Goal: Task Accomplishment & Management: Manage account settings

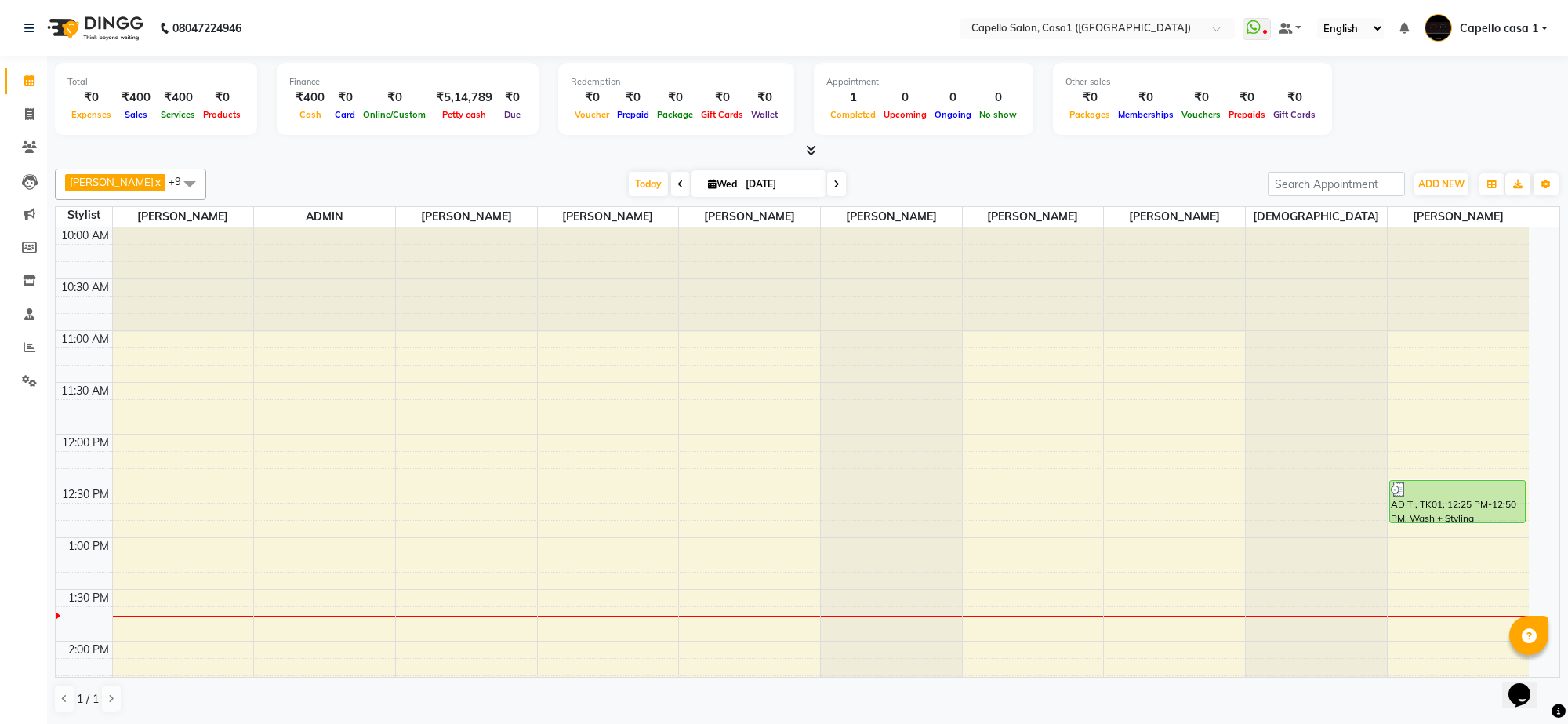
scroll to position [393, 0]
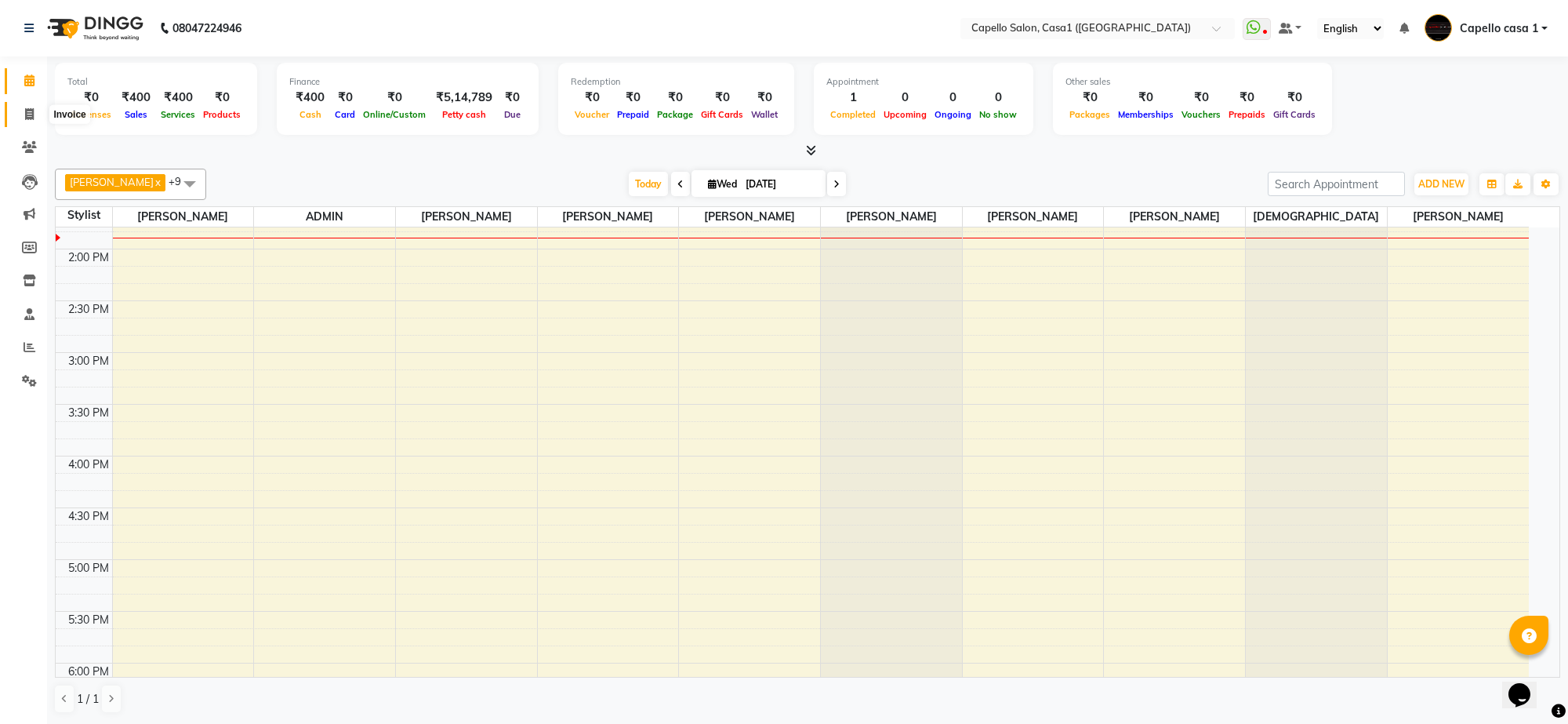
click at [26, 111] on icon at bounding box center [29, 113] width 9 height 12
select select "service"
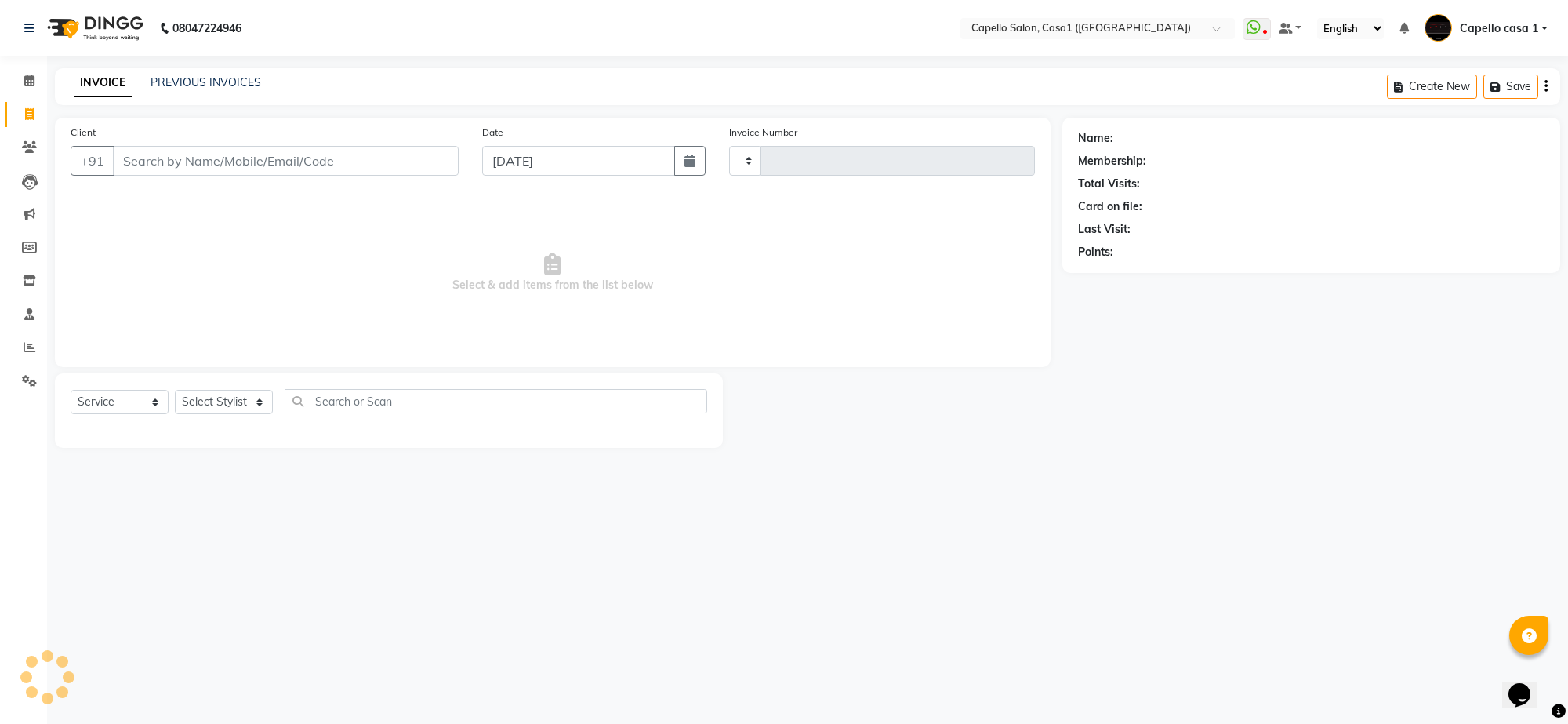
type input "3293"
select select "846"
type input "9764614868"
click at [1170, 130] on link "[PERSON_NAME]" at bounding box center [1160, 138] width 88 height 17
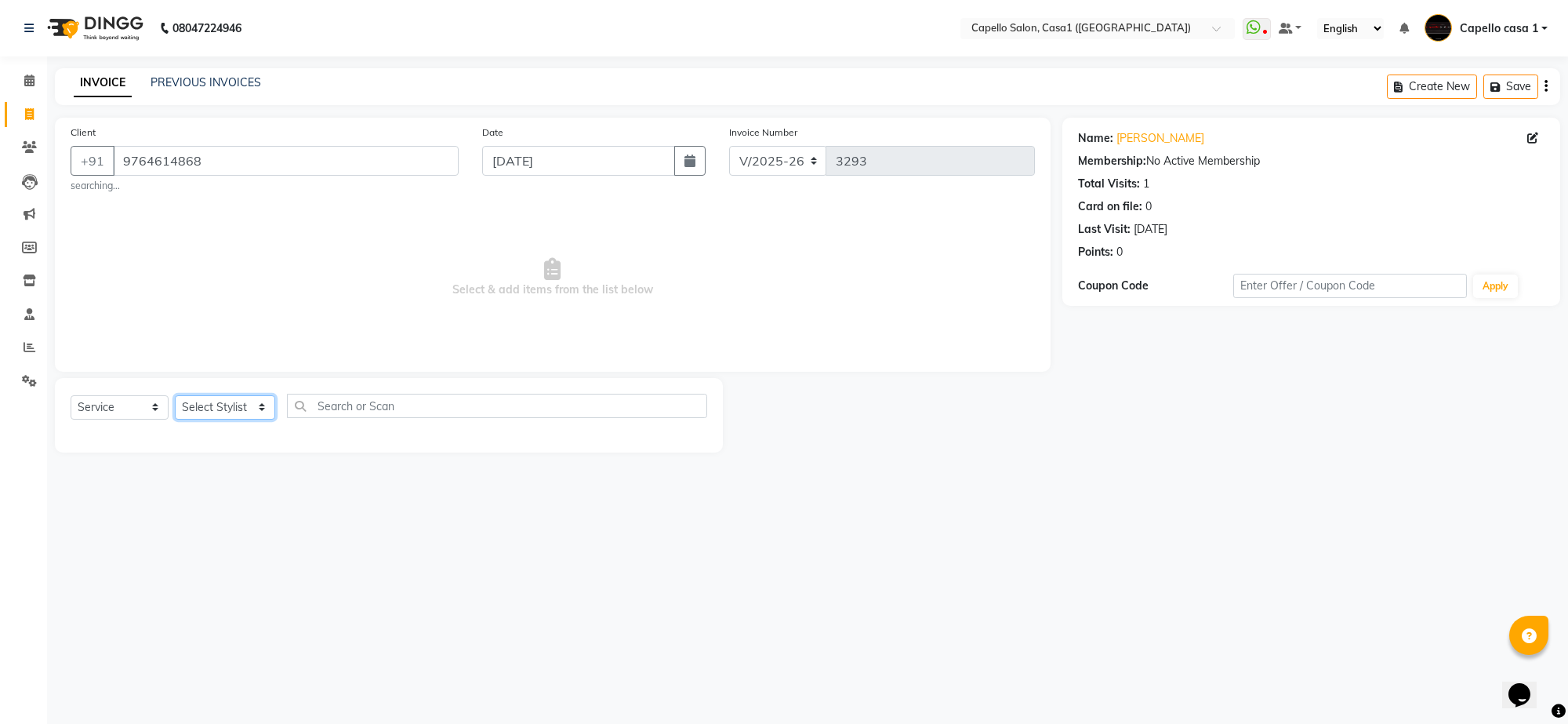
click at [254, 410] on select "Select Stylist [PERSON_NAME] ADMIN Akash Chawale Capello casa 1 [PERSON_NAME] […" at bounding box center [225, 407] width 101 height 25
select select "59000"
click at [175, 395] on select "Select Stylist [PERSON_NAME] ADMIN Akash Chawale Capello casa 1 [PERSON_NAME] […" at bounding box center [225, 407] width 101 height 25
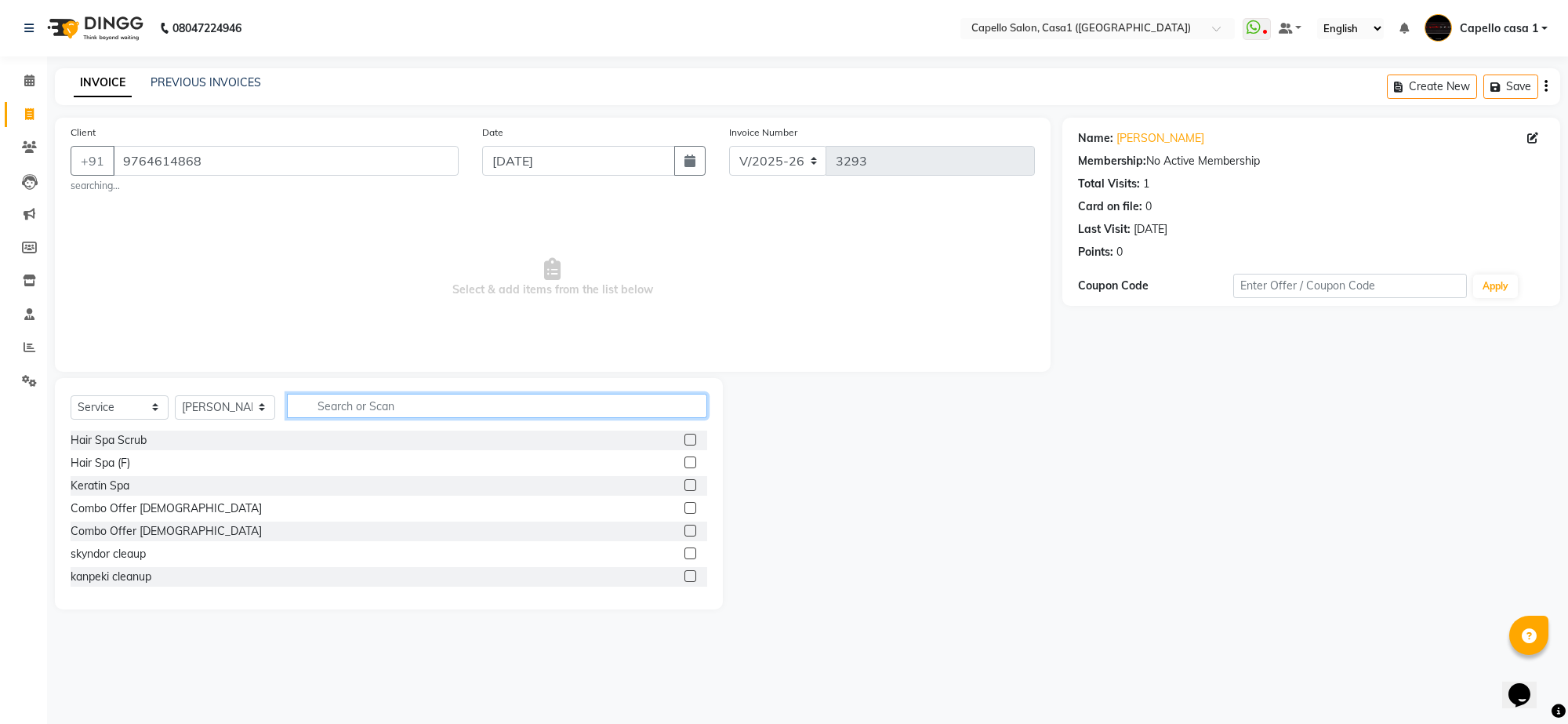
click at [392, 408] on input "text" at bounding box center [497, 406] width 420 height 25
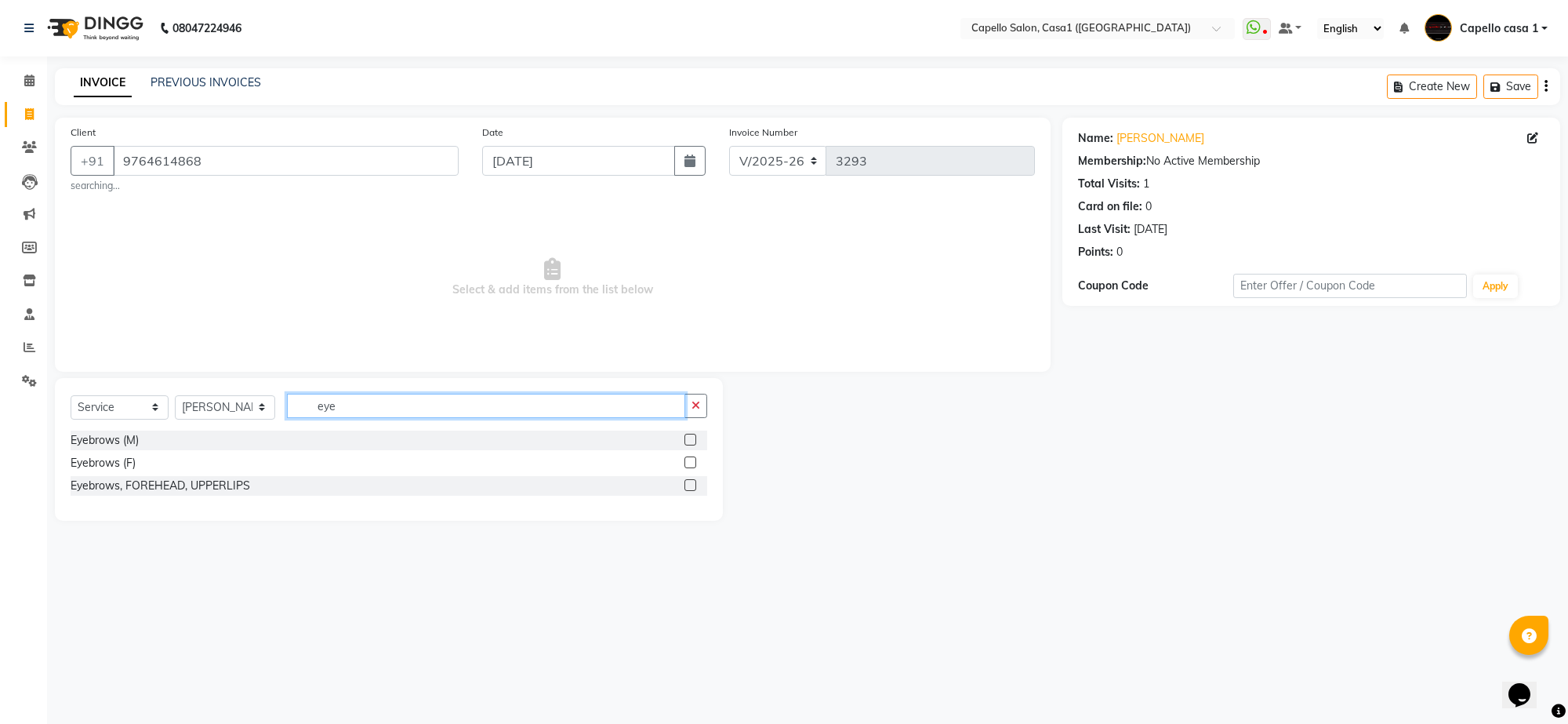
type input "eye"
click at [691, 462] on label at bounding box center [690, 462] width 12 height 12
click at [691, 462] on input "checkbox" at bounding box center [689, 463] width 10 height 10
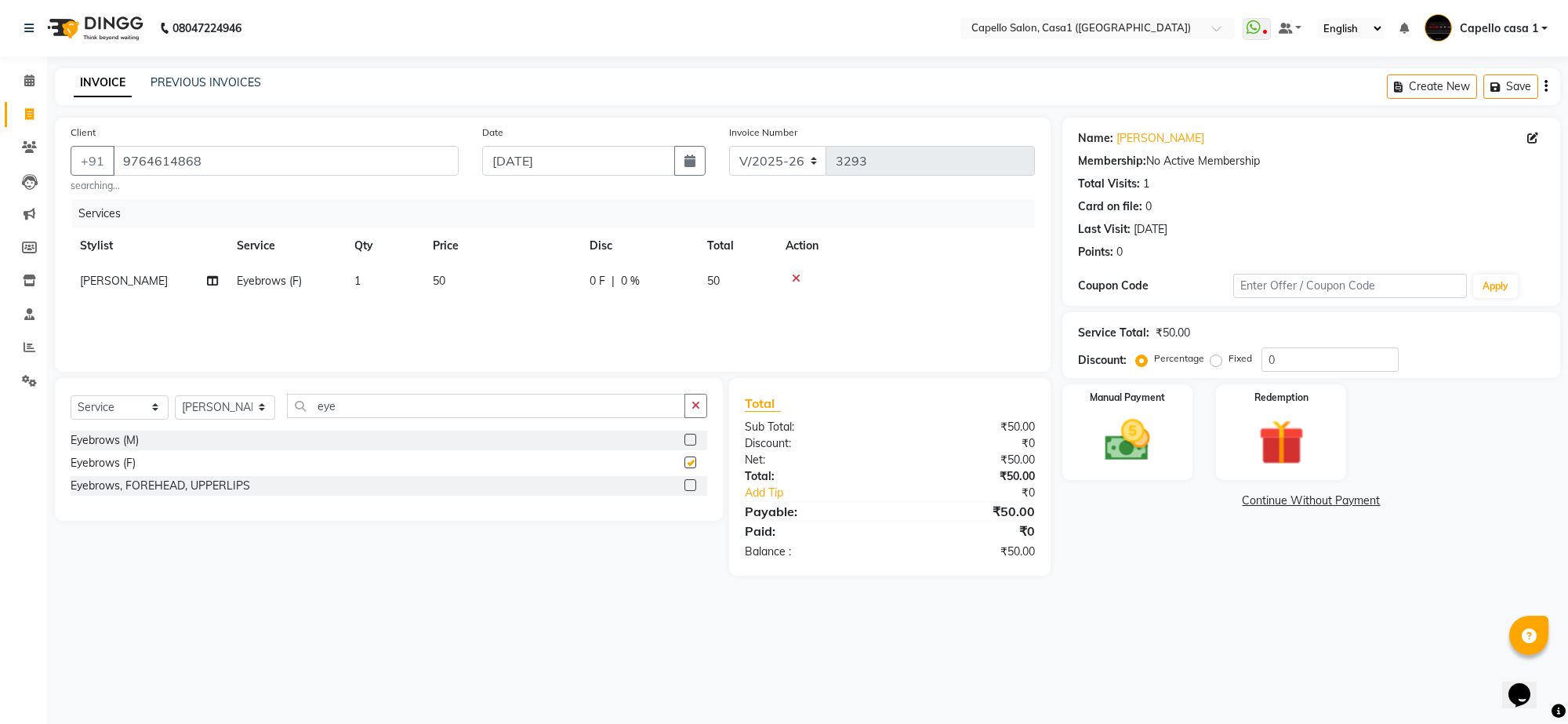
checkbox input "false"
click at [1109, 460] on img at bounding box center [1127, 440] width 77 height 55
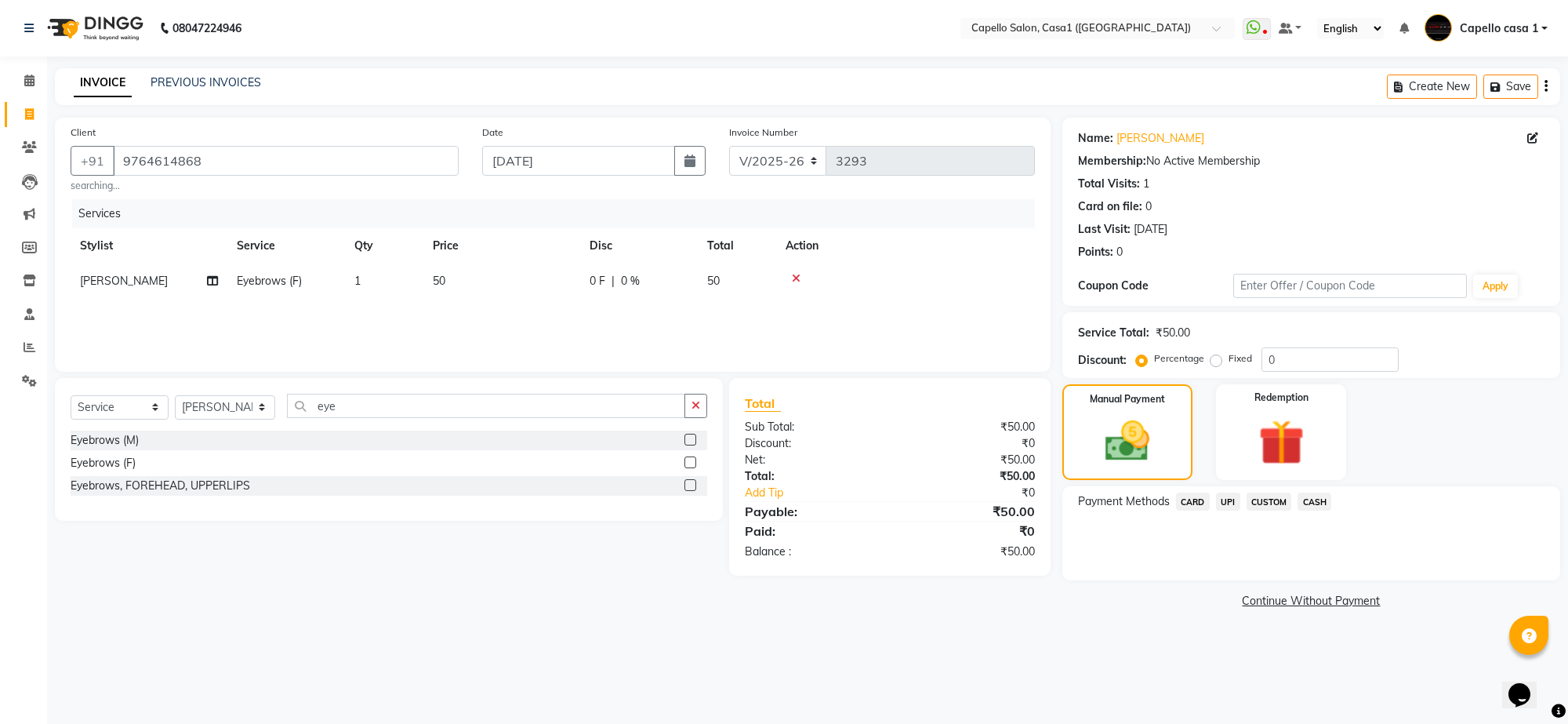
click at [1233, 506] on span "UPI" at bounding box center [1228, 501] width 25 height 18
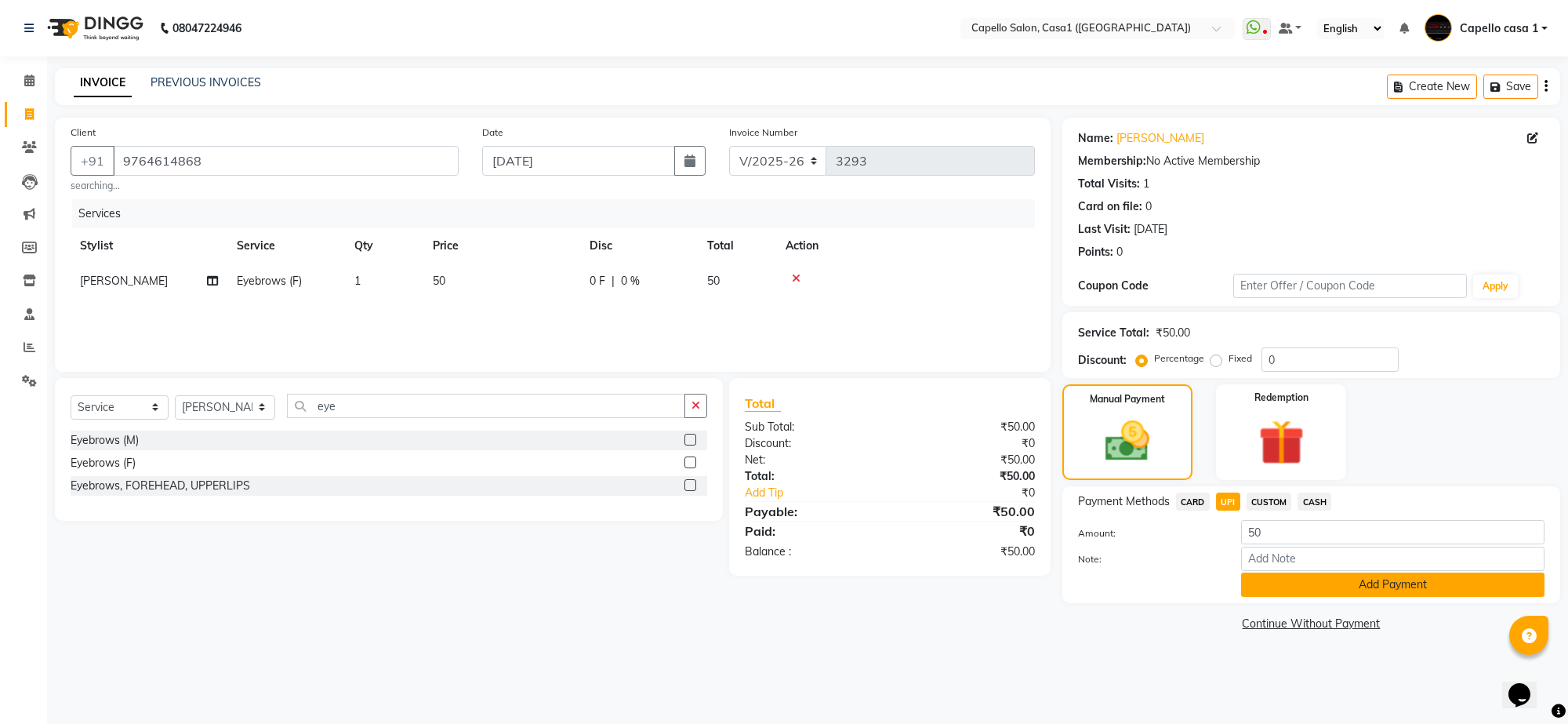
click at [1390, 579] on button "Add Payment" at bounding box center [1393, 584] width 304 height 25
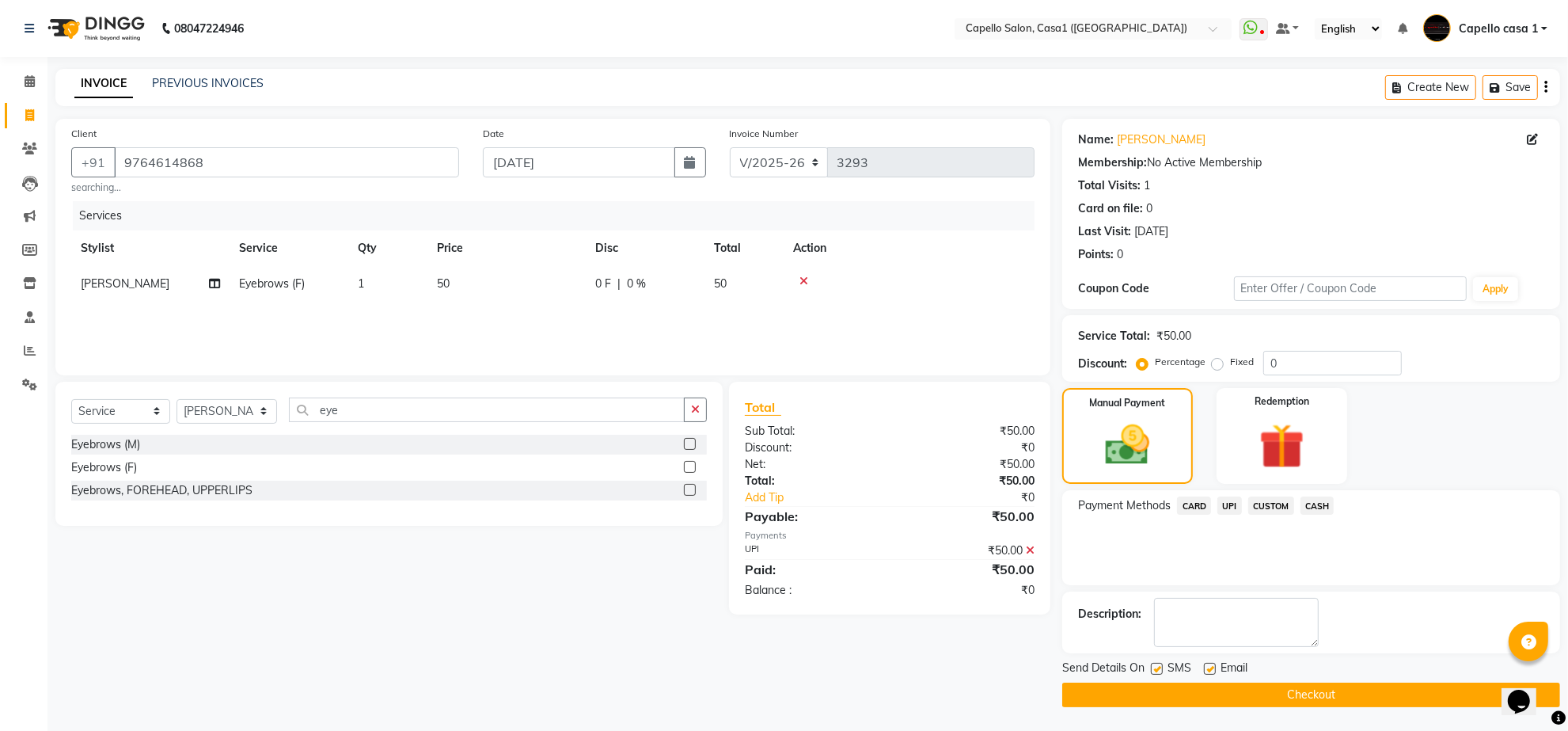
scroll to position [1, 0]
click at [1324, 699] on button "Checkout" at bounding box center [1311, 695] width 498 height 25
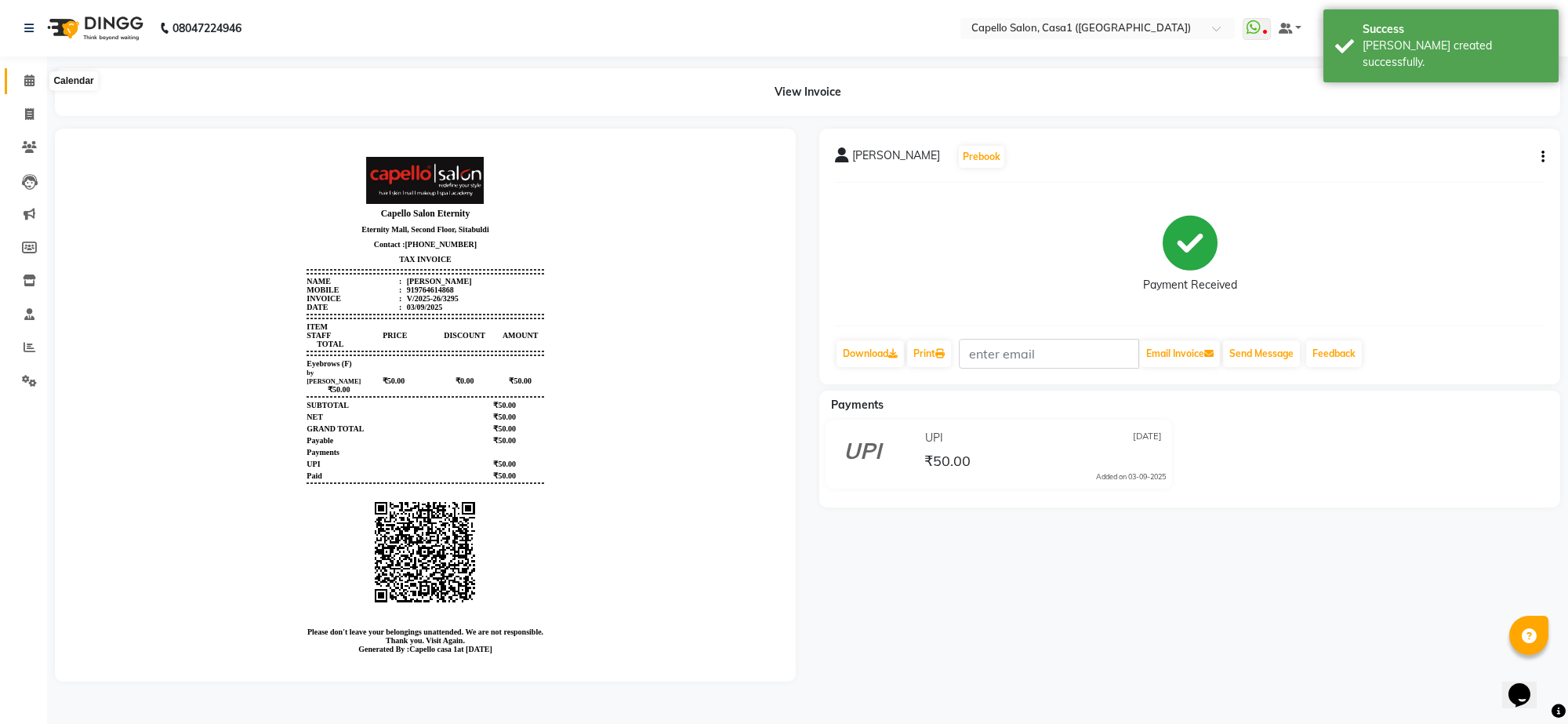
click at [33, 81] on icon at bounding box center [29, 80] width 10 height 12
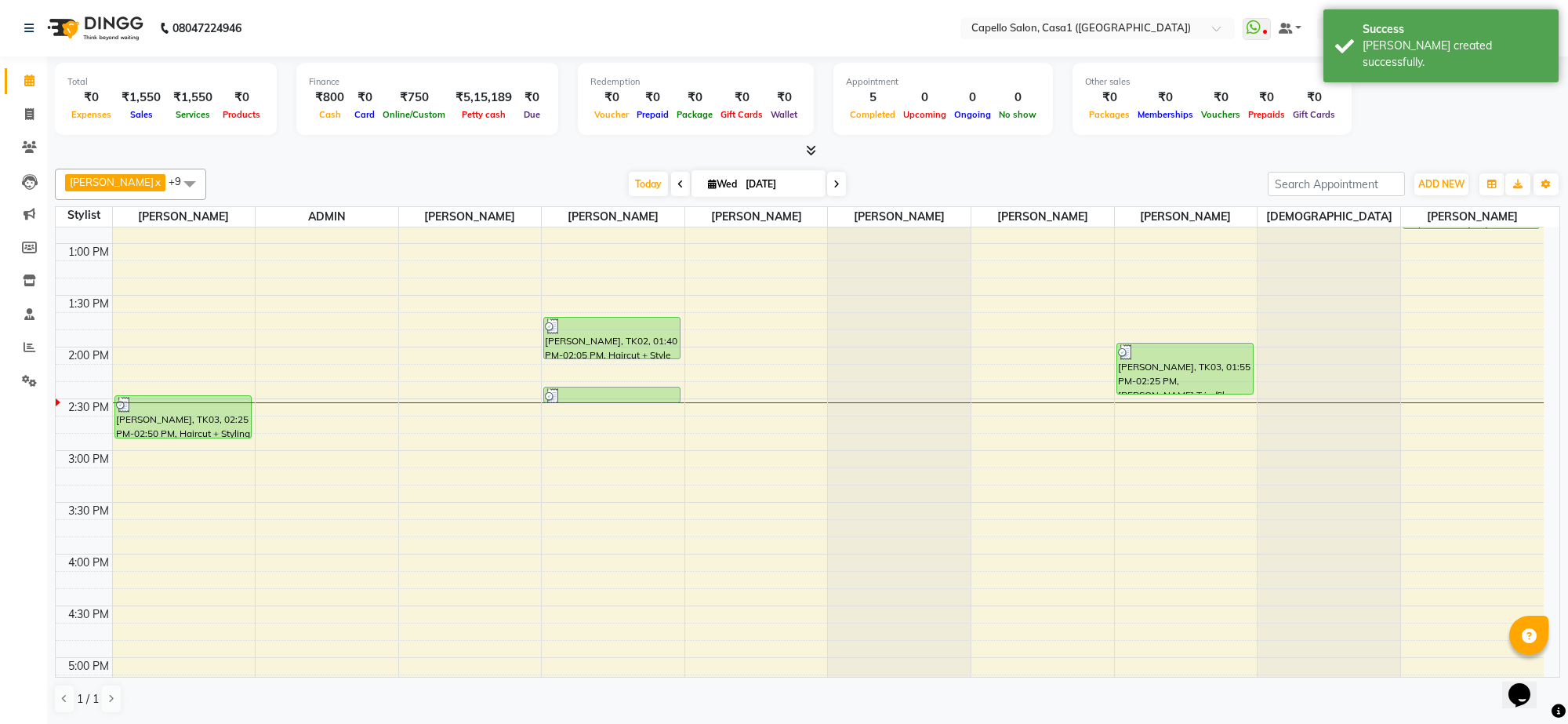
scroll to position [686, 0]
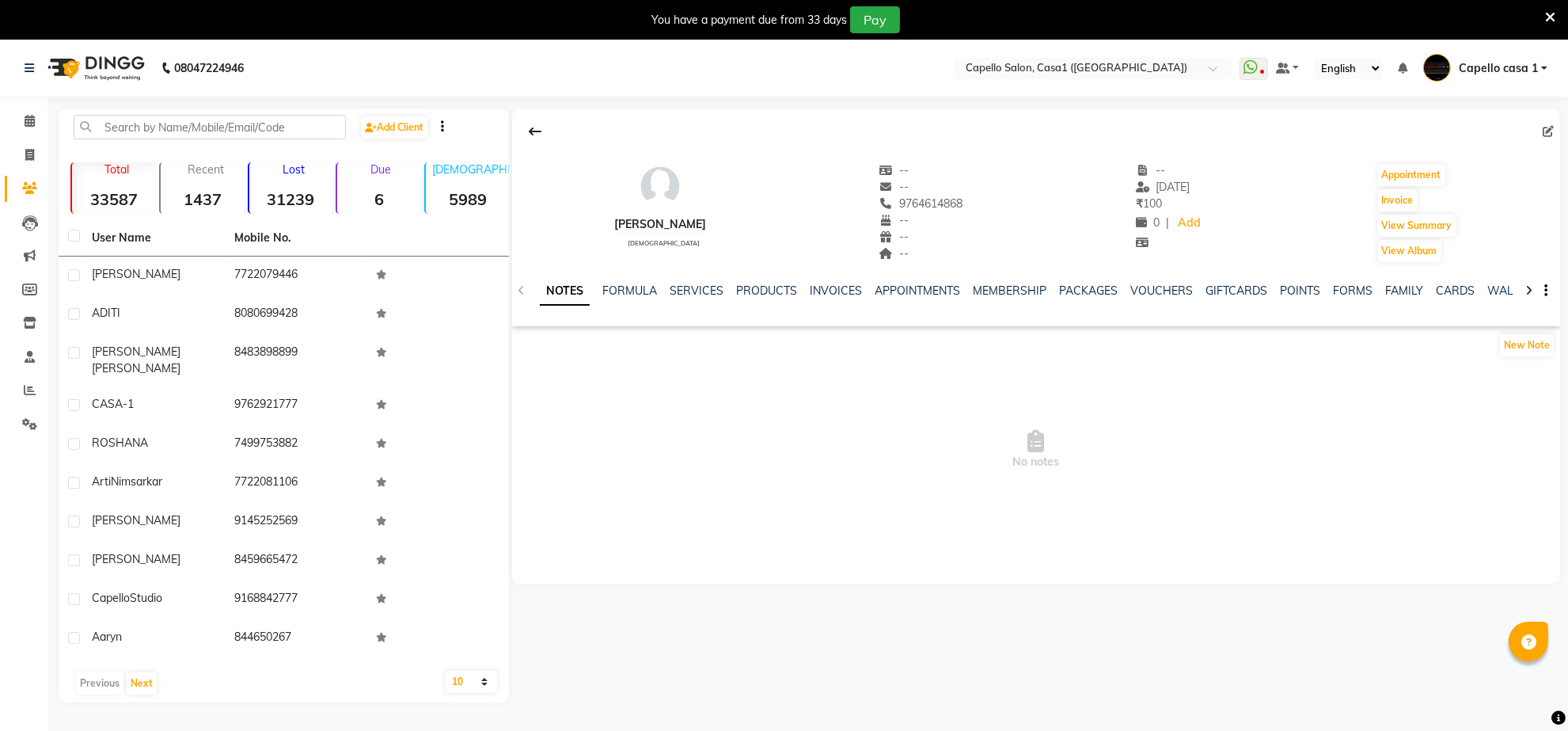
click at [1546, 20] on icon at bounding box center [1550, 18] width 10 height 14
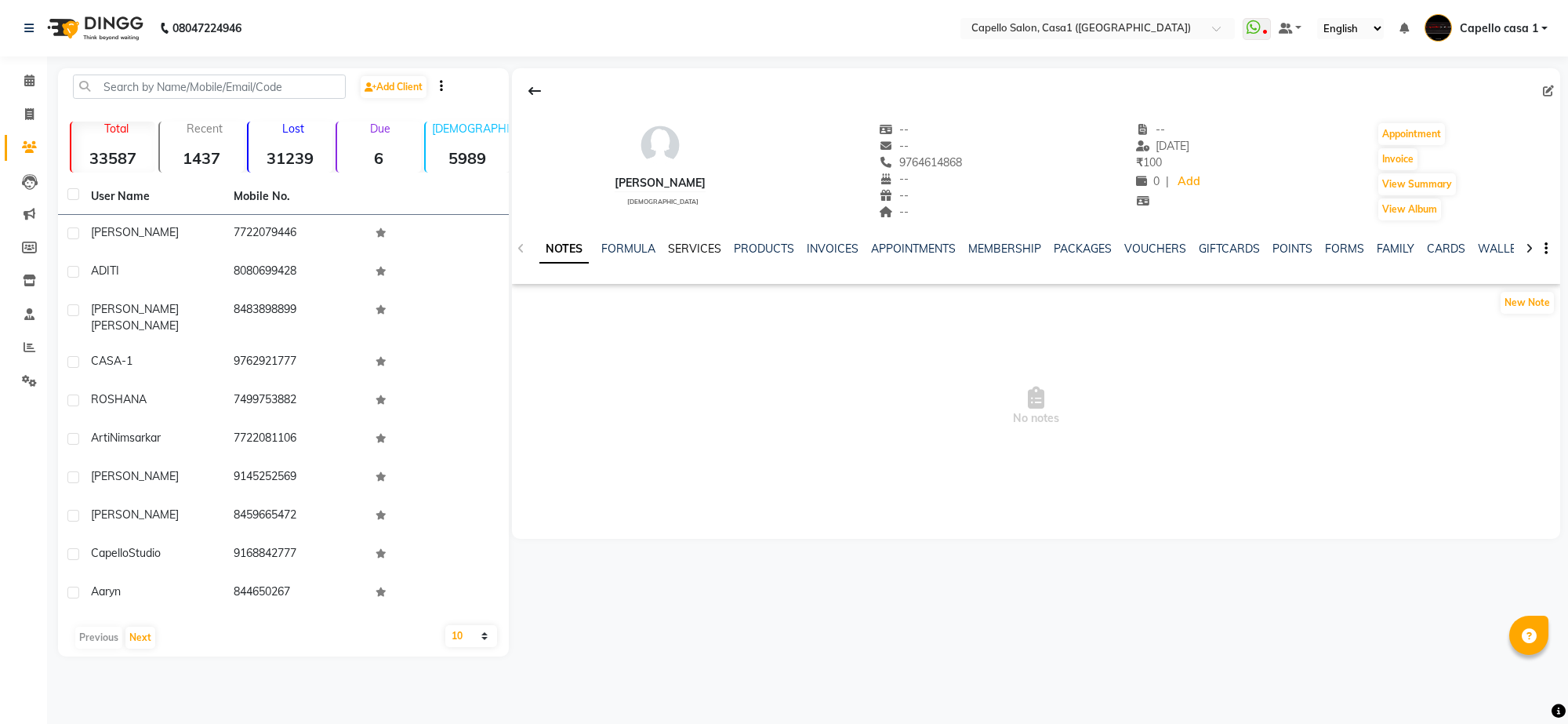
click at [704, 249] on link "SERVICES" at bounding box center [694, 249] width 53 height 14
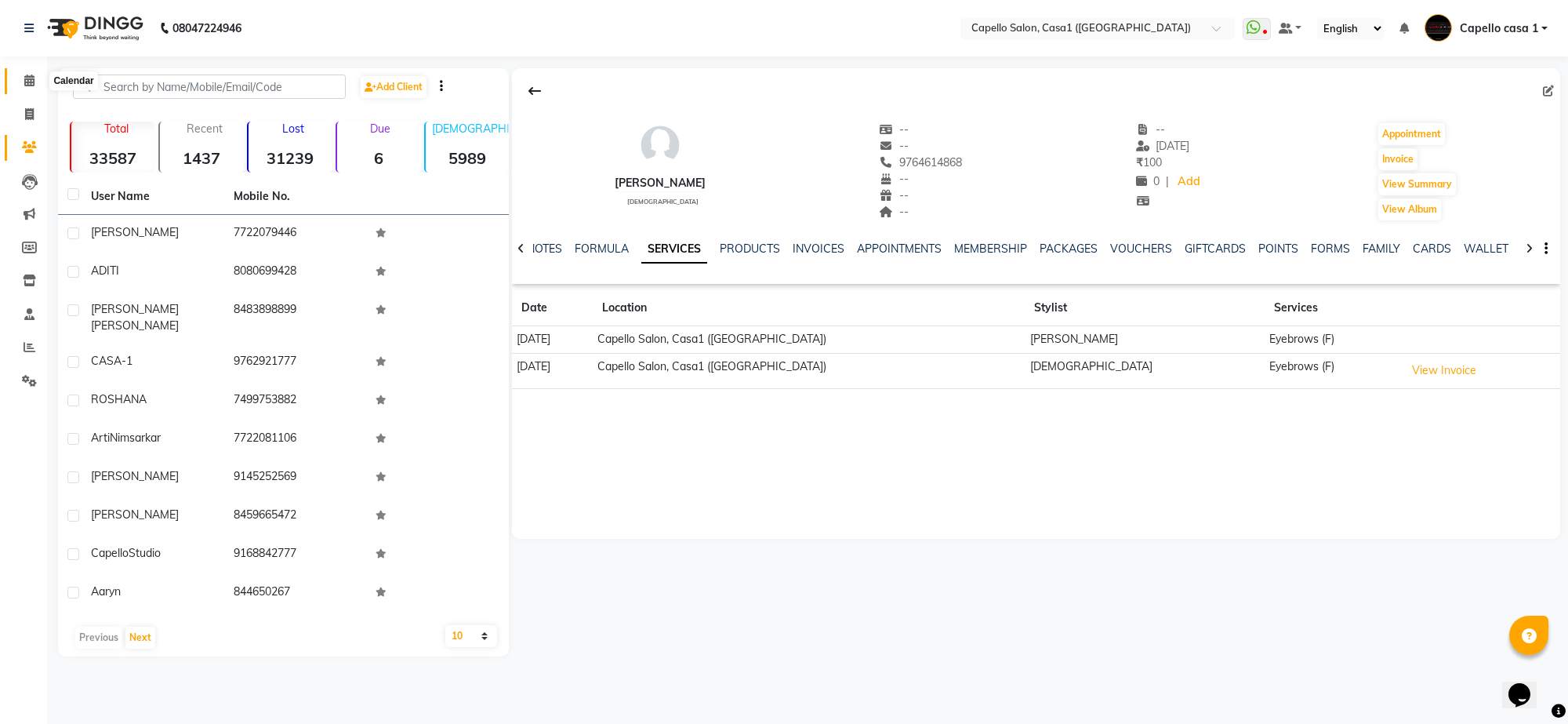
click at [30, 79] on icon at bounding box center [29, 80] width 10 height 12
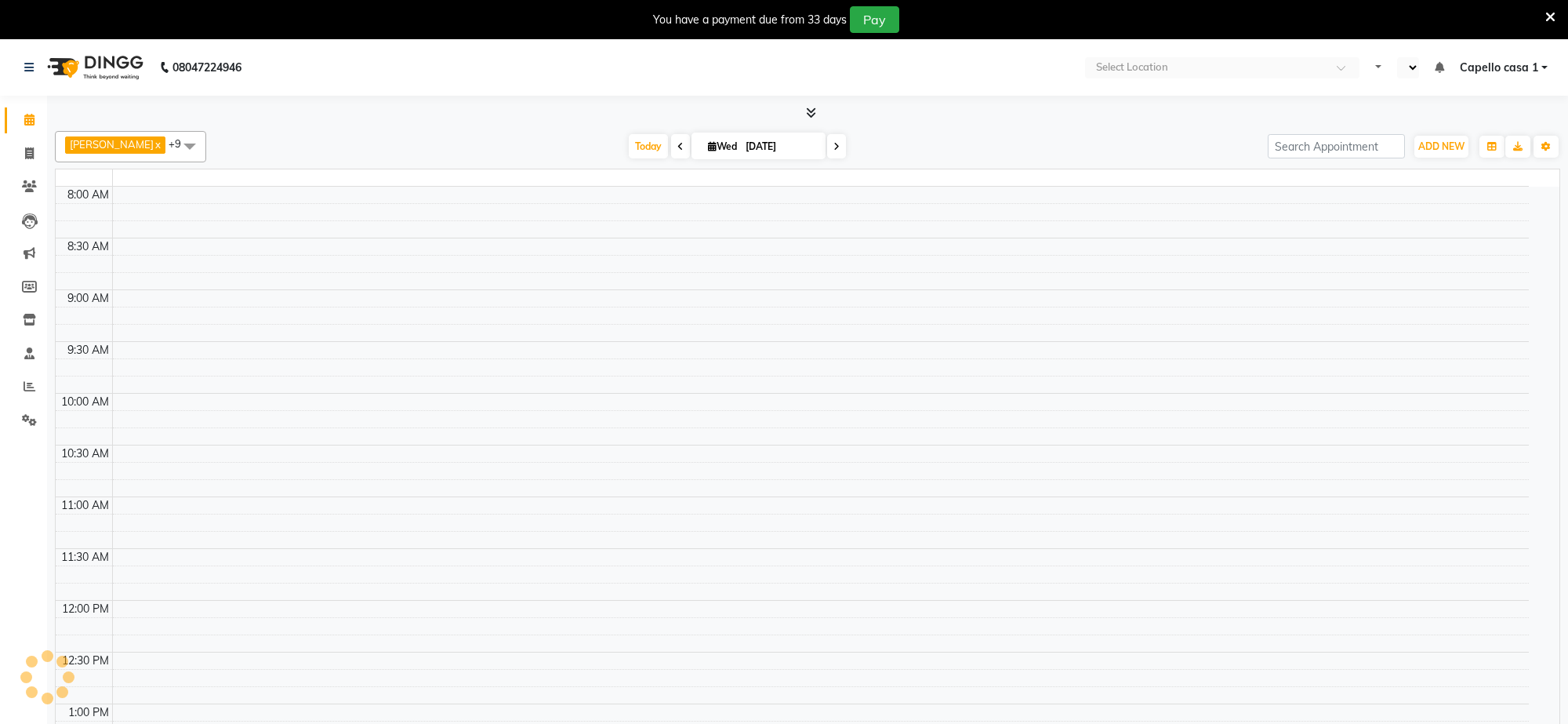
select select "en"
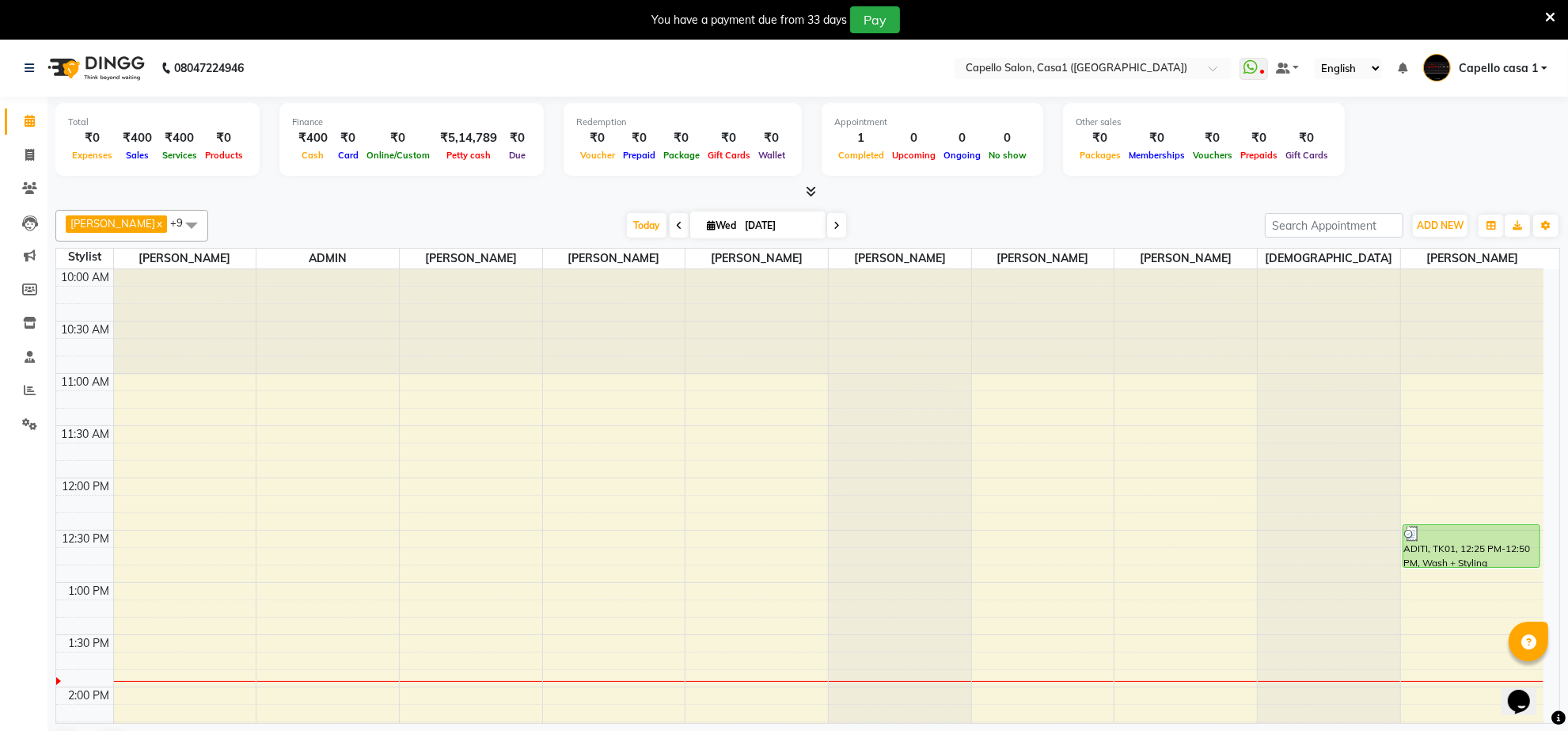
click at [1550, 10] on icon at bounding box center [1550, 18] width 10 height 14
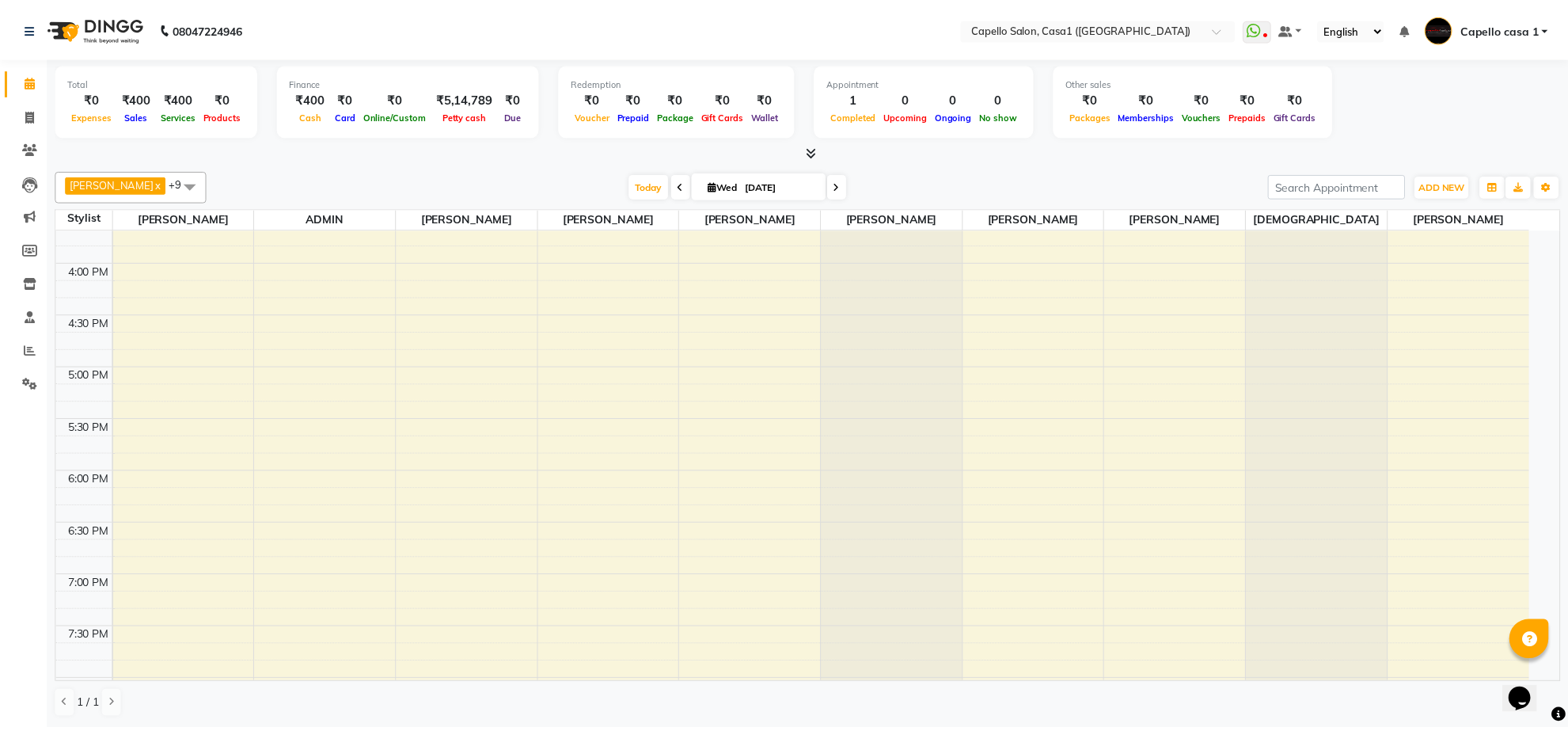
scroll to position [813, 0]
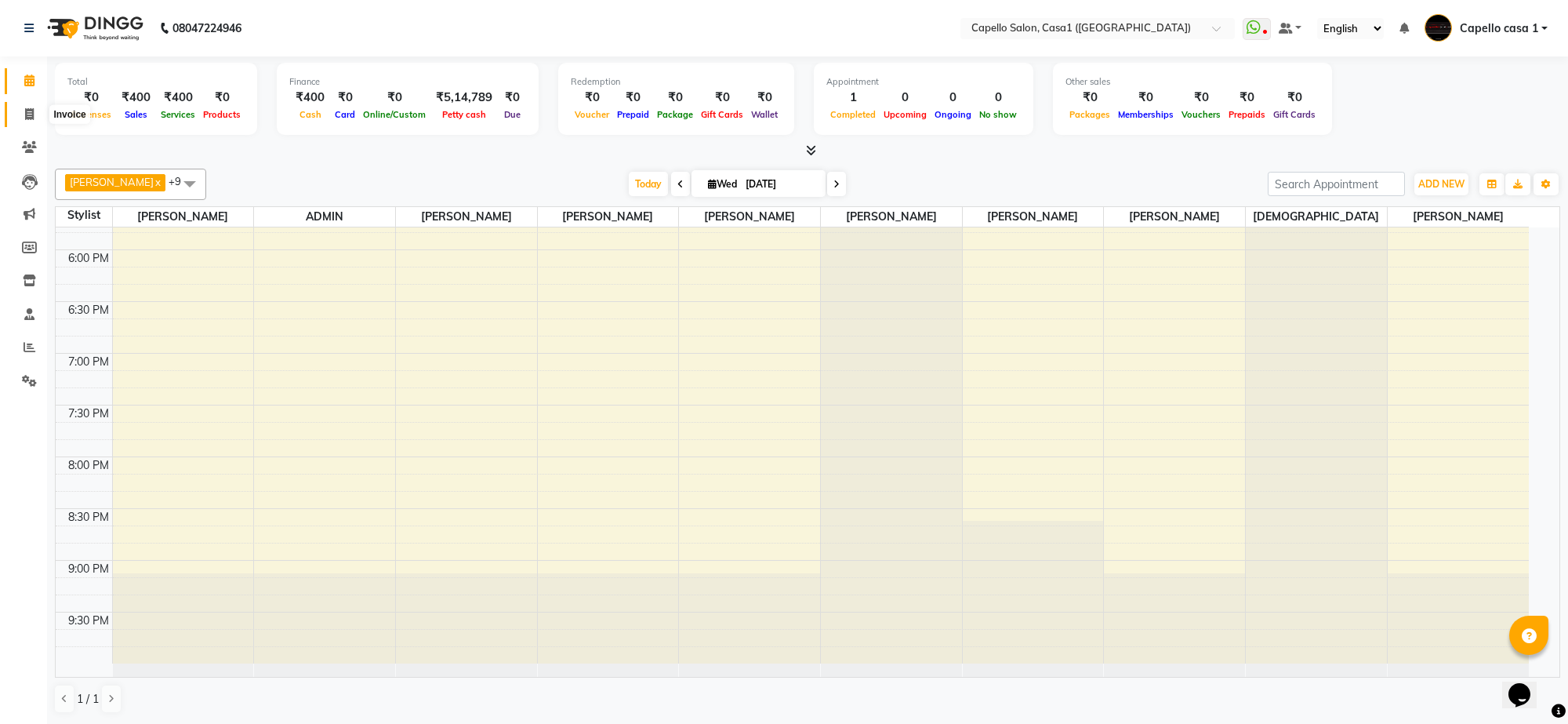
click at [33, 113] on icon at bounding box center [29, 113] width 9 height 12
select select "service"
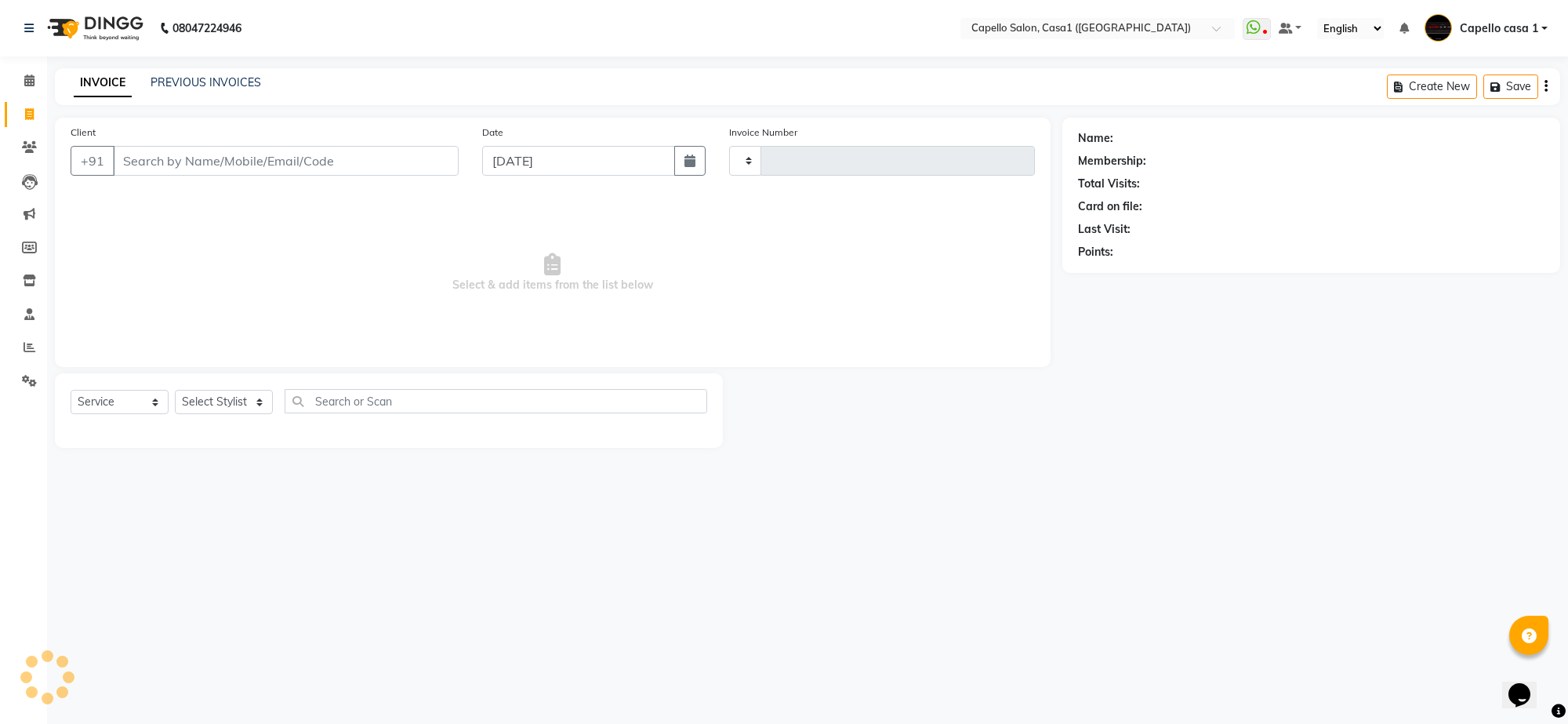
type input "3293"
select select "846"
click at [208, 146] on input "Client" at bounding box center [285, 161] width 346 height 30
type input "7447426669"
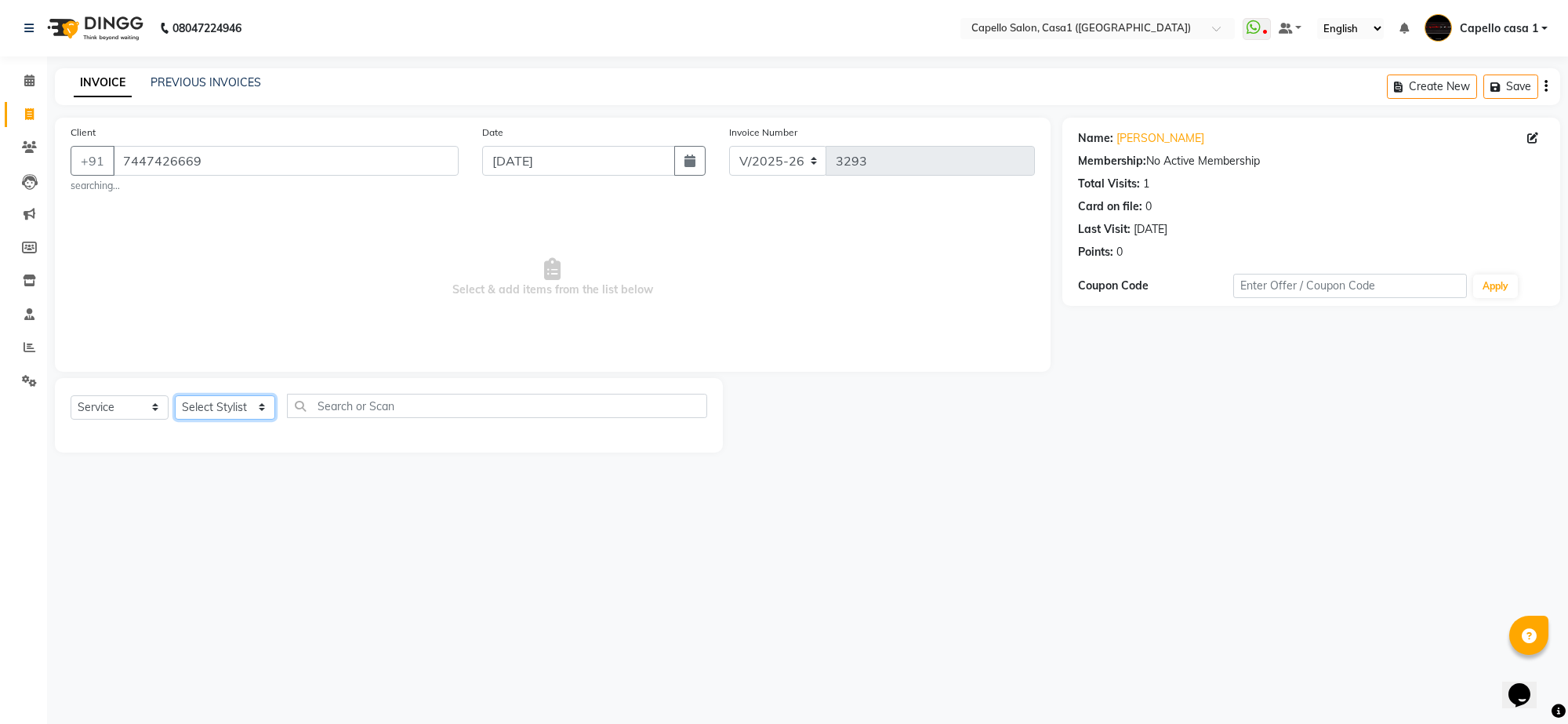
click at [186, 409] on select "Select Stylist aayush ADMIN Akash Chawale Capello casa 1 Harsh Nagture Nisha Ch…" at bounding box center [225, 407] width 101 height 25
select select "59000"
click at [175, 395] on select "Select Stylist aayush ADMIN Akash Chawale Capello casa 1 Harsh Nagture Nisha Ch…" at bounding box center [225, 407] width 101 height 25
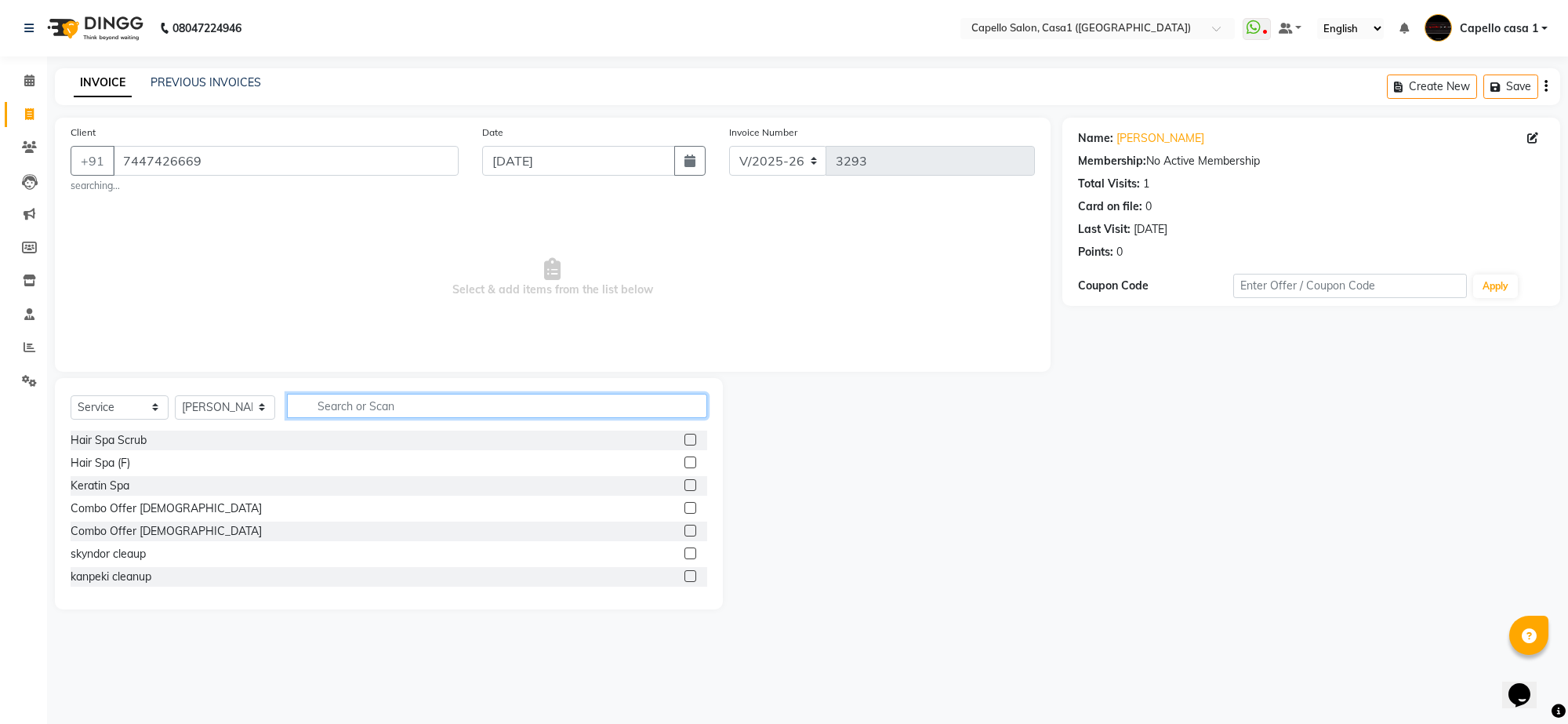
click at [362, 405] on input "text" at bounding box center [497, 406] width 420 height 25
type input "cut"
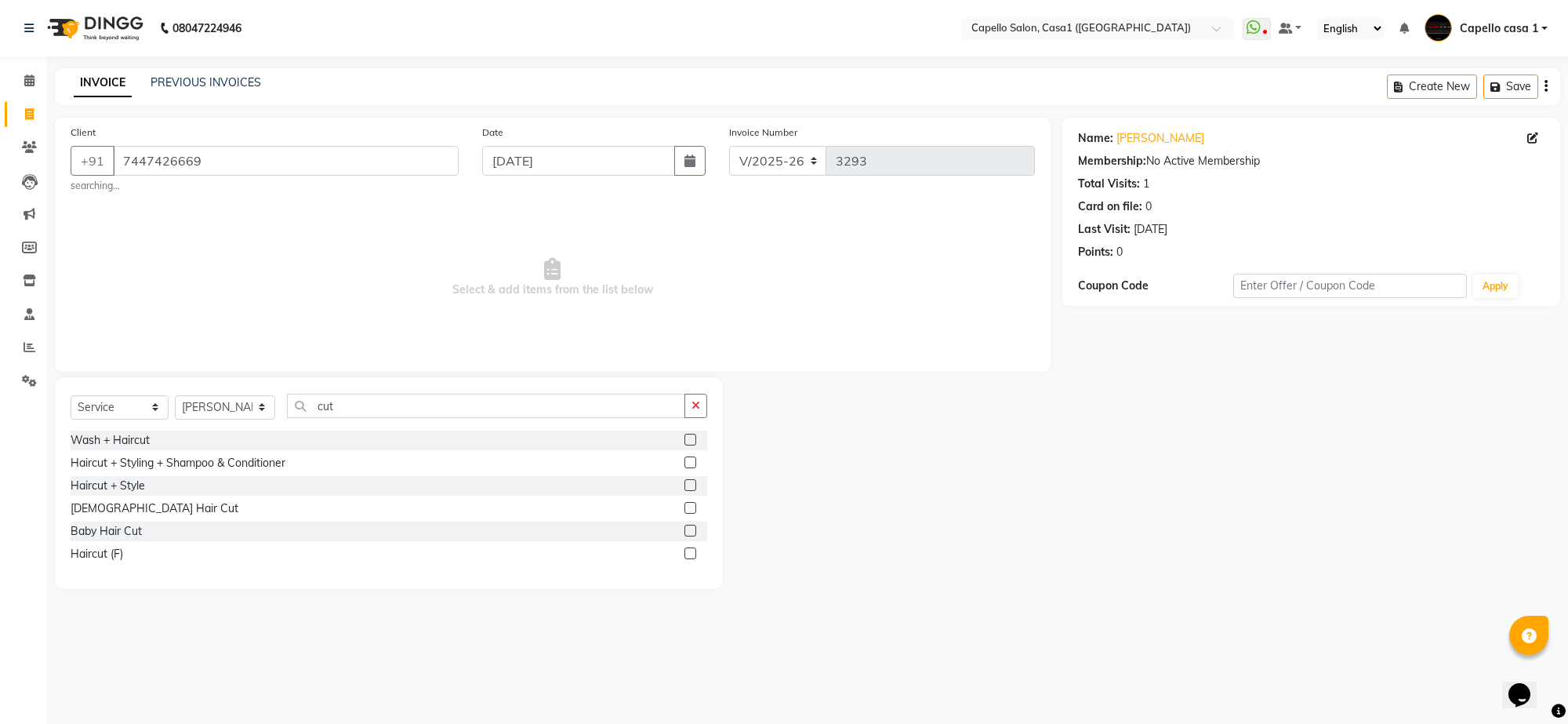
click at [691, 481] on label at bounding box center [690, 485] width 12 height 12
click at [691, 481] on input "checkbox" at bounding box center [689, 485] width 10 height 10
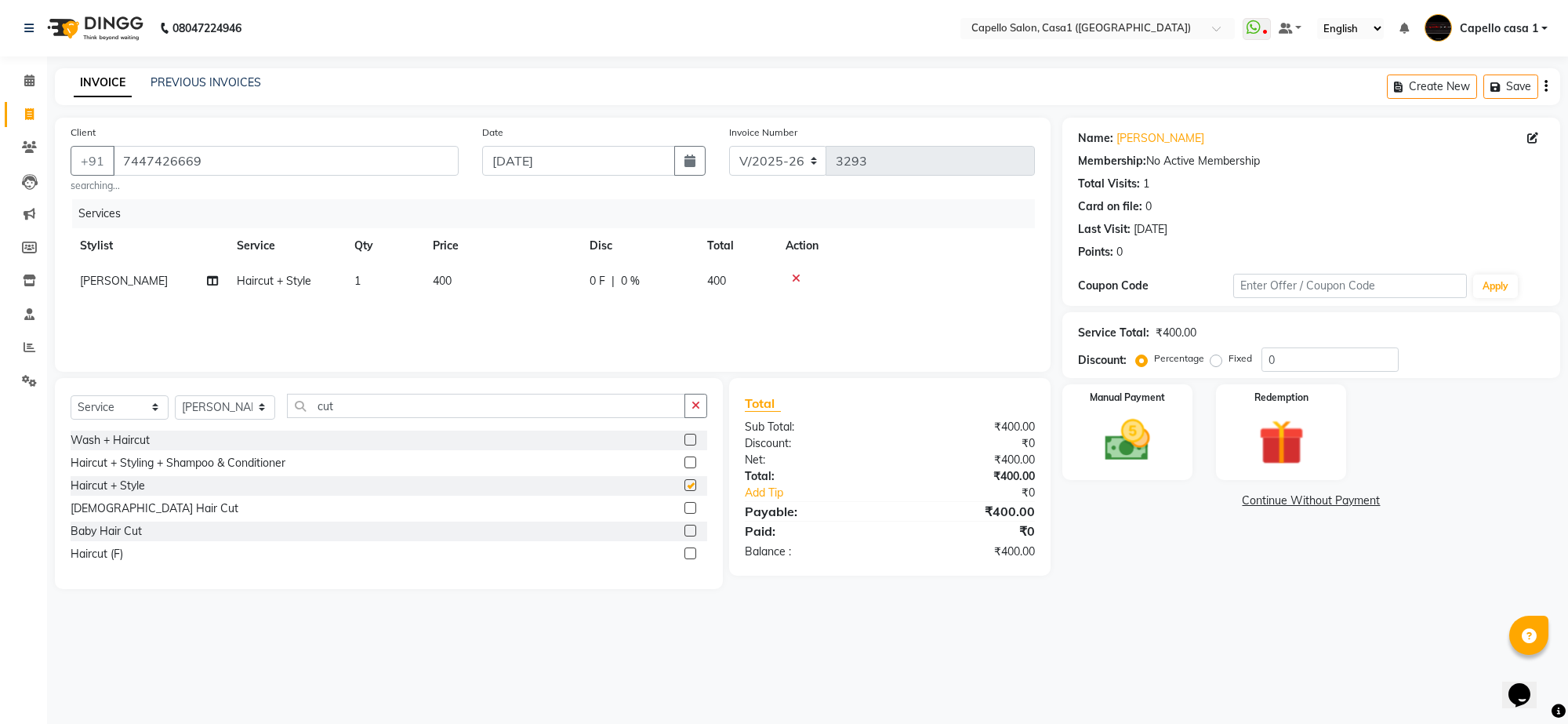
checkbox input "false"
click at [1118, 453] on img at bounding box center [1127, 440] width 77 height 55
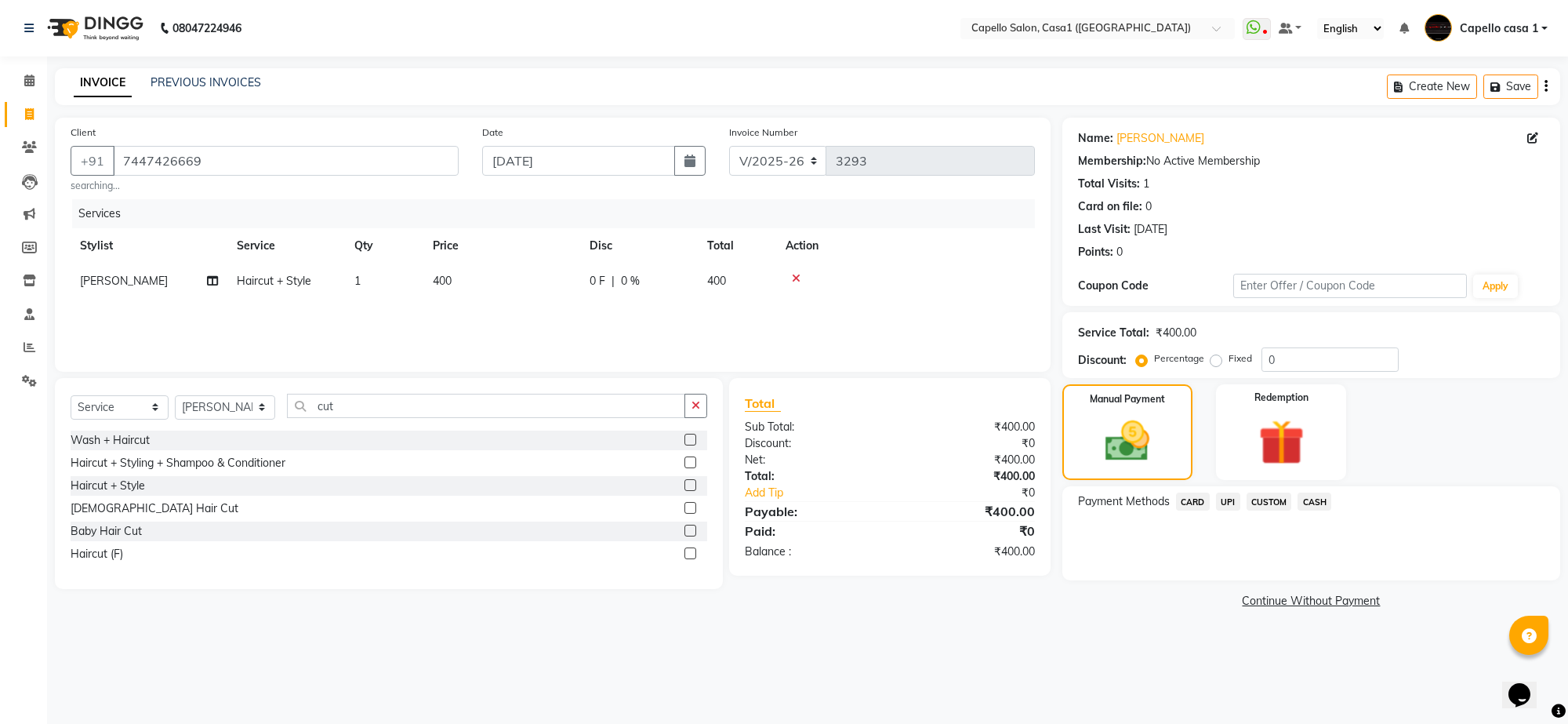
click at [1312, 503] on span "CASH" at bounding box center [1314, 501] width 34 height 18
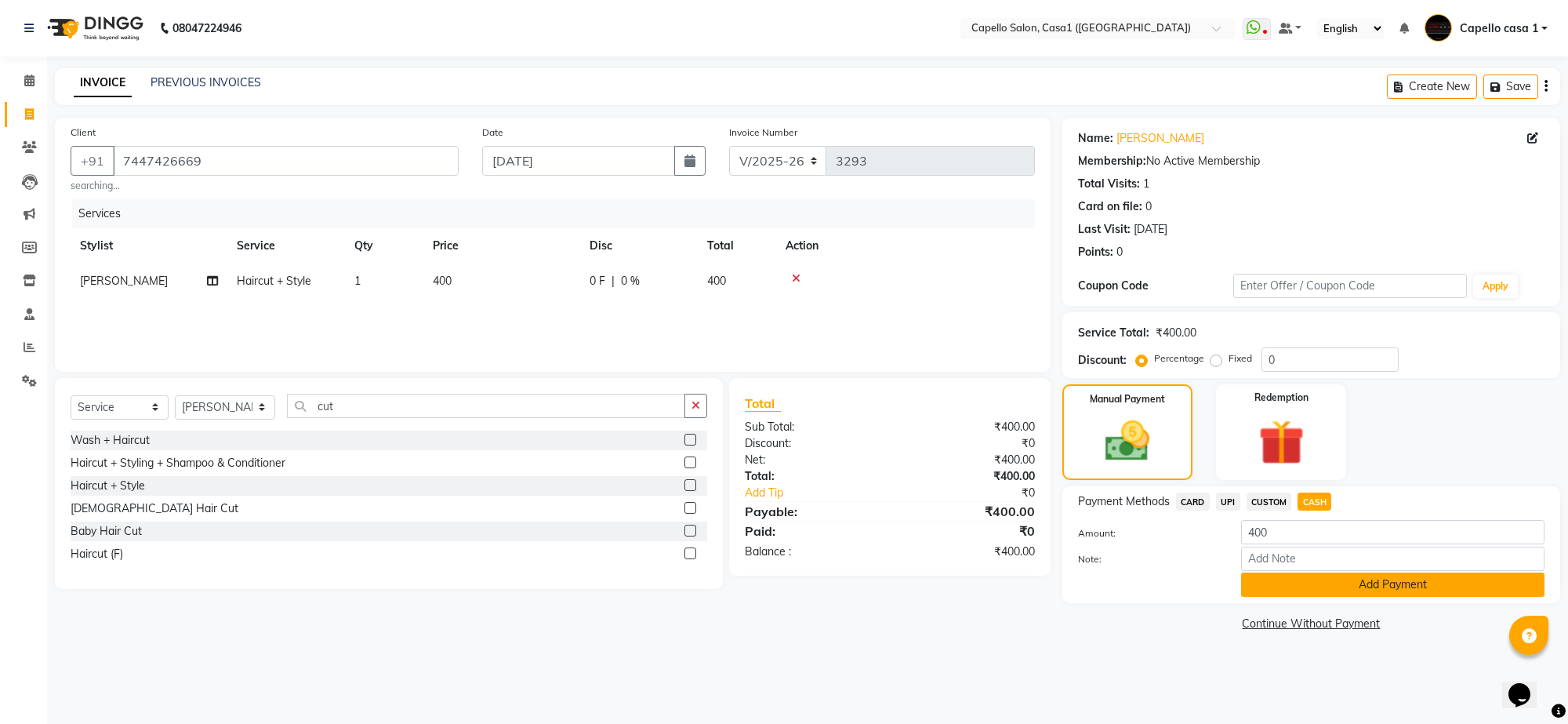
click at [1331, 582] on button "Add Payment" at bounding box center [1393, 584] width 304 height 25
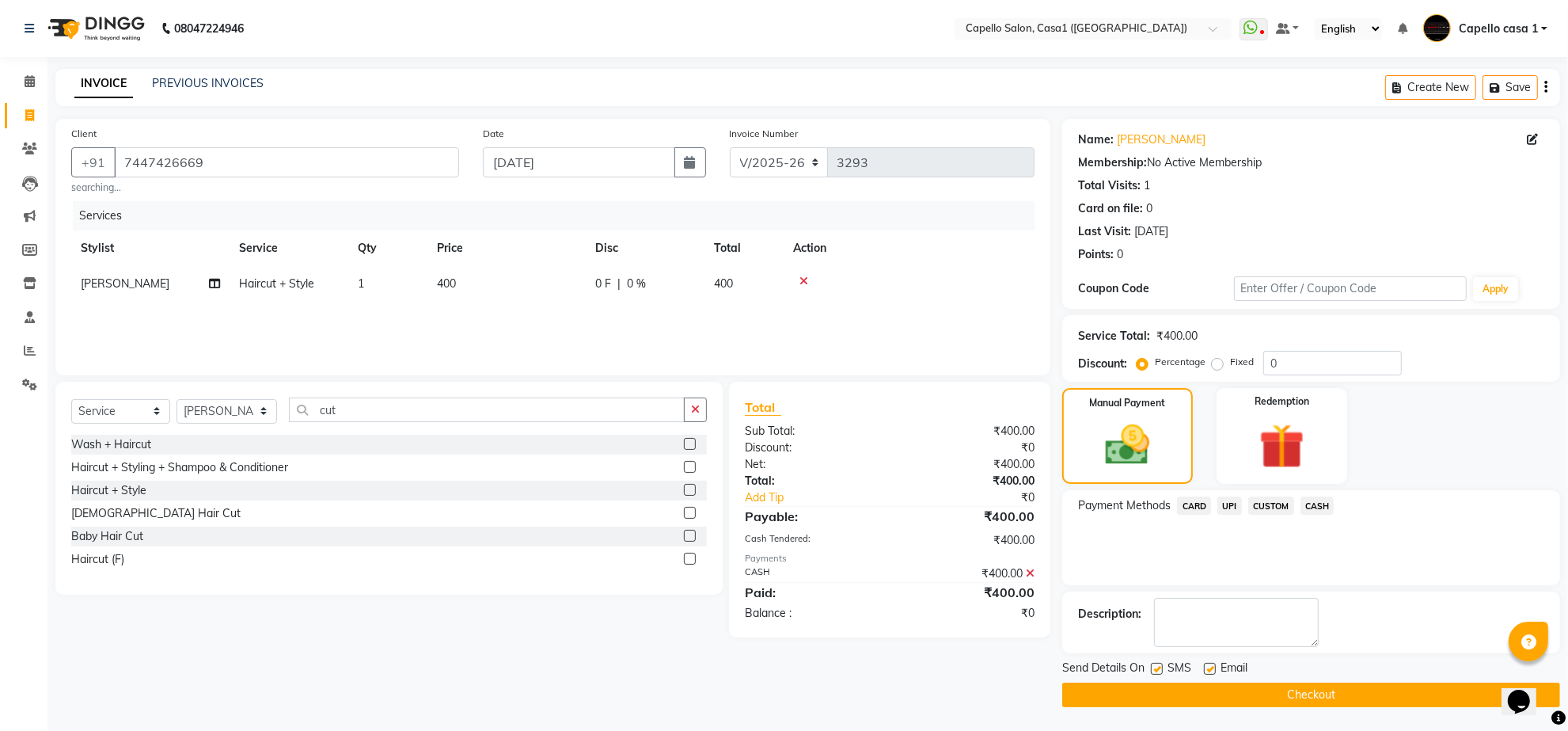
scroll to position [1, 0]
click at [1355, 691] on button "Checkout" at bounding box center [1311, 695] width 498 height 25
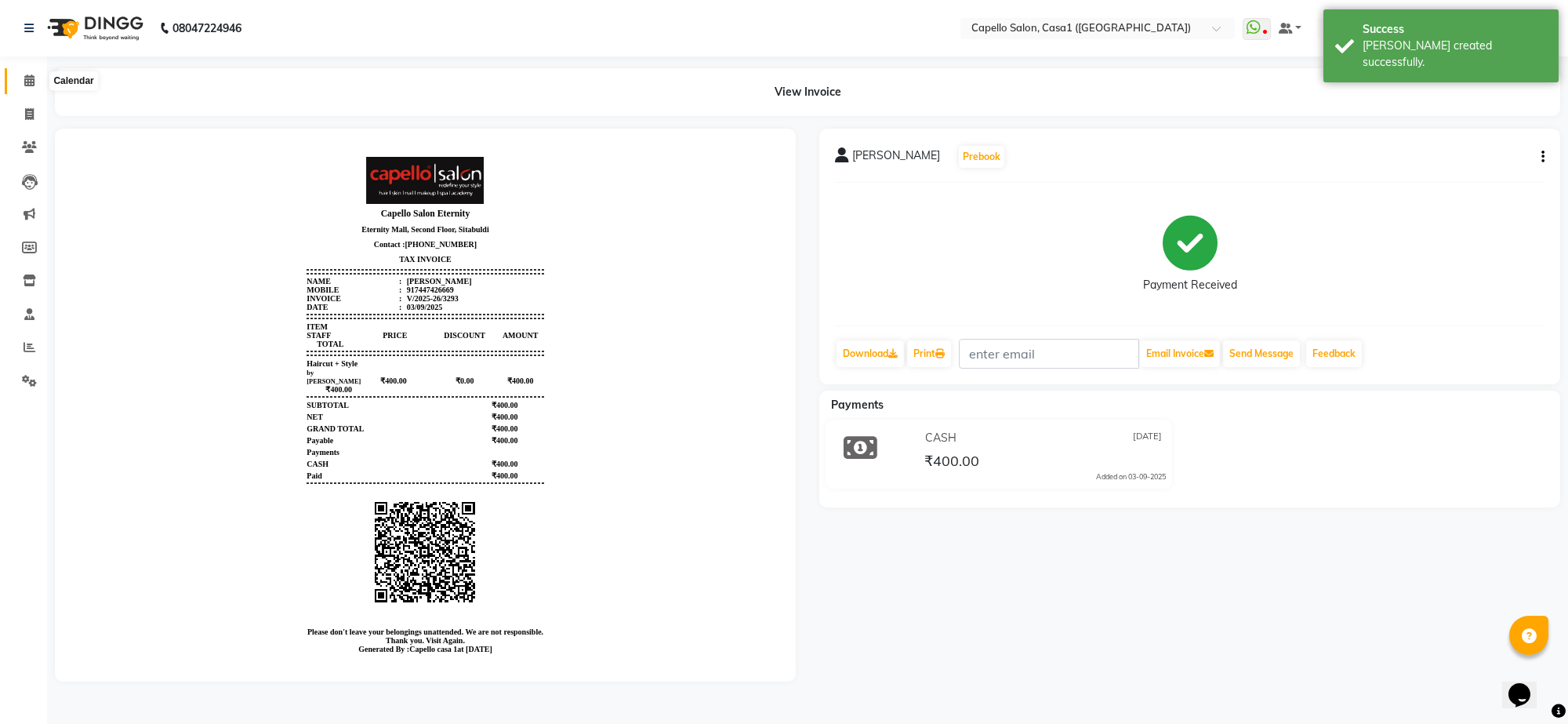
click at [30, 77] on icon at bounding box center [29, 80] width 10 height 12
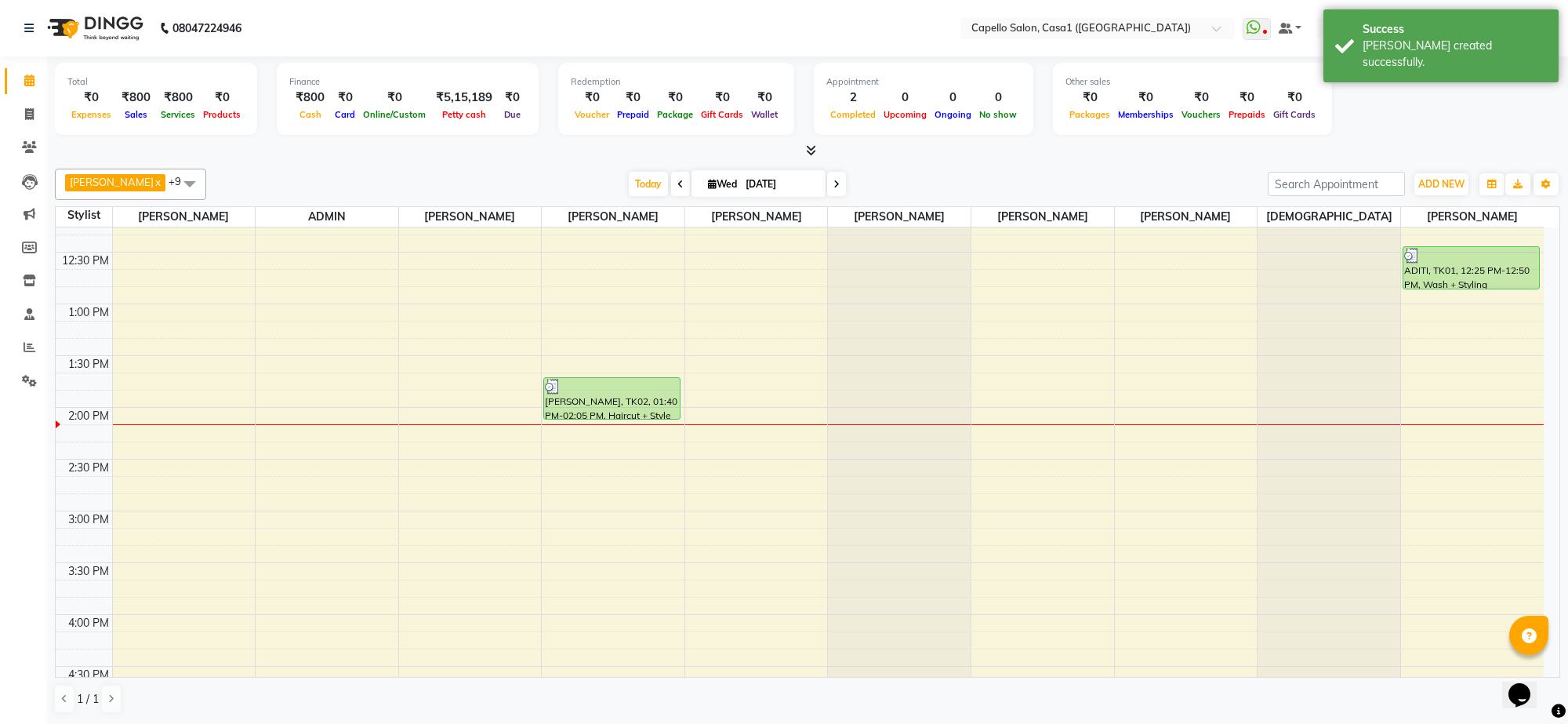
scroll to position [119, 0]
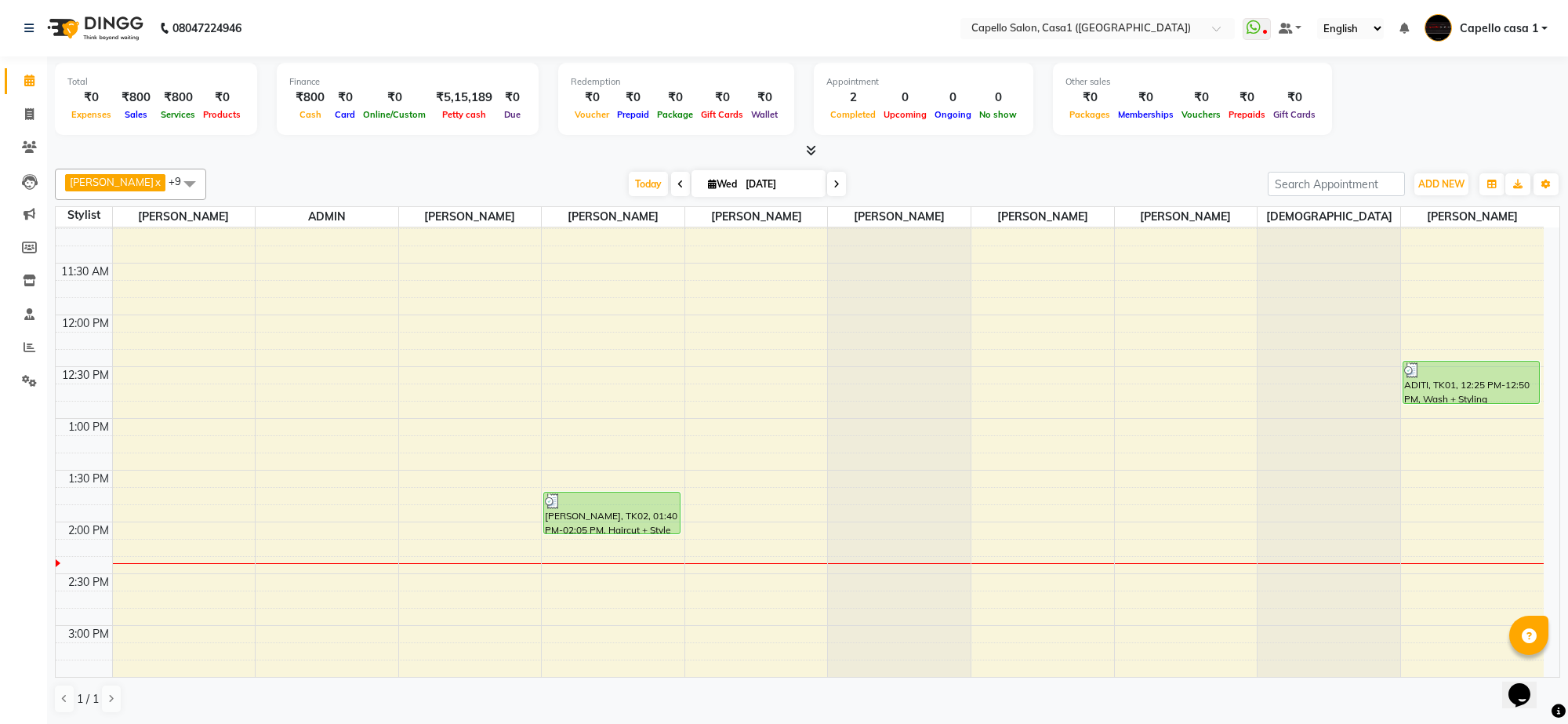
click at [446, 343] on div "10:00 AM 10:30 AM 11:00 AM 11:30 AM 12:00 PM 12:30 PM 1:00 PM 1:30 PM 2:00 PM 2…" at bounding box center [799, 729] width 1488 height 1242
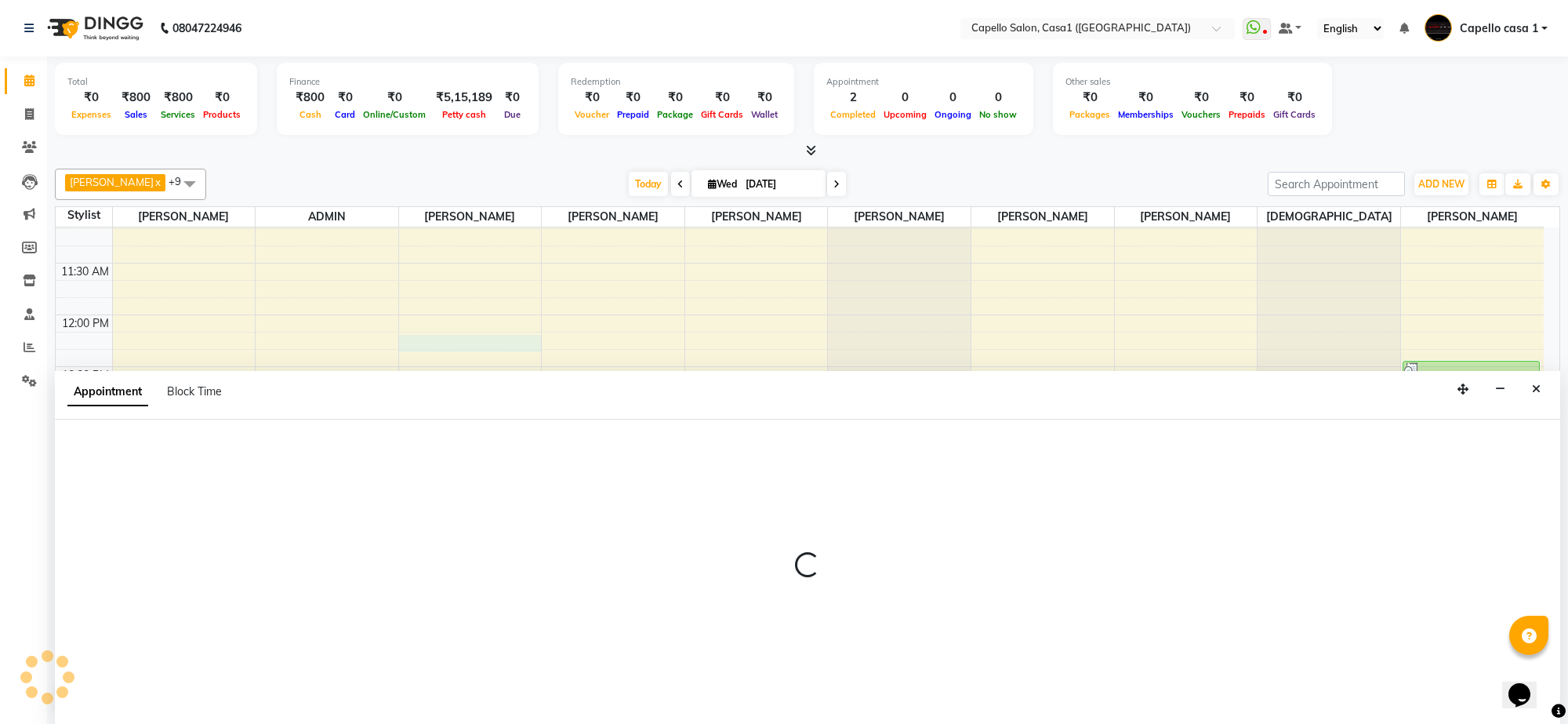
select select "61009"
select select "tentative"
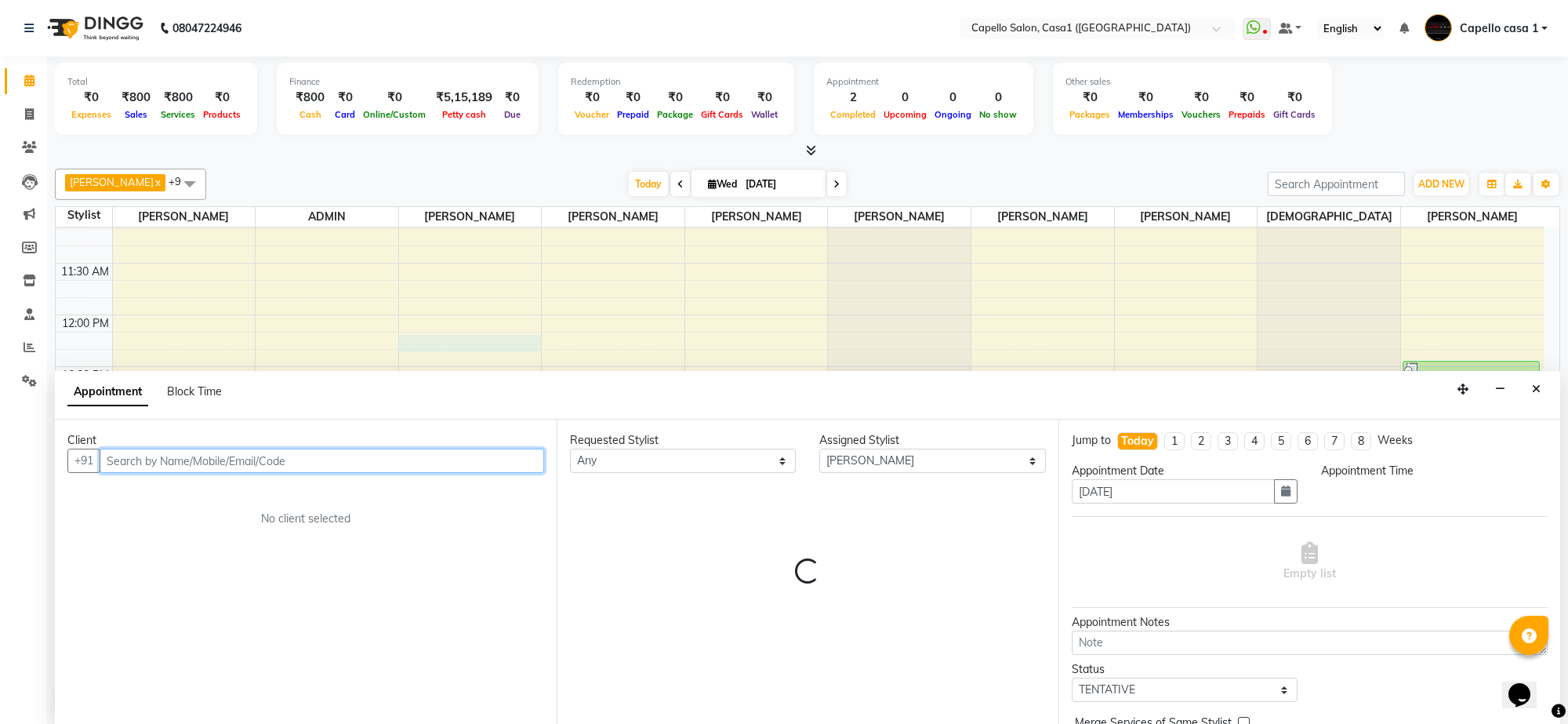
select select "735"
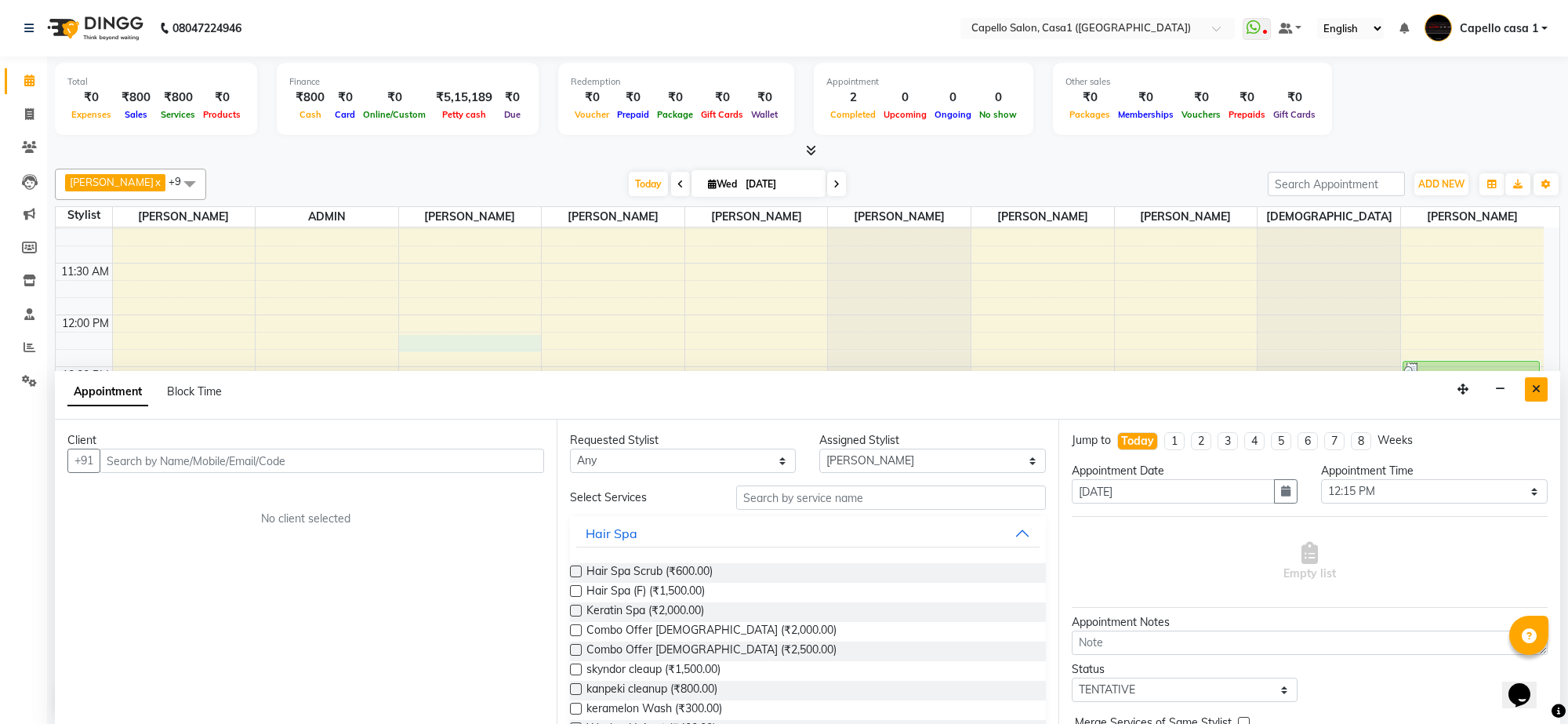
click at [1540, 382] on button "Close" at bounding box center [1536, 389] width 23 height 25
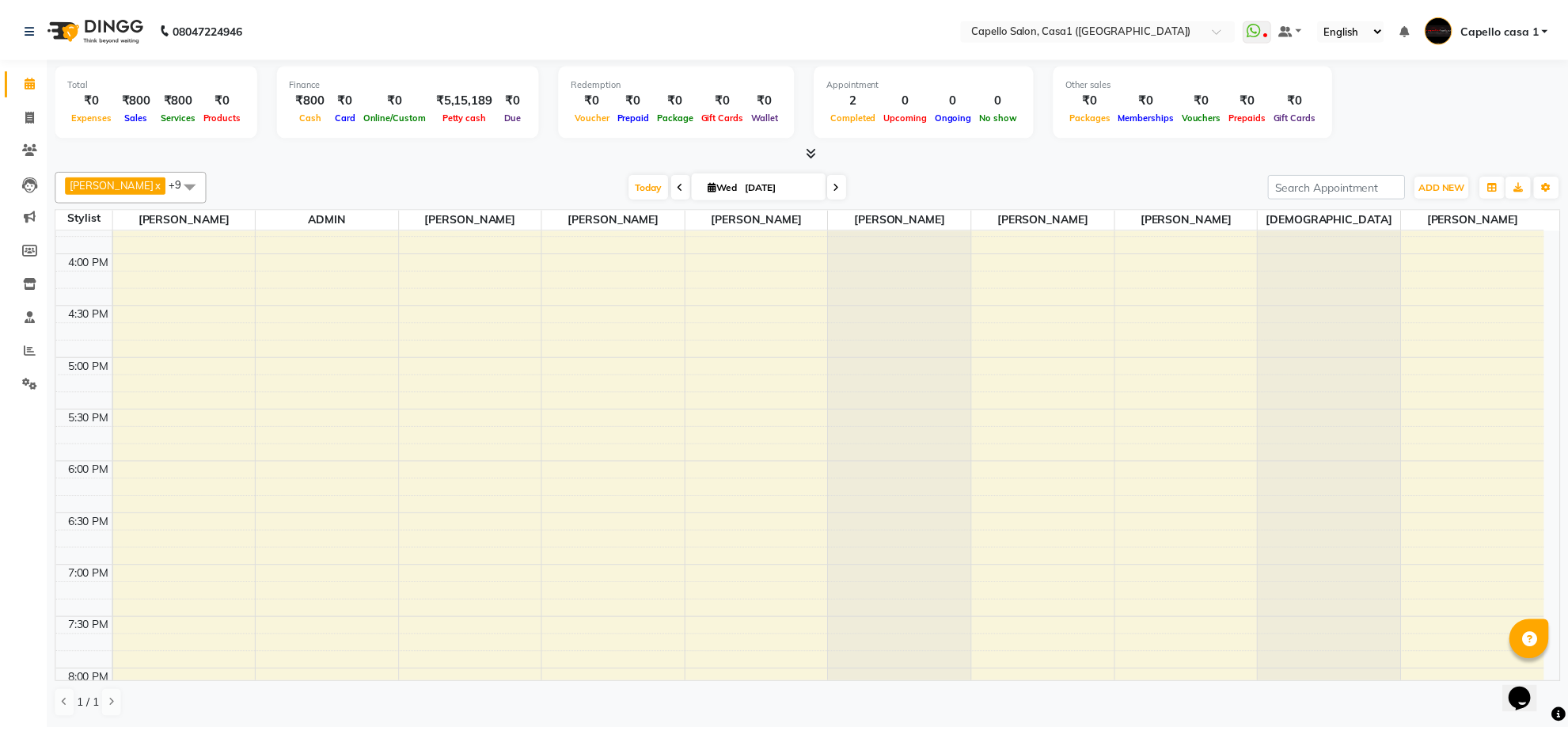
scroll to position [792, 0]
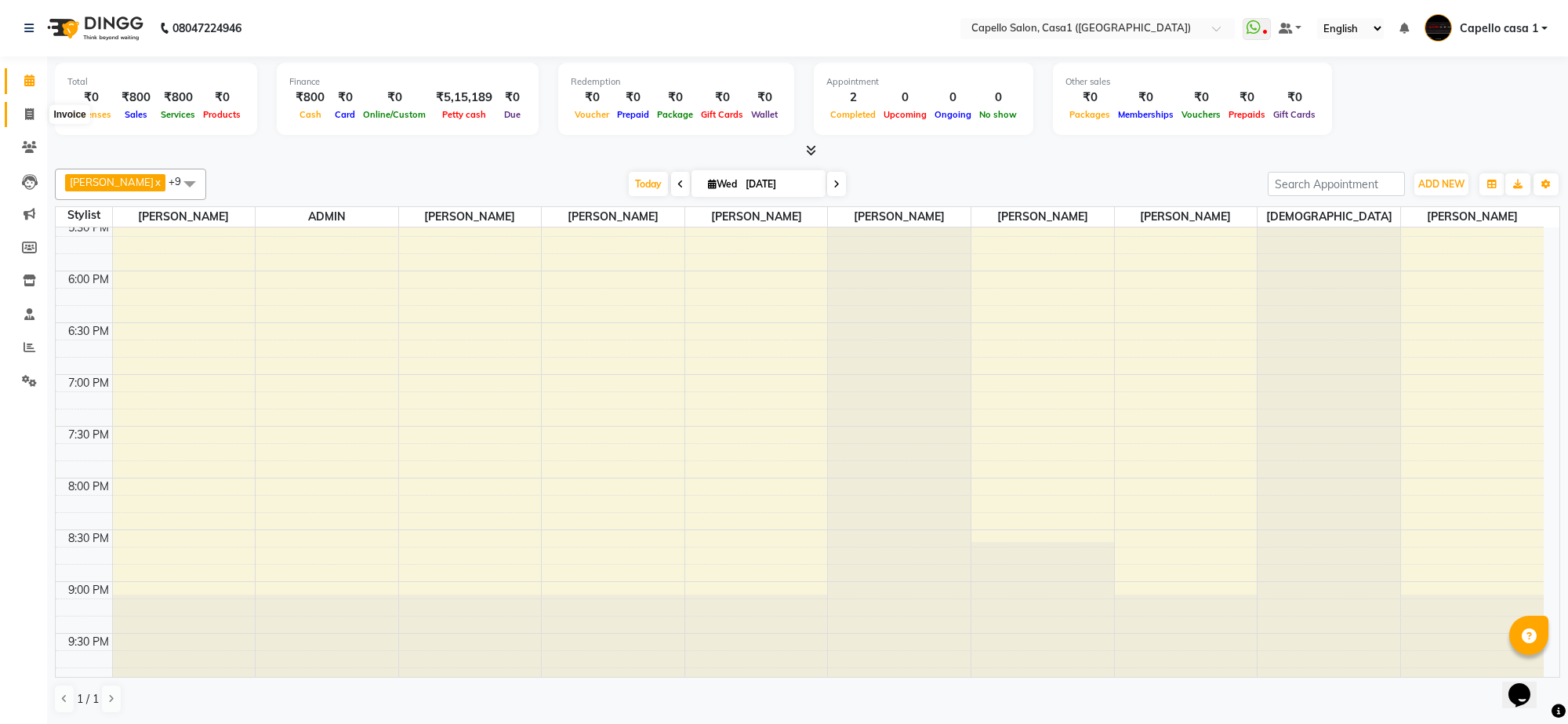
click at [33, 118] on icon at bounding box center [29, 113] width 9 height 12
select select "service"
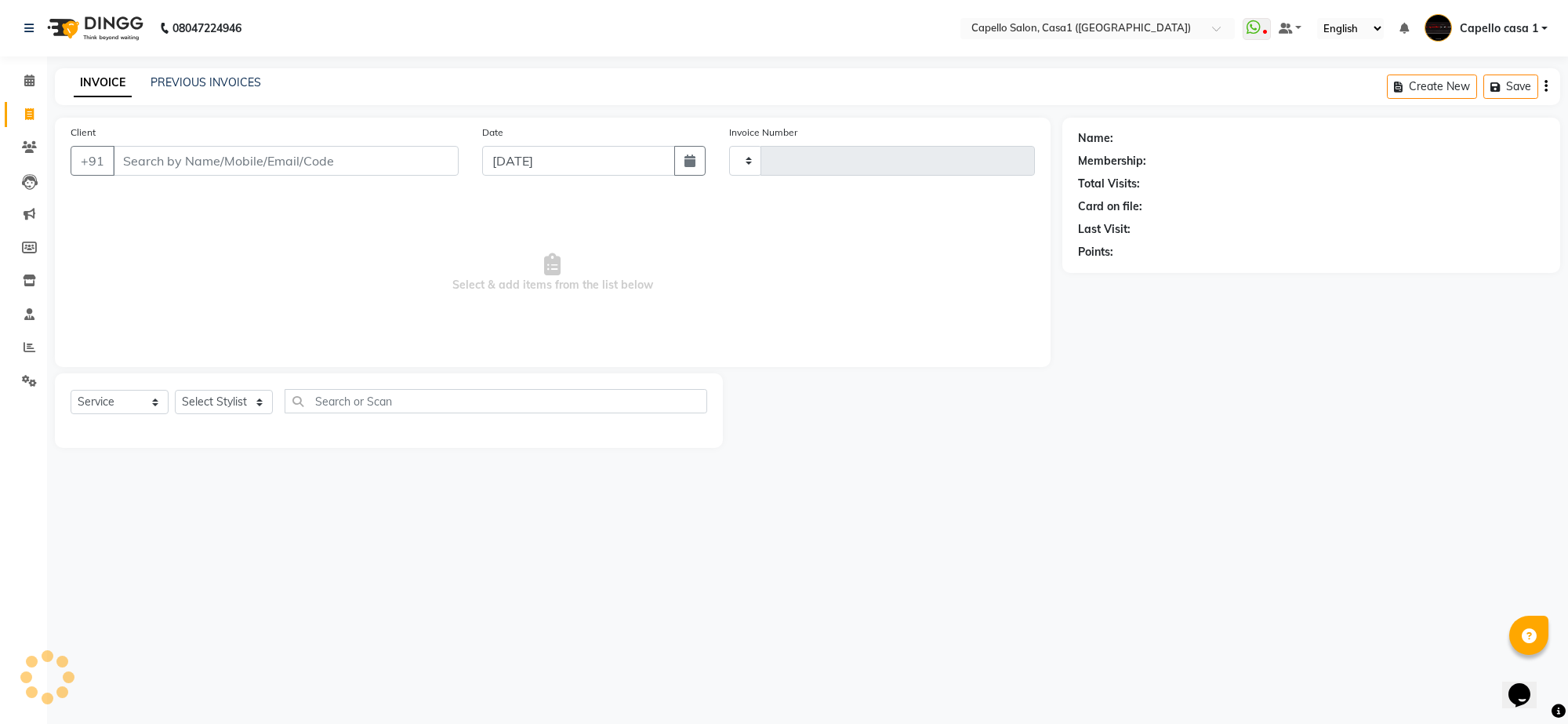
type input "3294"
select select "846"
click at [220, 174] on input "Client" at bounding box center [285, 161] width 346 height 30
type input "9665637889"
click at [400, 157] on span "Add Client" at bounding box center [419, 161] width 62 height 16
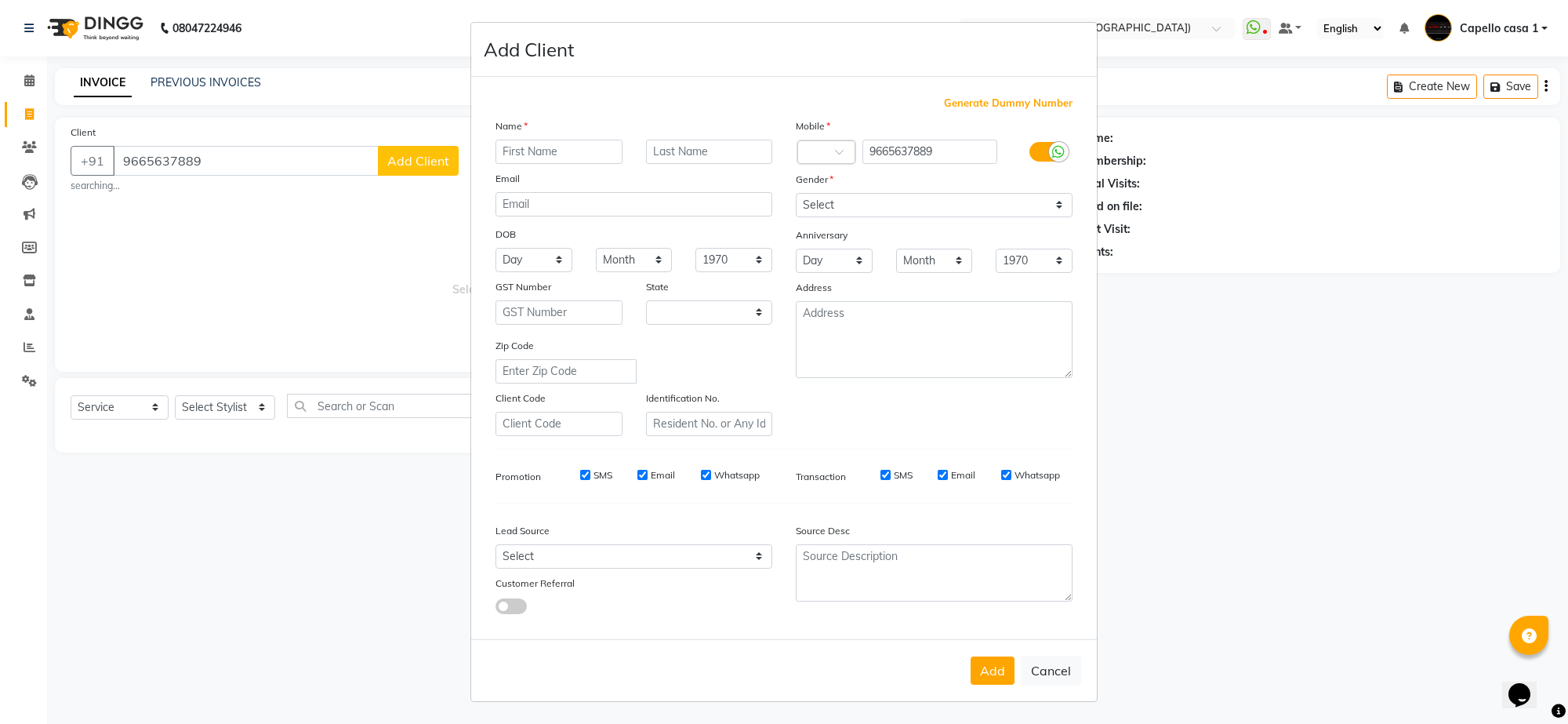
select select "22"
click at [564, 145] on input "text" at bounding box center [559, 151] width 127 height 25
type input "Mayuri"
click at [710, 163] on input "text" at bounding box center [709, 151] width 127 height 25
type input "Chaudhary"
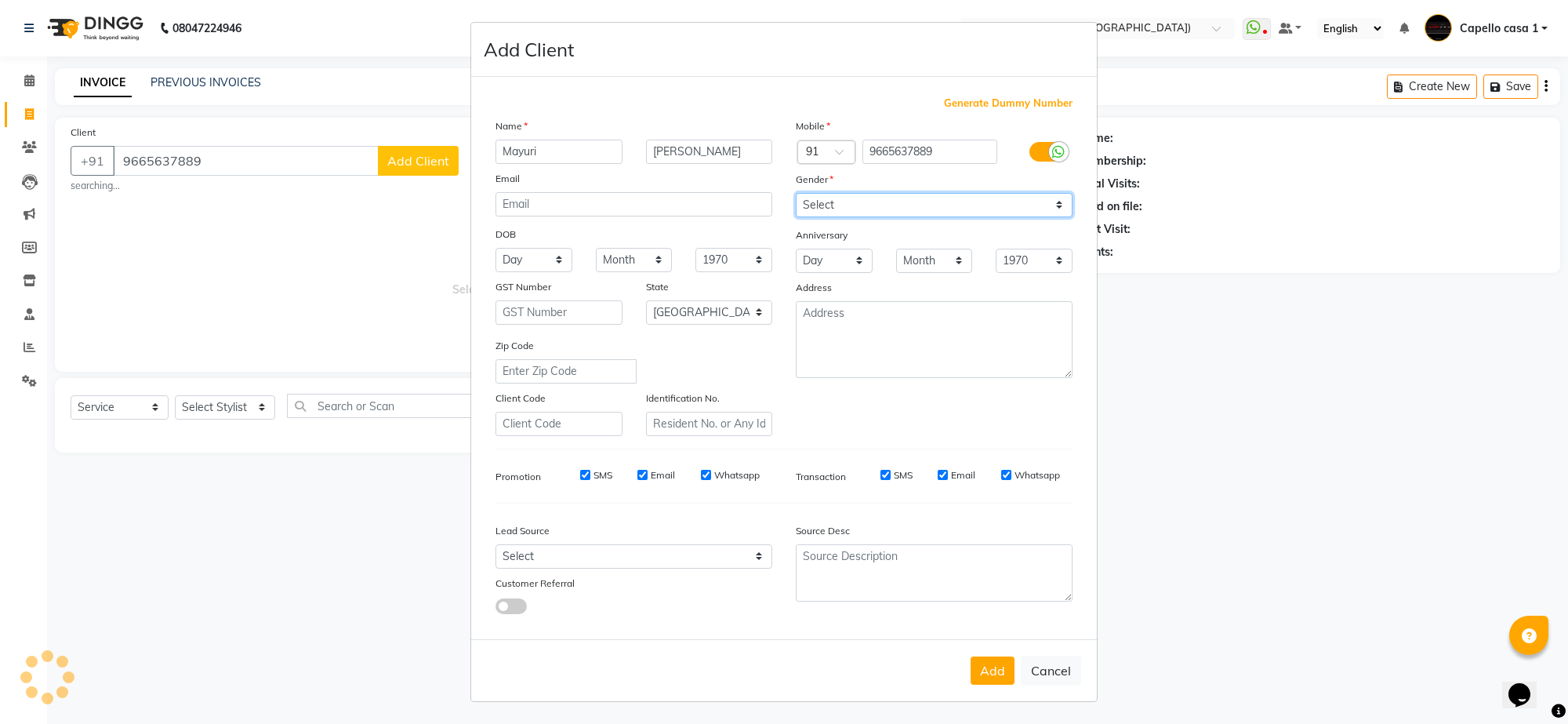
drag, startPoint x: 954, startPoint y: 209, endPoint x: 953, endPoint y: 216, distance: 7.1
click at [954, 209] on select "Select Male Female Other Prefer Not To Say" at bounding box center [934, 205] width 277 height 25
select select "female"
click at [796, 194] on select "Select Male Female Other Prefer Not To Say" at bounding box center [934, 205] width 277 height 25
click at [1001, 669] on button "Add" at bounding box center [992, 671] width 44 height 29
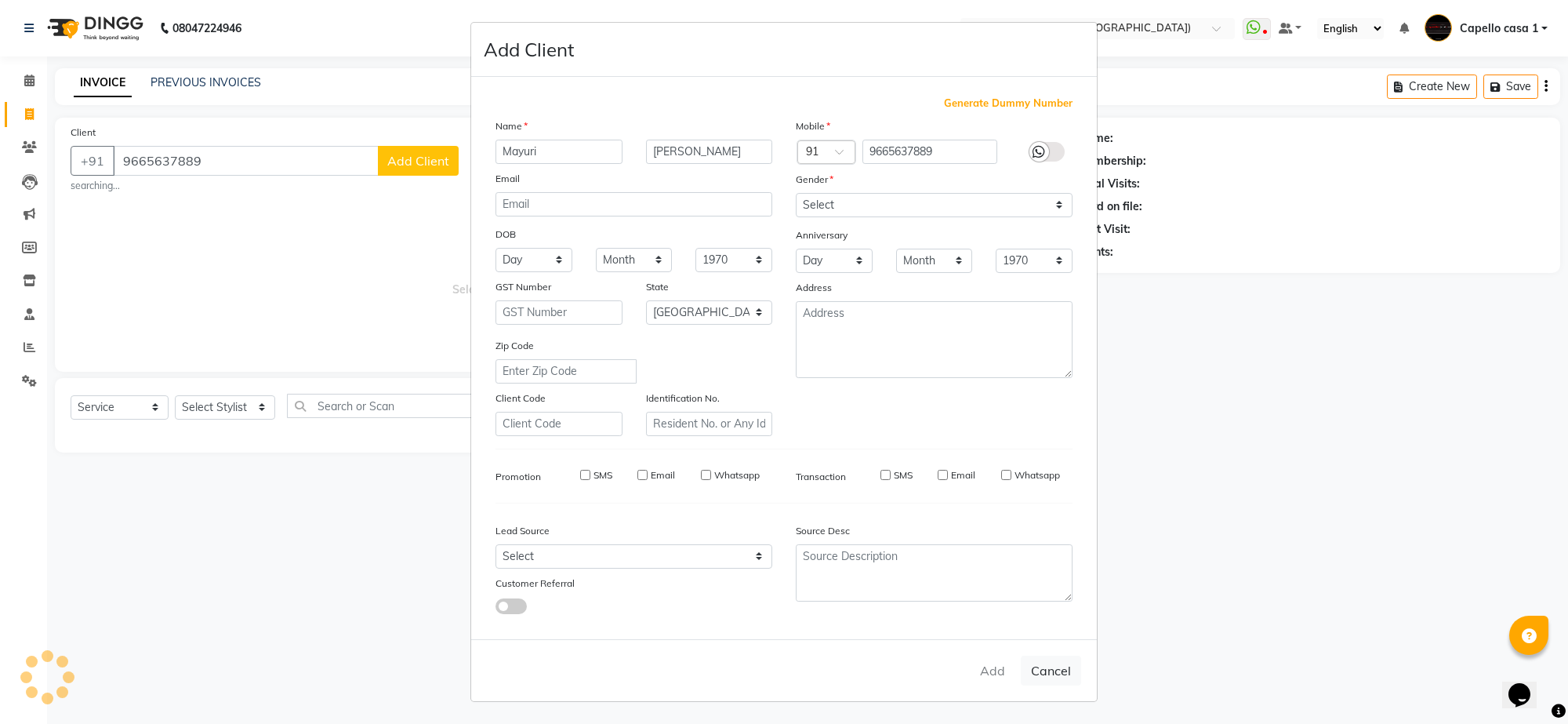
select select
select select "null"
select select
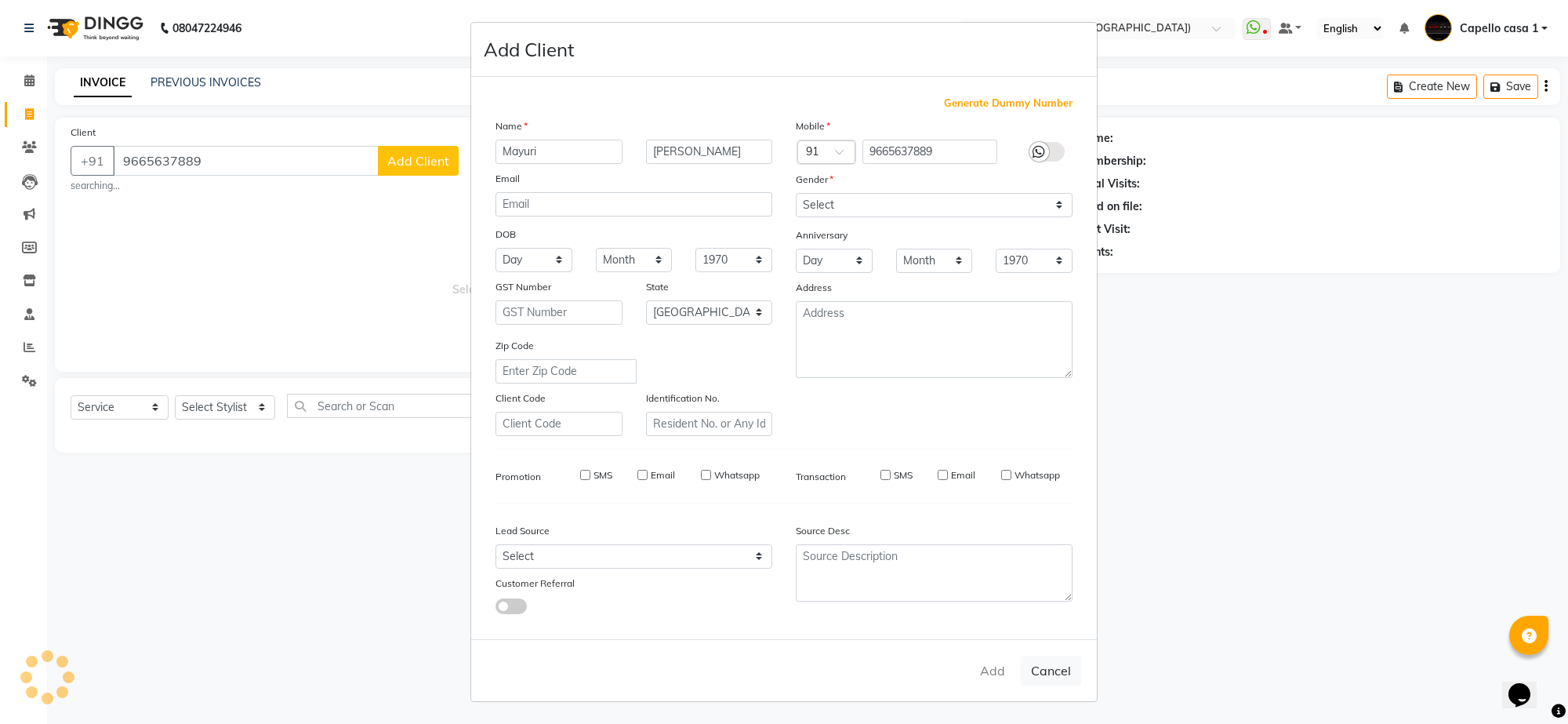
select select
checkbox input "false"
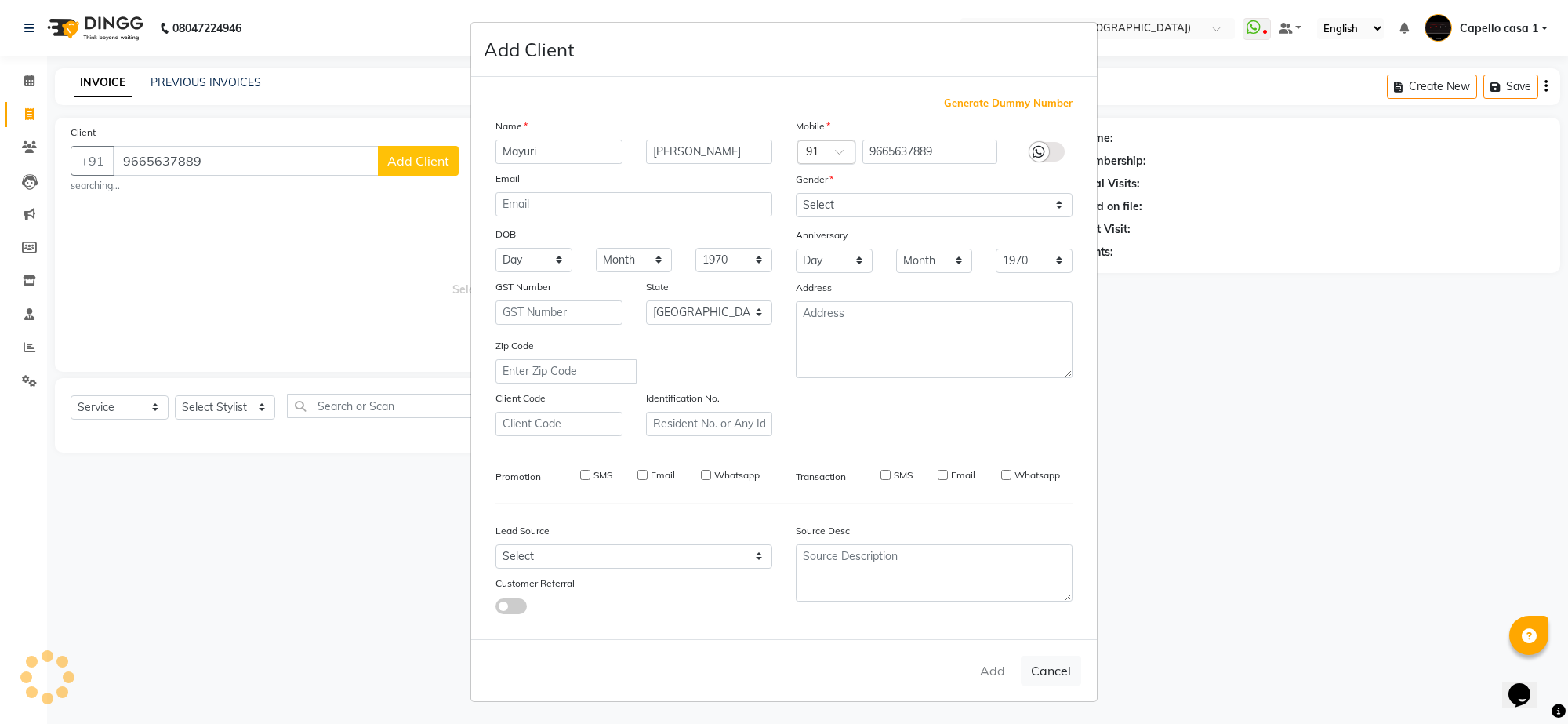
checkbox input "false"
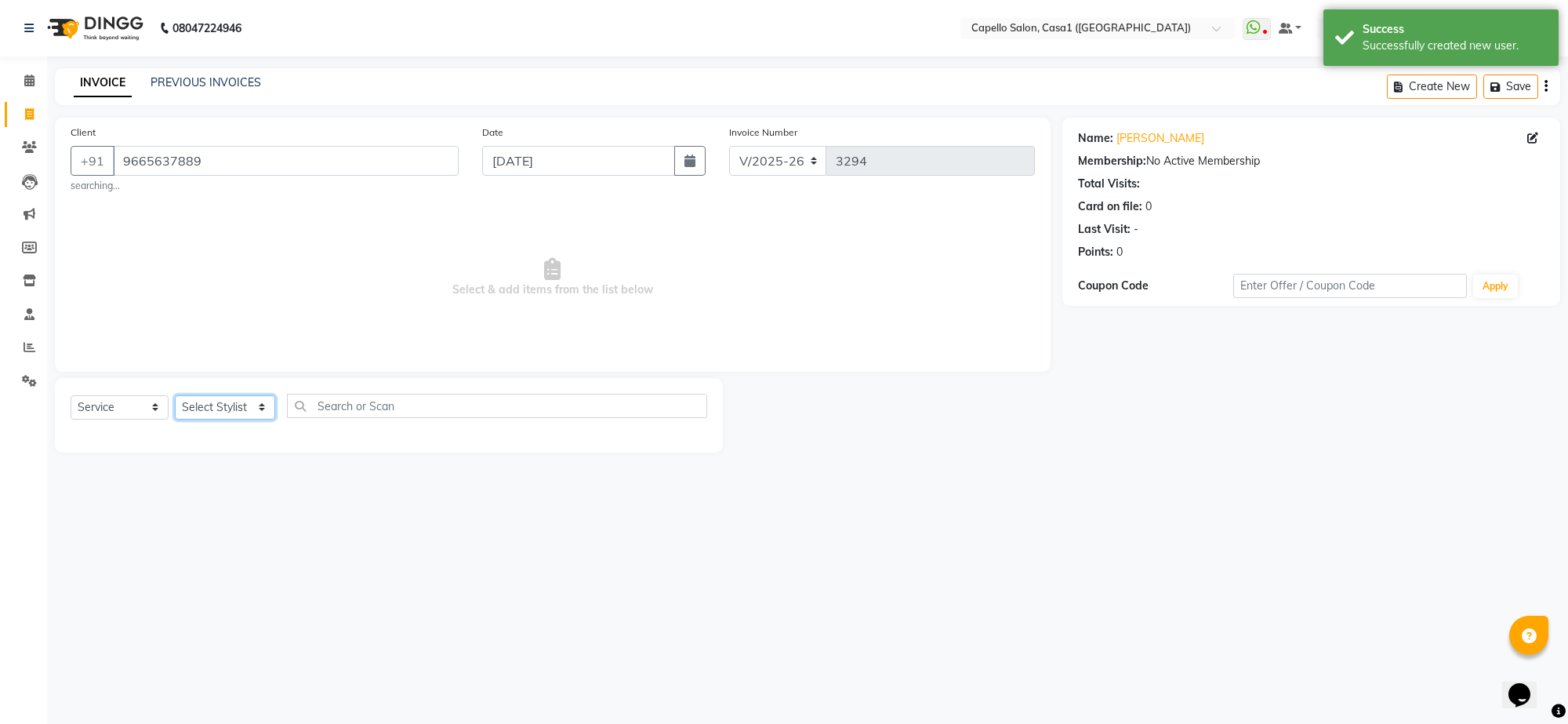
click at [233, 412] on select "Select Stylist aayush ADMIN Akash Chawale Capello casa 1 Harsh Nagture Nisha Ch…" at bounding box center [225, 407] width 101 height 25
select select "16020"
click at [175, 395] on select "Select Stylist aayush ADMIN Akash Chawale Capello casa 1 Harsh Nagture Nisha Ch…" at bounding box center [225, 407] width 101 height 25
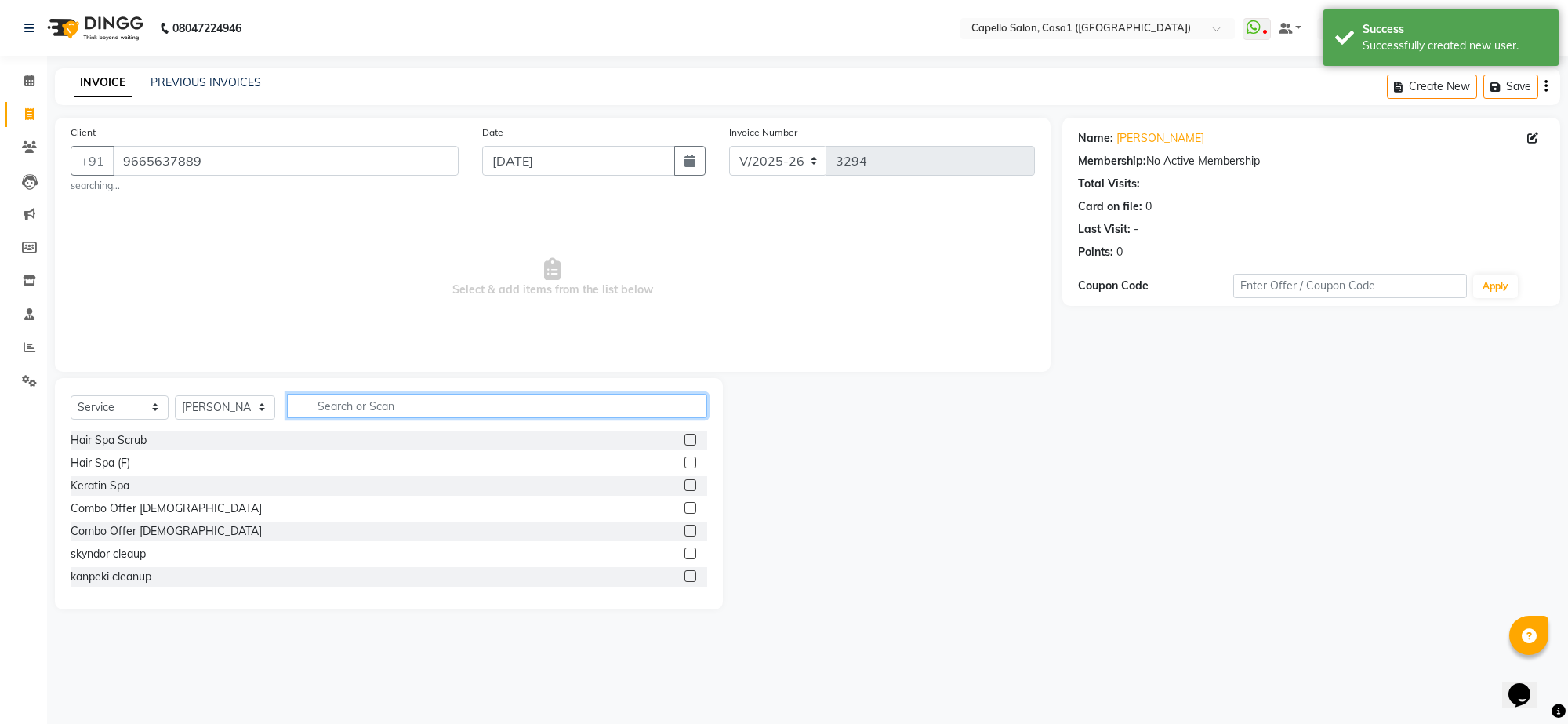
click at [410, 412] on input "text" at bounding box center [497, 406] width 420 height 25
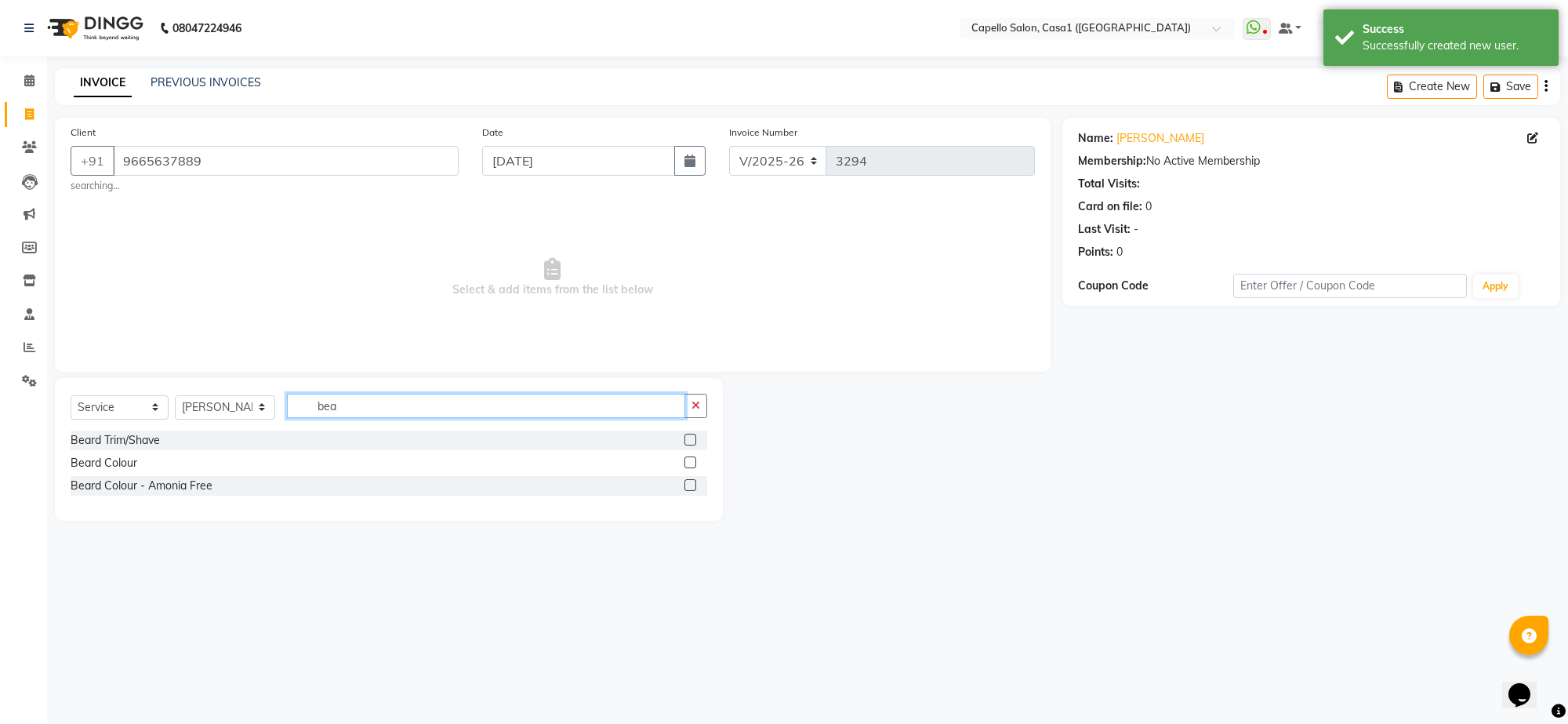
type input "bea"
click at [691, 437] on label at bounding box center [690, 439] width 12 height 12
click at [691, 437] on input "checkbox" at bounding box center [689, 440] width 10 height 10
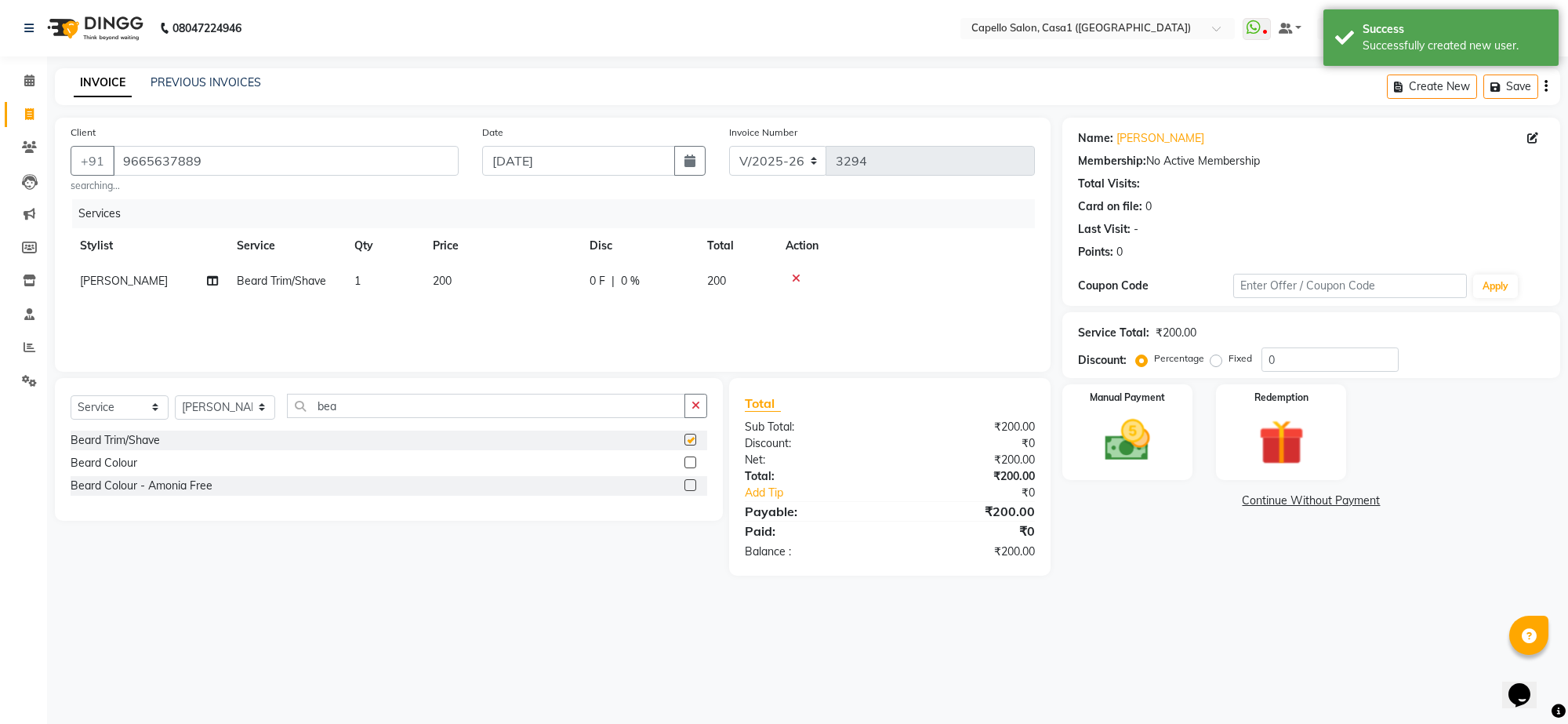
checkbox input "false"
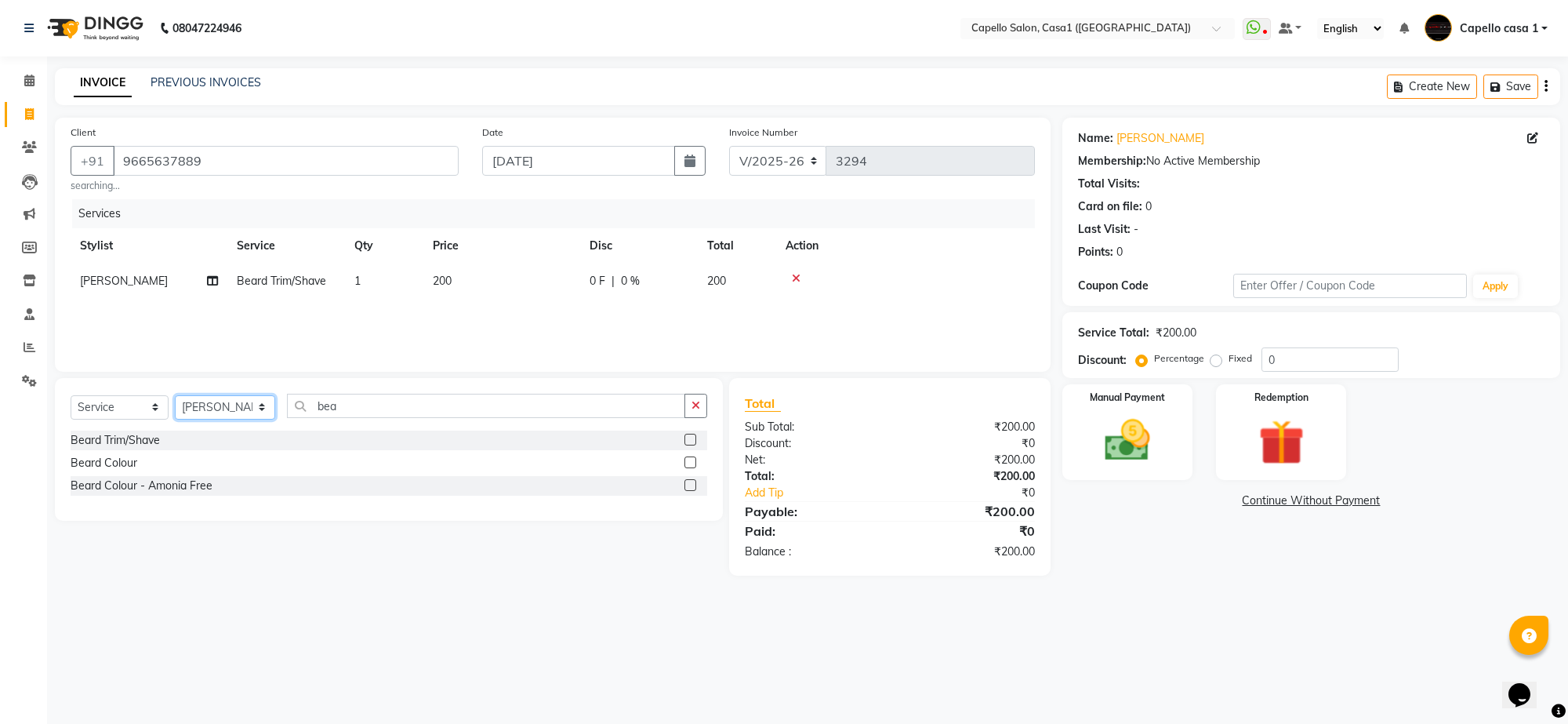
click at [250, 404] on select "Select Stylist aayush ADMIN Akash Chawale Capello casa 1 Harsh Nagture Nisha Ch…" at bounding box center [225, 407] width 101 height 25
select select "14376"
click at [175, 395] on select "Select Stylist aayush ADMIN Akash Chawale Capello casa 1 Harsh Nagture Nisha Ch…" at bounding box center [225, 407] width 101 height 25
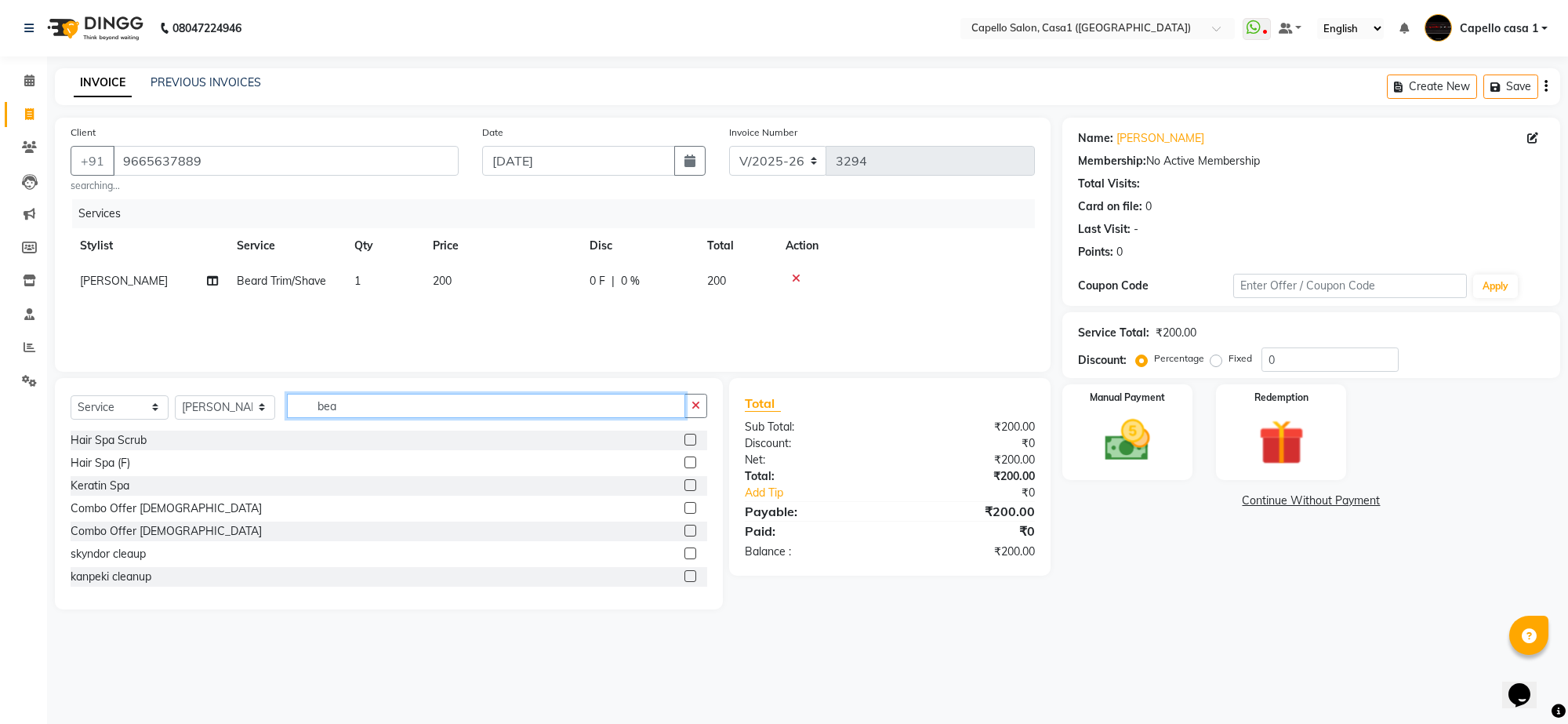
click at [351, 408] on input "bea" at bounding box center [486, 406] width 398 height 25
type input "b"
type input "cut"
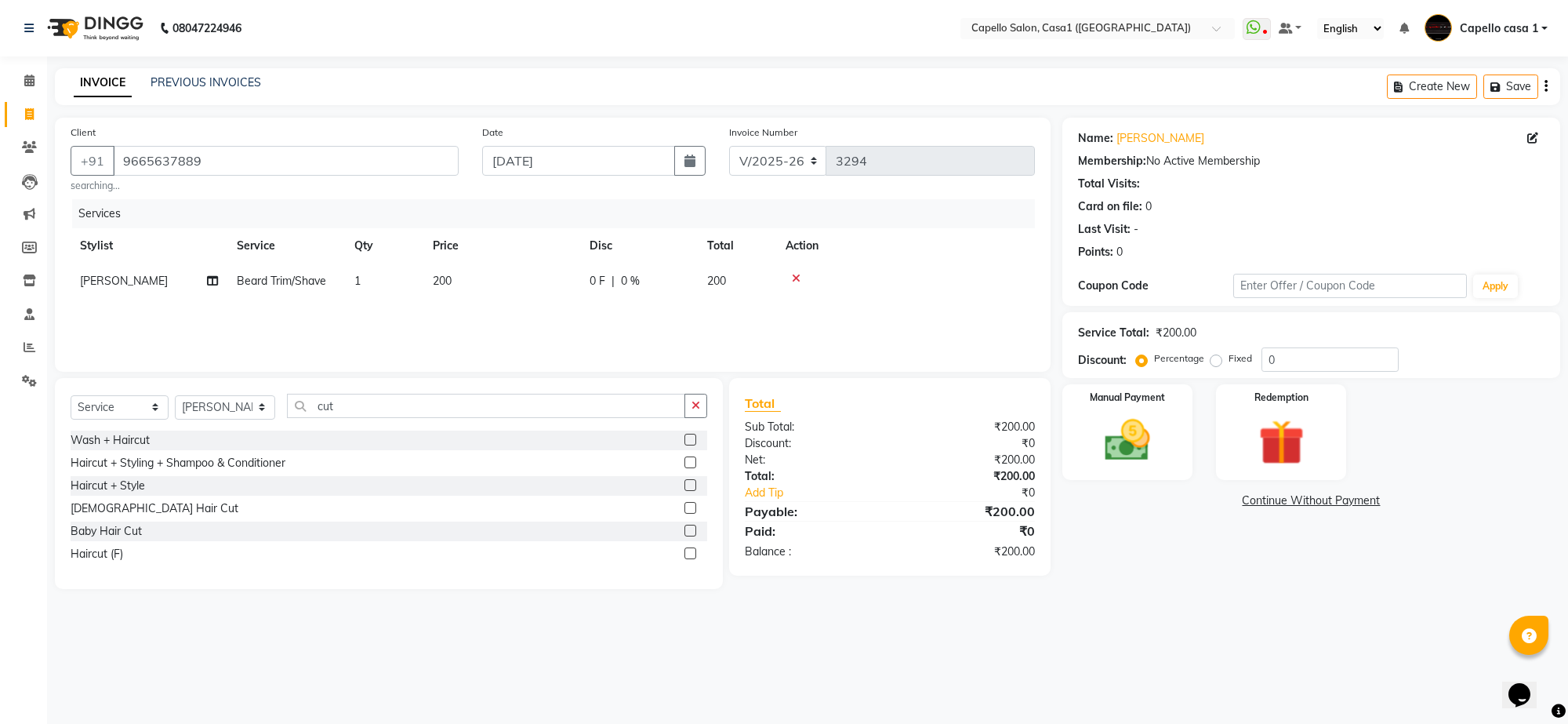
click at [687, 465] on label at bounding box center [690, 462] width 12 height 12
click at [687, 465] on input "checkbox" at bounding box center [689, 463] width 10 height 10
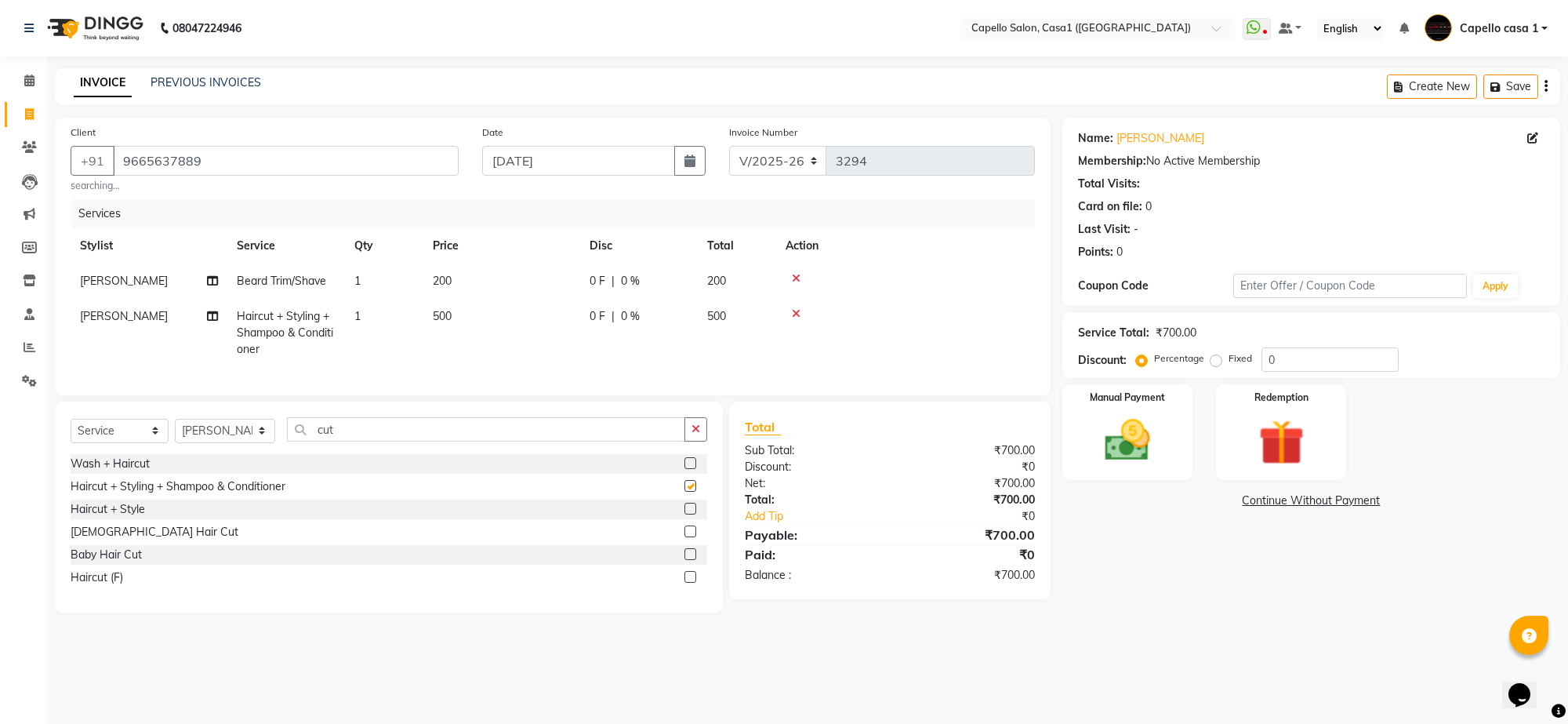
checkbox input "false"
click at [1135, 447] on img at bounding box center [1127, 440] width 77 height 55
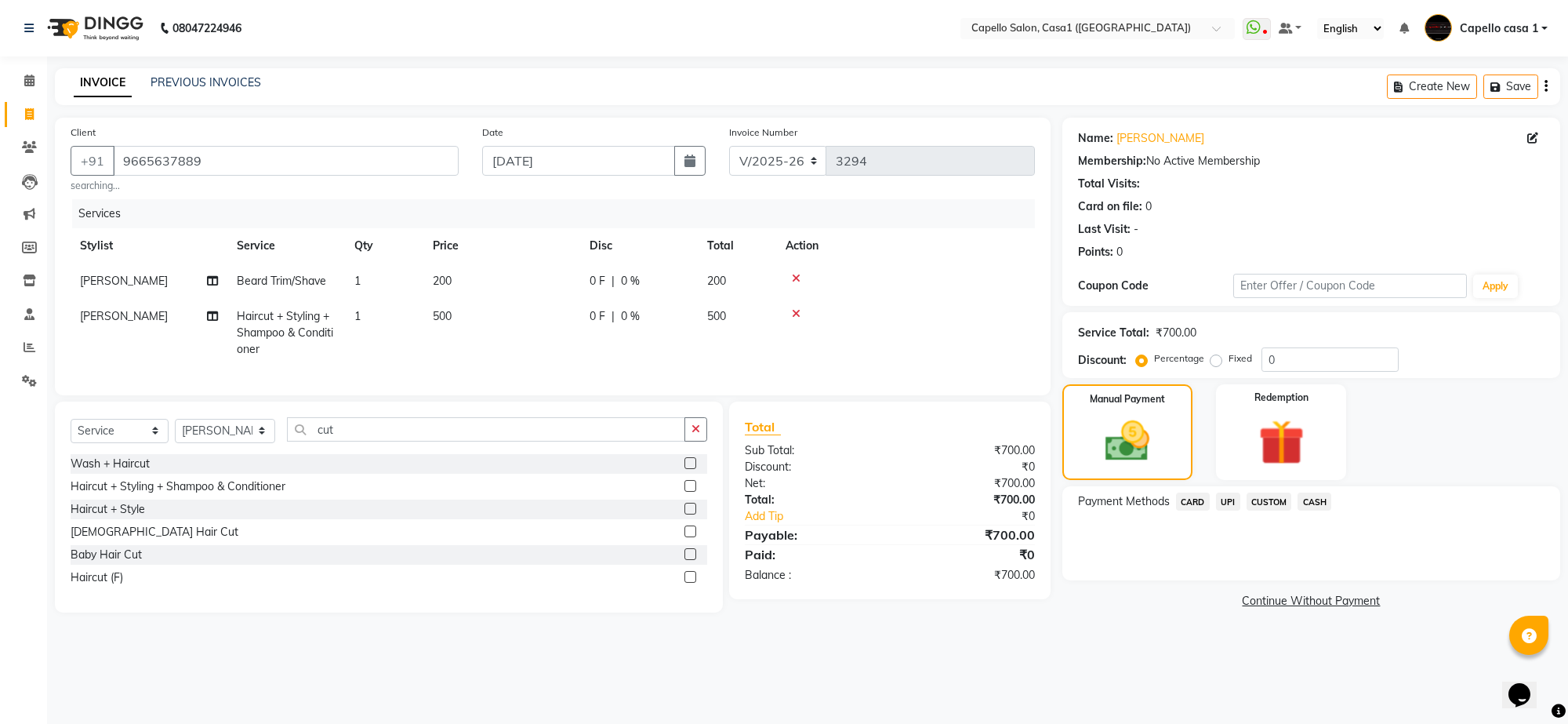
click at [1225, 496] on span "UPI" at bounding box center [1228, 501] width 25 height 18
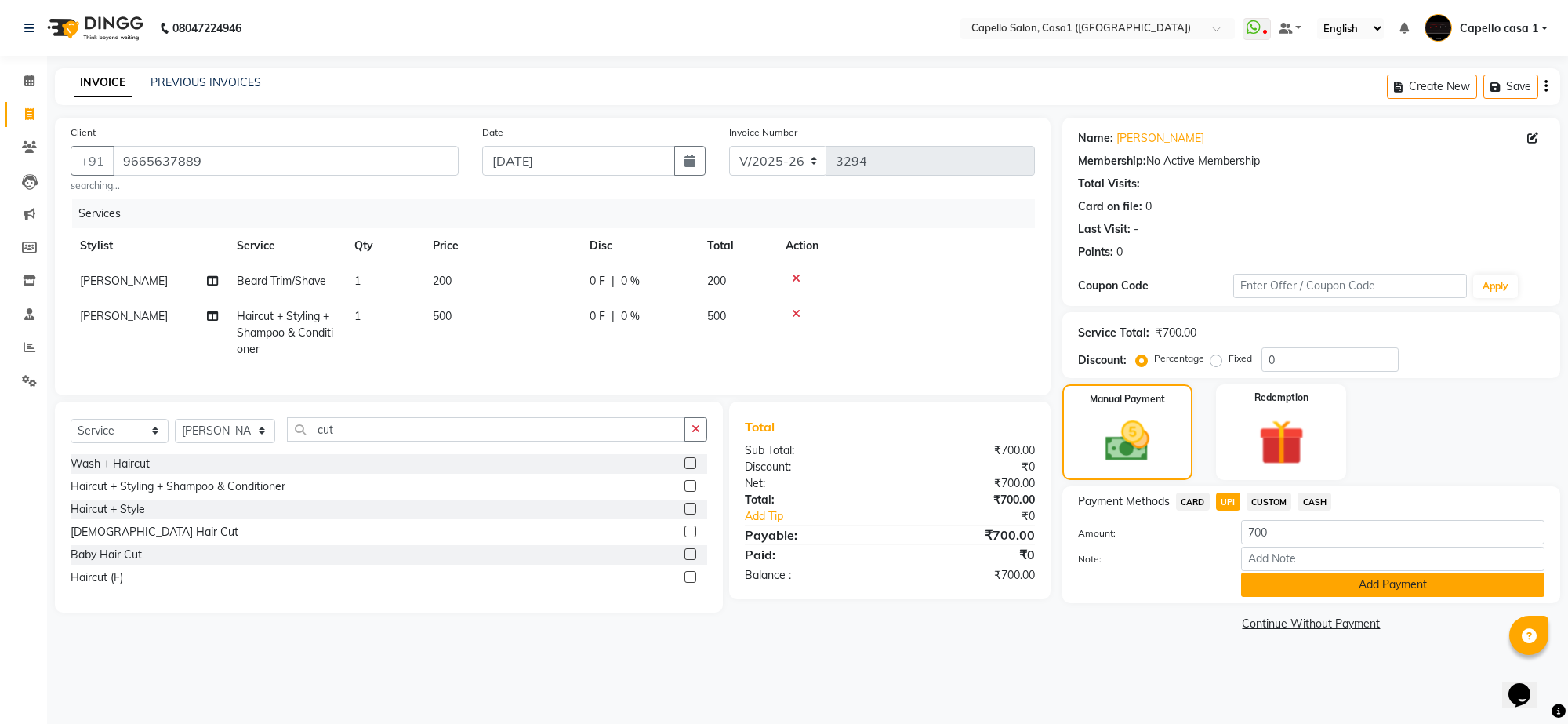
click at [1276, 580] on button "Add Payment" at bounding box center [1393, 584] width 304 height 25
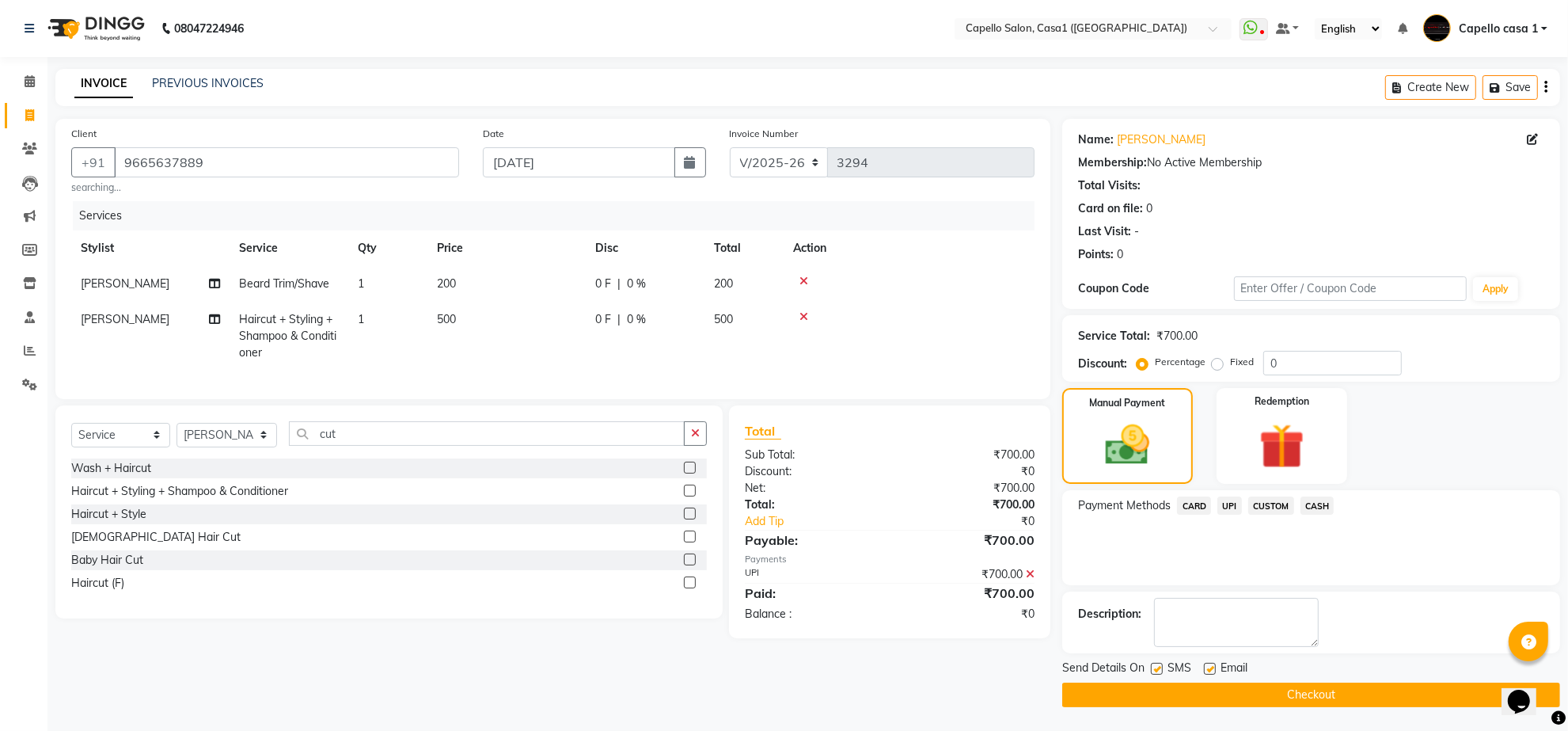
scroll to position [1, 0]
click at [1310, 697] on button "Checkout" at bounding box center [1311, 695] width 498 height 25
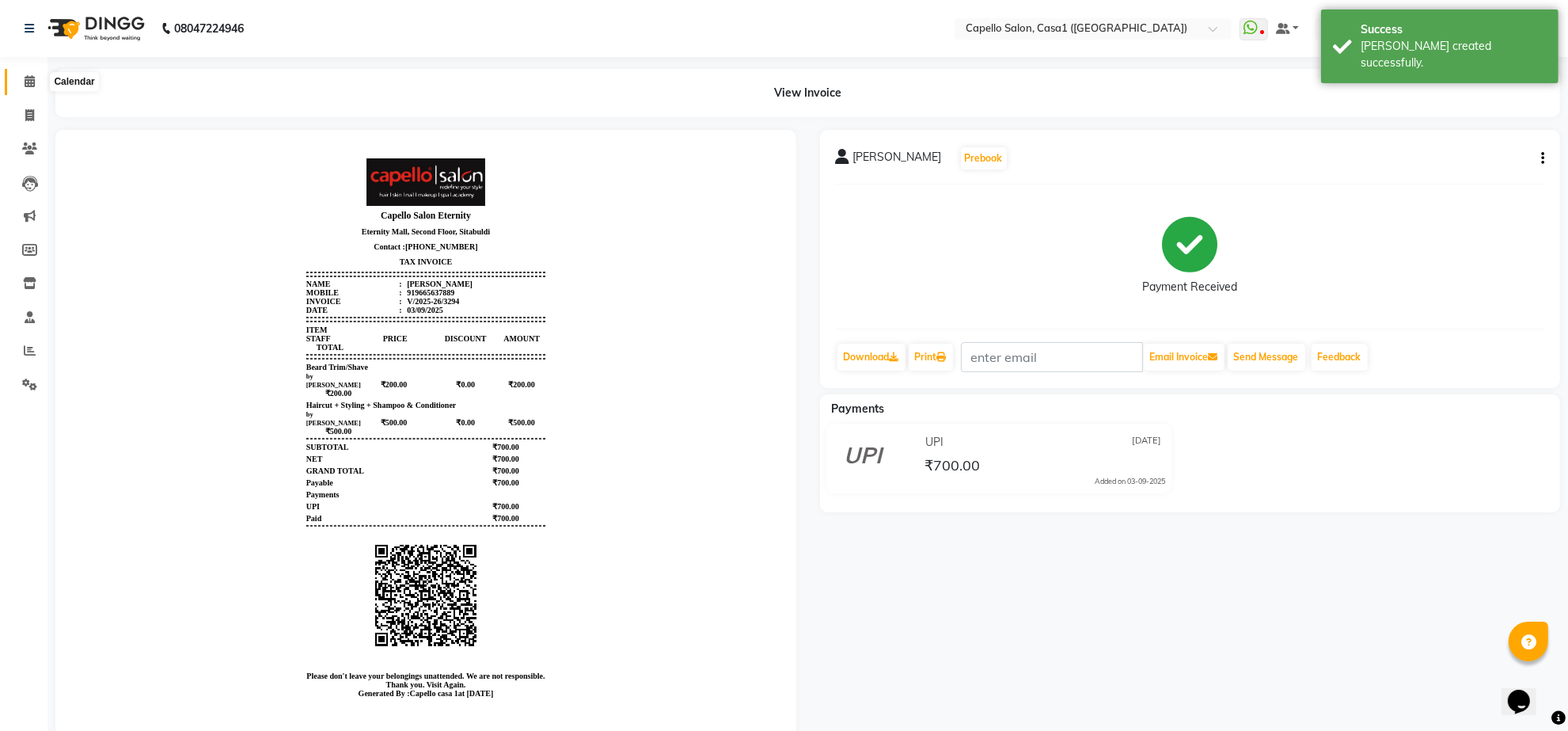
click at [26, 77] on icon at bounding box center [30, 81] width 10 height 12
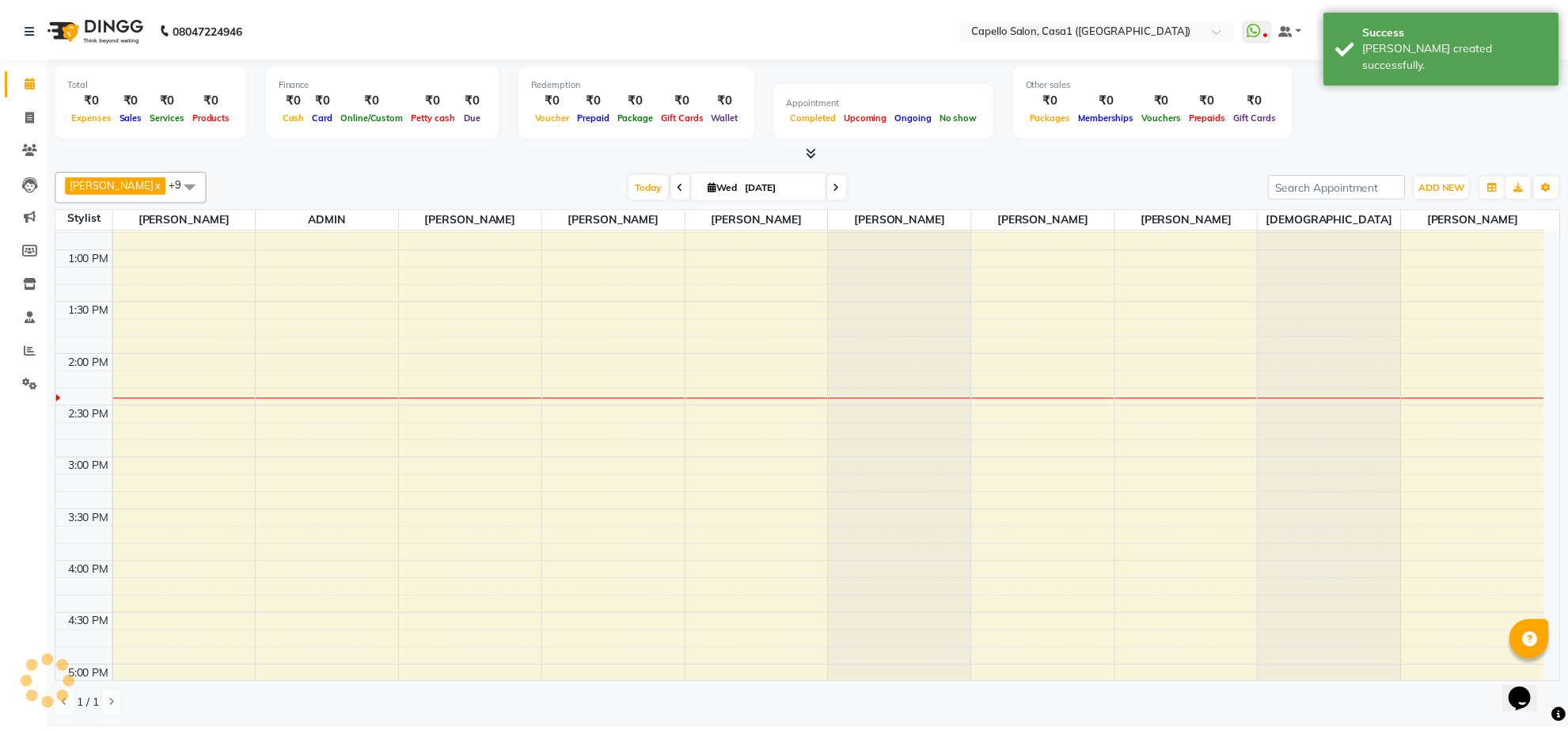
scroll to position [297, 0]
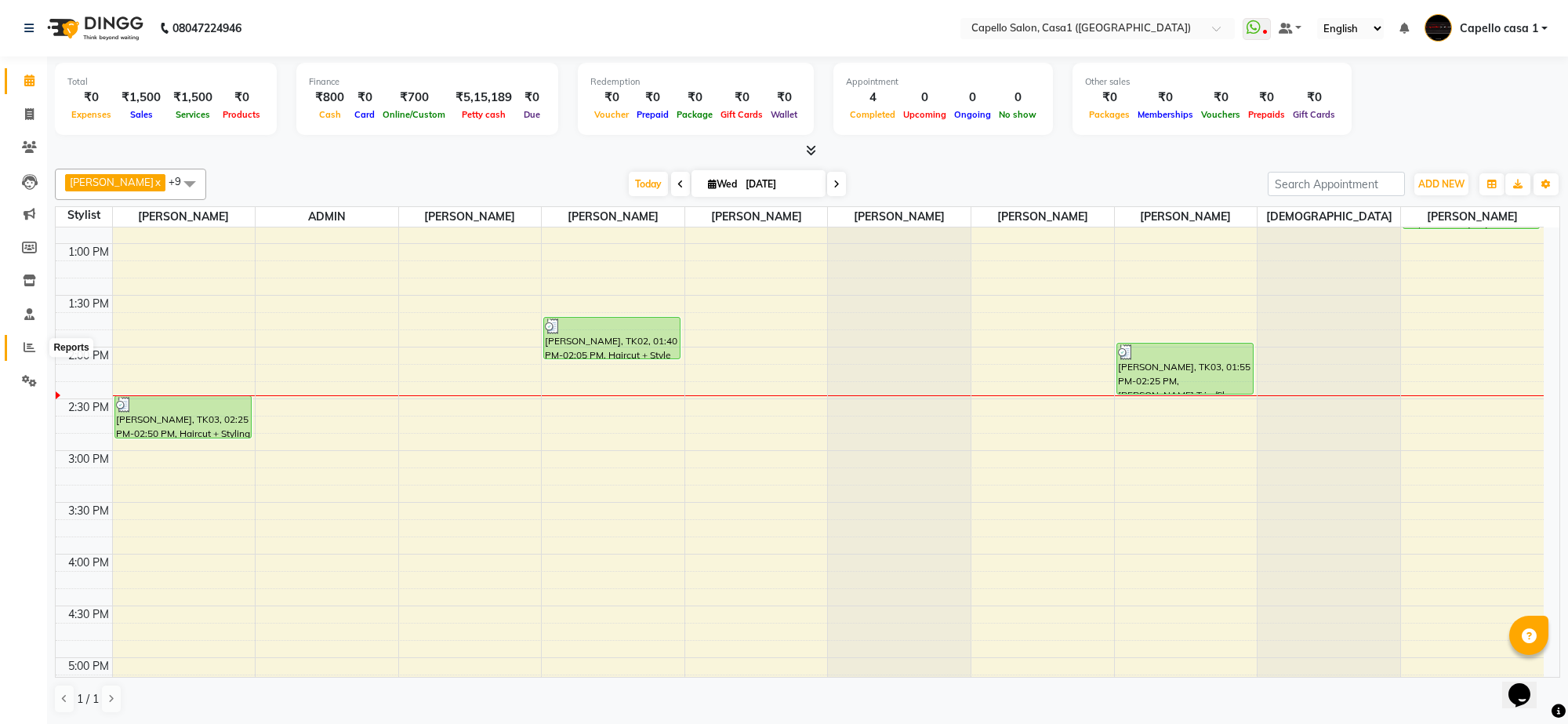
click at [17, 343] on span at bounding box center [29, 347] width 28 height 18
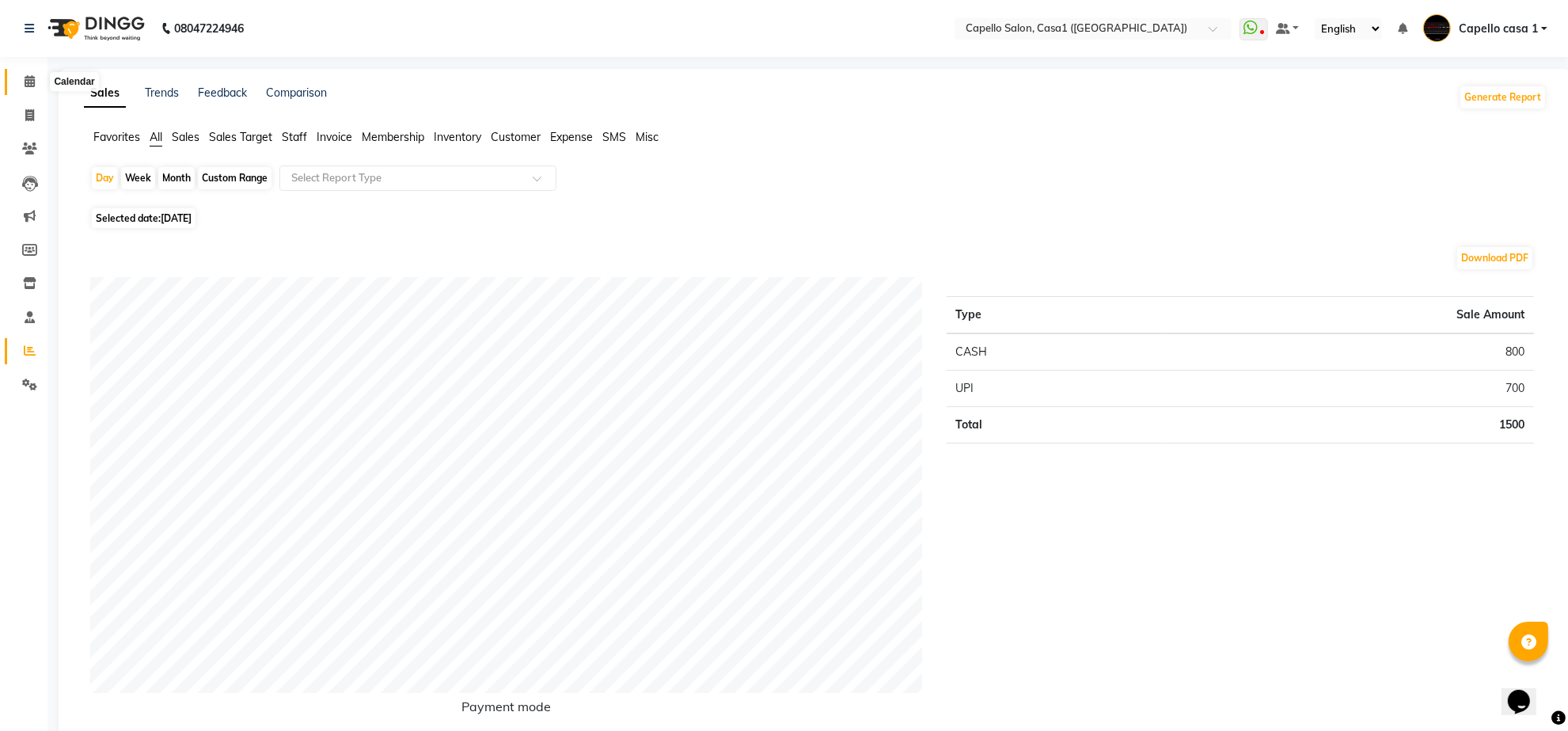
click at [29, 81] on icon at bounding box center [30, 81] width 10 height 12
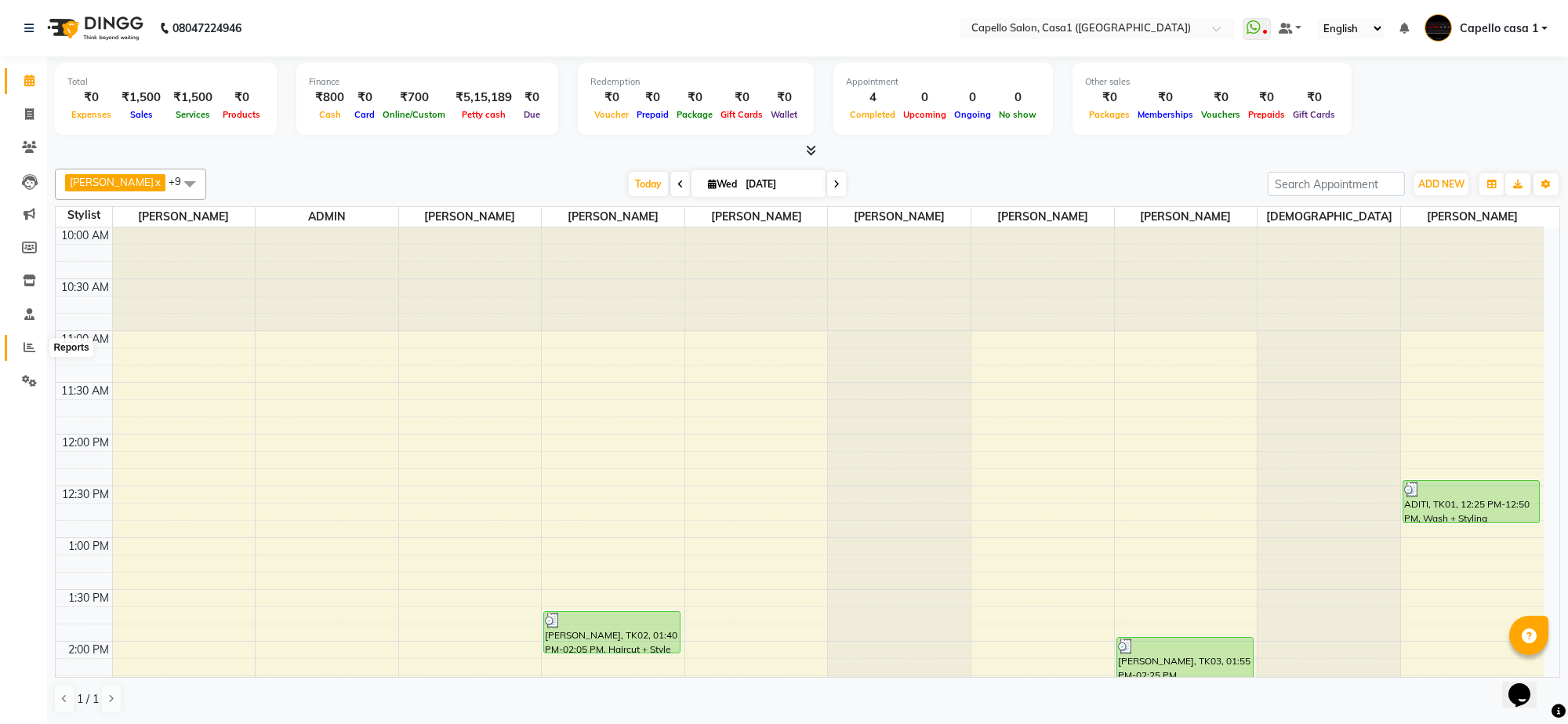
click at [24, 345] on icon at bounding box center [29, 347] width 12 height 12
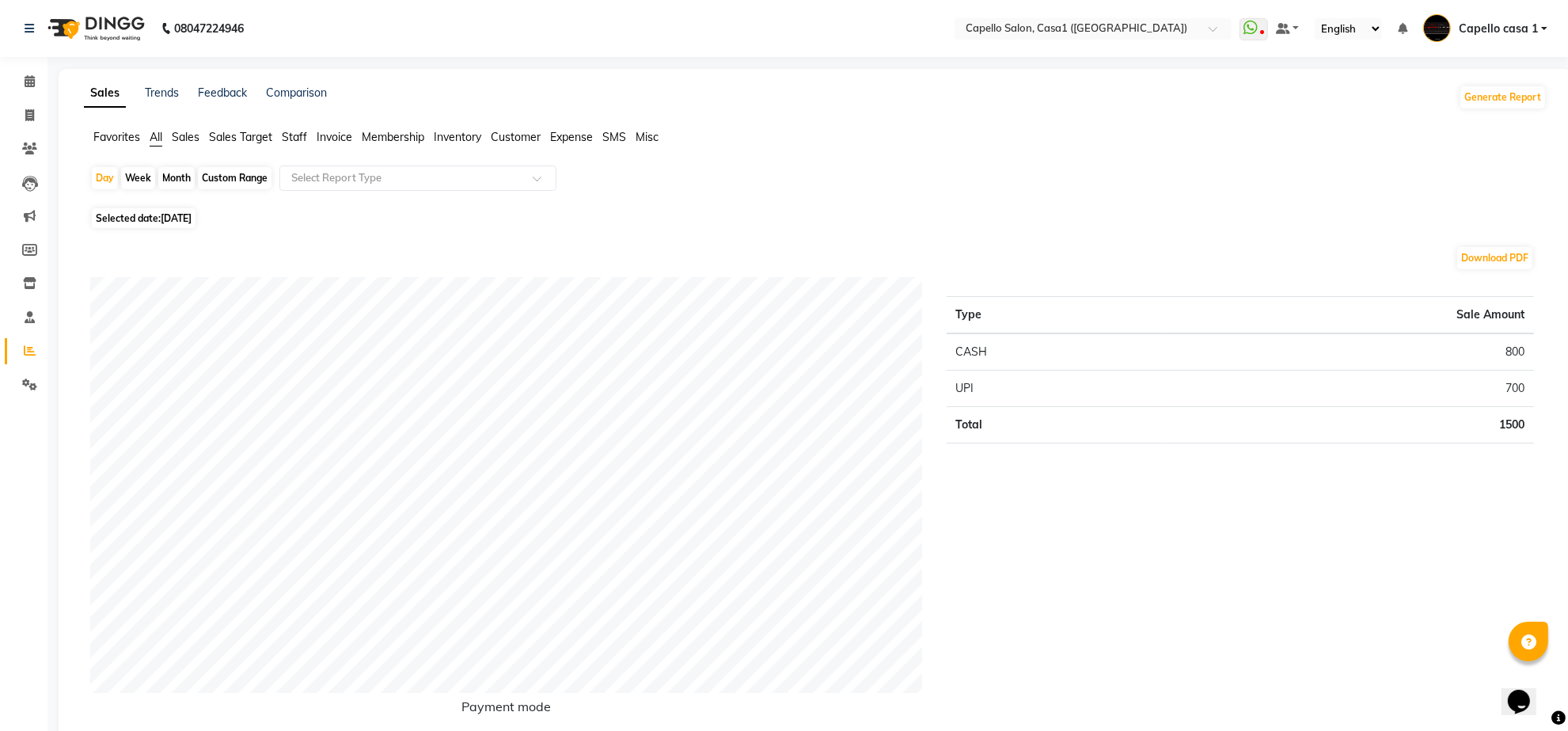
click at [187, 173] on div "Month" at bounding box center [176, 179] width 36 height 22
select select "9"
select select "2025"
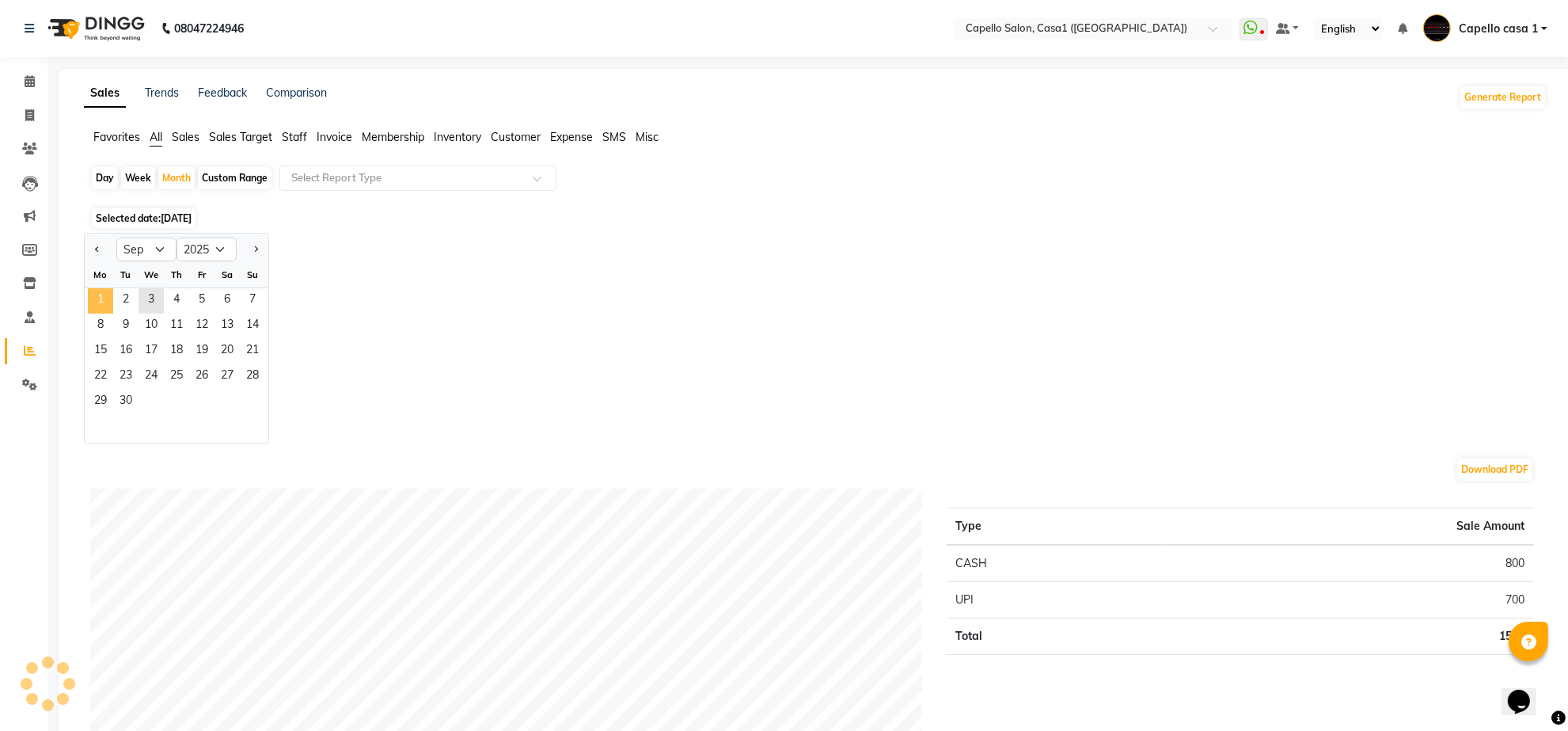
click at [109, 297] on span "1" at bounding box center [101, 301] width 26 height 26
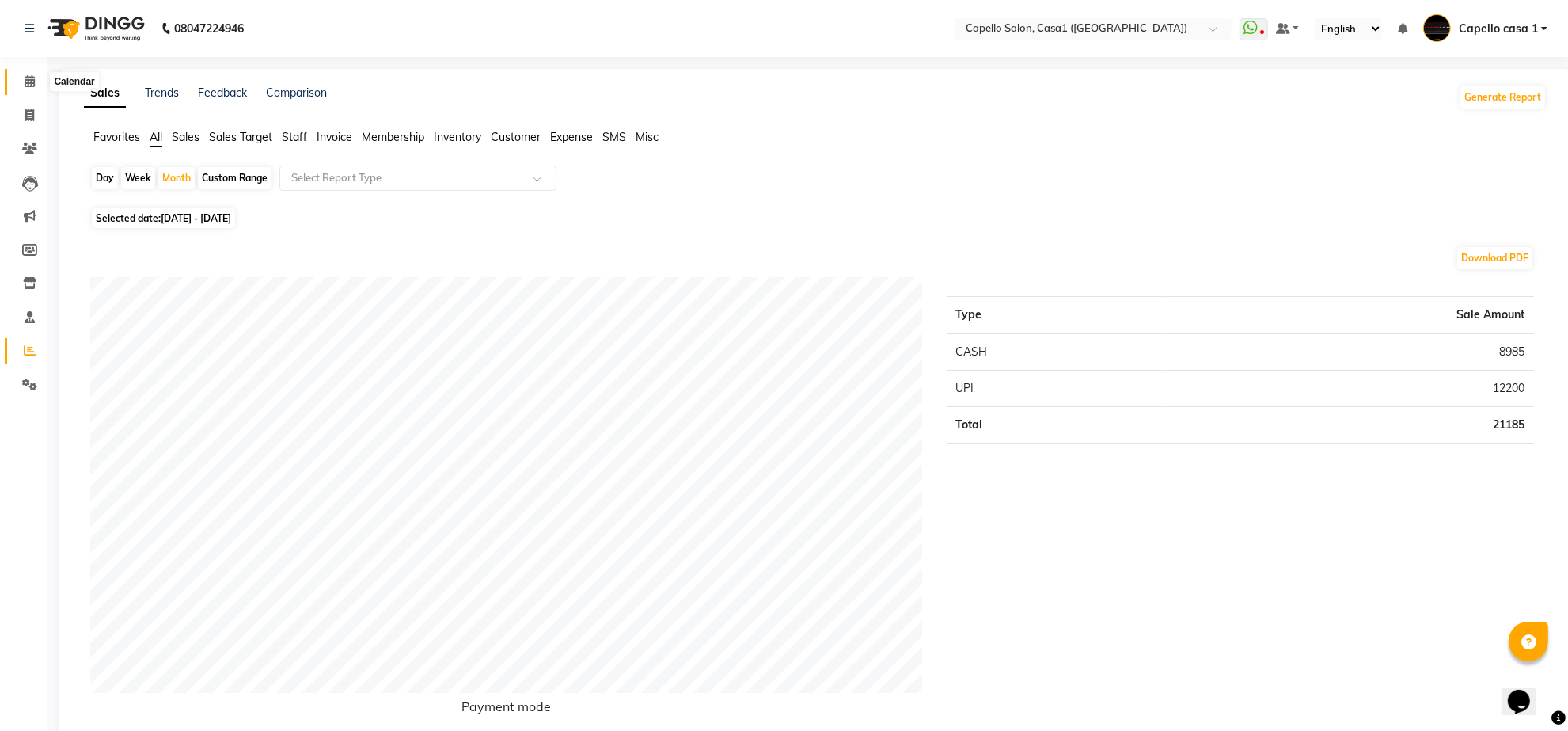
click at [22, 77] on span at bounding box center [30, 82] width 28 height 18
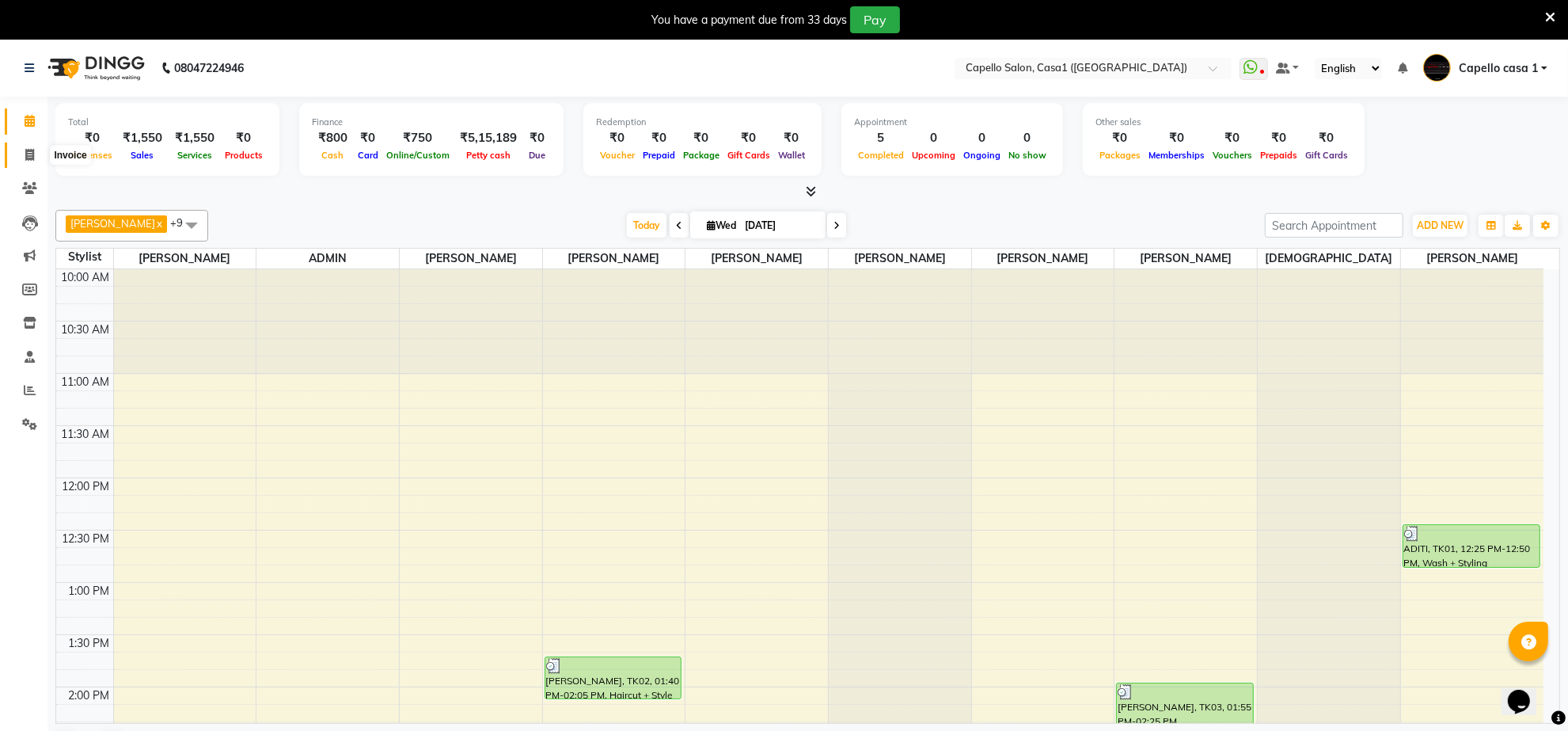
click at [36, 153] on span at bounding box center [30, 155] width 28 height 18
select select "service"
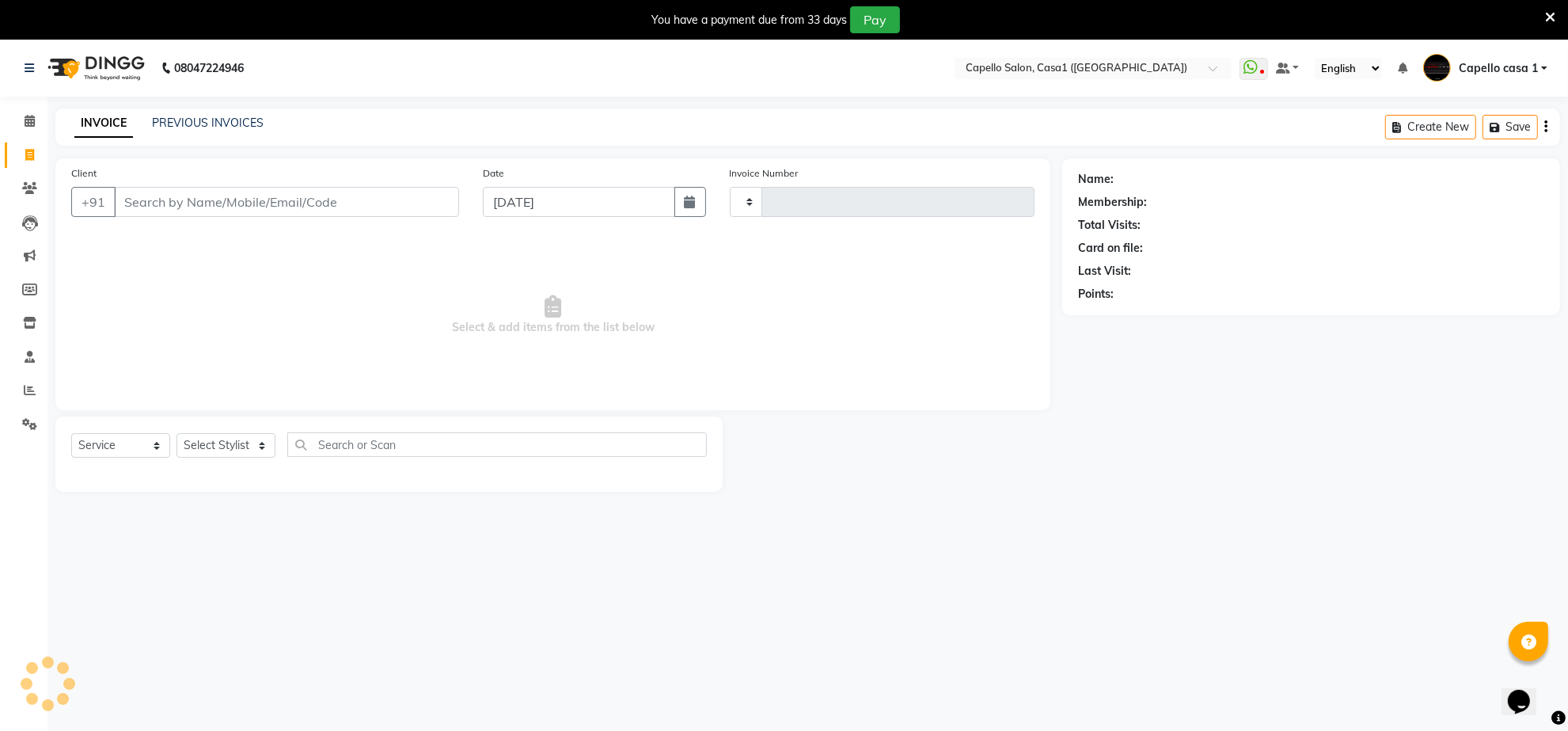
type input "3296"
select select "846"
drag, startPoint x: 128, startPoint y: 436, endPoint x: 131, endPoint y: 456, distance: 20.2
click at [128, 436] on select "Select Service Product Membership Package Voucher Prepaid Gift Card" at bounding box center [121, 445] width 99 height 25
click at [71, 433] on select "Select Service Product Membership Package Voucher Prepaid Gift Card" at bounding box center [121, 445] width 99 height 25
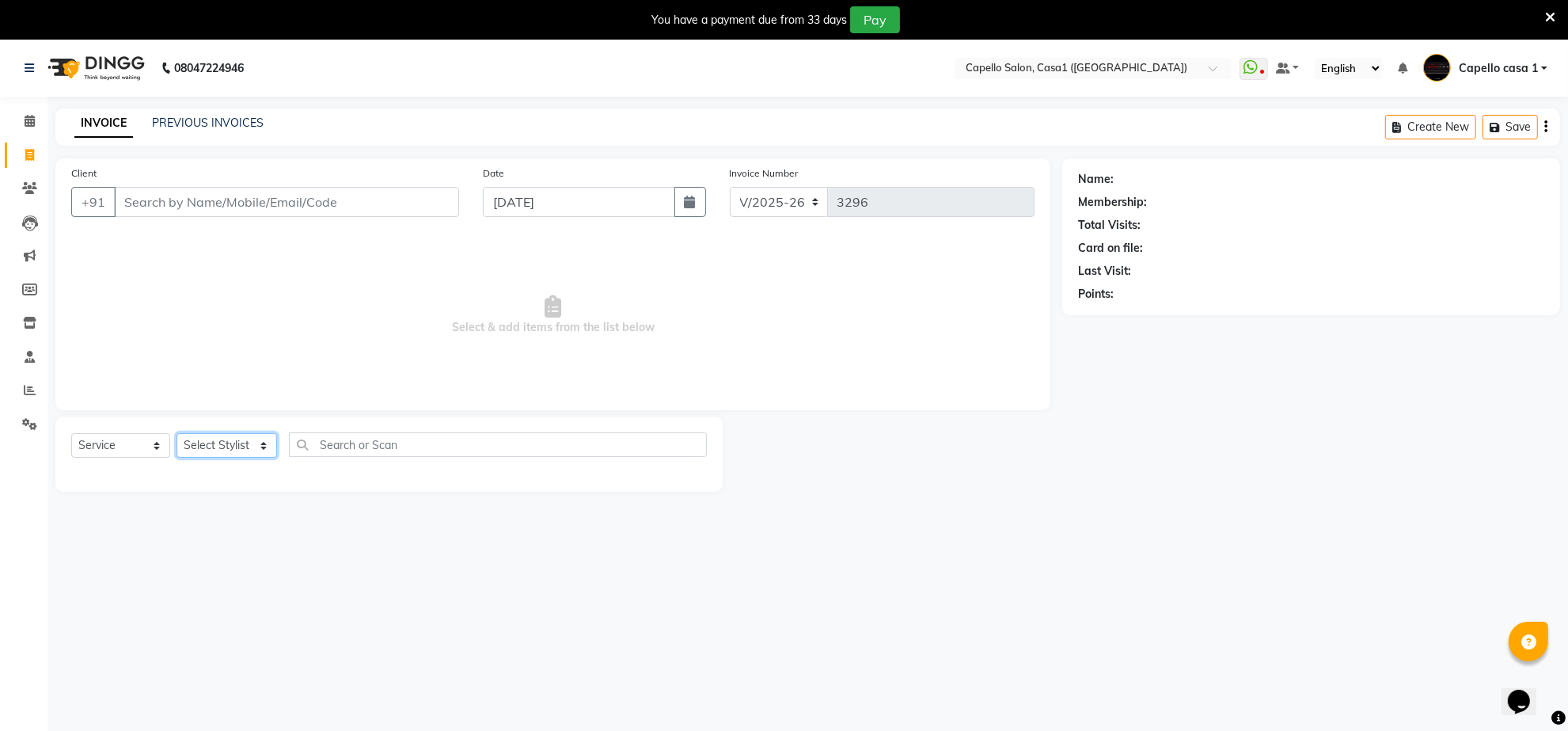
click at [255, 446] on select "Select Stylist [PERSON_NAME] ADMIN Akash Chawale Capello casa 1 [PERSON_NAME] […" at bounding box center [227, 445] width 101 height 25
select select "89438"
click at [177, 433] on select "Select Stylist [PERSON_NAME] ADMIN Akash Chawale Capello casa 1 [PERSON_NAME] […" at bounding box center [227, 445] width 101 height 25
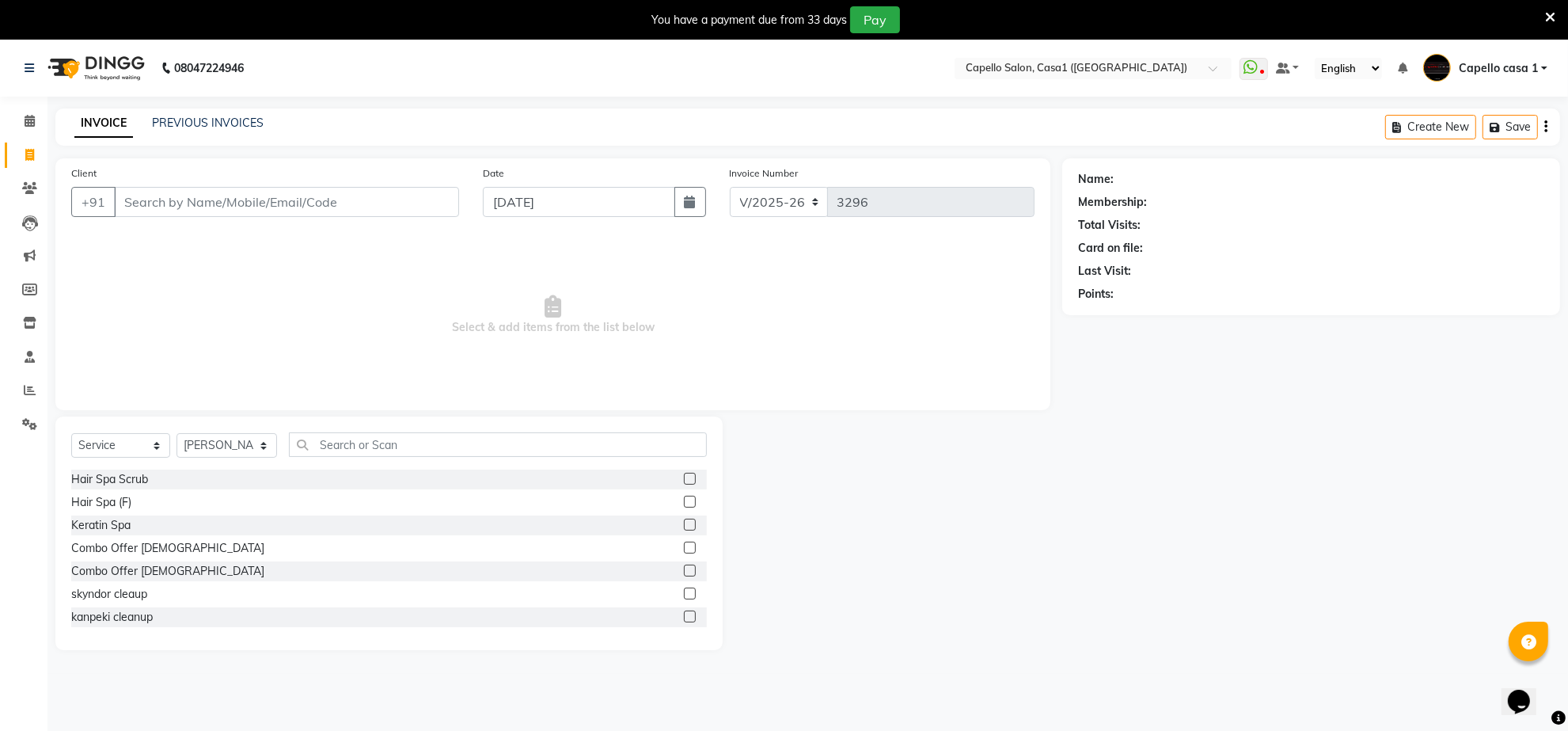
click at [454, 424] on div "Select Service Product Membership Package Voucher Prepaid Gift Card Select Styl…" at bounding box center [389, 533] width 668 height 234
click at [450, 440] on input "text" at bounding box center [498, 444] width 418 height 25
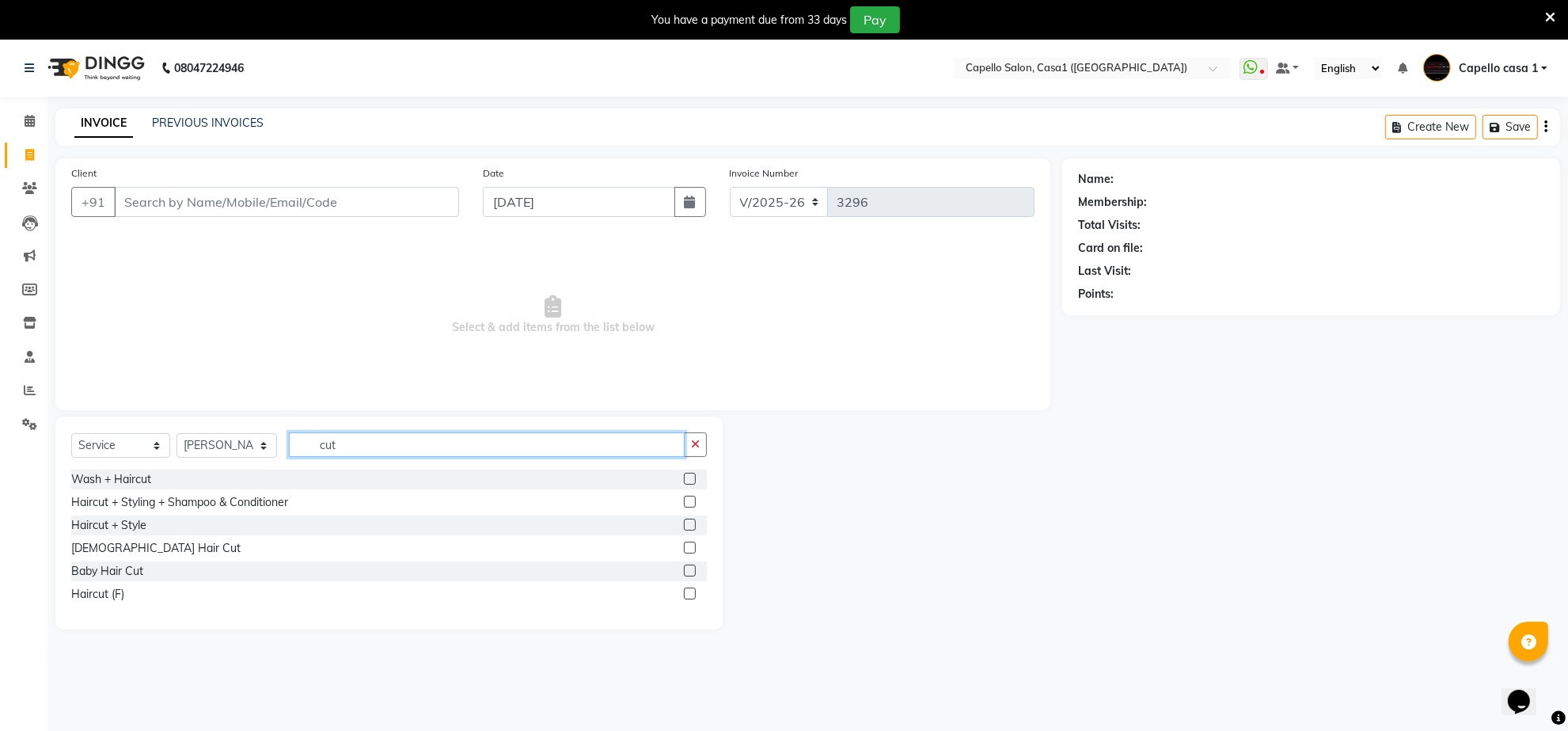
type input "cut"
click at [687, 497] on label at bounding box center [690, 501] width 12 height 12
click at [687, 497] on input "checkbox" at bounding box center [689, 502] width 10 height 10
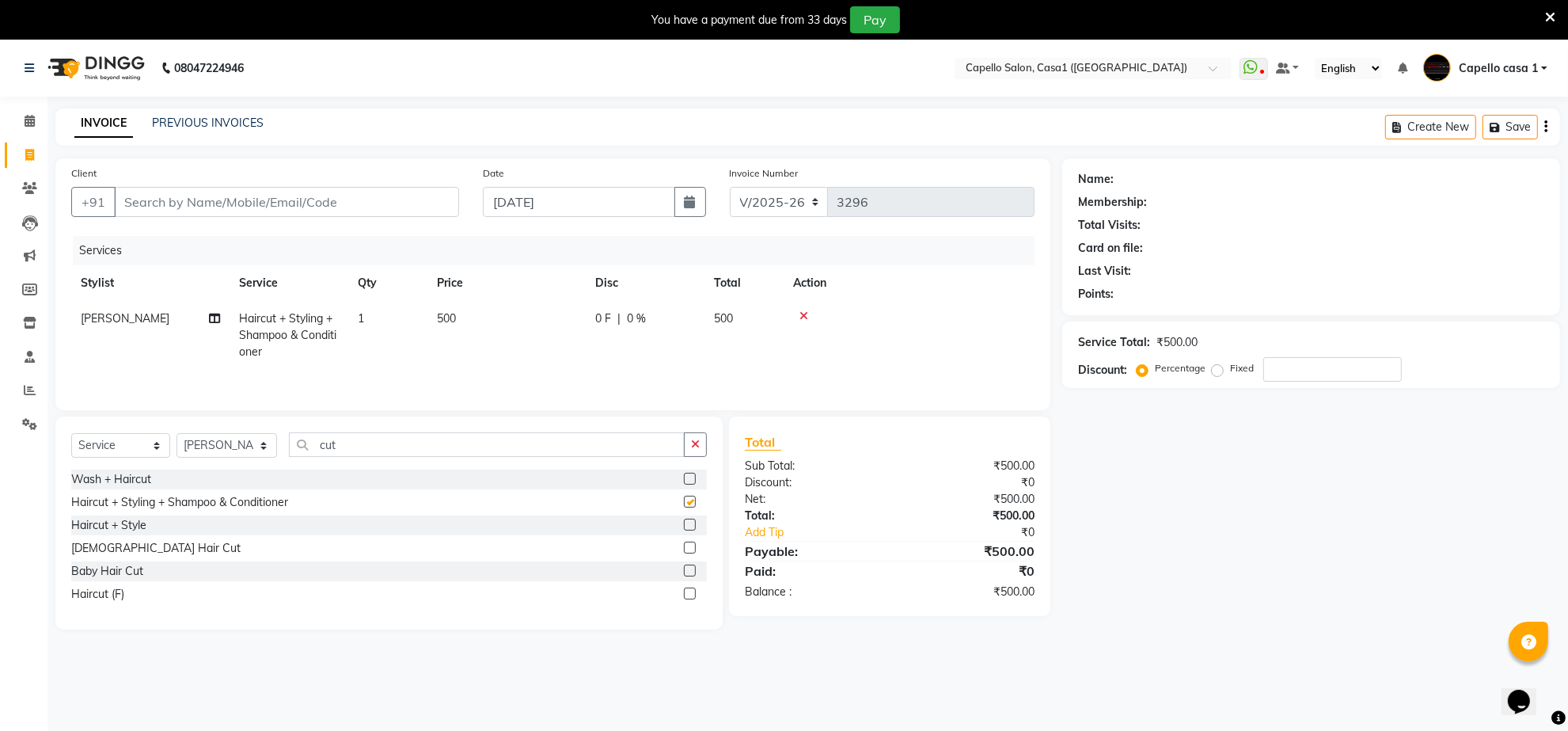
checkbox input "false"
click at [195, 195] on input "Client" at bounding box center [286, 202] width 345 height 30
type input "9"
type input "0"
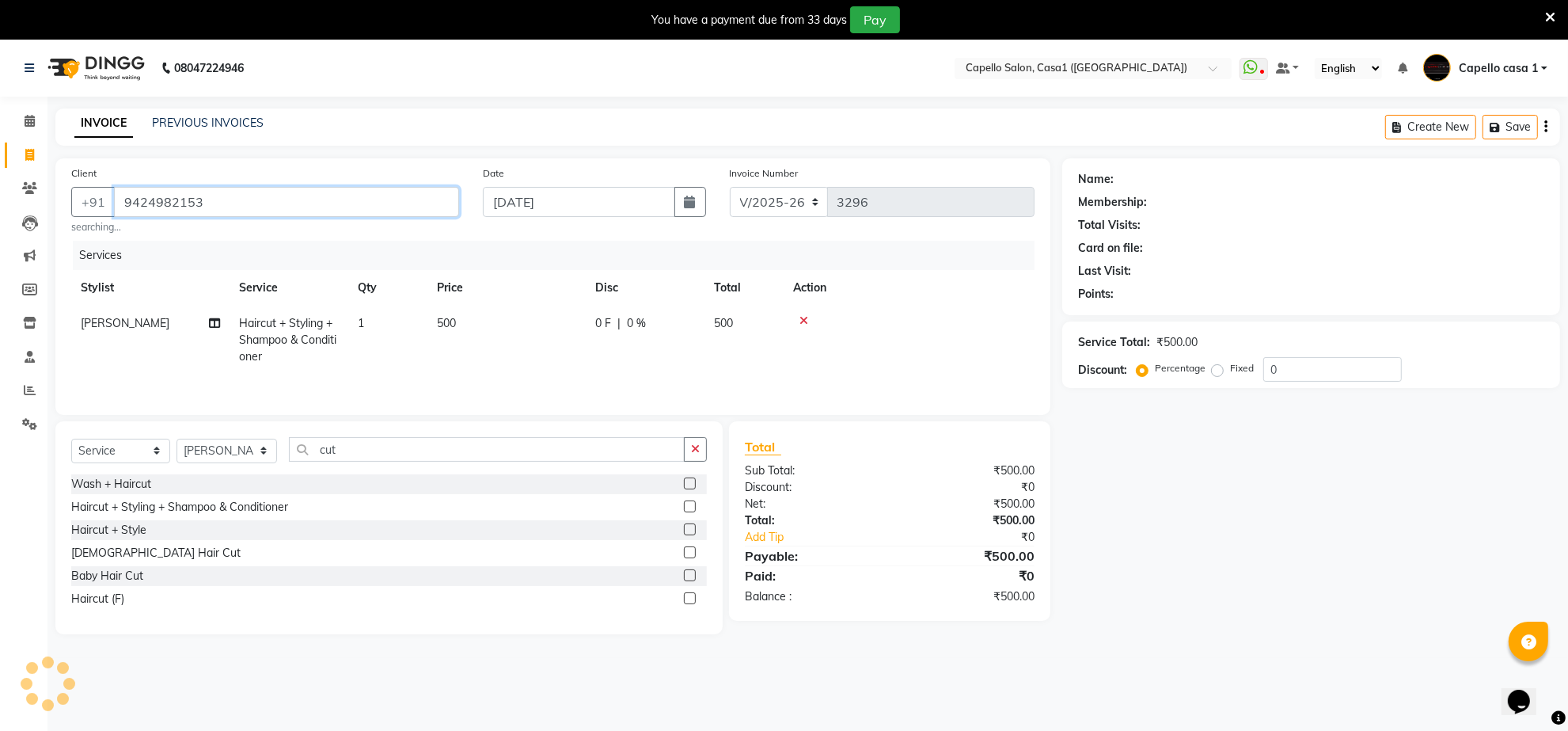
type input "9424982153"
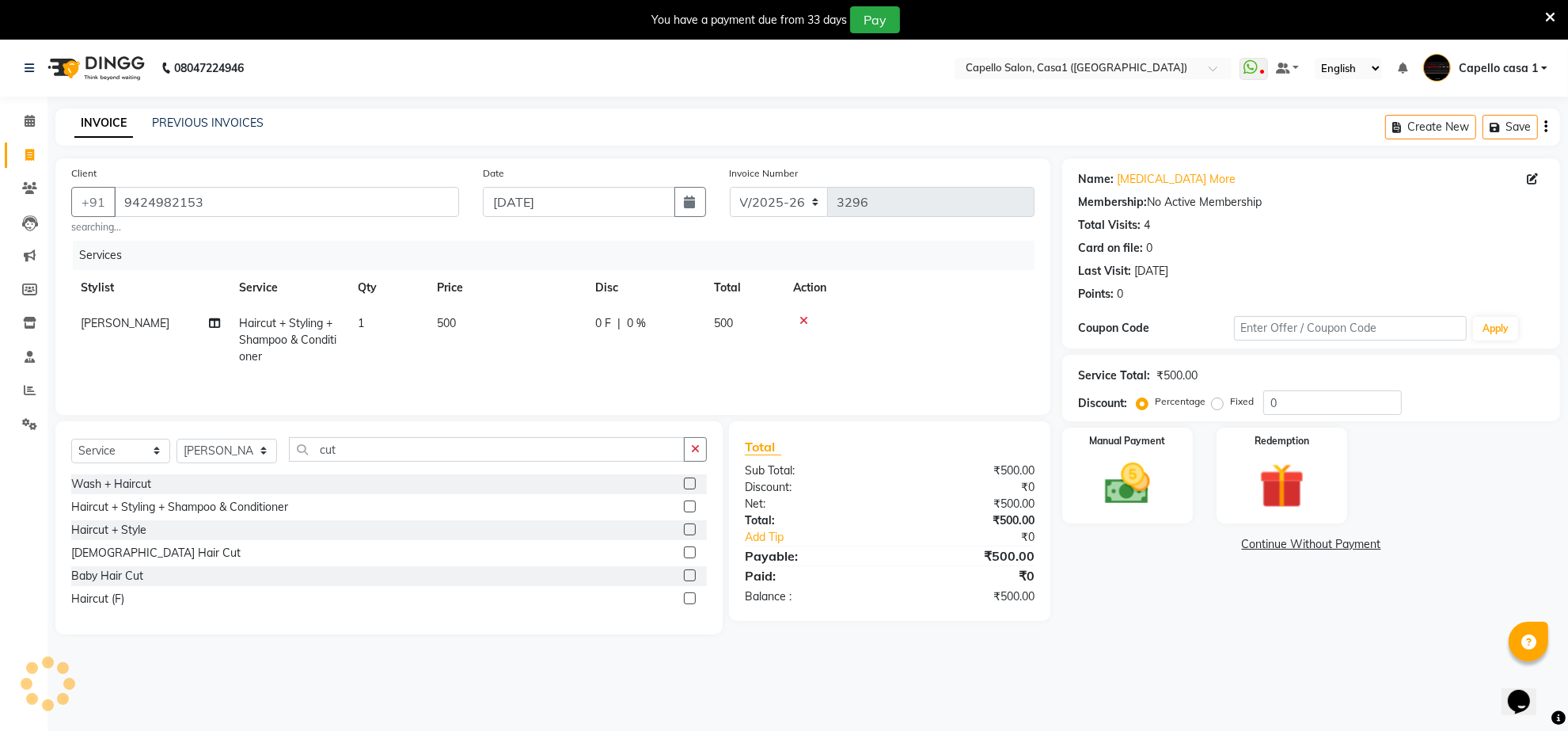
click at [924, 255] on div "Services" at bounding box center [559, 255] width 974 height 30
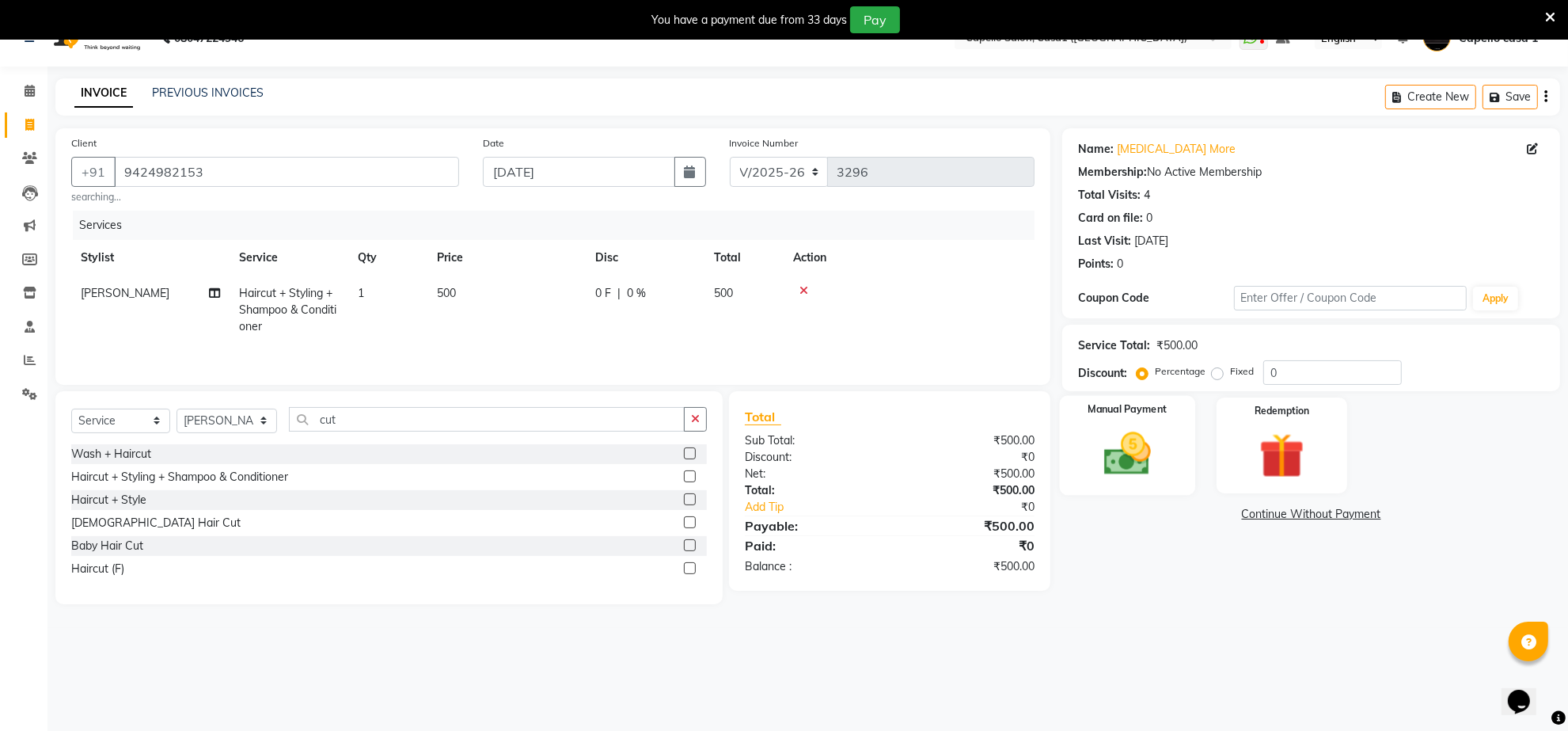
scroll to position [39, 0]
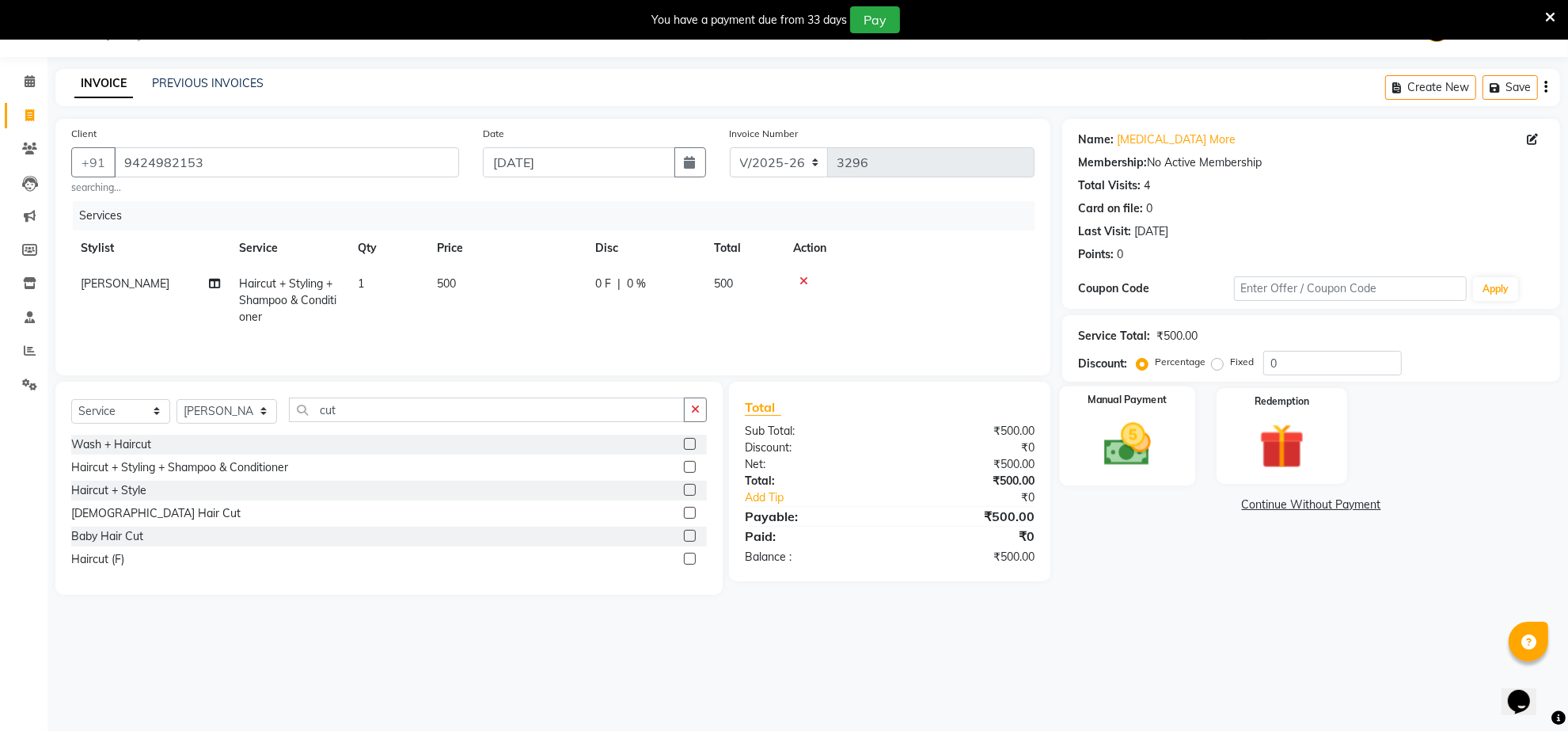
click at [1145, 454] on img at bounding box center [1128, 444] width 77 height 54
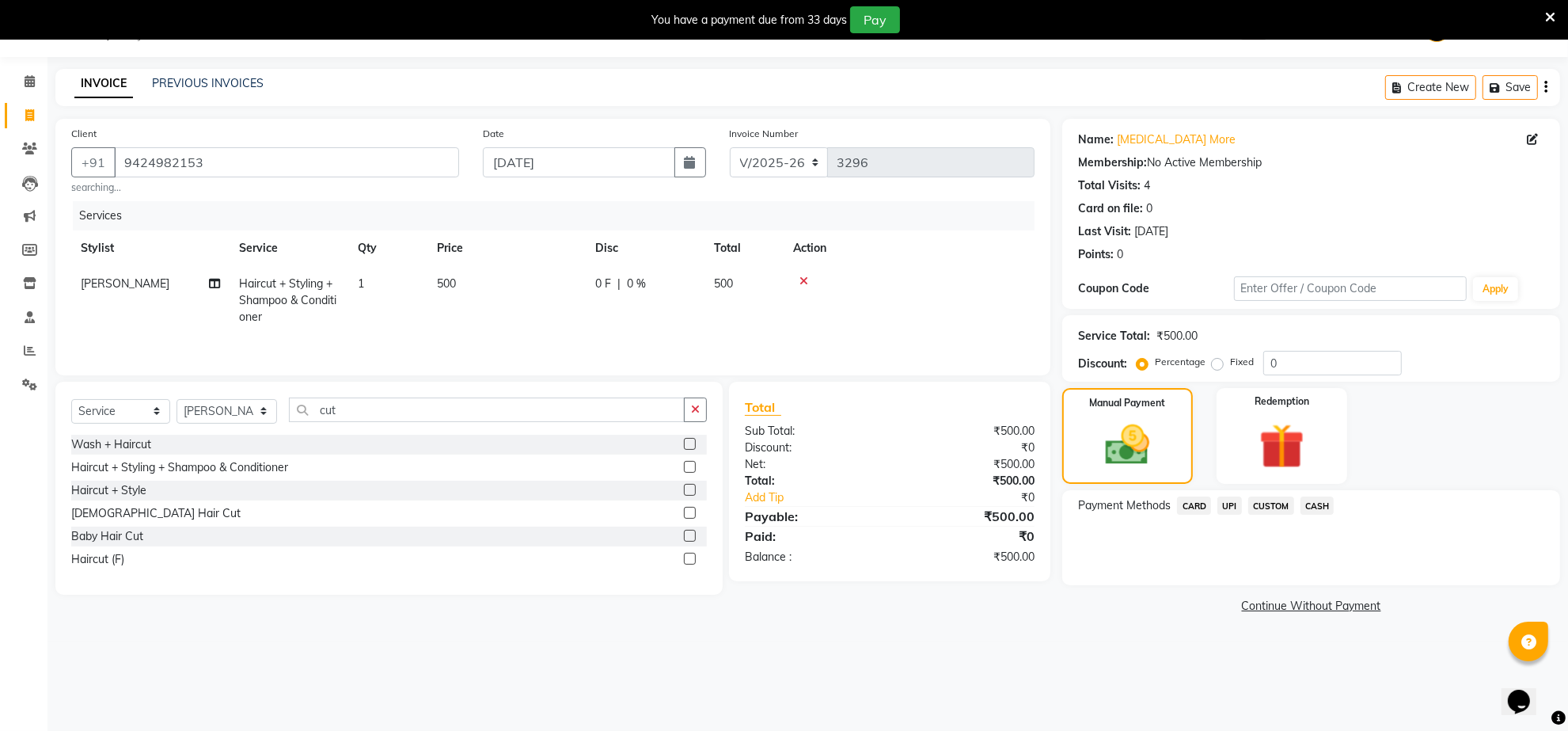
drag, startPoint x: 1320, startPoint y: 507, endPoint x: 1320, endPoint y: 563, distance: 56.0
click at [1322, 524] on div "Payment Methods CARD UPI CUSTOM CASH" at bounding box center [1311, 537] width 498 height 95
click at [1327, 505] on span "CASH" at bounding box center [1317, 505] width 34 height 18
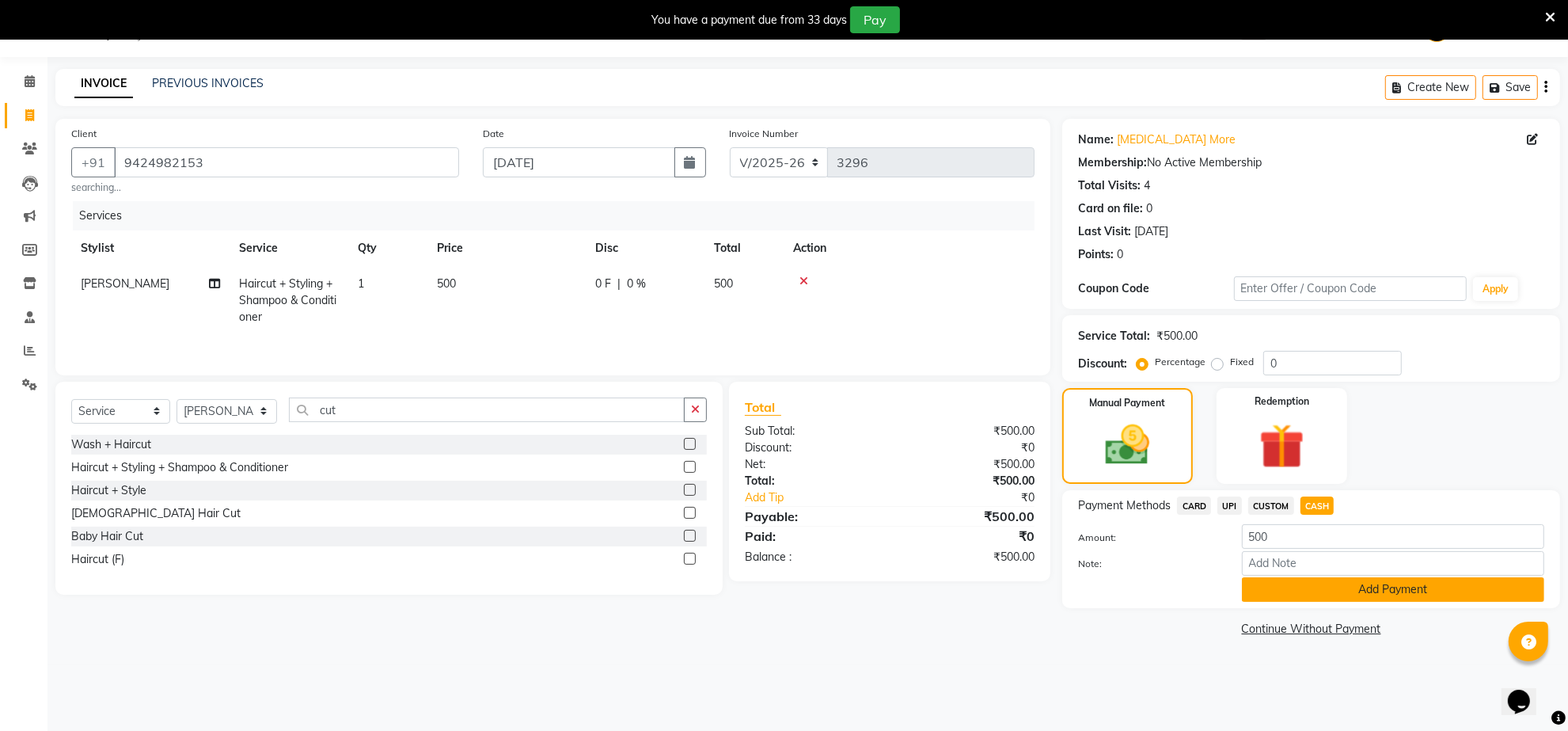
click at [1357, 595] on button "Add Payment" at bounding box center [1394, 589] width 303 height 25
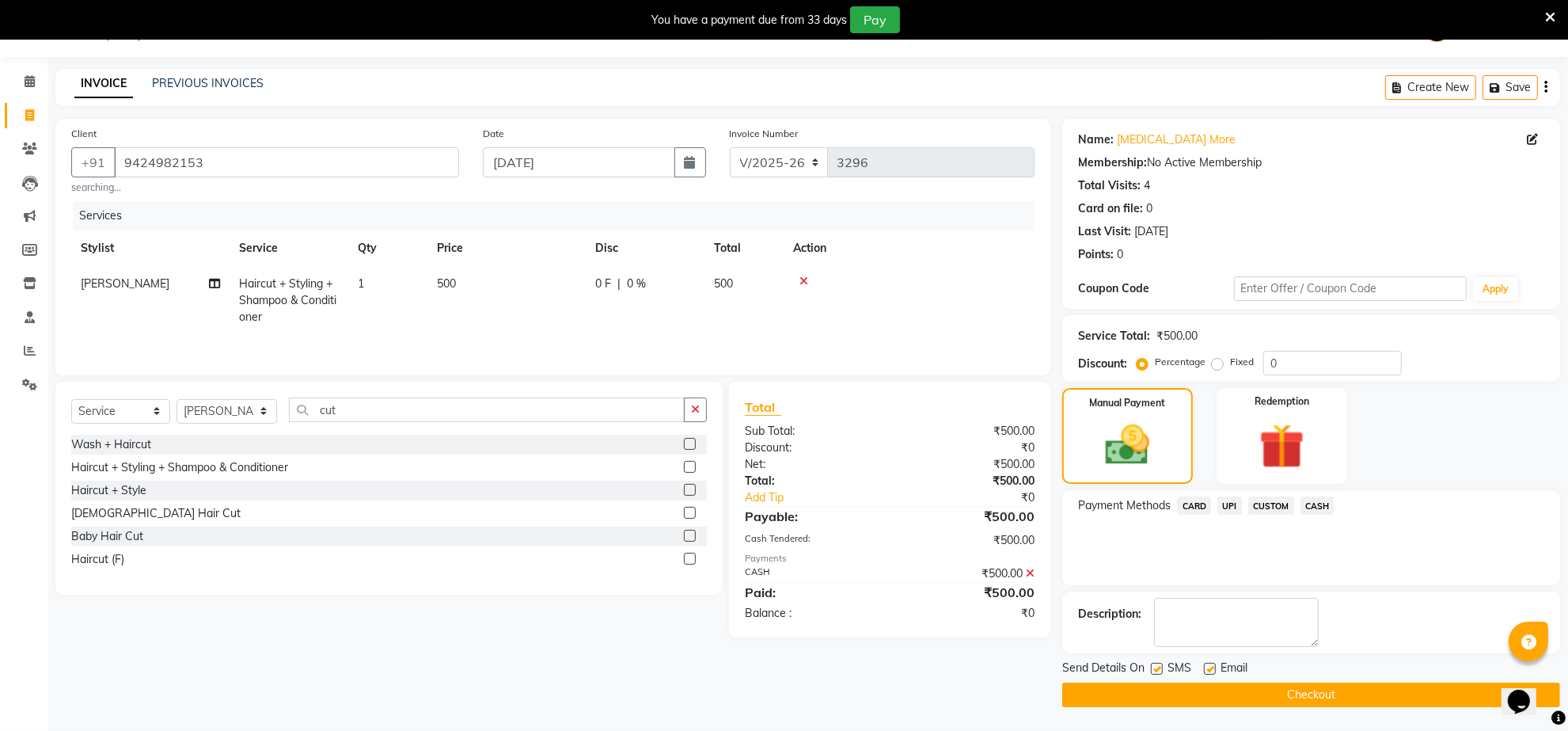
scroll to position [40, 0]
click at [1343, 697] on button "Checkout" at bounding box center [1311, 695] width 498 height 25
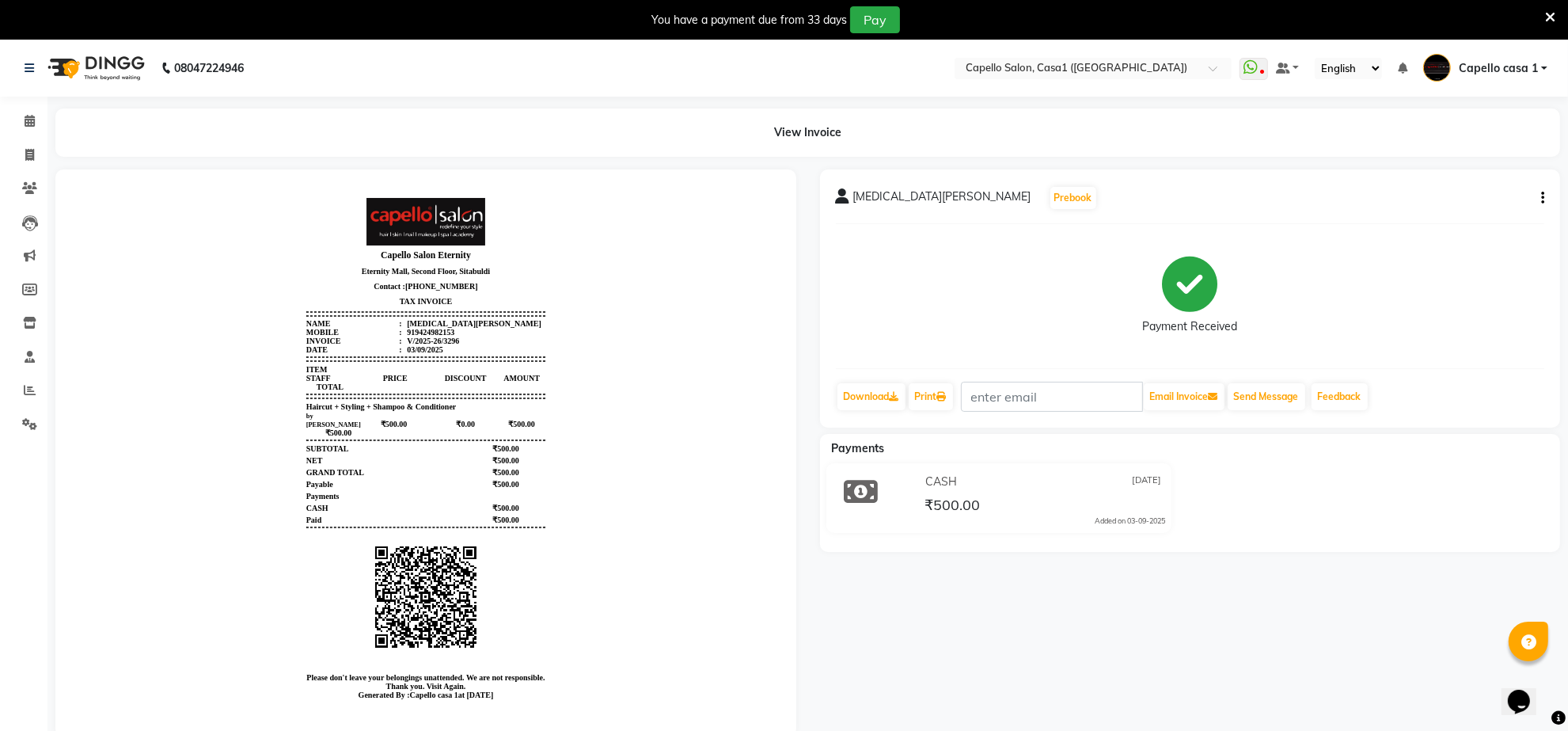
click at [1550, 16] on icon at bounding box center [1550, 18] width 10 height 14
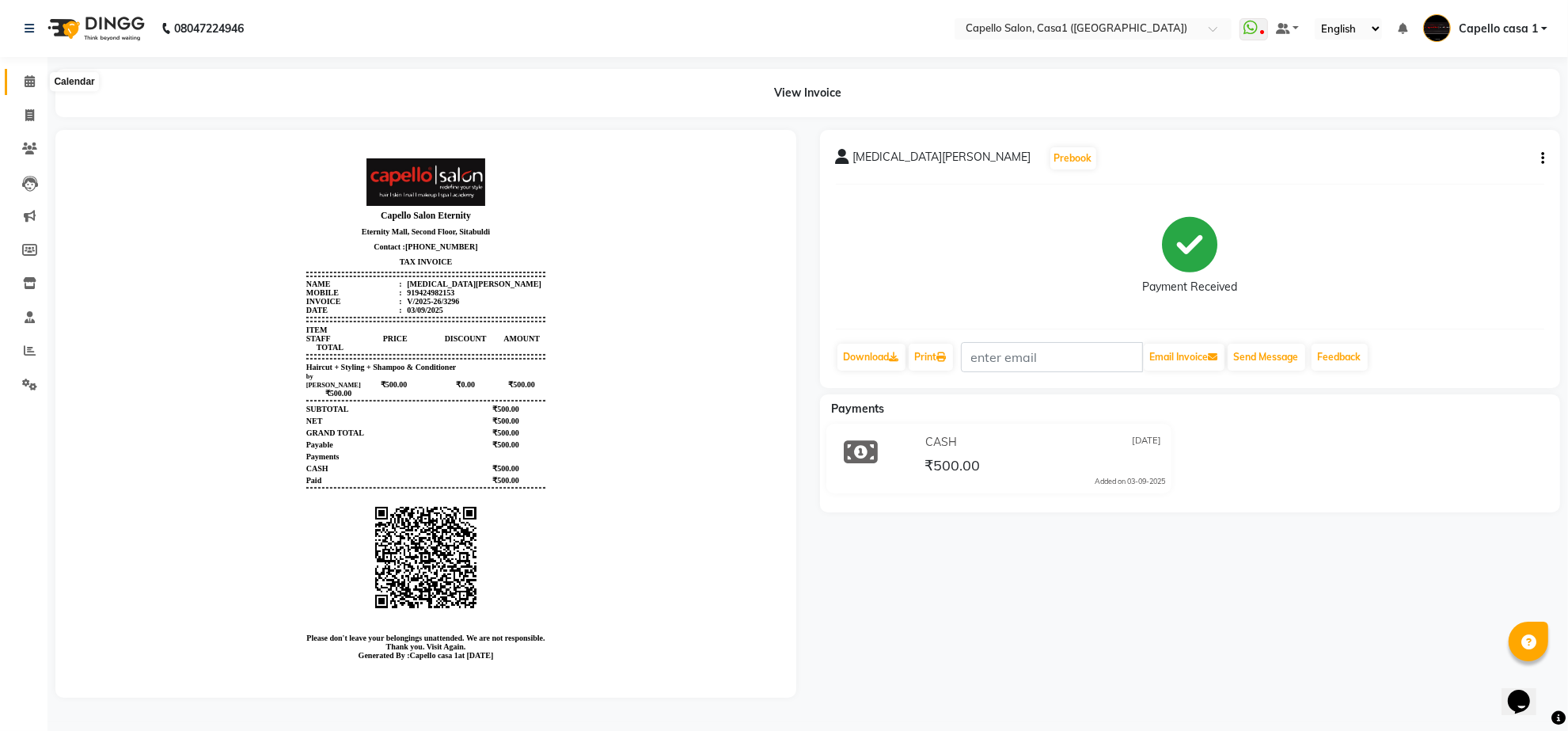
click at [33, 83] on icon at bounding box center [30, 81] width 10 height 12
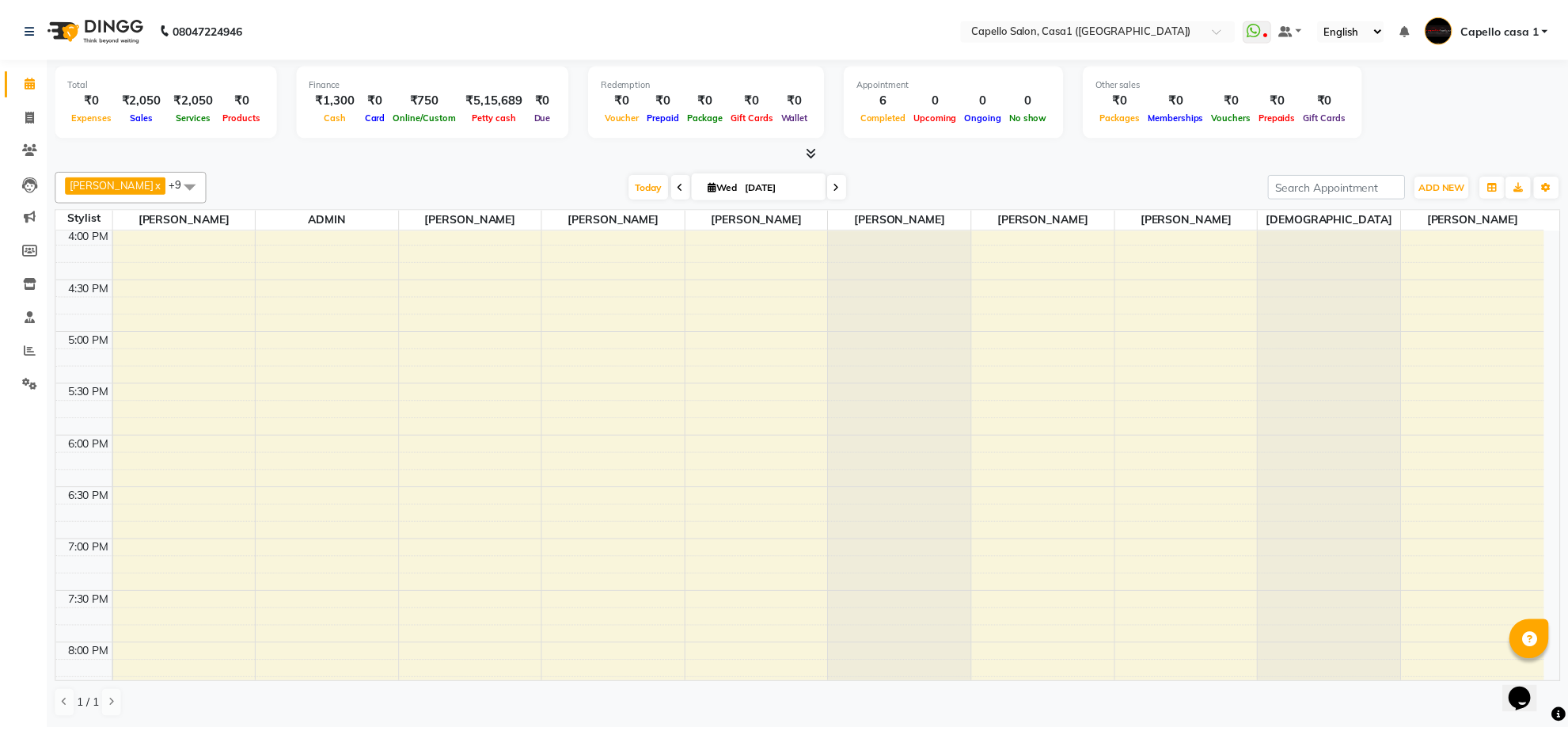
scroll to position [417, 0]
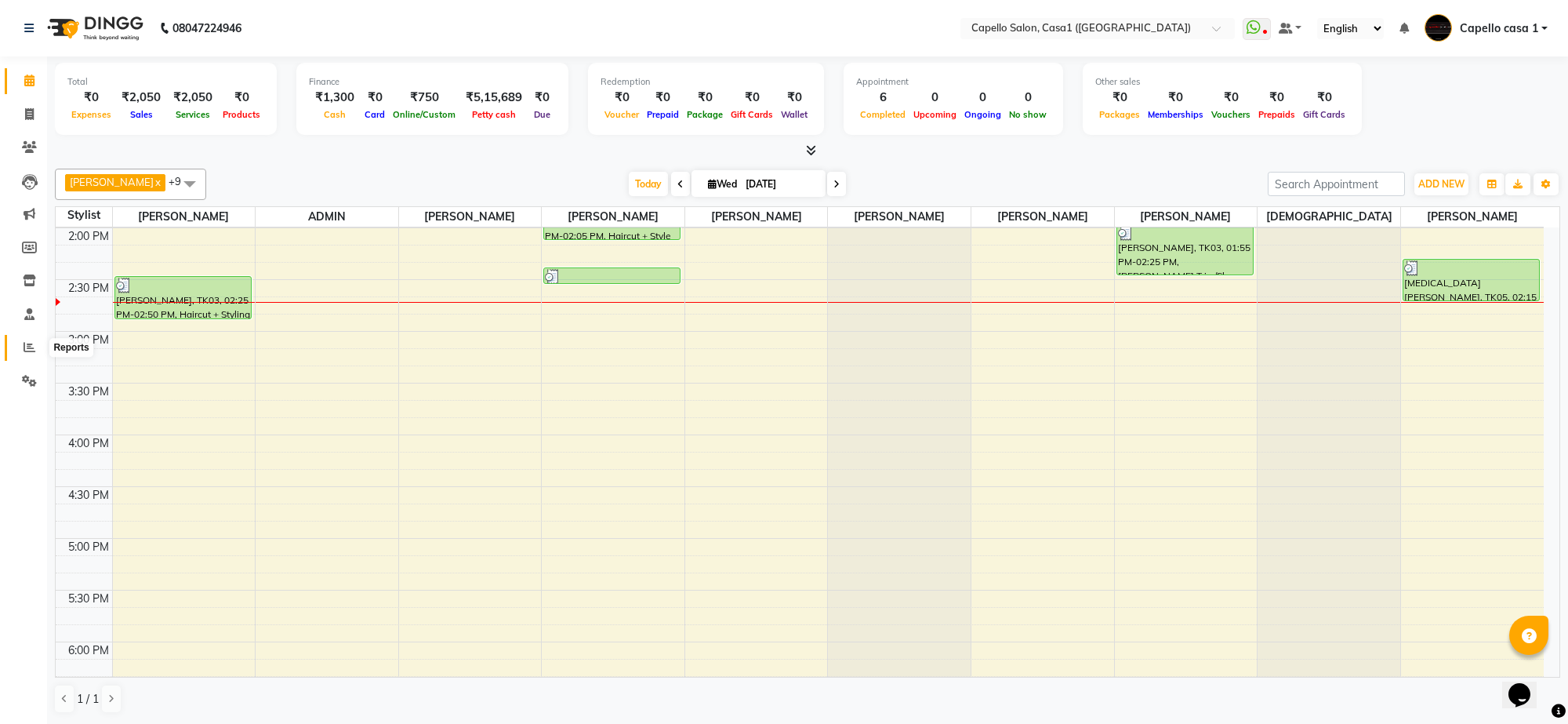
click at [30, 343] on icon at bounding box center [29, 347] width 12 height 12
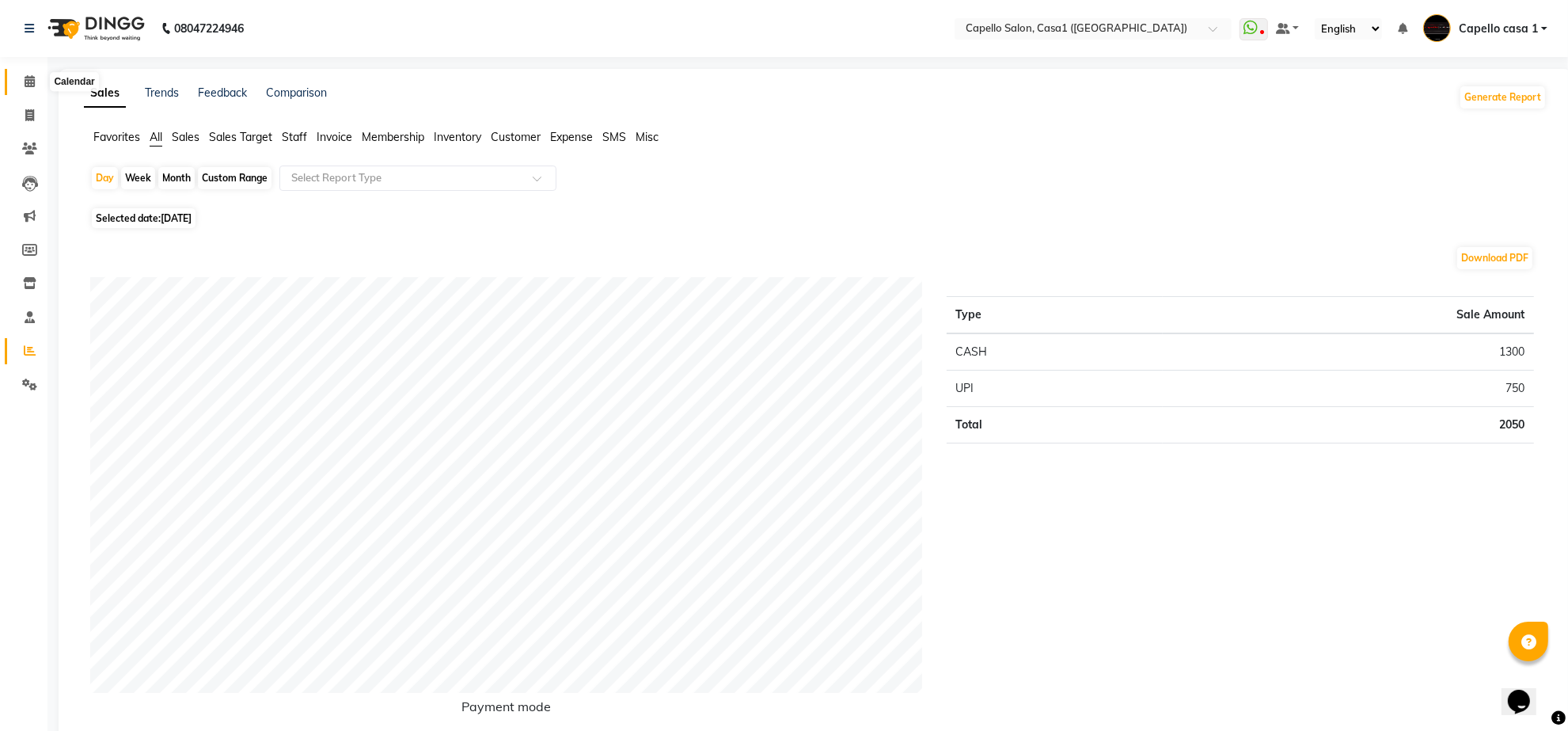
click at [32, 86] on icon at bounding box center [30, 81] width 10 height 12
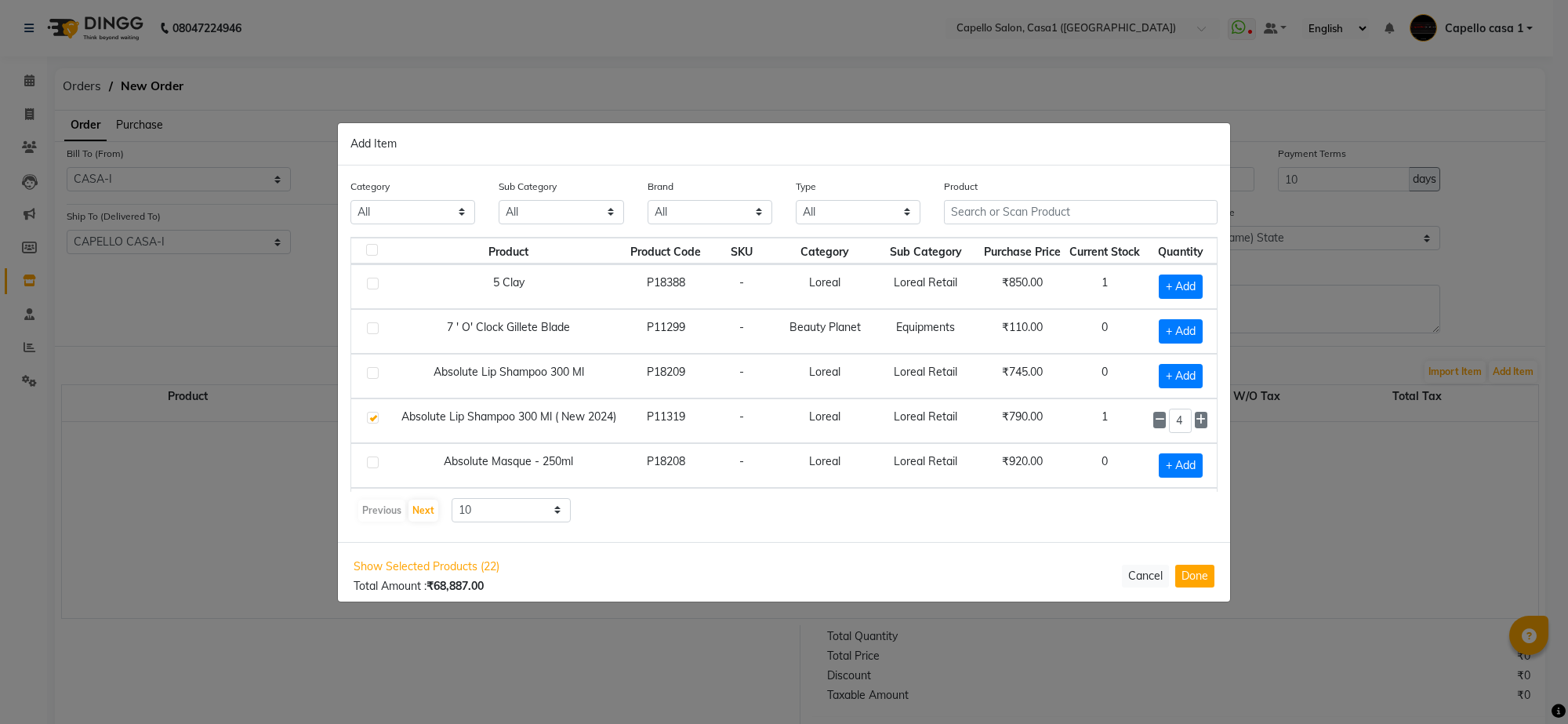
select select "94"
select select "95"
select select "614"
select select "true"
select select "1098"
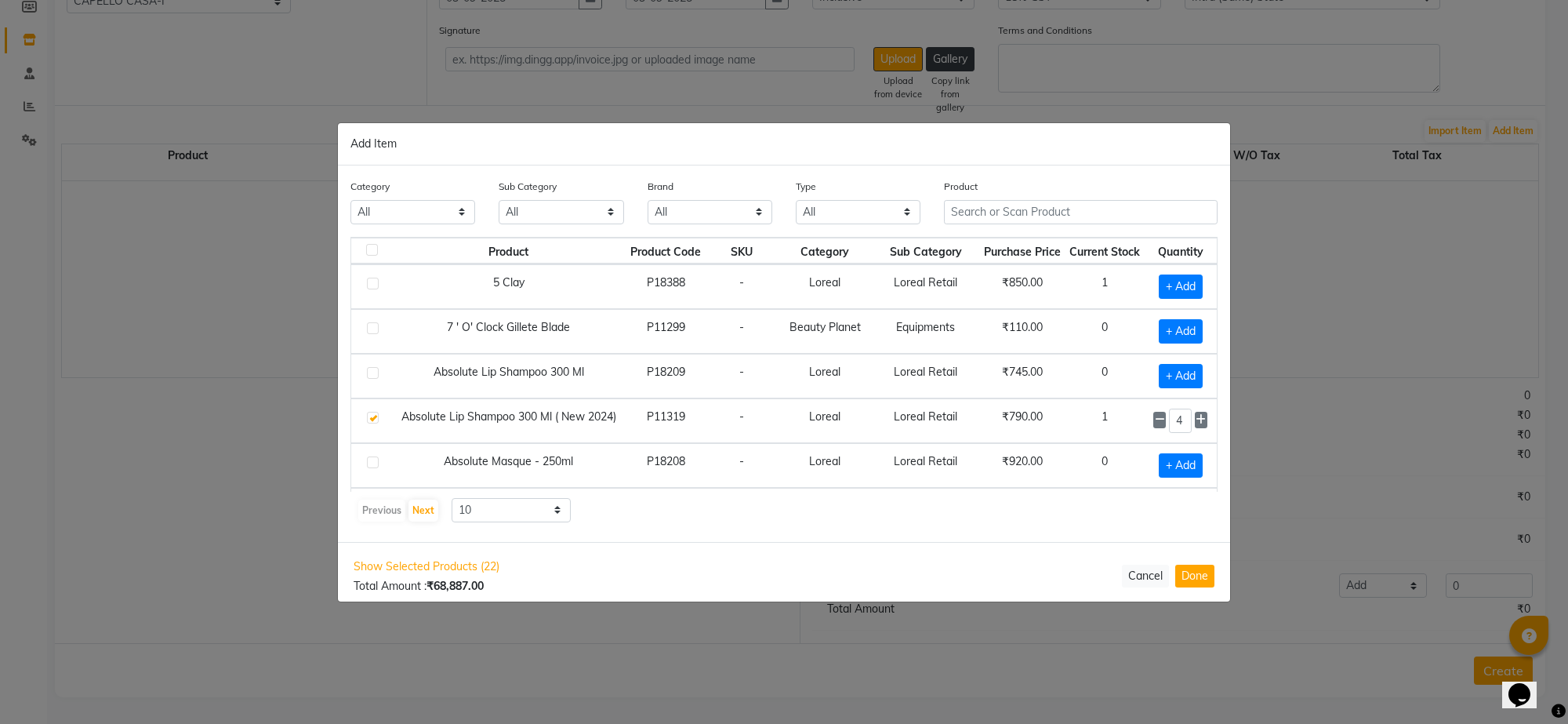
drag, startPoint x: 0, startPoint y: 0, endPoint x: 1017, endPoint y: 204, distance: 1037.3
click at [1017, 204] on input "text" at bounding box center [1080, 212] width 273 height 25
click at [1012, 206] on input "text" at bounding box center [1080, 212] width 273 height 25
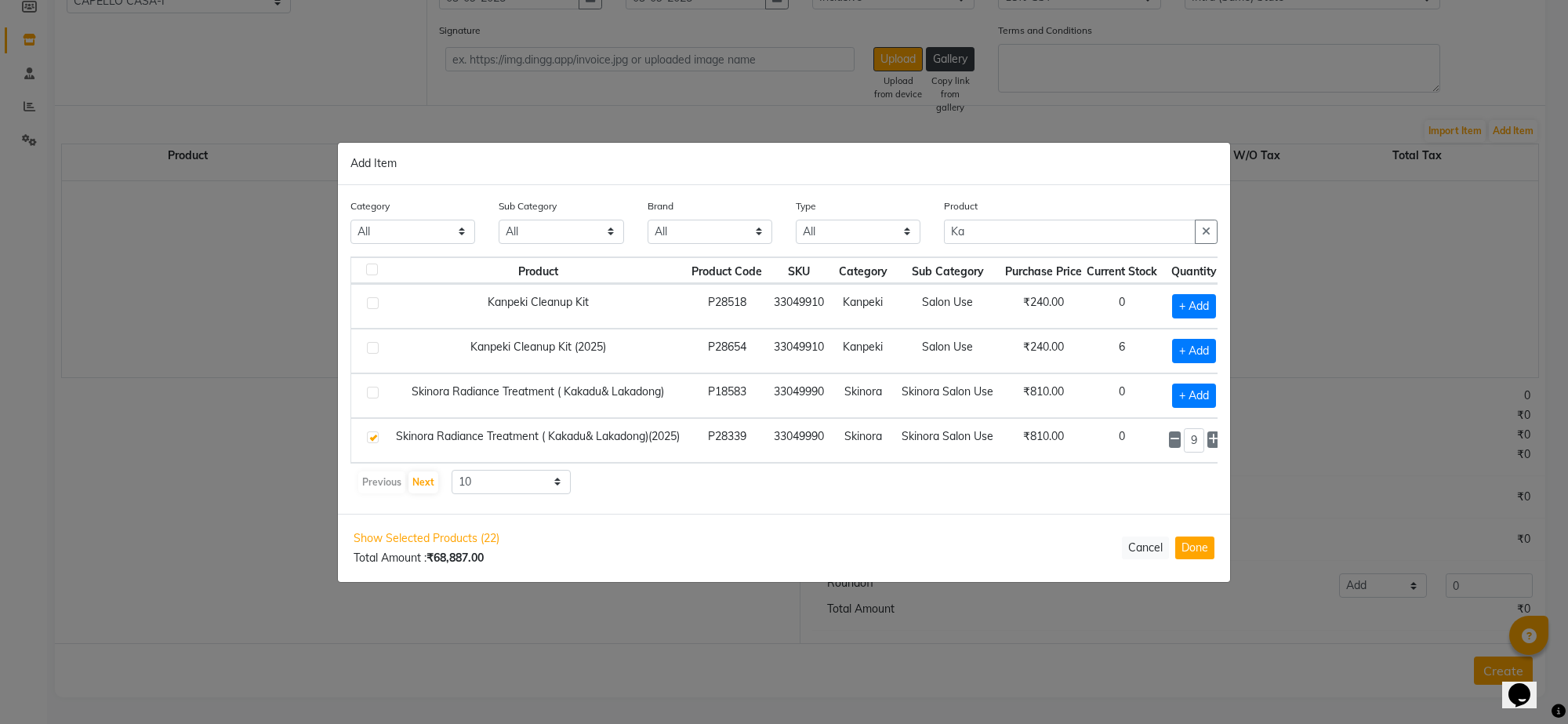
type input "K"
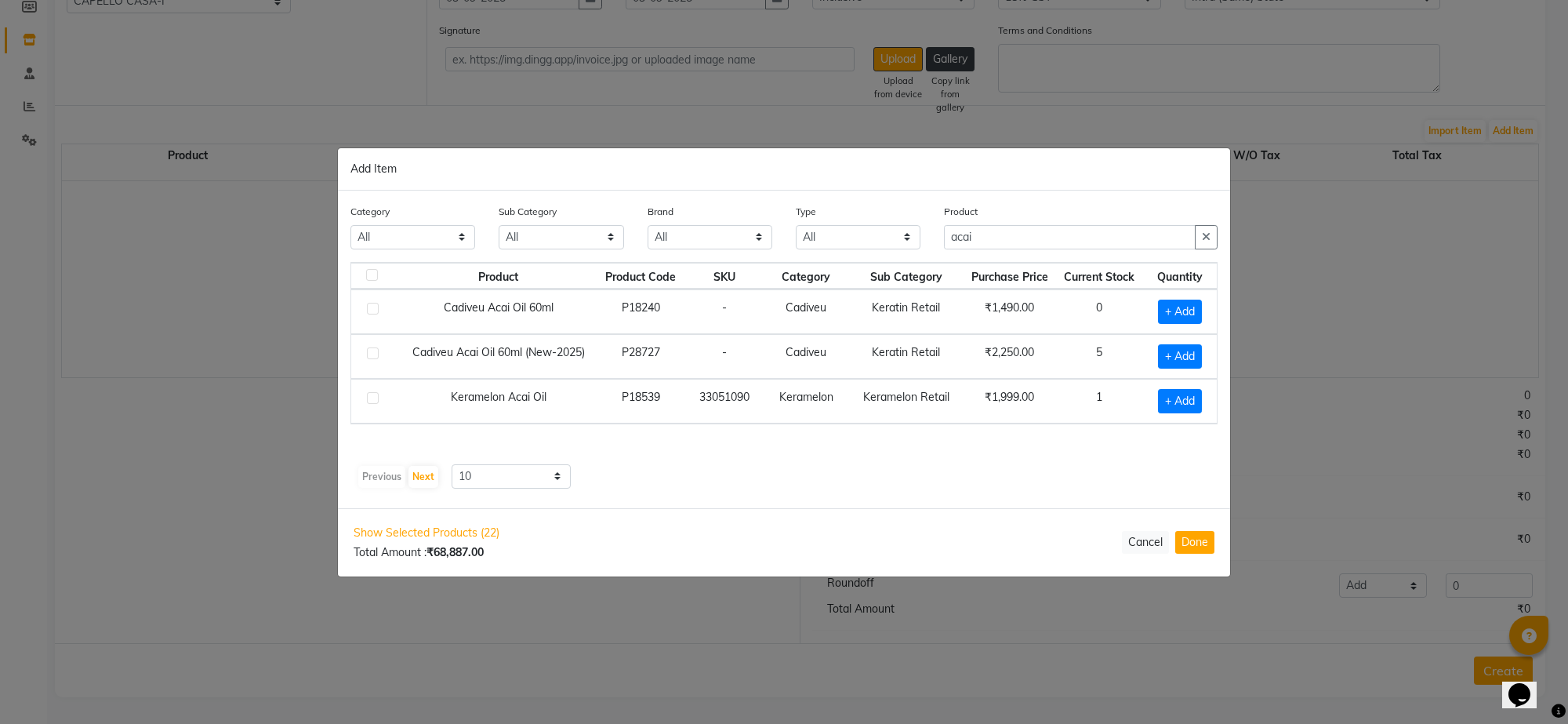
type input "acai"
click at [373, 401] on label at bounding box center [373, 398] width 12 height 12
click at [373, 401] on input "checkbox" at bounding box center [372, 399] width 10 height 10
checkbox input "true"
click at [1204, 398] on icon at bounding box center [1199, 400] width 10 height 11
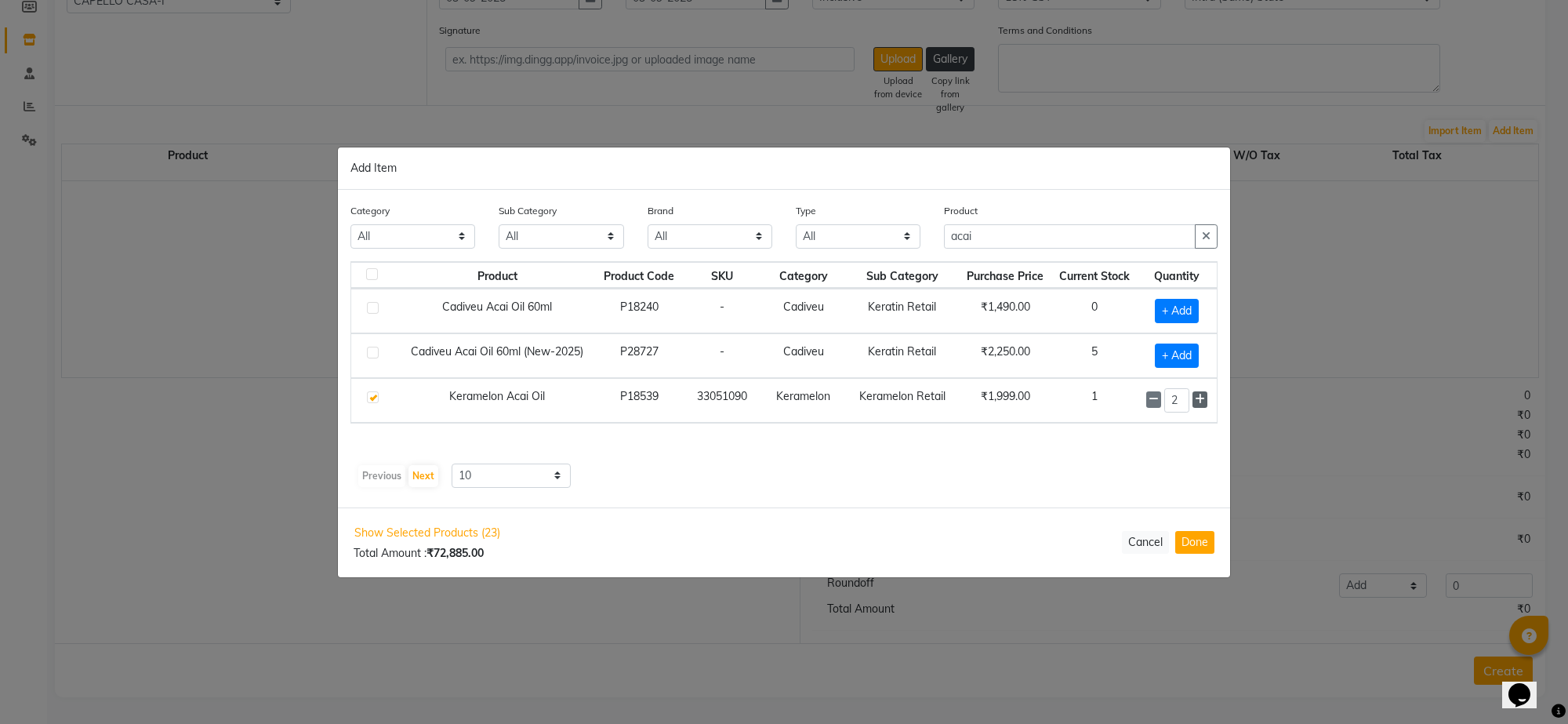
click at [1204, 398] on icon at bounding box center [1199, 400] width 10 height 11
type input "4"
click at [1008, 234] on input "acai" at bounding box center [1069, 237] width 251 height 25
type input "a"
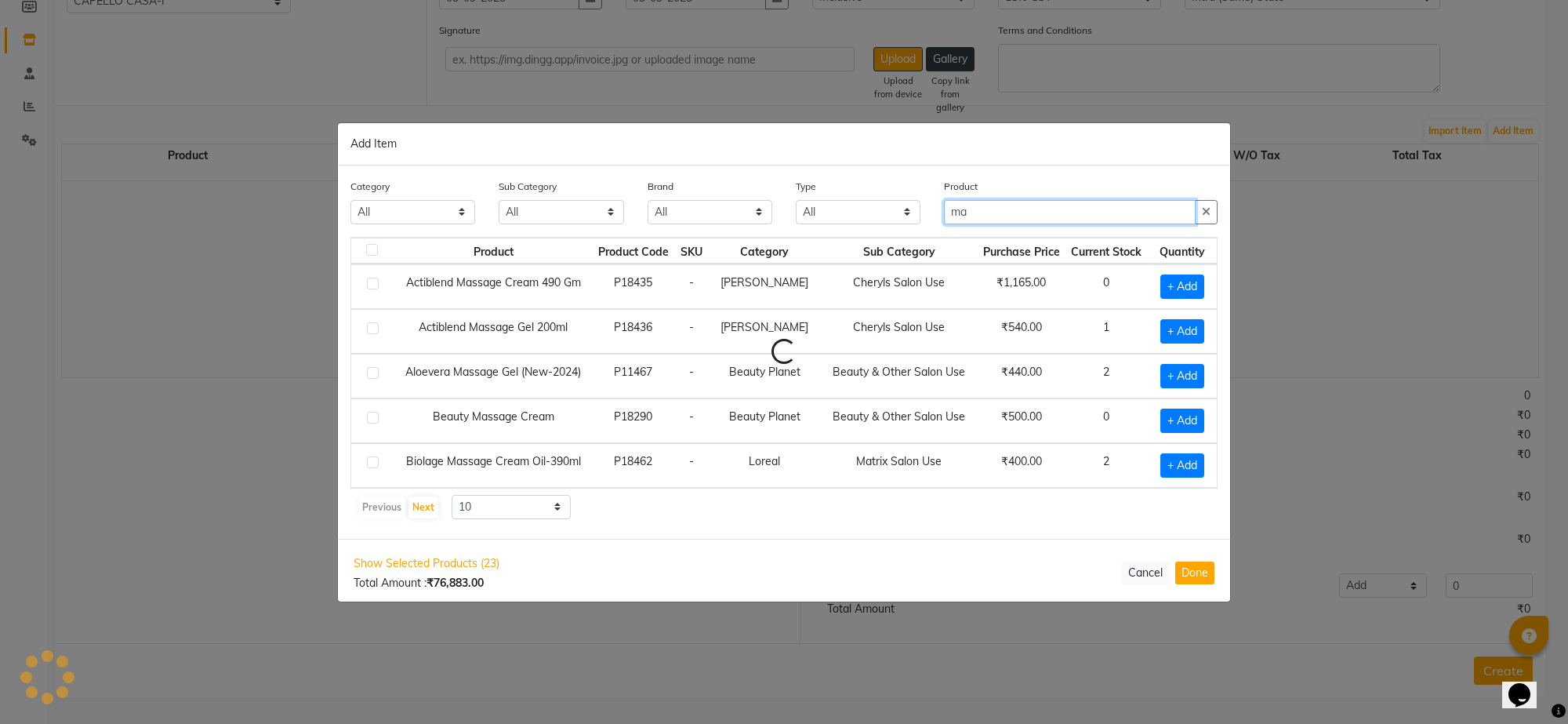
type input "m"
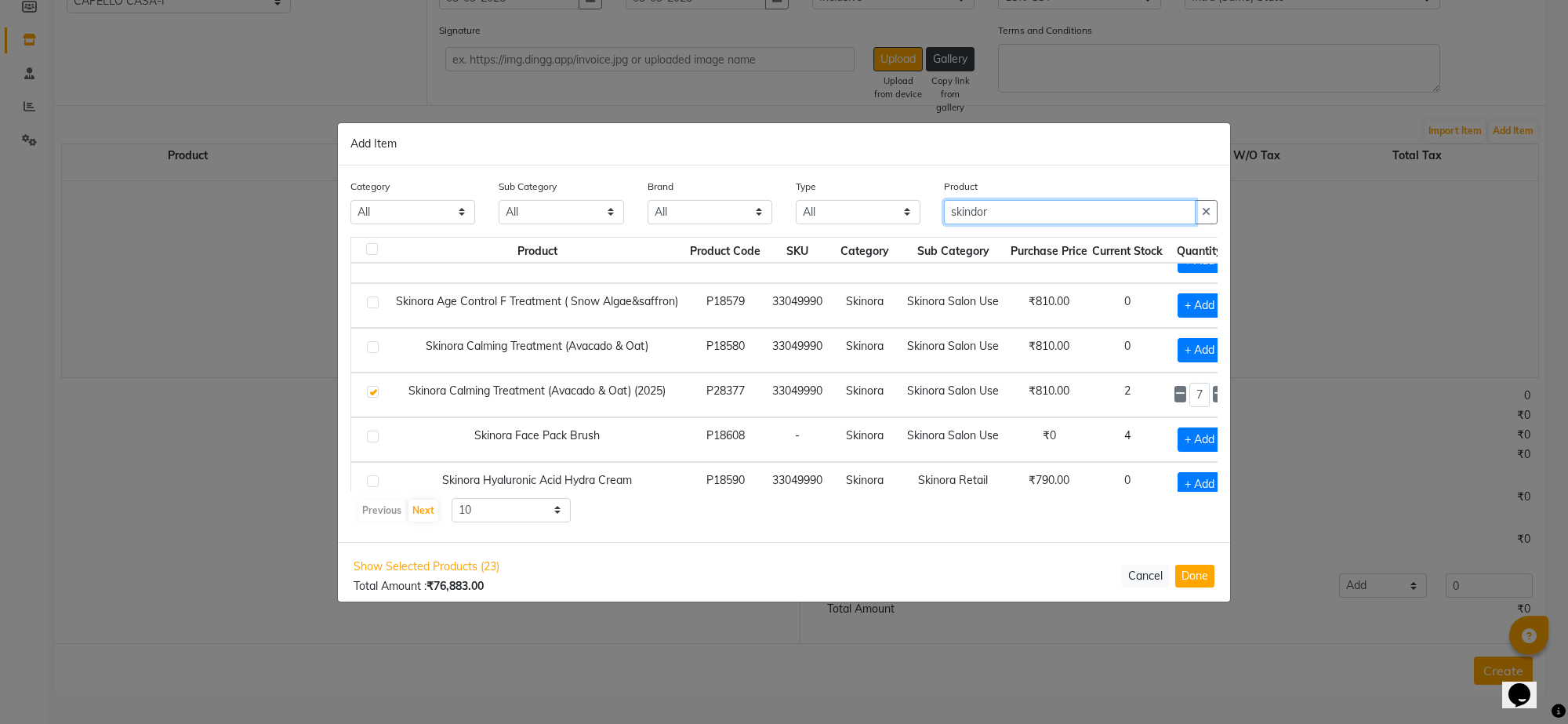
scroll to position [242, 0]
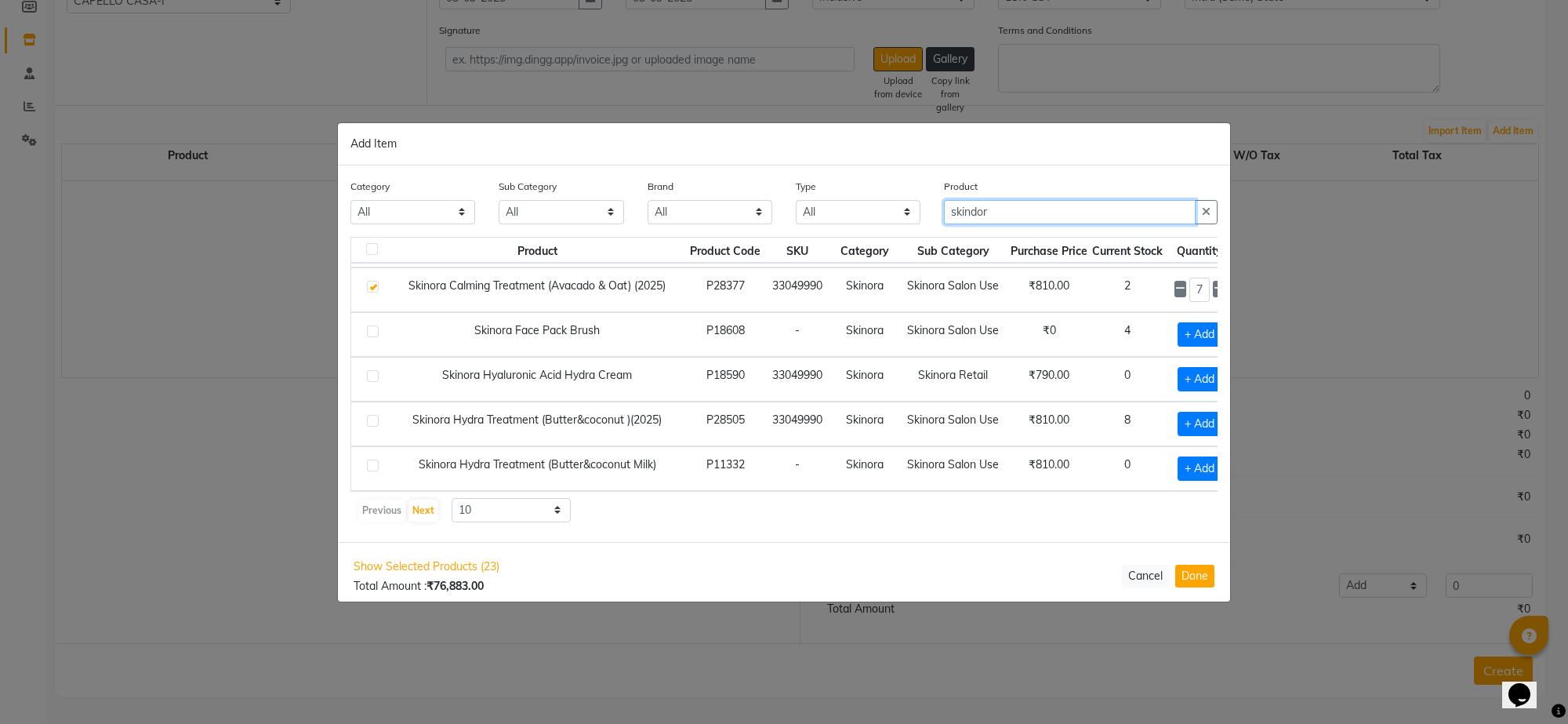
click at [1042, 224] on input "skindor" at bounding box center [1069, 212] width 251 height 25
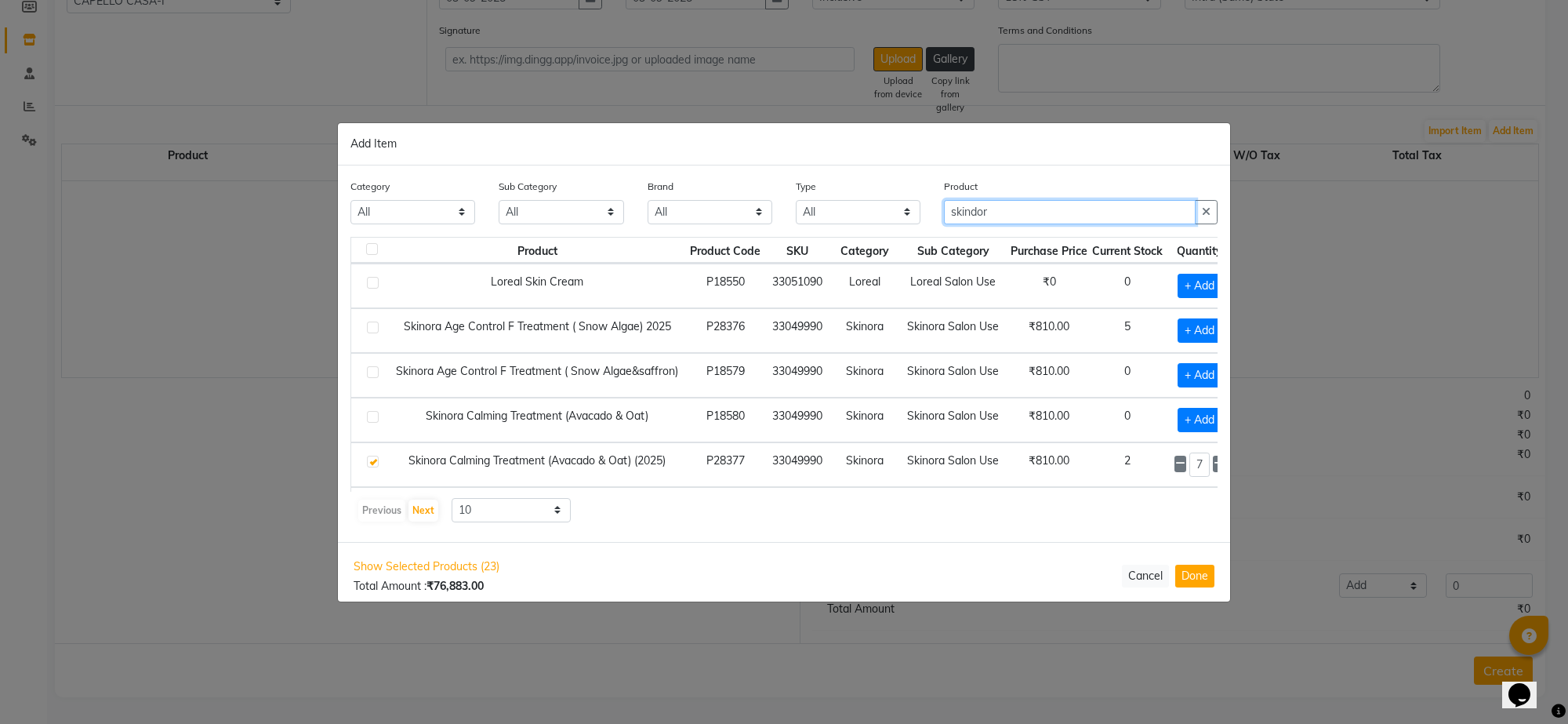
scroll to position [0, 0]
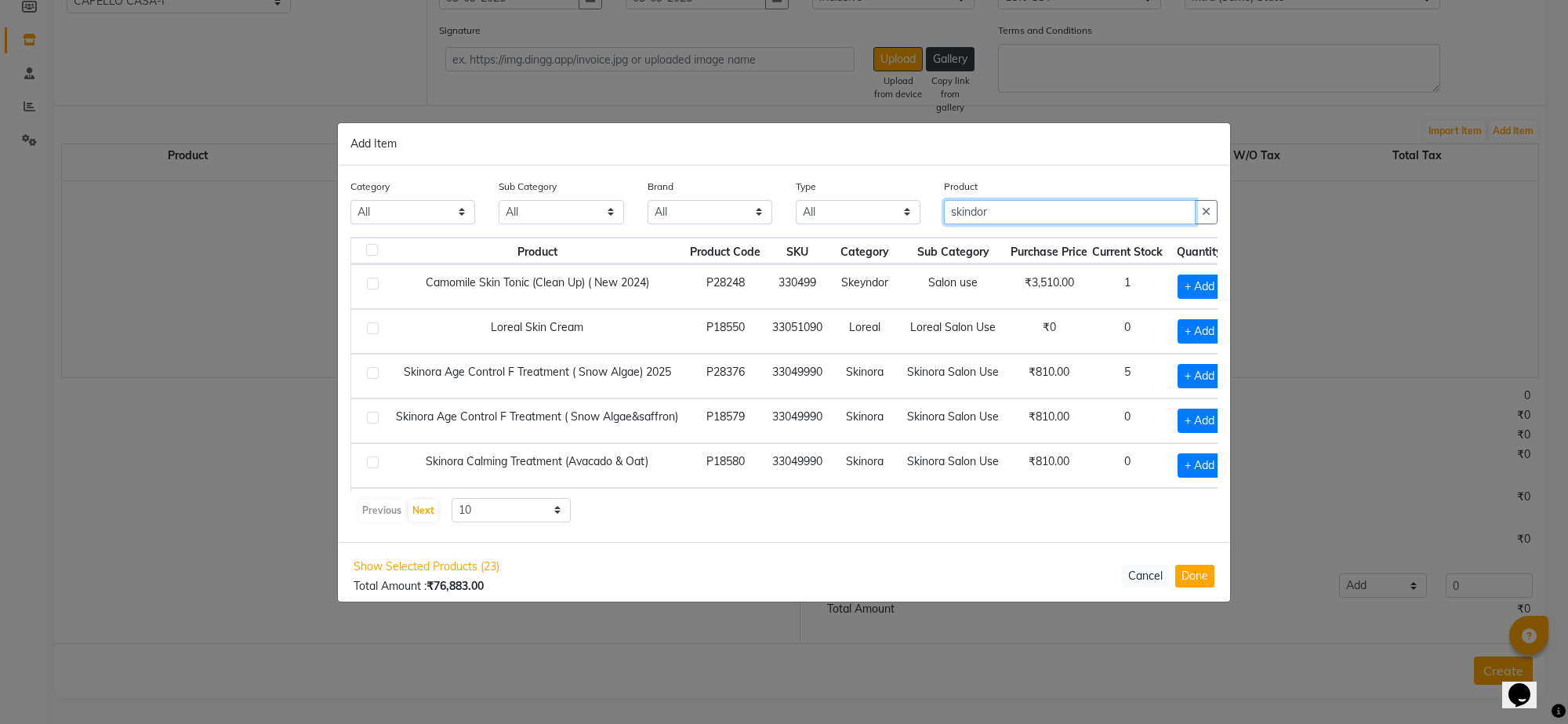
click at [1068, 200] on input "skindor" at bounding box center [1069, 212] width 251 height 25
type input "s"
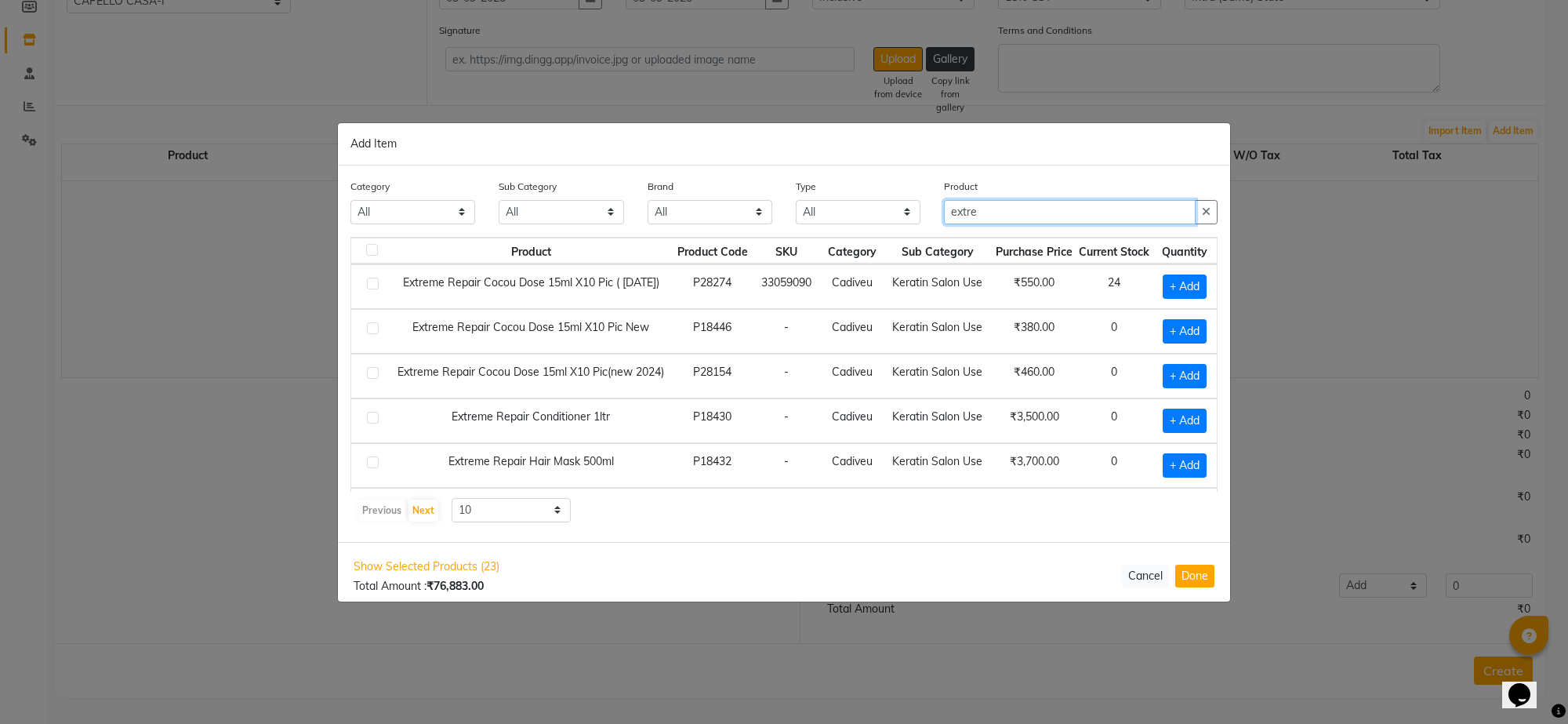
type input "extre"
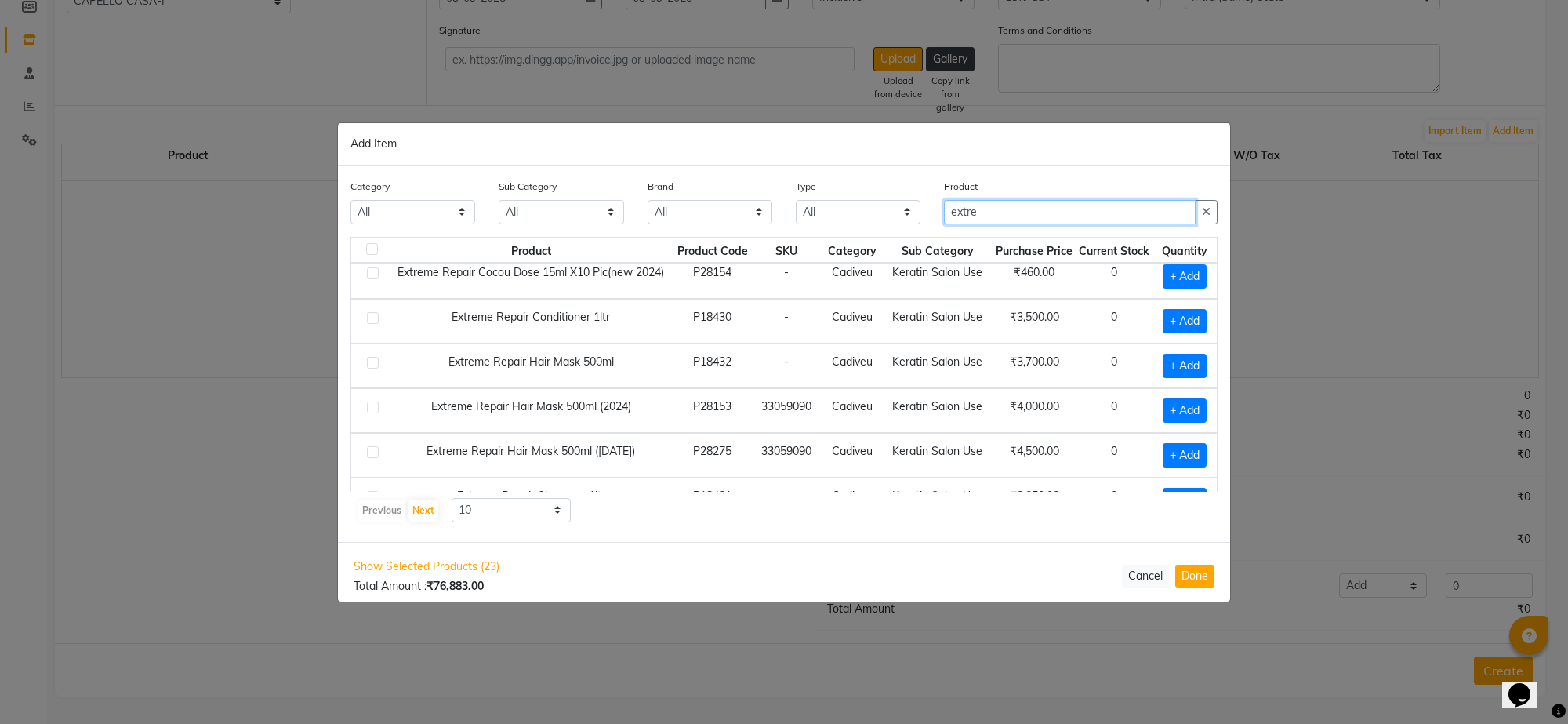
scroll to position [99, 0]
click at [370, 365] on label at bounding box center [373, 363] width 12 height 12
click at [370, 365] on input "checkbox" at bounding box center [372, 364] width 10 height 10
checkbox input "true"
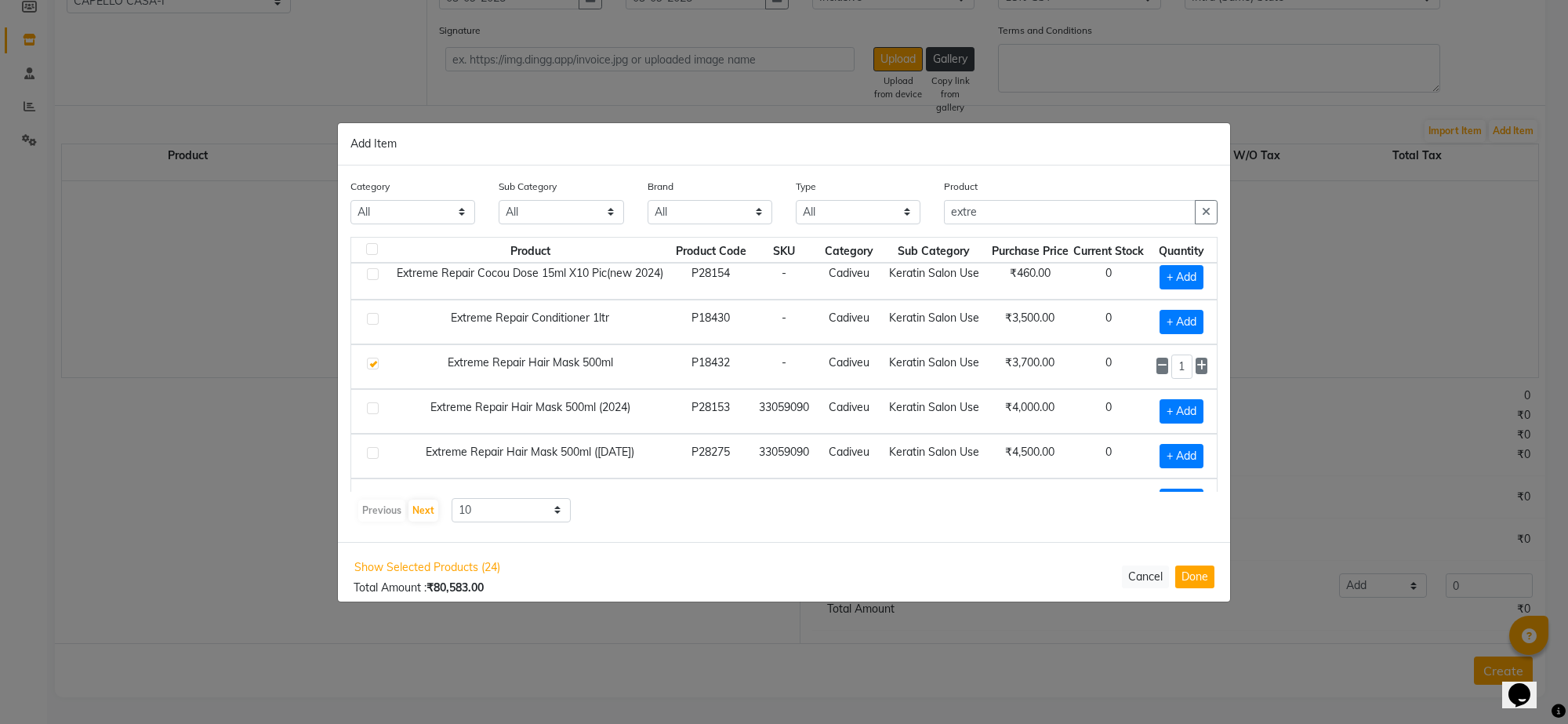
scroll to position [99, 20]
click at [1196, 370] on icon at bounding box center [1201, 366] width 10 height 11
type input "2"
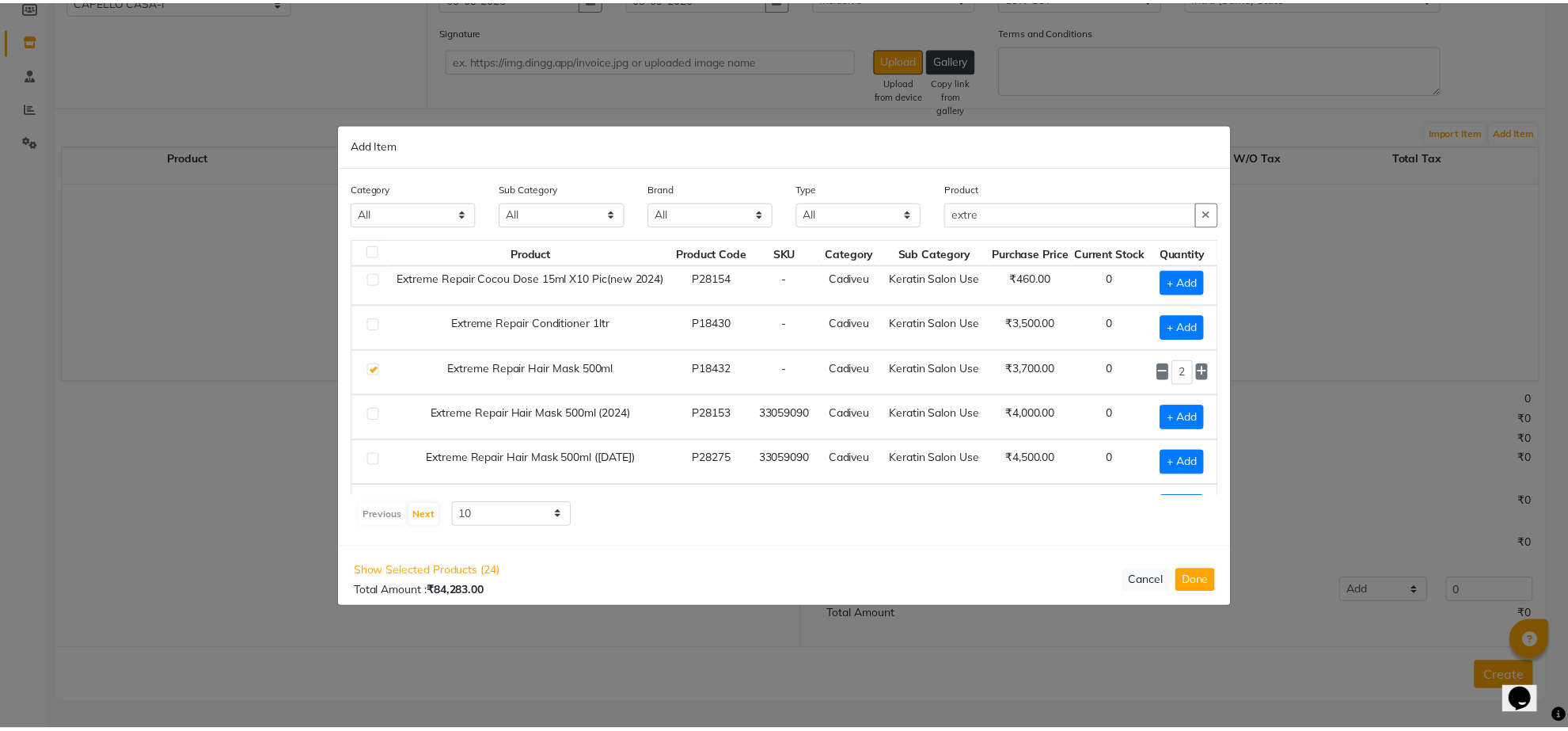
scroll to position [199, 20]
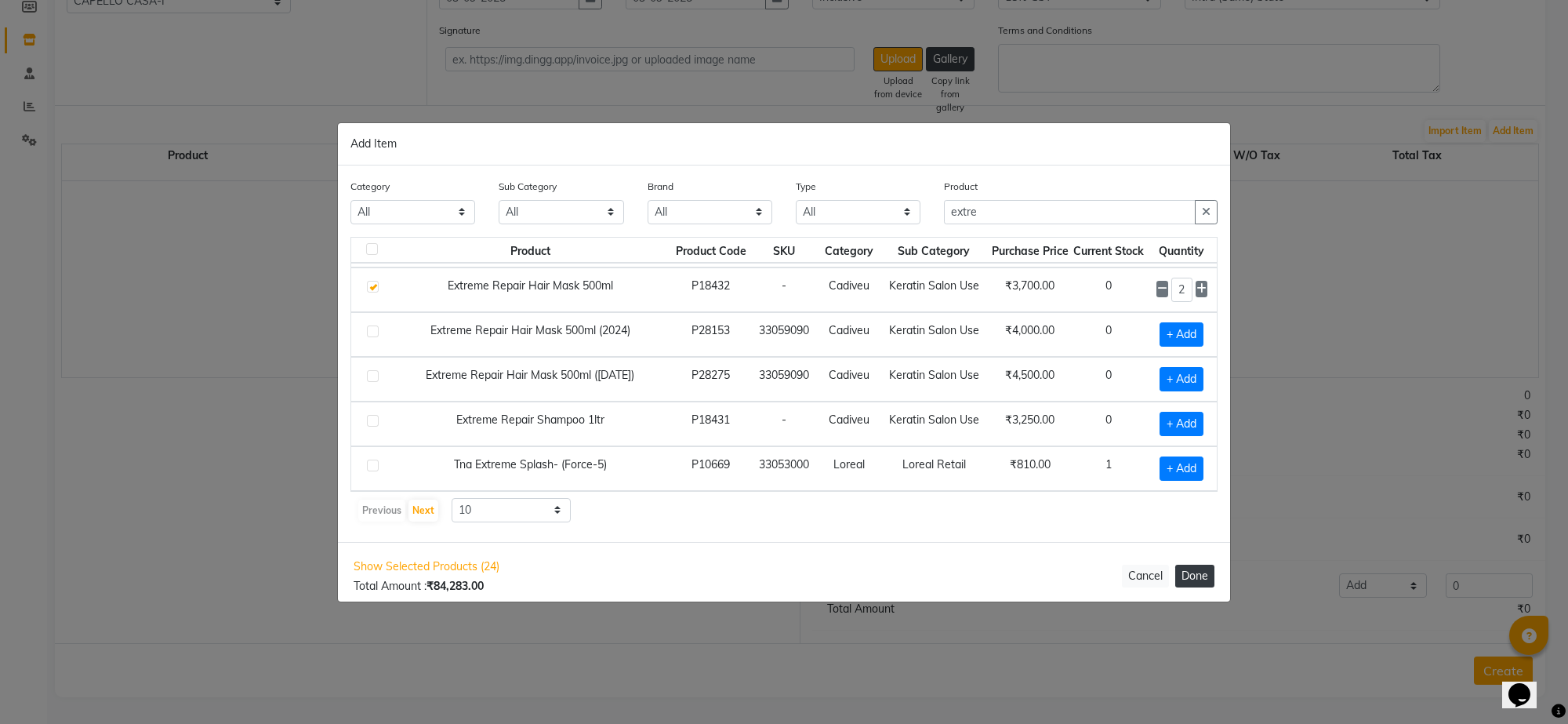
click at [1203, 573] on button "Done" at bounding box center [1195, 576] width 39 height 23
select select "1098"
select select "2340"
select select "1098"
select select "2340"
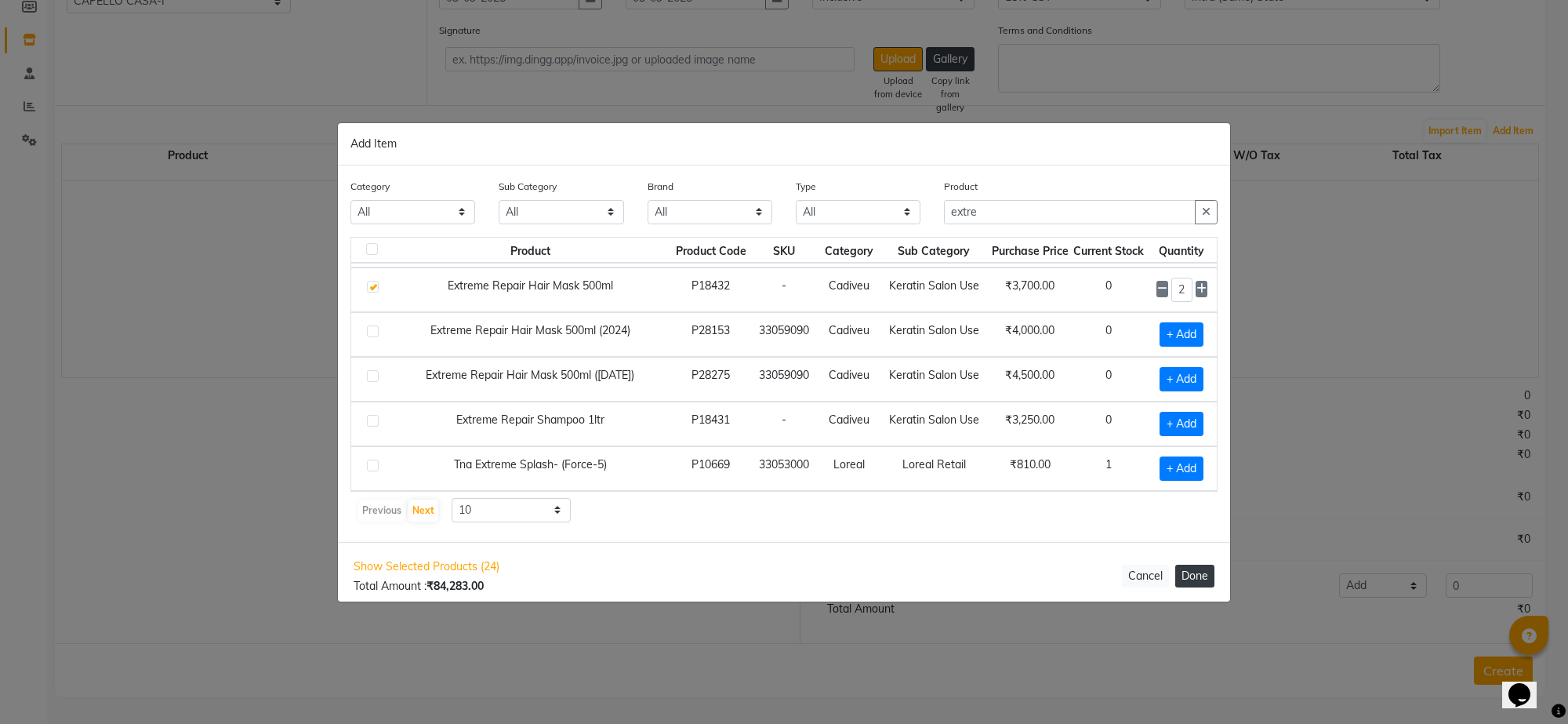
select select "1098"
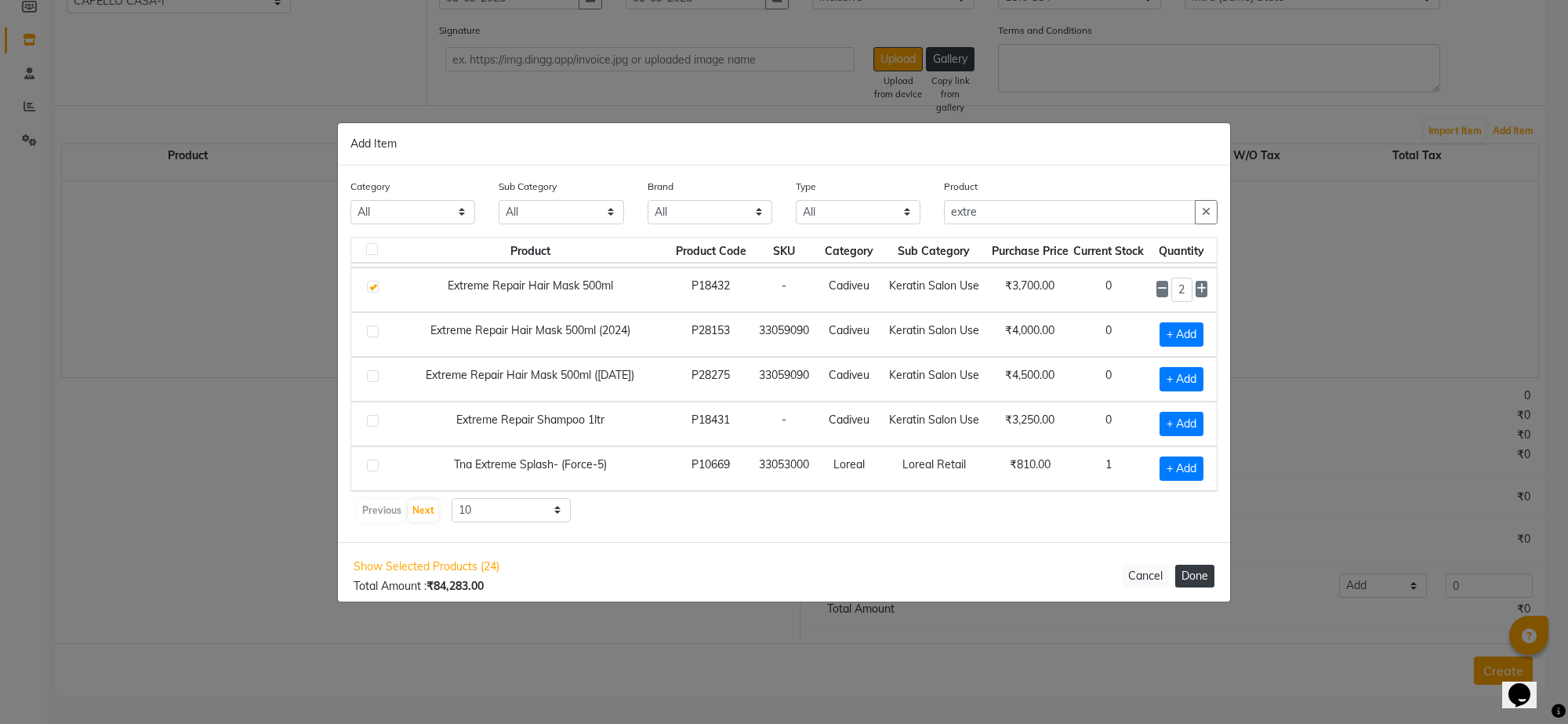
select select "1098"
select select "1143"
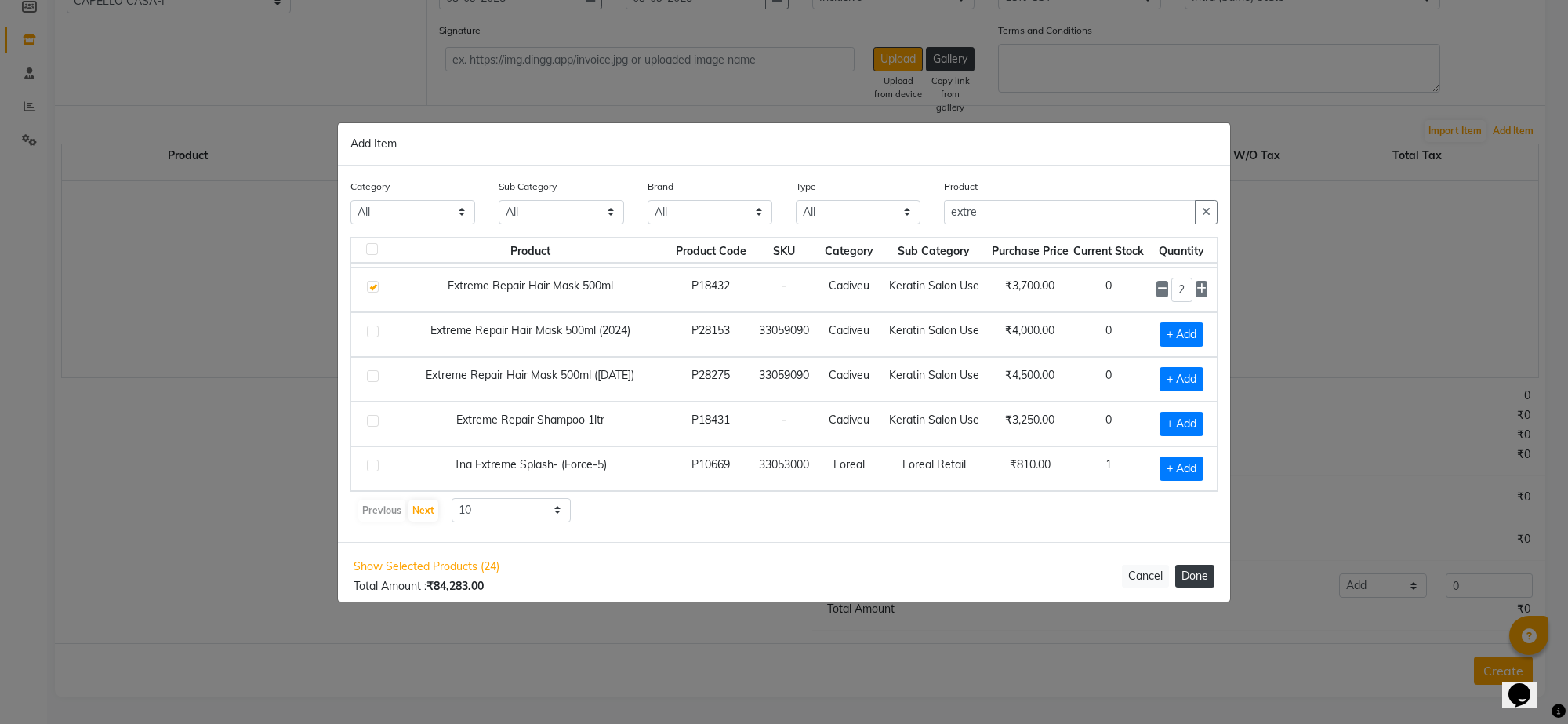
select select "1098"
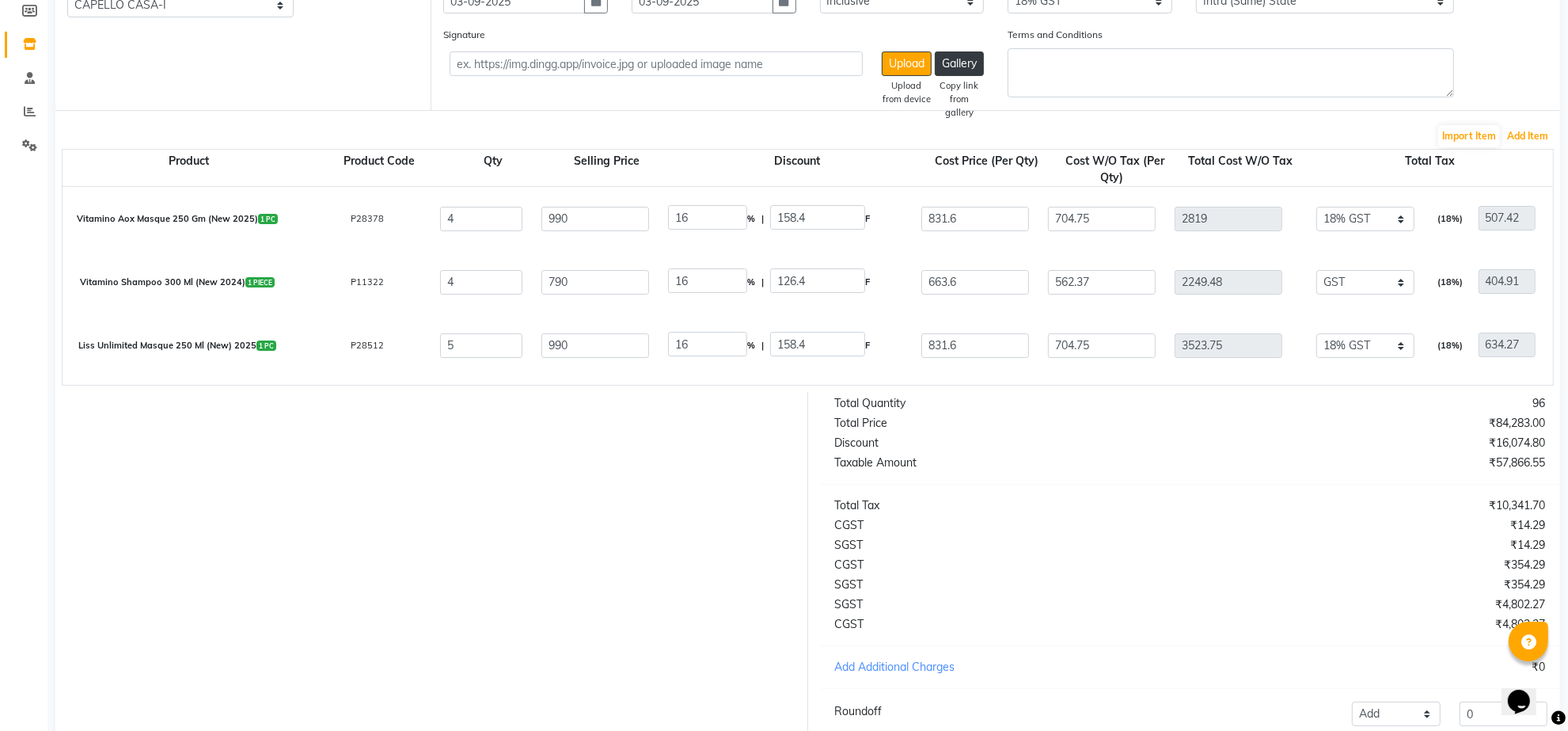
scroll to position [0, 0]
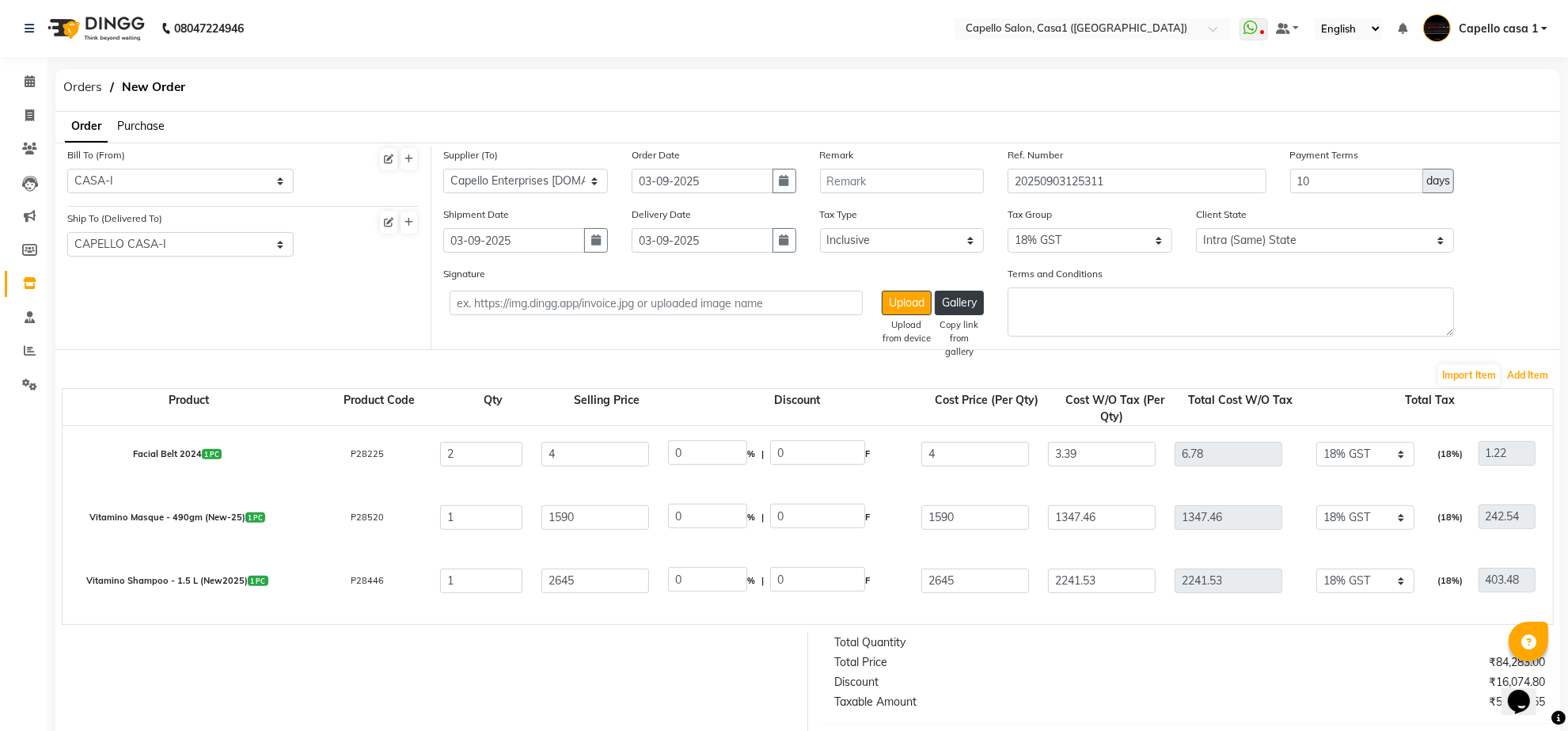
select select "1098"
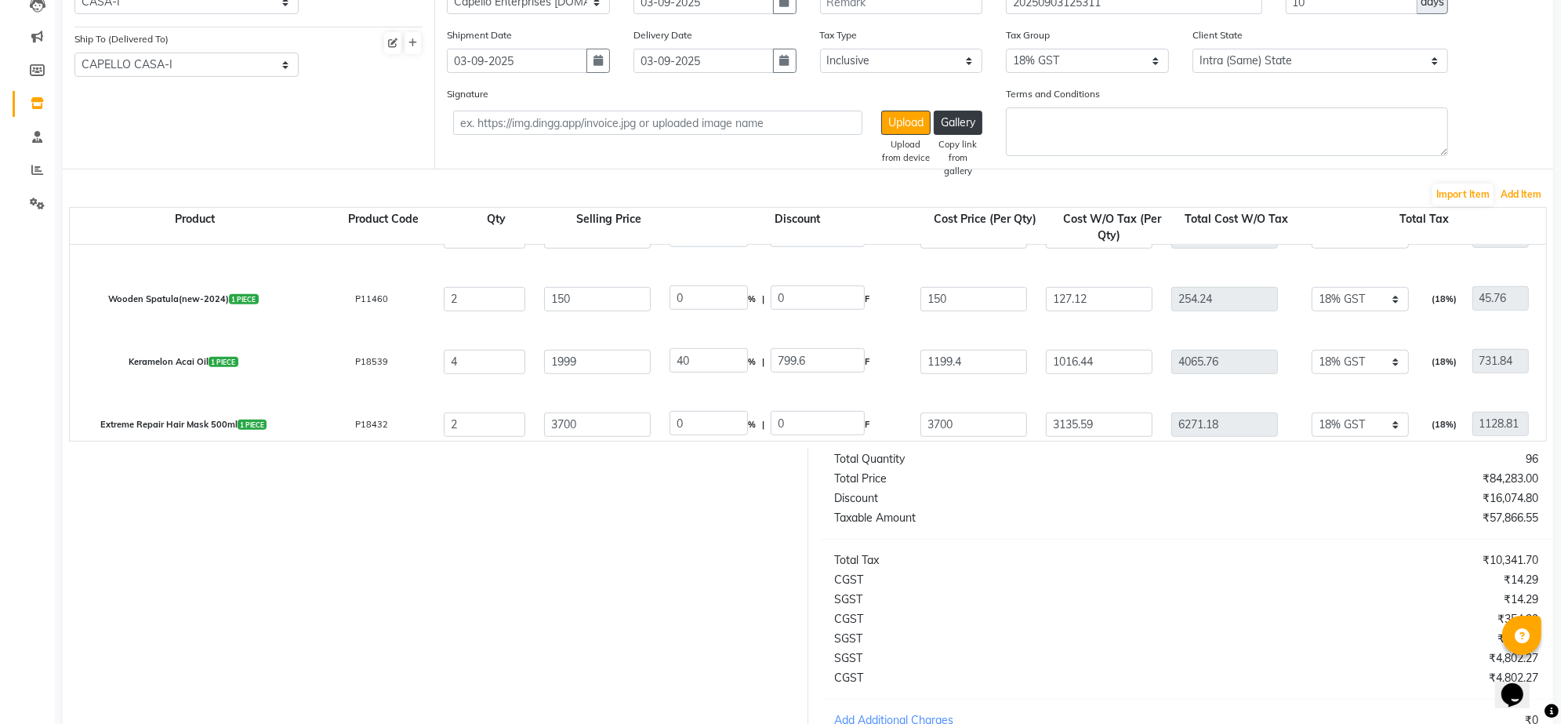
scroll to position [1316, 0]
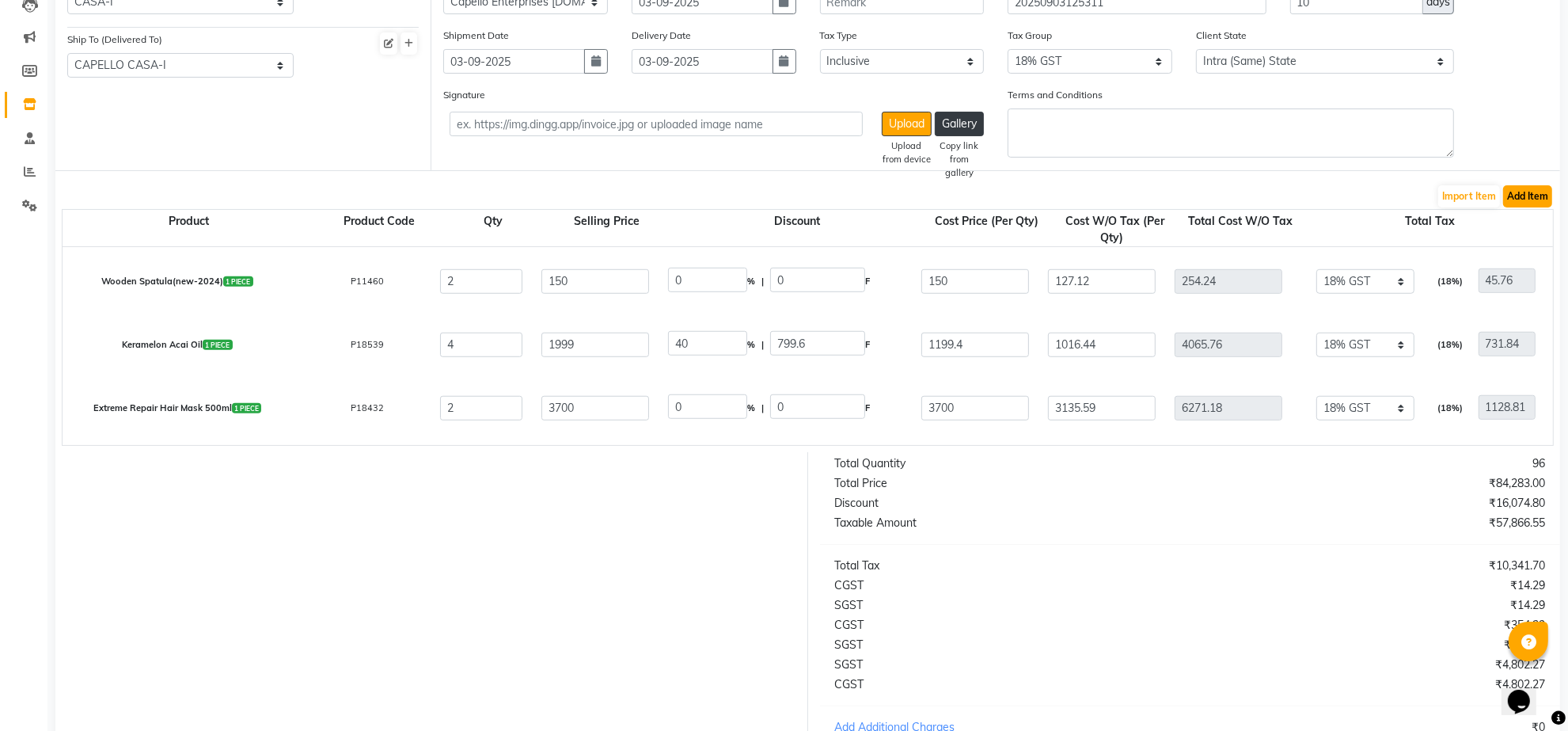
click at [1536, 186] on button "Add Item" at bounding box center [1527, 196] width 49 height 22
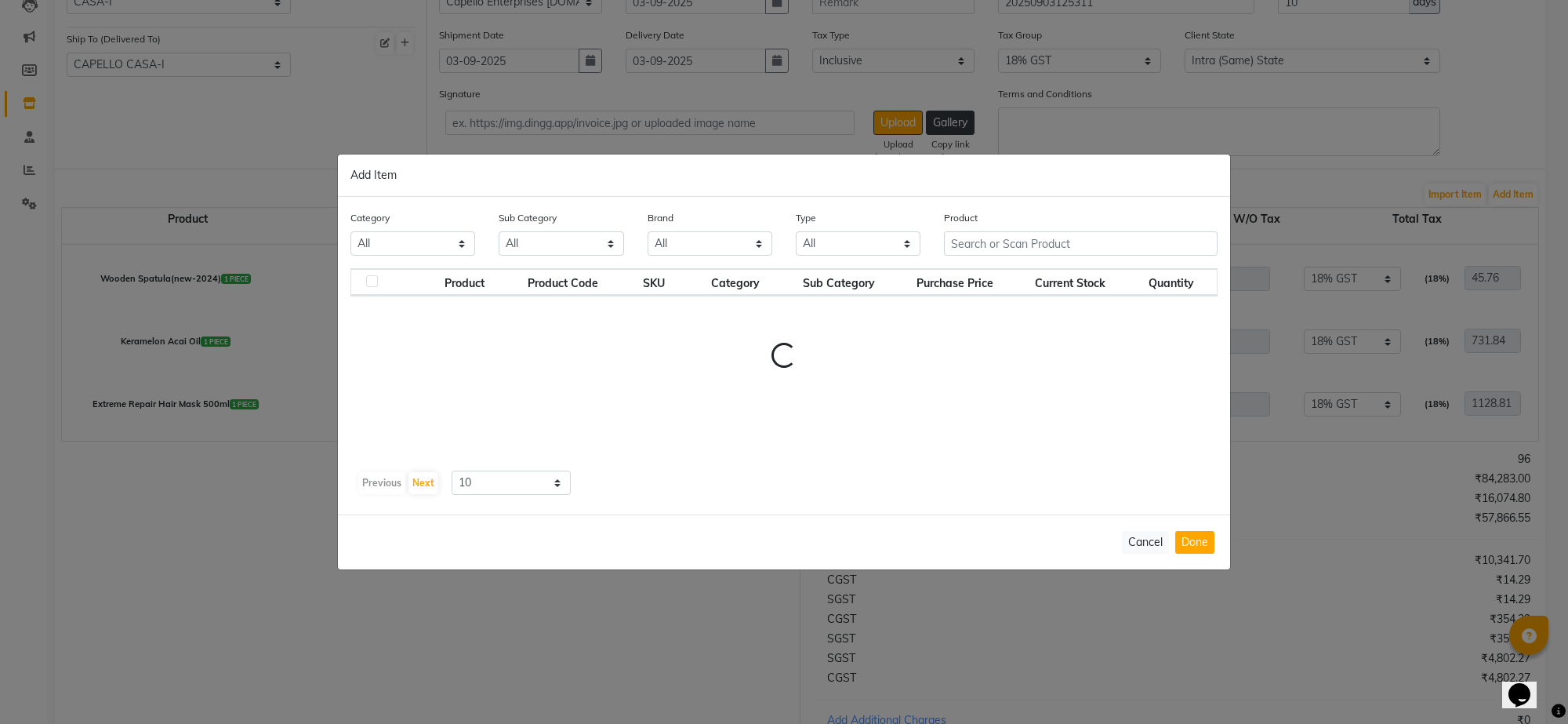
click at [1010, 269] on th "Purchase Price" at bounding box center [954, 282] width 118 height 27
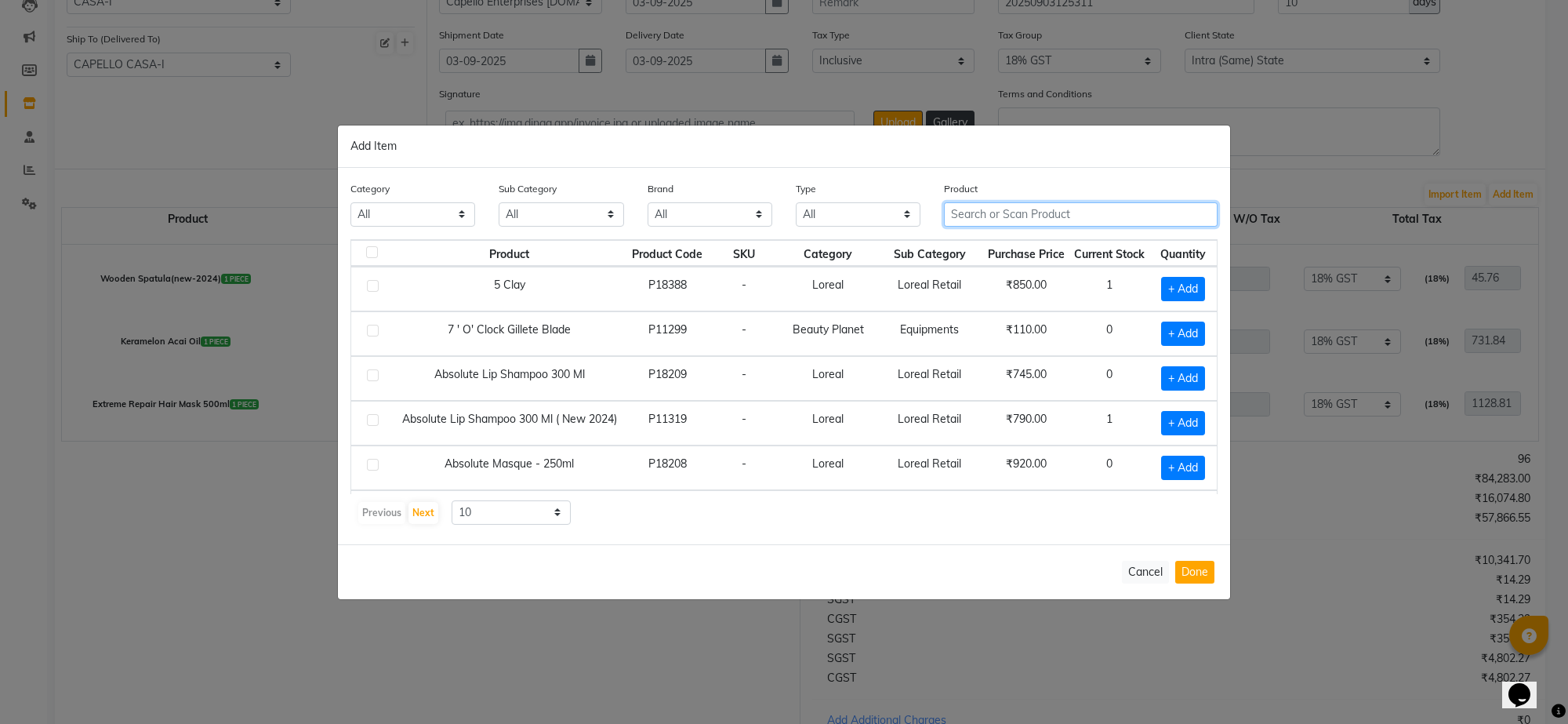
click at [1008, 208] on input "text" at bounding box center [1080, 214] width 273 height 25
type input "1"
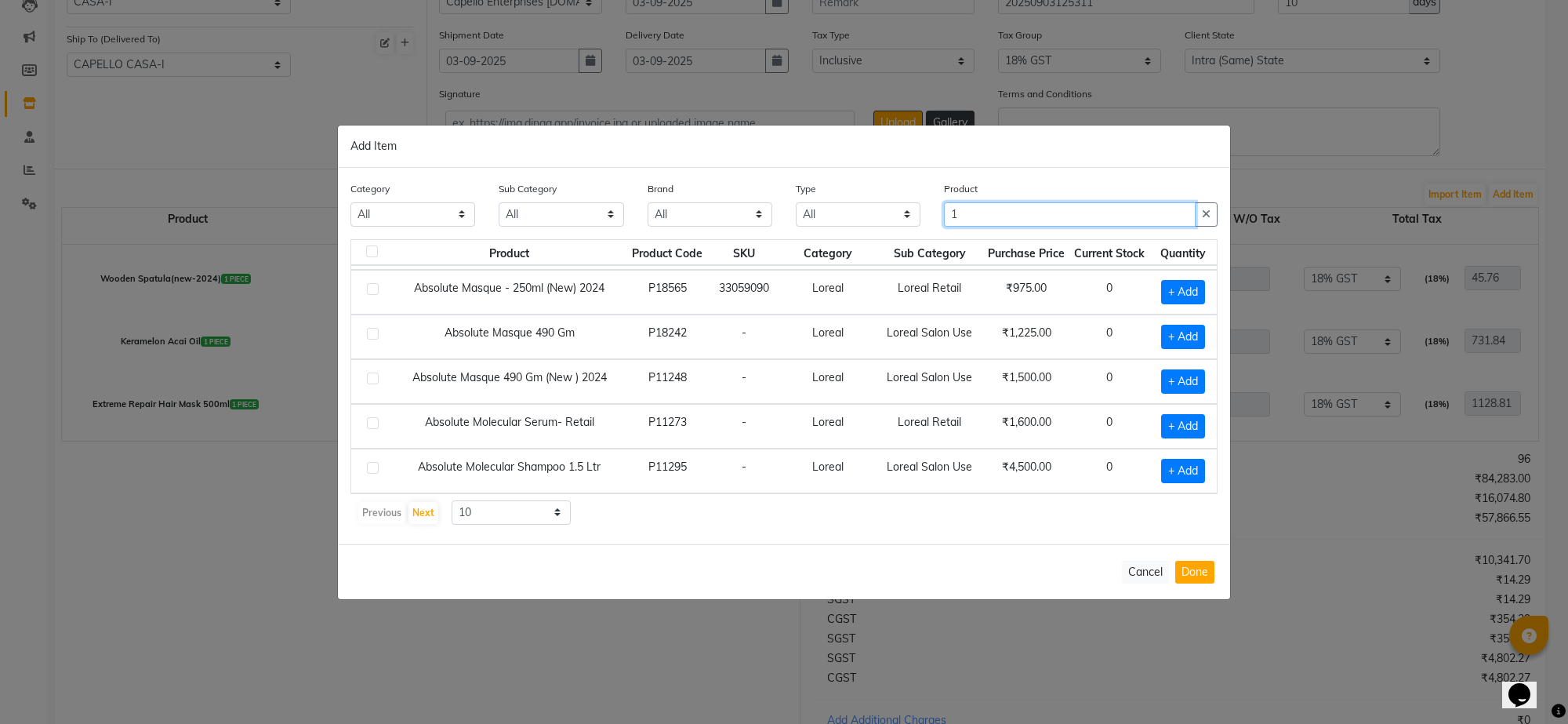
click at [1044, 221] on input "1" at bounding box center [1069, 214] width 251 height 25
click at [1038, 216] on input "1" at bounding box center [1069, 214] width 251 height 25
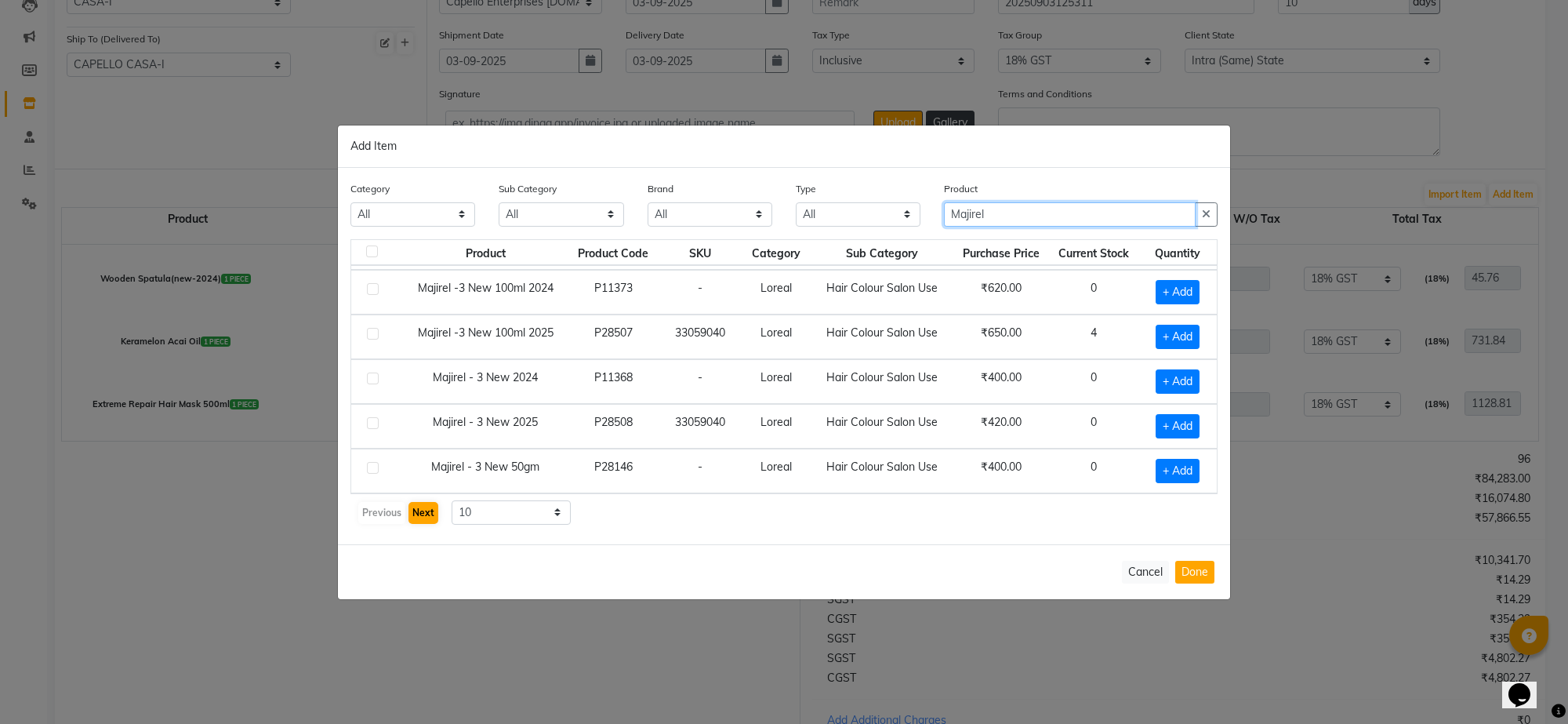
type input "Majirel"
click at [419, 515] on button "Next" at bounding box center [423, 513] width 30 height 22
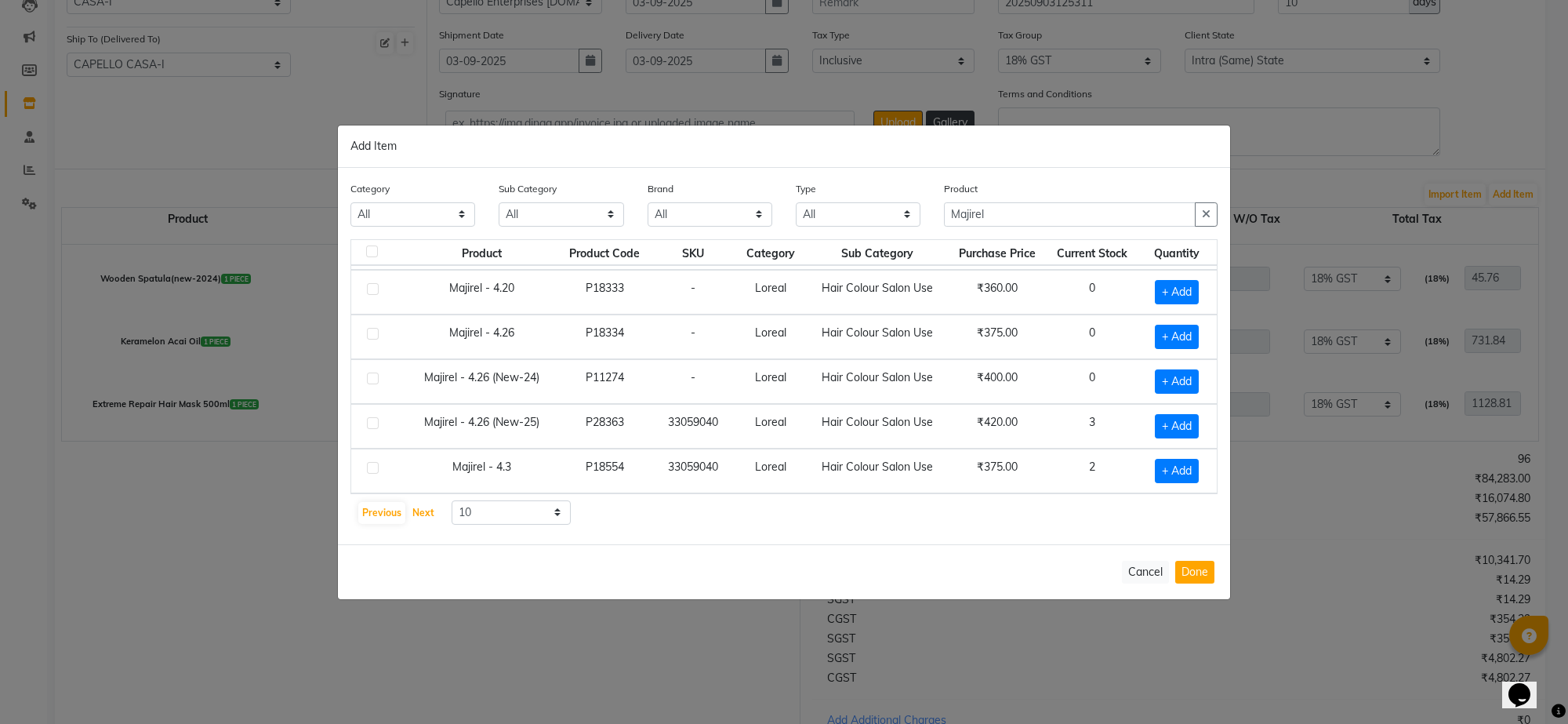
click at [408, 502] on button "Next" at bounding box center [423, 513] width 30 height 22
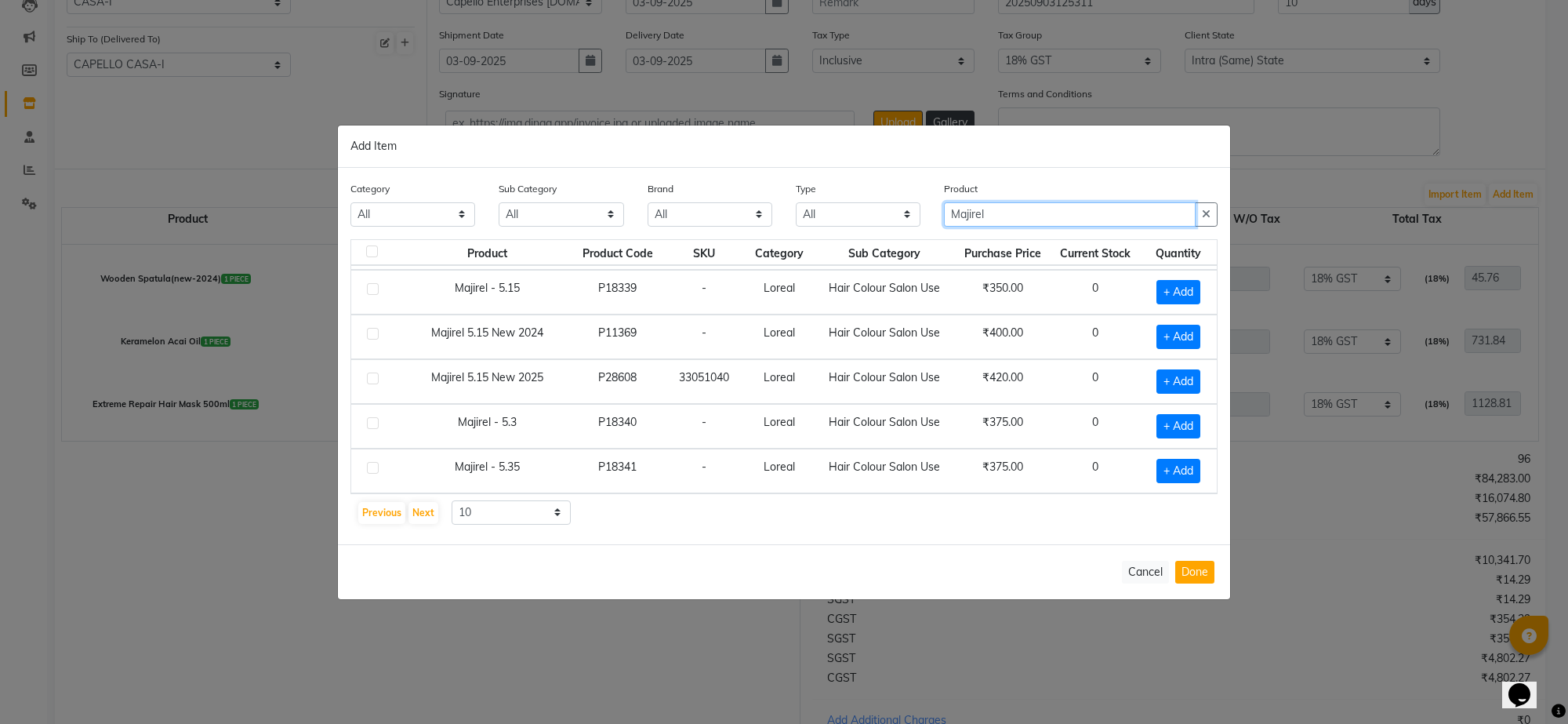
click at [1026, 213] on input "Majirel" at bounding box center [1069, 214] width 251 height 25
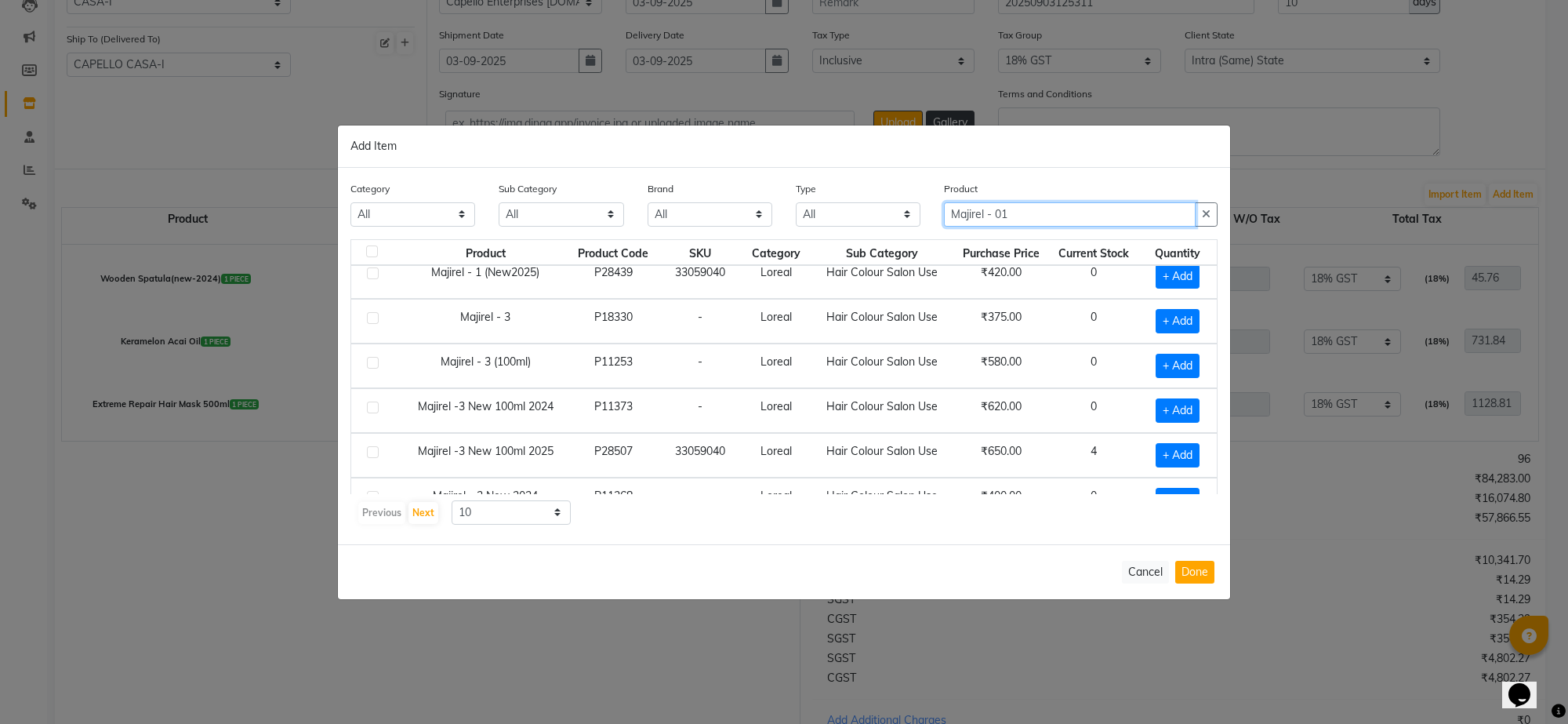
scroll to position [0, 0]
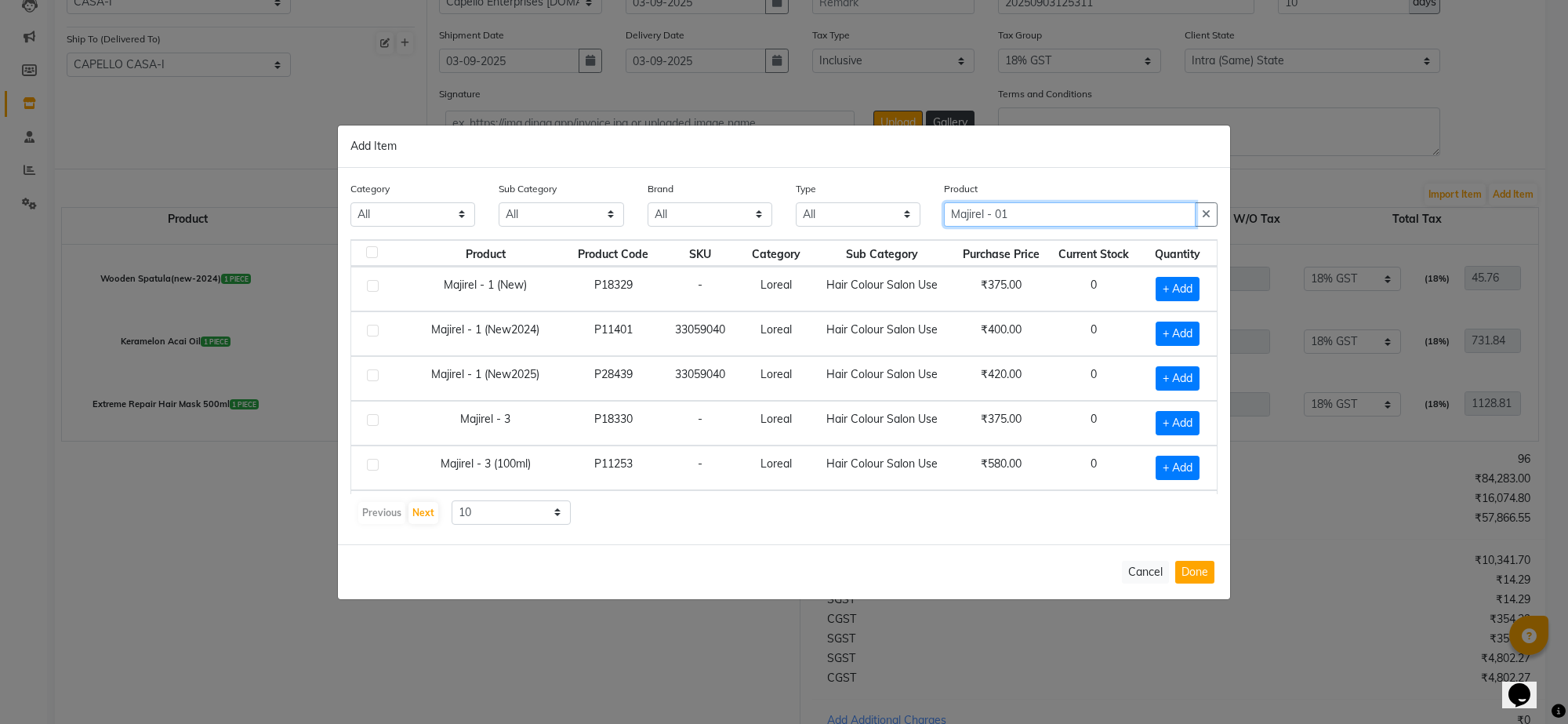
type input "Majirel - 01"
click at [369, 379] on label at bounding box center [373, 375] width 12 height 12
click at [369, 379] on input "checkbox" at bounding box center [372, 376] width 10 height 10
checkbox input "true"
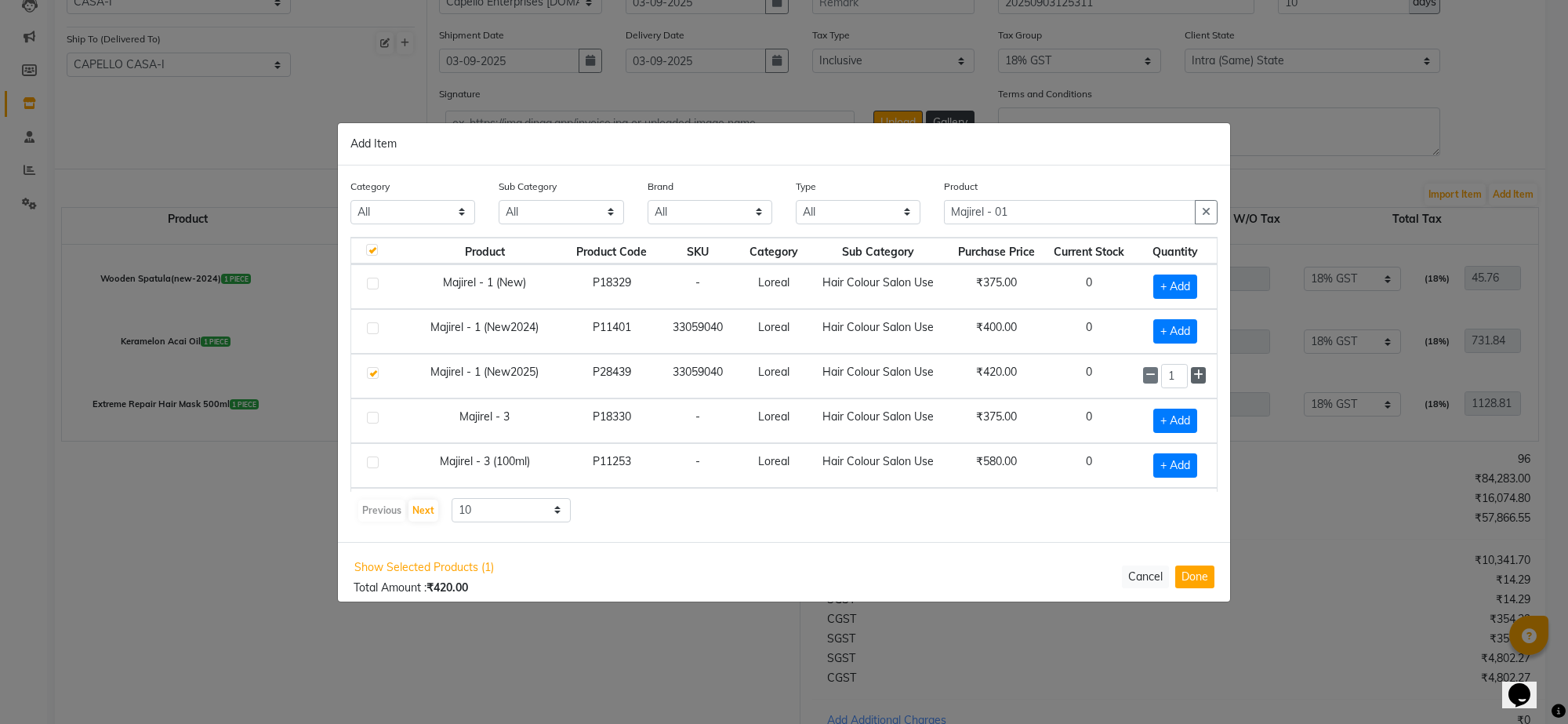
click at [1193, 373] on icon at bounding box center [1198, 375] width 10 height 11
type input "5"
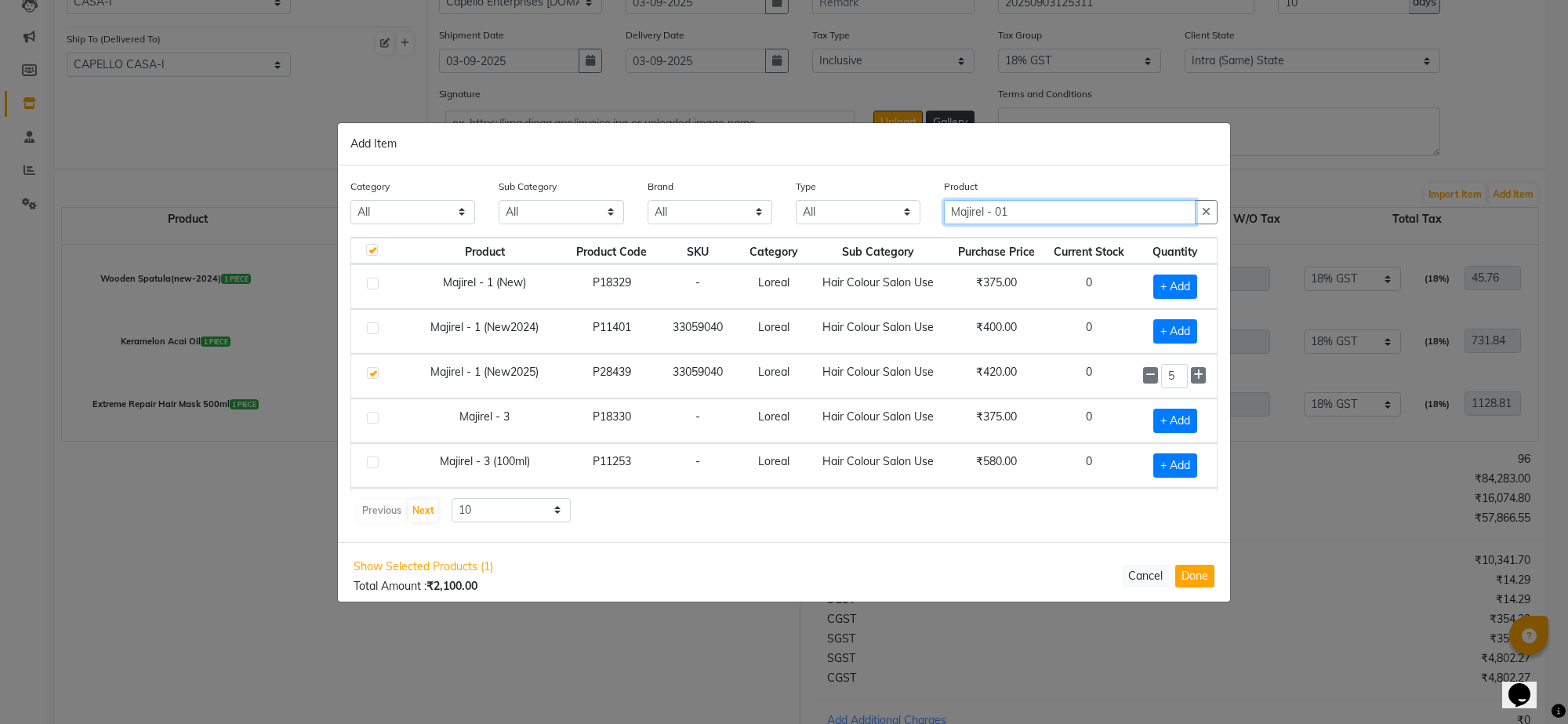
click at [1059, 201] on input "Majirel - 01" at bounding box center [1069, 212] width 251 height 25
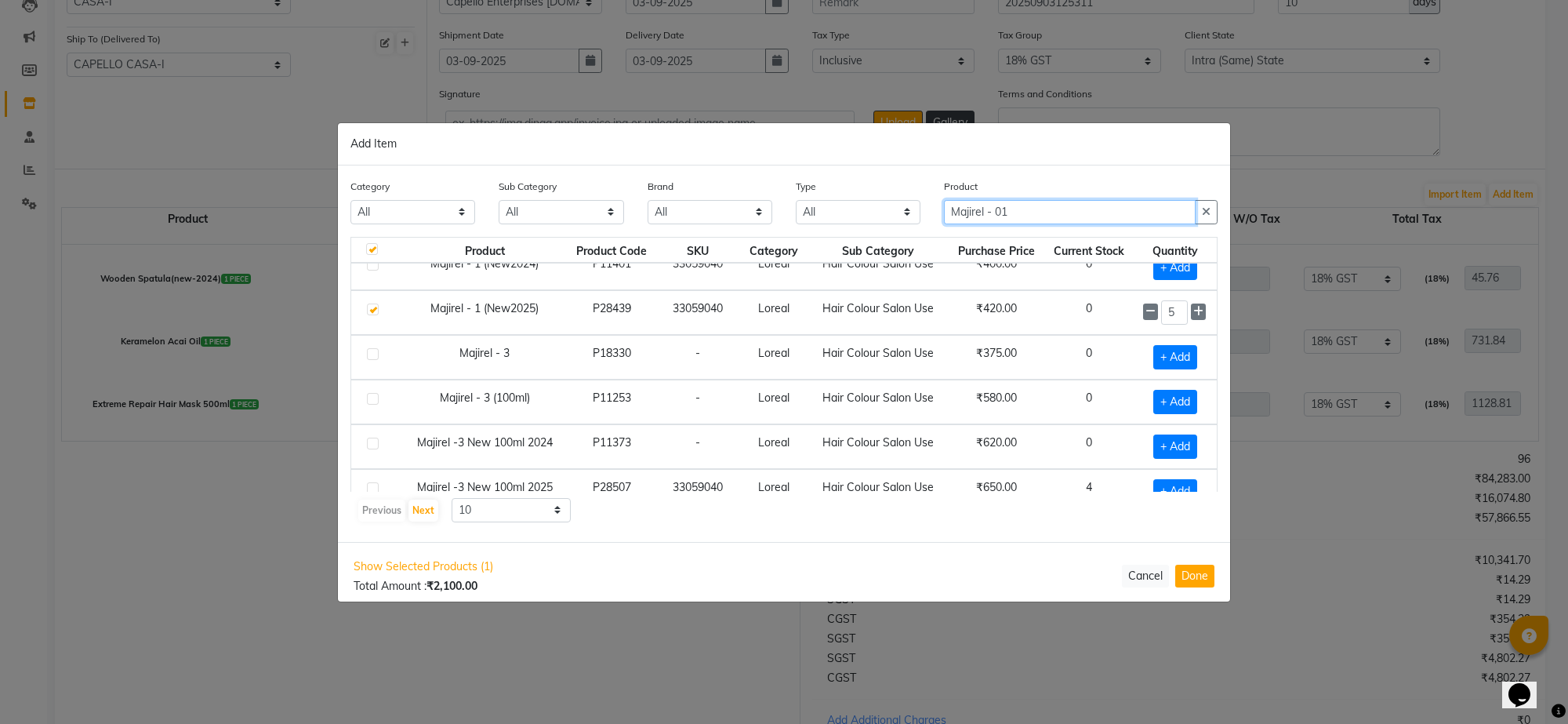
scroll to position [98, 0]
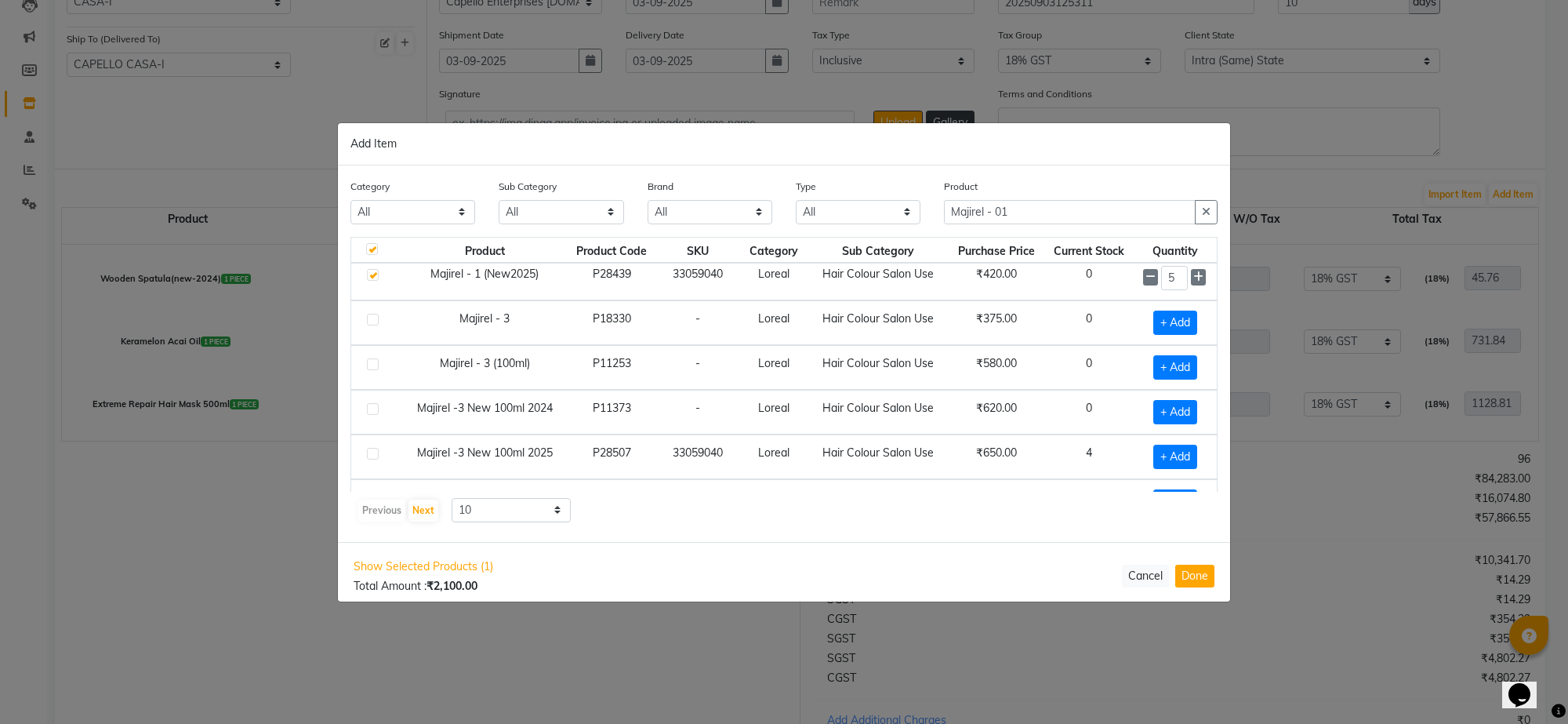
click at [369, 459] on label at bounding box center [373, 454] width 12 height 12
click at [369, 459] on input "checkbox" at bounding box center [372, 454] width 10 height 10
checkbox input "true"
click at [1193, 459] on icon at bounding box center [1198, 456] width 10 height 11
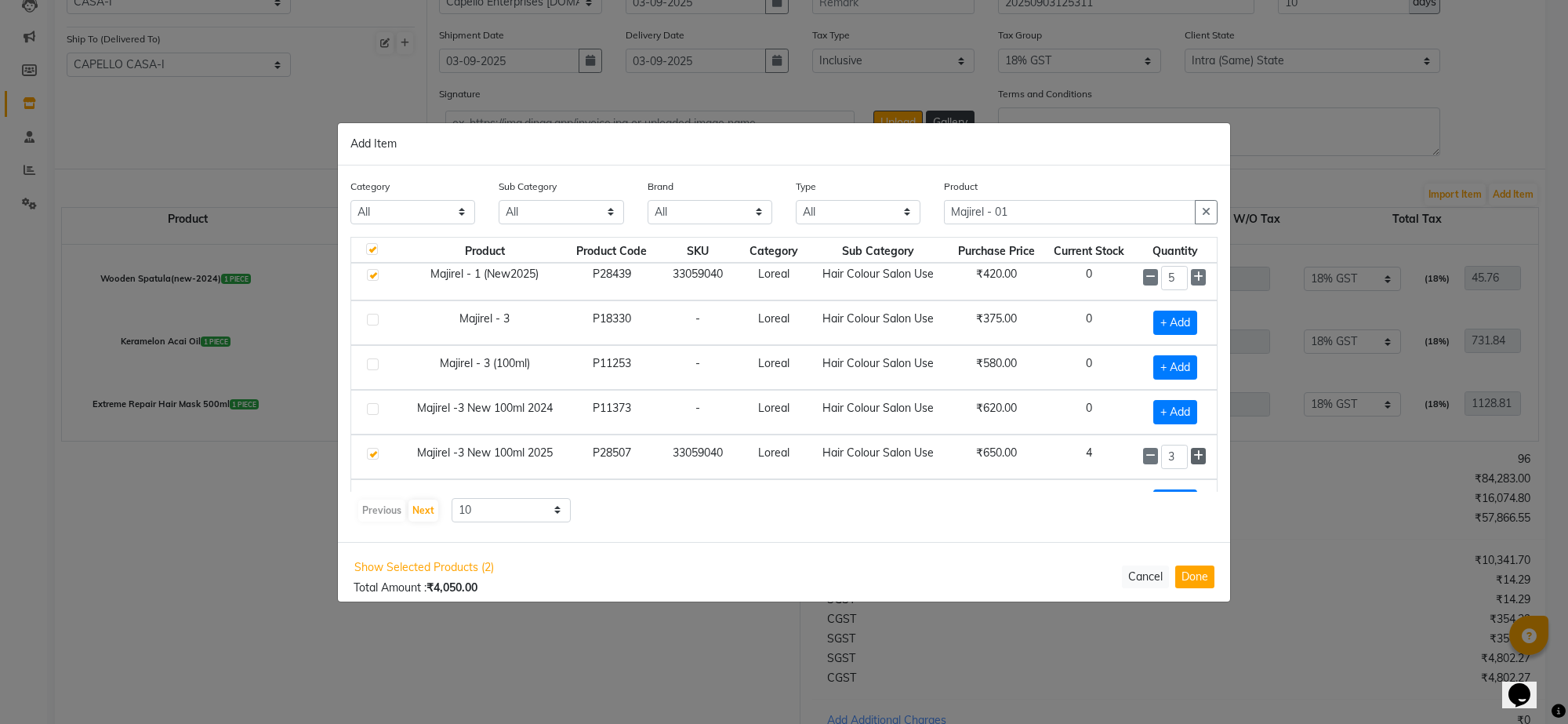
click at [1193, 459] on icon at bounding box center [1198, 456] width 10 height 11
type input "5"
click at [1028, 216] on input "Majirel - 01" at bounding box center [1069, 212] width 251 height 25
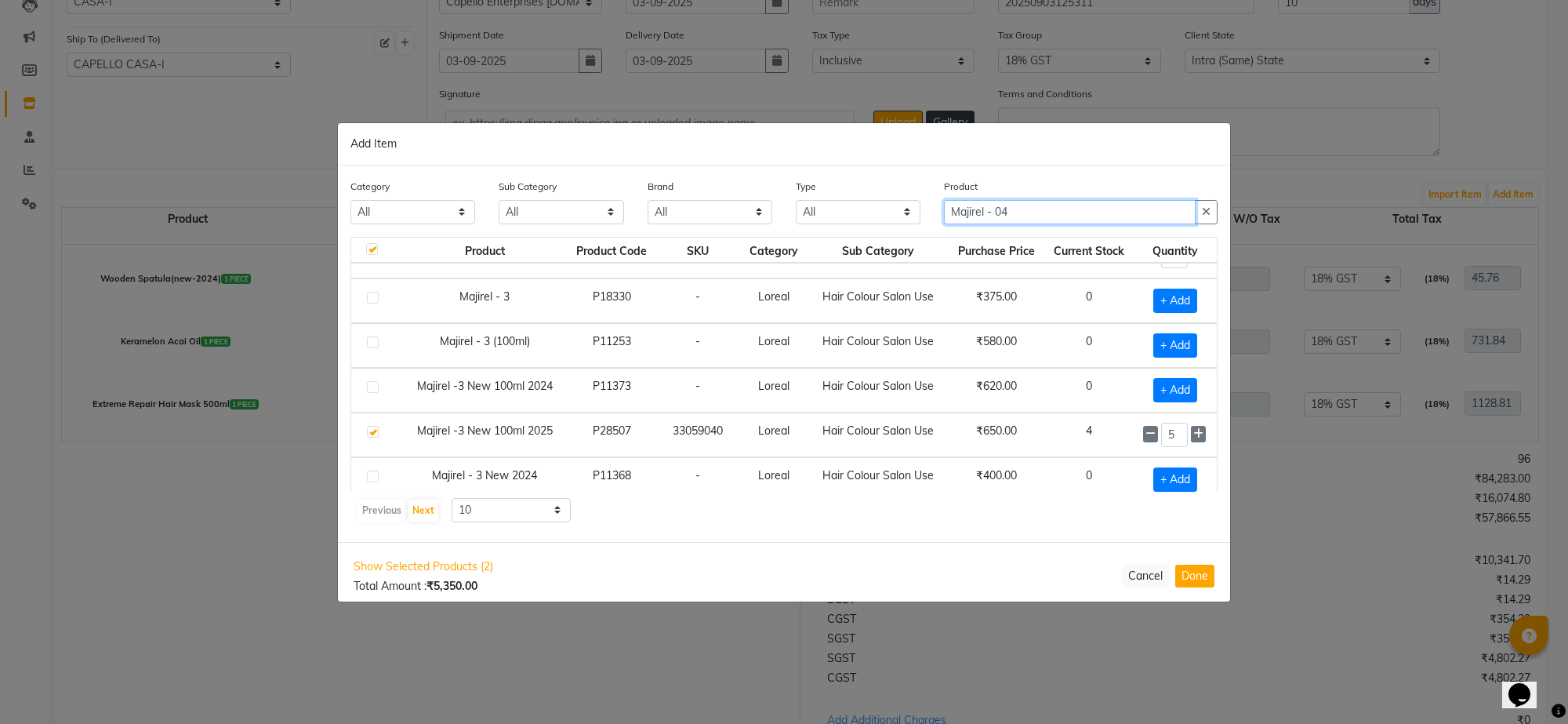
scroll to position [0, 0]
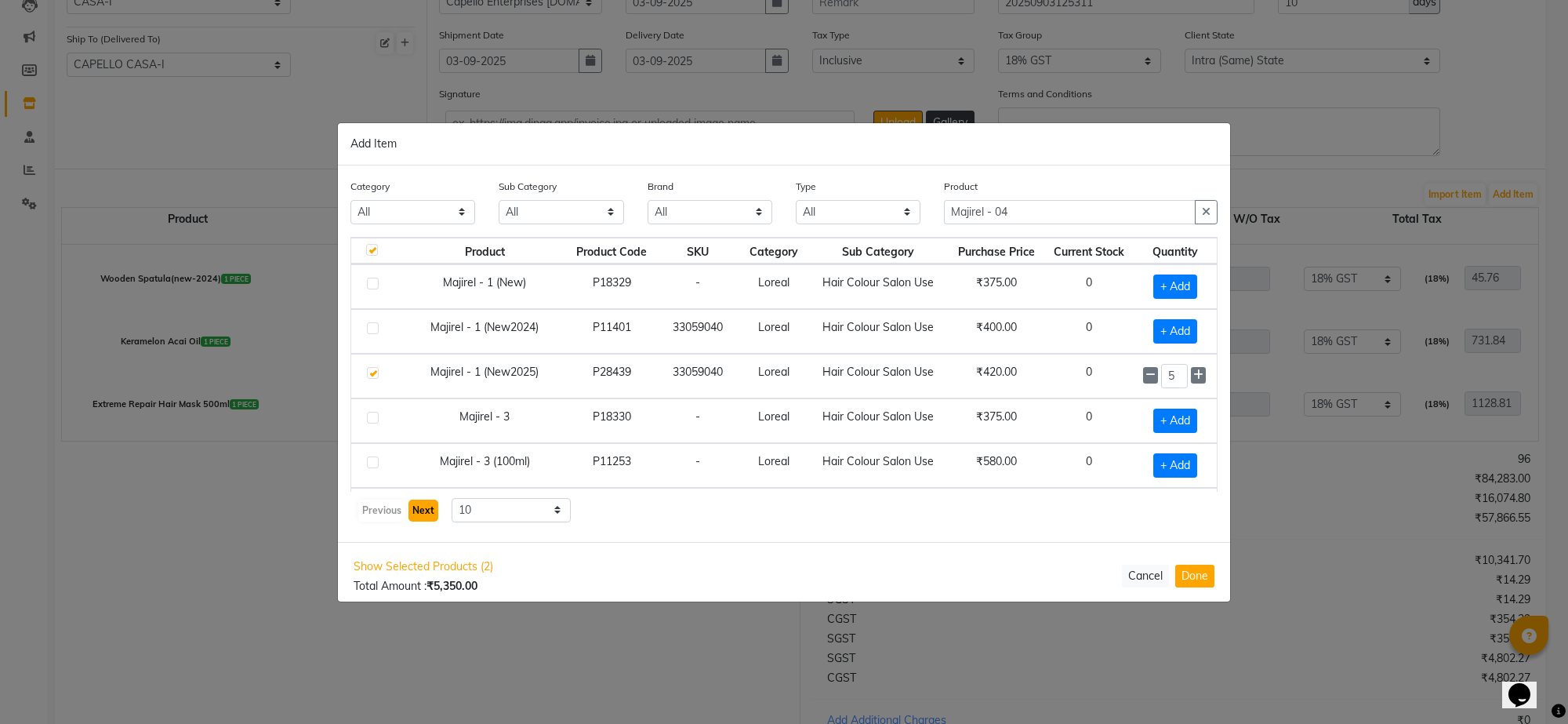
click at [417, 510] on button "Next" at bounding box center [423, 511] width 30 height 22
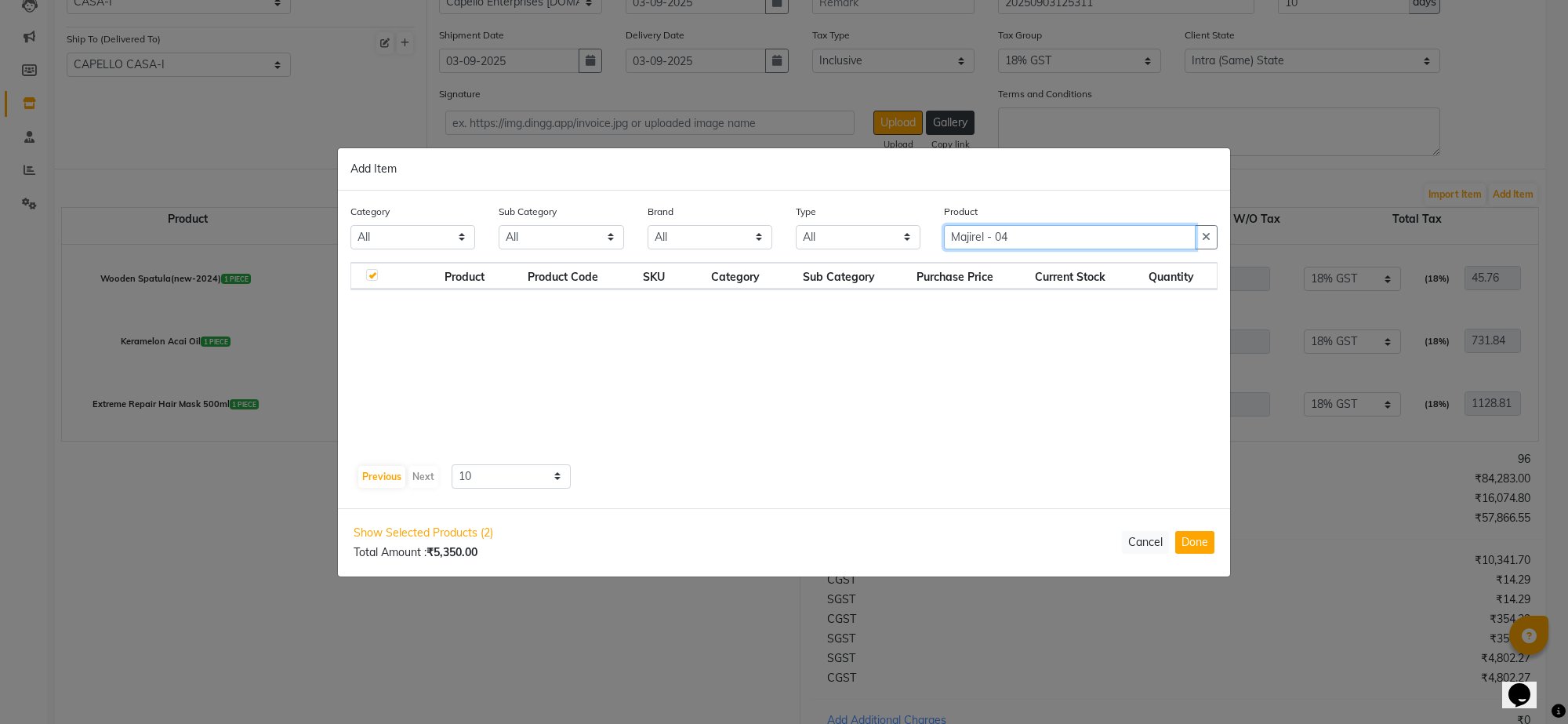
click at [1041, 244] on input "Majirel - 04" at bounding box center [1069, 237] width 251 height 25
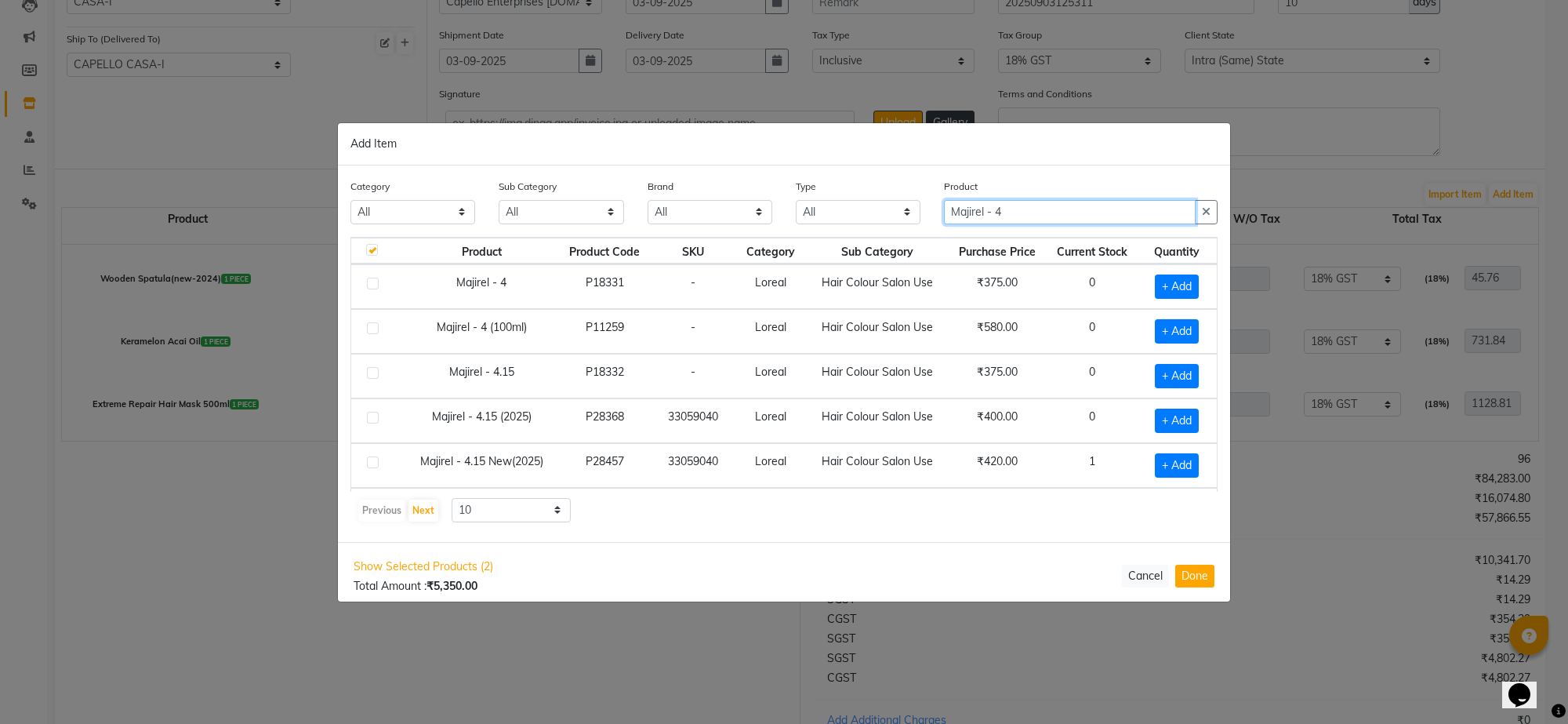
type input "Majirel - 4"
click at [374, 325] on label at bounding box center [373, 328] width 12 height 12
click at [374, 325] on input "checkbox" at bounding box center [372, 328] width 10 height 10
checkbox input "true"
checkbox input "false"
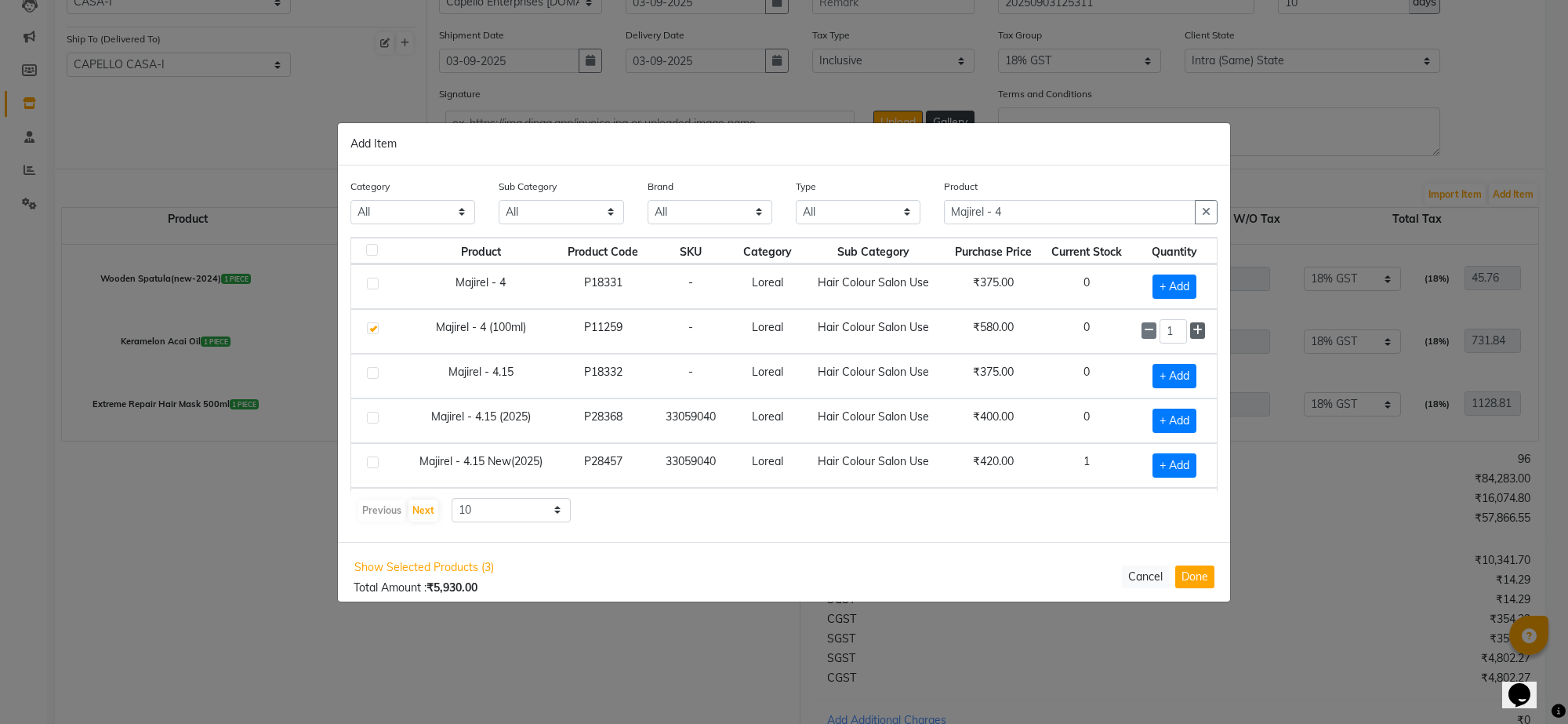
click at [1192, 331] on icon at bounding box center [1197, 330] width 10 height 11
click at [1192, 331] on icon at bounding box center [1197, 330] width 10 height 11
type input "5"
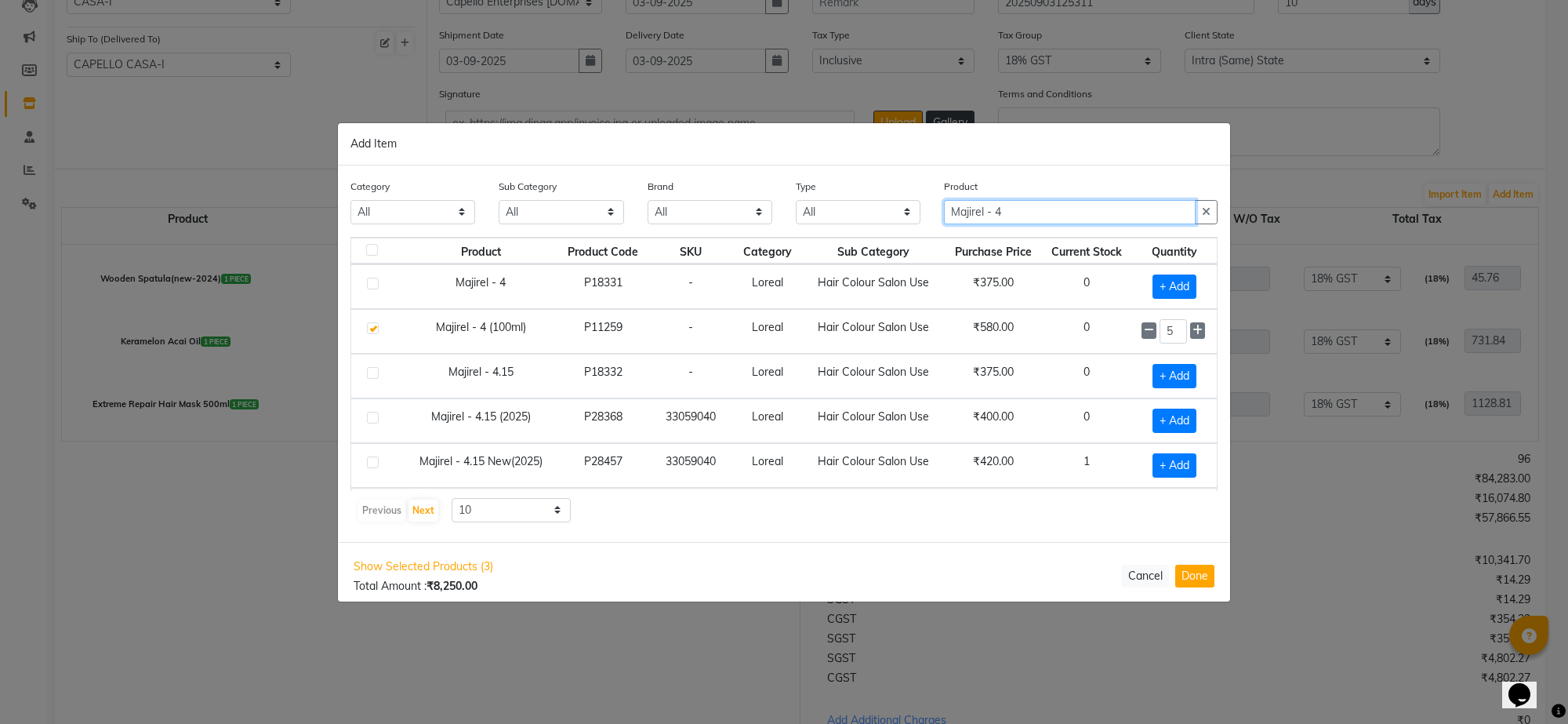
click at [1071, 220] on input "Majirel - 4" at bounding box center [1069, 212] width 251 height 25
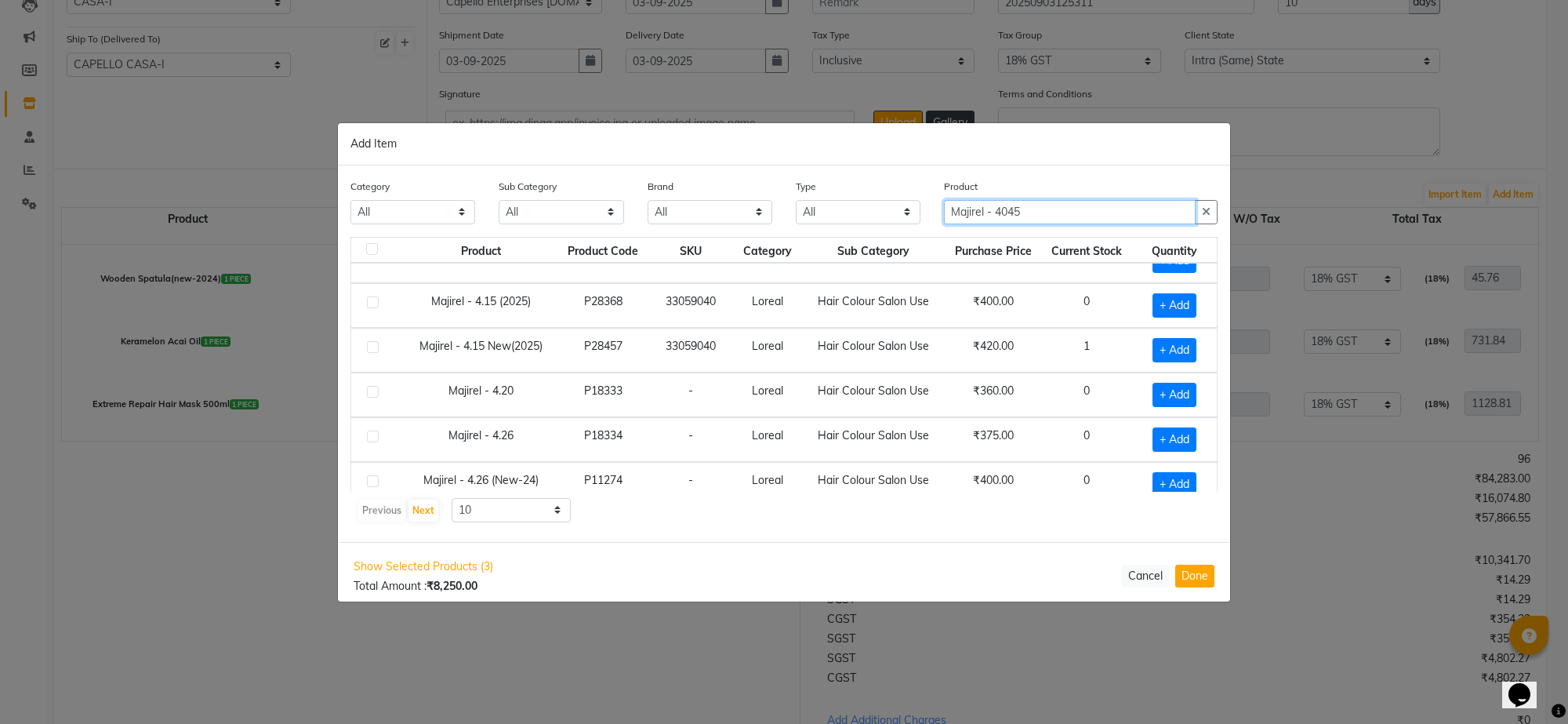
scroll to position [228, 0]
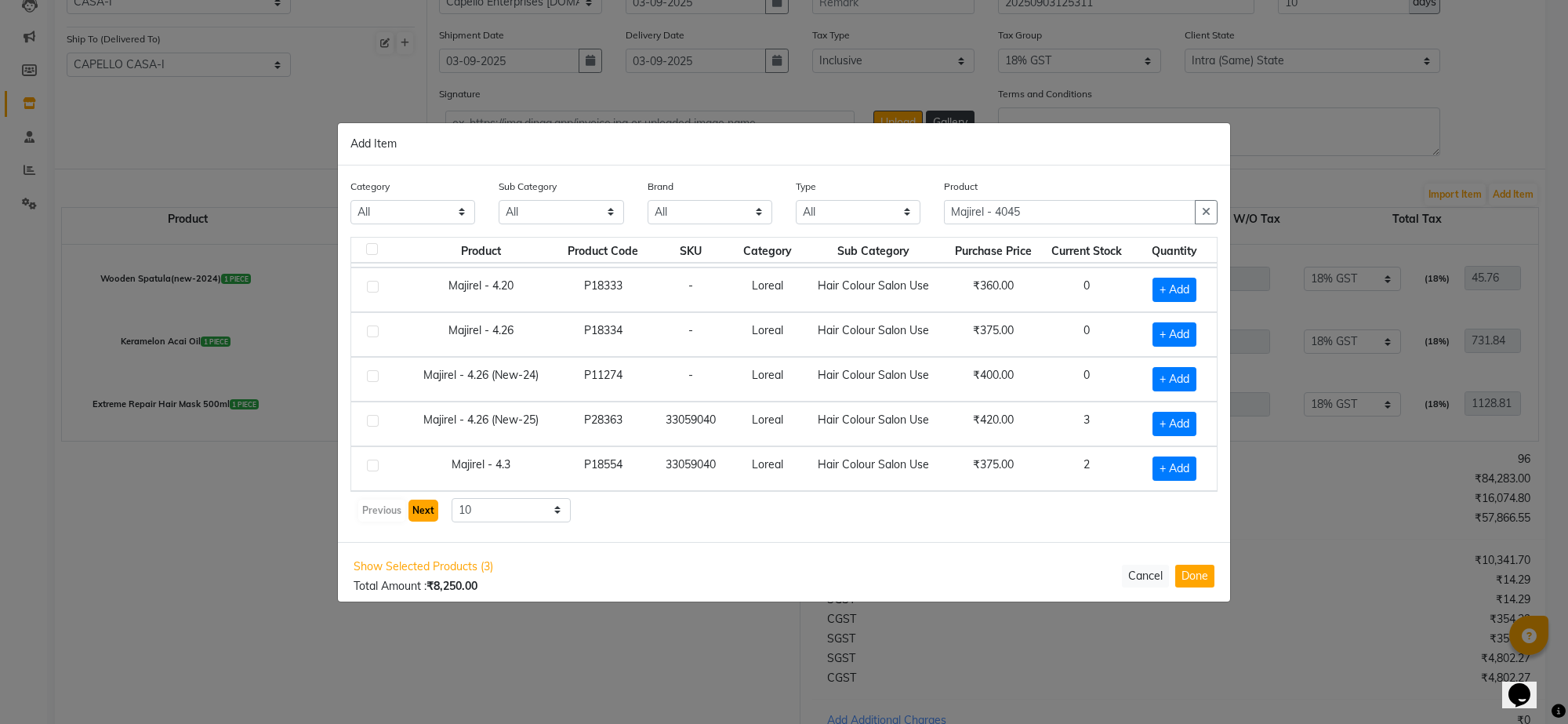
click at [418, 500] on button "Next" at bounding box center [423, 511] width 30 height 22
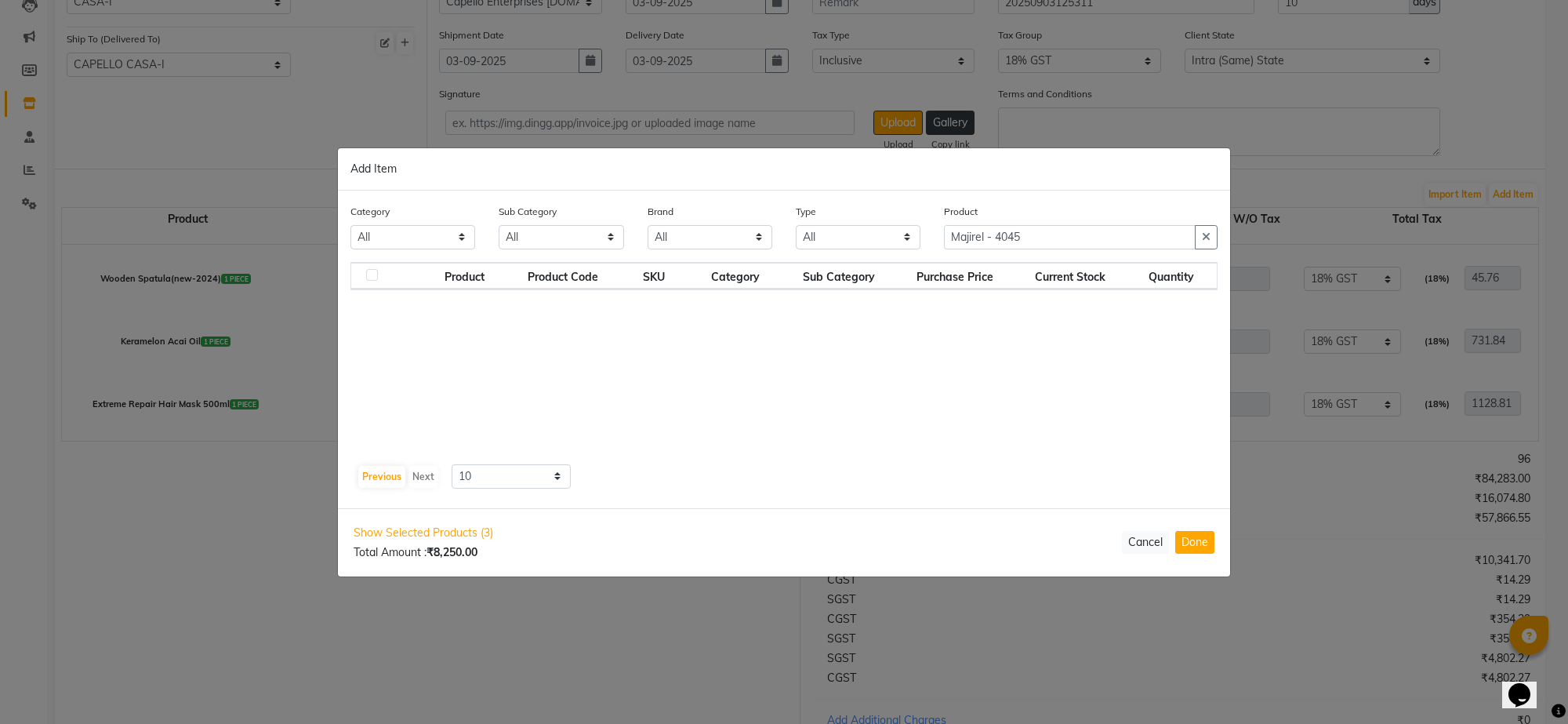
scroll to position [0, 0]
click at [373, 471] on button "Previous" at bounding box center [381, 477] width 47 height 22
click at [1041, 243] on input "Majirel - 4045" at bounding box center [1069, 237] width 251 height 25
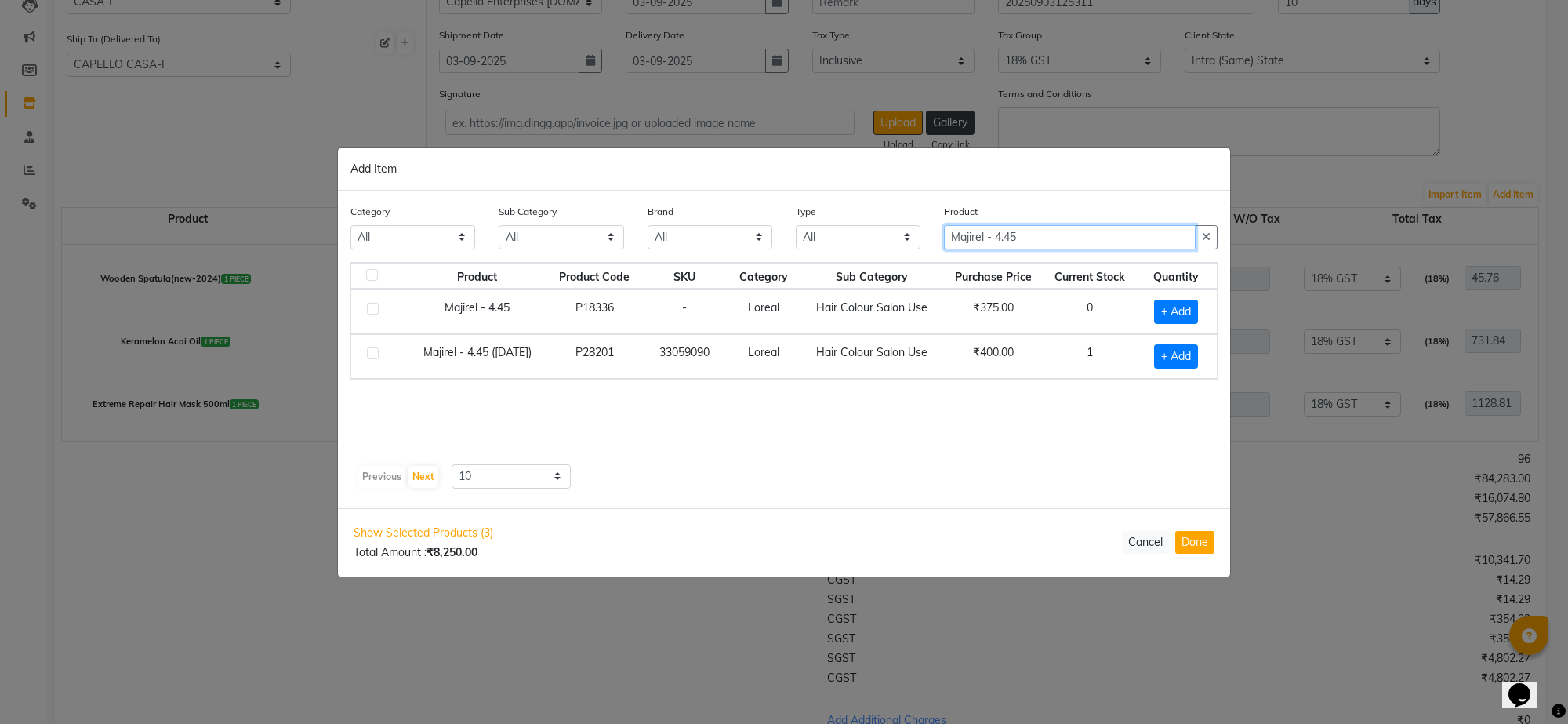
type input "Majirel - 4.45"
click at [371, 307] on label at bounding box center [373, 308] width 12 height 12
click at [371, 307] on input "checkbox" at bounding box center [372, 309] width 10 height 10
checkbox input "true"
click at [1202, 308] on span at bounding box center [1196, 310] width 15 height 17
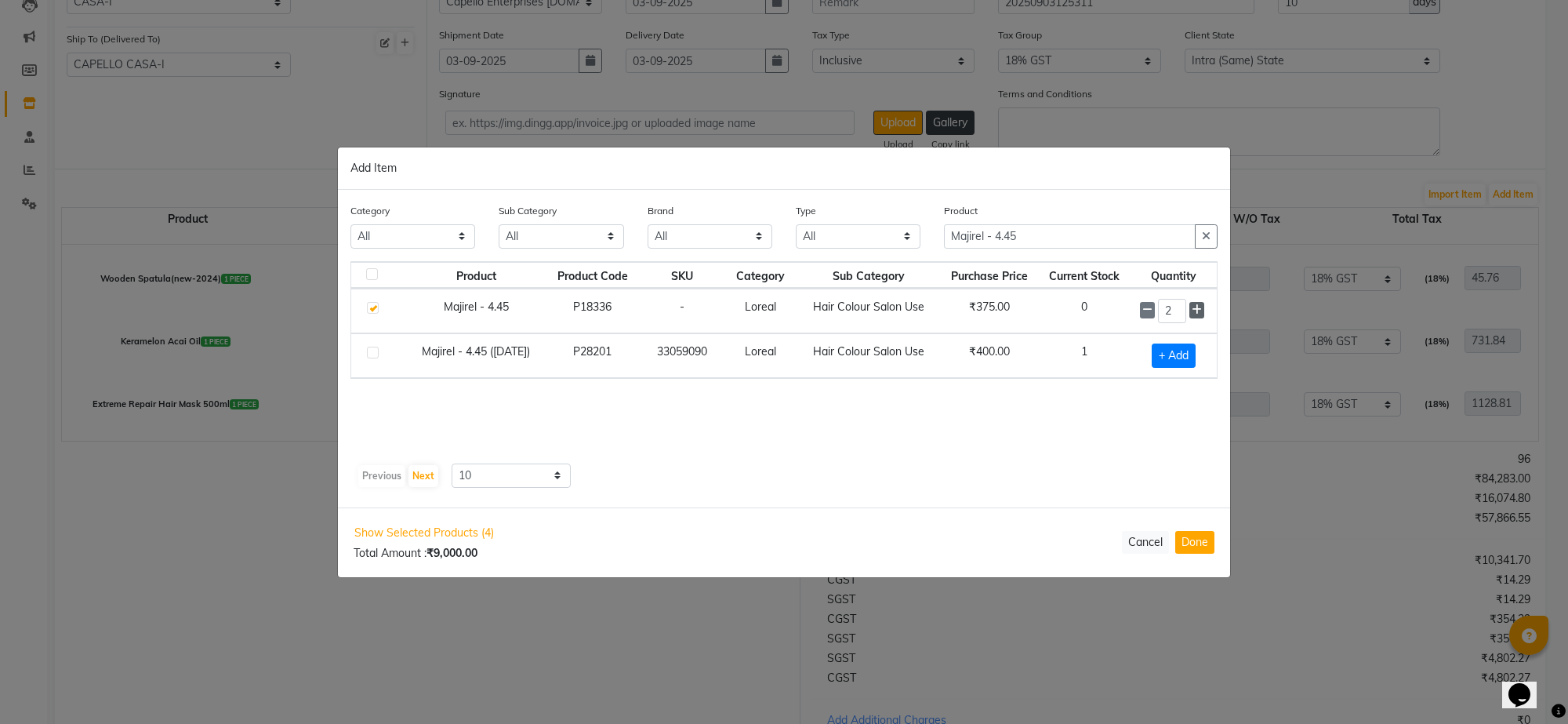
click at [1202, 308] on span at bounding box center [1196, 310] width 15 height 17
click at [1202, 308] on span at bounding box center [1196, 311] width 15 height 17
type input "5"
click at [1083, 236] on input "Majirel - 4.45" at bounding box center [1069, 237] width 251 height 25
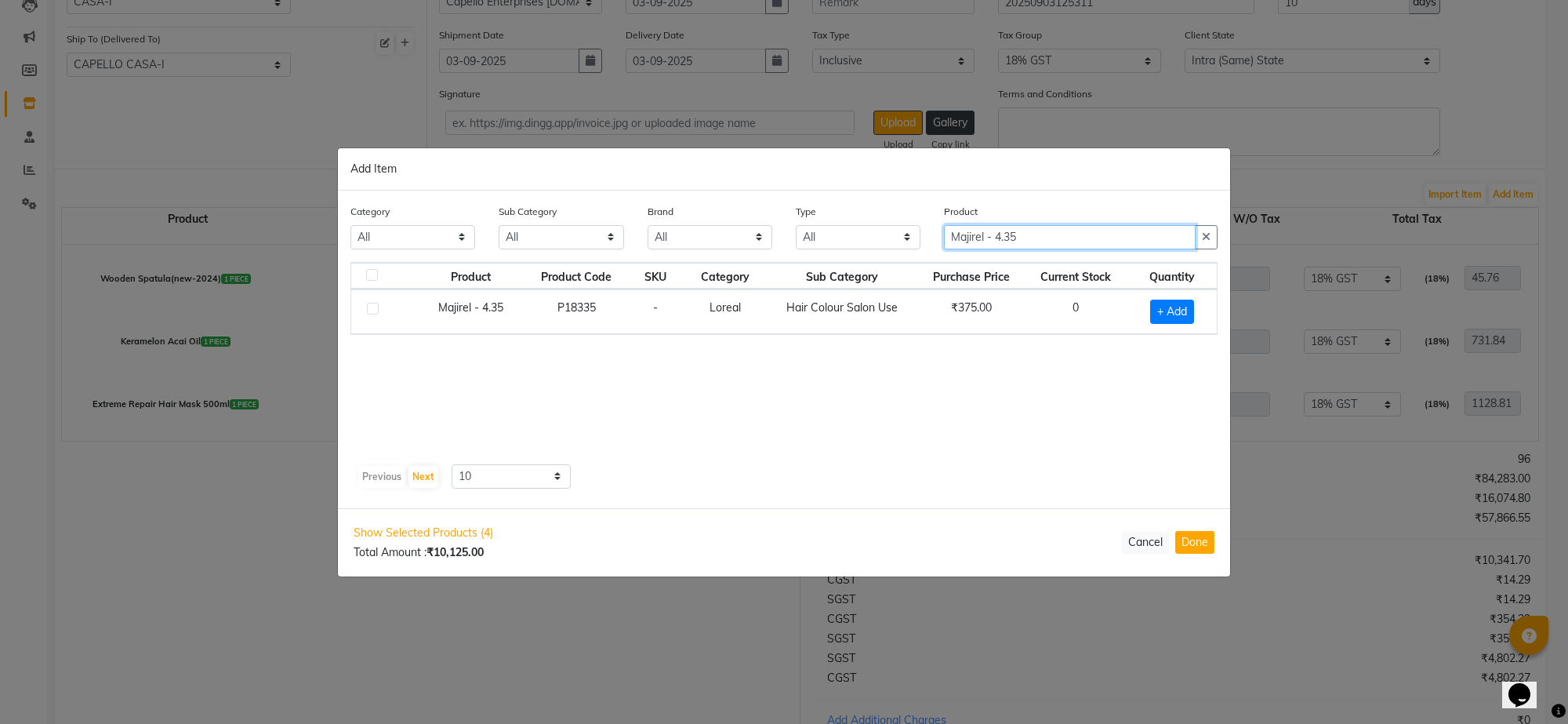
type input "Majirel - 4.35"
click at [374, 305] on label at bounding box center [373, 308] width 12 height 12
click at [374, 305] on input "checkbox" at bounding box center [372, 309] width 10 height 10
checkbox input "true"
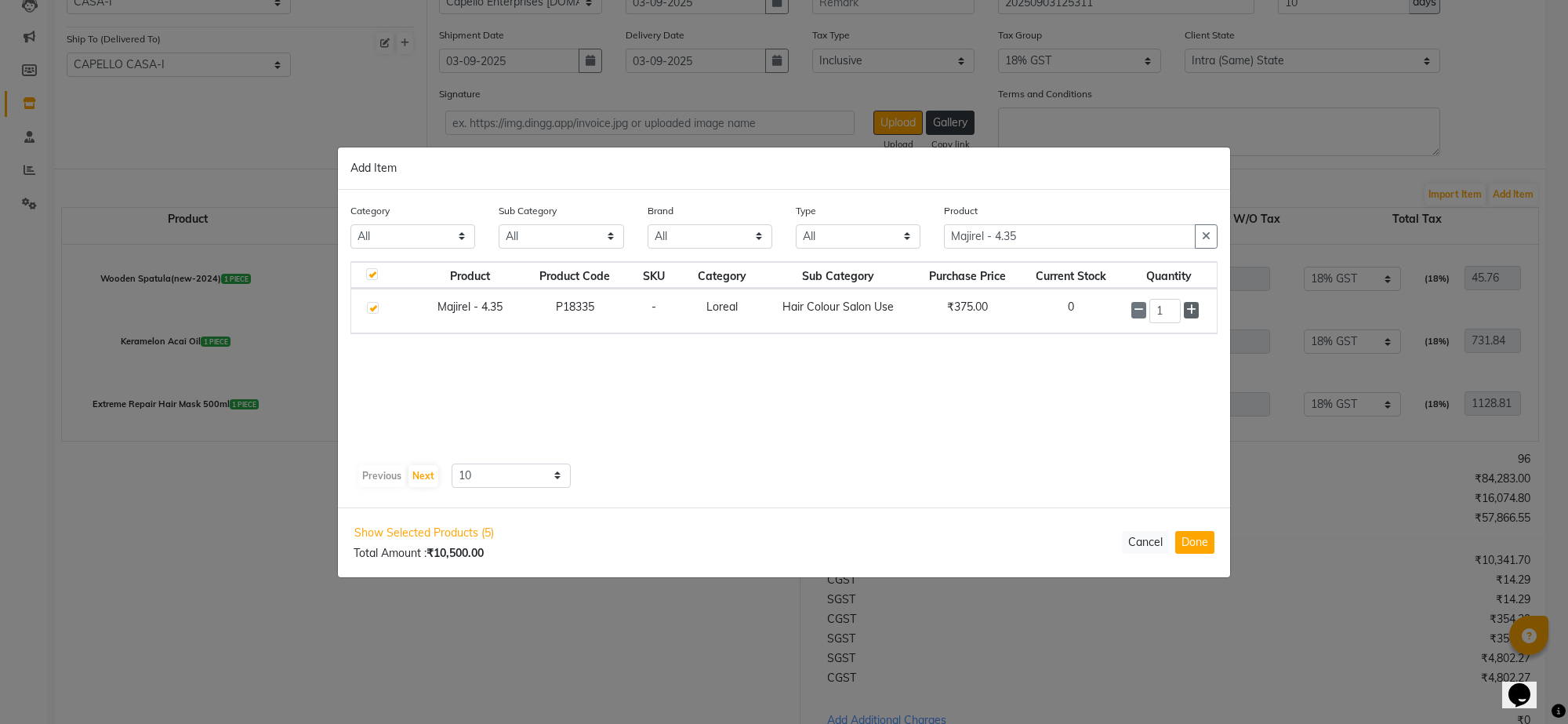
click at [1197, 308] on span at bounding box center [1191, 310] width 15 height 17
click at [1197, 308] on span at bounding box center [1191, 311] width 15 height 17
type input "5"
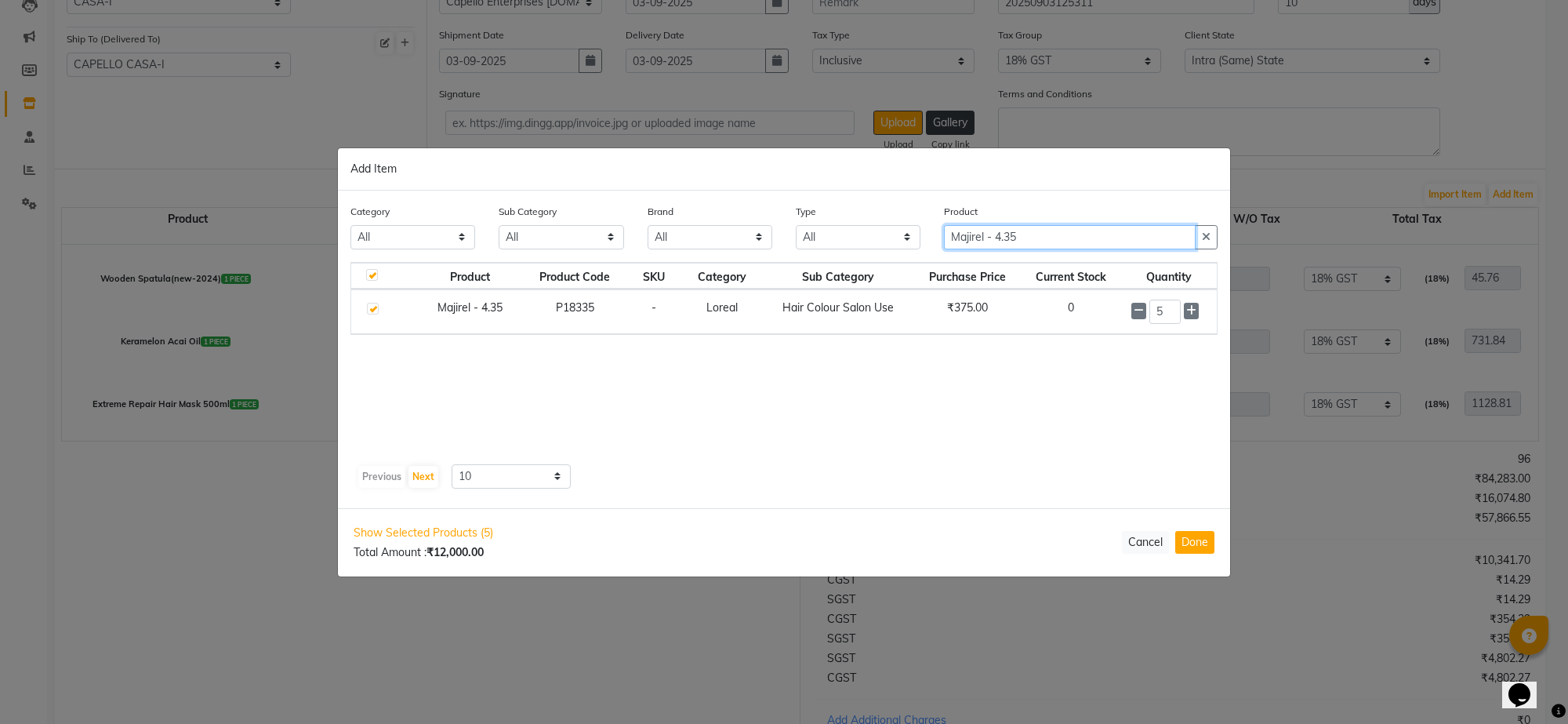
click at [1078, 233] on input "Majirel - 4.35" at bounding box center [1069, 237] width 251 height 25
type input "Majirel - 4.20"
click at [374, 311] on label at bounding box center [373, 308] width 12 height 12
click at [374, 311] on input "checkbox" at bounding box center [372, 309] width 10 height 10
checkbox input "true"
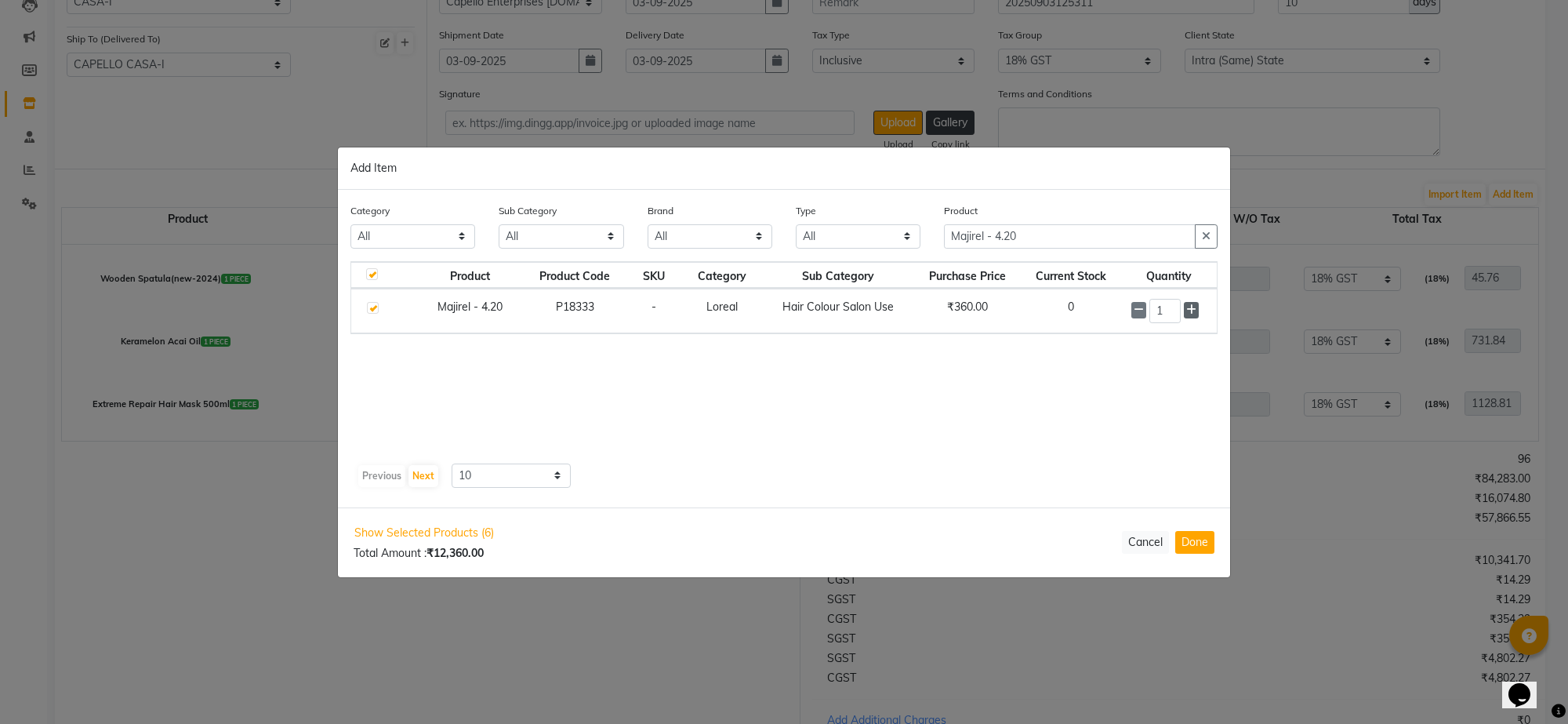
click at [1194, 310] on icon at bounding box center [1191, 310] width 10 height 11
type input "5"
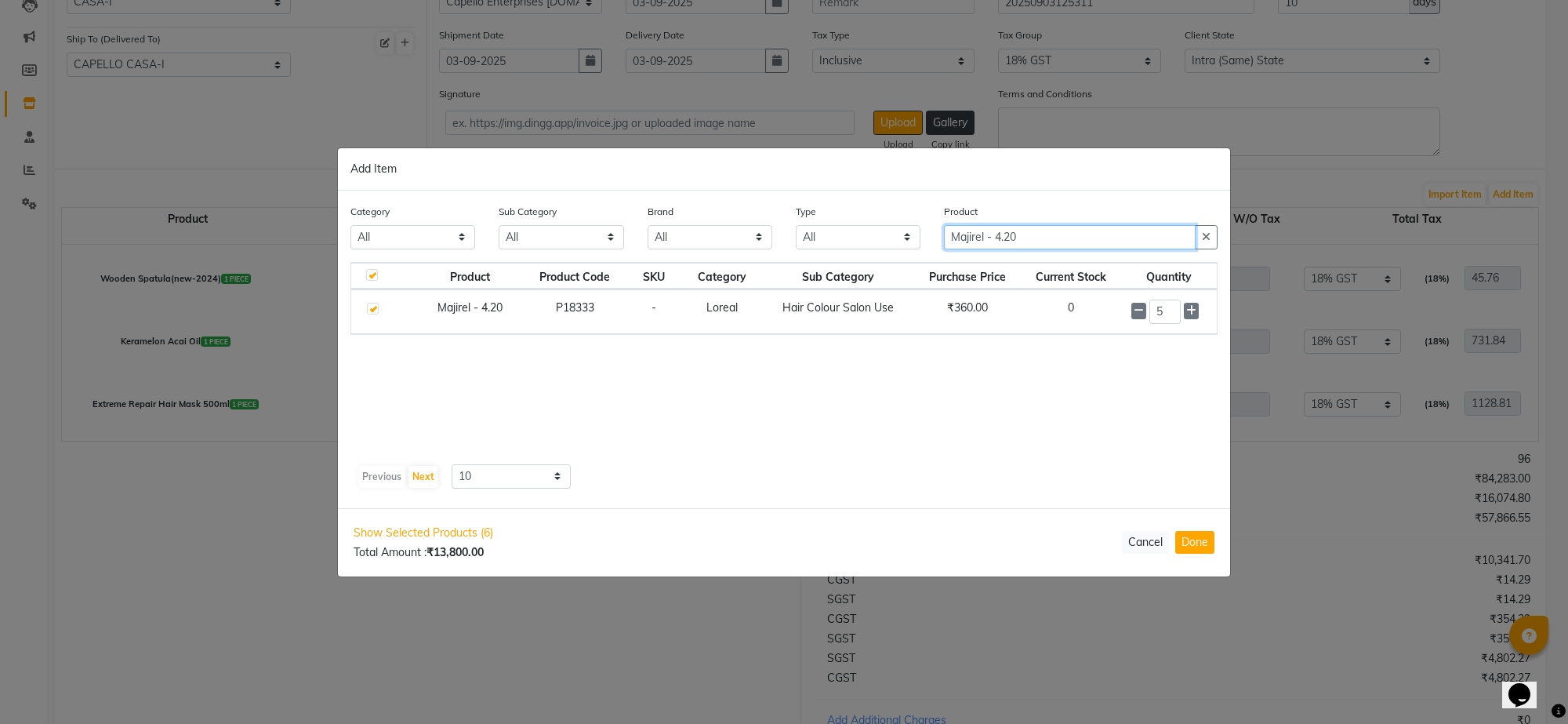
click at [1067, 236] on input "Majirel - 4.20" at bounding box center [1069, 237] width 251 height 25
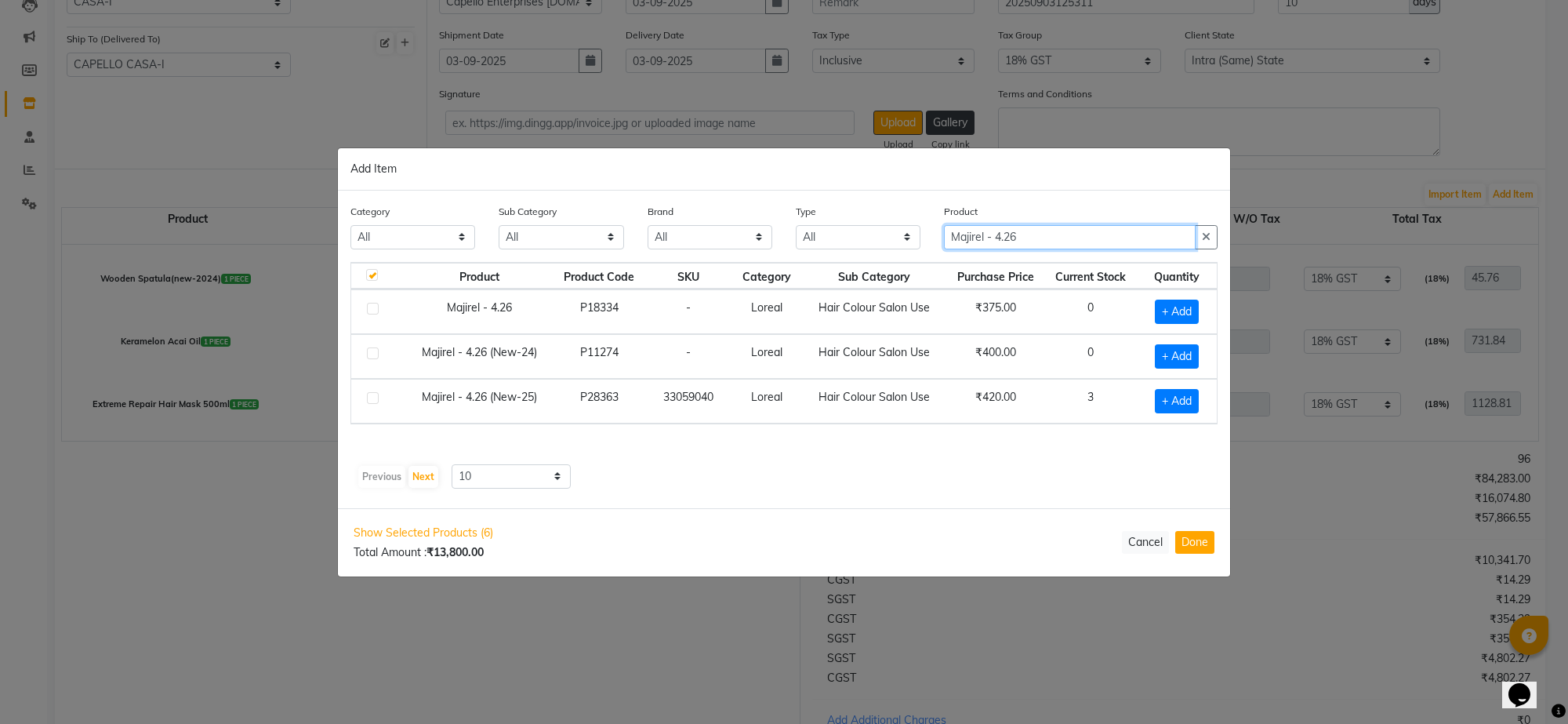
type input "Majirel - 4.26"
click at [373, 397] on label at bounding box center [373, 398] width 12 height 12
click at [373, 397] on input "checkbox" at bounding box center [372, 399] width 10 height 10
checkbox input "true"
checkbox input "false"
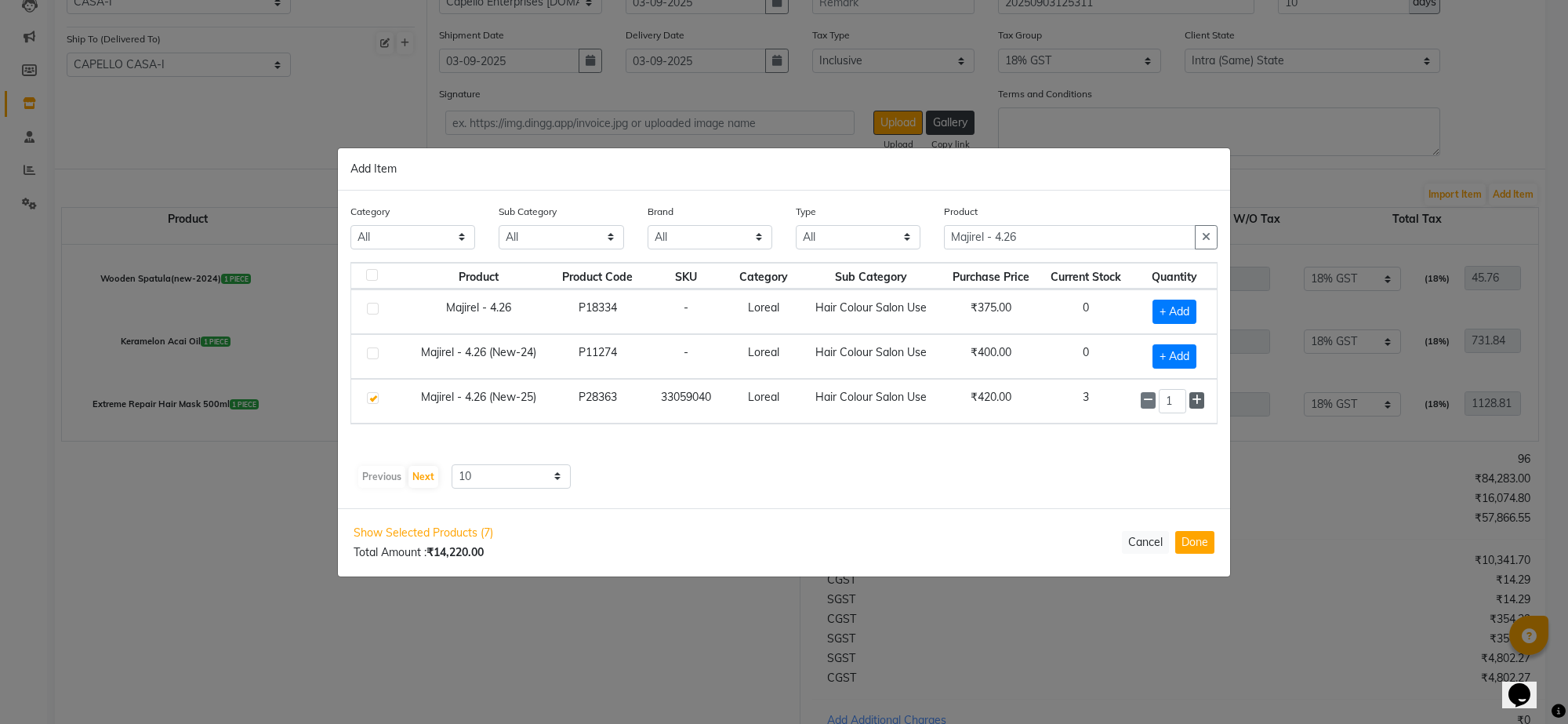
click at [1201, 398] on icon at bounding box center [1196, 400] width 10 height 11
type input "5"
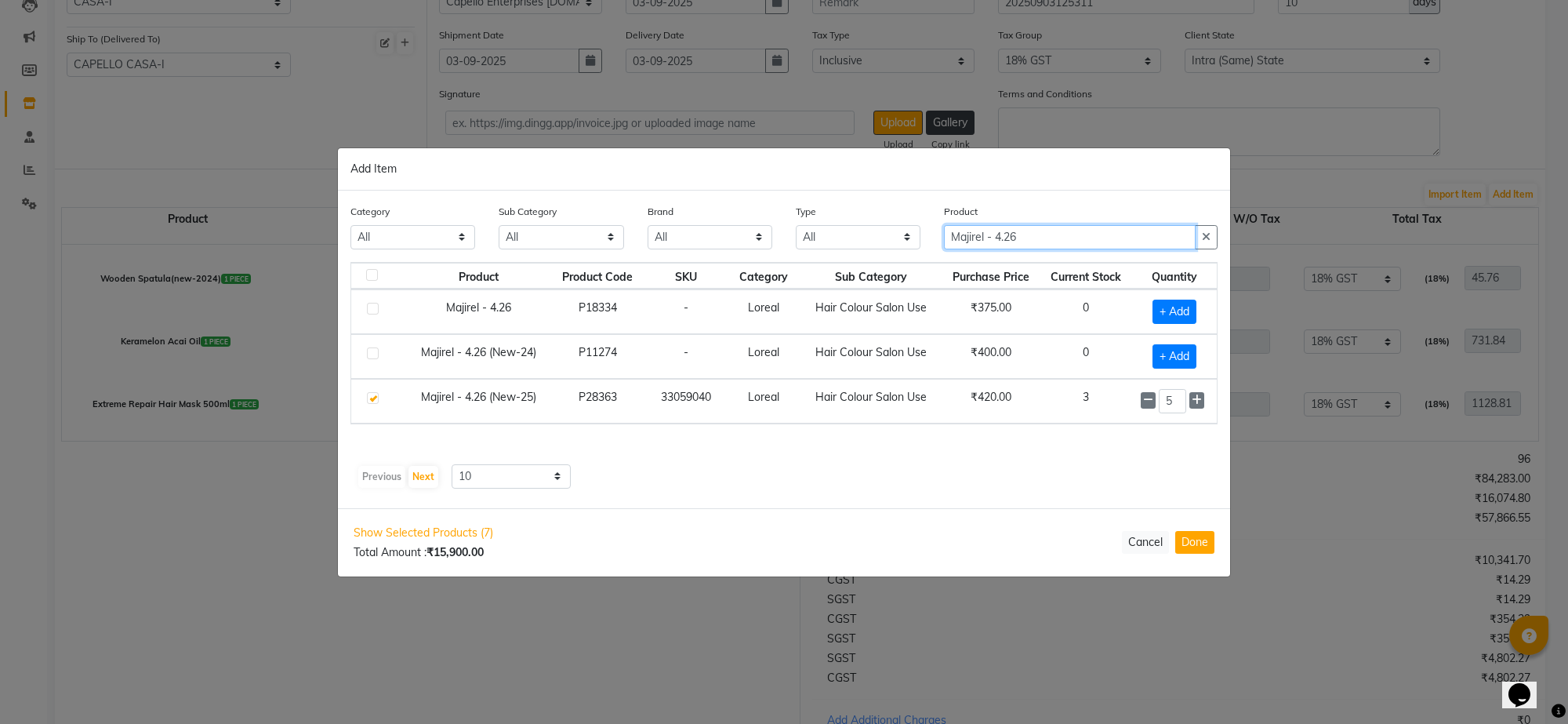
click at [1078, 240] on input "Majirel - 4.26" at bounding box center [1069, 237] width 251 height 25
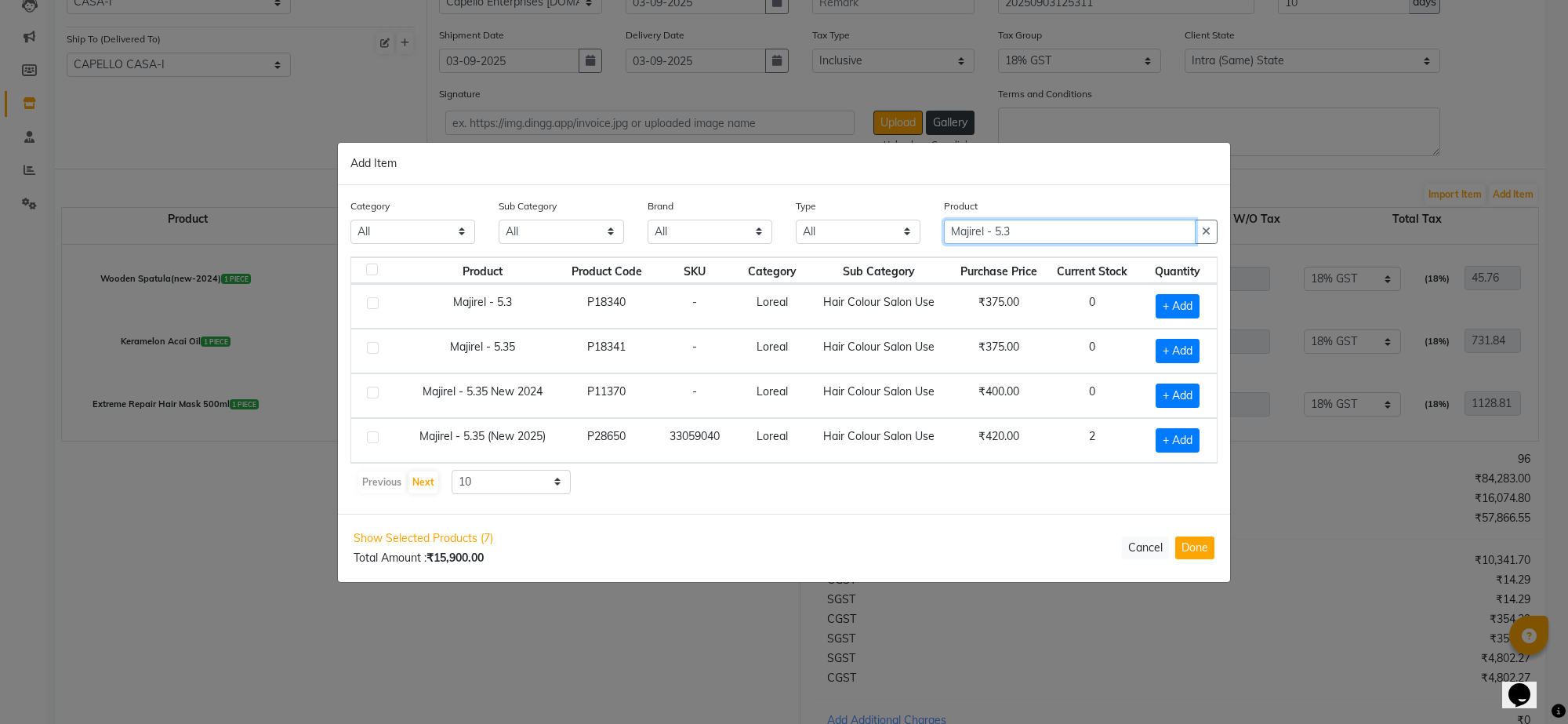
type input "Majirel - 5.3"
click at [369, 299] on label at bounding box center [373, 303] width 12 height 12
click at [369, 299] on input "checkbox" at bounding box center [372, 304] width 10 height 10
checkbox input "true"
click at [1201, 302] on icon at bounding box center [1197, 305] width 10 height 11
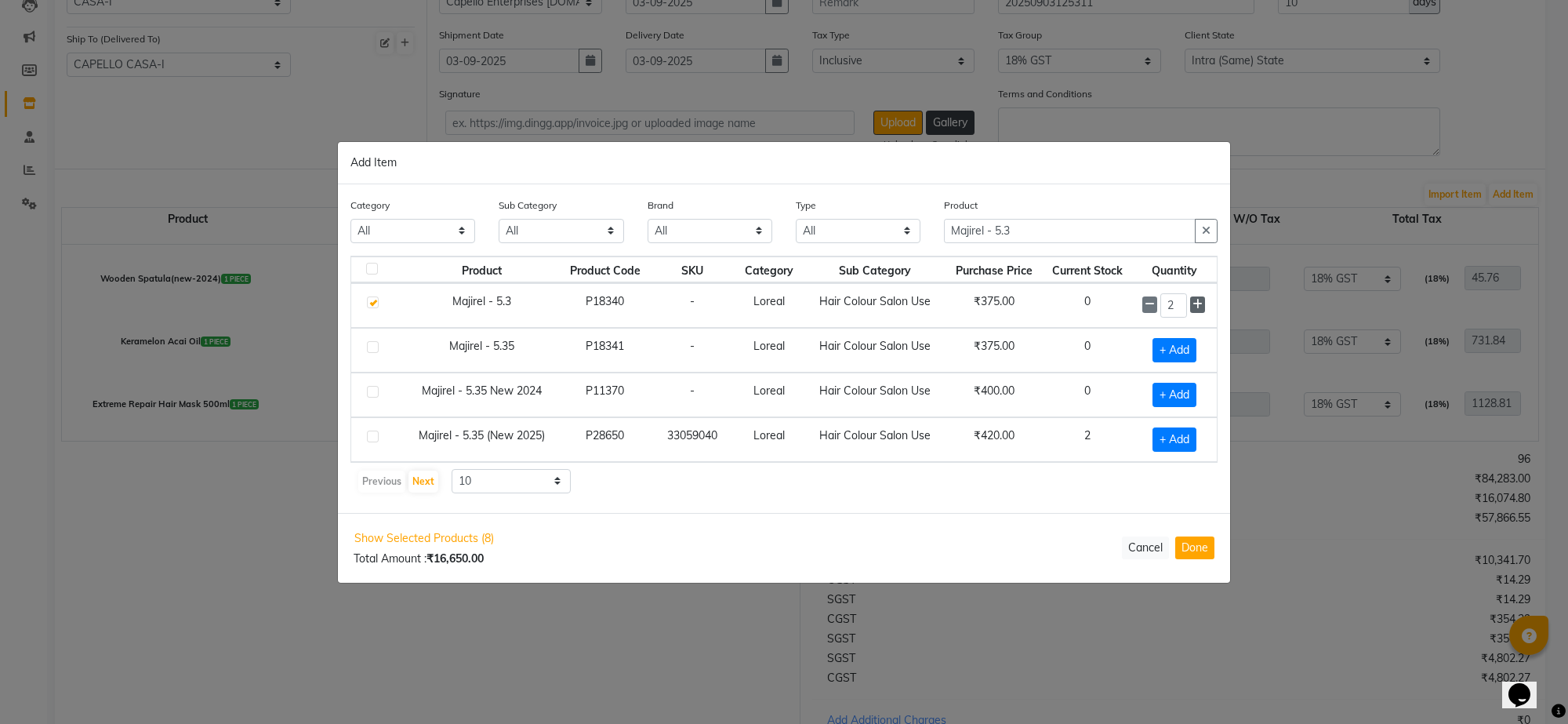
click at [1201, 302] on icon at bounding box center [1197, 305] width 10 height 11
click at [1201, 302] on icon at bounding box center [1197, 305] width 10 height 11
type input "5"
click at [1080, 229] on input "Majirel - 5.3" at bounding box center [1069, 232] width 251 height 25
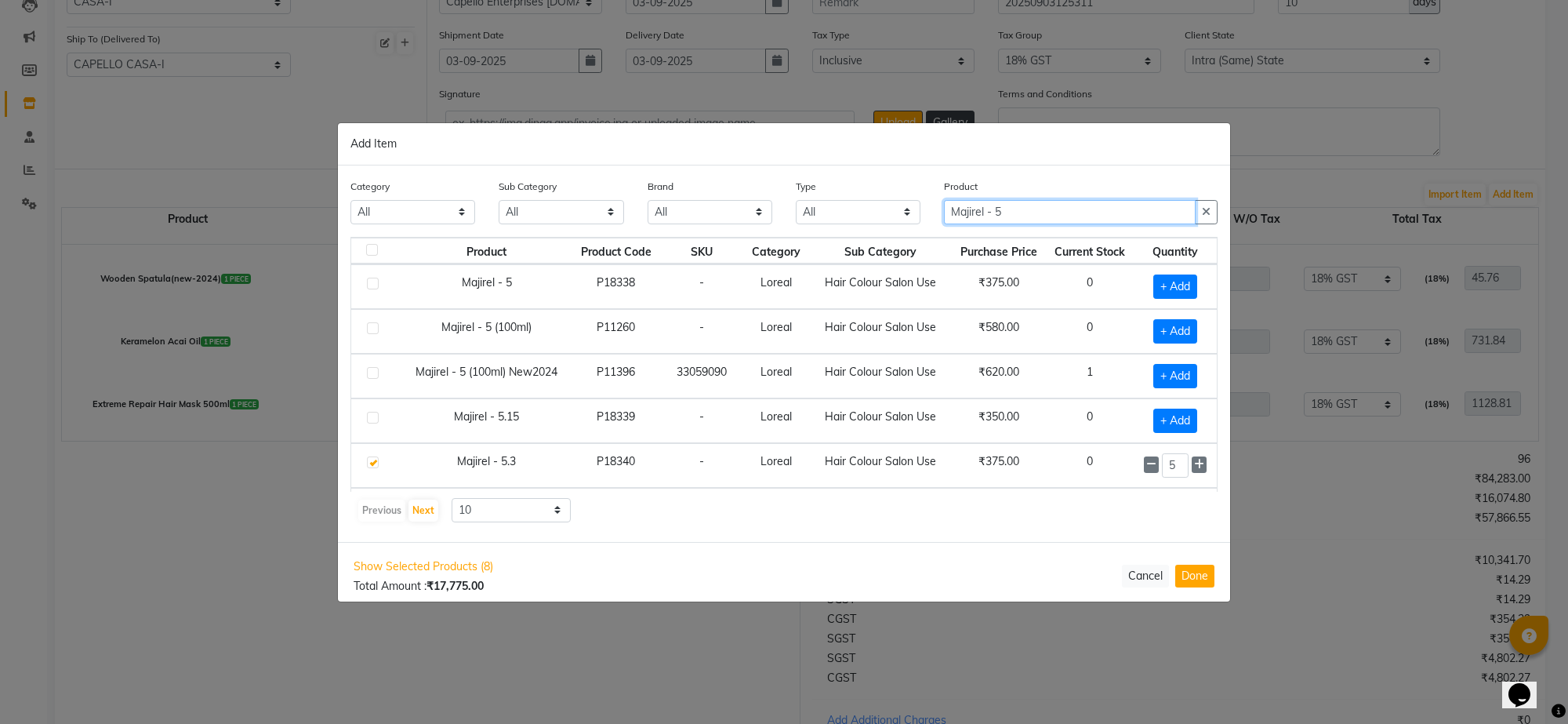
type input "Majirel - 5"
click at [377, 377] on label at bounding box center [373, 373] width 12 height 12
click at [377, 377] on input "checkbox" at bounding box center [372, 373] width 10 height 10
checkbox input "true"
click at [1194, 377] on icon at bounding box center [1199, 375] width 10 height 11
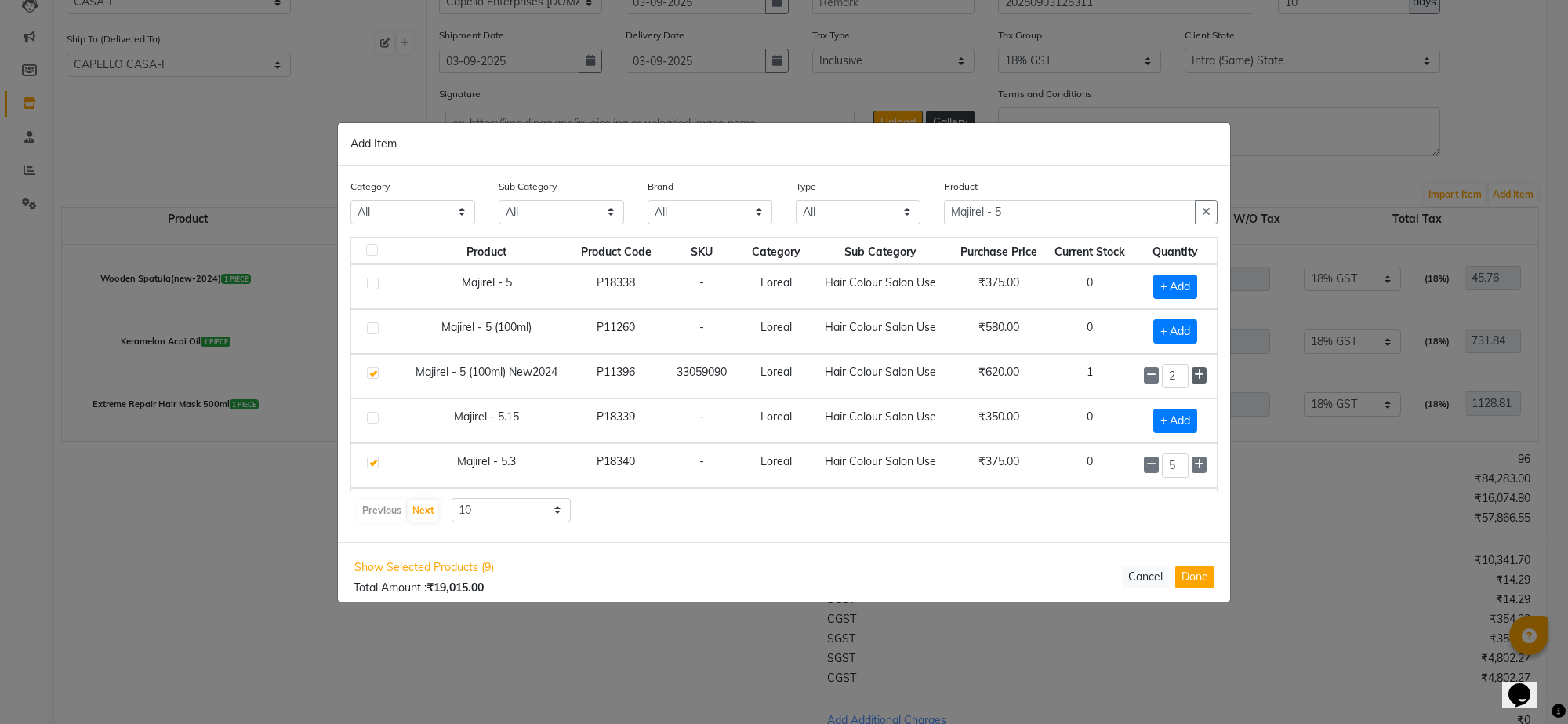
click at [1194, 377] on icon at bounding box center [1199, 375] width 10 height 11
type input "5"
click at [374, 417] on label at bounding box center [373, 417] width 12 height 12
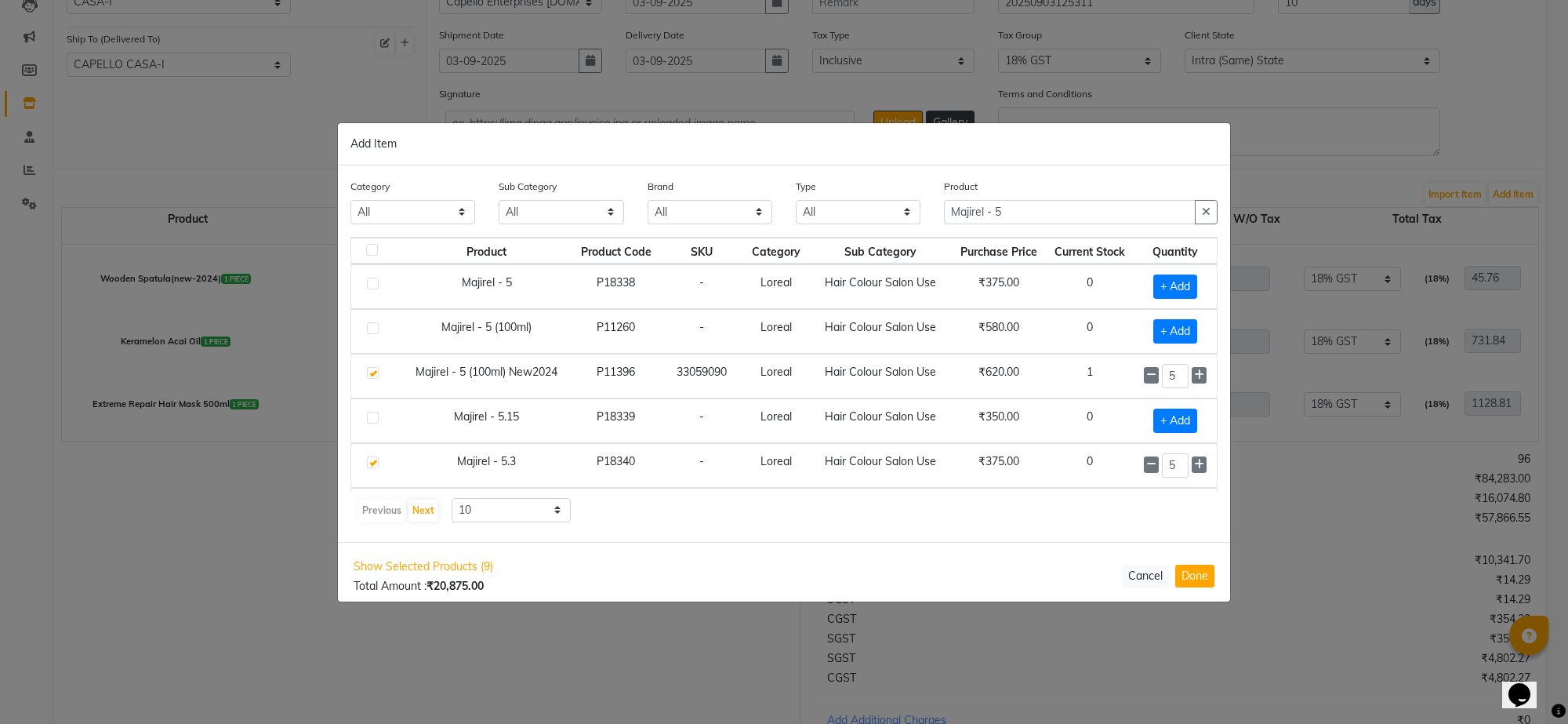
click at [374, 417] on input "checkbox" at bounding box center [372, 418] width 10 height 10
checkbox input "true"
click at [1191, 419] on span at bounding box center [1199, 419] width 15 height 17
click at [1194, 419] on icon at bounding box center [1199, 419] width 10 height 11
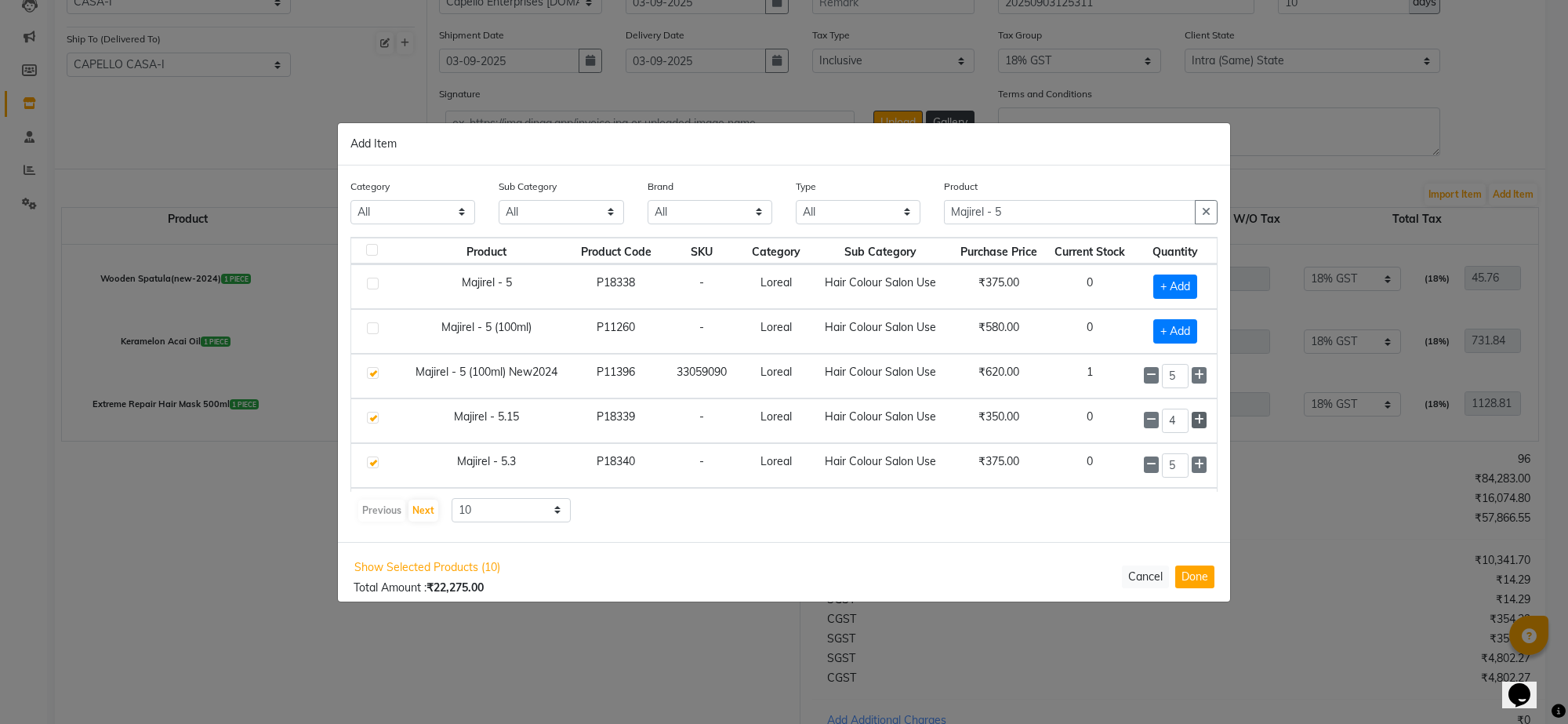
click at [1194, 419] on icon at bounding box center [1199, 419] width 10 height 11
type input "5"
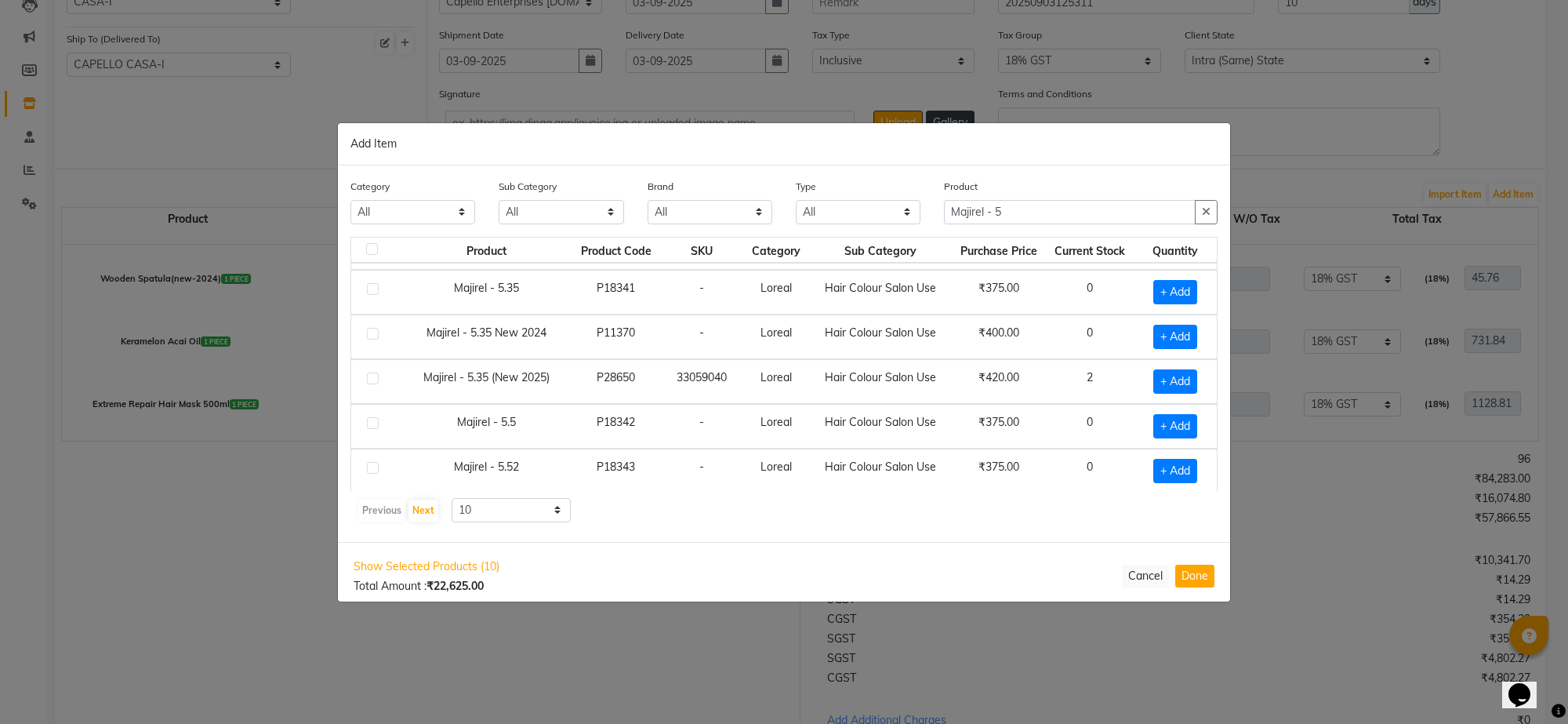
scroll to position [226, 0]
click at [1013, 204] on input "Majirel - 5" at bounding box center [1069, 212] width 251 height 25
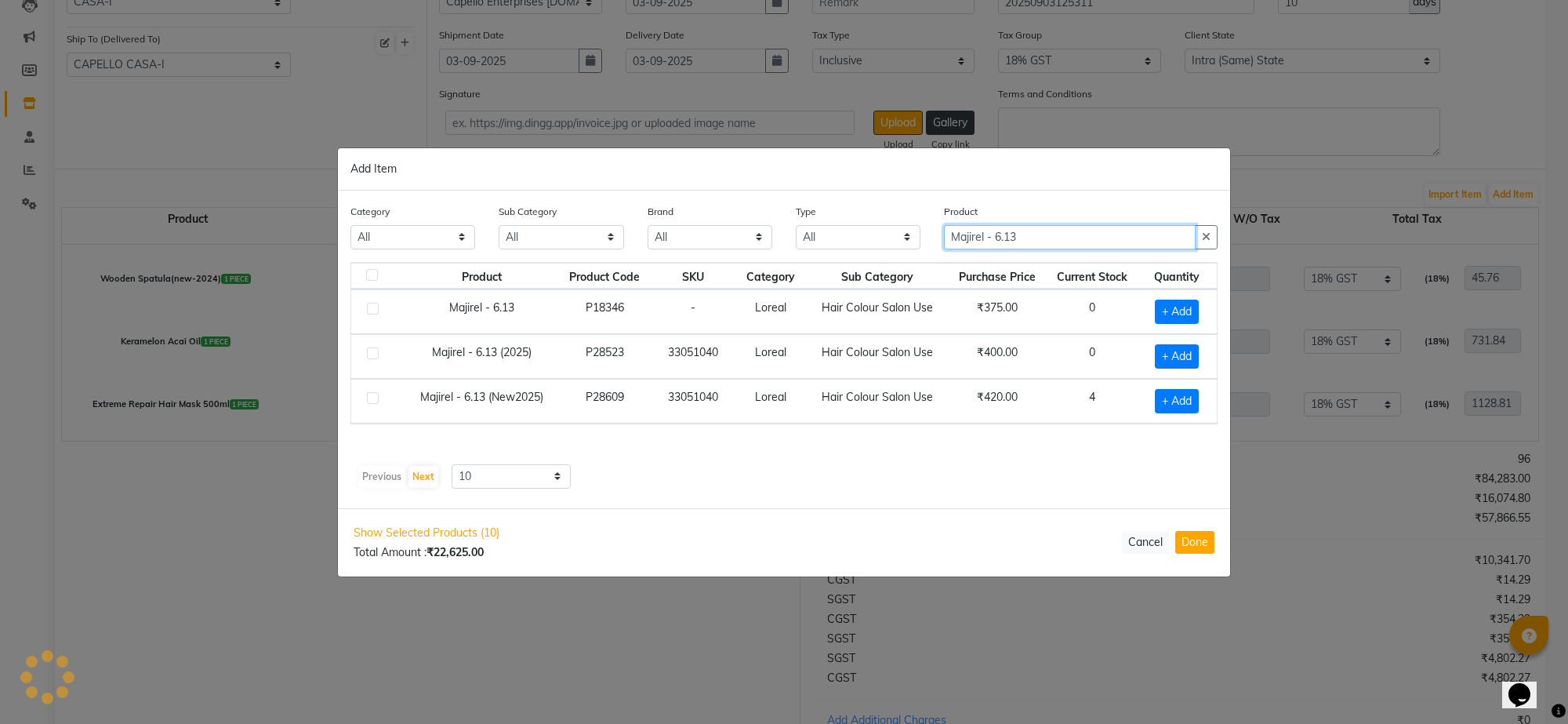
scroll to position [0, 0]
type input "Majirel - 6.13"
click at [373, 396] on label at bounding box center [373, 398] width 12 height 12
click at [373, 396] on input "checkbox" at bounding box center [372, 399] width 10 height 10
checkbox input "true"
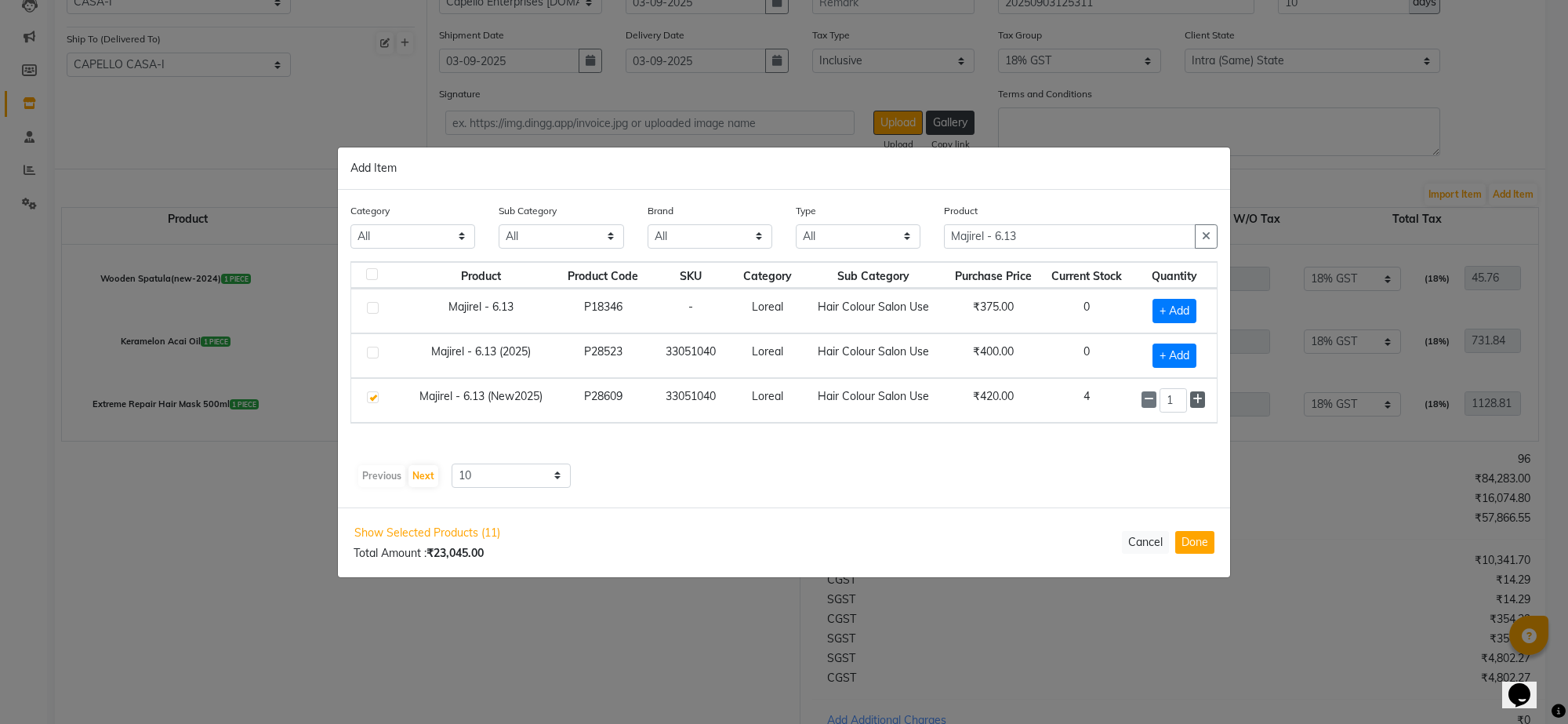
click at [1198, 397] on icon at bounding box center [1197, 400] width 10 height 11
click at [1198, 398] on icon at bounding box center [1197, 400] width 10 height 11
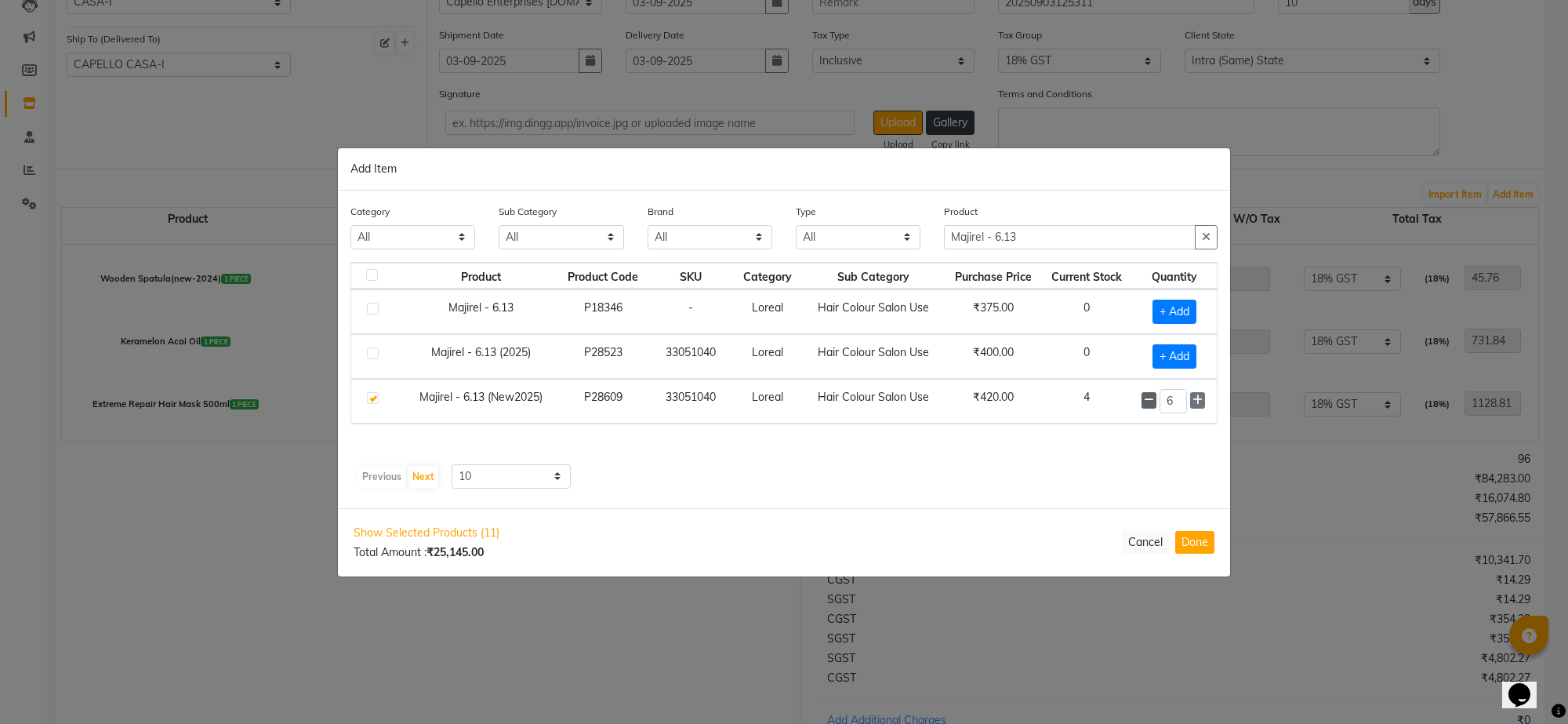
click at [1145, 401] on icon at bounding box center [1149, 400] width 10 height 11
type input "5"
click at [1047, 233] on input "Majirel - 6.13" at bounding box center [1069, 237] width 251 height 25
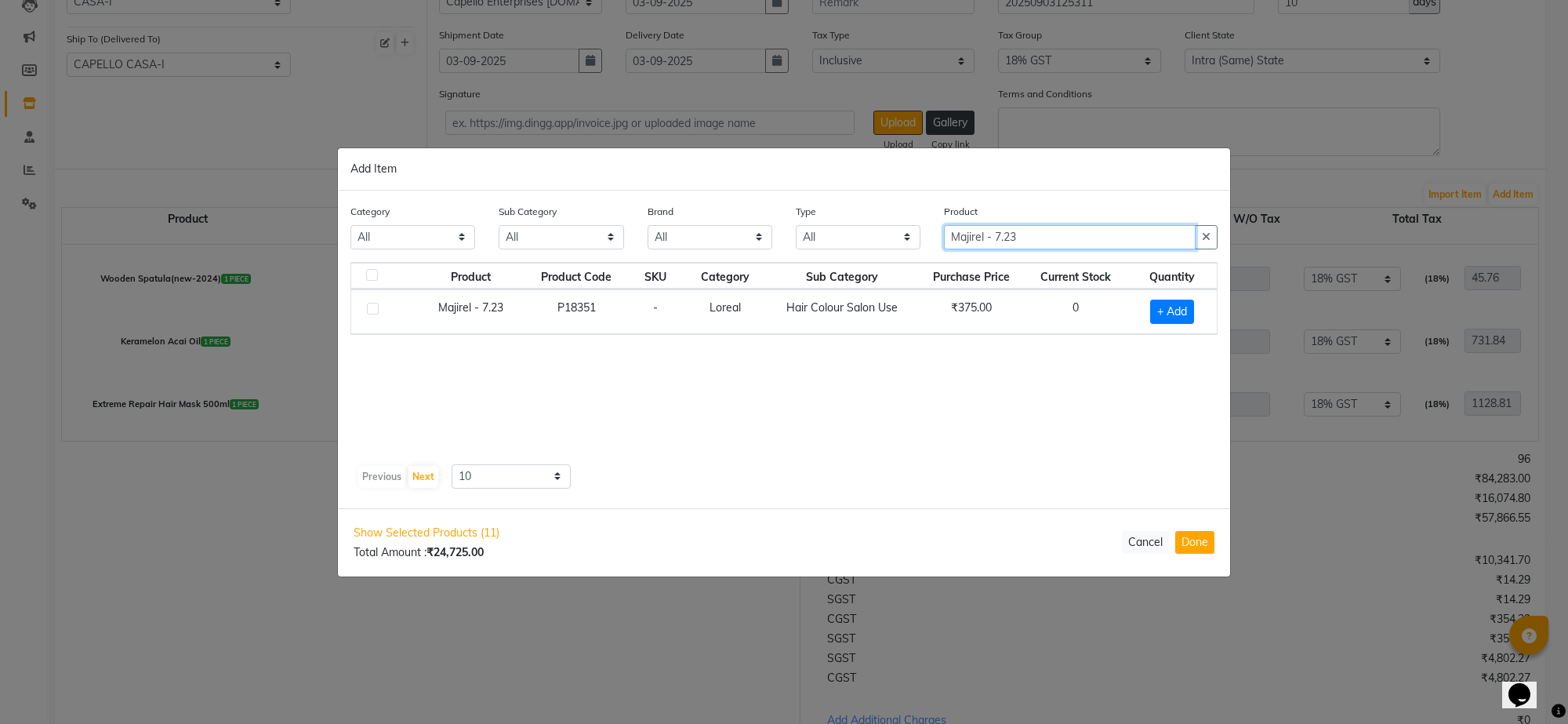
type input "Majirel - 7.23"
click at [374, 308] on label at bounding box center [373, 308] width 12 height 12
click at [374, 308] on input "checkbox" at bounding box center [372, 309] width 10 height 10
checkbox input "true"
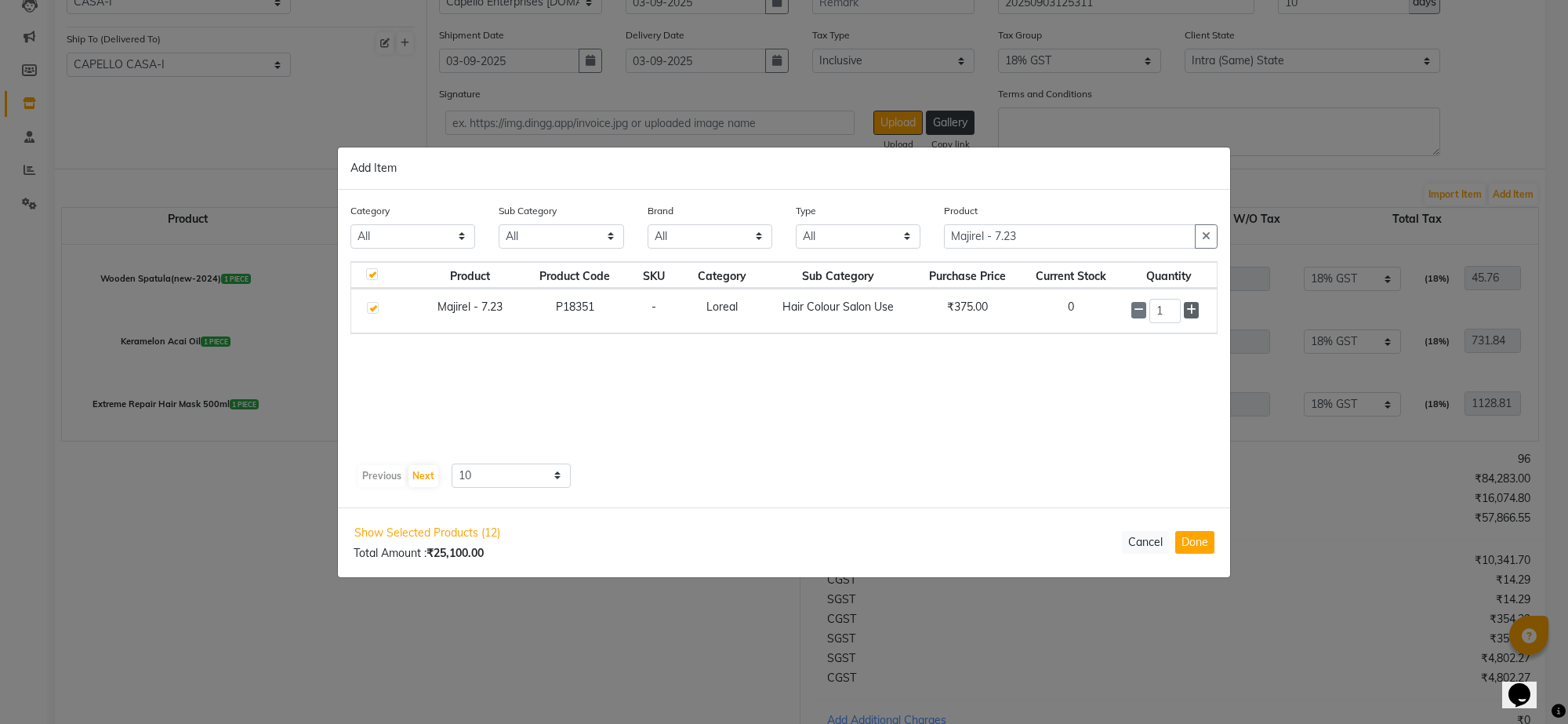
click at [1193, 308] on icon at bounding box center [1191, 310] width 10 height 11
click at [1192, 308] on icon at bounding box center [1191, 310] width 10 height 11
type input "5"
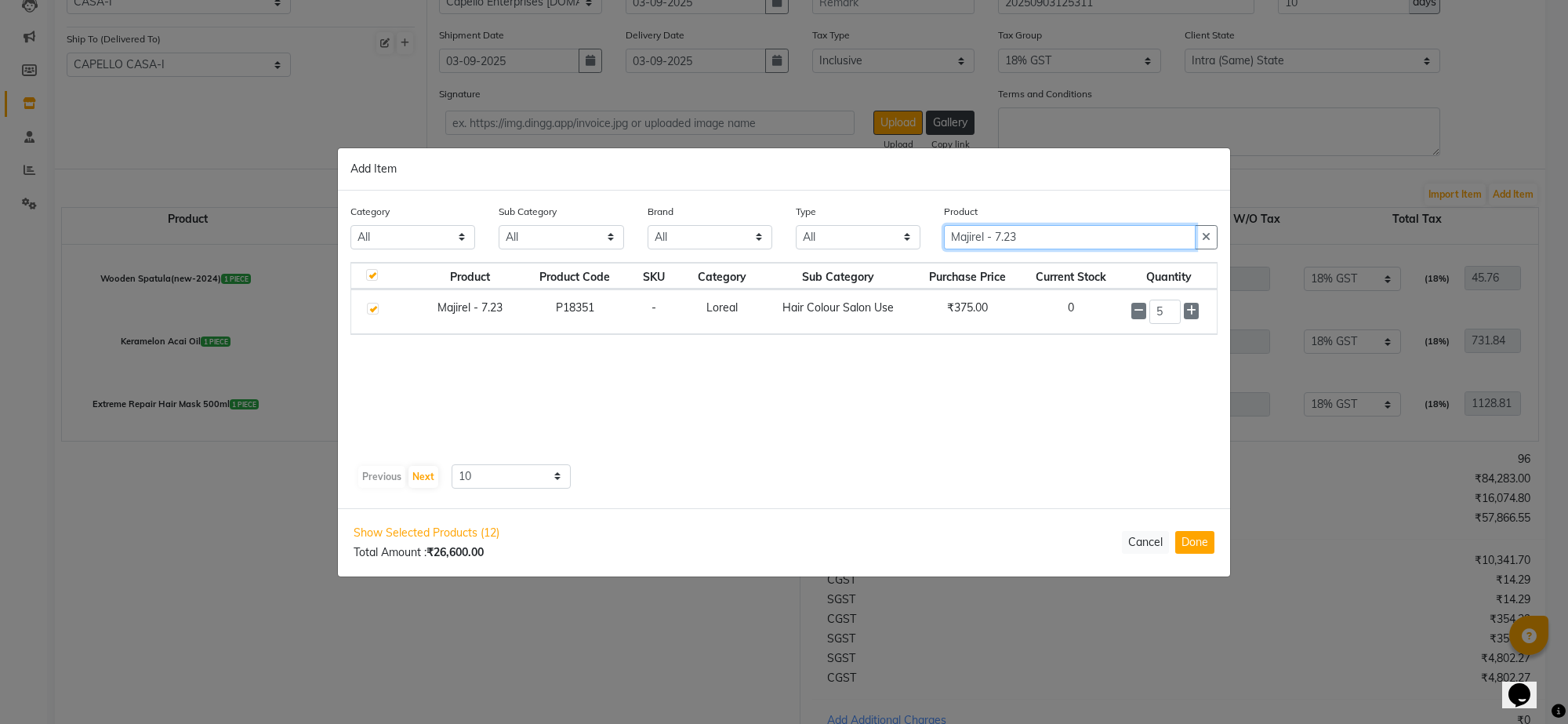
click at [1048, 236] on input "Majirel - 7.23" at bounding box center [1069, 237] width 251 height 25
type input "Majirel - 7.35"
click at [371, 308] on label at bounding box center [373, 308] width 12 height 12
click at [371, 308] on input "checkbox" at bounding box center [372, 309] width 10 height 10
checkbox input "true"
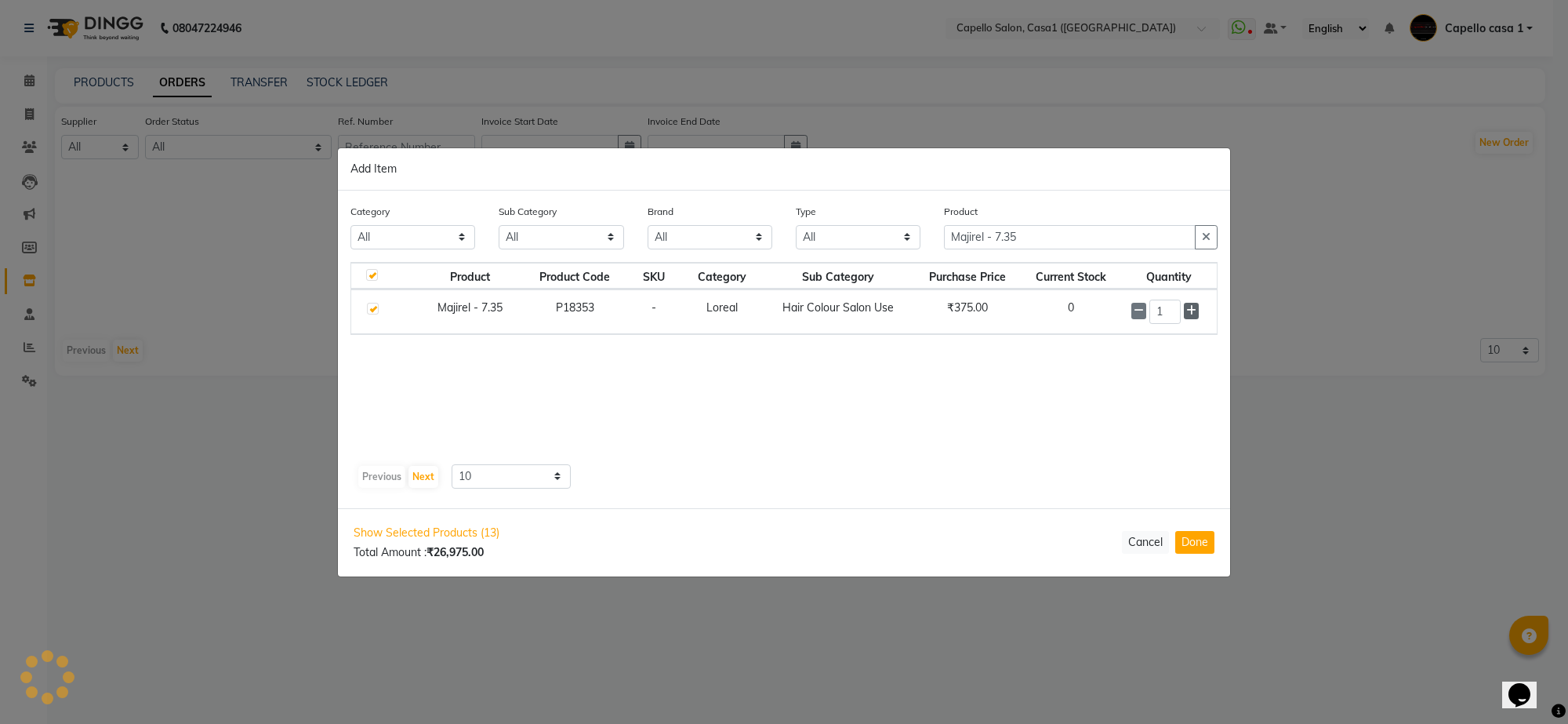
click at [1195, 307] on icon at bounding box center [1191, 311] width 10 height 11
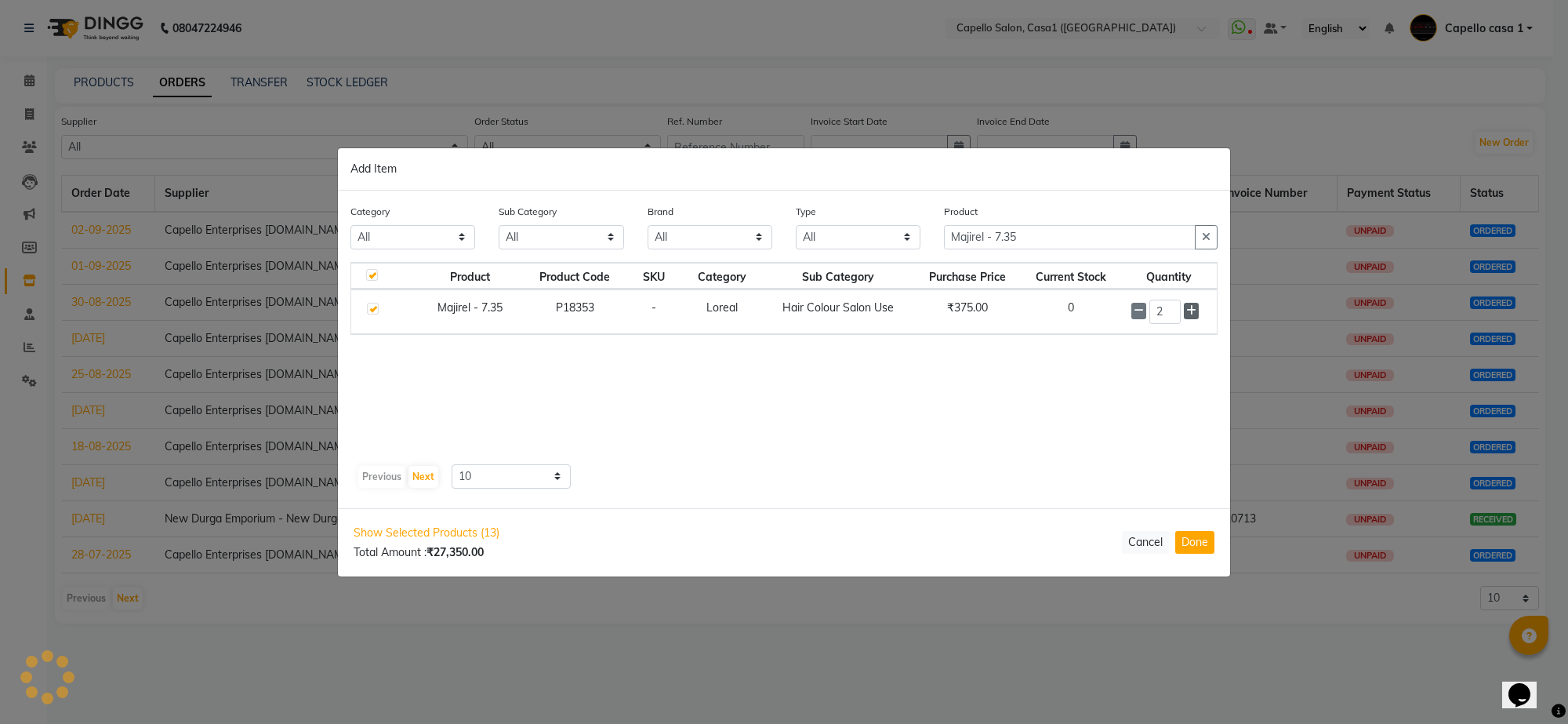
click at [1195, 307] on icon at bounding box center [1191, 311] width 10 height 11
click at [1192, 311] on icon at bounding box center [1191, 311] width 10 height 11
type input "5"
click at [1067, 225] on input "Majirel - 7.35" at bounding box center [1069, 237] width 251 height 25
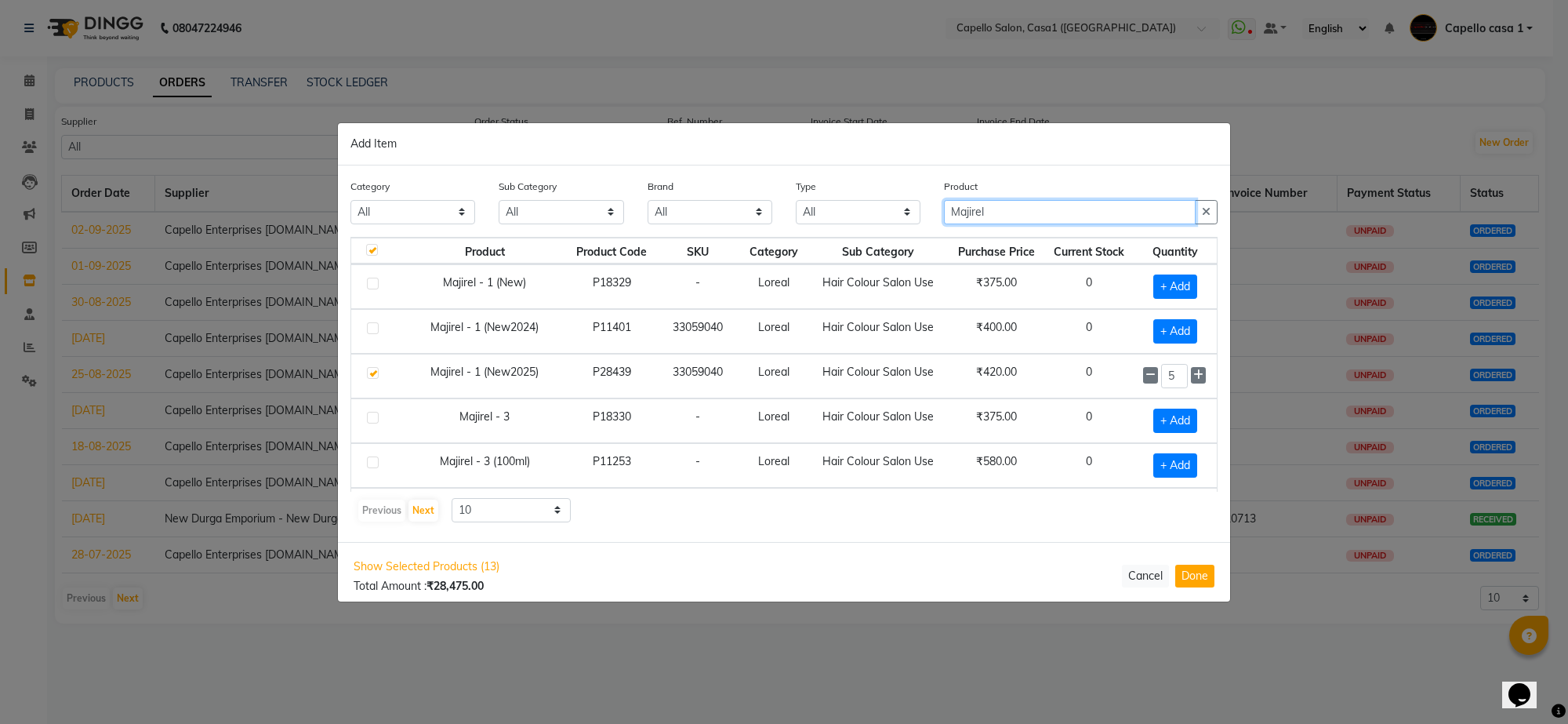
scroll to position [228, 0]
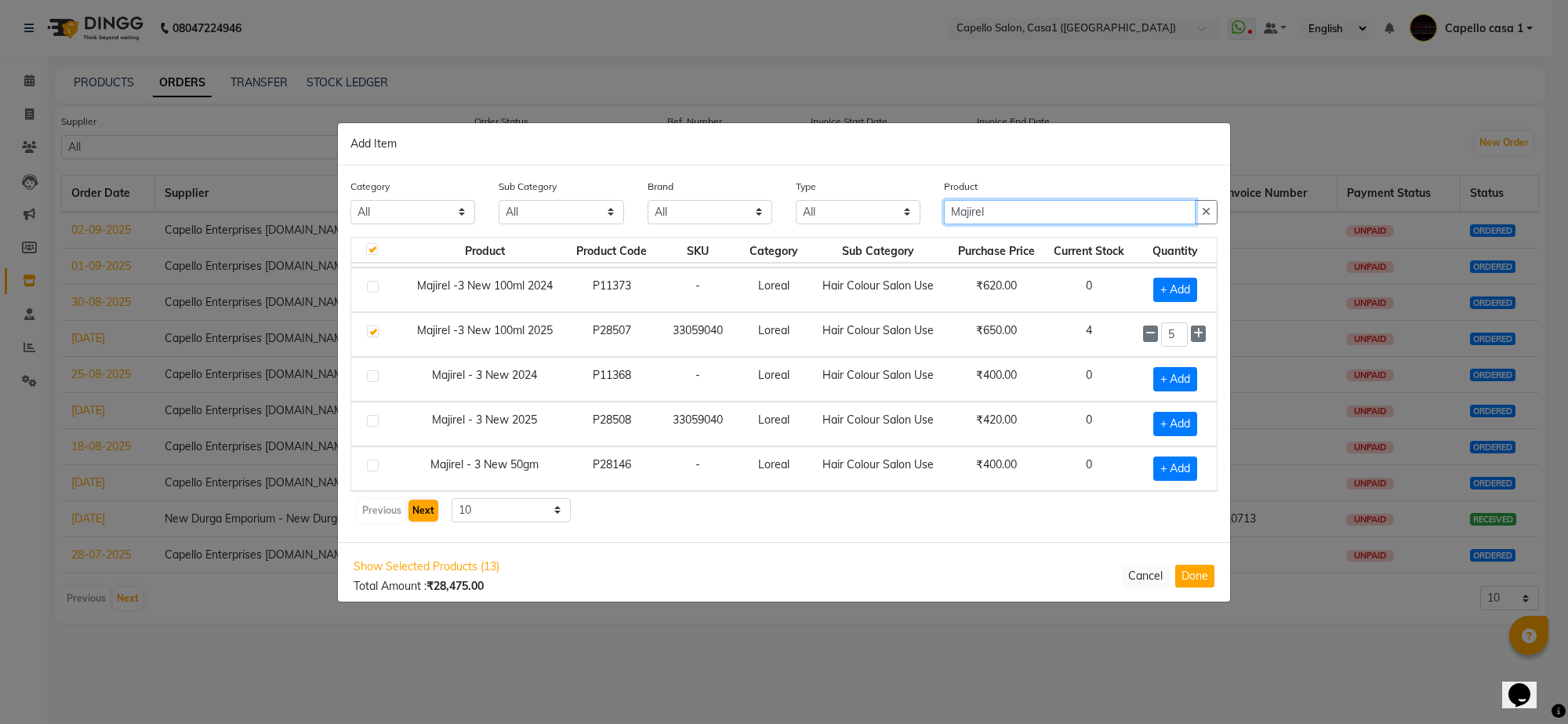
type input "Majirel"
click at [410, 504] on button "Next" at bounding box center [423, 511] width 30 height 22
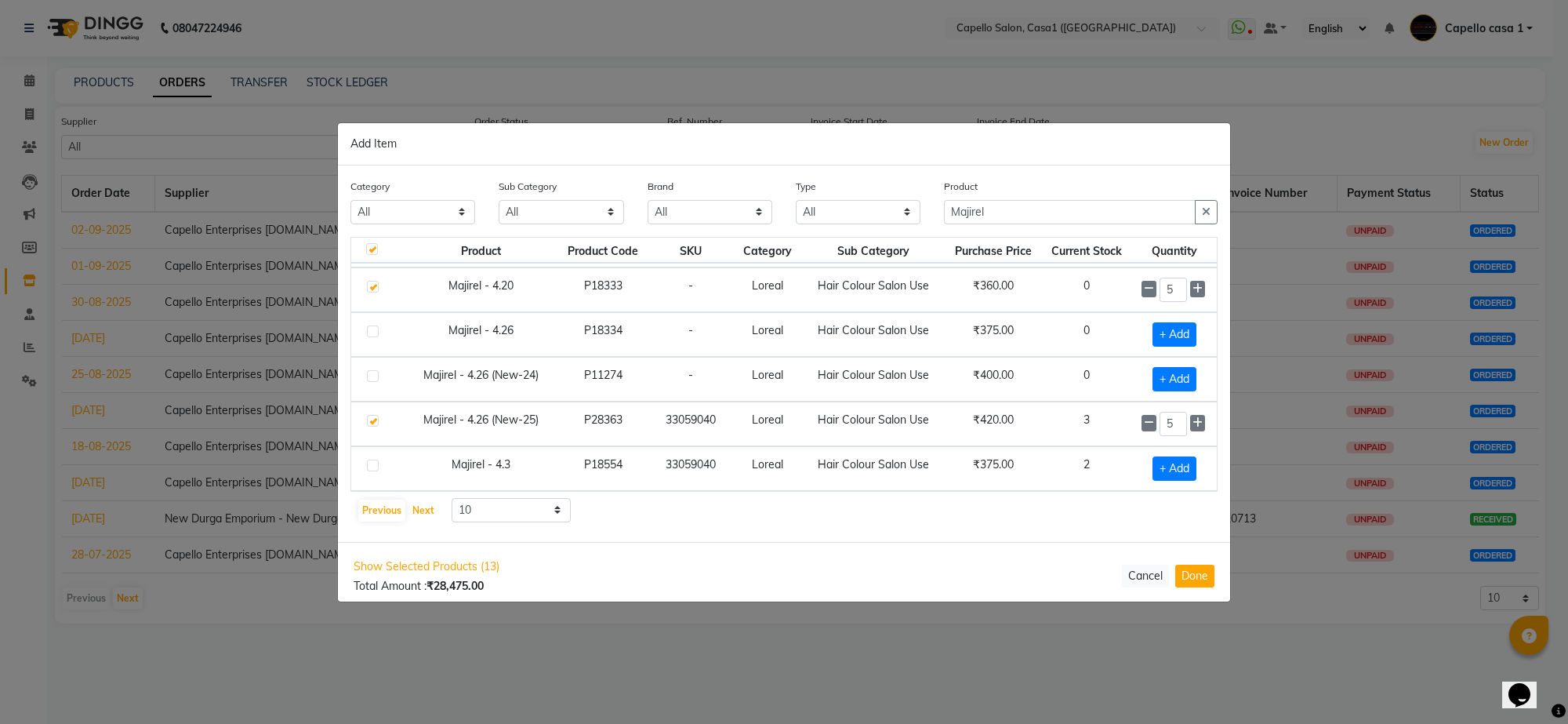
scroll to position [0, 0]
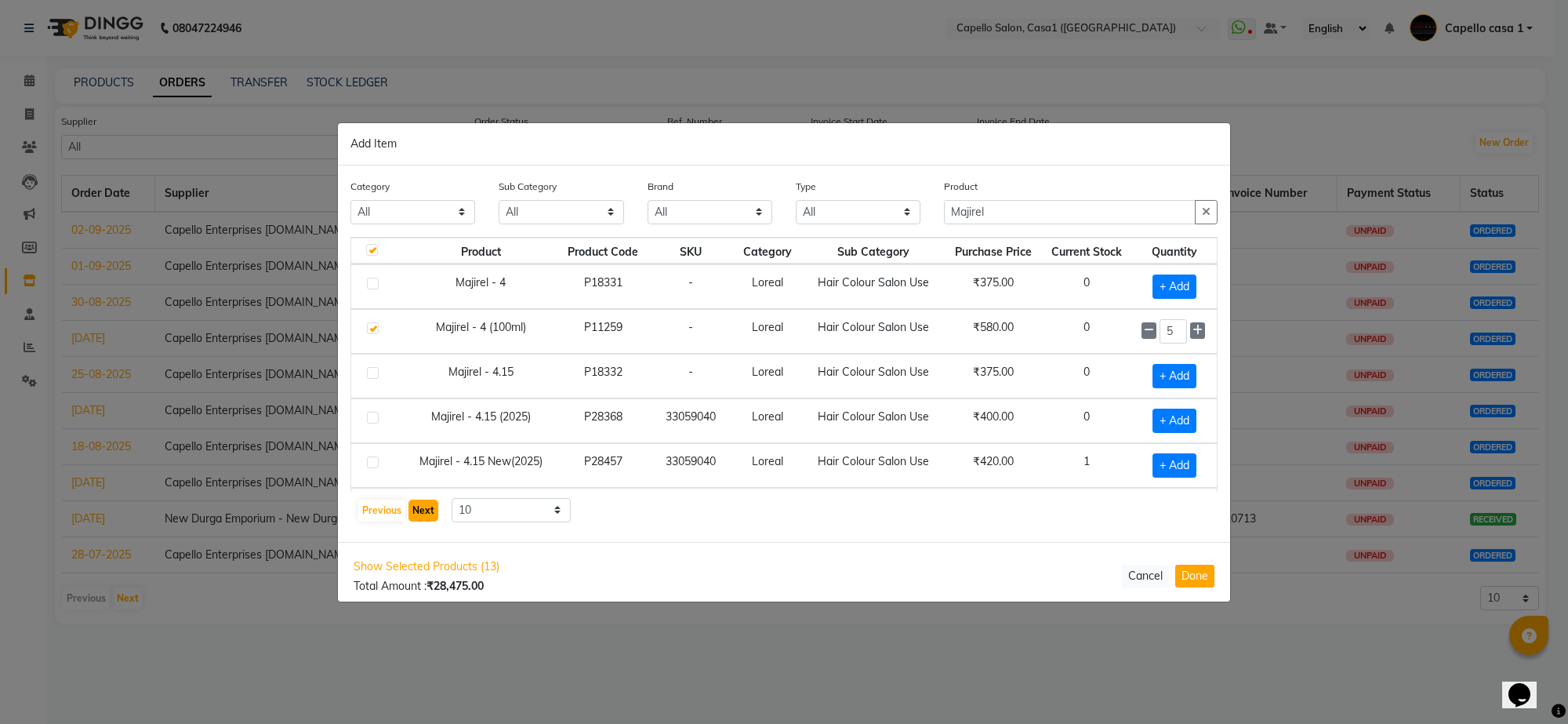
click at [430, 506] on button "Next" at bounding box center [423, 511] width 30 height 22
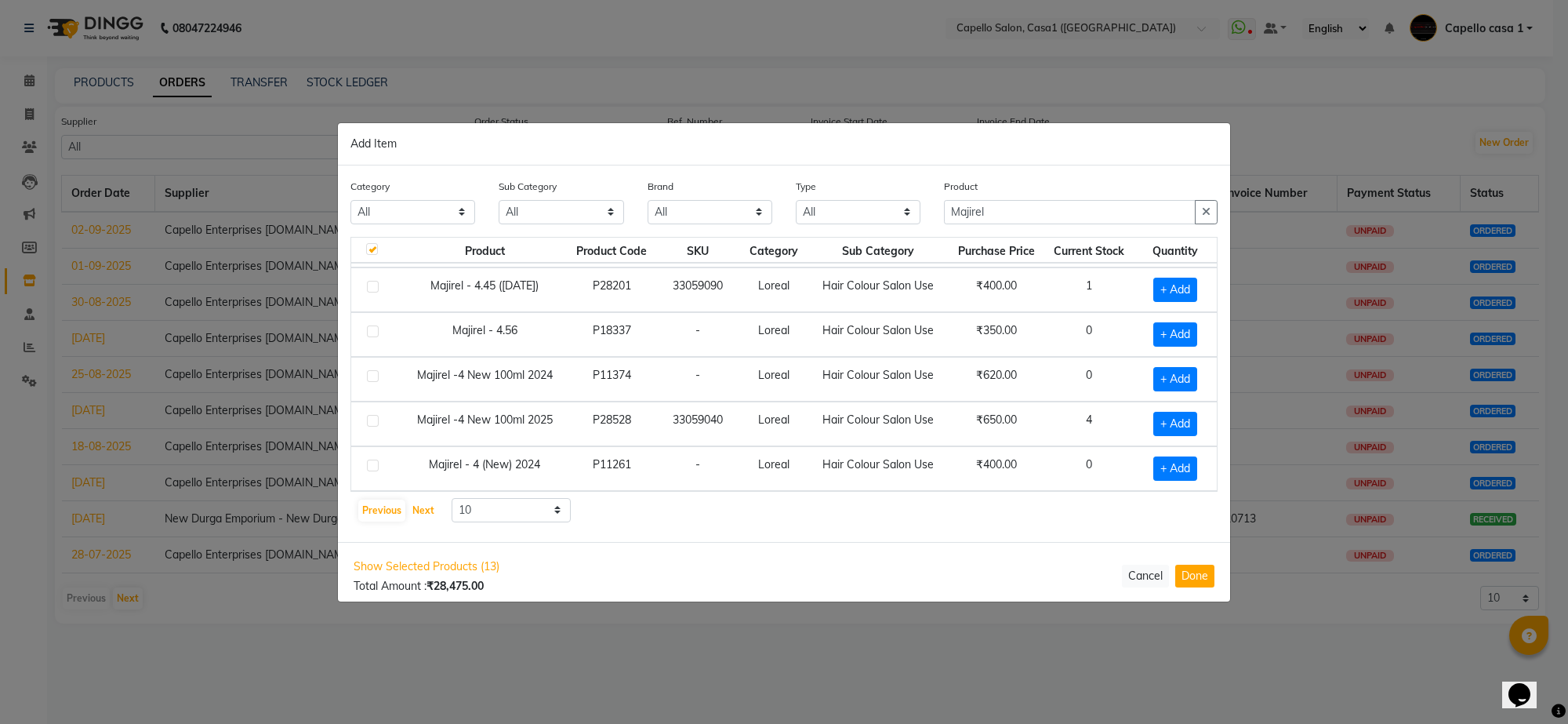
scroll to position [228, 0]
click at [422, 514] on button "Next" at bounding box center [423, 511] width 30 height 22
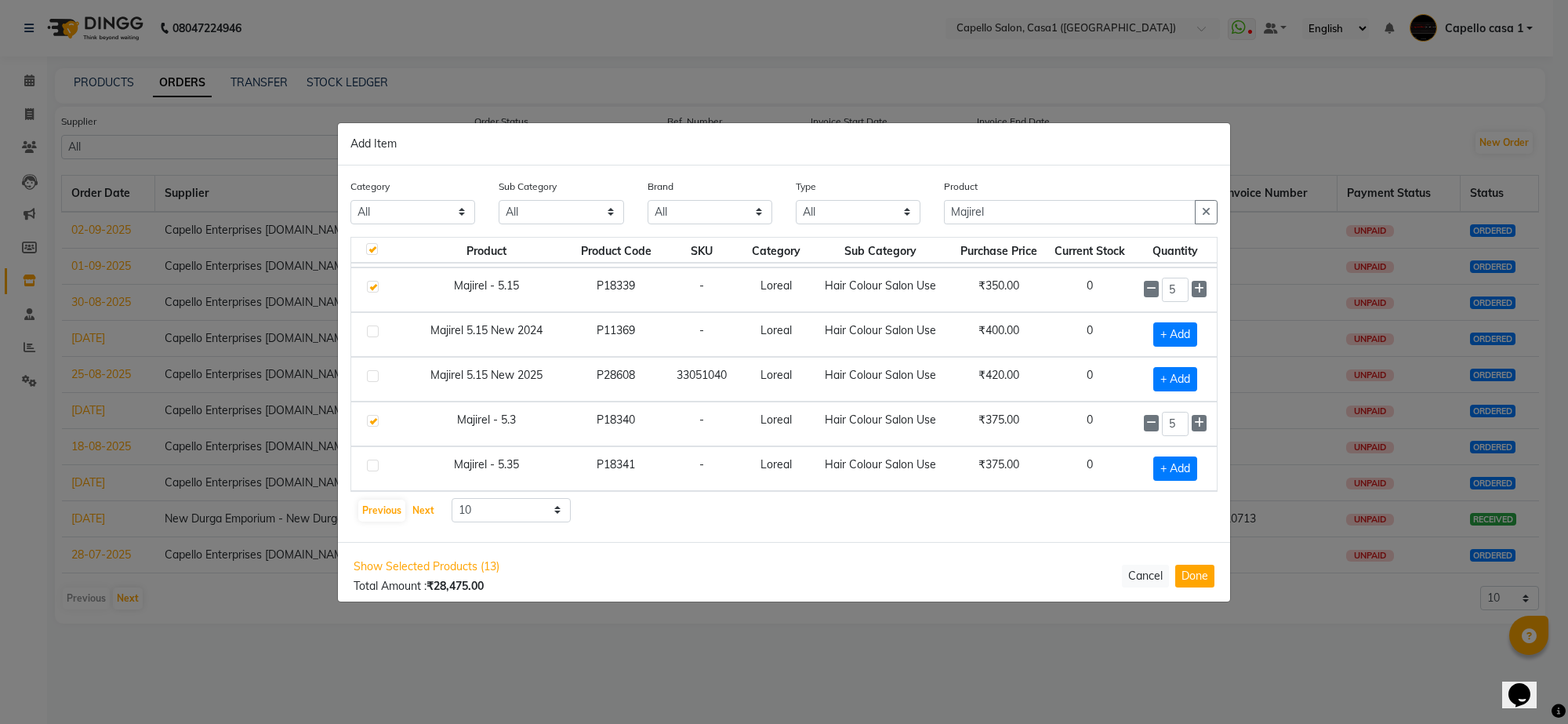
scroll to position [0, 0]
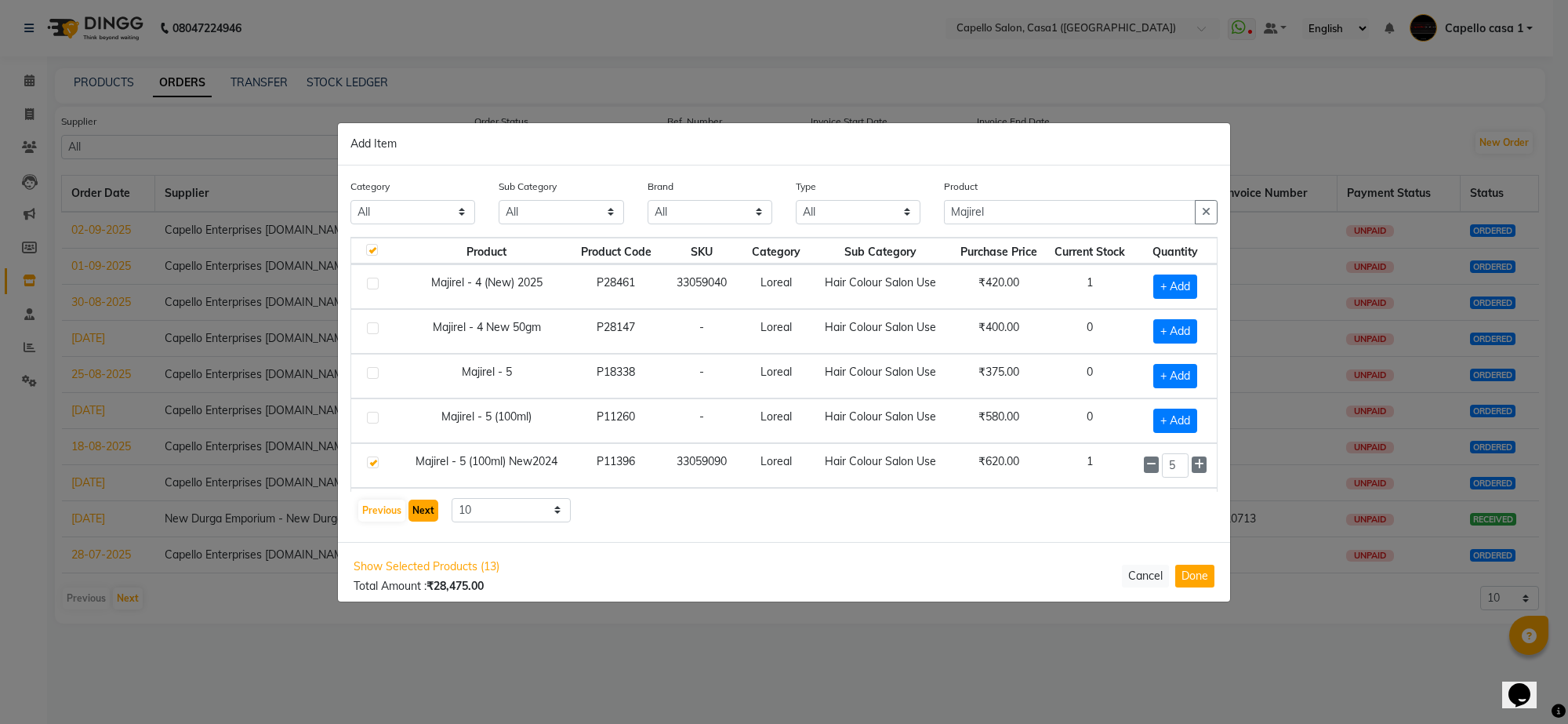
click at [416, 516] on button "Next" at bounding box center [423, 511] width 30 height 22
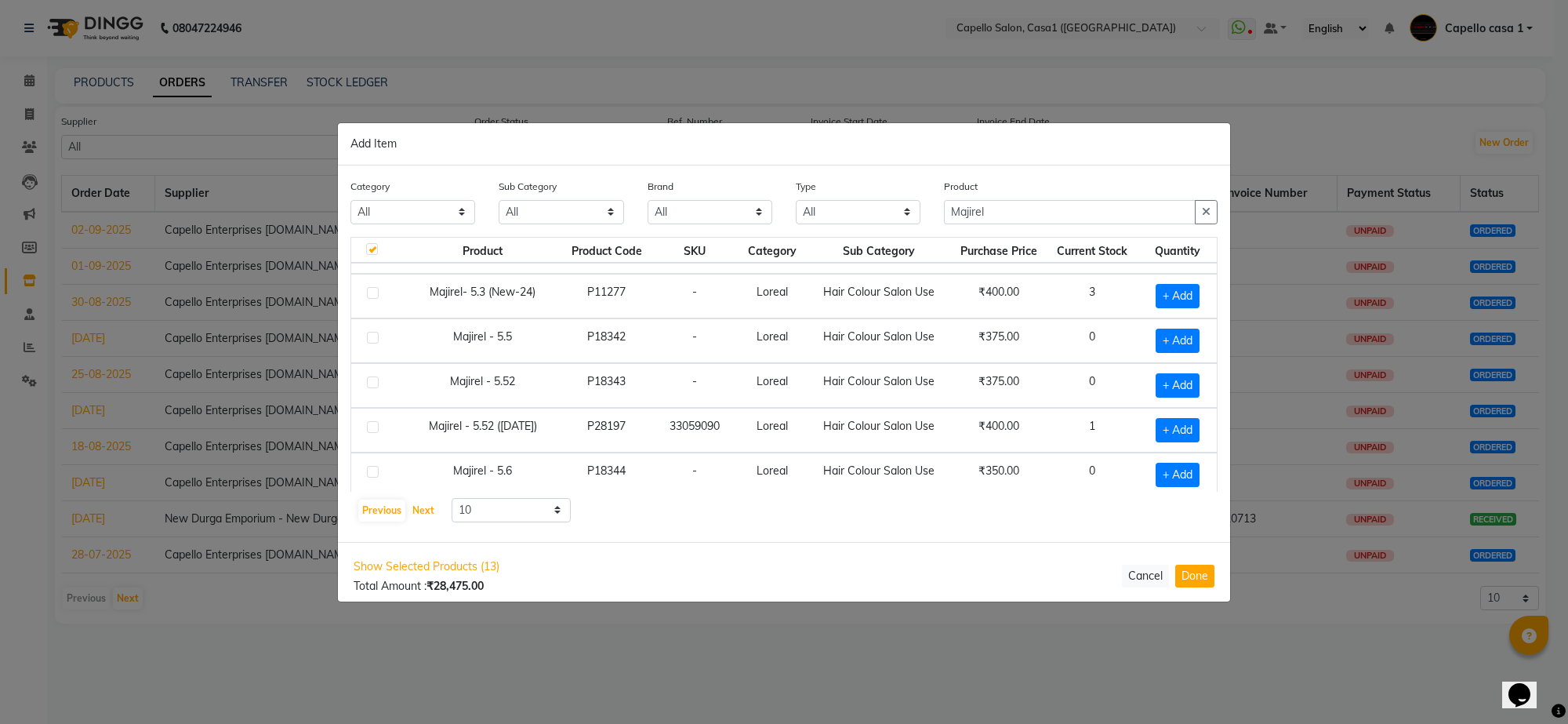
scroll to position [228, 0]
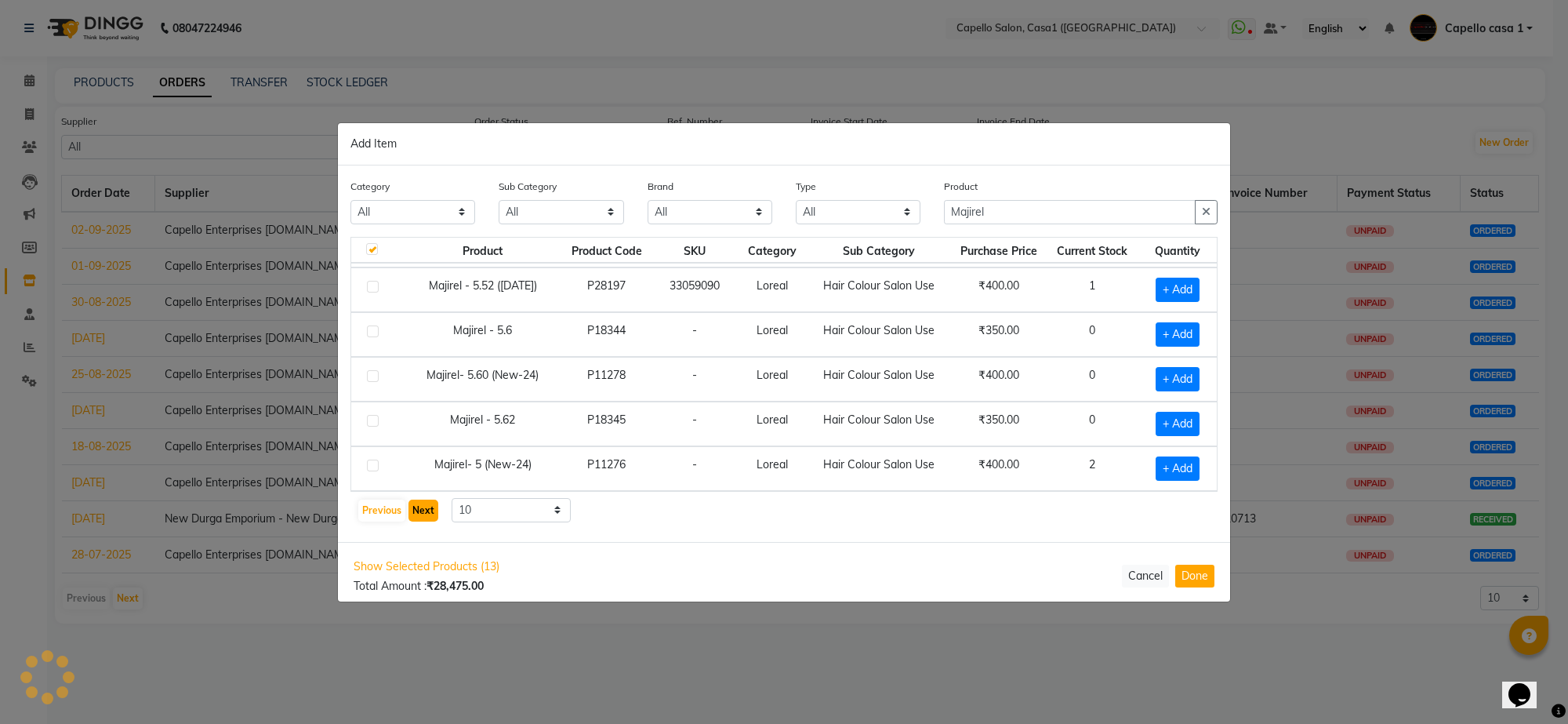
click at [434, 511] on button "Next" at bounding box center [423, 511] width 30 height 22
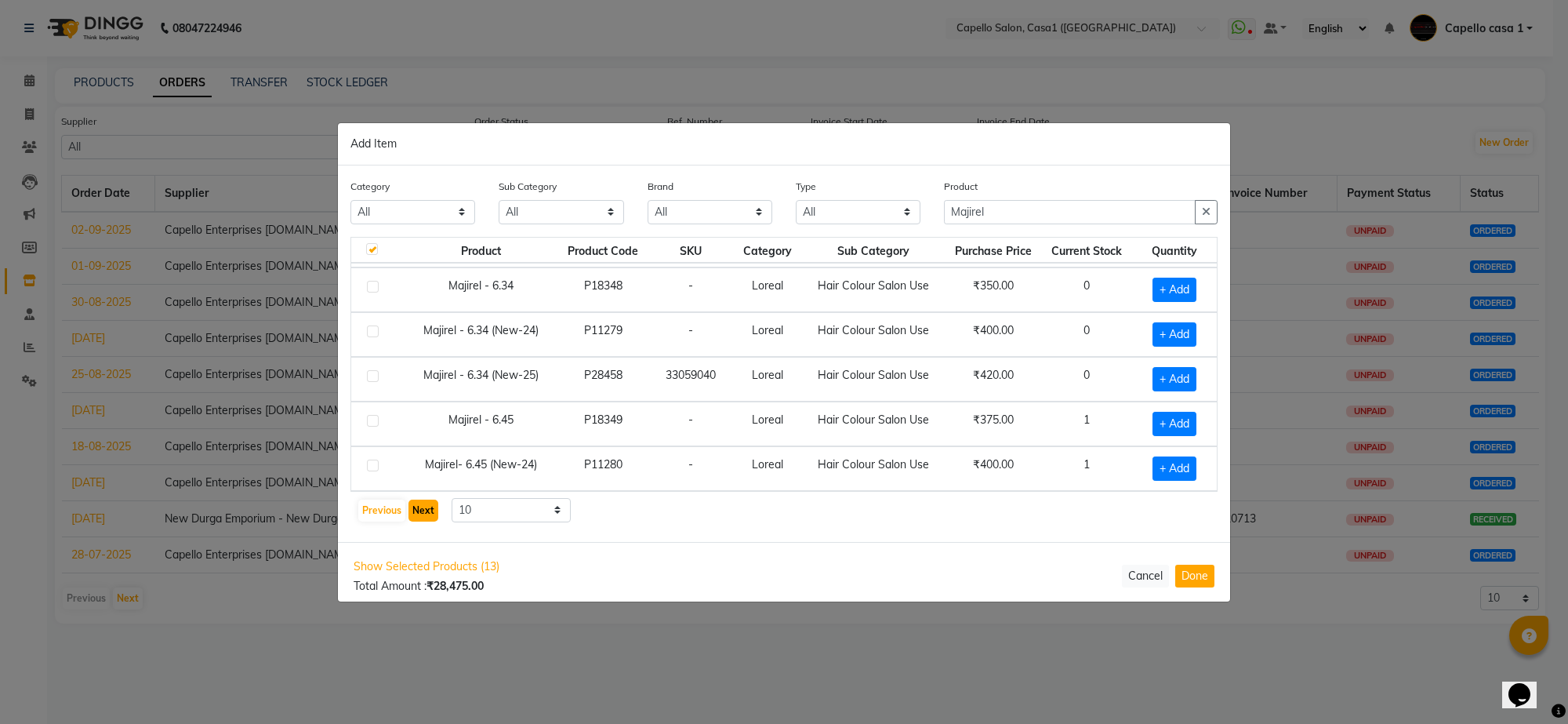
click at [416, 507] on button "Next" at bounding box center [423, 511] width 30 height 22
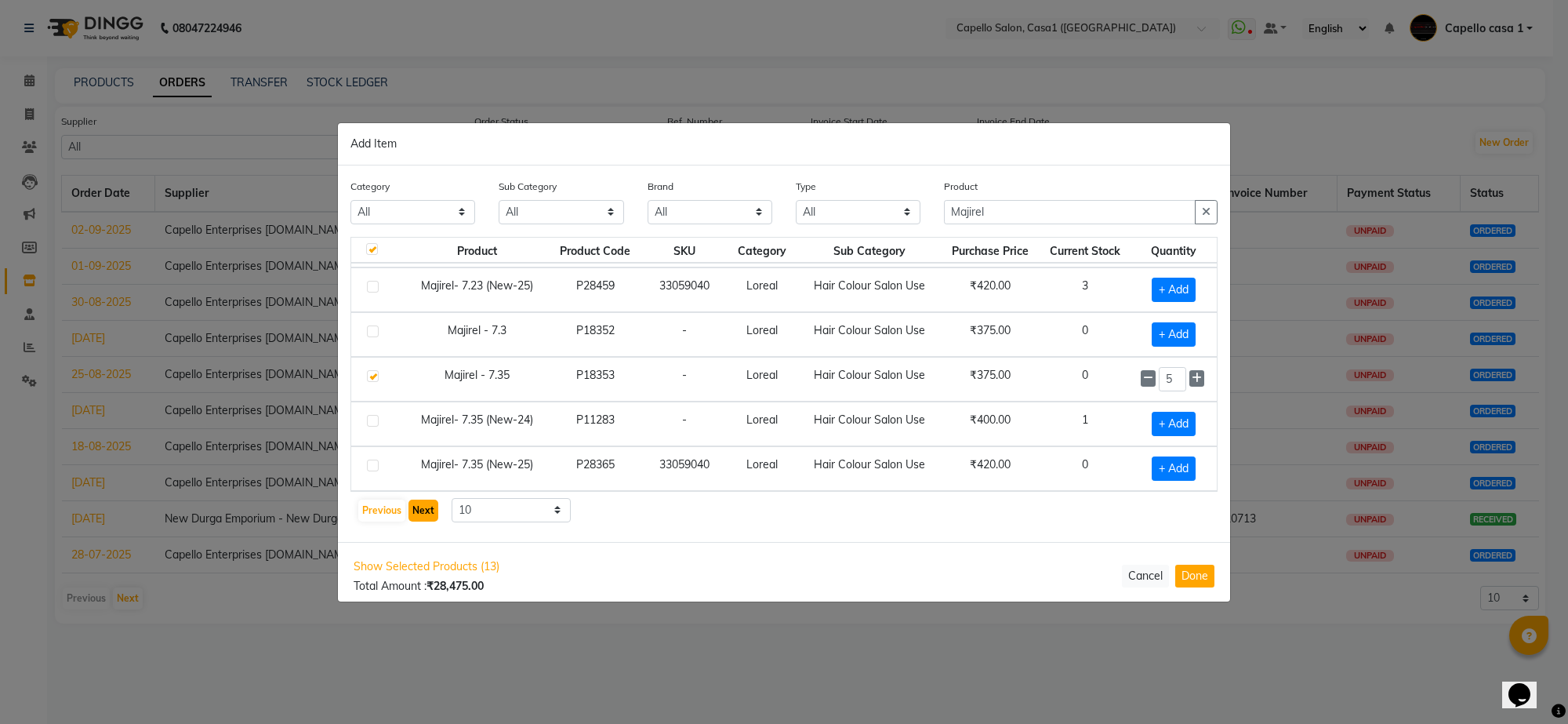
click at [416, 507] on button "Next" at bounding box center [423, 511] width 30 height 22
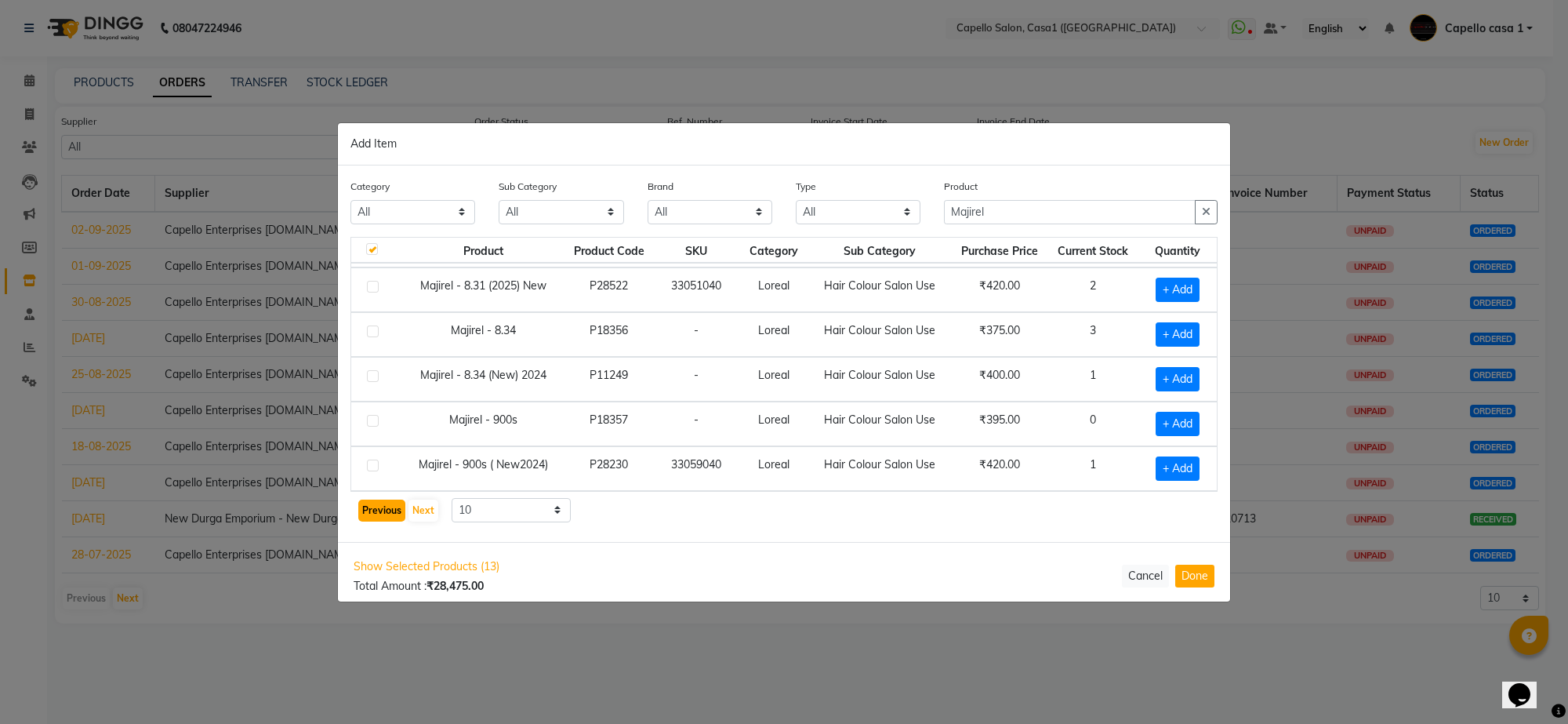
click at [382, 512] on button "Previous" at bounding box center [381, 511] width 47 height 22
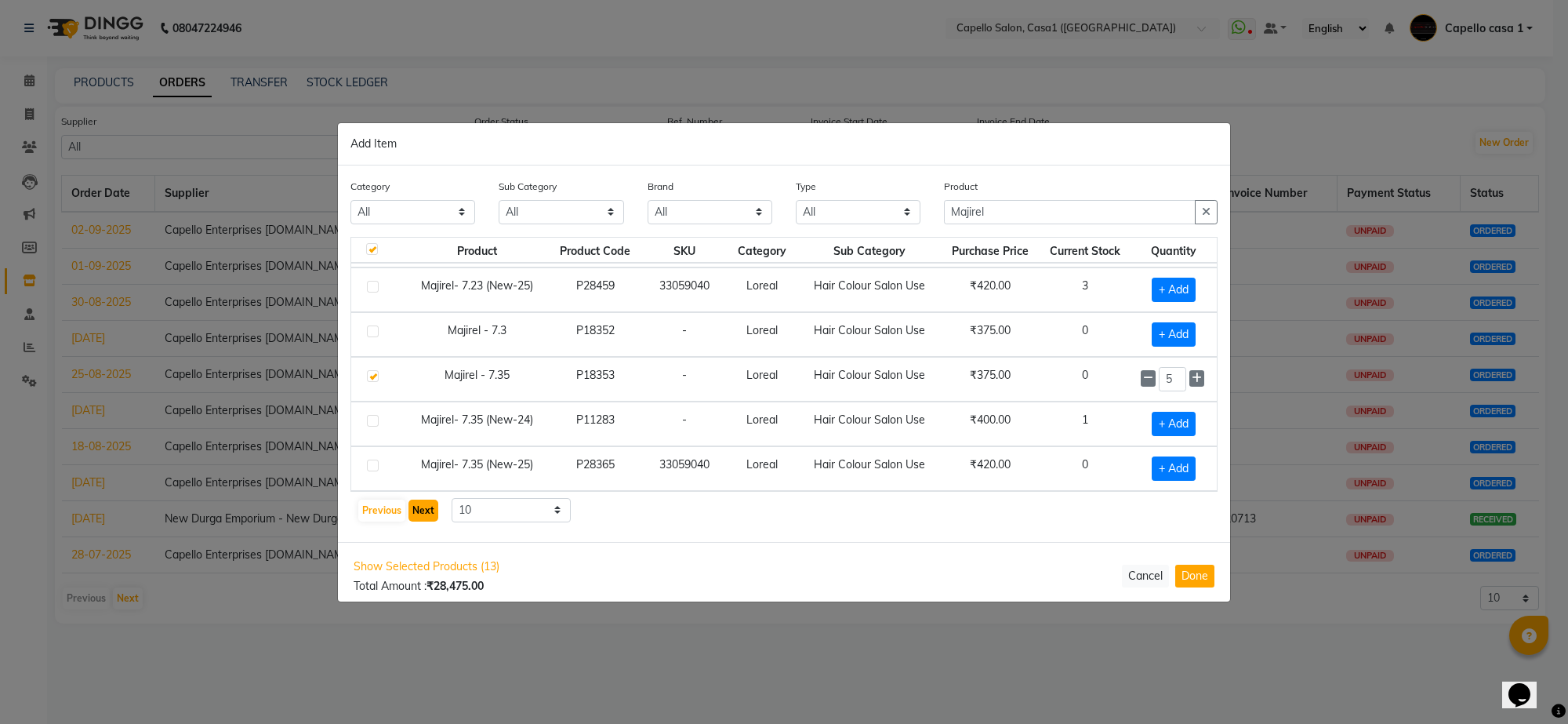
click at [425, 511] on button "Next" at bounding box center [423, 511] width 30 height 22
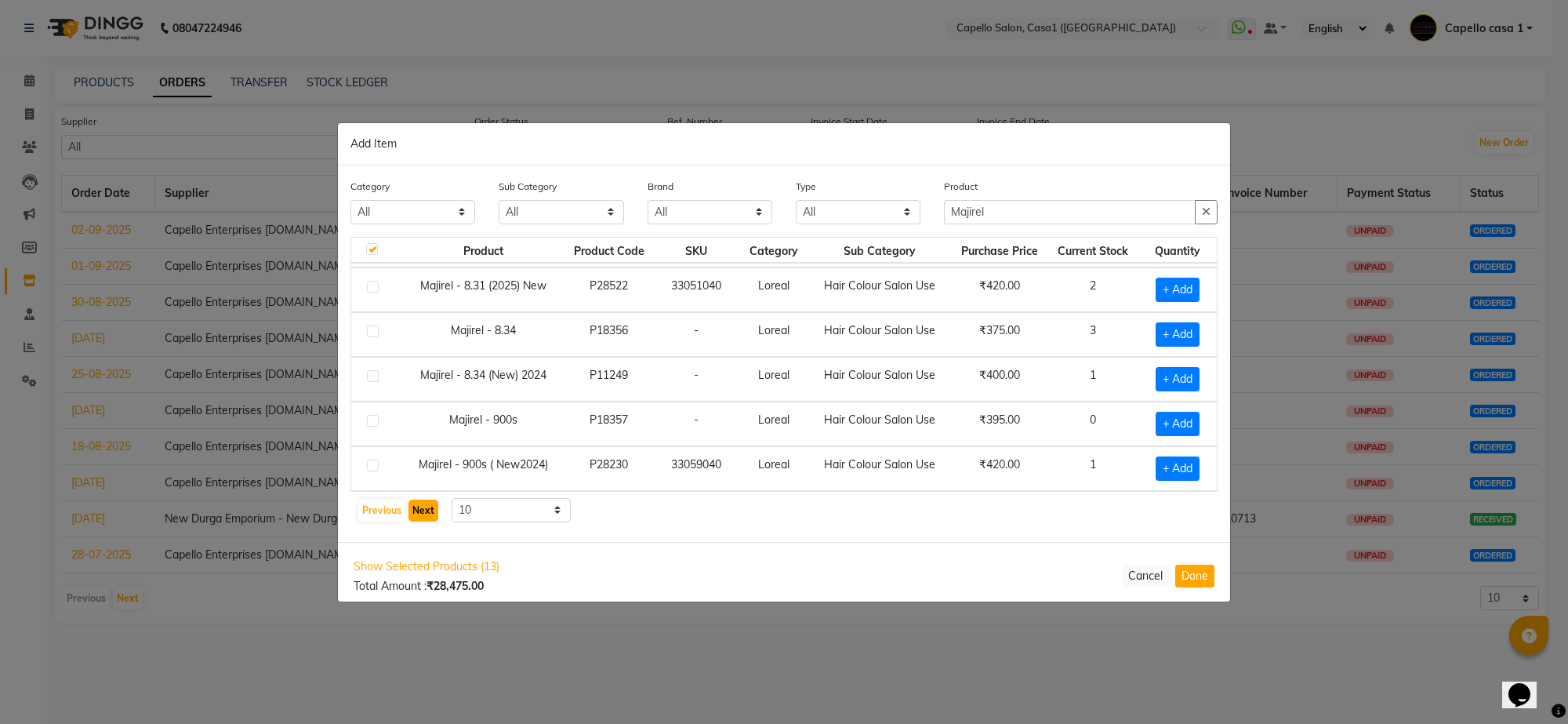
click at [415, 506] on button "Next" at bounding box center [423, 511] width 30 height 22
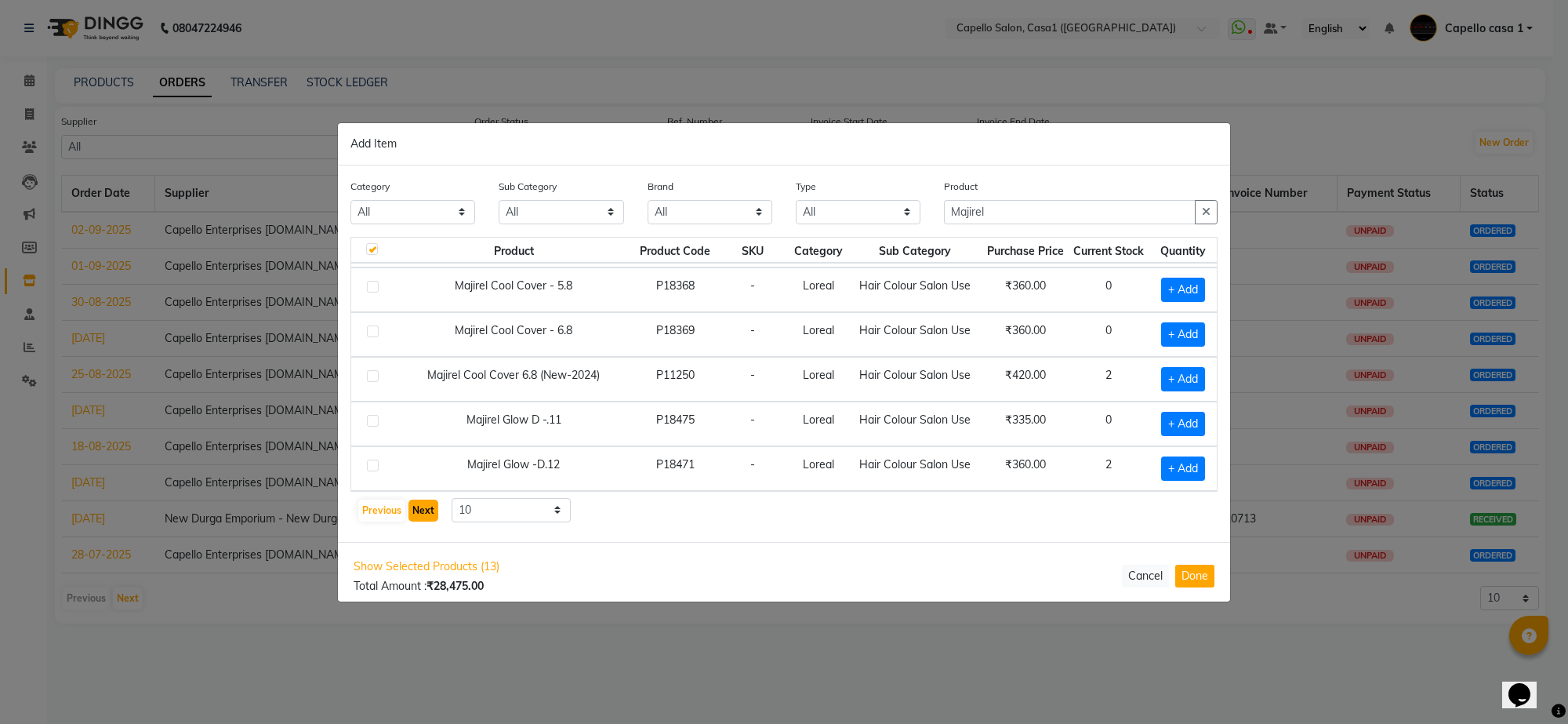
click at [411, 508] on button "Next" at bounding box center [423, 511] width 30 height 22
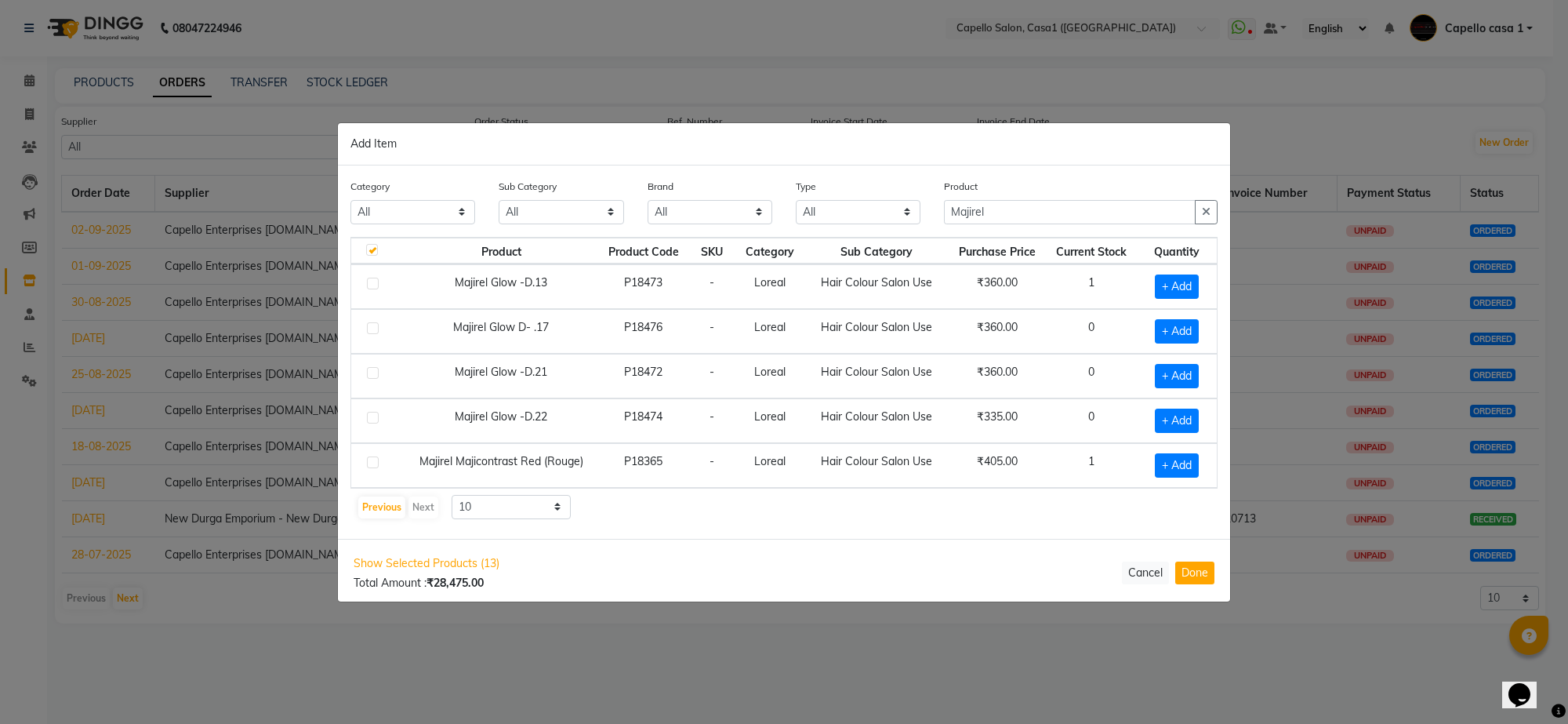
scroll to position [0, 0]
click at [391, 510] on button "Previous" at bounding box center [381, 508] width 47 height 22
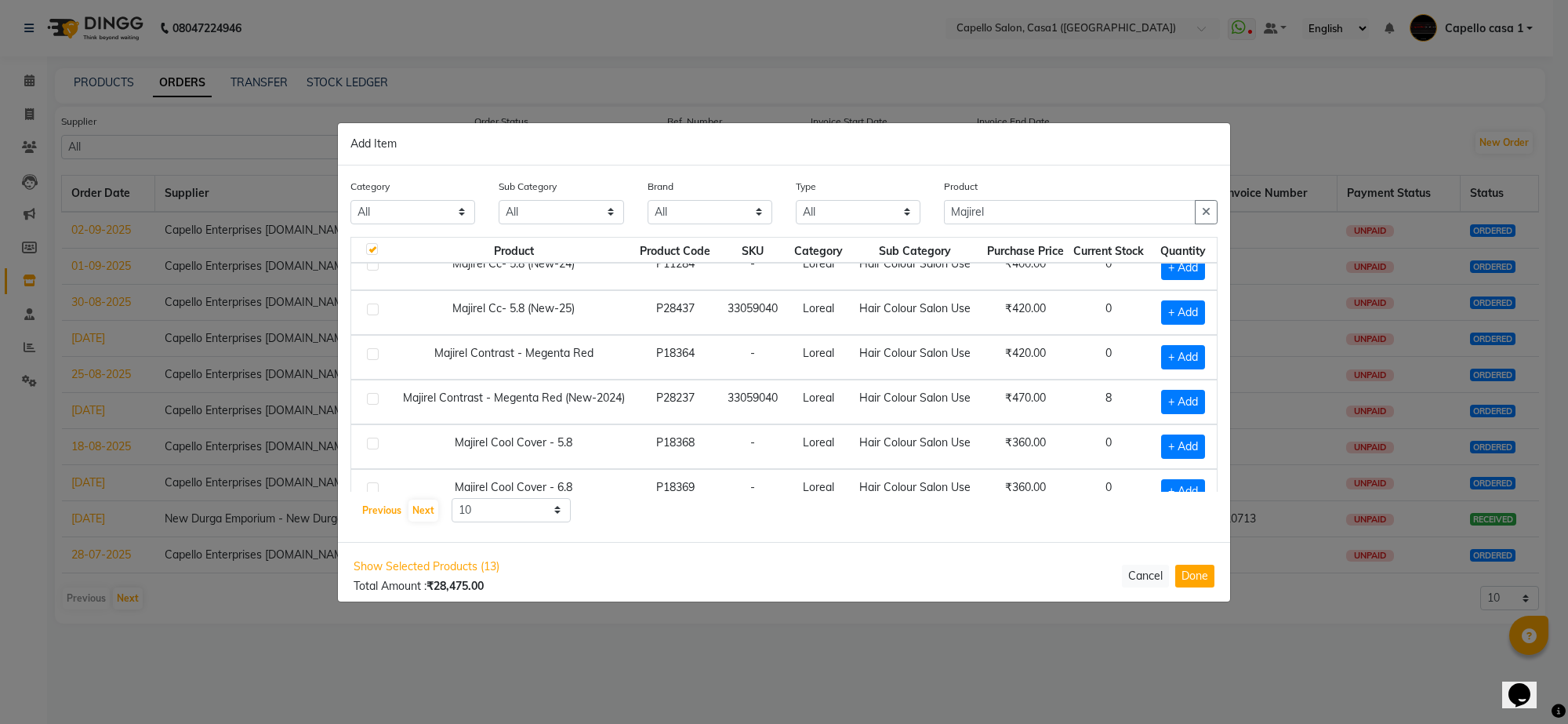
scroll to position [98, 0]
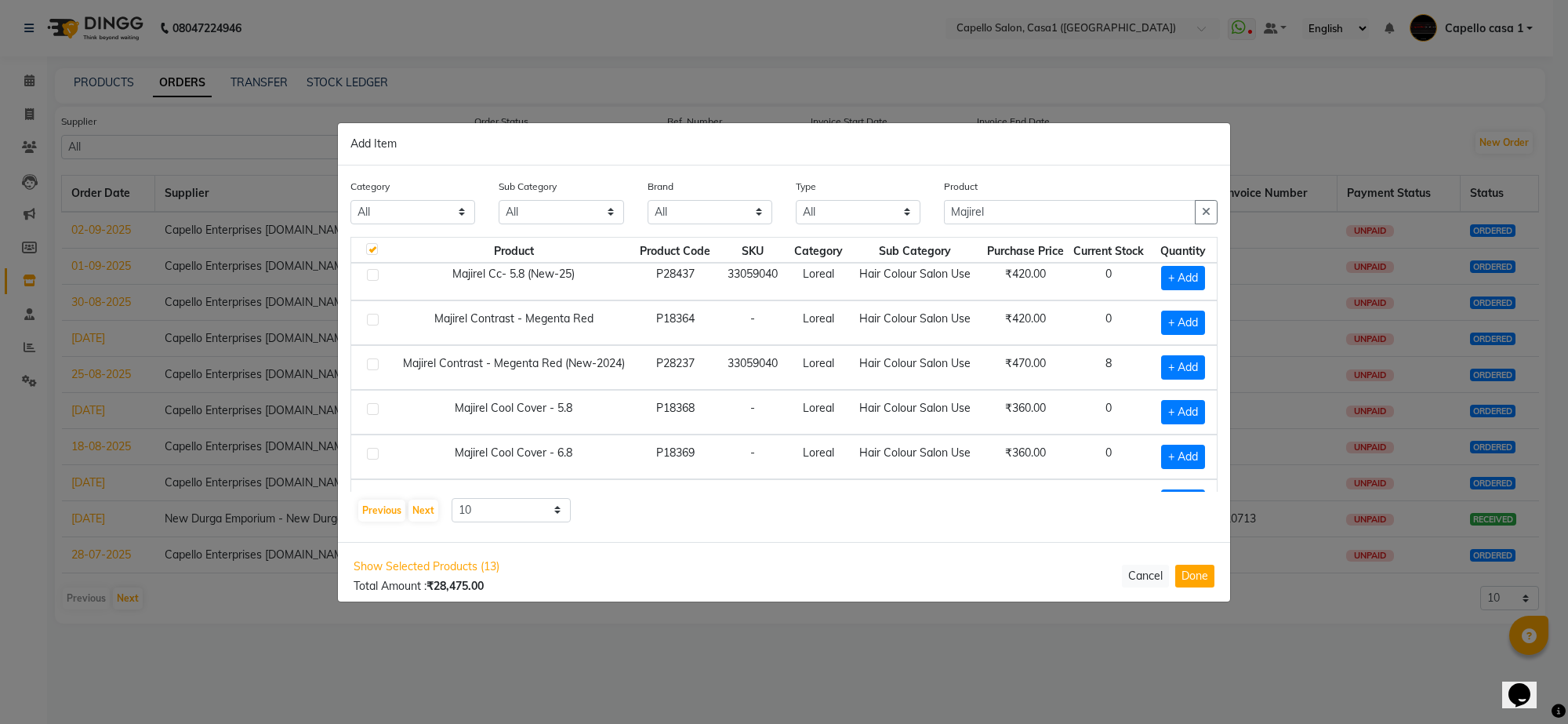
click at [371, 363] on label at bounding box center [373, 364] width 12 height 12
click at [371, 363] on input "checkbox" at bounding box center [372, 365] width 10 height 10
checkbox input "true"
checkbox input "false"
click at [1195, 366] on icon at bounding box center [1200, 366] width 10 height 11
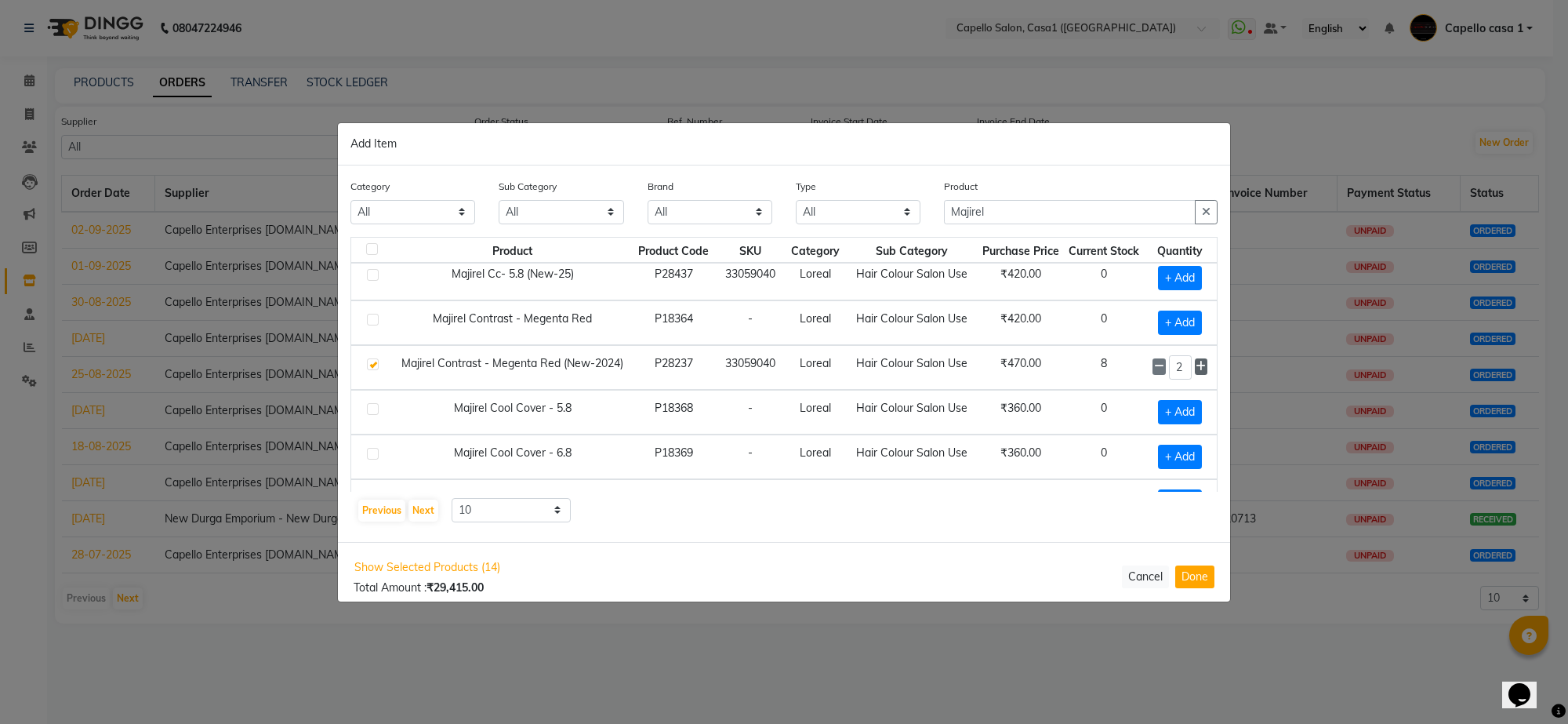
click at [1195, 366] on icon at bounding box center [1200, 366] width 10 height 11
type input "5"
click at [1044, 205] on input "Majirel" at bounding box center [1069, 212] width 251 height 25
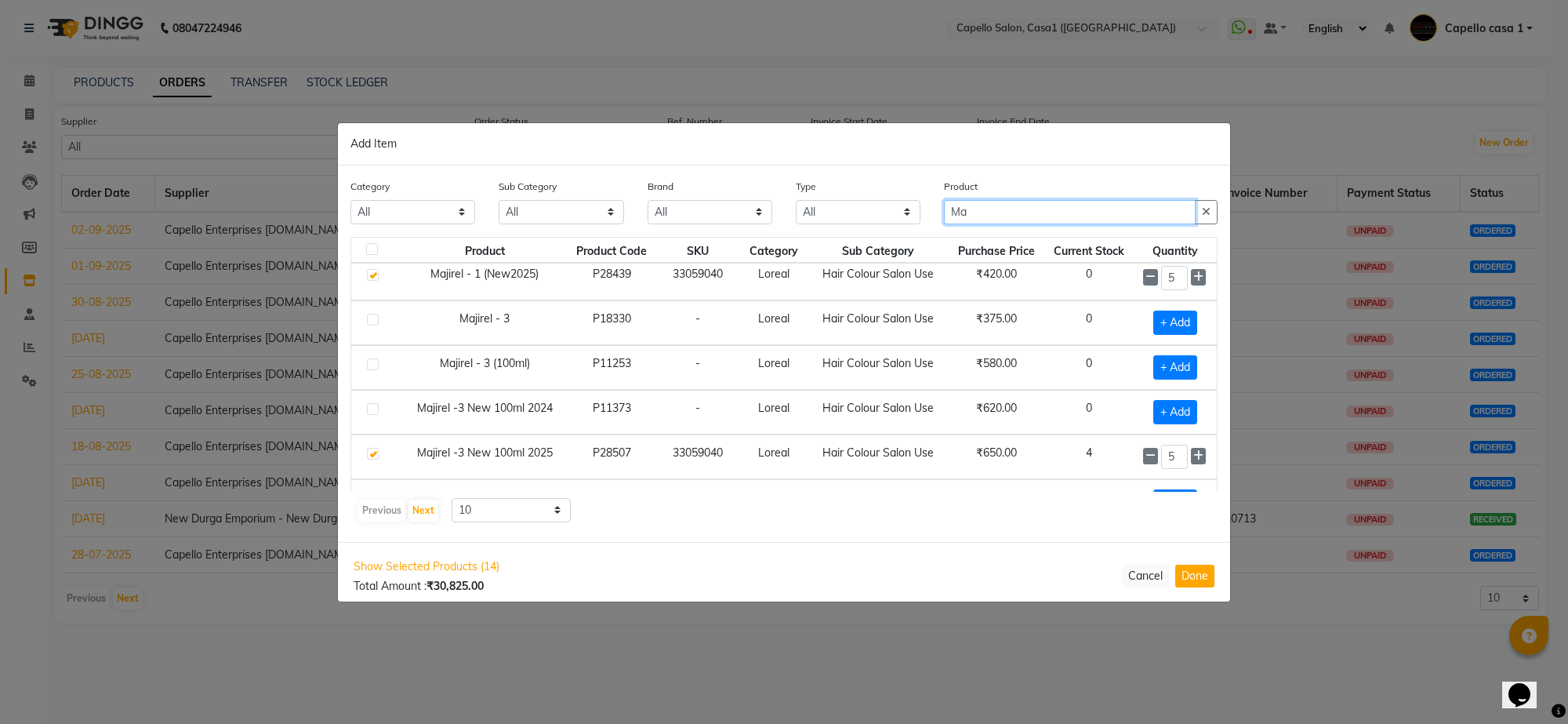
type input "M"
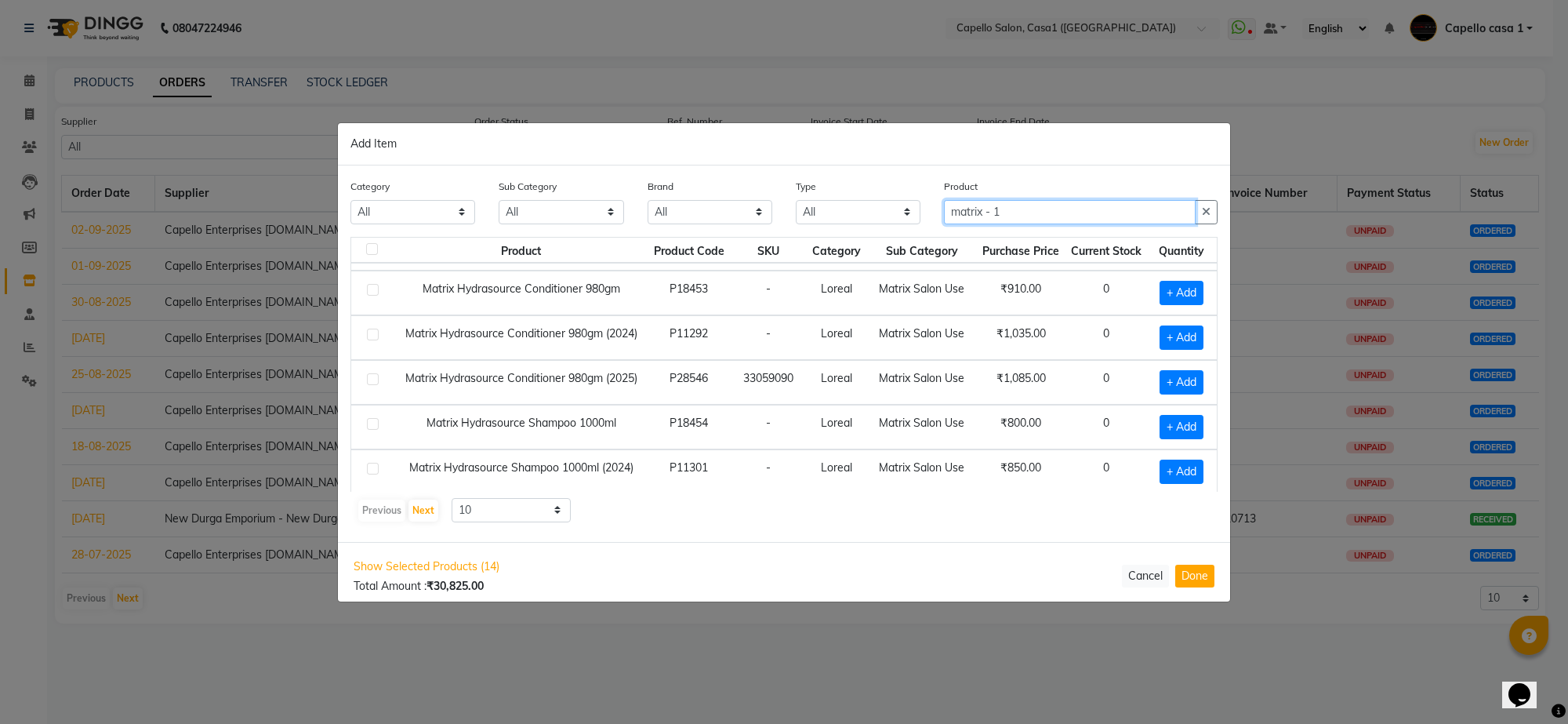
scroll to position [228, 0]
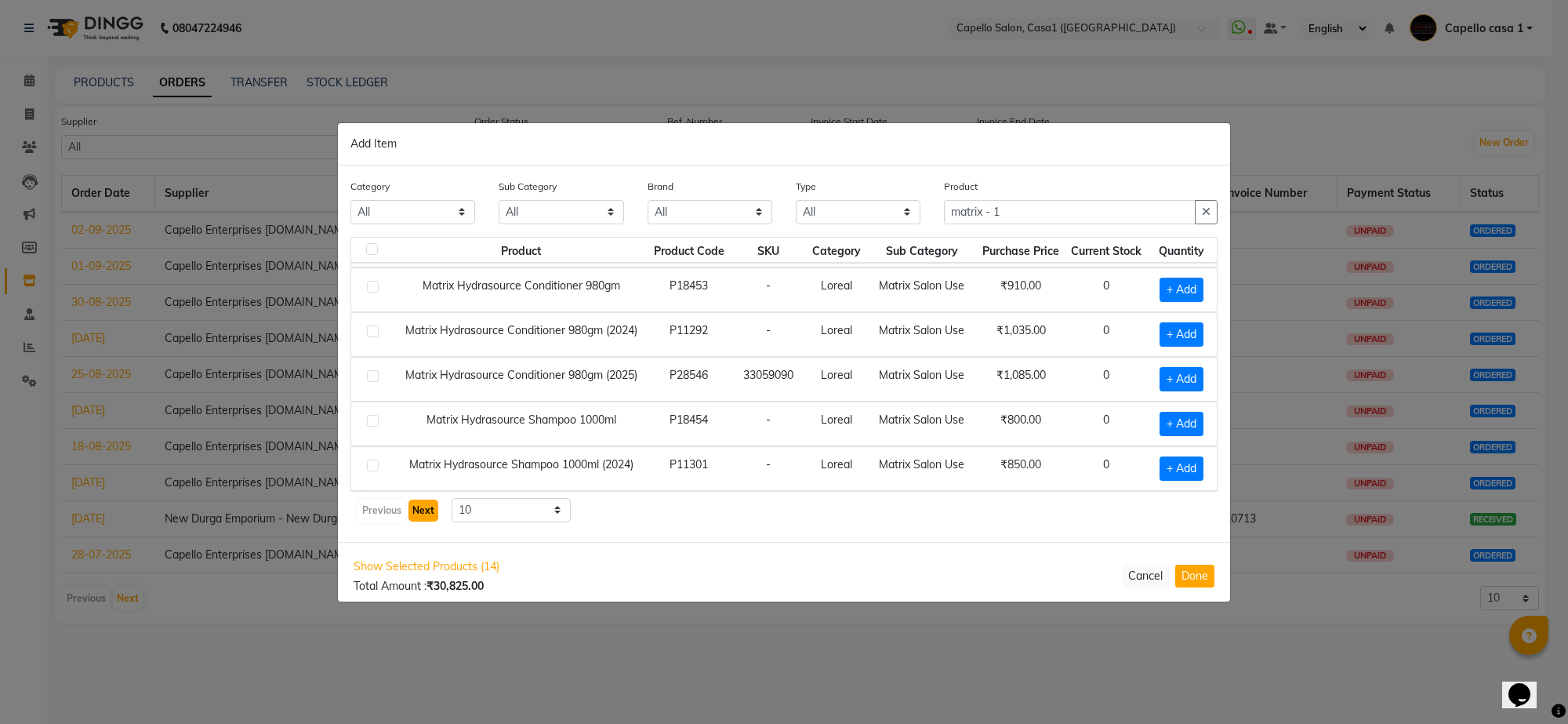
click at [424, 504] on button "Next" at bounding box center [423, 511] width 30 height 22
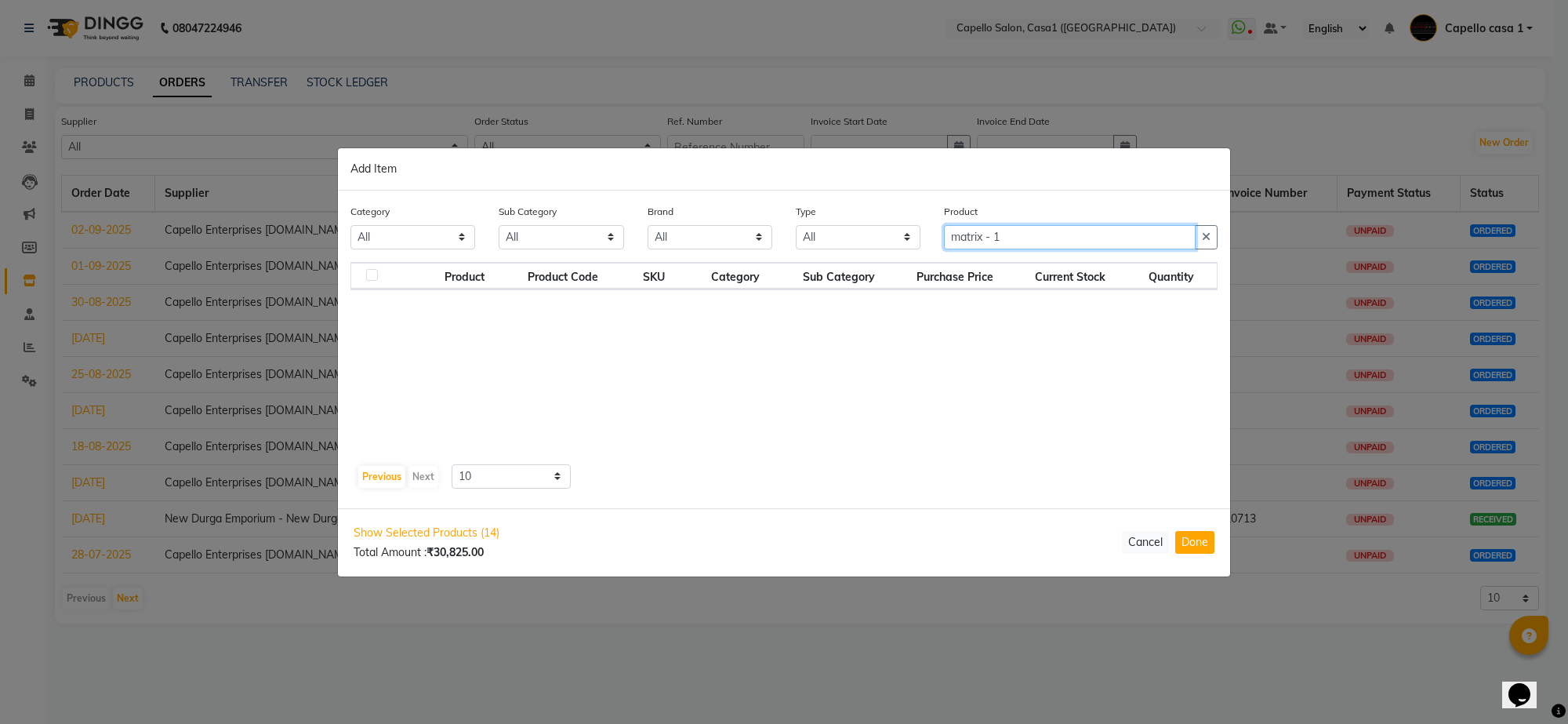
click at [1033, 243] on input "matrix - 1" at bounding box center [1069, 237] width 251 height 25
type input "m"
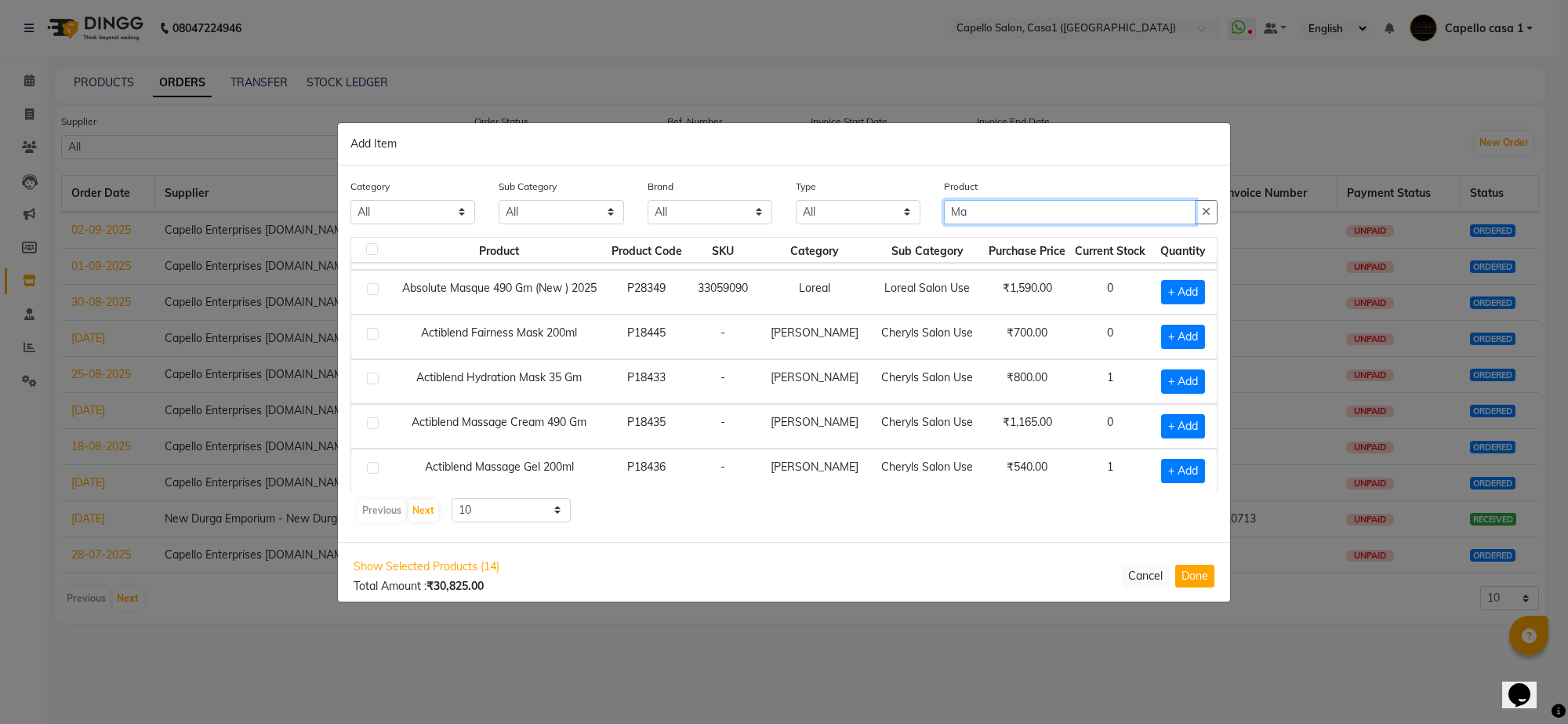
scroll to position [228, 0]
click at [420, 498] on div "Previous Next" at bounding box center [398, 511] width 83 height 25
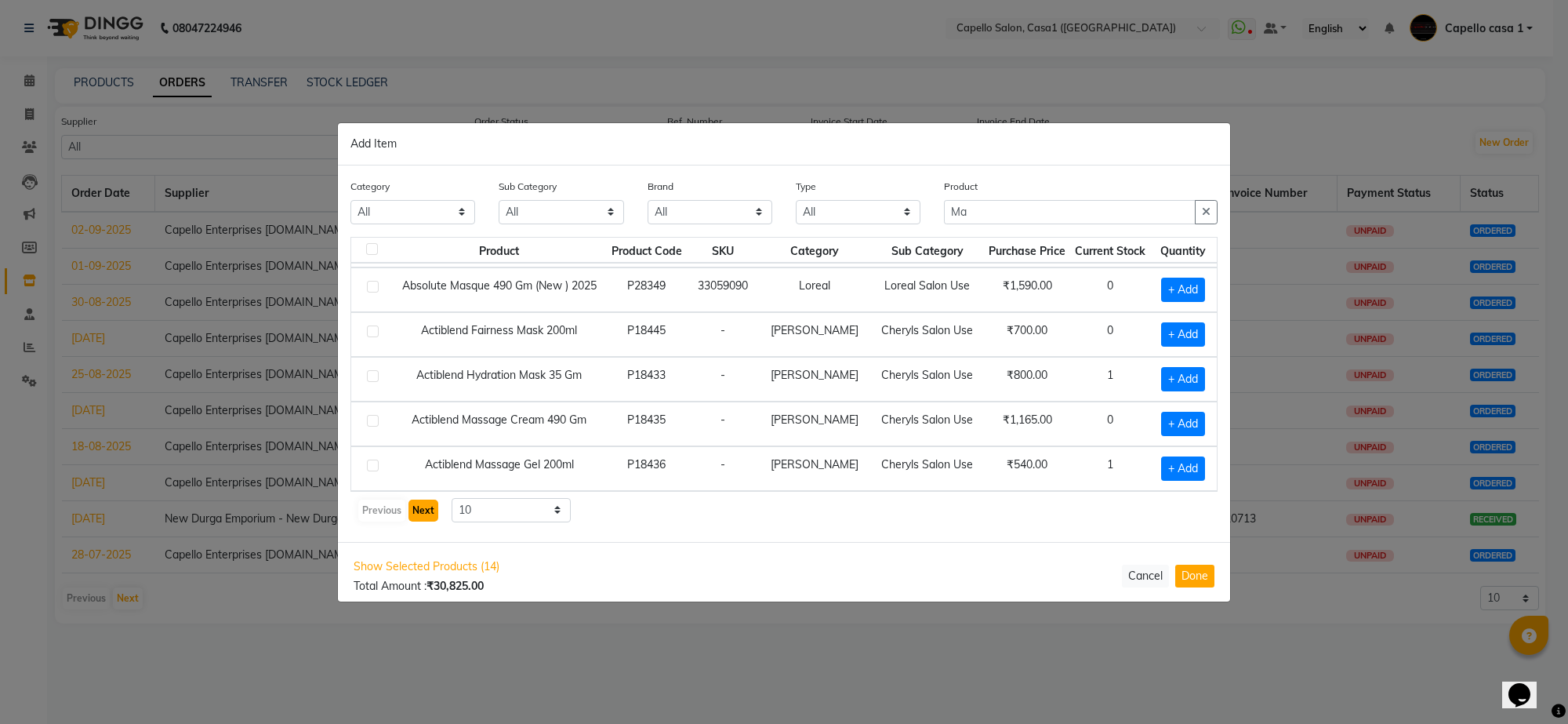
click at [425, 510] on button "Next" at bounding box center [423, 511] width 30 height 22
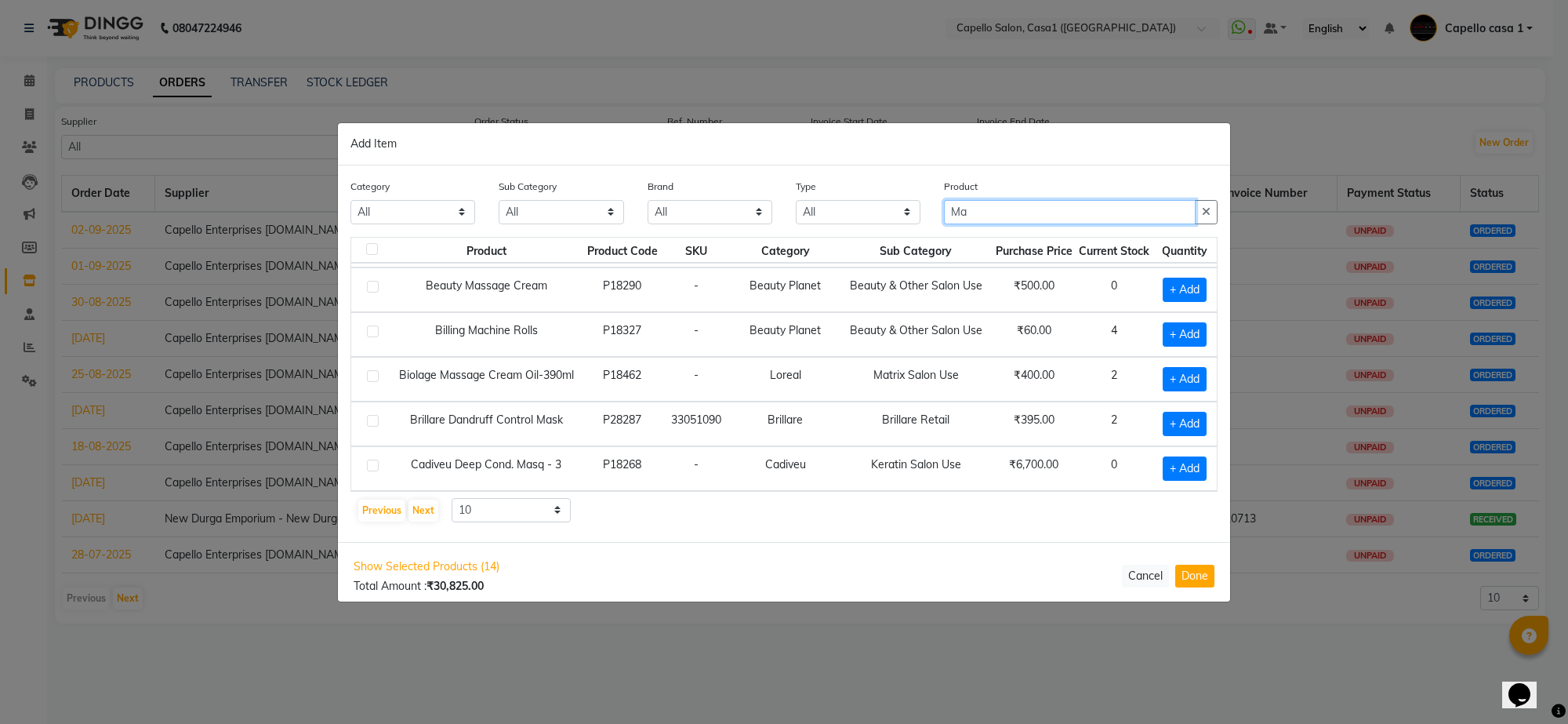
click at [1002, 220] on input "Ma" at bounding box center [1069, 212] width 251 height 25
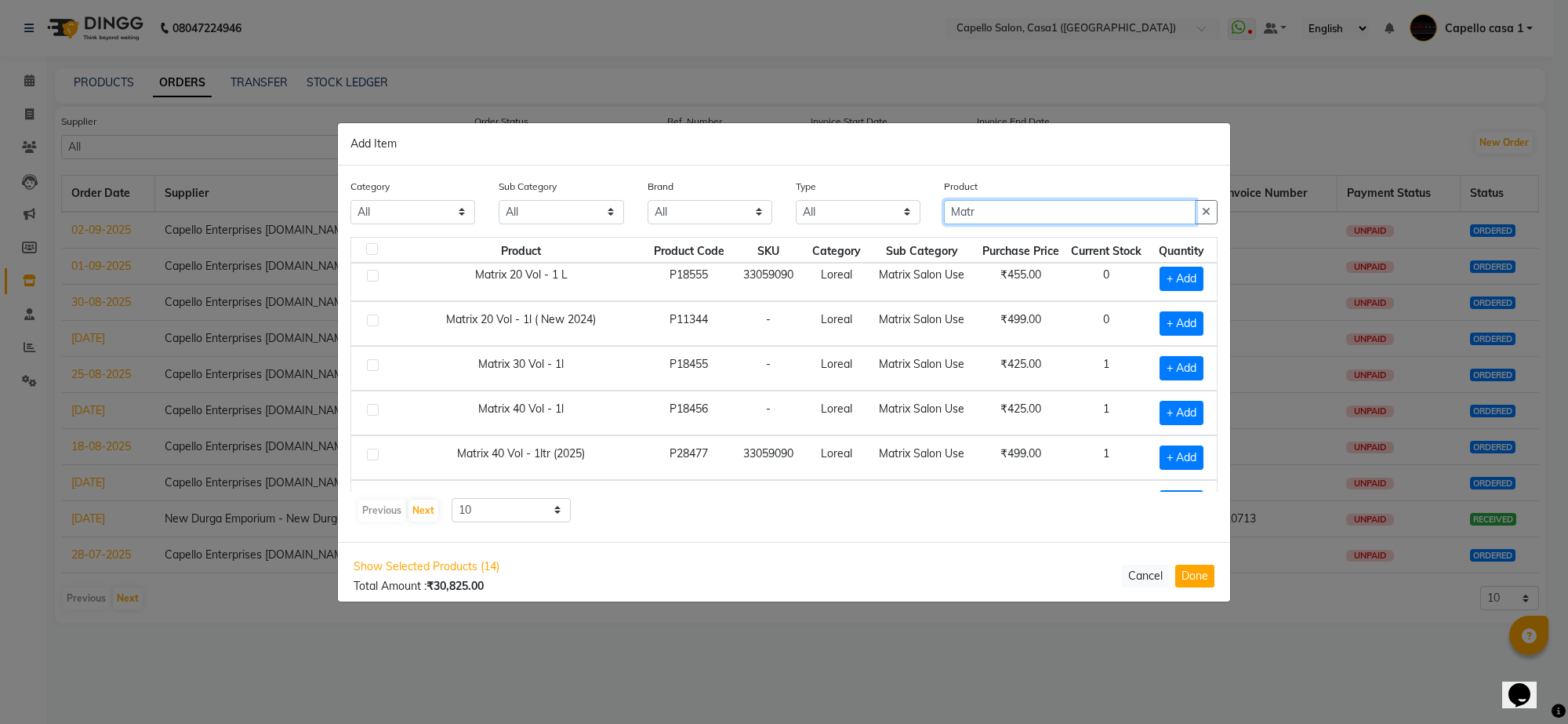
scroll to position [0, 0]
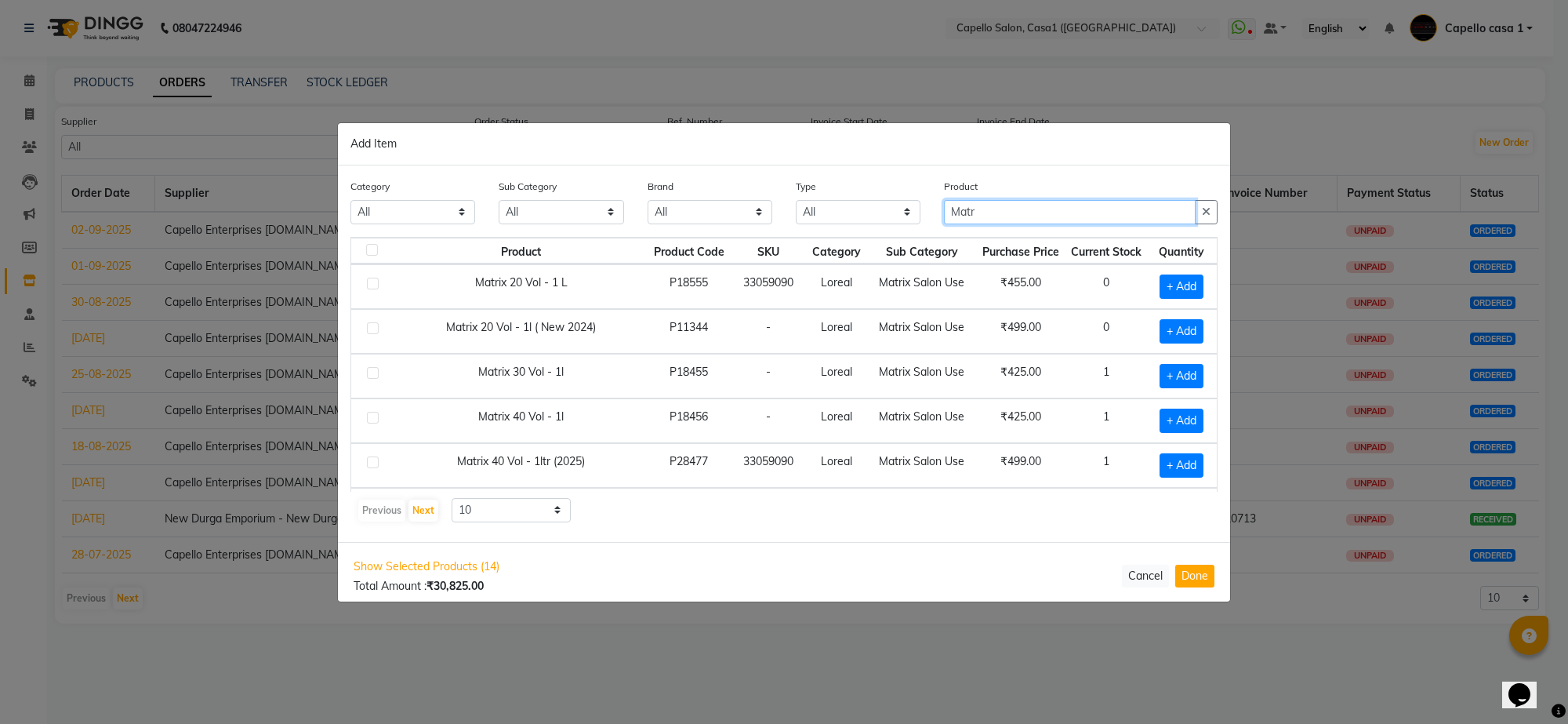
click at [989, 213] on input "Matr" at bounding box center [1069, 212] width 251 height 25
type input "Matrix"
click at [422, 508] on button "Next" at bounding box center [423, 511] width 30 height 22
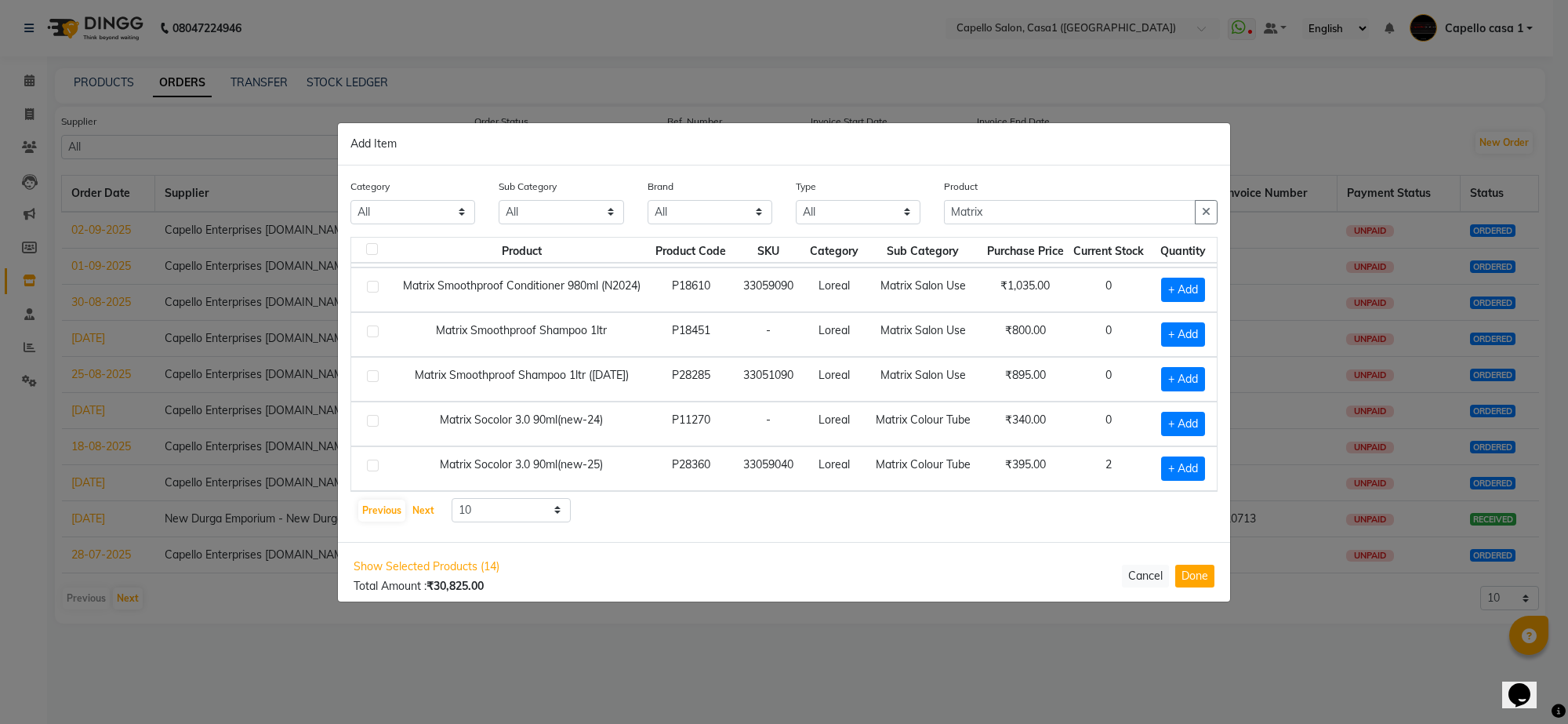
scroll to position [228, 0]
click at [418, 506] on button "Next" at bounding box center [423, 511] width 30 height 22
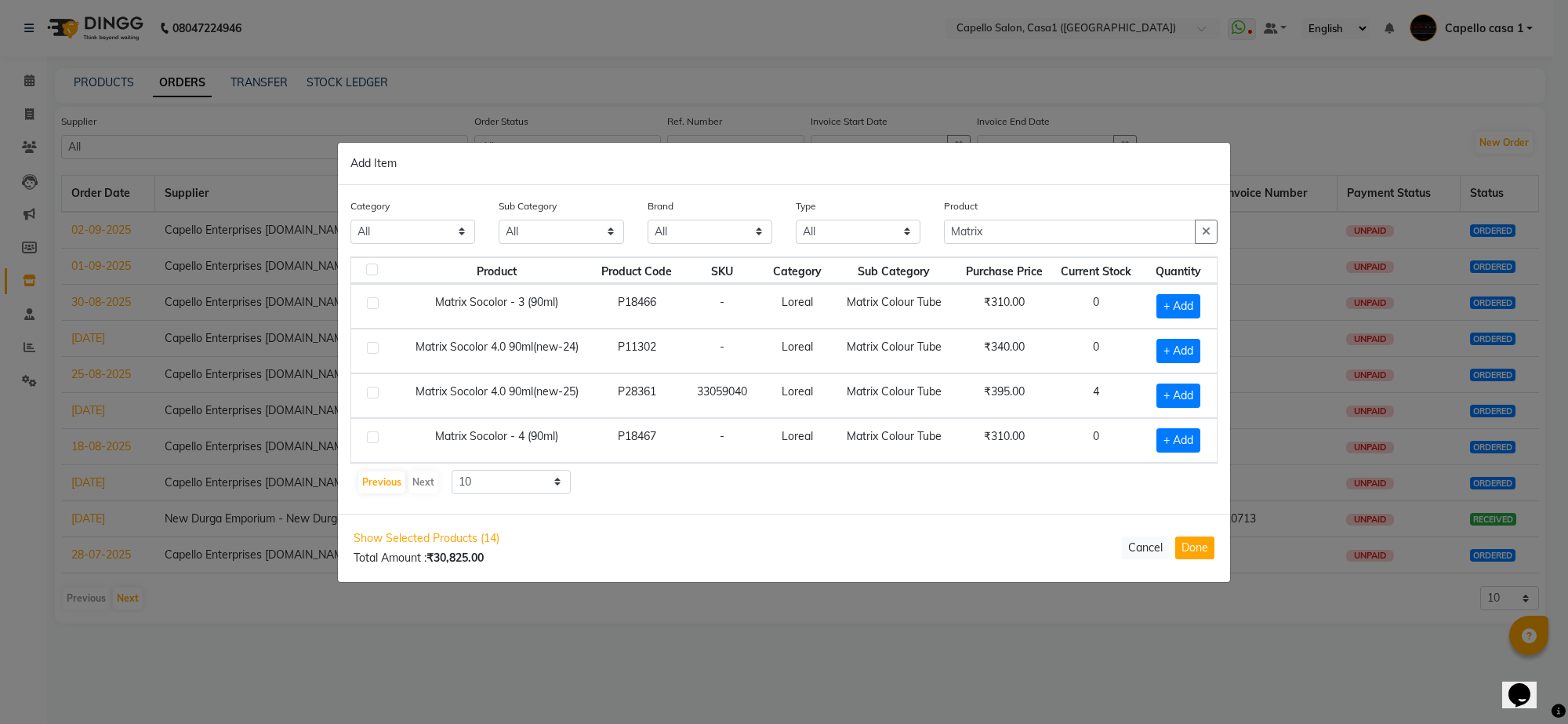
scroll to position [0, 0]
click at [373, 439] on label at bounding box center [373, 437] width 12 height 12
click at [373, 439] on input "checkbox" at bounding box center [372, 438] width 10 height 10
checkbox input "true"
click at [1202, 438] on icon at bounding box center [1199, 439] width 10 height 11
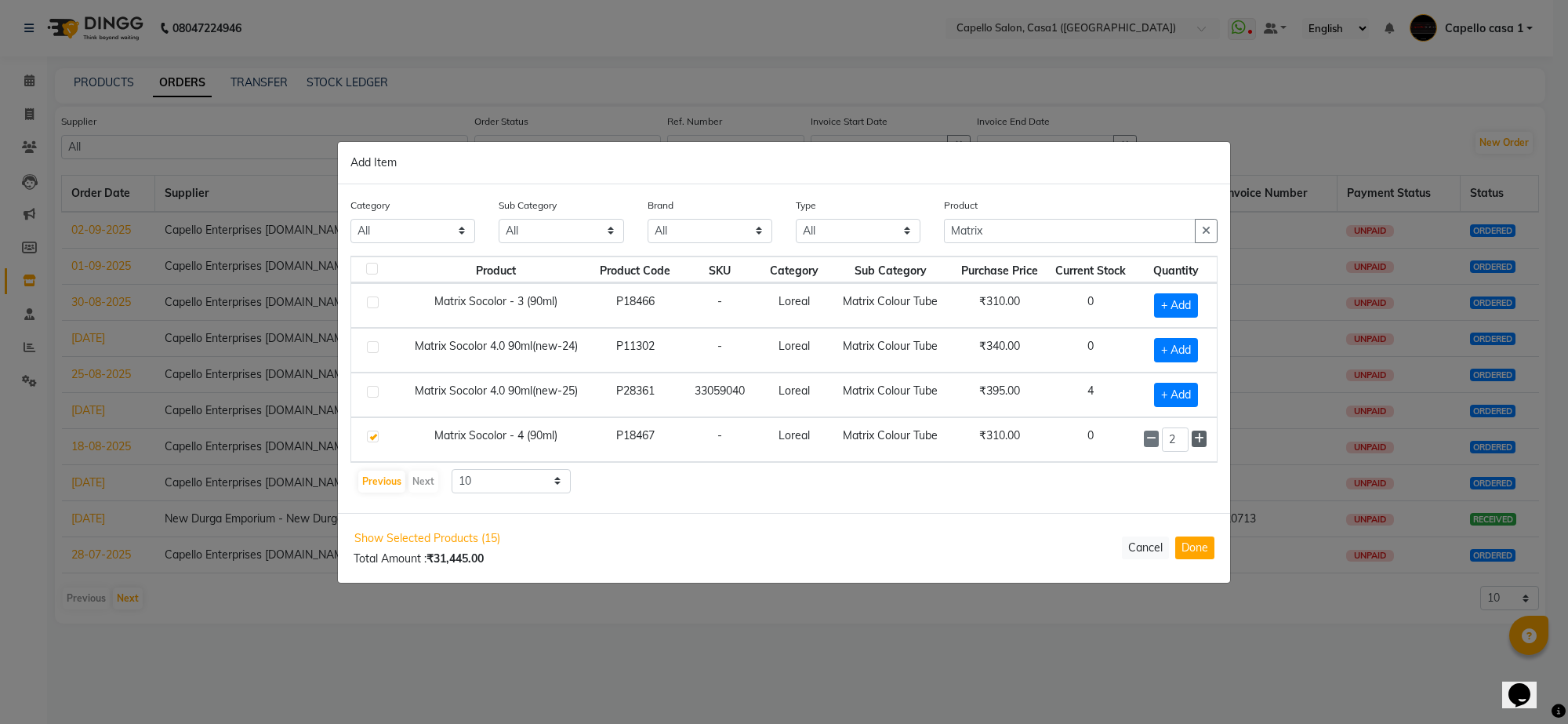
click at [1202, 438] on icon at bounding box center [1199, 439] width 10 height 11
click at [1202, 438] on icon at bounding box center [1199, 439] width 10 height 11
type input "5"
click at [382, 304] on td at bounding box center [376, 306] width 49 height 44
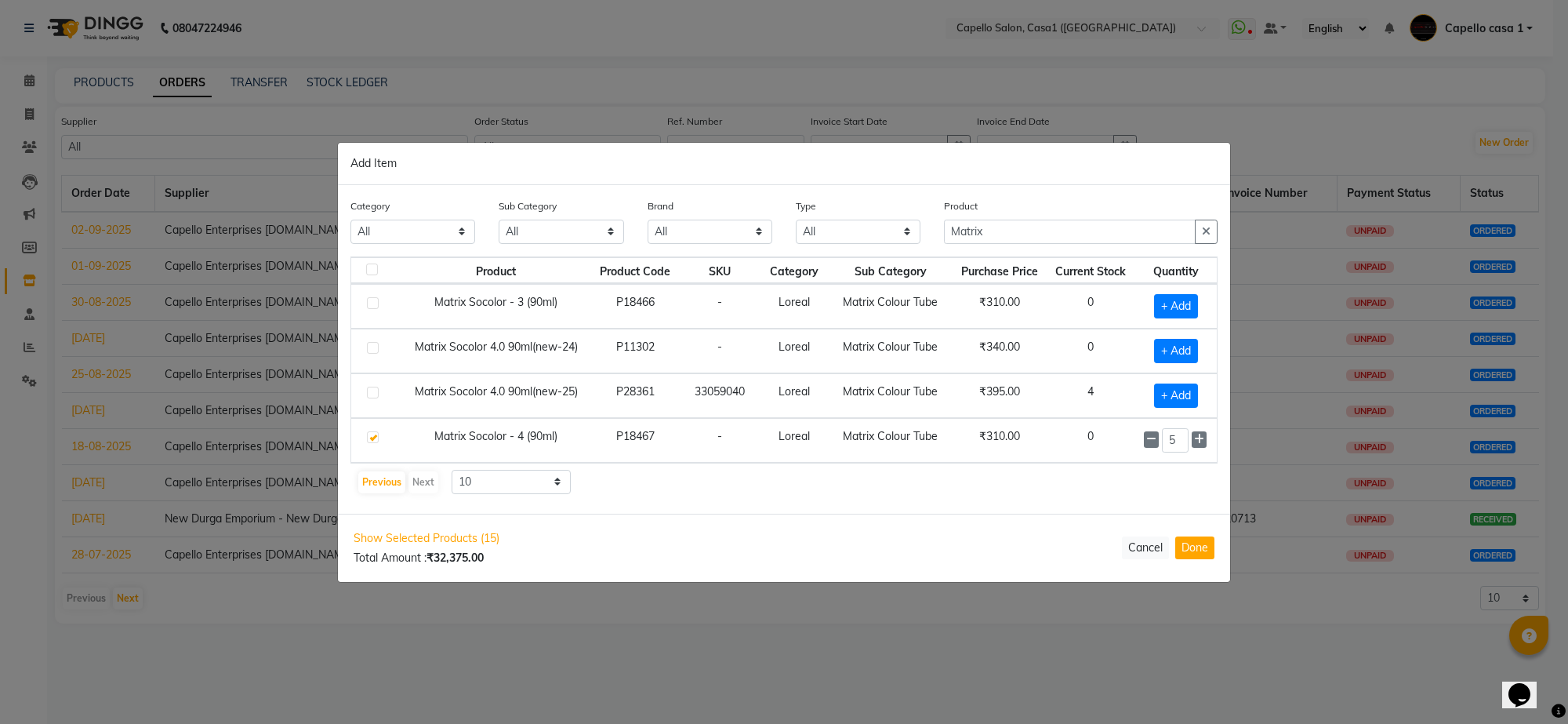
click at [373, 300] on label at bounding box center [373, 303] width 12 height 12
click at [373, 300] on input "checkbox" at bounding box center [372, 304] width 10 height 10
checkbox input "true"
click at [1196, 302] on icon at bounding box center [1199, 305] width 10 height 11
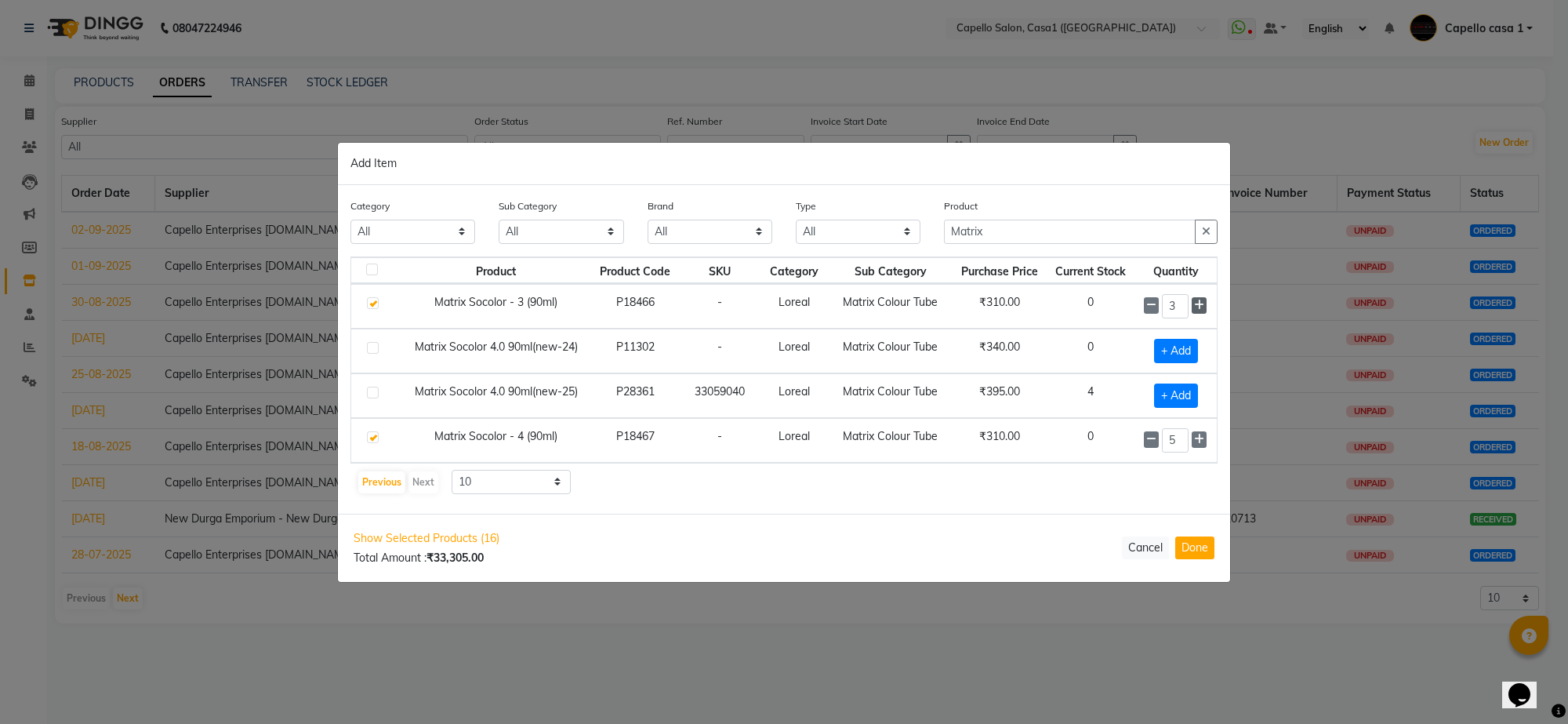
click at [1196, 302] on icon at bounding box center [1199, 305] width 10 height 11
type input "5"
click at [381, 481] on button "Previous" at bounding box center [381, 482] width 47 height 22
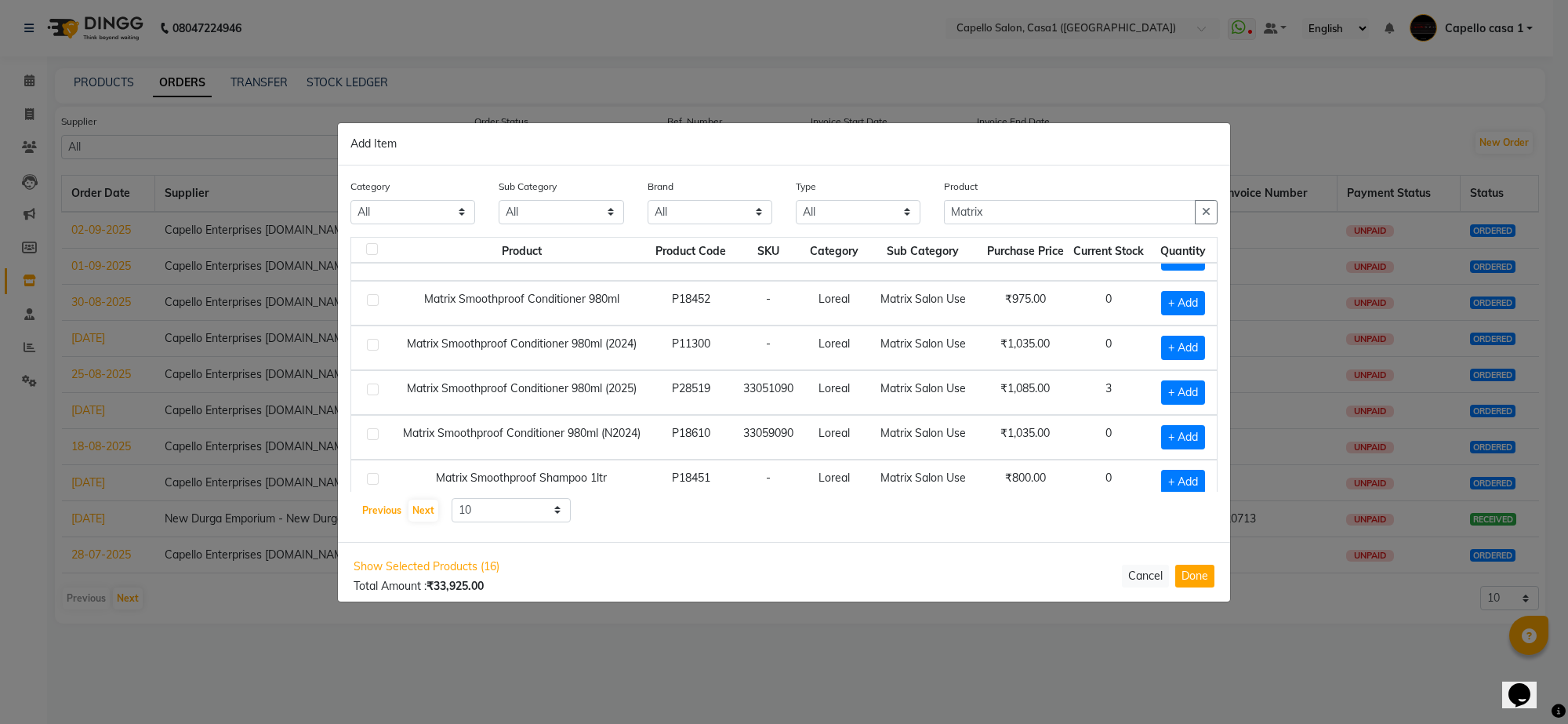
scroll to position [228, 0]
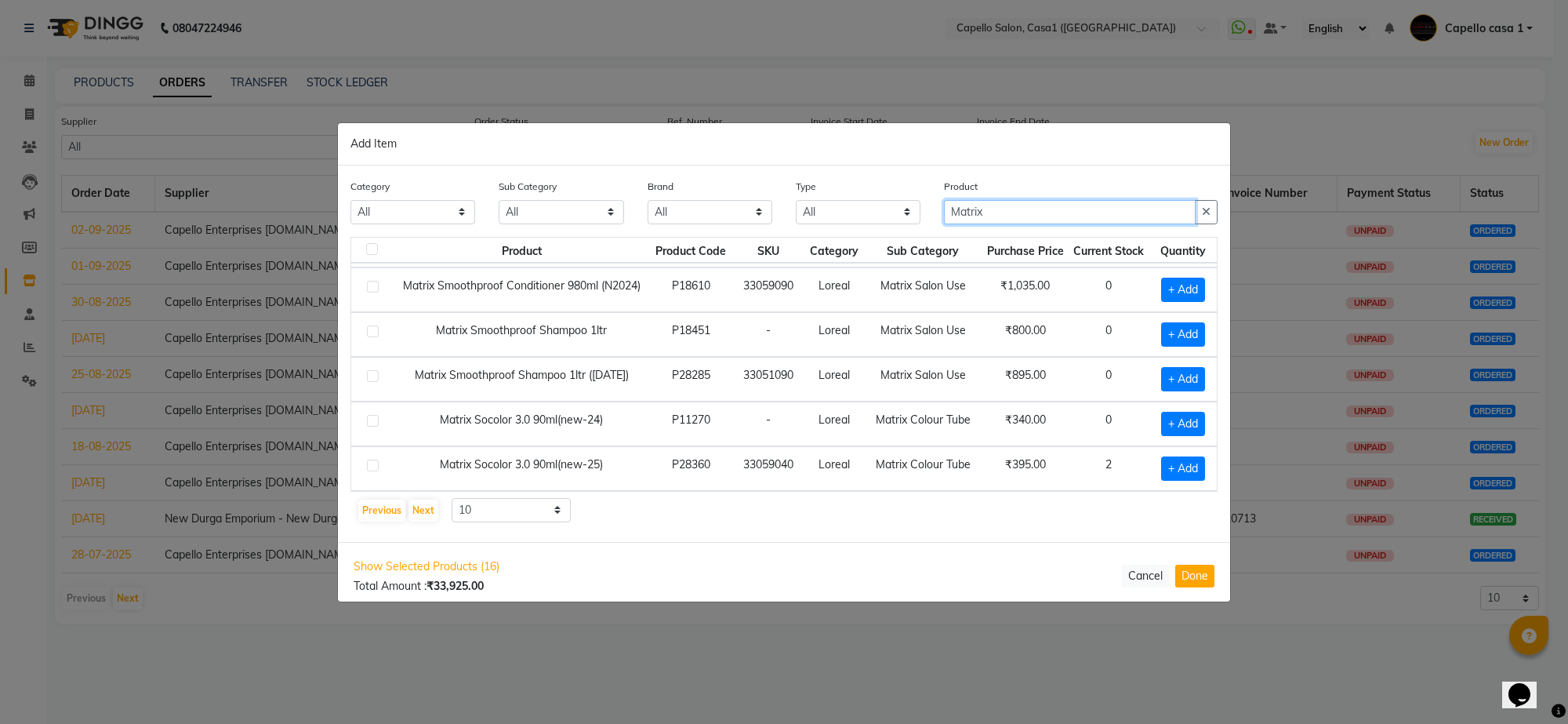
click at [1045, 212] on input "Matrix" at bounding box center [1069, 212] width 251 height 25
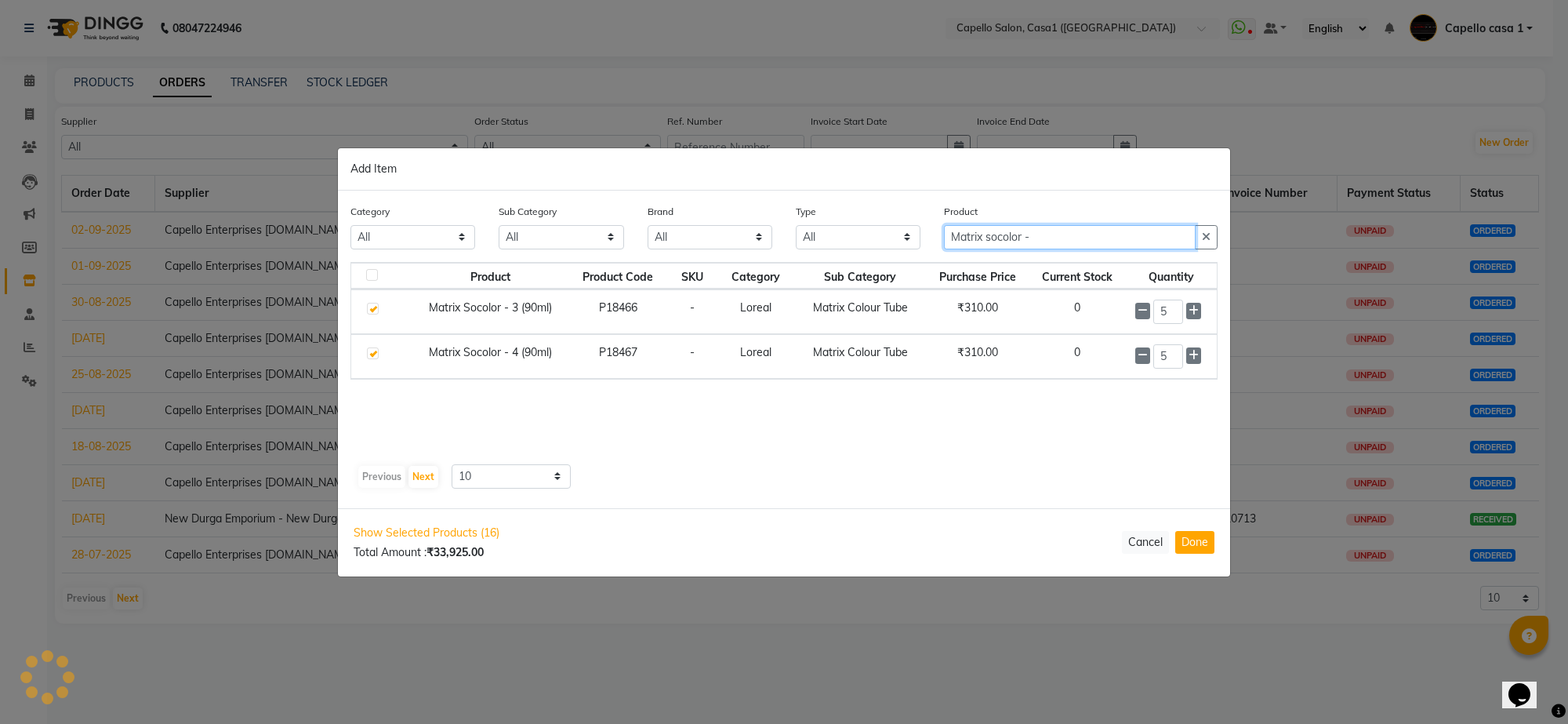
scroll to position [0, 0]
type input "Matrix socolor -"
click at [1210, 549] on button "Done" at bounding box center [1195, 542] width 39 height 23
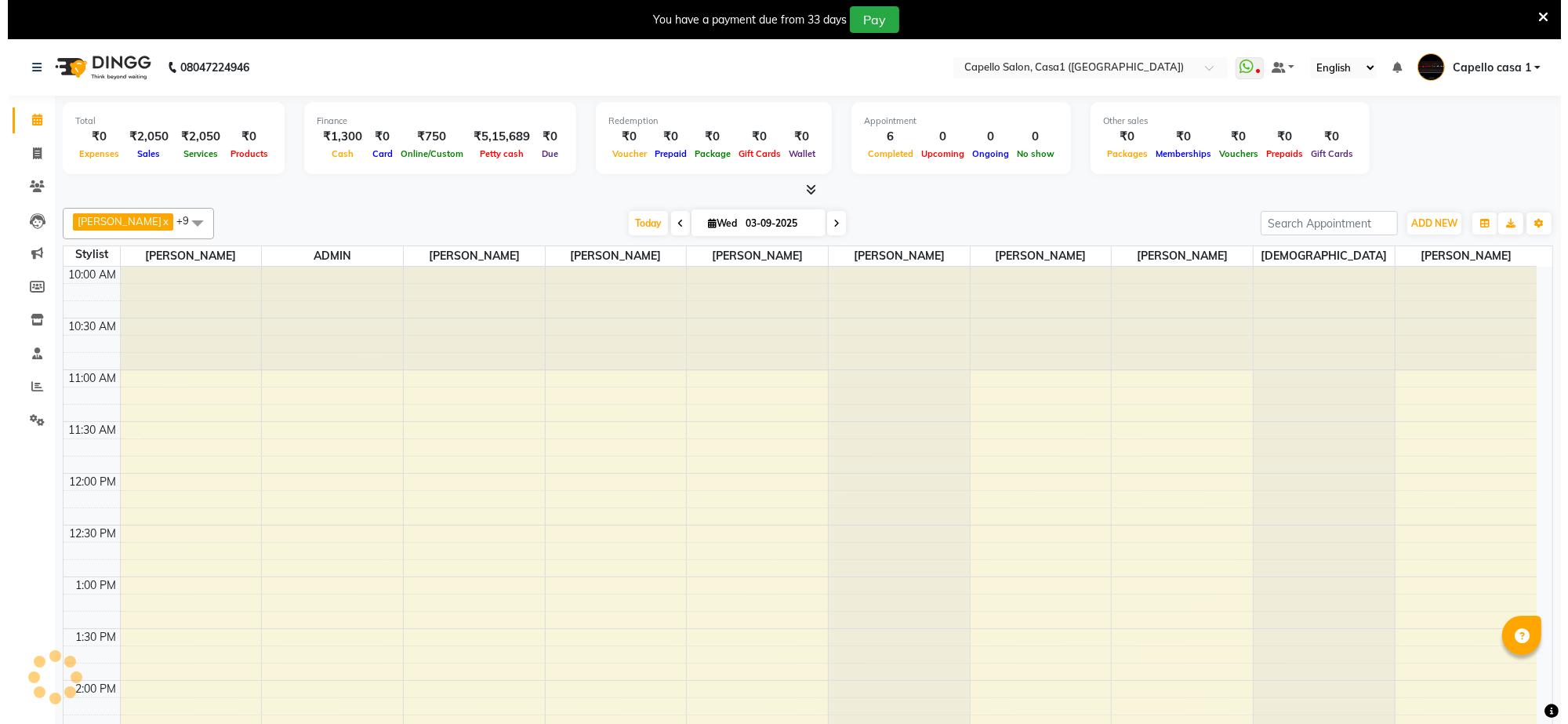
scroll to position [419, 0]
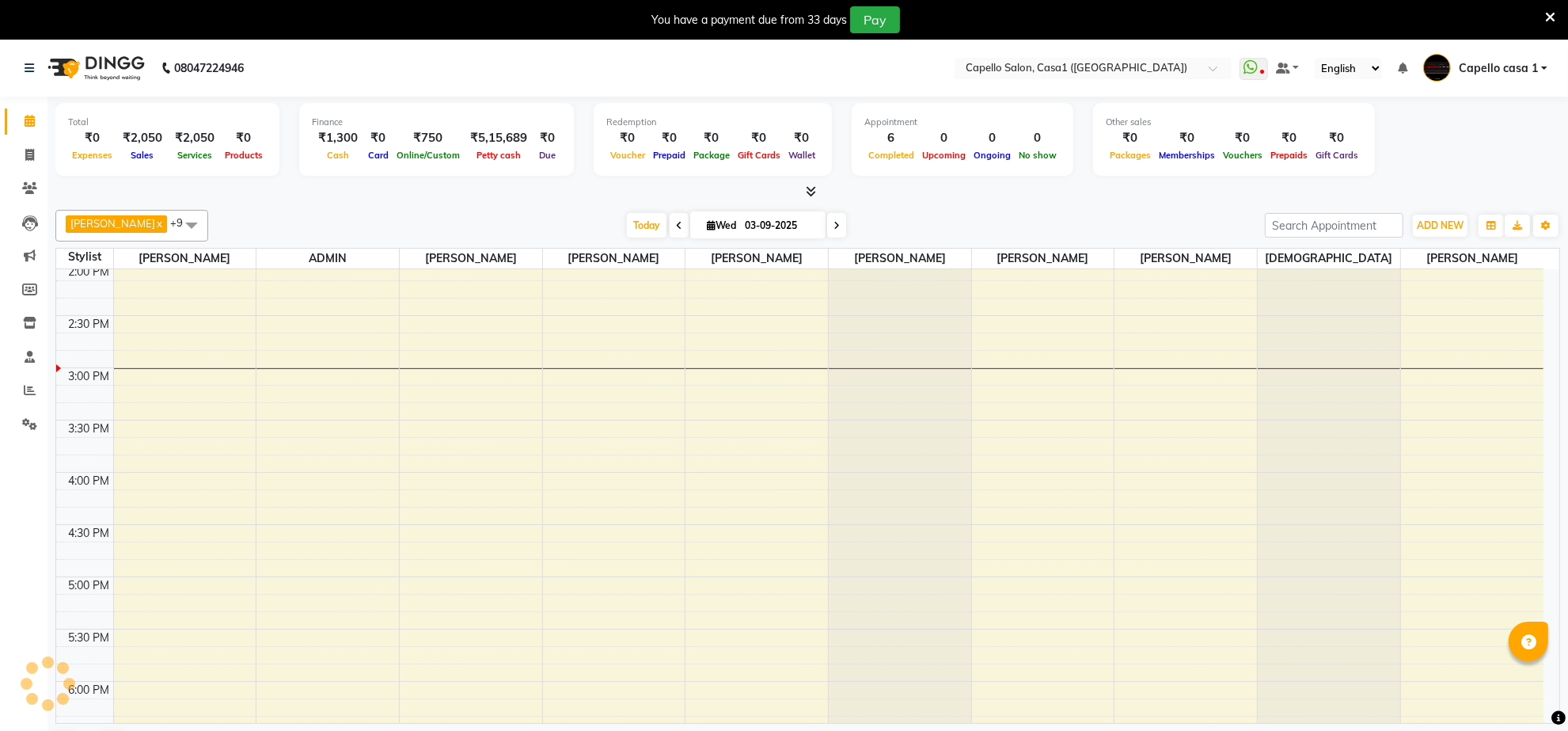
click at [1550, 13] on icon at bounding box center [1550, 18] width 10 height 14
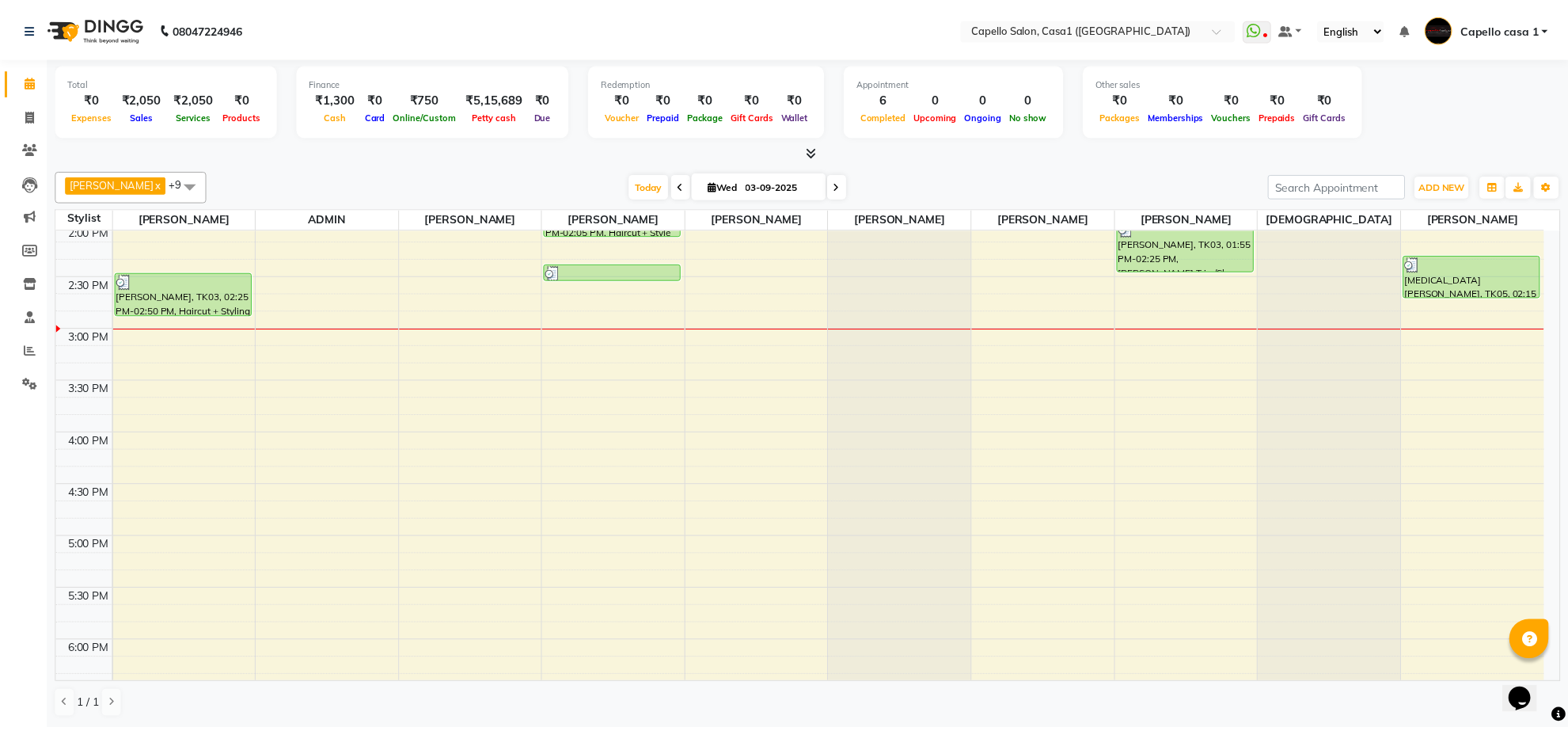
scroll to position [0, 0]
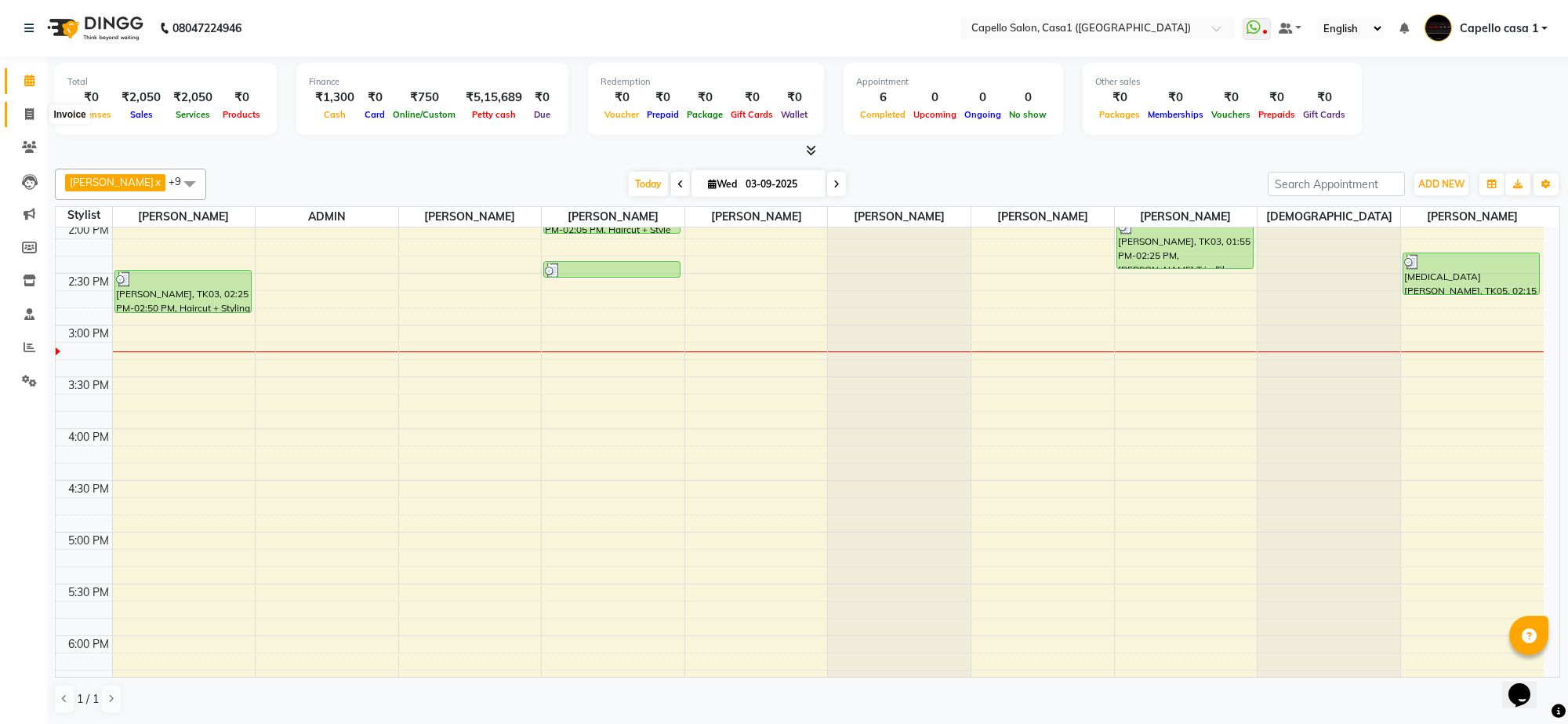
click at [33, 113] on icon at bounding box center [29, 113] width 9 height 12
select select "service"
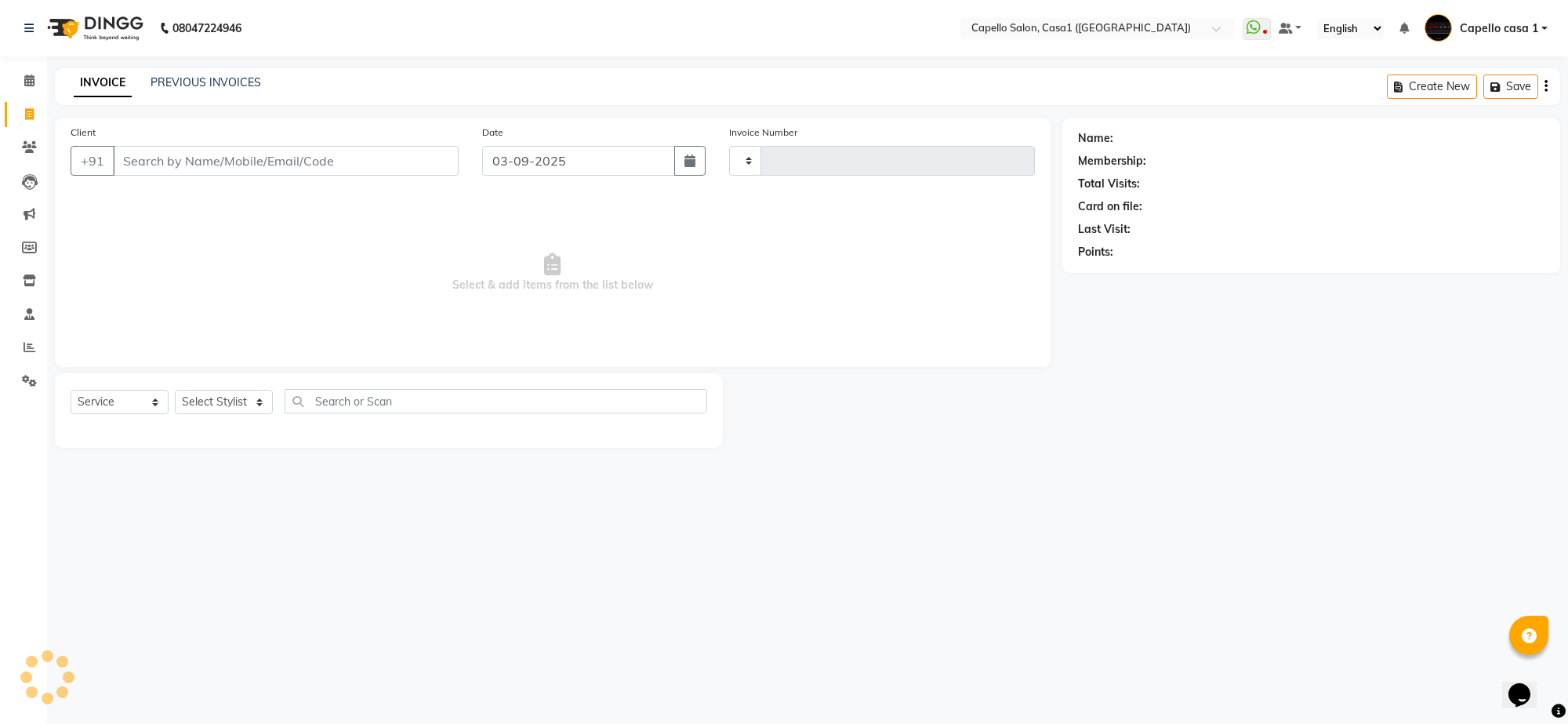
type input "3297"
select select "846"
click at [201, 150] on input "Client" at bounding box center [285, 161] width 346 height 30
click at [126, 404] on select "Select Service Product Membership Package Voucher Prepaid Gift Card" at bounding box center [120, 402] width 98 height 25
click at [71, 390] on select "Select Service Product Membership Package Voucher Prepaid Gift Card" at bounding box center [120, 402] width 98 height 25
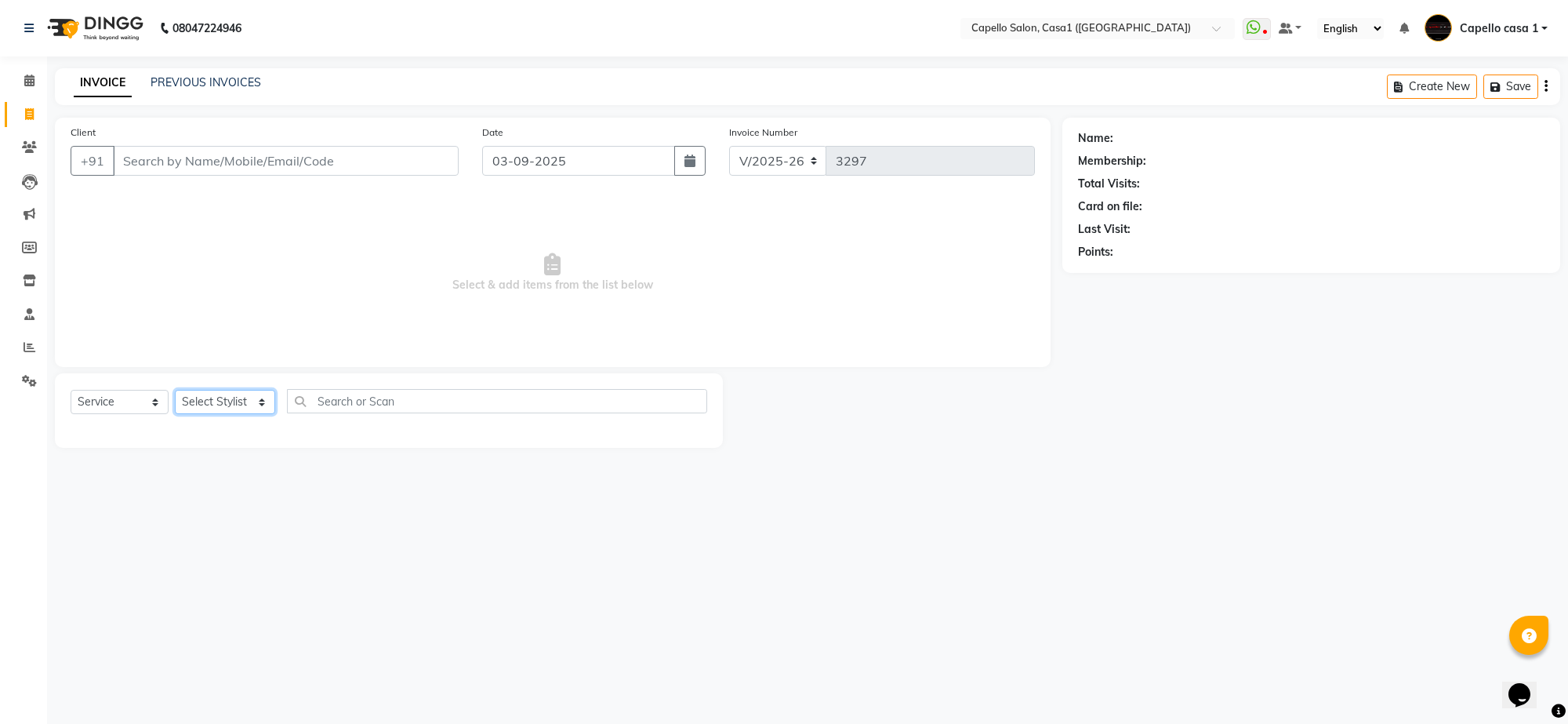
click at [214, 396] on select "Select Stylist aayush ADMIN Akash Chawale Capello casa 1 Harsh Nagture Nisha Ch…" at bounding box center [225, 402] width 101 height 25
select select "14376"
click at [175, 390] on select "Select Stylist aayush ADMIN Akash Chawale Capello casa 1 Harsh Nagture Nisha Ch…" at bounding box center [225, 402] width 101 height 25
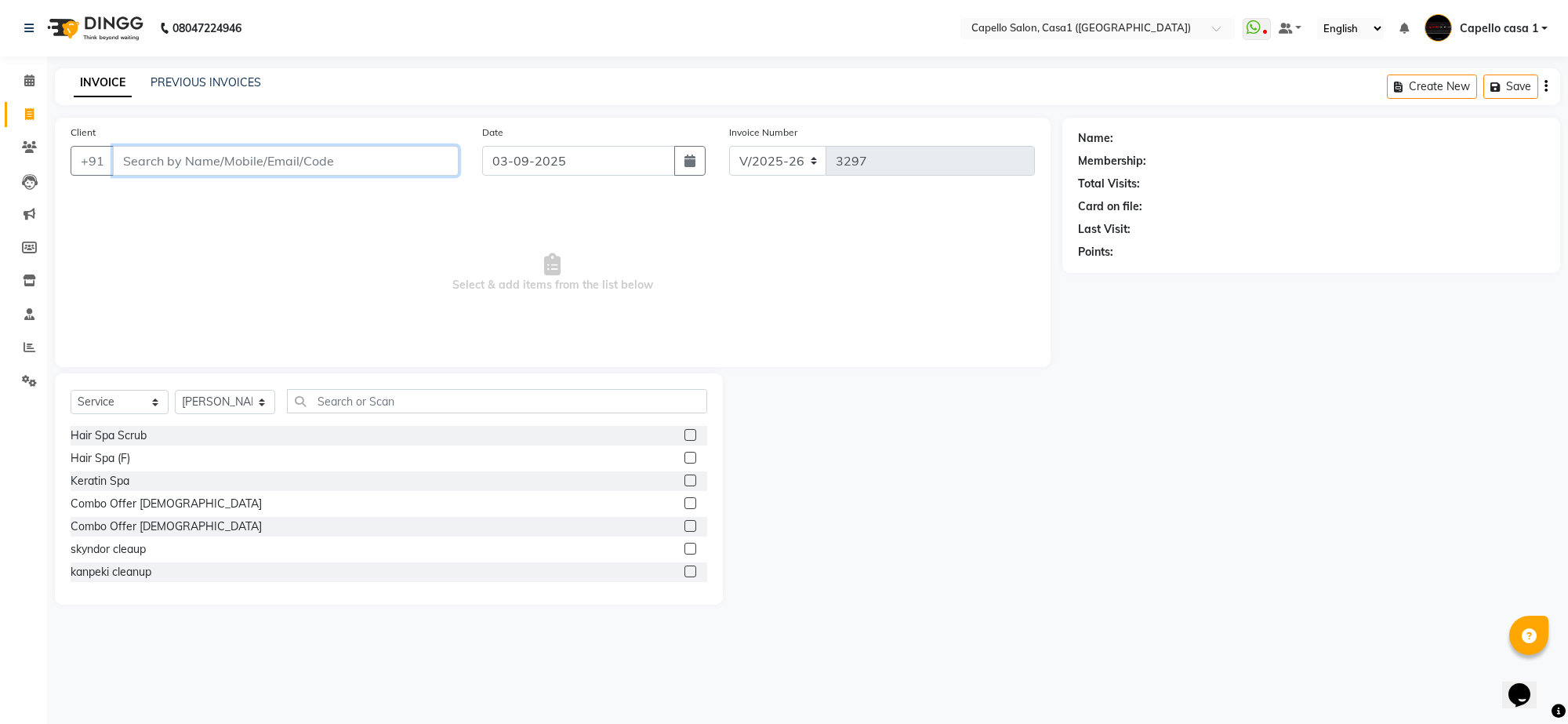
click at [204, 155] on input "Client" at bounding box center [285, 161] width 346 height 30
click at [684, 458] on label at bounding box center [690, 458] width 12 height 12
click at [684, 458] on input "checkbox" at bounding box center [689, 458] width 10 height 10
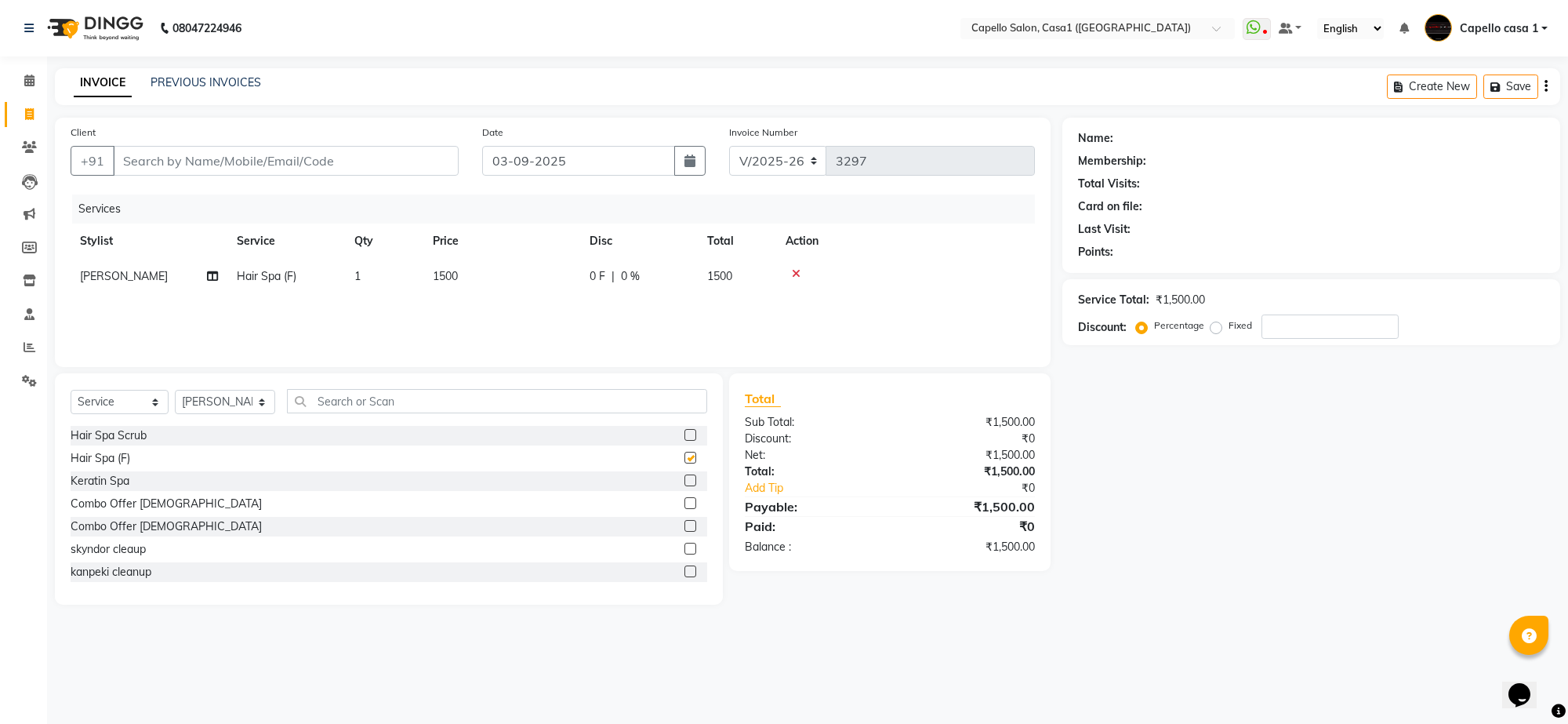
checkbox input "false"
click at [222, 161] on input "Client" at bounding box center [285, 161] width 346 height 30
type input "9"
type input "0"
type input "9307687937"
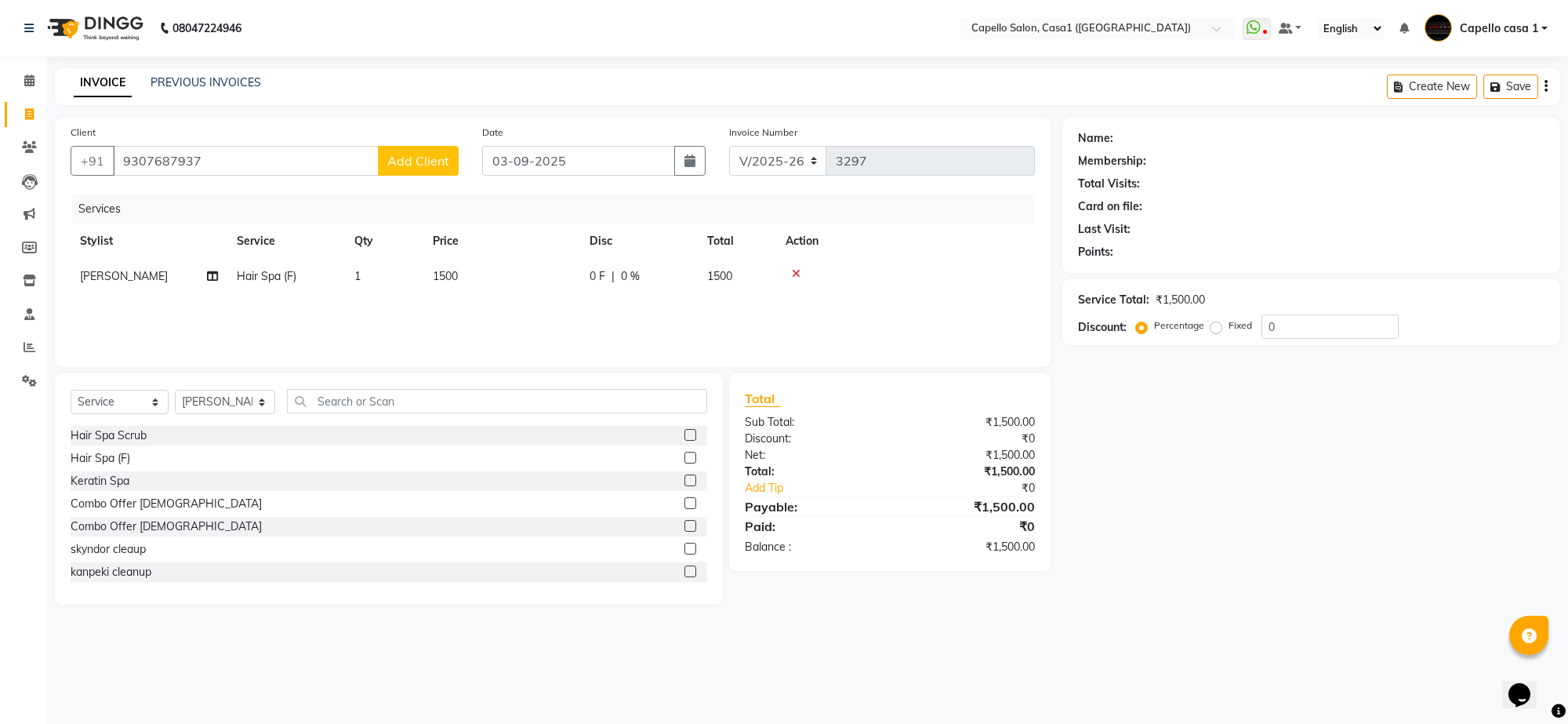
click at [401, 159] on span "Add Client" at bounding box center [419, 161] width 62 height 16
select select "22"
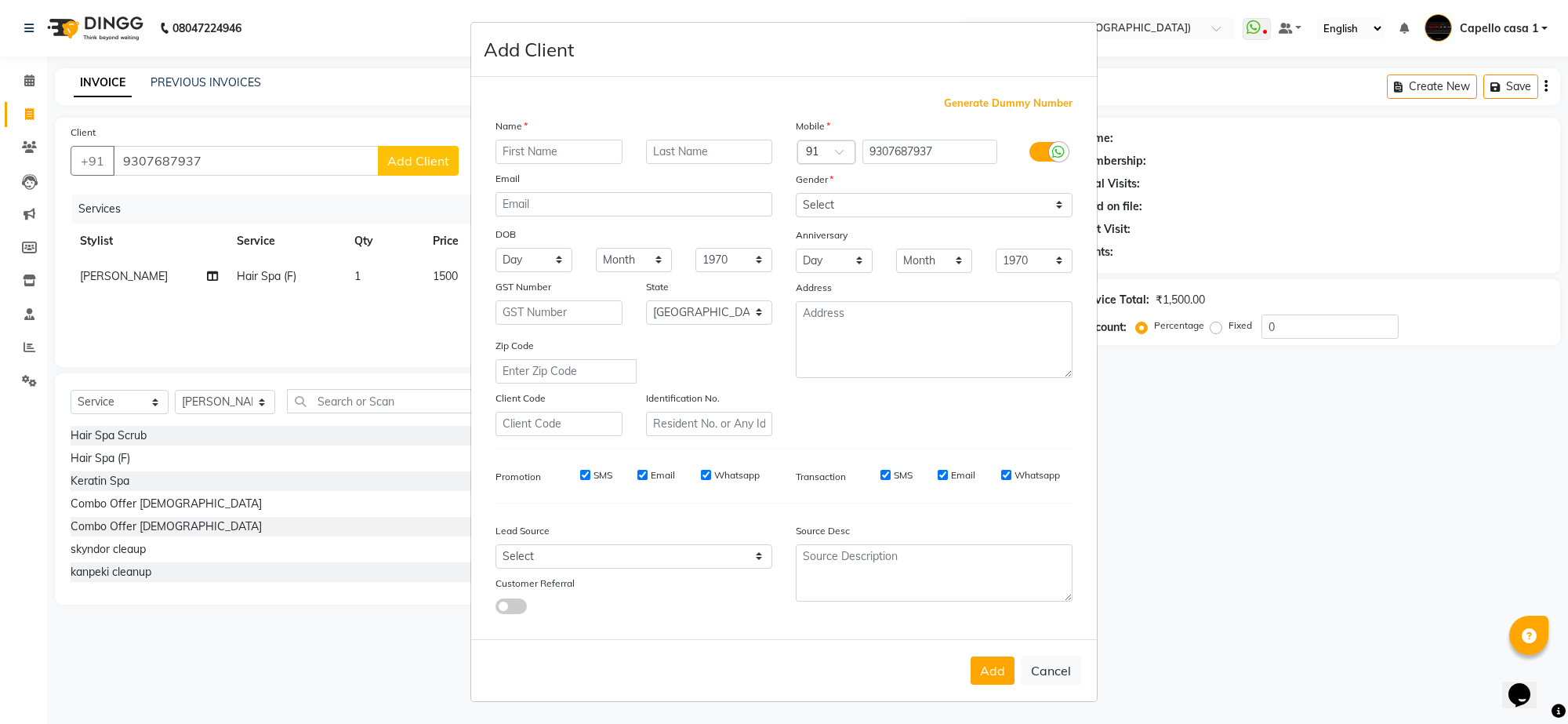
click at [538, 151] on input "text" at bounding box center [559, 151] width 127 height 25
type input "Harsha"
click at [862, 205] on select "Select Male Female Other Prefer Not To Say" at bounding box center [934, 205] width 277 height 25
select select "female"
click at [796, 194] on select "Select Male Female Other Prefer Not To Say" at bounding box center [934, 205] width 277 height 25
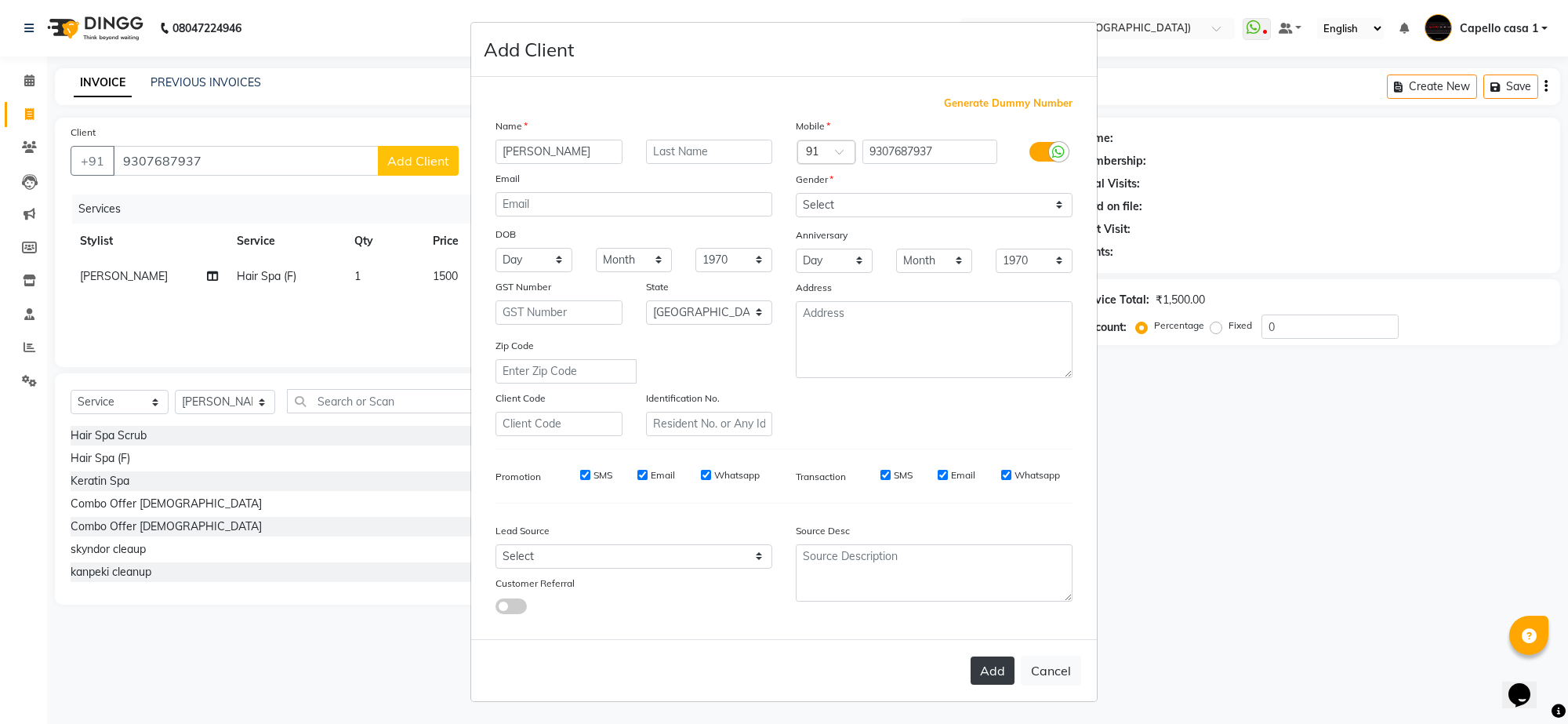
click at [992, 657] on button "Add" at bounding box center [992, 671] width 44 height 29
select select
select select "null"
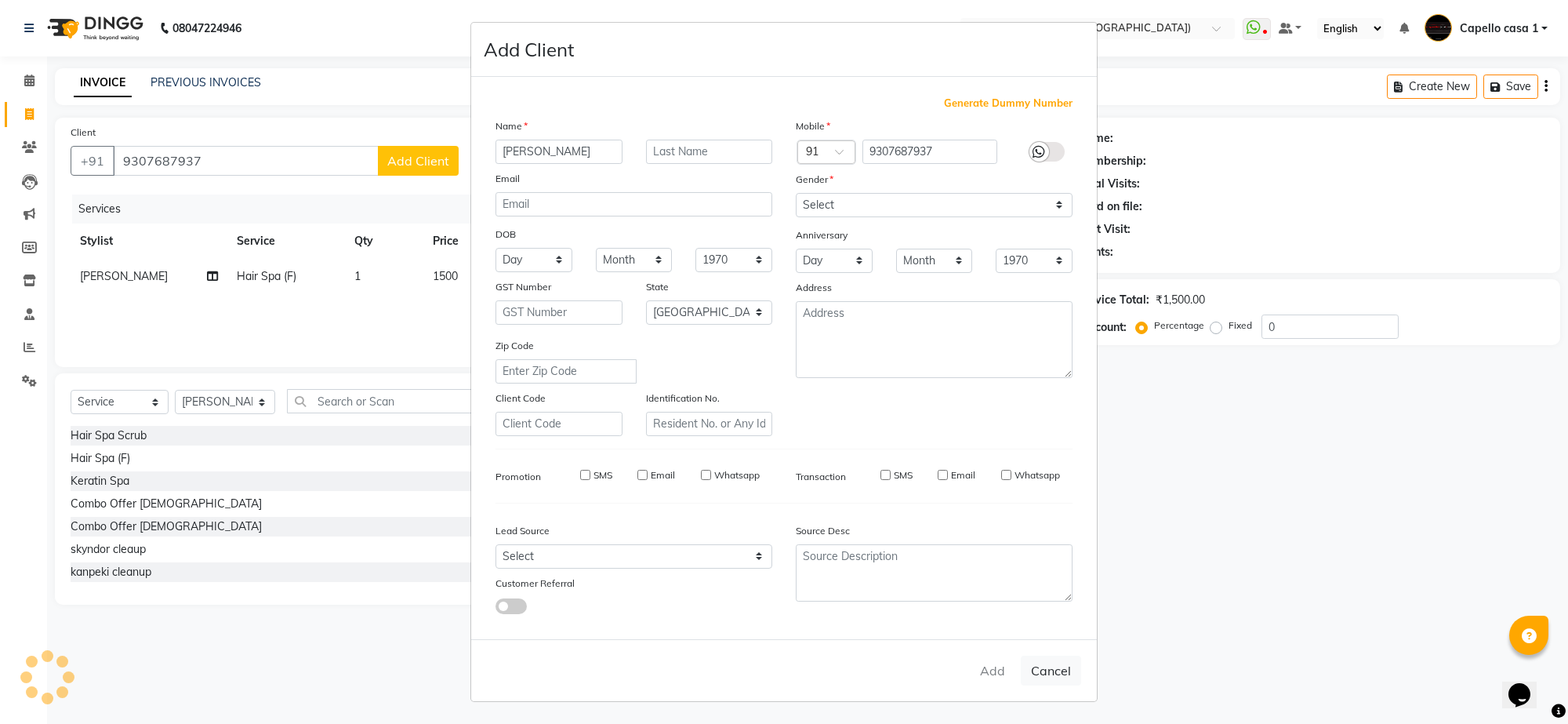
select select
checkbox input "false"
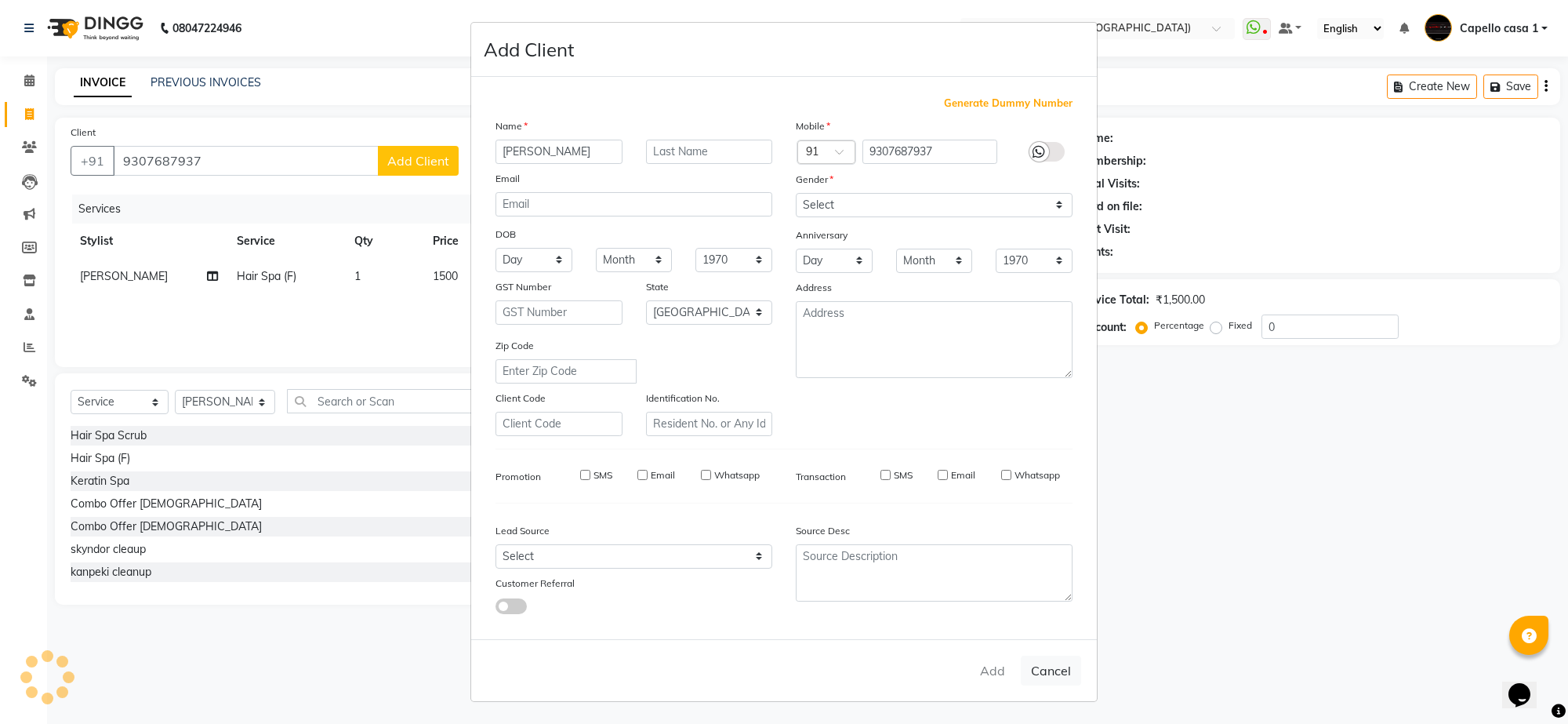
checkbox input "false"
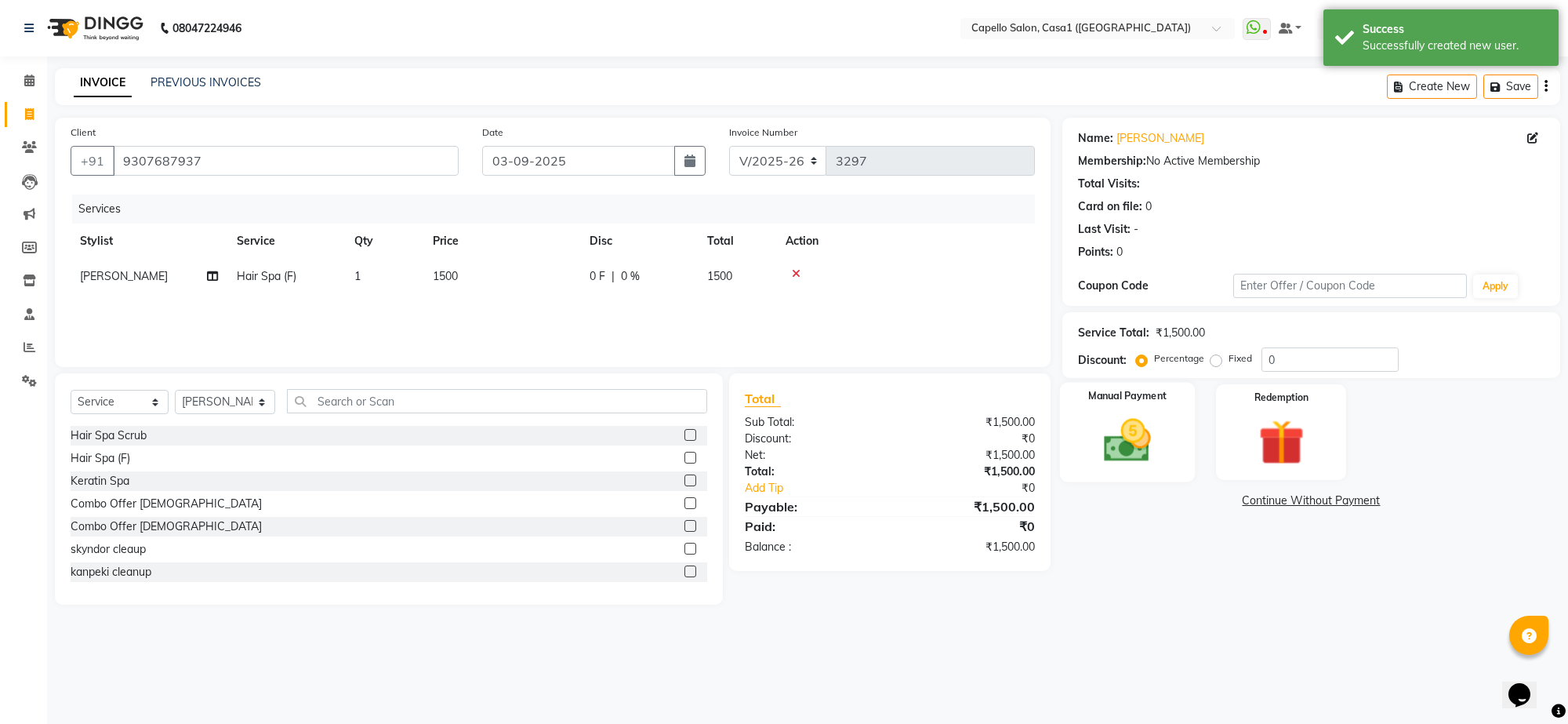
click at [1143, 461] on img at bounding box center [1127, 440] width 77 height 55
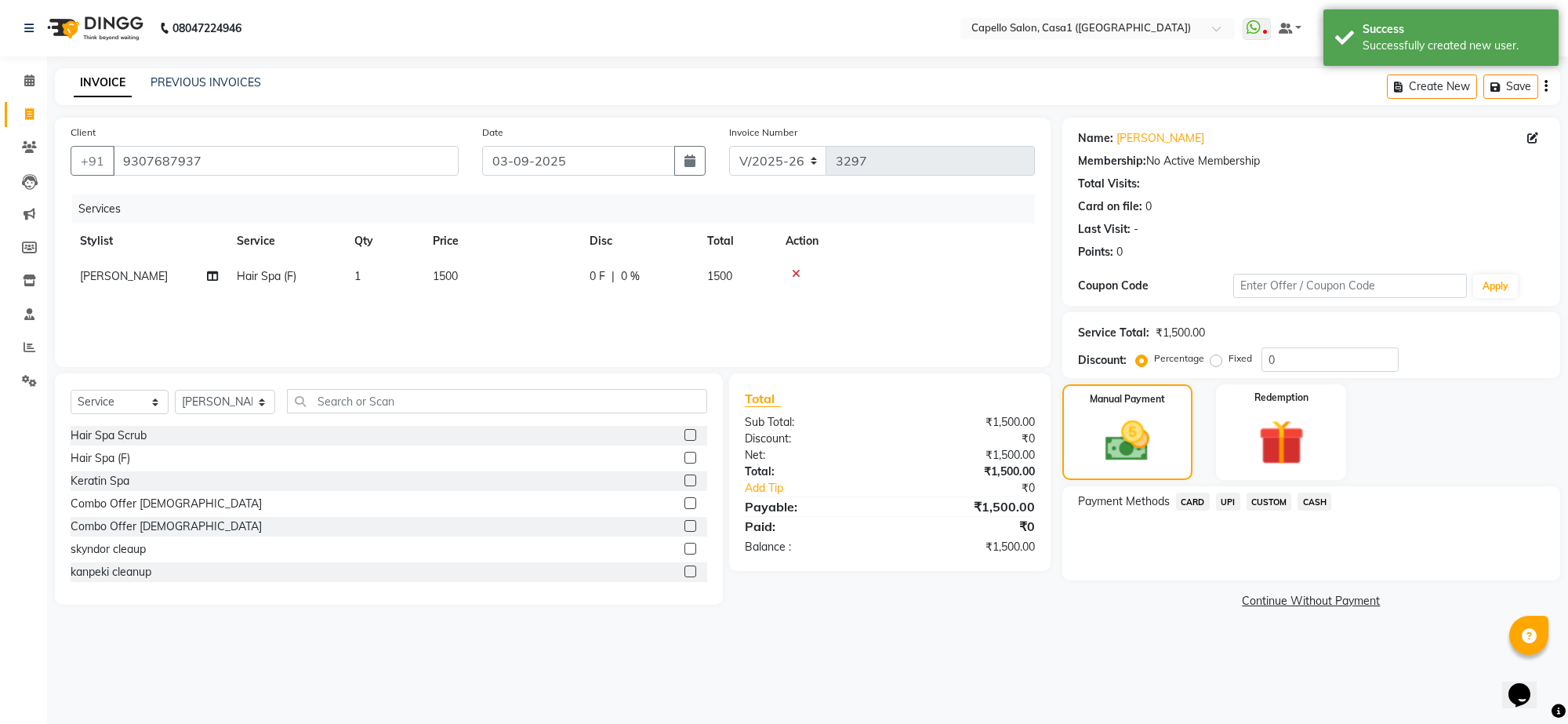
click at [1325, 503] on span "CASH" at bounding box center [1314, 501] width 34 height 18
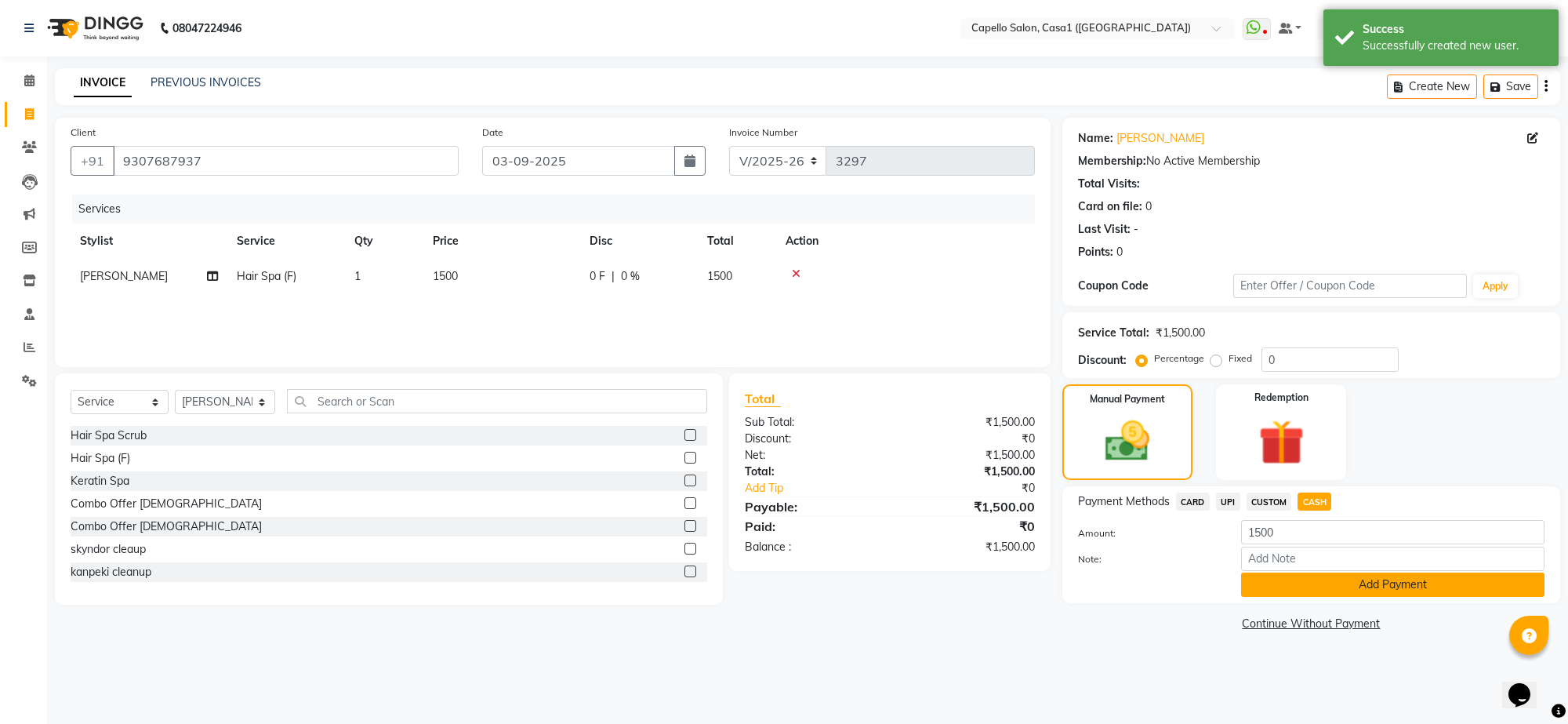
click at [1315, 585] on button "Add Payment" at bounding box center [1393, 584] width 304 height 25
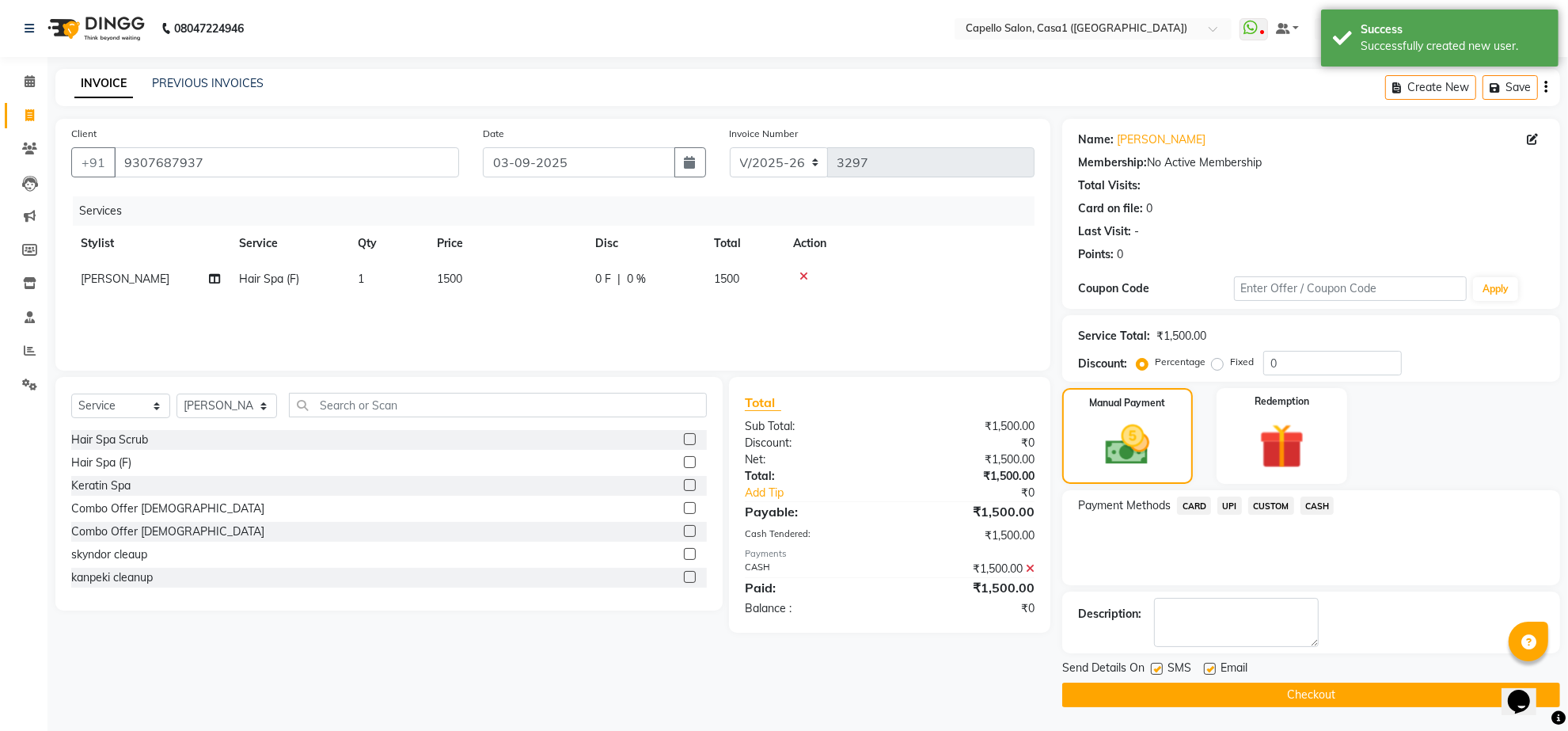
scroll to position [1, 0]
click at [1316, 689] on button "Checkout" at bounding box center [1311, 695] width 498 height 25
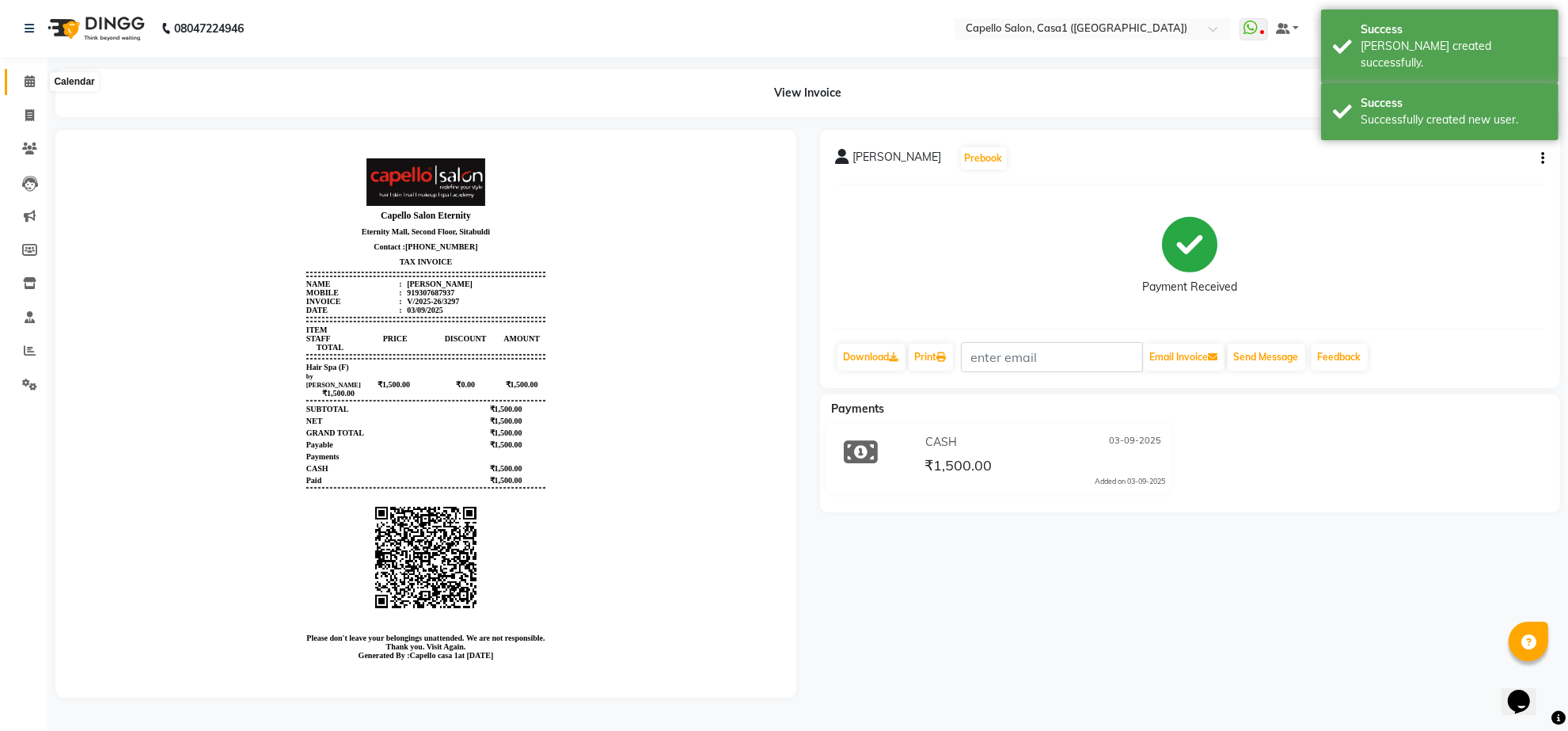
click at [36, 76] on span at bounding box center [30, 82] width 28 height 18
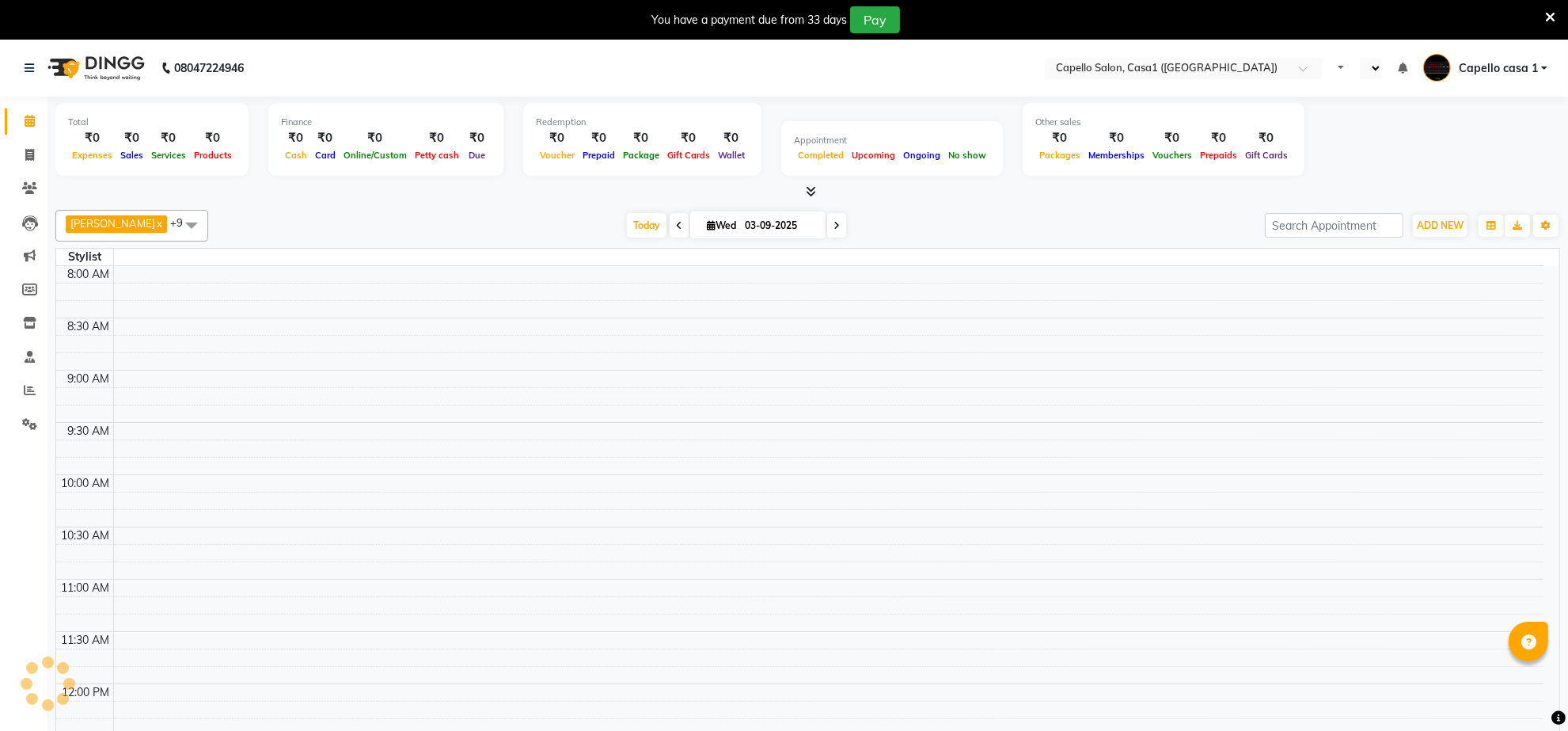
select select "en"
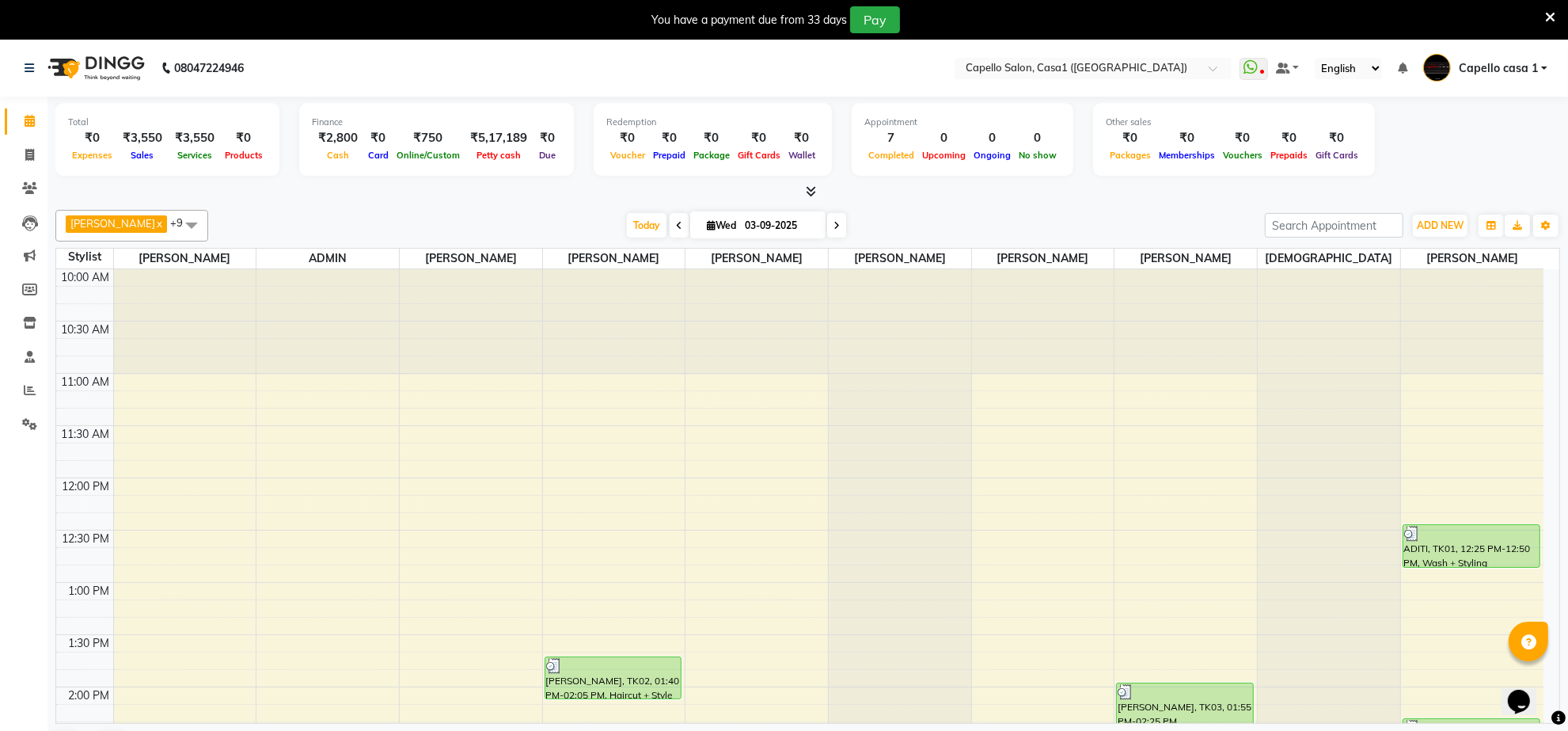
click at [1550, 17] on icon at bounding box center [1550, 18] width 10 height 14
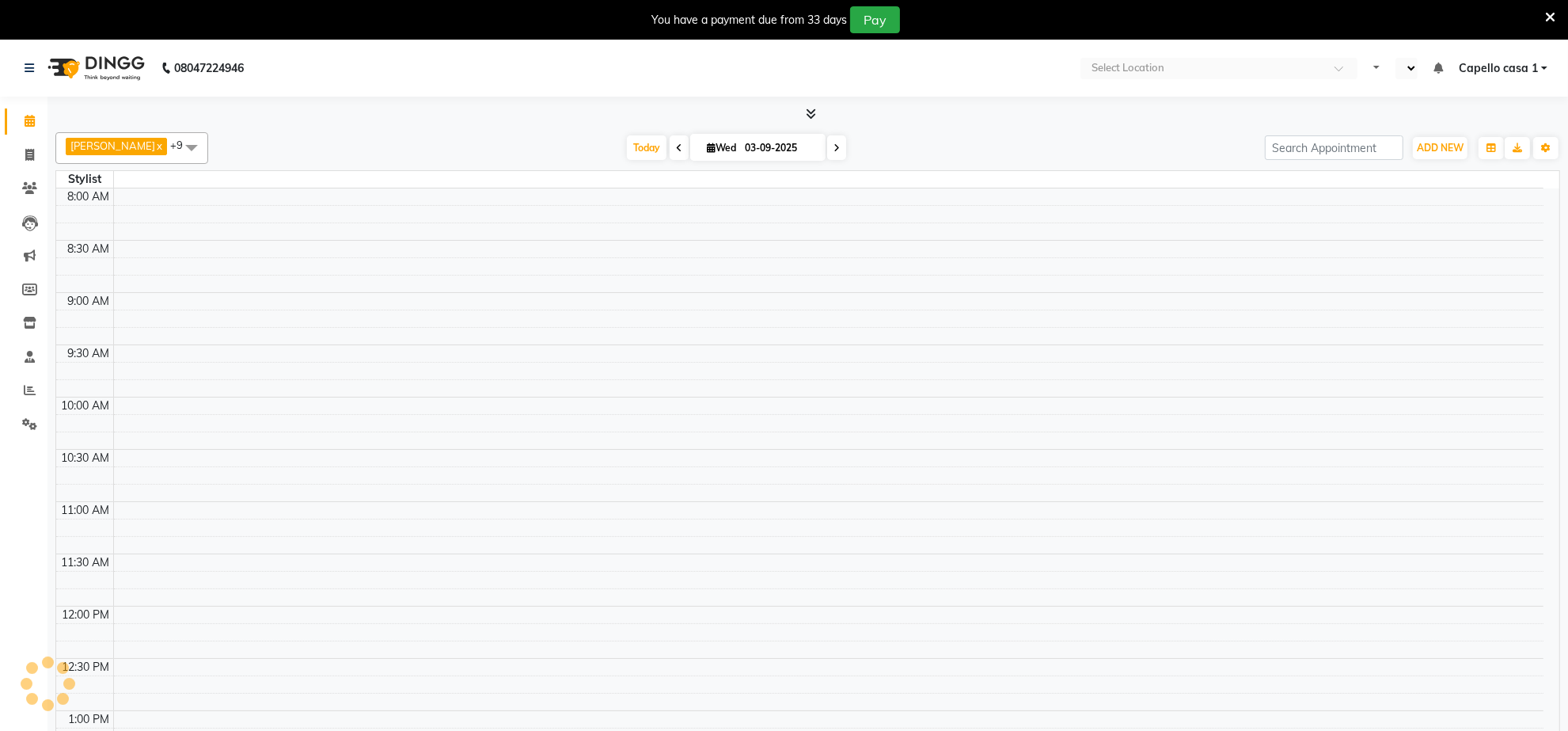
select select "en"
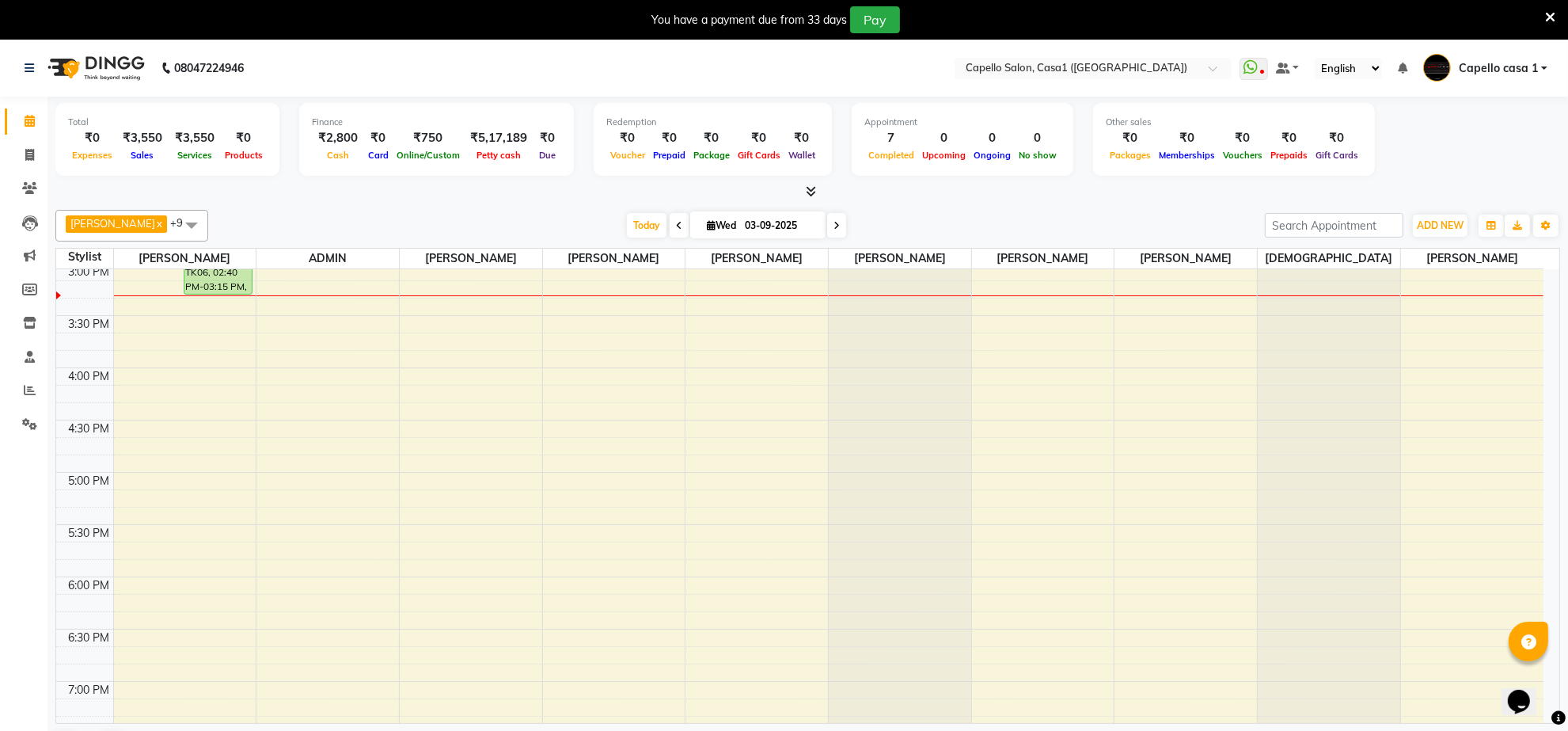
click at [1550, 17] on icon at bounding box center [1550, 18] width 10 height 14
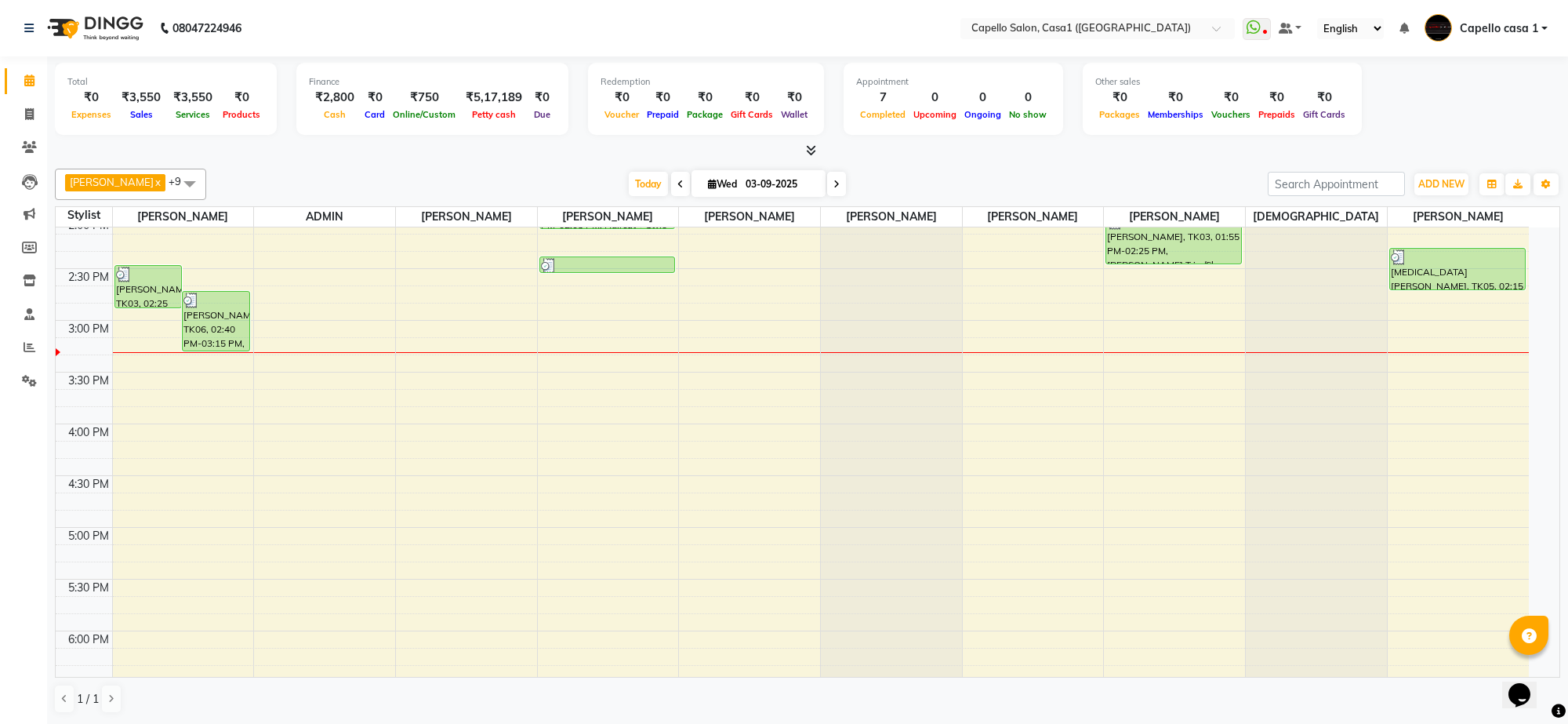
scroll to position [413, 0]
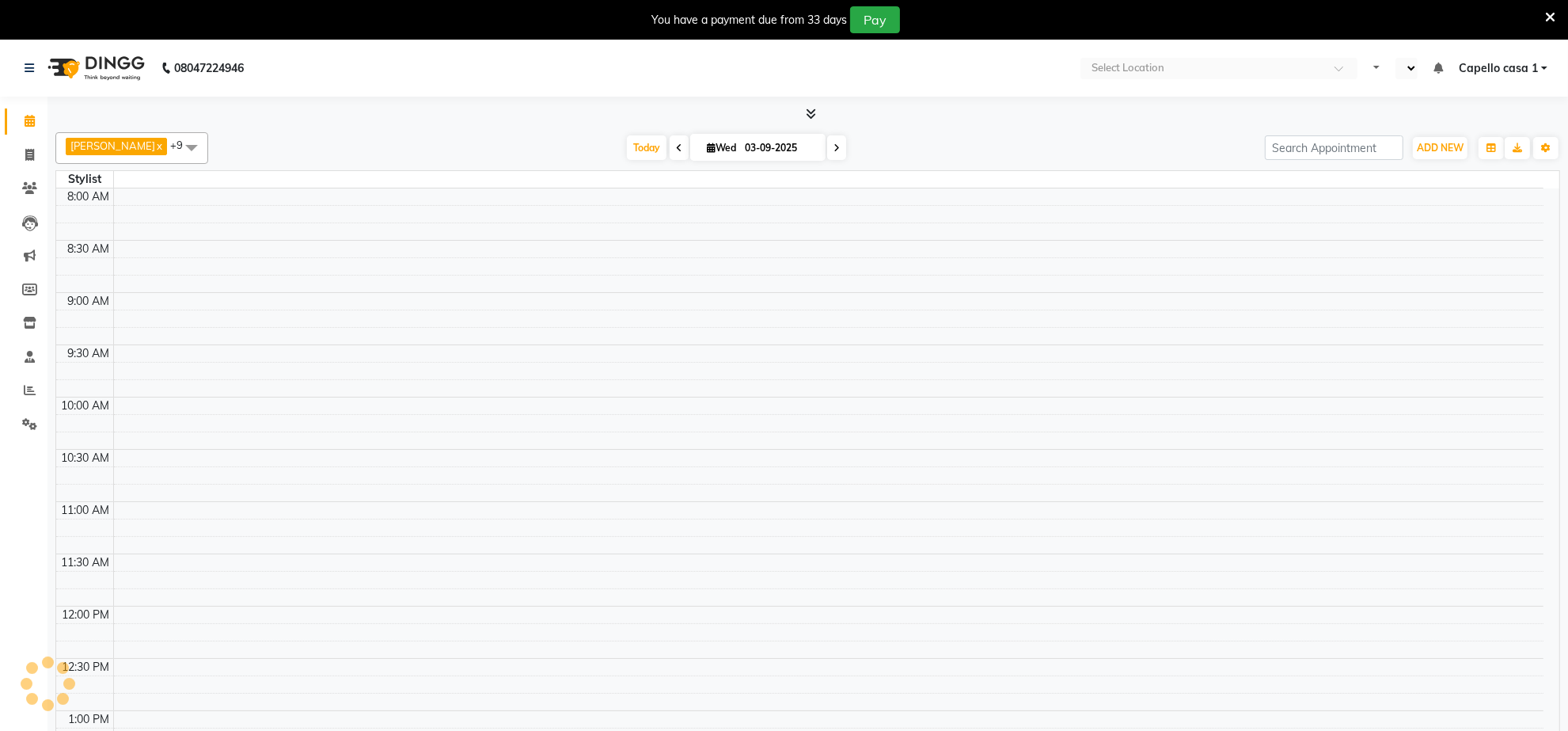
select select "en"
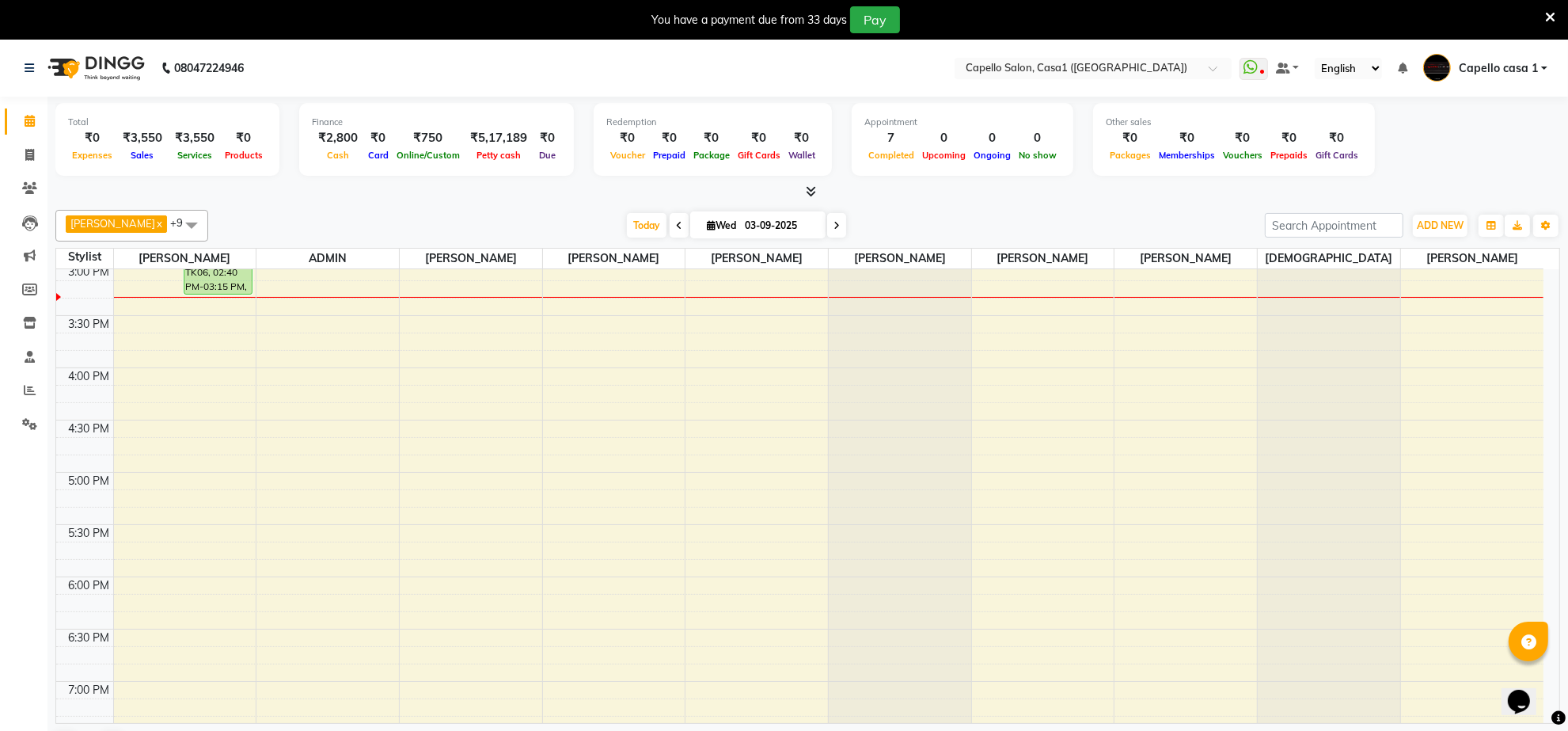
click at [1546, 13] on icon at bounding box center [1550, 18] width 10 height 14
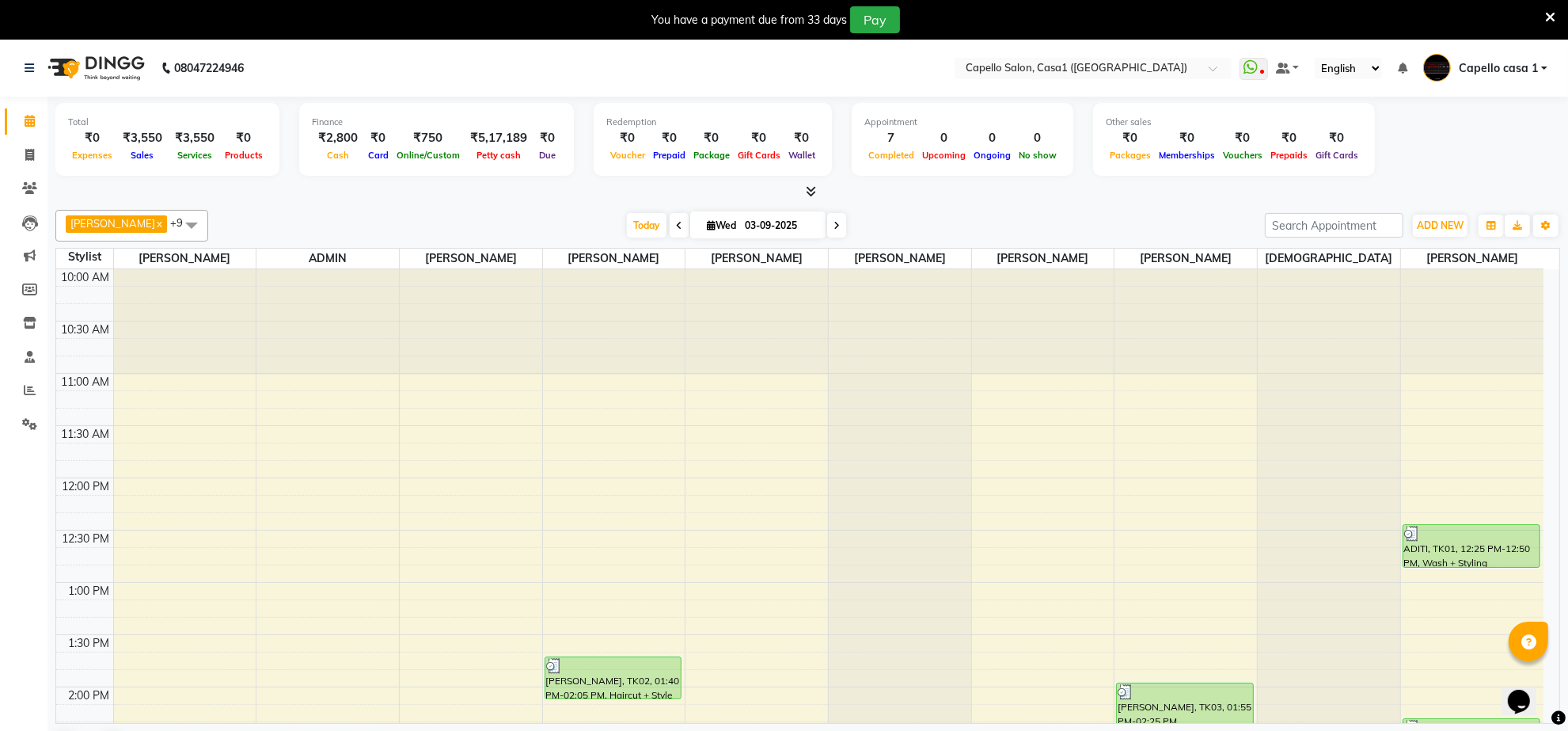
click at [1553, 17] on icon at bounding box center [1550, 18] width 10 height 14
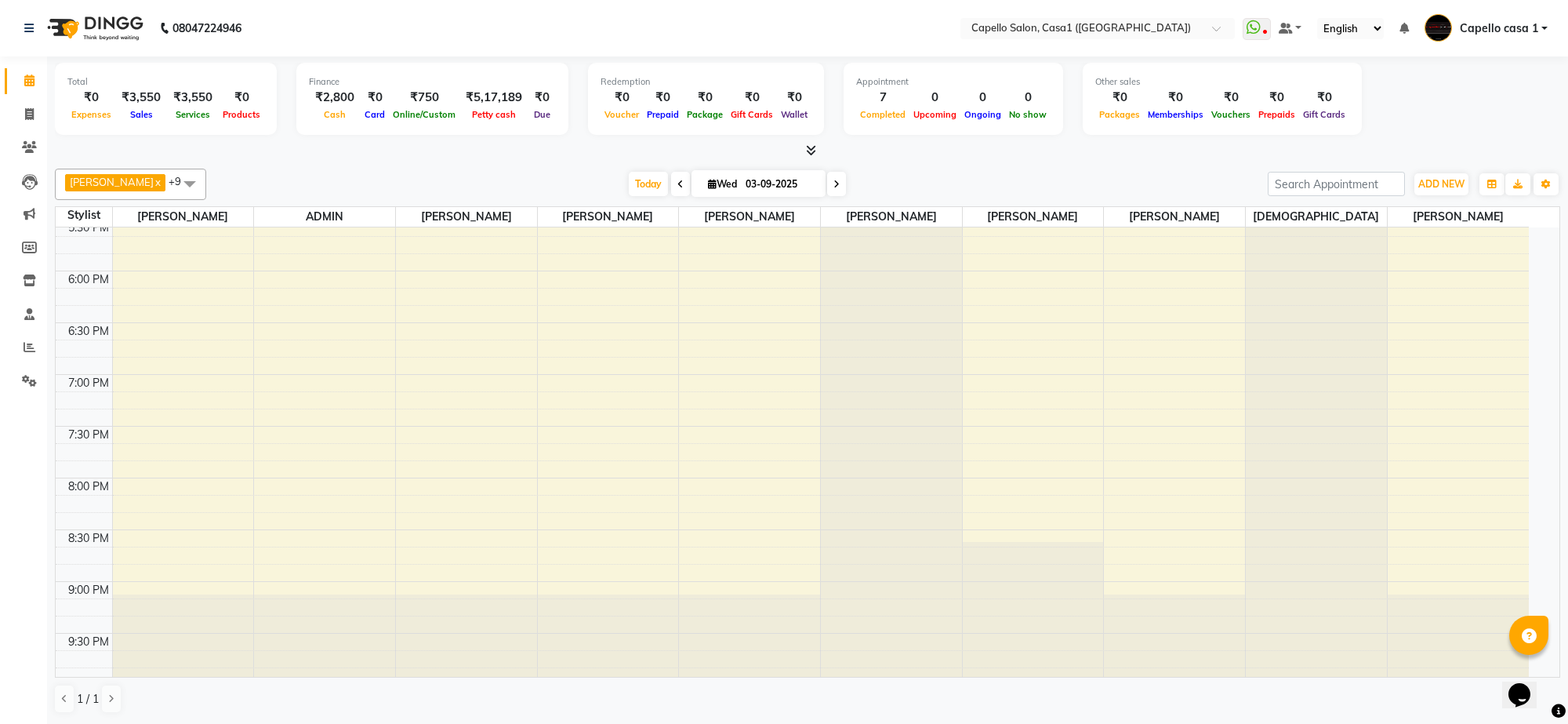
scroll to position [393, 0]
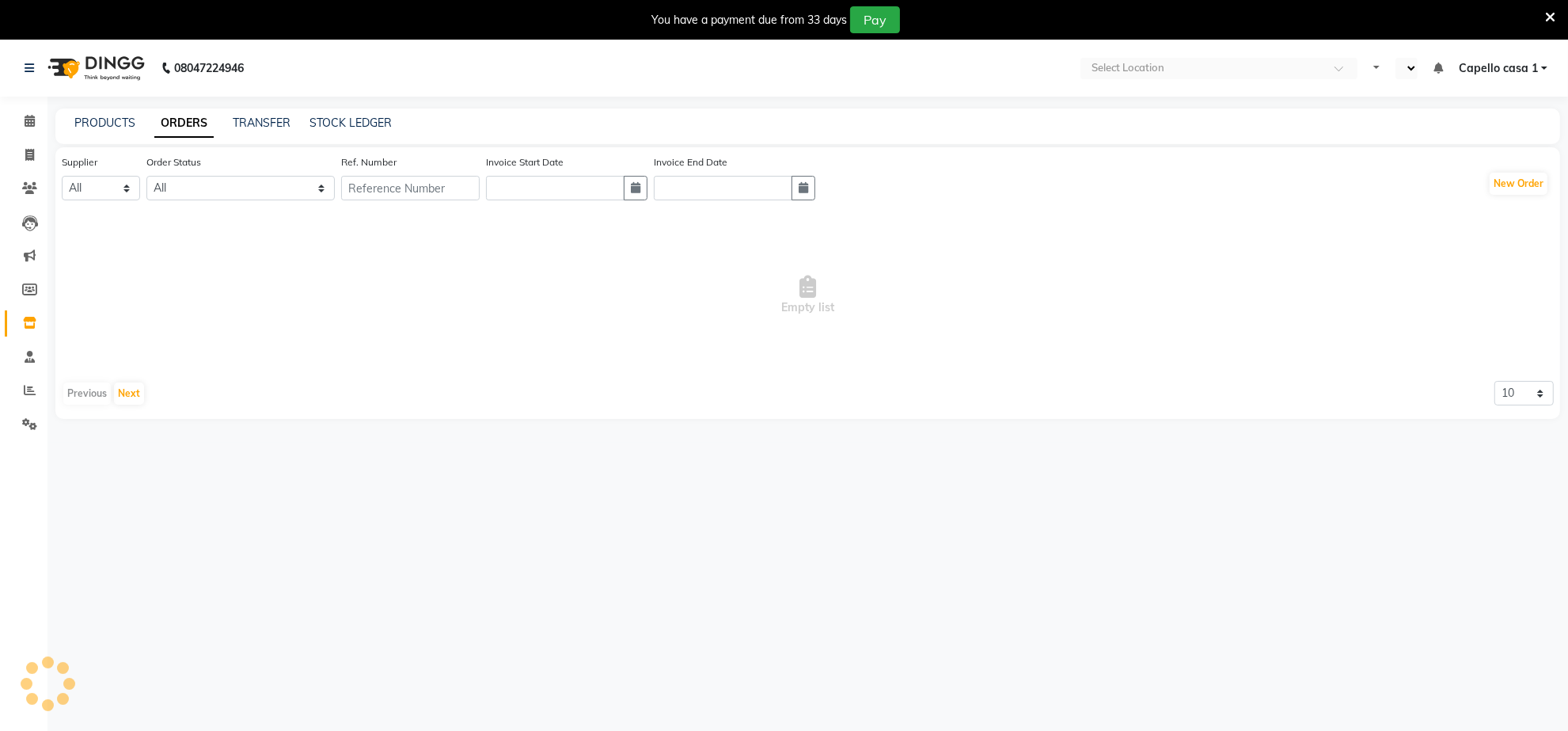
select select "en"
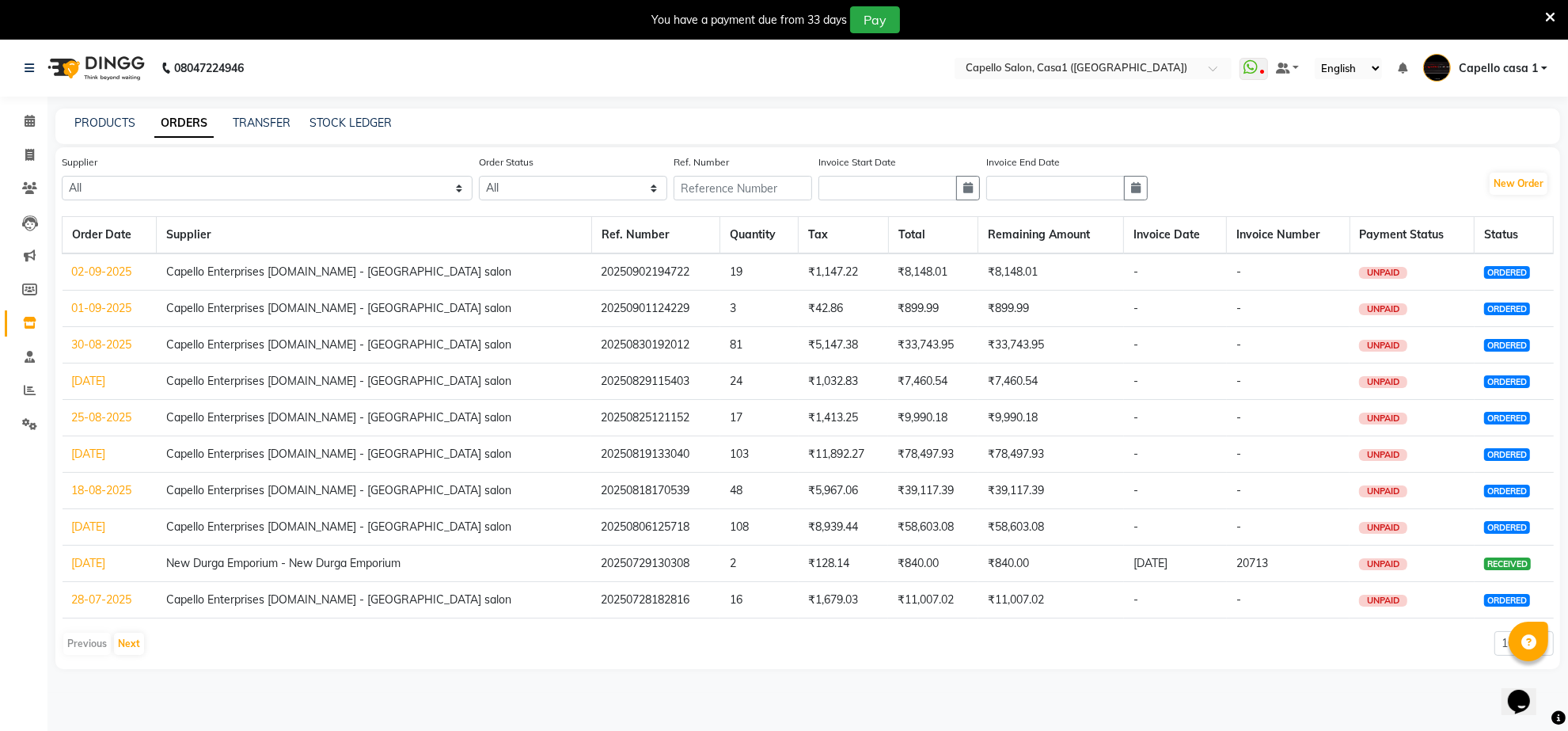
click at [108, 271] on link "02-09-2025" at bounding box center [102, 271] width 60 height 14
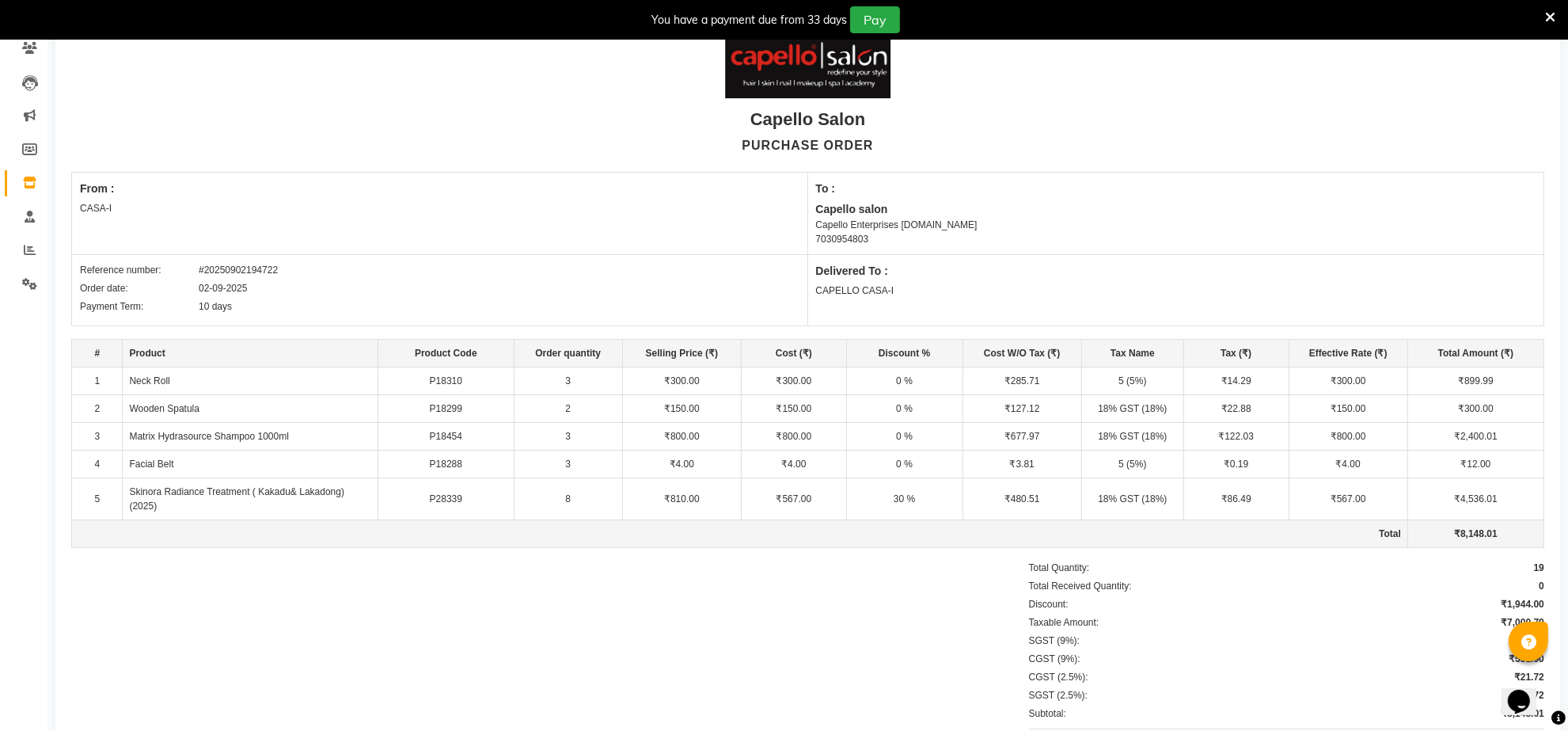
scroll to position [243, 0]
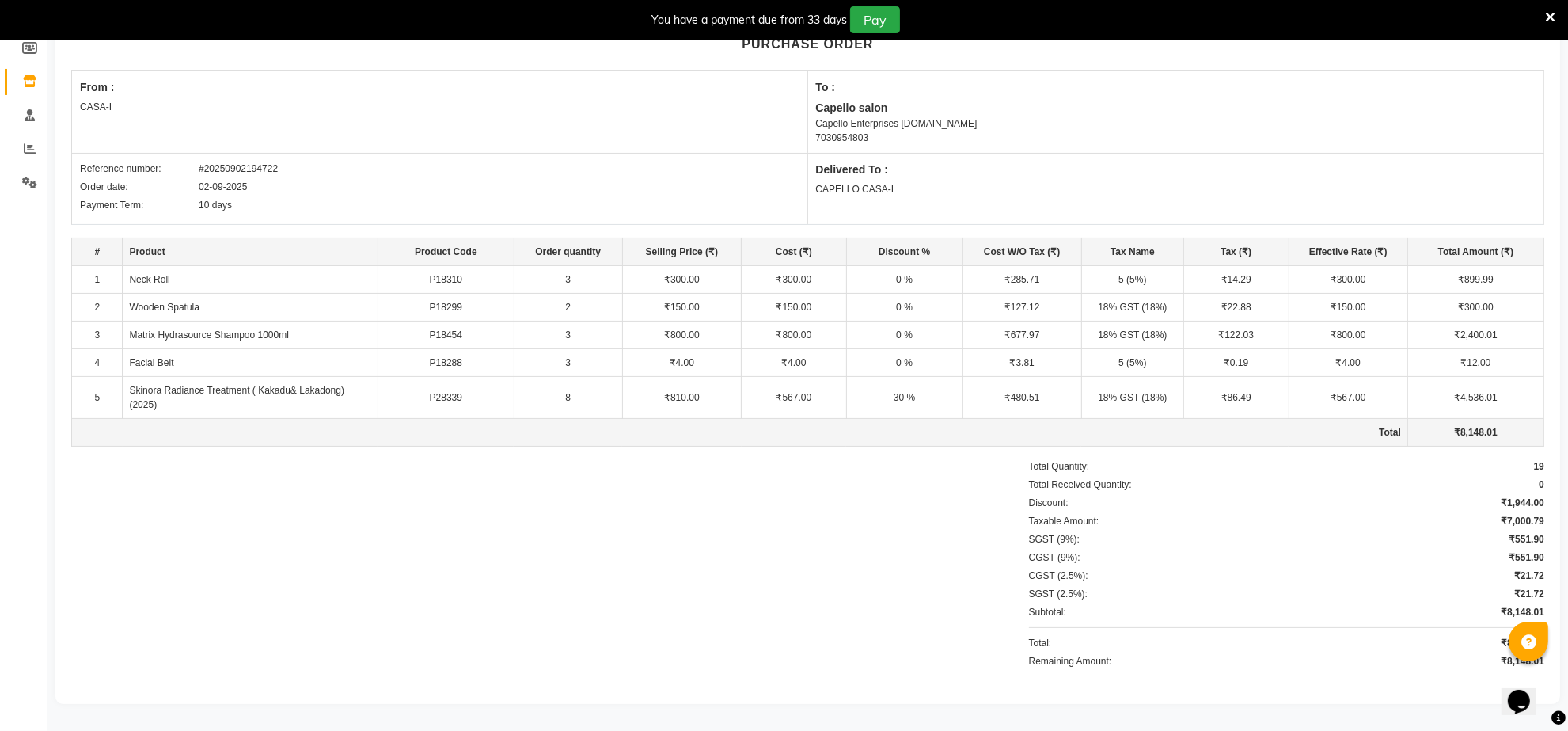
click at [1546, 17] on icon at bounding box center [1550, 18] width 10 height 14
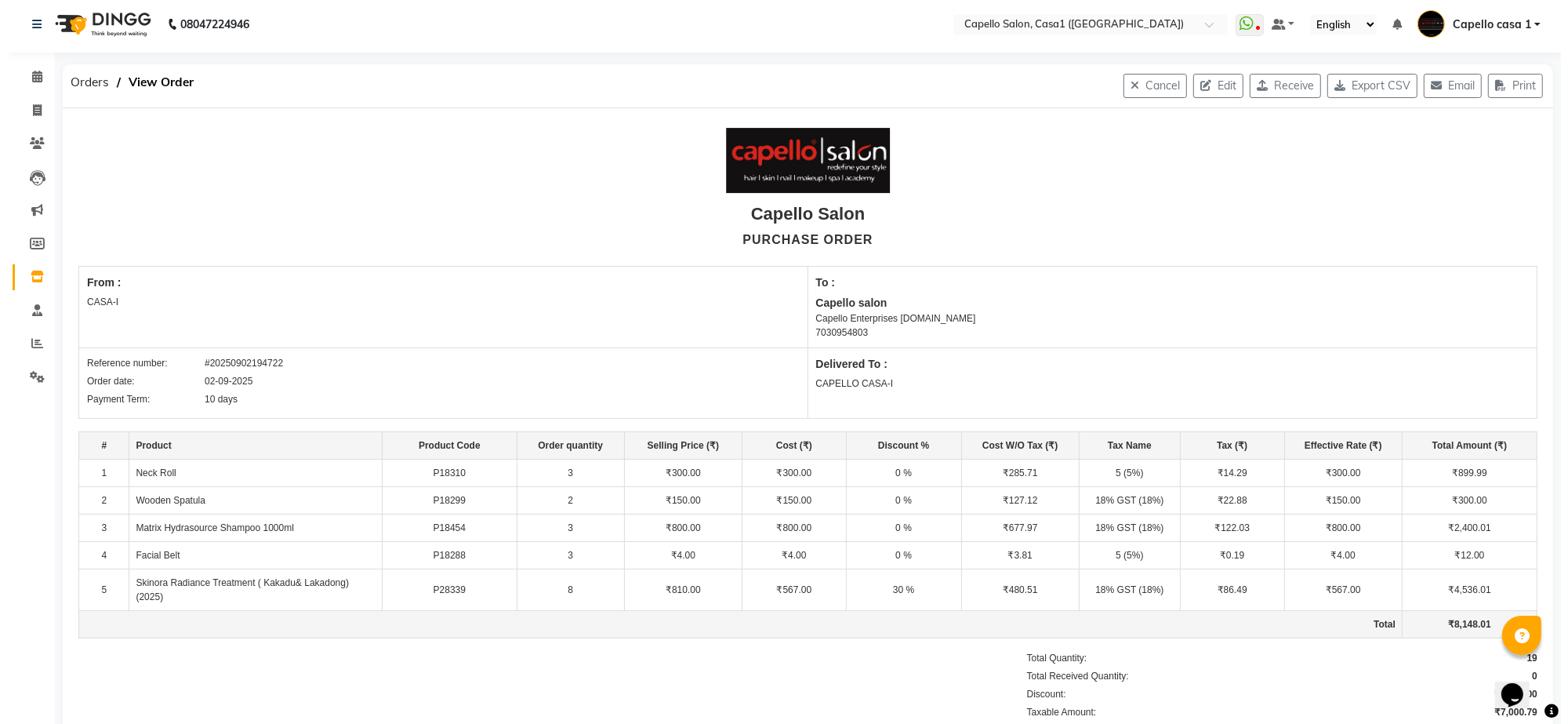
scroll to position [0, 0]
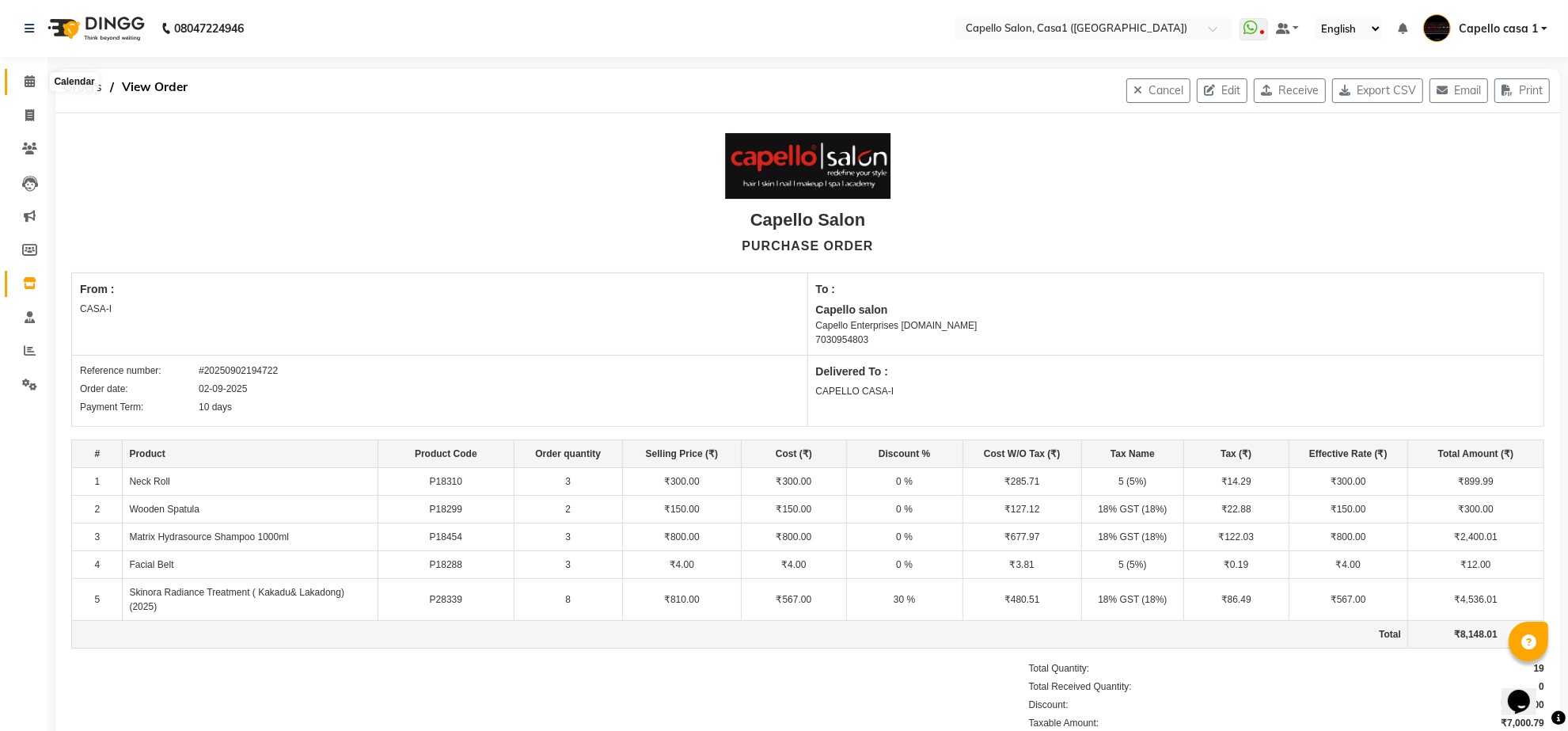
click at [26, 76] on icon at bounding box center [30, 81] width 10 height 12
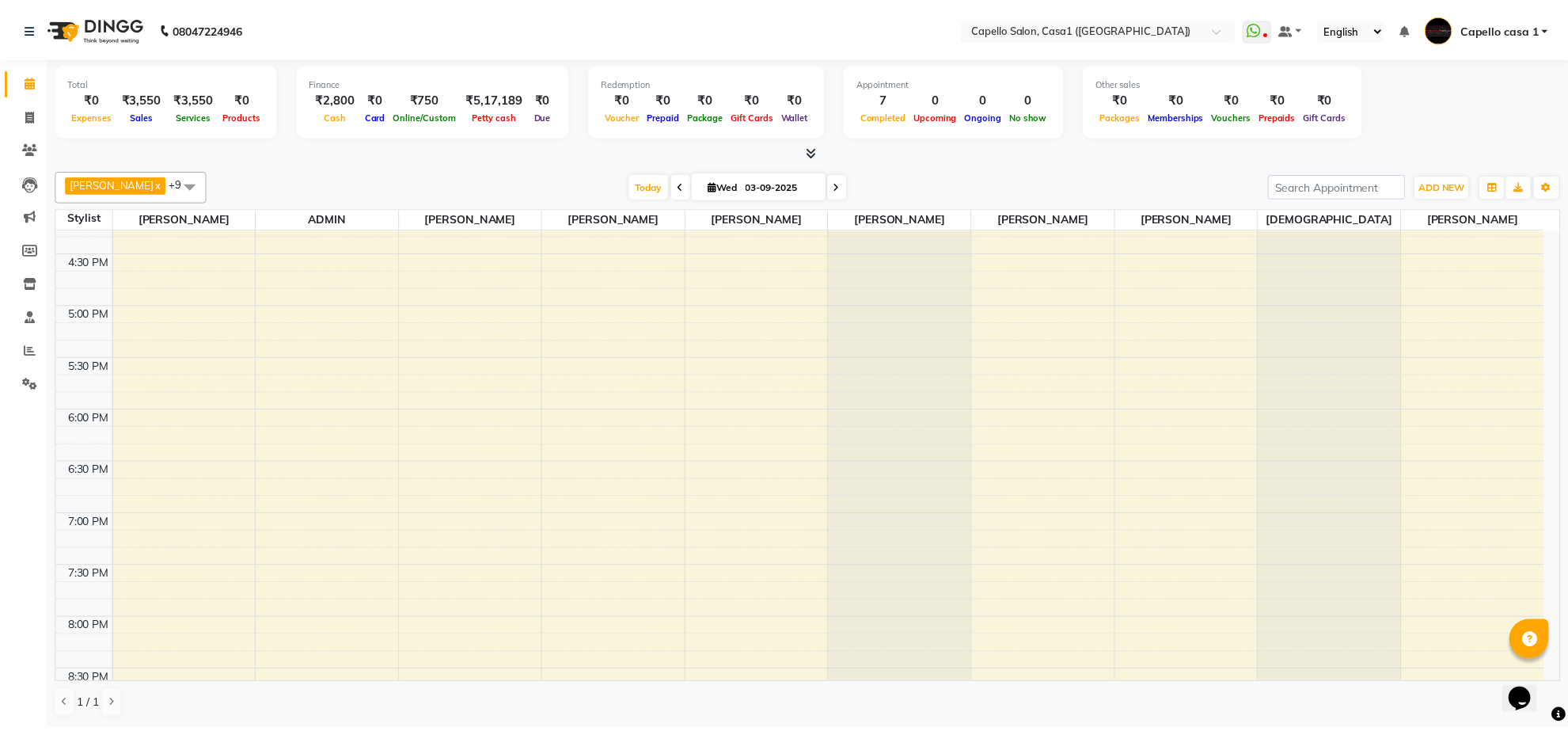
scroll to position [813, 0]
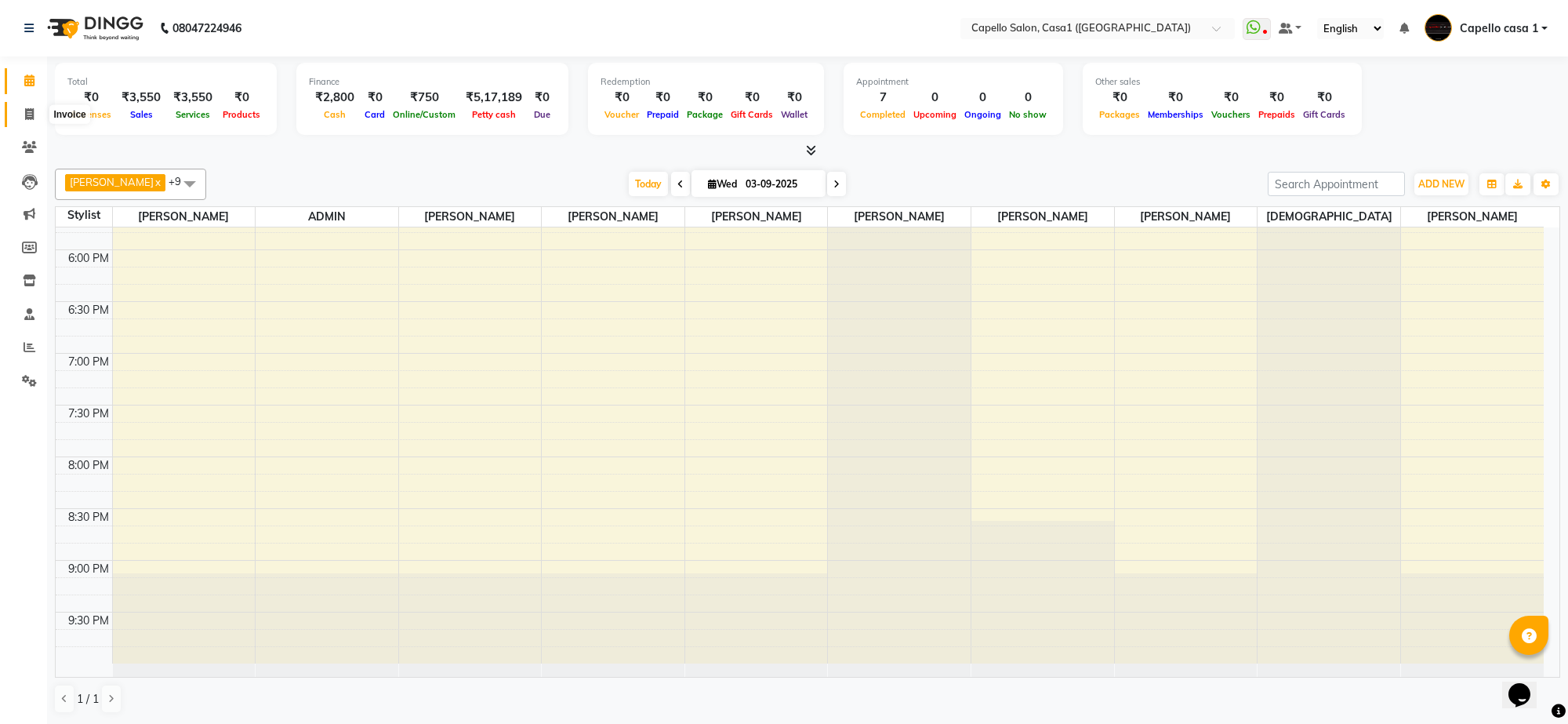
click at [30, 116] on icon at bounding box center [29, 113] width 9 height 12
select select "service"
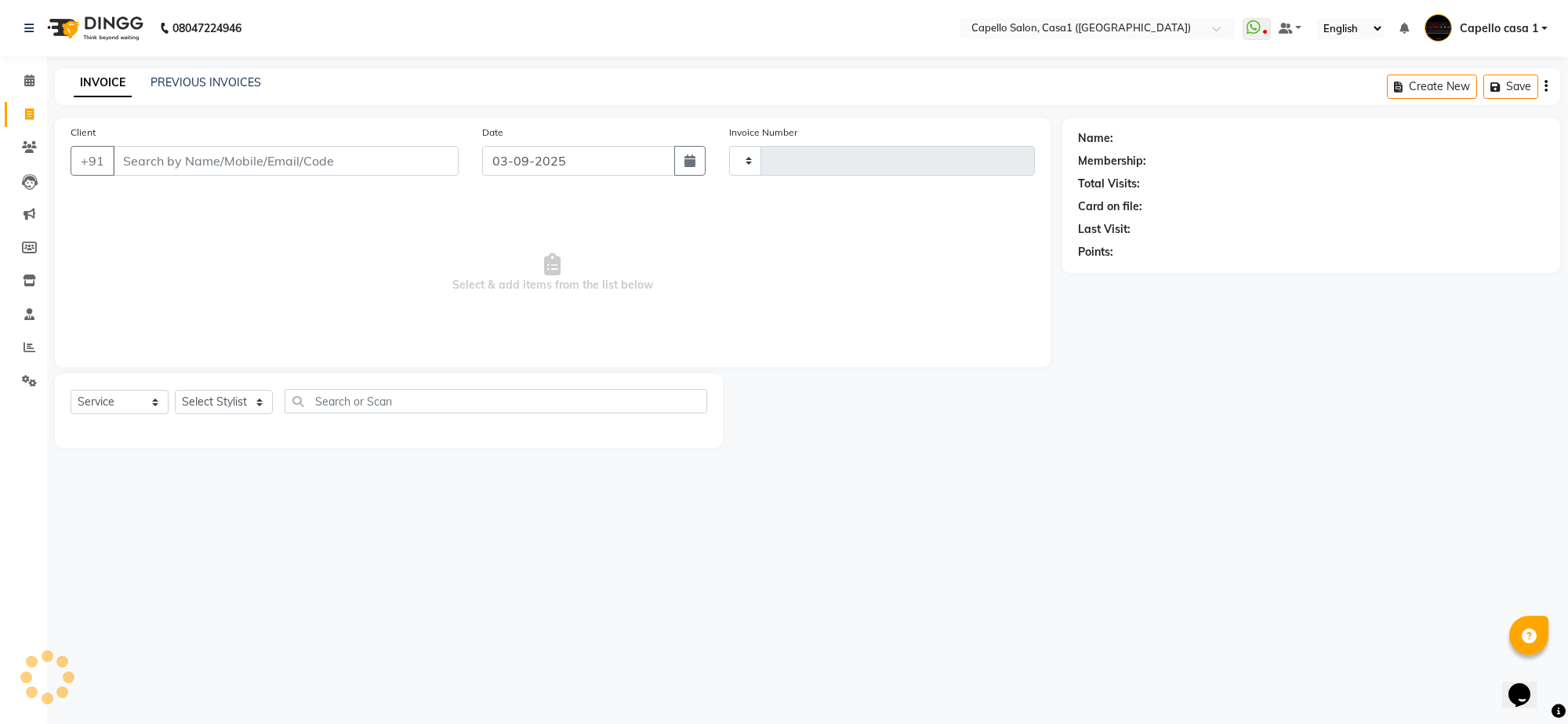
type input "3298"
select select "846"
click at [151, 404] on select "Select Service Product Membership Package Voucher Prepaid Gift Card" at bounding box center [120, 402] width 98 height 25
click at [264, 159] on input "Client" at bounding box center [285, 161] width 346 height 30
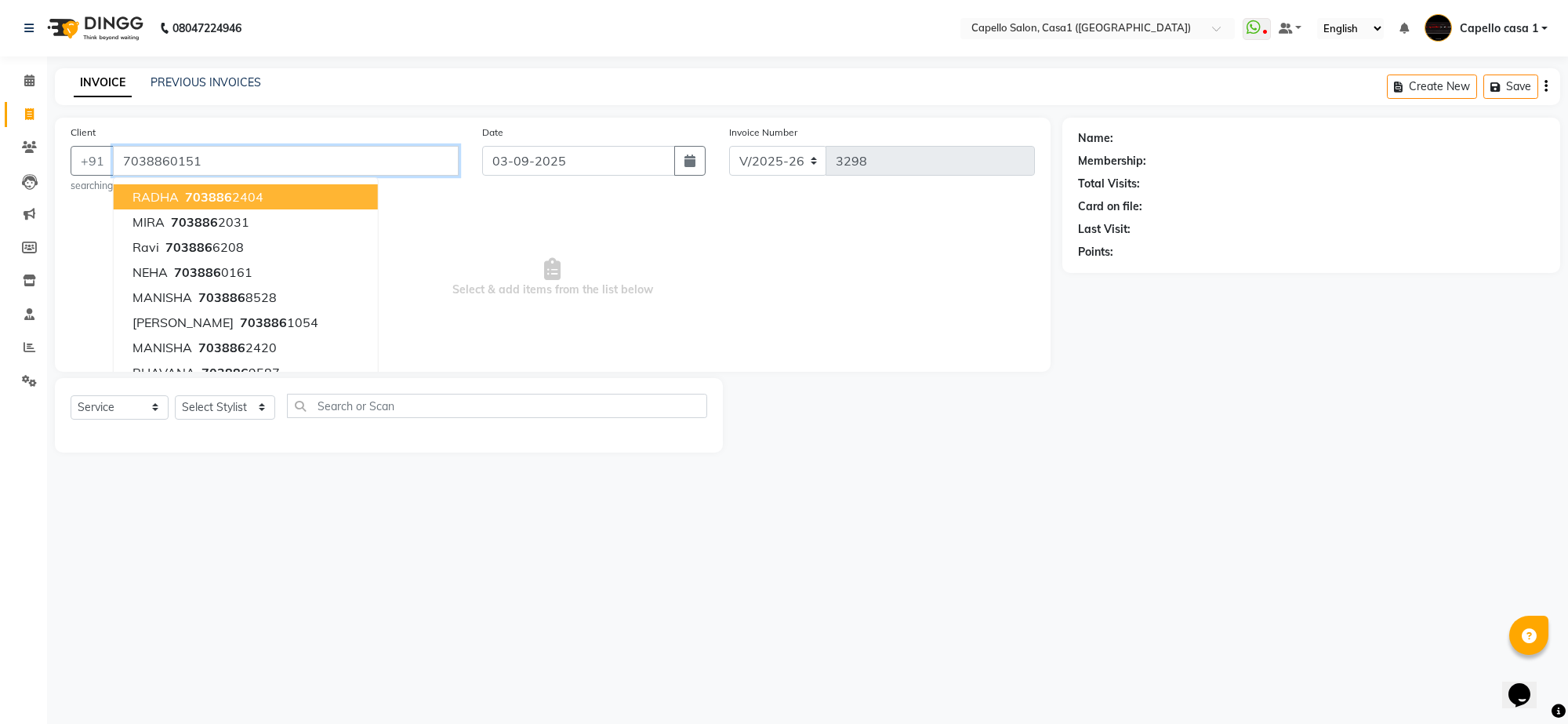
type input "7038860151"
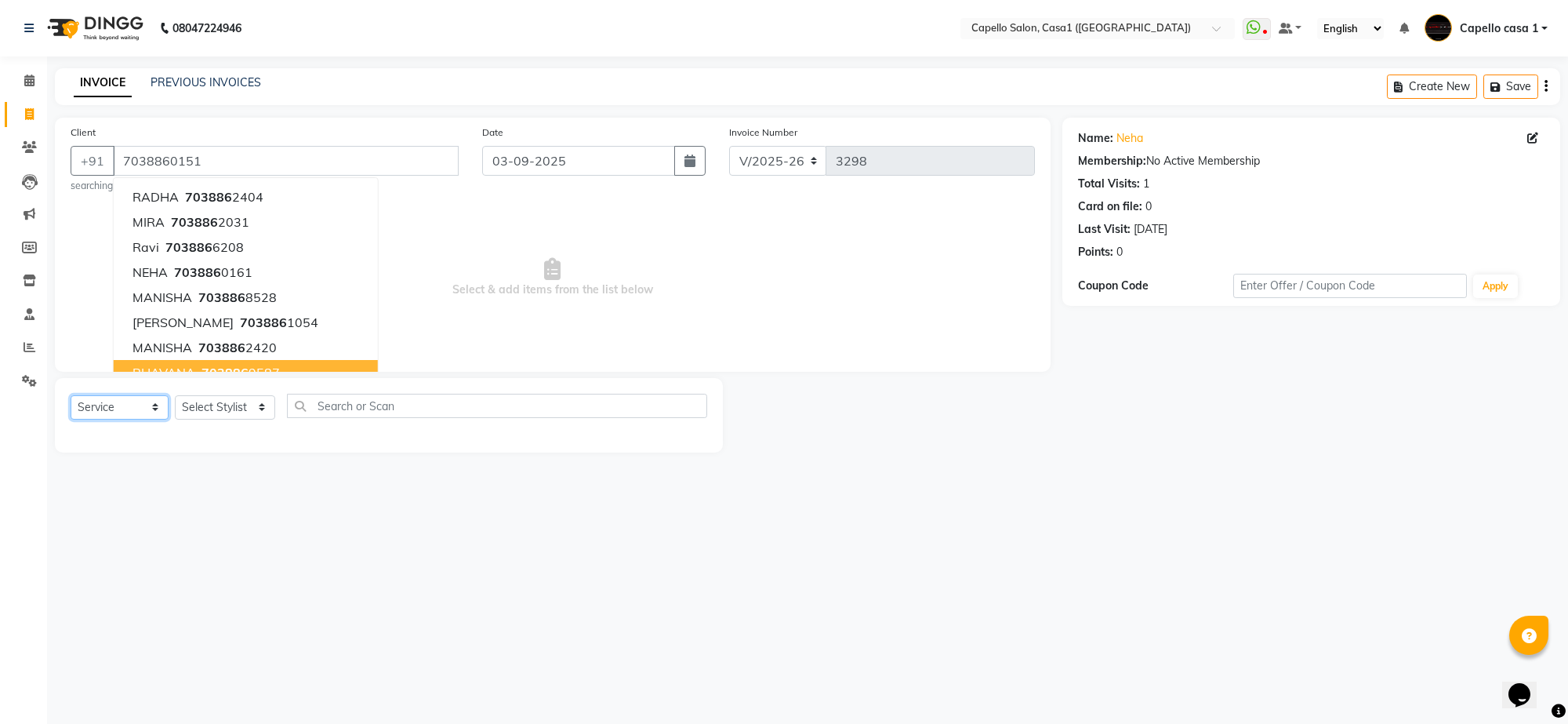
click at [166, 405] on select "Select Service Product Membership Package Voucher Prepaid Gift Card" at bounding box center [120, 407] width 98 height 25
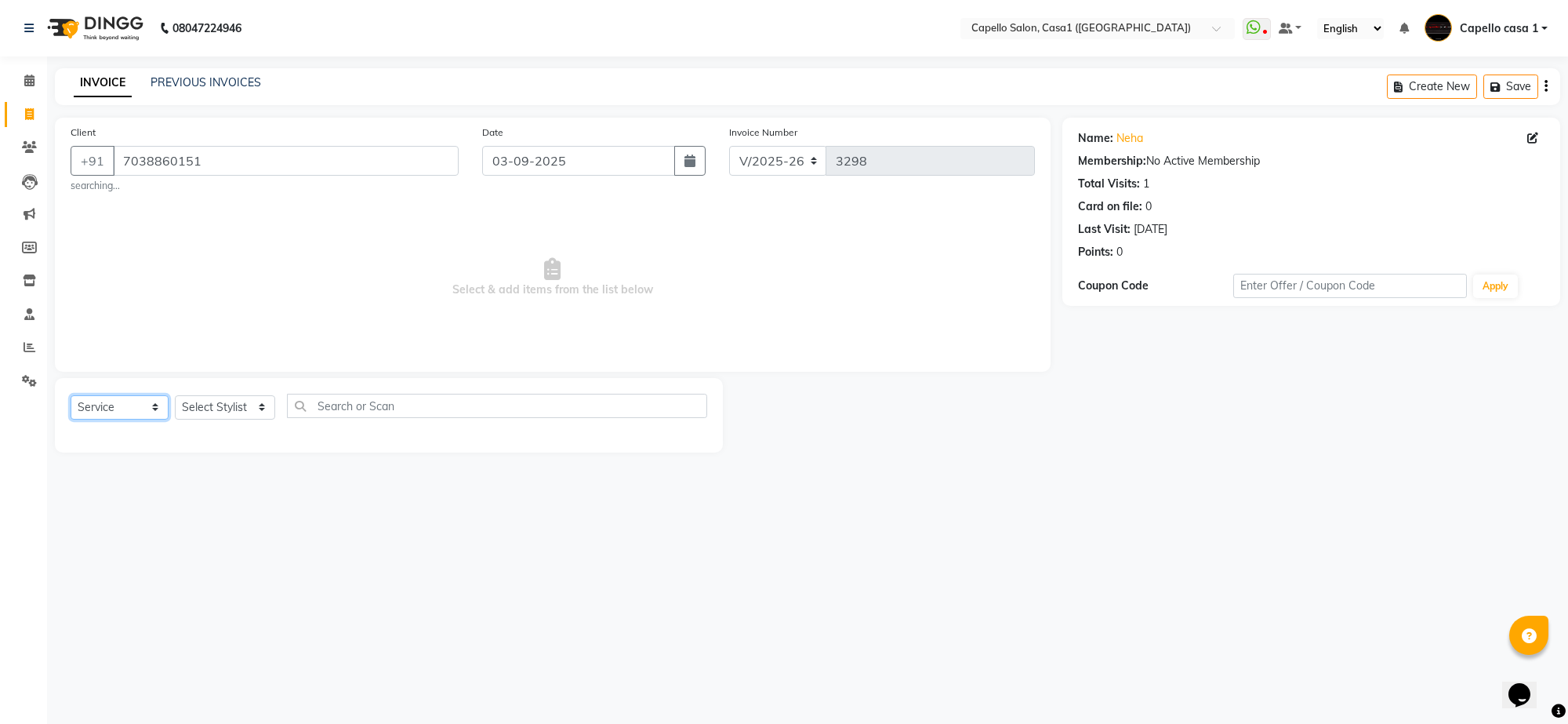
click at [71, 395] on select "Select Service Product Membership Package Voucher Prepaid Gift Card" at bounding box center [120, 407] width 98 height 25
click at [225, 401] on select "Select Stylist aayush ADMIN Akash Chawale Capello casa 1 Harsh Nagture Nisha Ch…" at bounding box center [225, 407] width 101 height 25
select select "59000"
click at [175, 395] on select "Select Stylist aayush ADMIN Akash Chawale Capello casa 1 Harsh Nagture Nisha Ch…" at bounding box center [225, 407] width 101 height 25
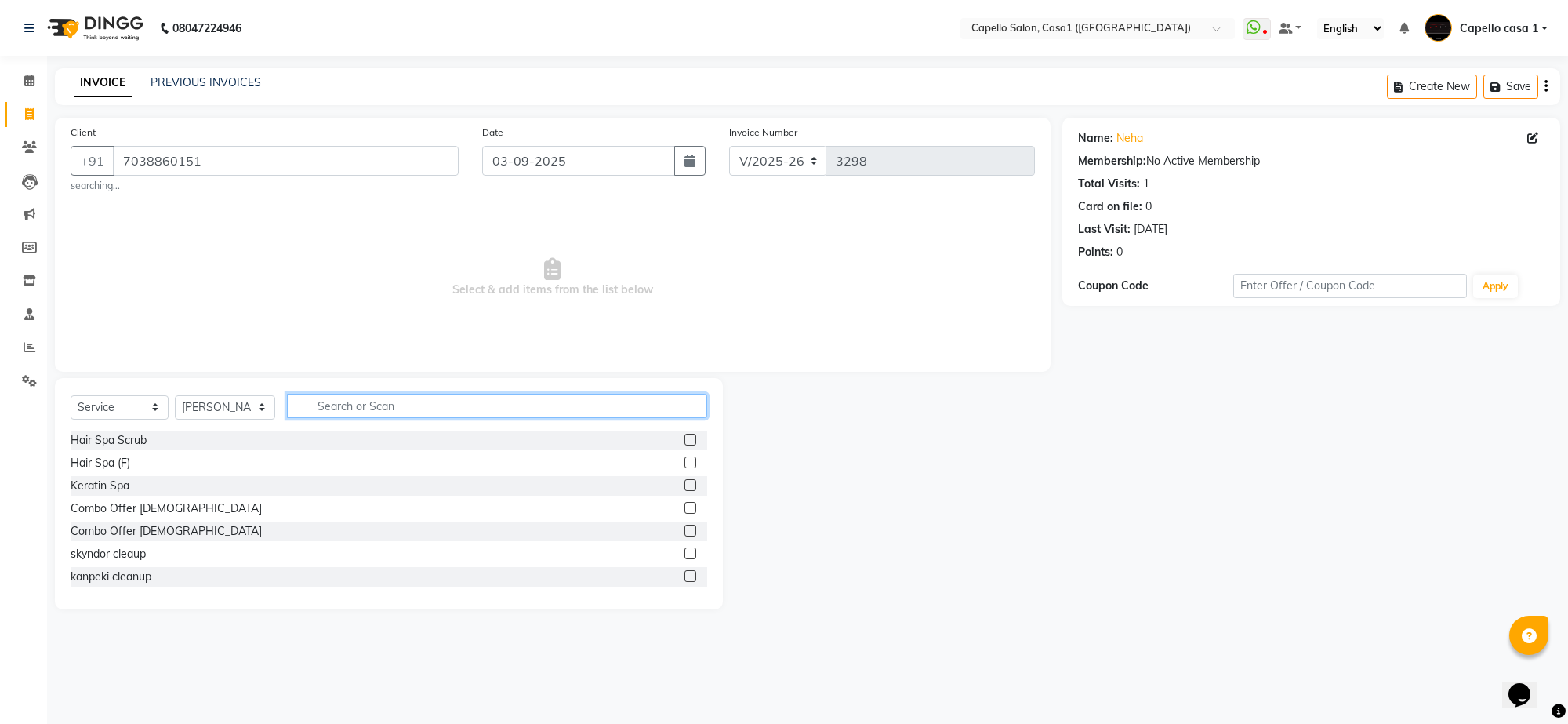
click at [354, 394] on input "text" at bounding box center [497, 406] width 420 height 25
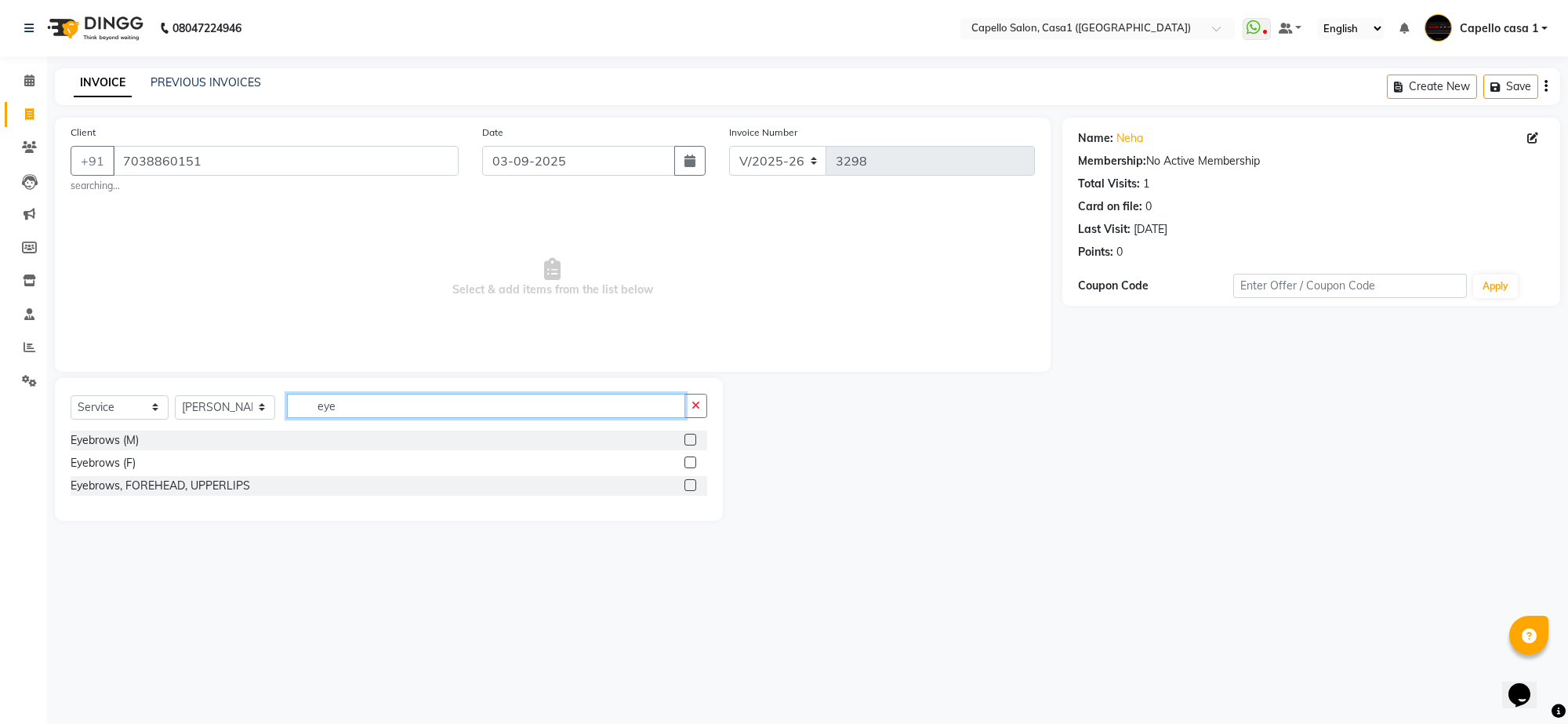
type input "eye"
click at [690, 461] on label at bounding box center [690, 462] width 12 height 12
click at [690, 461] on input "checkbox" at bounding box center [689, 463] width 10 height 10
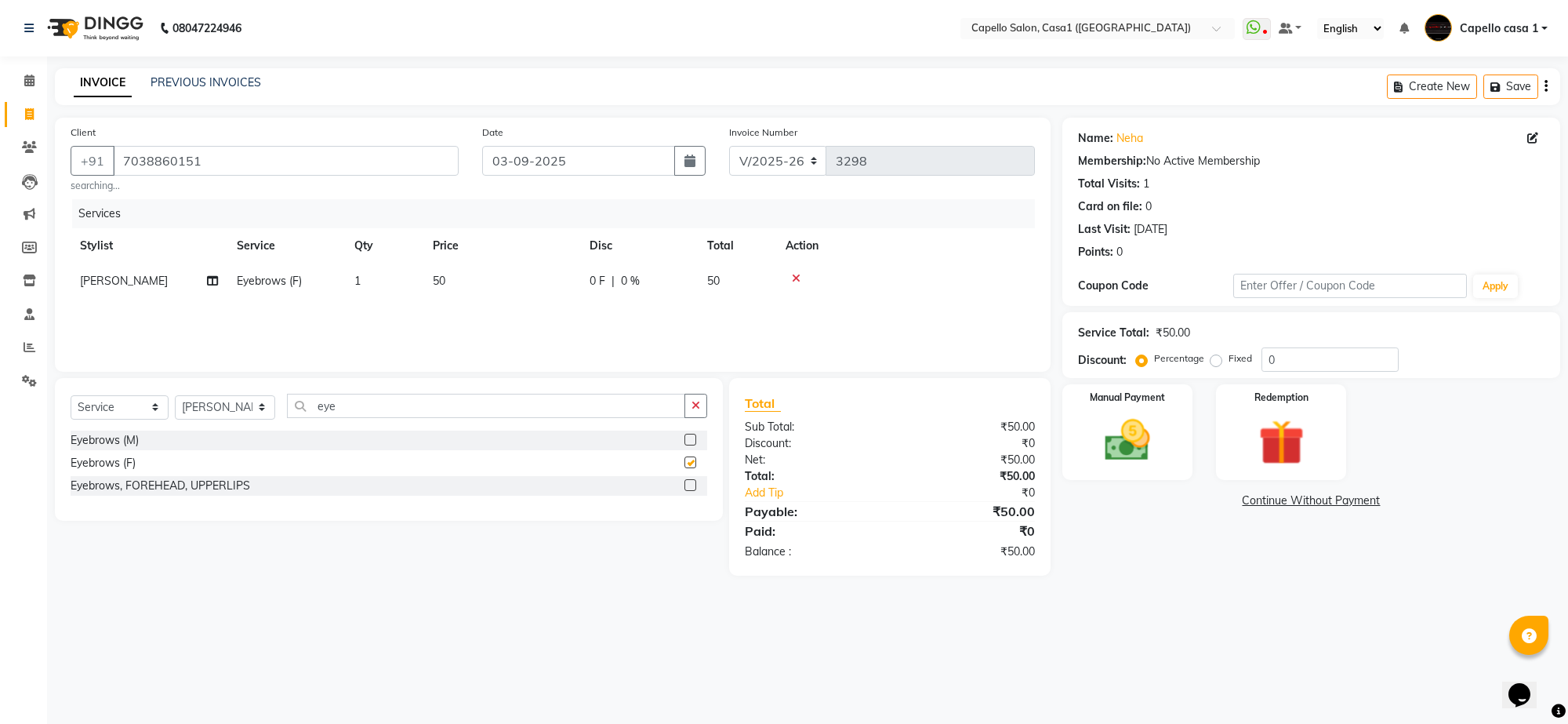
checkbox input "false"
click at [472, 410] on input "eye" at bounding box center [486, 406] width 398 height 25
type input "e"
type input "upper"
click at [692, 440] on label at bounding box center [690, 439] width 12 height 12
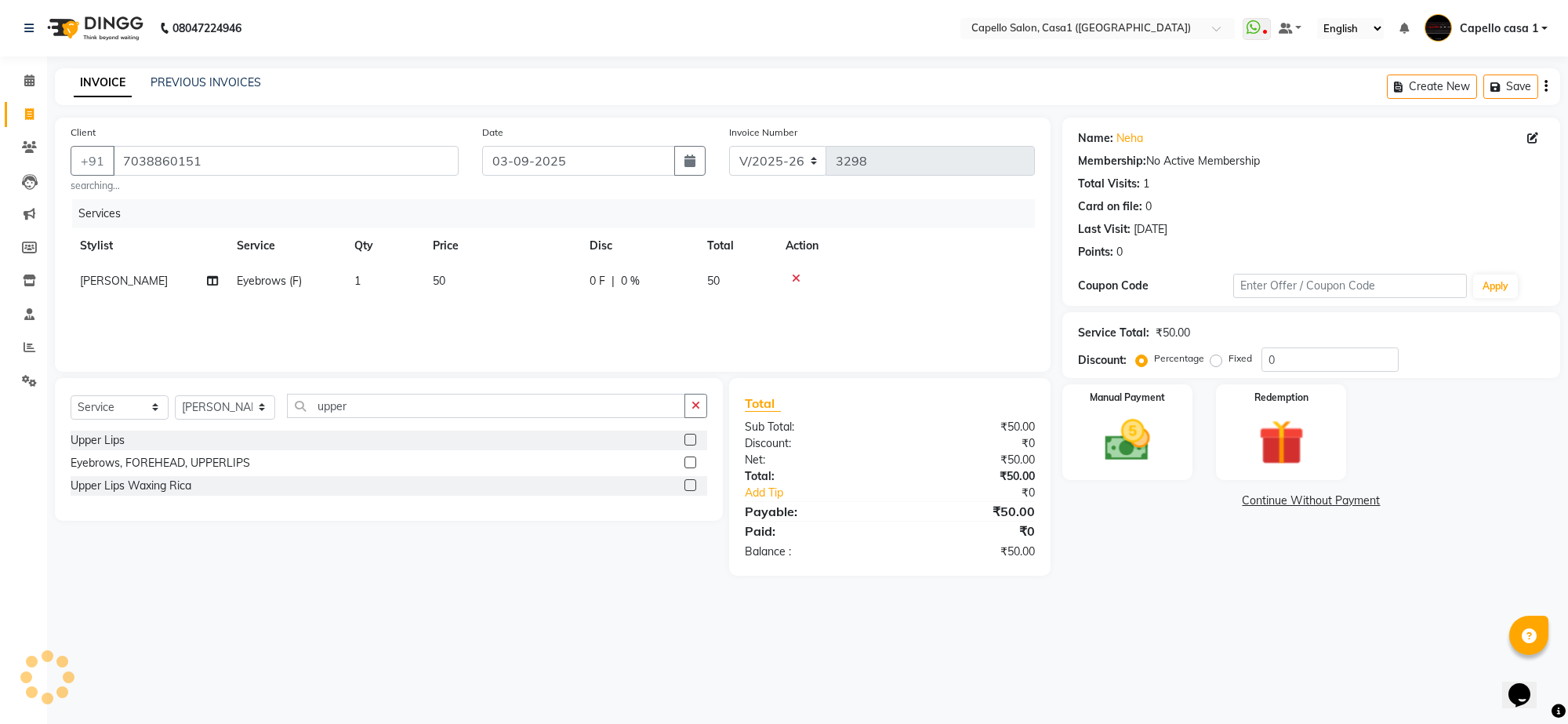
click at [692, 440] on input "checkbox" at bounding box center [689, 440] width 10 height 10
checkbox input "false"
click at [1147, 439] on img at bounding box center [1127, 440] width 77 height 55
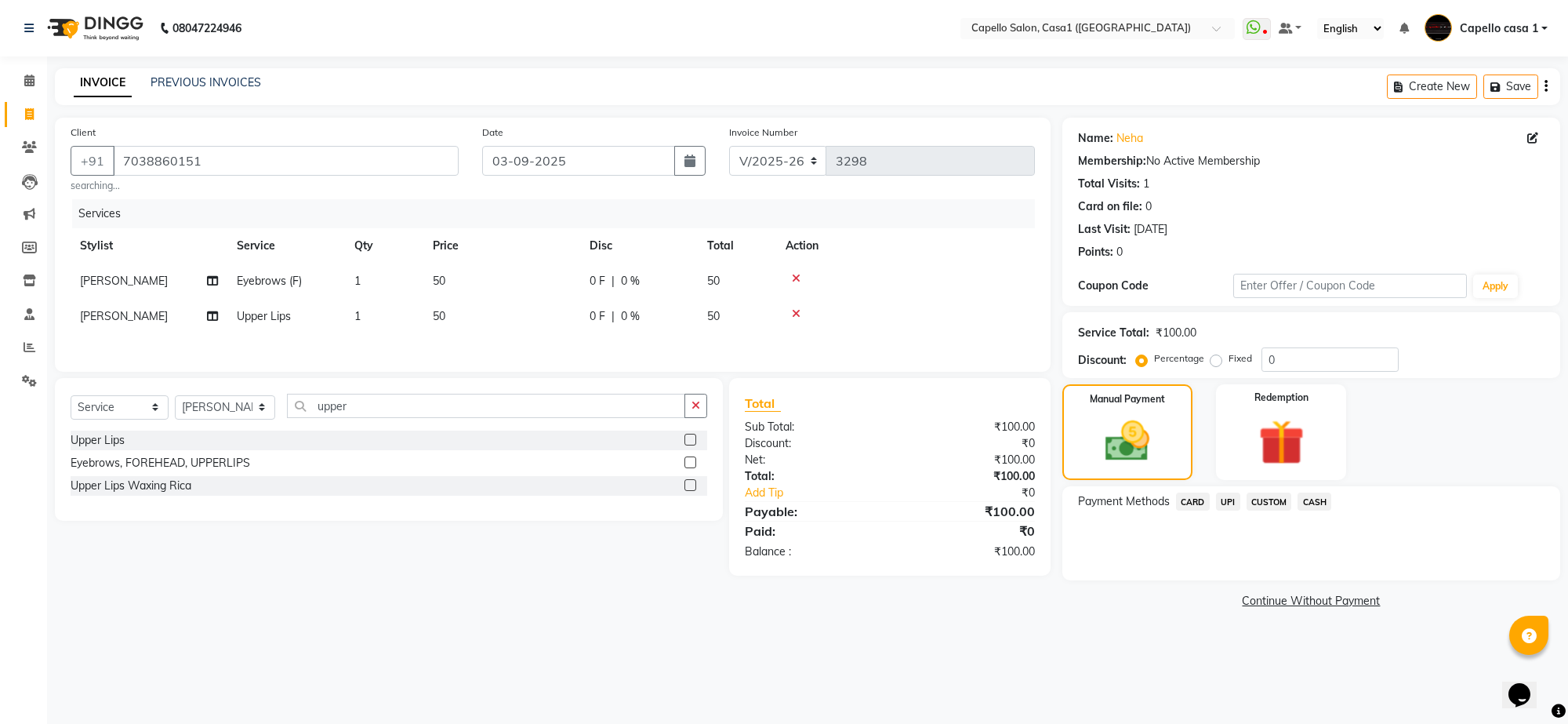
click at [1226, 496] on span "UPI" at bounding box center [1228, 501] width 25 height 18
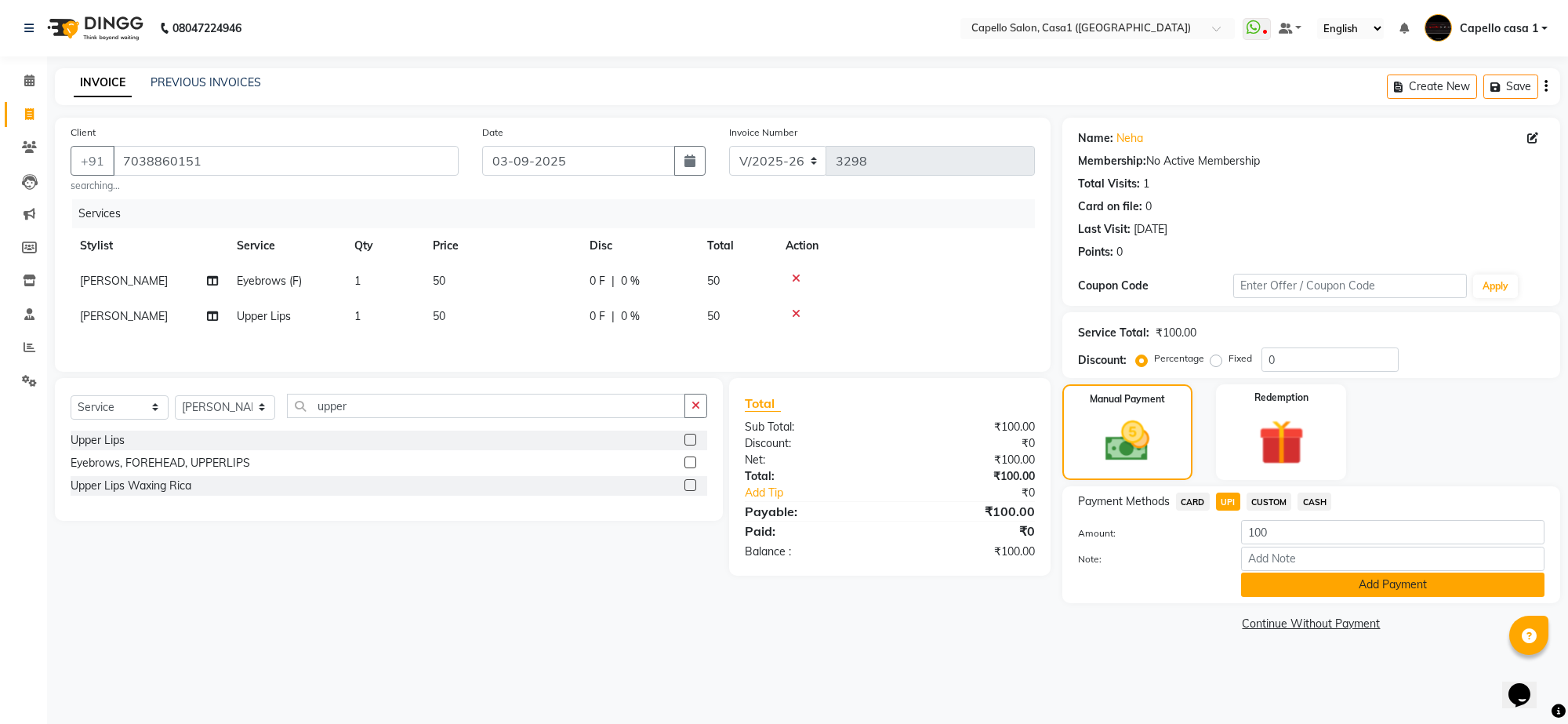
click at [1280, 585] on button "Add Payment" at bounding box center [1393, 584] width 304 height 25
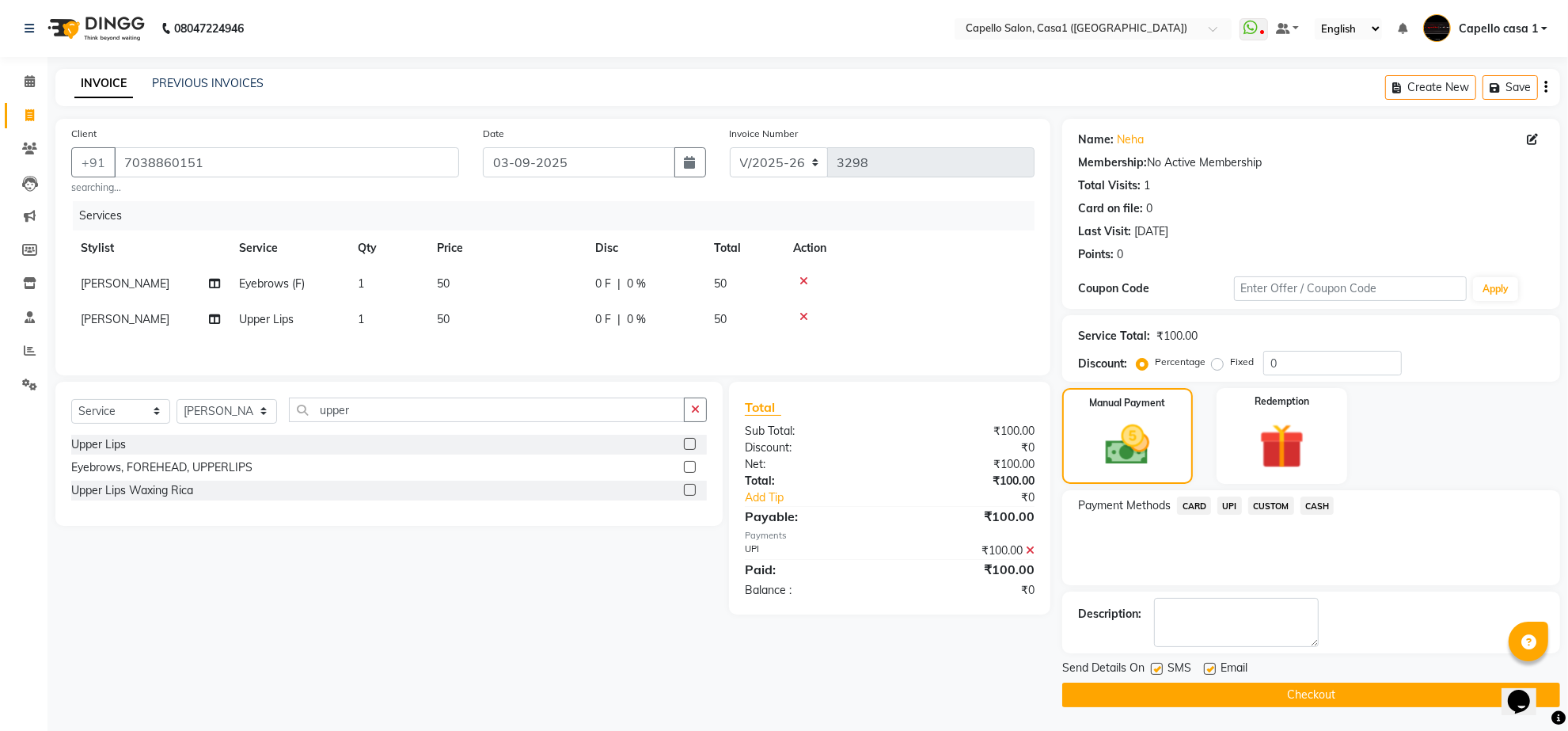
scroll to position [1, 0]
click at [1261, 690] on button "Checkout" at bounding box center [1311, 695] width 498 height 25
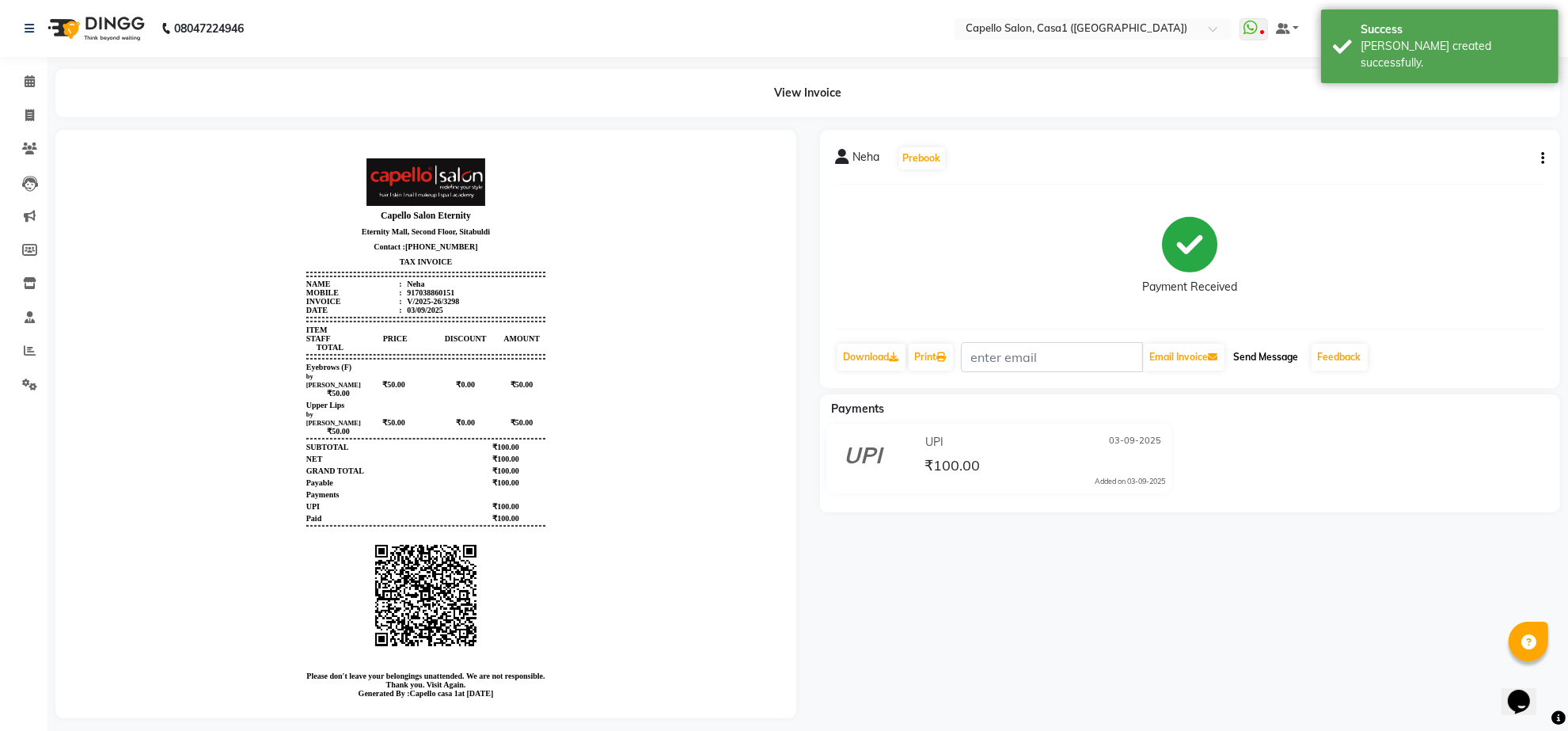
click at [1263, 365] on button "Send Message" at bounding box center [1266, 357] width 78 height 27
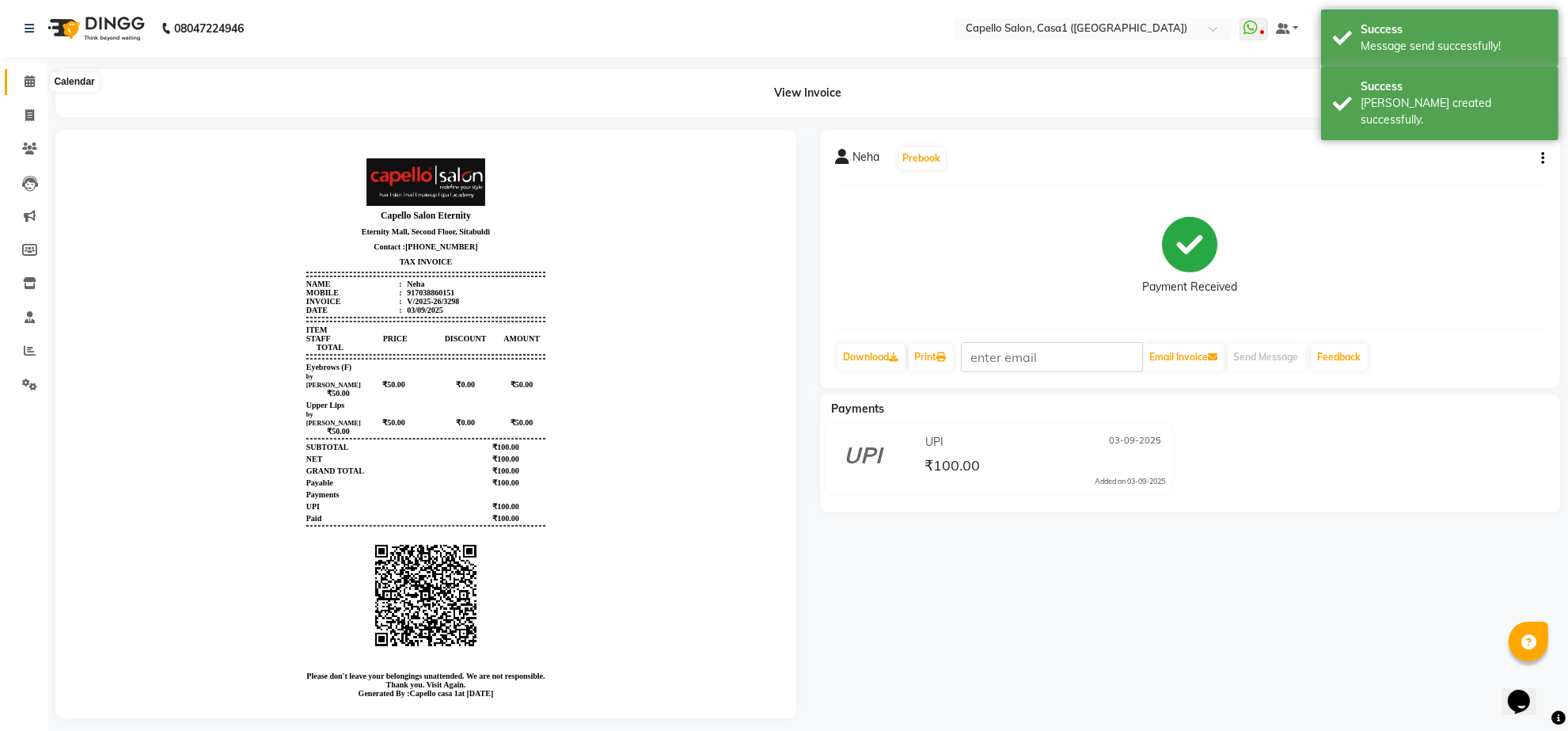
click at [38, 77] on span at bounding box center [30, 82] width 28 height 18
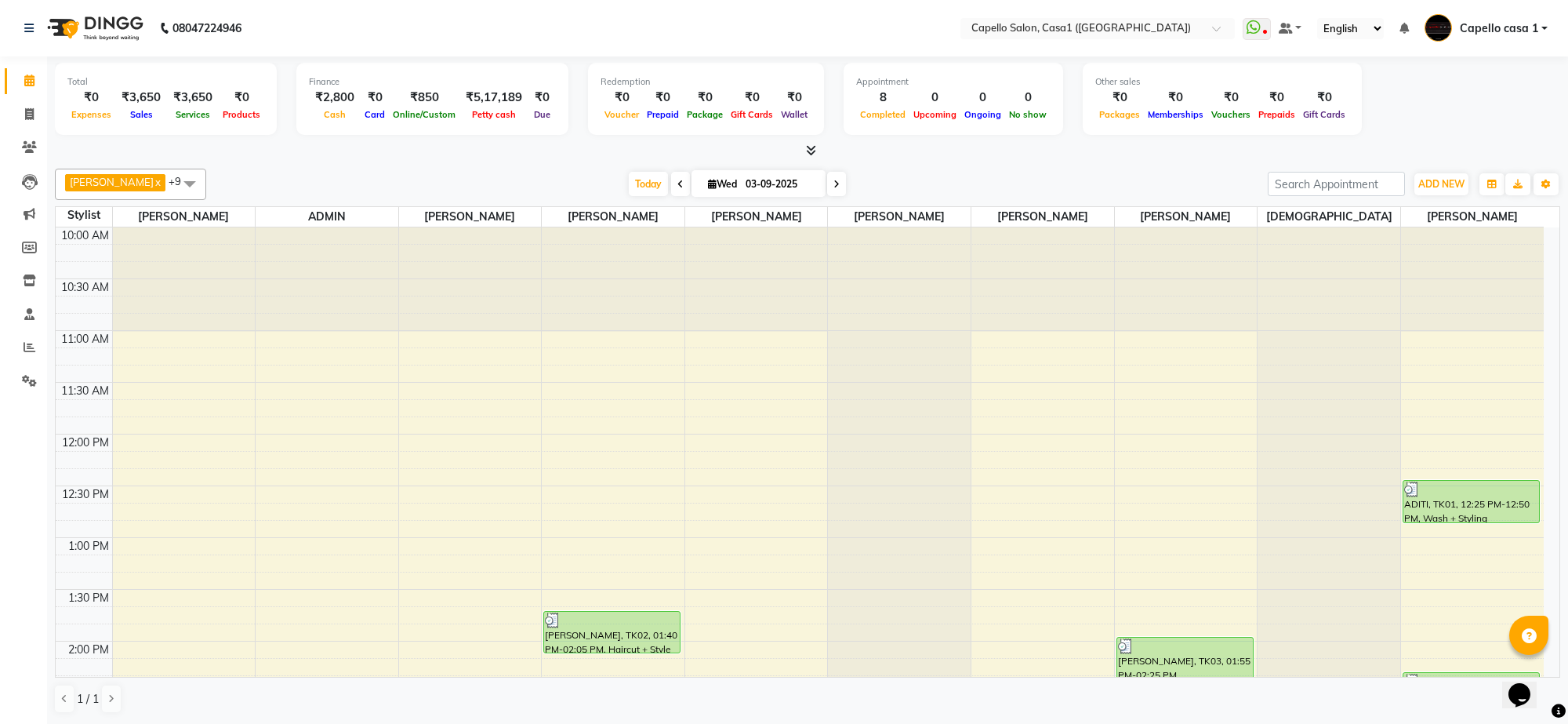
drag, startPoint x: 91, startPoint y: 85, endPoint x: 943, endPoint y: 520, distance: 956.6
click at [1020, 663] on div "Total ₹0 Expenses ₹3,650 Sales ₹3,650 Services ₹0 Products Finance ₹2,800 Cash …" at bounding box center [807, 390] width 1521 height 668
click at [304, 132] on div "Finance ₹2,800 Cash ₹0 Card ₹850 Online/Custom ₹5,17,189 Petty cash ₹0 Due" at bounding box center [432, 98] width 272 height 72
click at [267, 140] on div "Total ₹0 Expenses ₹3,650 Sales ₹3,650 Services ₹0 Products Finance ₹2,800 Cash …" at bounding box center [807, 108] width 1505 height 103
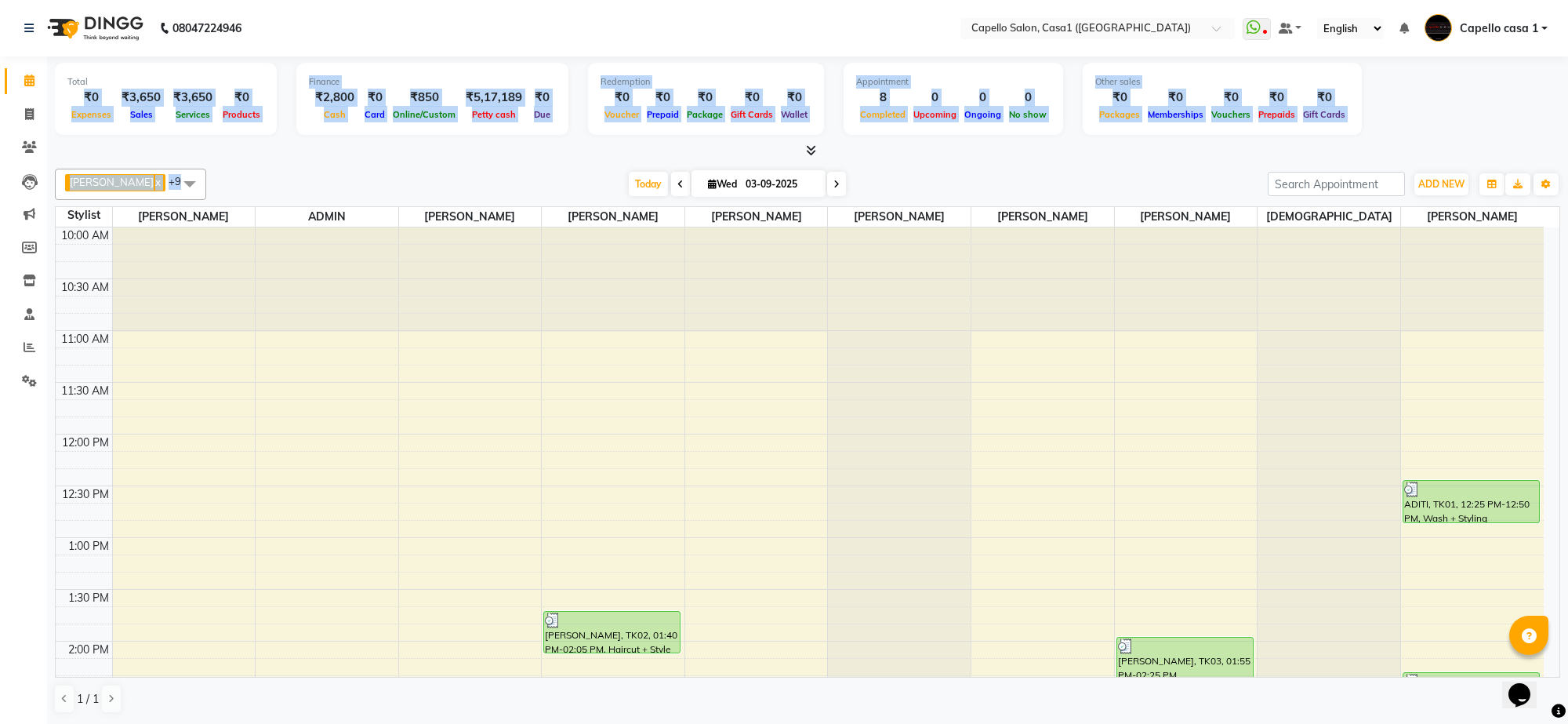
drag, startPoint x: 75, startPoint y: 88, endPoint x: 483, endPoint y: 182, distance: 418.7
click at [482, 184] on div "Total ₹0 Expenses ₹3,650 Sales ₹3,650 Services ₹0 Products Finance ₹2,800 Cash …" at bounding box center [807, 390] width 1521 height 668
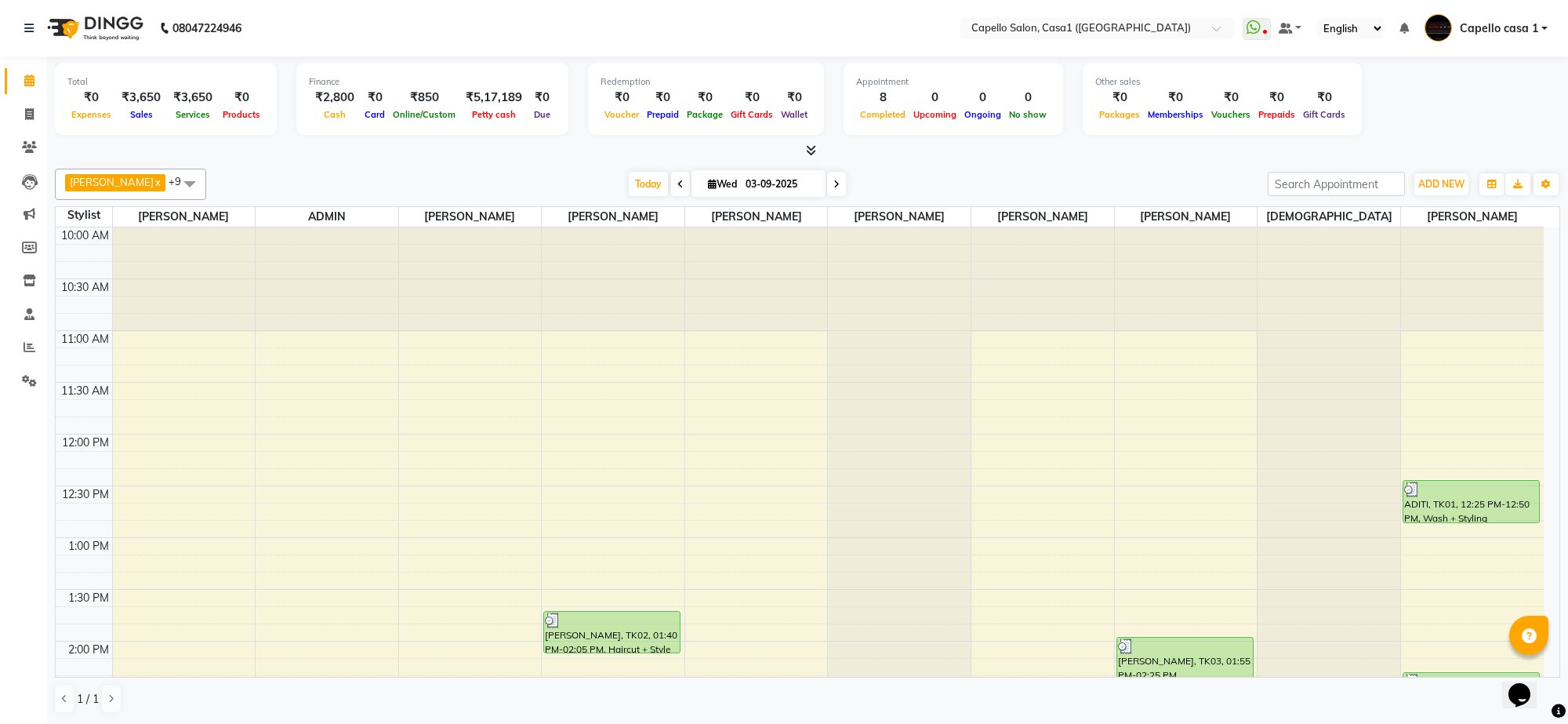
click at [467, 158] on div at bounding box center [807, 151] width 1505 height 17
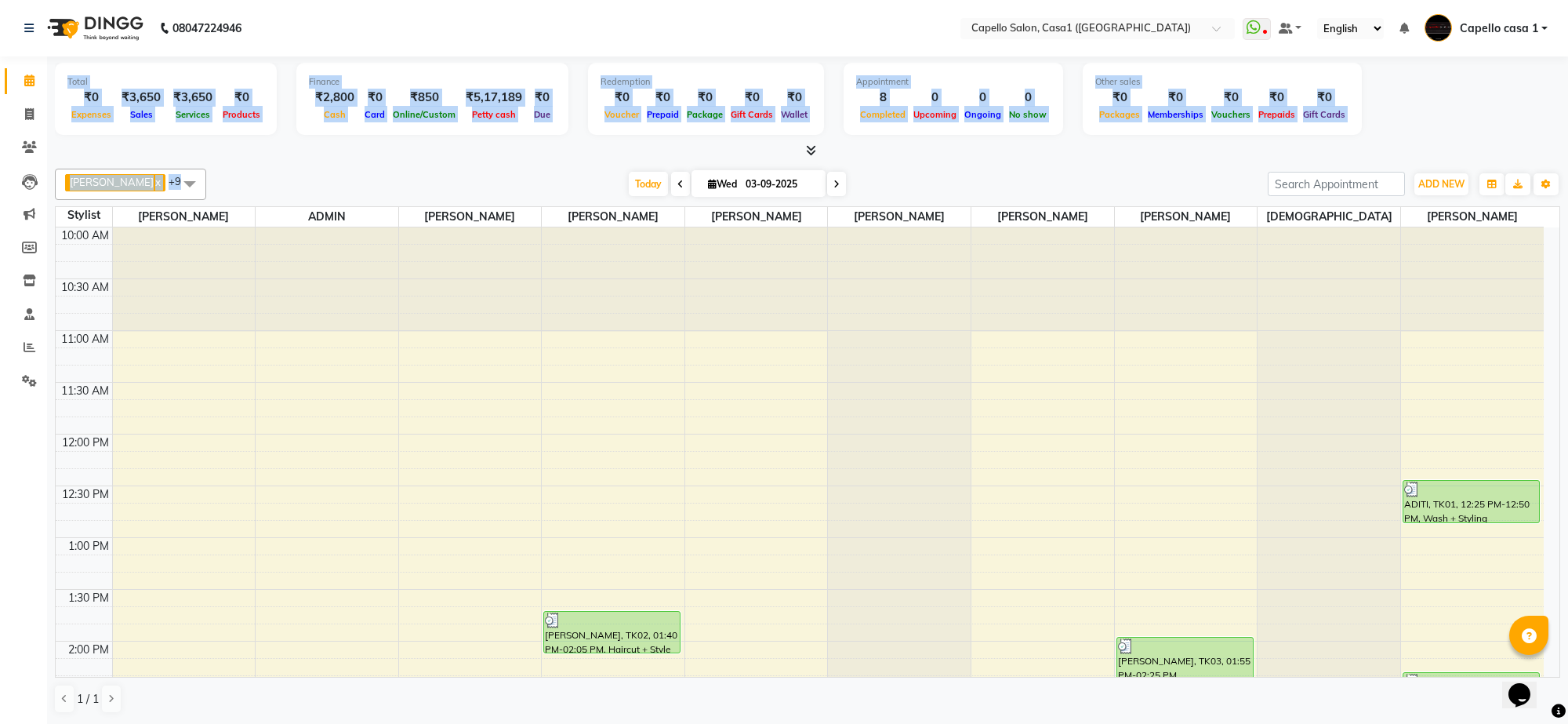
drag, startPoint x: 64, startPoint y: 75, endPoint x: 573, endPoint y: 217, distance: 528.4
click at [573, 217] on div "Total ₹0 Expenses ₹3,650 Sales ₹3,650 Services ₹0 Products Finance ₹2,800 Cash …" at bounding box center [807, 390] width 1521 height 668
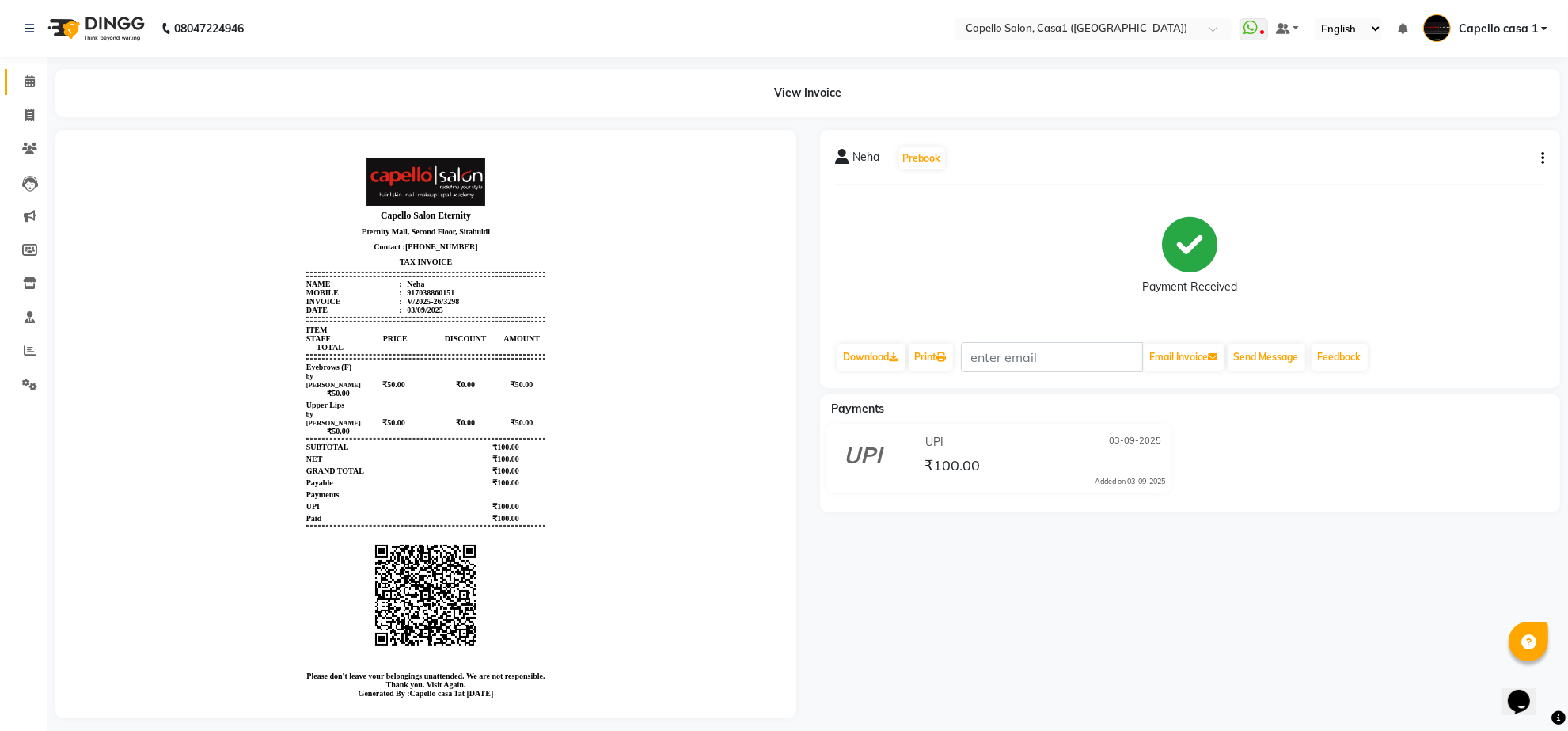
click at [24, 94] on link "Calendar" at bounding box center [23, 82] width 38 height 26
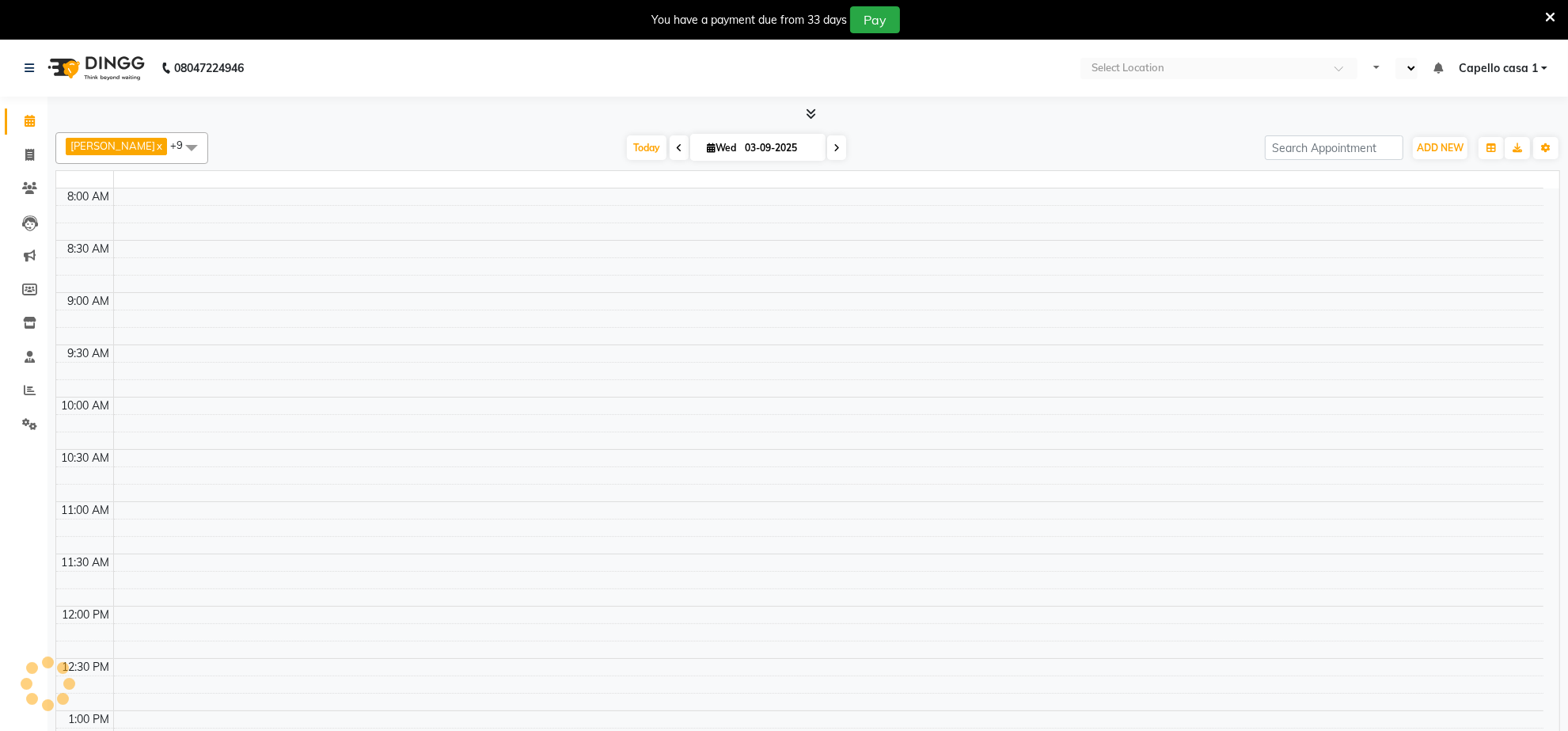
select select "en"
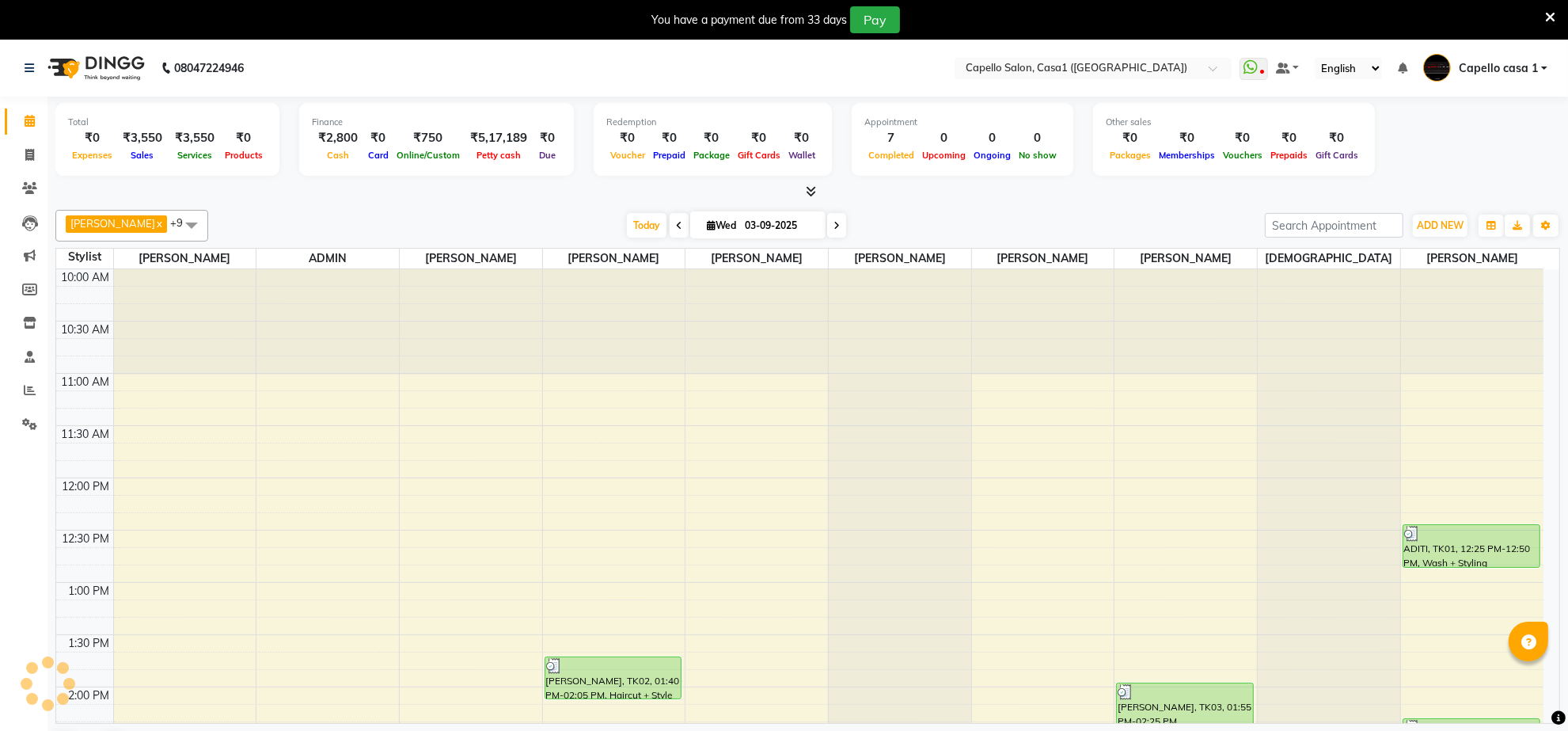
click at [1548, 17] on icon at bounding box center [1550, 18] width 10 height 14
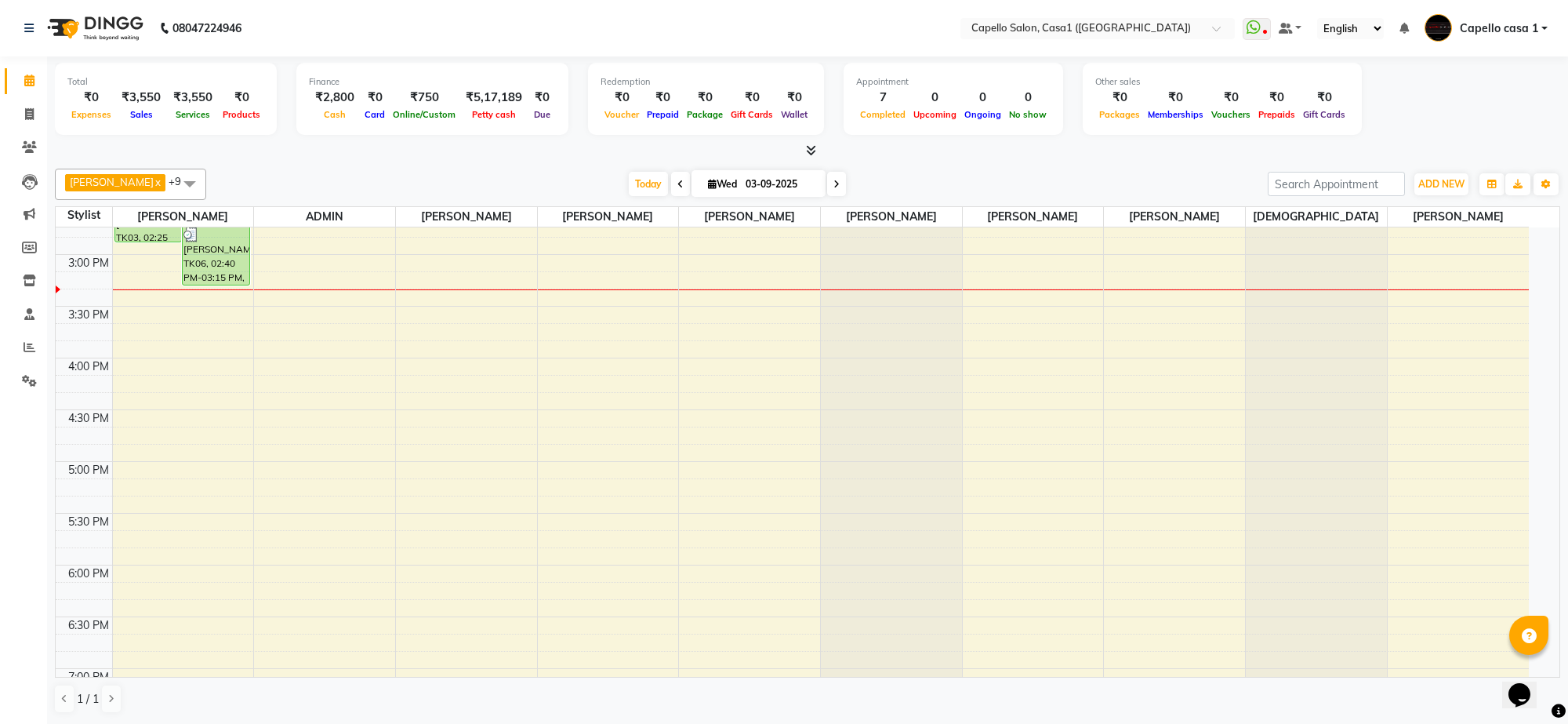
scroll to position [686, 0]
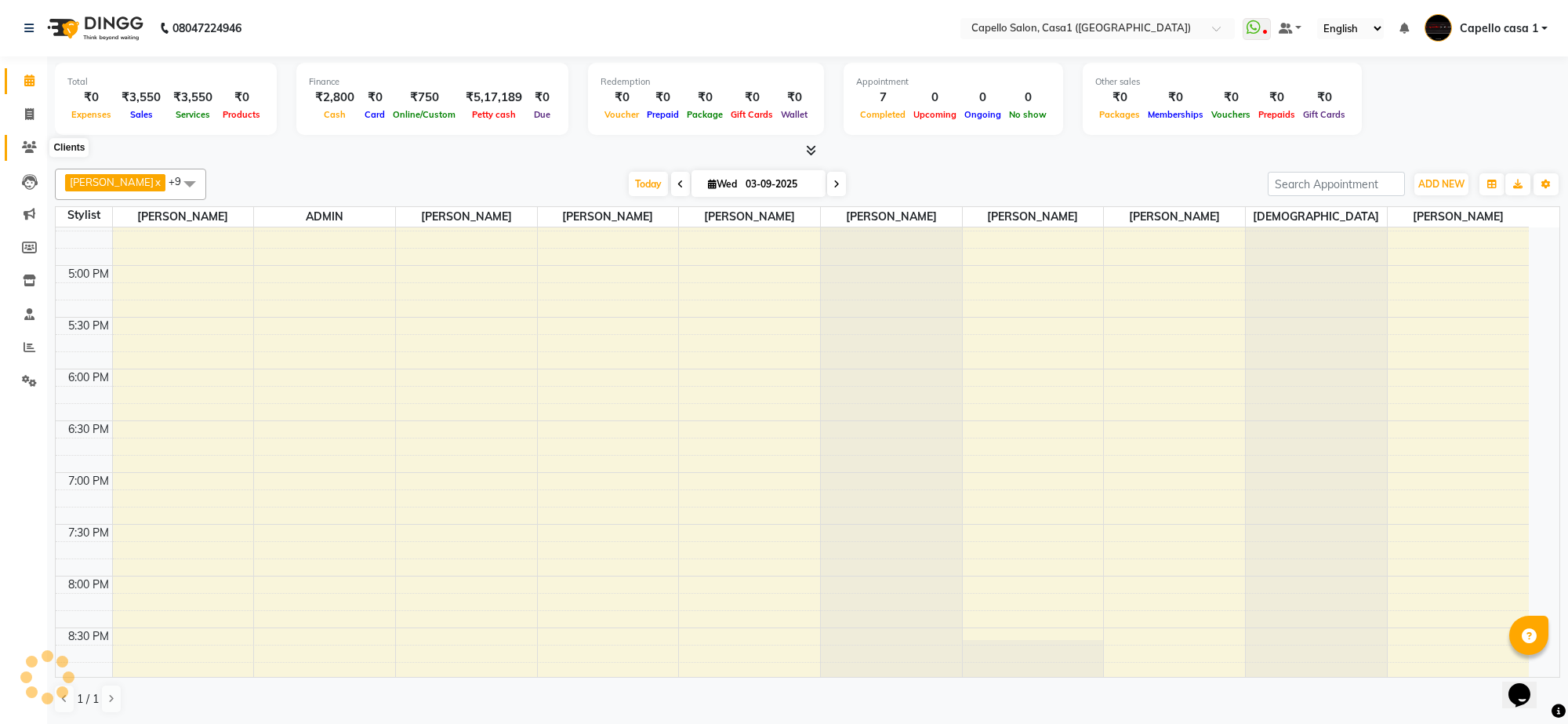
click at [29, 139] on span at bounding box center [29, 147] width 28 height 18
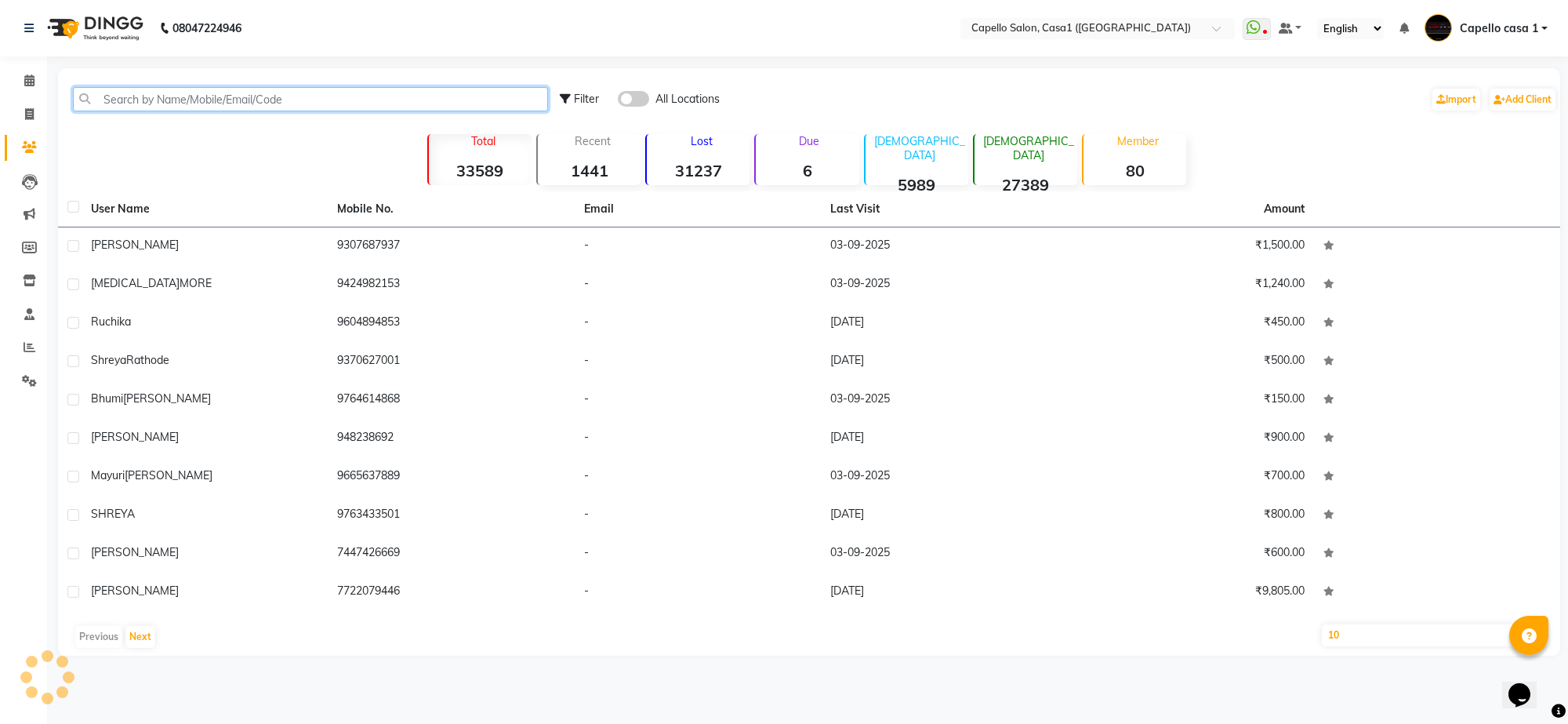
click at [193, 101] on input "text" at bounding box center [310, 99] width 475 height 25
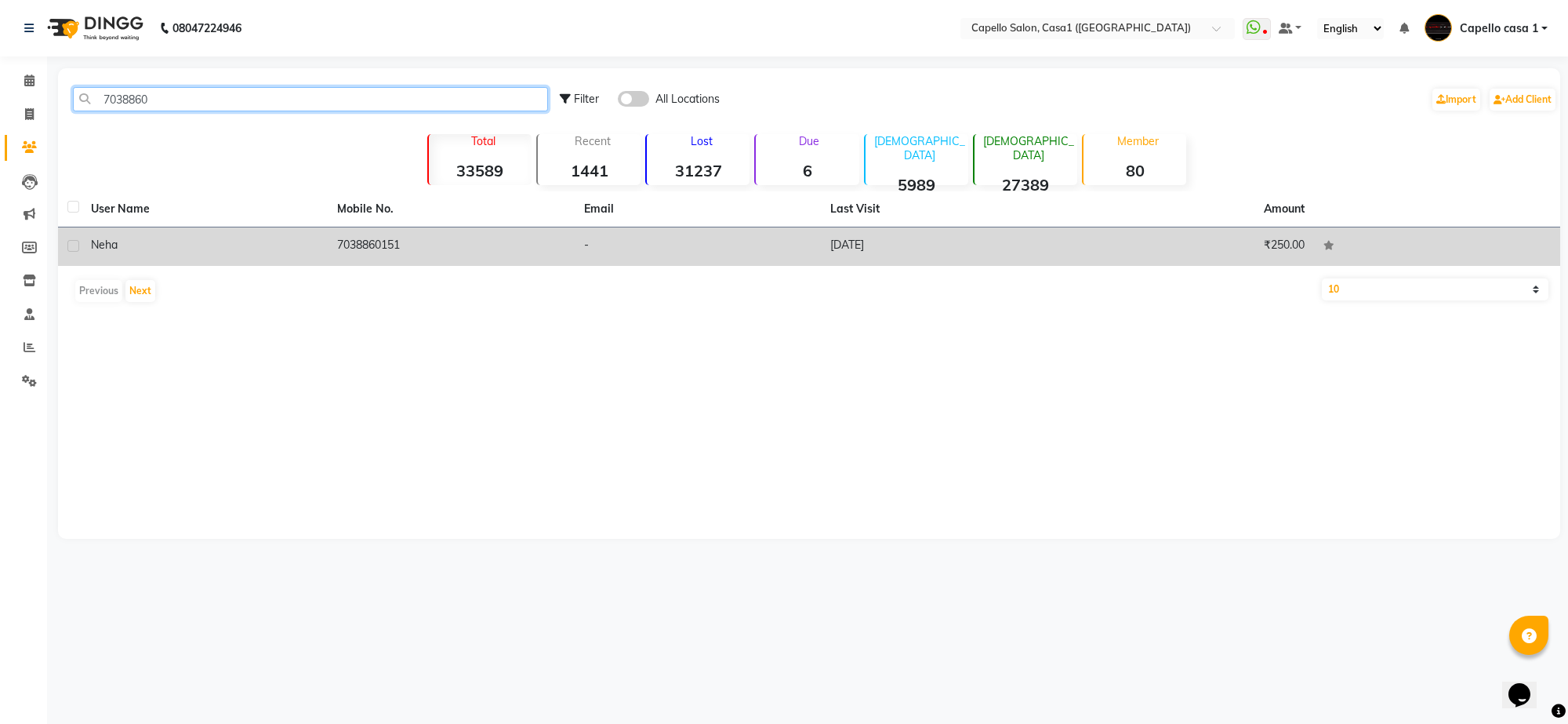
type input "7038860"
click at [400, 239] on td "7038860151" at bounding box center [450, 247] width 247 height 38
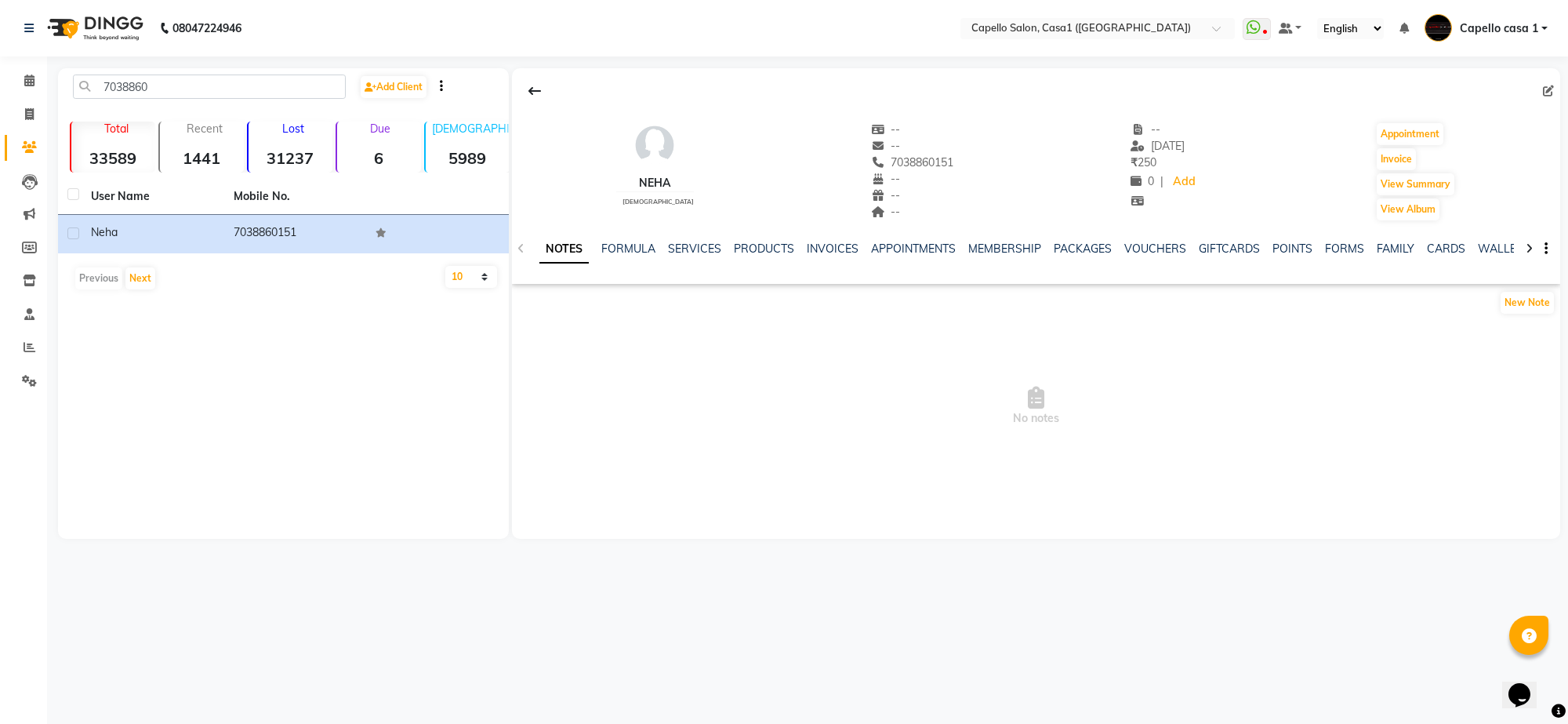
click at [687, 240] on div "NOTES FORMULA SERVICES PRODUCTS INVOICES APPOINTMENTS MEMBERSHIP PACKAGES VOUCH…" at bounding box center [1036, 249] width 1048 height 54
click at [690, 246] on link "SERVICES" at bounding box center [694, 249] width 53 height 14
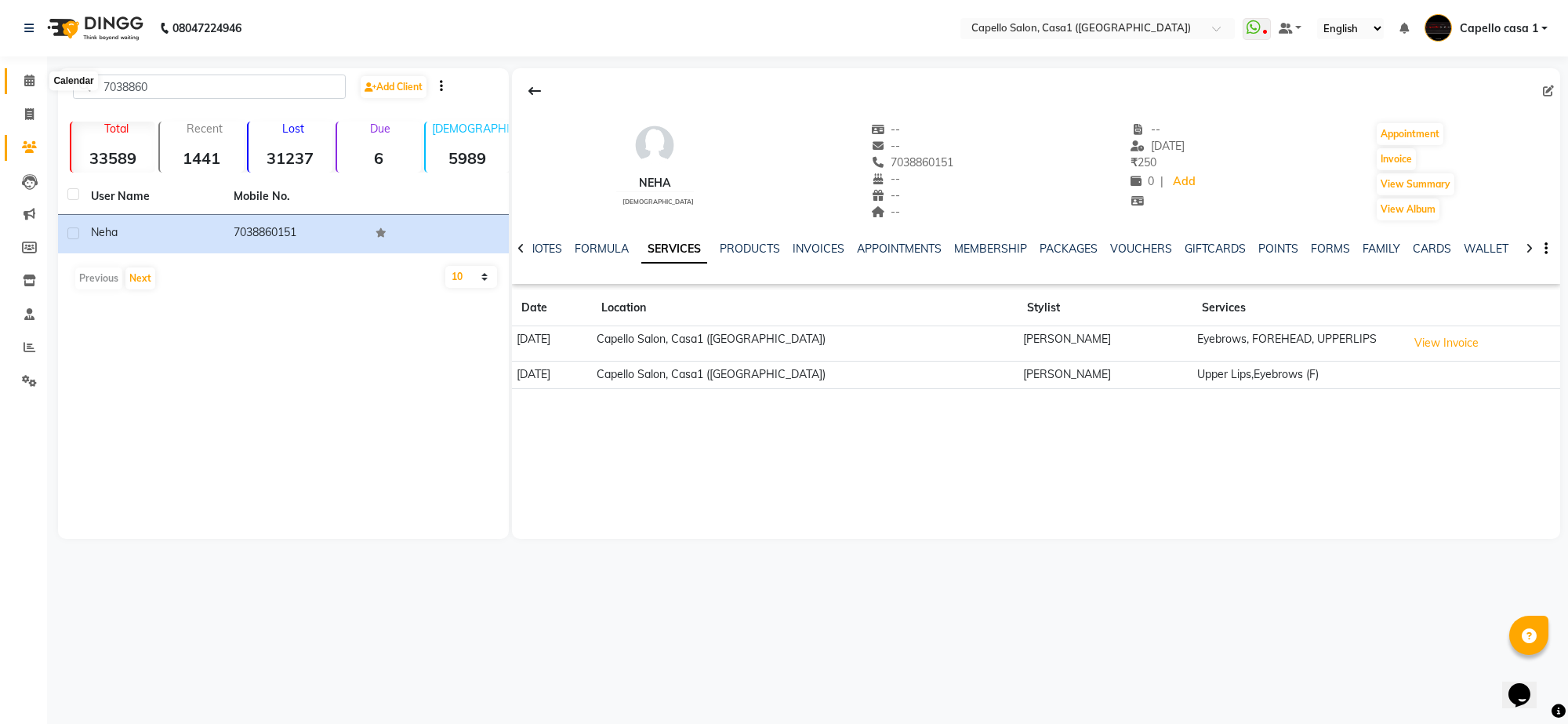
click at [33, 80] on icon at bounding box center [29, 80] width 10 height 12
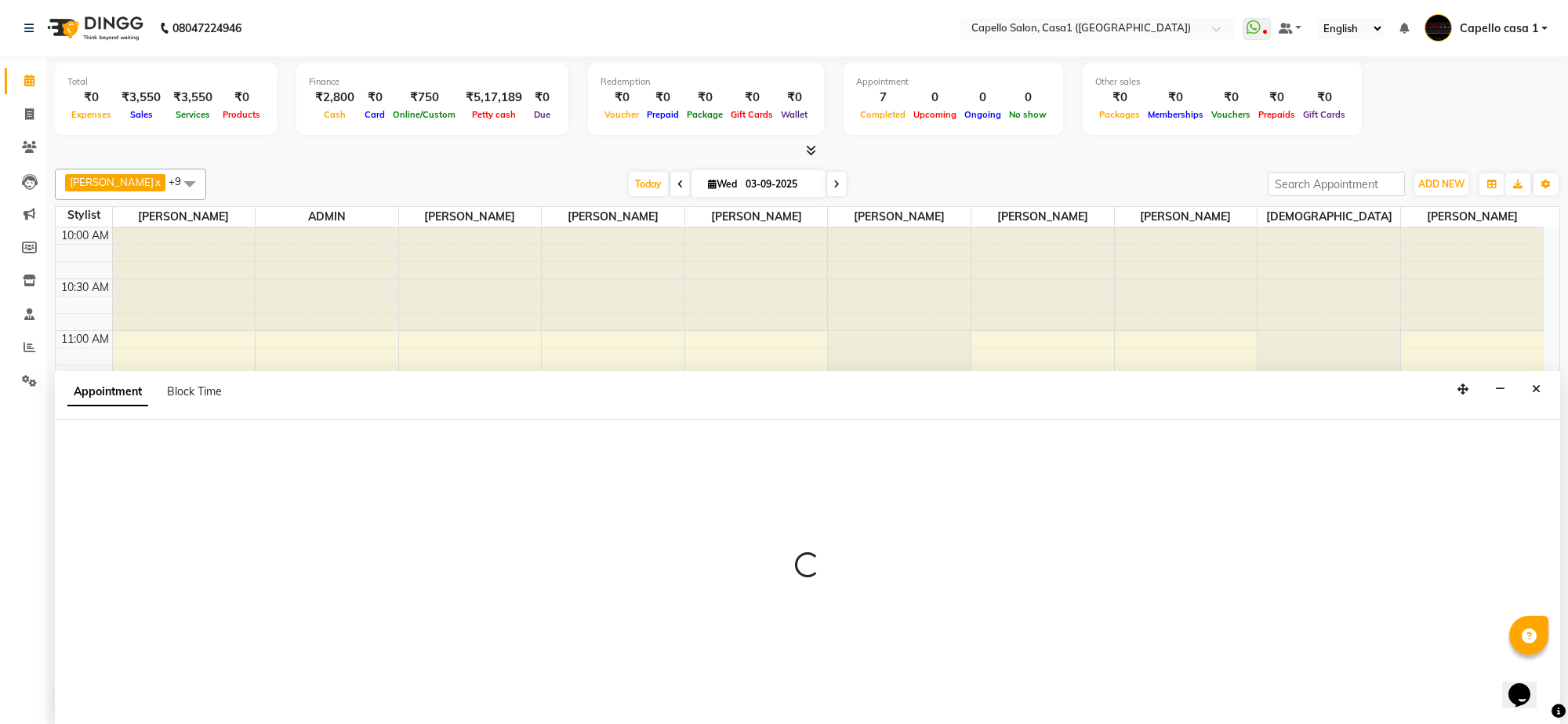
select select "53765"
select select "795"
select select "tentative"
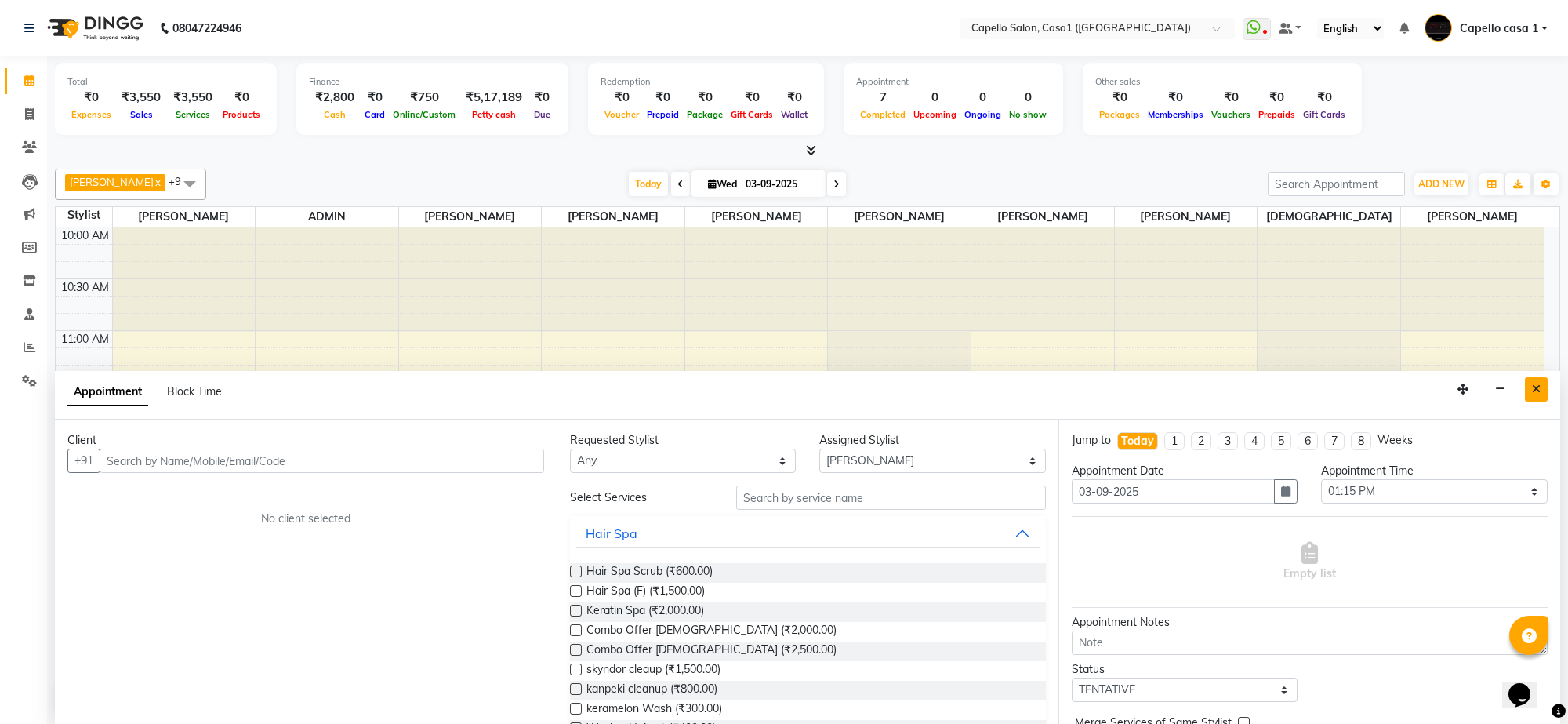
click at [1529, 398] on button "Close" at bounding box center [1536, 389] width 23 height 25
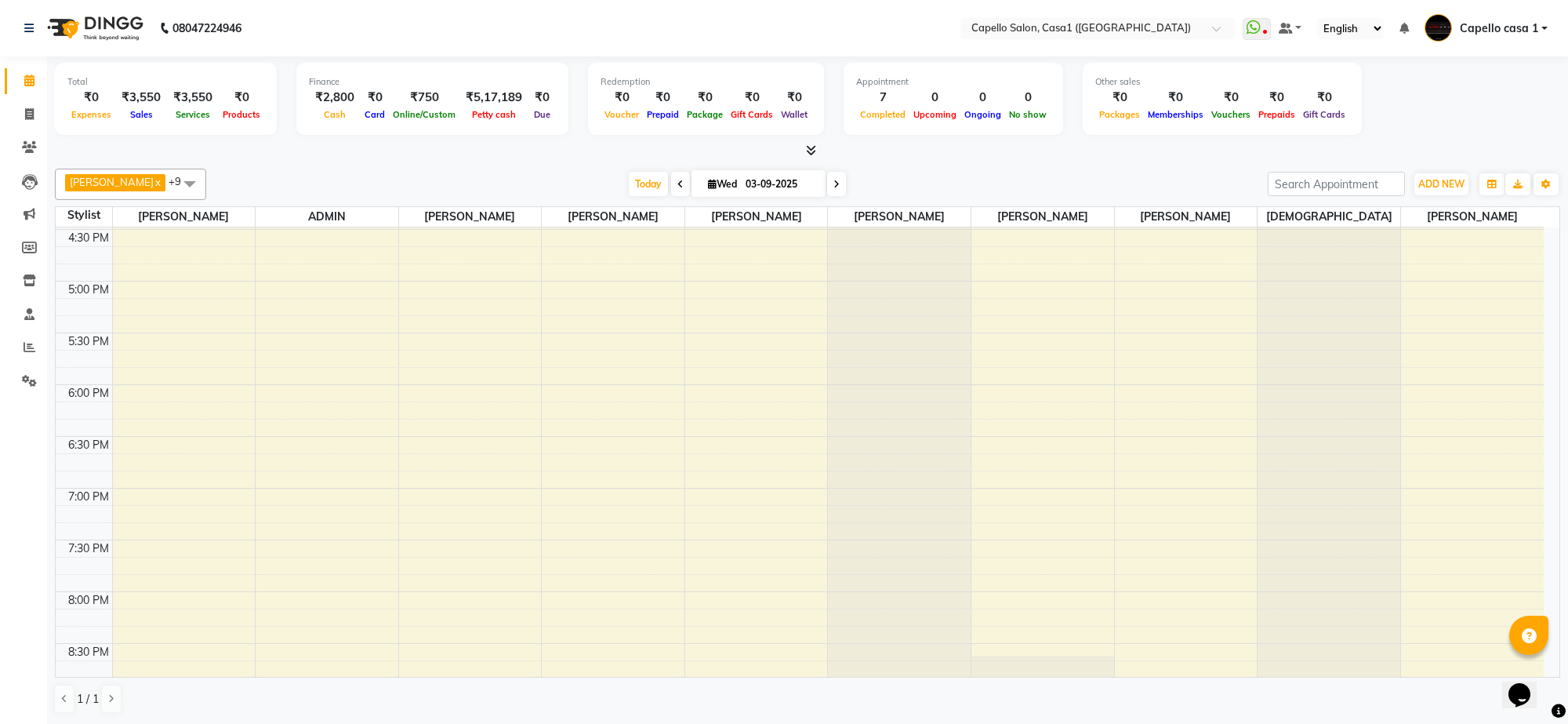
scroll to position [784, 0]
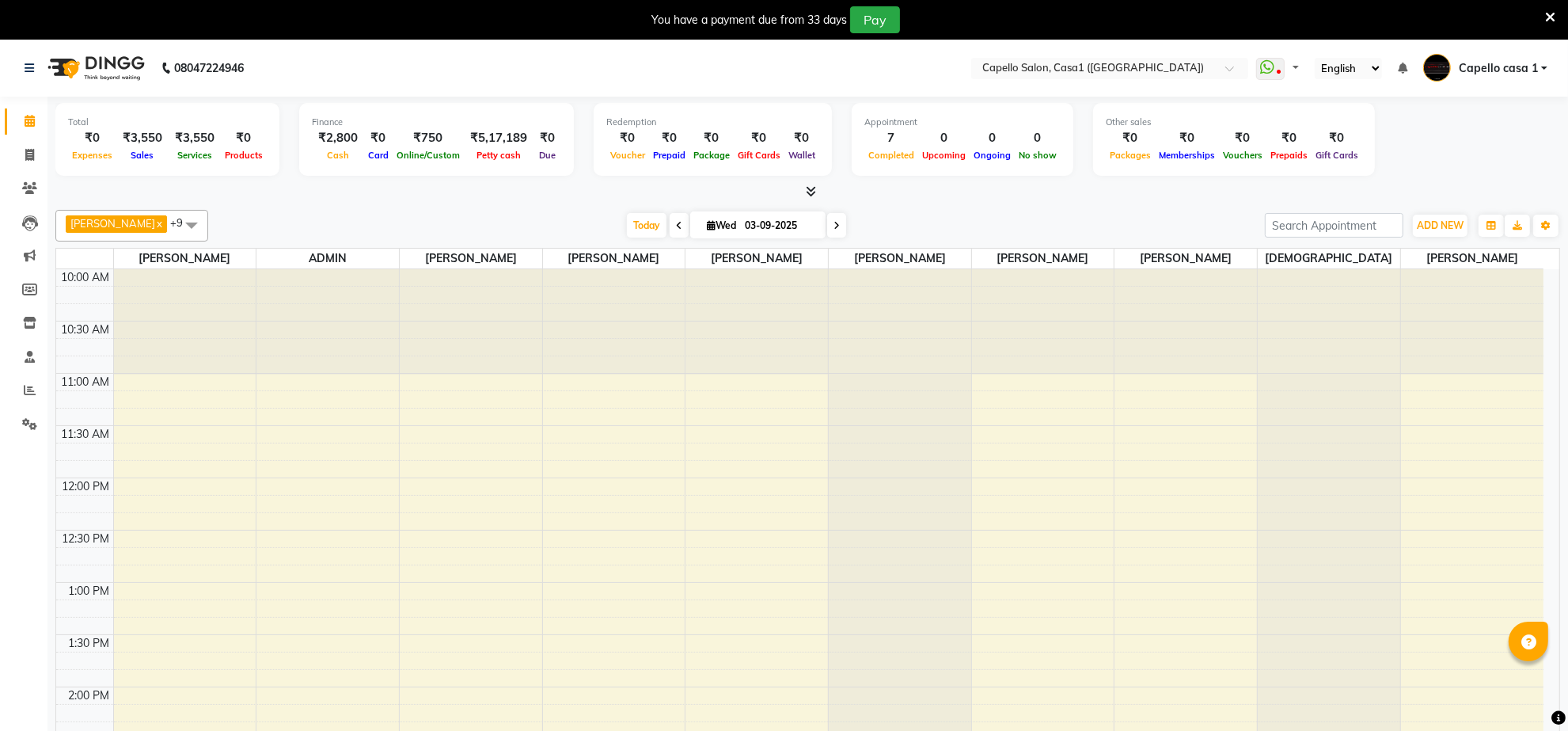
select select "en"
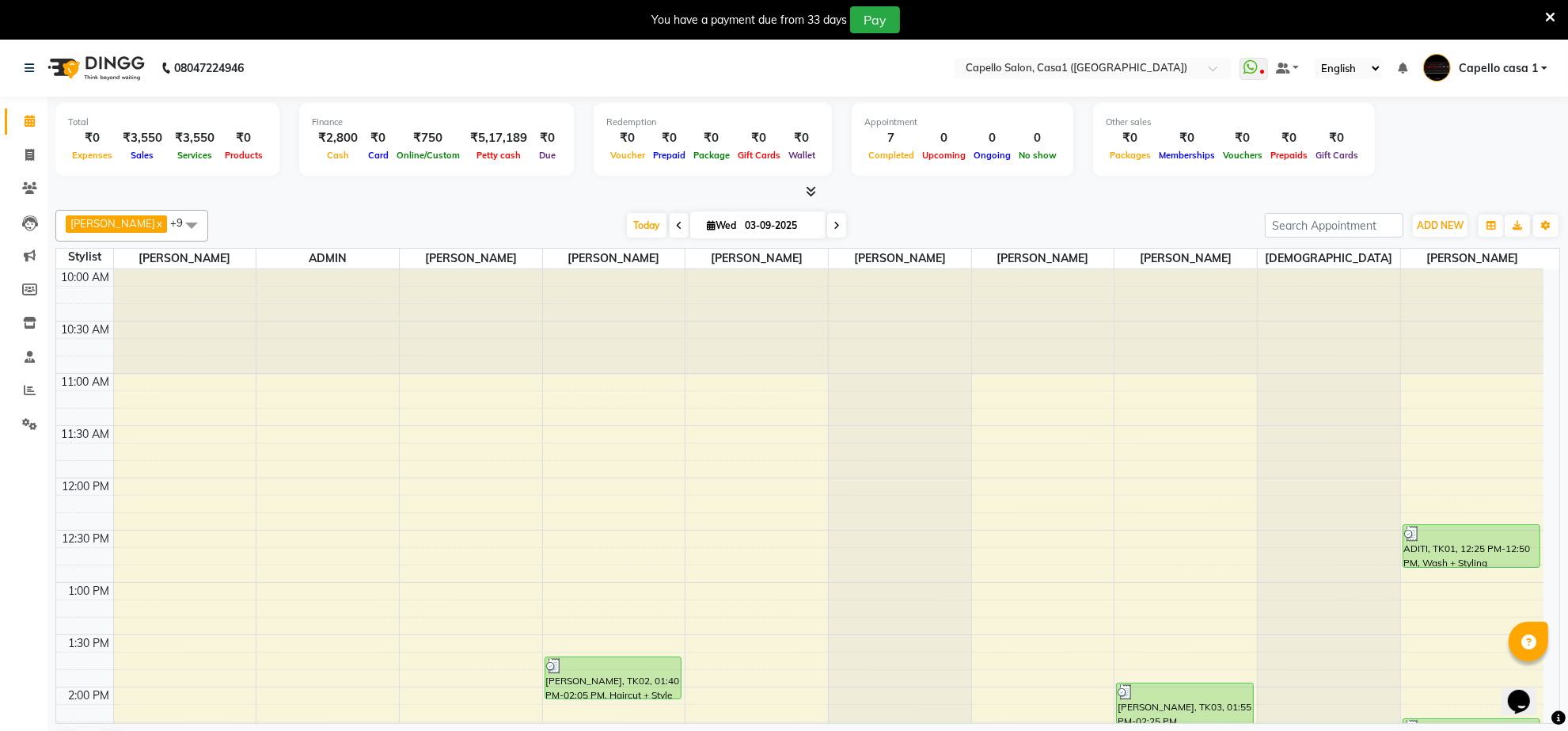
click at [1552, 14] on icon at bounding box center [1550, 18] width 10 height 14
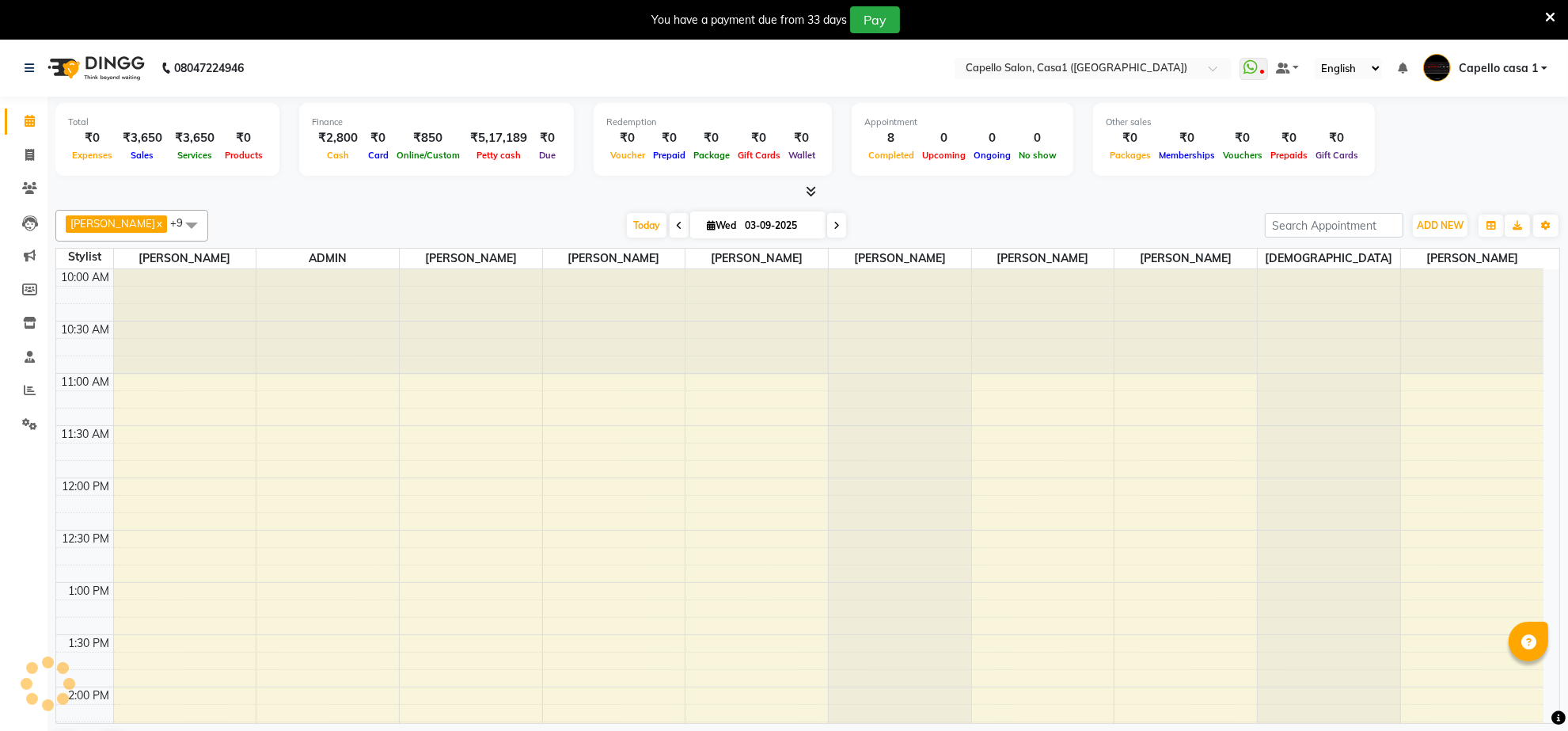
scroll to position [528, 0]
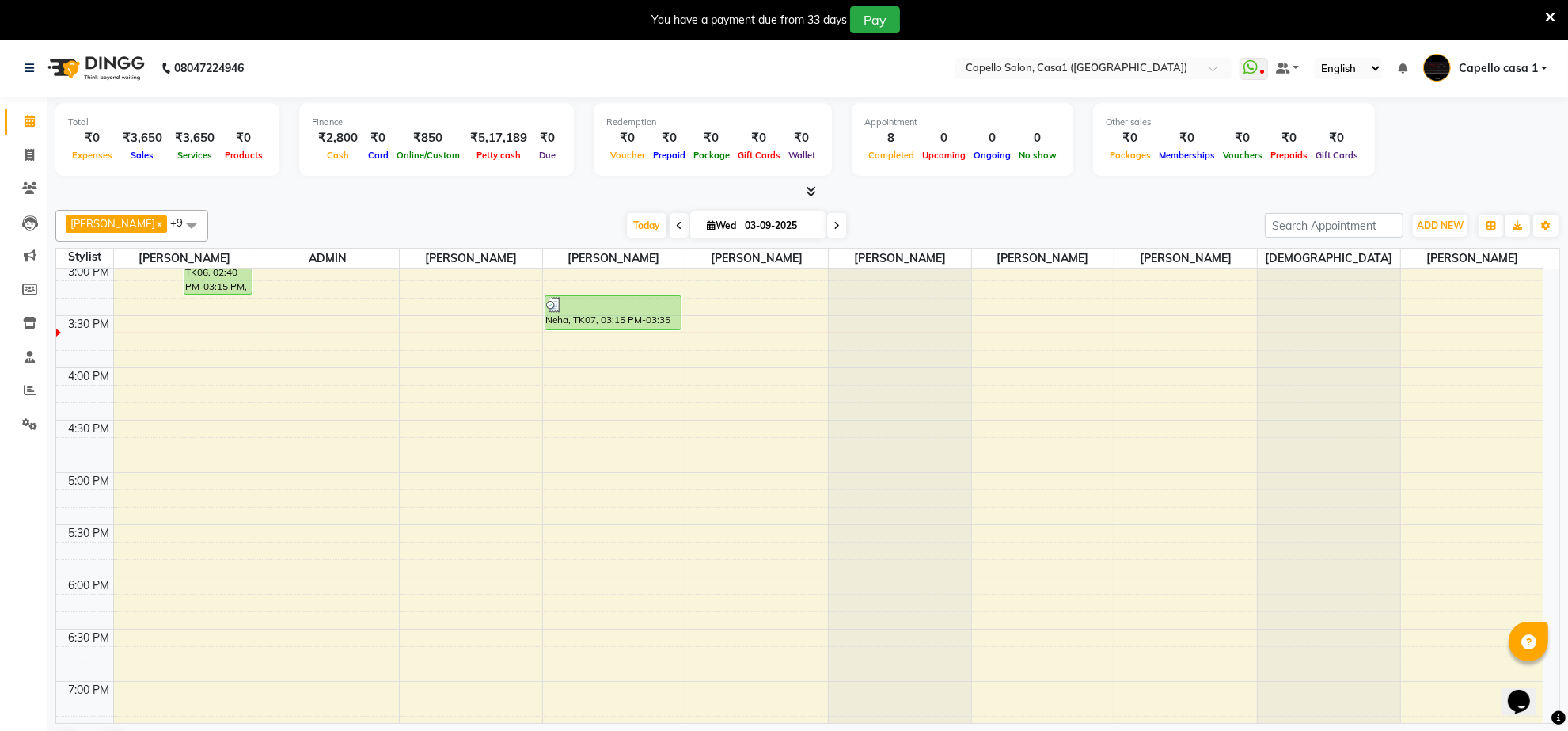
click at [1552, 6] on div at bounding box center [1550, 20] width 10 height 27
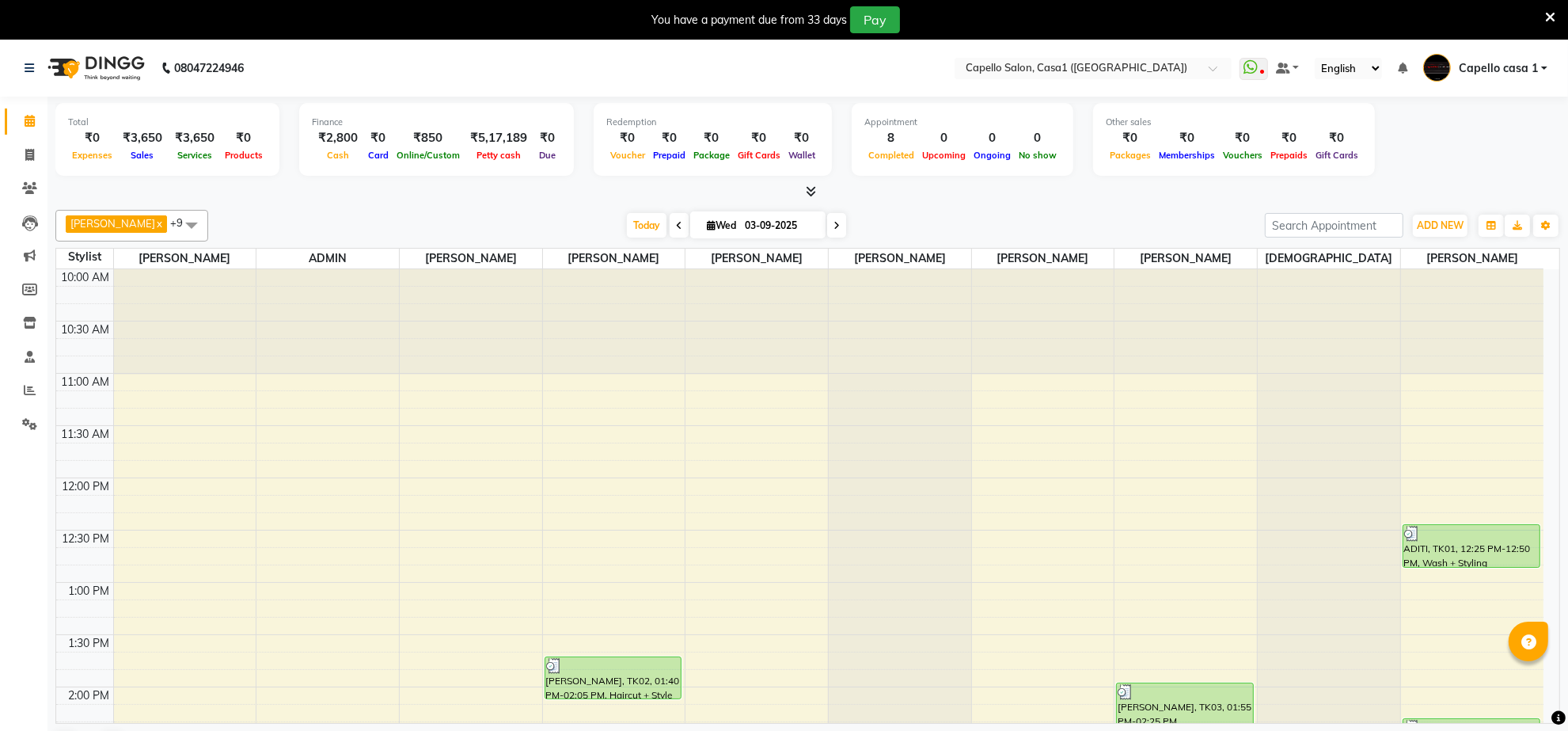
click at [1553, 14] on icon at bounding box center [1550, 18] width 10 height 14
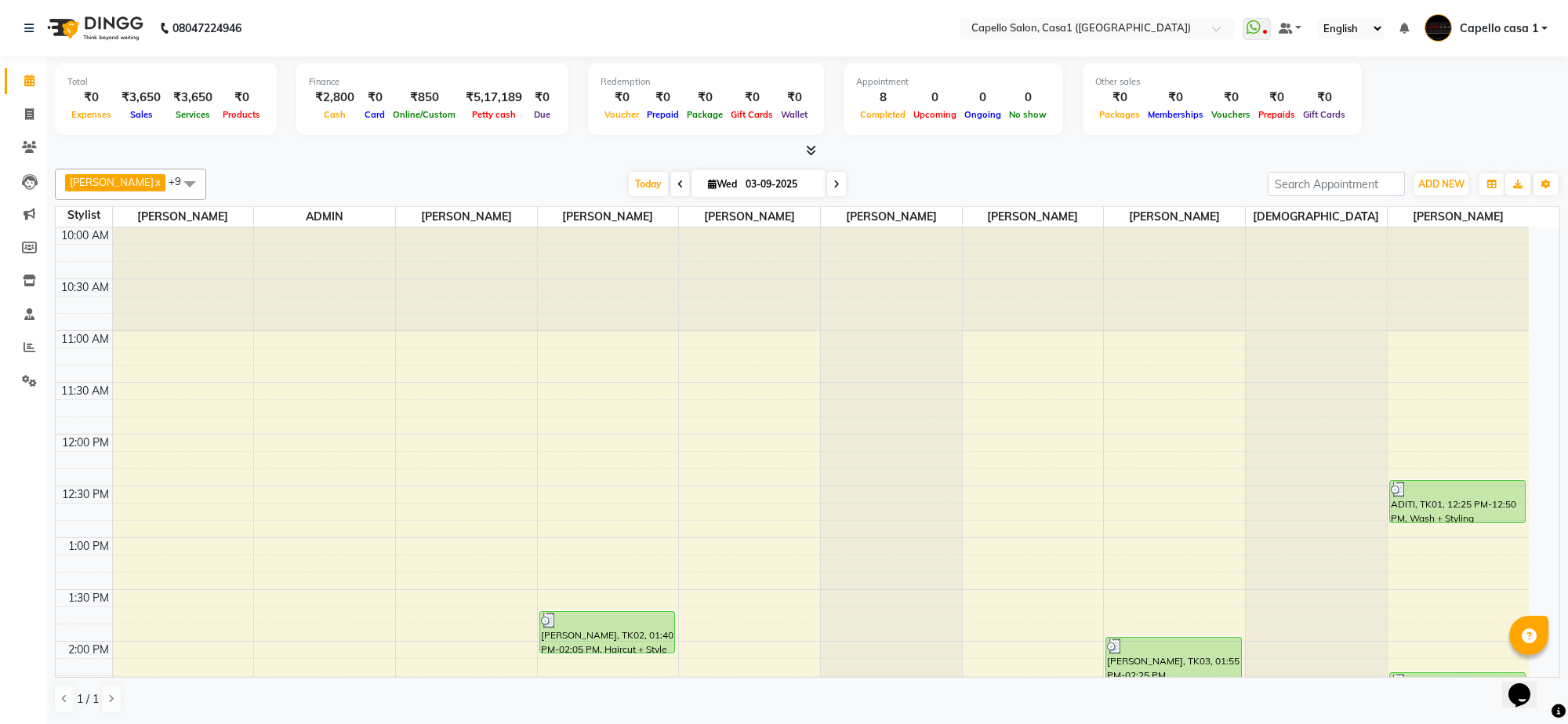
click at [1502, 681] on button "Opens Chat This icon Opens the chat window." at bounding box center [1520, 695] width 35 height 27
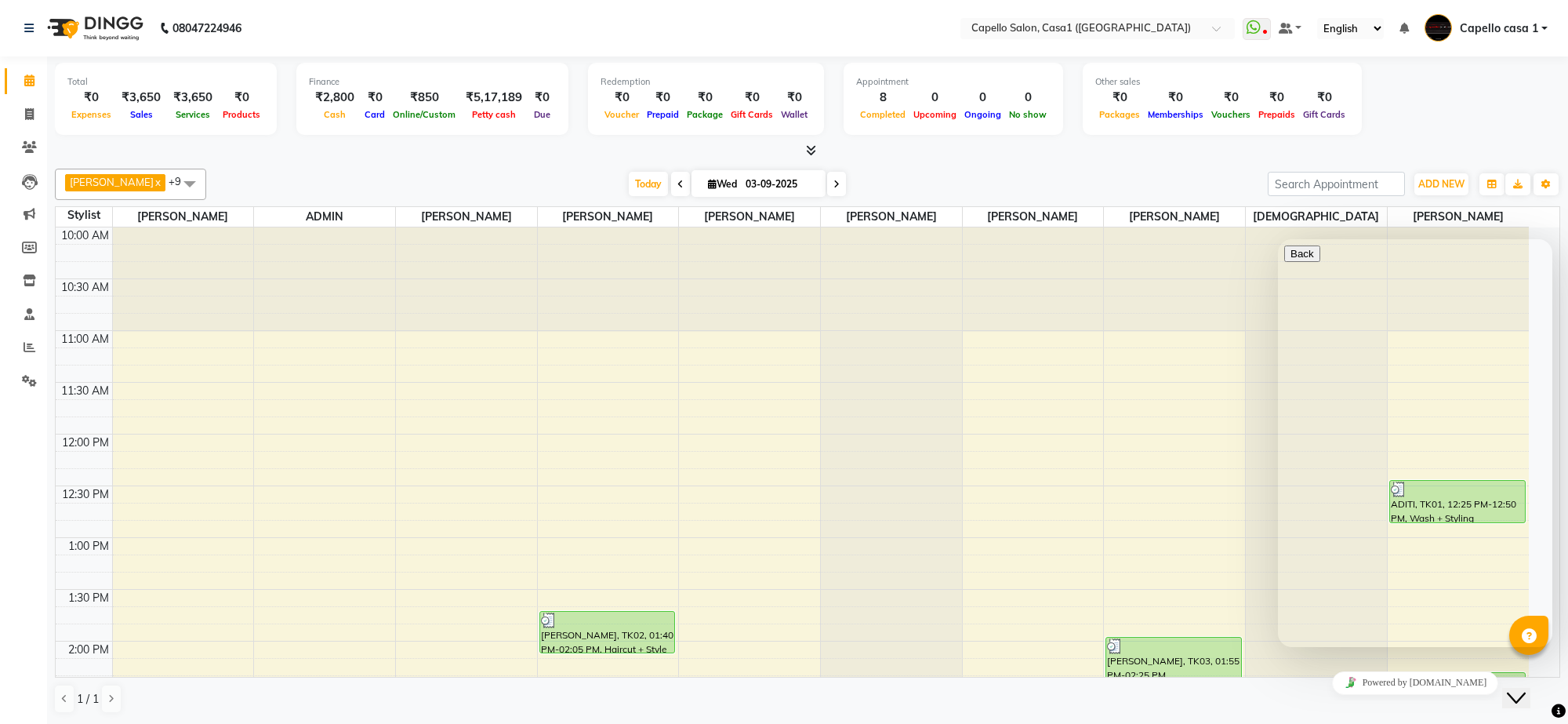
click at [895, 228] on div at bounding box center [892, 228] width 141 height 0
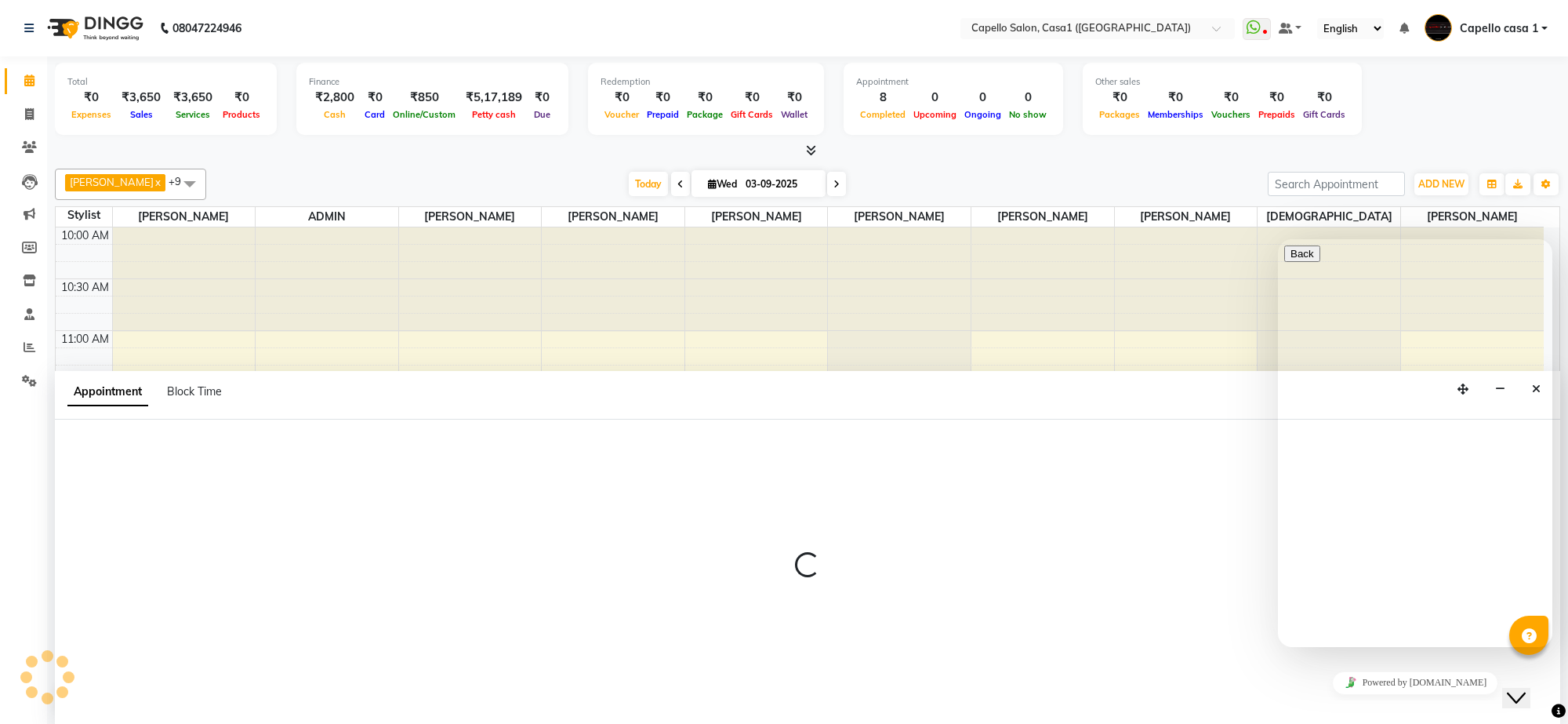
click at [812, 435] on div at bounding box center [807, 572] width 1505 height 305
select select "67524"
select select "tentative"
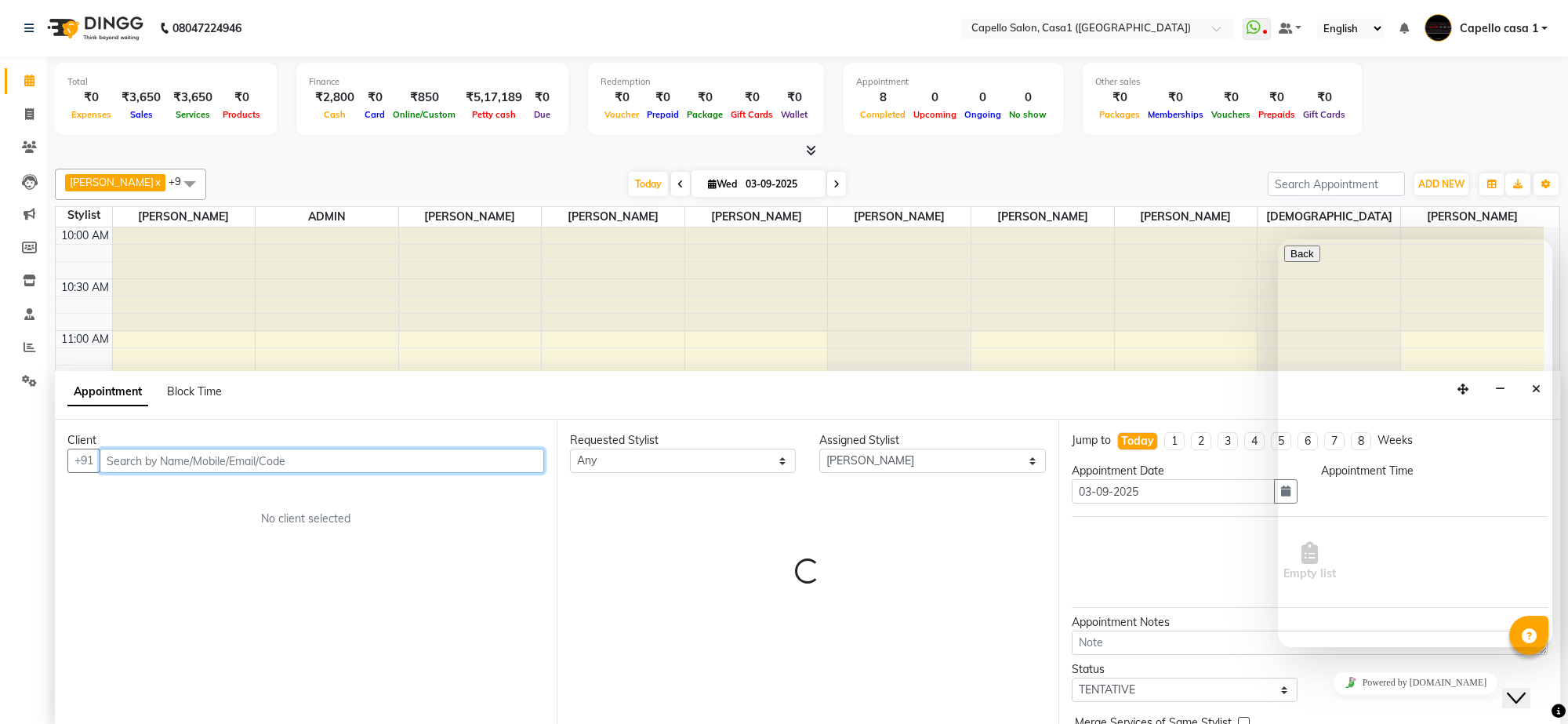
select select "720"
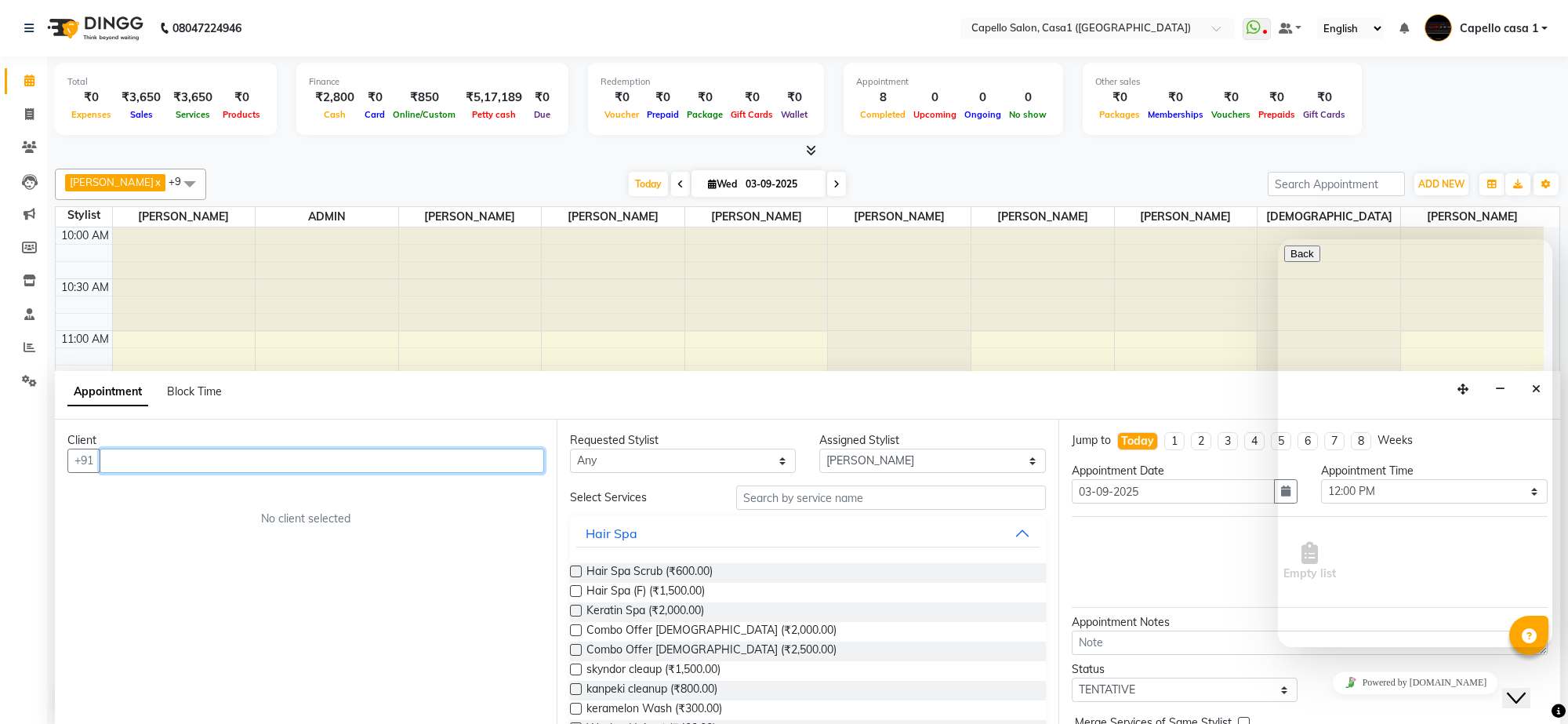
click at [1195, 301] on div at bounding box center [1186, 280] width 143 height 105
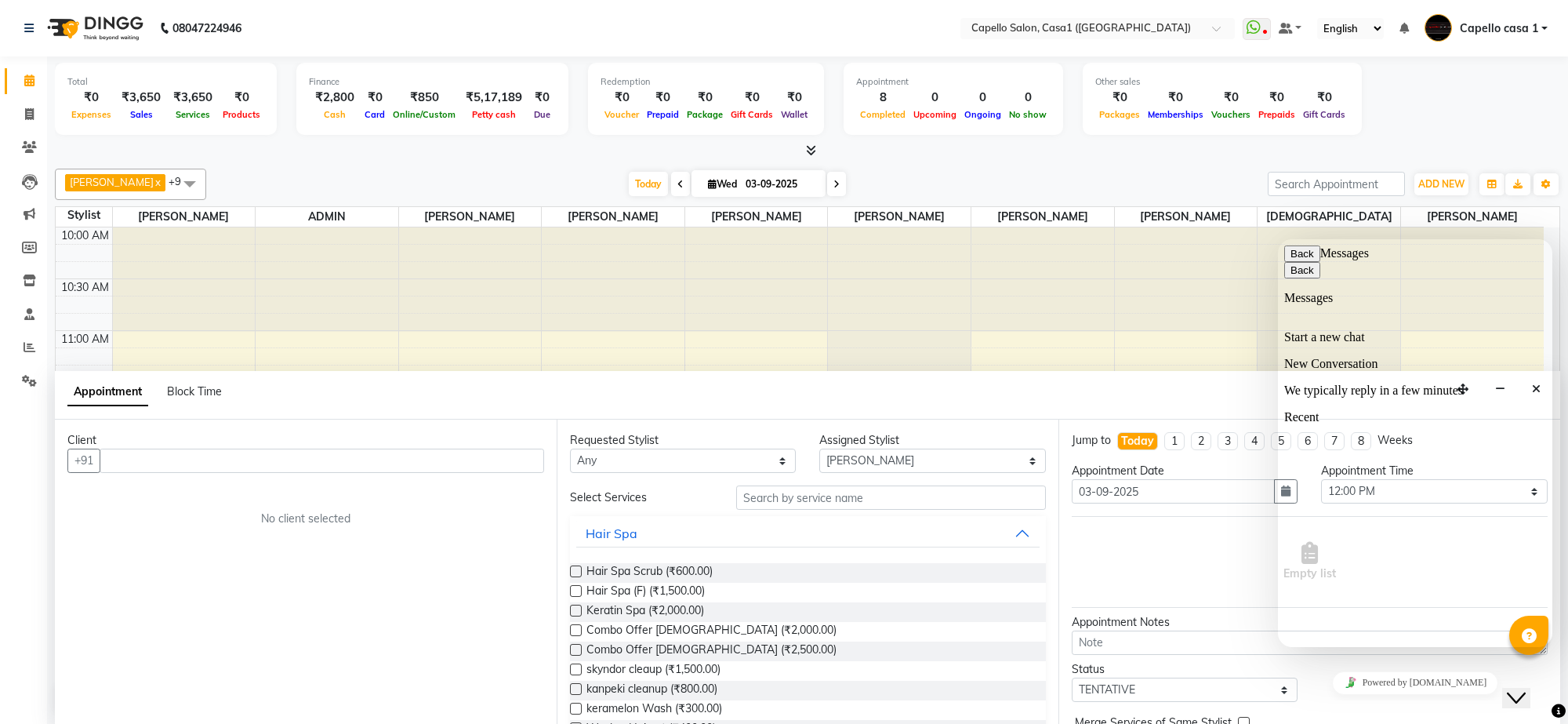
click at [1310, 260] on button "Back" at bounding box center [1302, 254] width 36 height 17
click at [1042, 241] on div at bounding box center [1042, 280] width 143 height 105
click at [1524, 695] on button "Close Chat This icon closes the chat window." at bounding box center [1516, 698] width 29 height 21
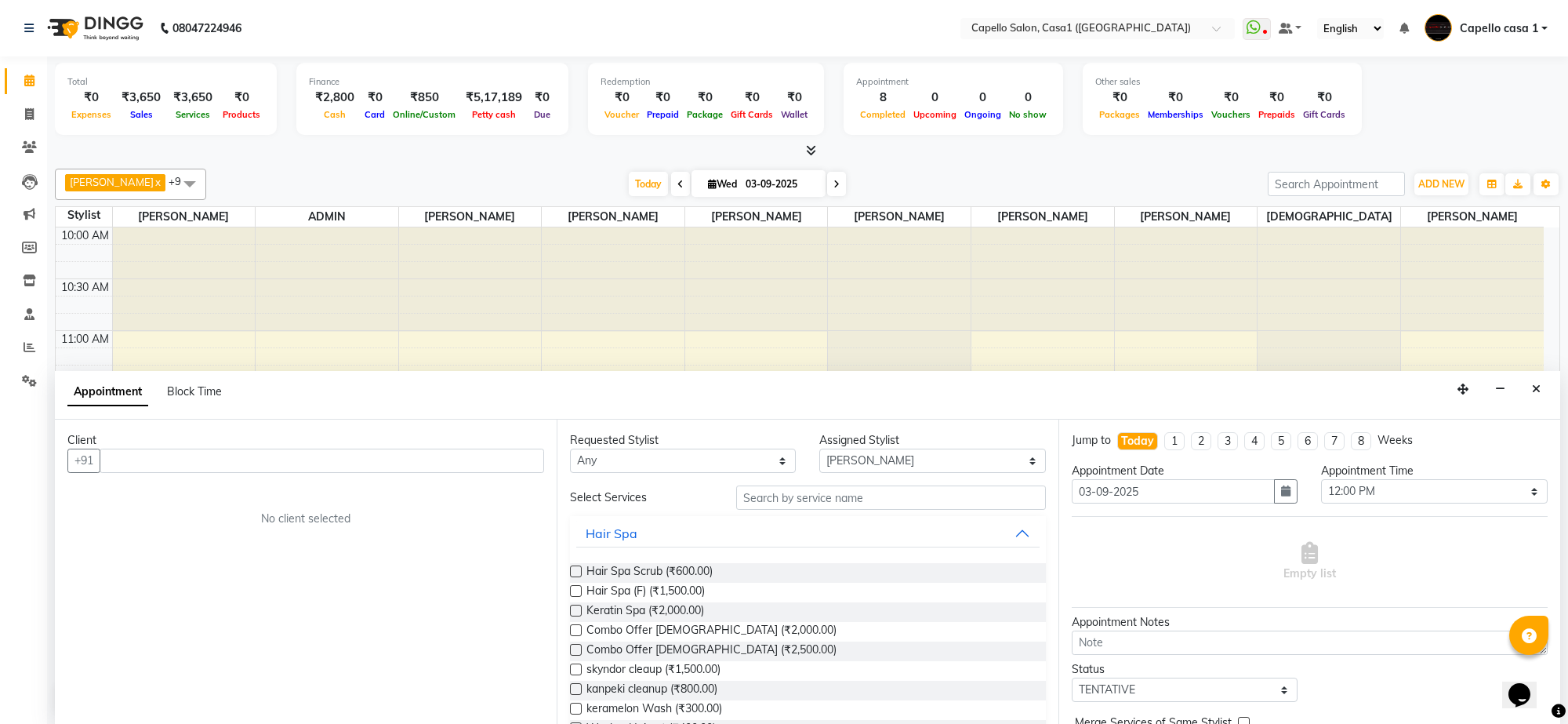
click at [194, 271] on div at bounding box center [184, 280] width 143 height 105
click at [1533, 393] on icon "Close" at bounding box center [1536, 389] width 9 height 11
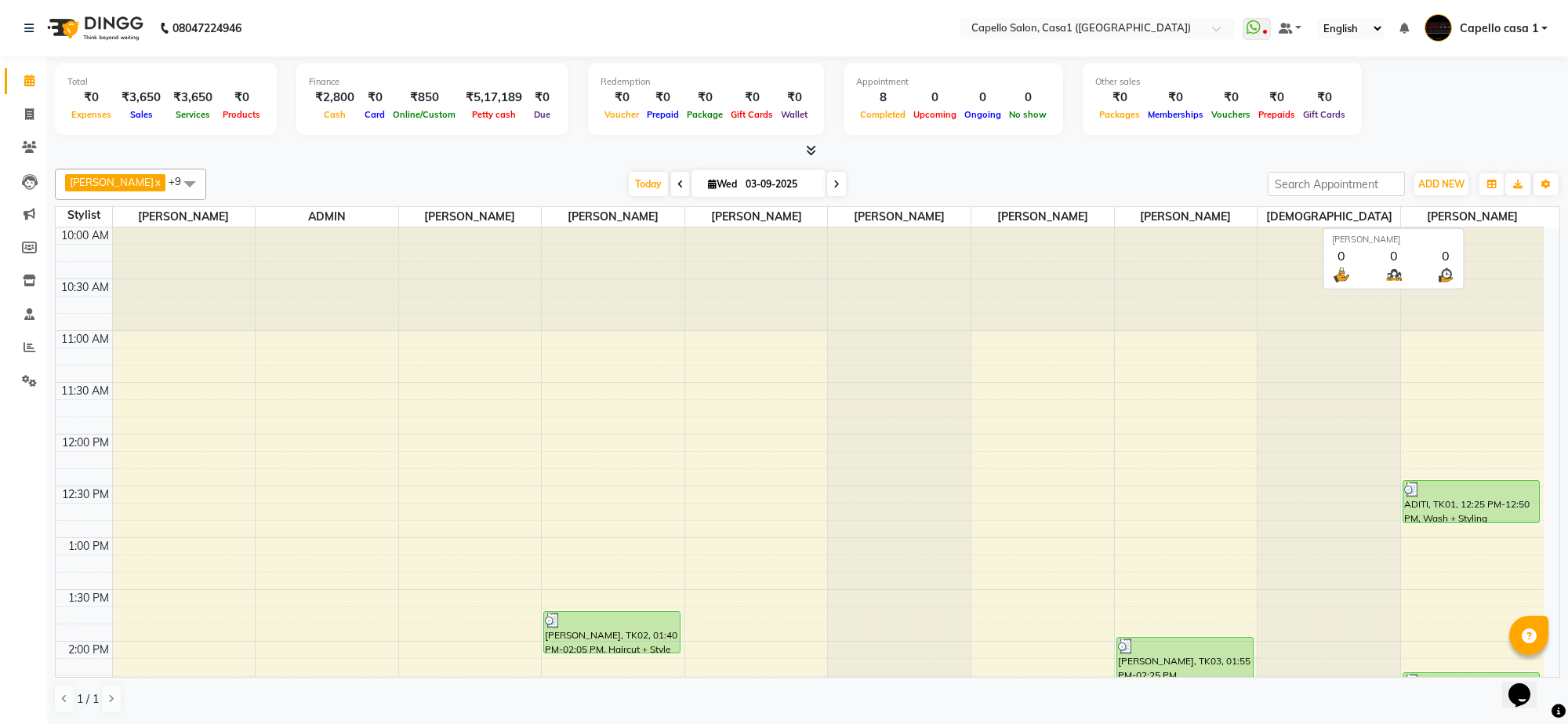
click at [1539, 224] on span "[PERSON_NAME]" at bounding box center [1472, 216] width 143 height 20
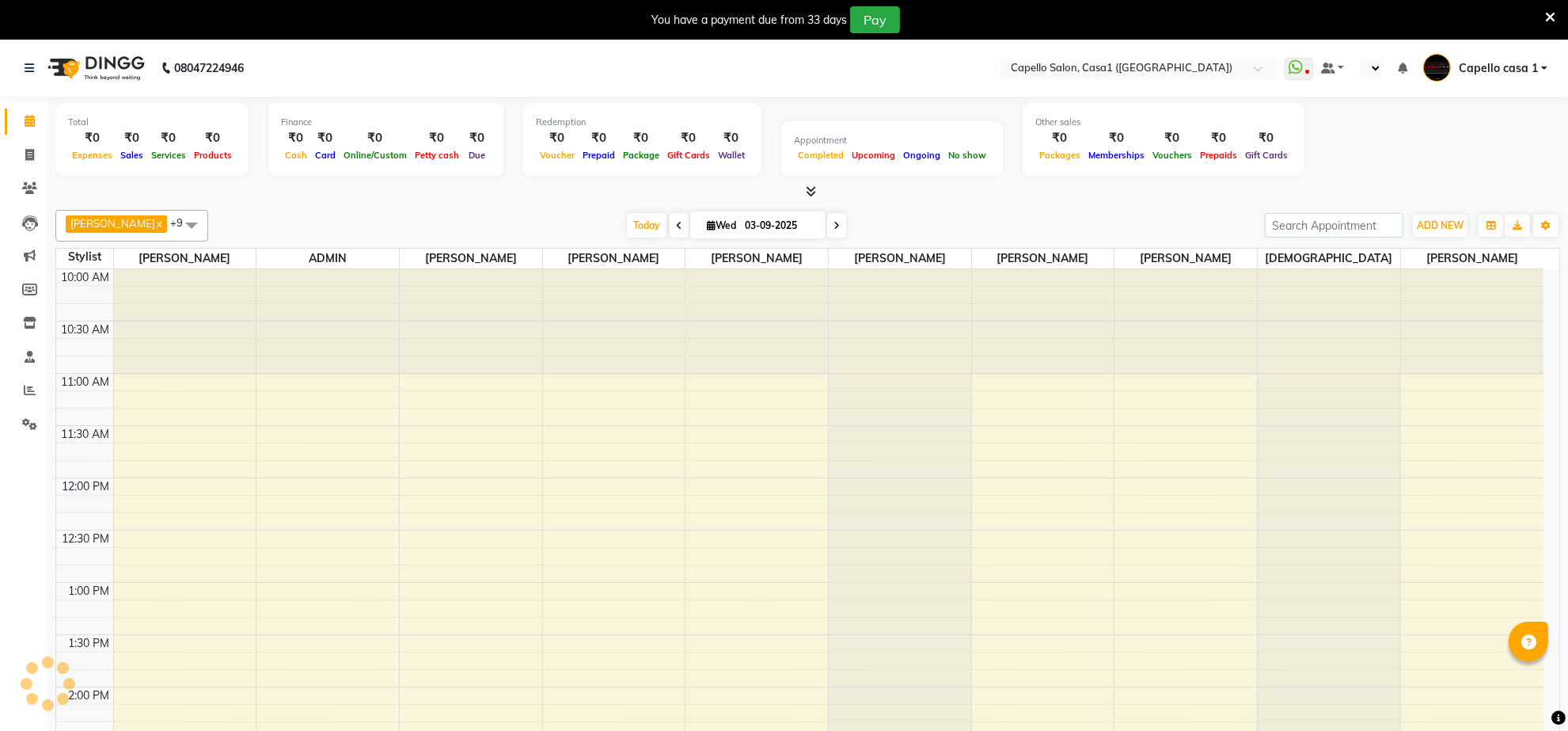
select select "en"
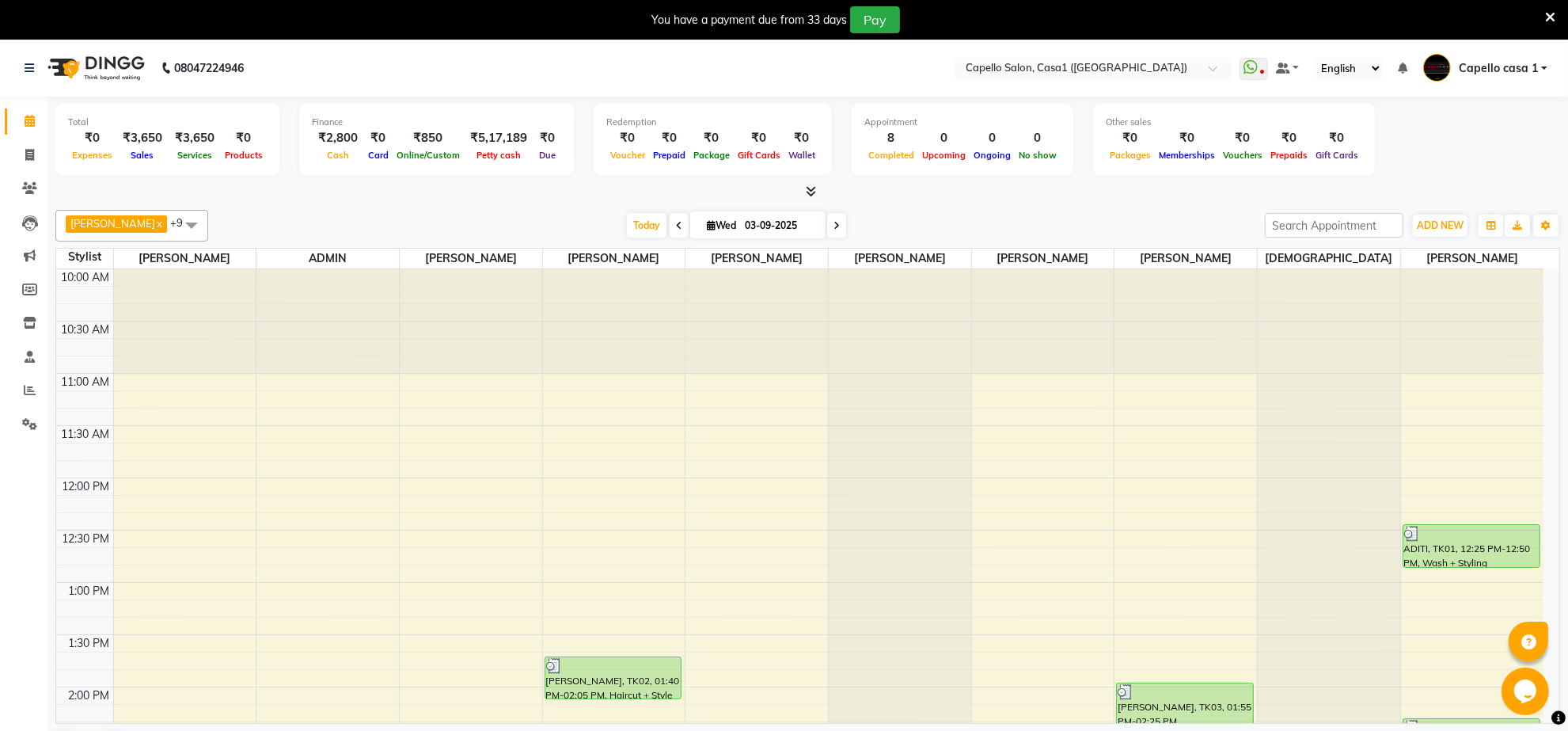
click at [1554, 20] on icon at bounding box center [1550, 18] width 10 height 14
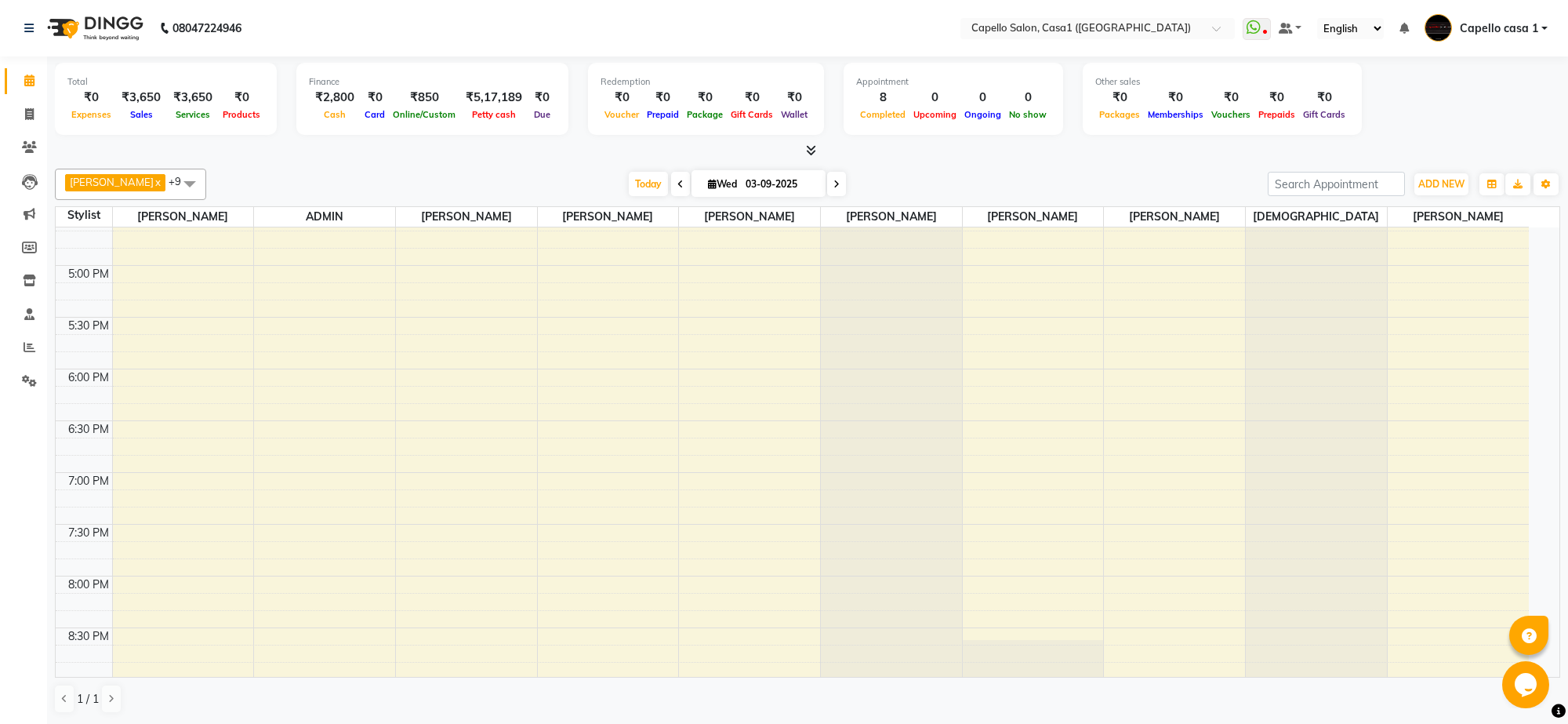
scroll to position [806, 0]
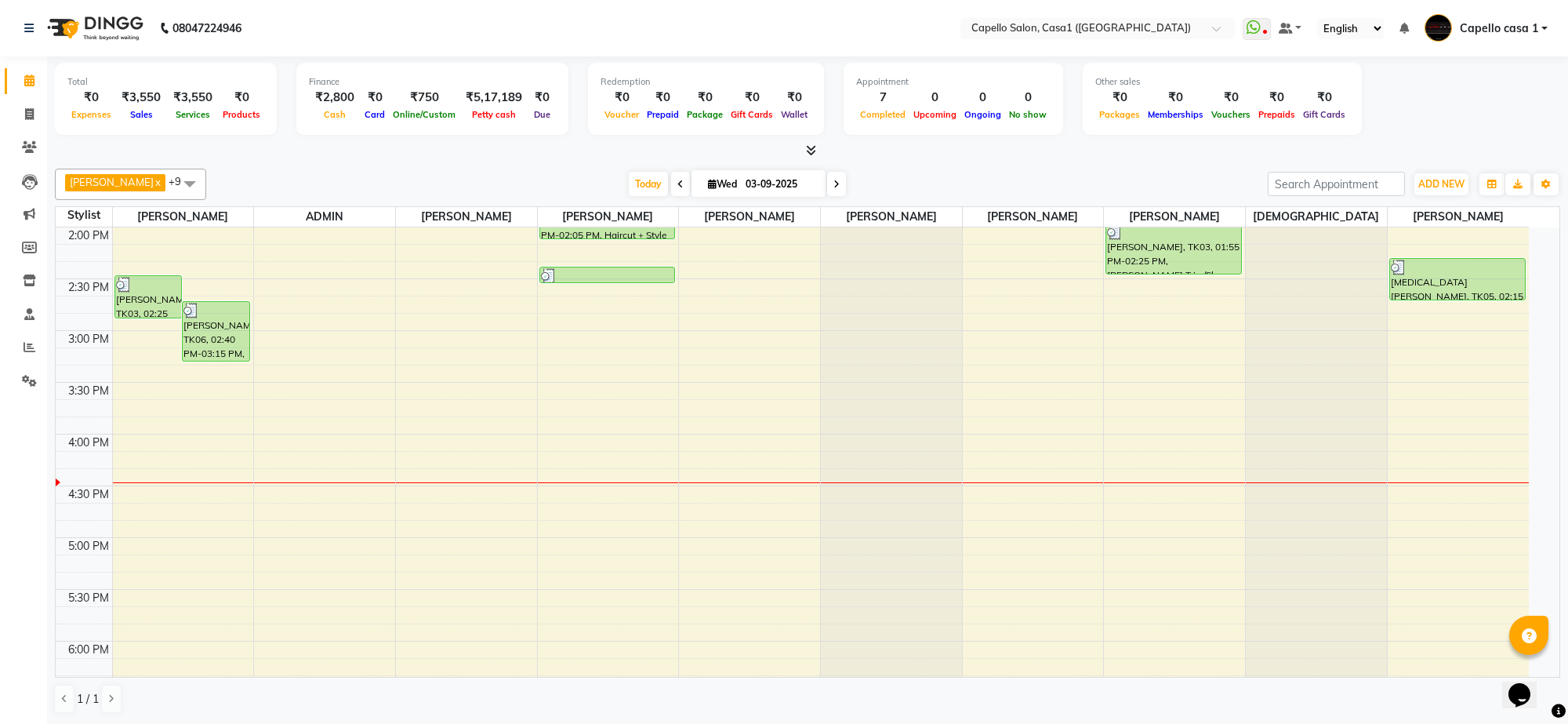
scroll to position [393, 0]
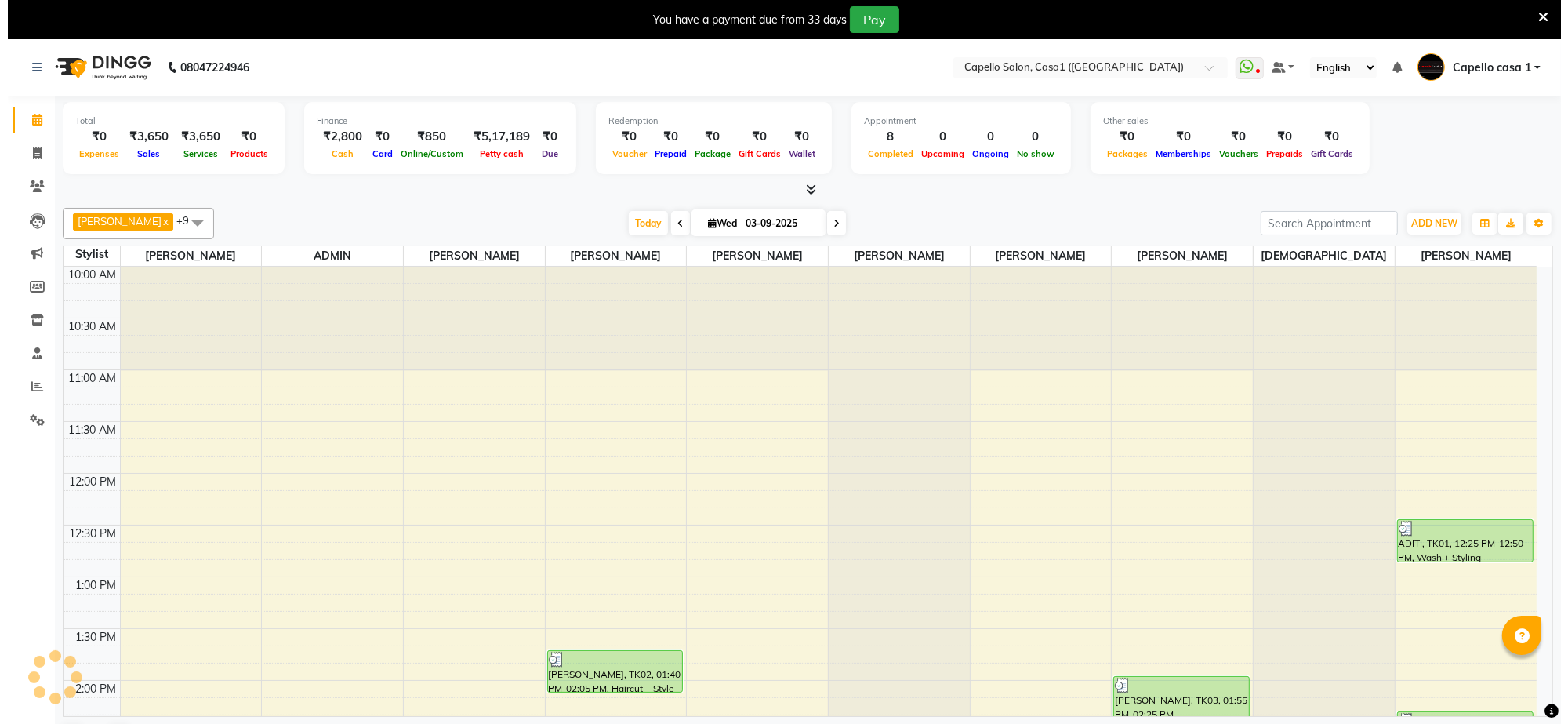
scroll to position [629, 0]
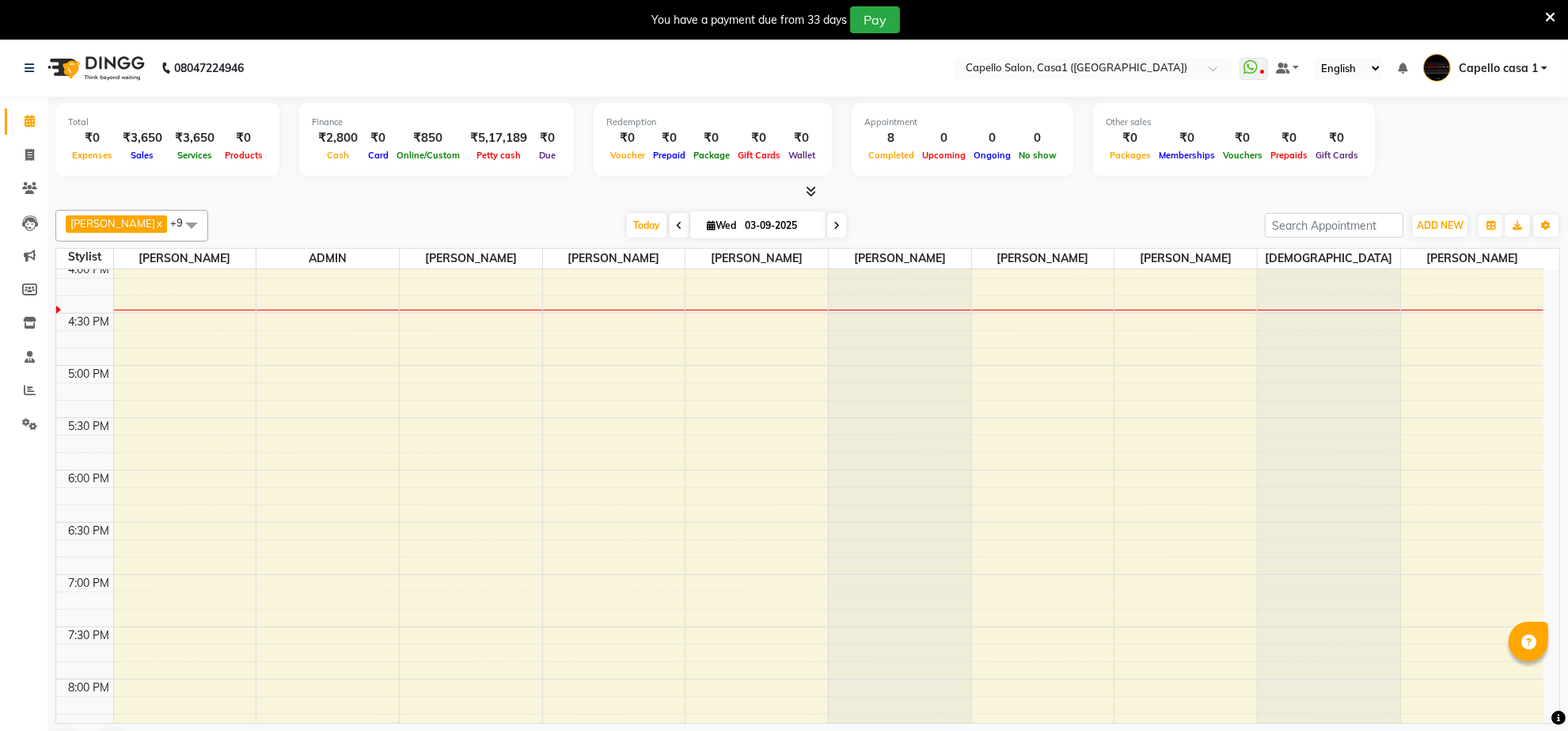
click at [1555, 16] on icon at bounding box center [1550, 18] width 10 height 14
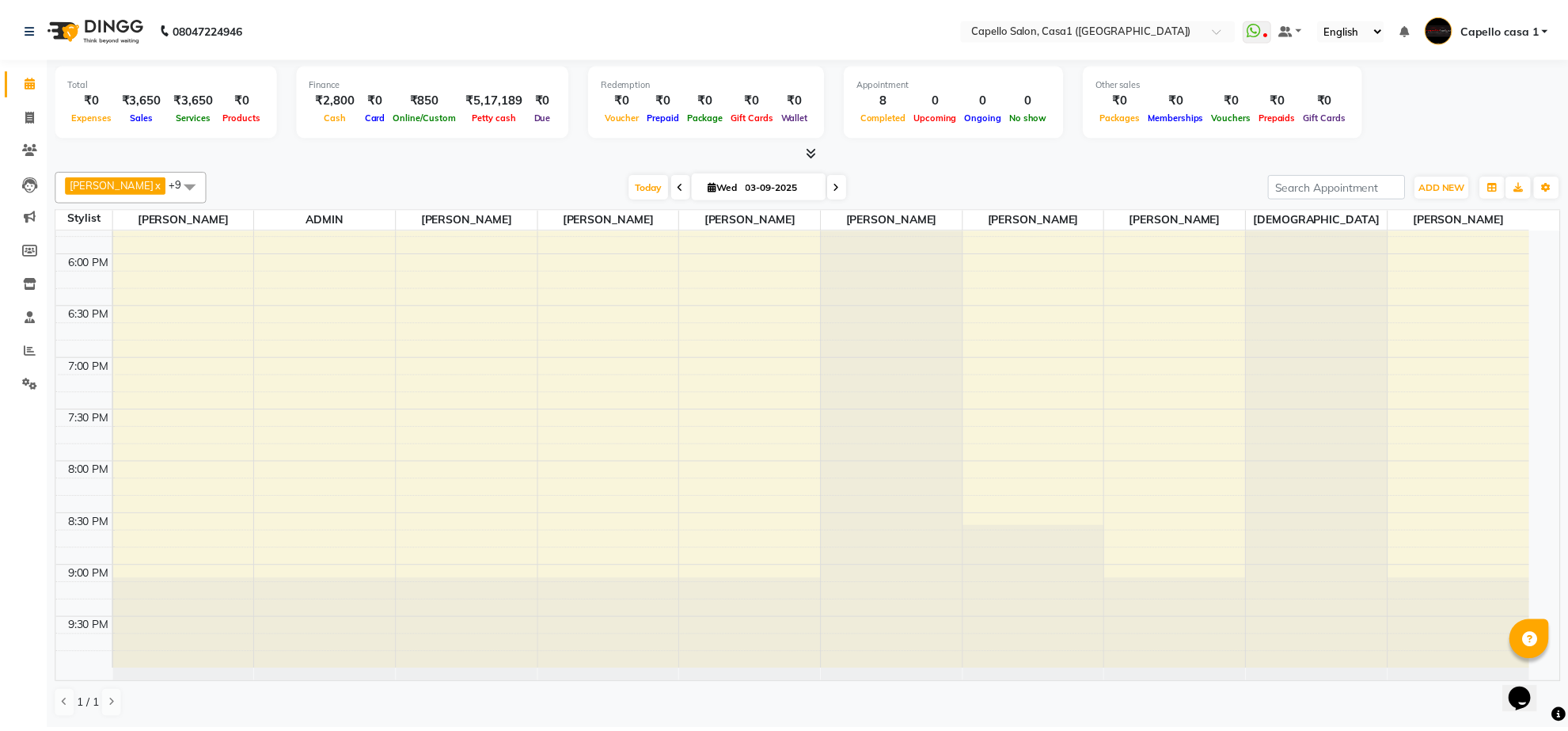
scroll to position [813, 0]
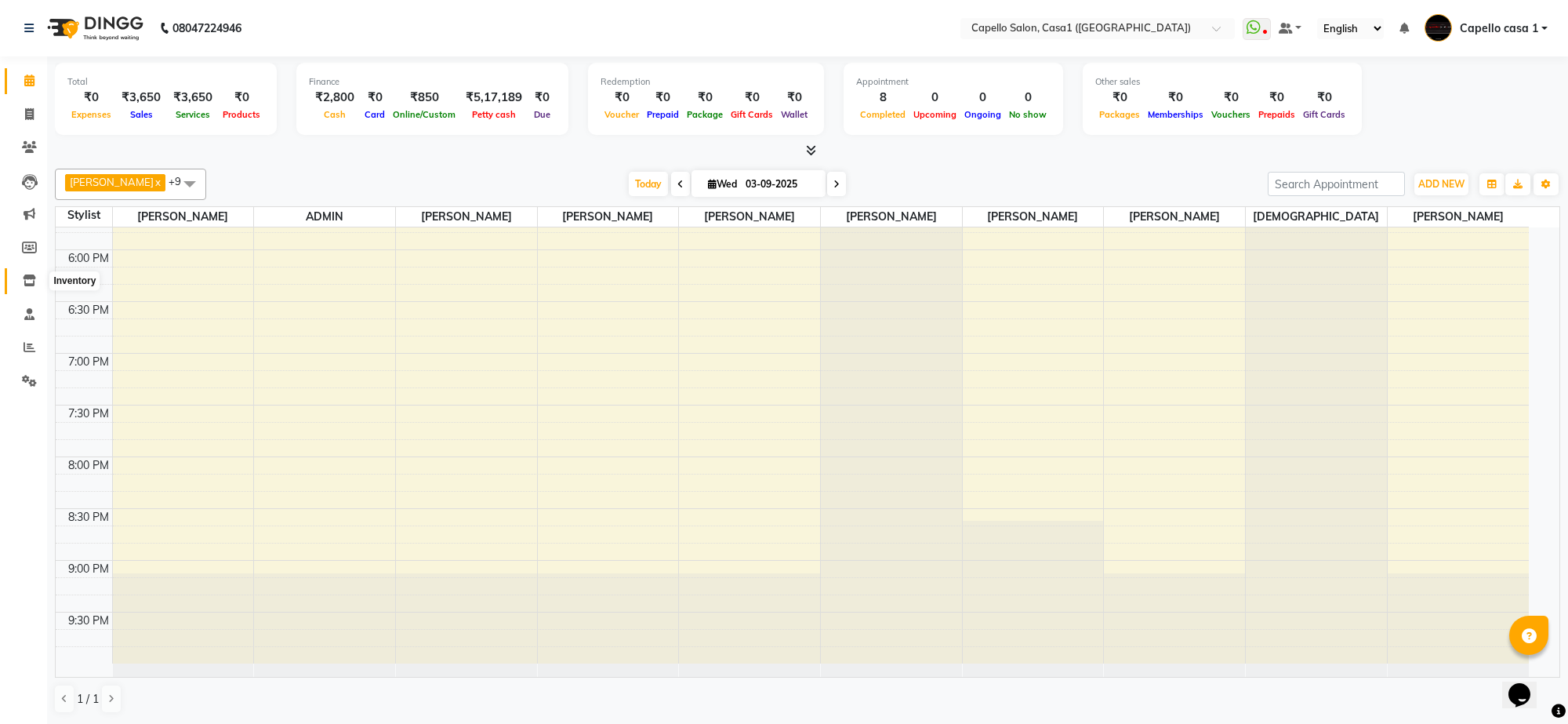
click at [36, 273] on span at bounding box center [29, 281] width 28 height 18
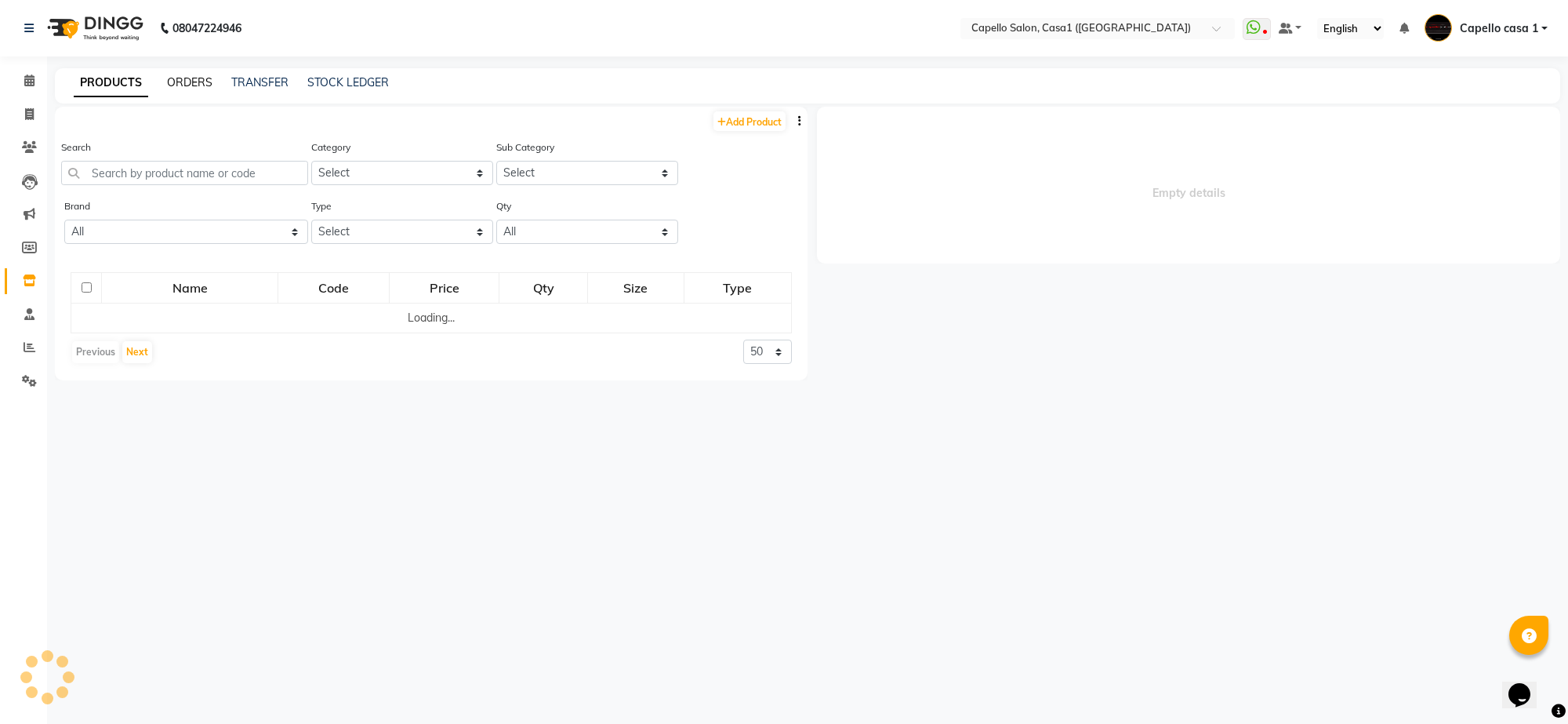
select select
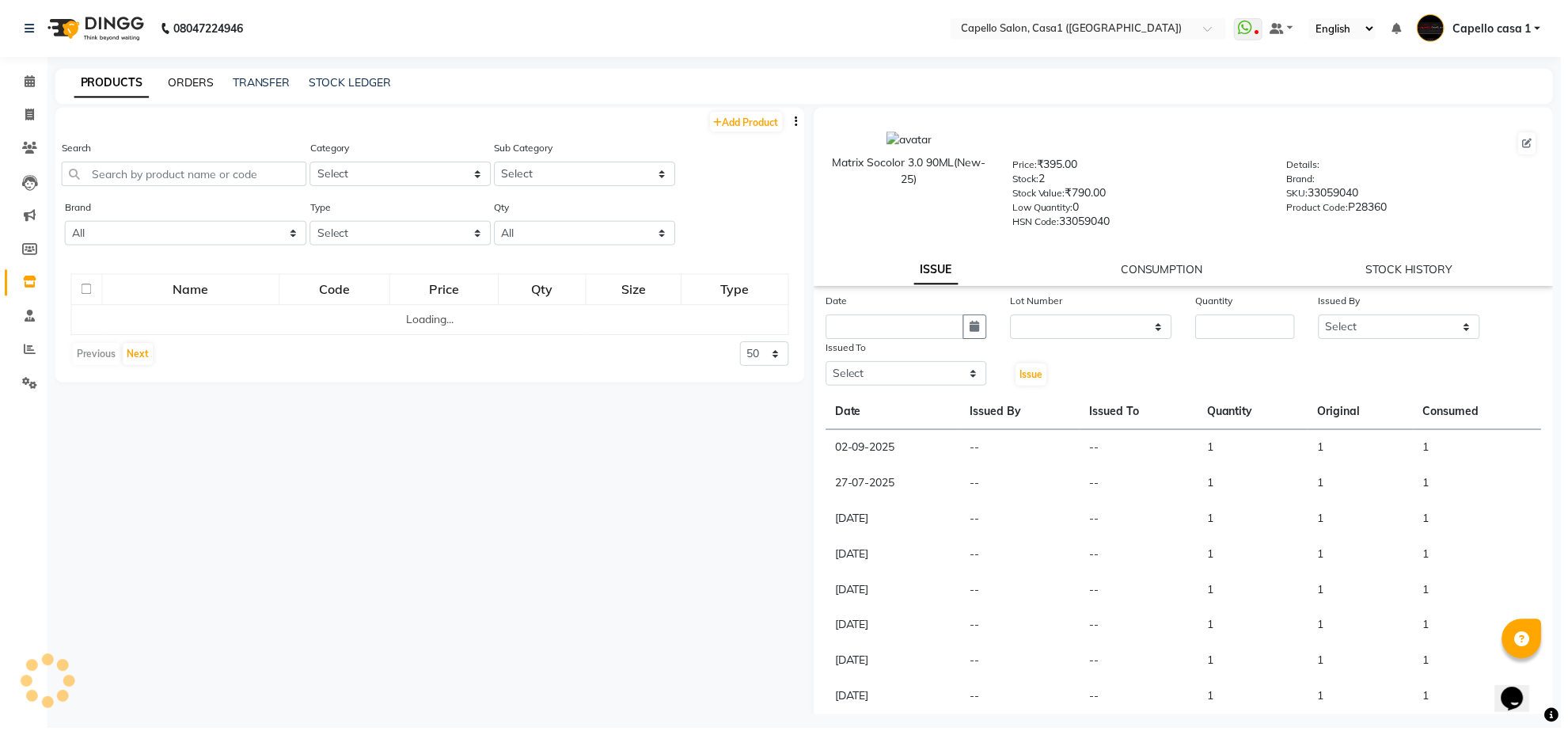
click at [176, 88] on link "ORDERS" at bounding box center [191, 83] width 46 height 14
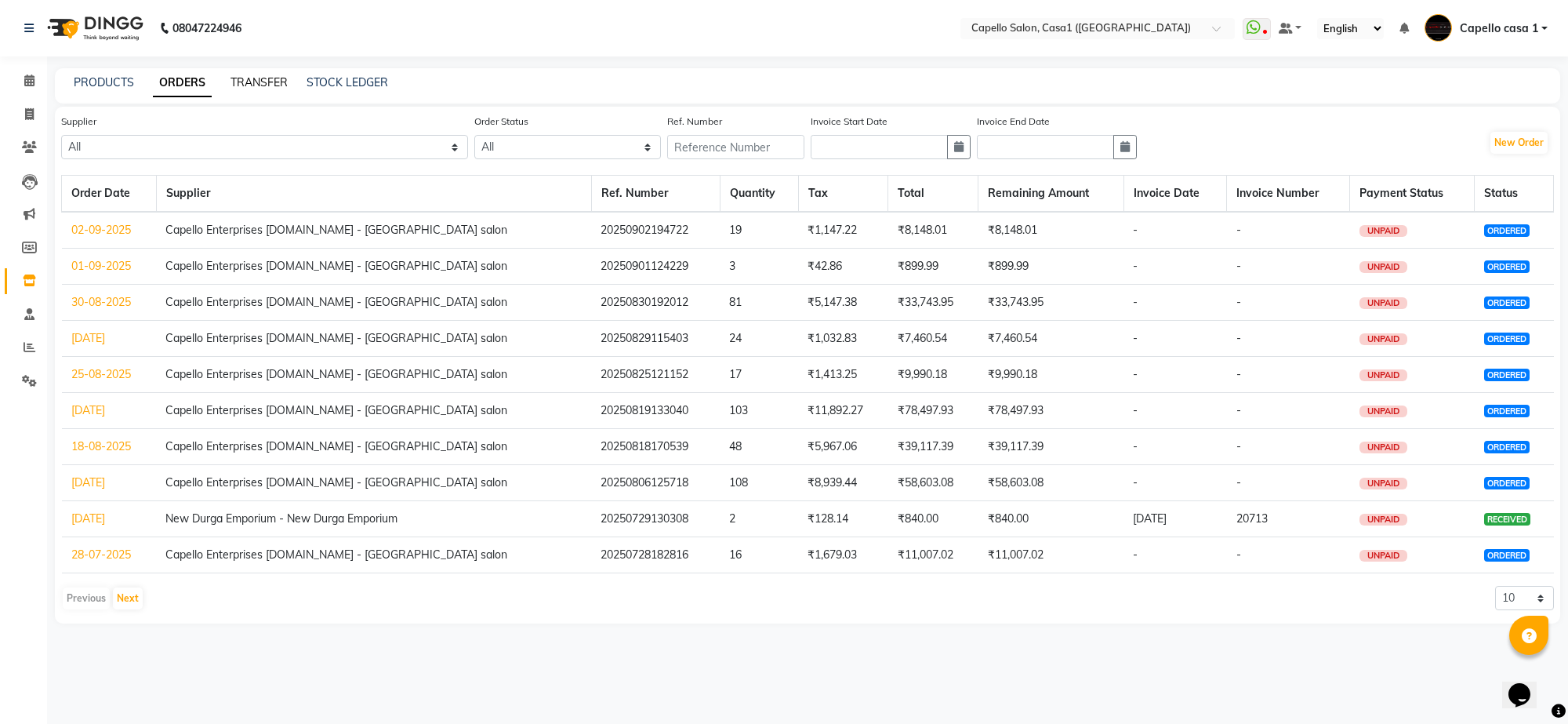
click at [258, 75] on link "TRANSFER" at bounding box center [259, 82] width 57 height 14
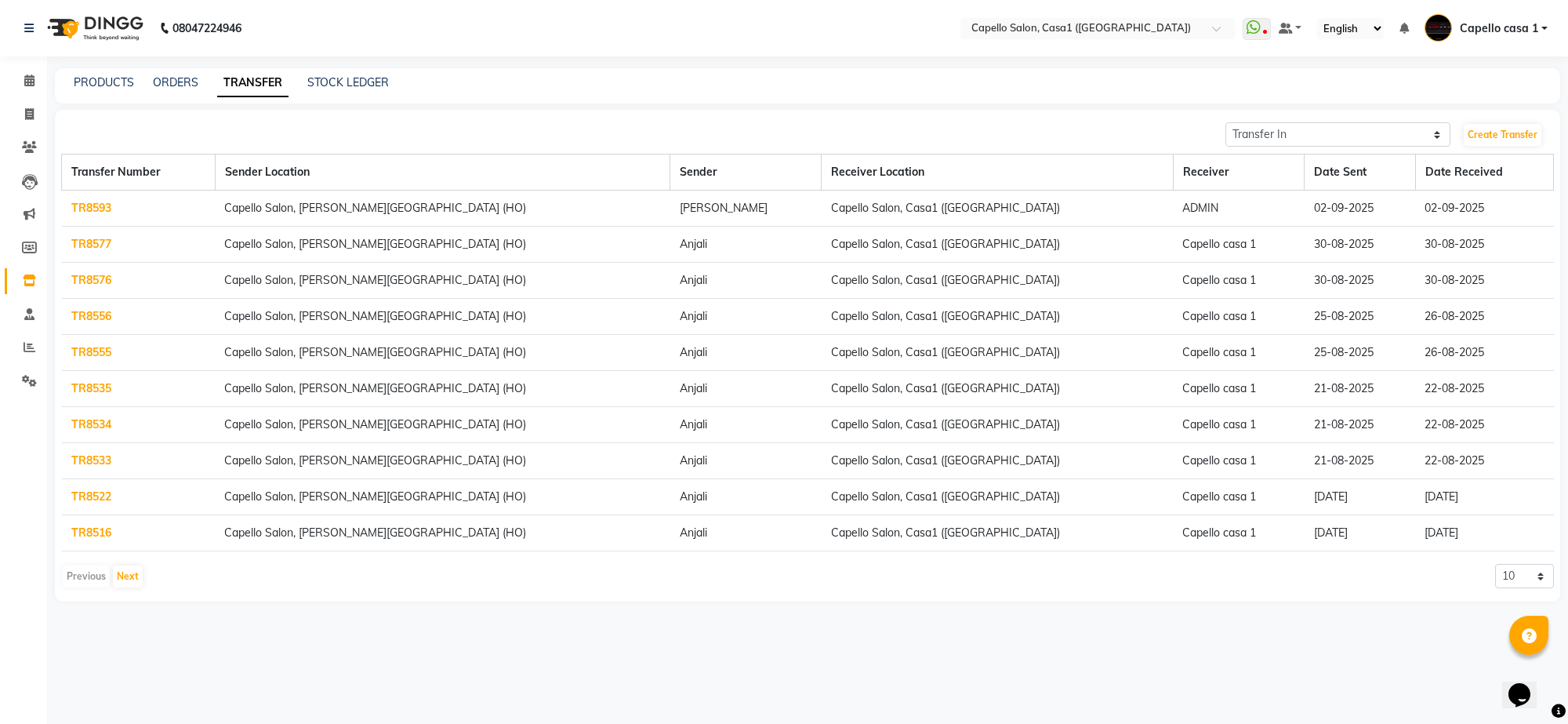
click at [100, 201] on link "TR8593" at bounding box center [91, 208] width 40 height 14
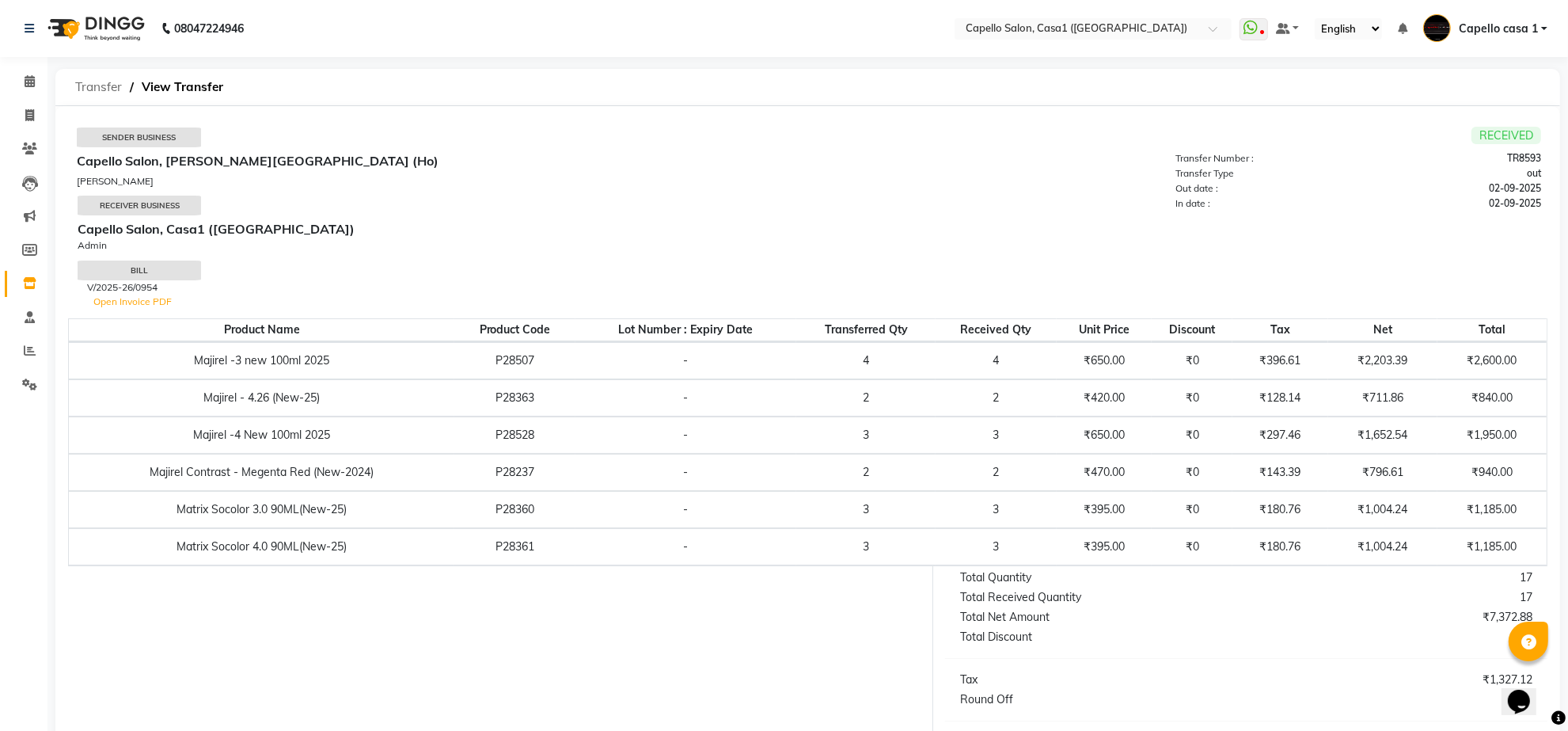
click at [101, 88] on span "Transfer" at bounding box center [98, 87] width 62 height 29
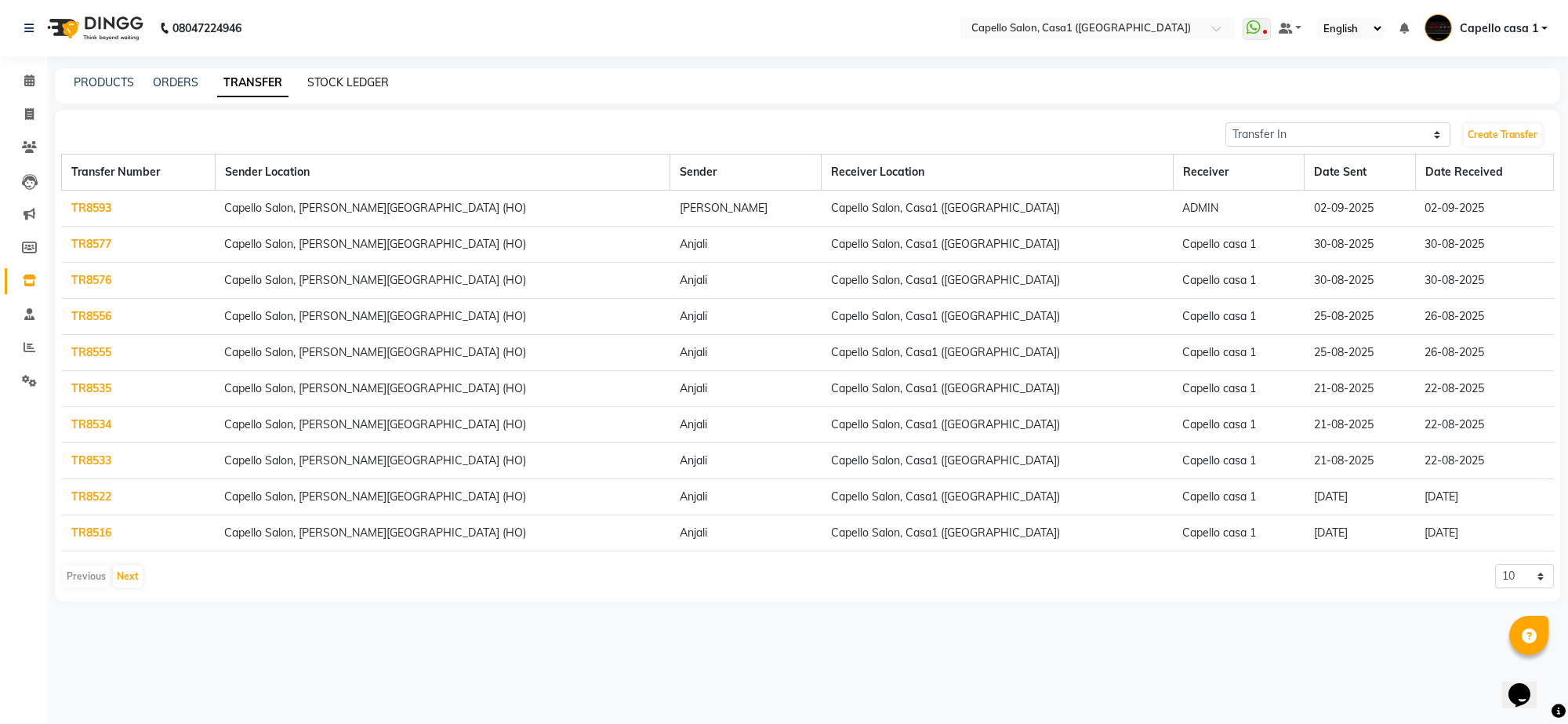
click at [366, 82] on link "STOCK LEDGER" at bounding box center [348, 82] width 82 height 14
select select "all"
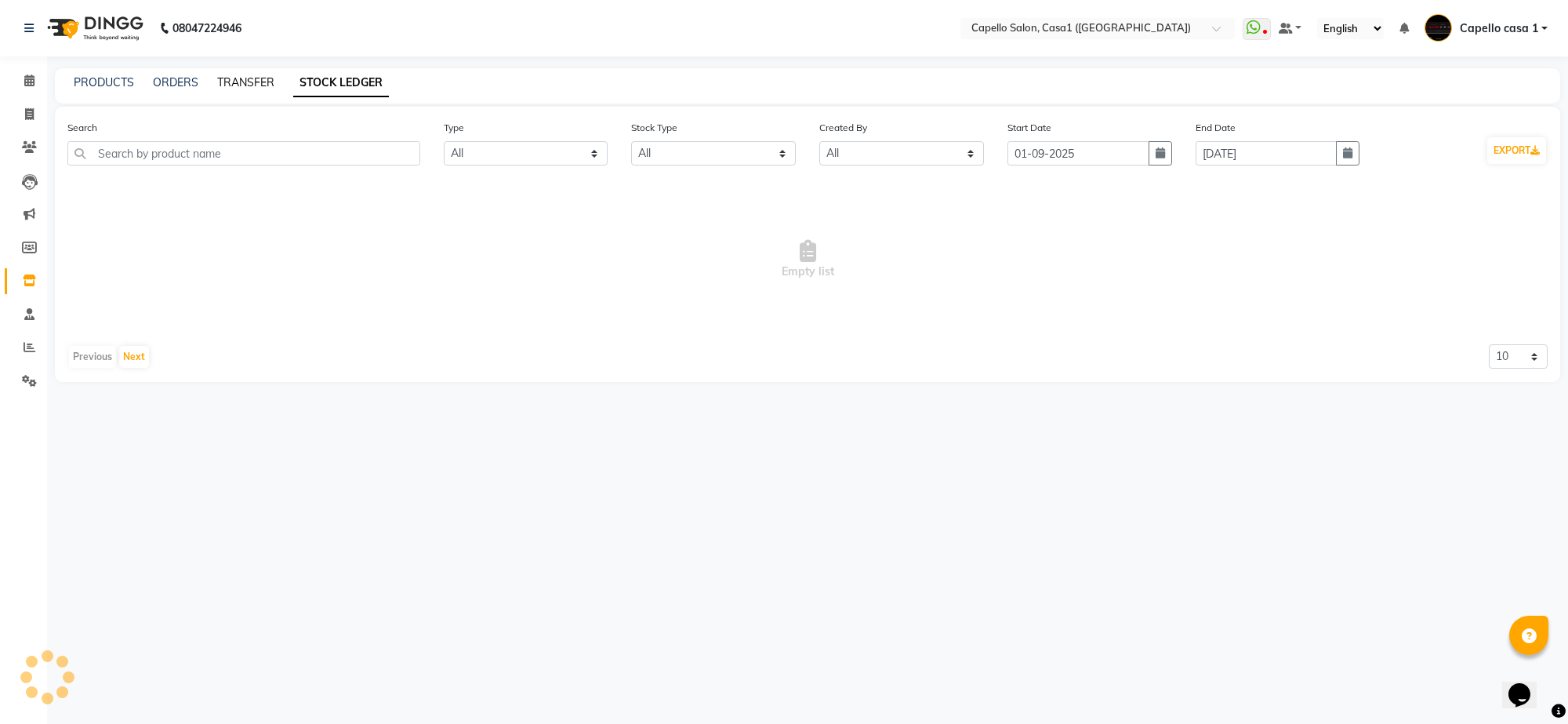
click at [251, 83] on link "TRANSFER" at bounding box center [246, 82] width 57 height 14
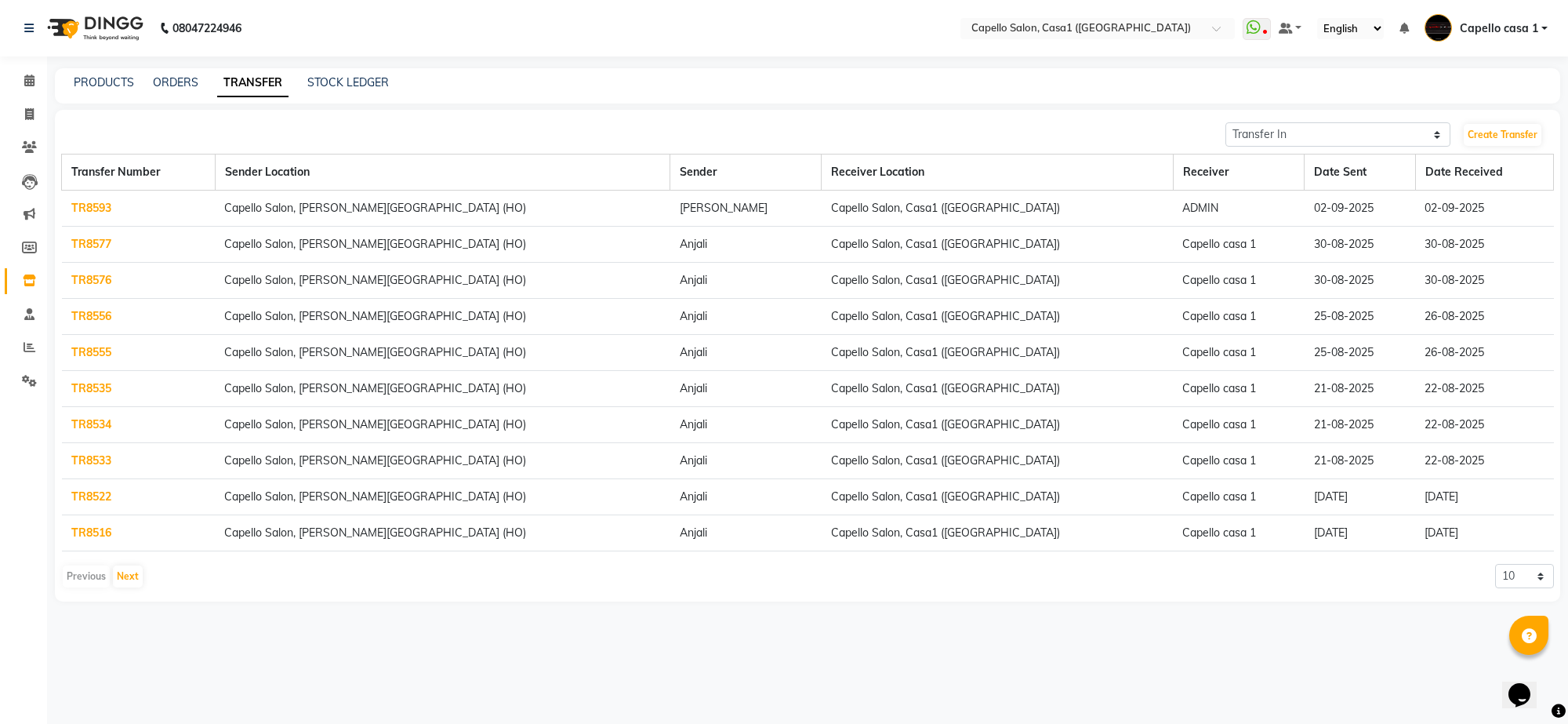
click at [146, 79] on div "PRODUCTS ORDERS TRANSFER STOCK LEDGER" at bounding box center [797, 82] width 1486 height 17
click at [163, 75] on link "ORDERS" at bounding box center [175, 82] width 45 height 14
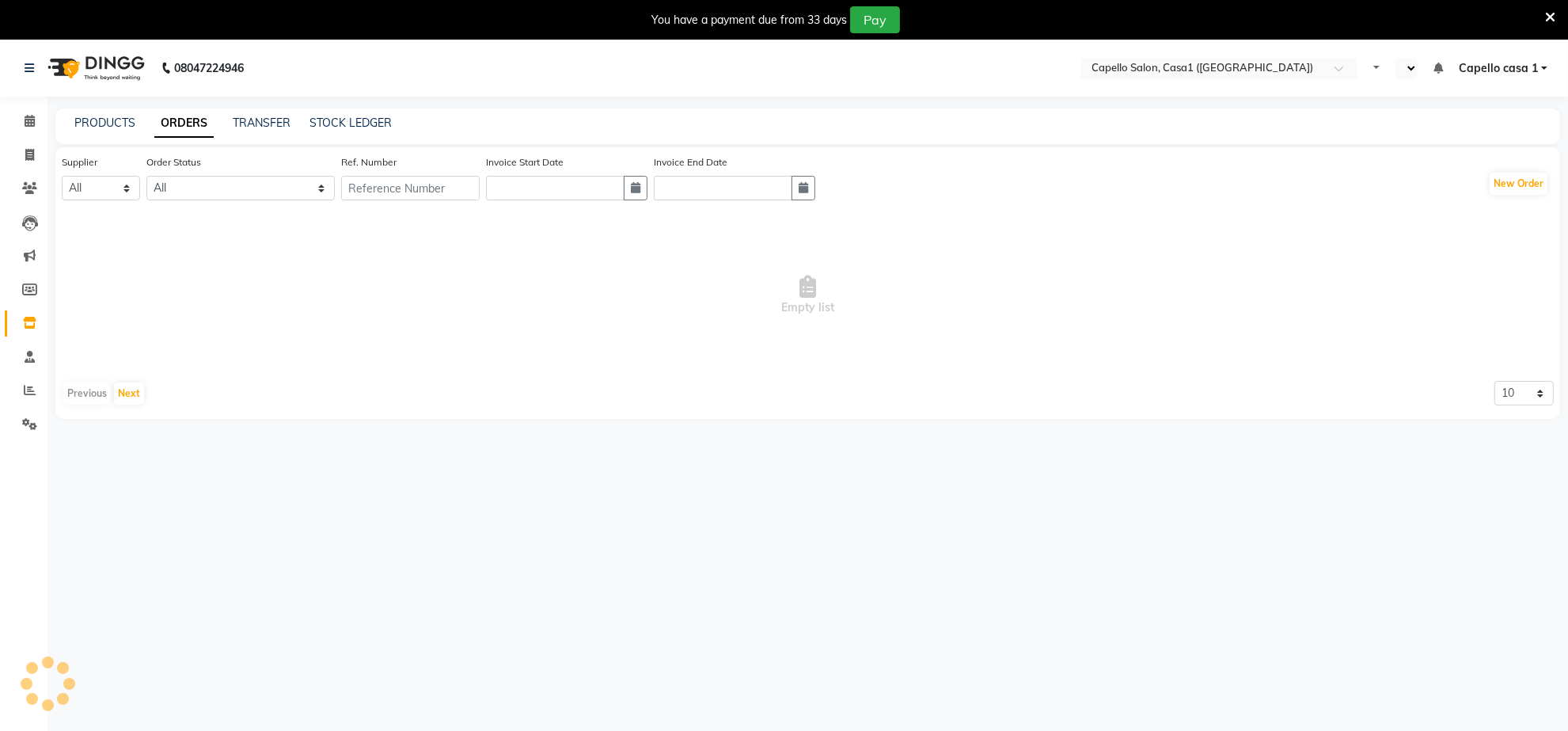
select select "en"
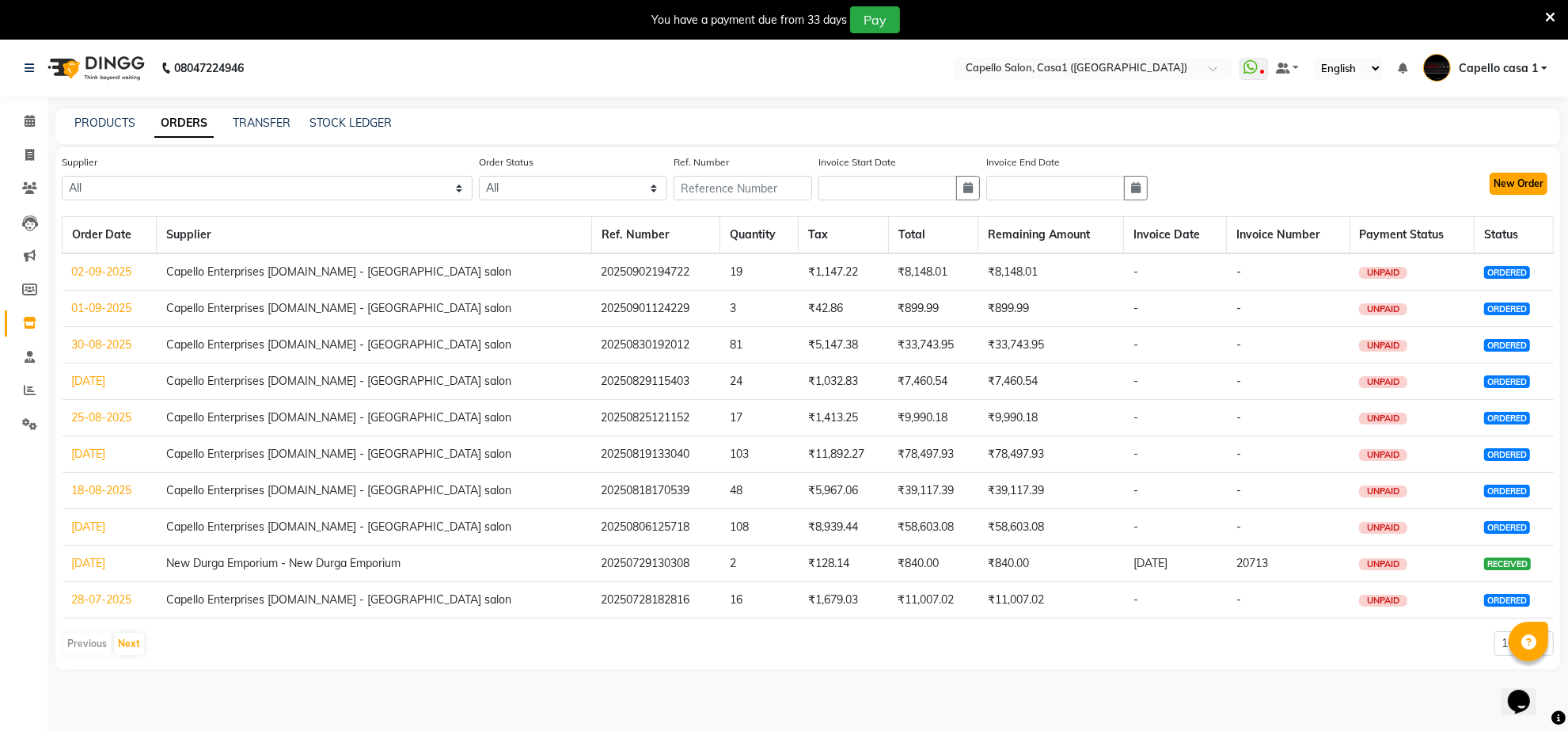
click at [1514, 184] on button "New Order" at bounding box center [1518, 184] width 58 height 22
select select "true"
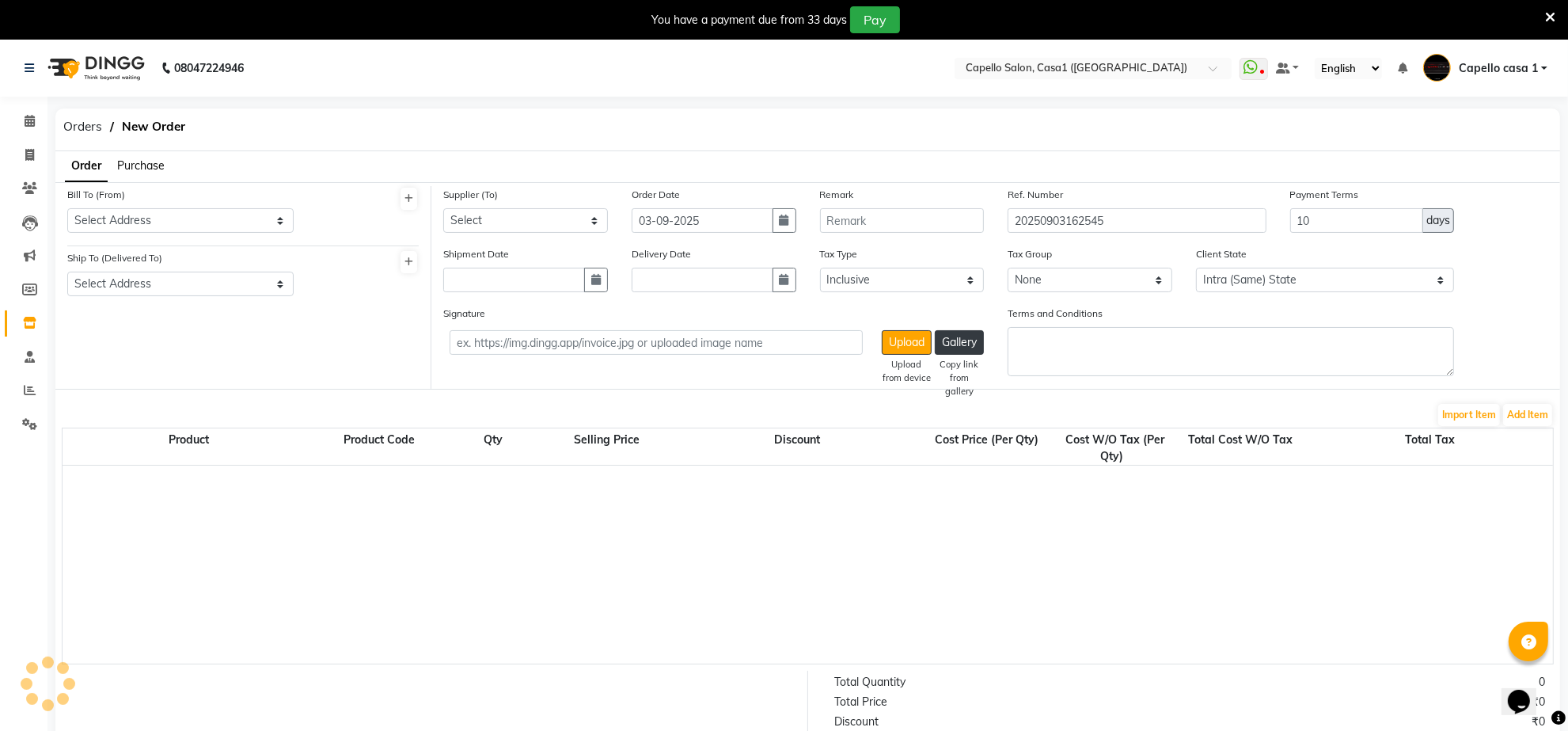
select select "1098"
click at [192, 219] on select "Select Address CASA-I" at bounding box center [180, 220] width 227 height 25
select select "94"
click at [67, 208] on select "Select Address CASA-I" at bounding box center [180, 220] width 227 height 25
drag, startPoint x: 182, startPoint y: 273, endPoint x: 182, endPoint y: 285, distance: 12.0
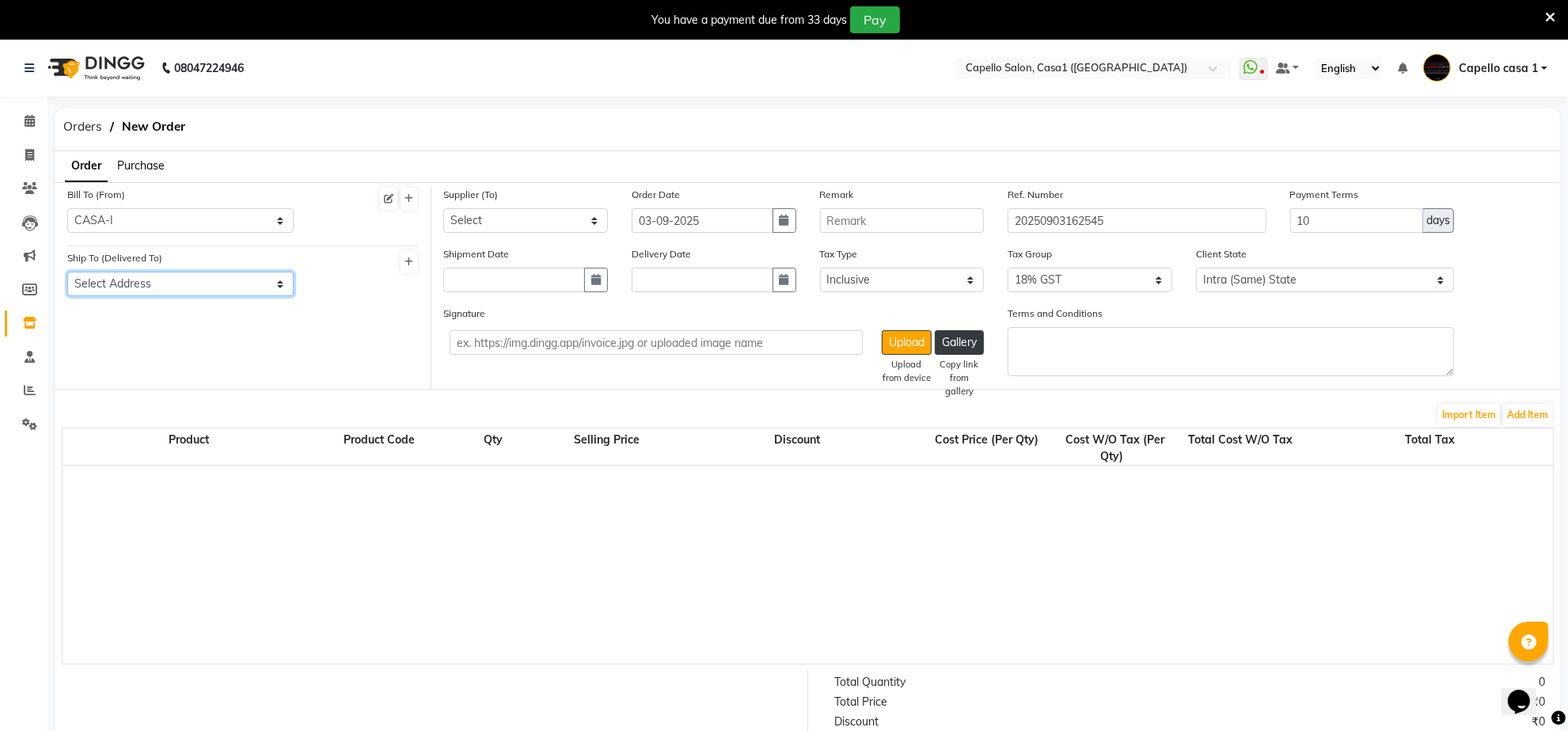
click at [182, 273] on select "Select Address [GEOGRAPHIC_DATA]" at bounding box center [180, 283] width 227 height 25
select select "95"
click at [67, 271] on select "Select Address [GEOGRAPHIC_DATA]" at bounding box center [180, 283] width 227 height 25
click at [555, 230] on select "Select New Durga Emporium - New Durga Emporium Capello Enterprises [DOMAIN_NAME…" at bounding box center [526, 220] width 165 height 25
select select "614"
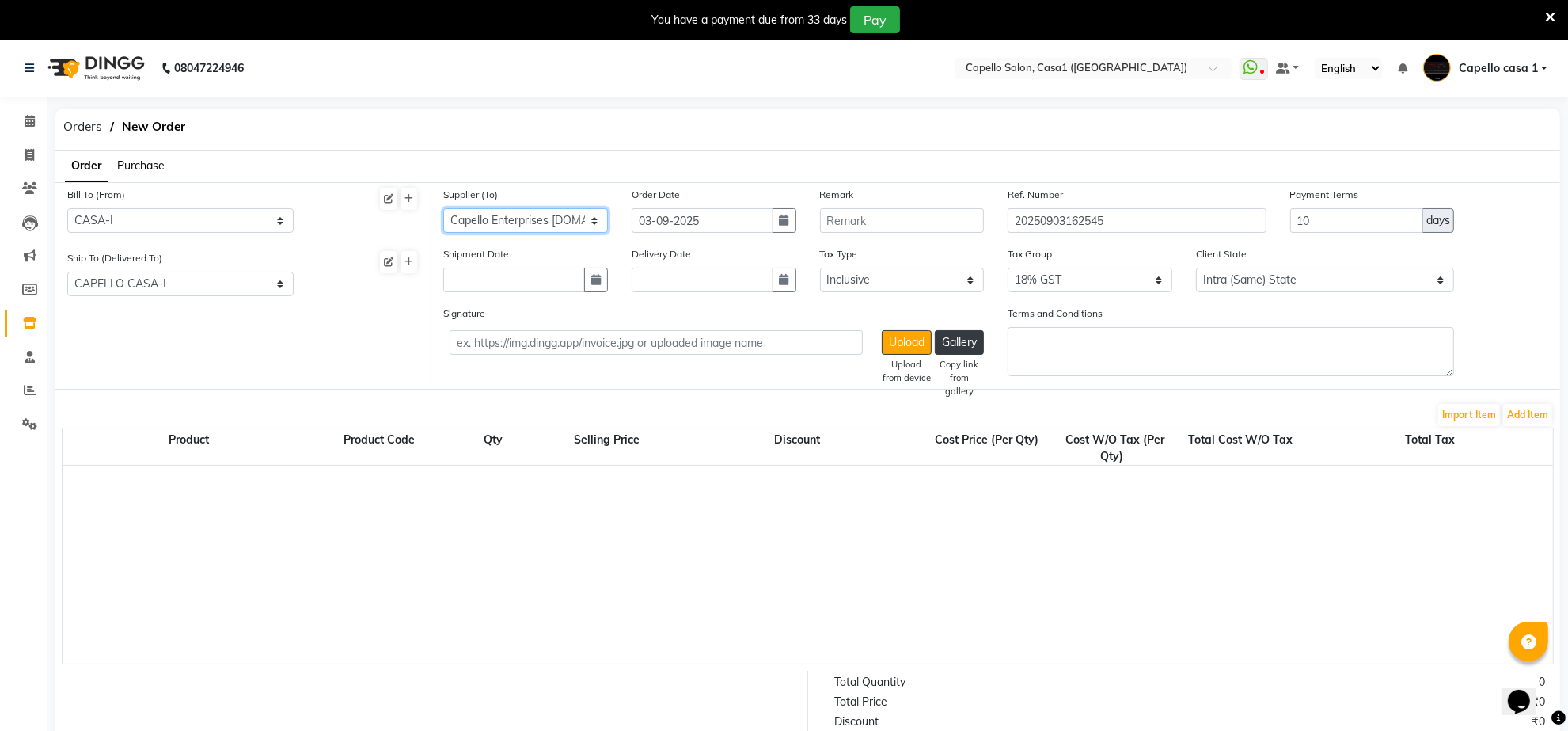
click at [443, 208] on select "Select New Durga Emporium - New Durga Emporium Capello Enterprises [DOMAIN_NAME…" at bounding box center [526, 220] width 165 height 25
click at [536, 291] on input "text" at bounding box center [514, 279] width 142 height 25
select select "9"
select select "2025"
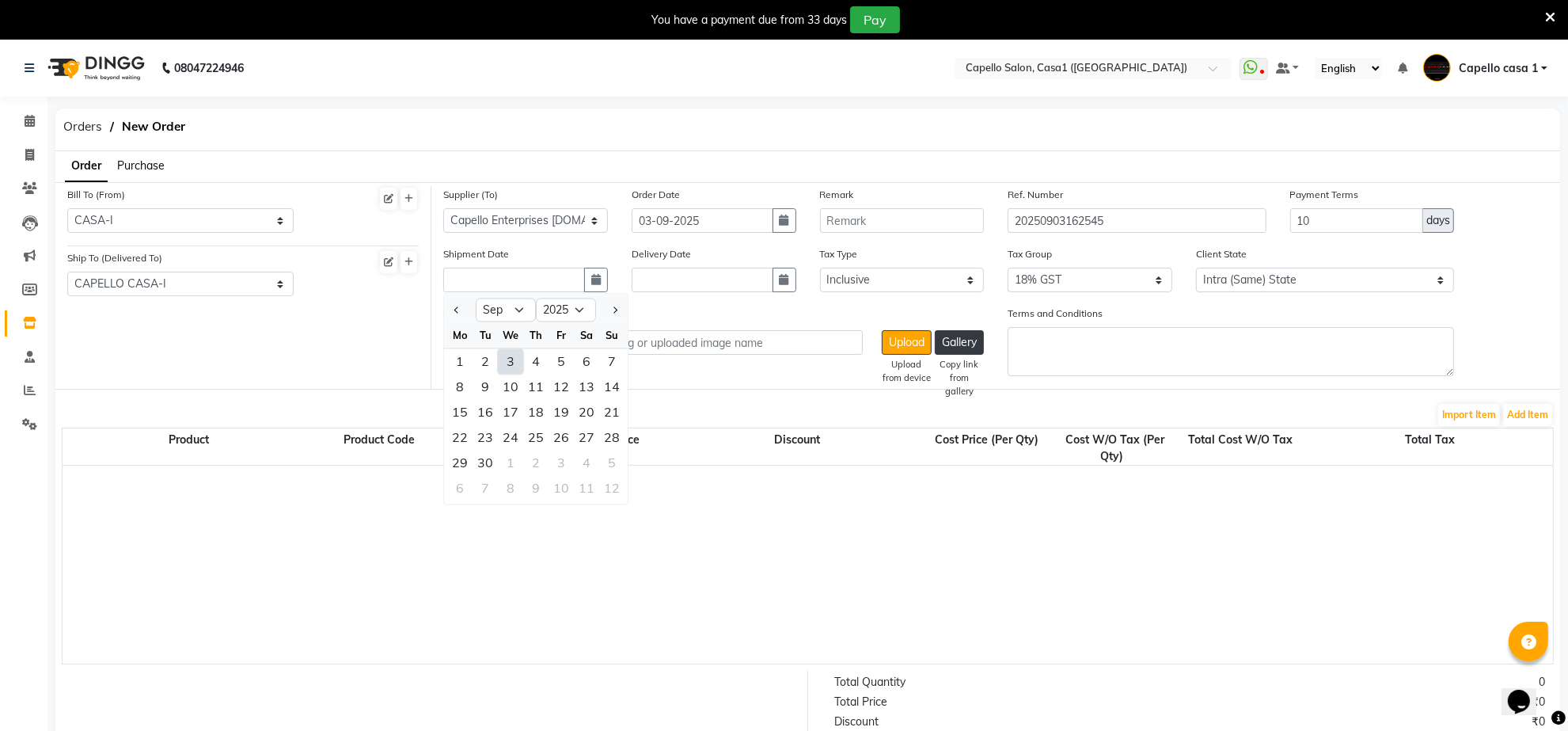
click at [513, 356] on div "3" at bounding box center [511, 362] width 26 height 26
type input "03-09-2025"
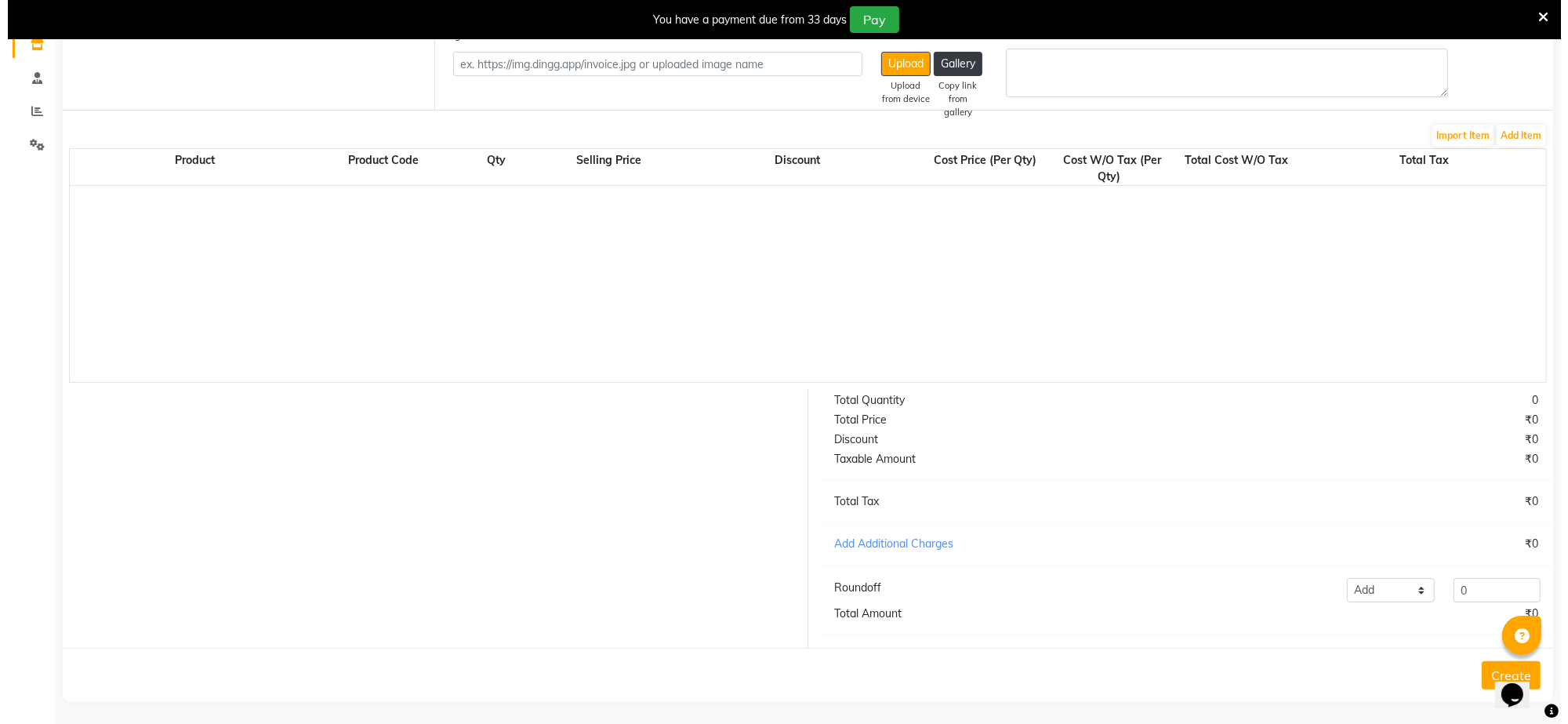
scroll to position [1, 0]
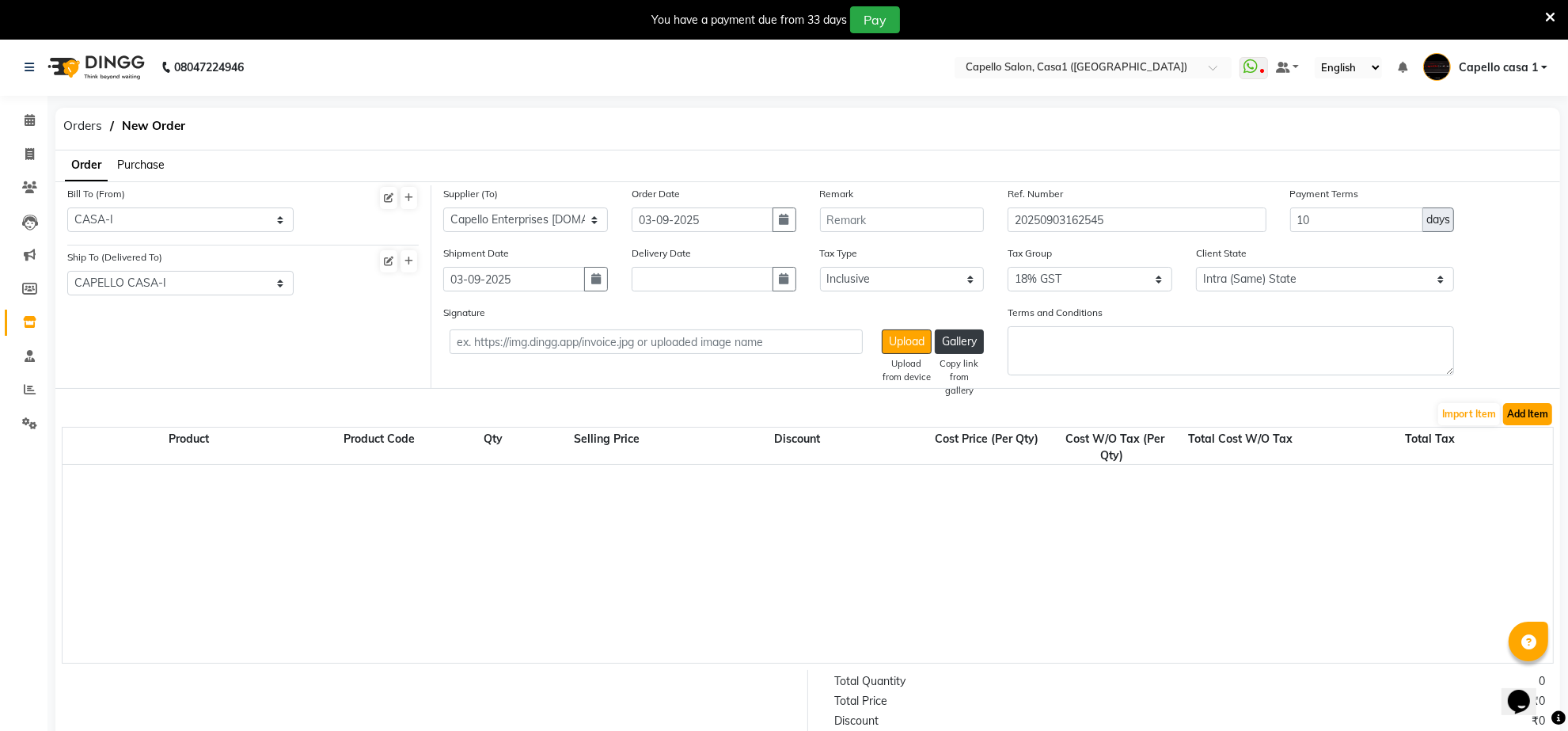
click at [1533, 408] on button "Add Item" at bounding box center [1527, 414] width 49 height 22
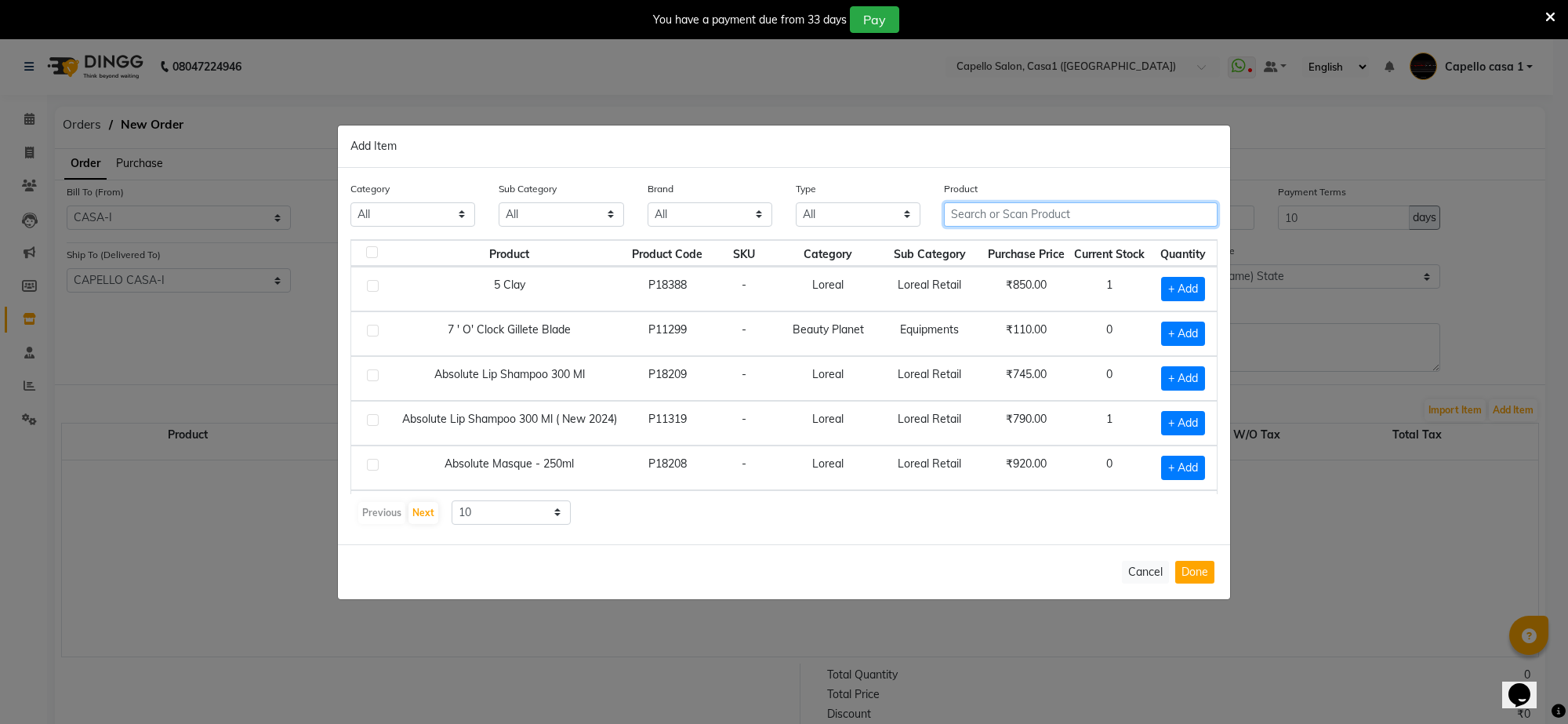
click at [1111, 202] on input "text" at bounding box center [1080, 214] width 273 height 25
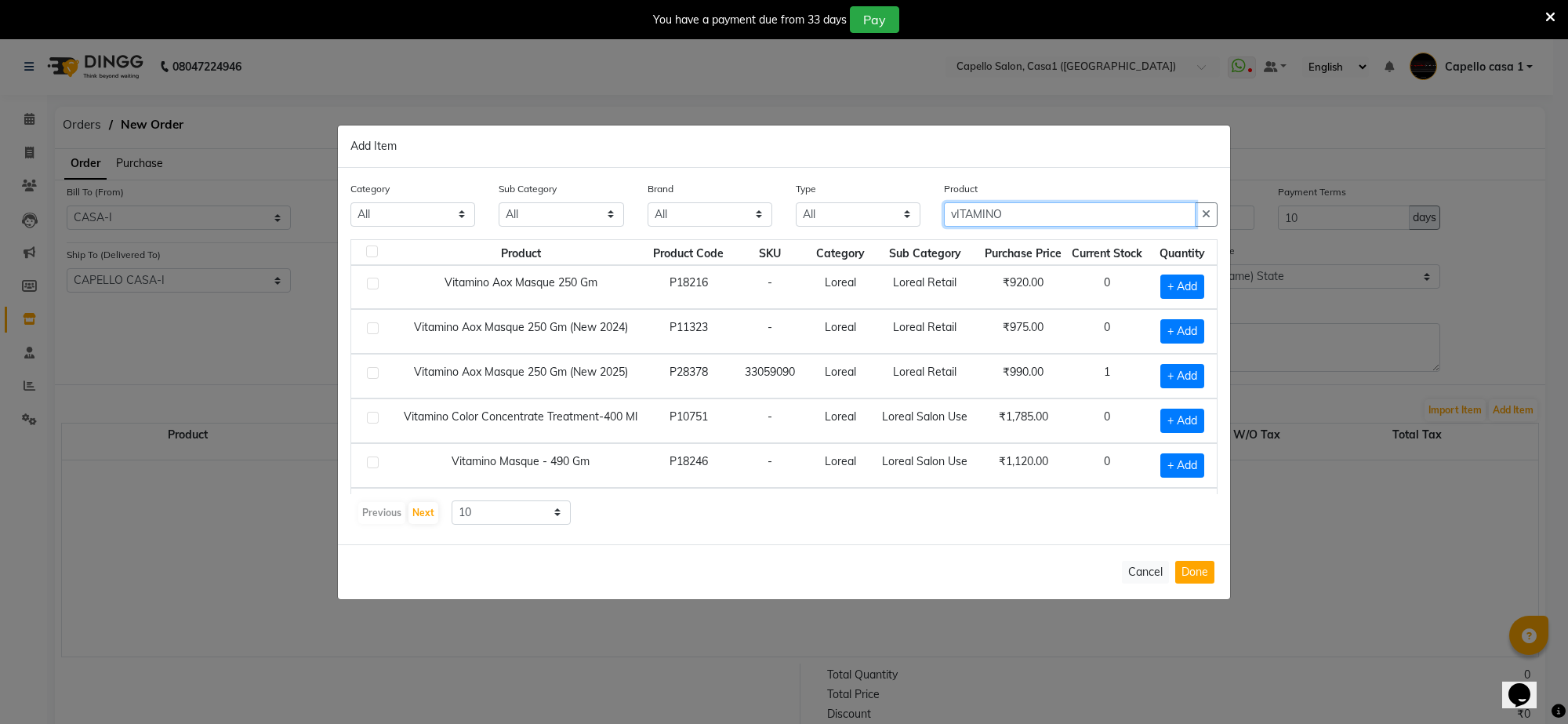
scroll to position [0, 0]
type input "vITAMINO"
click at [375, 377] on label at bounding box center [373, 375] width 12 height 12
click at [375, 377] on input "checkbox" at bounding box center [372, 376] width 10 height 10
checkbox input "true"
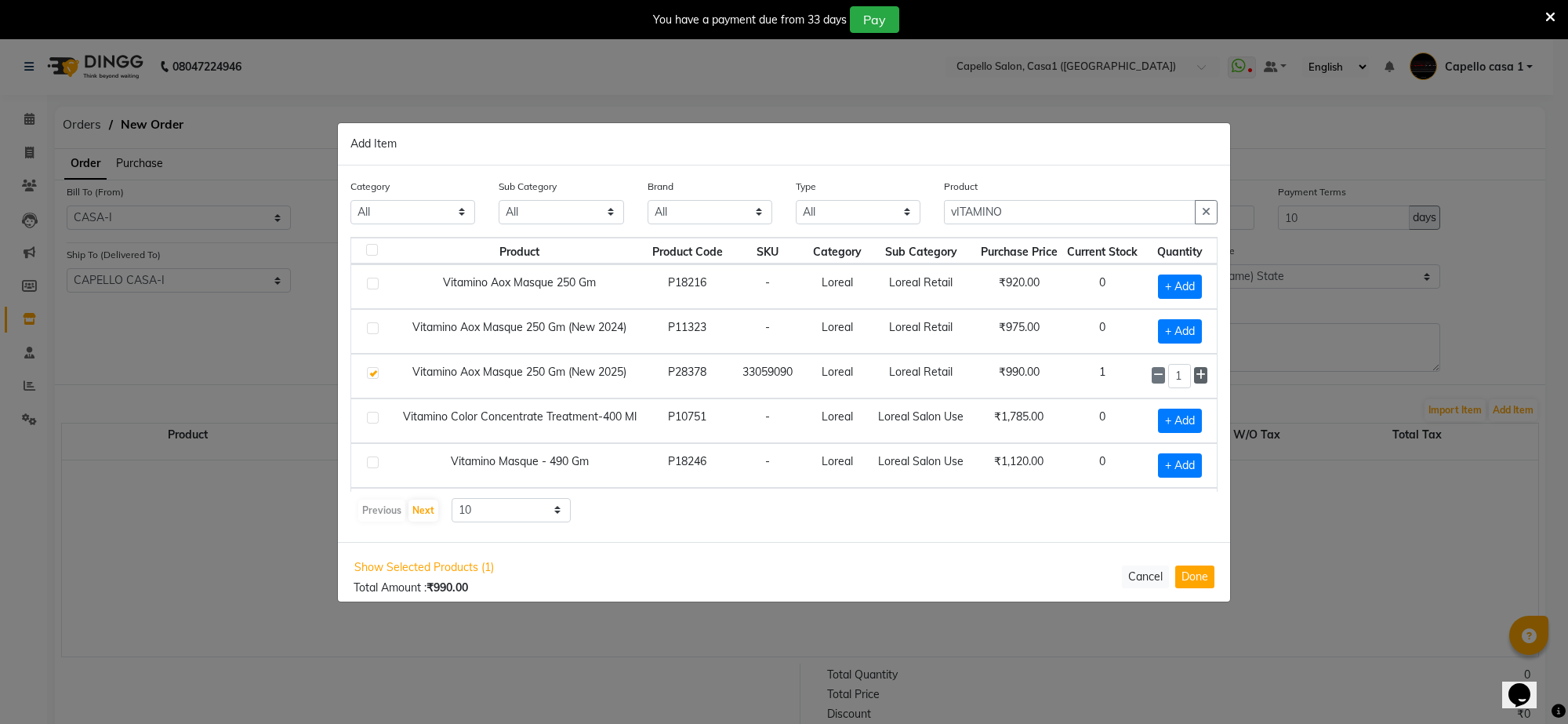
click at [1195, 377] on icon at bounding box center [1200, 375] width 10 height 11
type input "4"
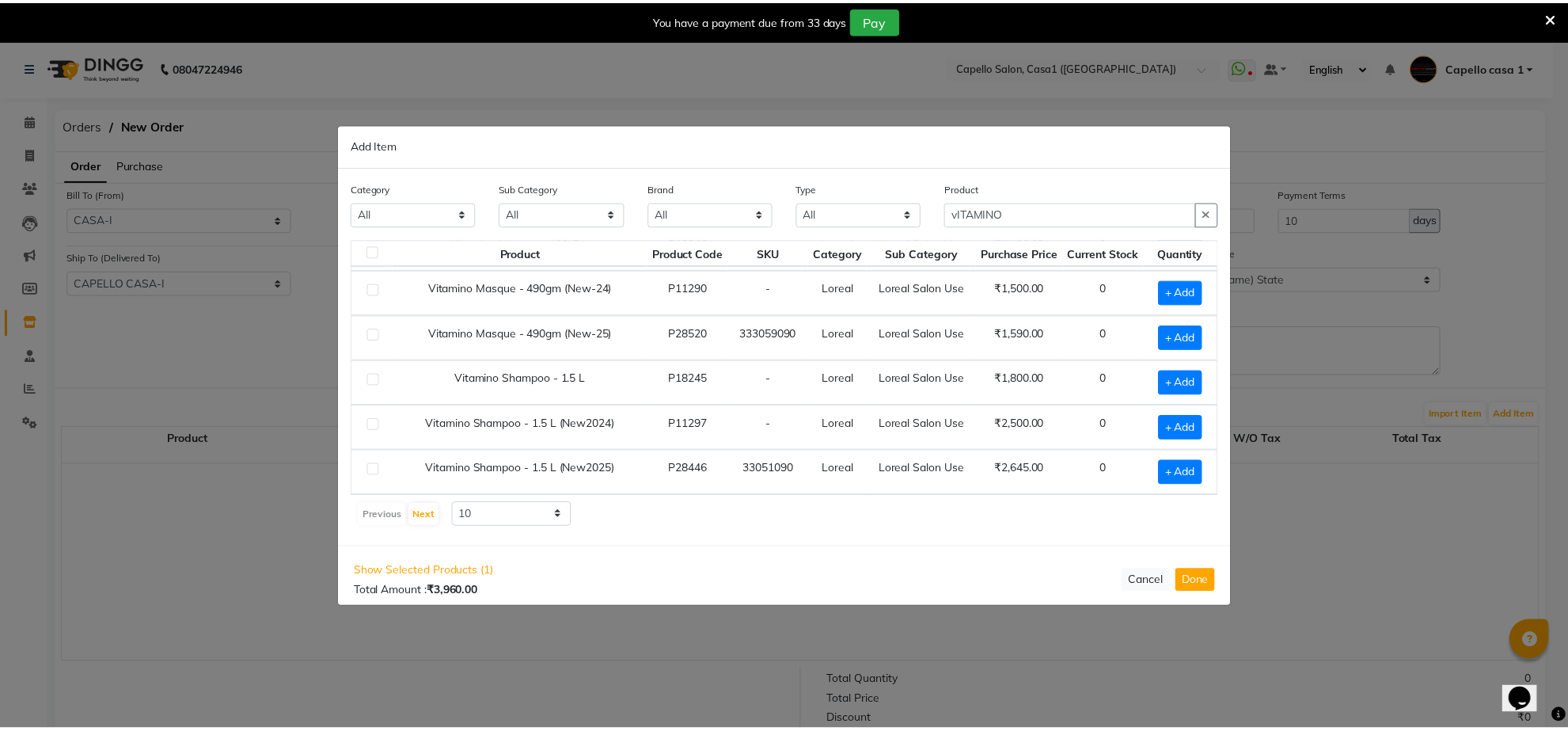
scroll to position [230, 0]
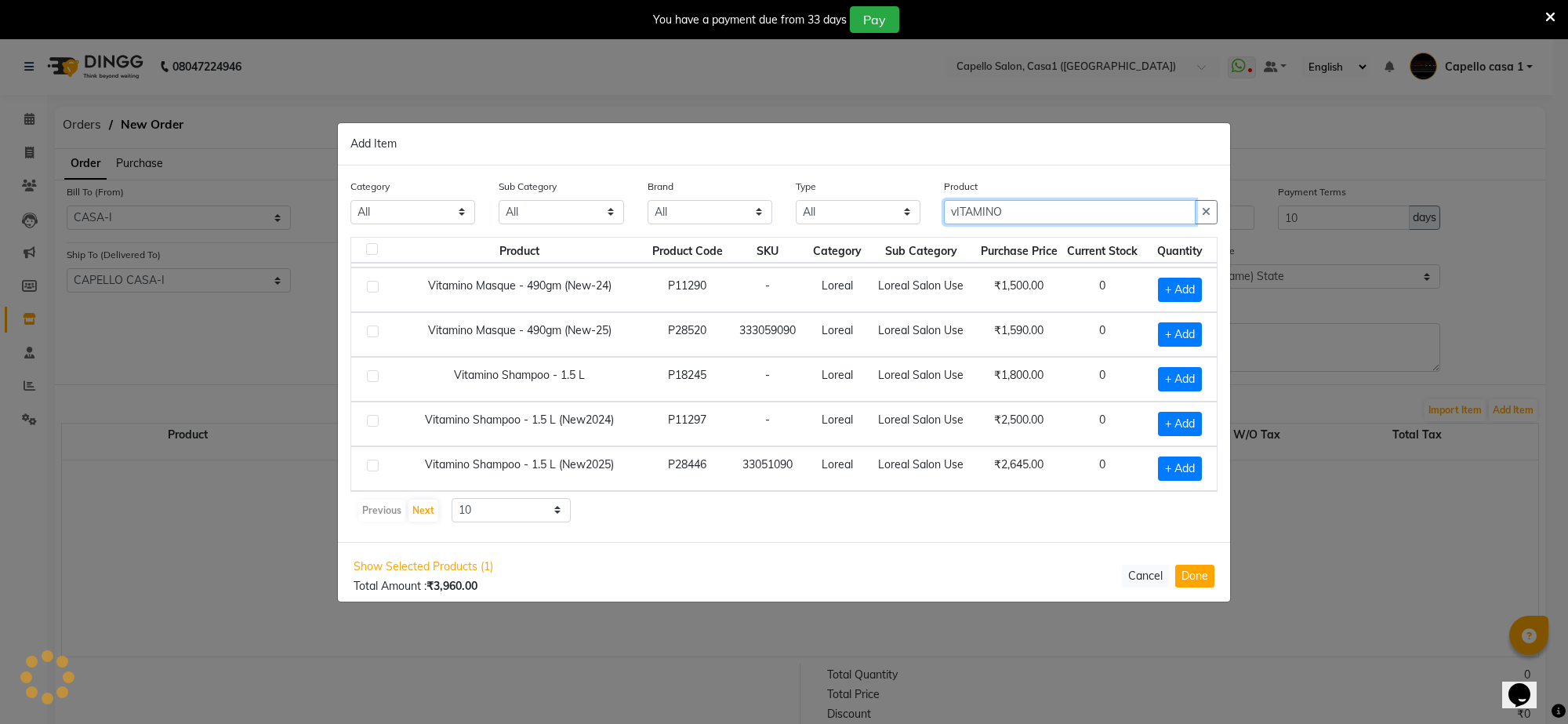
click at [1025, 205] on input "vITAMINO" at bounding box center [1069, 212] width 251 height 25
type input "v"
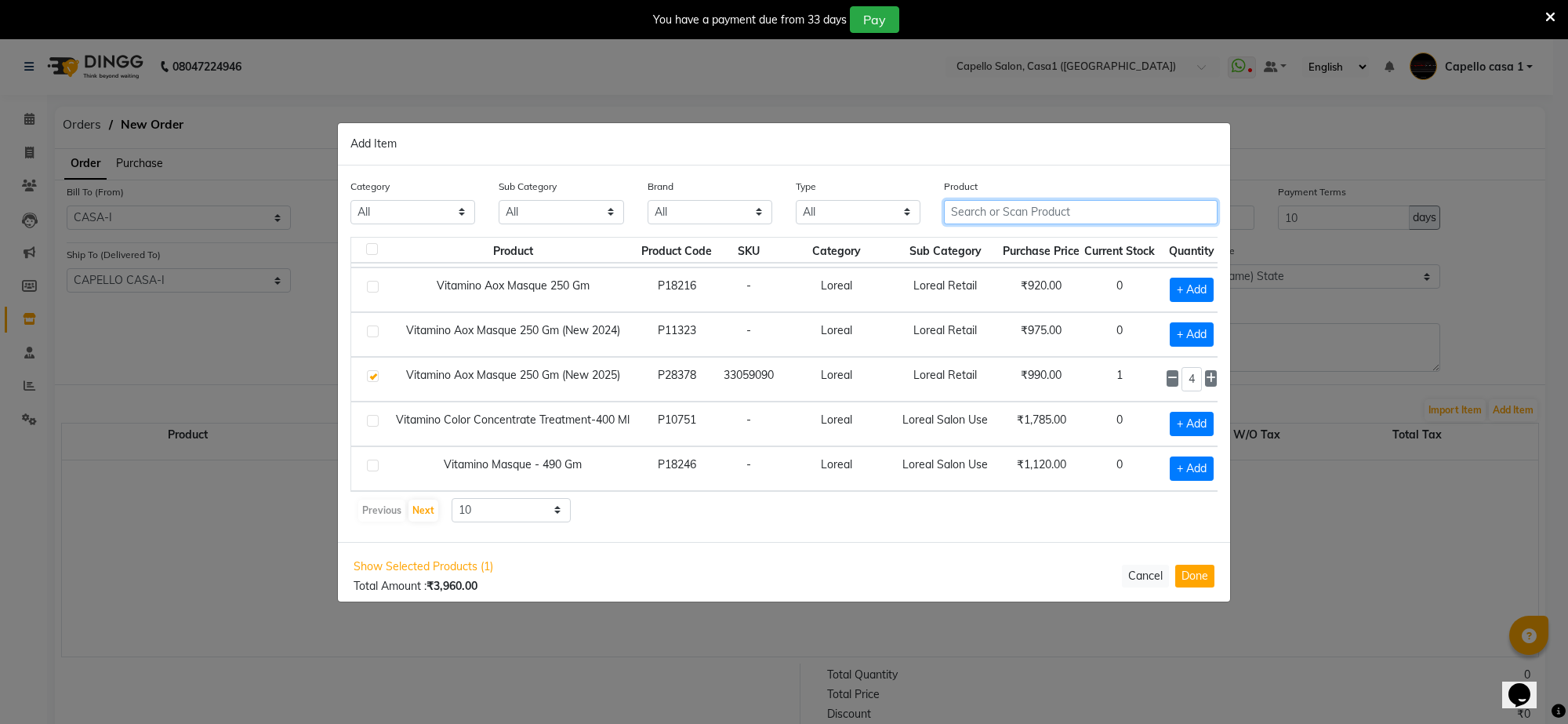
type input "v"
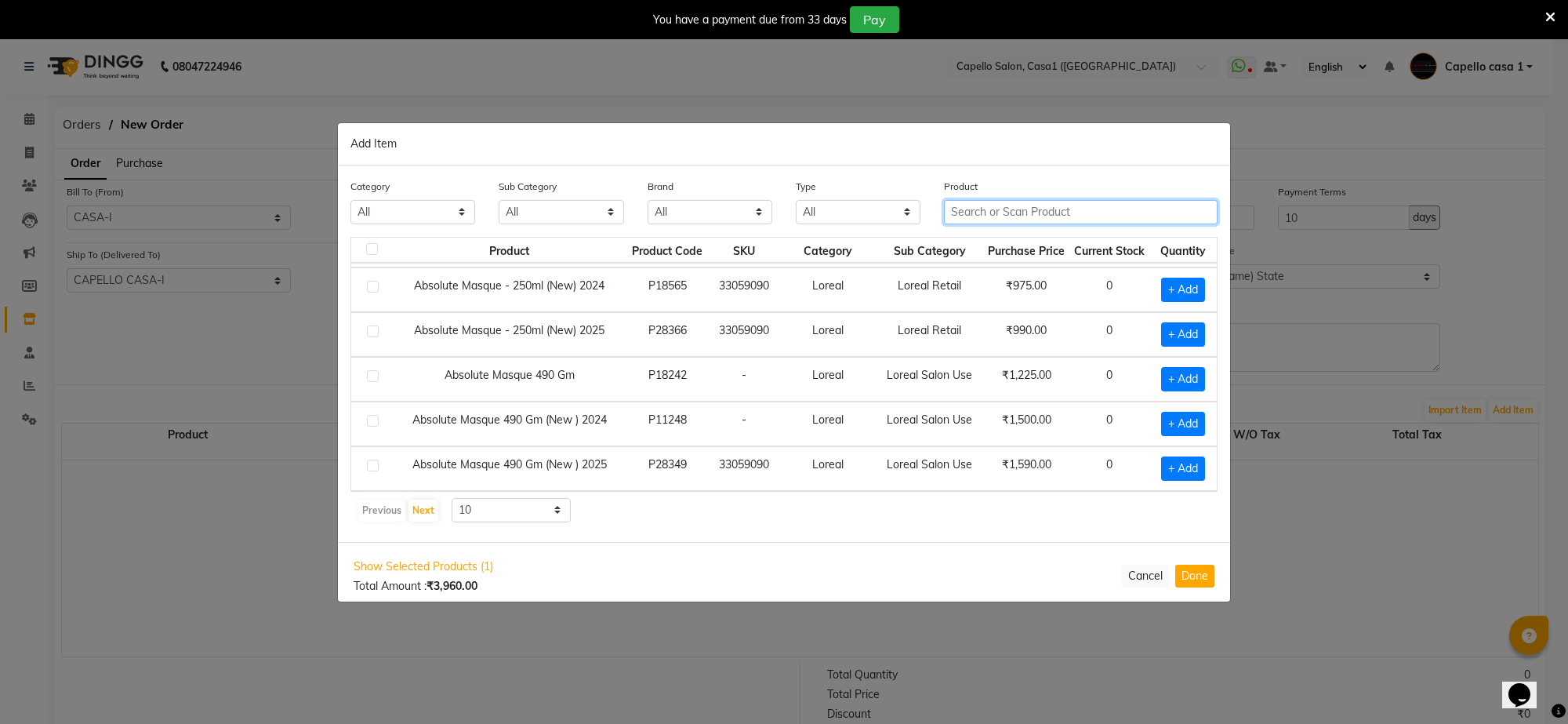
type input "v"
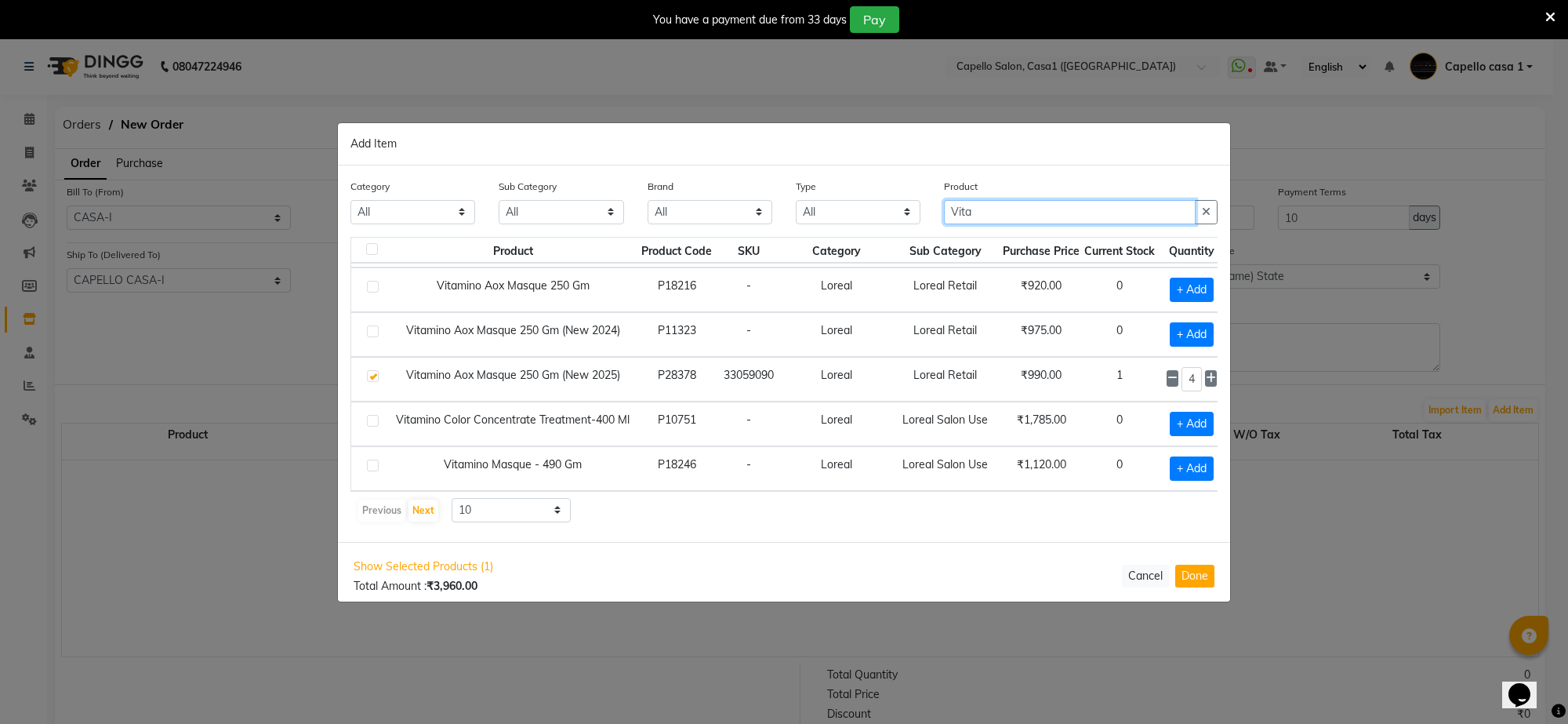
type input "Vita"
click at [1546, 17] on icon at bounding box center [1550, 17] width 10 height 14
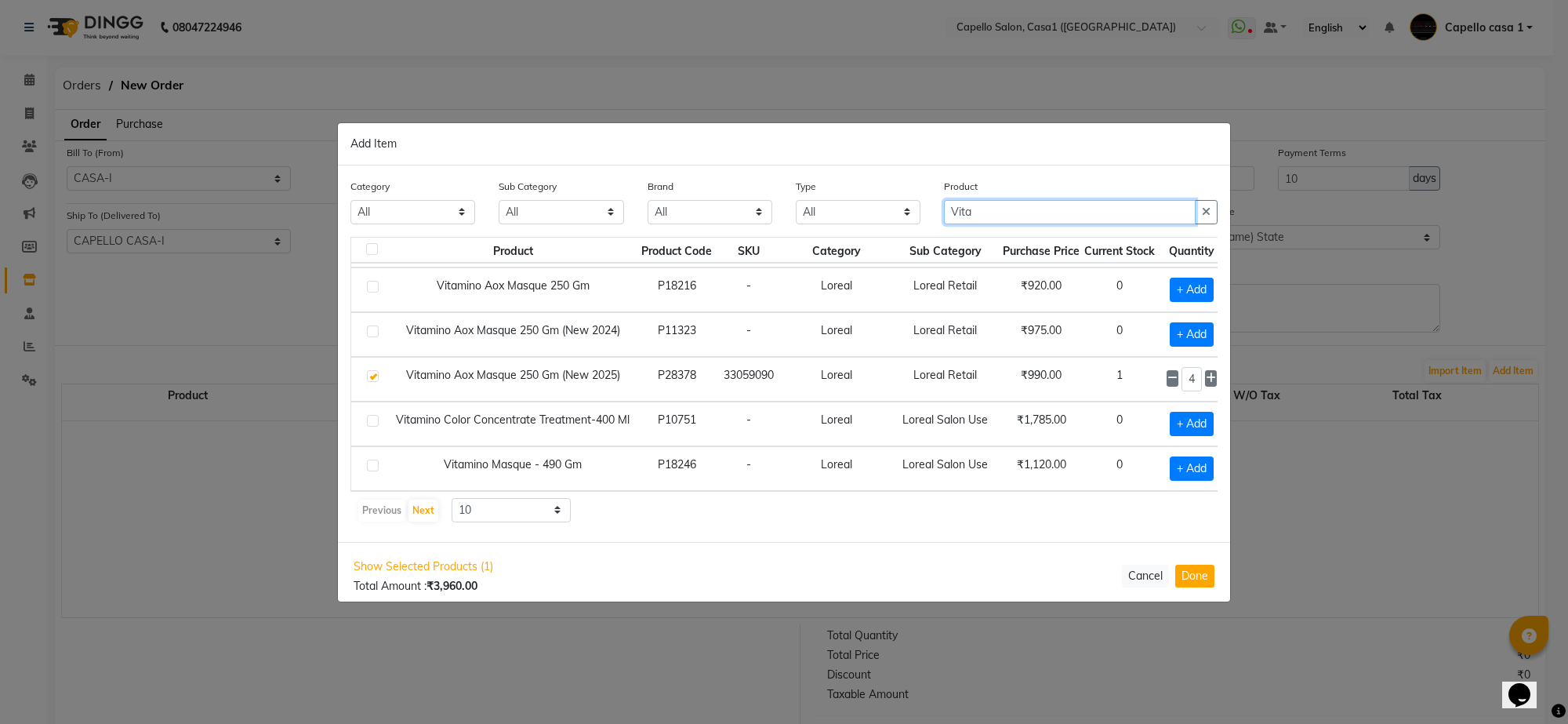
click at [1006, 214] on input "Vita" at bounding box center [1069, 212] width 251 height 25
click at [1138, 570] on button "Cancel" at bounding box center [1145, 576] width 47 height 23
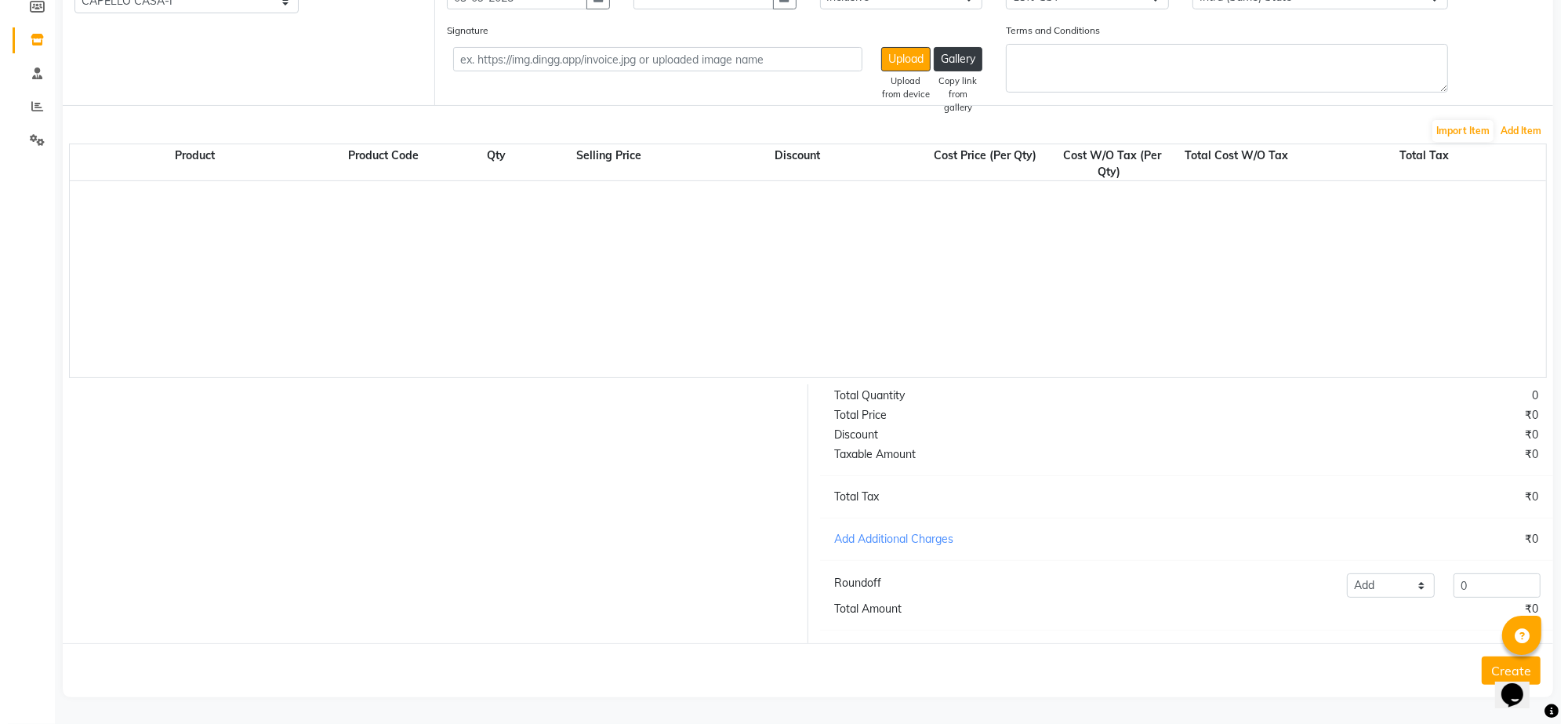
scroll to position [0, 0]
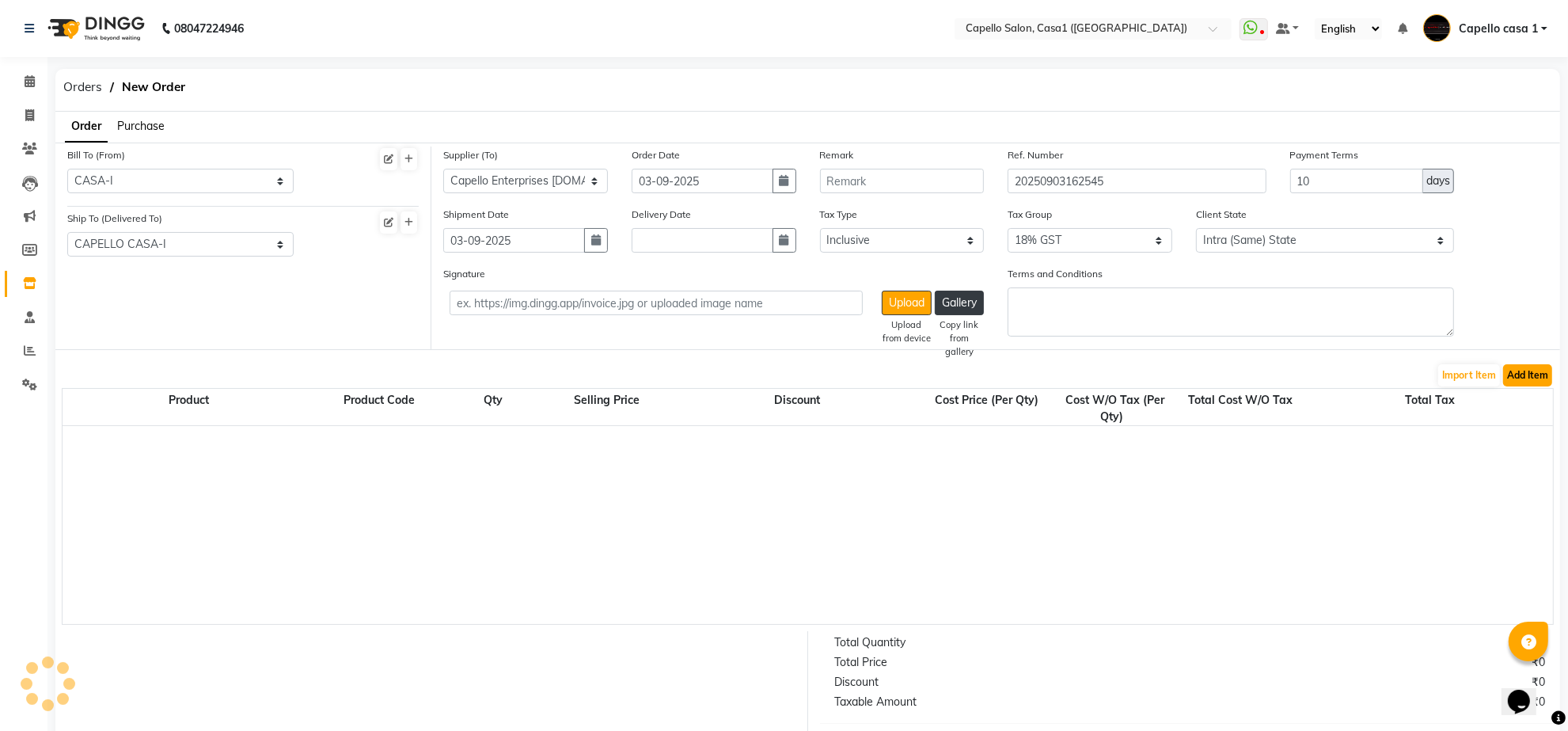
click at [1520, 368] on button "Add Item" at bounding box center [1527, 376] width 49 height 22
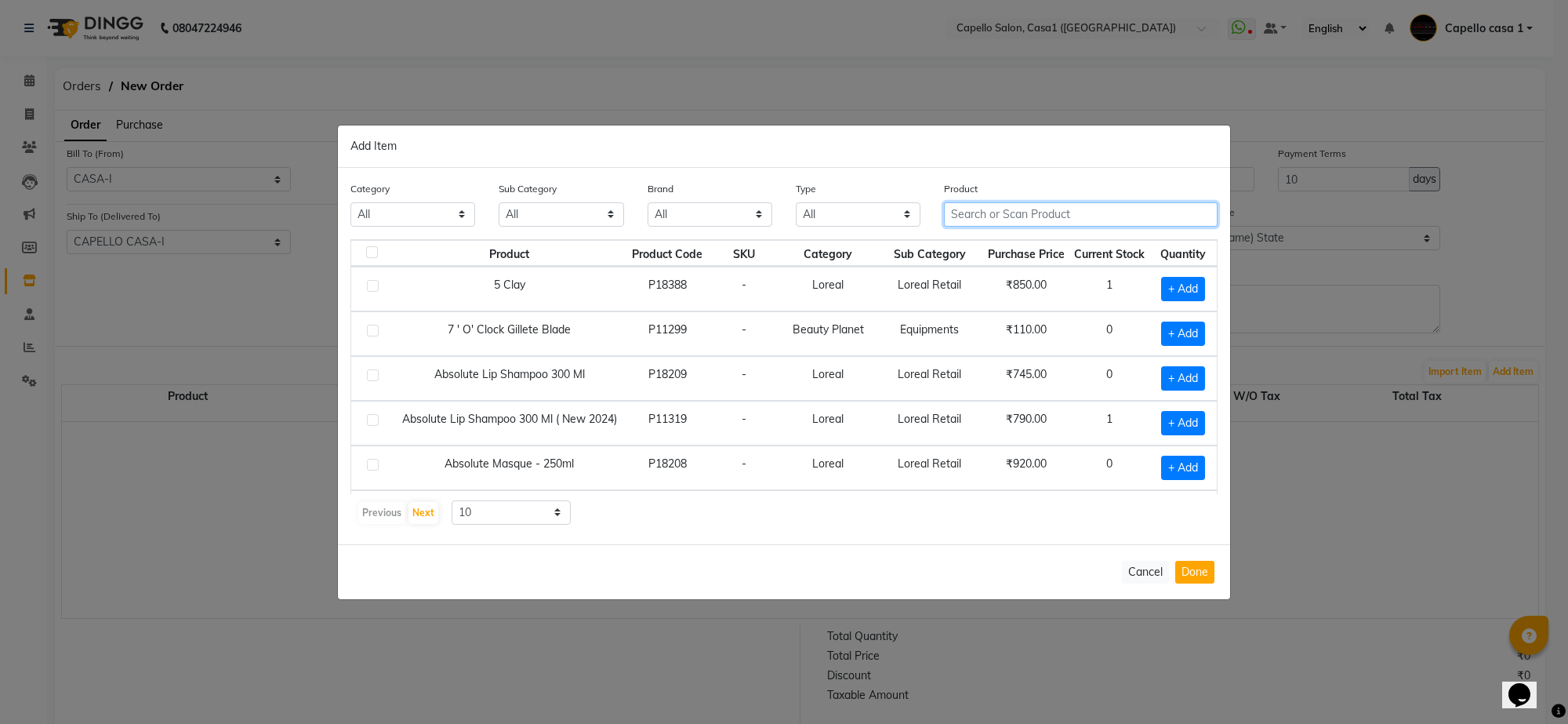
click at [1018, 217] on input "text" at bounding box center [1080, 214] width 273 height 25
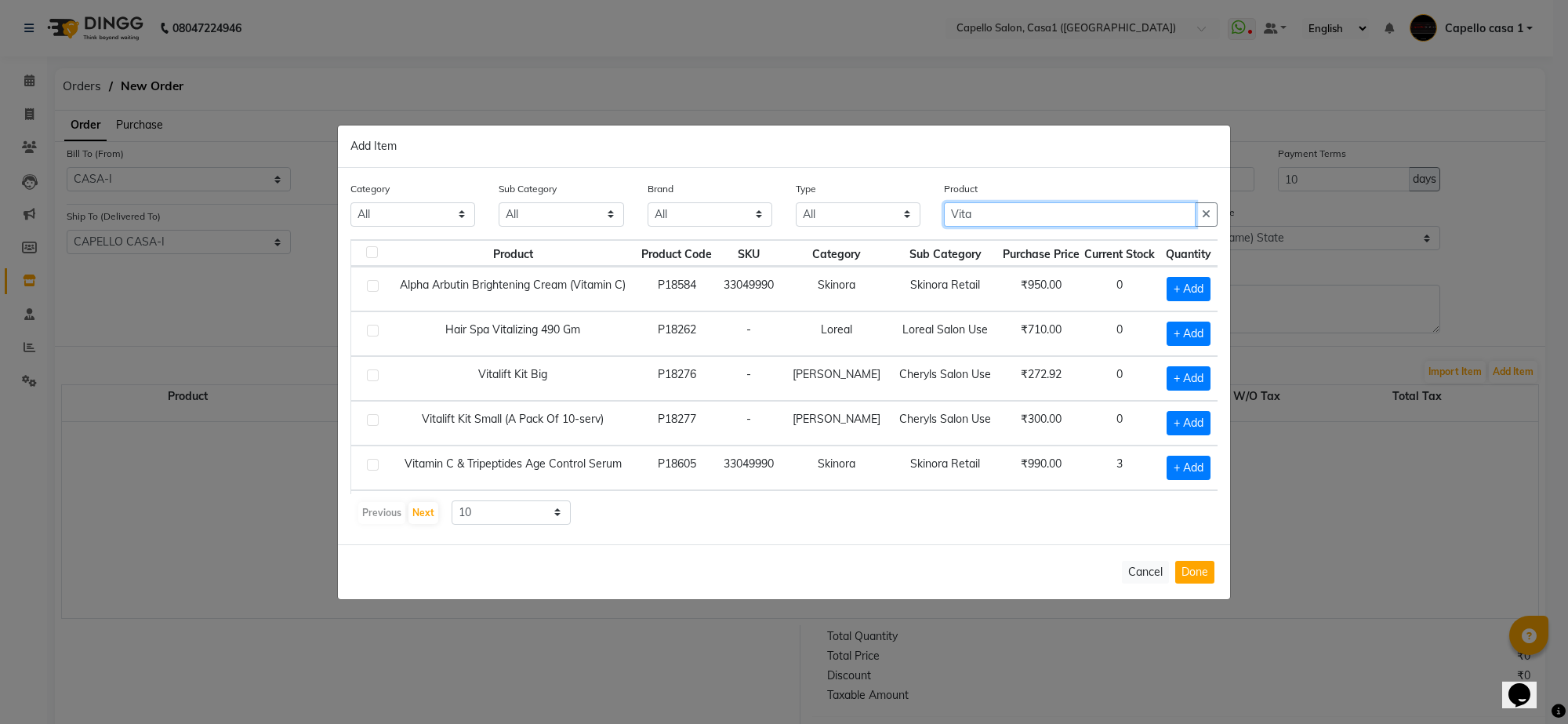
scroll to position [228, 0]
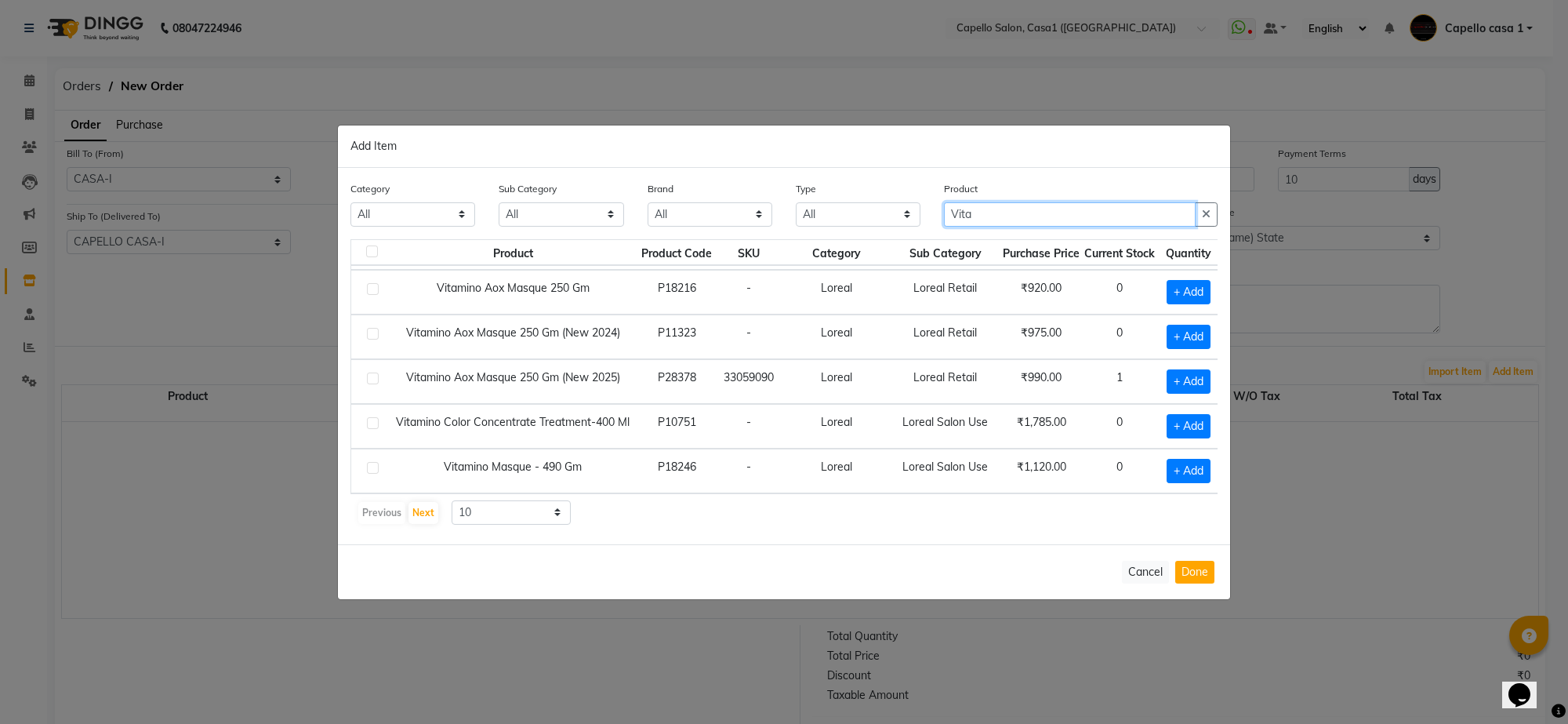
type input "Vita"
click at [369, 373] on label at bounding box center [373, 378] width 12 height 12
click at [369, 374] on input "checkbox" at bounding box center [372, 379] width 10 height 10
checkbox input "true"
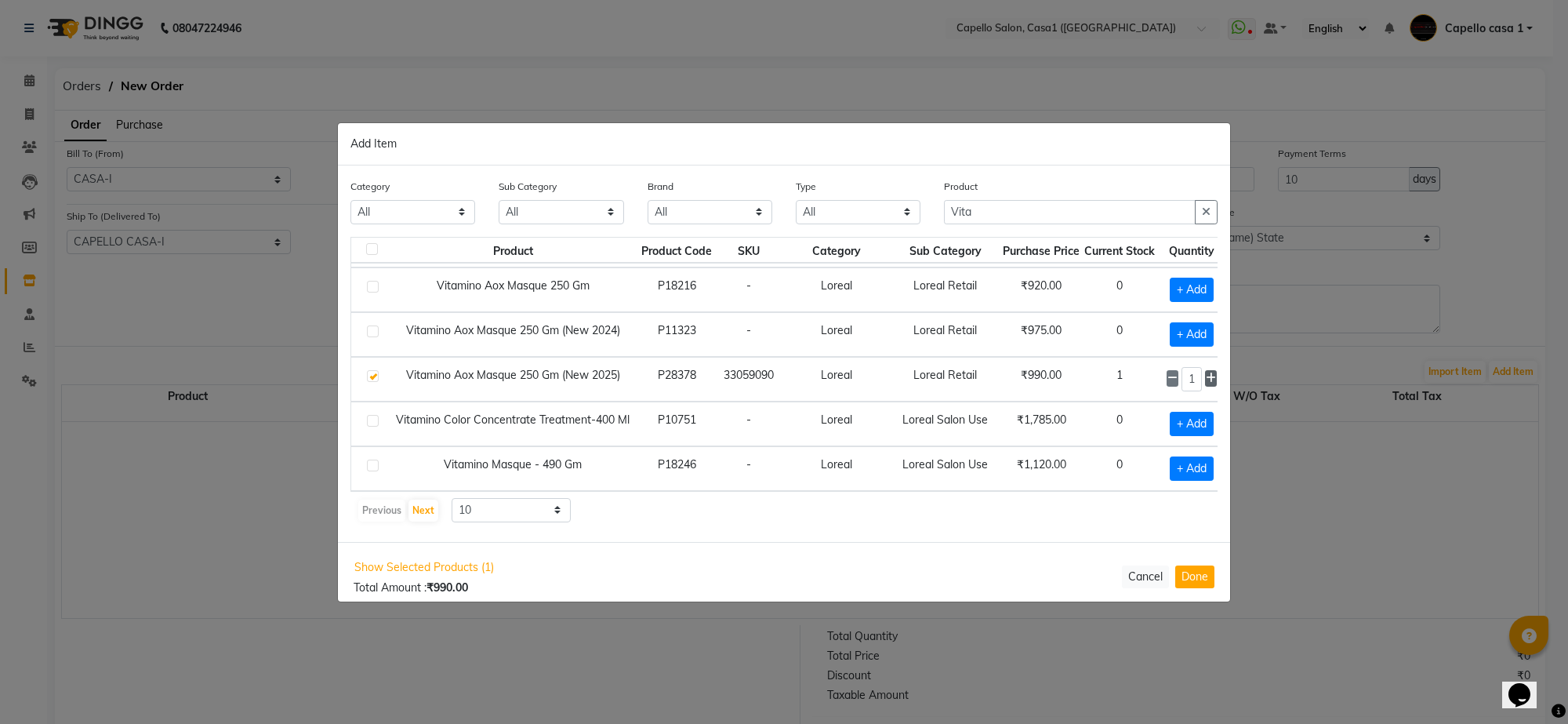
click at [1206, 378] on icon at bounding box center [1210, 378] width 10 height 11
type input "4"
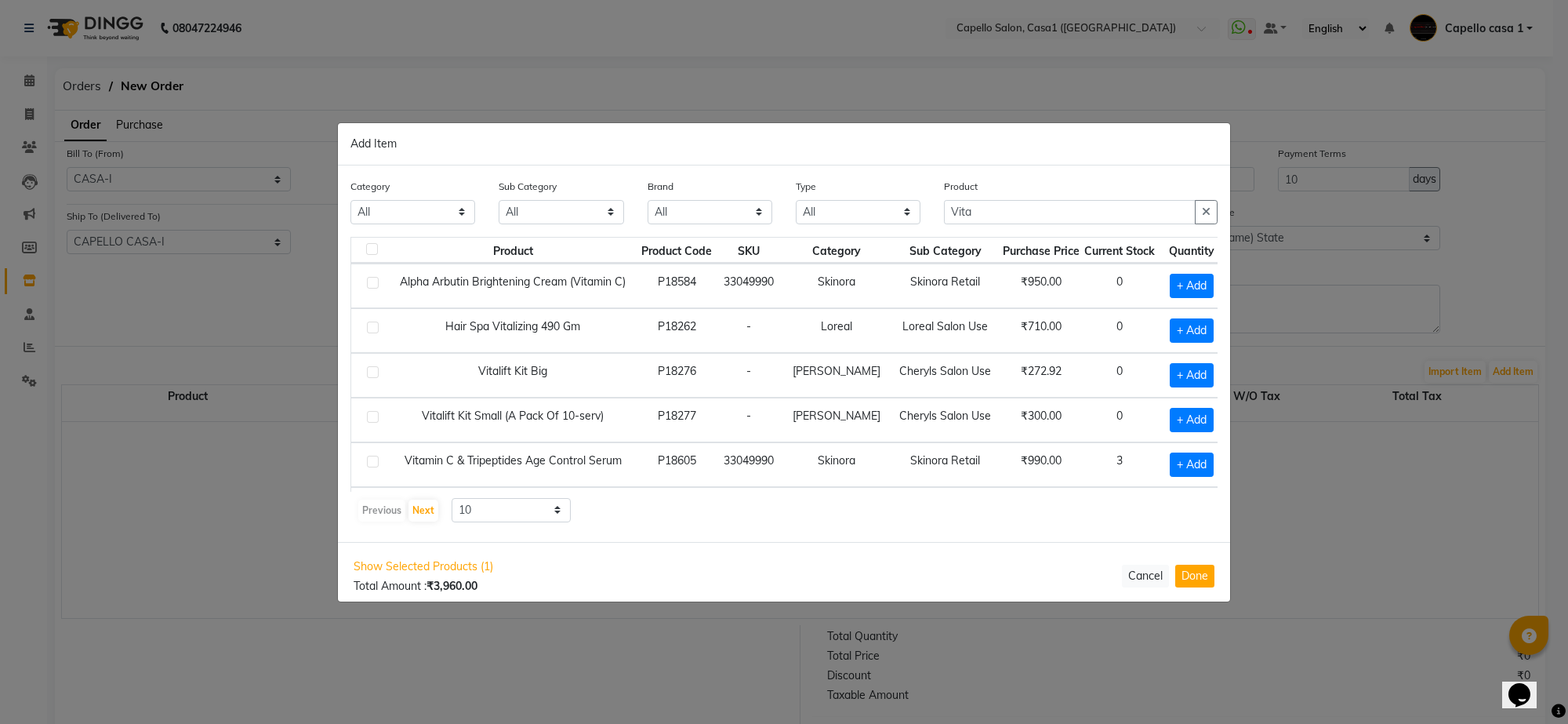
scroll to position [0, 0]
click at [996, 222] on input "Vita" at bounding box center [1069, 212] width 251 height 25
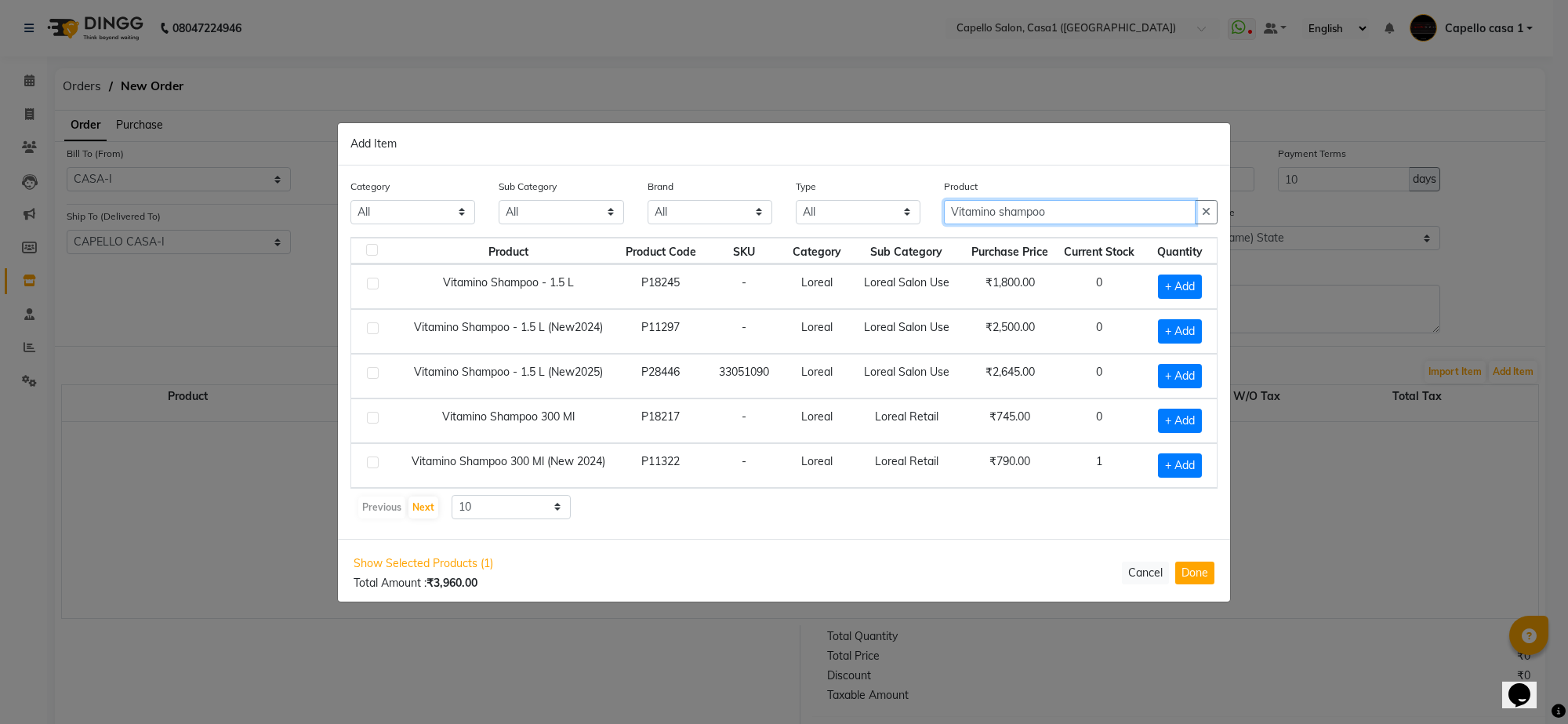
scroll to position [1, 0]
type input "Vitamino shampoo"
click at [373, 463] on label at bounding box center [373, 462] width 12 height 12
click at [373, 463] on input "checkbox" at bounding box center [372, 463] width 10 height 10
checkbox input "true"
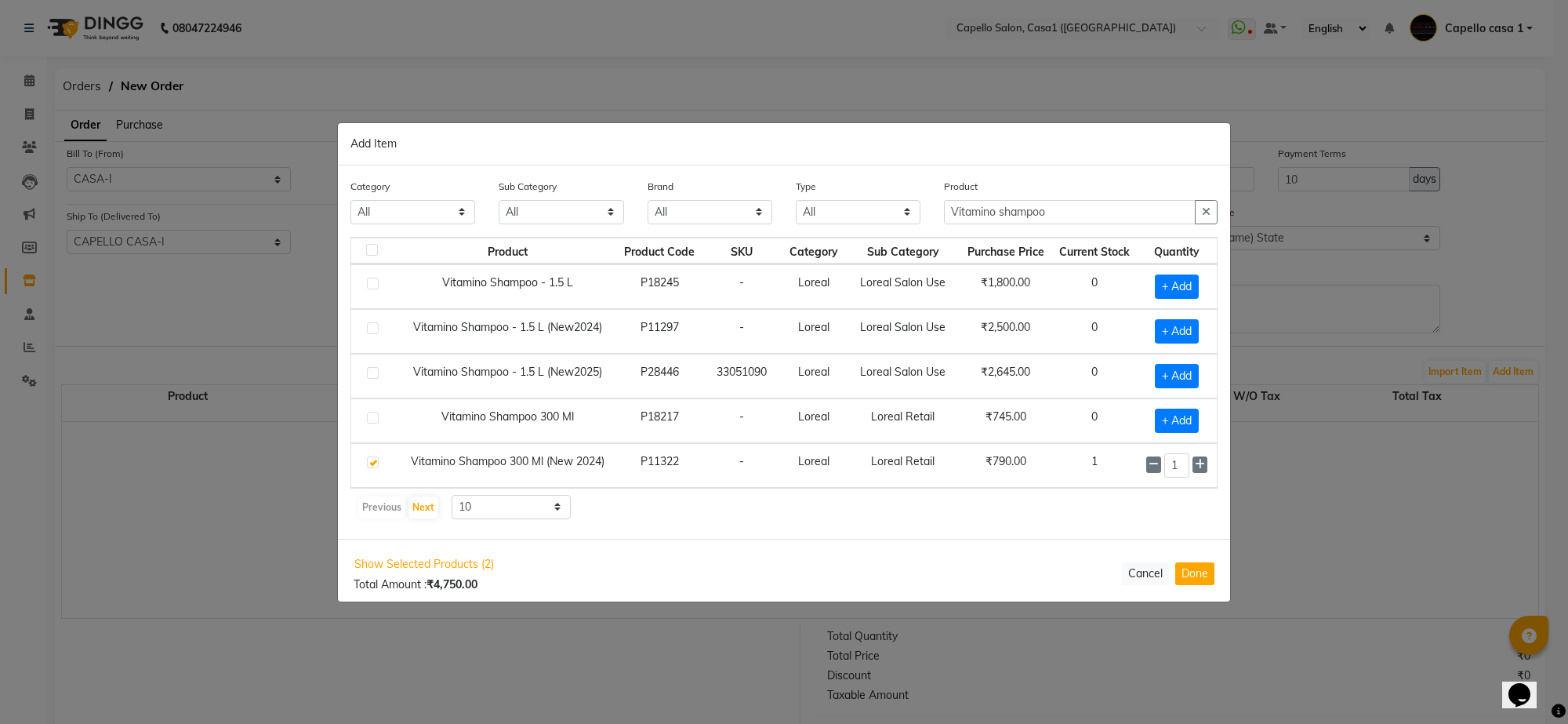
scroll to position [0, 0]
click at [1198, 466] on icon at bounding box center [1199, 465] width 10 height 11
click at [1197, 466] on icon at bounding box center [1199, 465] width 10 height 11
click at [1196, 466] on icon at bounding box center [1199, 465] width 10 height 11
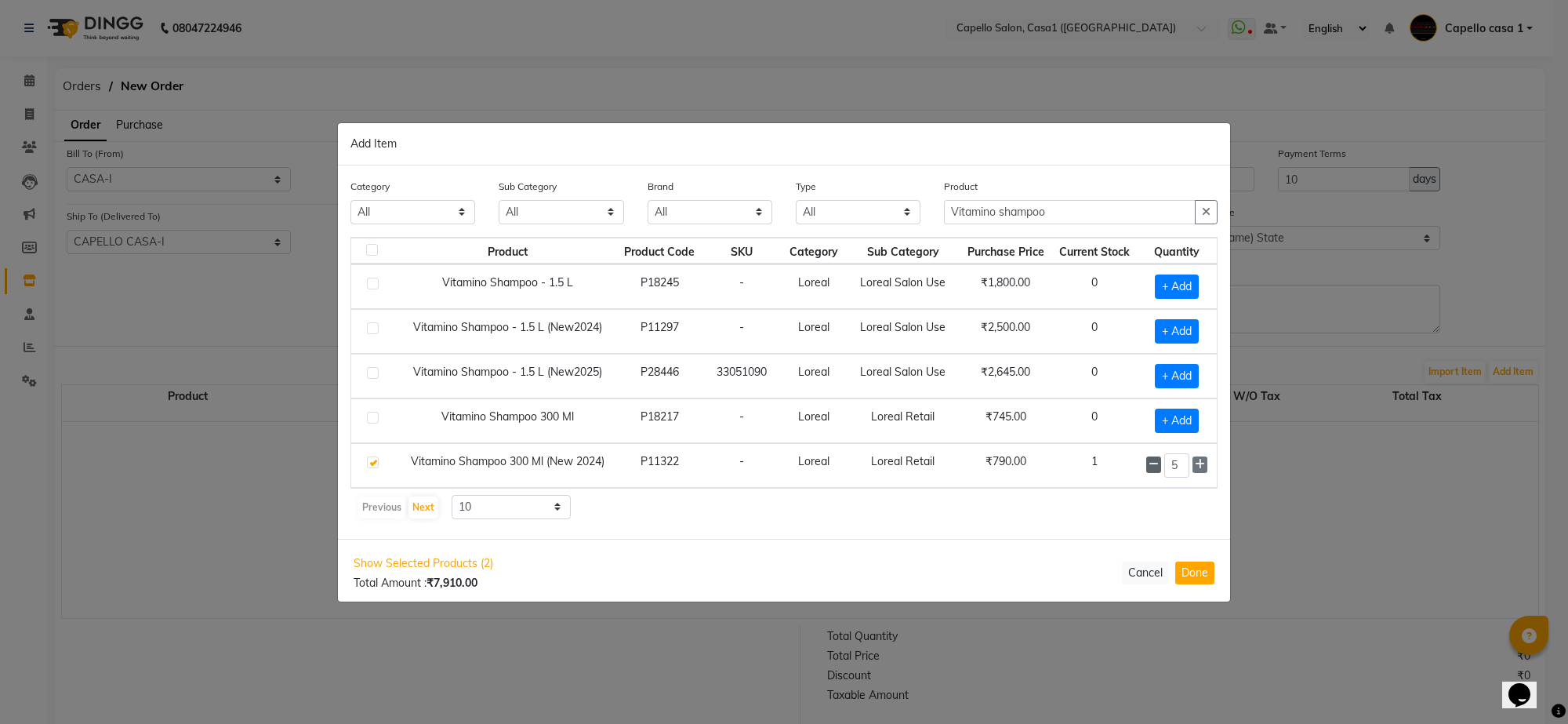
click at [1151, 464] on icon at bounding box center [1153, 465] width 10 height 11
type input "4"
click at [1073, 201] on input "Vitamino shampoo" at bounding box center [1069, 212] width 251 height 25
type input "V"
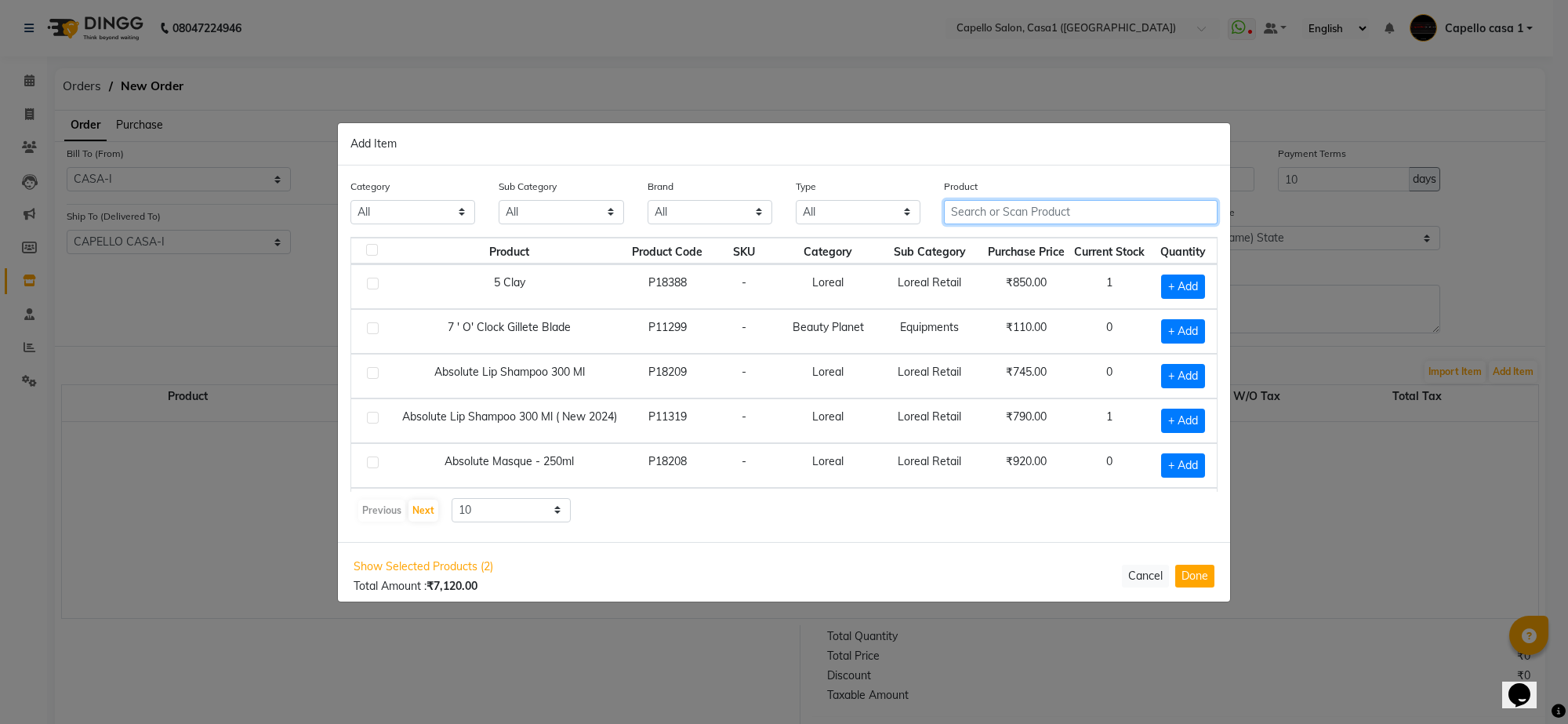
type input "K"
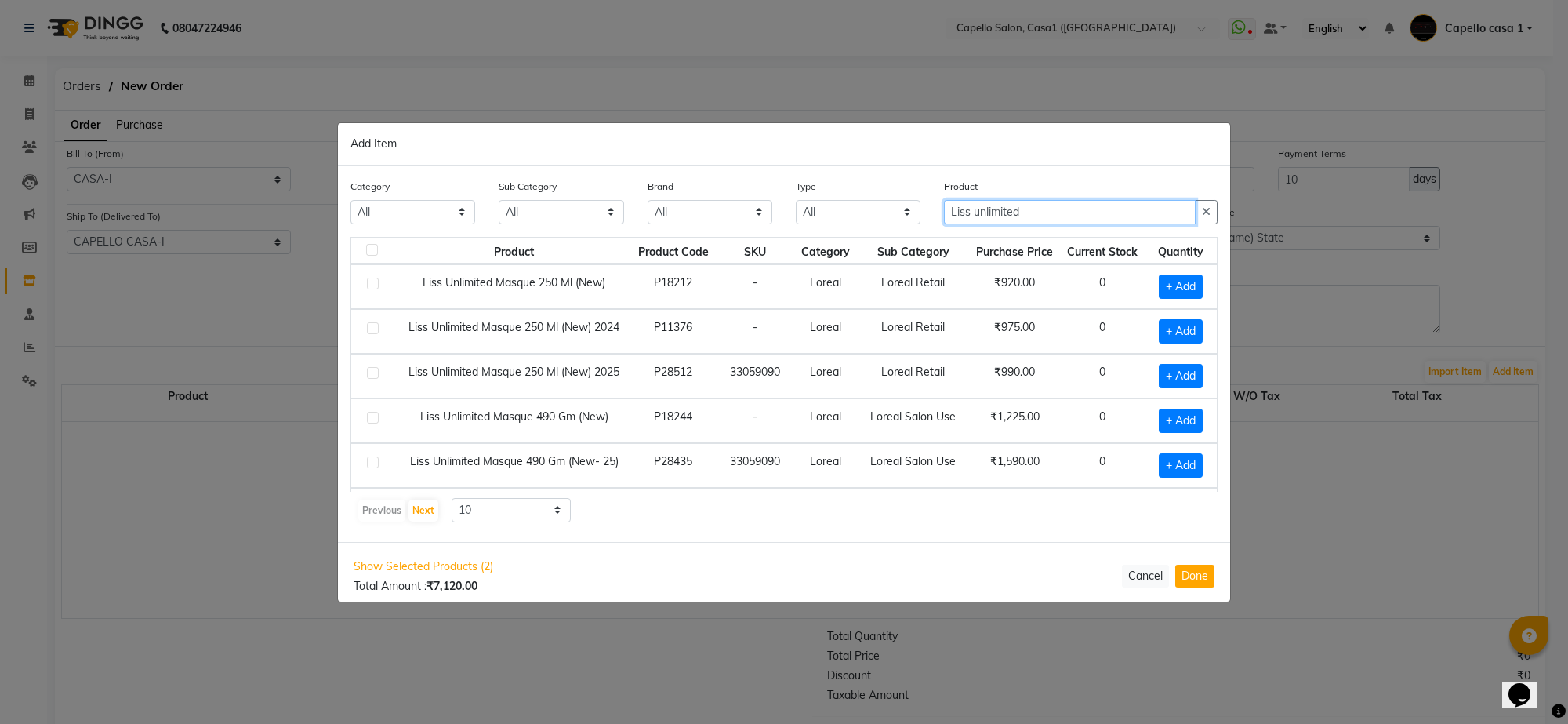
type input "Liss unlimited"
click at [375, 377] on label at bounding box center [373, 373] width 12 height 12
click at [375, 377] on input "checkbox" at bounding box center [372, 373] width 10 height 10
checkbox input "true"
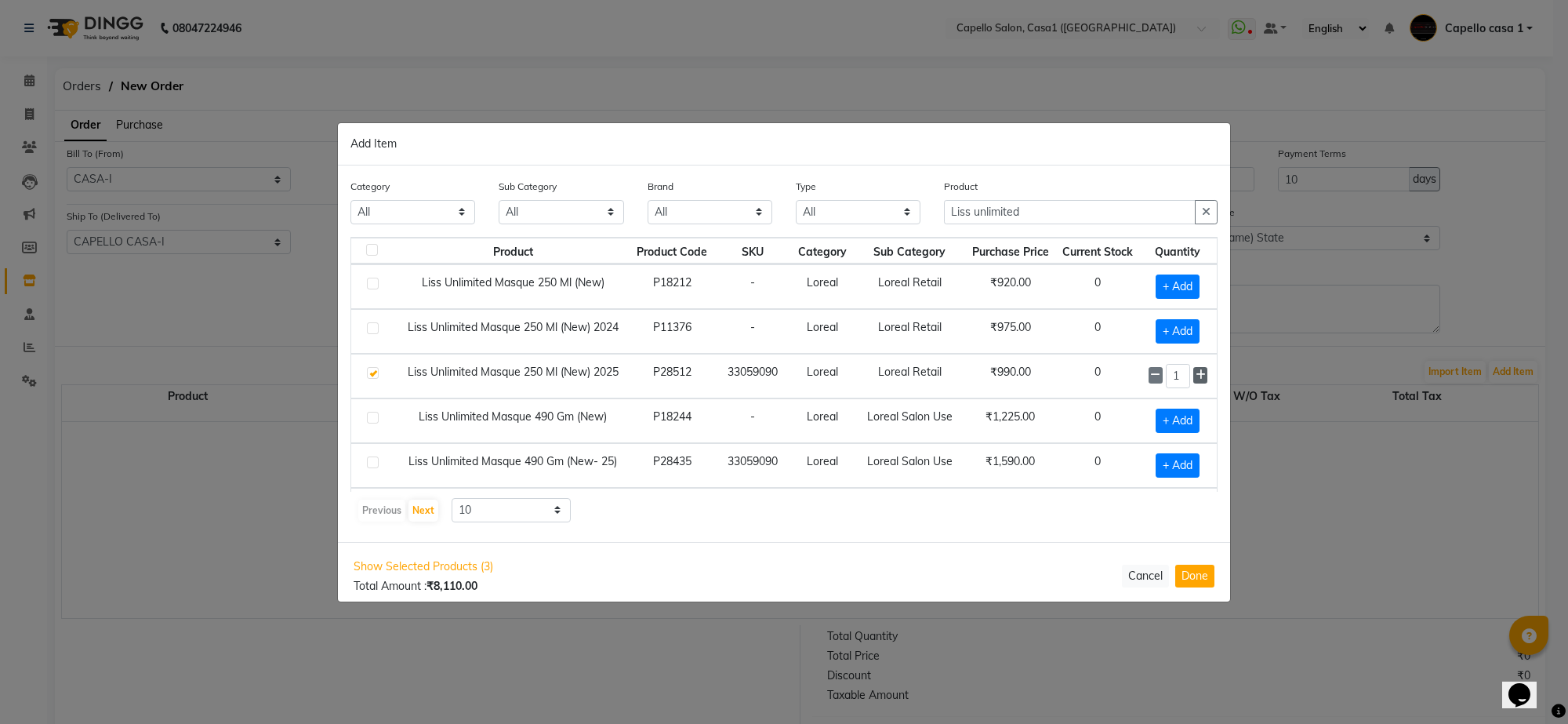
click at [1195, 377] on icon at bounding box center [1200, 375] width 10 height 11
click at [1195, 374] on icon at bounding box center [1200, 375] width 10 height 11
type input "5"
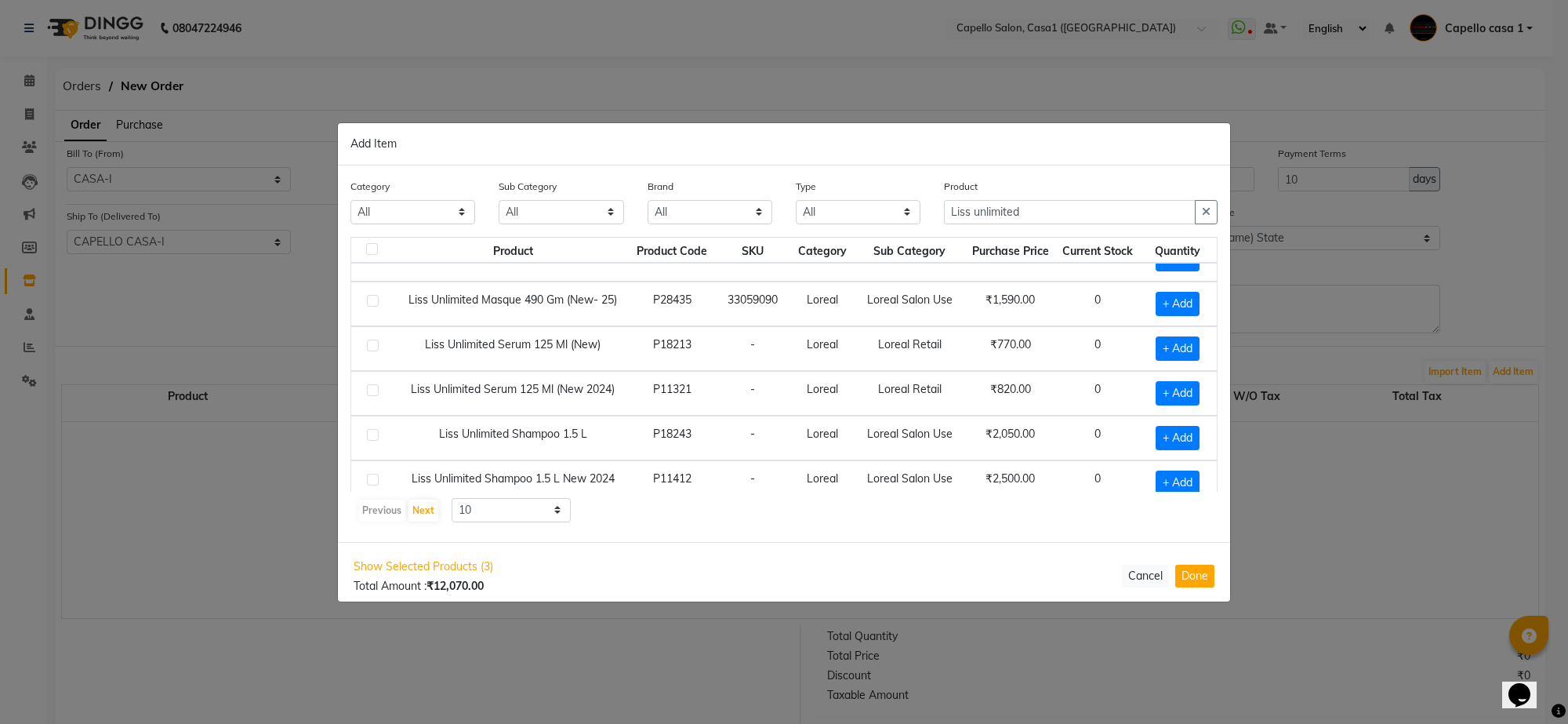
scroll to position [228, 0]
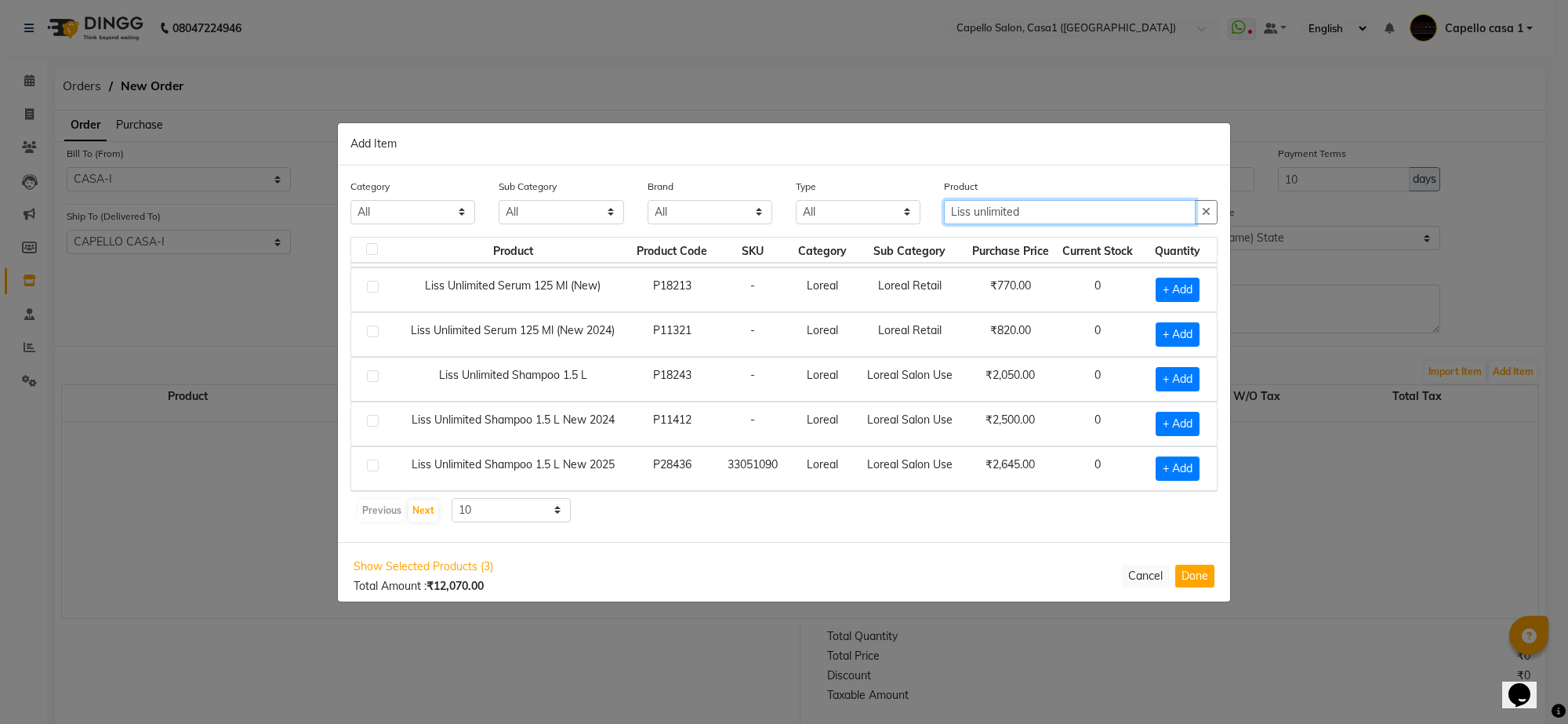
click at [1054, 205] on input "Liss unlimited" at bounding box center [1069, 212] width 251 height 25
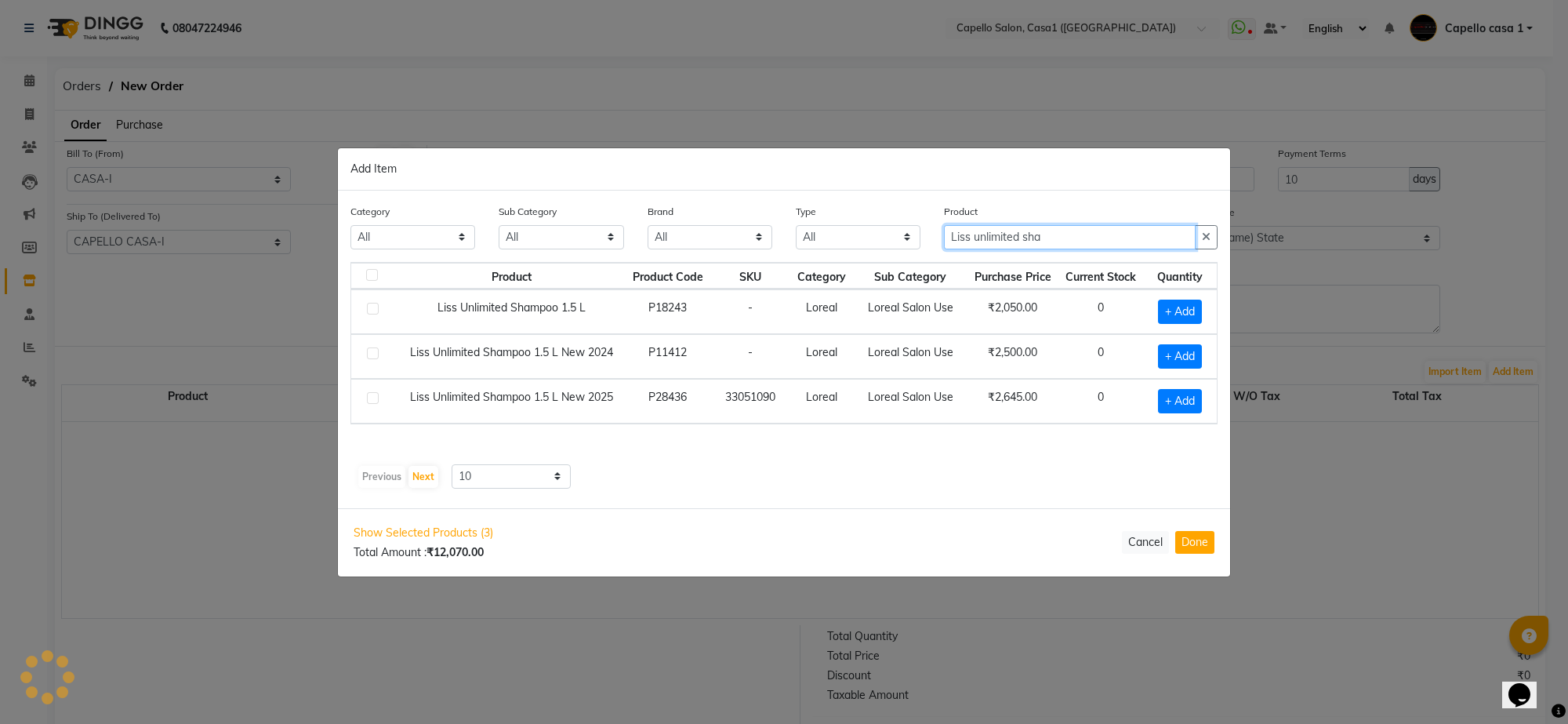
scroll to position [0, 0]
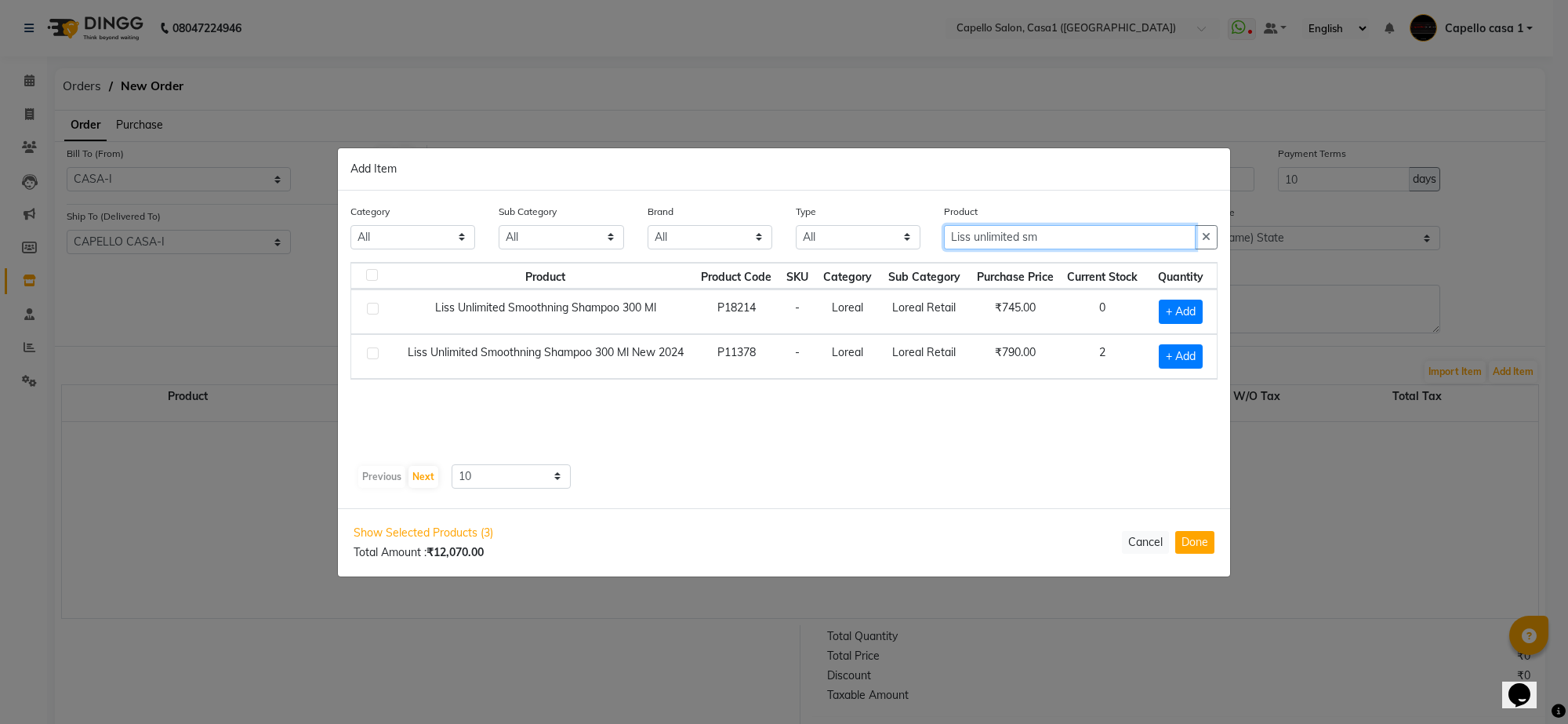
type input "Liss unlimited sm"
click at [373, 353] on label at bounding box center [373, 353] width 12 height 12
click at [373, 353] on input "checkbox" at bounding box center [372, 354] width 10 height 10
checkbox input "true"
click at [1206, 351] on span at bounding box center [1200, 354] width 14 height 17
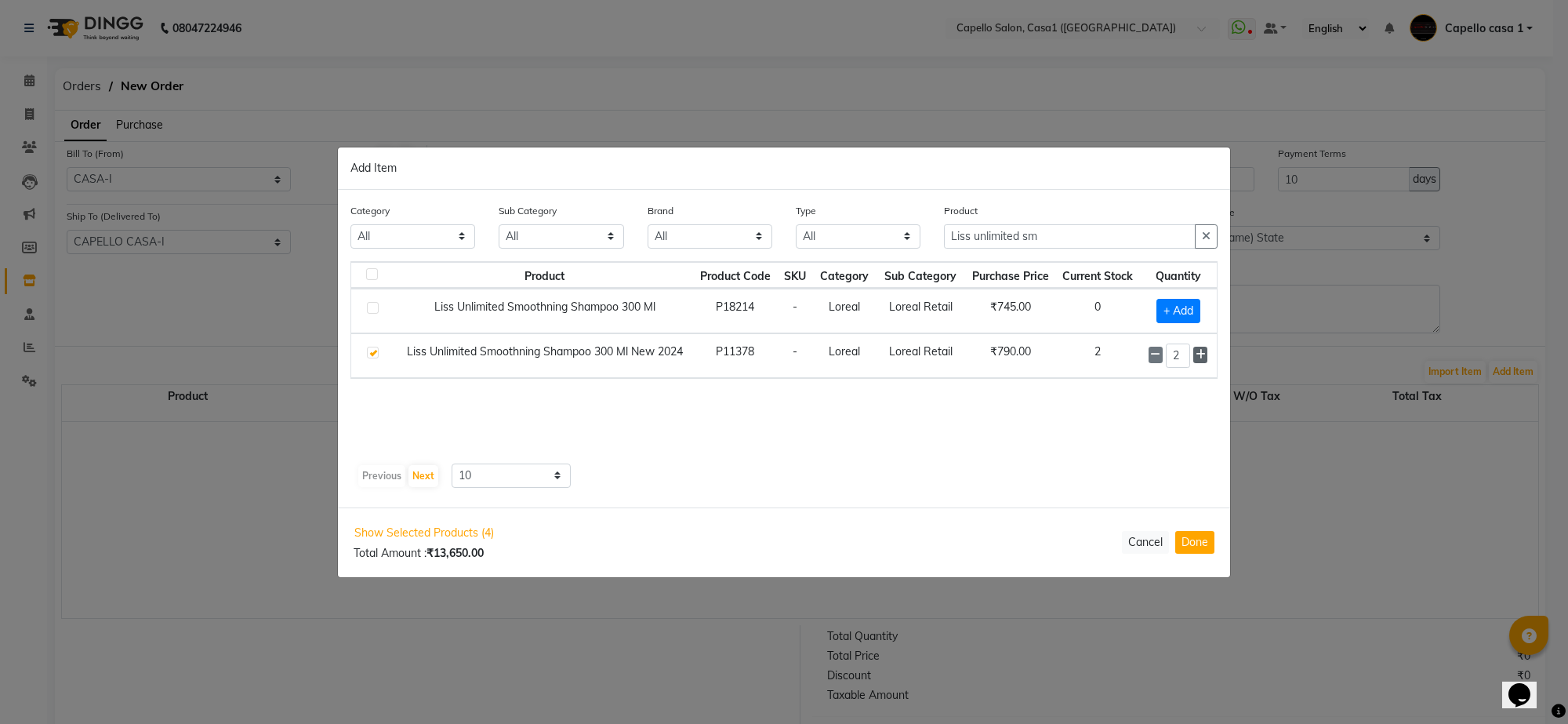
click at [1206, 351] on span at bounding box center [1200, 354] width 14 height 17
click at [1159, 362] on span at bounding box center [1156, 355] width 14 height 17
type input "3"
click at [1103, 230] on input "Liss unlimited sm" at bounding box center [1069, 237] width 251 height 25
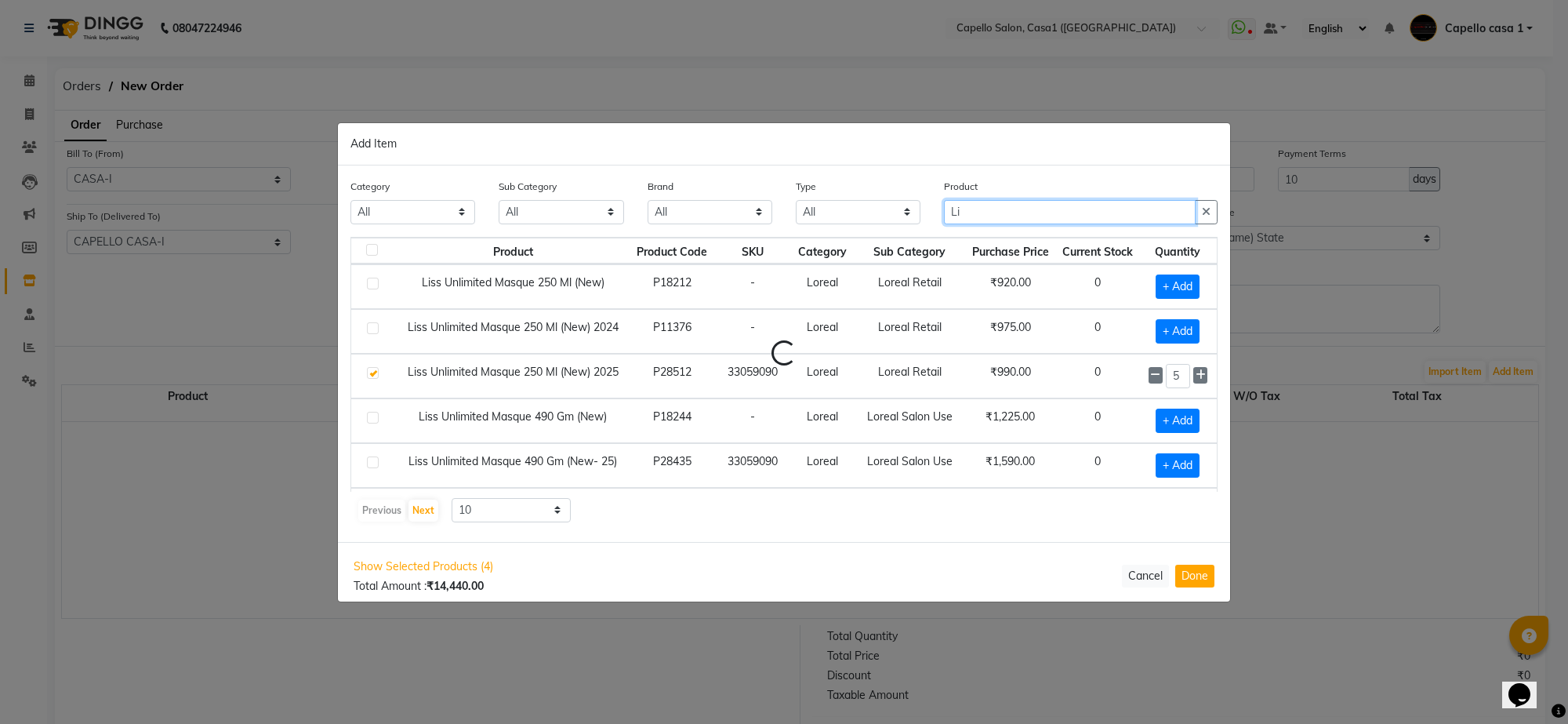
type input "L"
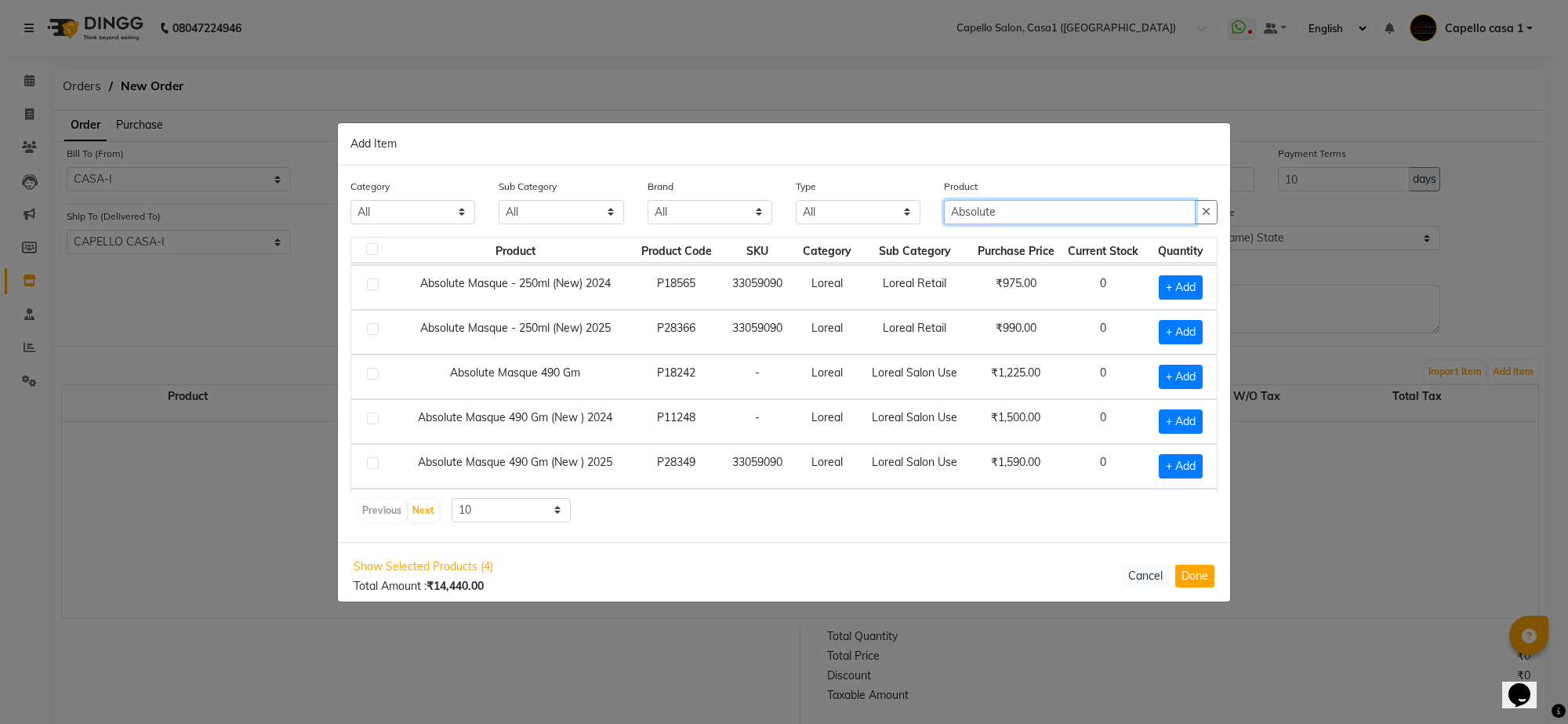
scroll to position [98, 0]
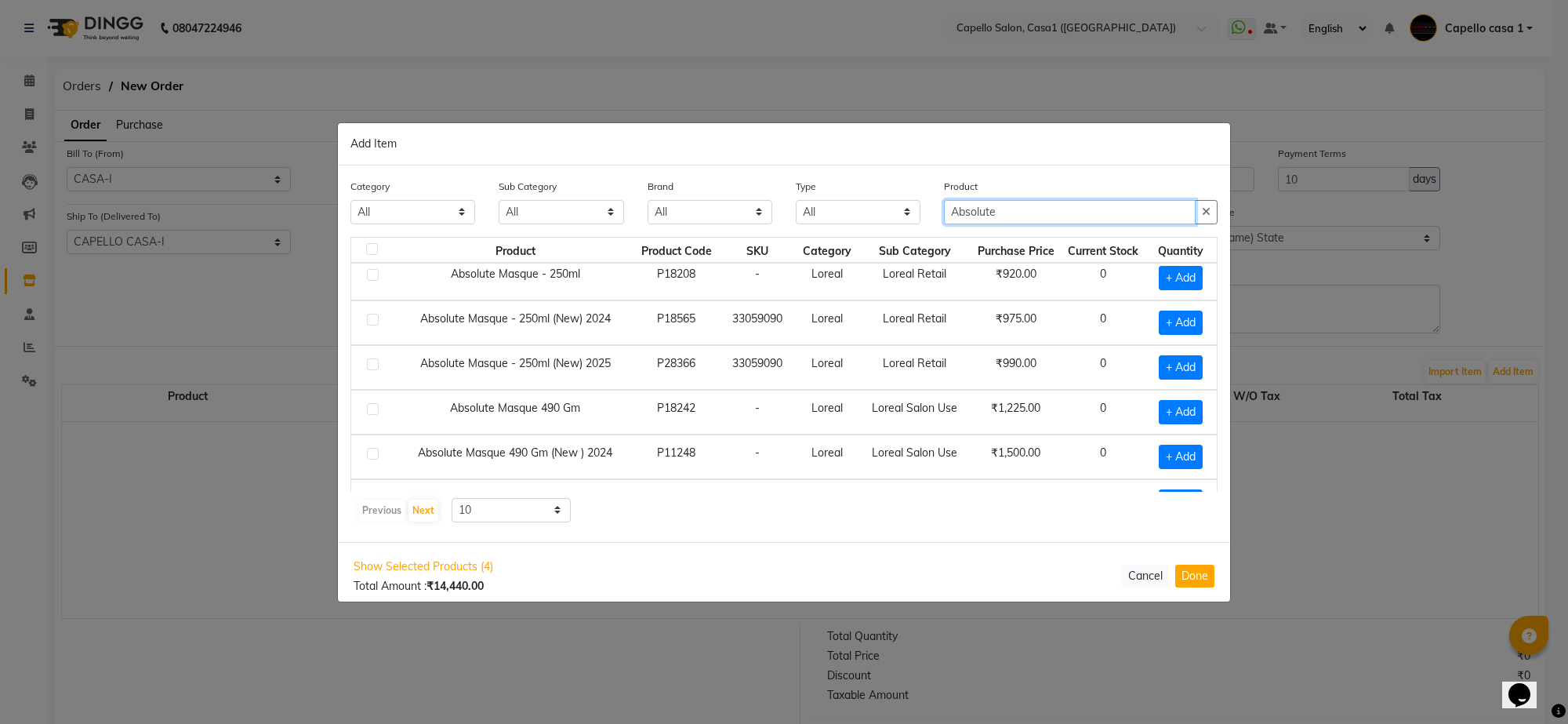
type input "Absolute"
click at [373, 363] on label at bounding box center [373, 364] width 12 height 12
click at [373, 363] on input "checkbox" at bounding box center [372, 365] width 10 height 10
checkbox input "true"
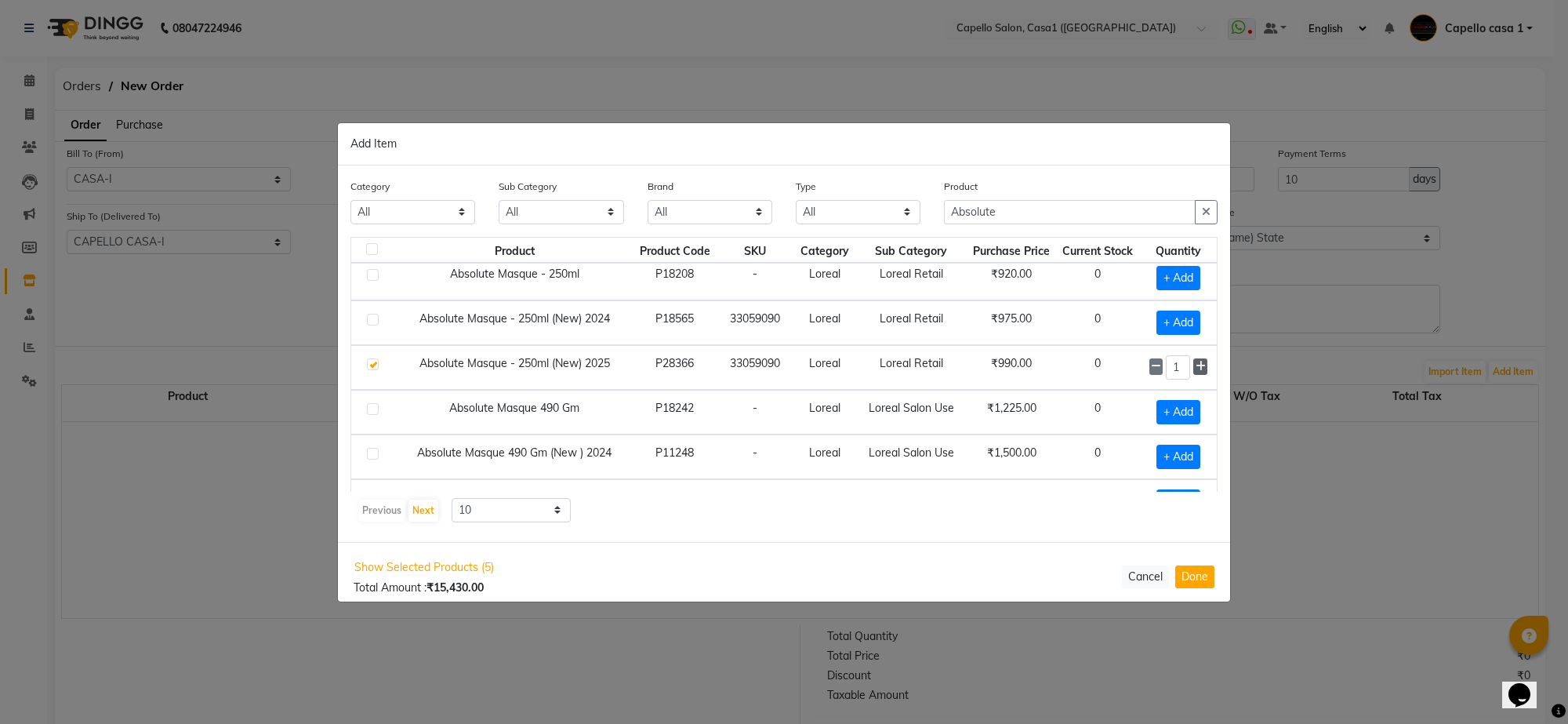
click at [1195, 371] on icon at bounding box center [1200, 366] width 10 height 11
type input "5"
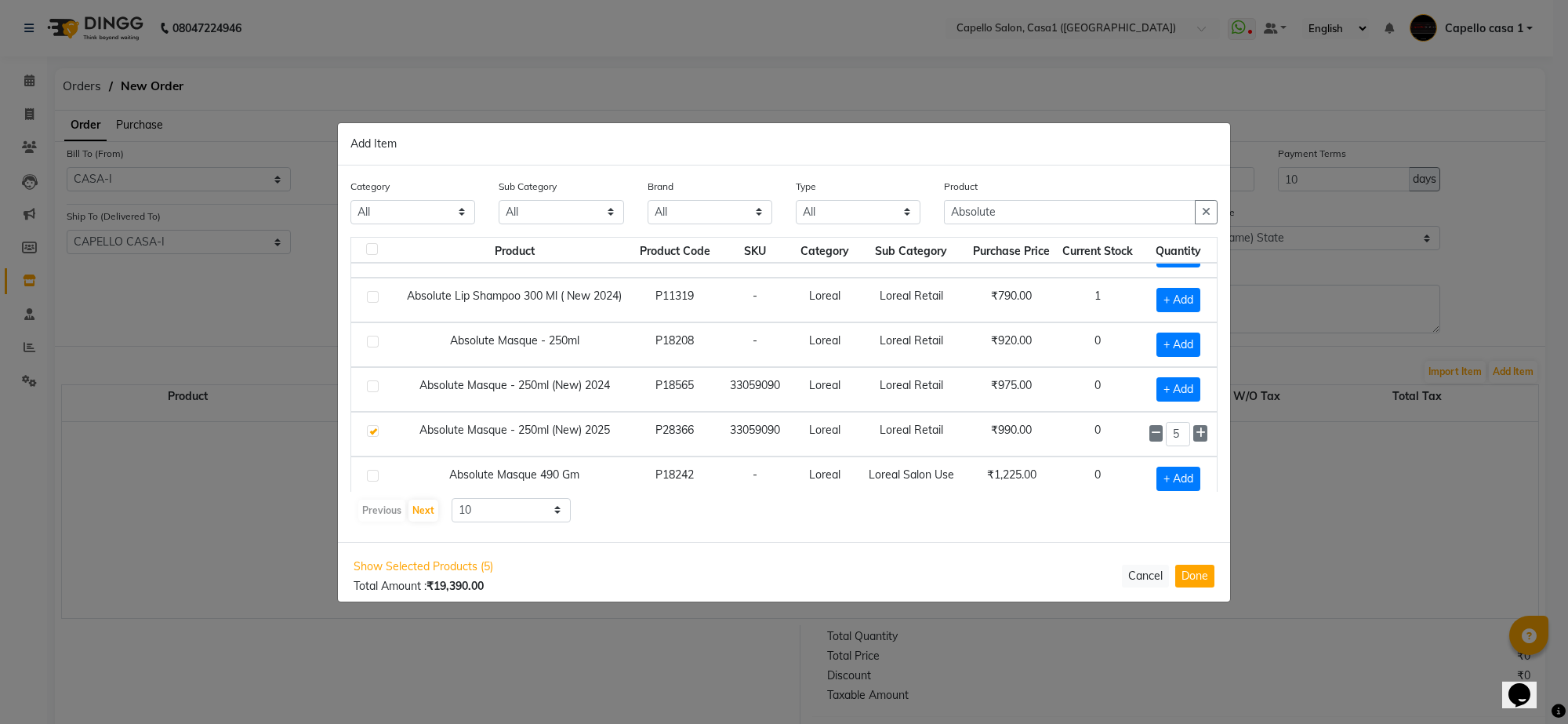
scroll to position [0, 0]
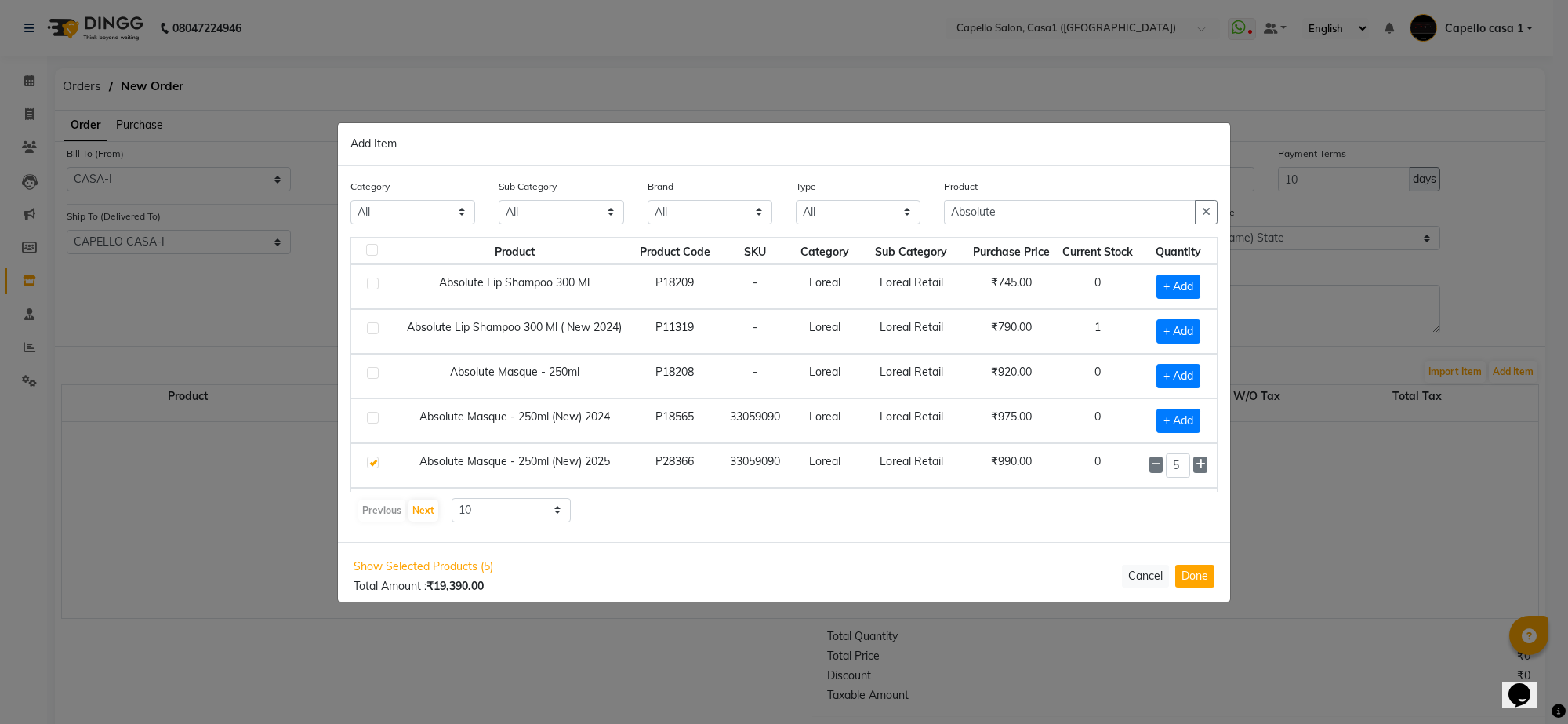
click at [370, 282] on label at bounding box center [373, 283] width 12 height 12
click at [370, 282] on input "checkbox" at bounding box center [372, 284] width 10 height 10
checkbox input "true"
click at [1195, 288] on icon at bounding box center [1200, 285] width 10 height 11
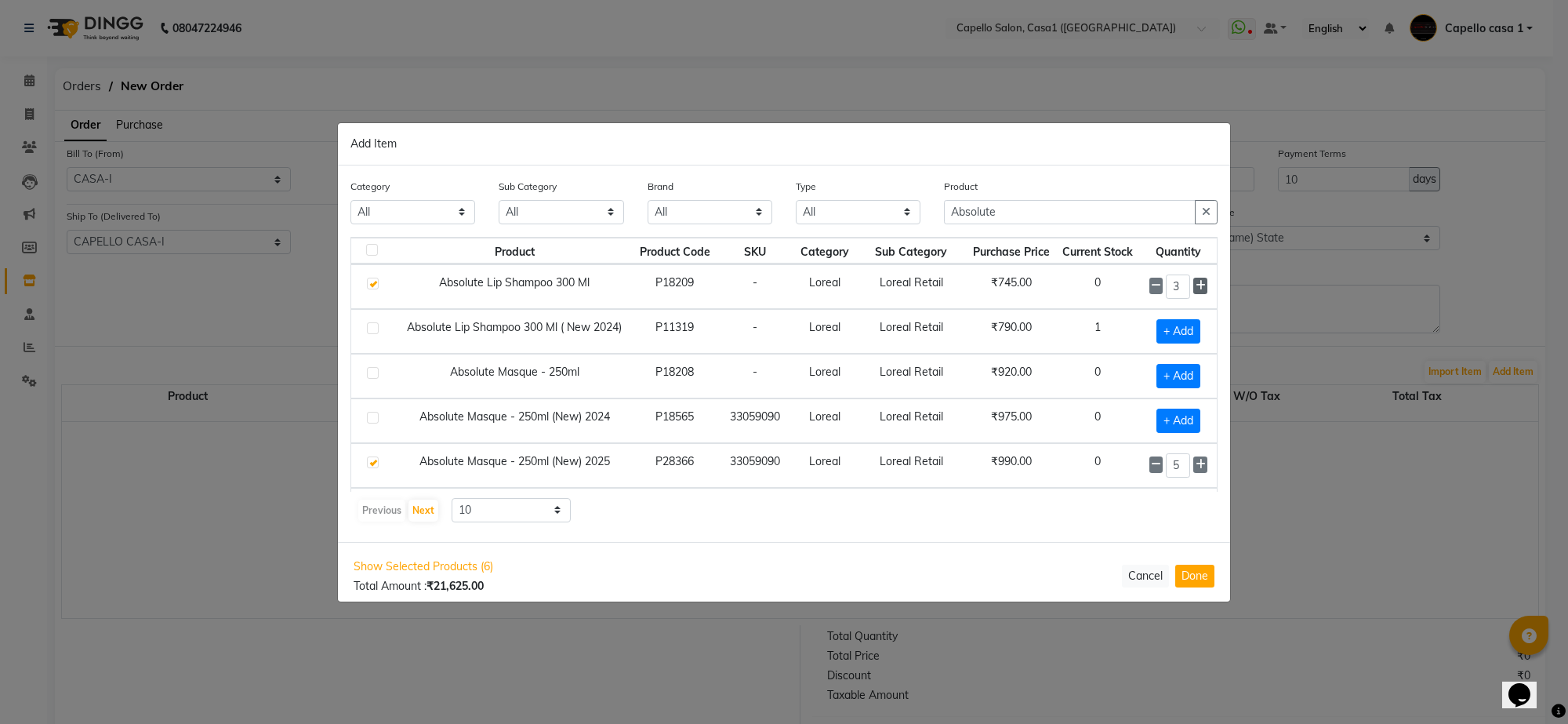
click at [1195, 288] on icon at bounding box center [1200, 285] width 10 height 11
type input "5"
click at [1032, 212] on input "Absolute" at bounding box center [1069, 212] width 251 height 25
type input "A"
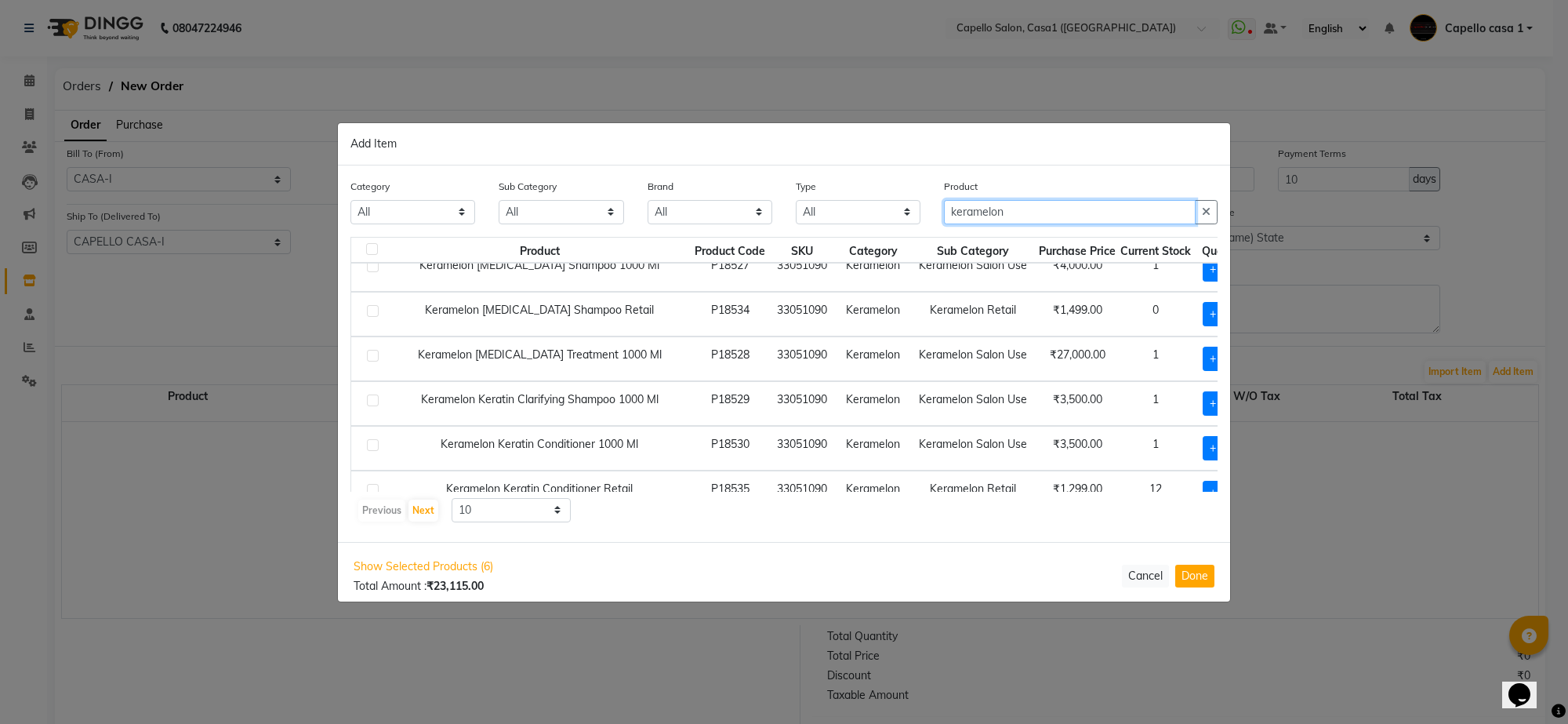
scroll to position [98, 0]
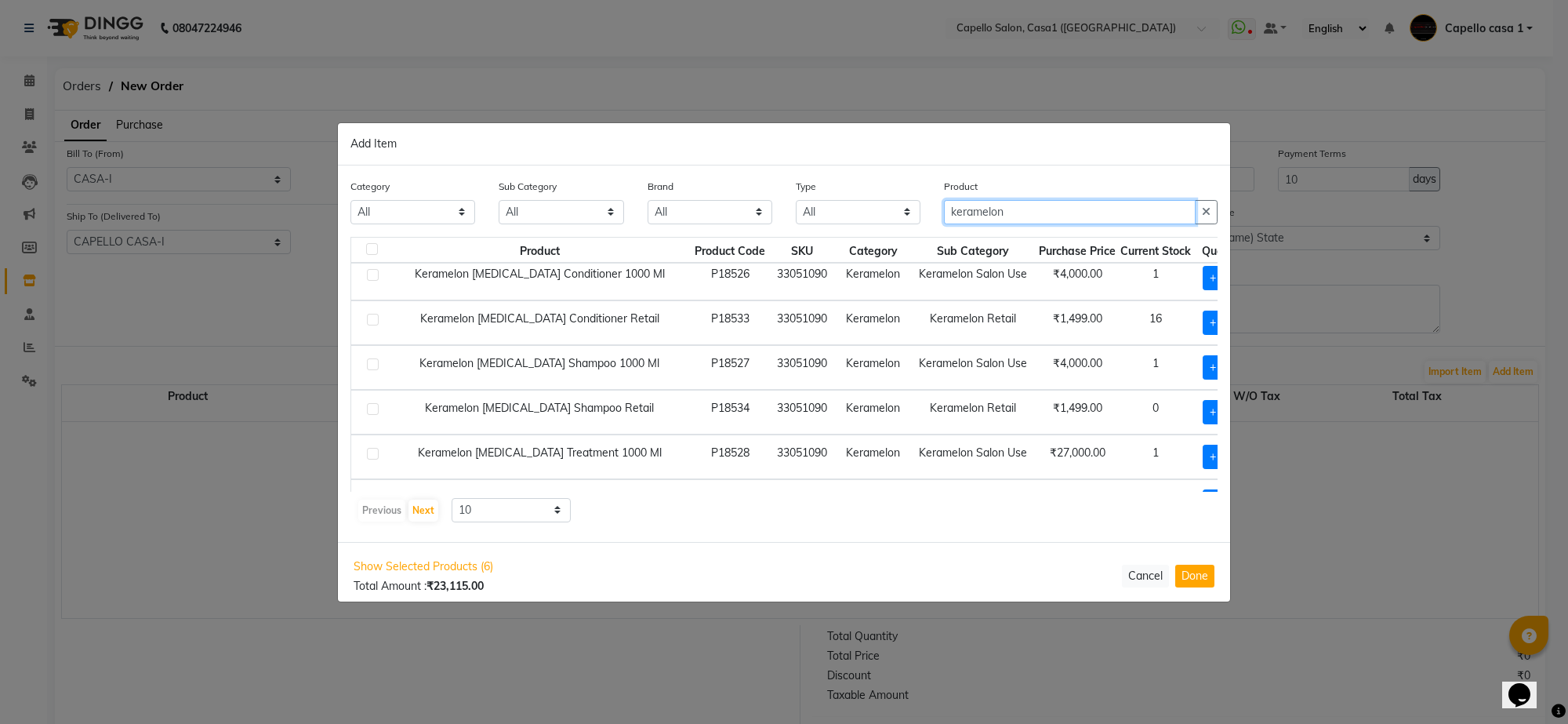
type input "keramelon"
click at [374, 410] on label at bounding box center [373, 408] width 12 height 12
click at [374, 410] on input "checkbox" at bounding box center [372, 409] width 10 height 10
checkbox input "true"
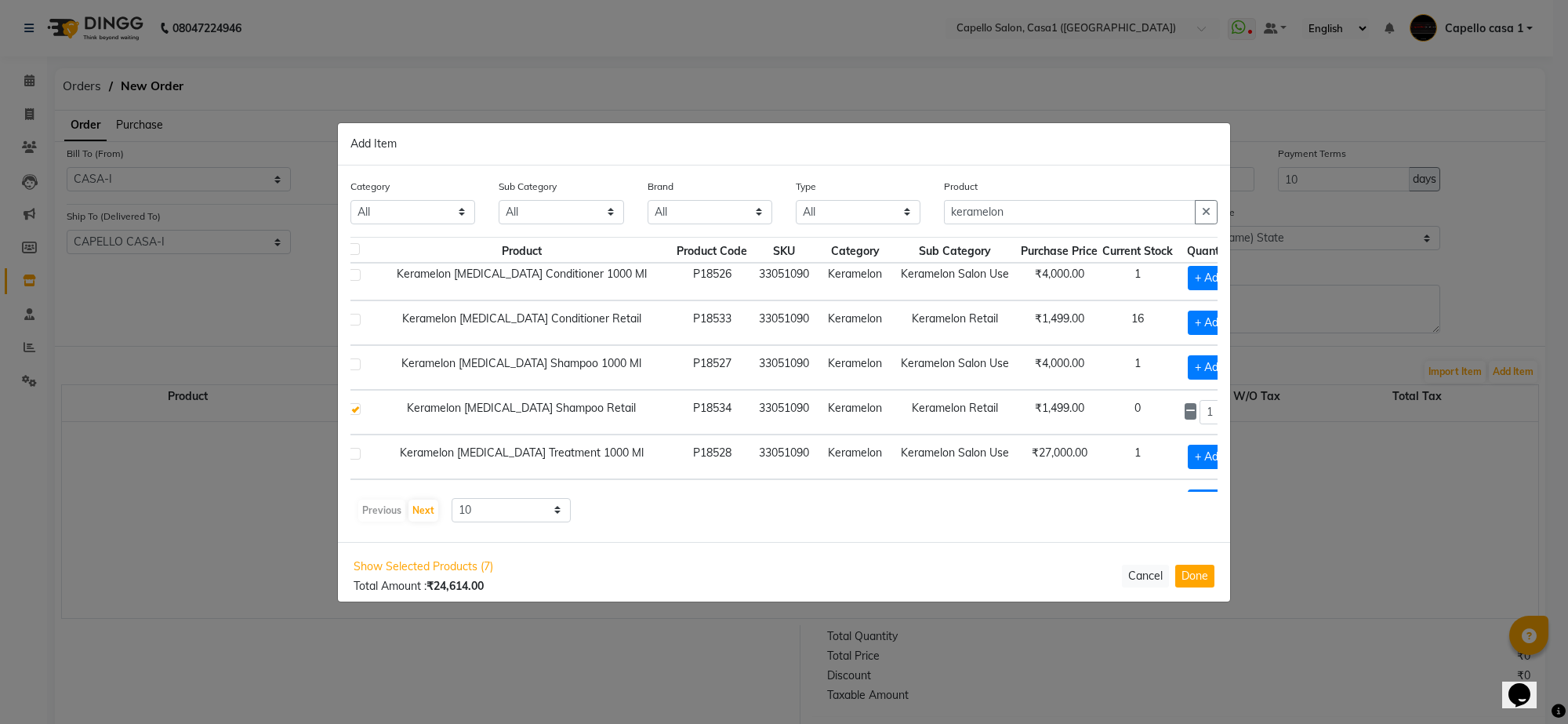
click at [1224, 413] on icon at bounding box center [1229, 411] width 10 height 11
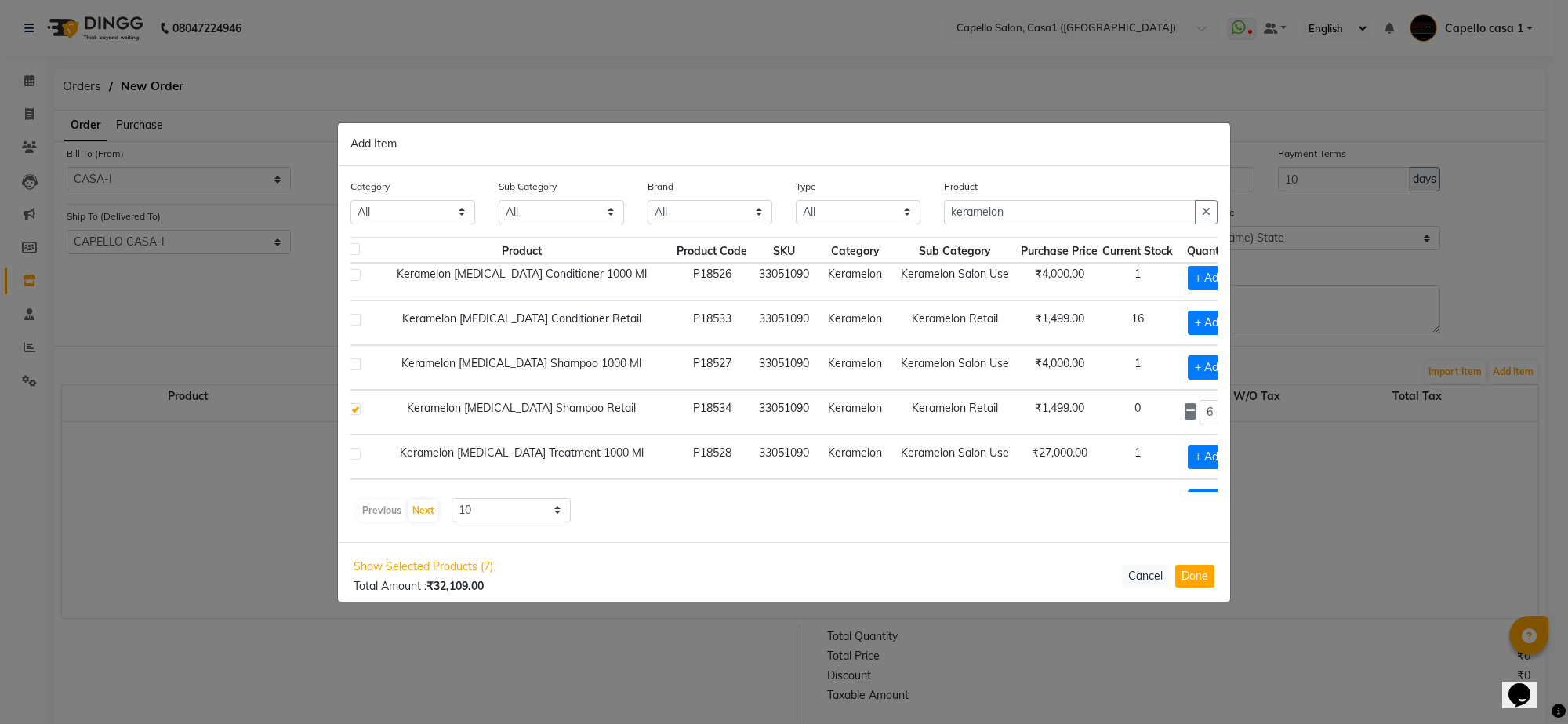
click at [1224, 413] on icon at bounding box center [1229, 411] width 10 height 11
type input "9"
click at [1063, 205] on input "keramelon" at bounding box center [1069, 212] width 251 height 25
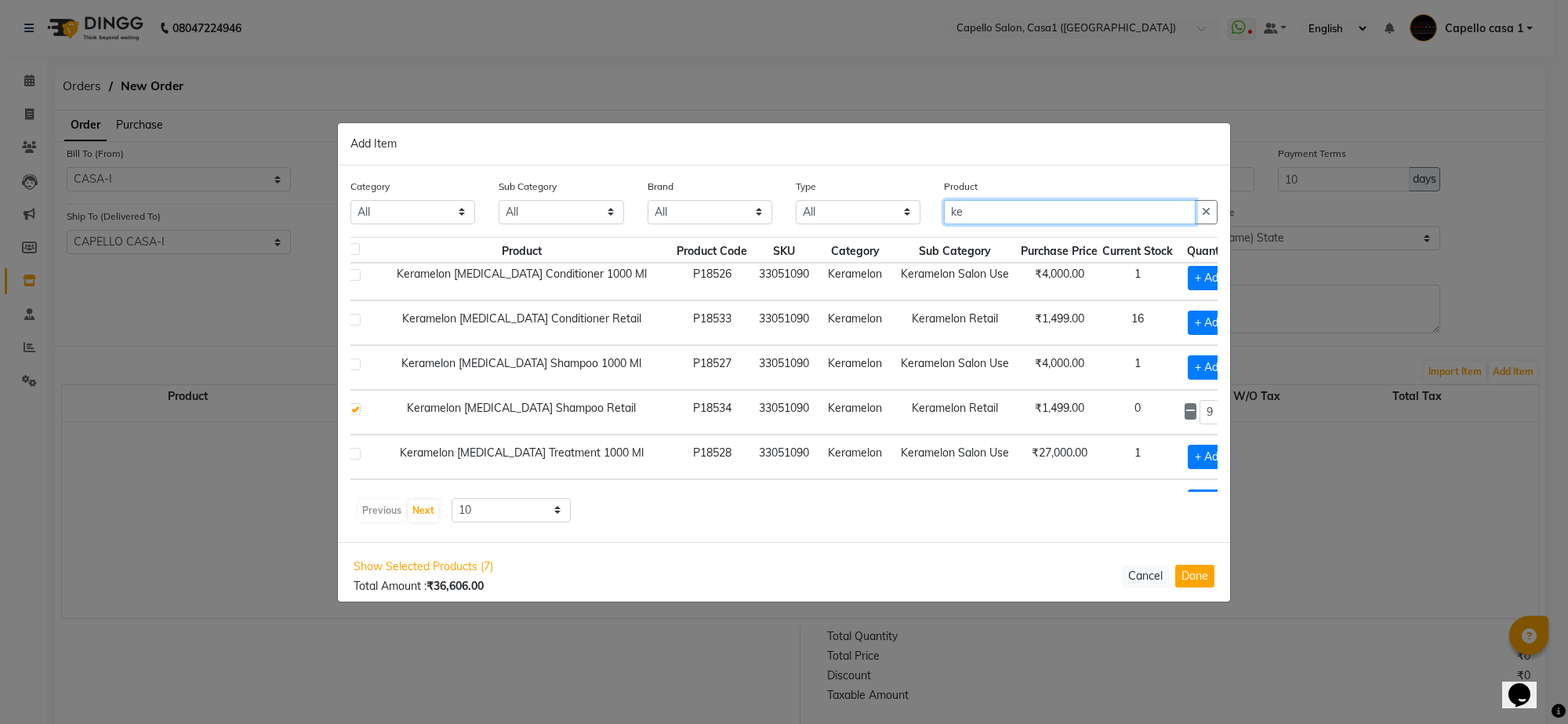
type input "k"
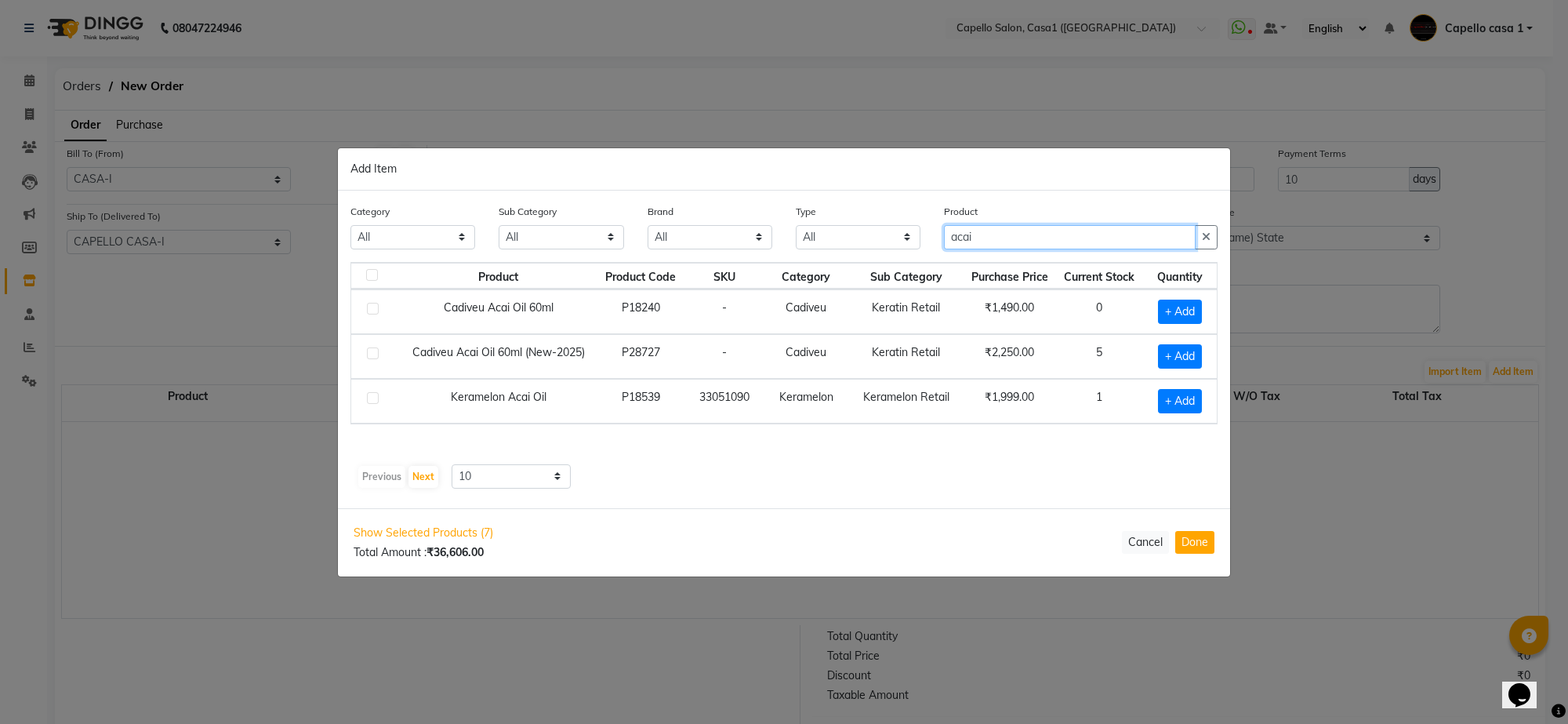
scroll to position [0, 0]
type input "acai"
click at [373, 400] on label at bounding box center [373, 398] width 12 height 12
click at [373, 400] on input "checkbox" at bounding box center [372, 399] width 10 height 10
checkbox input "true"
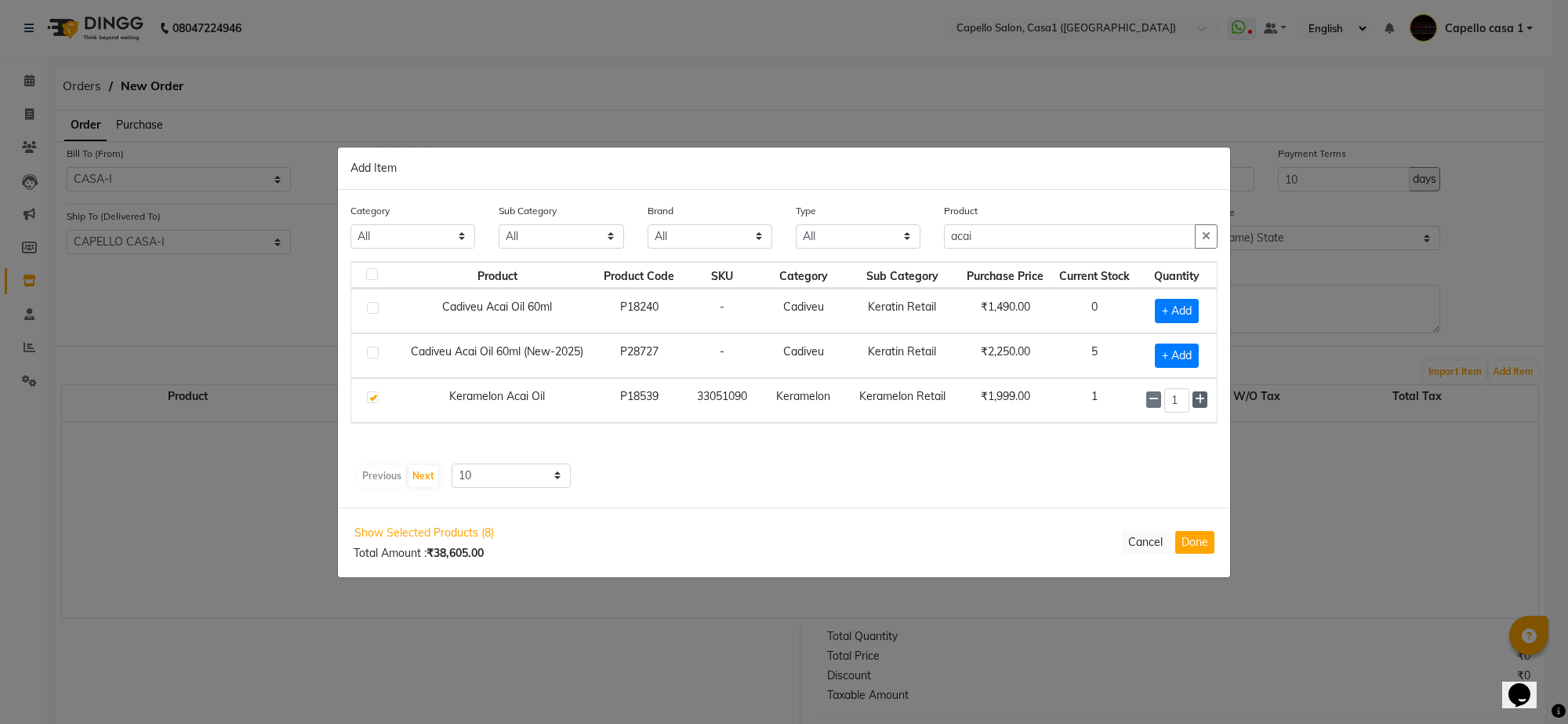
click at [1198, 396] on icon at bounding box center [1199, 400] width 10 height 11
type input "5"
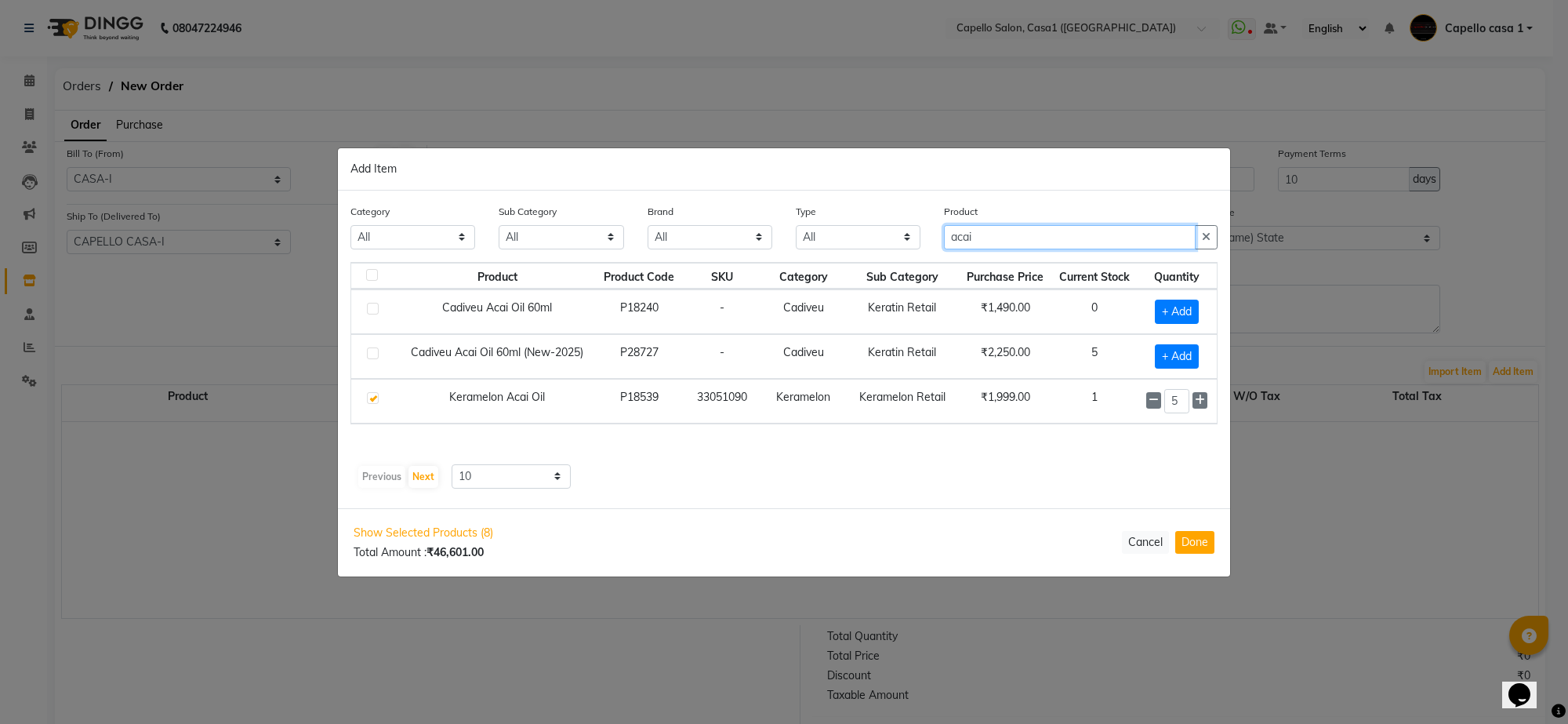
click at [1022, 241] on input "acai" at bounding box center [1069, 237] width 251 height 25
type input "a"
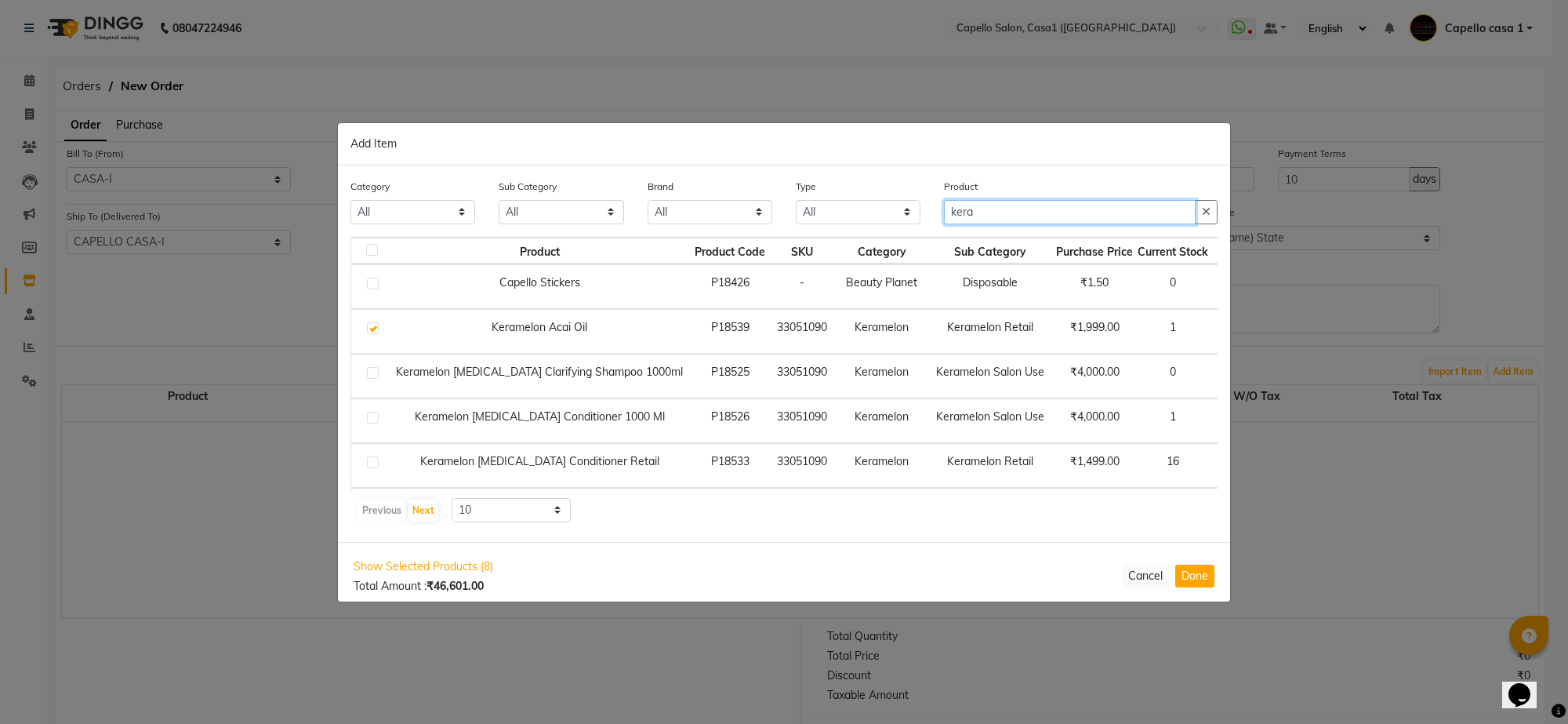
type input "kera"
click at [1221, 329] on icon at bounding box center [1226, 330] width 10 height 11
type input "4"
click at [1026, 213] on input "kera" at bounding box center [1069, 212] width 251 height 25
type input "k"
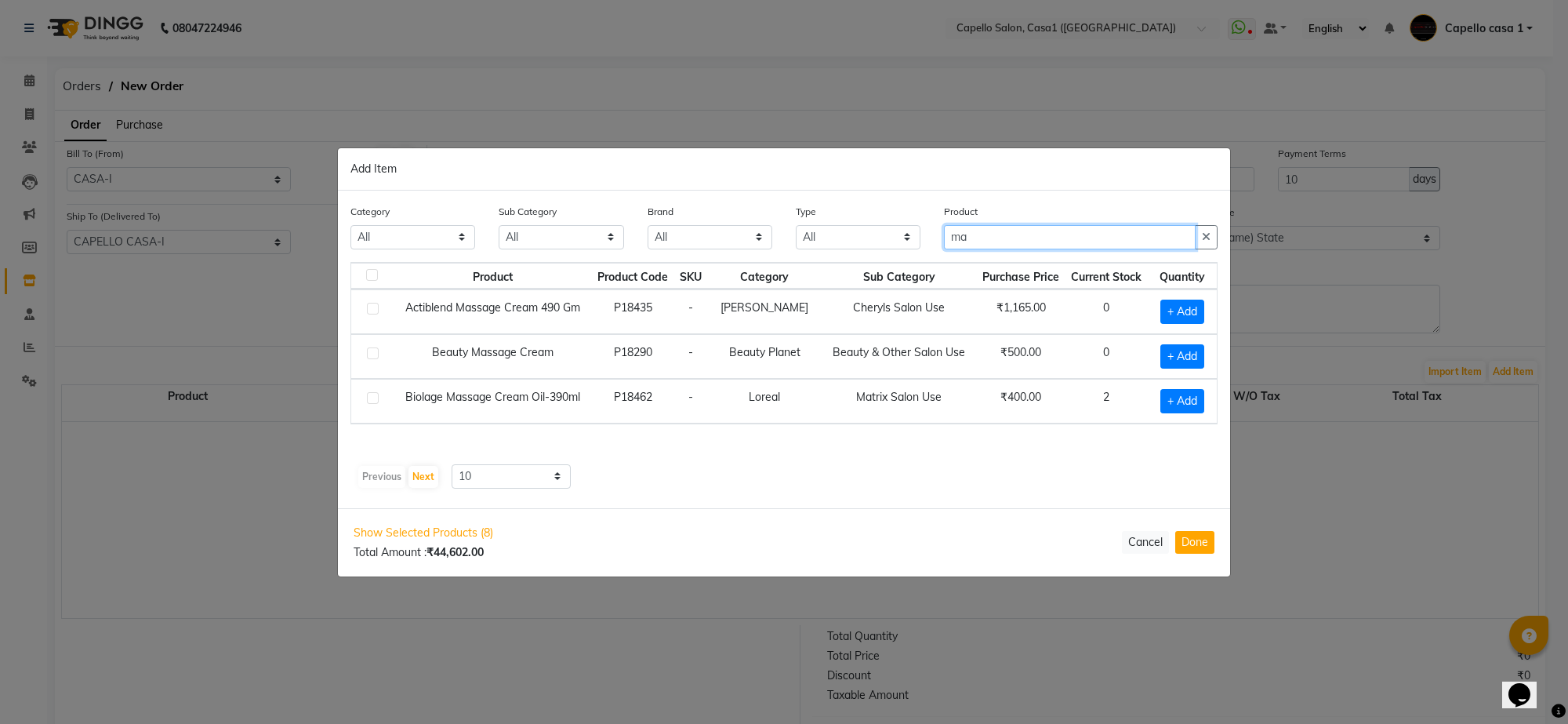
type input "m"
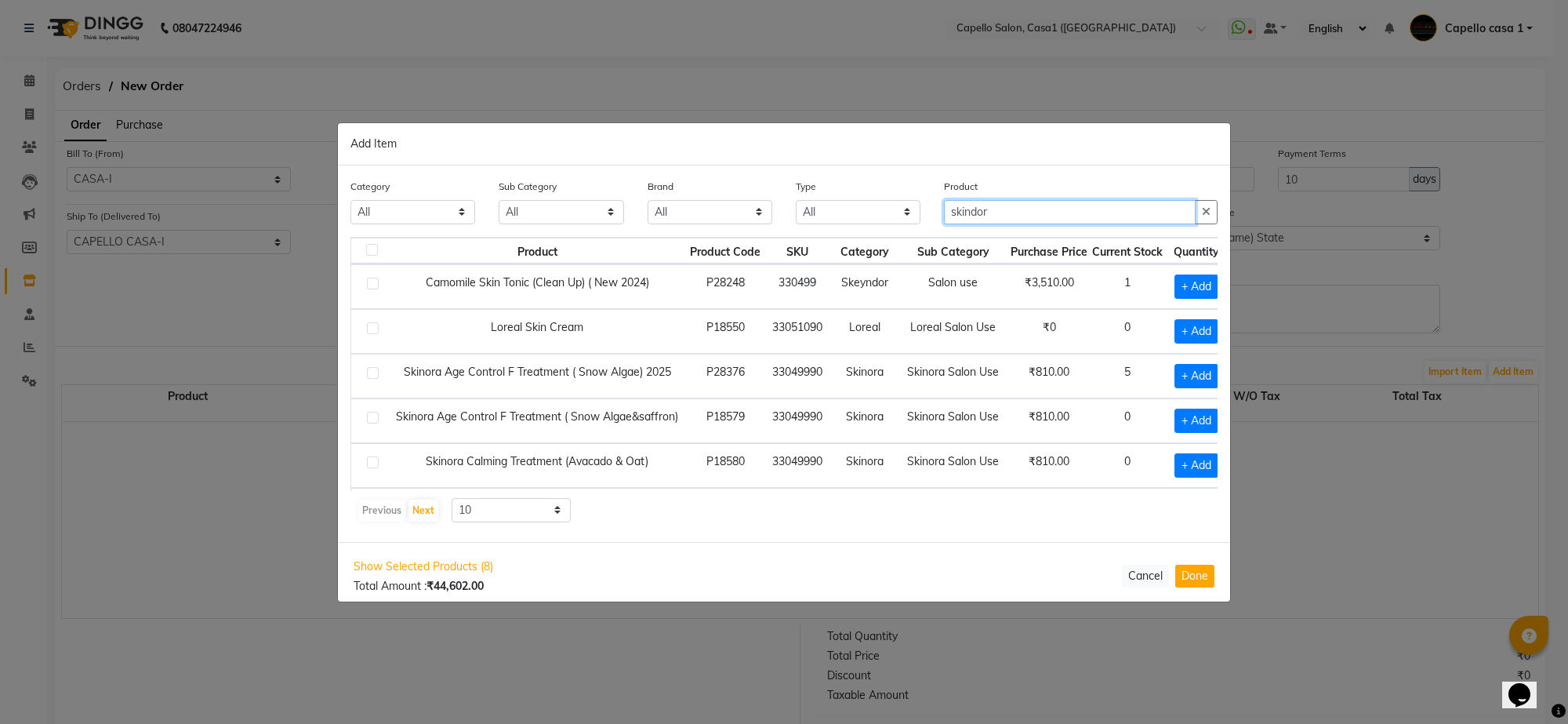
click at [1033, 220] on input "skindor" at bounding box center [1069, 212] width 251 height 25
type input "s"
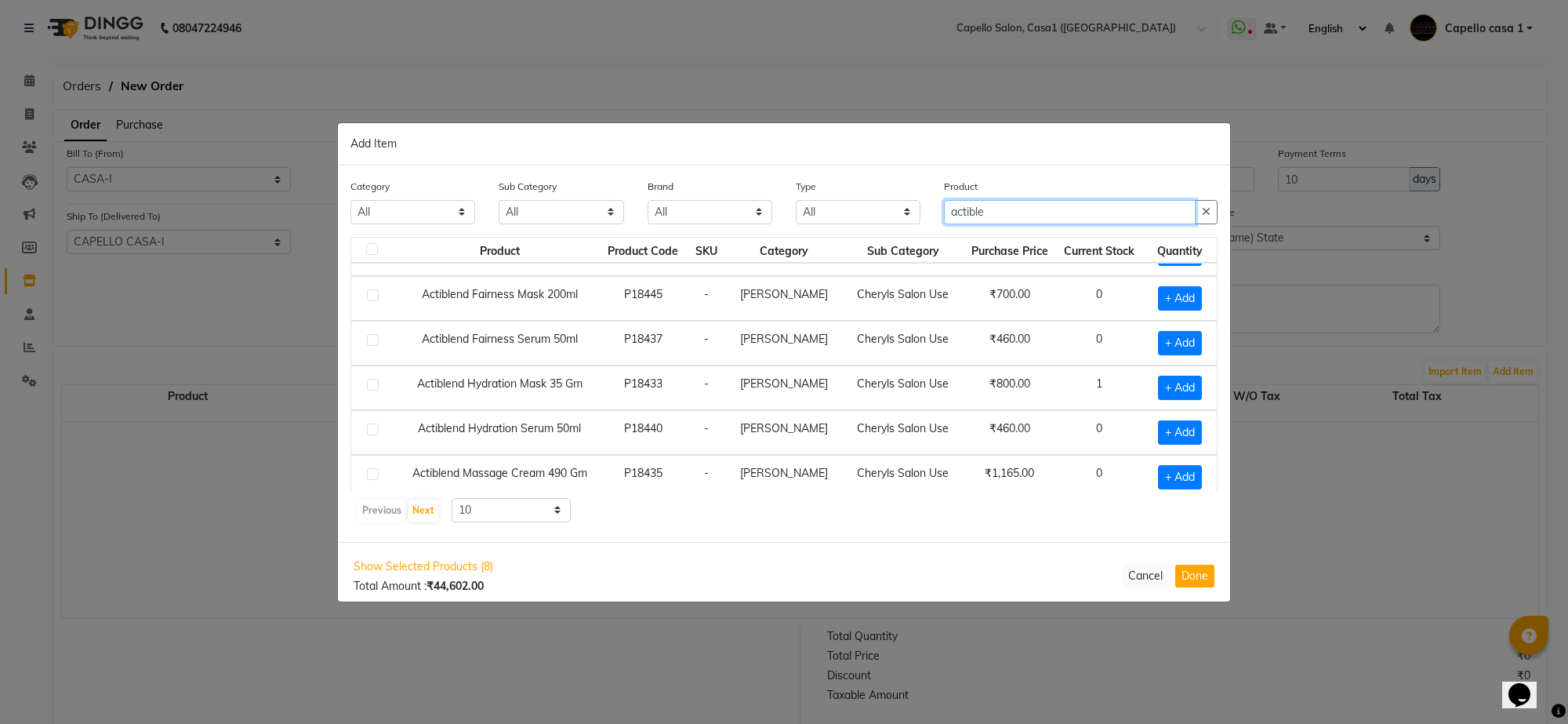
scroll to position [33, 0]
type input "actible"
click at [375, 389] on label at bounding box center [373, 385] width 12 height 12
click at [375, 389] on input "checkbox" at bounding box center [372, 386] width 10 height 10
checkbox input "true"
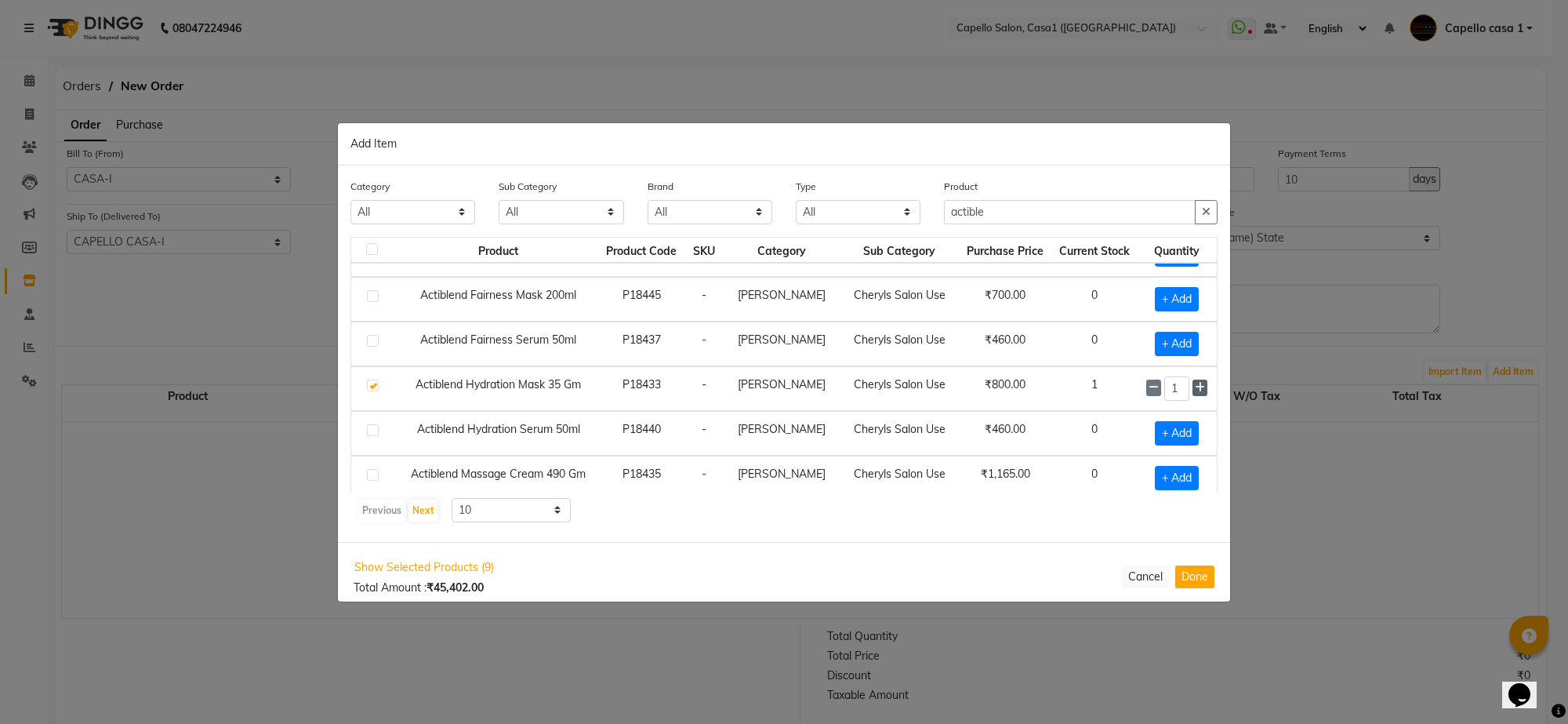
click at [1192, 391] on span at bounding box center [1199, 388] width 15 height 17
click at [1149, 391] on icon at bounding box center [1153, 388] width 10 height 11
type input "2"
click at [1031, 213] on input "actible" at bounding box center [1069, 212] width 251 height 25
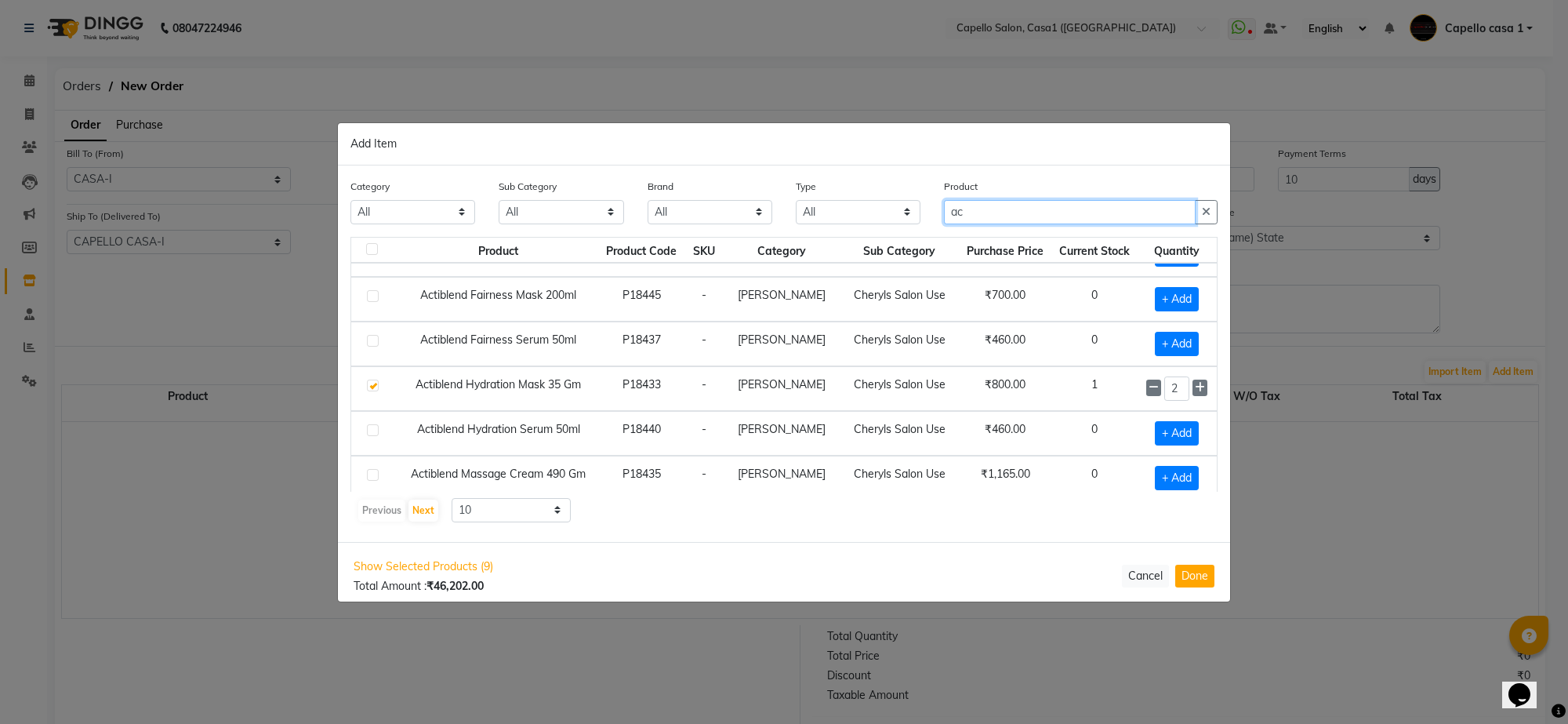
type input "a"
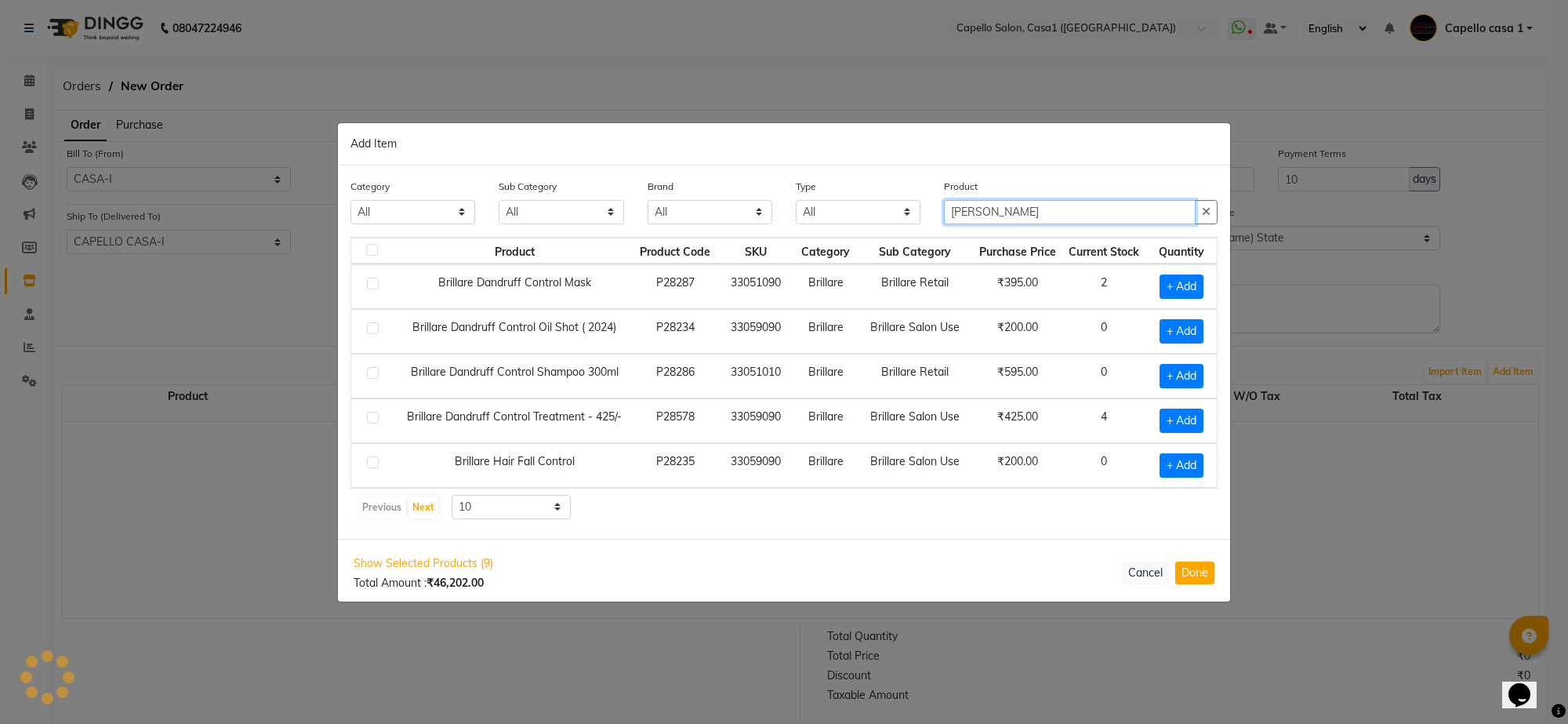
scroll to position [1, 0]
type input "brill"
click at [370, 413] on label at bounding box center [373, 417] width 12 height 12
click at [370, 413] on input "checkbox" at bounding box center [372, 418] width 10 height 10
checkbox input "true"
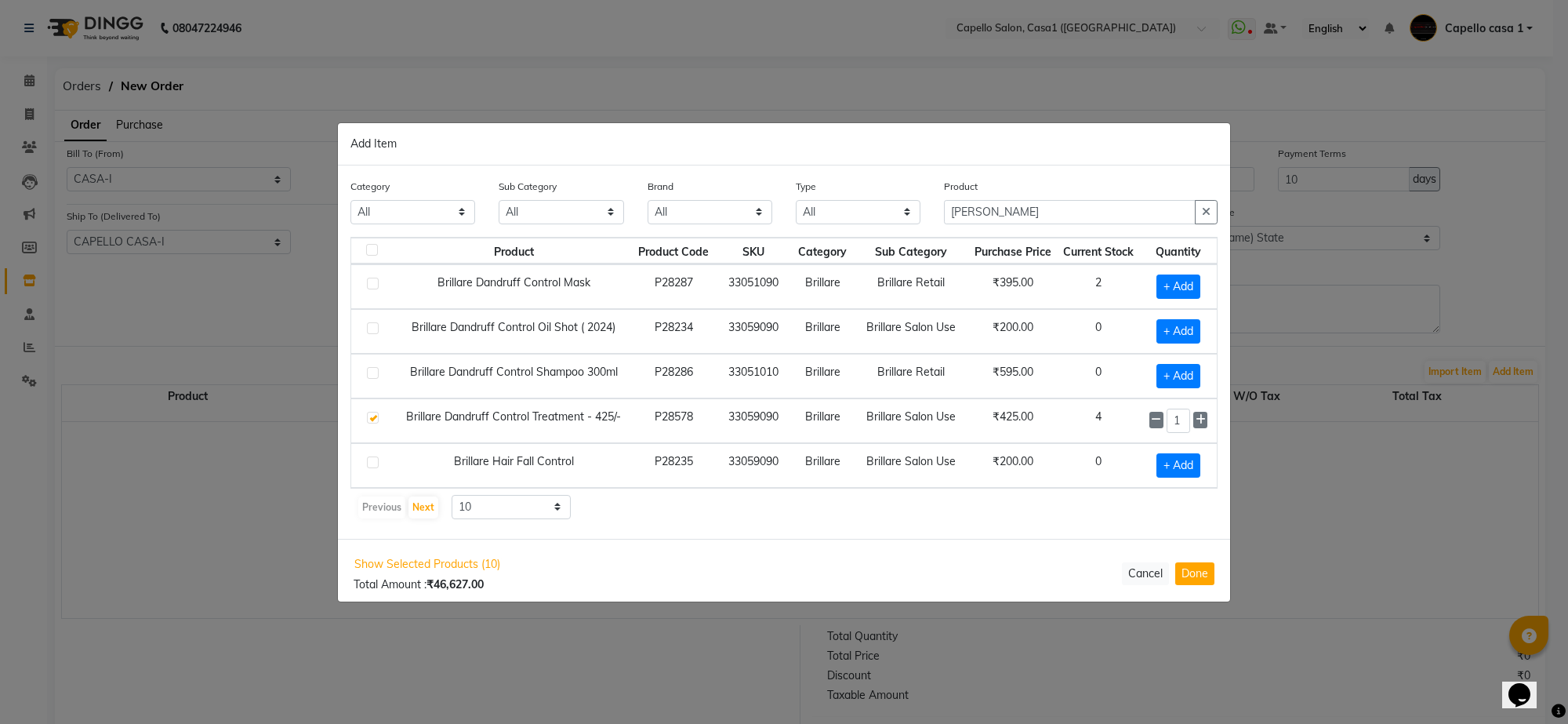
scroll to position [0, 0]
click at [1203, 424] on icon at bounding box center [1200, 419] width 10 height 11
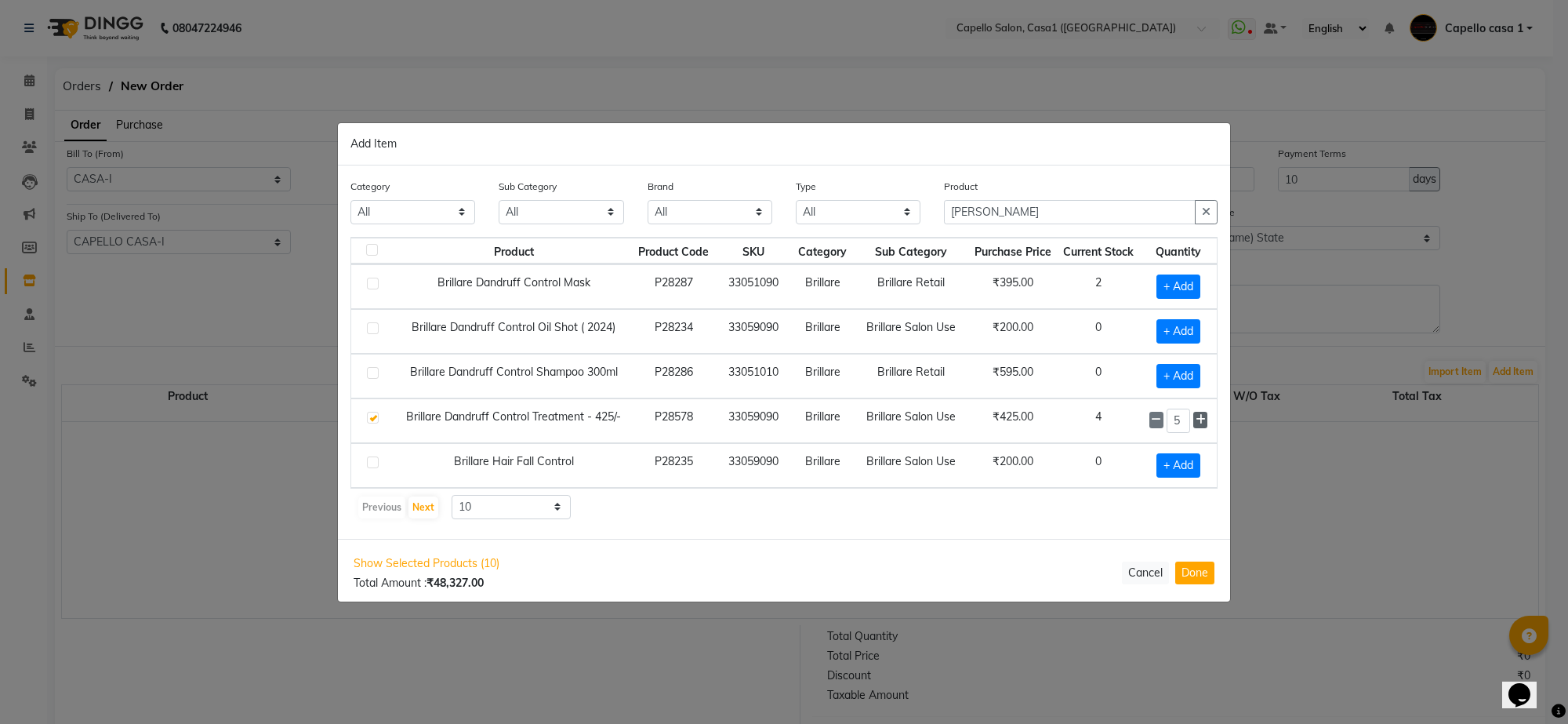
click at [1203, 424] on icon at bounding box center [1200, 419] width 10 height 11
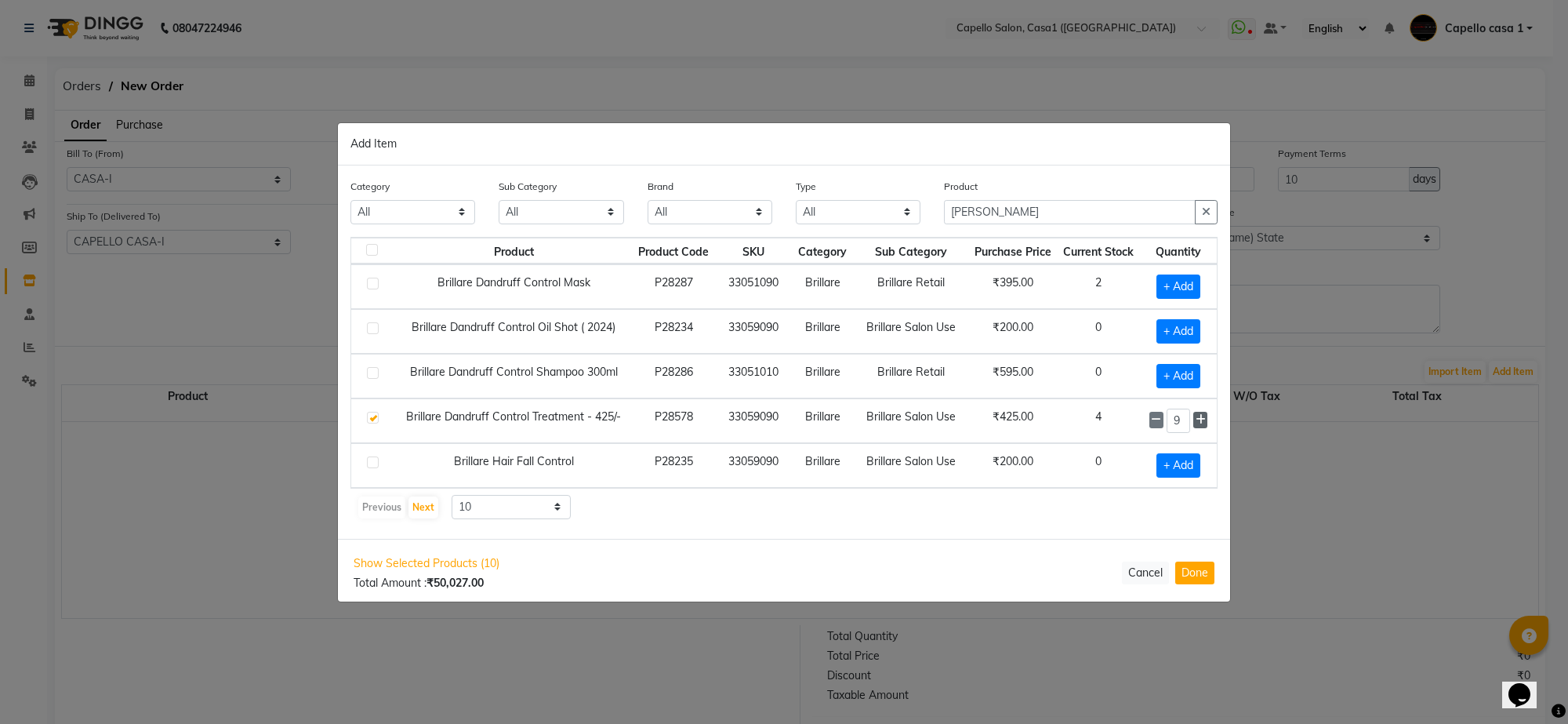
type input "10"
click at [989, 206] on input "brill" at bounding box center [1069, 212] width 251 height 25
click at [373, 325] on label at bounding box center [373, 328] width 12 height 12
click at [373, 325] on input "checkbox" at bounding box center [372, 328] width 10 height 10
checkbox input "true"
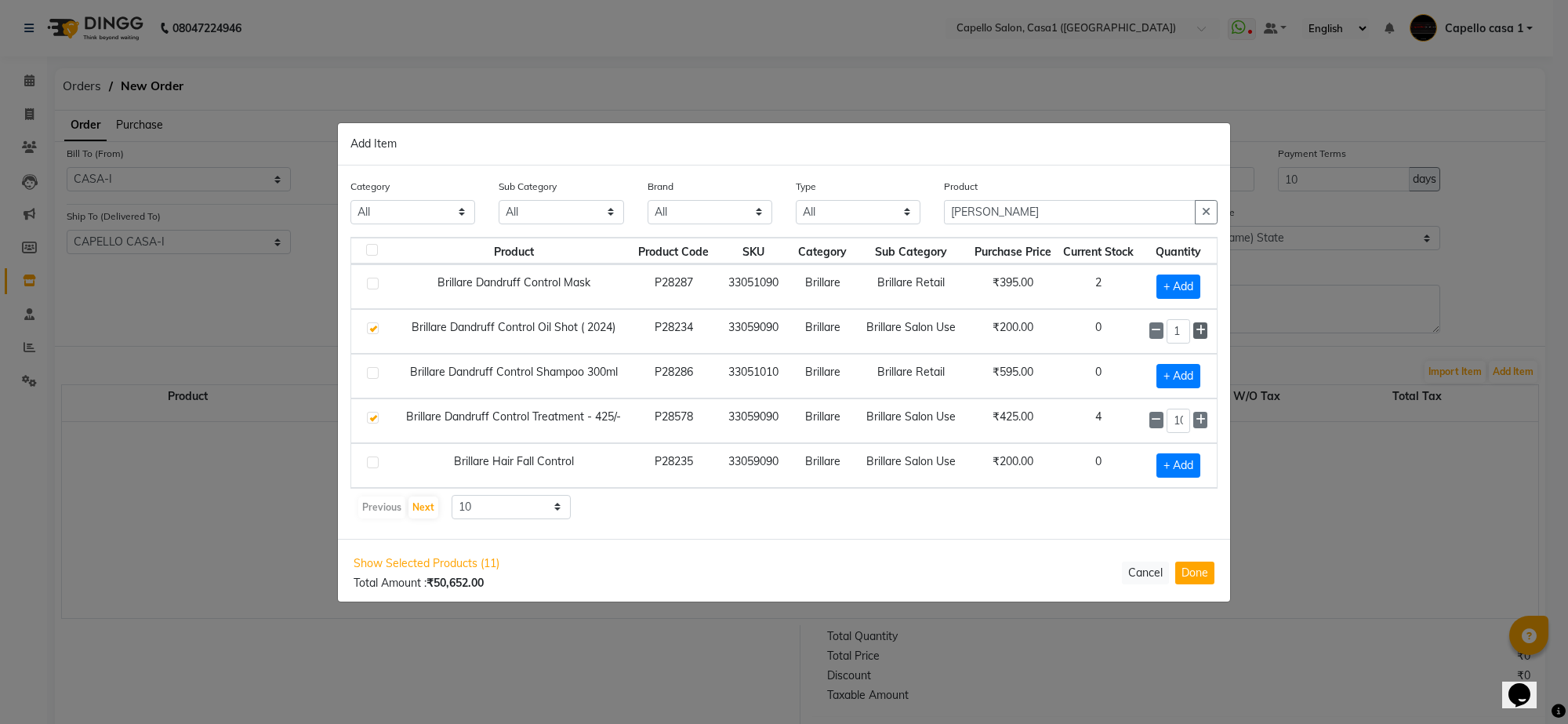
click at [1200, 331] on icon at bounding box center [1200, 330] width 10 height 11
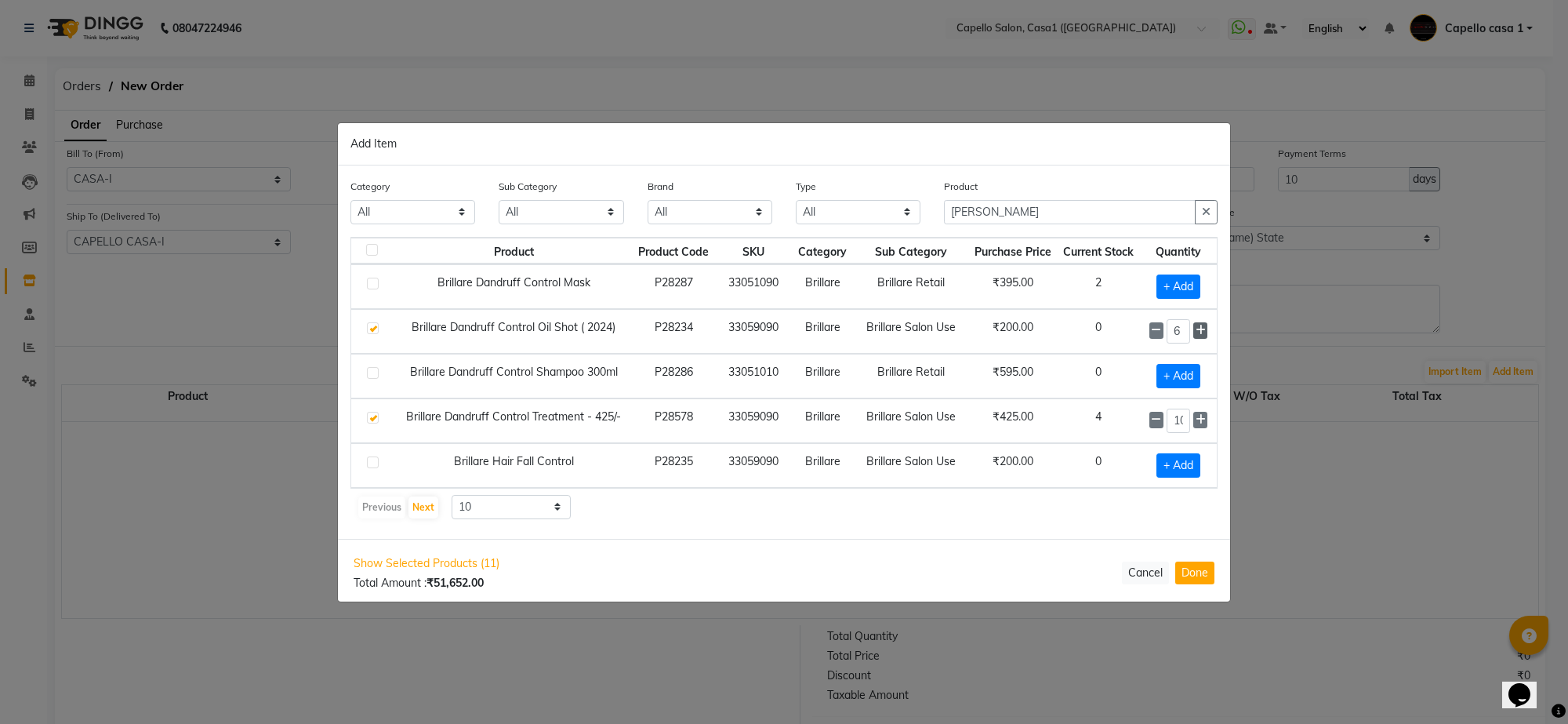
click at [1200, 331] on icon at bounding box center [1200, 330] width 10 height 11
type input "10"
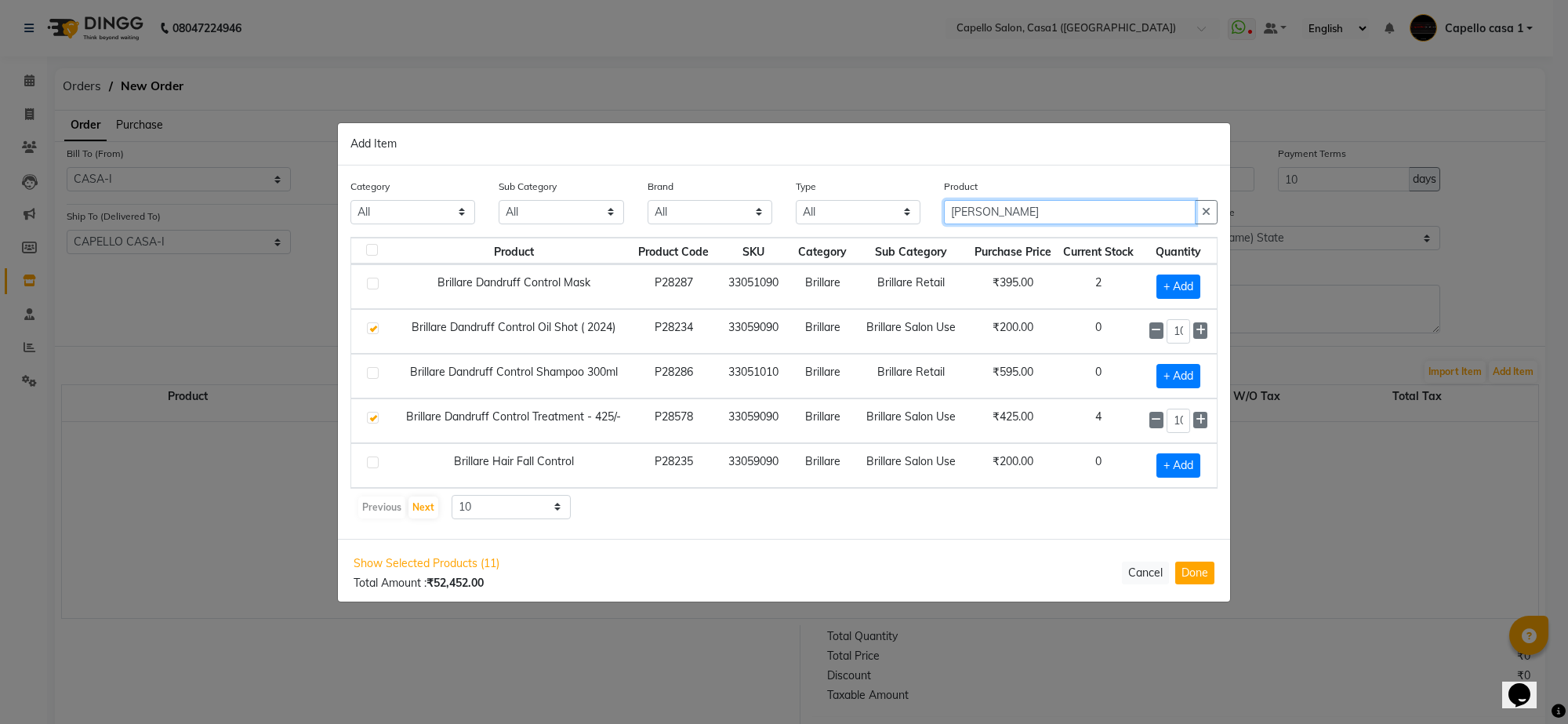
click at [998, 204] on input "brill" at bounding box center [1069, 212] width 251 height 25
click at [373, 464] on label at bounding box center [373, 462] width 12 height 12
click at [373, 464] on input "checkbox" at bounding box center [372, 463] width 10 height 10
checkbox input "true"
click at [1206, 468] on span at bounding box center [1200, 465] width 14 height 17
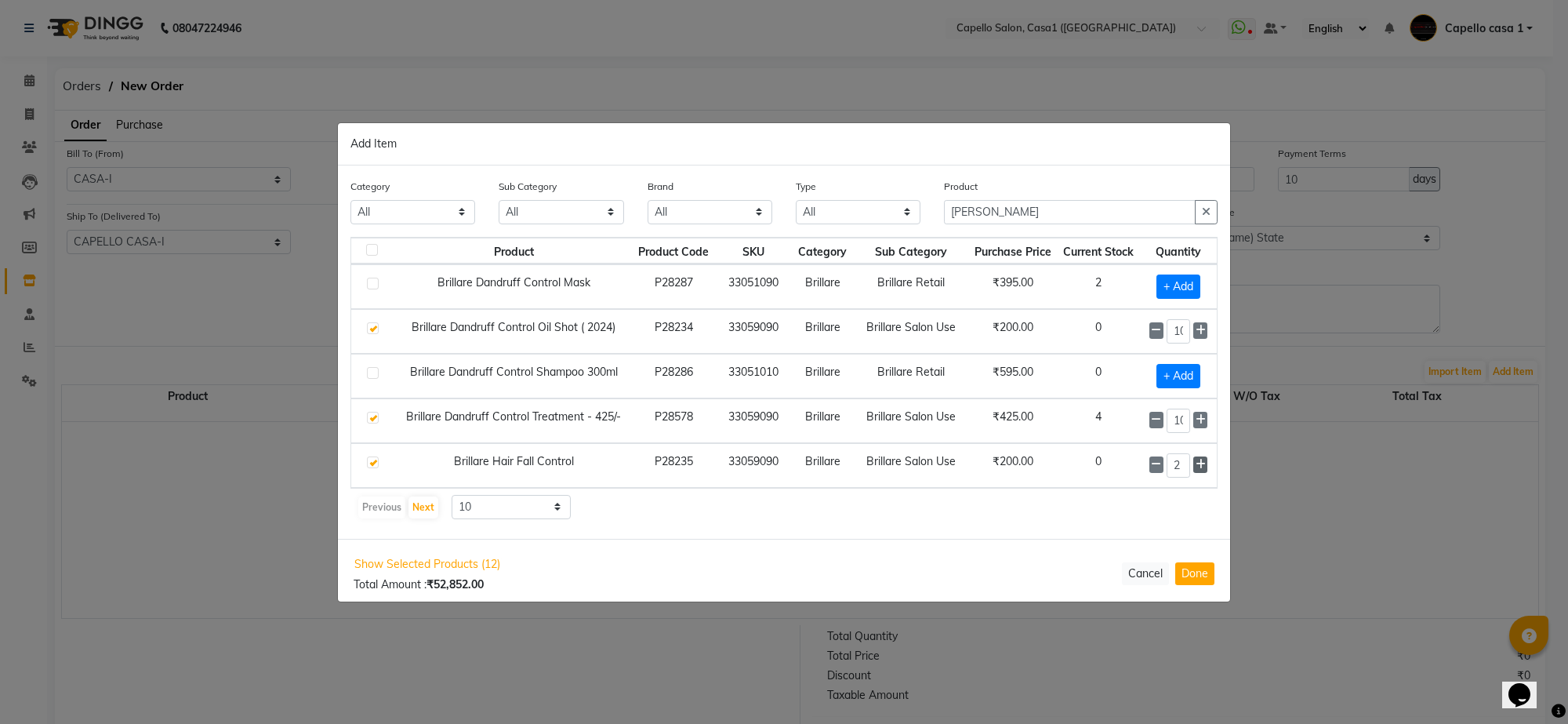
click at [1206, 468] on span at bounding box center [1200, 465] width 14 height 17
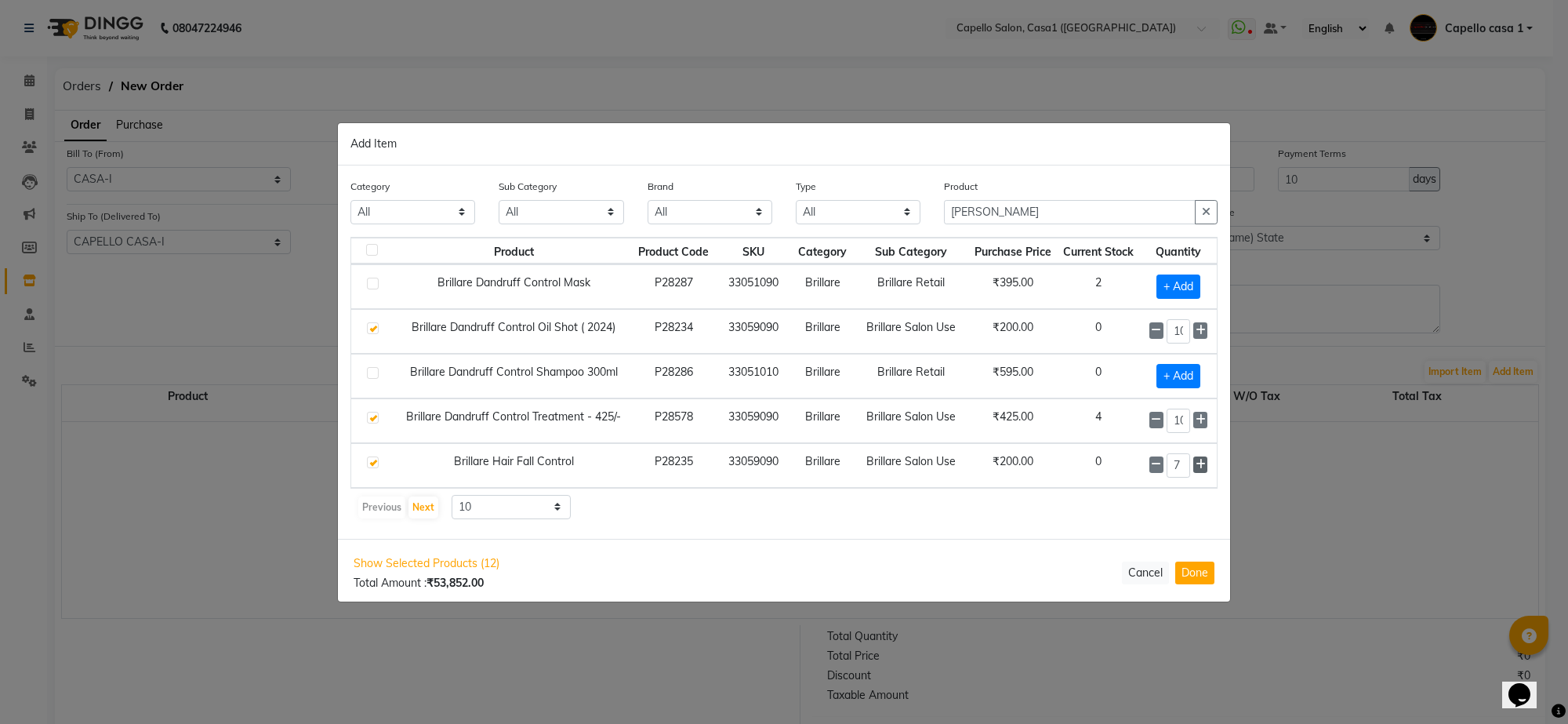
click at [1206, 468] on span at bounding box center [1200, 465] width 14 height 17
type input "10"
click at [1035, 205] on input "brill" at bounding box center [1069, 212] width 251 height 25
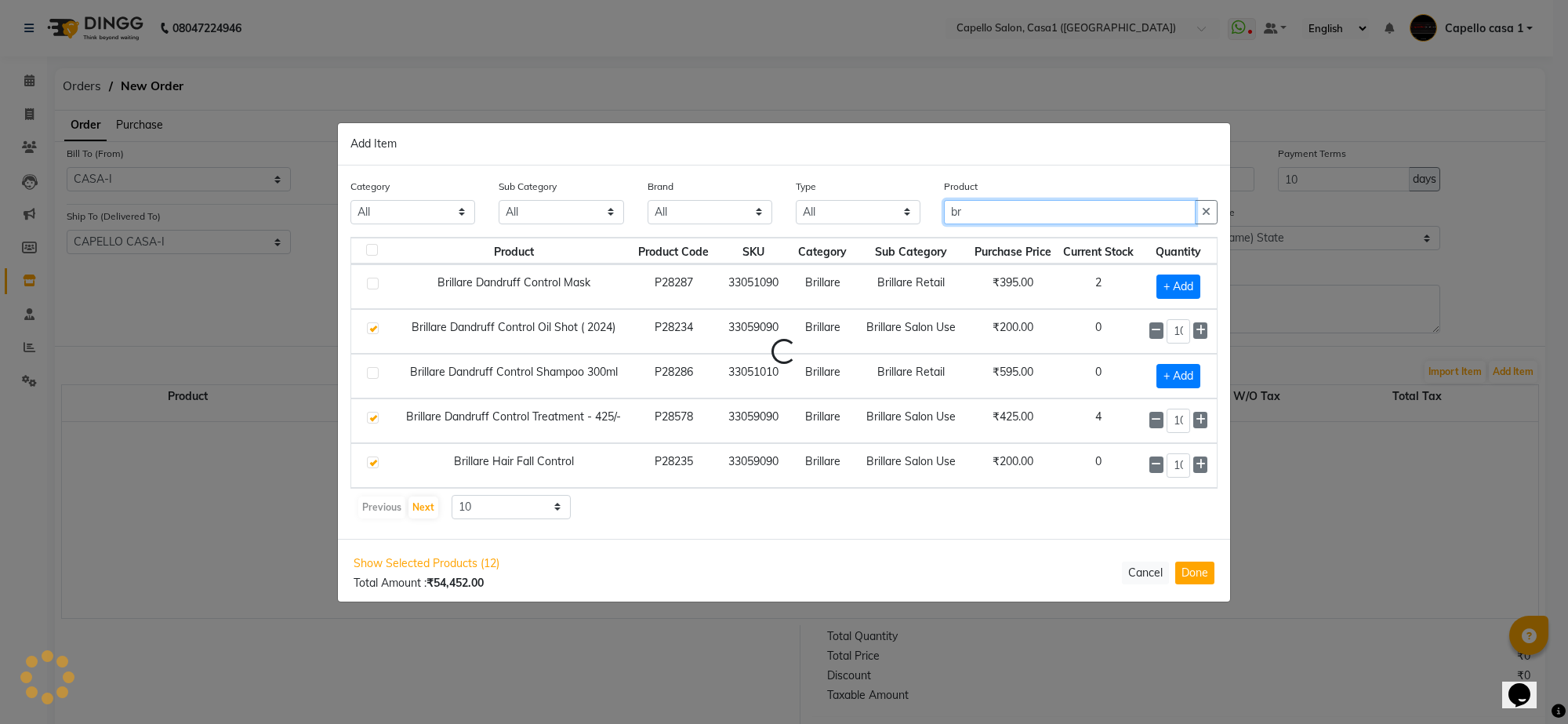
type input "b"
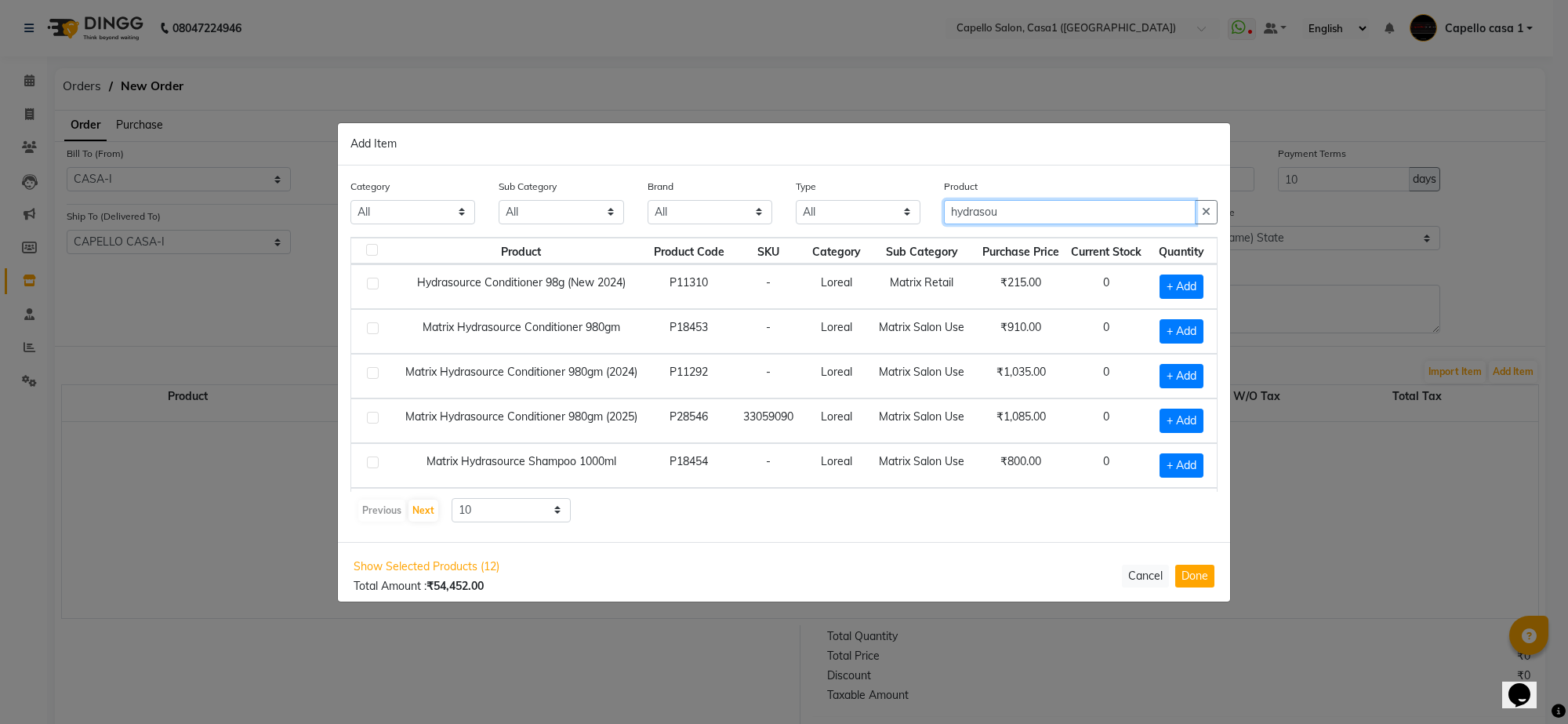
scroll to position [137, 0]
type input "hydrasou"
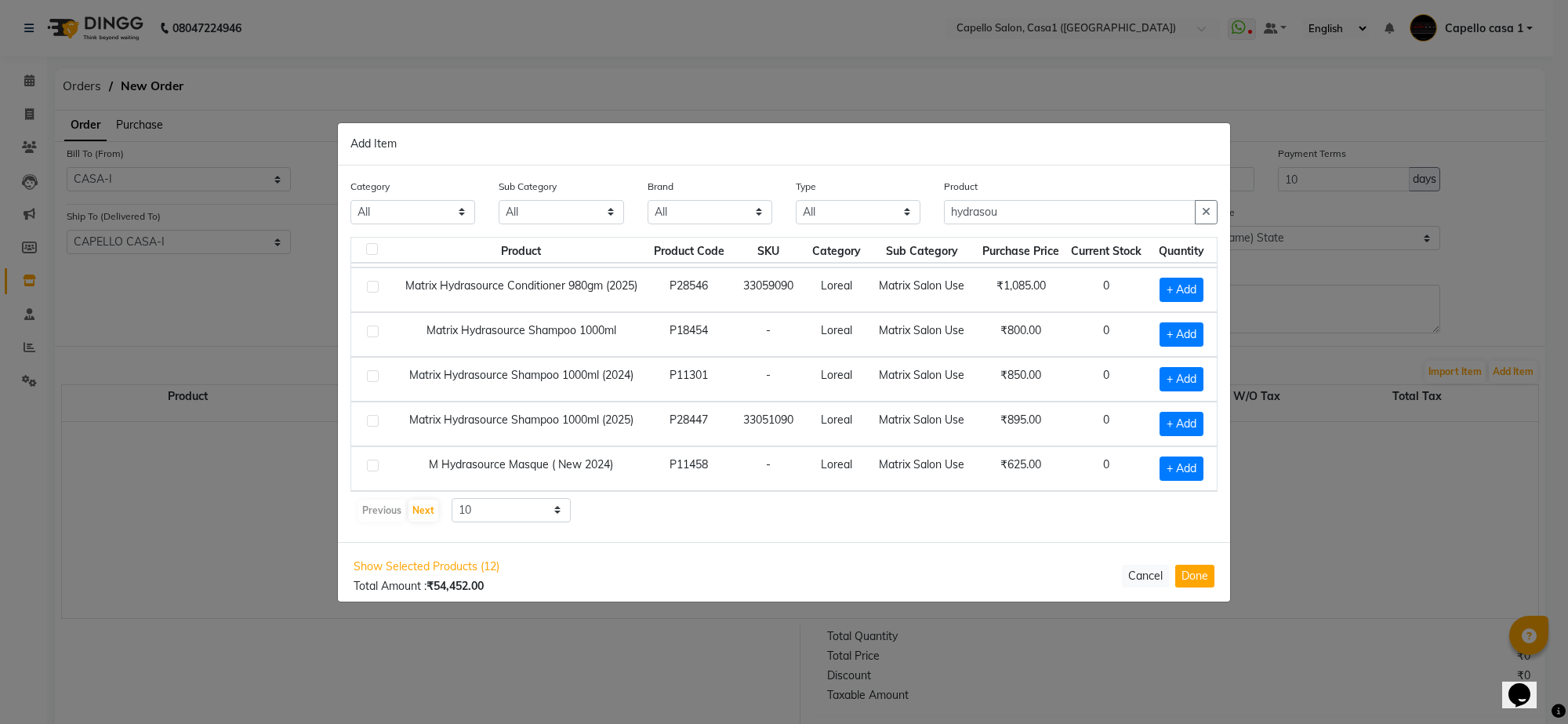
click at [374, 417] on label at bounding box center [373, 420] width 12 height 12
click at [374, 417] on input "checkbox" at bounding box center [372, 421] width 10 height 10
checkbox input "true"
click at [1195, 420] on icon at bounding box center [1200, 423] width 10 height 11
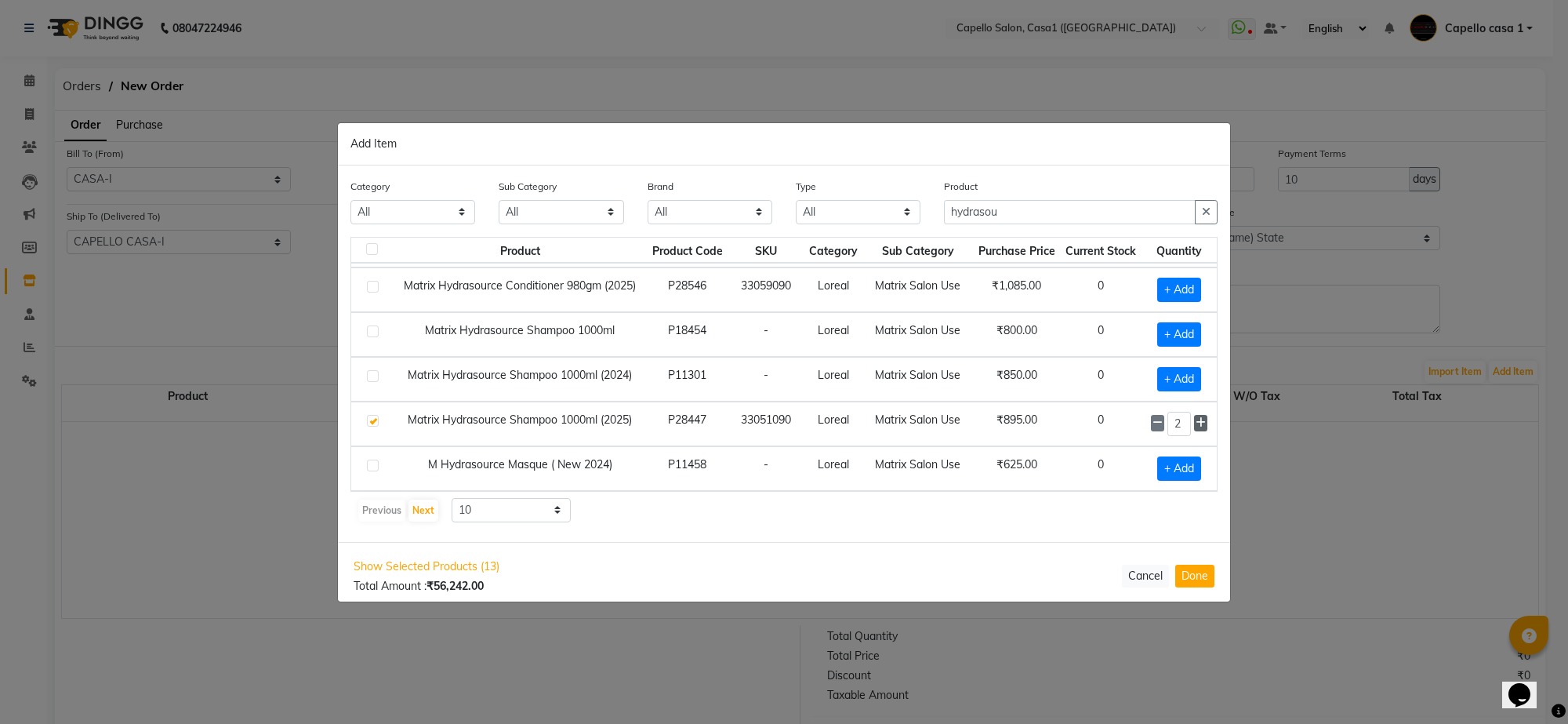
click at [1195, 420] on icon at bounding box center [1200, 423] width 10 height 11
type input "3"
click at [1034, 213] on input "hydrasou" at bounding box center [1069, 212] width 251 height 25
type input "h"
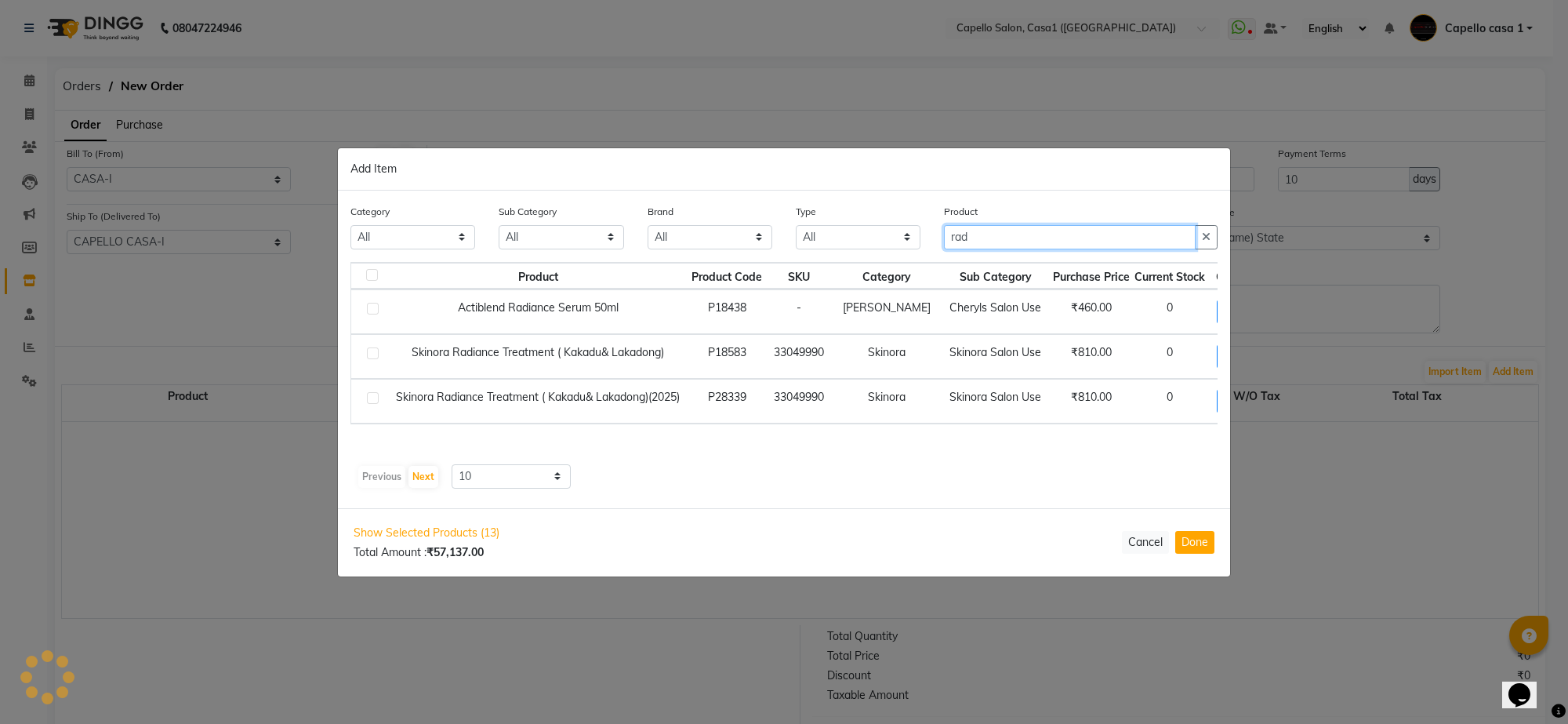
scroll to position [0, 0]
type input "radia"
click at [373, 396] on label at bounding box center [373, 398] width 12 height 12
click at [373, 396] on input "checkbox" at bounding box center [372, 399] width 10 height 10
checkbox input "true"
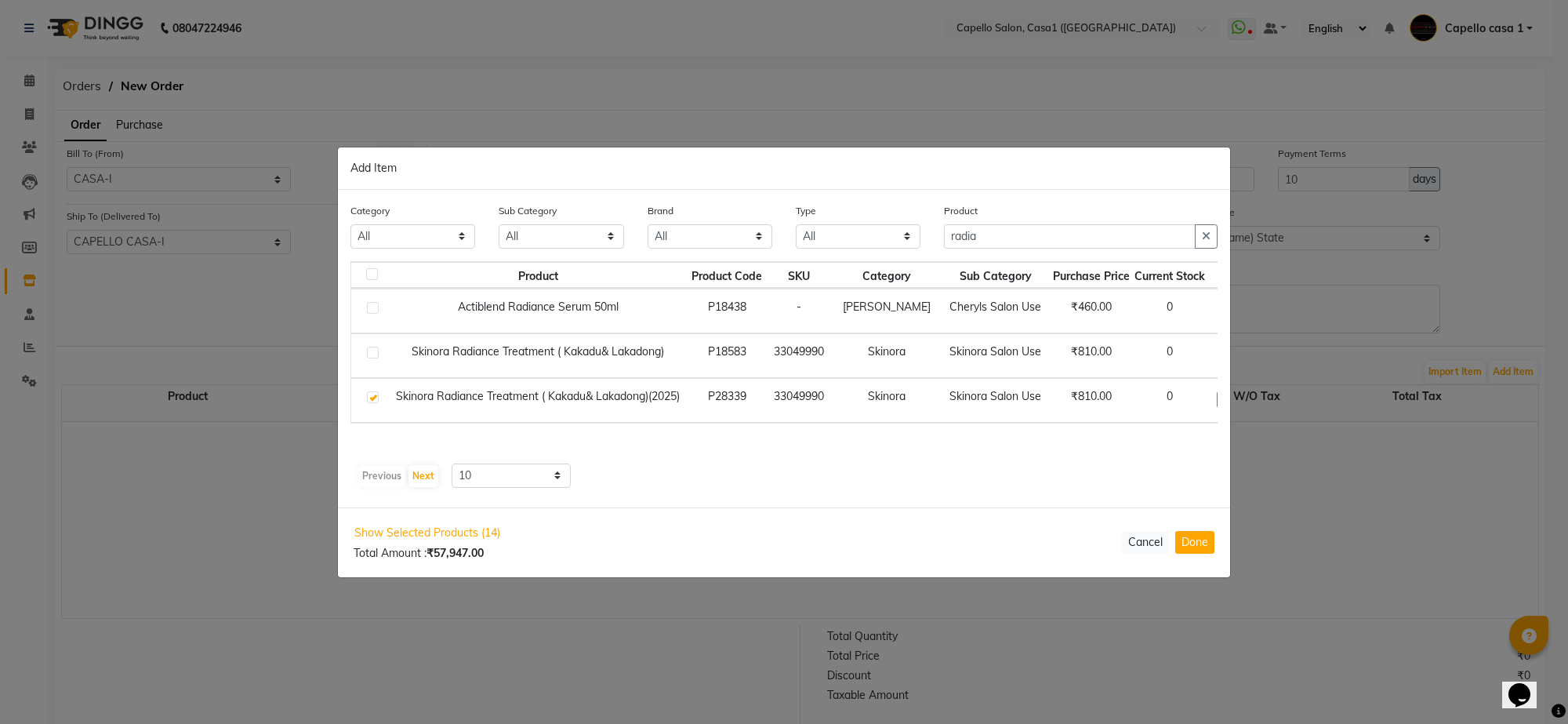
scroll to position [0, 21]
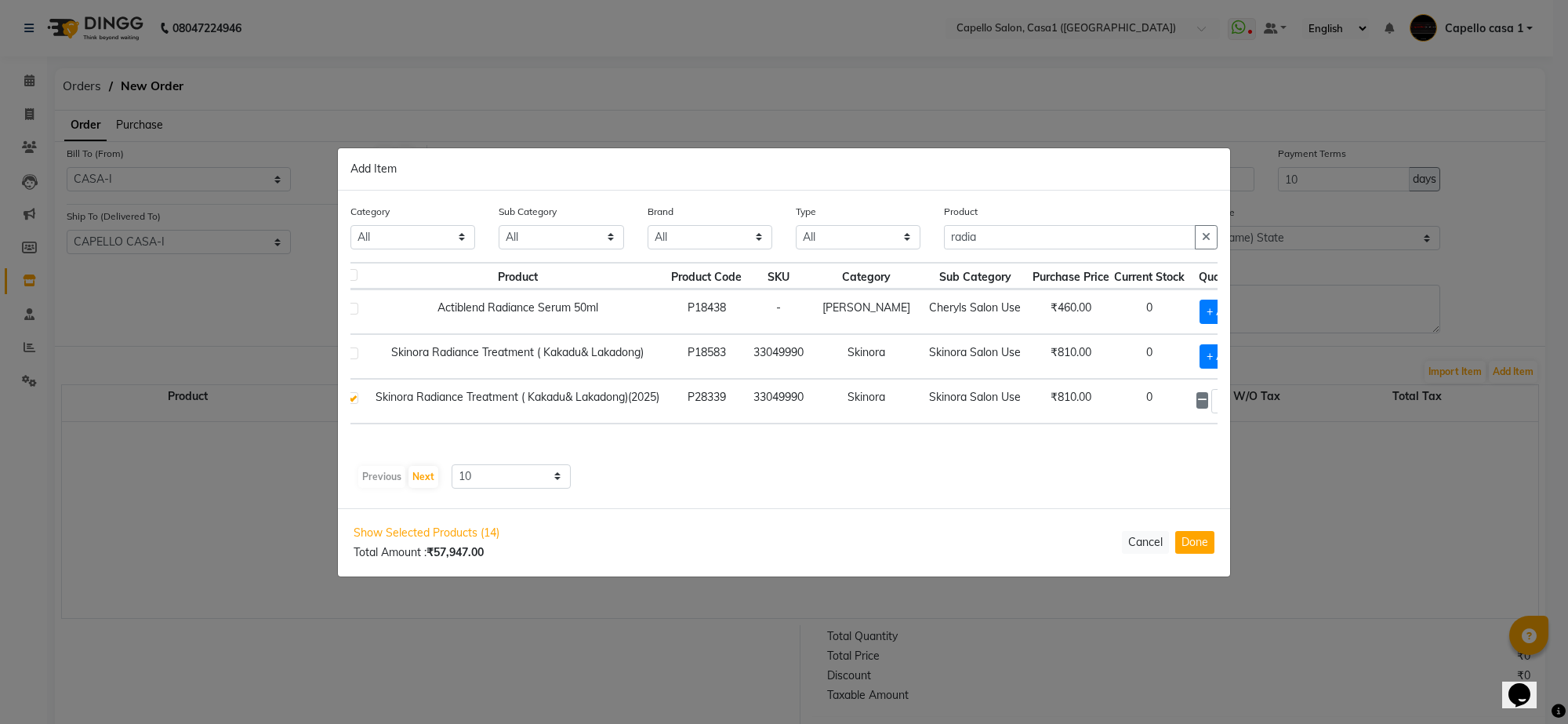
click at [1236, 402] on icon at bounding box center [1241, 400] width 10 height 11
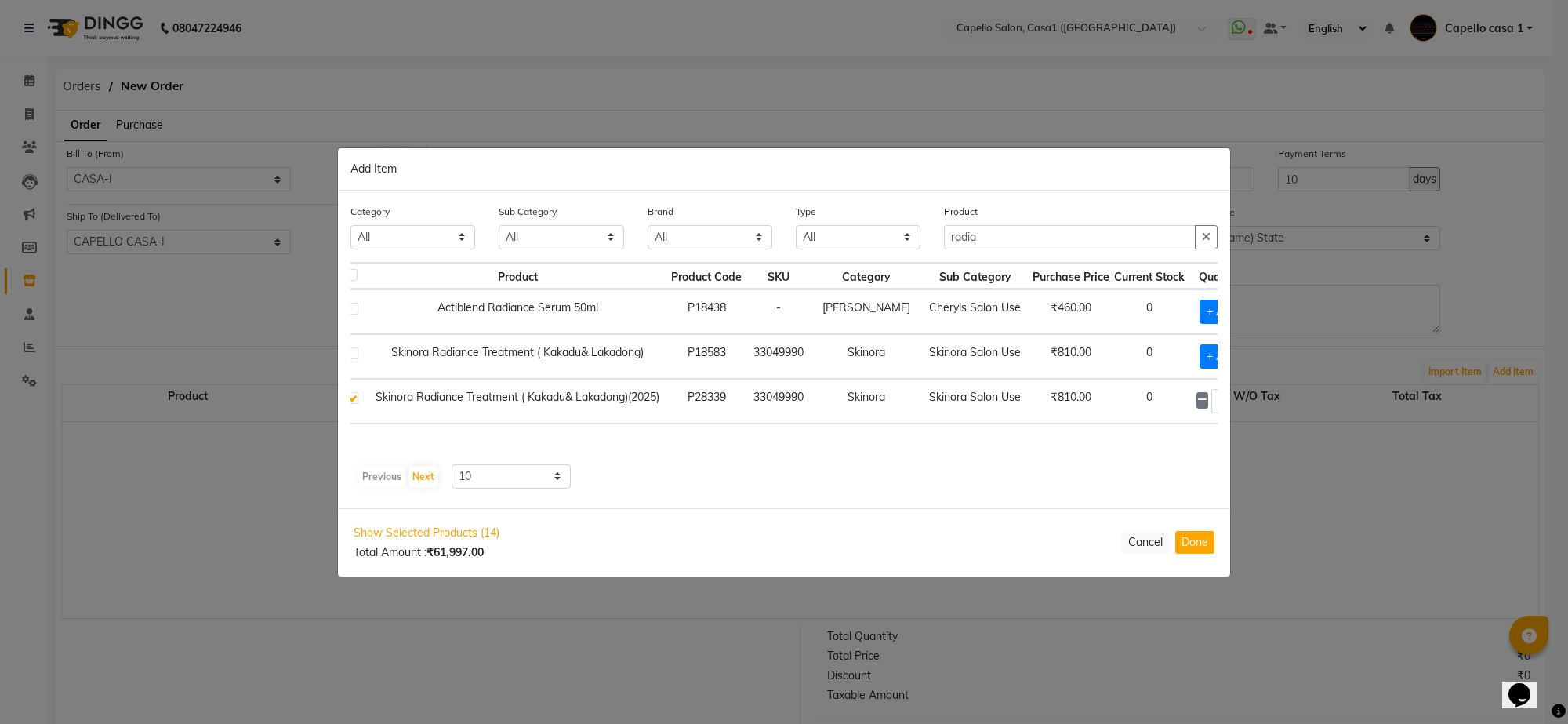
click at [1236, 402] on icon at bounding box center [1241, 400] width 10 height 11
click at [1197, 400] on icon at bounding box center [1202, 400] width 10 height 11
type input "8"
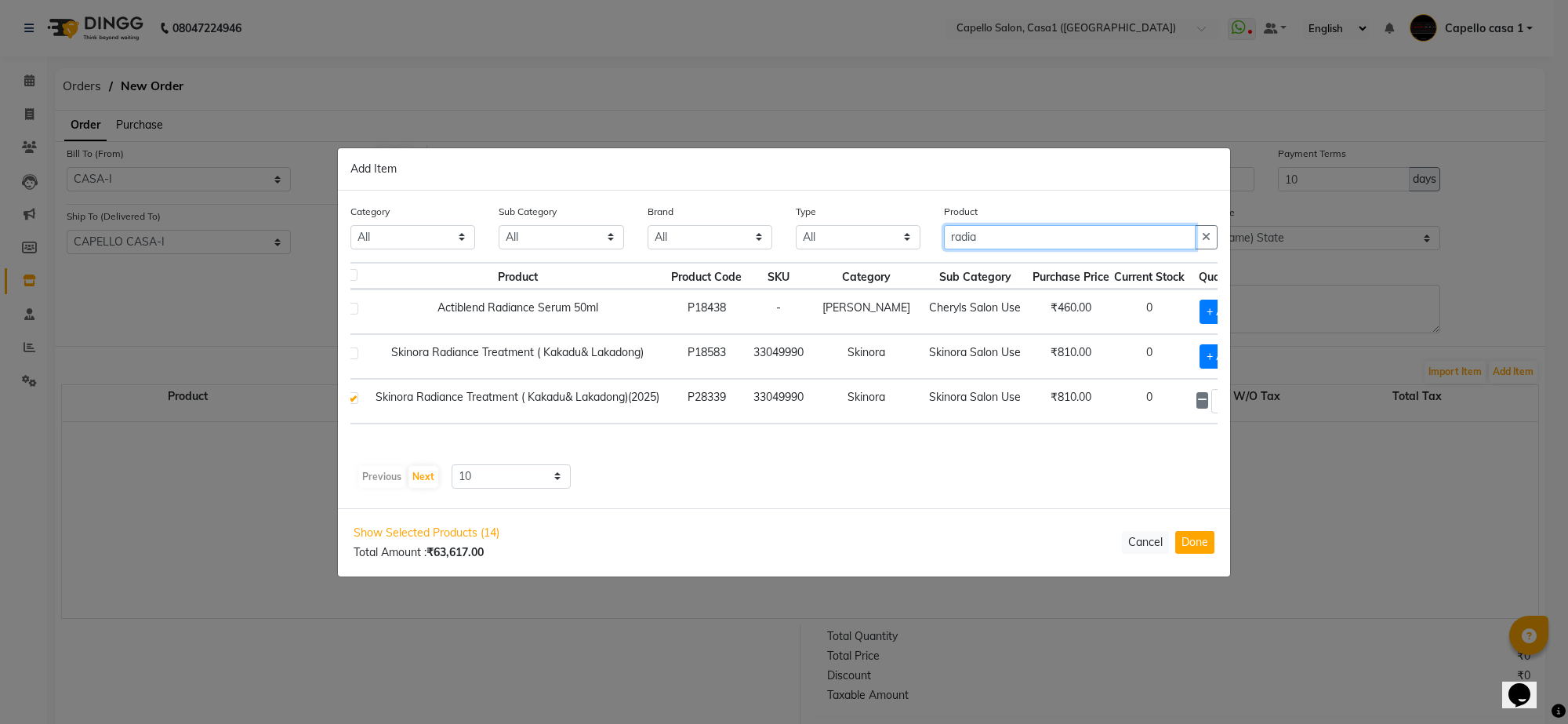
click at [1055, 233] on input "radia" at bounding box center [1069, 237] width 251 height 25
type input "r"
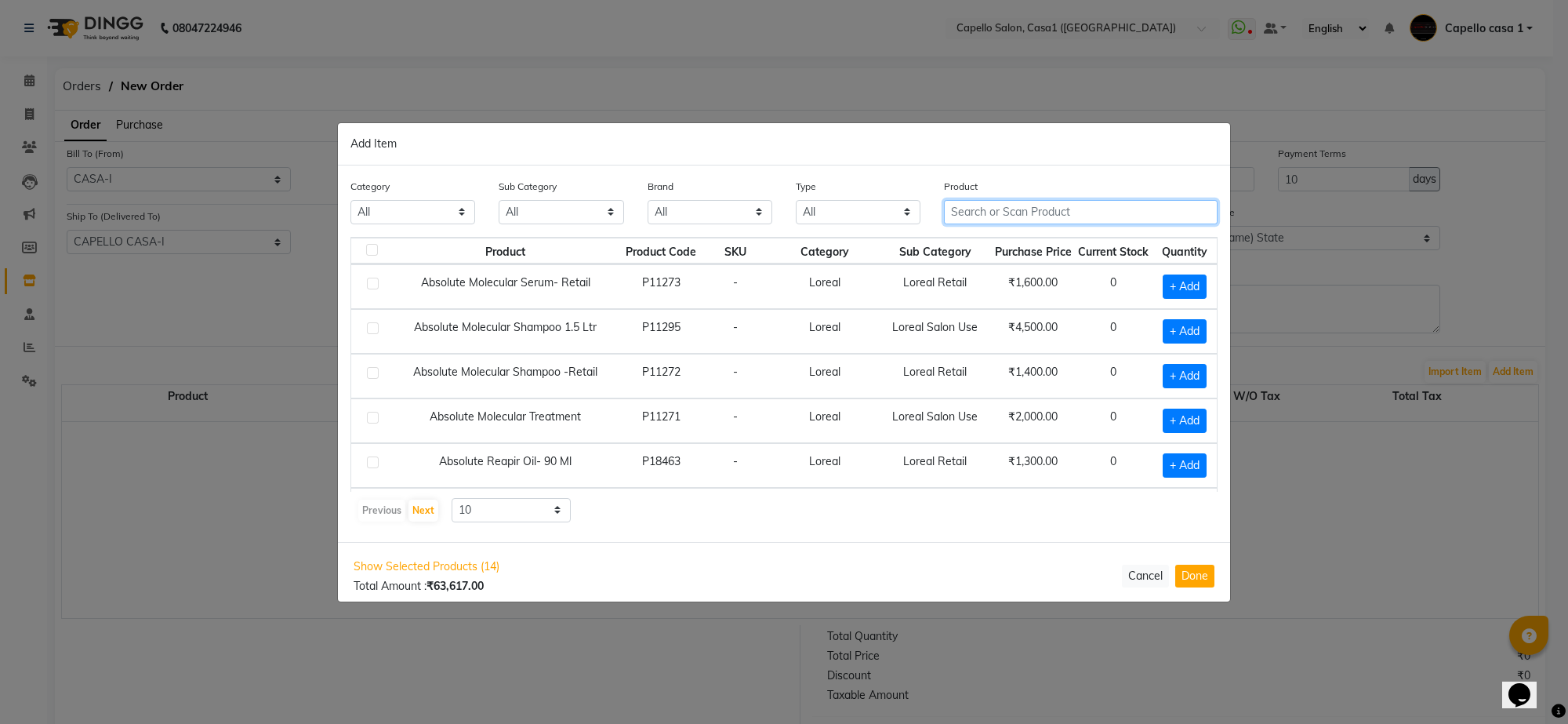
scroll to position [0, 0]
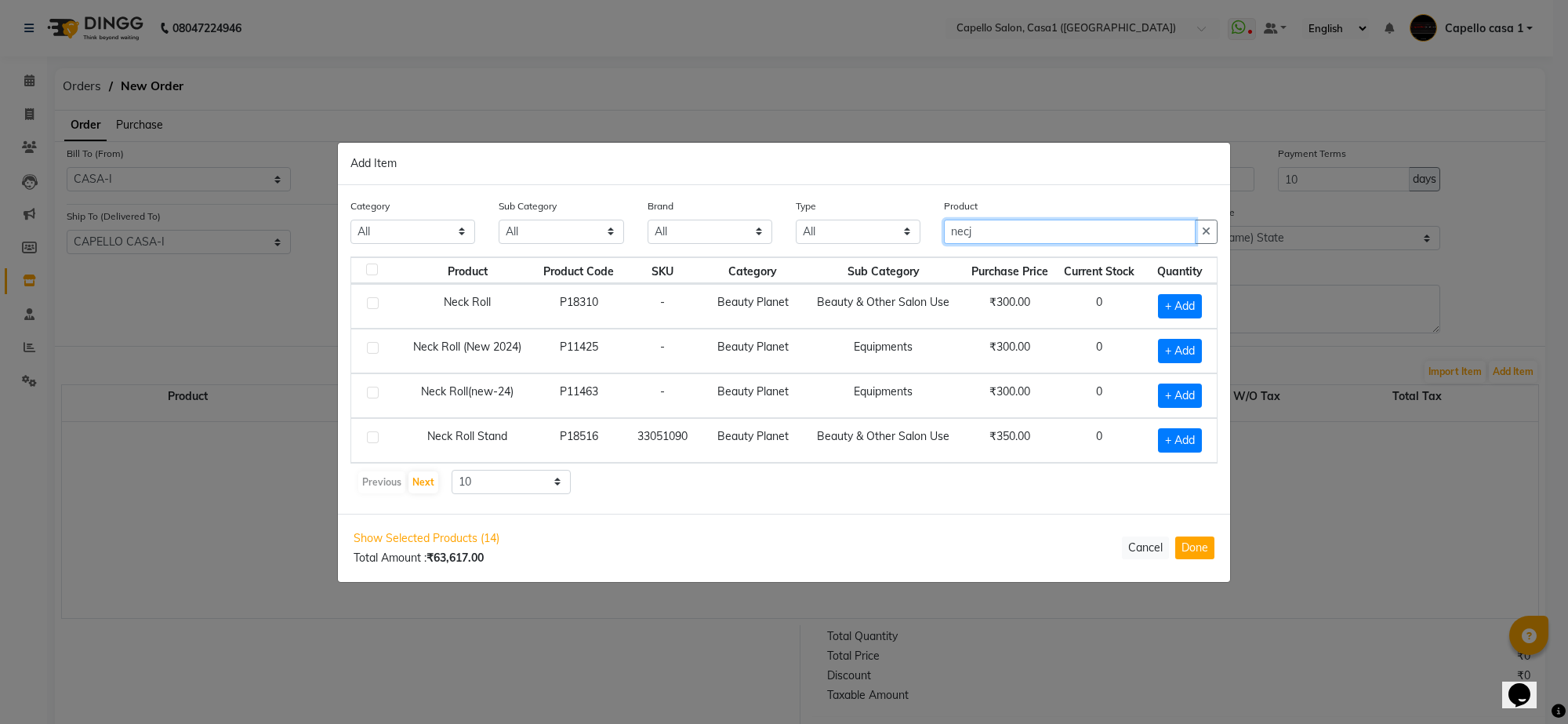
type input "necj"
click at [373, 298] on label at bounding box center [373, 303] width 12 height 12
click at [373, 299] on input "checkbox" at bounding box center [372, 304] width 10 height 10
checkbox input "true"
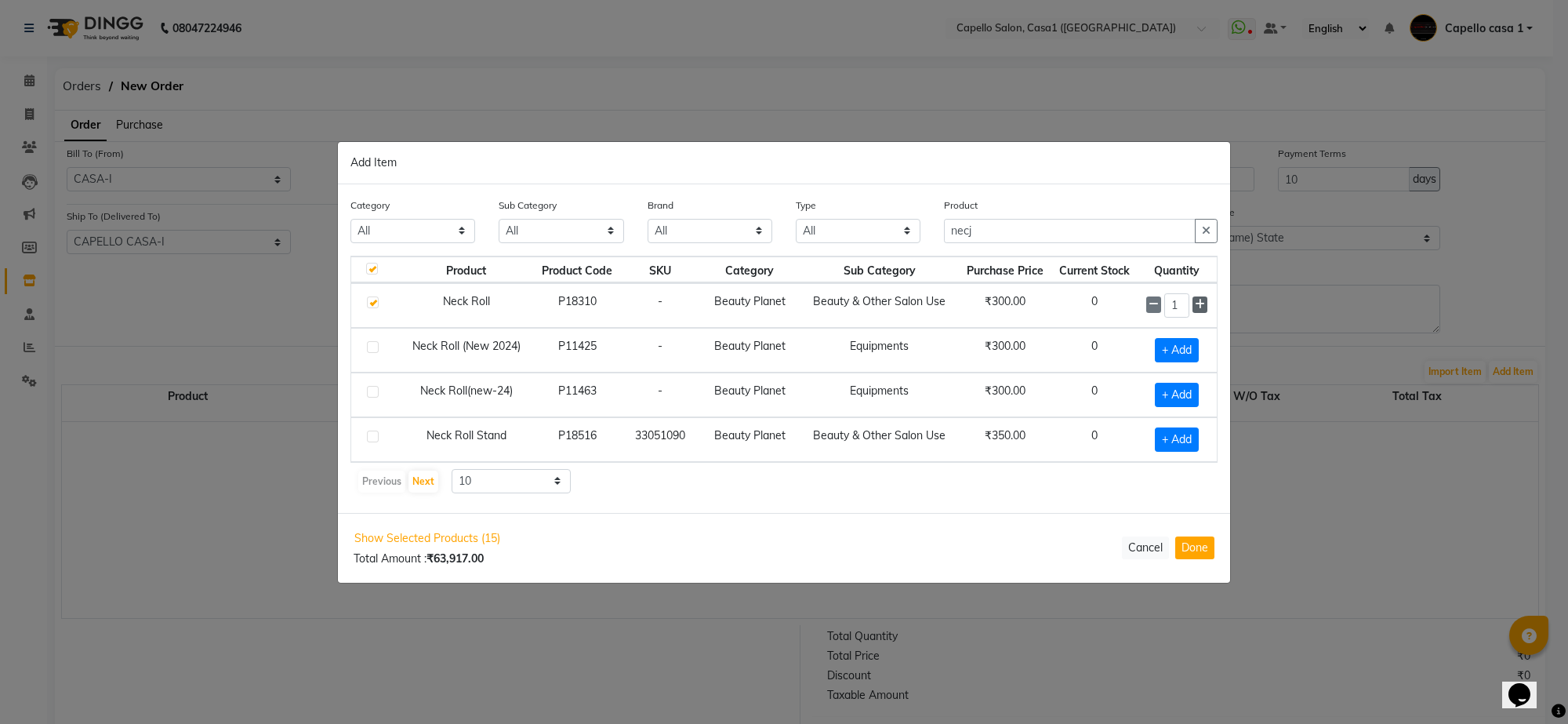
click at [1204, 303] on icon at bounding box center [1199, 305] width 10 height 11
type input "2"
click at [1054, 226] on input "necj" at bounding box center [1069, 232] width 251 height 25
type input "n"
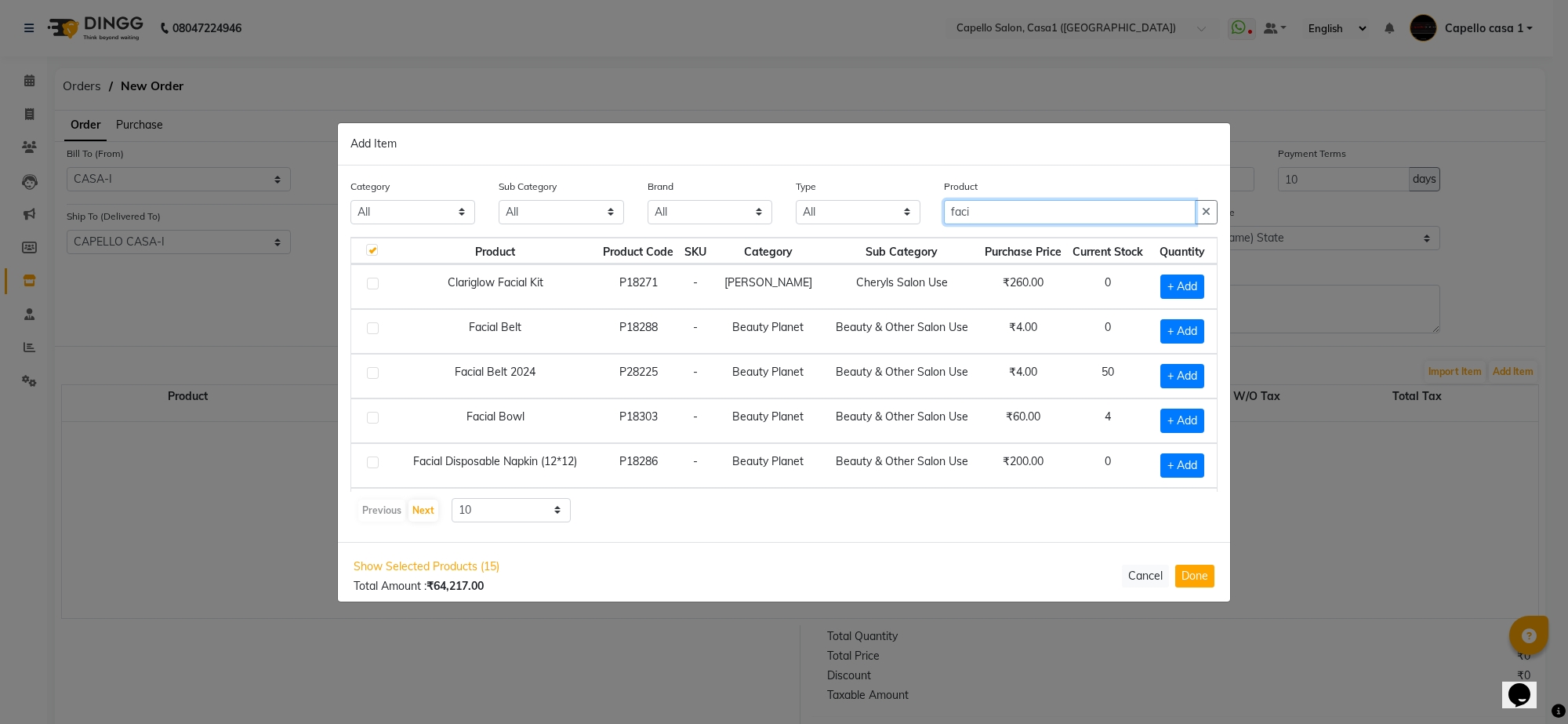
type input "faci"
click at [374, 331] on label at bounding box center [373, 328] width 12 height 12
click at [374, 331] on input "checkbox" at bounding box center [372, 328] width 10 height 10
checkbox input "true"
checkbox input "false"
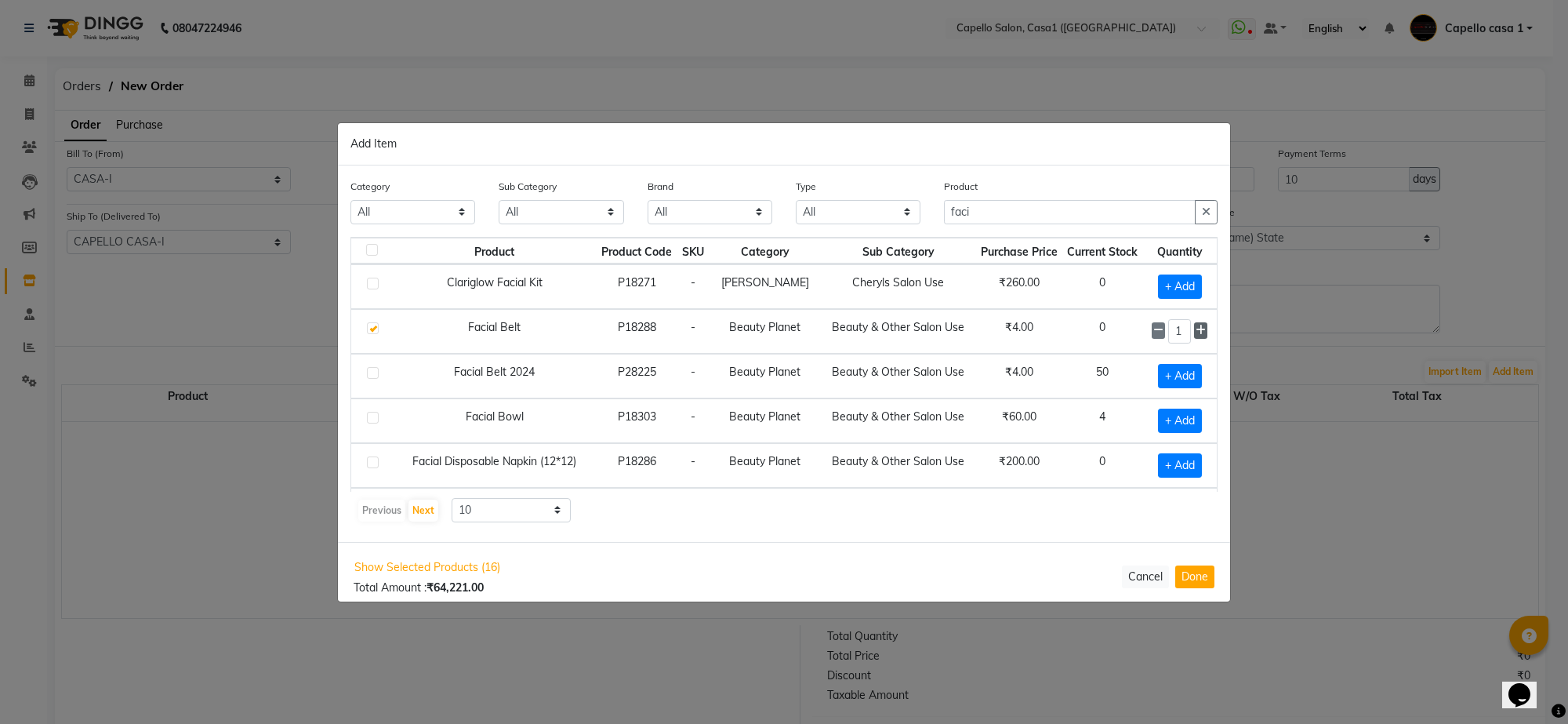
click at [1194, 326] on span at bounding box center [1200, 330] width 13 height 17
type input "2"
click at [1006, 194] on div "Product faci" at bounding box center [1080, 201] width 273 height 46
click at [1008, 220] on input "faci" at bounding box center [1069, 212] width 251 height 25
type input "f"
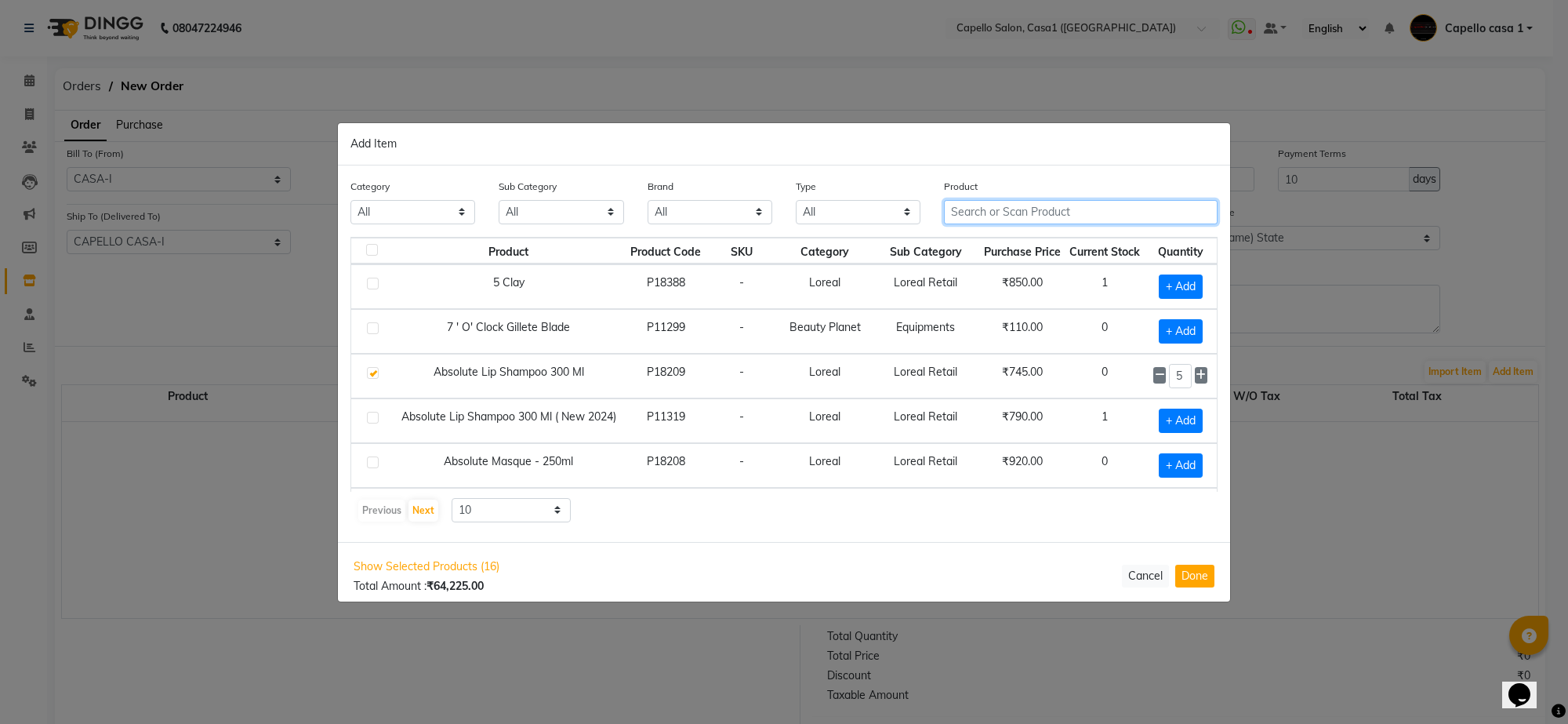
click at [1058, 205] on input "text" at bounding box center [1080, 212] width 273 height 25
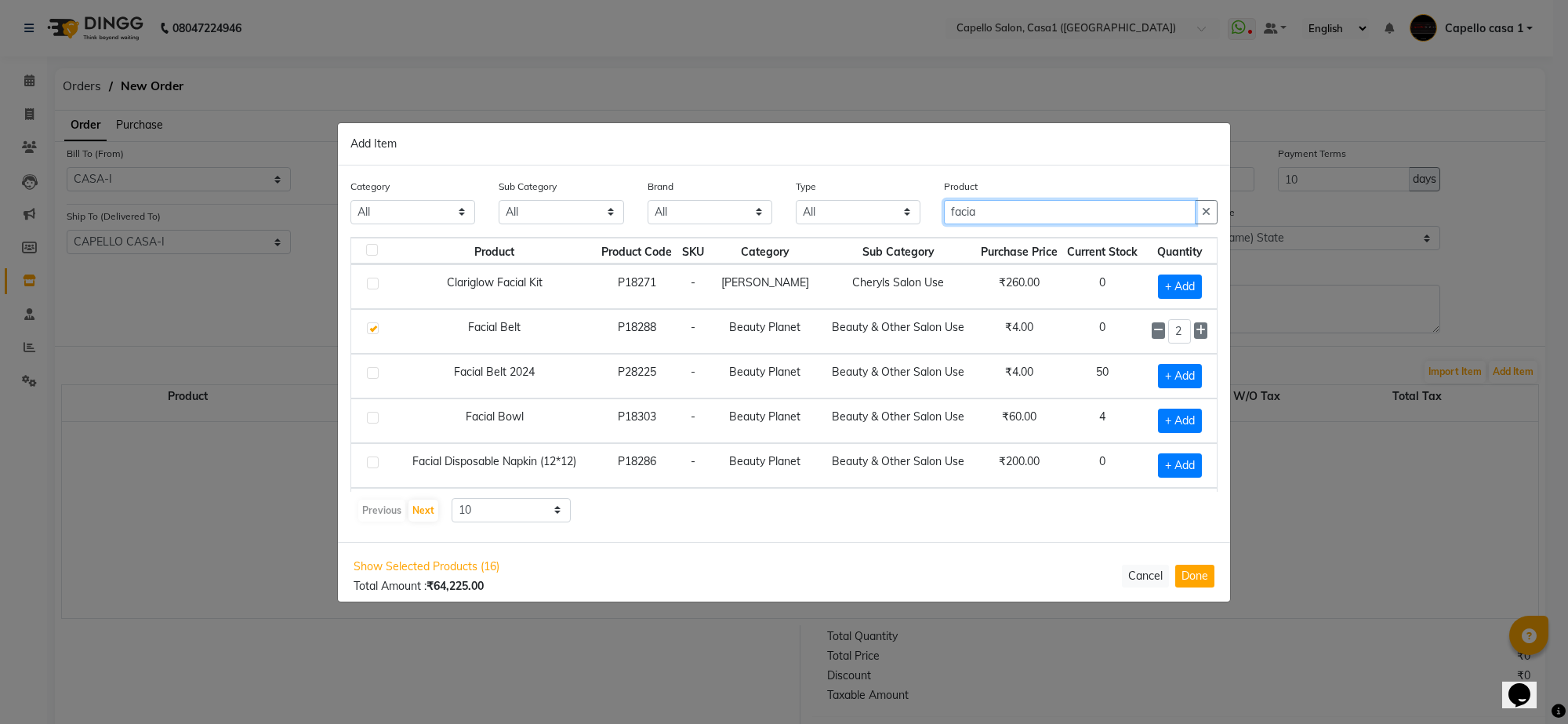
click at [1030, 209] on input "facia" at bounding box center [1069, 212] width 251 height 25
type input "f"
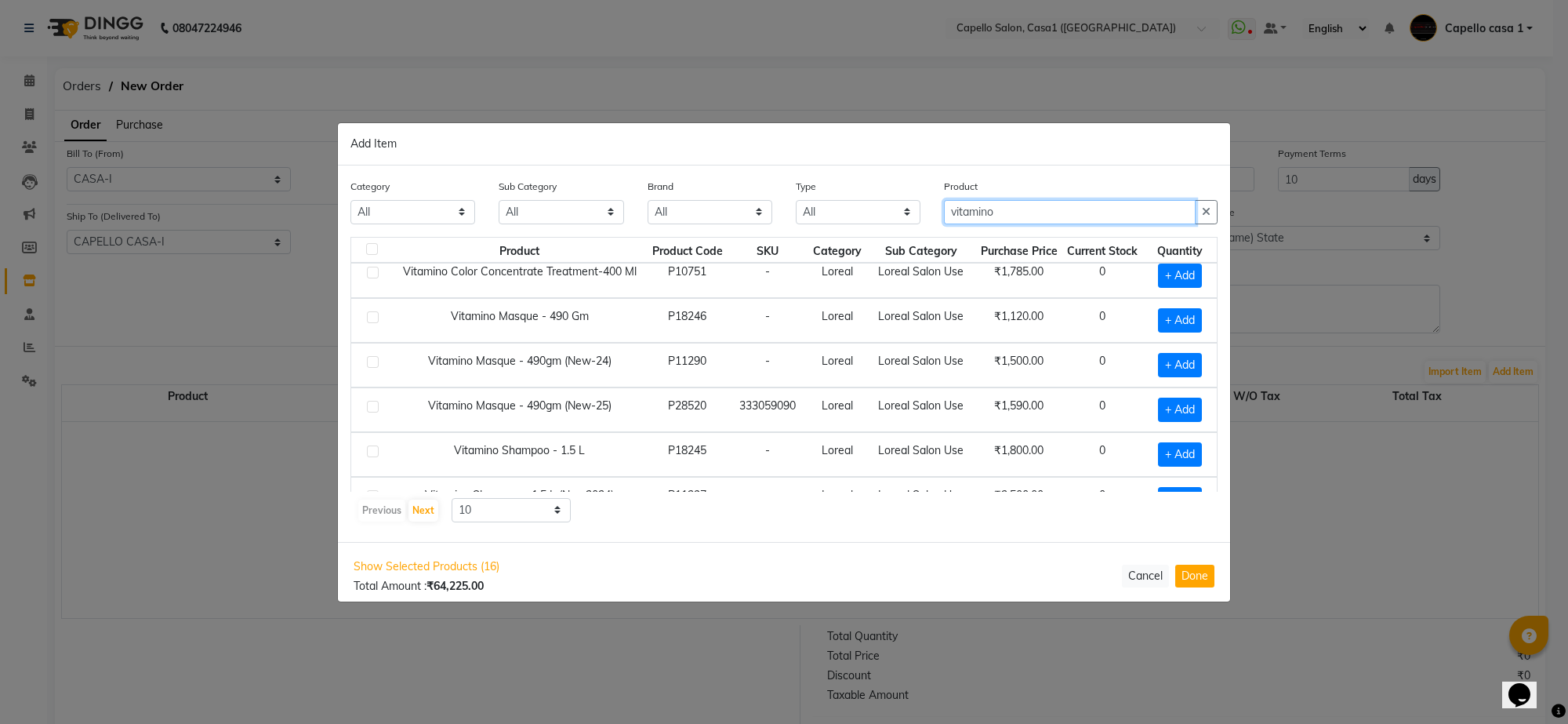
scroll to position [98, 0]
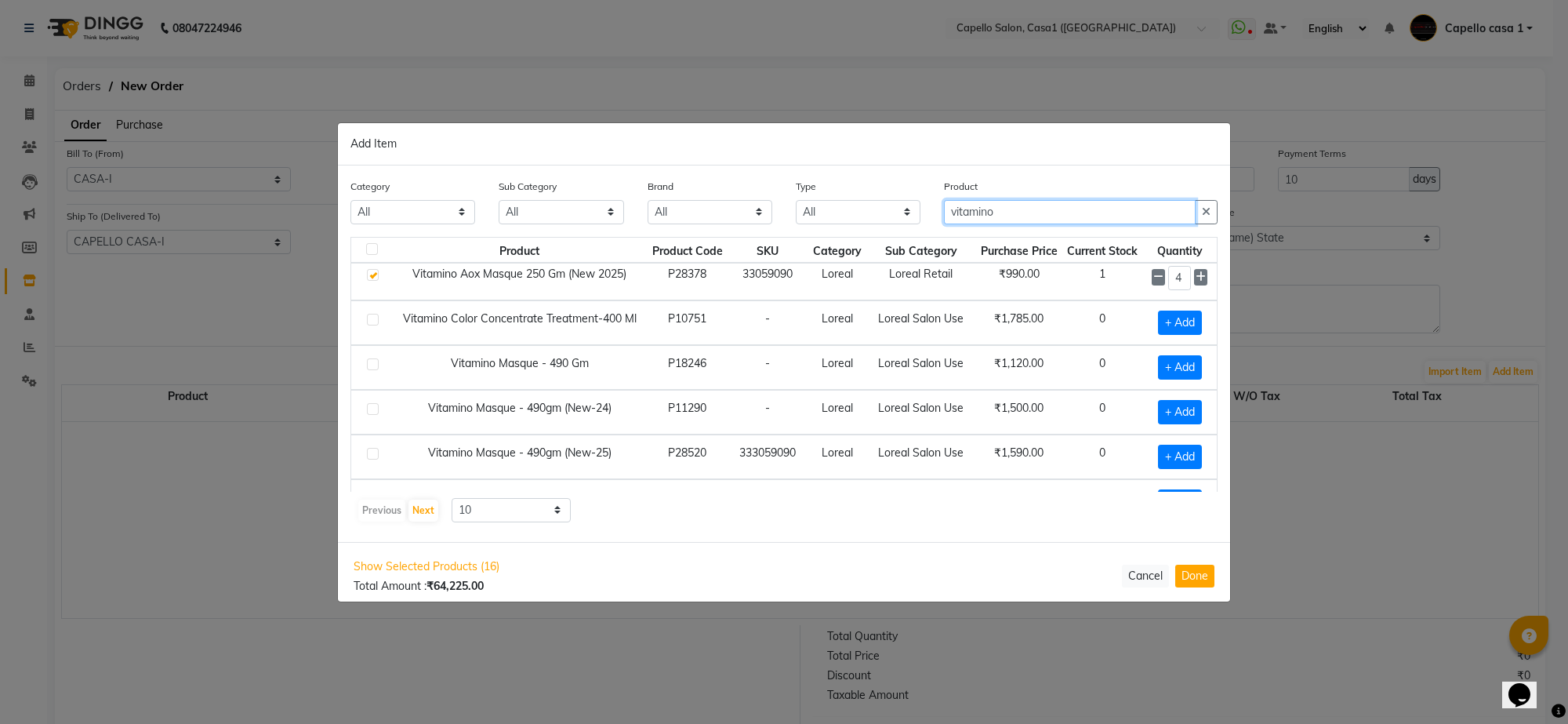
type input "vitamino"
drag, startPoint x: 374, startPoint y: 456, endPoint x: 439, endPoint y: 455, distance: 65.0
click at [374, 456] on label at bounding box center [373, 454] width 12 height 12
click at [374, 456] on input "checkbox" at bounding box center [372, 454] width 10 height 10
checkbox input "true"
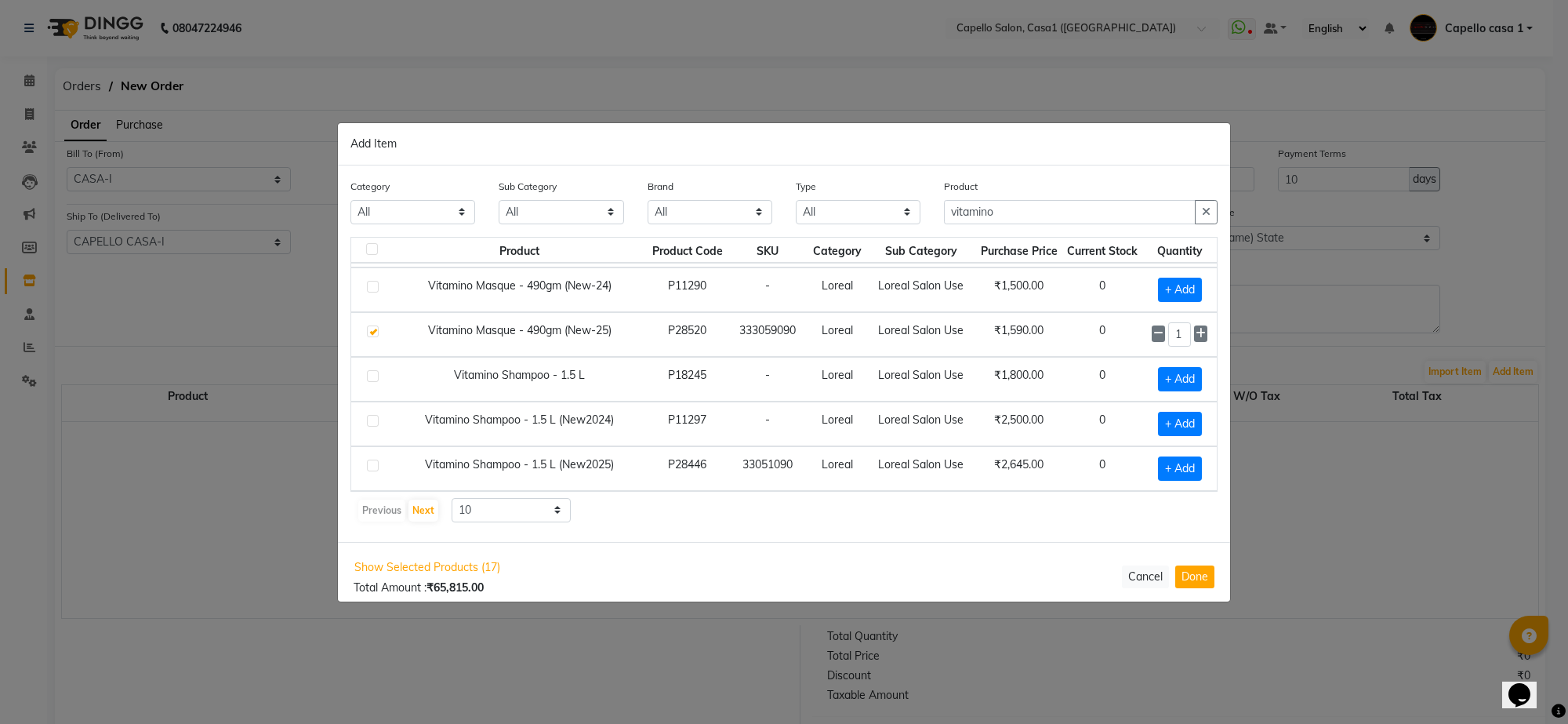
scroll to position [228, 0]
click at [373, 374] on label at bounding box center [373, 376] width 12 height 12
click at [373, 374] on input "checkbox" at bounding box center [372, 377] width 10 height 10
click at [373, 375] on label at bounding box center [373, 376] width 12 height 12
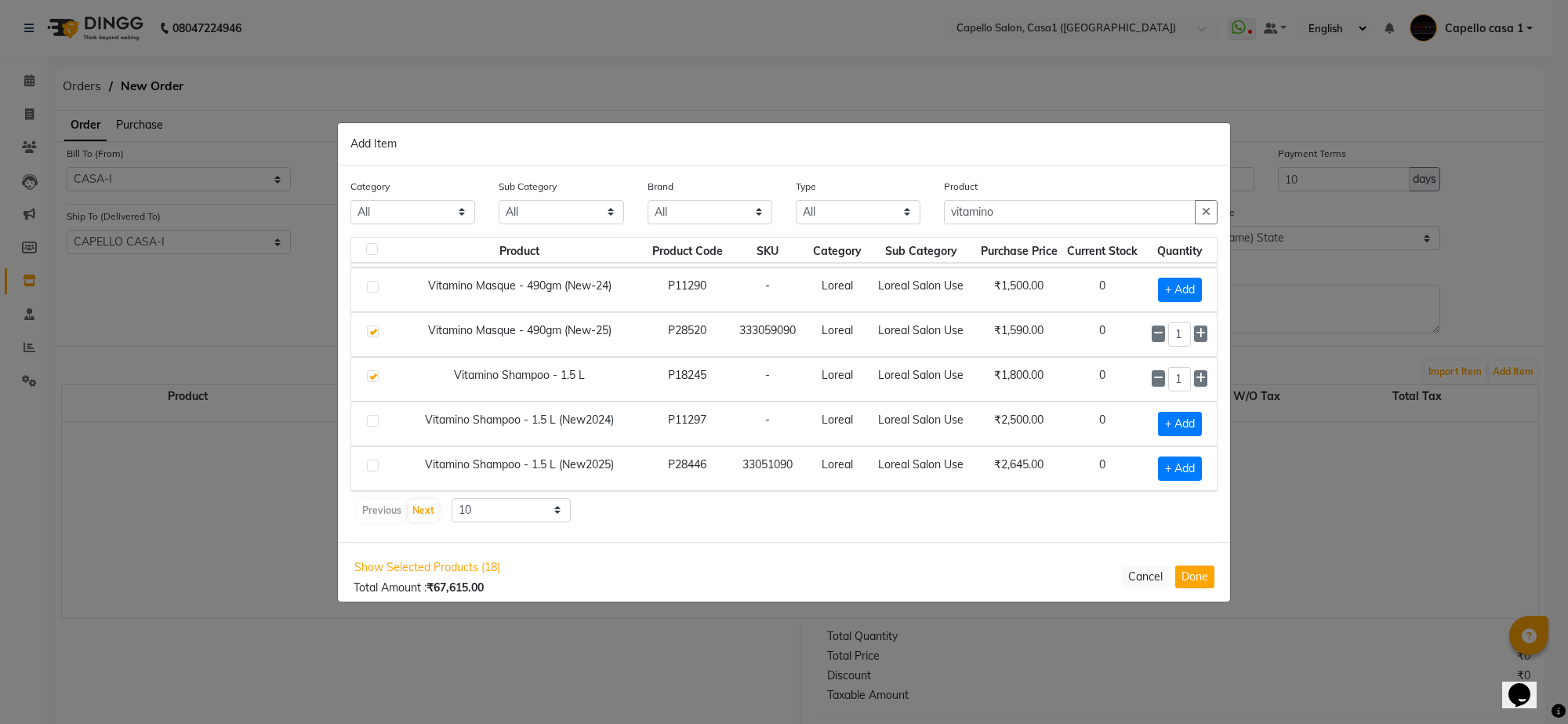
click at [373, 375] on input "checkbox" at bounding box center [372, 377] width 10 height 10
checkbox input "false"
click at [370, 465] on label at bounding box center [373, 465] width 12 height 12
click at [370, 465] on input "checkbox" at bounding box center [372, 466] width 10 height 10
checkbox input "true"
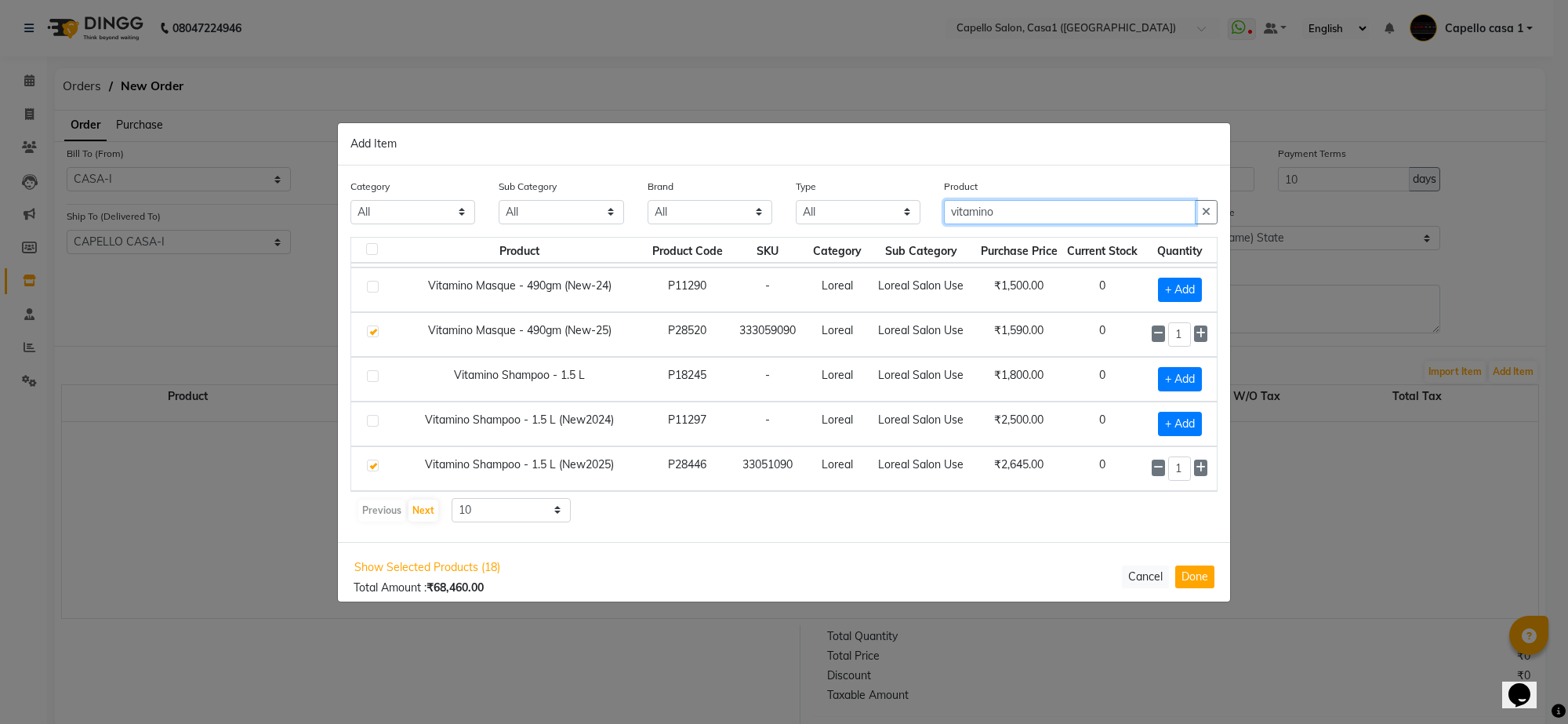
click at [1052, 213] on input "vitamino" at bounding box center [1069, 212] width 251 height 25
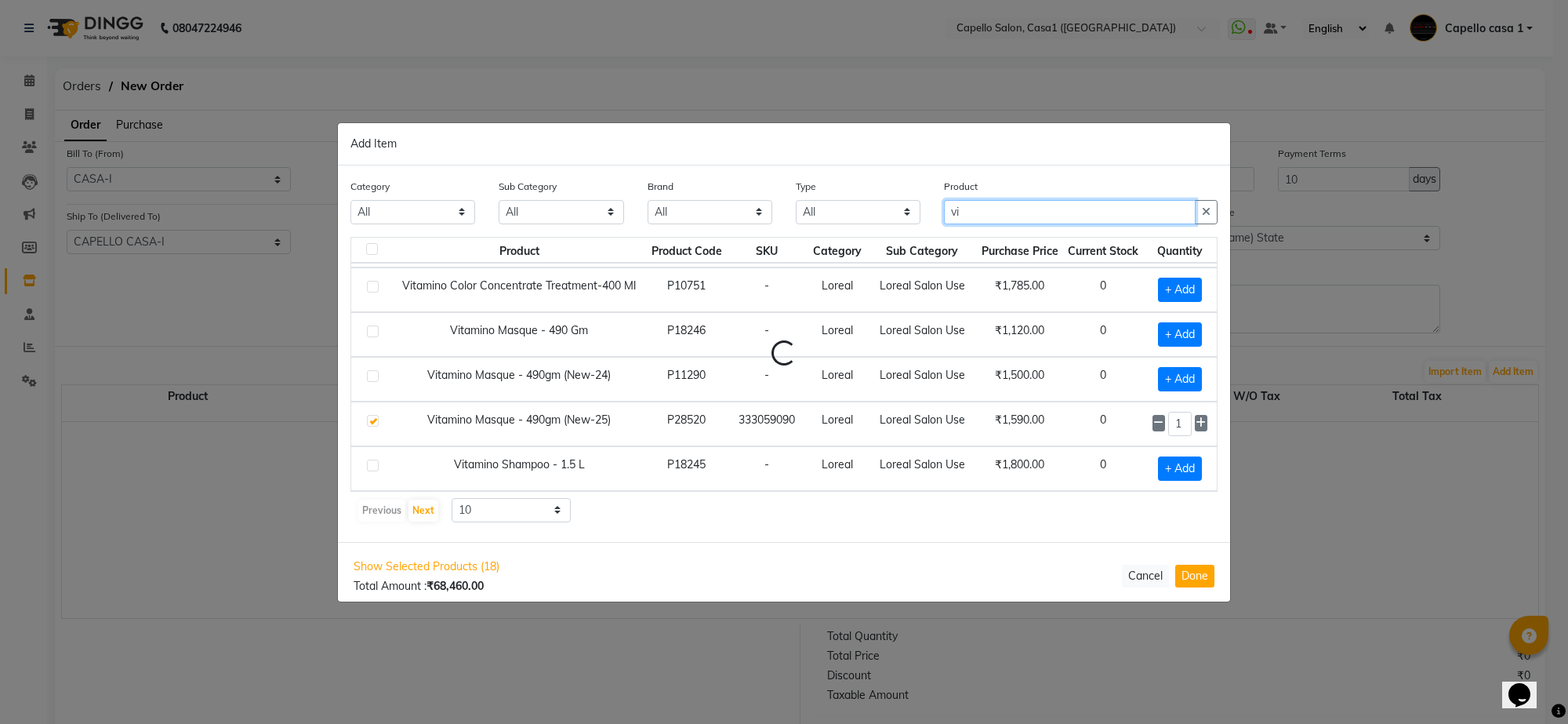
type input "v"
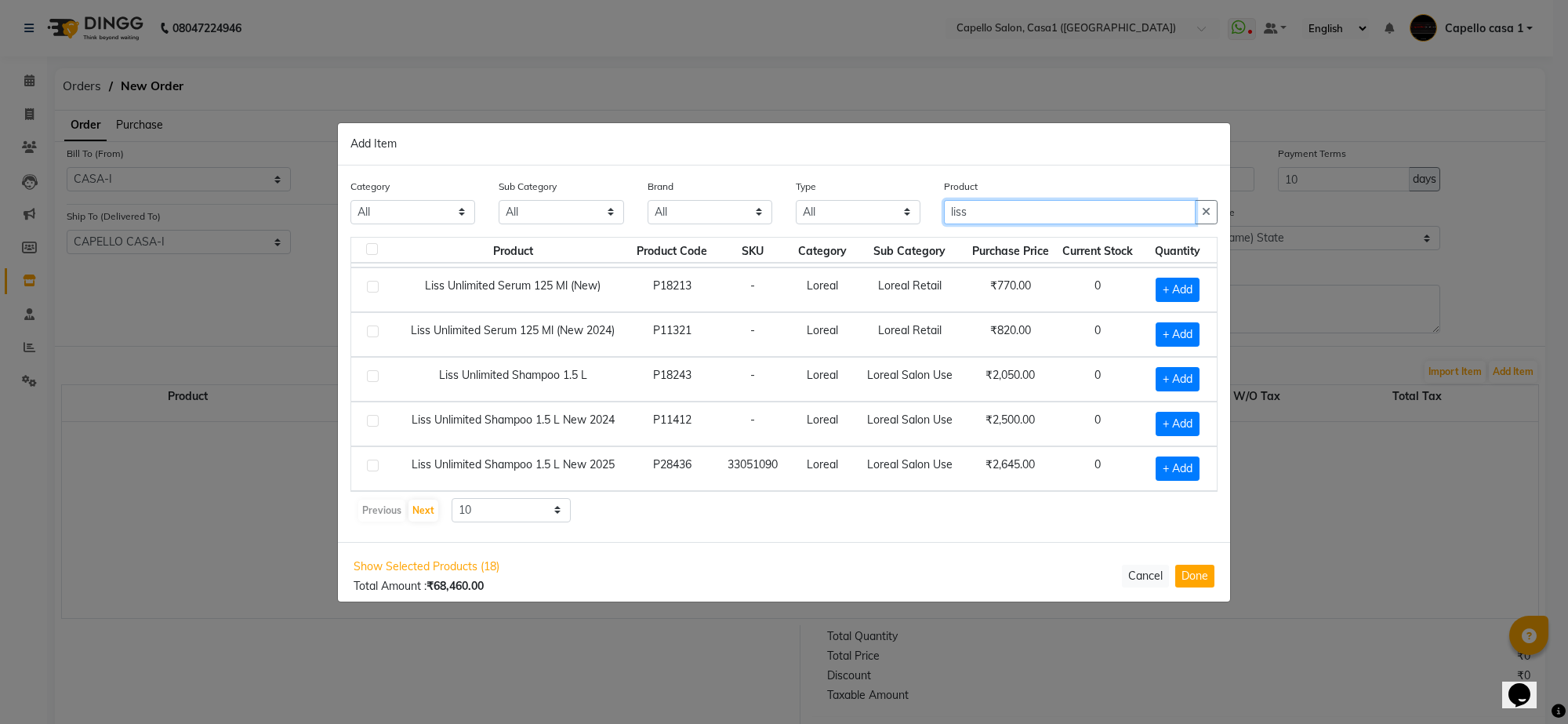
type input "liss"
click at [373, 467] on label at bounding box center [373, 465] width 12 height 12
click at [373, 467] on input "checkbox" at bounding box center [372, 466] width 10 height 10
checkbox input "true"
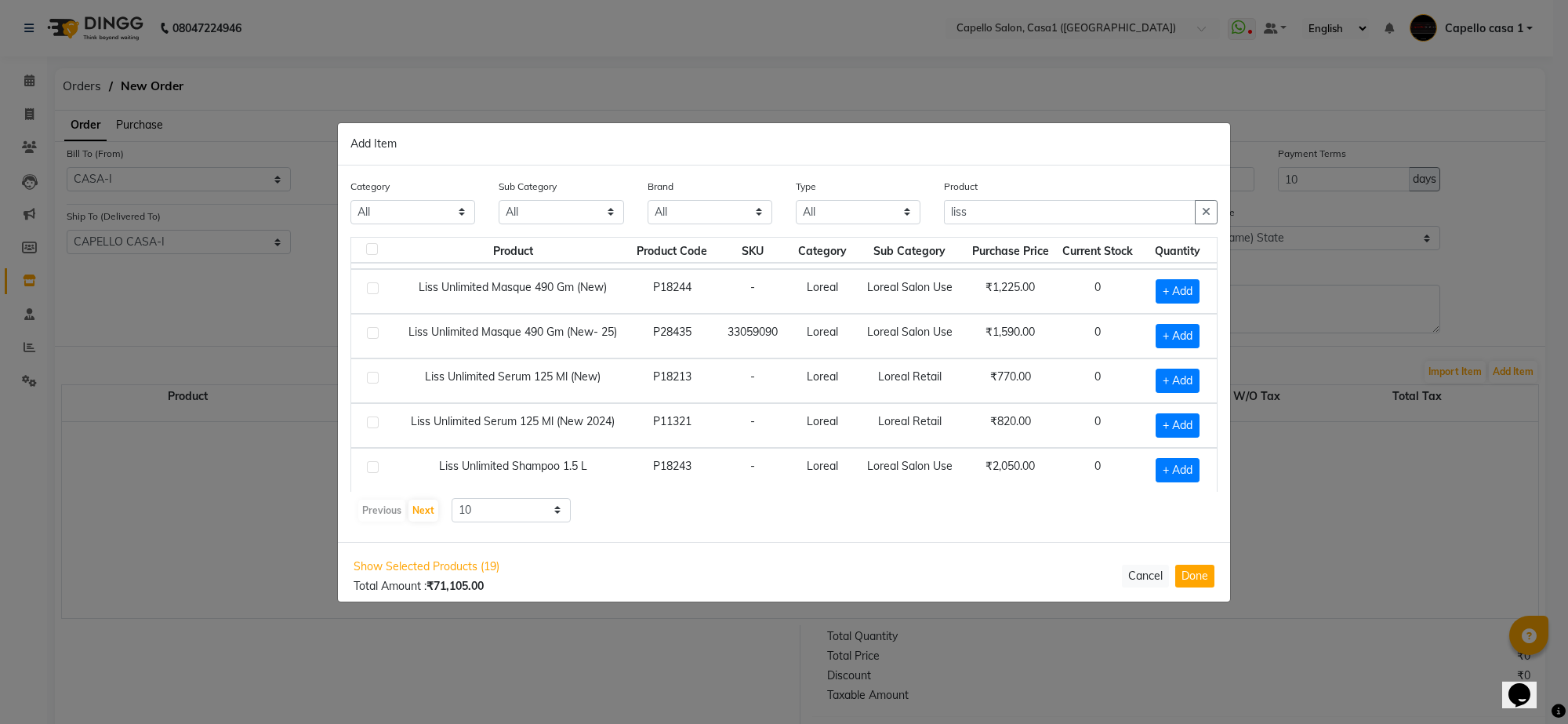
click at [373, 335] on label at bounding box center [373, 332] width 12 height 12
click at [373, 335] on input "checkbox" at bounding box center [372, 333] width 10 height 10
checkbox input "true"
click at [996, 212] on input "liss" at bounding box center [1069, 212] width 251 height 25
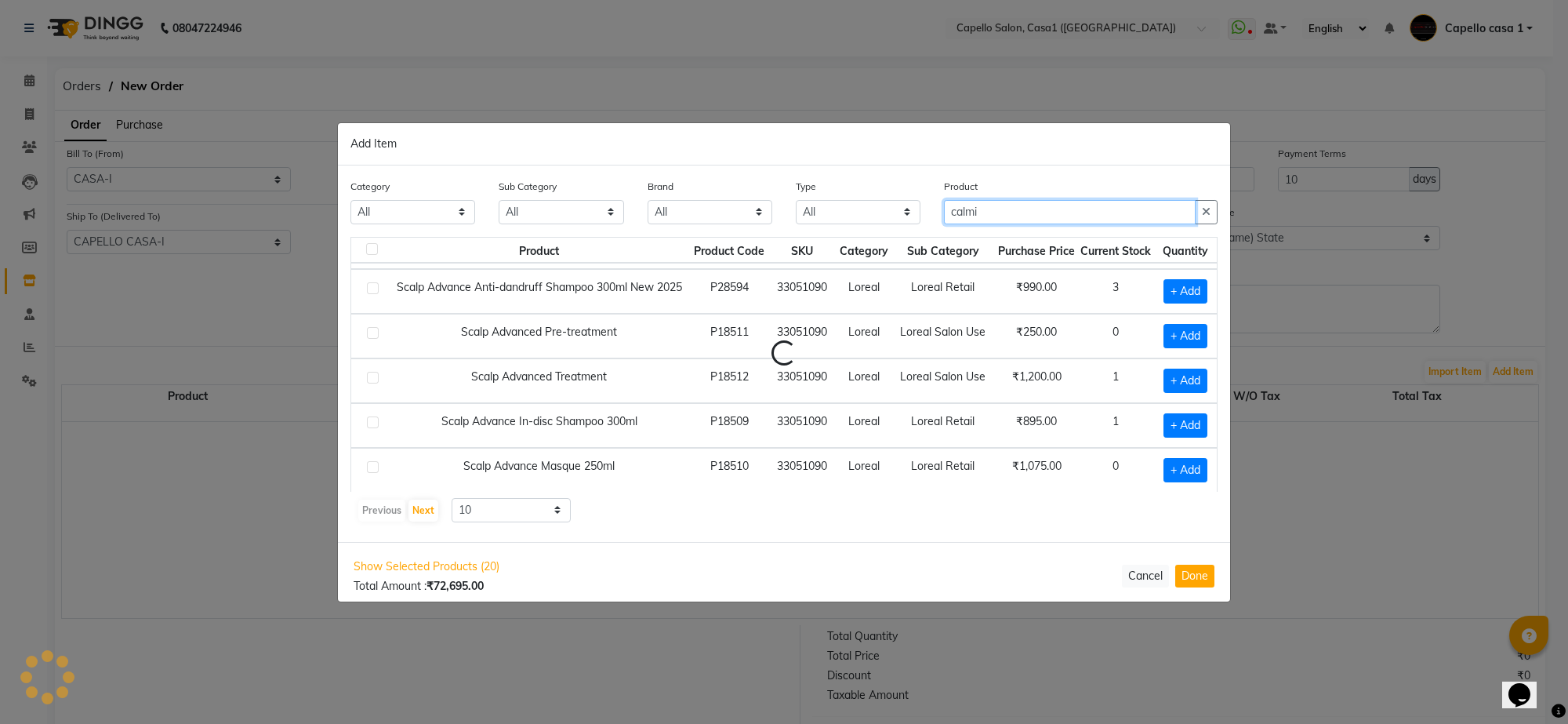
scroll to position [0, 0]
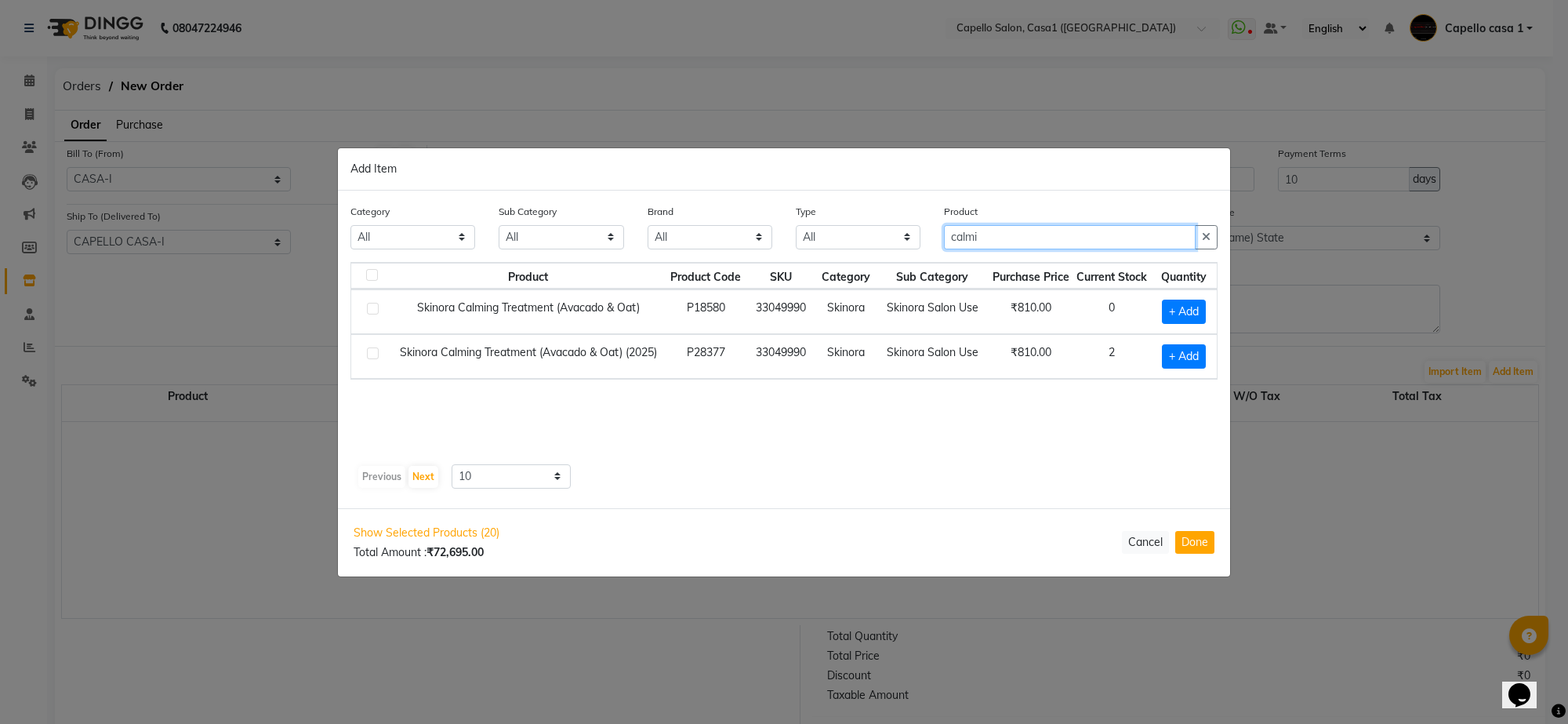
type input "calmi"
click at [374, 354] on label at bounding box center [373, 353] width 12 height 12
click at [374, 354] on input "checkbox" at bounding box center [372, 354] width 10 height 10
checkbox input "true"
click at [1203, 354] on icon at bounding box center [1201, 354] width 10 height 11
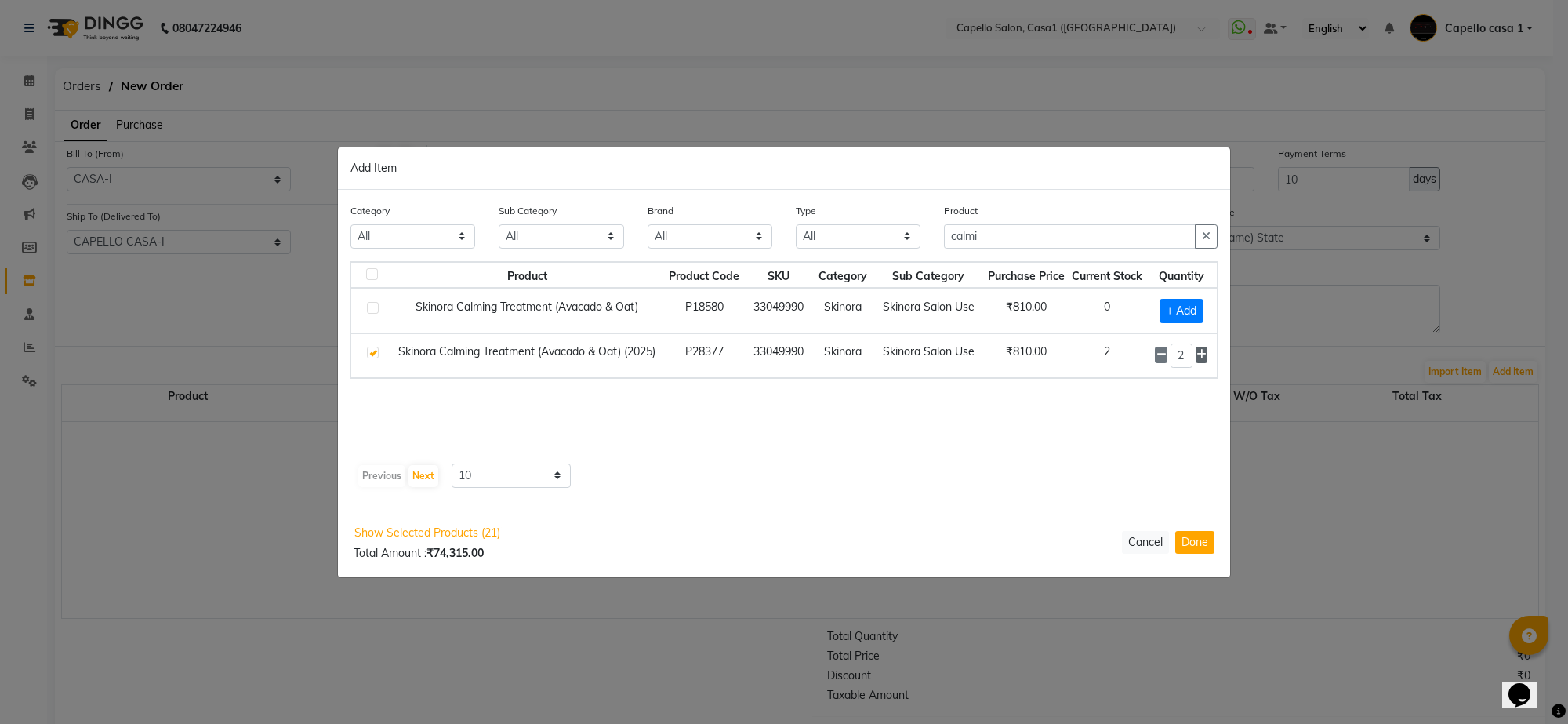
click at [1203, 354] on icon at bounding box center [1201, 354] width 10 height 11
click at [1200, 354] on icon at bounding box center [1201, 355] width 10 height 11
type input "5"
click at [1032, 238] on input "calmi" at bounding box center [1069, 237] width 251 height 25
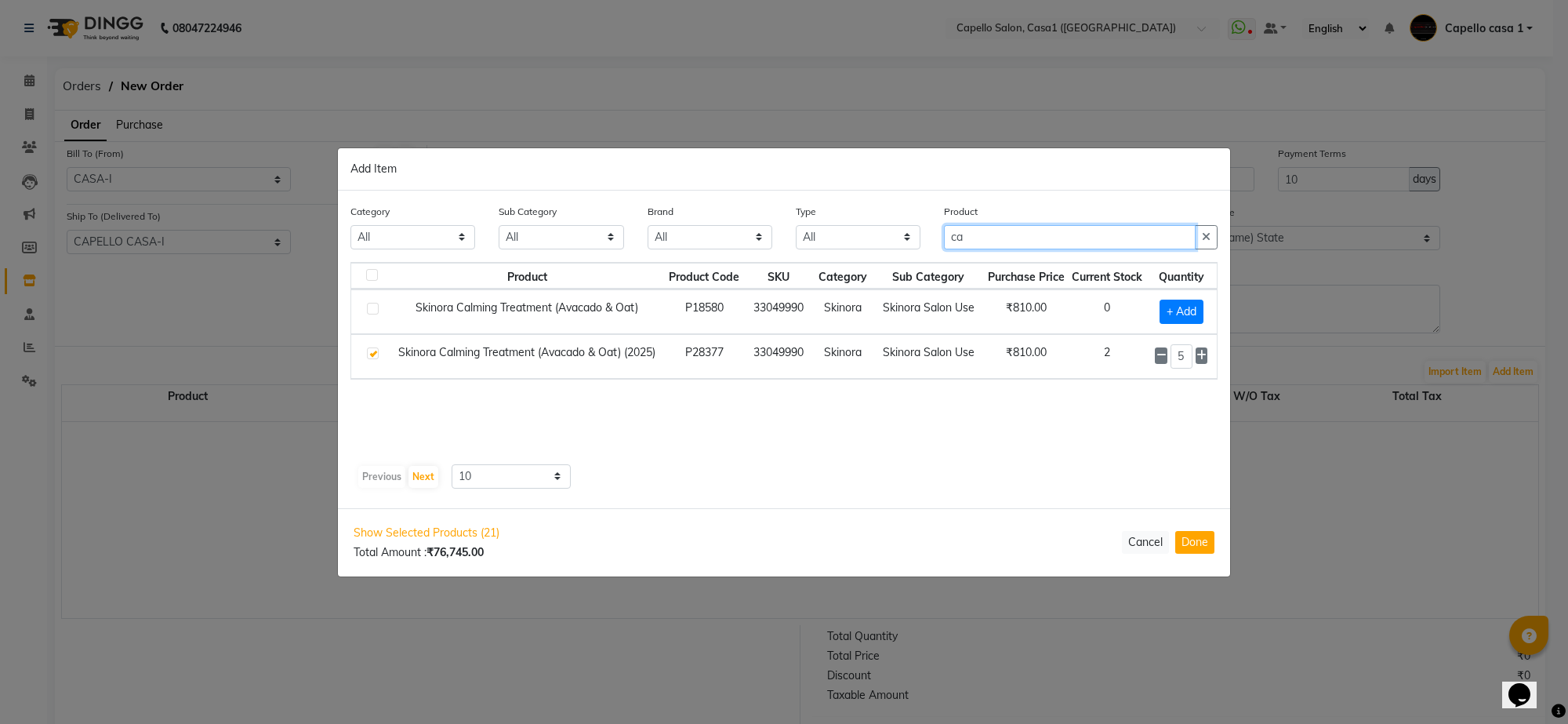
type input "c"
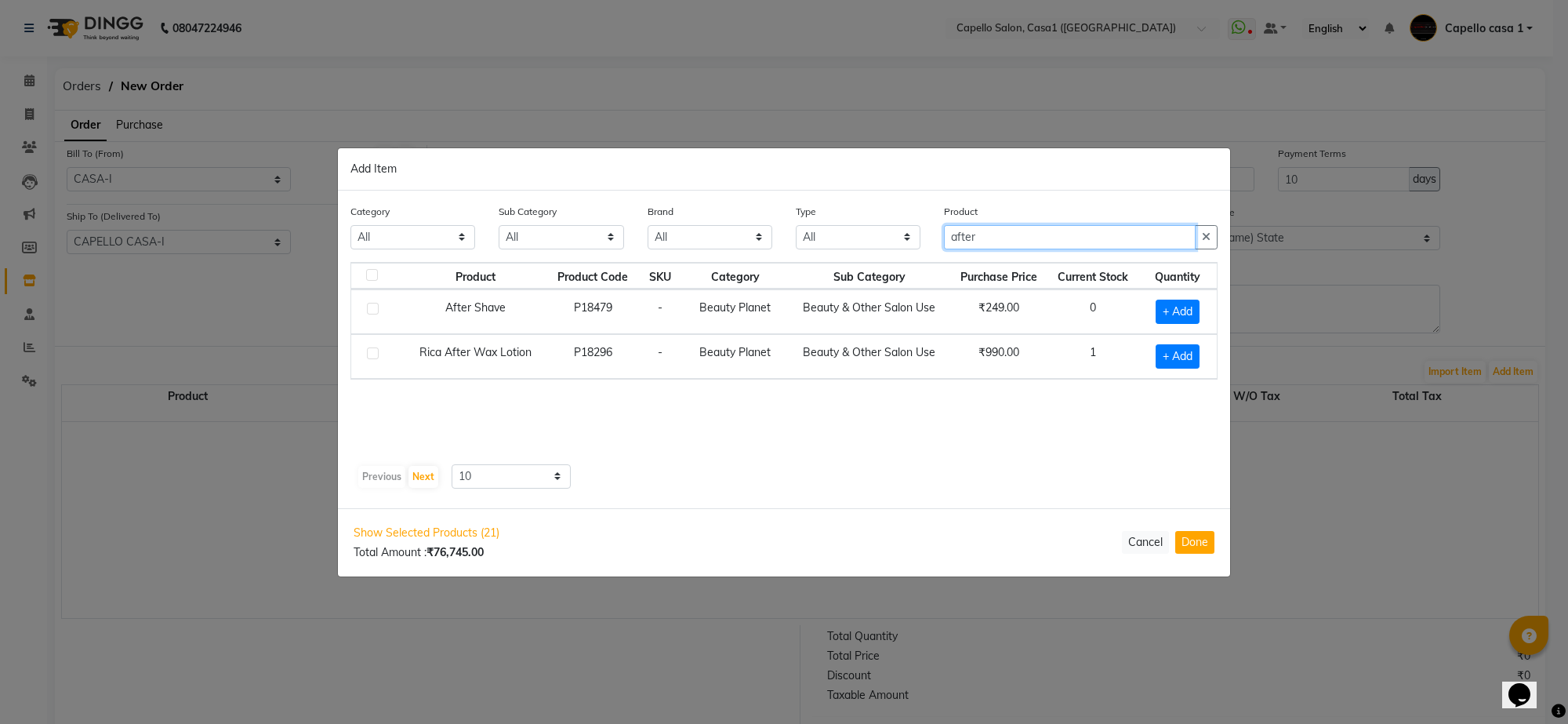
type input "after"
click at [378, 308] on label at bounding box center [373, 308] width 12 height 12
click at [377, 308] on input "checkbox" at bounding box center [372, 309] width 10 height 10
checkbox input "true"
click at [1198, 306] on icon at bounding box center [1197, 310] width 10 height 11
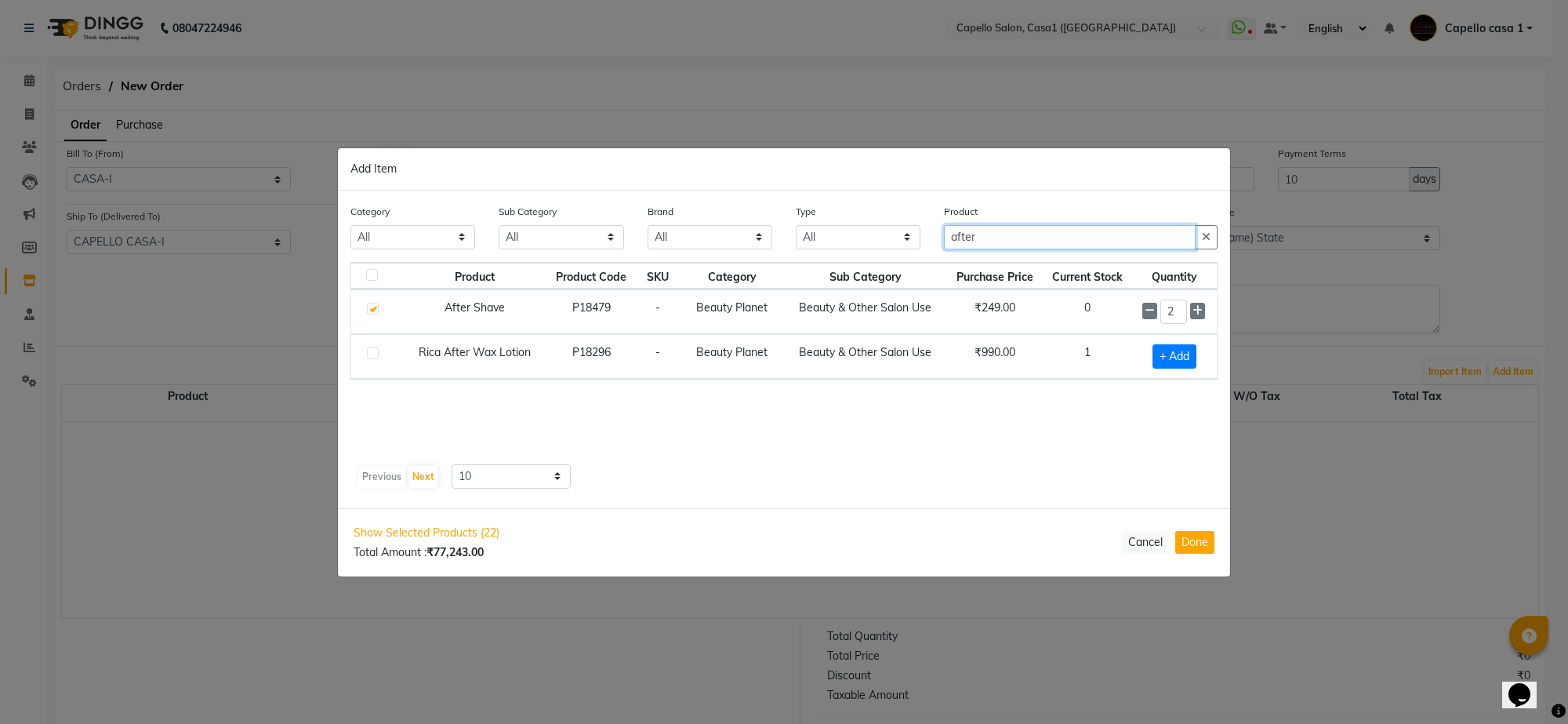
click at [1018, 240] on input "after" at bounding box center [1069, 237] width 251 height 25
click at [1196, 308] on icon at bounding box center [1197, 311] width 10 height 11
type input "3"
click at [993, 232] on input "after" at bounding box center [1069, 237] width 251 height 25
type input "a"
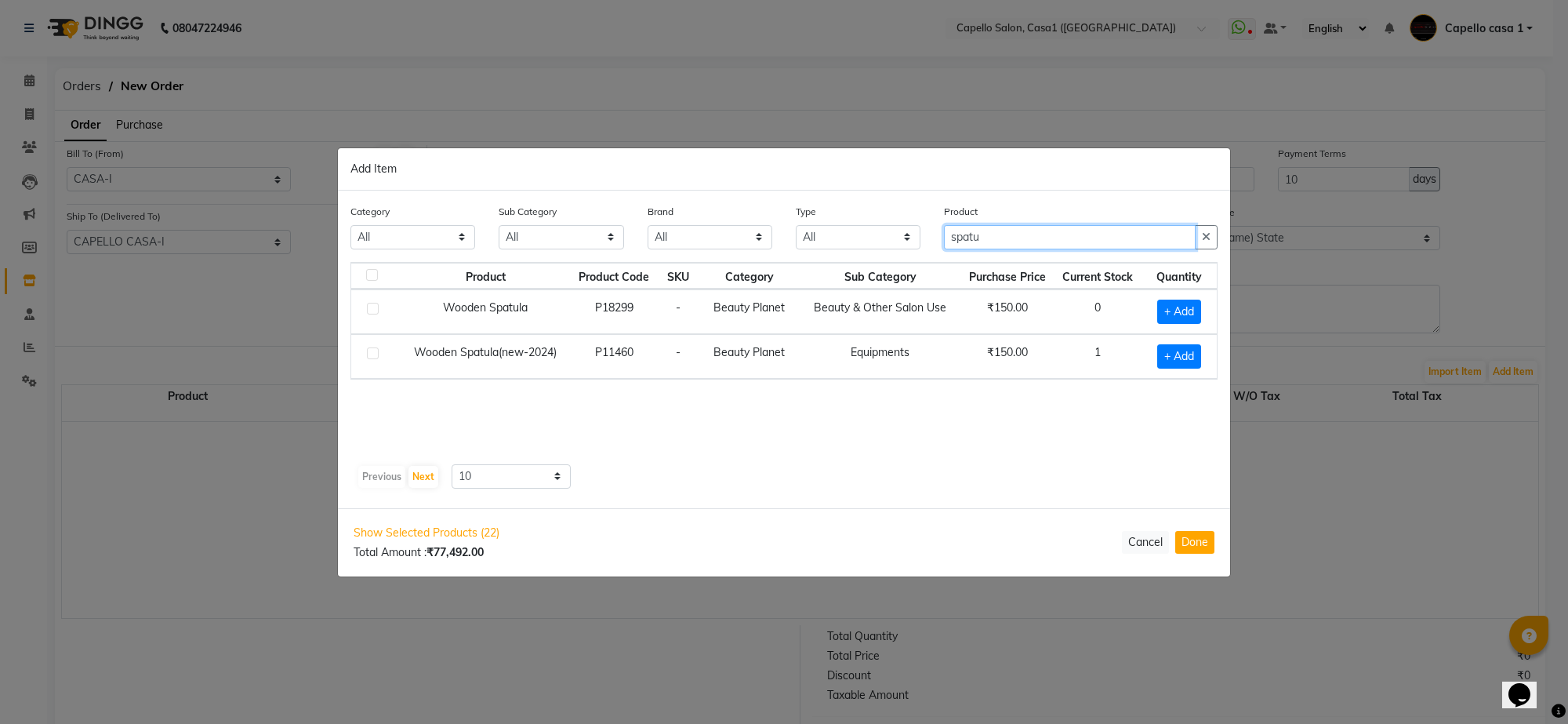
type input "spatu"
click at [374, 308] on label at bounding box center [373, 308] width 12 height 12
click at [374, 308] on input "checkbox" at bounding box center [372, 309] width 10 height 10
checkbox input "true"
click at [1204, 310] on span at bounding box center [1199, 310] width 15 height 17
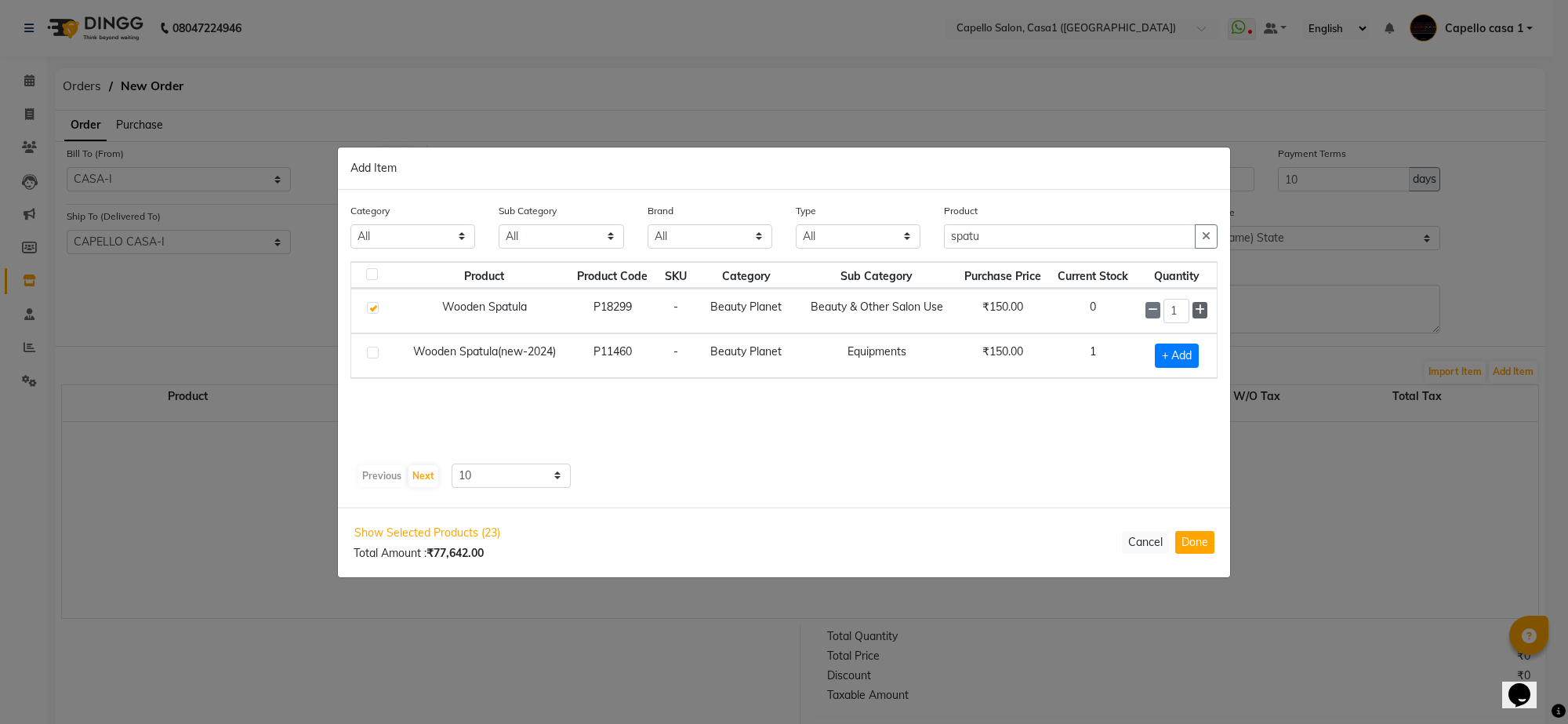
type input "2"
click at [1019, 243] on input "spatu" at bounding box center [1069, 237] width 251 height 25
type input "s"
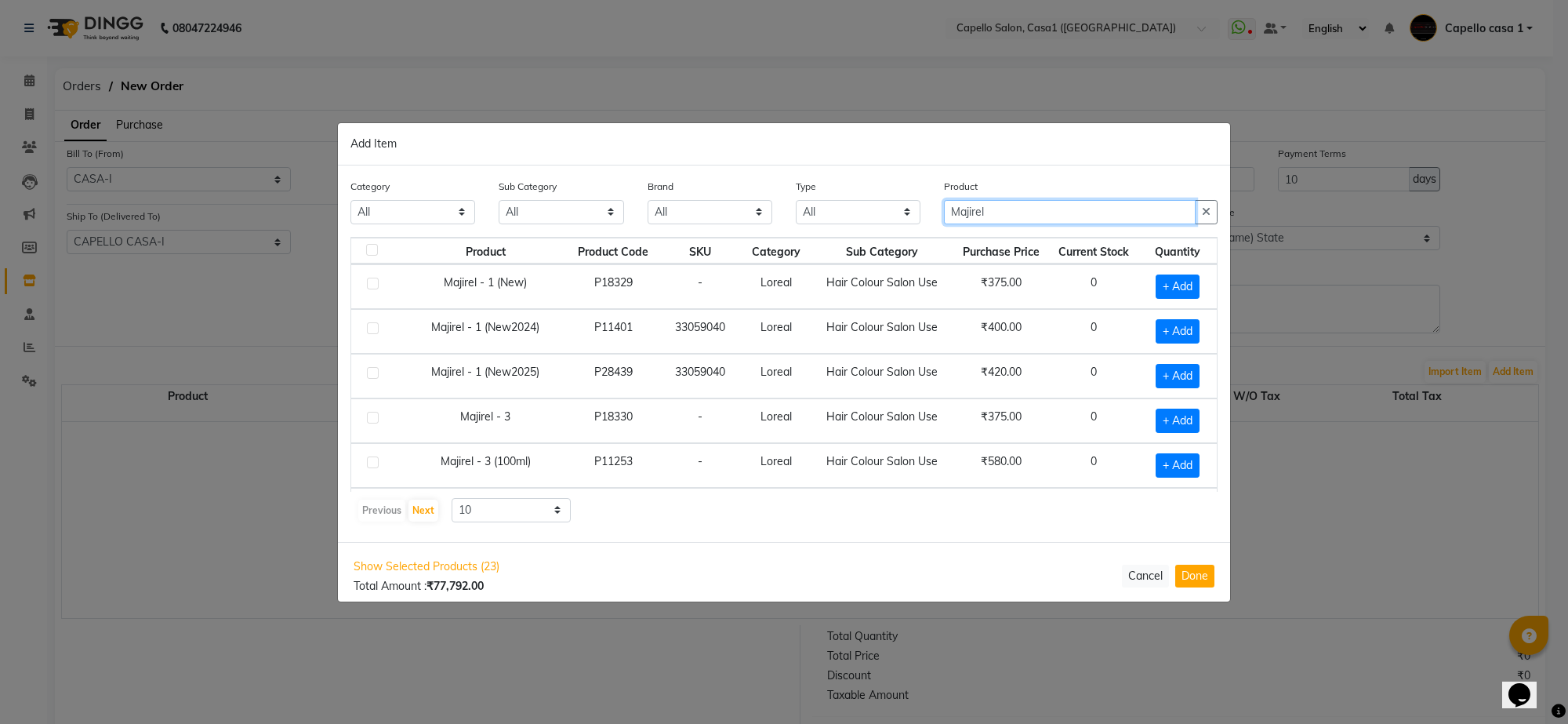
type input "Majirel"
click at [374, 377] on label at bounding box center [373, 373] width 12 height 12
click at [374, 377] on input "checkbox" at bounding box center [372, 373] width 10 height 10
checkbox input "true"
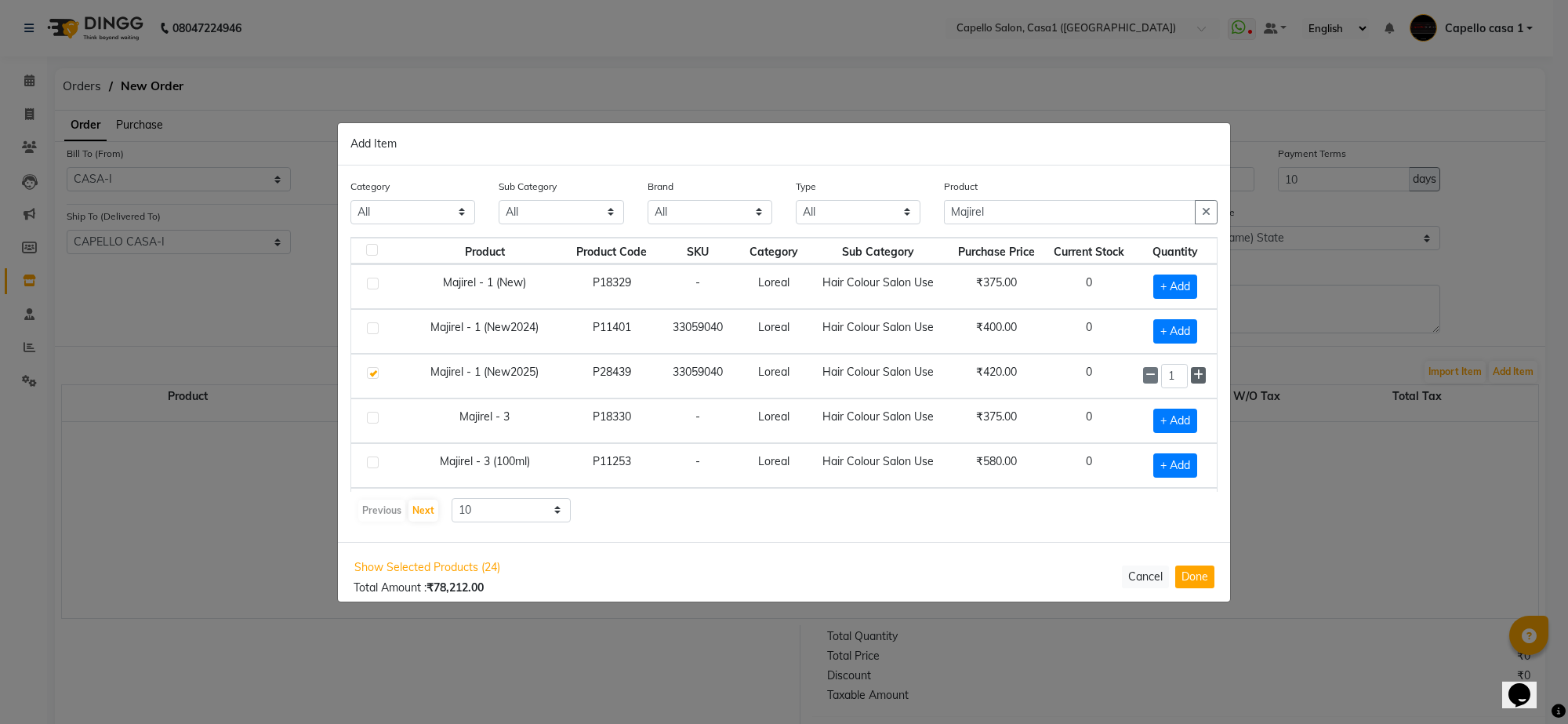
click at [1193, 374] on icon at bounding box center [1198, 375] width 10 height 11
type input "5"
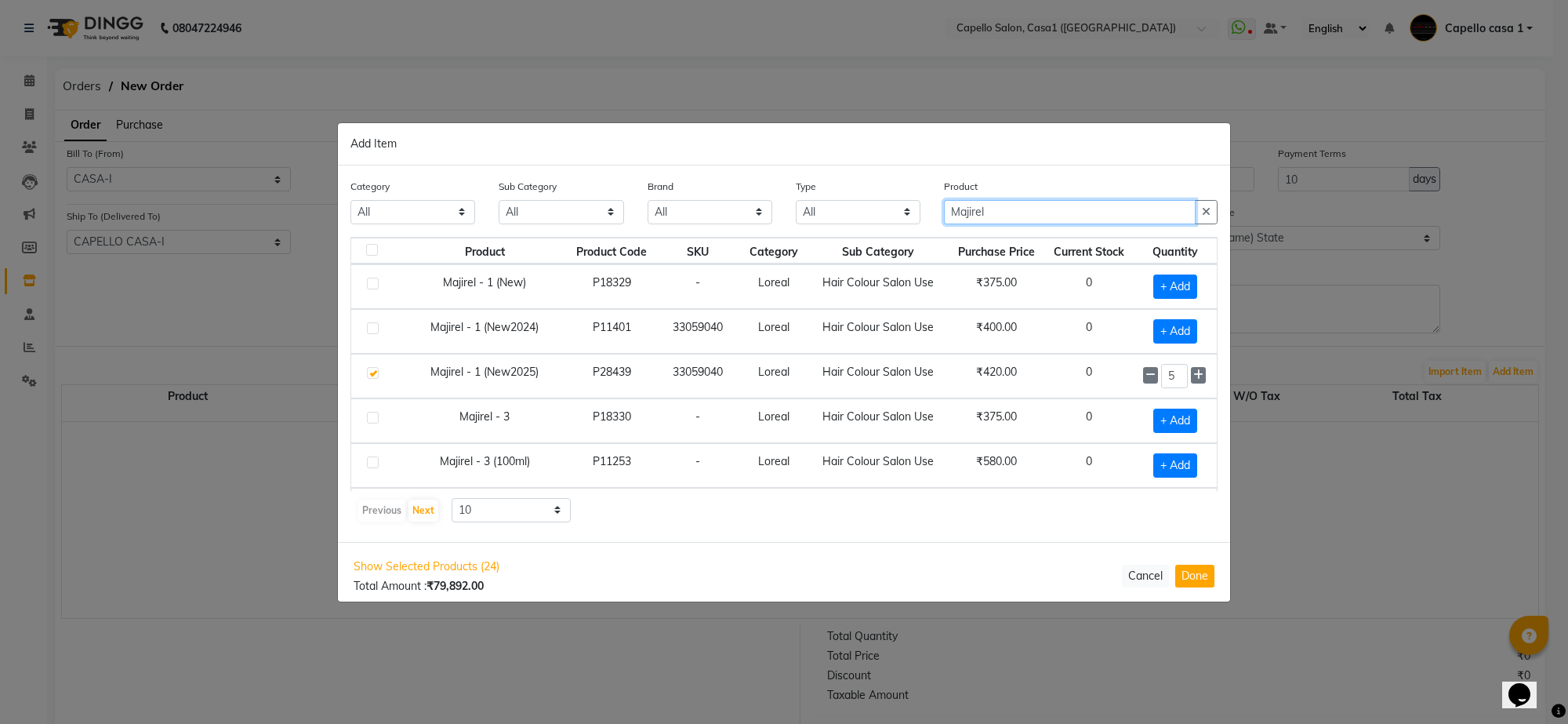
click at [1039, 201] on input "Majirel" at bounding box center [1069, 212] width 251 height 25
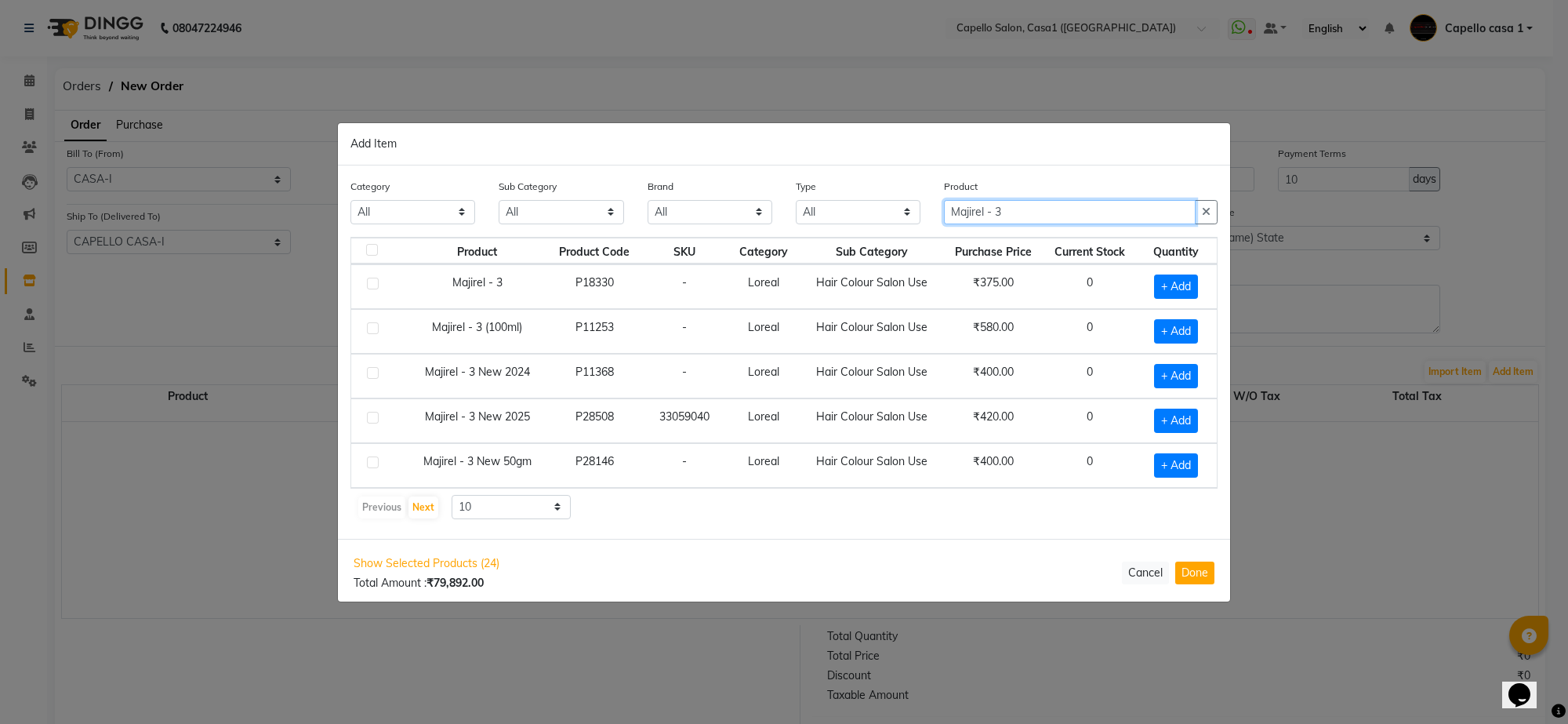
type input "Majirel - 3"
click at [369, 417] on label at bounding box center [373, 417] width 12 height 12
click at [369, 417] on input "checkbox" at bounding box center [372, 418] width 10 height 10
checkbox input "true"
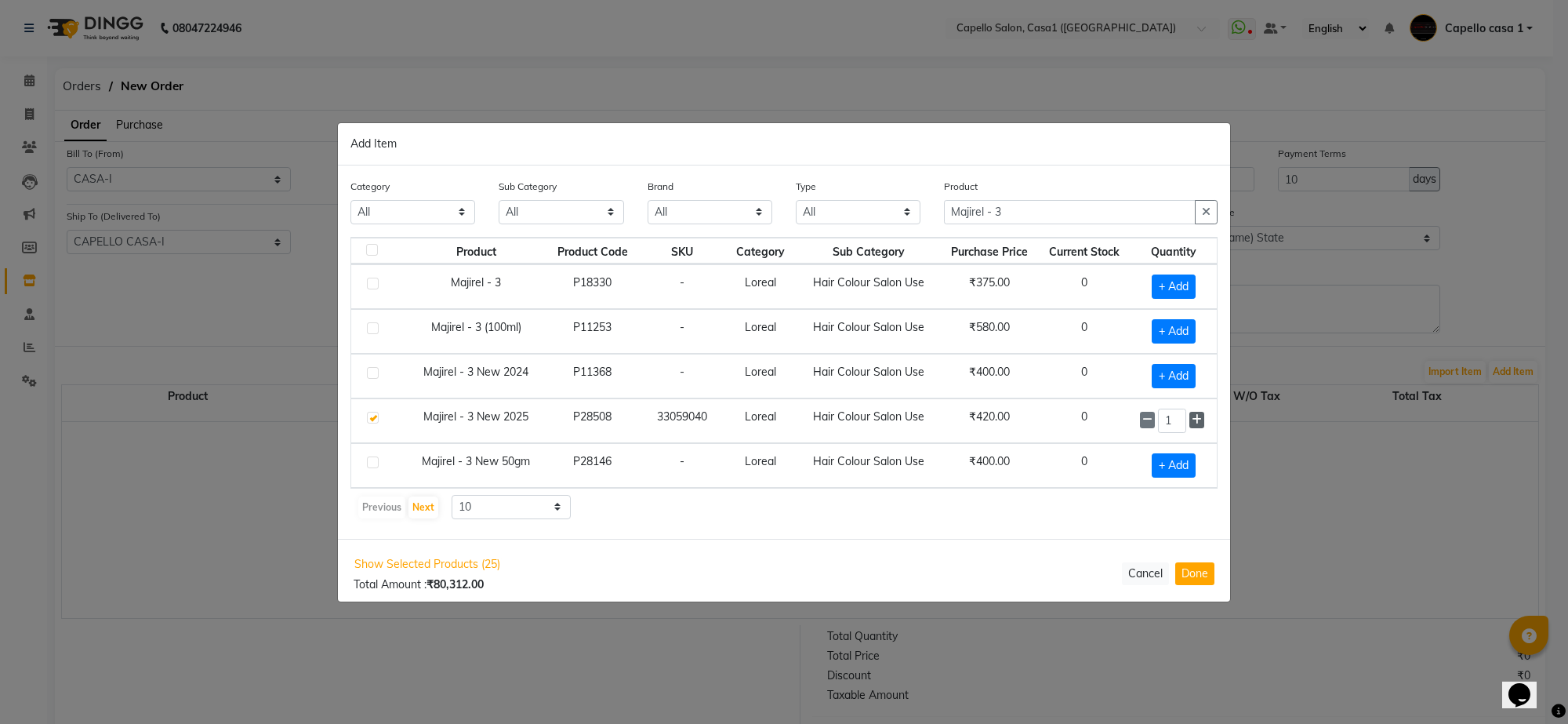
click at [1196, 422] on icon at bounding box center [1196, 419] width 10 height 11
click at [1196, 421] on icon at bounding box center [1196, 419] width 10 height 11
type input "5"
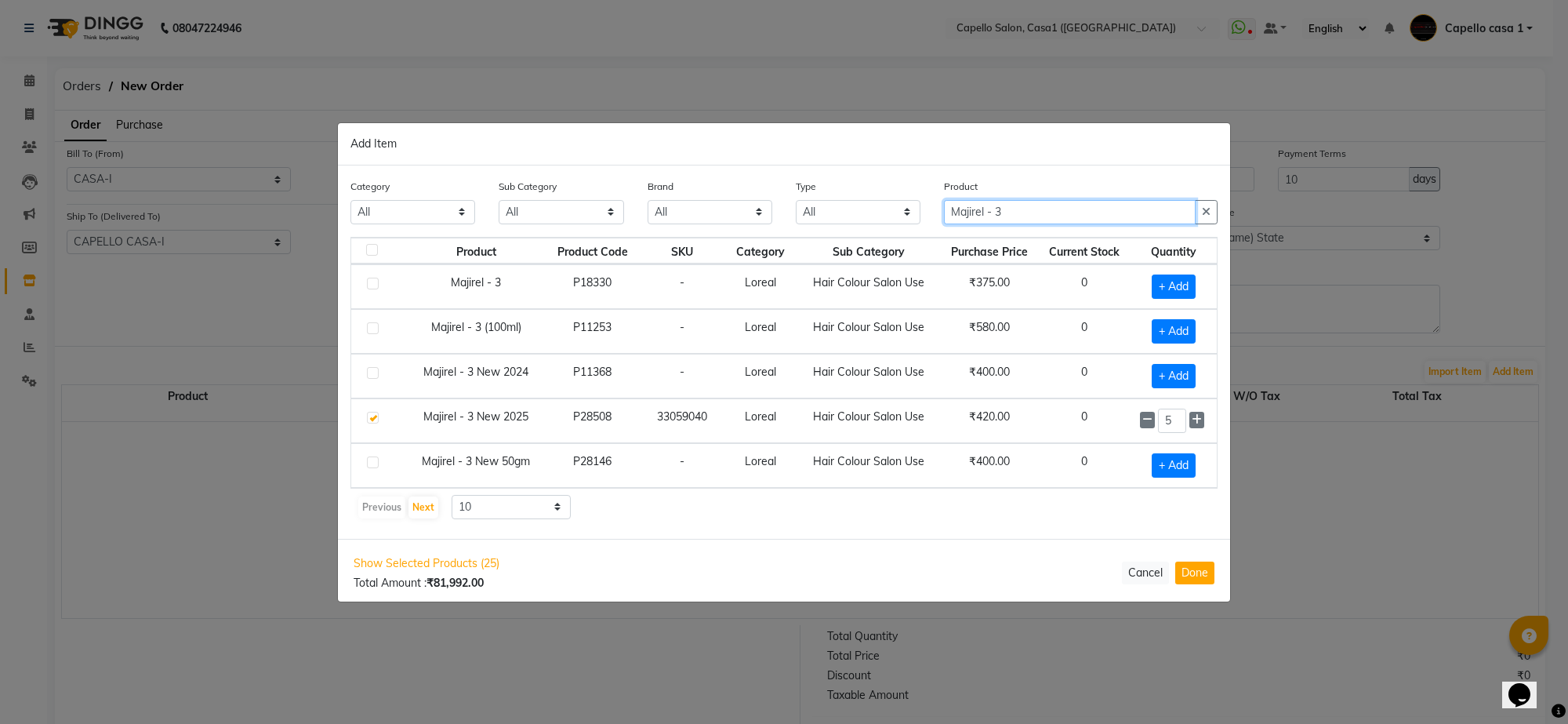
click at [1035, 212] on input "Majirel - 3" at bounding box center [1069, 212] width 251 height 25
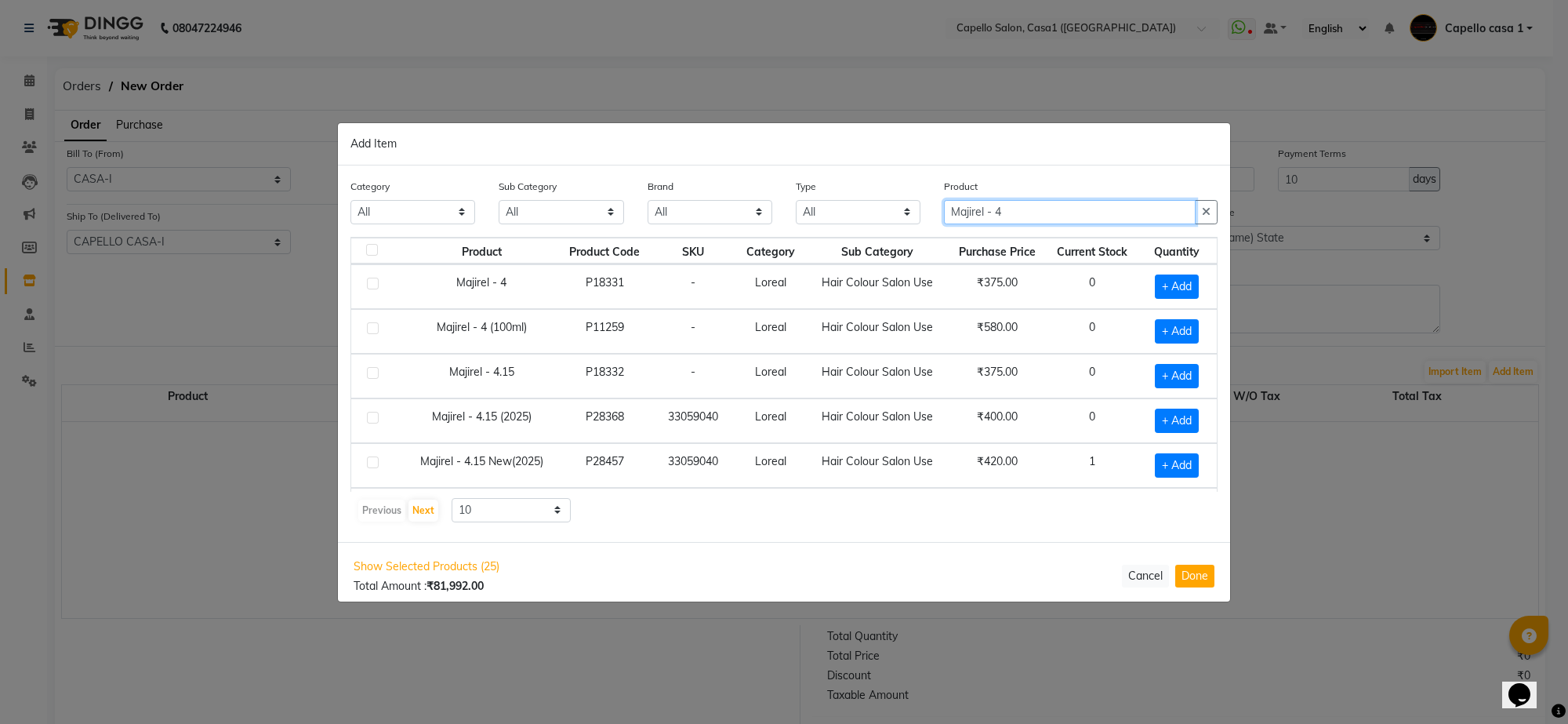
type input "Majirel - 4"
click at [373, 328] on label at bounding box center [373, 328] width 12 height 12
click at [373, 328] on input "checkbox" at bounding box center [372, 328] width 10 height 10
checkbox input "true"
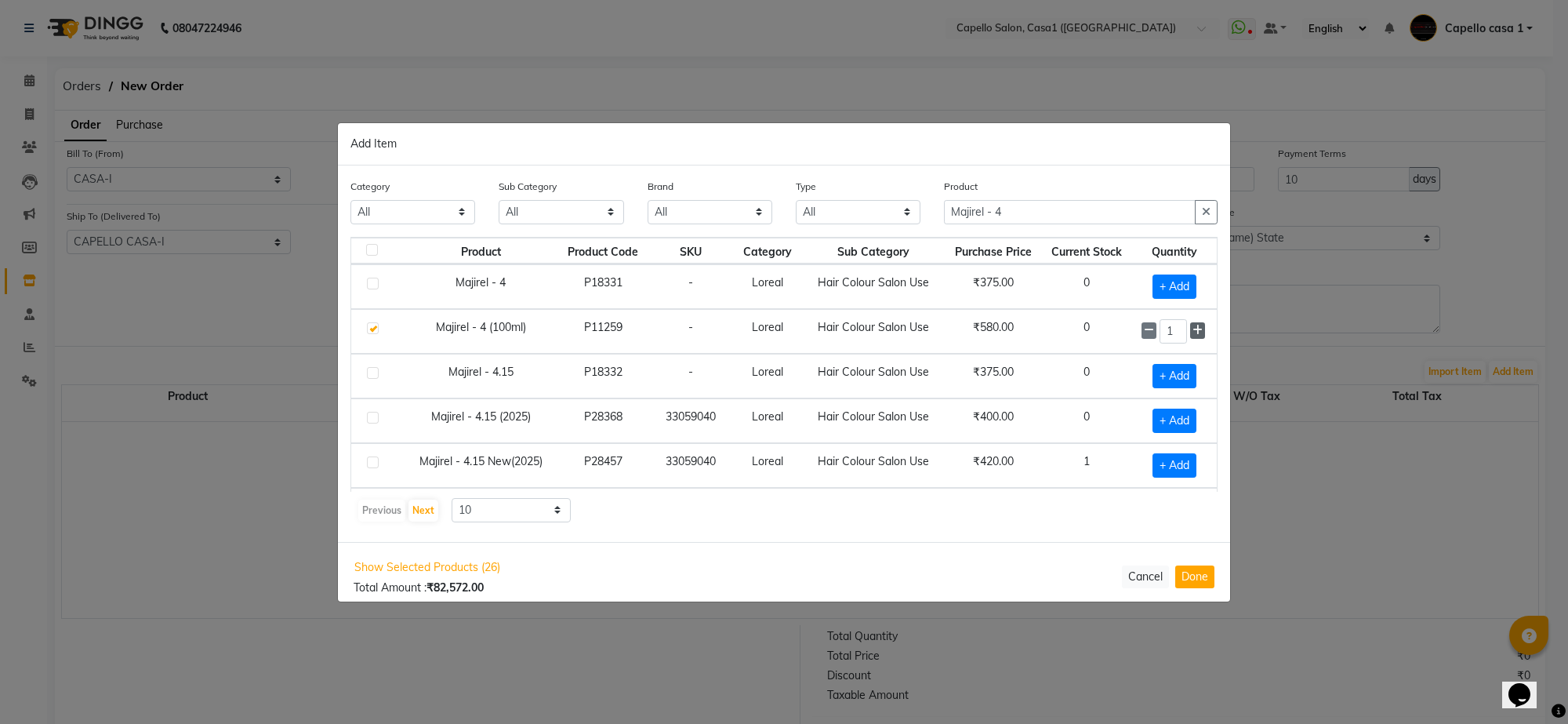
click at [1192, 333] on icon at bounding box center [1197, 330] width 10 height 11
type input "5"
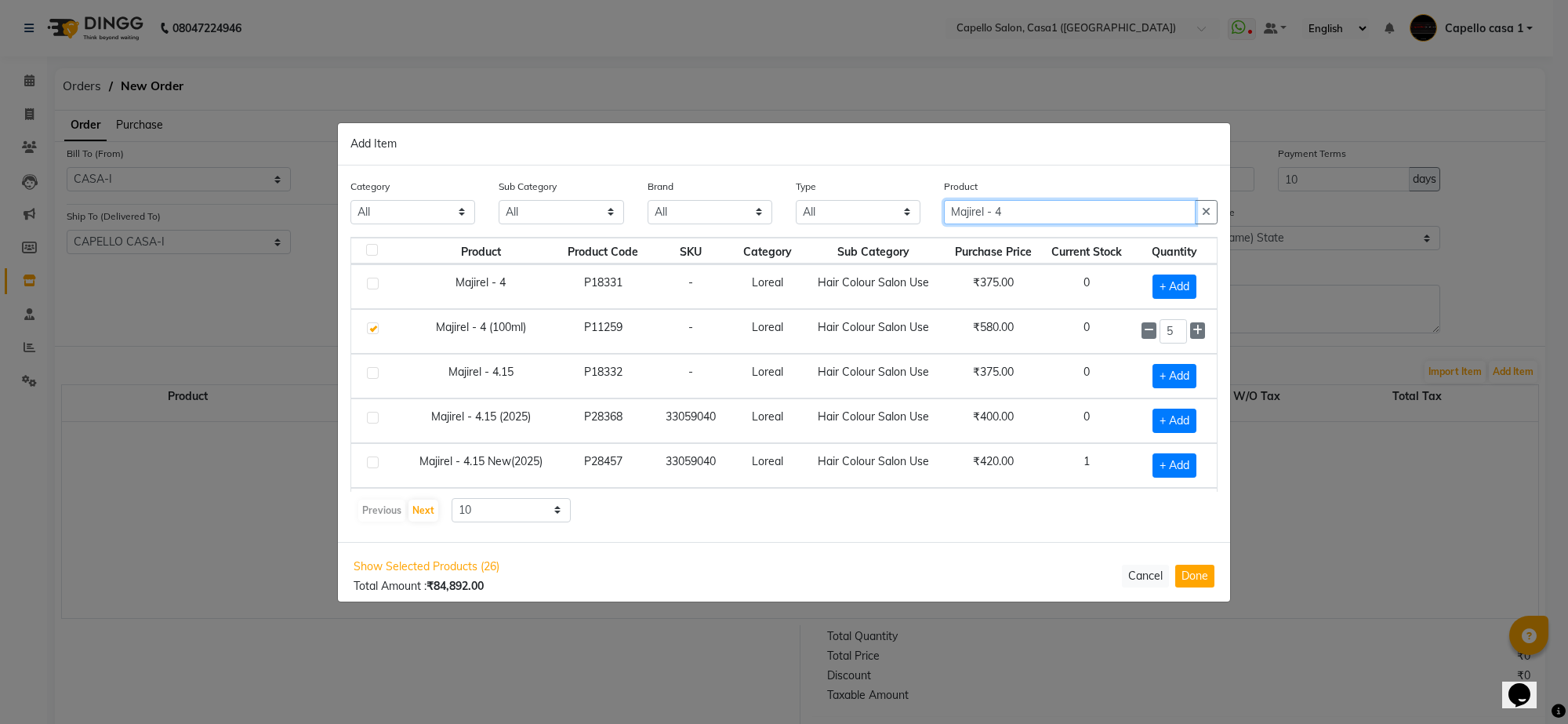
click at [1025, 208] on input "Majirel - 4" at bounding box center [1069, 212] width 251 height 25
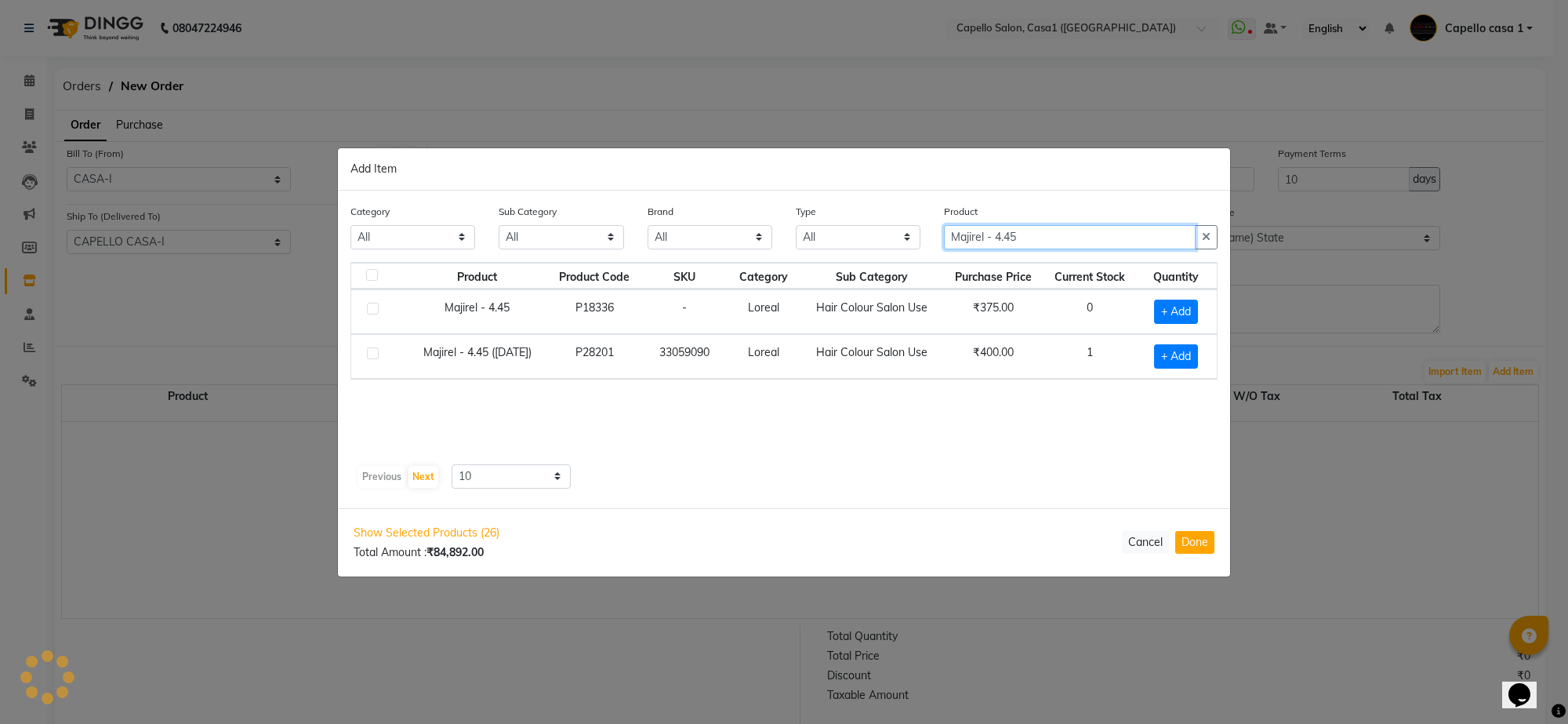
type input "Majirel - 4.45"
click at [373, 350] on label at bounding box center [373, 353] width 12 height 12
click at [373, 350] on input "checkbox" at bounding box center [372, 354] width 10 height 10
checkbox input "true"
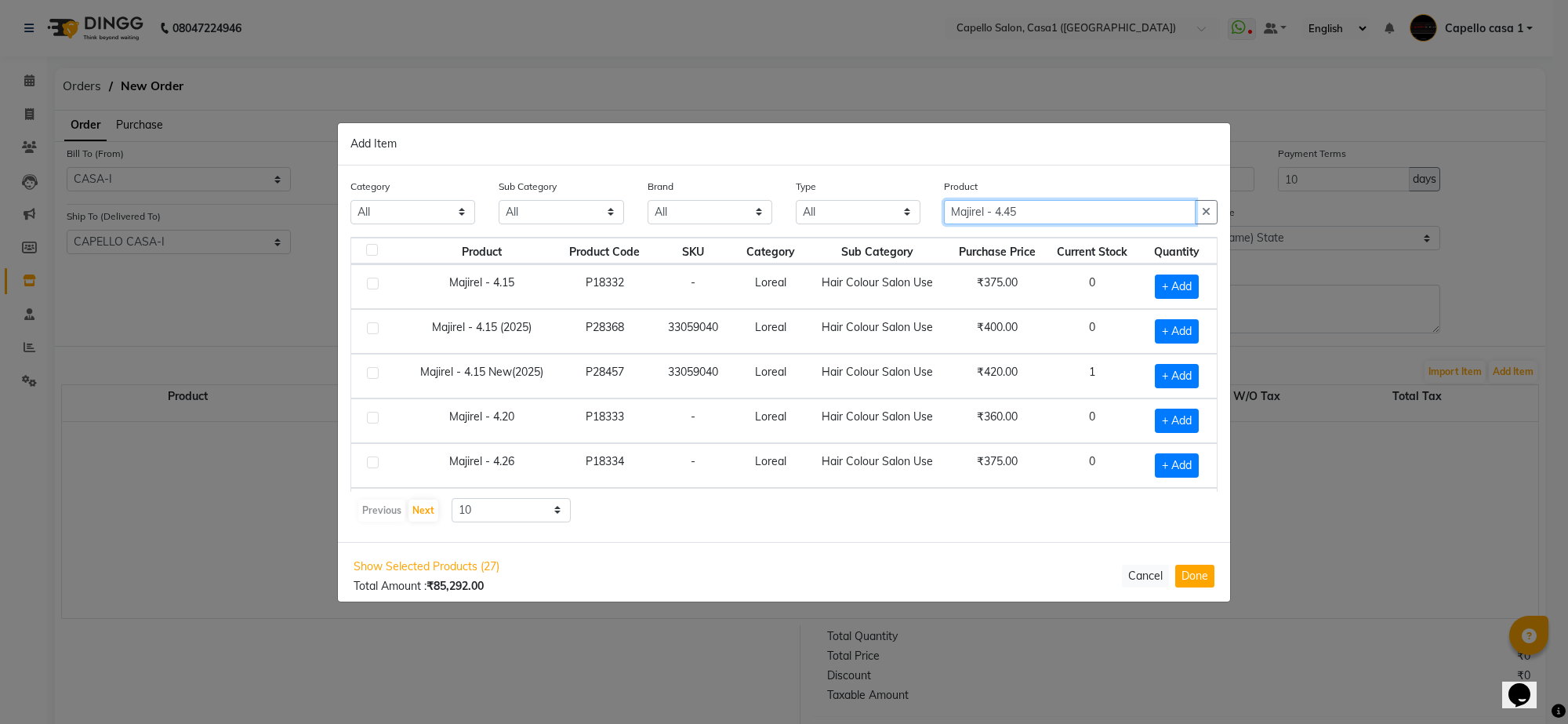
click at [1038, 205] on input "Majirel - 4.45" at bounding box center [1069, 212] width 251 height 25
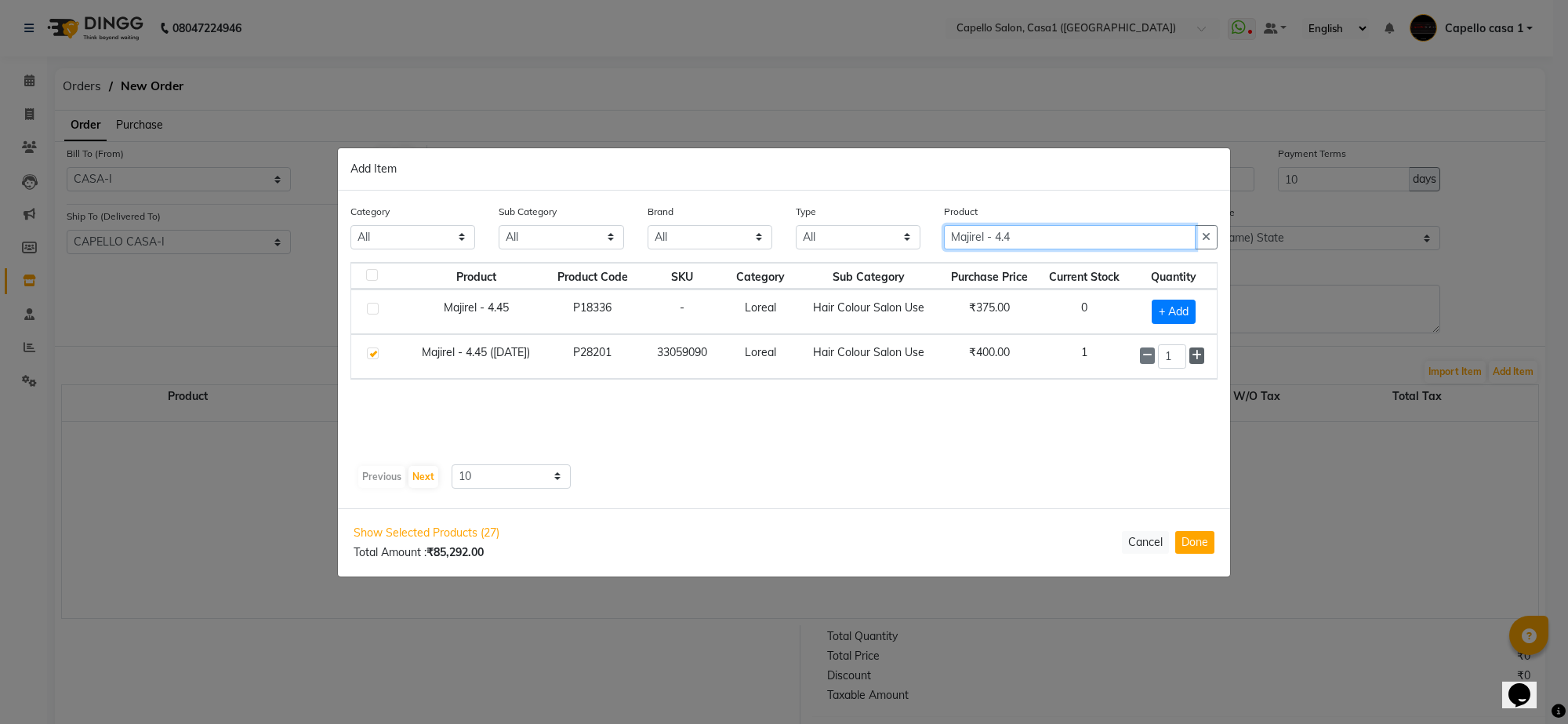
type input "Majirel - 4.4"
click at [1201, 354] on icon at bounding box center [1196, 355] width 10 height 11
click at [1201, 355] on icon at bounding box center [1196, 355] width 10 height 11
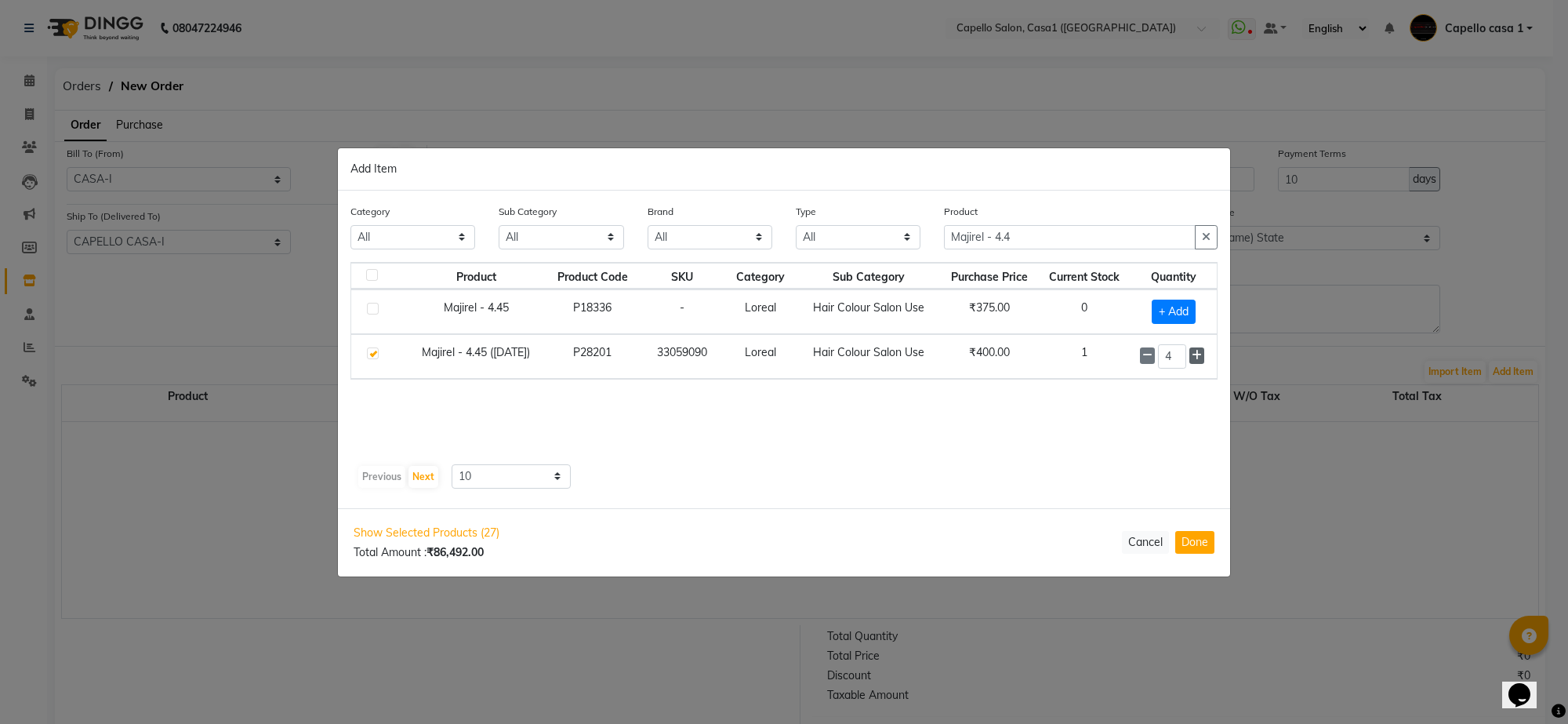
type input "5"
click at [1048, 232] on input "Majirel - 4.4" at bounding box center [1069, 237] width 251 height 25
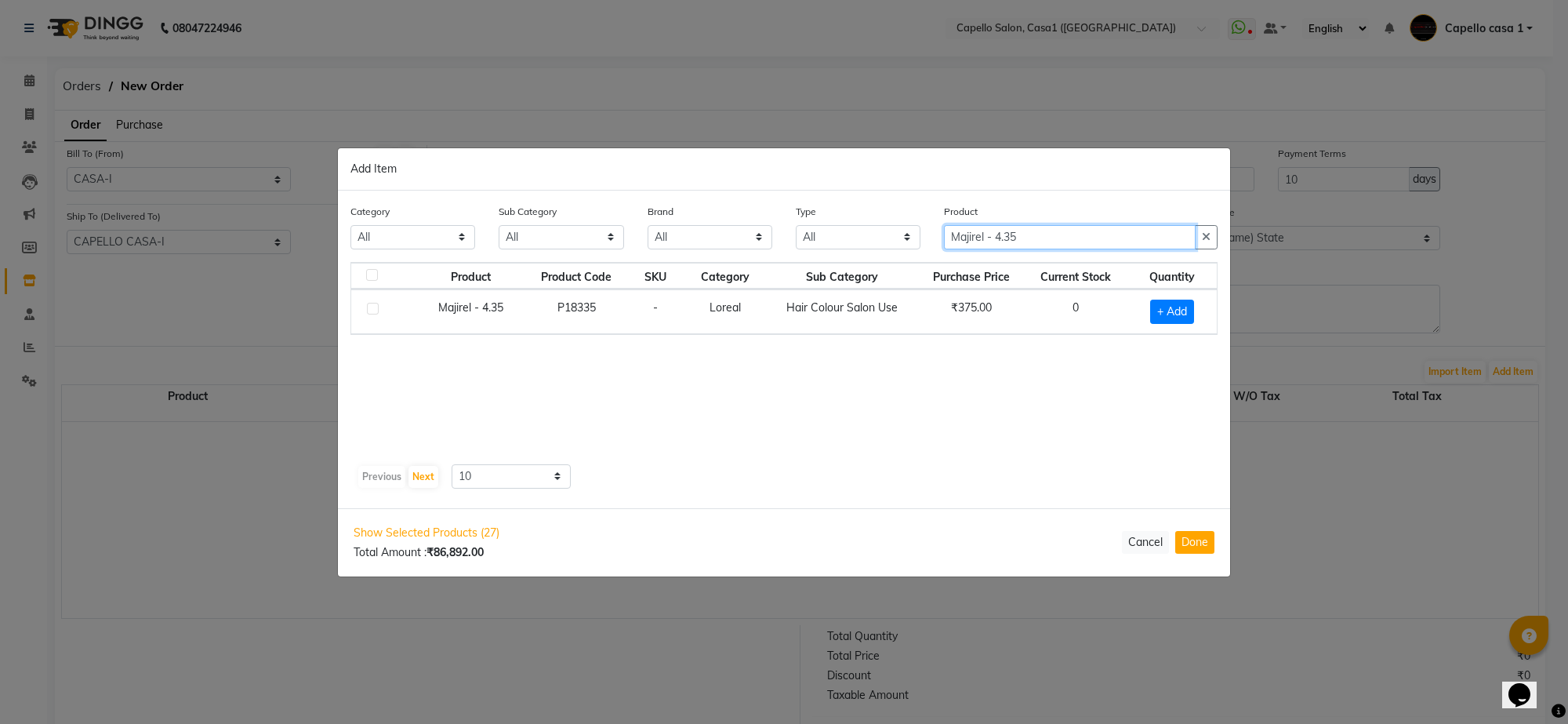
type input "Majirel - 4.35"
click at [373, 308] on label at bounding box center [373, 308] width 12 height 12
click at [373, 308] on input "checkbox" at bounding box center [372, 309] width 10 height 10
checkbox input "true"
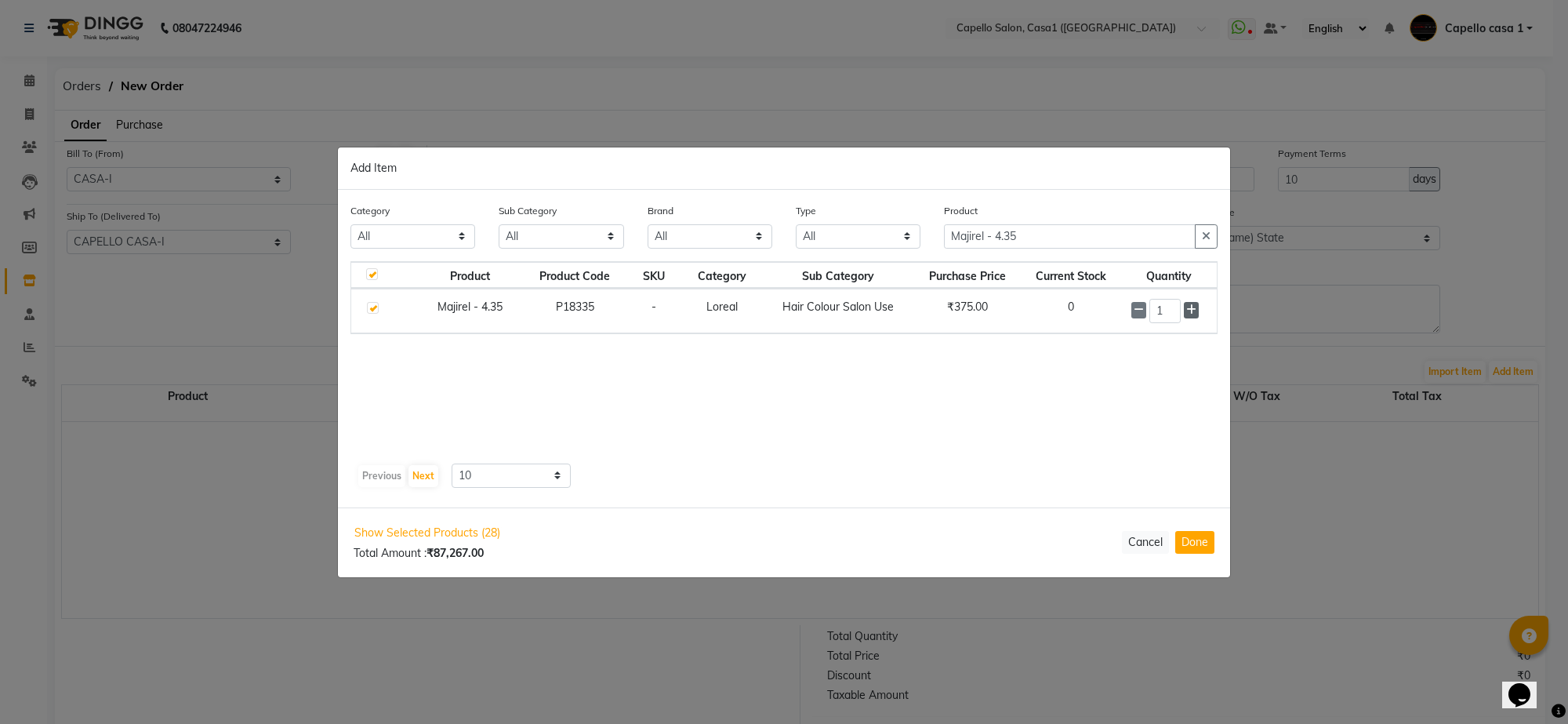
click at [1194, 303] on span at bounding box center [1191, 310] width 15 height 17
click at [1194, 303] on span at bounding box center [1191, 311] width 15 height 17
type input "5"
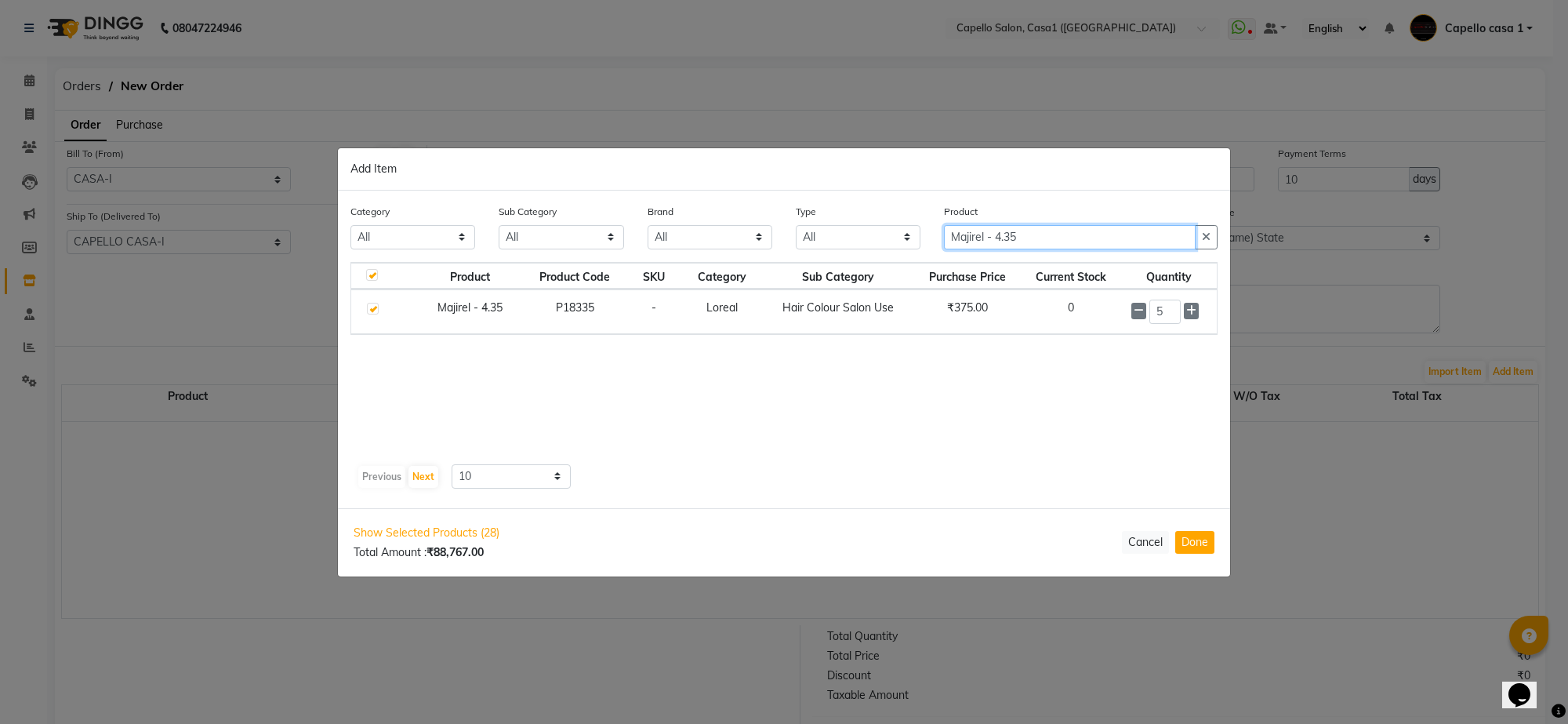
click at [1069, 236] on input "Majirel - 4.35" at bounding box center [1069, 237] width 251 height 25
type input "Majirel - 4.20"
click at [374, 311] on label at bounding box center [373, 308] width 12 height 12
click at [374, 311] on input "checkbox" at bounding box center [372, 309] width 10 height 10
checkbox input "true"
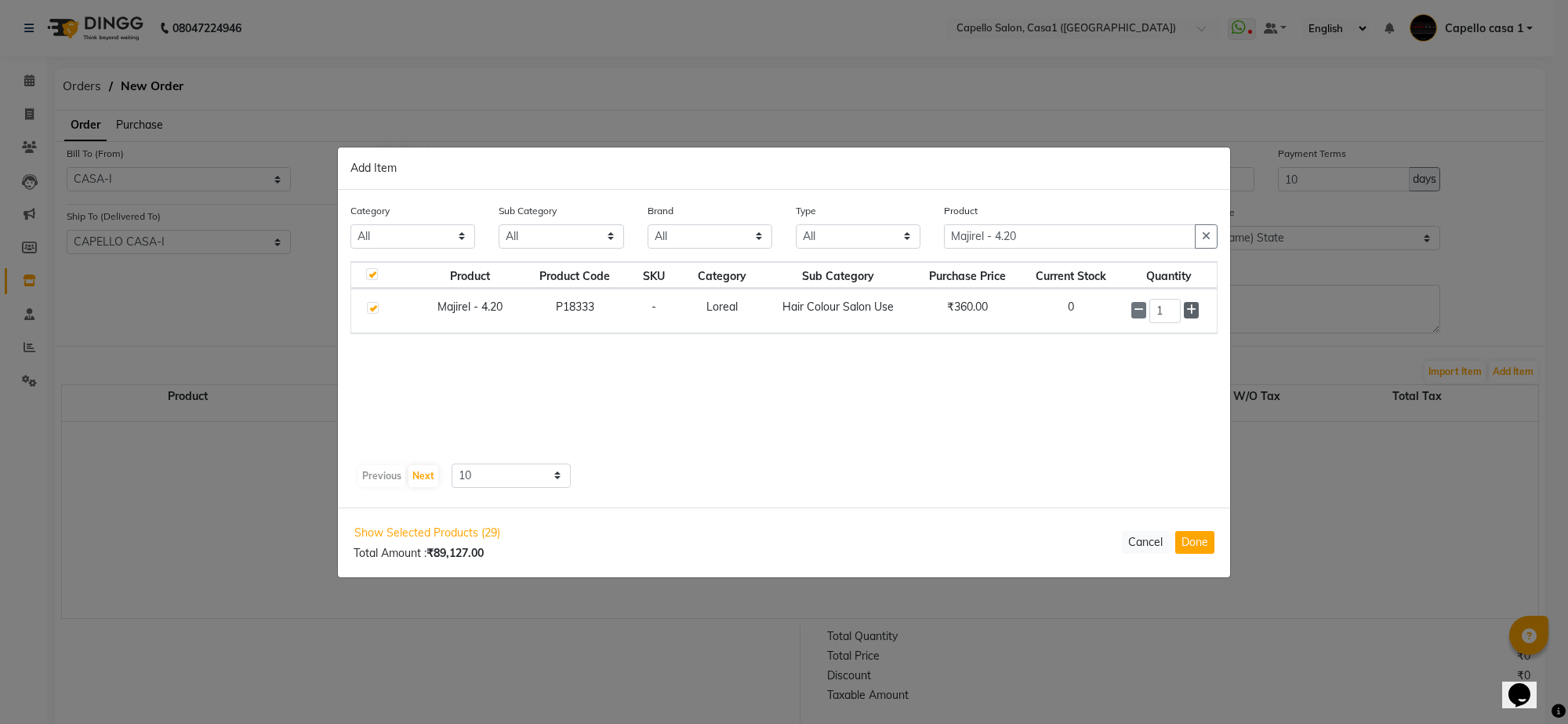
click at [1190, 307] on icon at bounding box center [1191, 310] width 10 height 11
click at [1190, 307] on icon at bounding box center [1191, 311] width 10 height 11
type input "5"
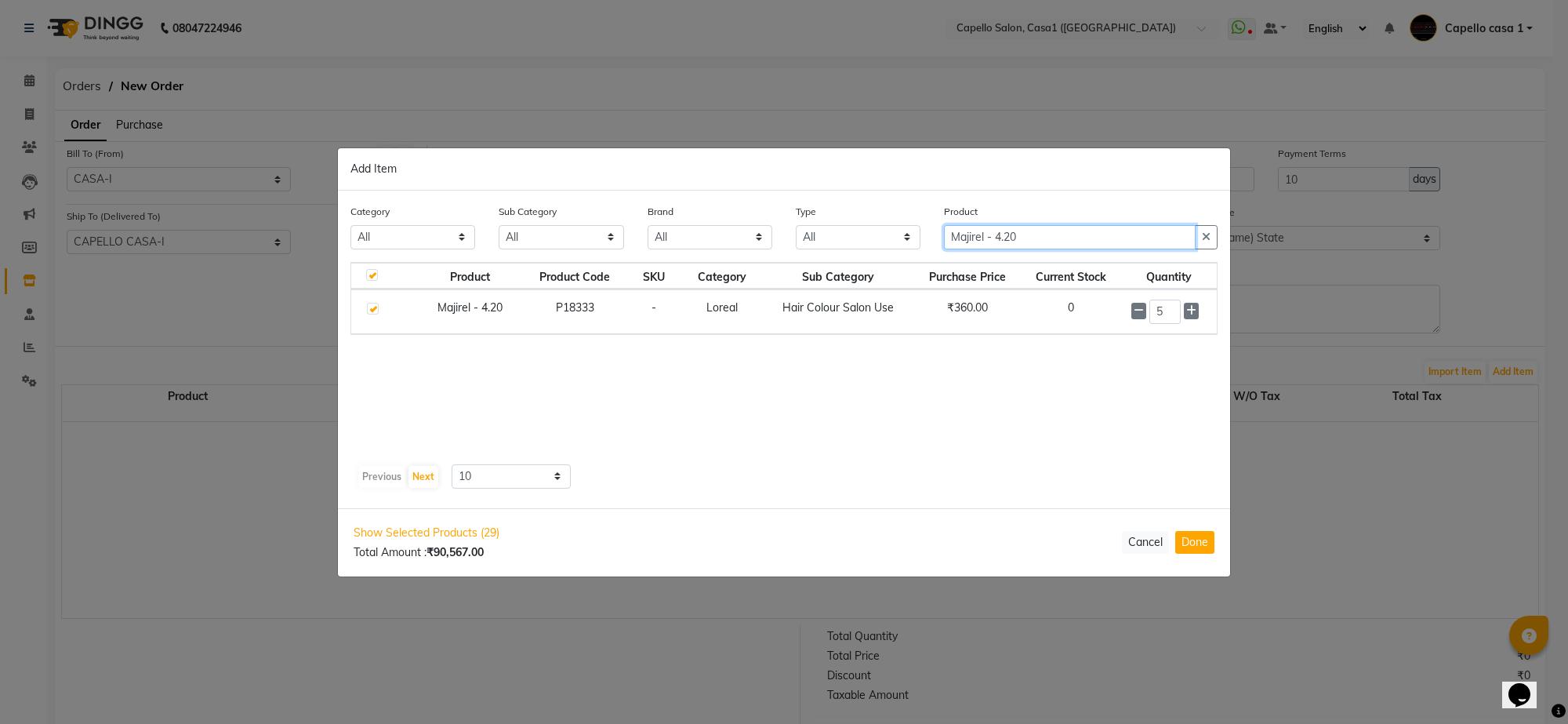
click at [1065, 232] on input "Majirel - 4.20" at bounding box center [1069, 237] width 251 height 25
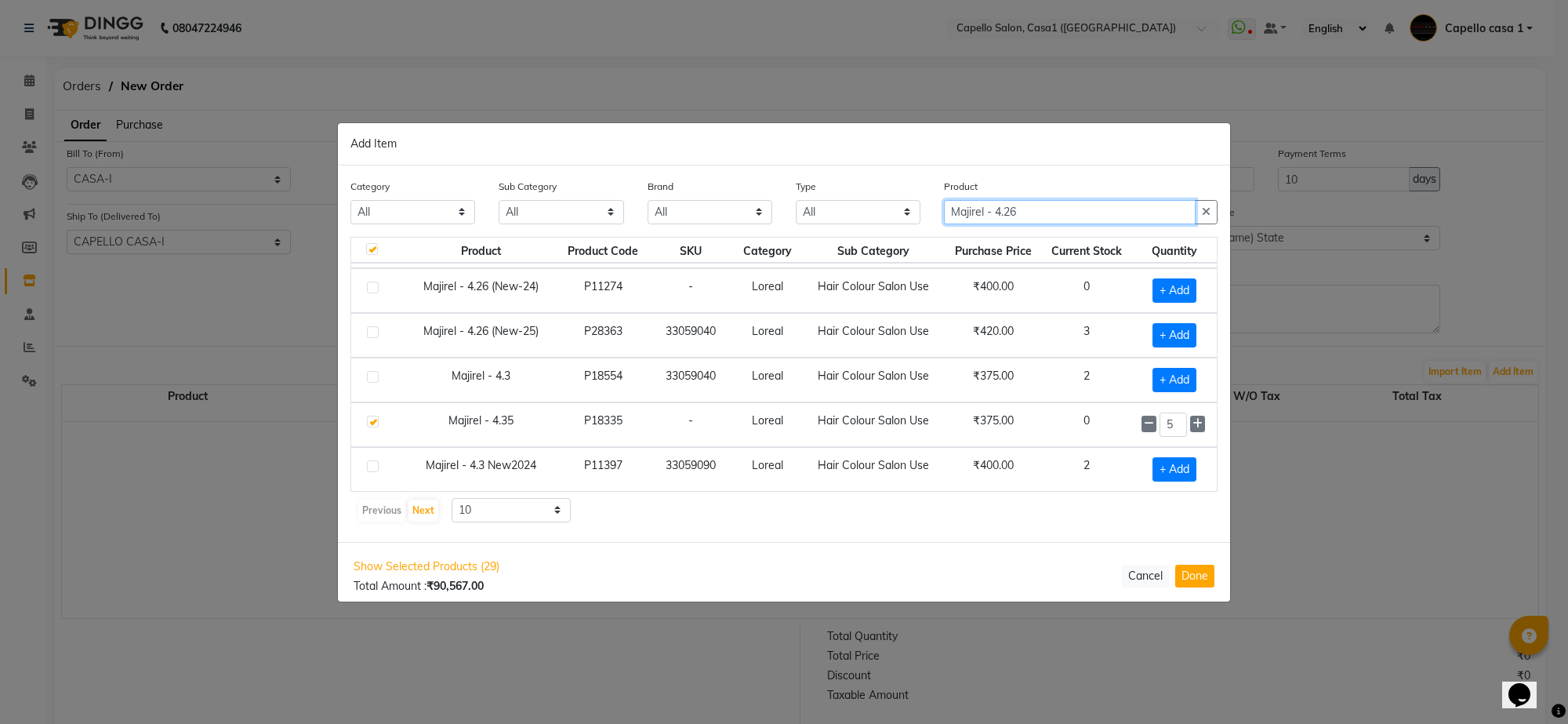
scroll to position [228, 0]
type input "Majirel - 4.26"
click at [374, 326] on label at bounding box center [373, 331] width 12 height 12
click at [374, 327] on input "checkbox" at bounding box center [372, 331] width 10 height 10
checkbox input "true"
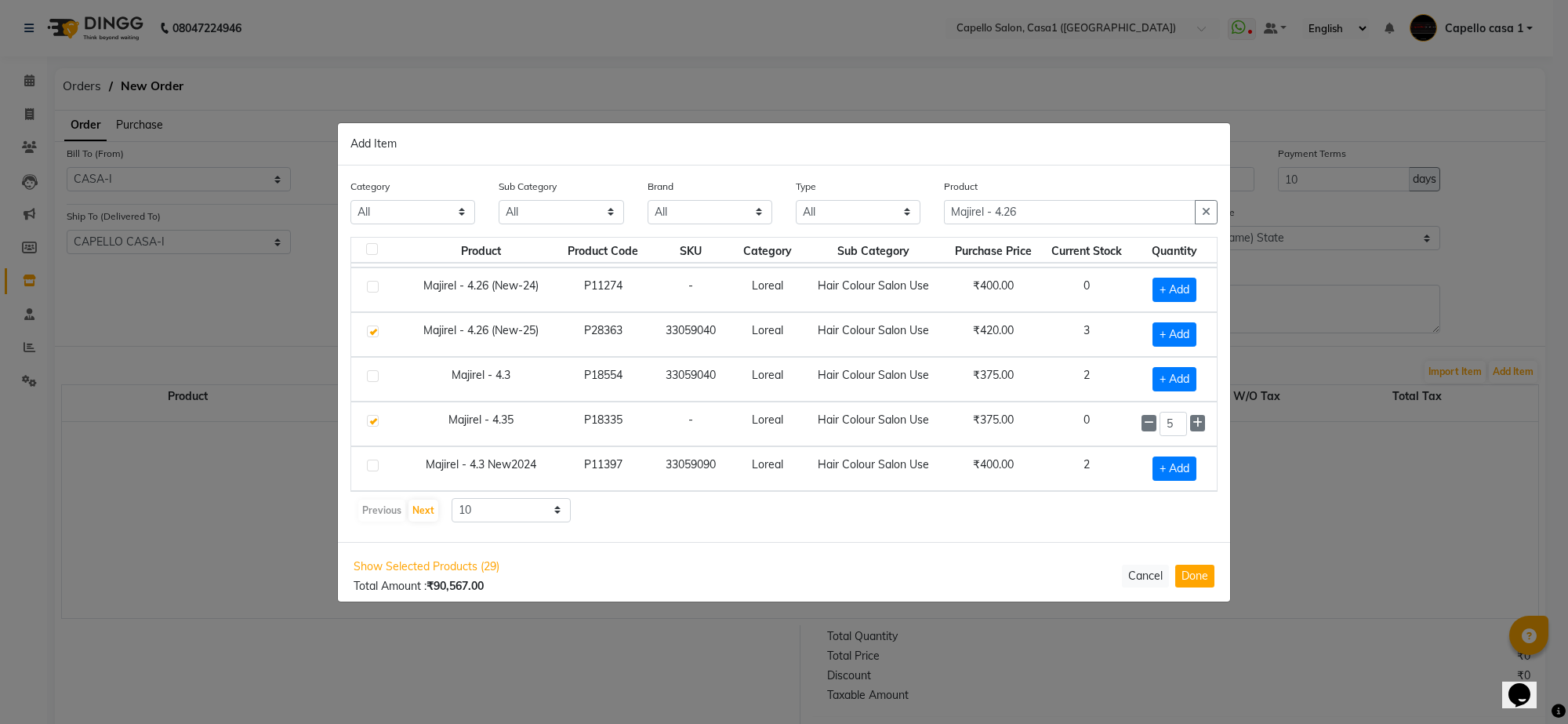
checkbox input "false"
click at [1192, 328] on icon at bounding box center [1197, 333] width 10 height 11
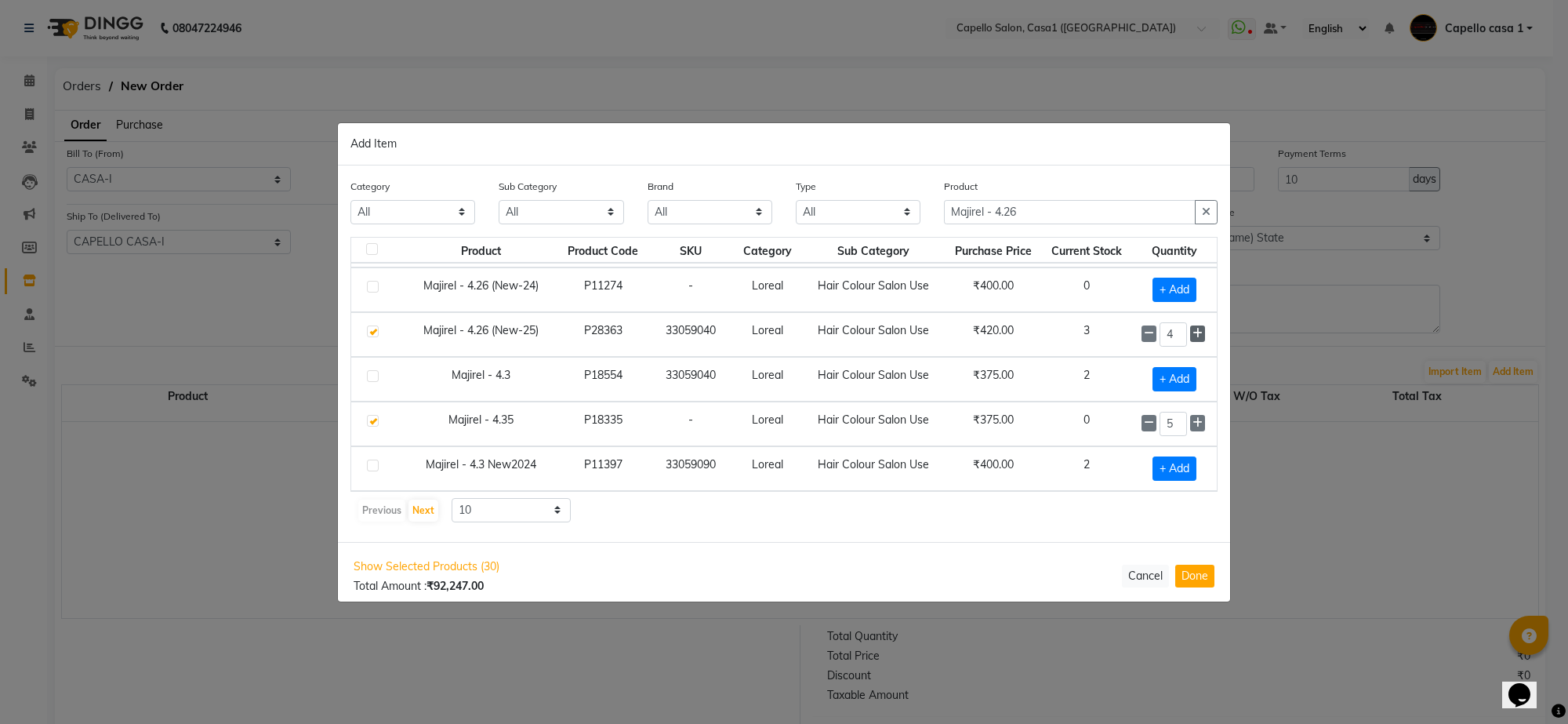
click at [1192, 328] on icon at bounding box center [1197, 333] width 10 height 11
type input "5"
click at [1050, 208] on input "Majirel - 4.26" at bounding box center [1069, 212] width 251 height 25
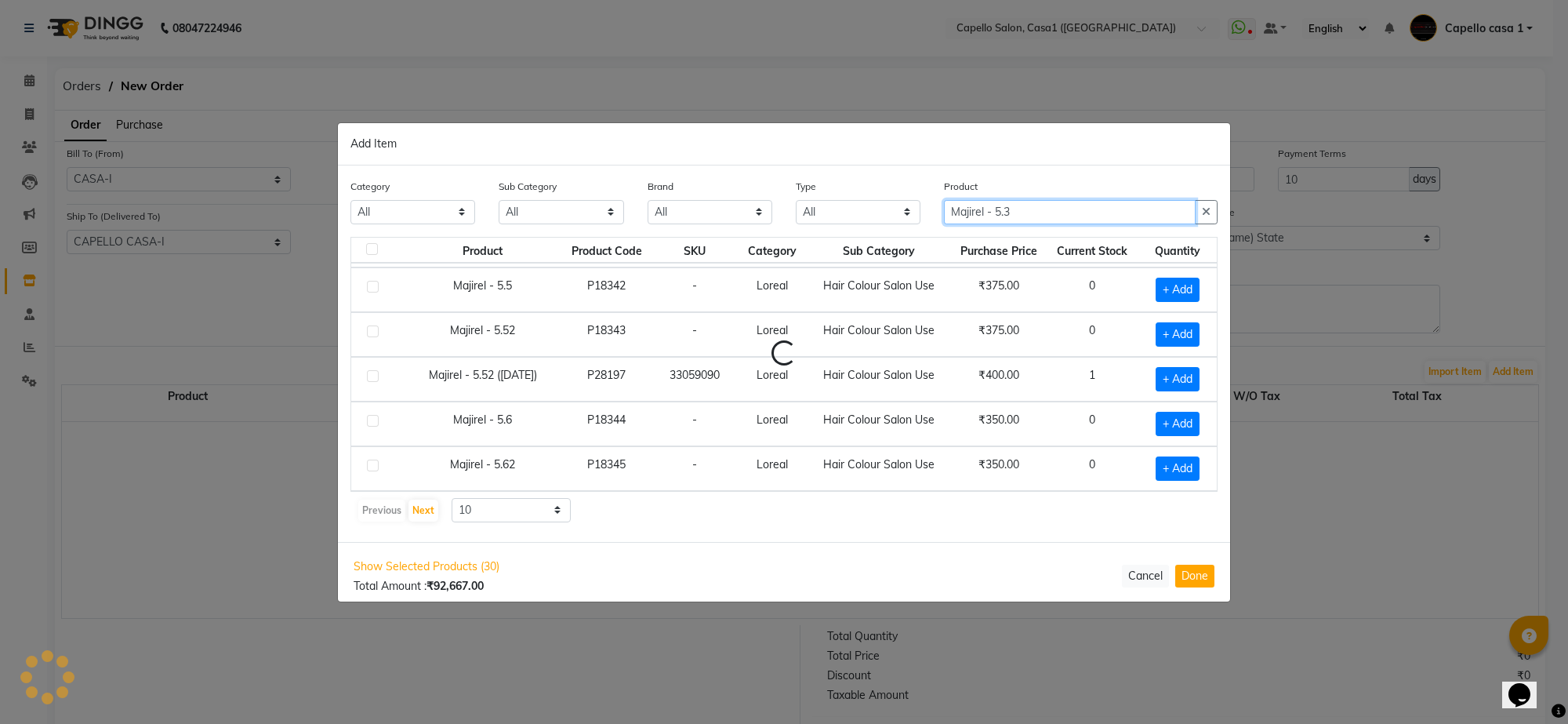
scroll to position [0, 0]
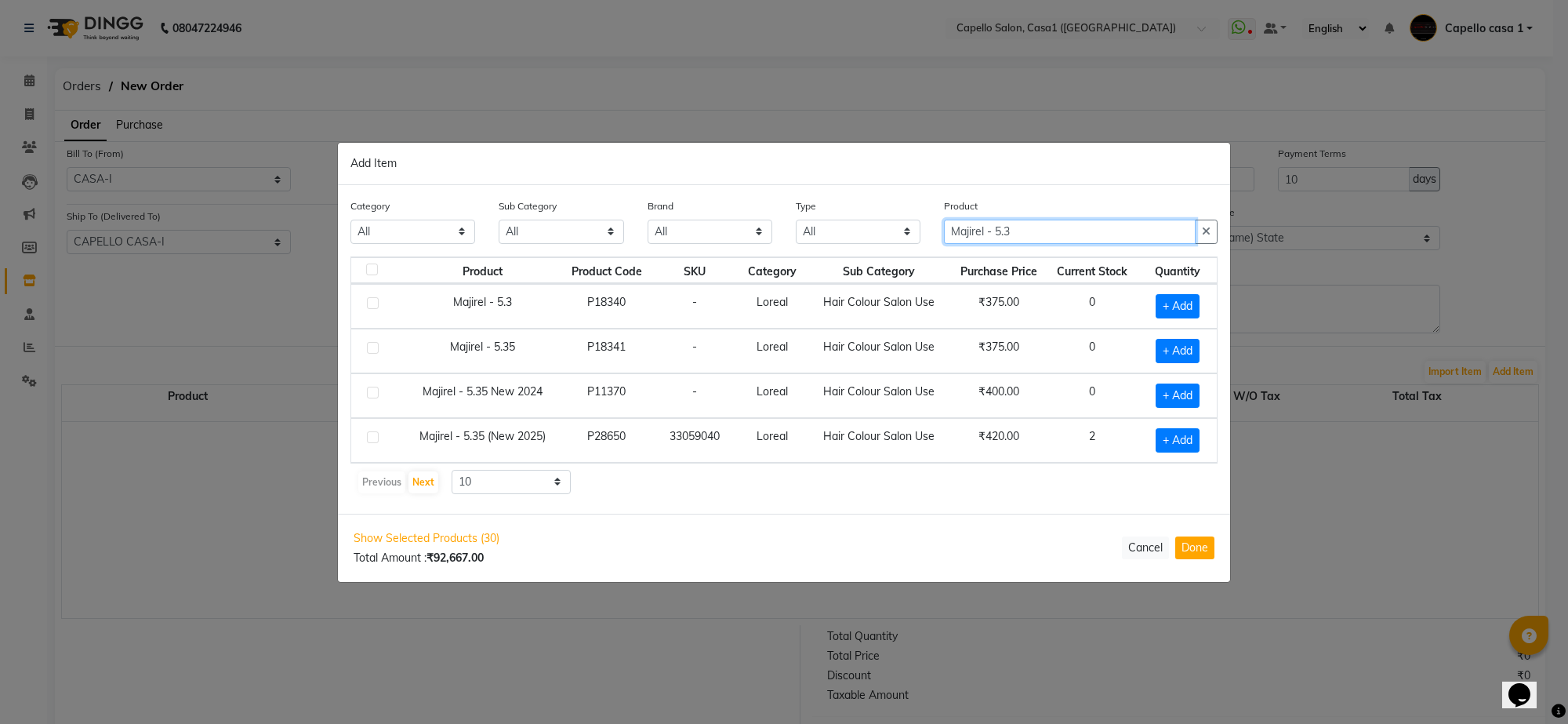
type input "Majirel - 5.3"
click at [373, 297] on label at bounding box center [373, 303] width 12 height 12
click at [373, 299] on input "checkbox" at bounding box center [372, 304] width 10 height 10
checkbox input "true"
click at [1198, 302] on icon at bounding box center [1197, 305] width 10 height 11
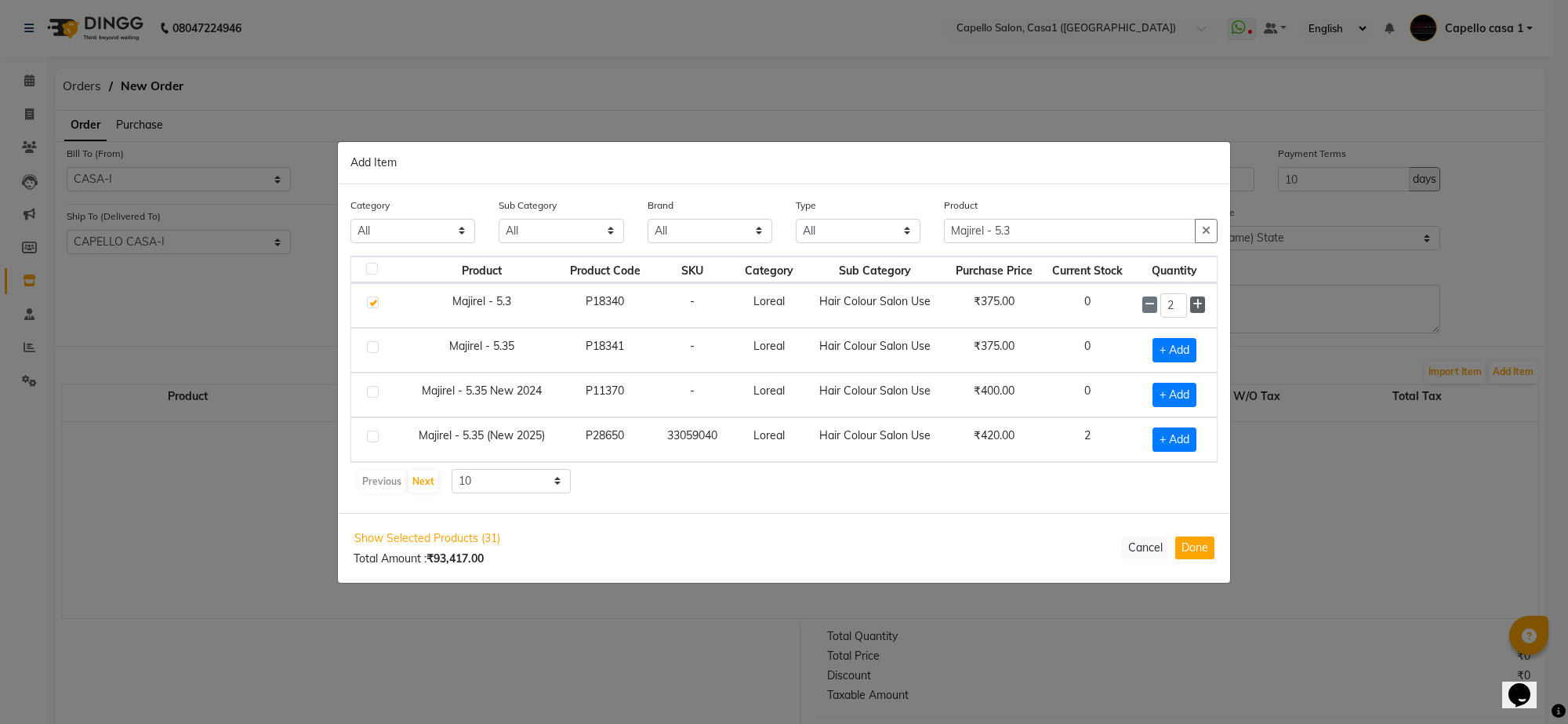
click at [1198, 302] on icon at bounding box center [1197, 305] width 10 height 11
click at [1198, 302] on icon at bounding box center [1197, 305] width 10 height 11
type input "5"
click at [1035, 229] on input "Majirel - 5.3" at bounding box center [1069, 232] width 251 height 25
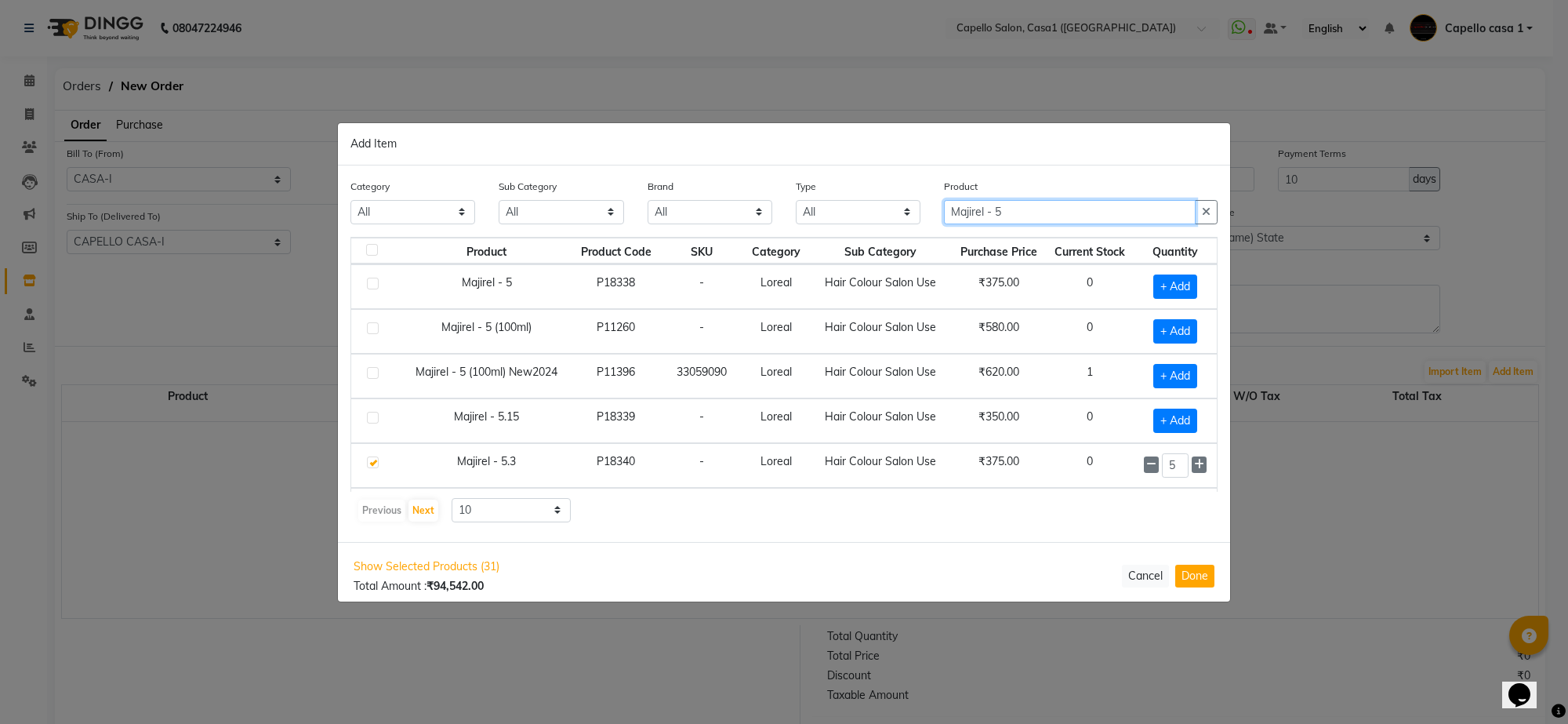
type input "Majirel - 5"
click at [375, 370] on label at bounding box center [373, 373] width 12 height 12
click at [375, 370] on input "checkbox" at bounding box center [372, 373] width 10 height 10
checkbox input "true"
click at [1194, 373] on icon at bounding box center [1199, 375] width 10 height 11
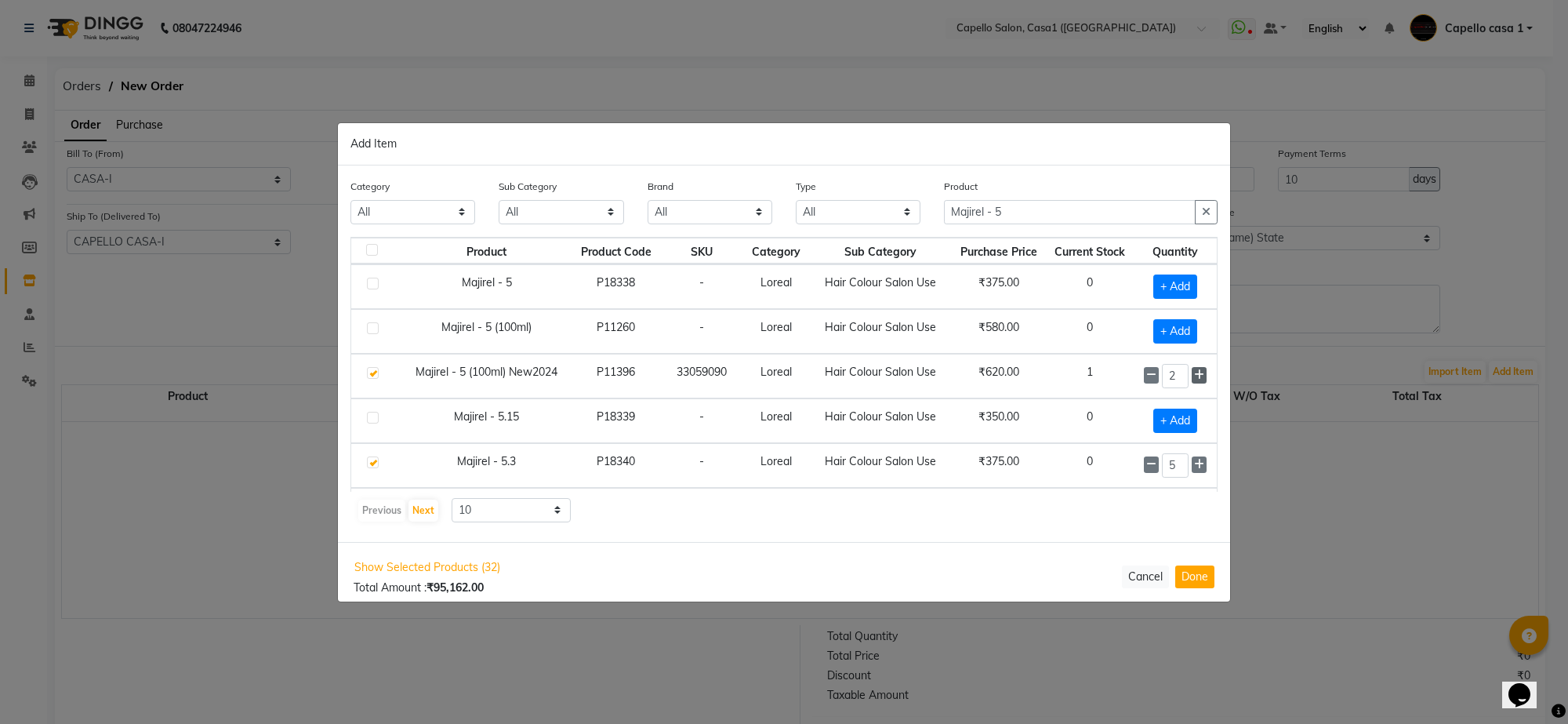
click at [1194, 373] on icon at bounding box center [1199, 375] width 10 height 11
type input "5"
click at [1046, 216] on input "Majirel - 5" at bounding box center [1069, 212] width 251 height 25
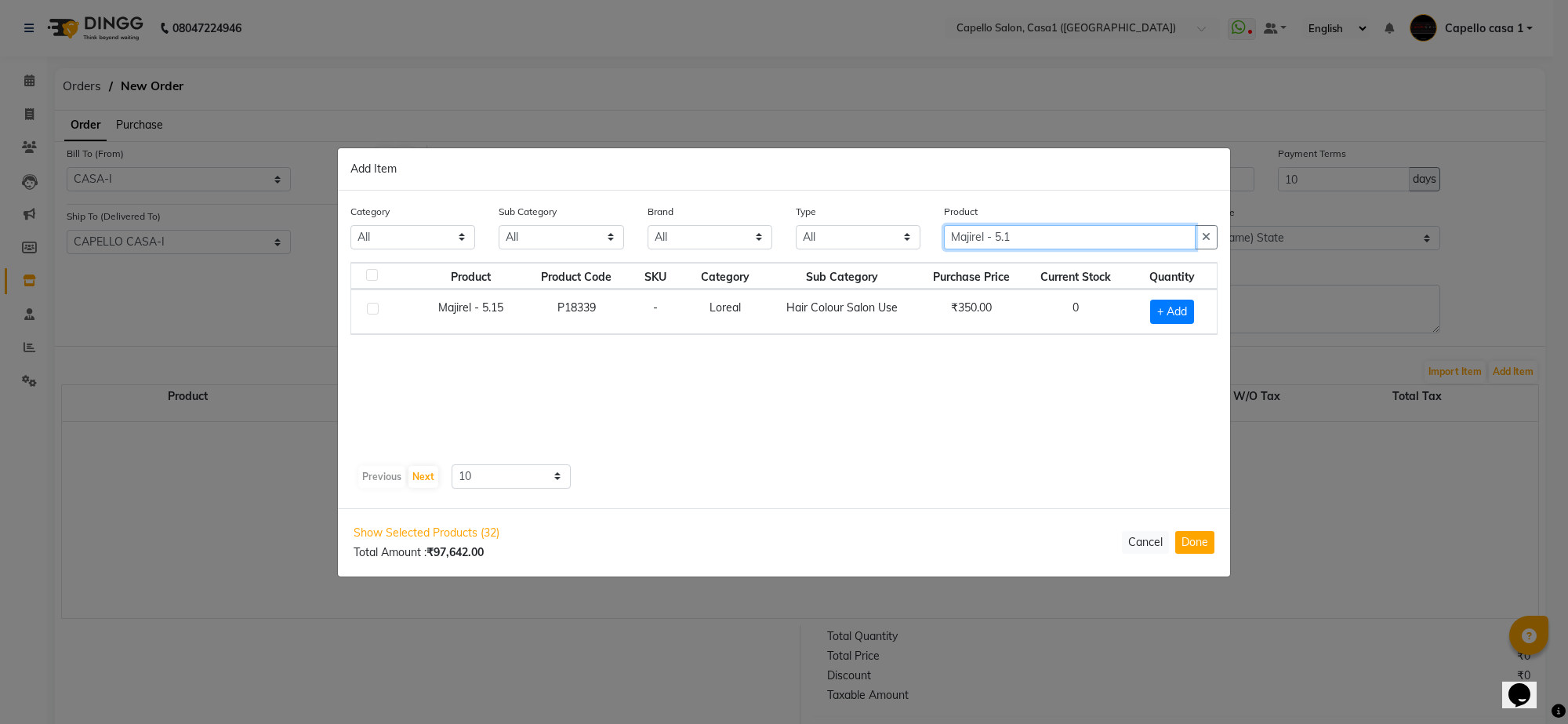
type input "Majirel - 5.1"
click at [373, 303] on label at bounding box center [373, 308] width 12 height 12
click at [373, 305] on input "checkbox" at bounding box center [372, 309] width 10 height 10
checkbox input "true"
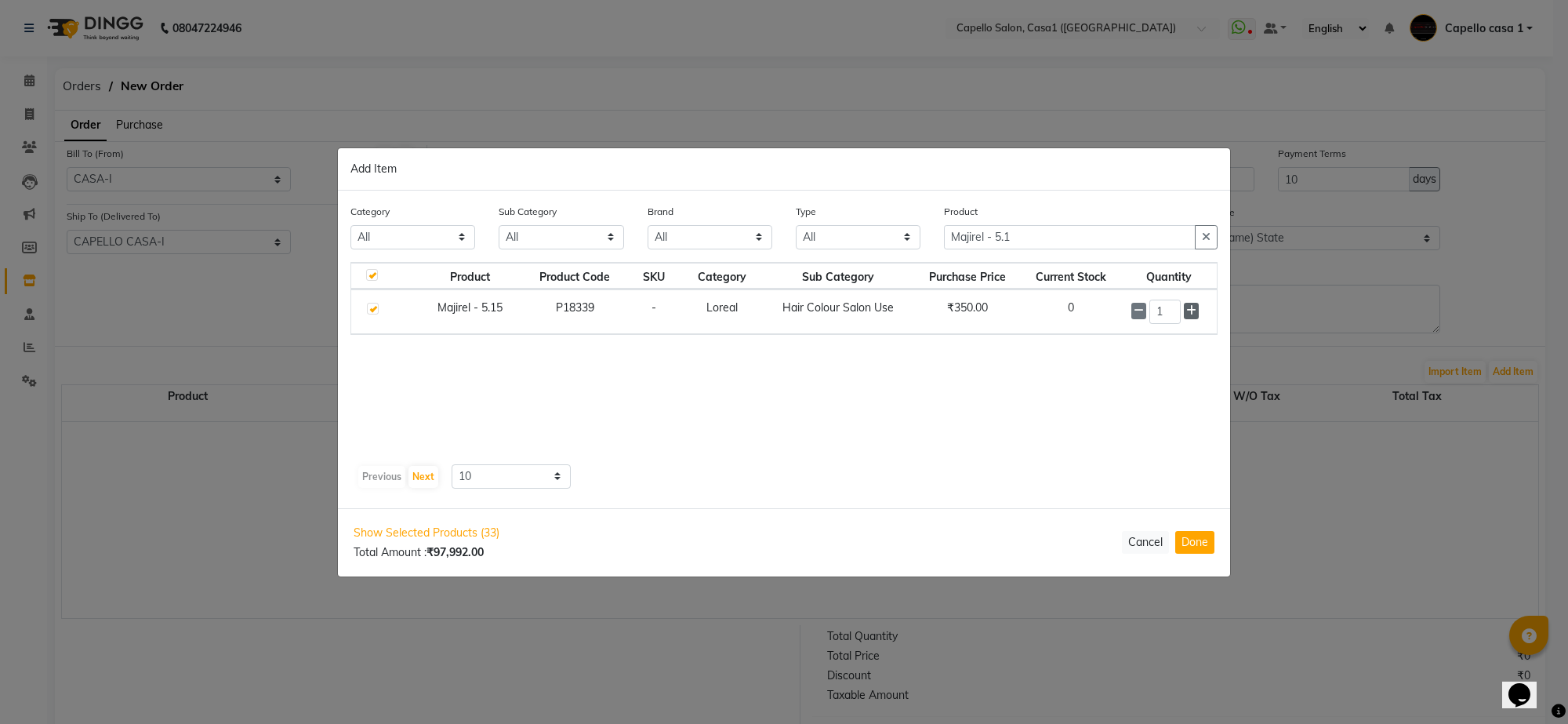
click at [1188, 307] on icon at bounding box center [1191, 311] width 10 height 11
type input "5"
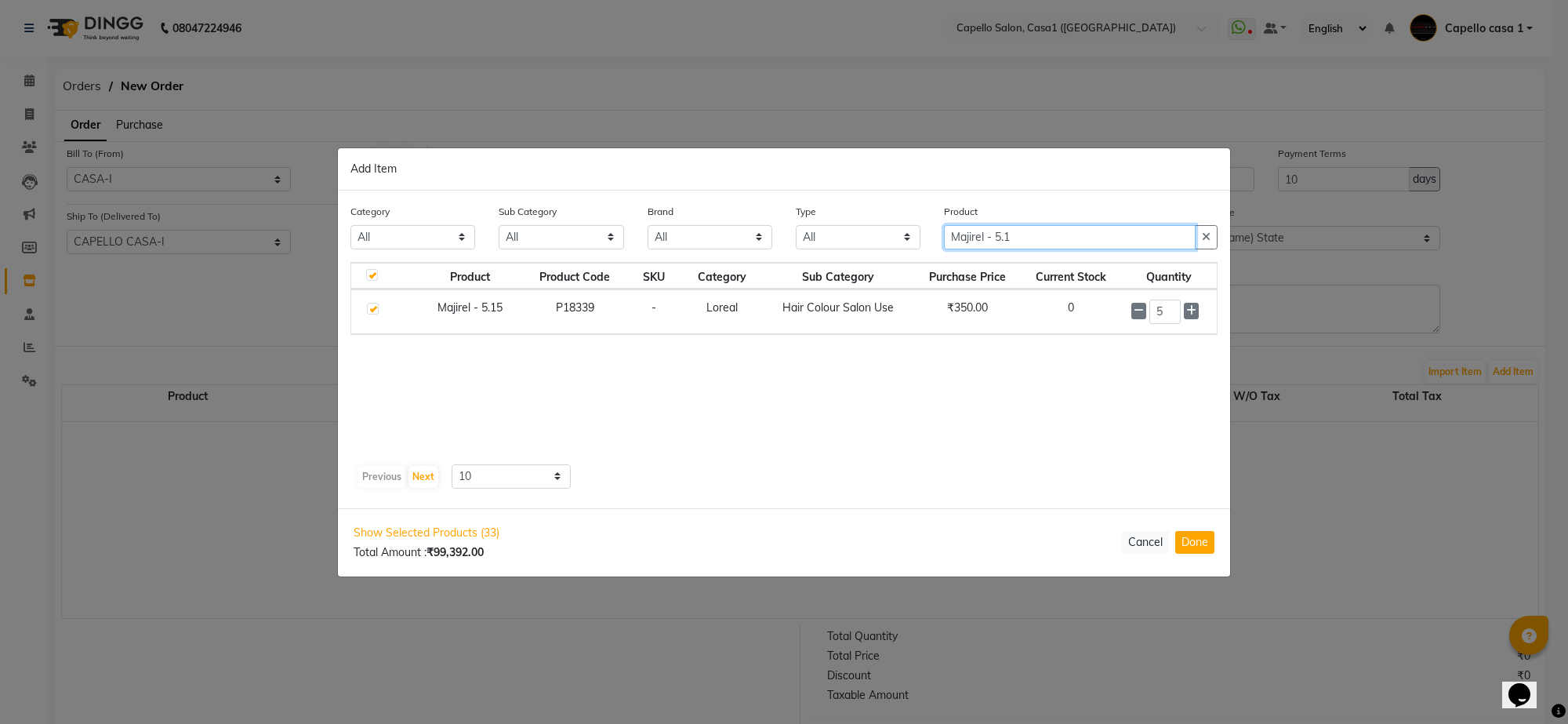
click at [1057, 228] on input "Majirel - 5.1" at bounding box center [1069, 237] width 251 height 25
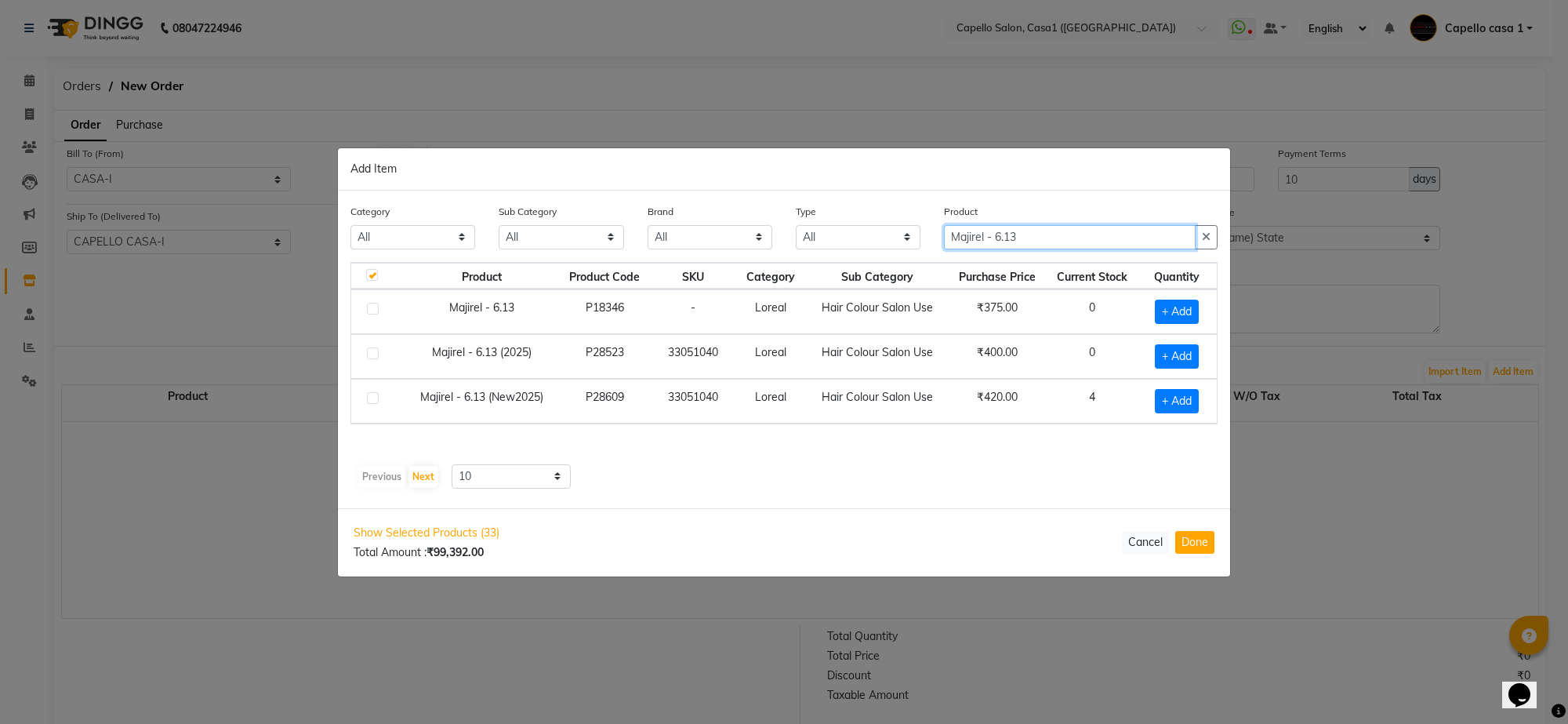
type input "Majirel - 6.13"
click at [373, 400] on label at bounding box center [373, 398] width 12 height 12
click at [373, 400] on input "checkbox" at bounding box center [372, 399] width 10 height 10
checkbox input "true"
checkbox input "false"
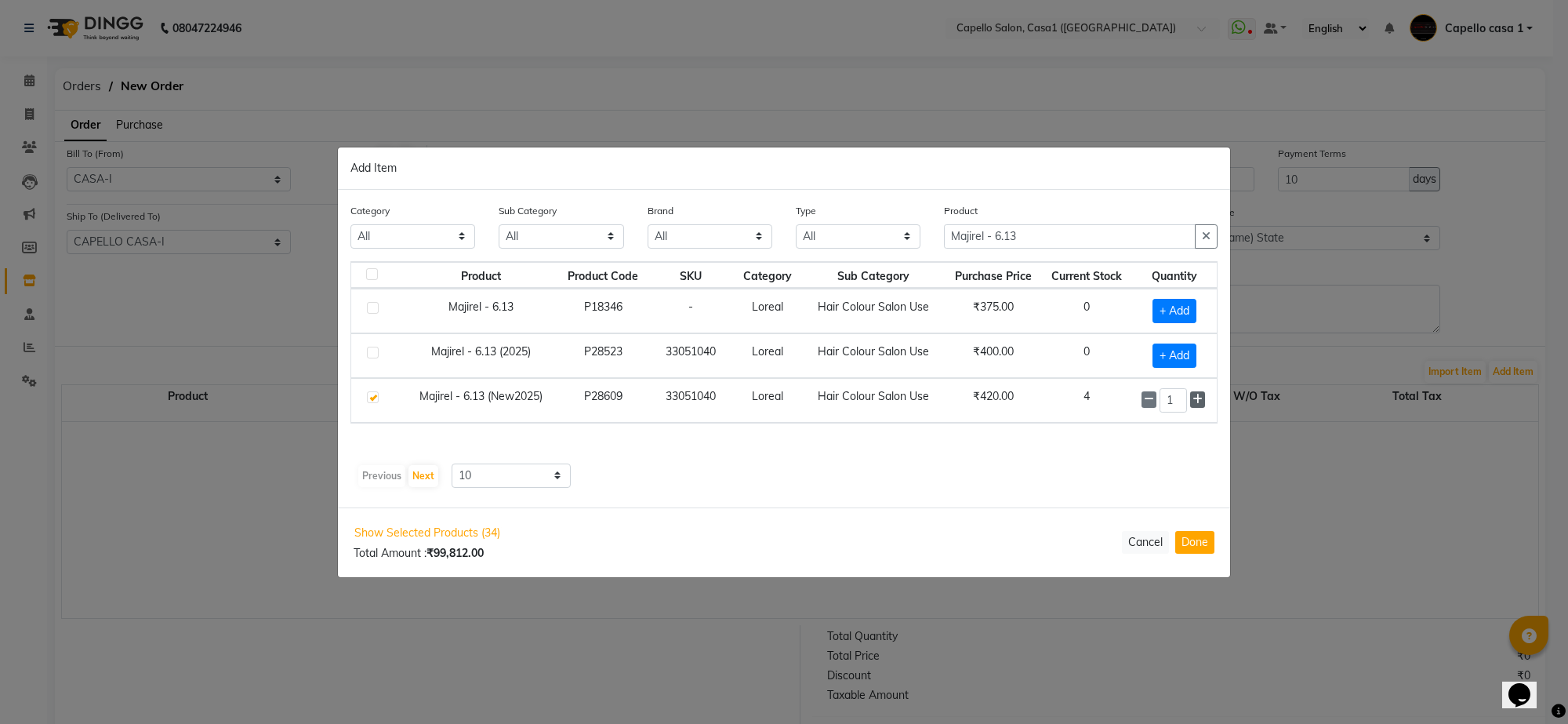
click at [1199, 400] on icon at bounding box center [1197, 400] width 10 height 11
type input "5"
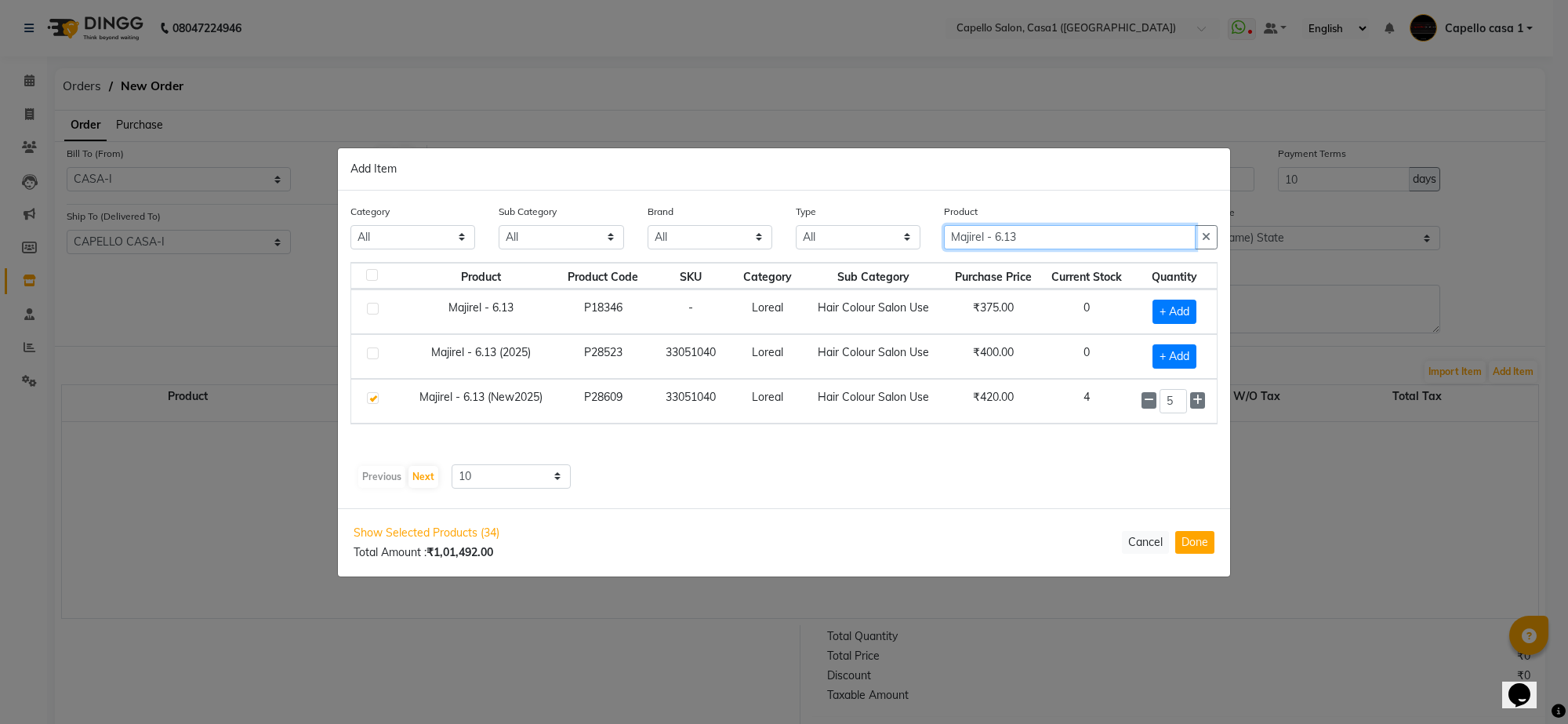
click at [1041, 237] on input "Majirel - 6.13" at bounding box center [1069, 237] width 251 height 25
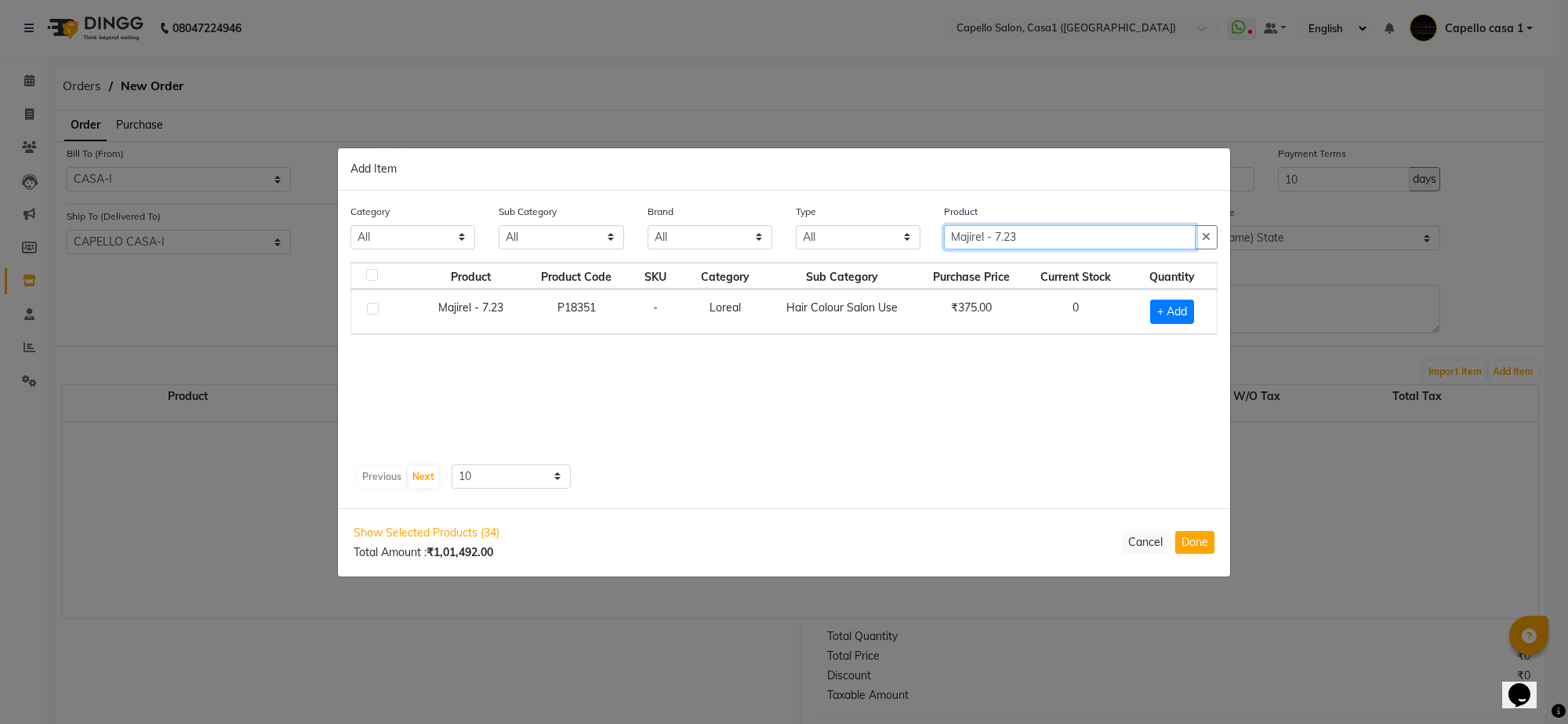
type input "Majirel - 7.23"
click at [374, 303] on label at bounding box center [373, 308] width 12 height 12
click at [374, 305] on input "checkbox" at bounding box center [372, 309] width 10 height 10
checkbox input "true"
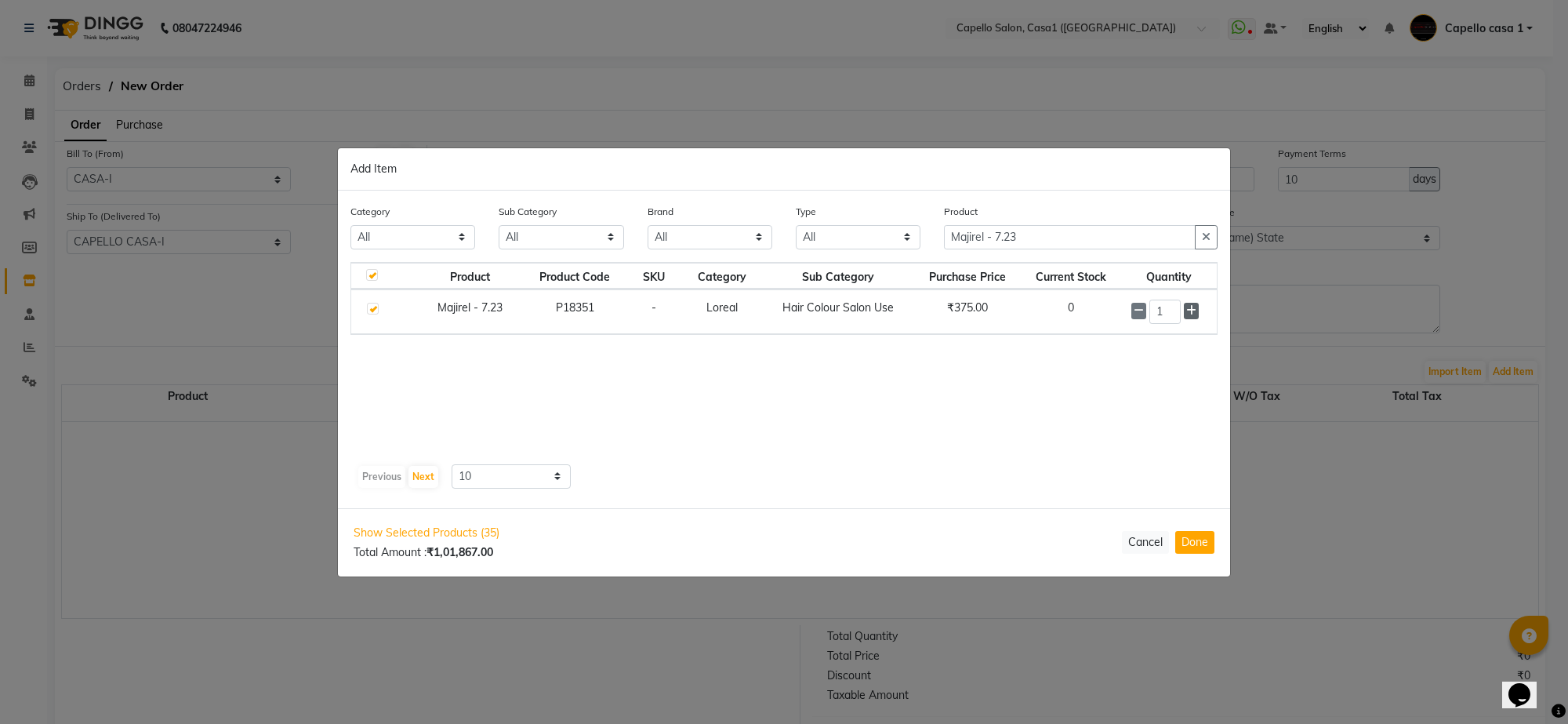
click at [1195, 308] on icon at bounding box center [1191, 311] width 10 height 11
type input "5"
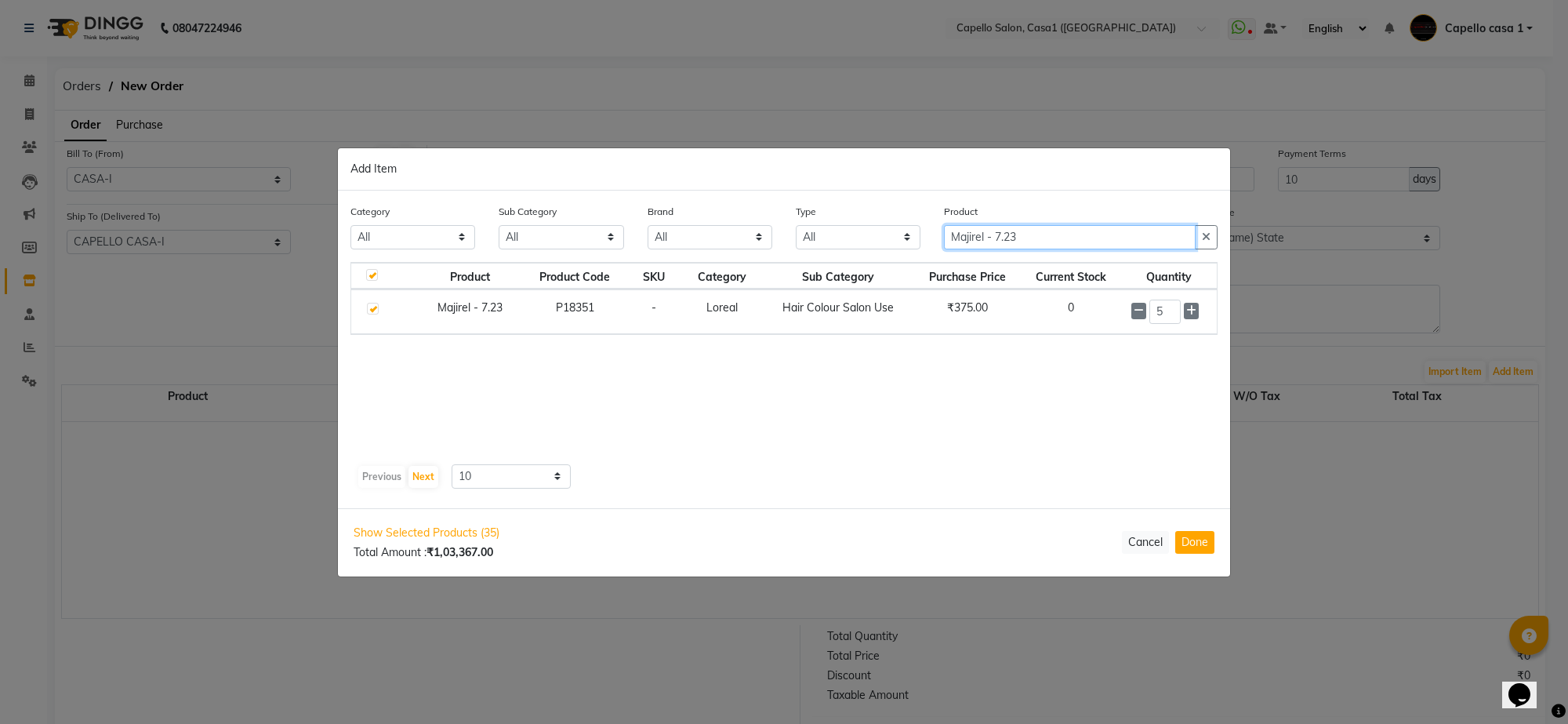
click at [1068, 242] on input "Majirel - 7.23" at bounding box center [1069, 237] width 251 height 25
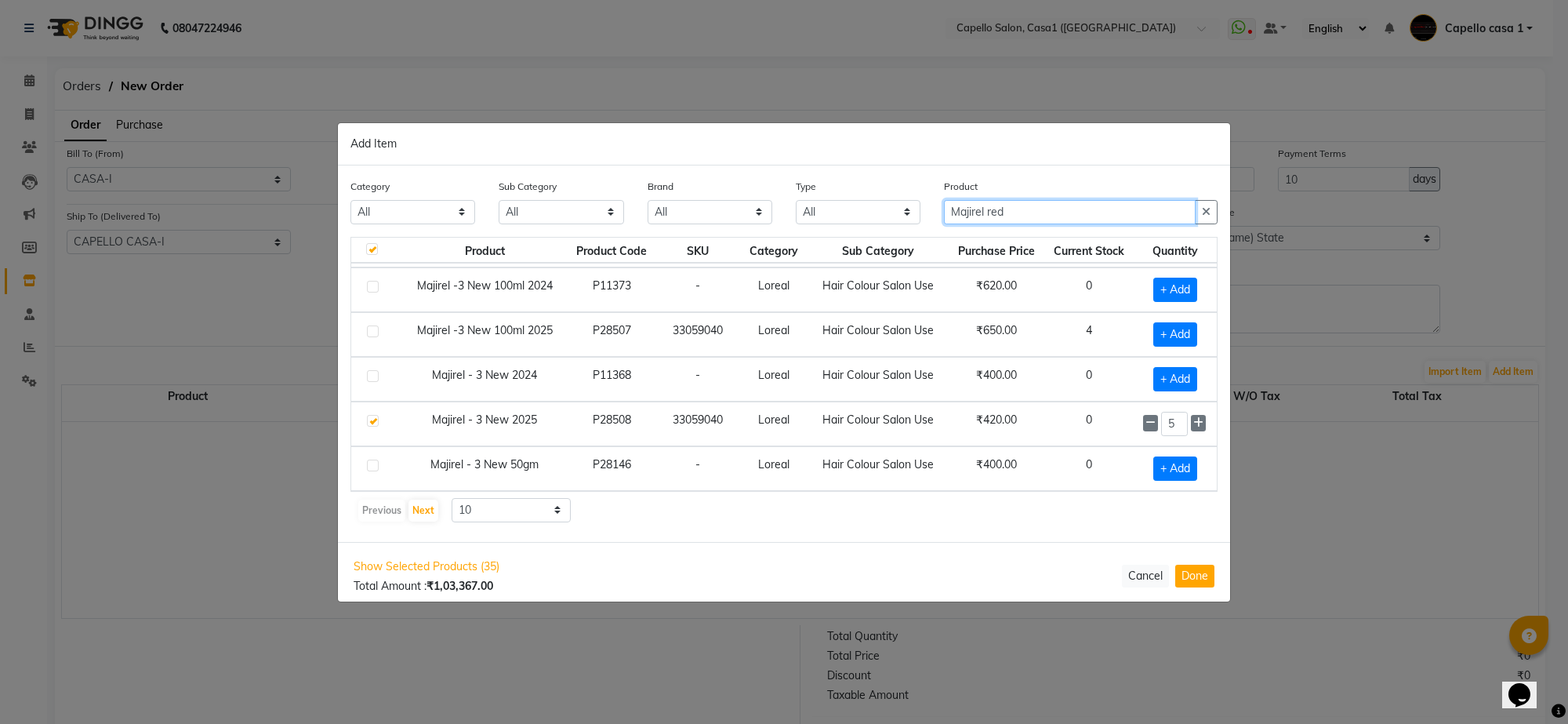
scroll to position [228, 0]
click at [414, 508] on button "Next" at bounding box center [423, 511] width 30 height 22
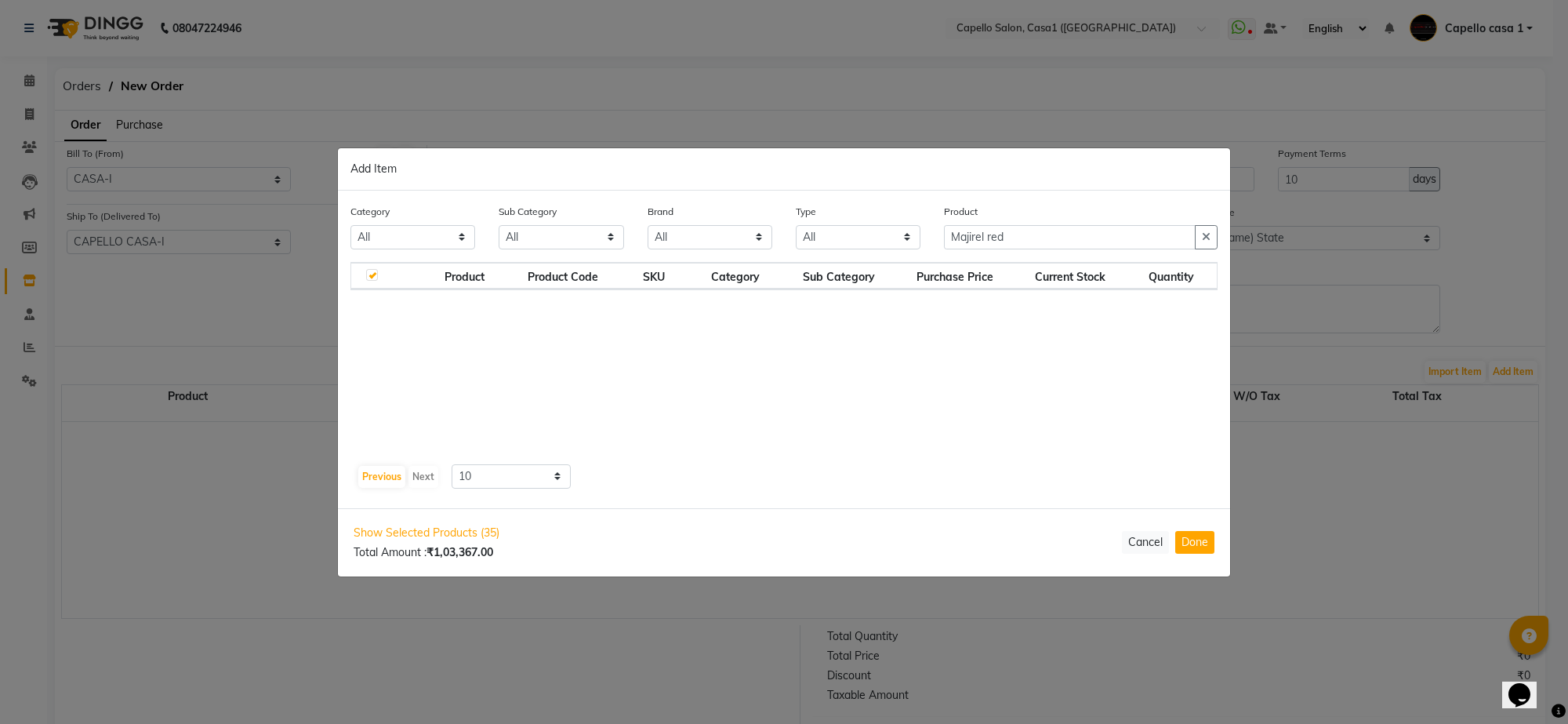
scroll to position [0, 0]
click at [388, 470] on button "Previous" at bounding box center [381, 477] width 47 height 22
click at [1084, 240] on input "Majirel red" at bounding box center [1069, 237] width 251 height 25
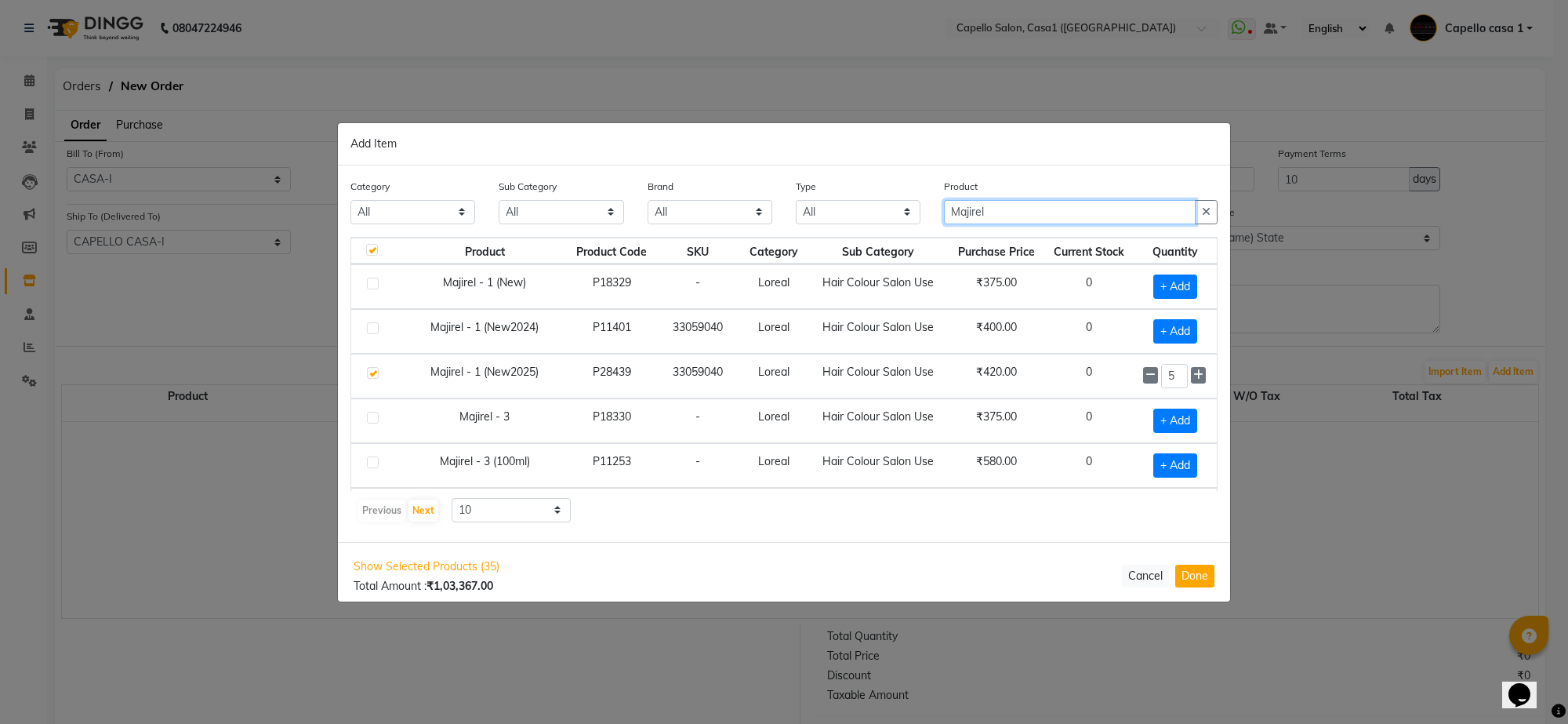
scroll to position [228, 0]
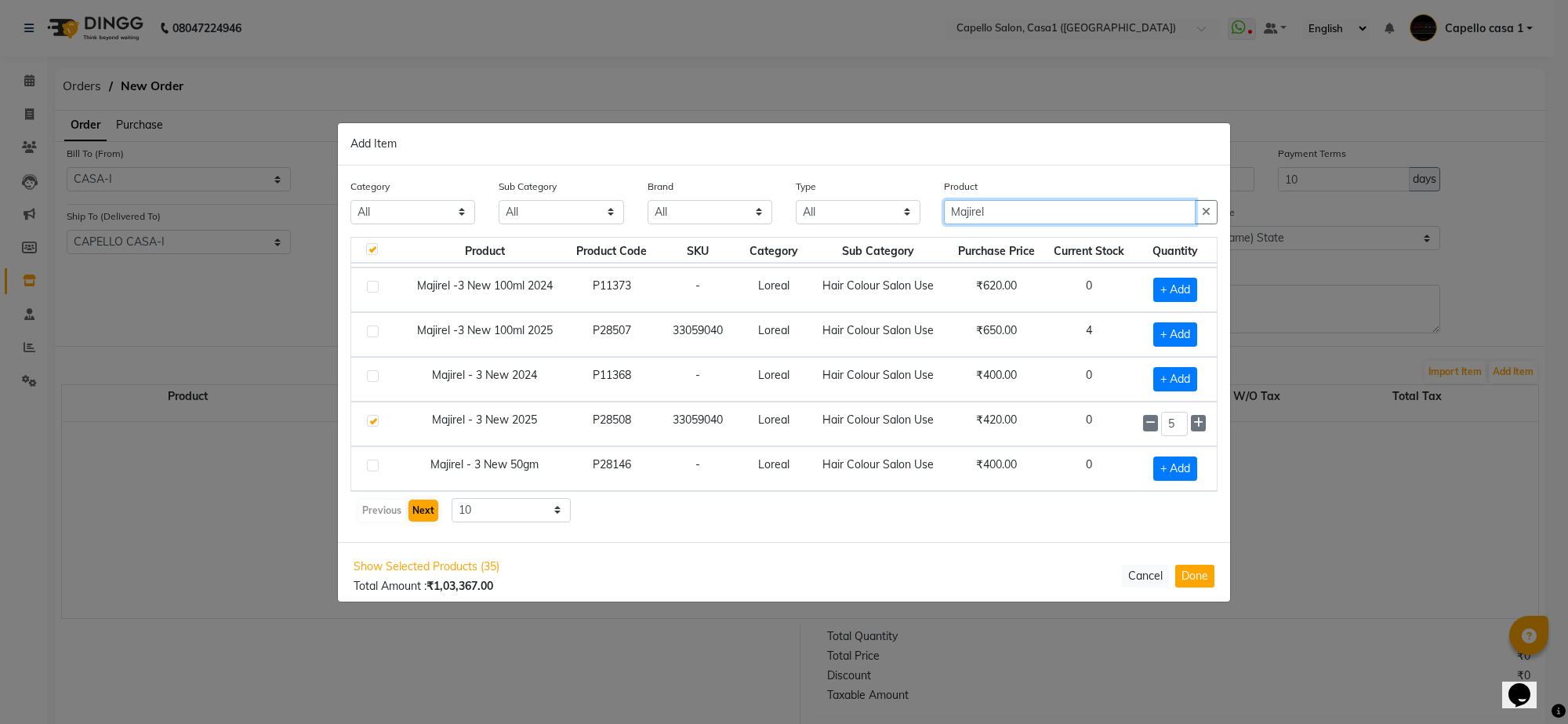
type input "Majirel"
click at [416, 508] on button "Next" at bounding box center [423, 511] width 30 height 22
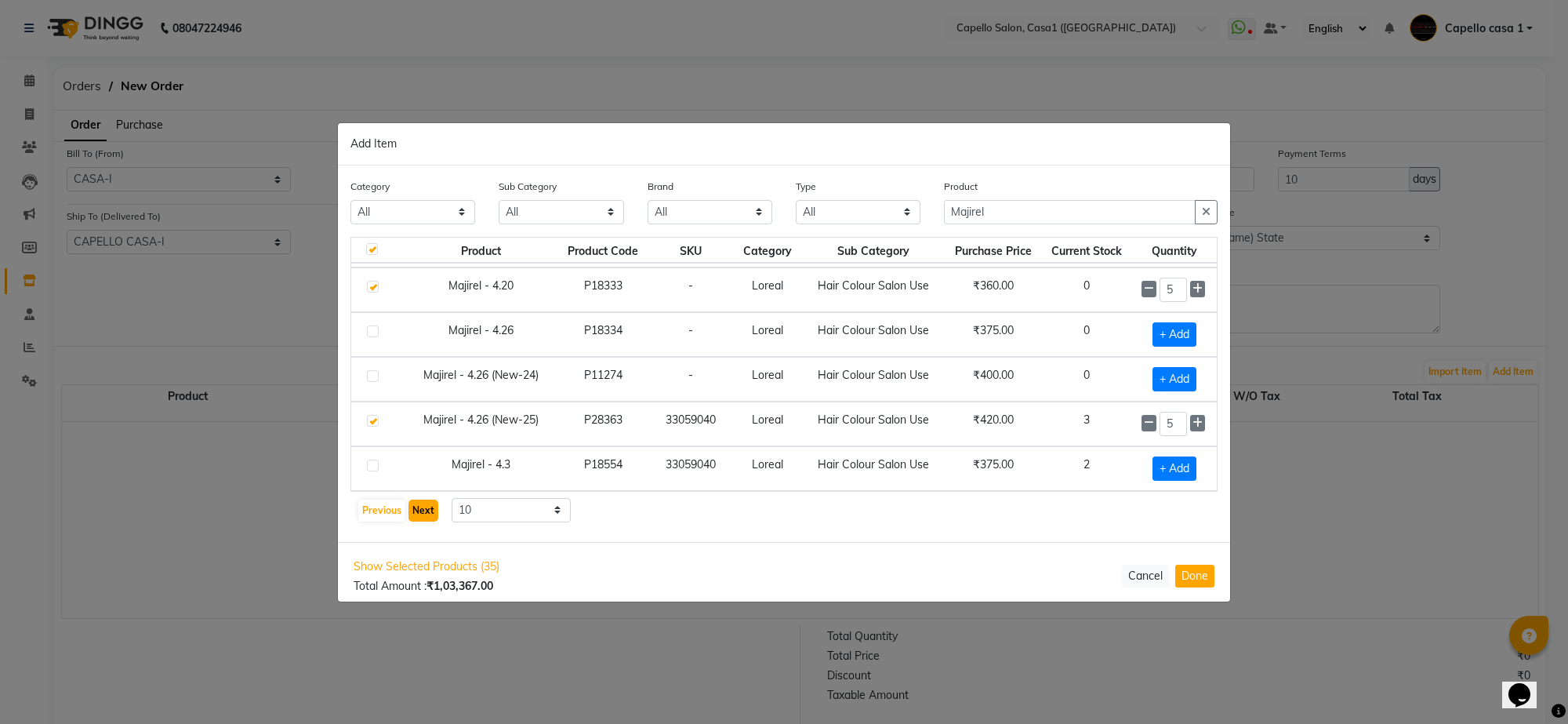
click at [416, 508] on button "Next" at bounding box center [423, 511] width 30 height 22
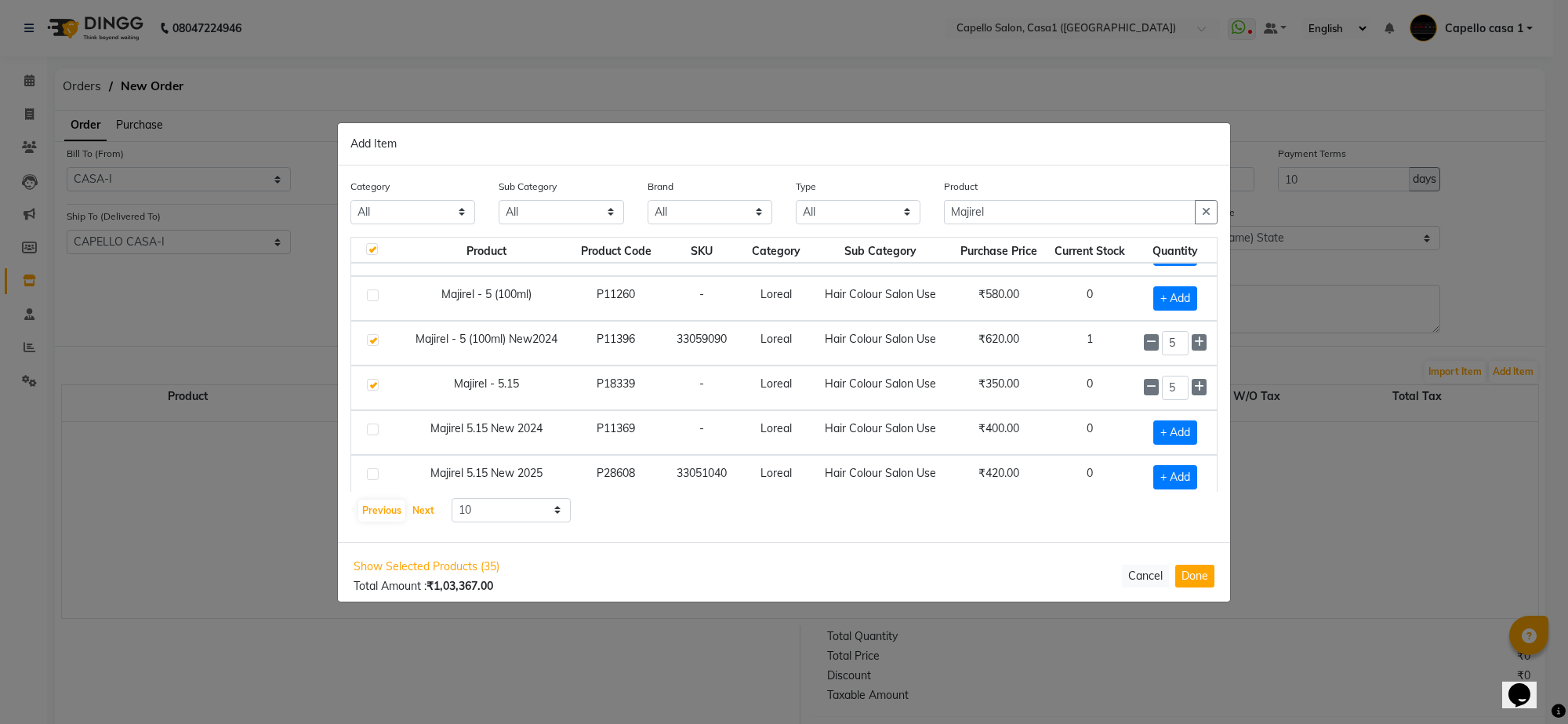
scroll to position [0, 0]
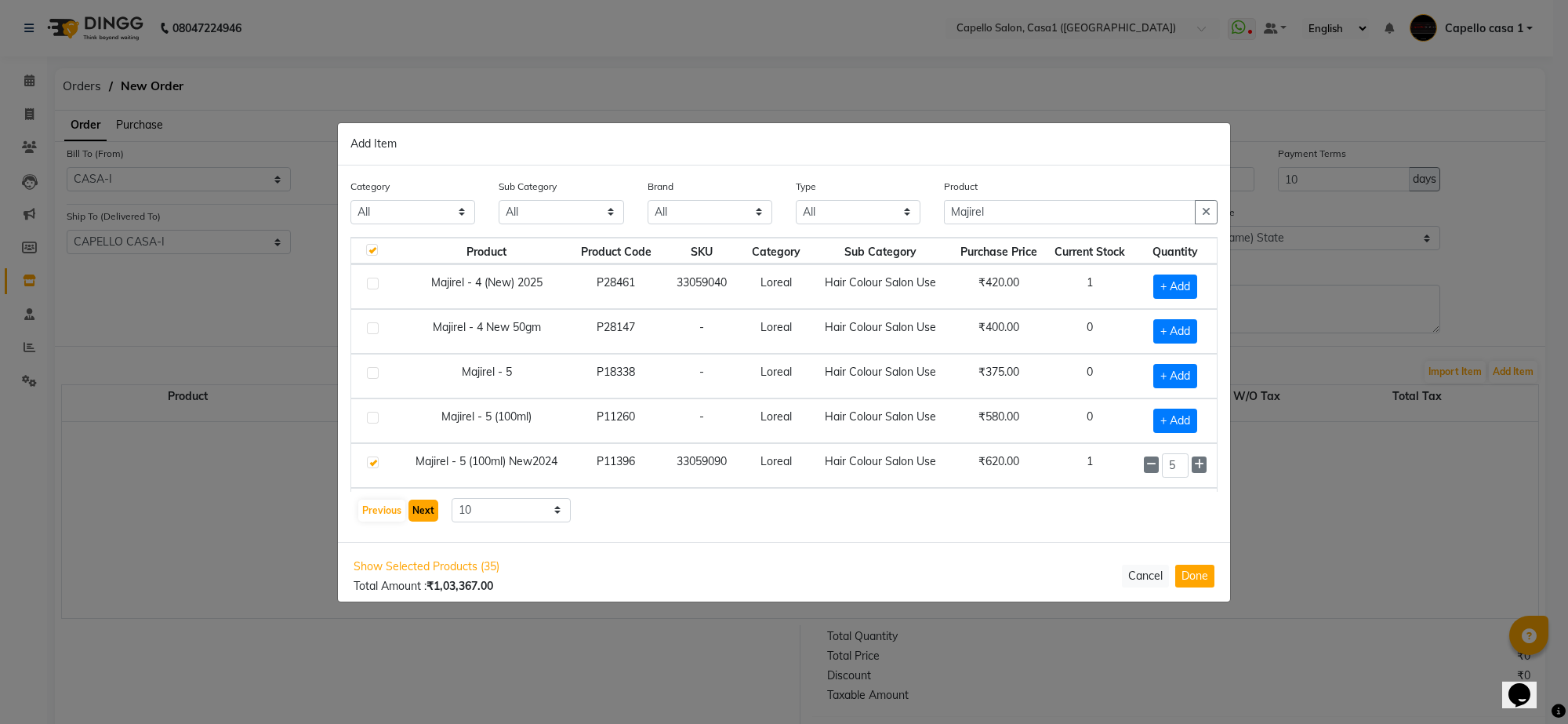
click at [427, 512] on button "Next" at bounding box center [423, 511] width 30 height 22
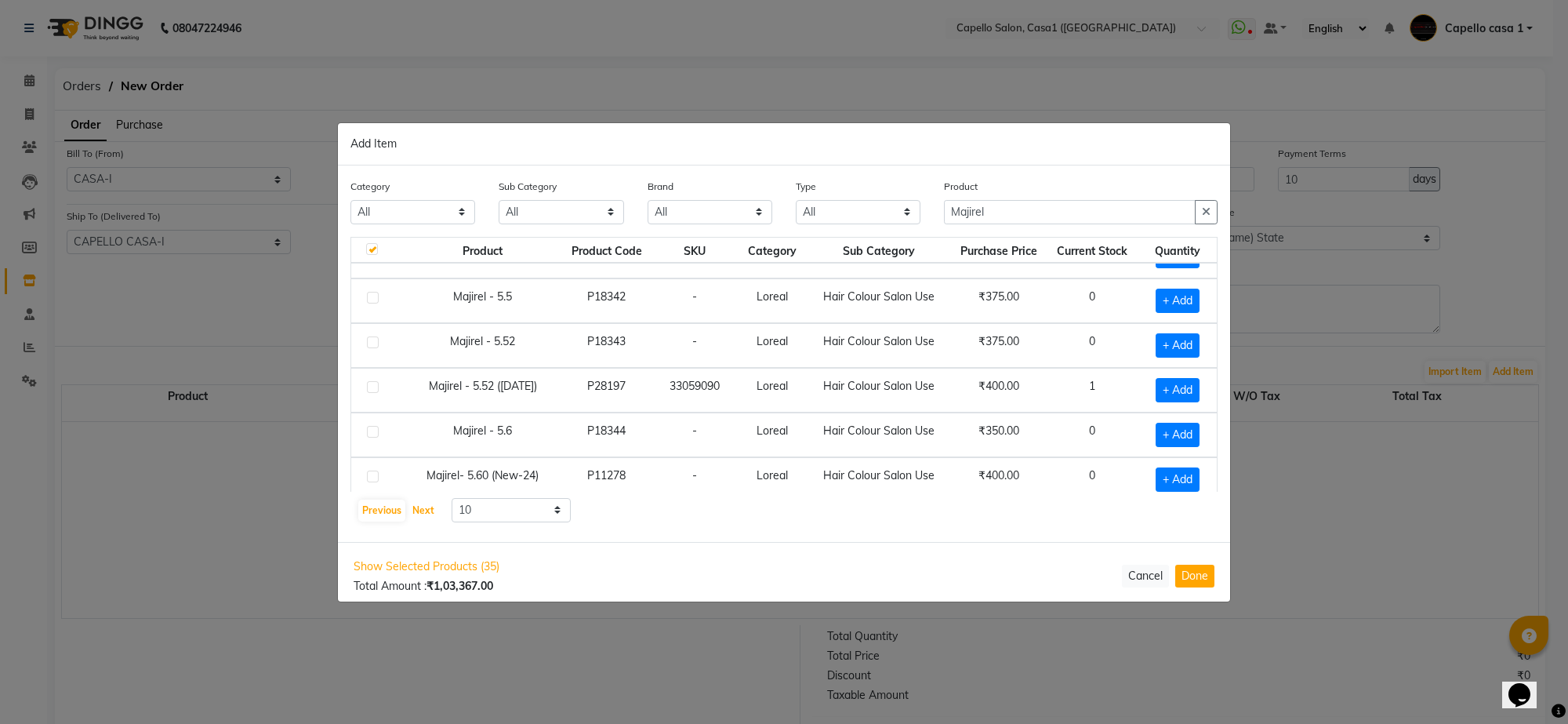
scroll to position [228, 0]
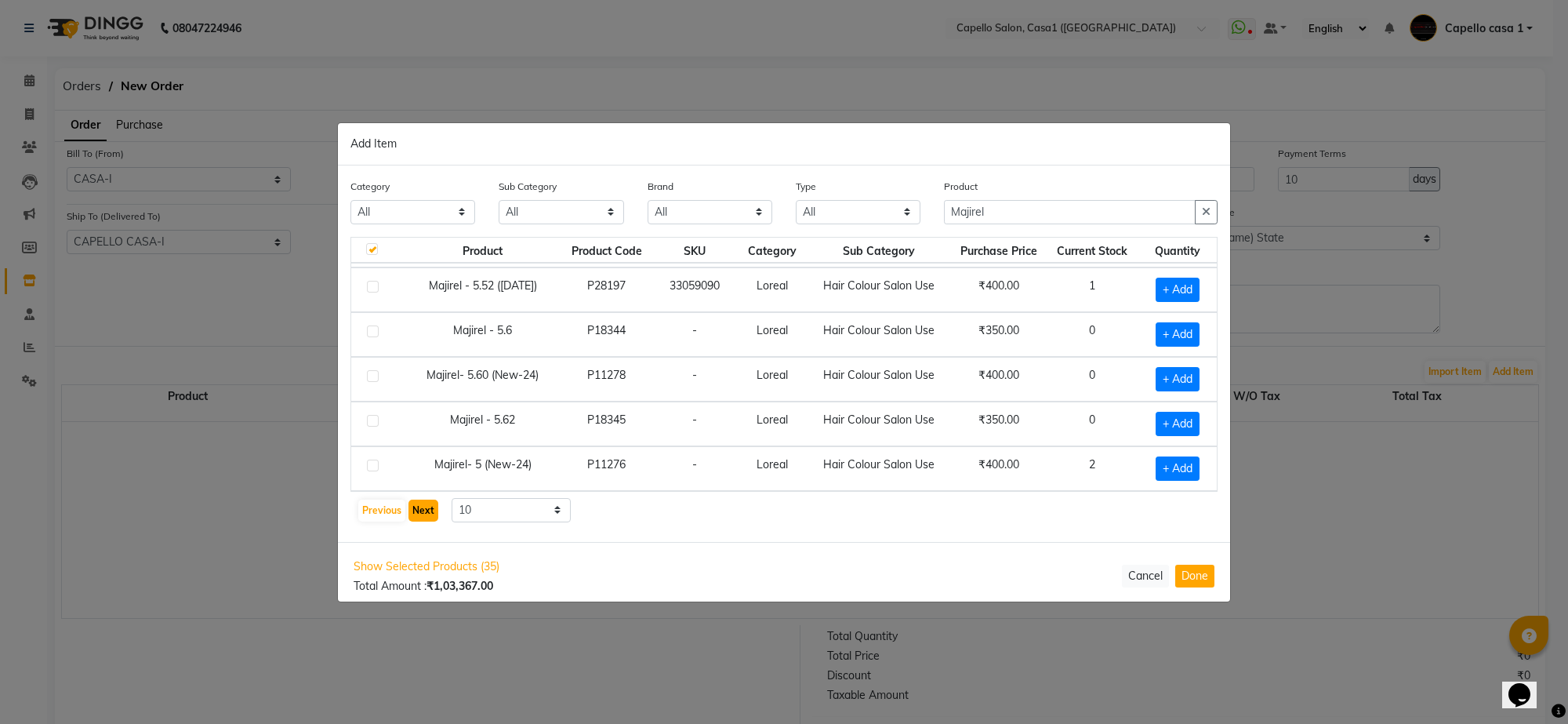
click at [427, 508] on button "Next" at bounding box center [423, 511] width 30 height 22
click at [427, 511] on button "Next" at bounding box center [423, 511] width 30 height 22
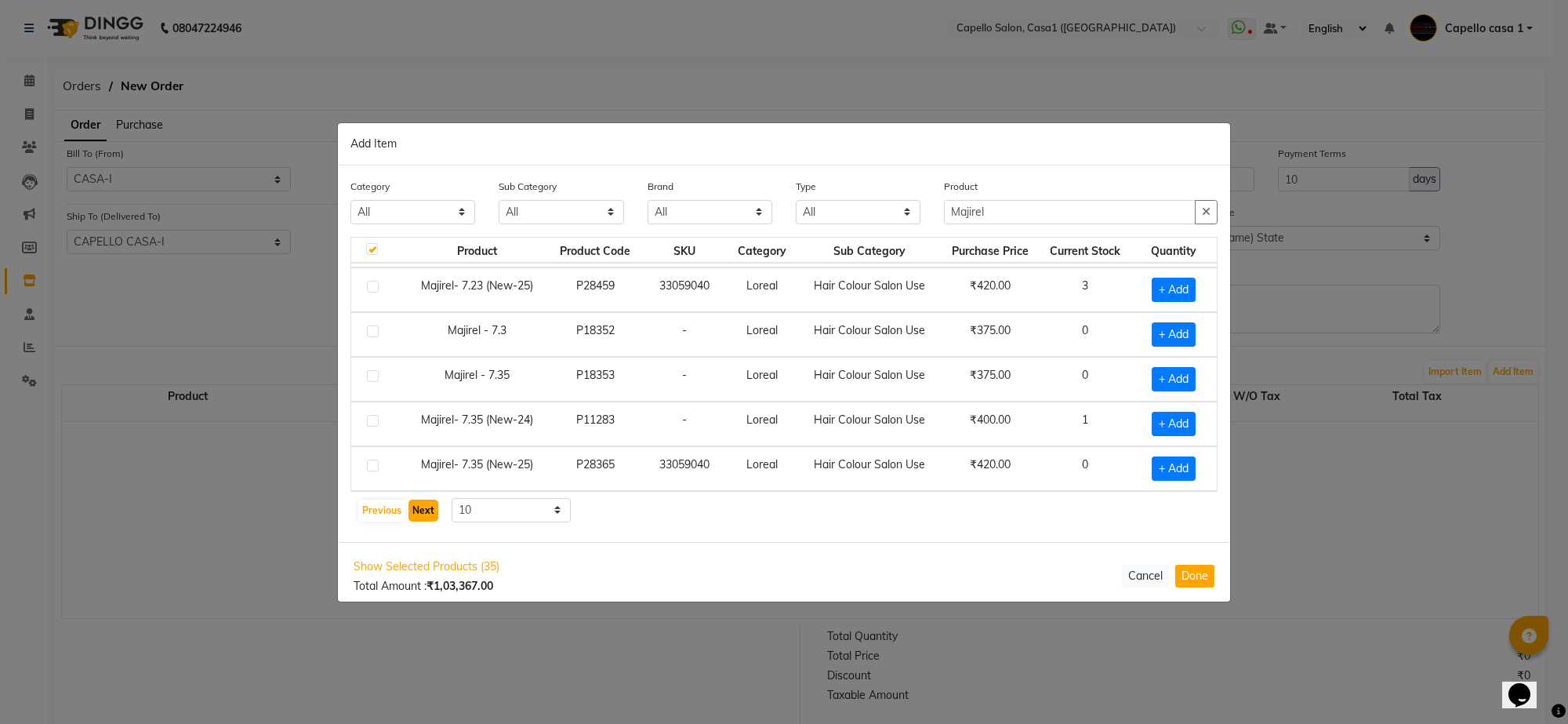
click at [420, 508] on button "Next" at bounding box center [423, 511] width 30 height 22
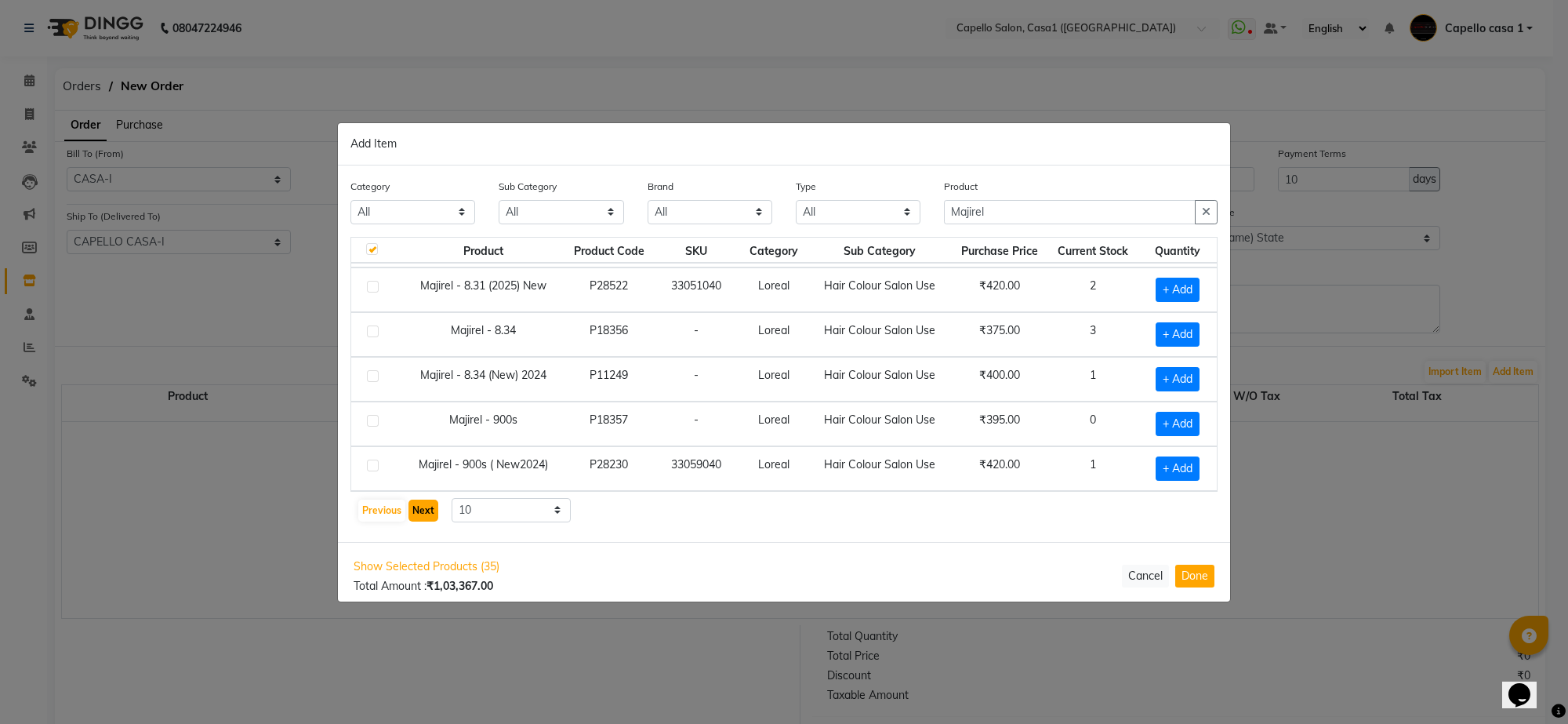
click at [418, 512] on button "Next" at bounding box center [423, 511] width 30 height 22
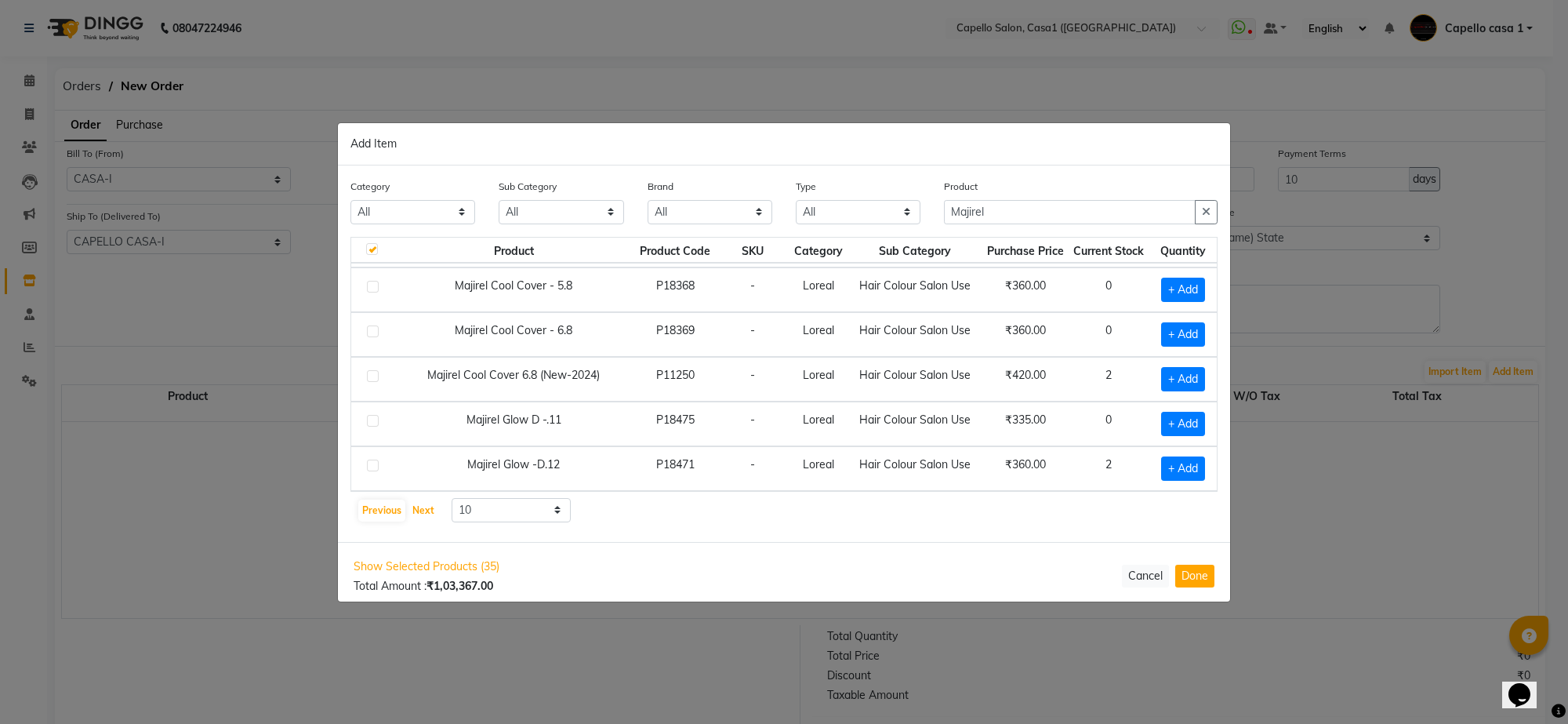
scroll to position [0, 0]
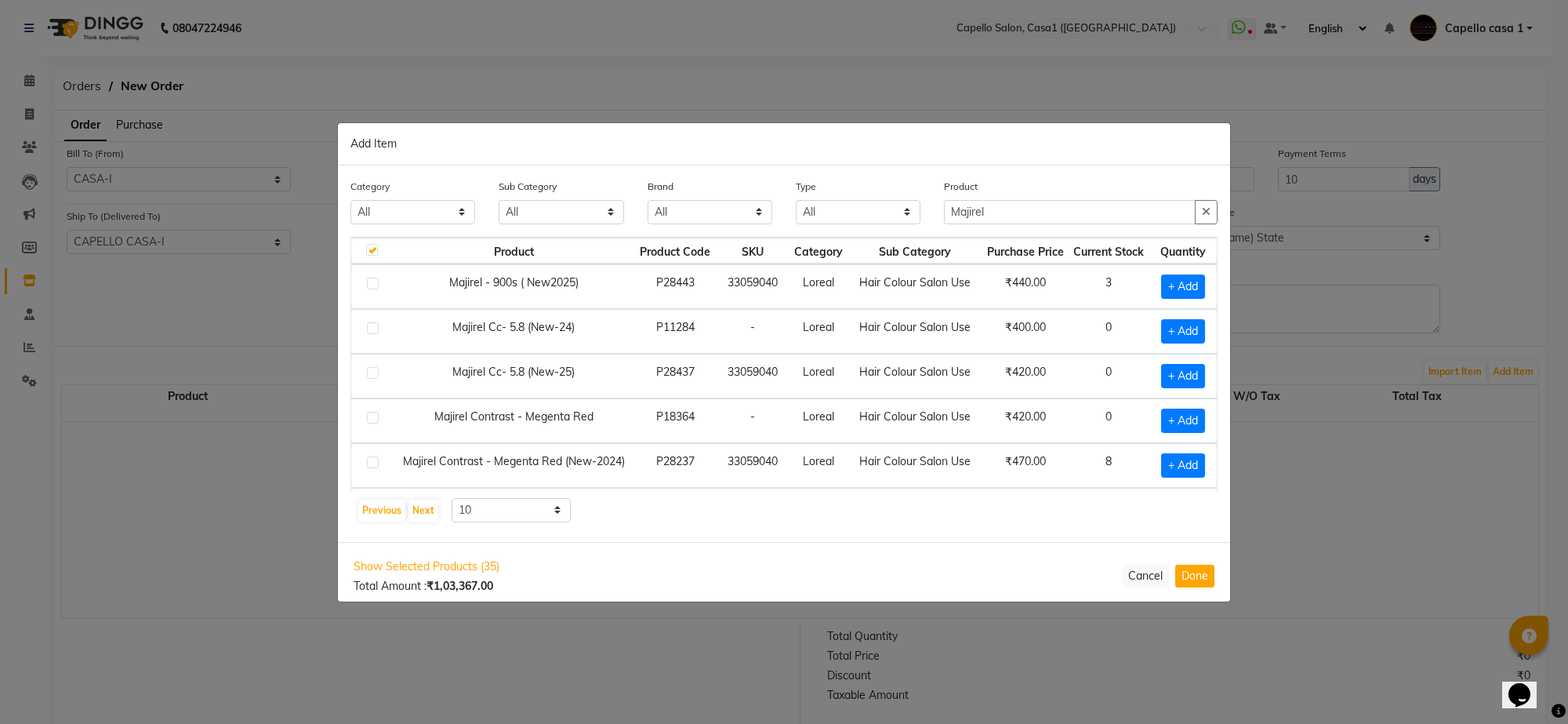
click at [377, 463] on label at bounding box center [373, 462] width 12 height 12
click at [377, 463] on input "checkbox" at bounding box center [372, 463] width 10 height 10
checkbox input "true"
checkbox input "false"
click at [1195, 464] on icon at bounding box center [1200, 465] width 10 height 11
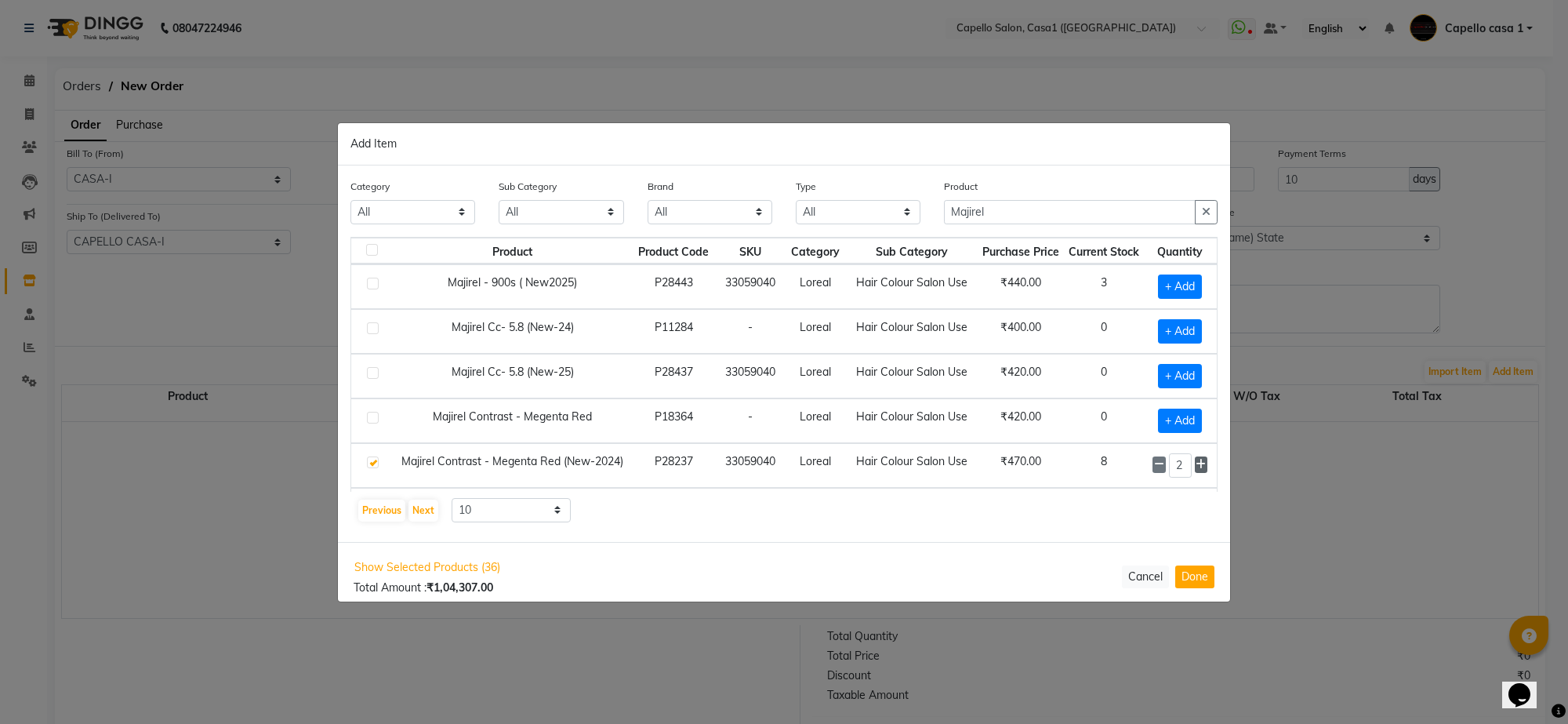
click at [1195, 464] on icon at bounding box center [1200, 465] width 10 height 11
type input "5"
click at [1046, 216] on input "Majirel" at bounding box center [1069, 212] width 251 height 25
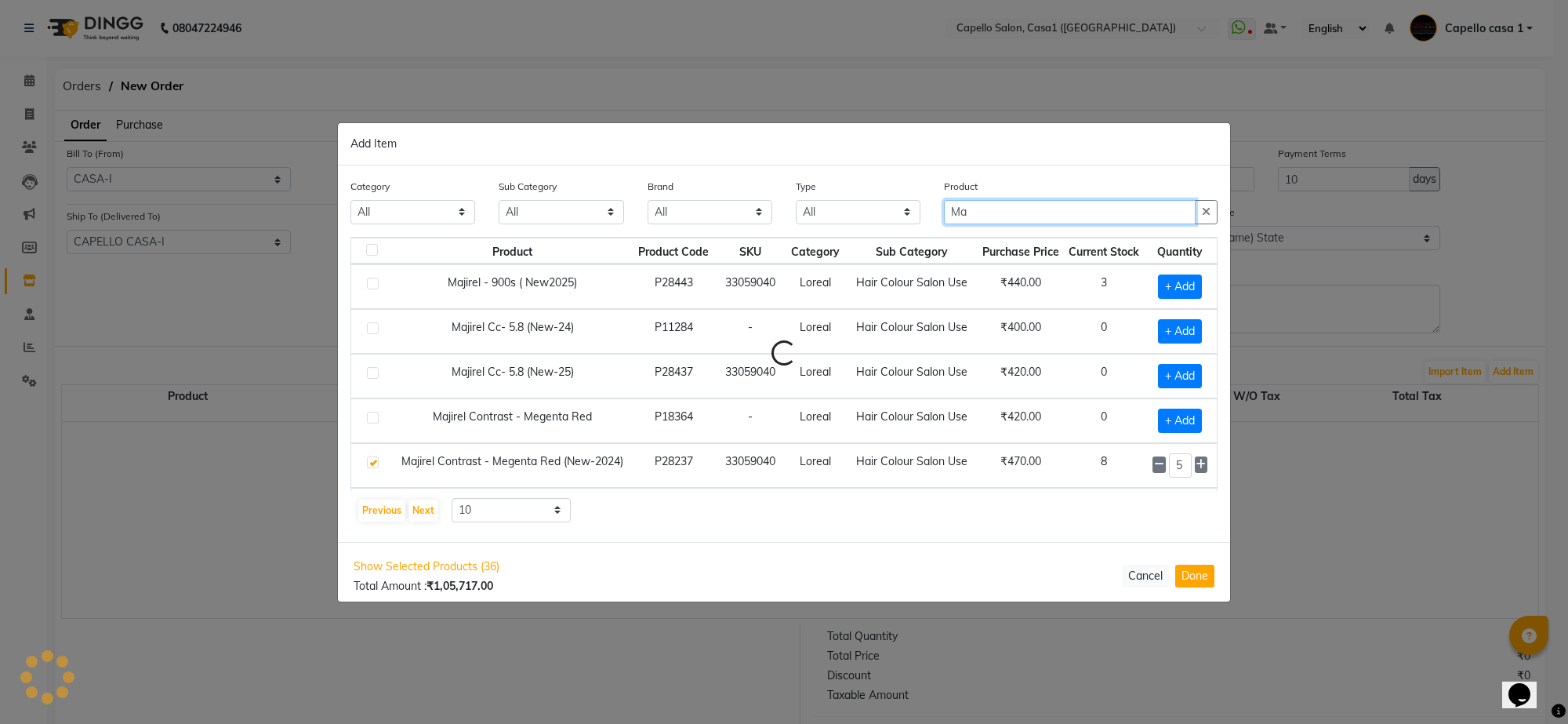
type input "M"
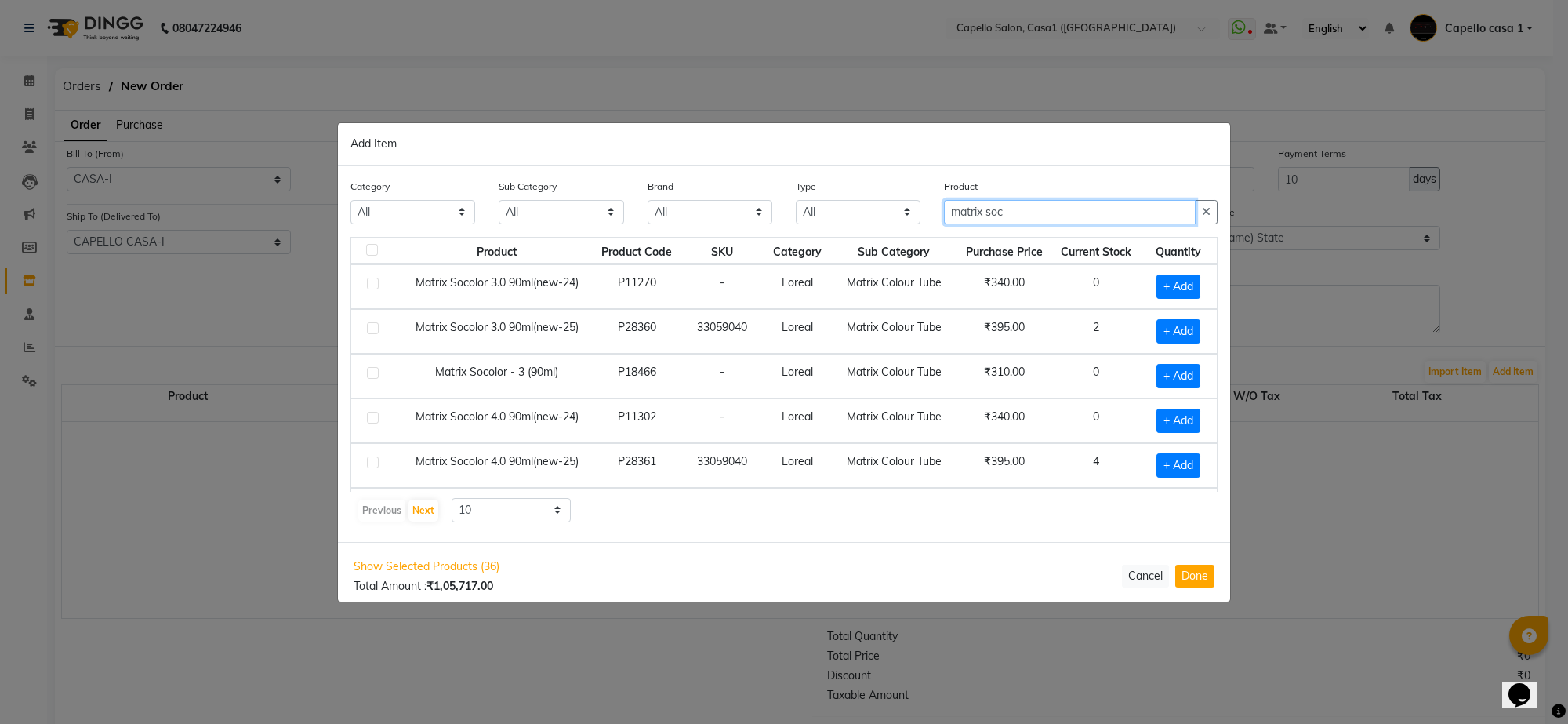
type input "matrix soc"
drag, startPoint x: 371, startPoint y: 371, endPoint x: 386, endPoint y: 373, distance: 15.1
click at [371, 371] on label at bounding box center [373, 373] width 12 height 12
click at [371, 371] on input "checkbox" at bounding box center [372, 373] width 10 height 10
checkbox input "true"
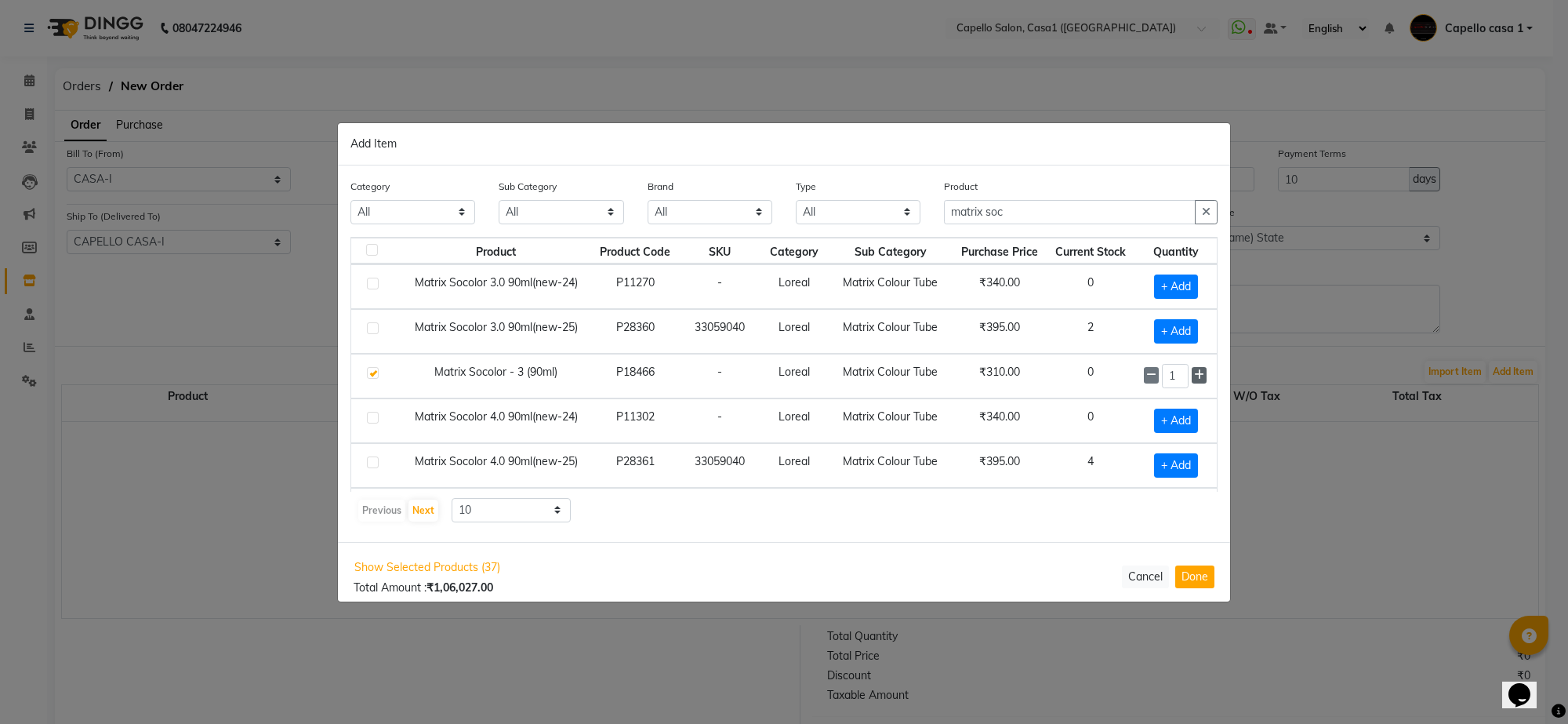
click at [1194, 378] on icon at bounding box center [1199, 375] width 10 height 11
type input "5"
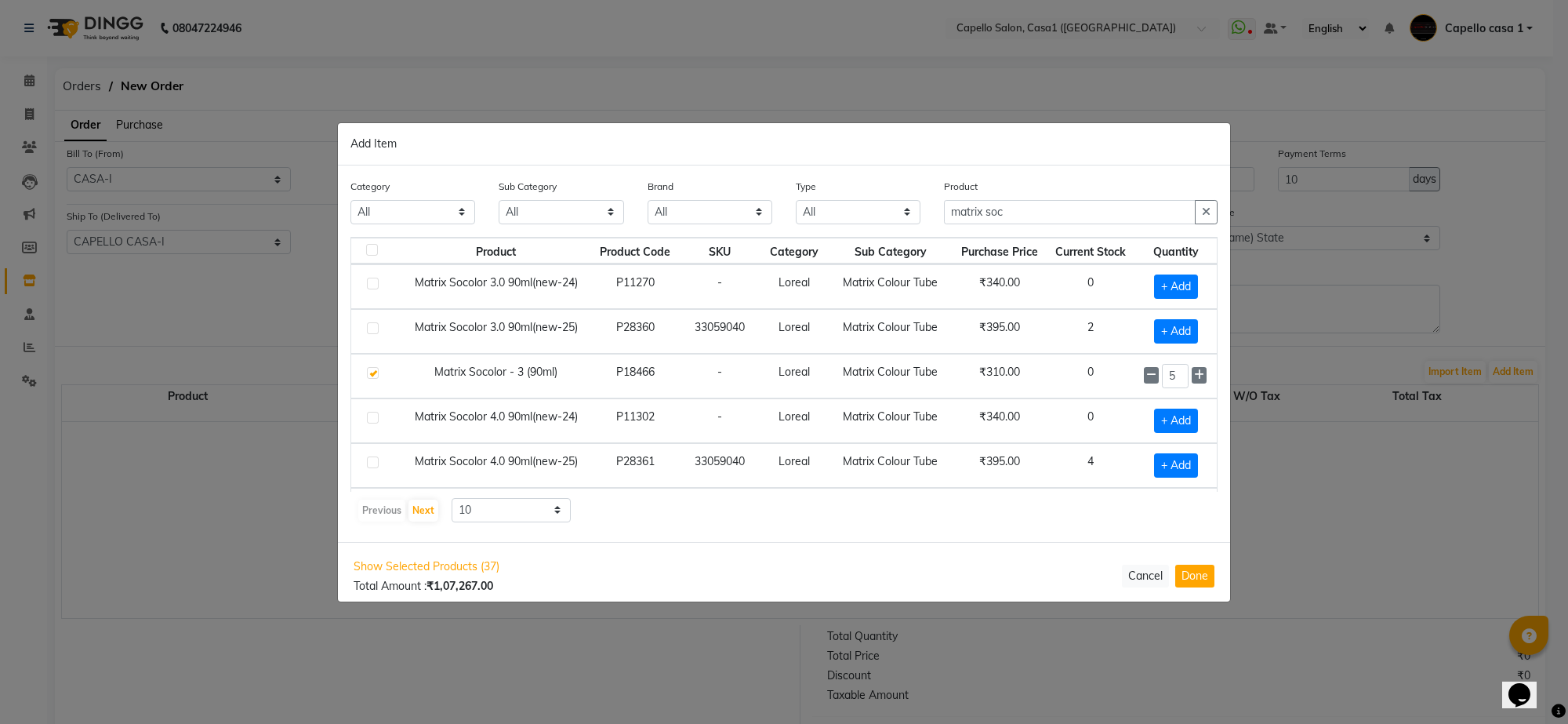
scroll to position [45, 0]
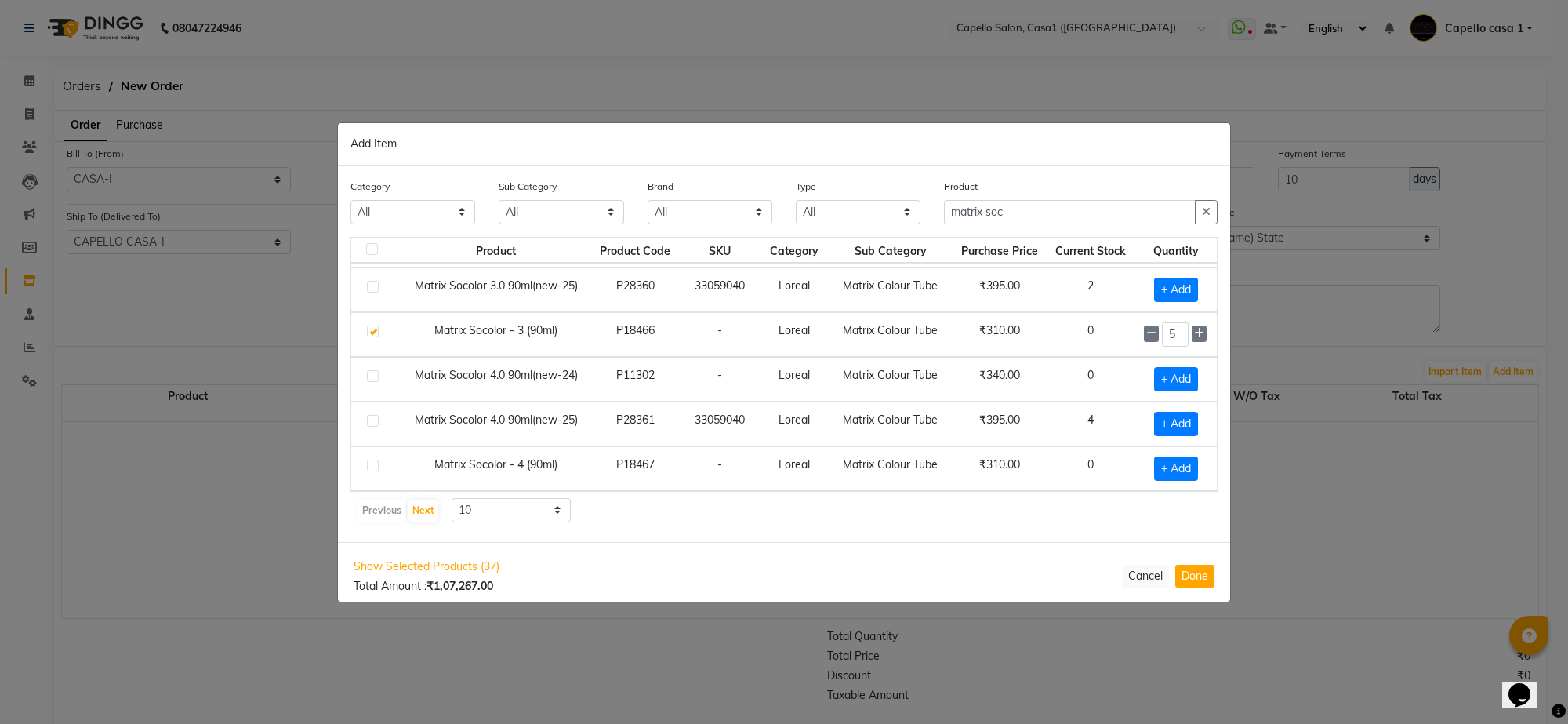
click at [371, 460] on label at bounding box center [373, 465] width 12 height 12
click at [371, 462] on input "checkbox" at bounding box center [372, 466] width 10 height 10
checkbox input "true"
click at [1194, 465] on icon at bounding box center [1199, 468] width 10 height 11
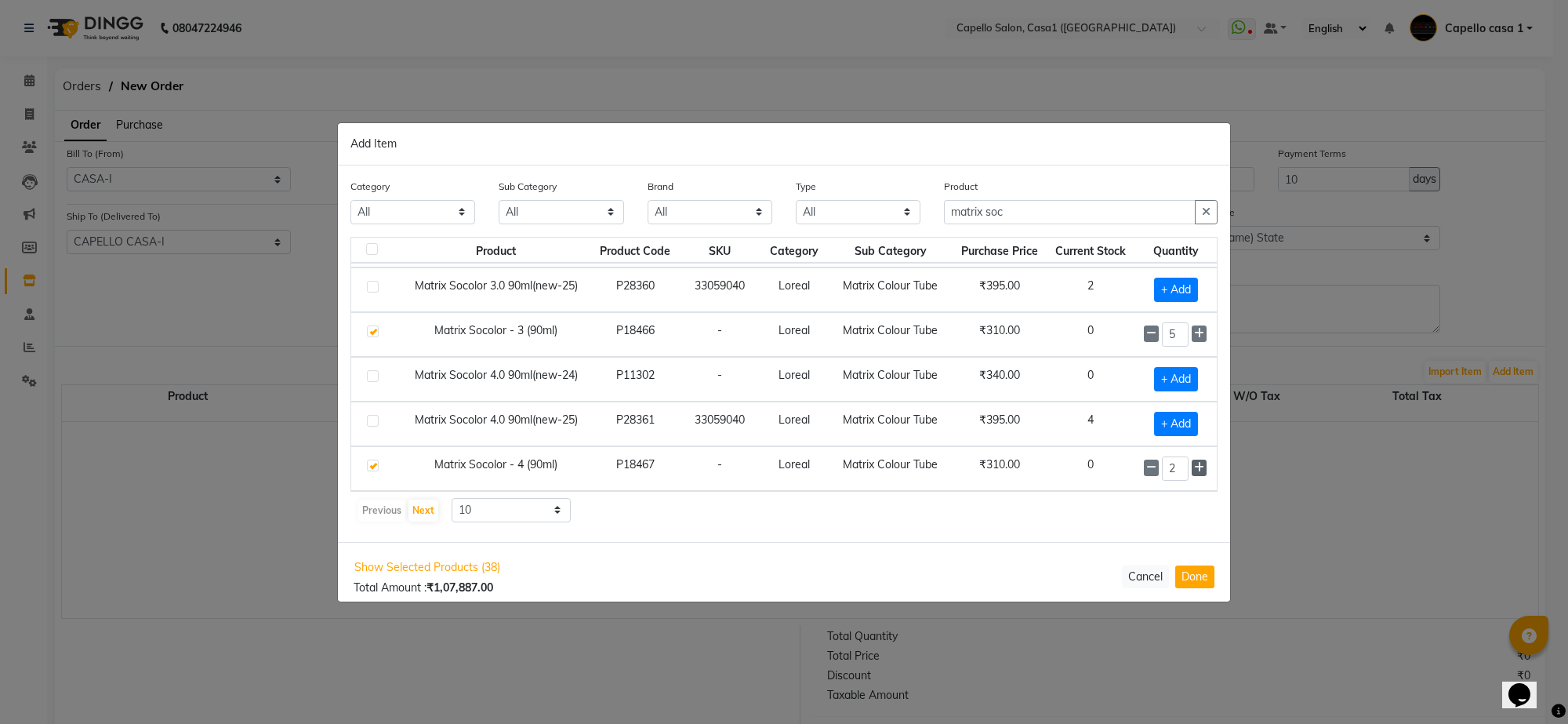
click at [1194, 465] on icon at bounding box center [1199, 468] width 10 height 11
type input "5"
click at [430, 511] on button "Next" at bounding box center [423, 511] width 30 height 22
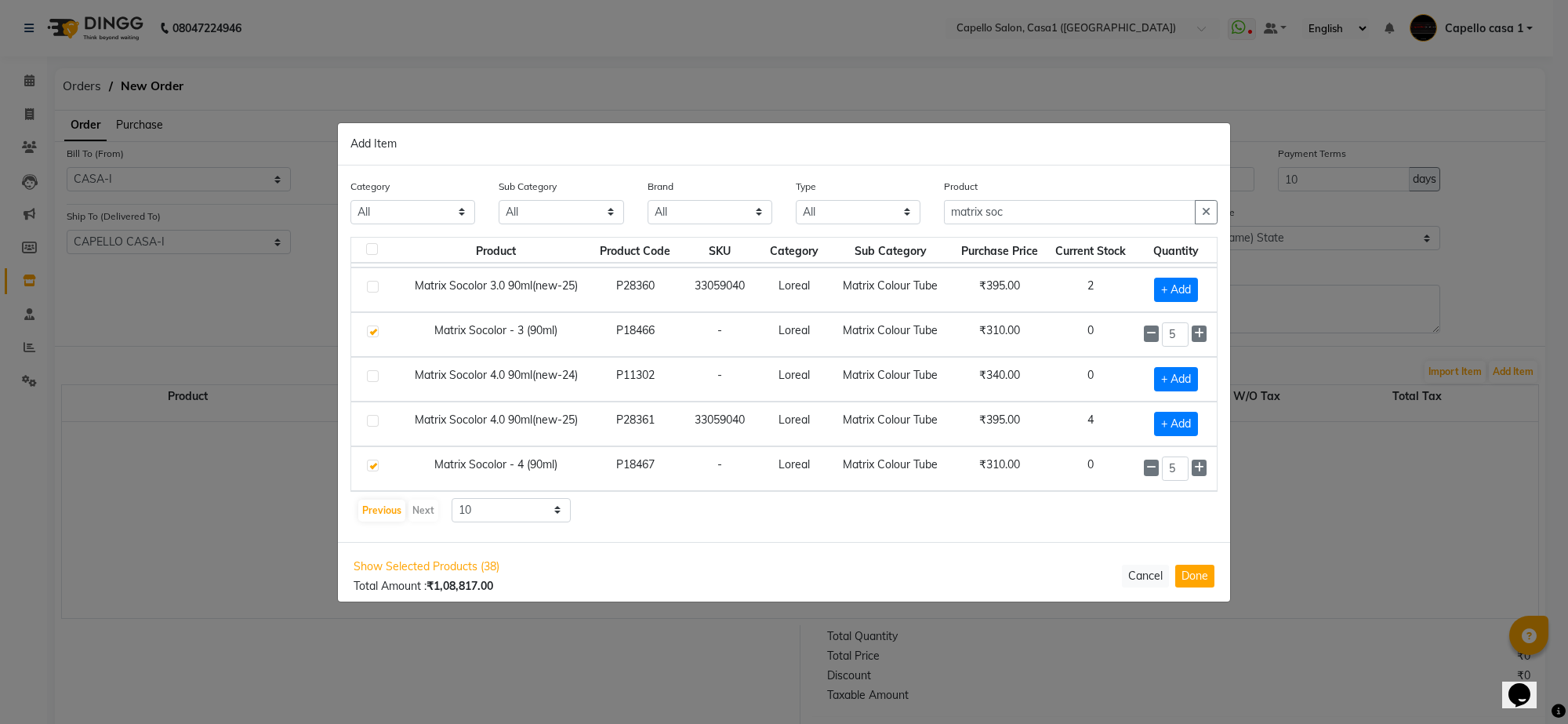
click at [427, 510] on div "Previous Next" at bounding box center [398, 511] width 83 height 25
click at [390, 510] on button "Previous" at bounding box center [381, 511] width 47 height 22
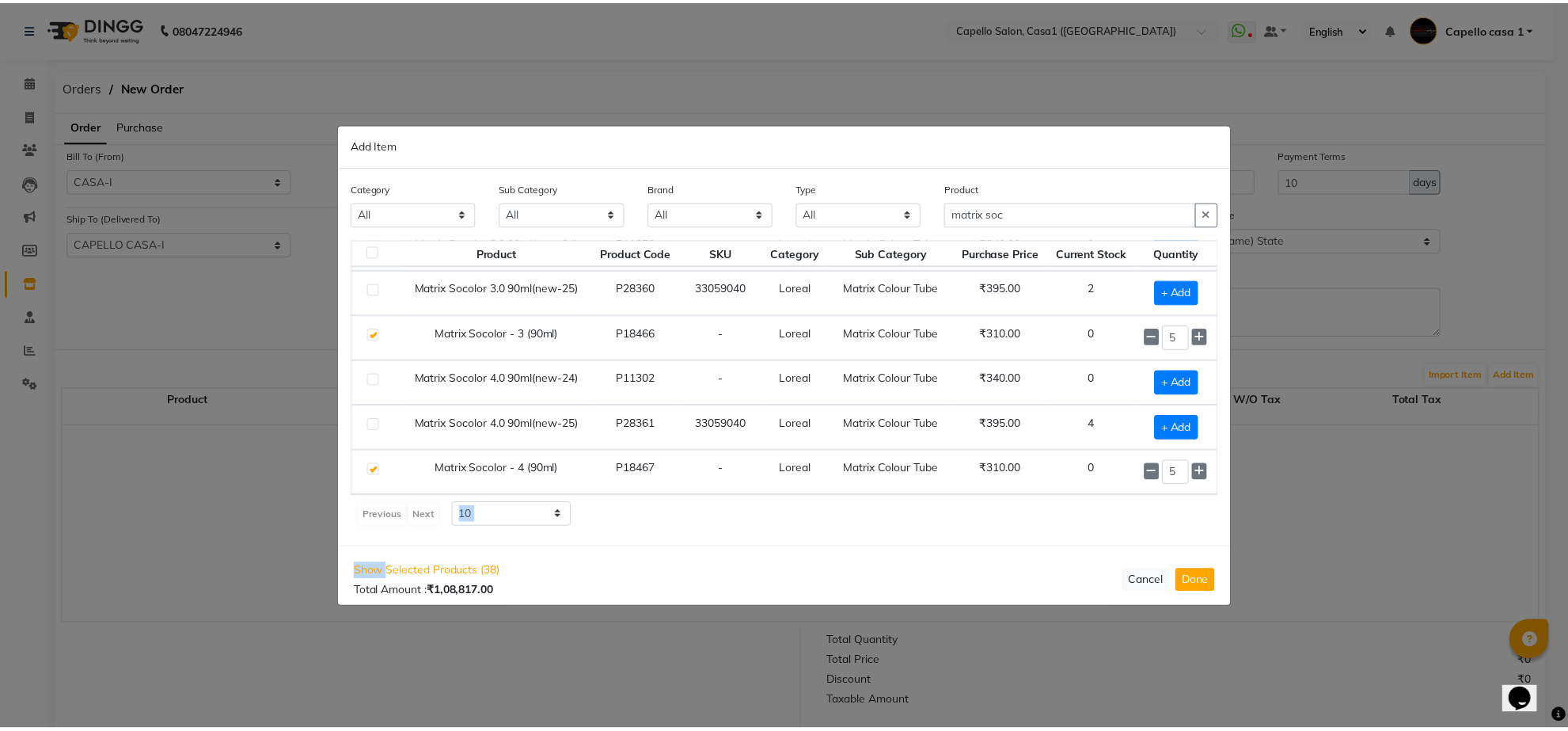
scroll to position [0, 0]
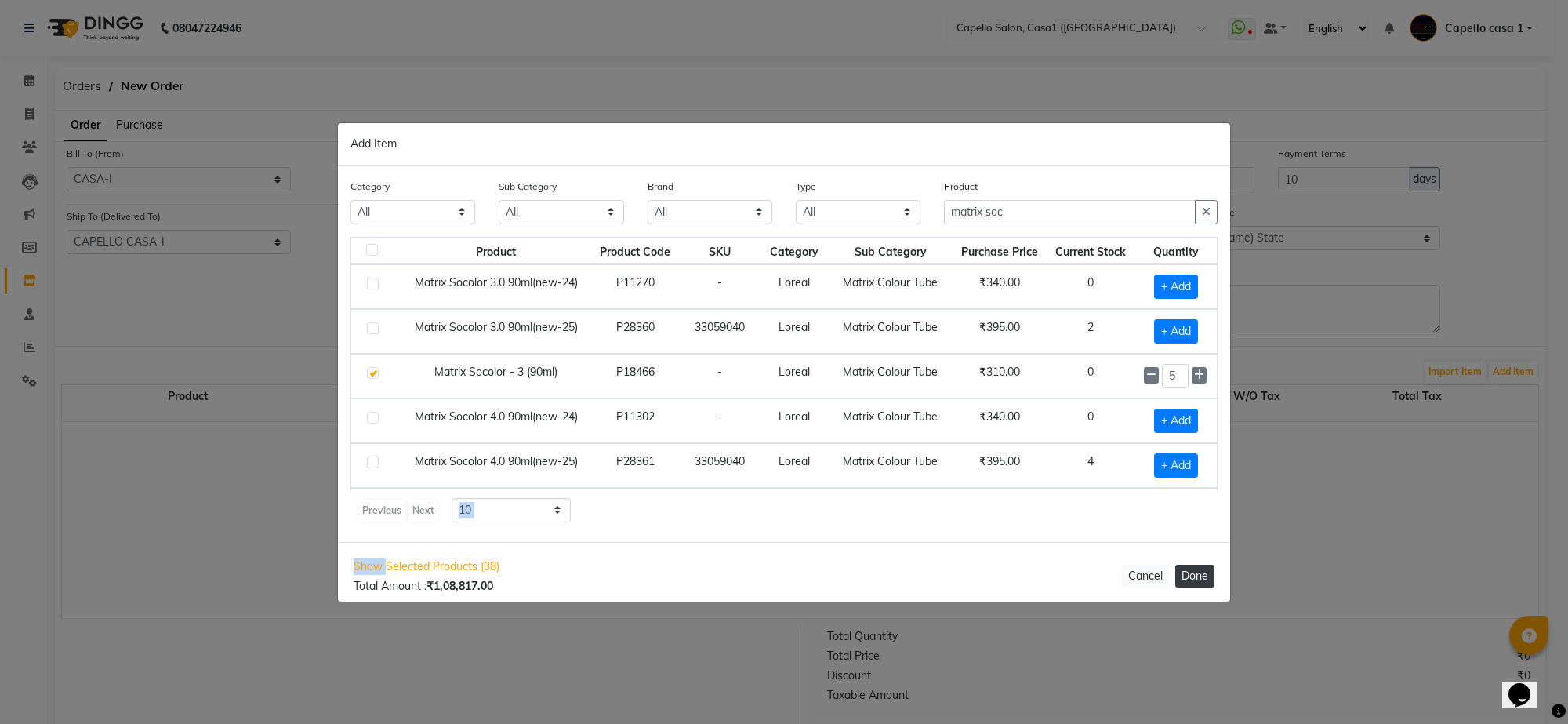
click at [1186, 571] on button "Done" at bounding box center [1195, 576] width 39 height 23
select select "1098"
select select "2340"
select select "1098"
select select "2340"
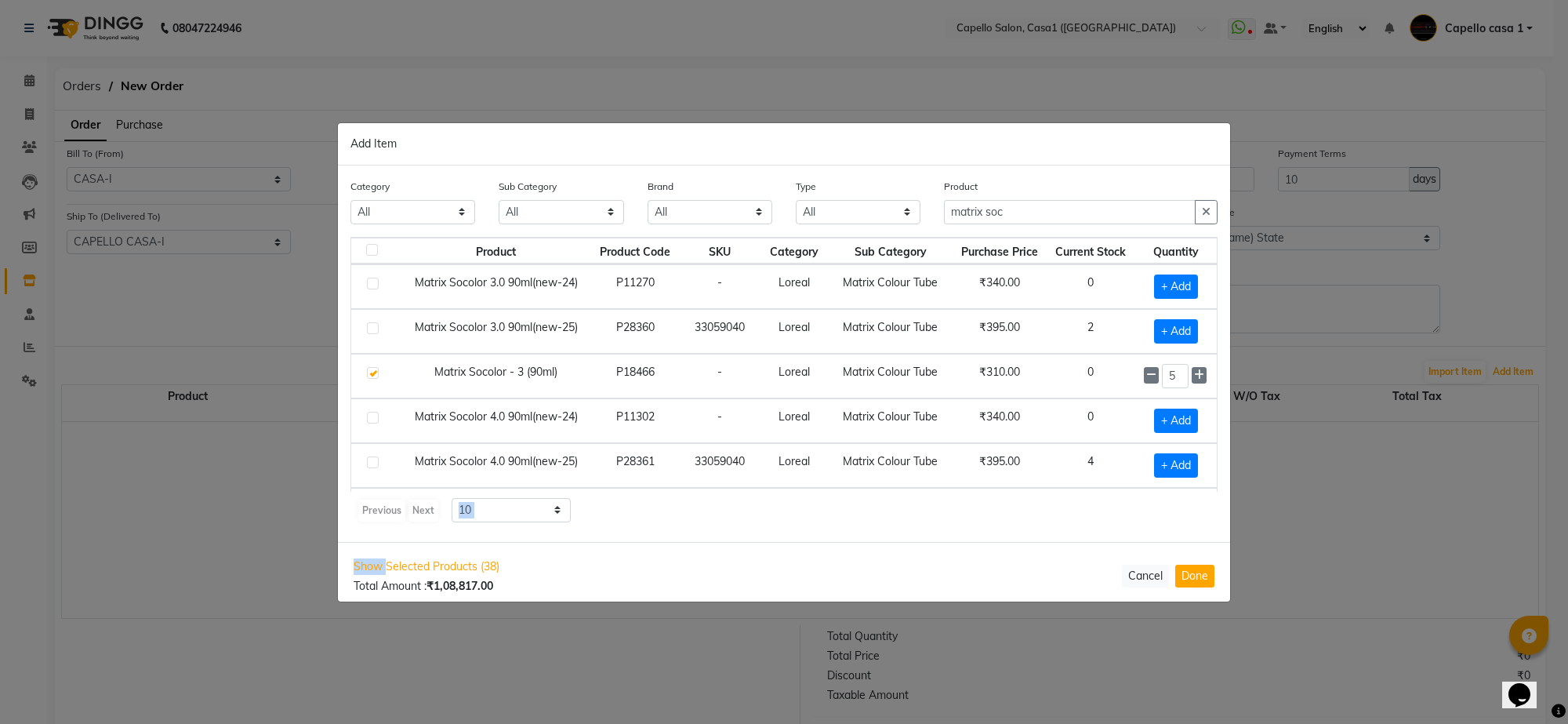
select select "1098"
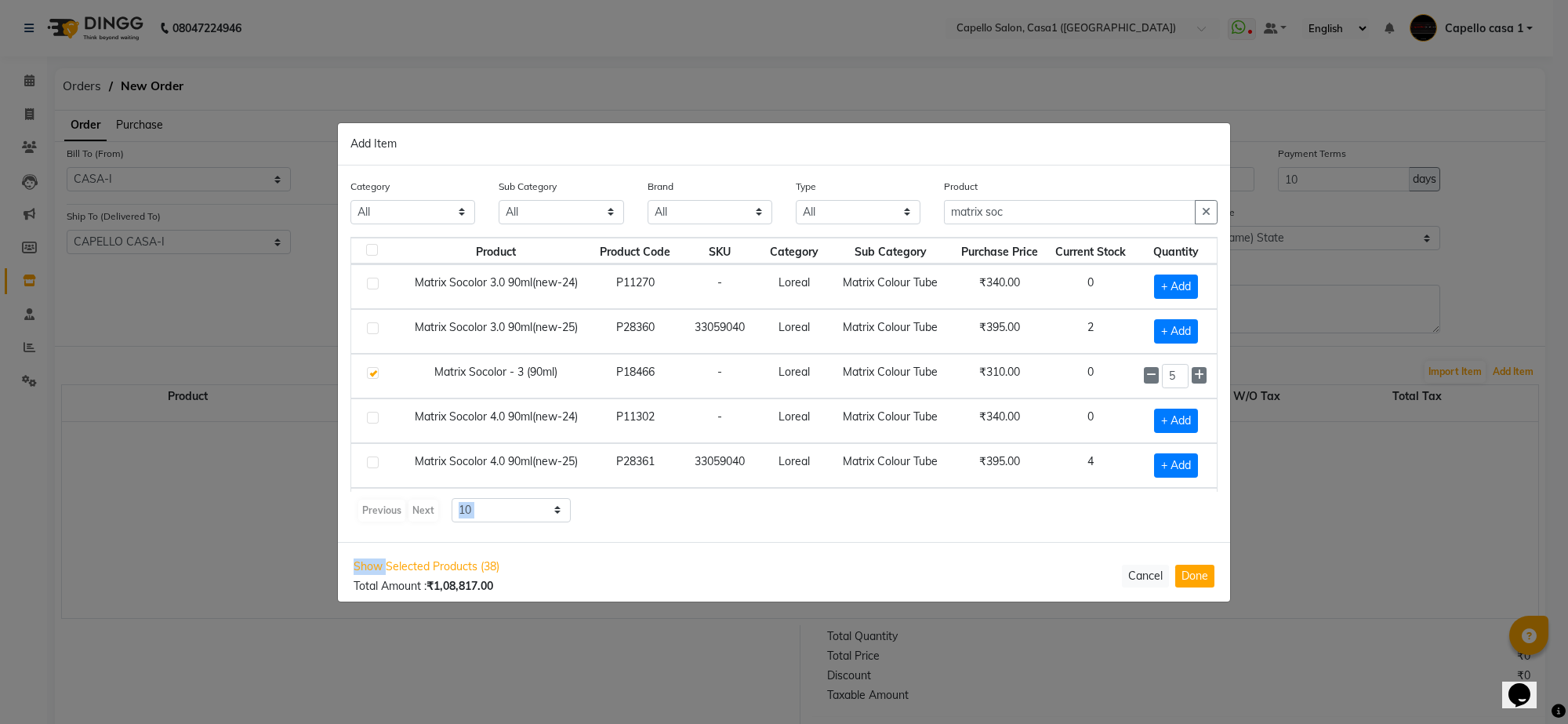
select select "1098"
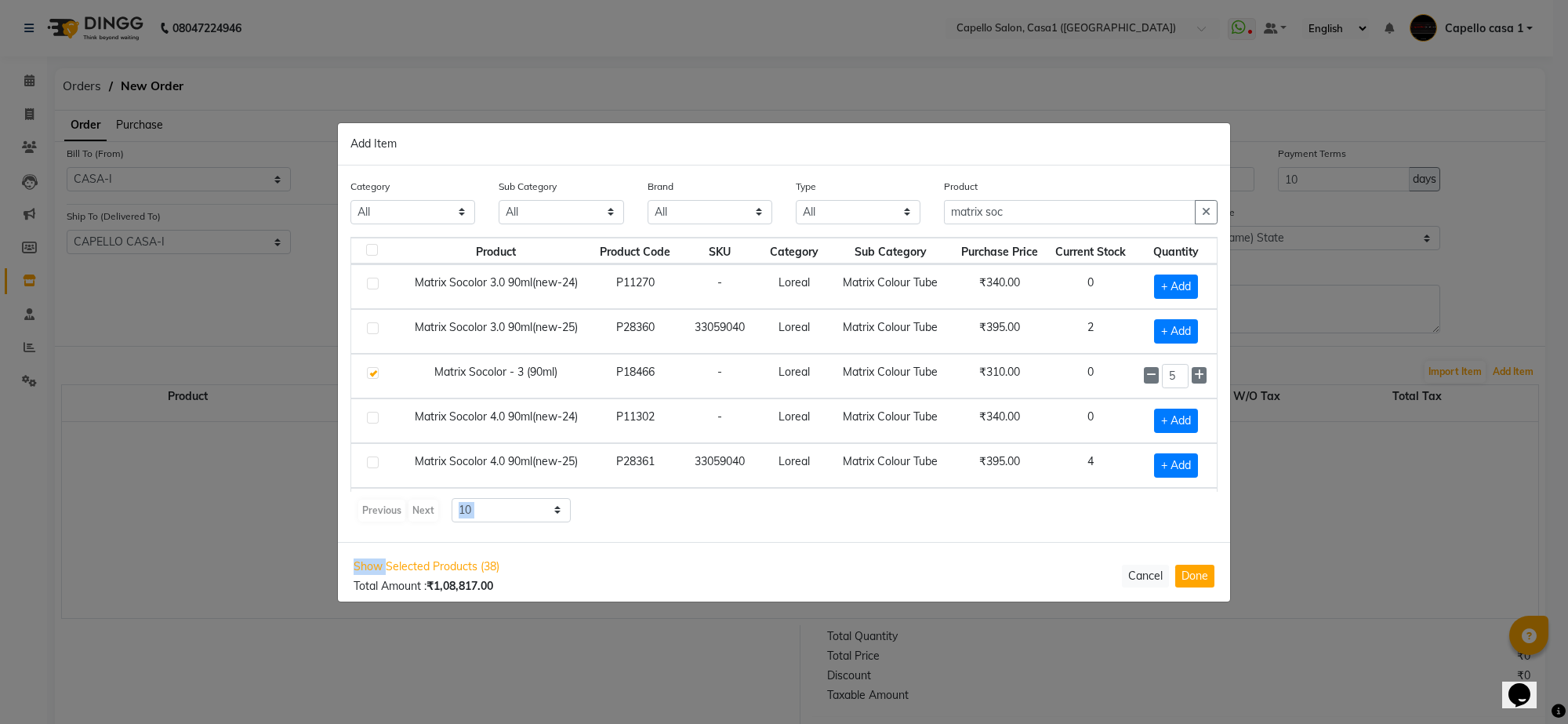
select select "1143"
select select "1098"
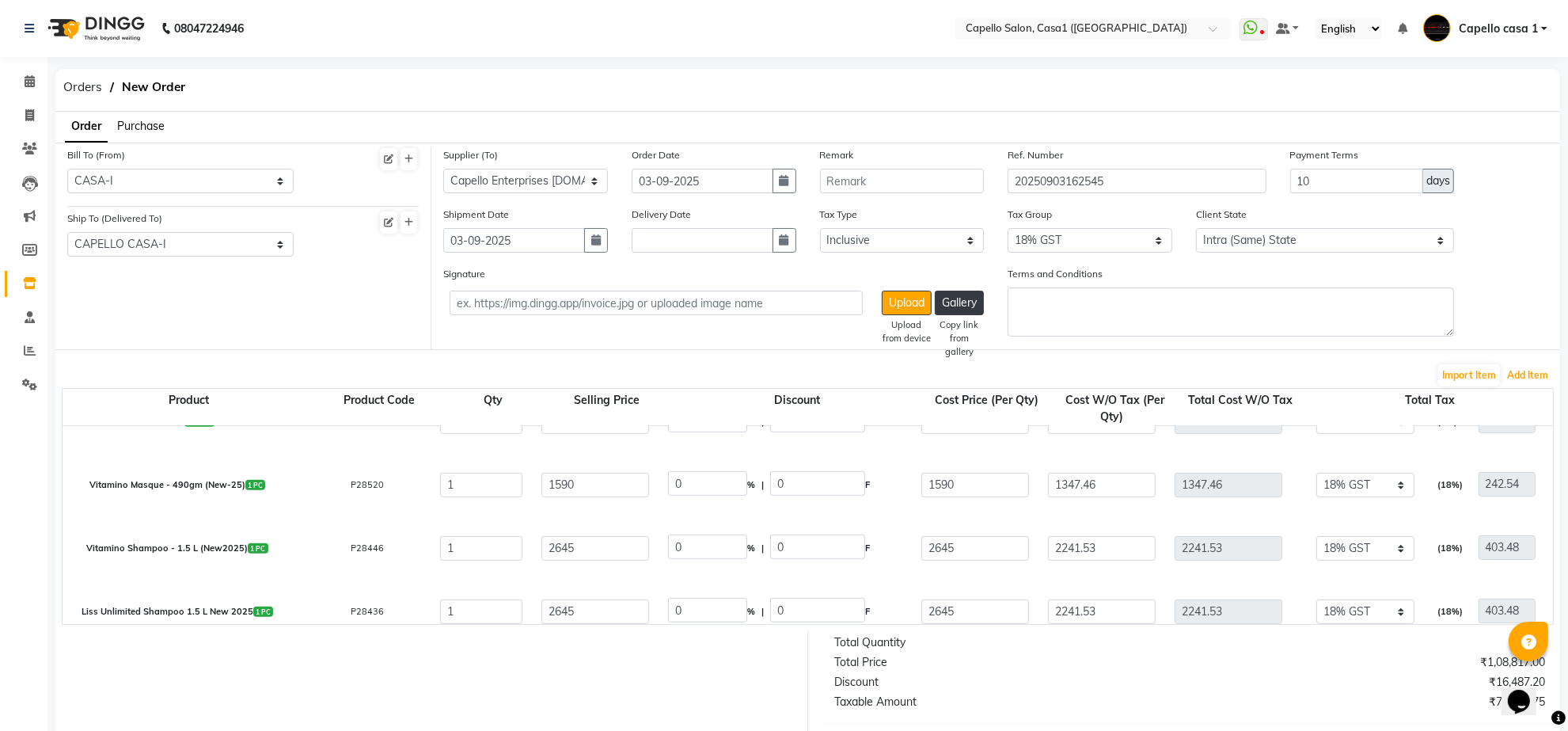
select select "1098"
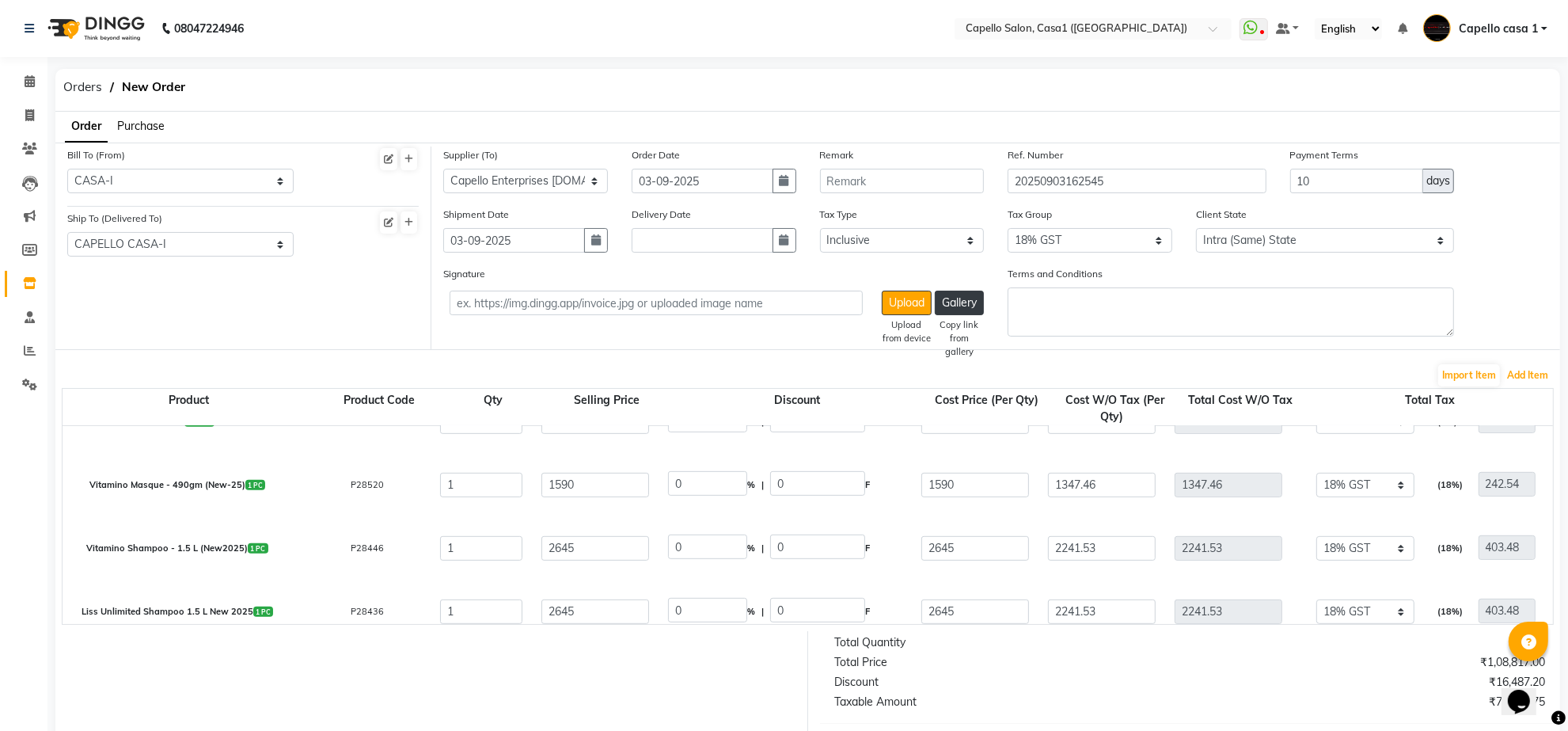
select select "1098"
select select "2340"
select select "1098"
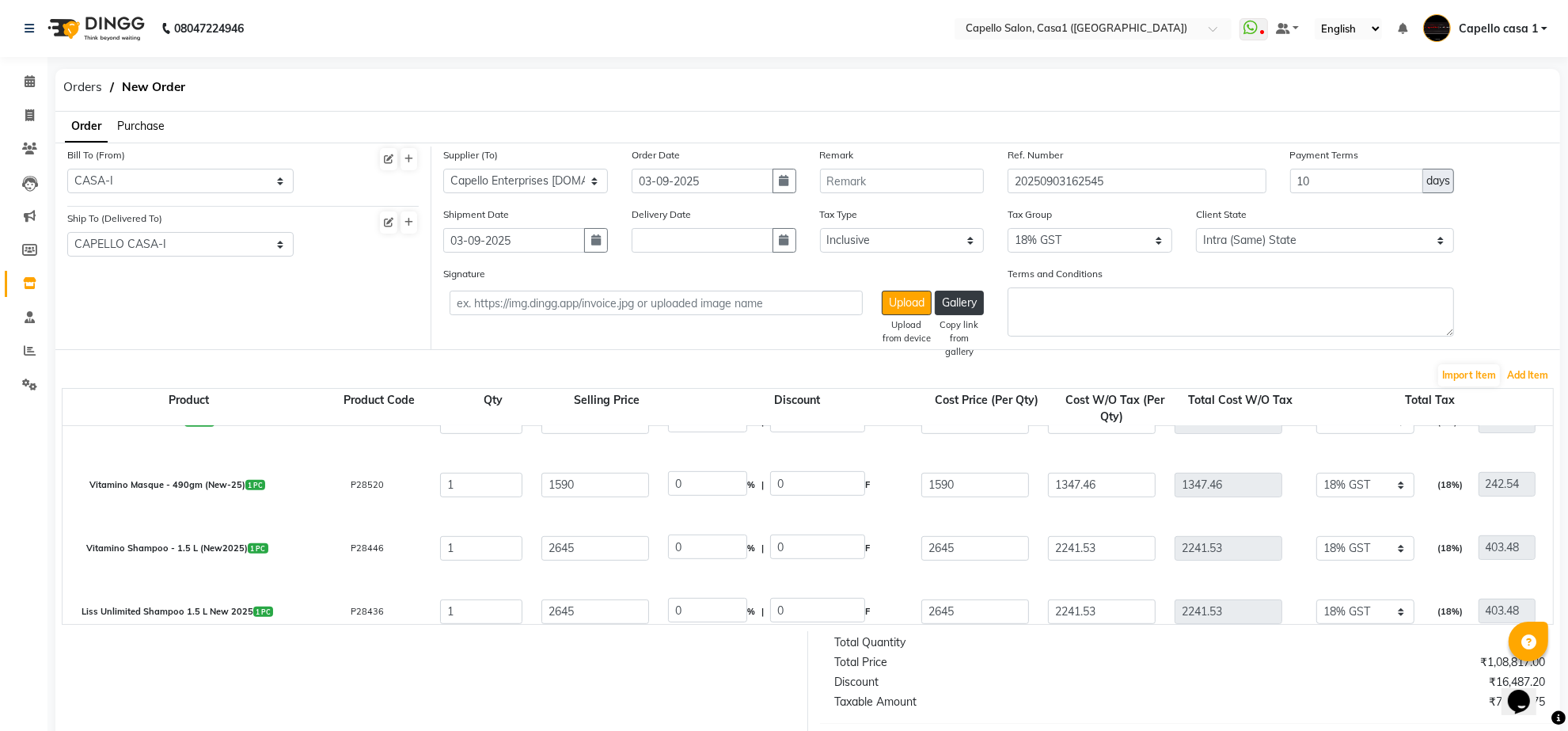
select select "1098"
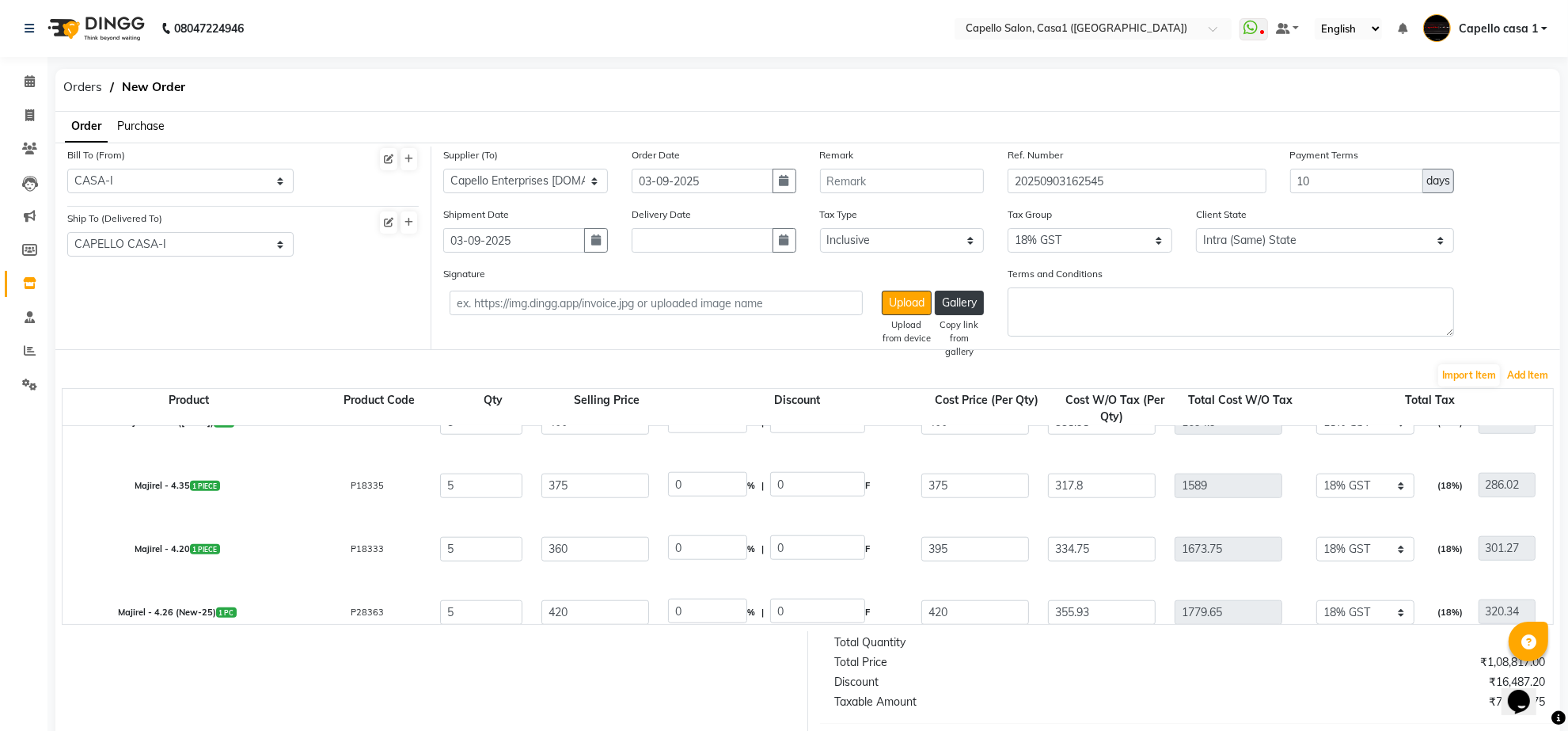
select select "1098"
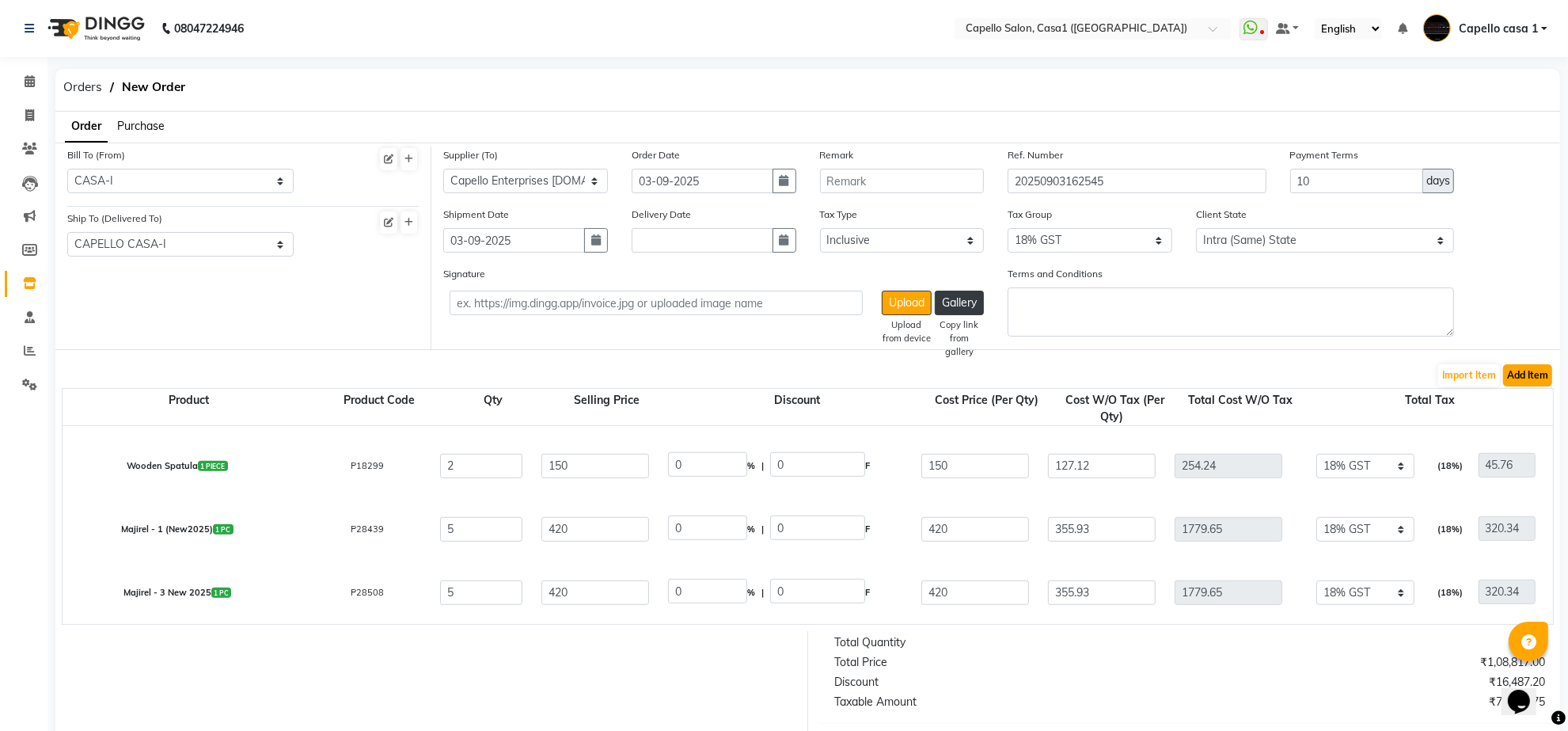
click at [1534, 373] on button "Add Item" at bounding box center [1527, 376] width 49 height 22
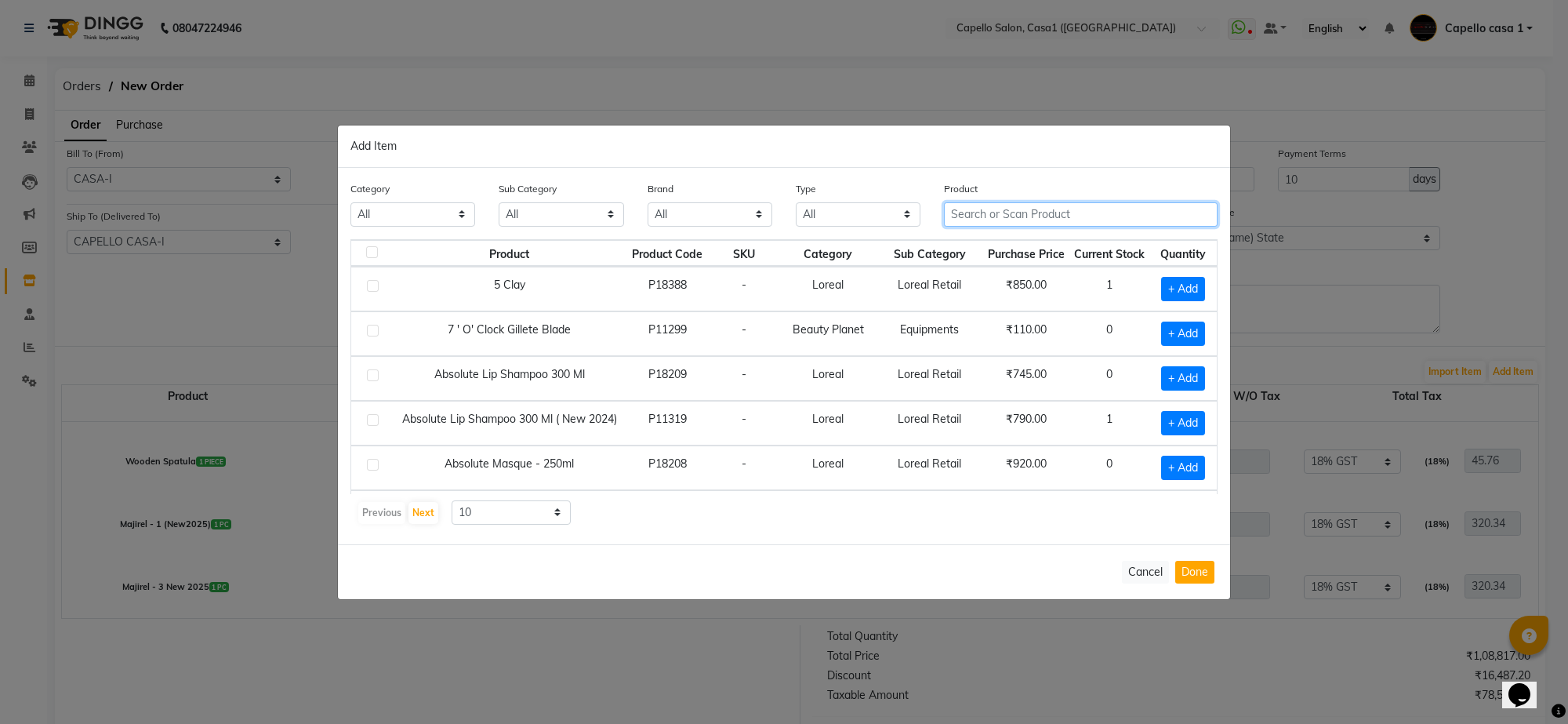
click at [994, 209] on input "text" at bounding box center [1080, 214] width 273 height 25
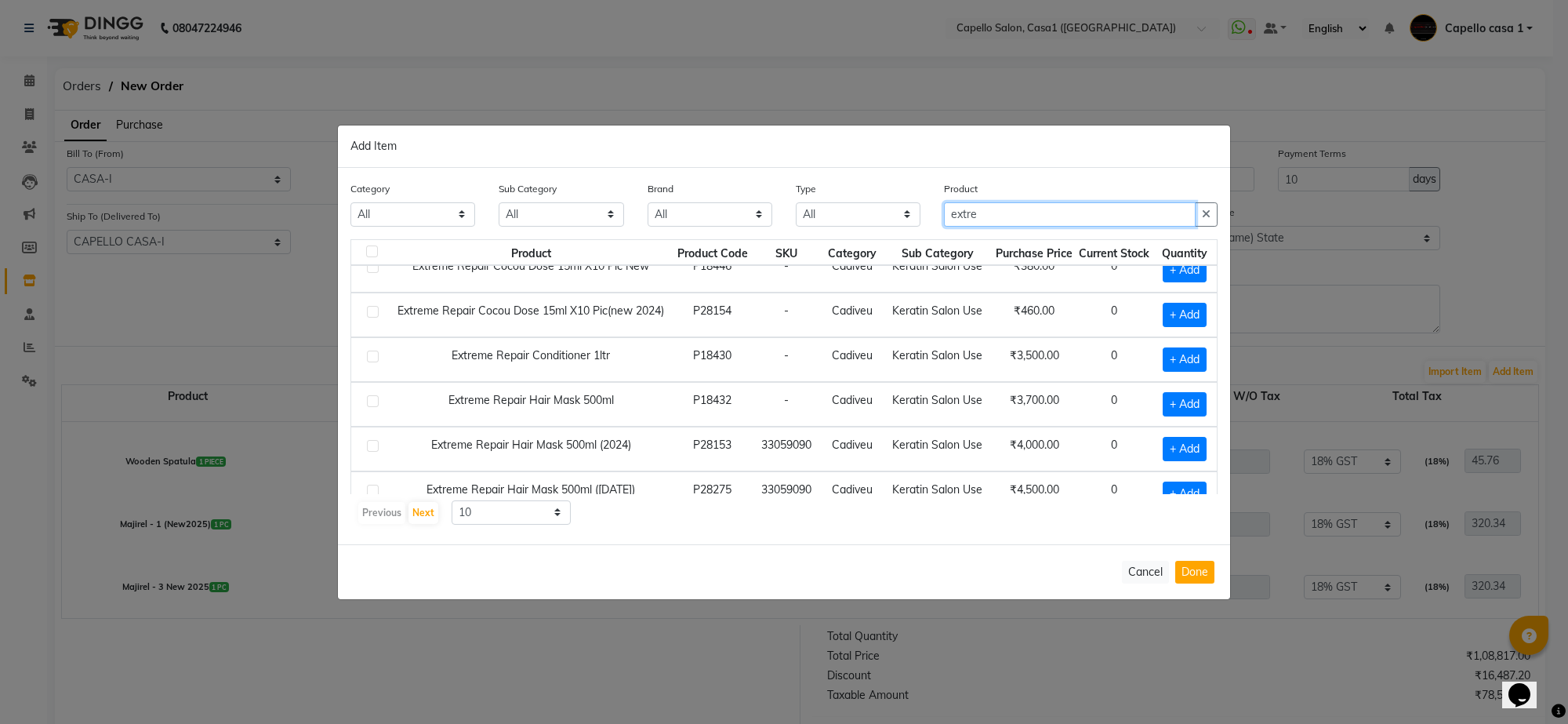
scroll to position [98, 0]
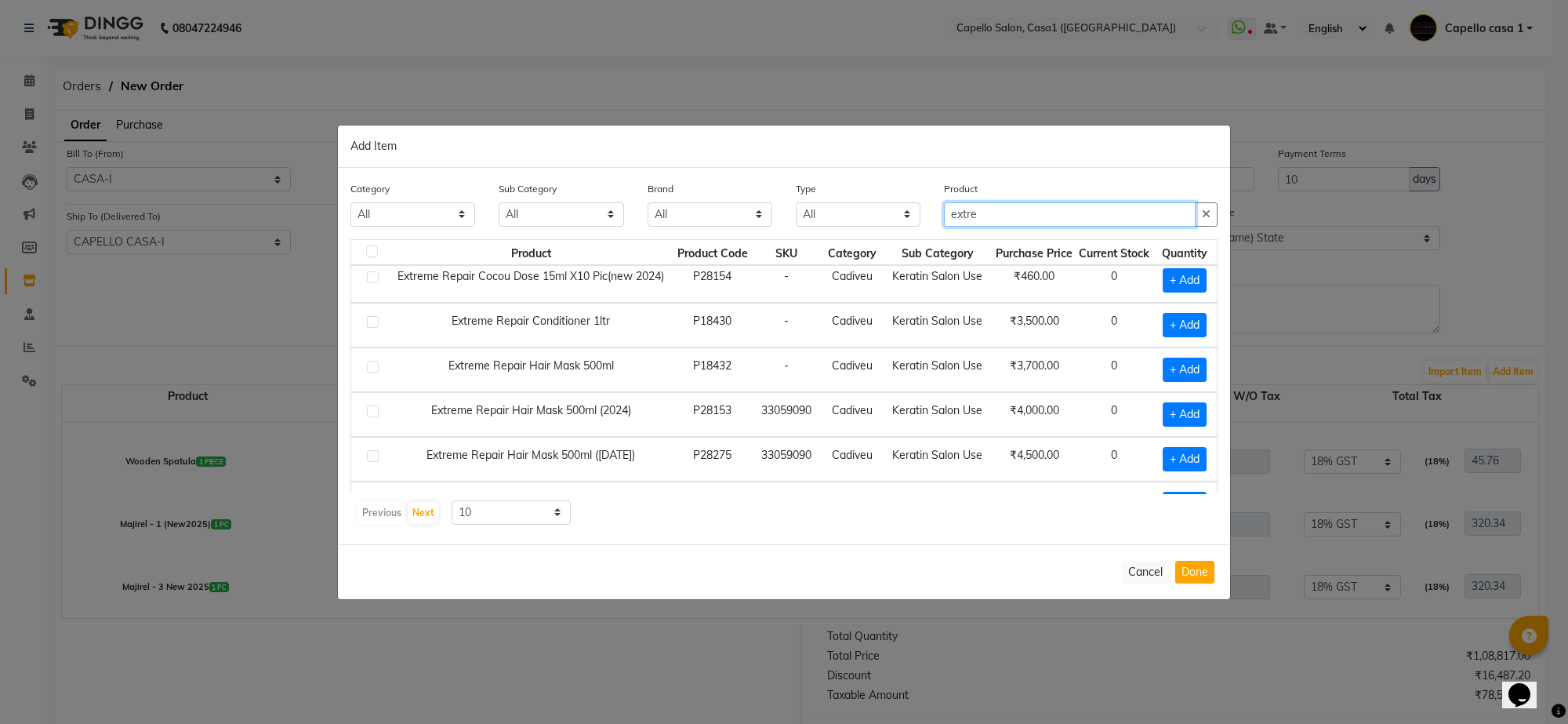
type input "extre"
drag, startPoint x: 375, startPoint y: 464, endPoint x: 415, endPoint y: 473, distance: 41.0
click at [375, 462] on label at bounding box center [373, 456] width 12 height 12
click at [375, 462] on input "checkbox" at bounding box center [372, 457] width 10 height 10
checkbox input "true"
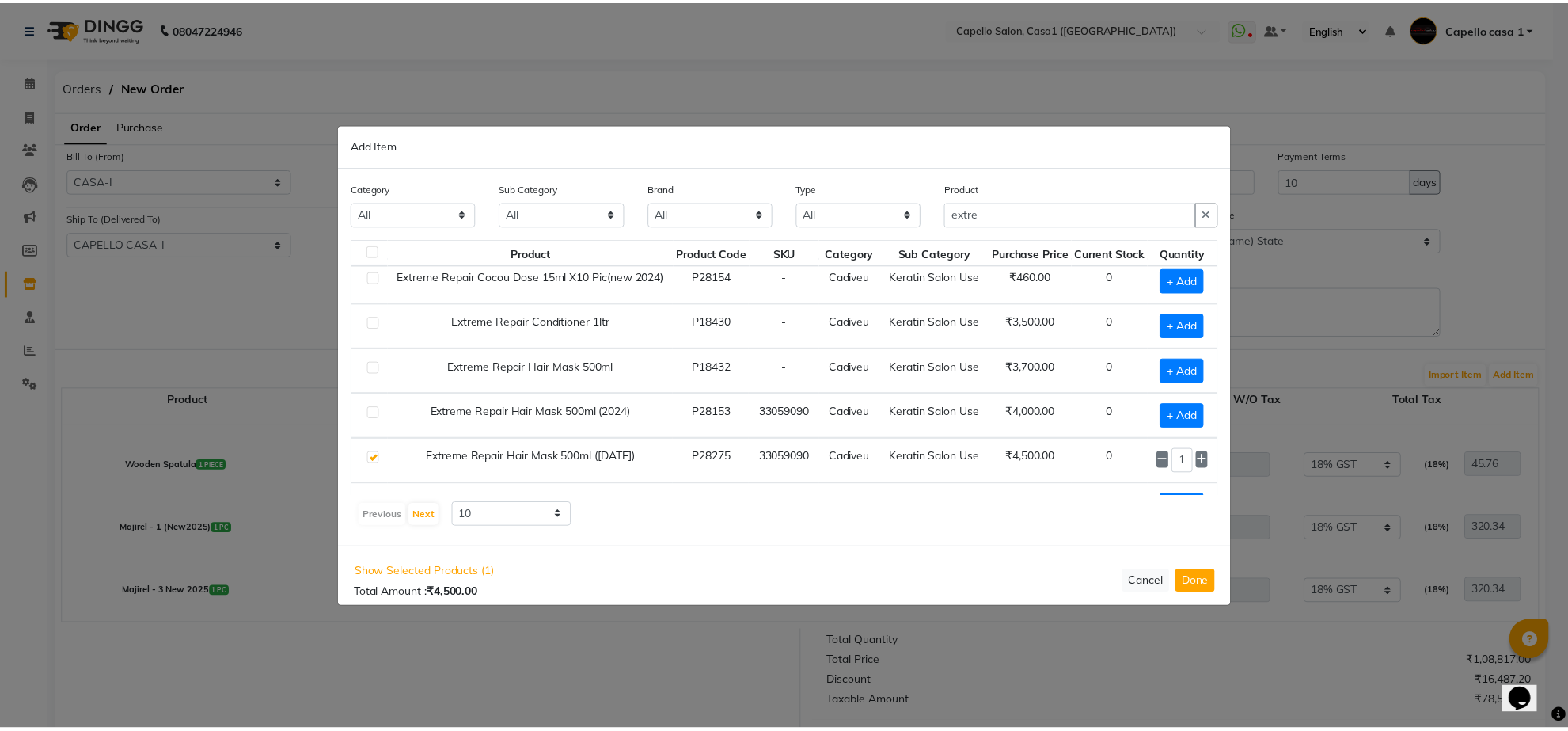
scroll to position [99, 20]
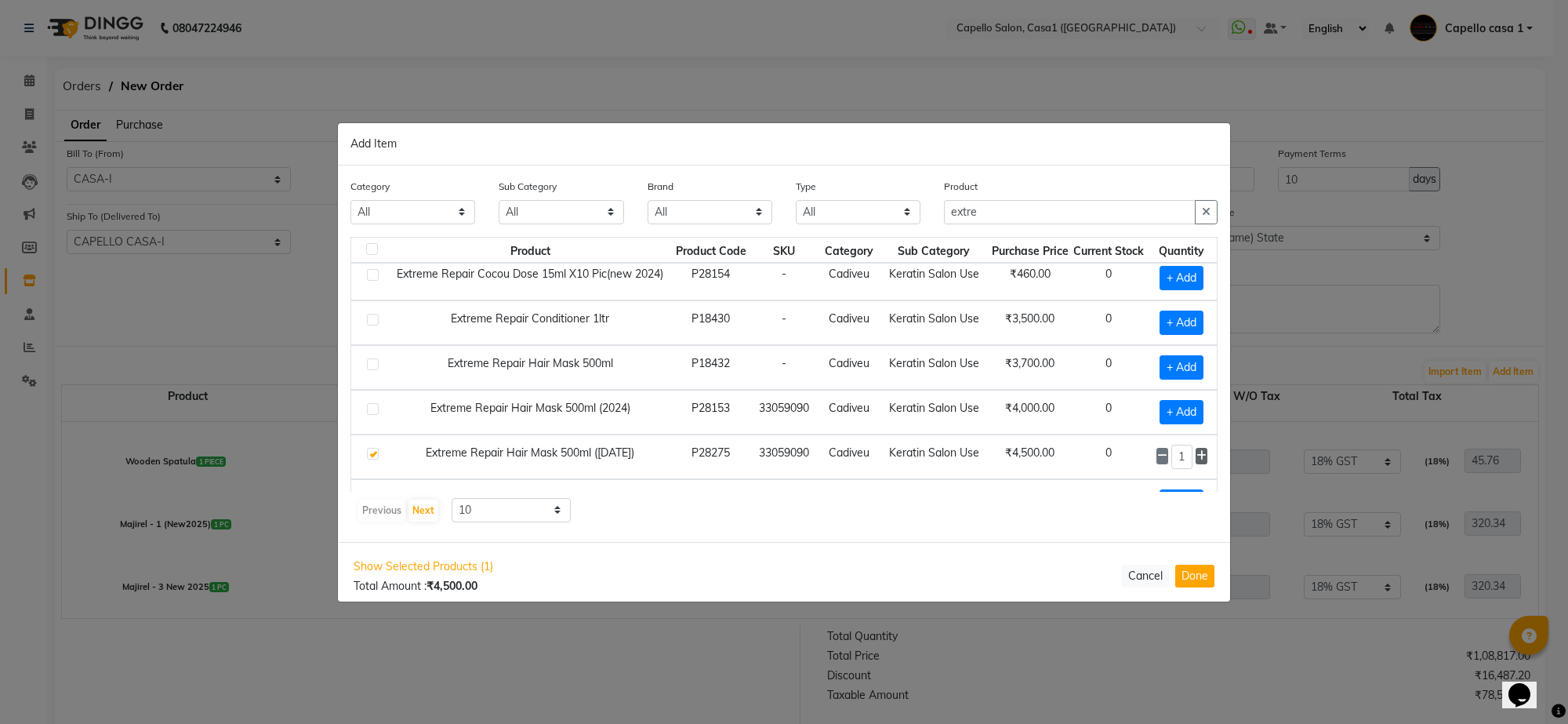
click at [1196, 458] on icon at bounding box center [1201, 456] width 10 height 11
type input "2"
drag, startPoint x: 1190, startPoint y: 579, endPoint x: 1294, endPoint y: 367, distance: 236.1
click at [1190, 579] on button "Done" at bounding box center [1195, 576] width 39 height 23
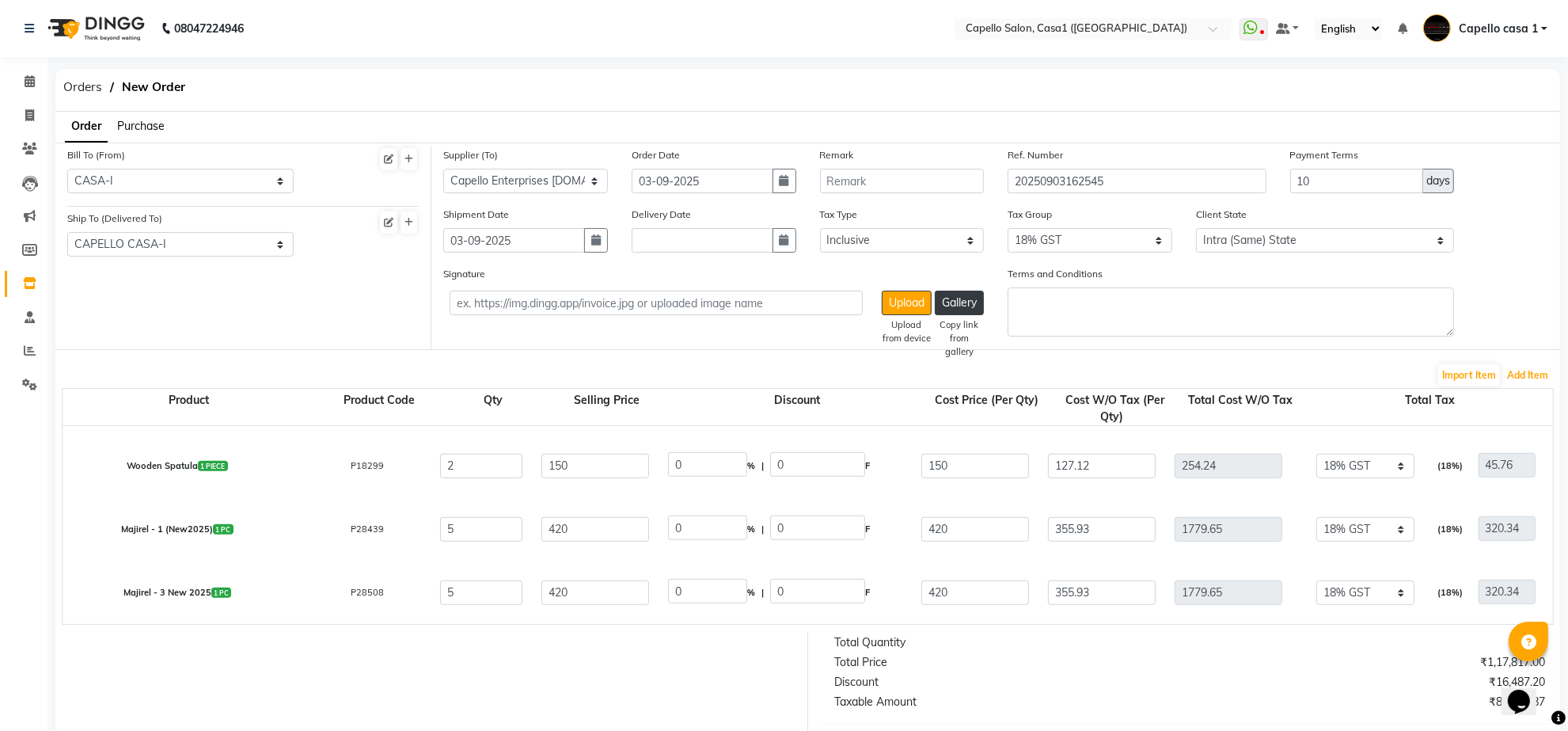
scroll to position [377, 0]
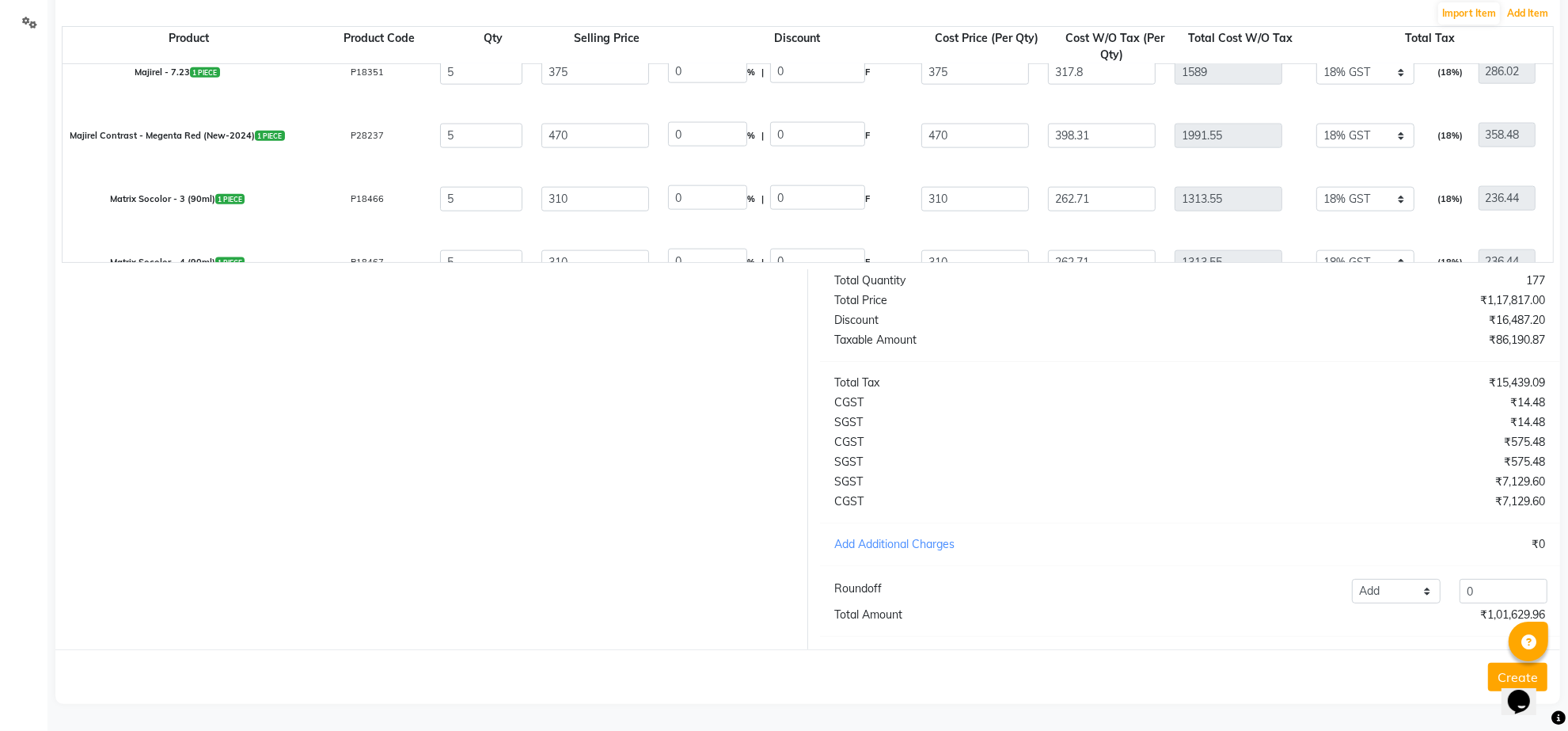
select select "1098"
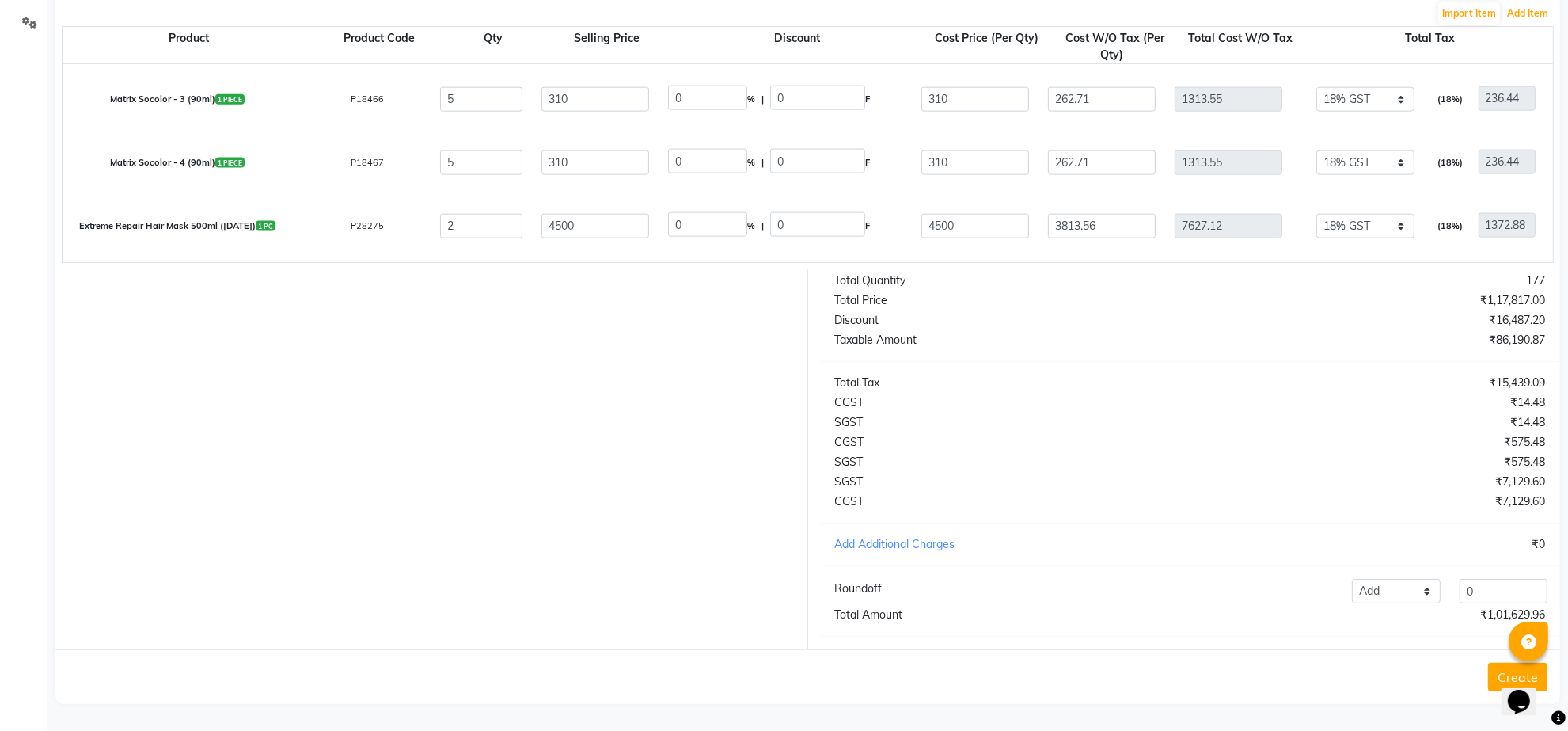
scroll to position [2278, 0]
click at [1498, 674] on button "Create" at bounding box center [1518, 677] width 59 height 29
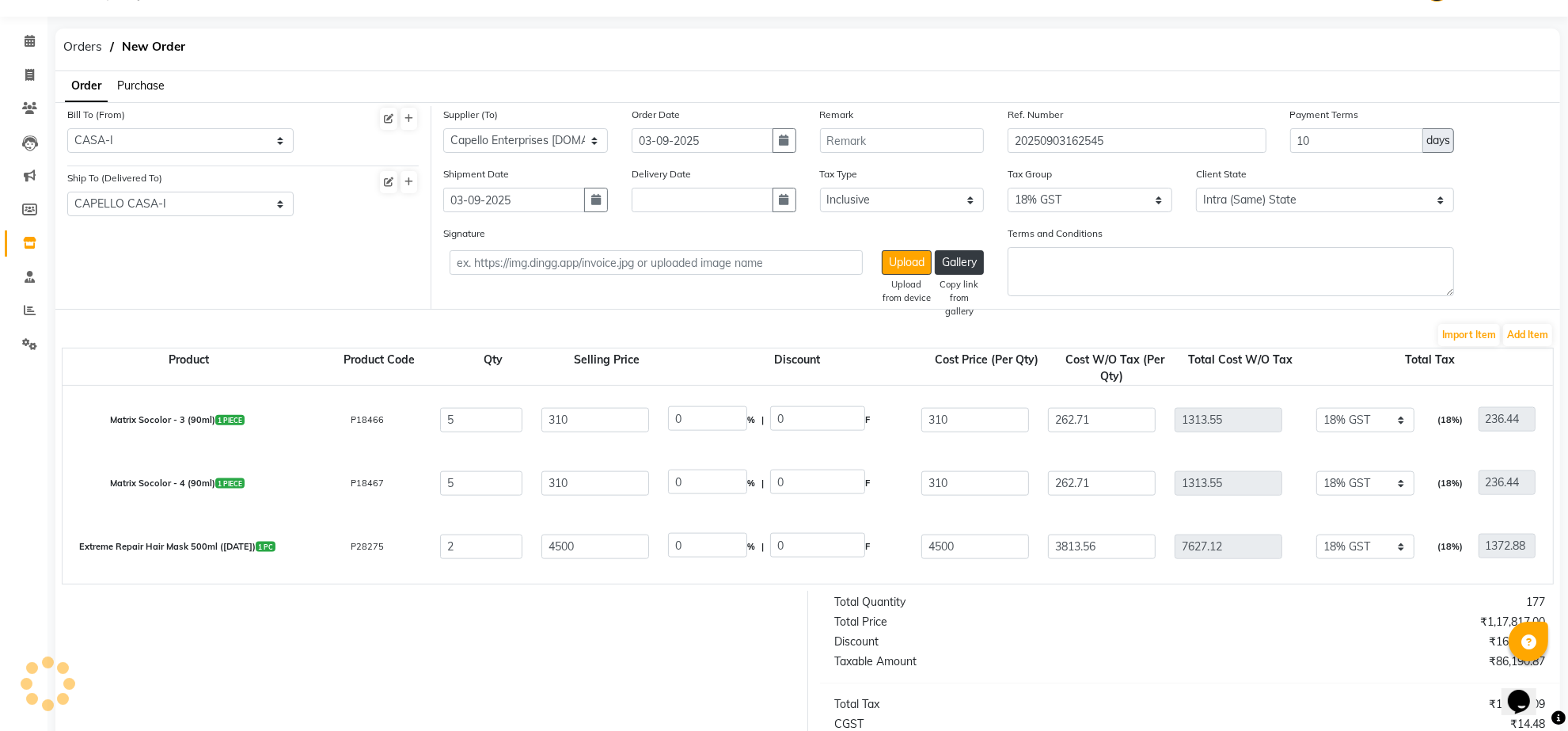
scroll to position [0, 0]
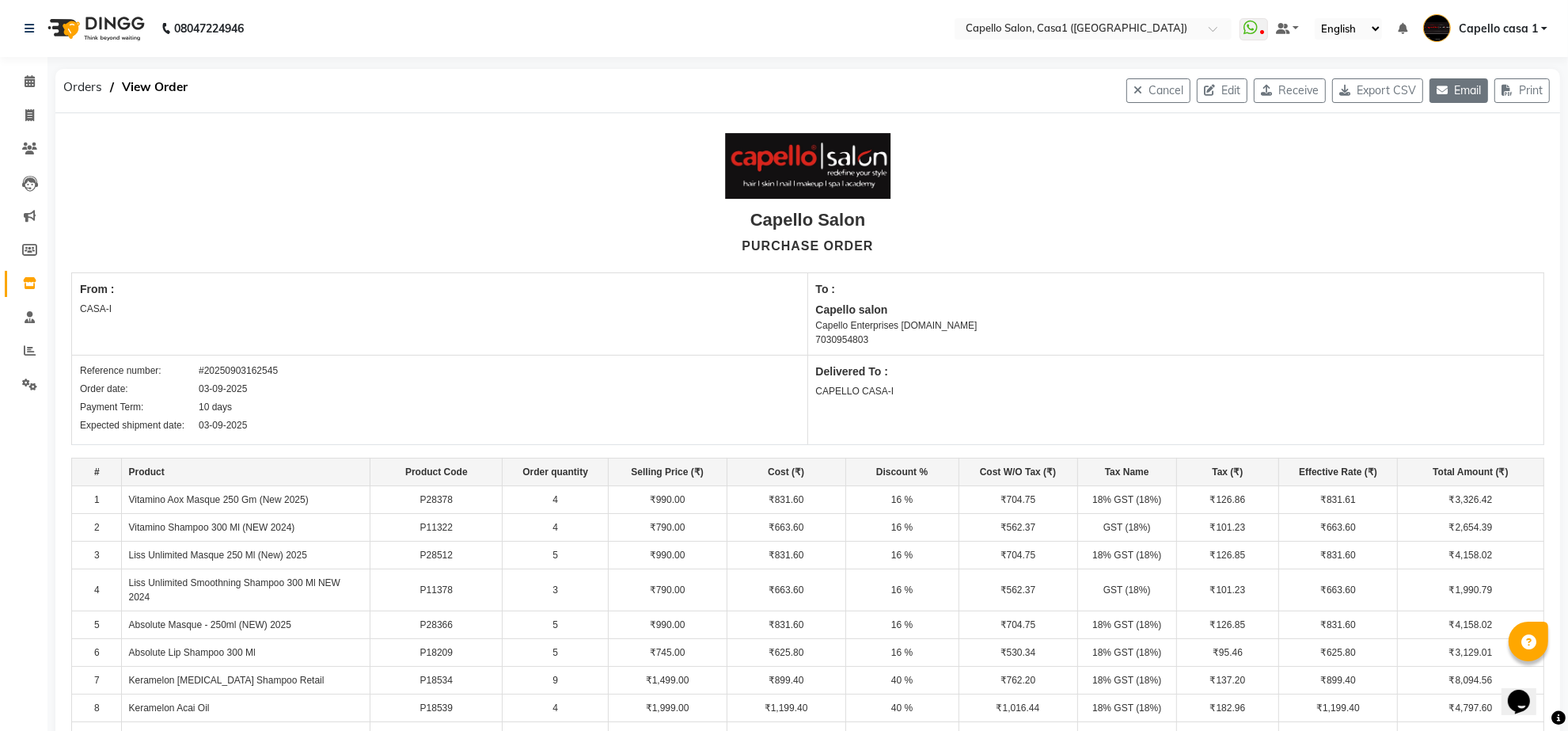
click at [1457, 89] on button "Email" at bounding box center [1458, 90] width 58 height 25
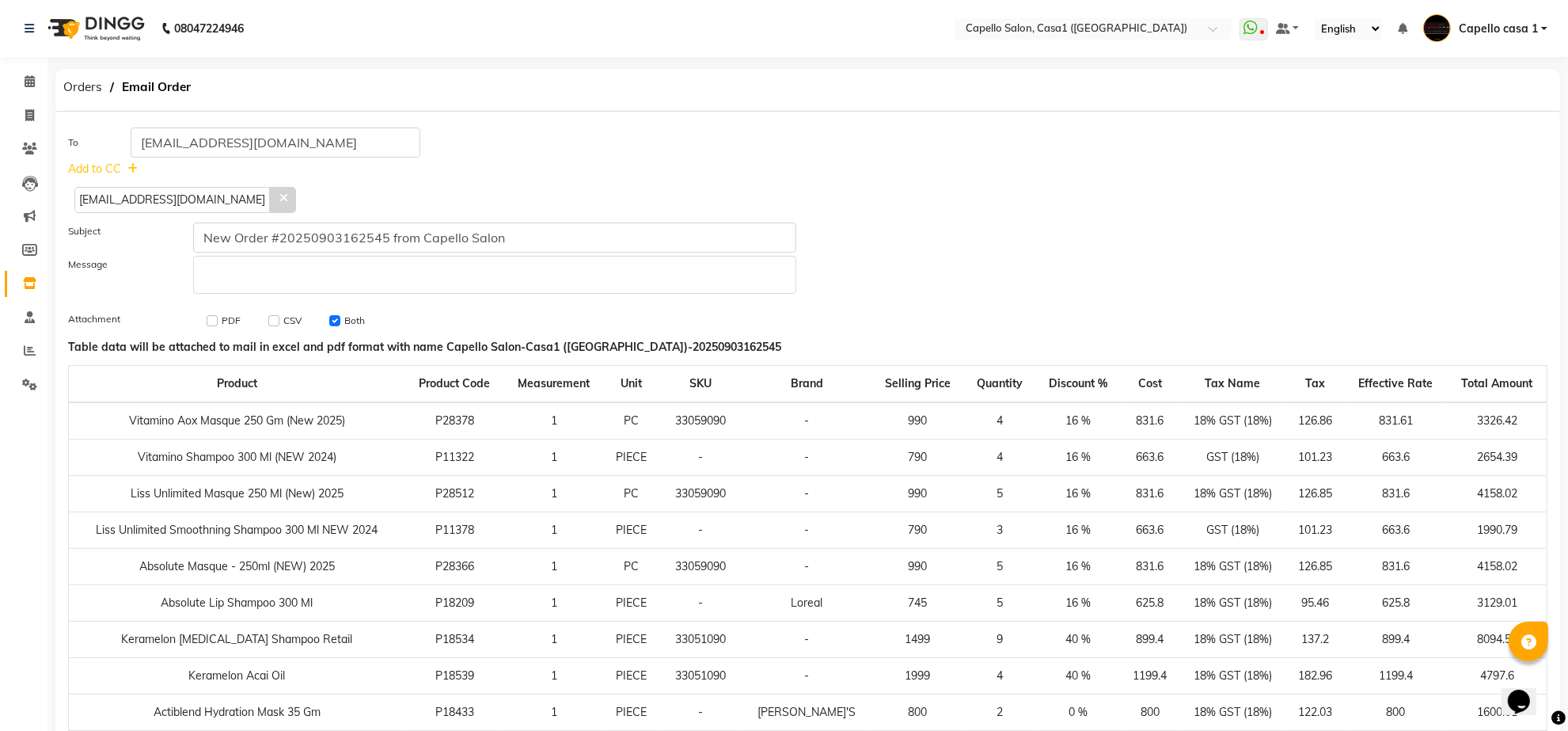
click at [270, 203] on span at bounding box center [283, 199] width 26 height 26
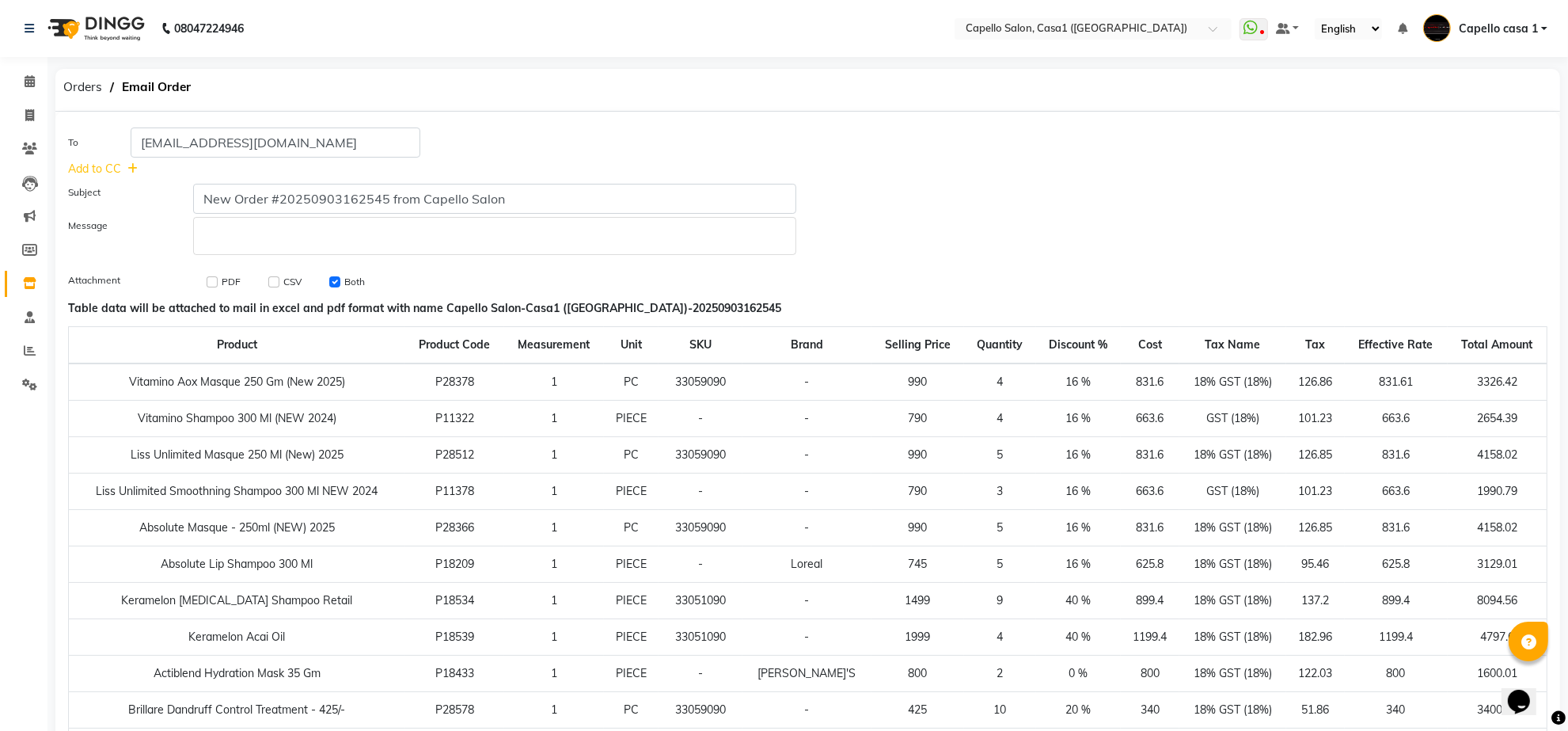
click at [231, 244] on p "Rich Text Editor, main" at bounding box center [495, 236] width 587 height 17
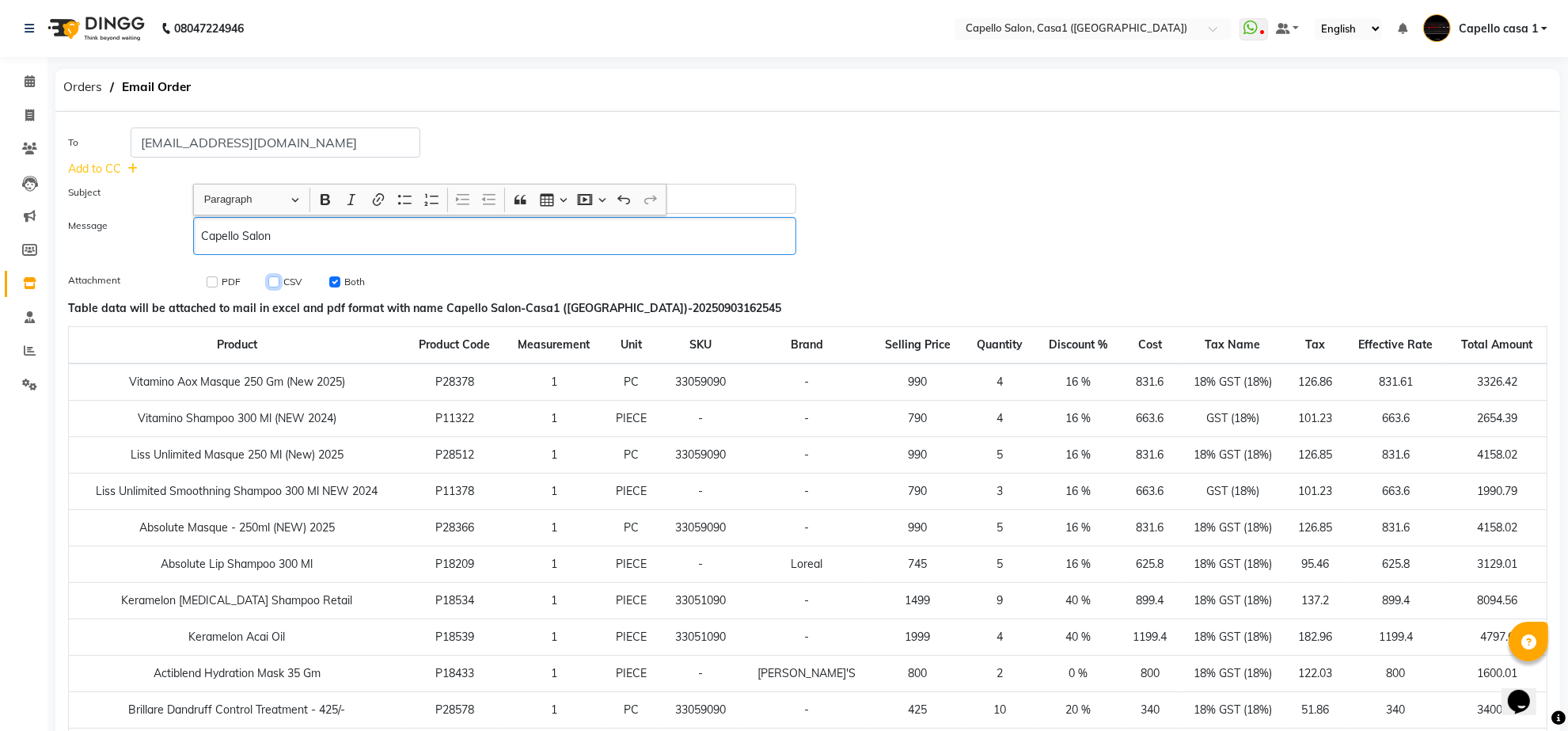
click at [274, 281] on input "checkbox" at bounding box center [274, 282] width 11 height 11
checkbox input "true"
checkbox input "false"
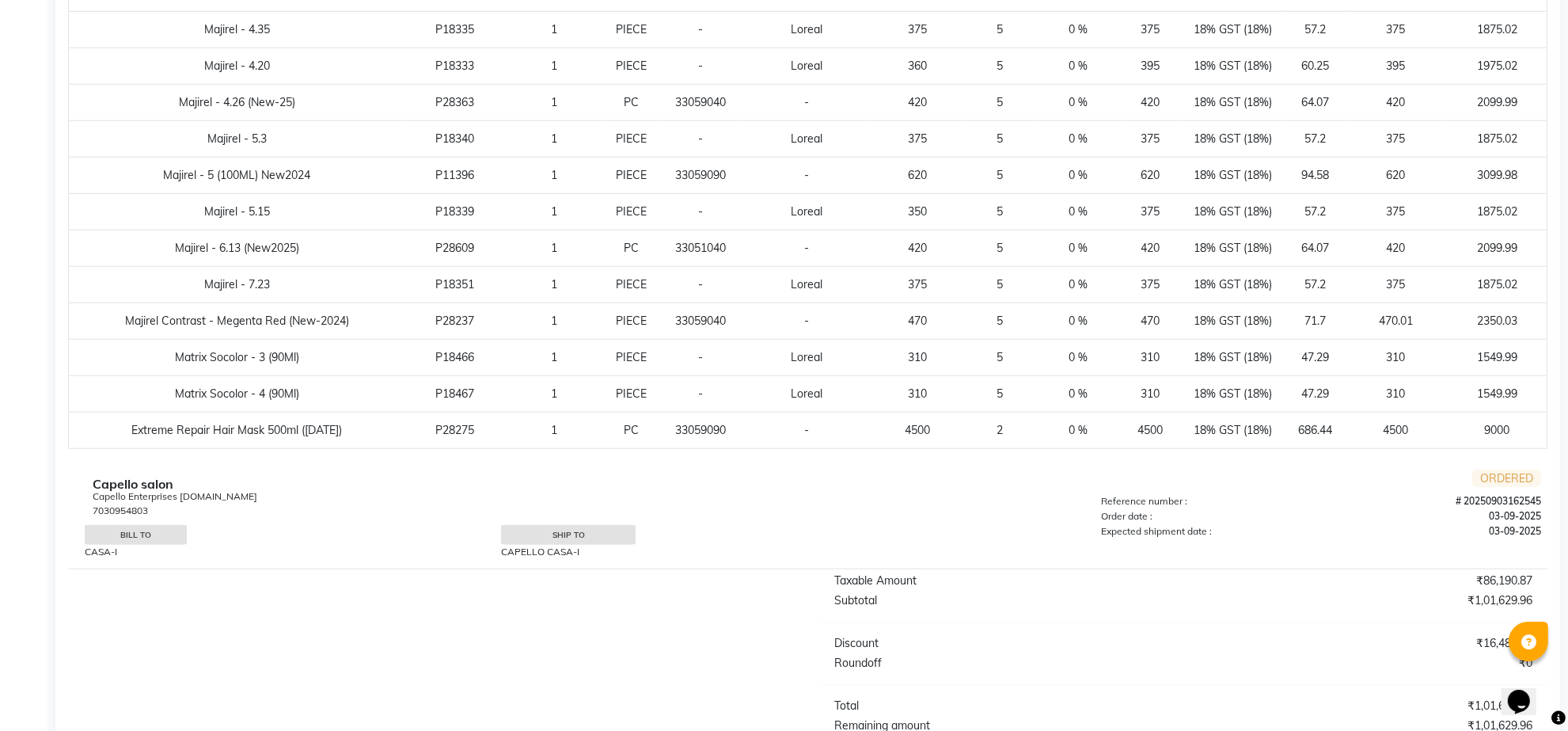
scroll to position [1440, 0]
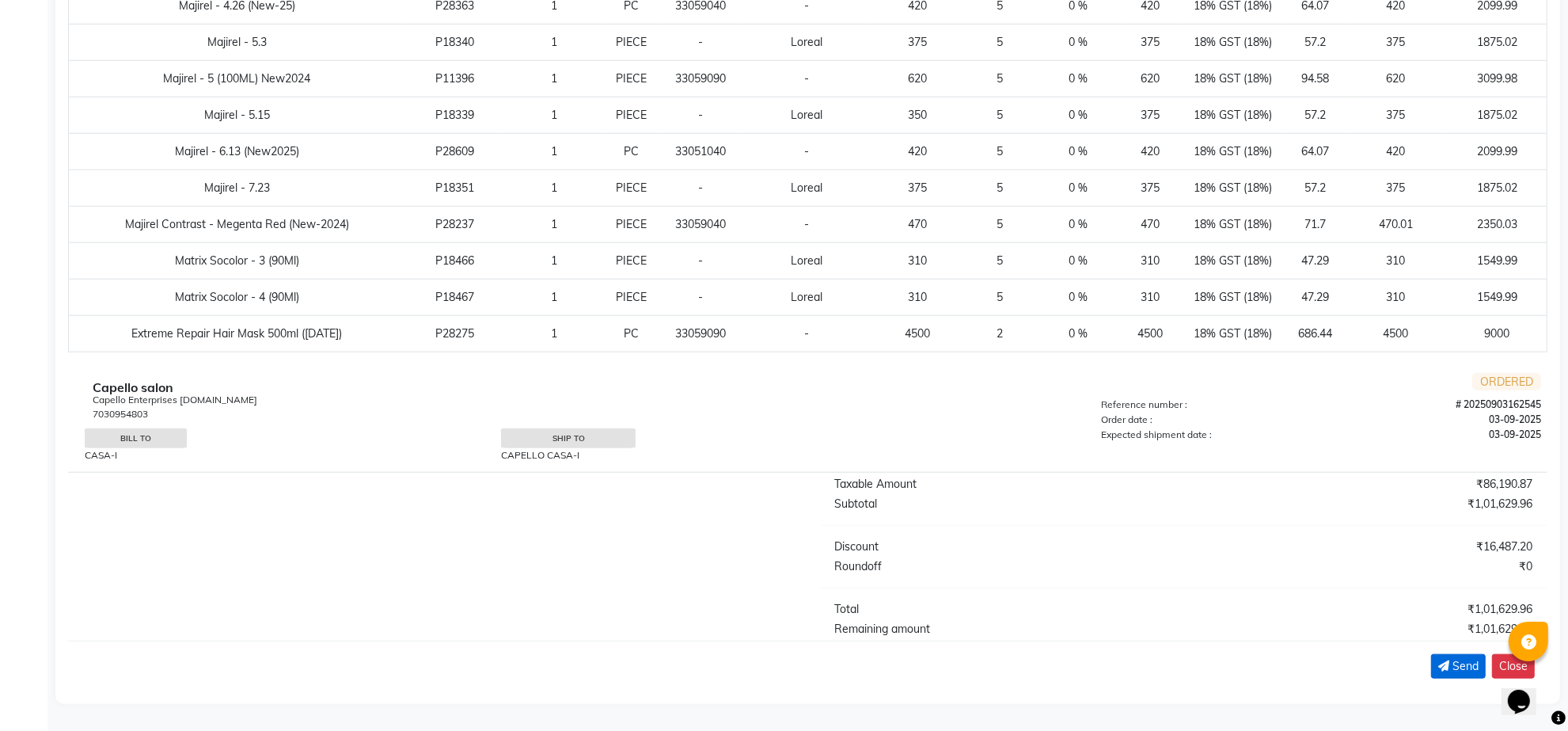
click at [1462, 665] on span "Send" at bounding box center [1466, 666] width 26 height 17
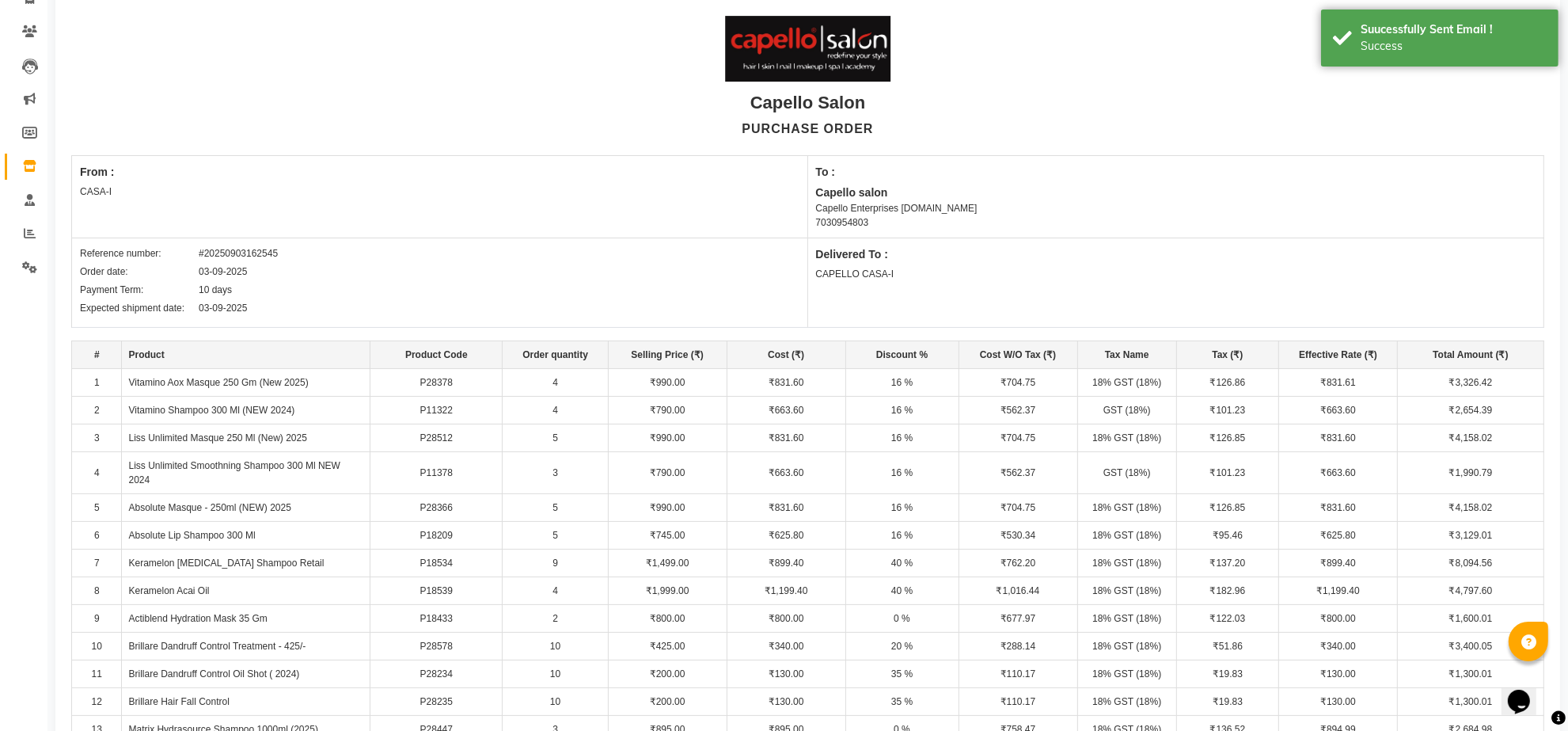
scroll to position [0, 0]
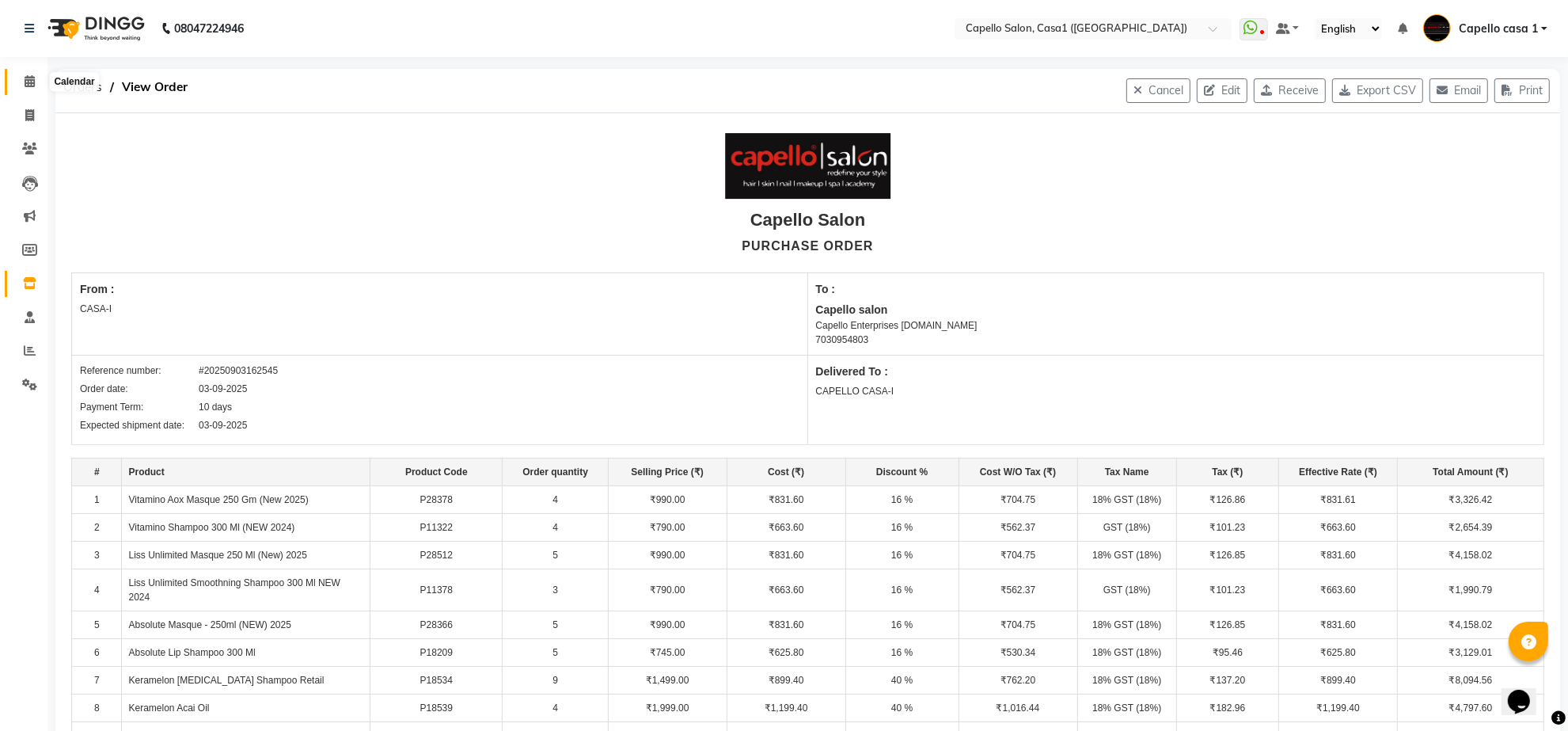
click at [29, 86] on icon at bounding box center [30, 81] width 10 height 12
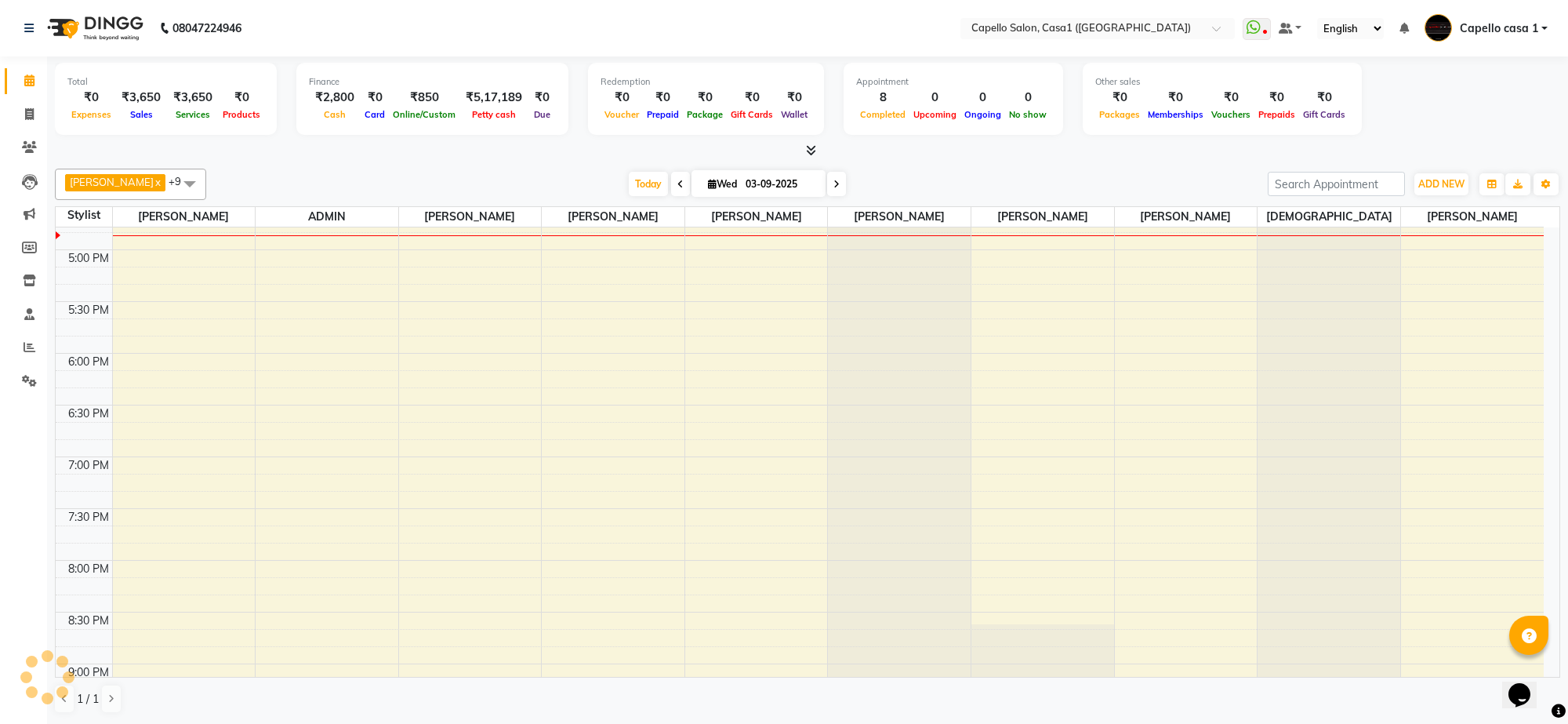
scroll to position [806, 0]
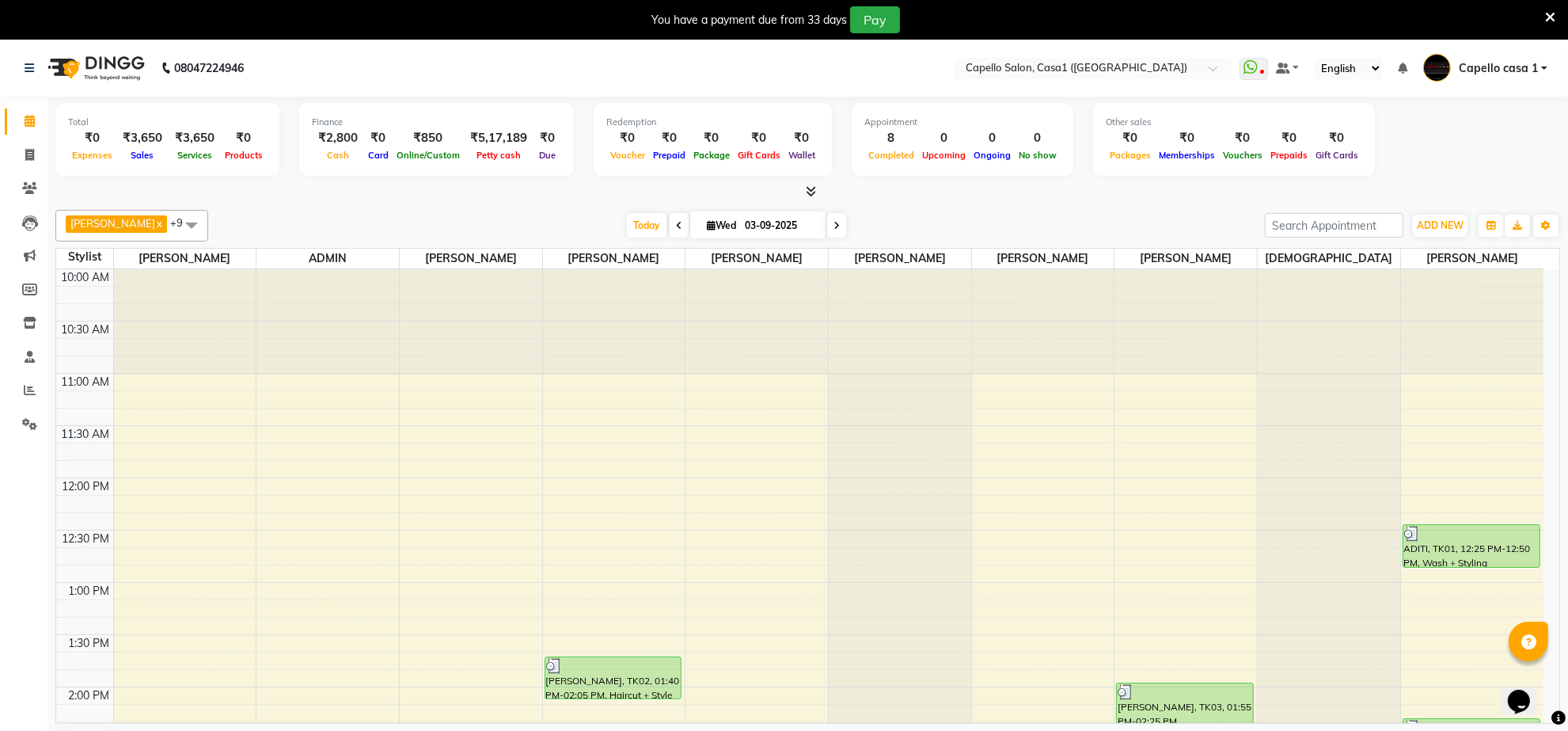
click at [1553, 17] on icon at bounding box center [1550, 18] width 10 height 14
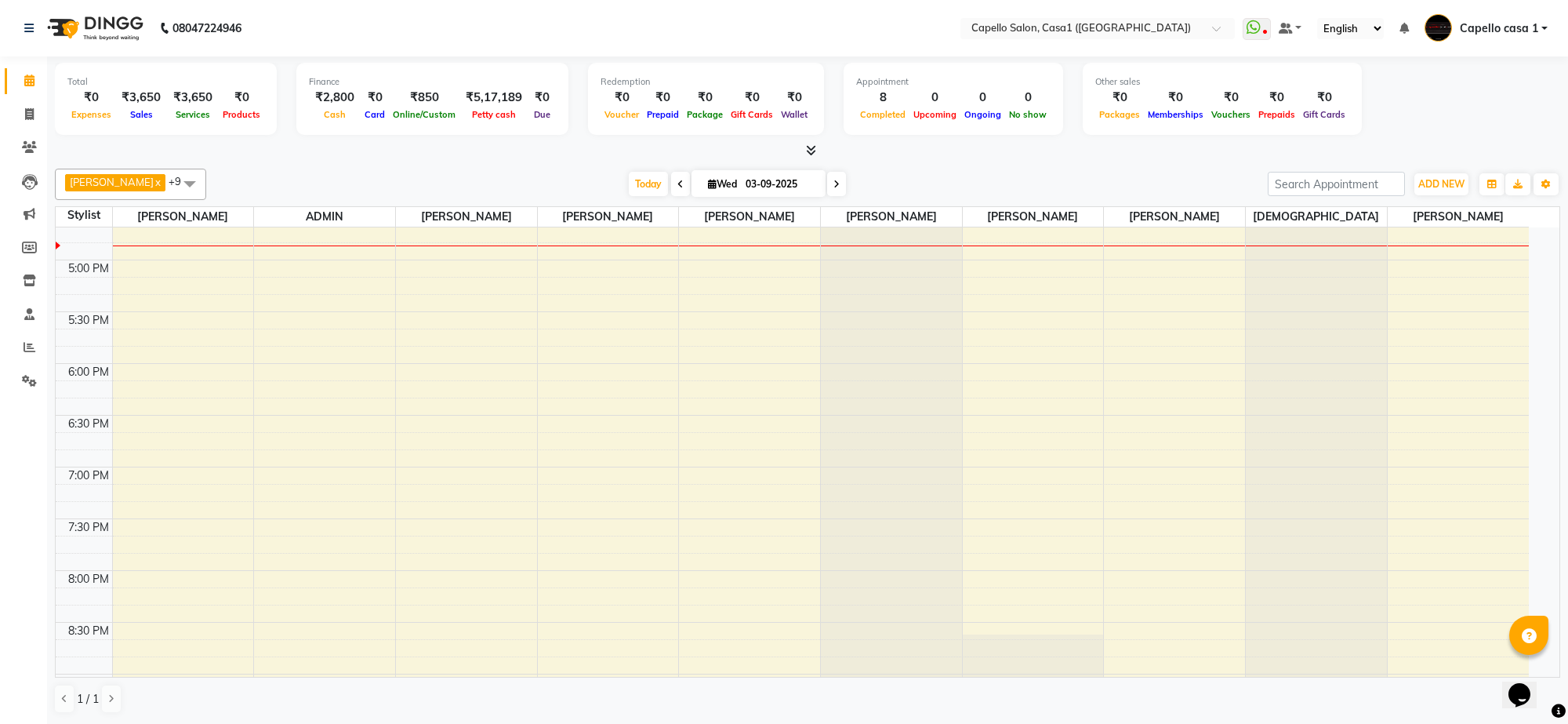
scroll to position [806, 0]
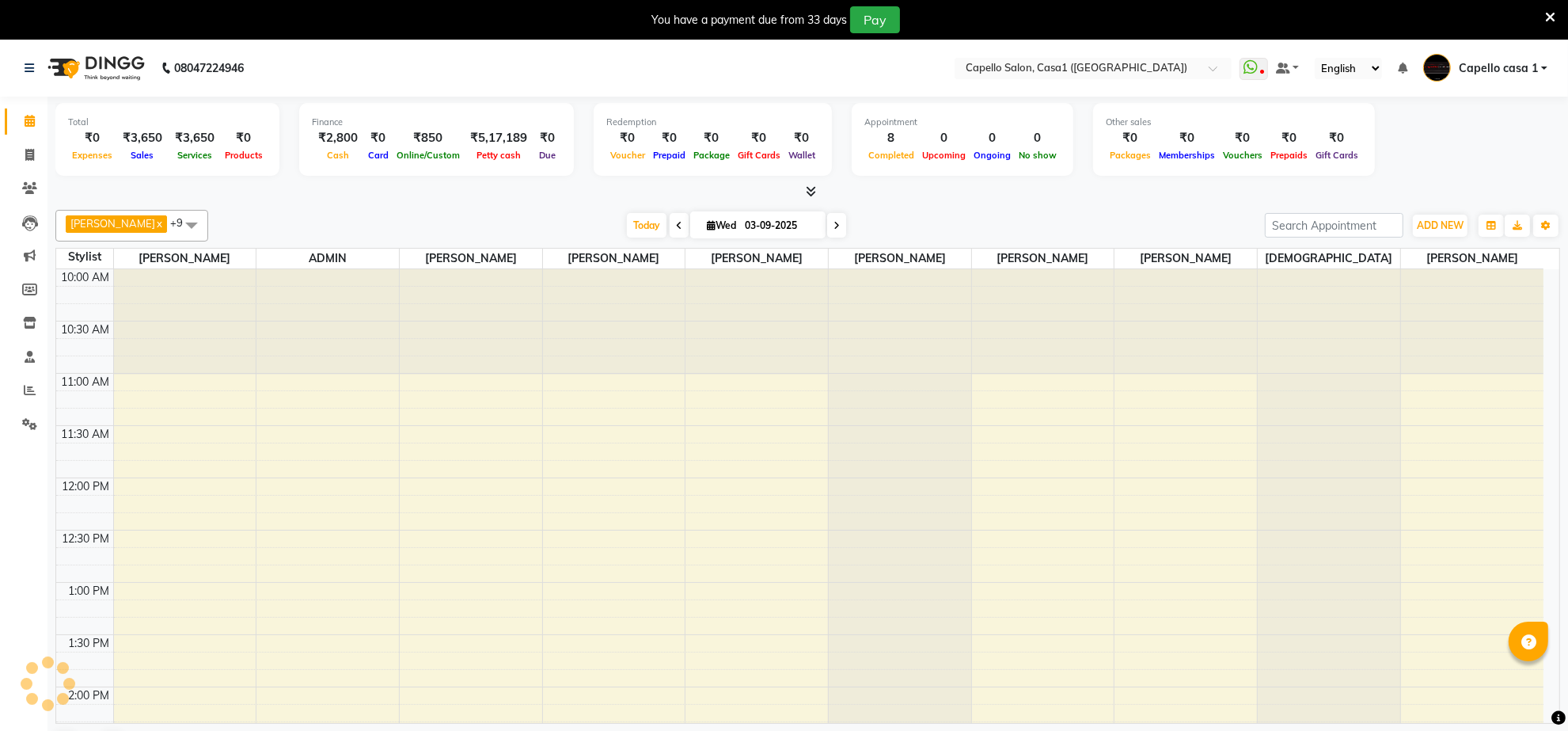
select select "en"
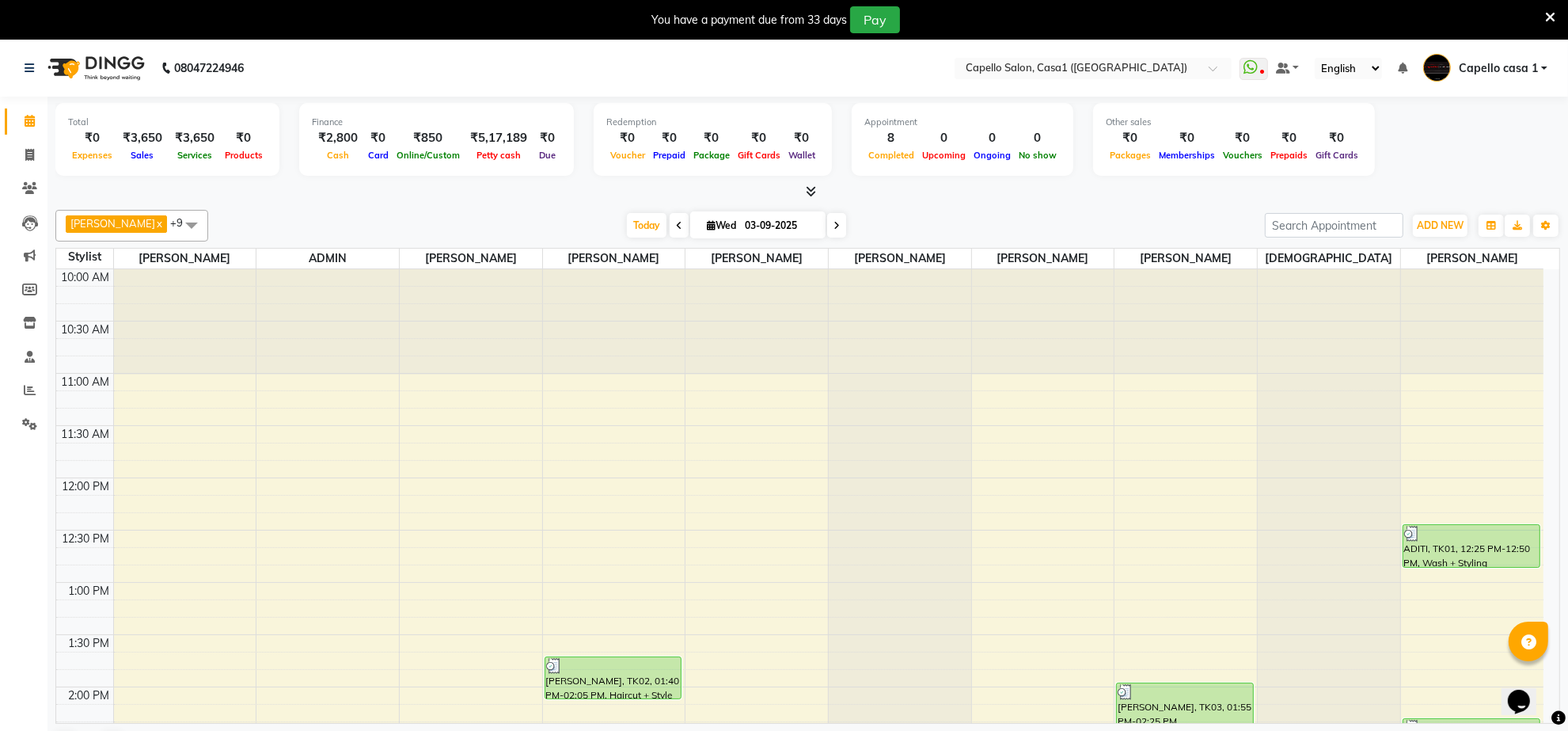
click at [1548, 18] on icon at bounding box center [1550, 18] width 10 height 14
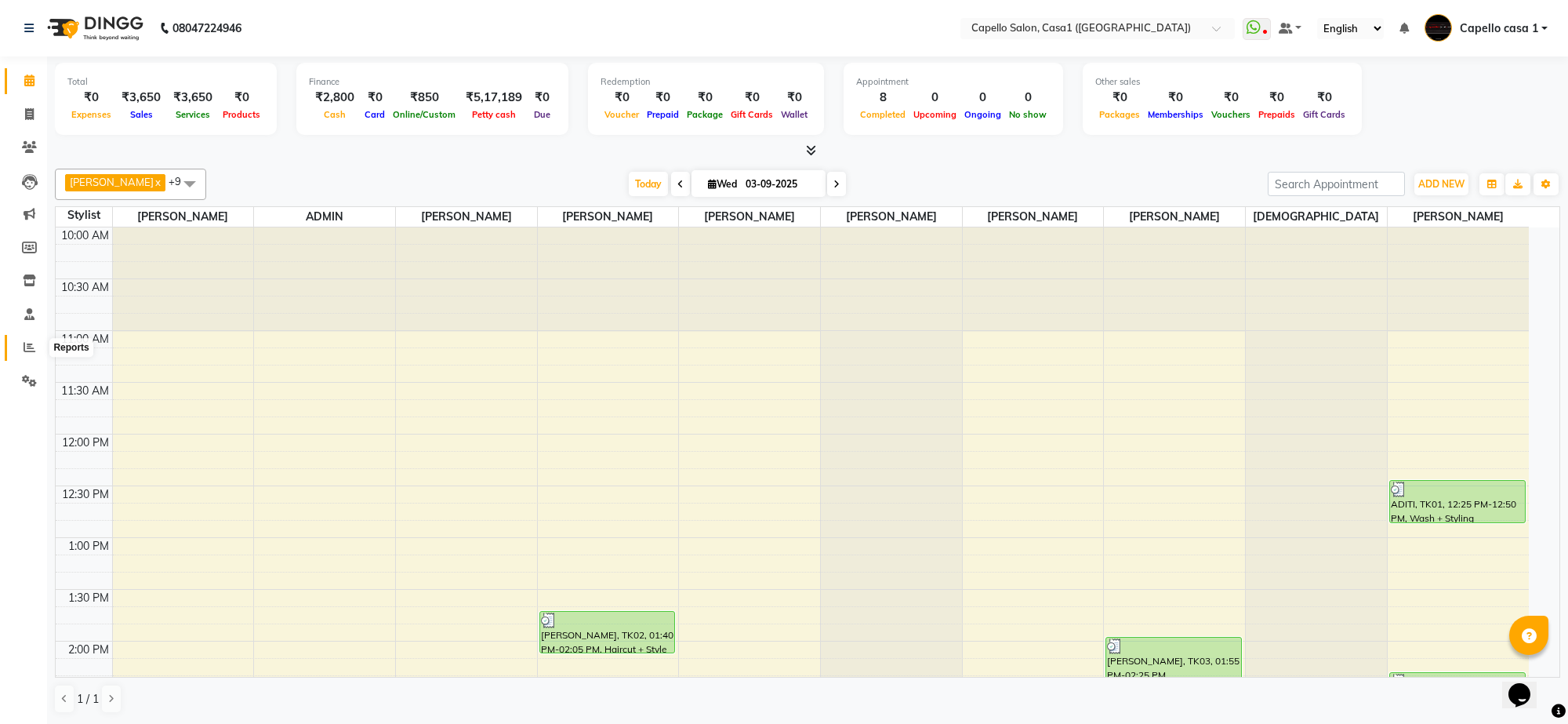
click at [32, 343] on icon at bounding box center [29, 347] width 12 height 12
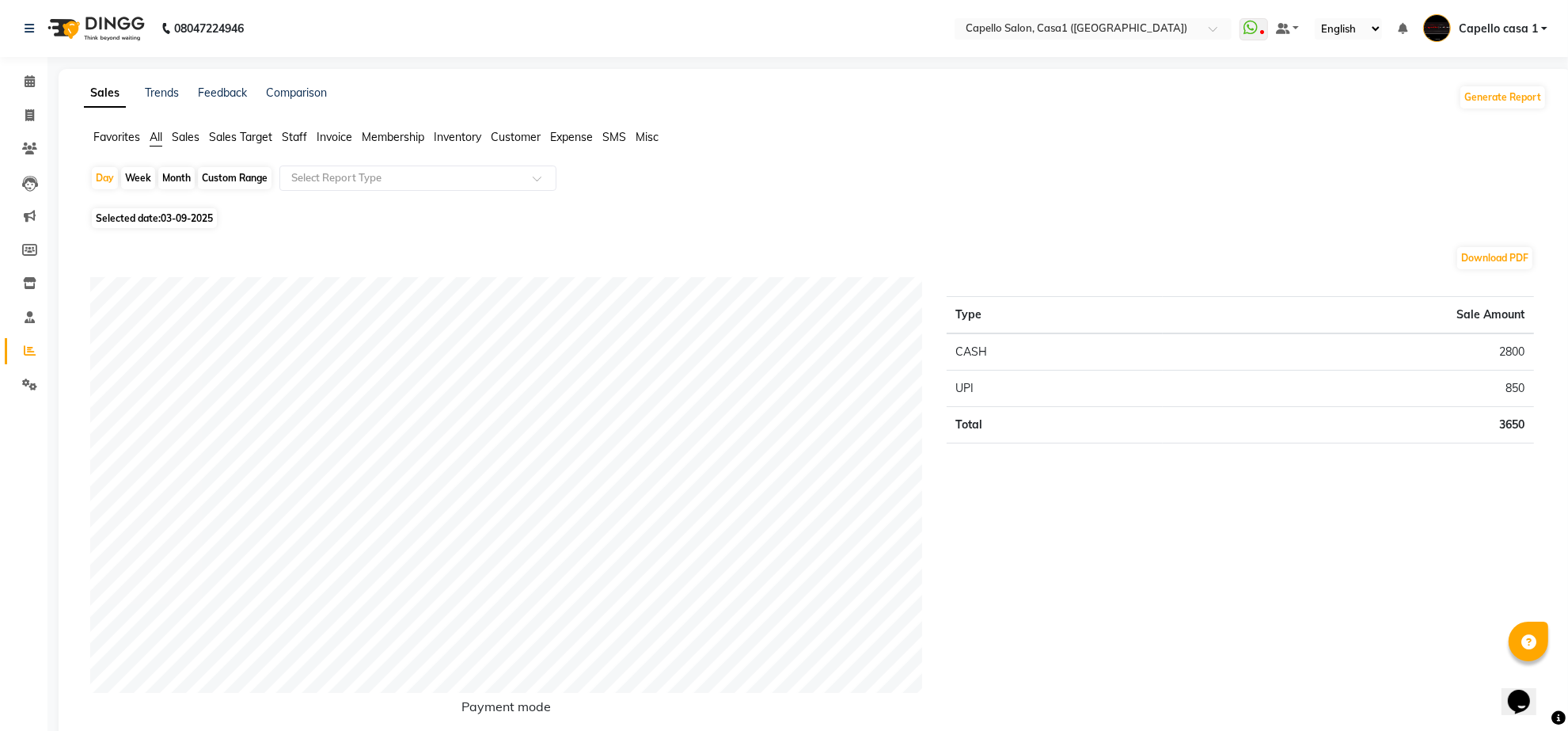
click at [303, 143] on span "Staff" at bounding box center [295, 137] width 26 height 14
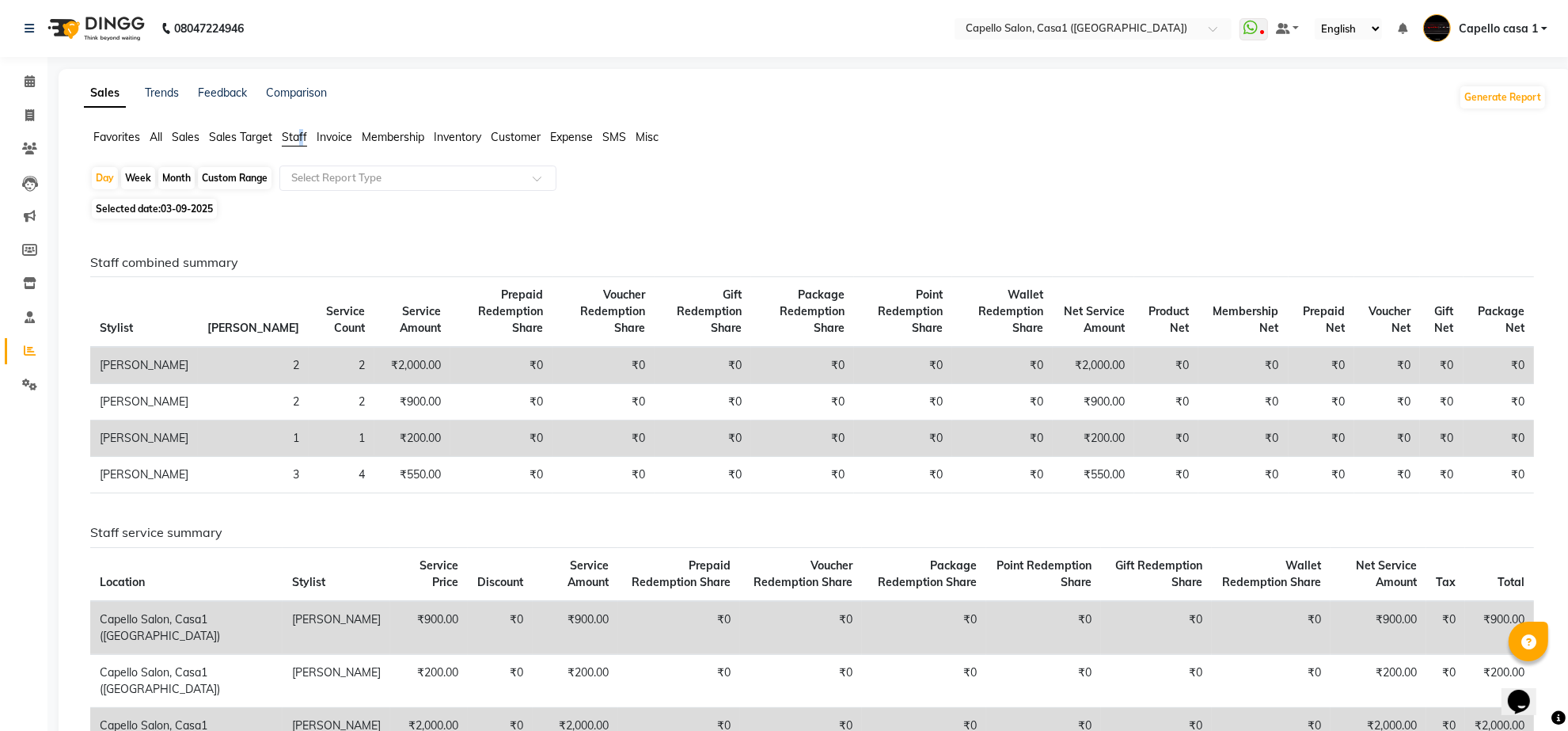
click at [299, 133] on span "Staff" at bounding box center [295, 137] width 26 height 14
click at [108, 179] on div "Day" at bounding box center [105, 179] width 26 height 22
select select "9"
select select "2025"
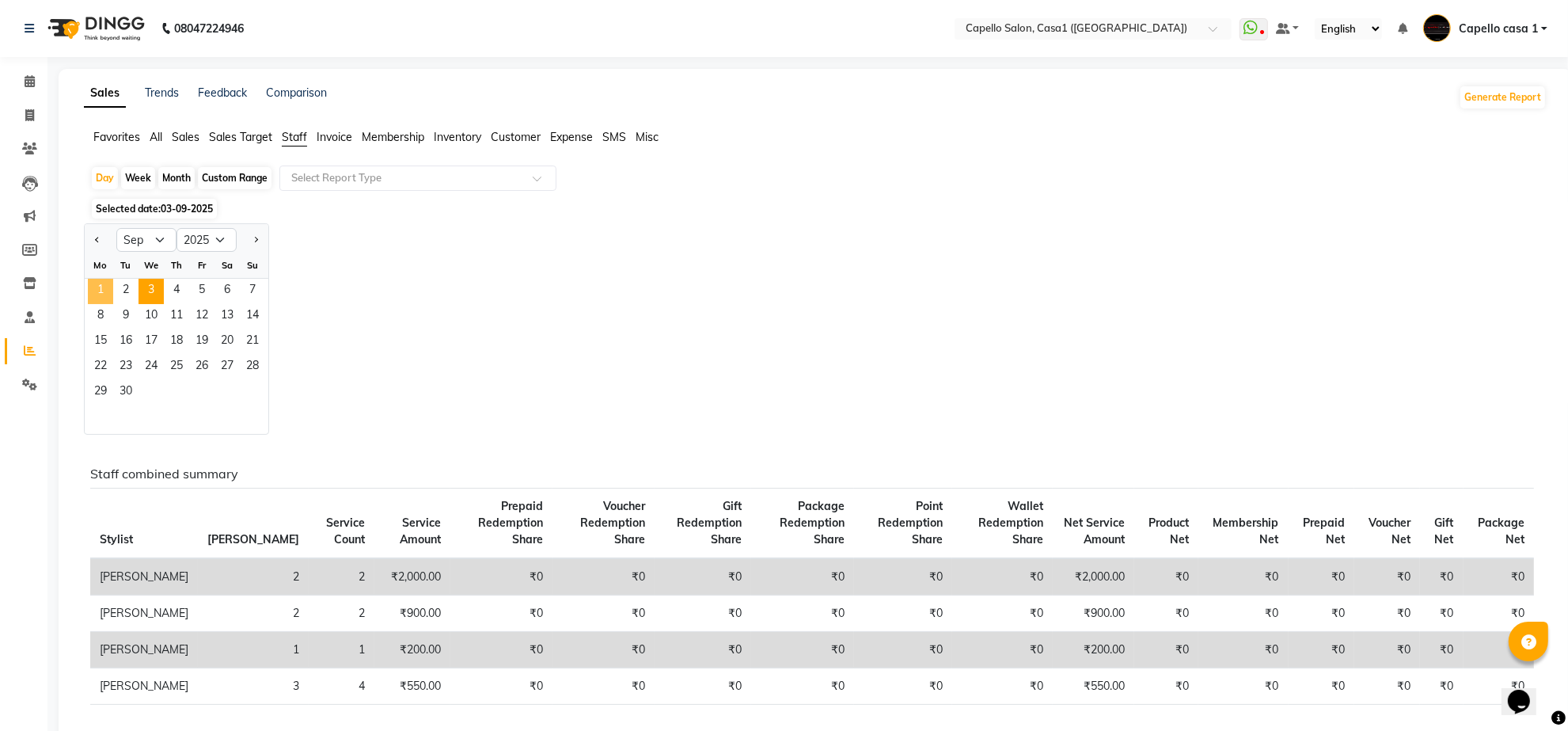
click at [106, 295] on span "1" at bounding box center [101, 291] width 26 height 26
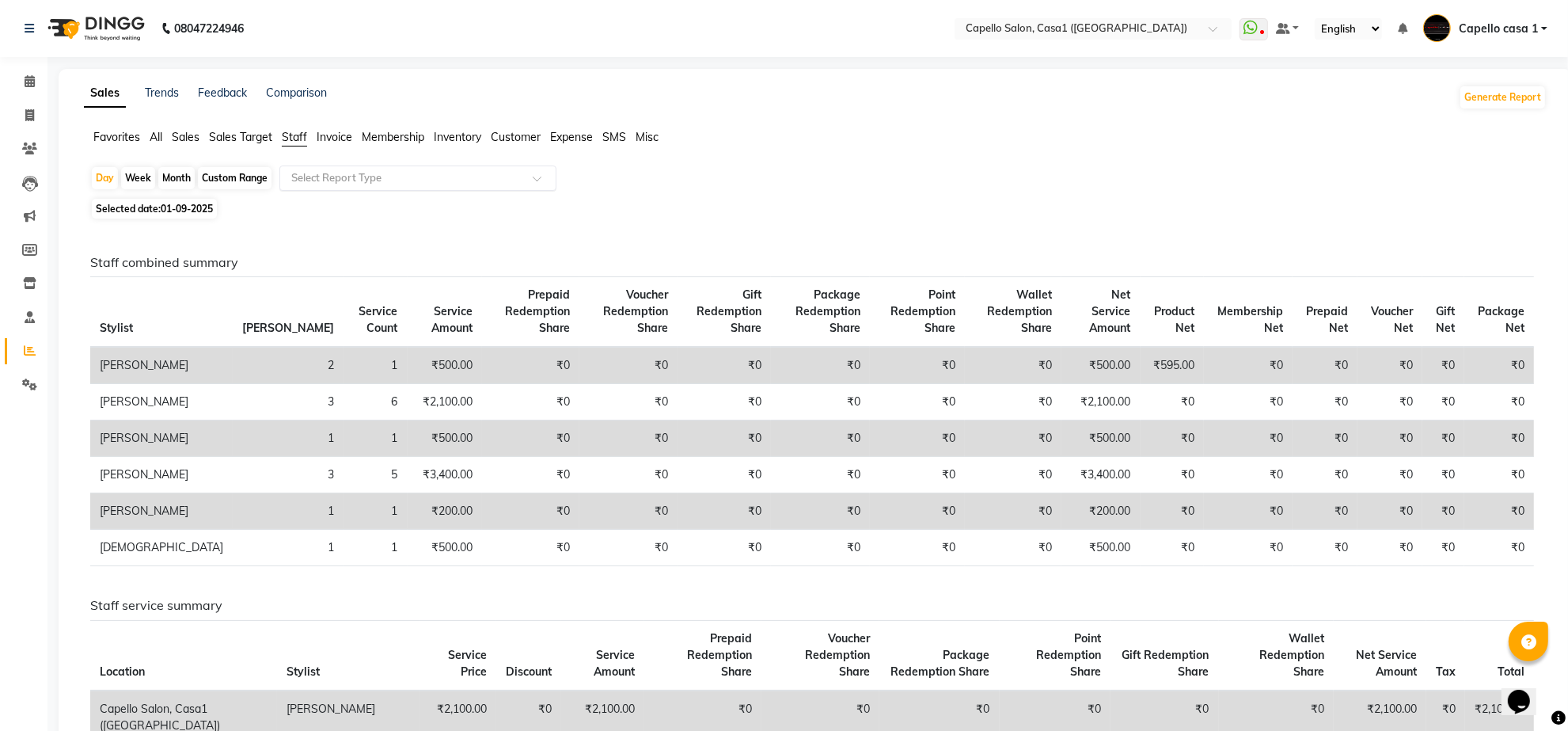
click at [326, 180] on input "text" at bounding box center [402, 179] width 228 height 16
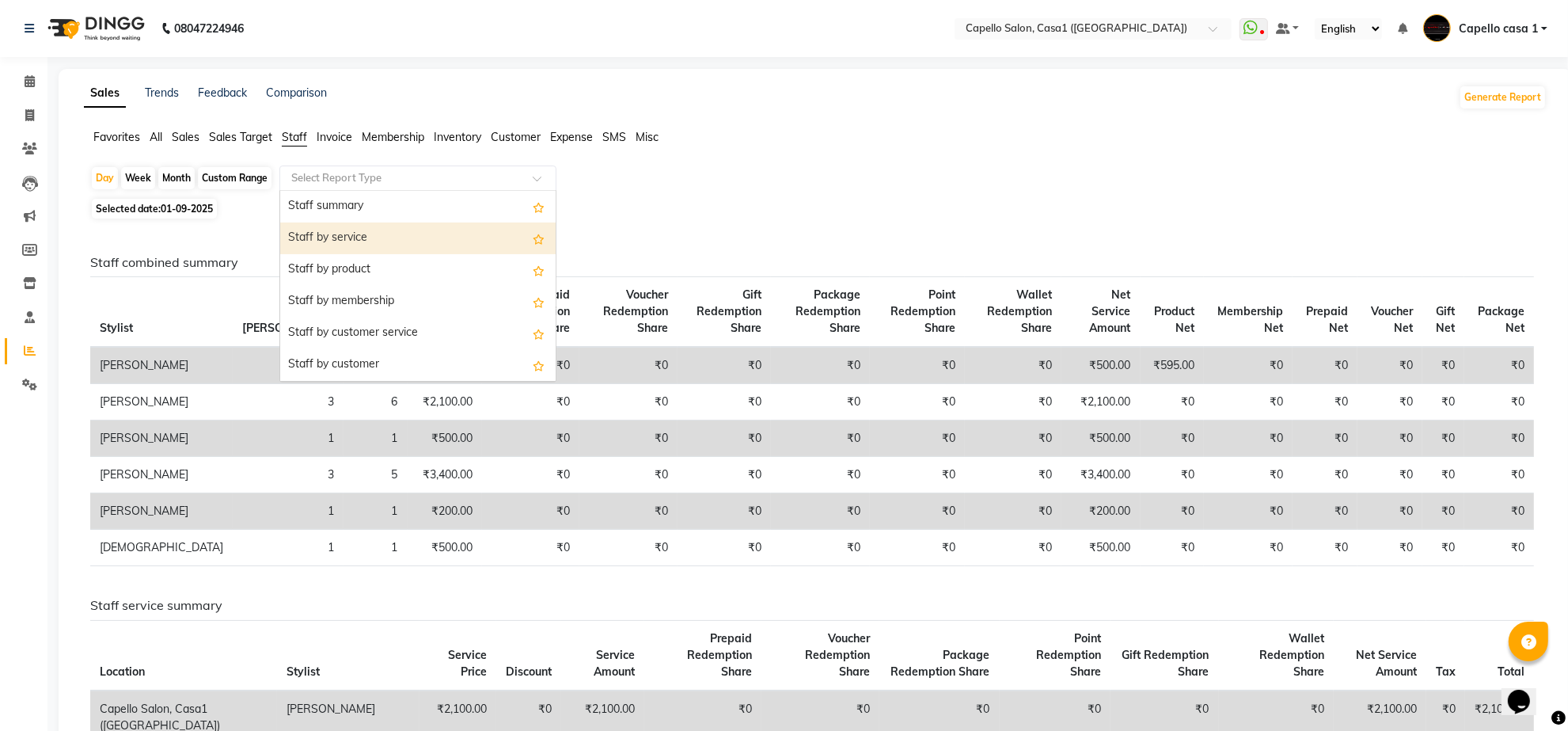
click at [338, 235] on div "Staff by service" at bounding box center [418, 239] width 275 height 32
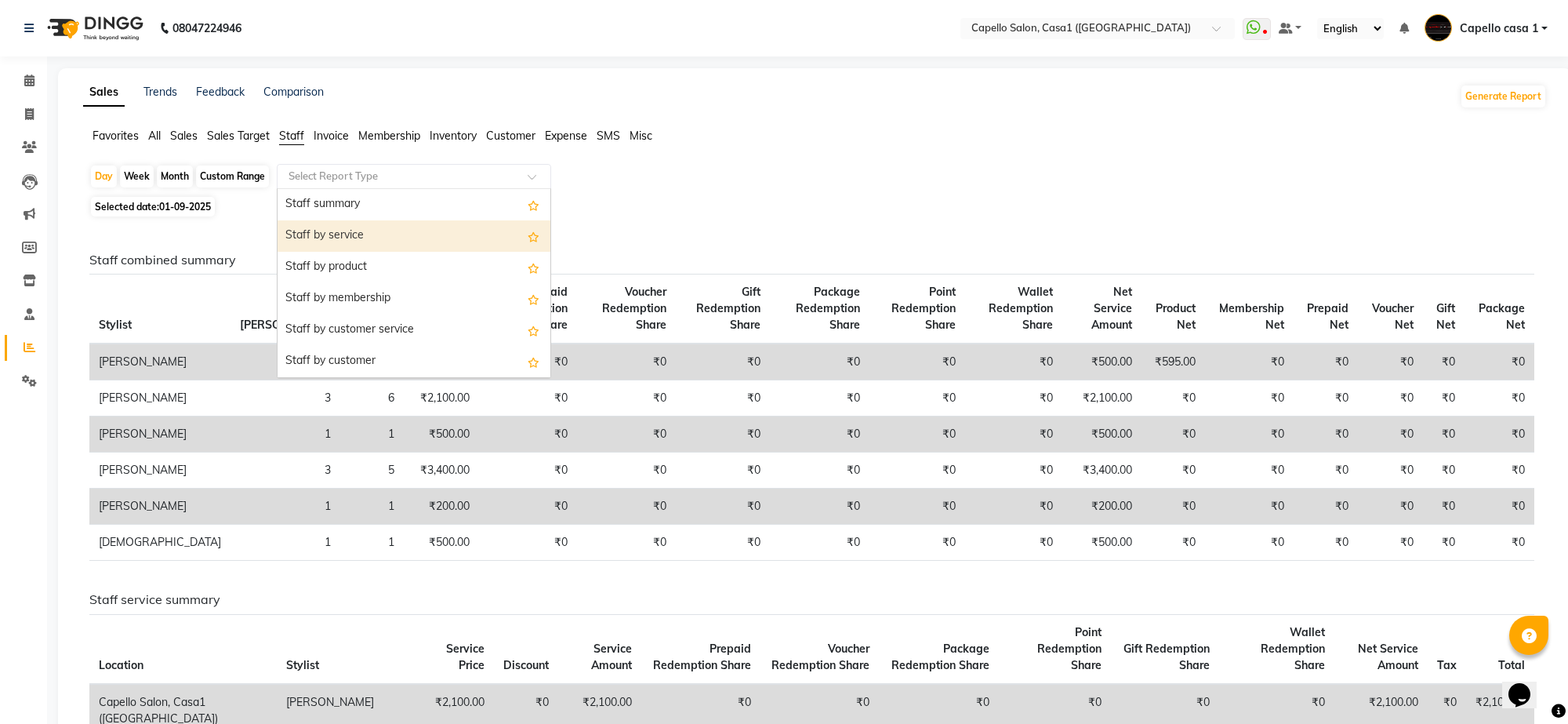
select select "full_report"
select select "csv"
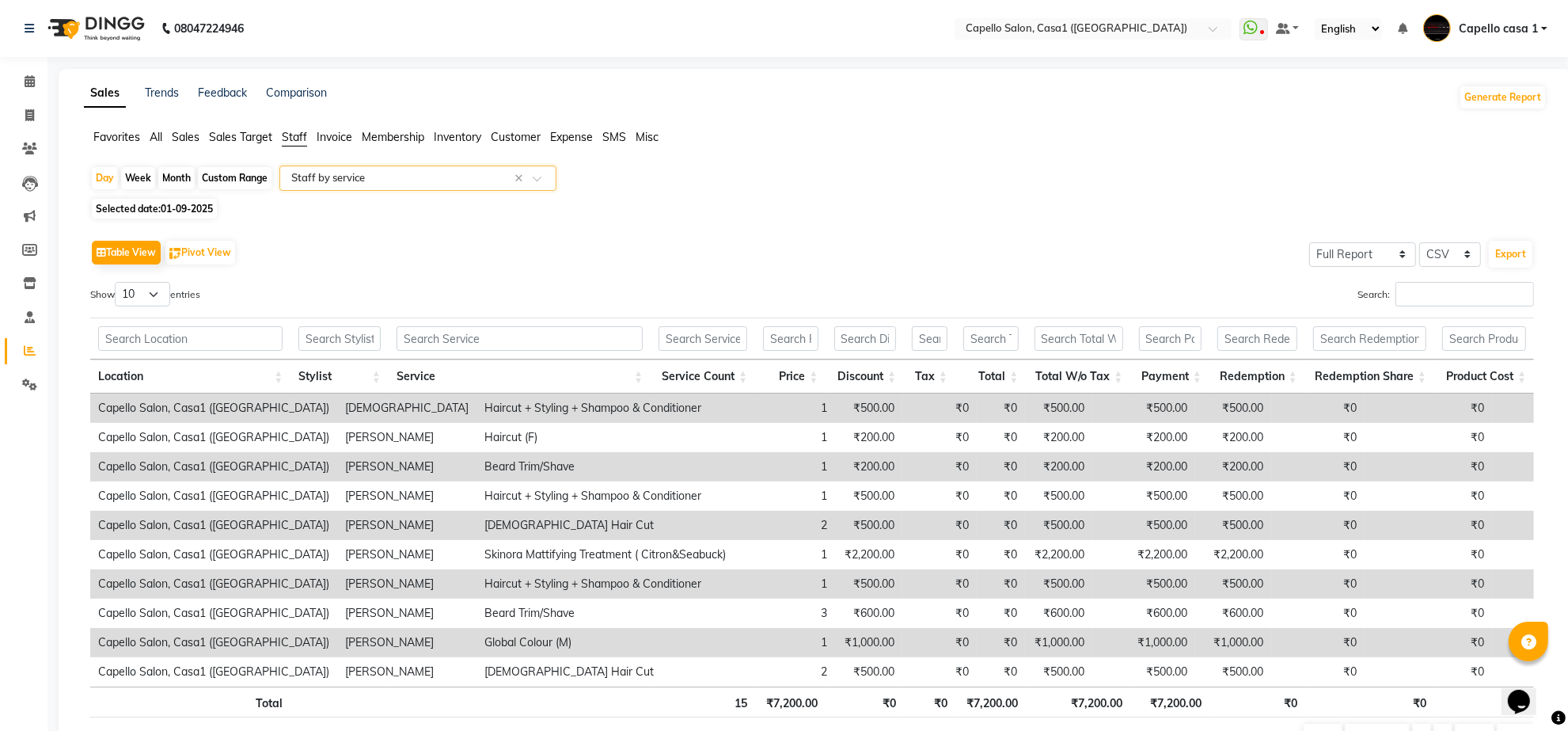
click at [384, 167] on div "Select Report Type × Staff by service ×" at bounding box center [418, 179] width 277 height 26
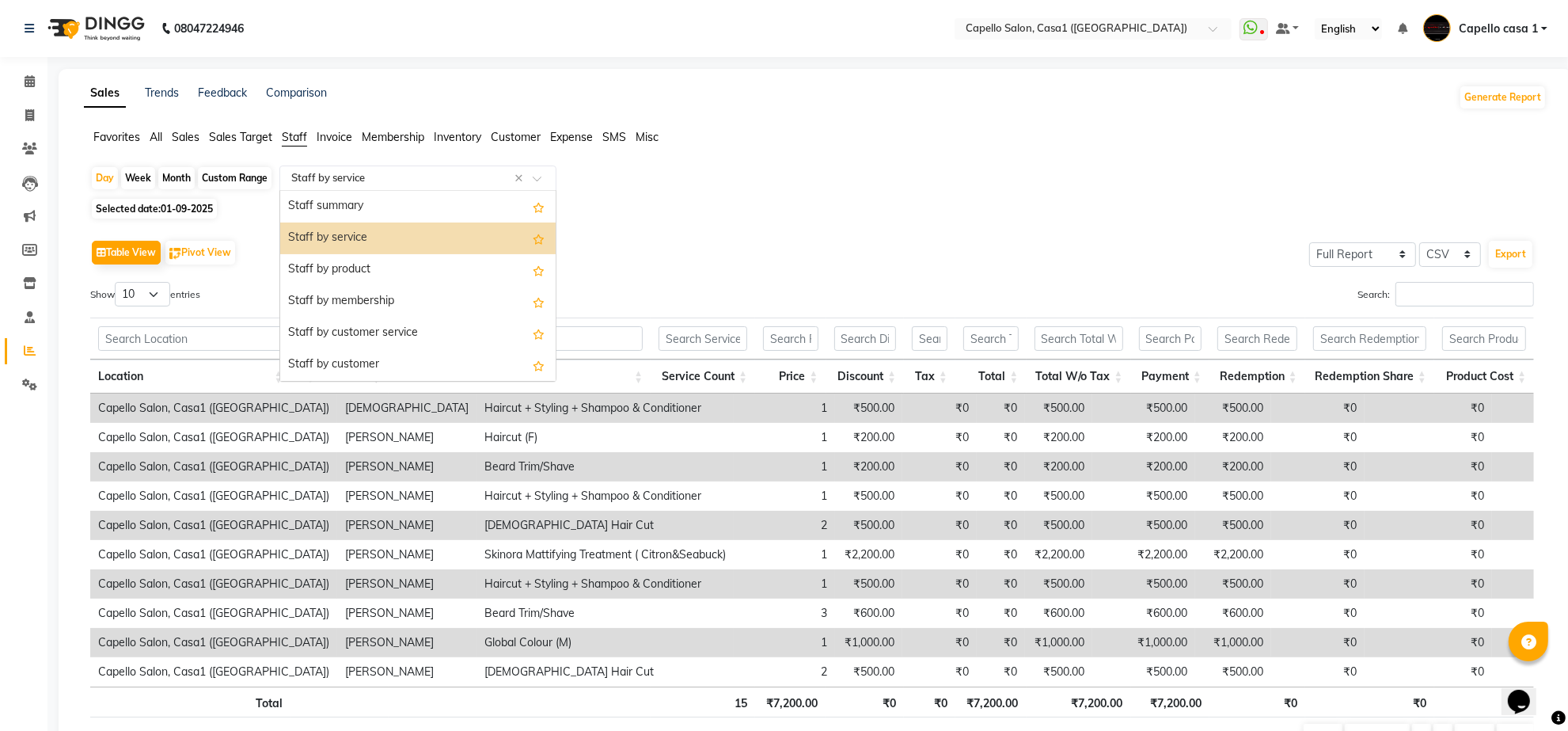
click at [390, 239] on div "Staff by service" at bounding box center [418, 239] width 275 height 32
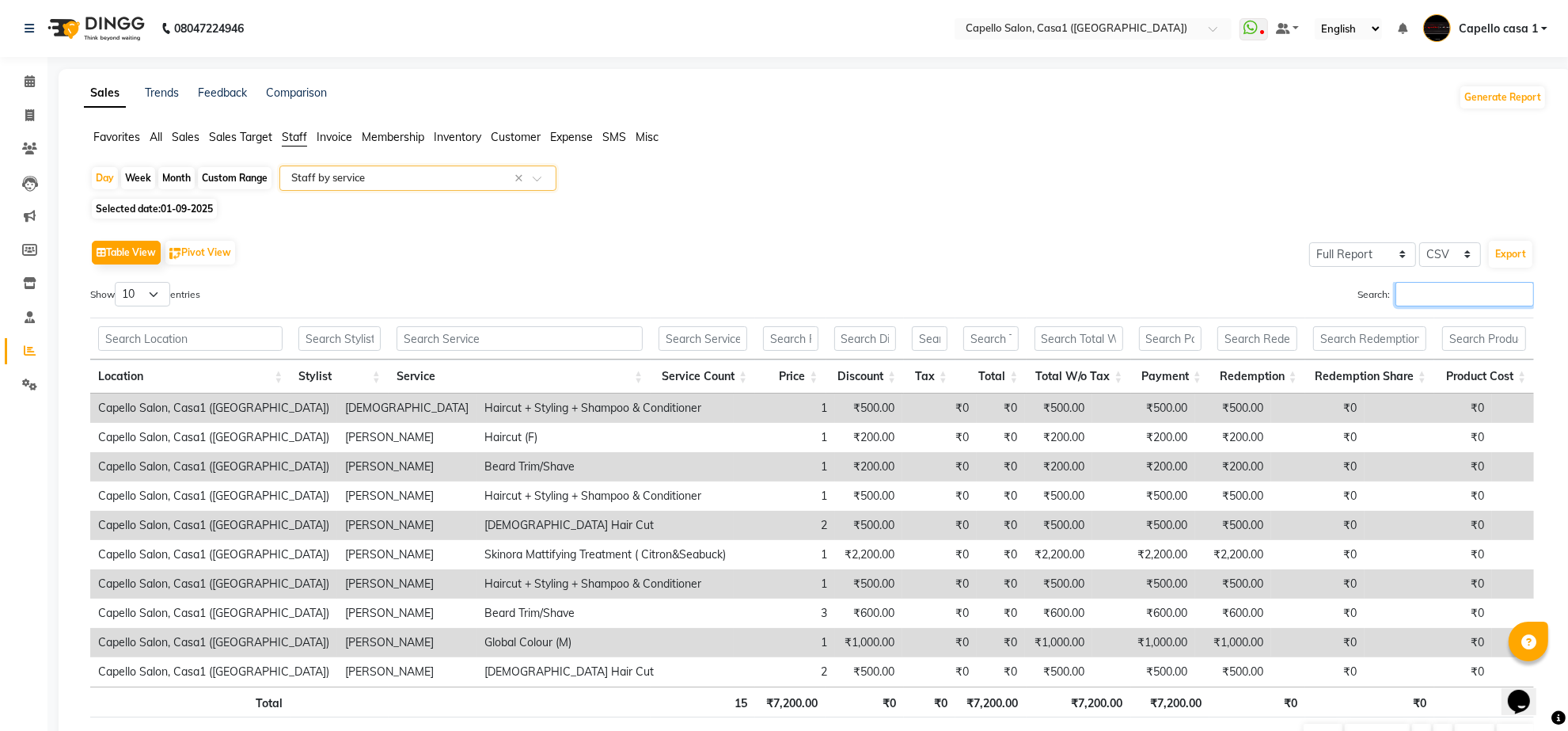
click at [1442, 291] on input "Search:" at bounding box center [1465, 294] width 138 height 25
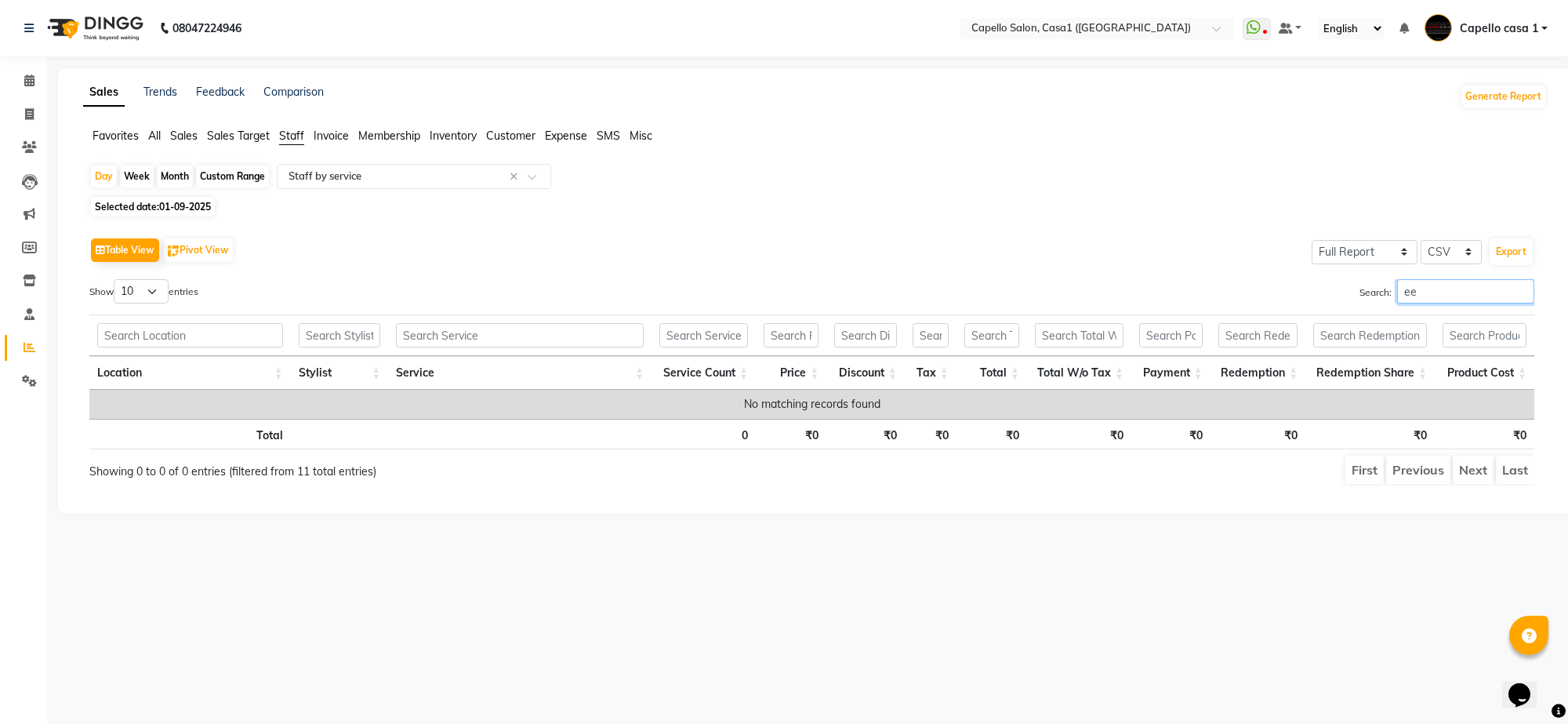
type input "e"
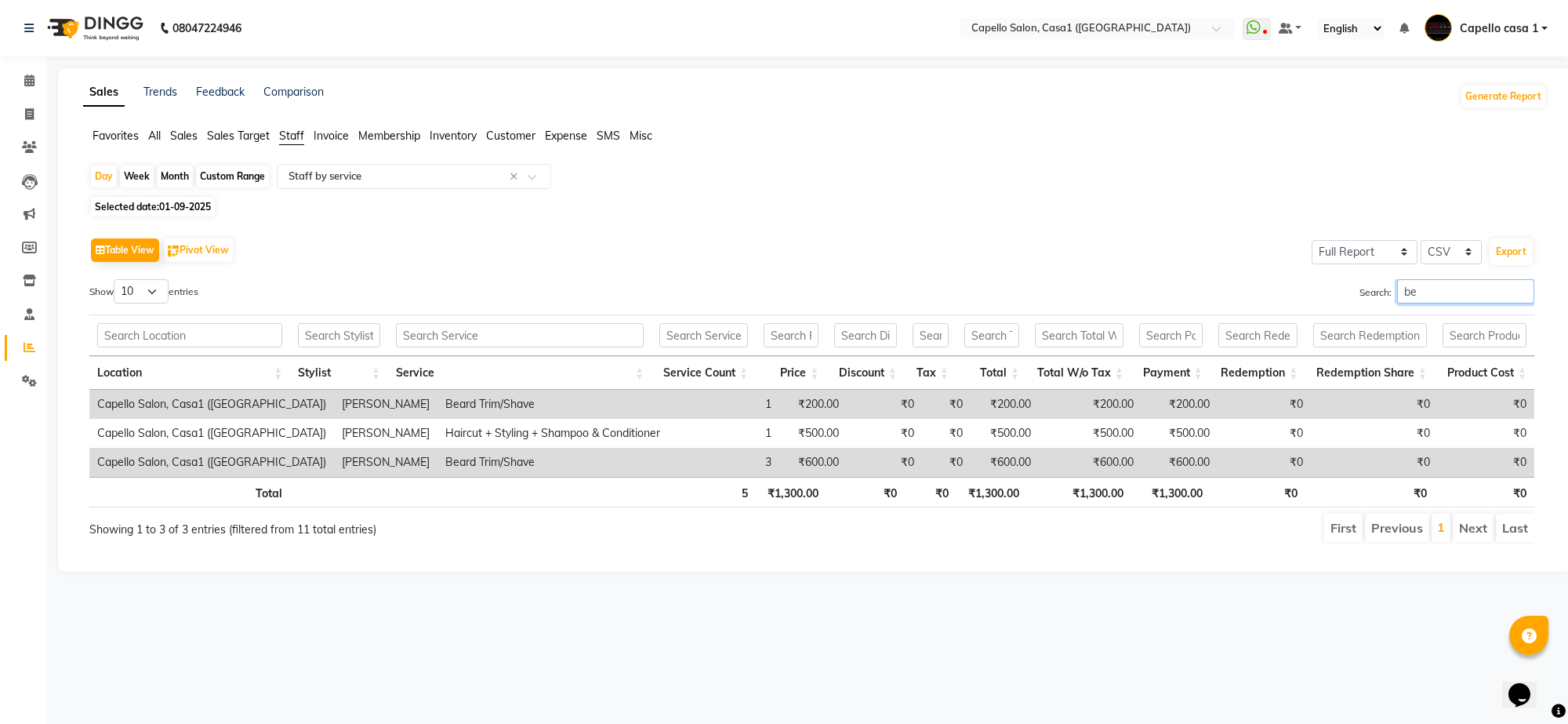
type input "b"
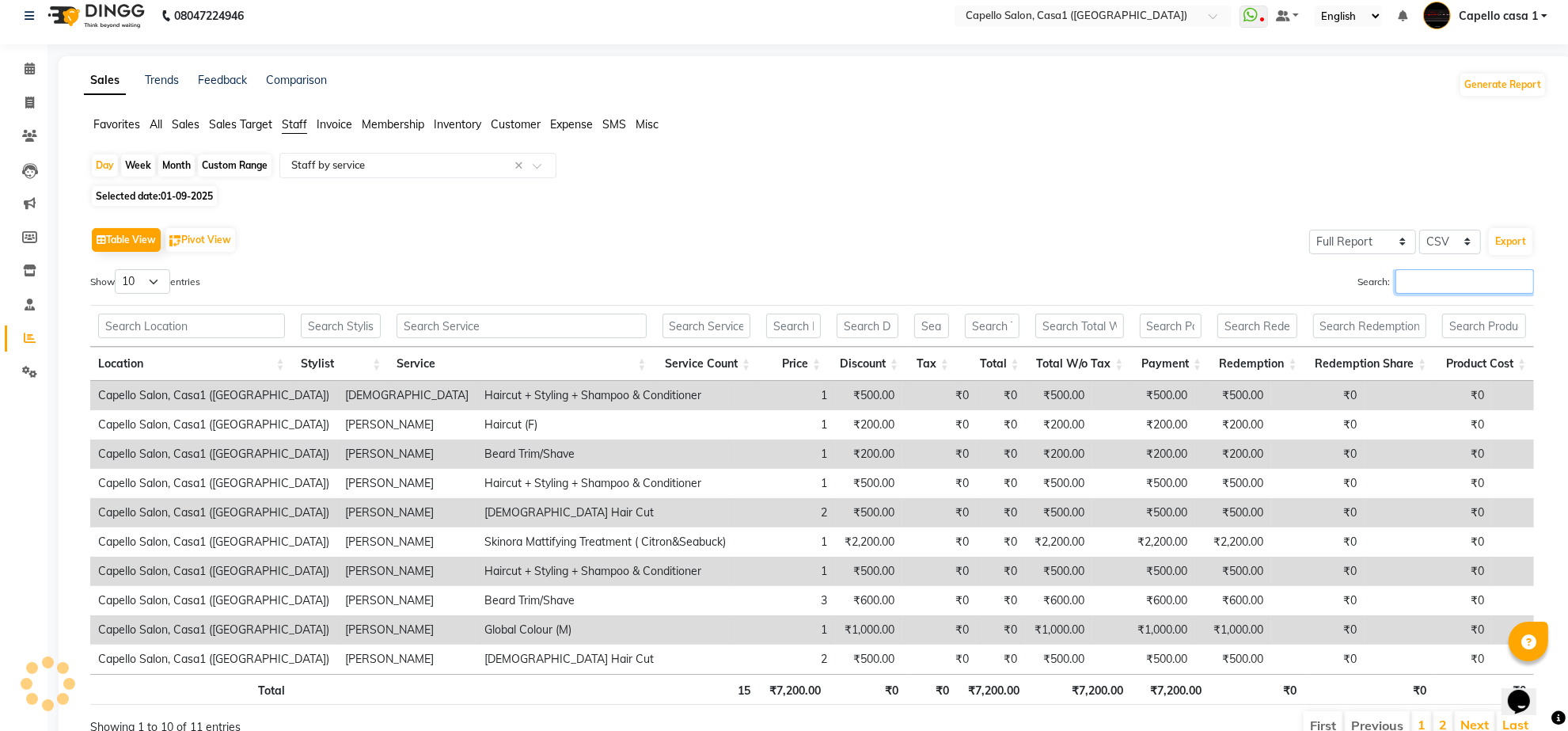
scroll to position [92, 0]
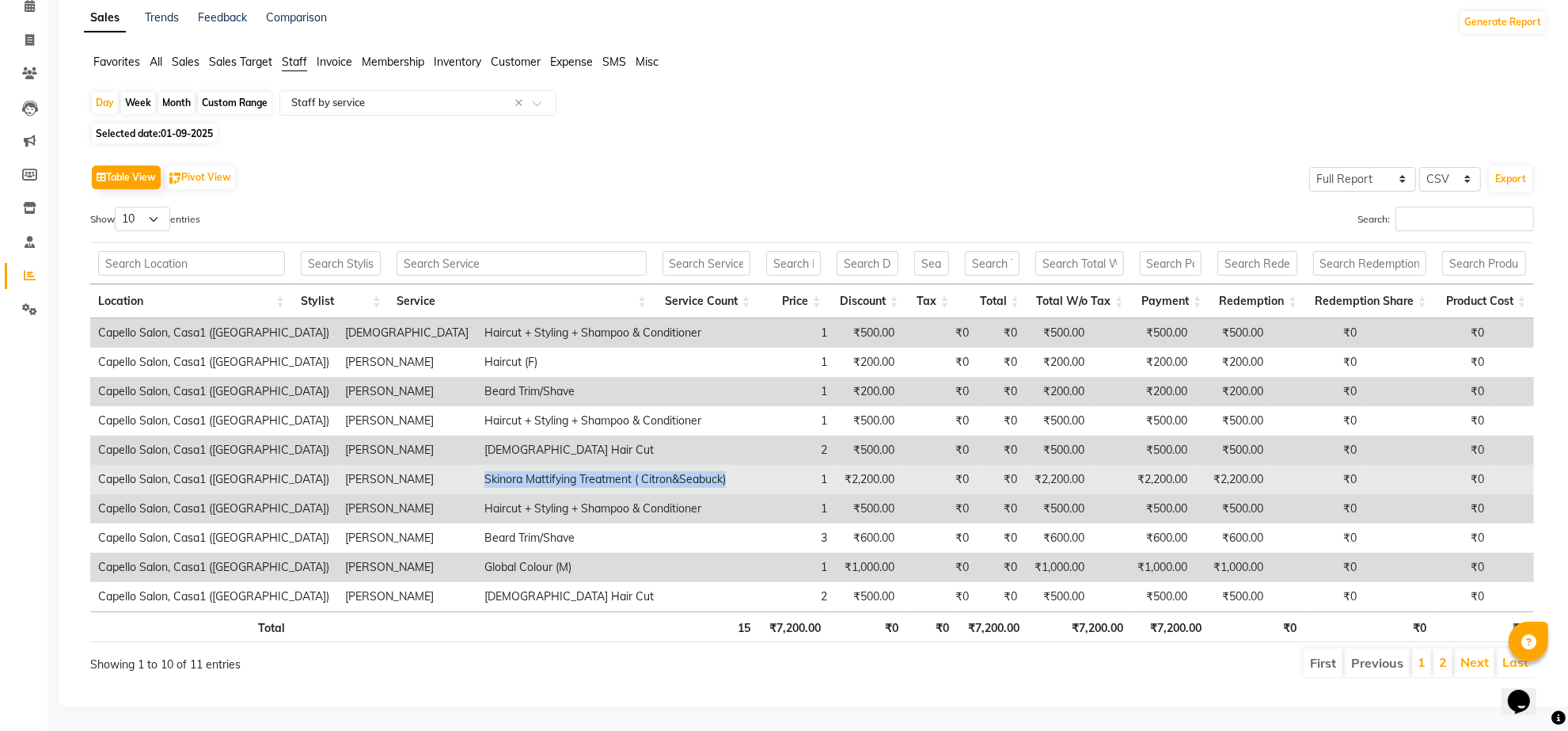
drag, startPoint x: 398, startPoint y: 460, endPoint x: 642, endPoint y: 462, distance: 244.0
click at [642, 465] on td "Skinora Mattifying Treatment ( Citron&Seabuck)" at bounding box center [604, 480] width 257 height 30
copy td "Skinora Mattifying Treatment ( Citron&Seabuck)"
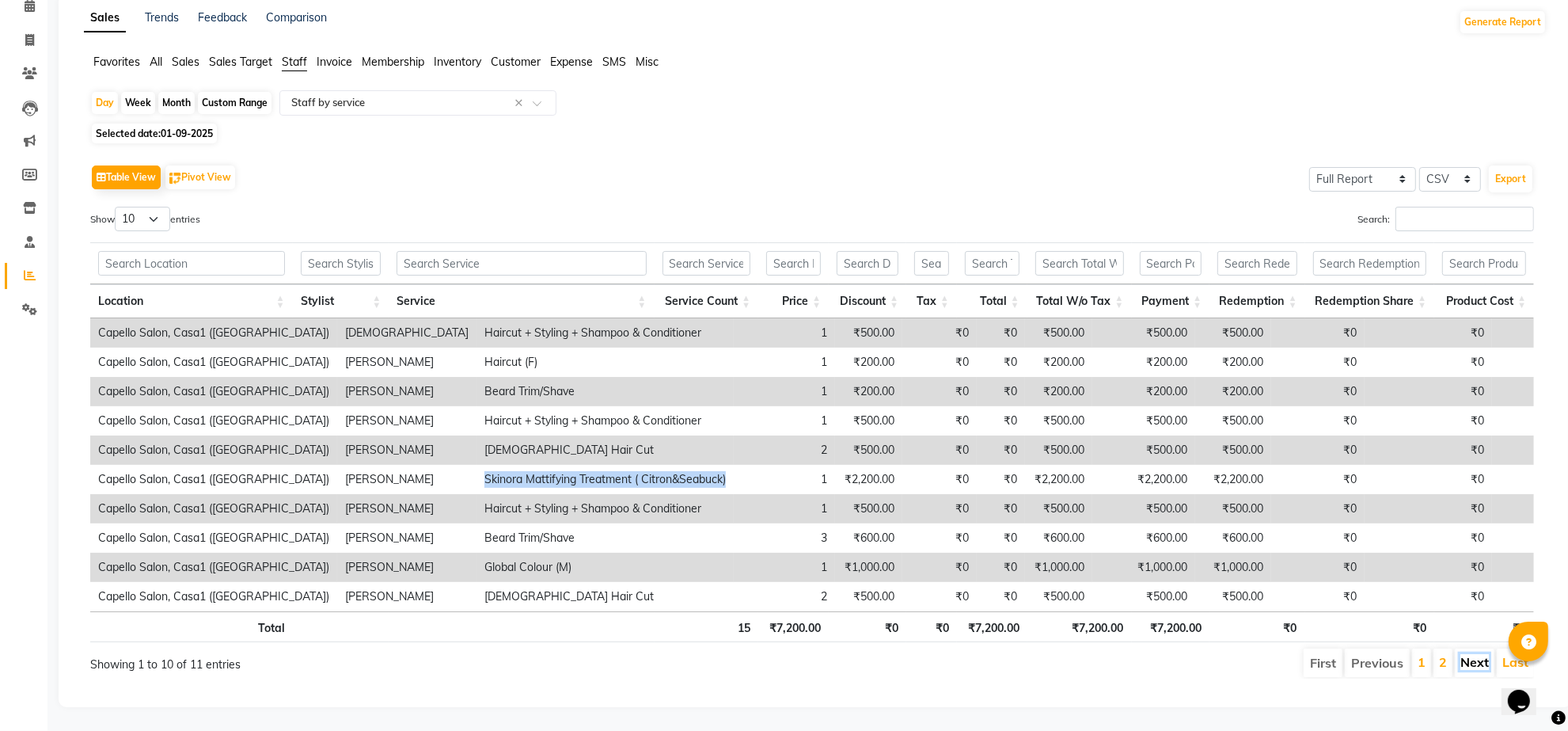
click at [1478, 654] on link "Next" at bounding box center [1475, 662] width 29 height 16
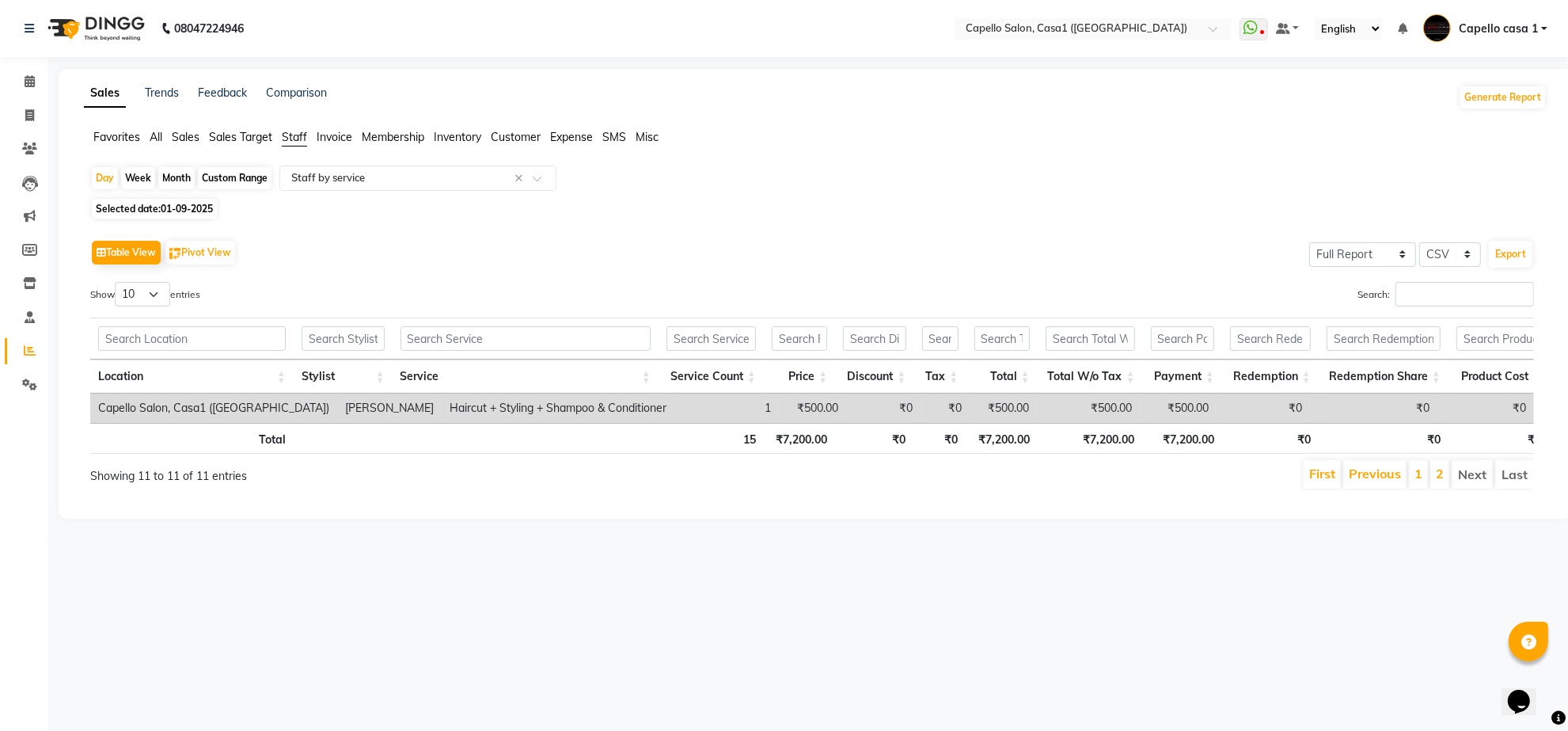
scroll to position [0, 0]
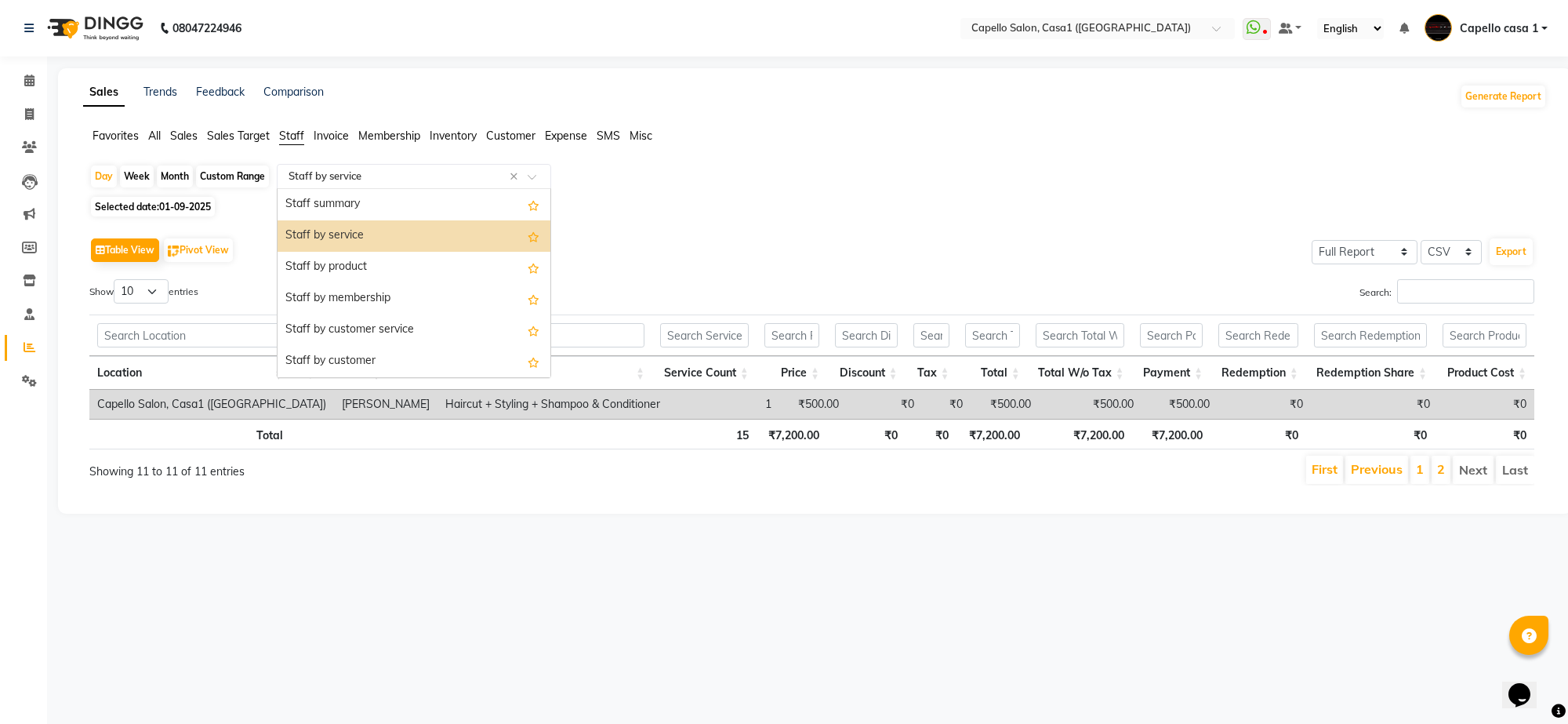
click at [406, 174] on input "text" at bounding box center [398, 177] width 226 height 16
click at [383, 267] on div "Staff by product" at bounding box center [414, 267] width 273 height 32
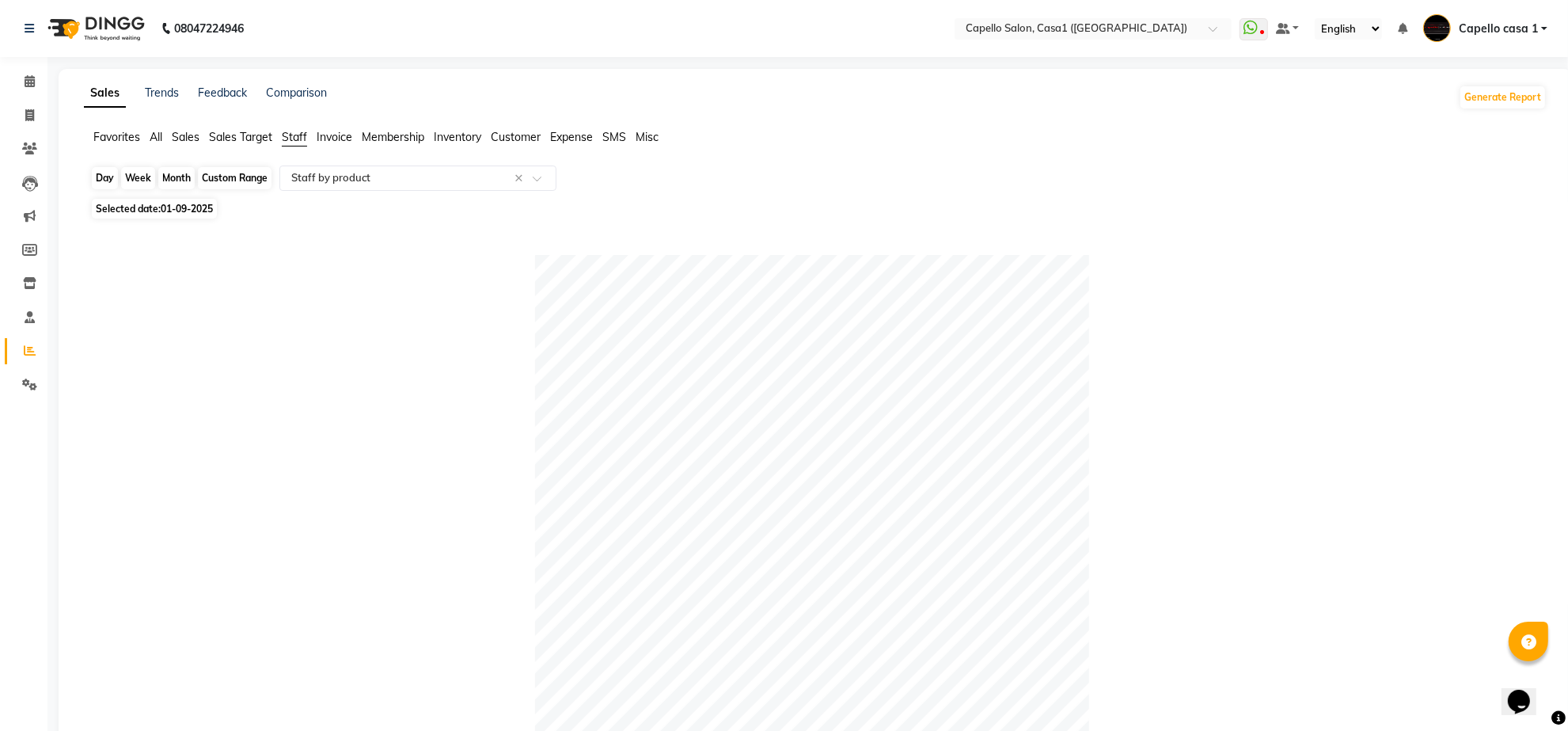
click at [109, 183] on div "Day" at bounding box center [105, 179] width 26 height 22
select select "9"
select select "2025"
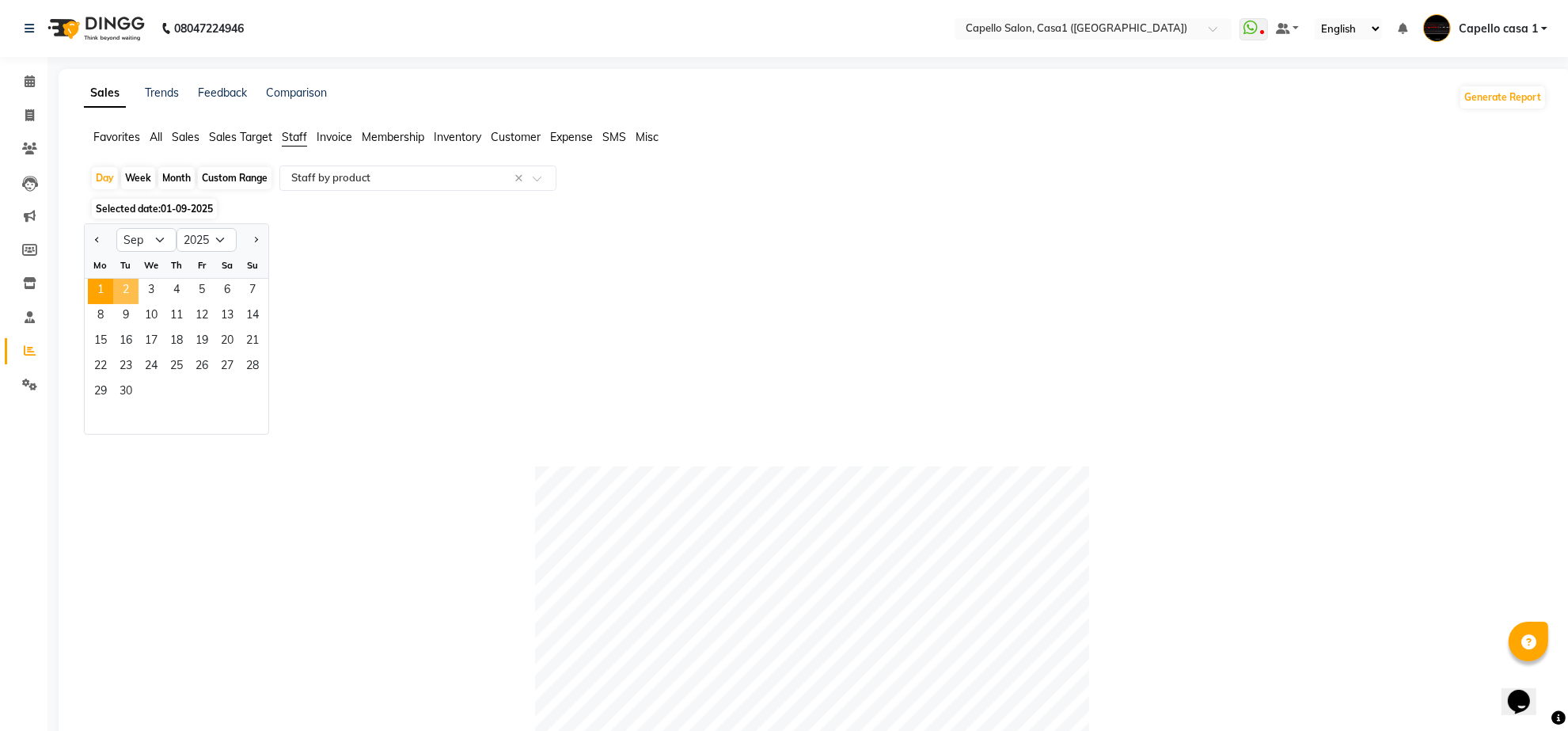
click at [126, 295] on span "2" at bounding box center [126, 291] width 26 height 26
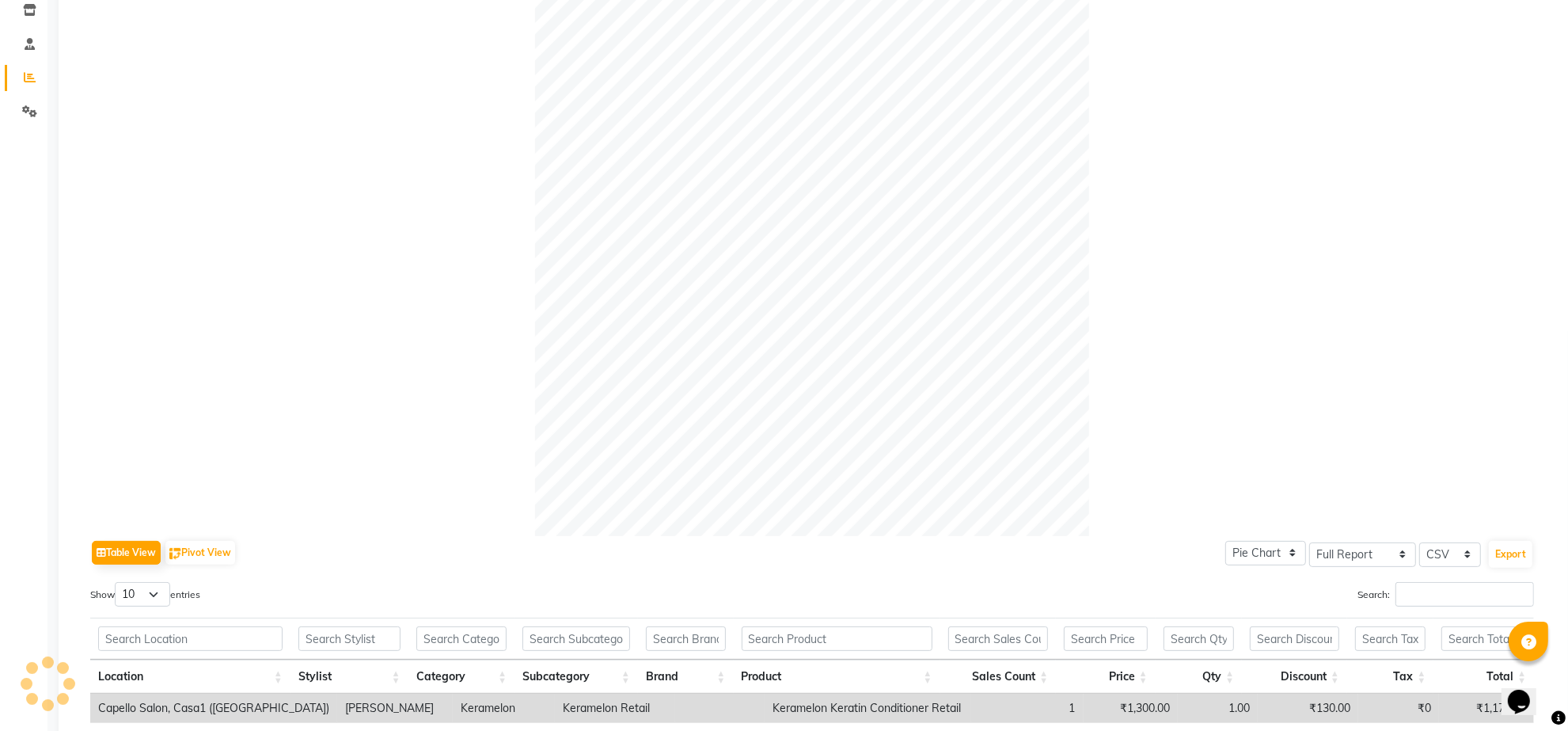
scroll to position [432, 0]
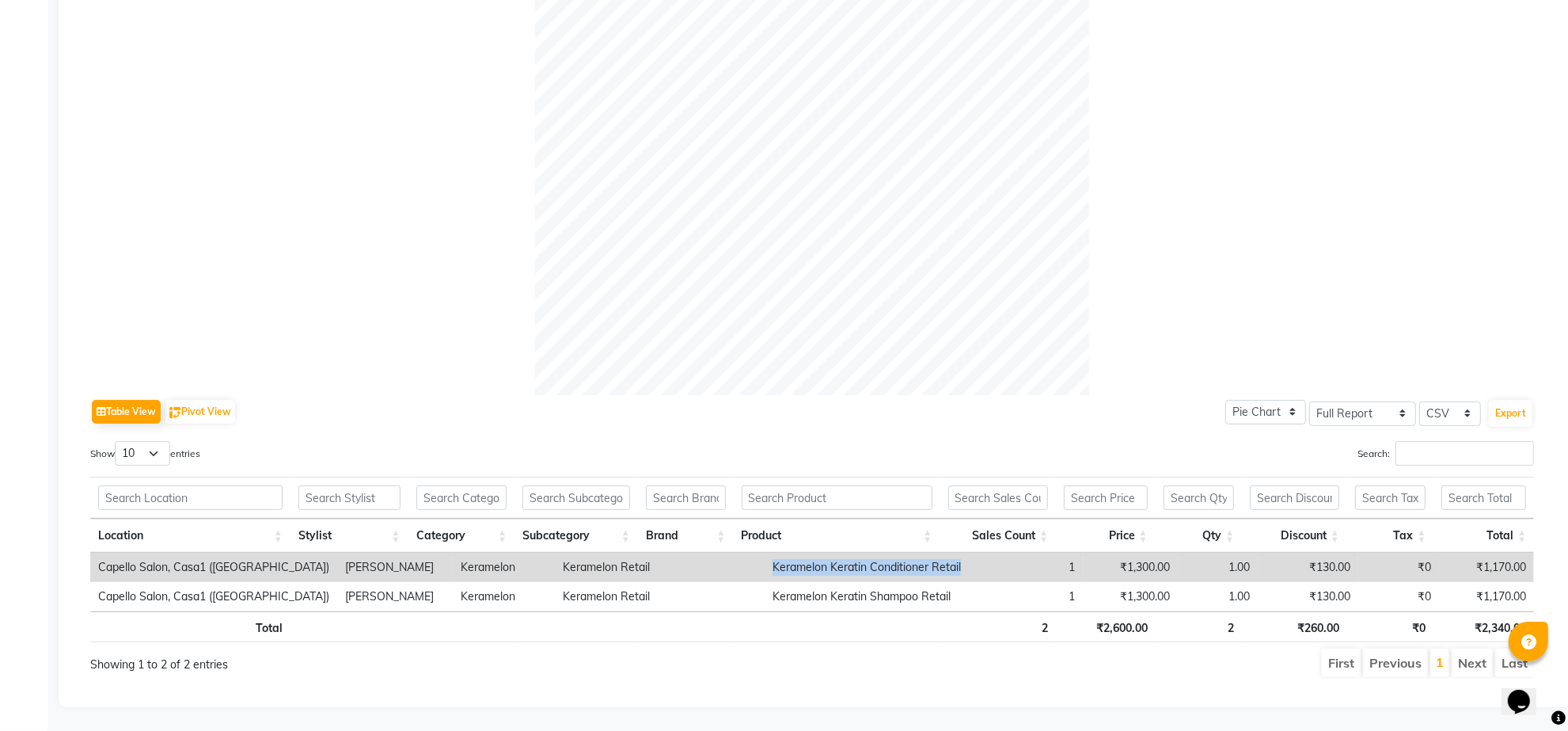
drag, startPoint x: 743, startPoint y: 551, endPoint x: 939, endPoint y: 550, distance: 196.0
click at [939, 552] on tr "Capello Salon, Casa1 ([GEOGRAPHIC_DATA]) yash Hambade Keramelon Keramelon Retai…" at bounding box center [812, 567] width 1444 height 30
copy td "Keramelon Keratin Conditioner Retail"
click at [828, 656] on ul "First Previous 1 Next Last" at bounding box center [1118, 663] width 832 height 29
drag, startPoint x: 742, startPoint y: 548, endPoint x: 930, endPoint y: 556, distance: 188.2
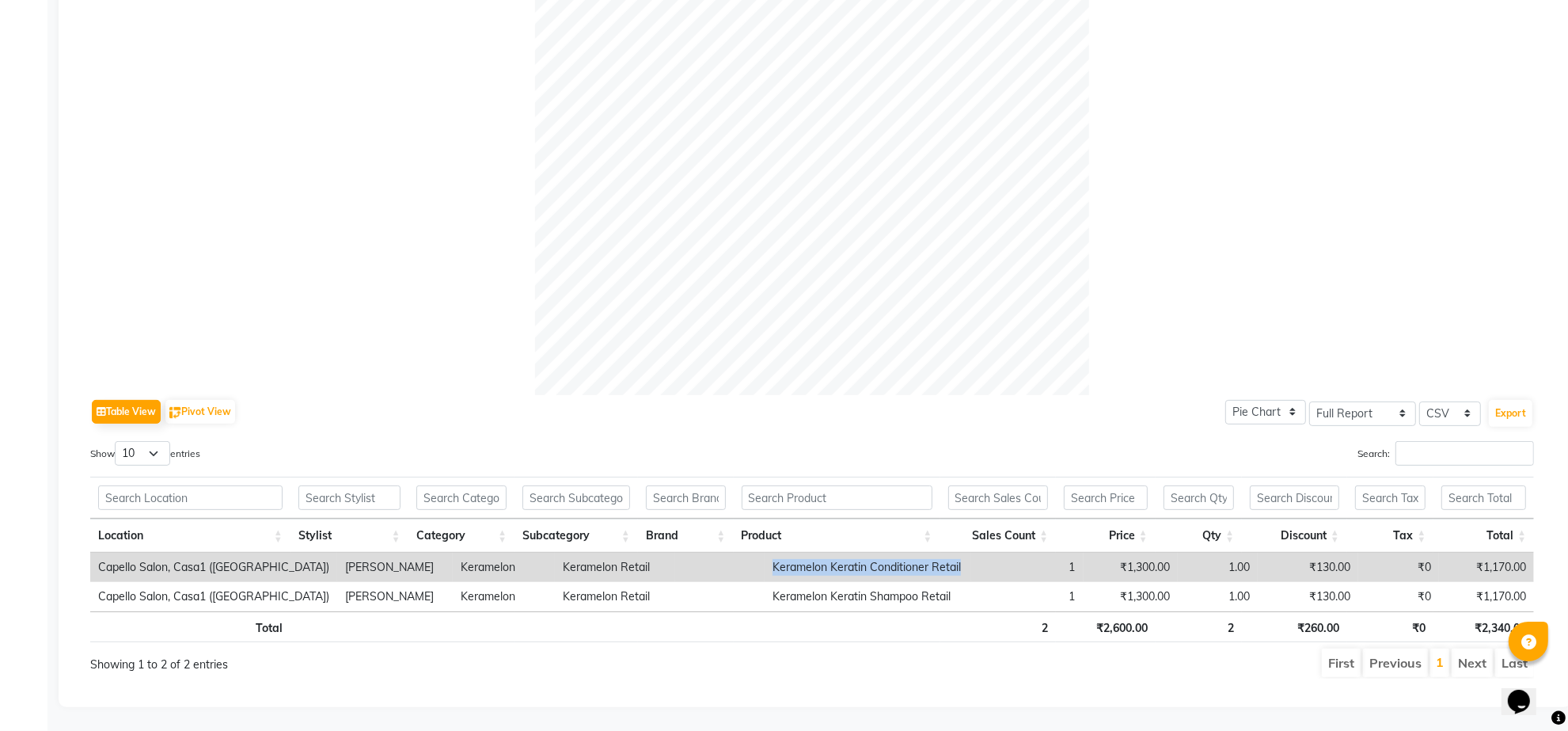
click at [930, 556] on td "Keramelon Keratin Conditioner Retail" at bounding box center [867, 567] width 206 height 30
copy td "Keramelon Keratin Conditioner Retail"
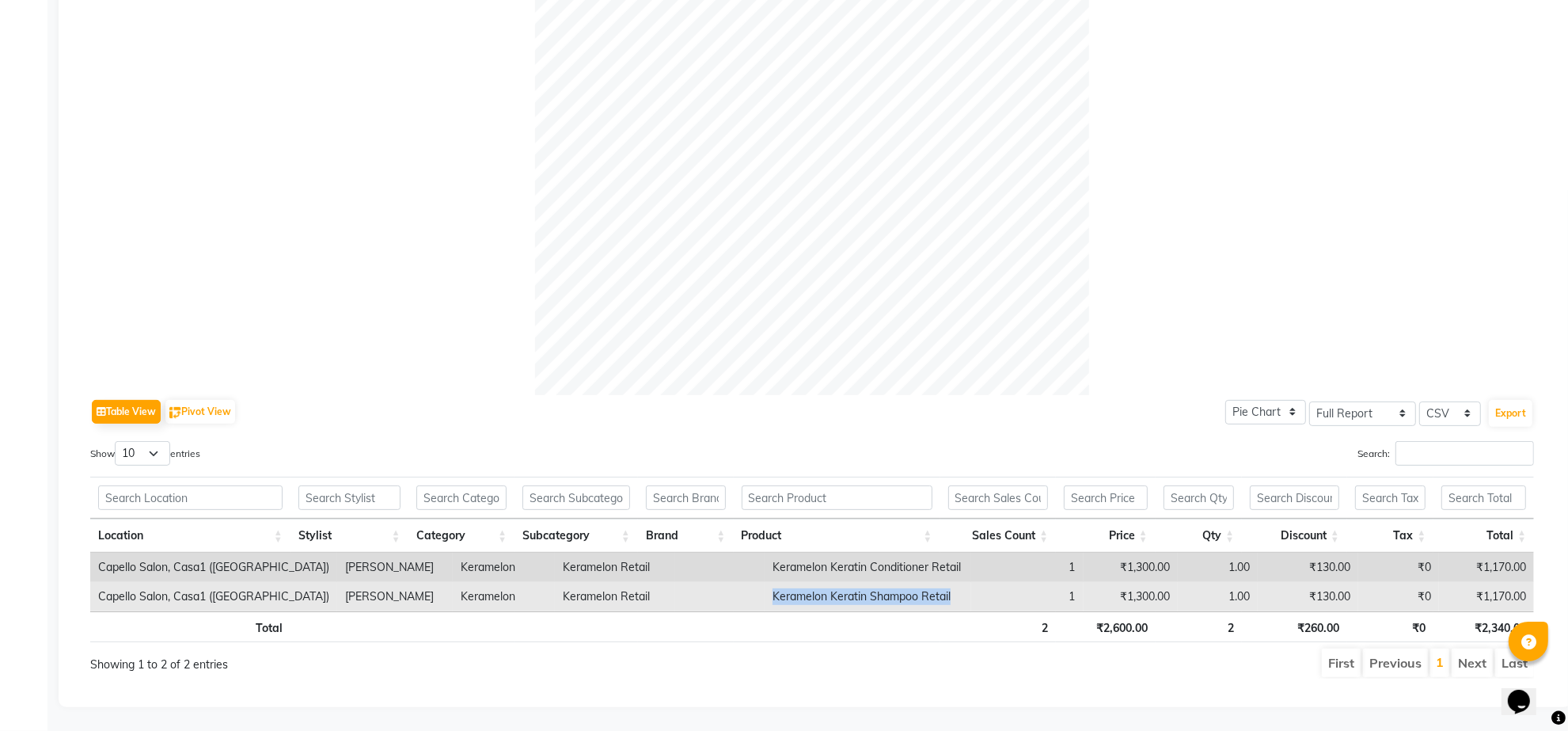
drag, startPoint x: 743, startPoint y: 576, endPoint x: 924, endPoint y: 588, distance: 181.4
click at [924, 588] on td "Keramelon Keratin Shampoo Retail" at bounding box center [867, 596] width 206 height 30
copy td "Keramelon Keratin Shampoo Retail"
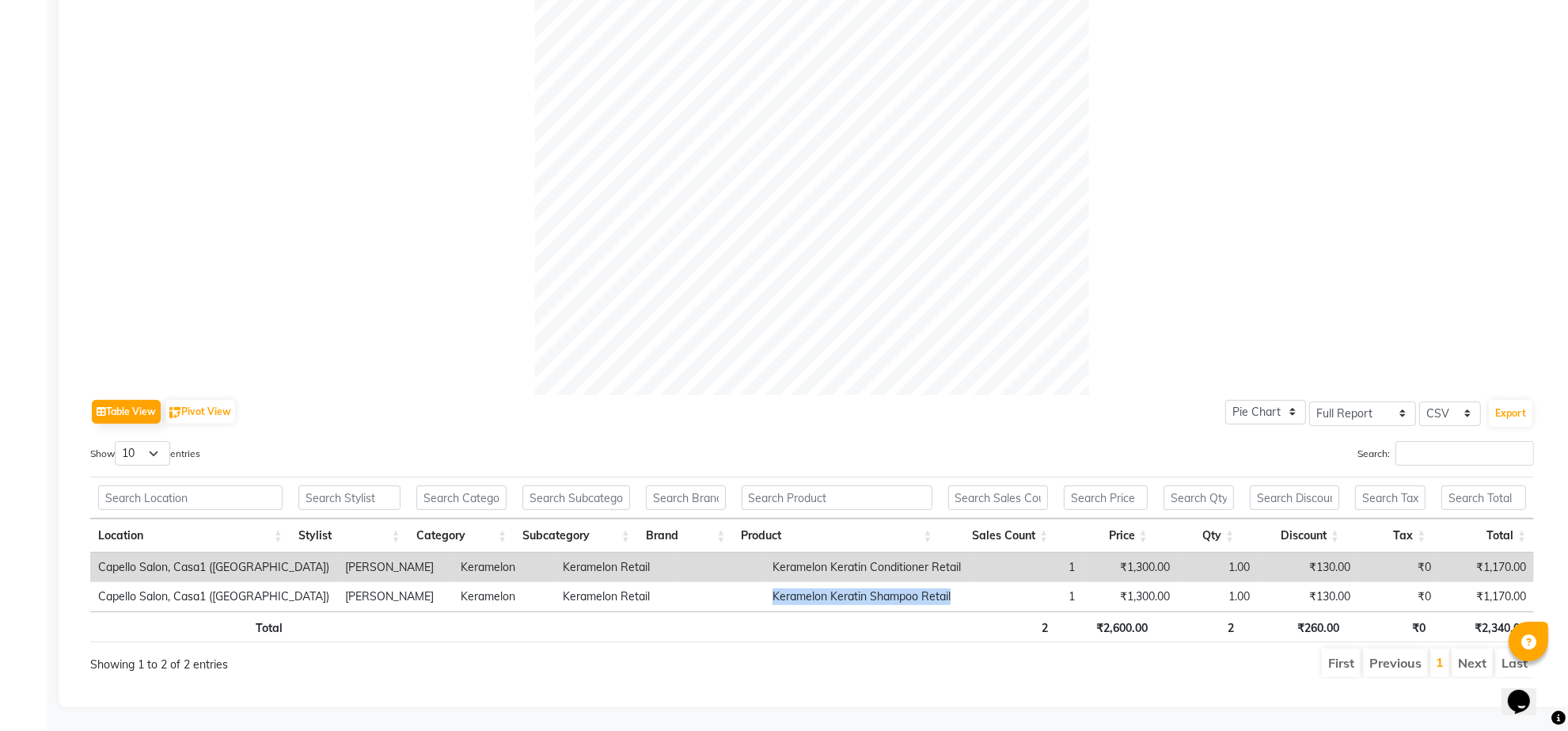
click at [1481, 650] on li "Next" at bounding box center [1472, 663] width 41 height 29
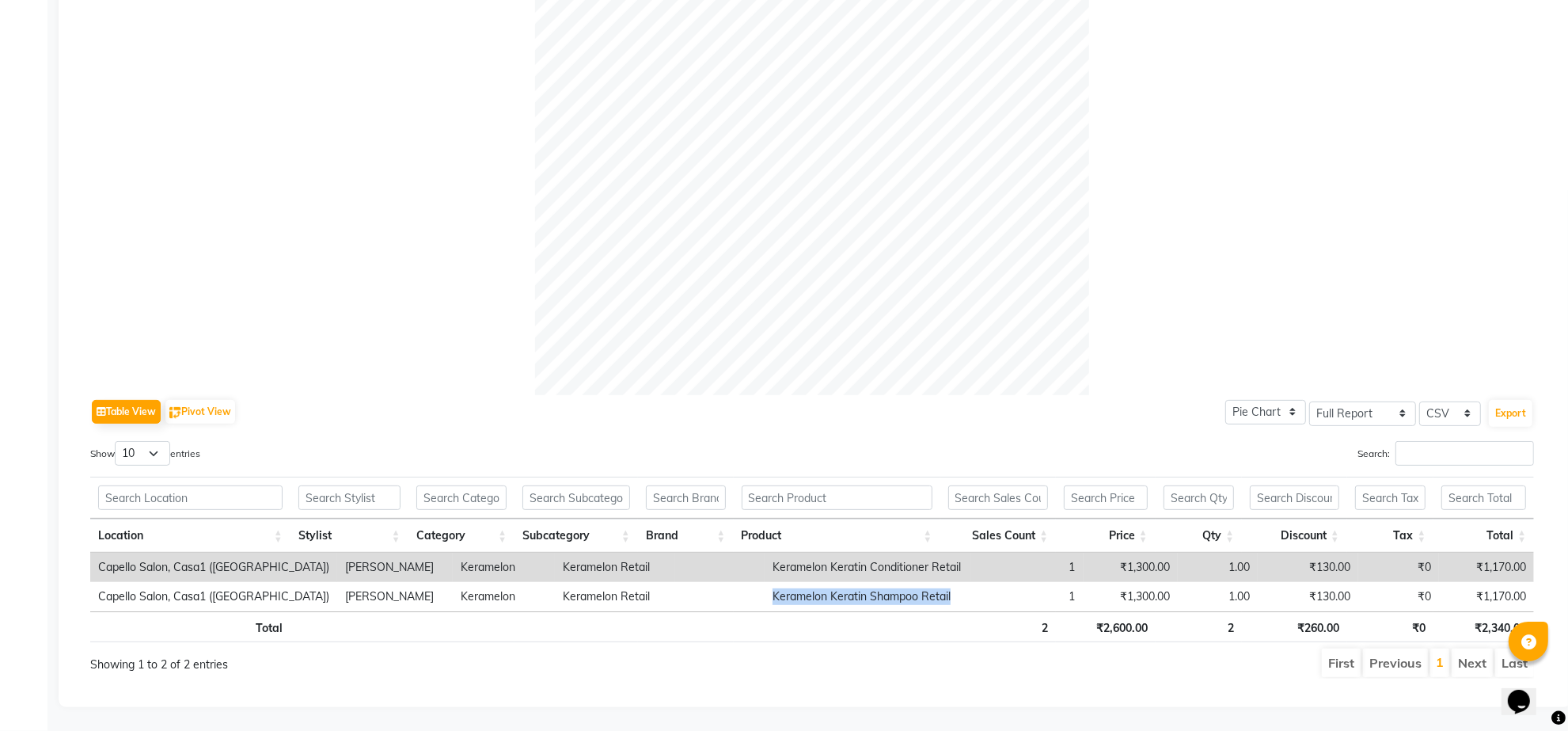
click at [1481, 650] on li "Next" at bounding box center [1472, 663] width 41 height 29
click at [1399, 652] on li "Previous" at bounding box center [1395, 663] width 65 height 29
click at [1481, 652] on li "Next" at bounding box center [1472, 663] width 41 height 29
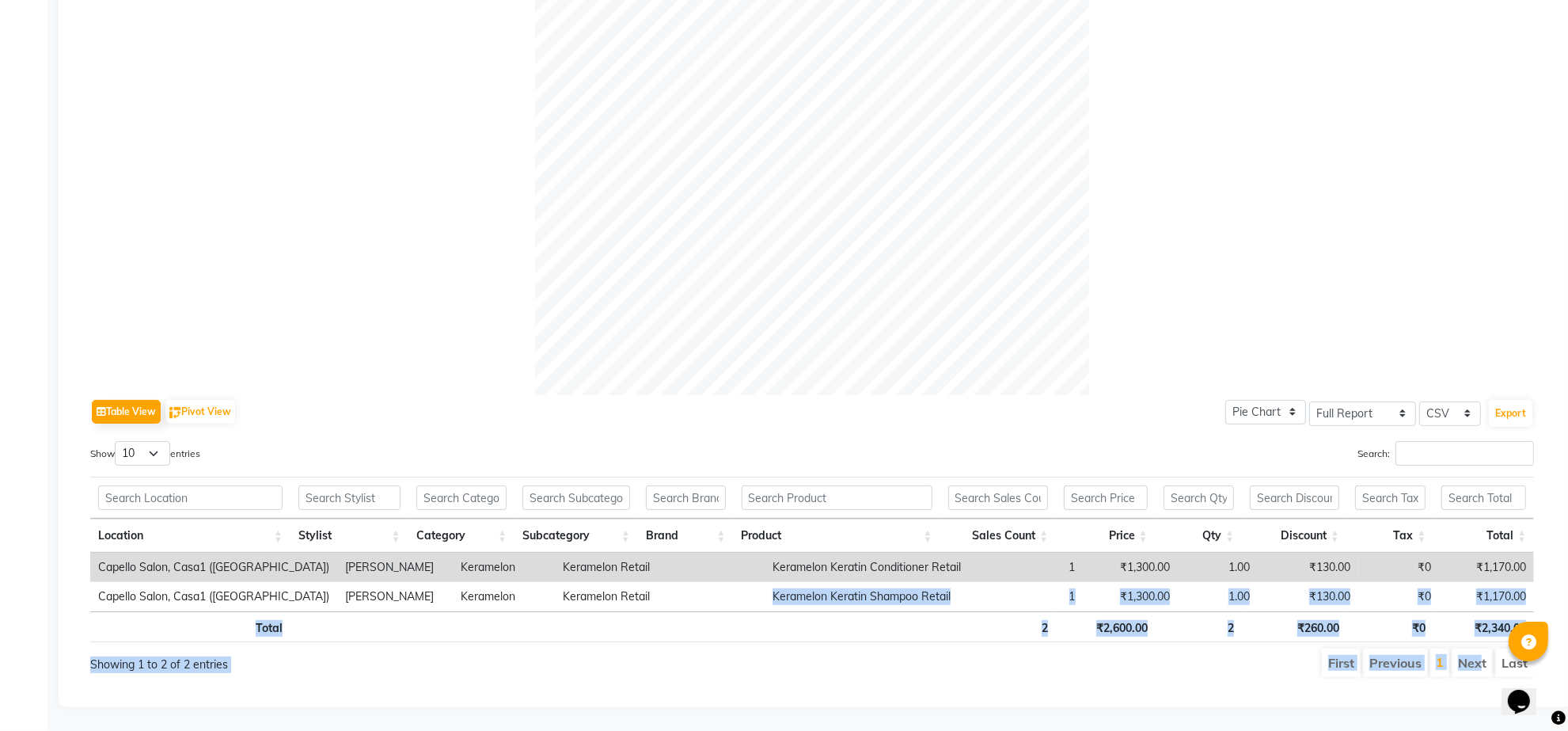
drag, startPoint x: 1481, startPoint y: 652, endPoint x: 1474, endPoint y: 659, distance: 9.9
click at [1482, 652] on li "Next" at bounding box center [1472, 663] width 41 height 29
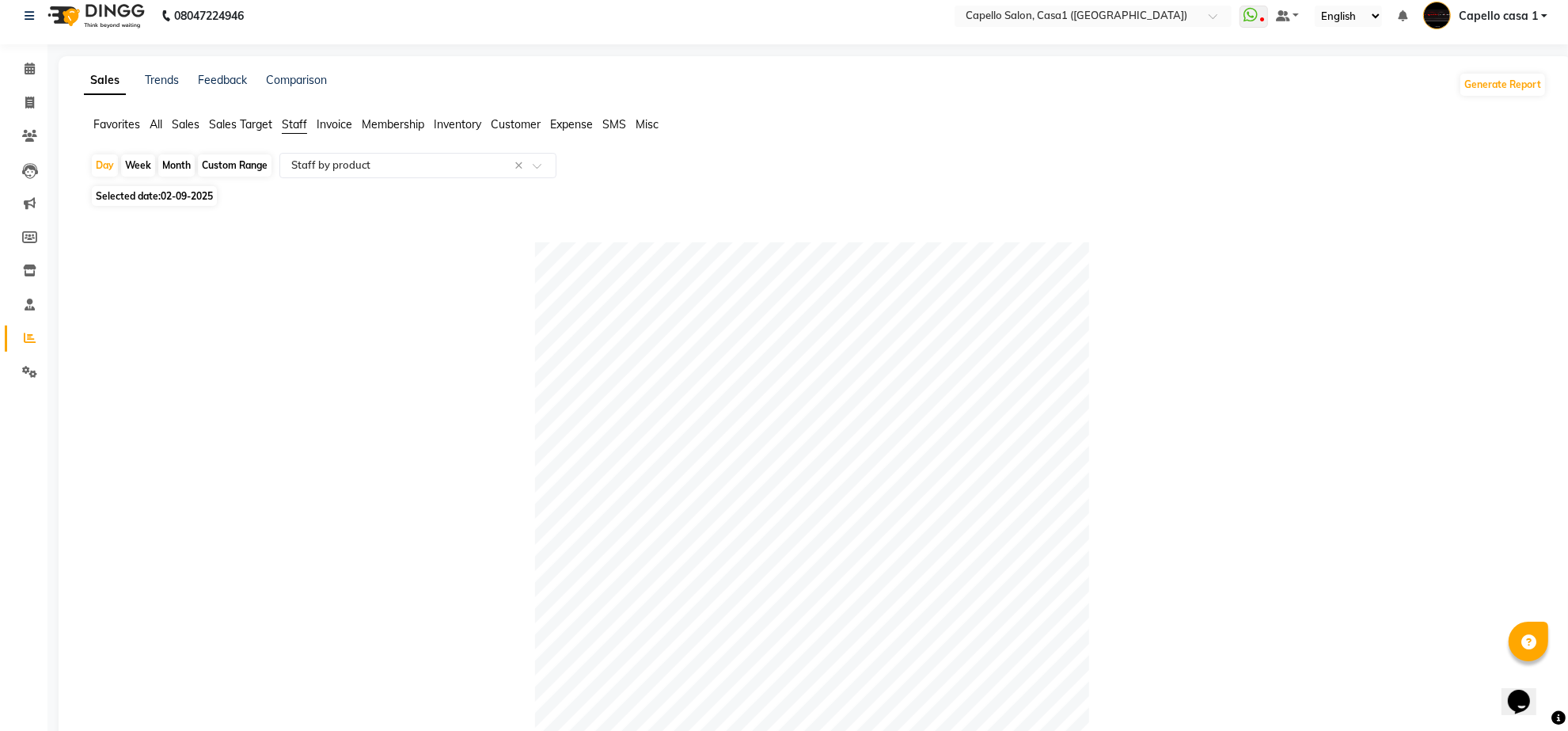
scroll to position [0, 0]
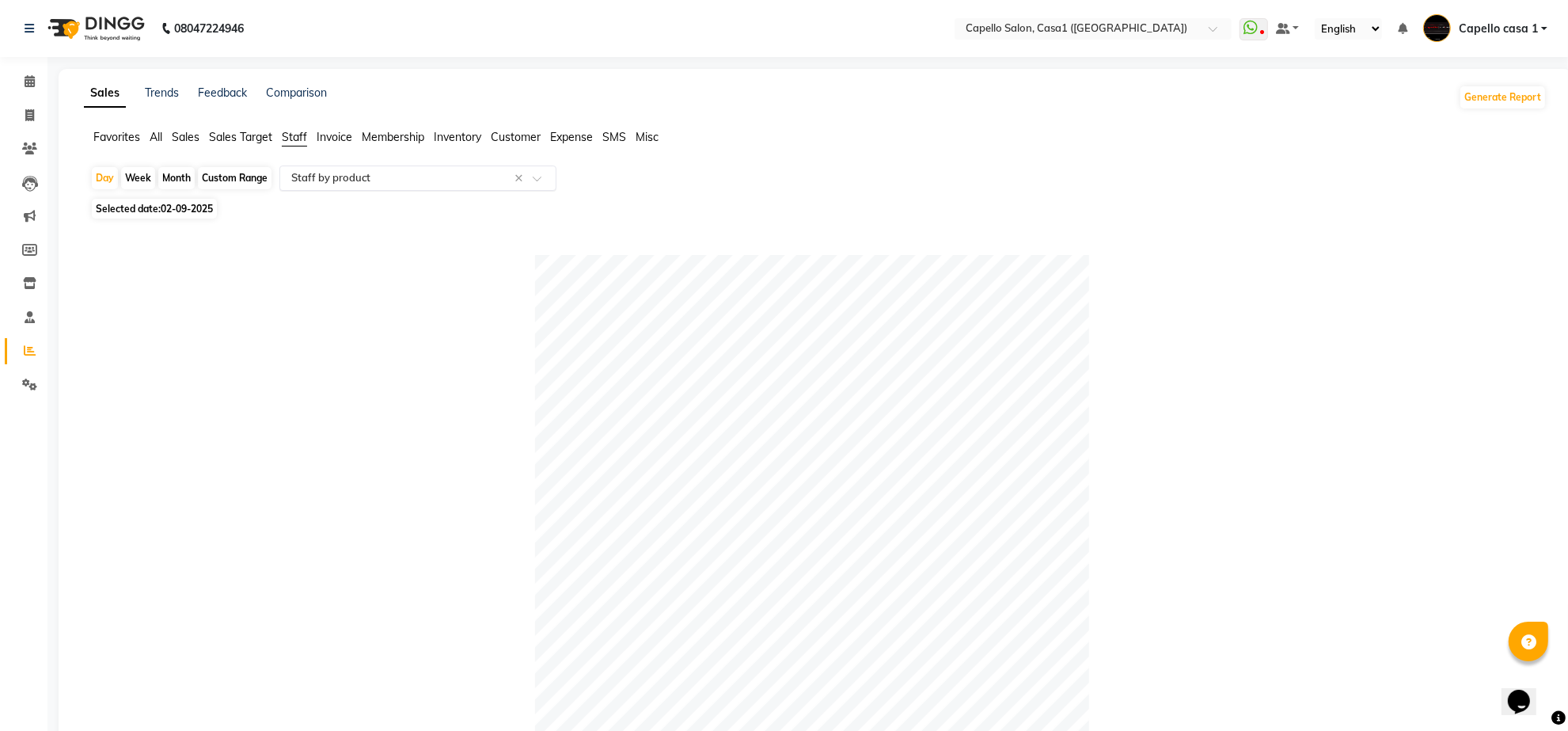
click at [369, 187] on div "Select Report Type × Staff by product ×" at bounding box center [418, 179] width 277 height 26
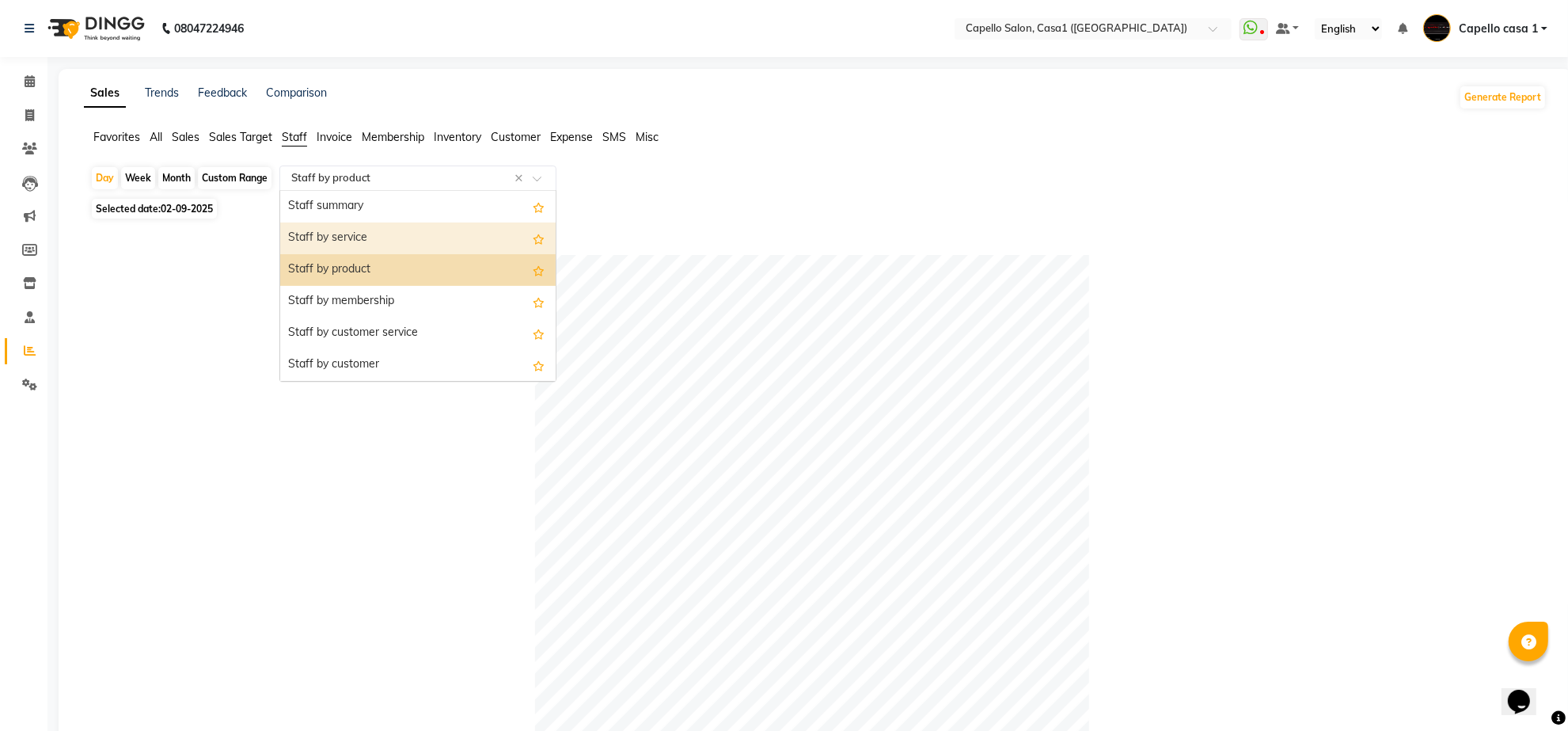
click at [378, 236] on div "Staff by service" at bounding box center [418, 239] width 275 height 32
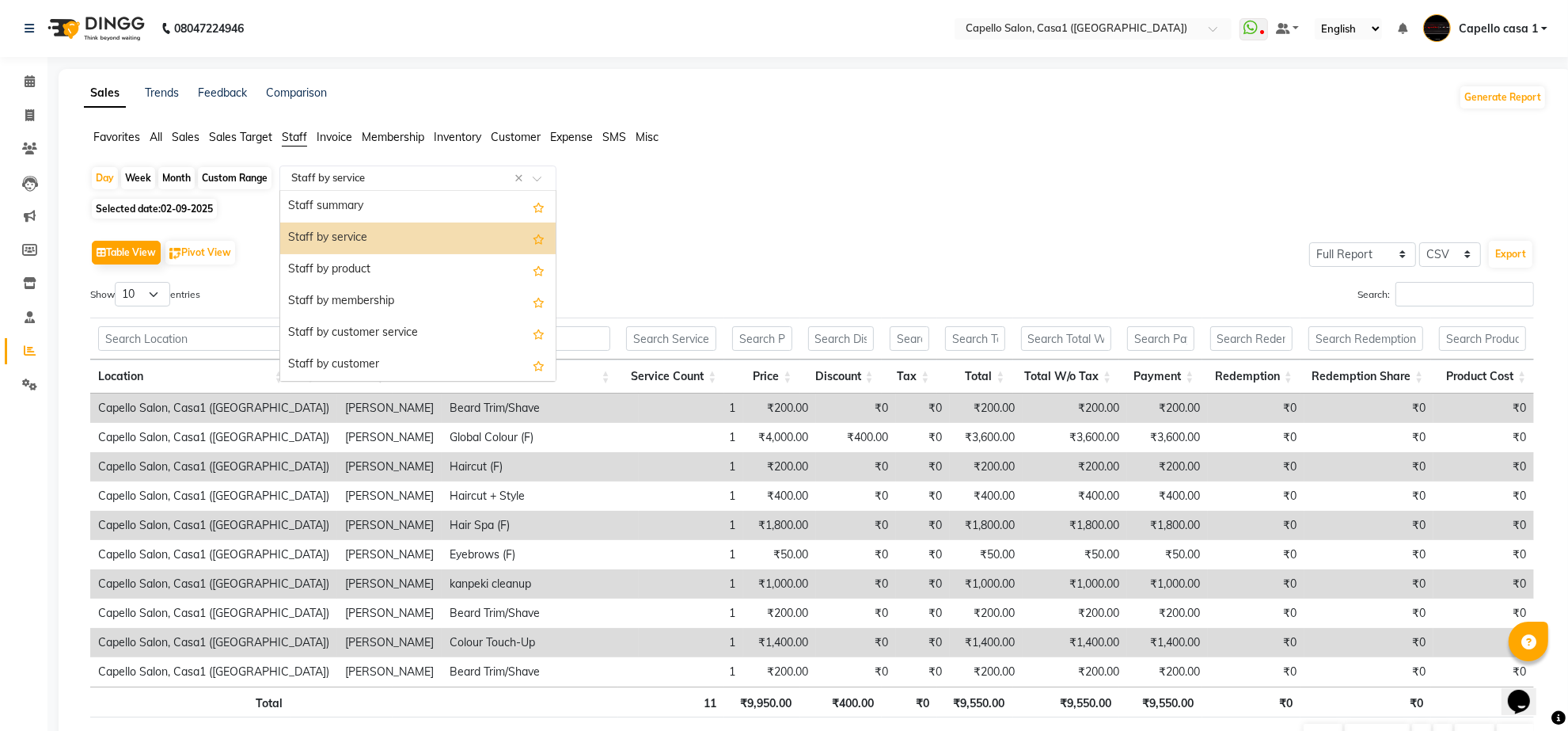
click at [352, 173] on input "text" at bounding box center [402, 179] width 228 height 16
click at [372, 244] on div "Staff by service" at bounding box center [418, 239] width 275 height 32
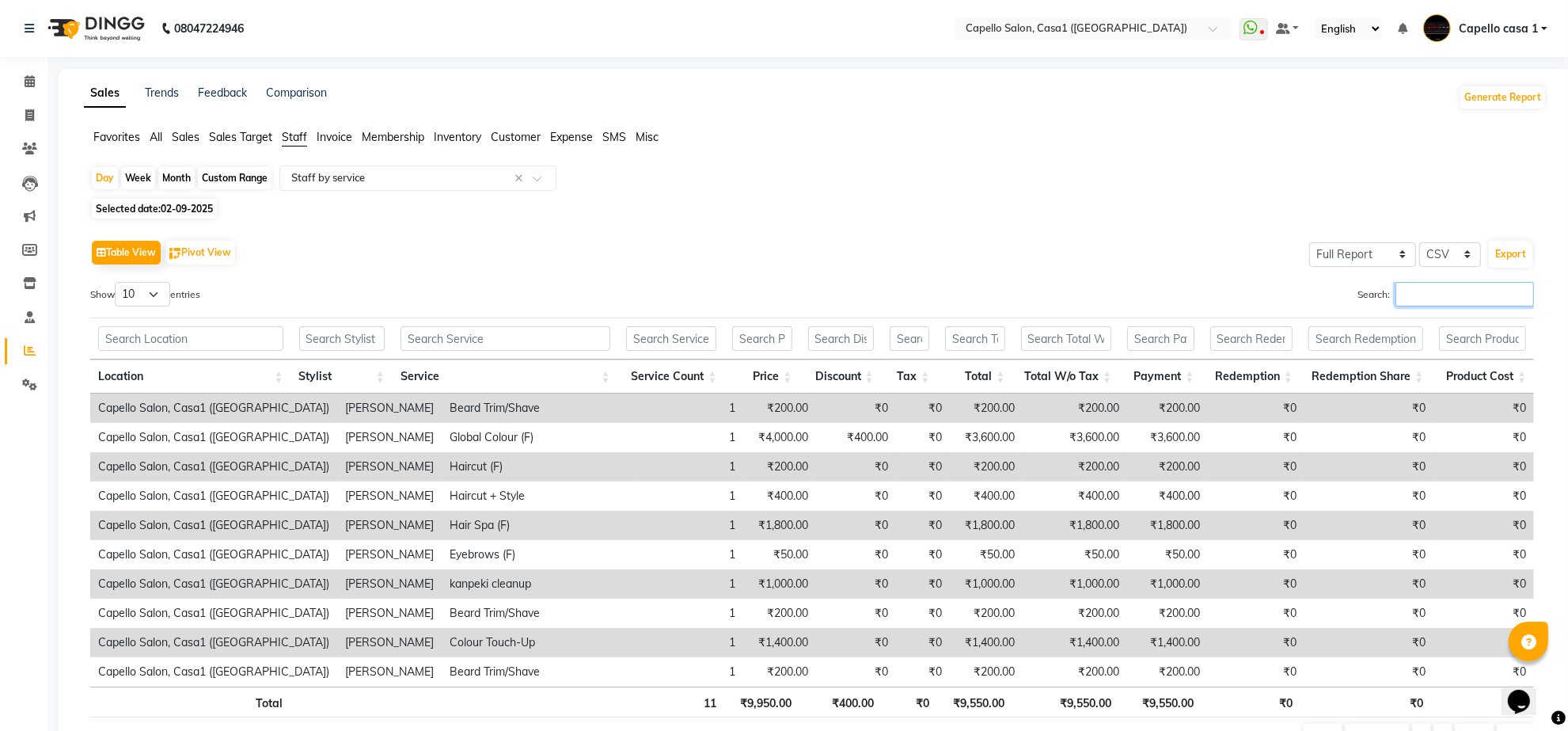
click at [1398, 295] on input "Search:" at bounding box center [1465, 294] width 138 height 25
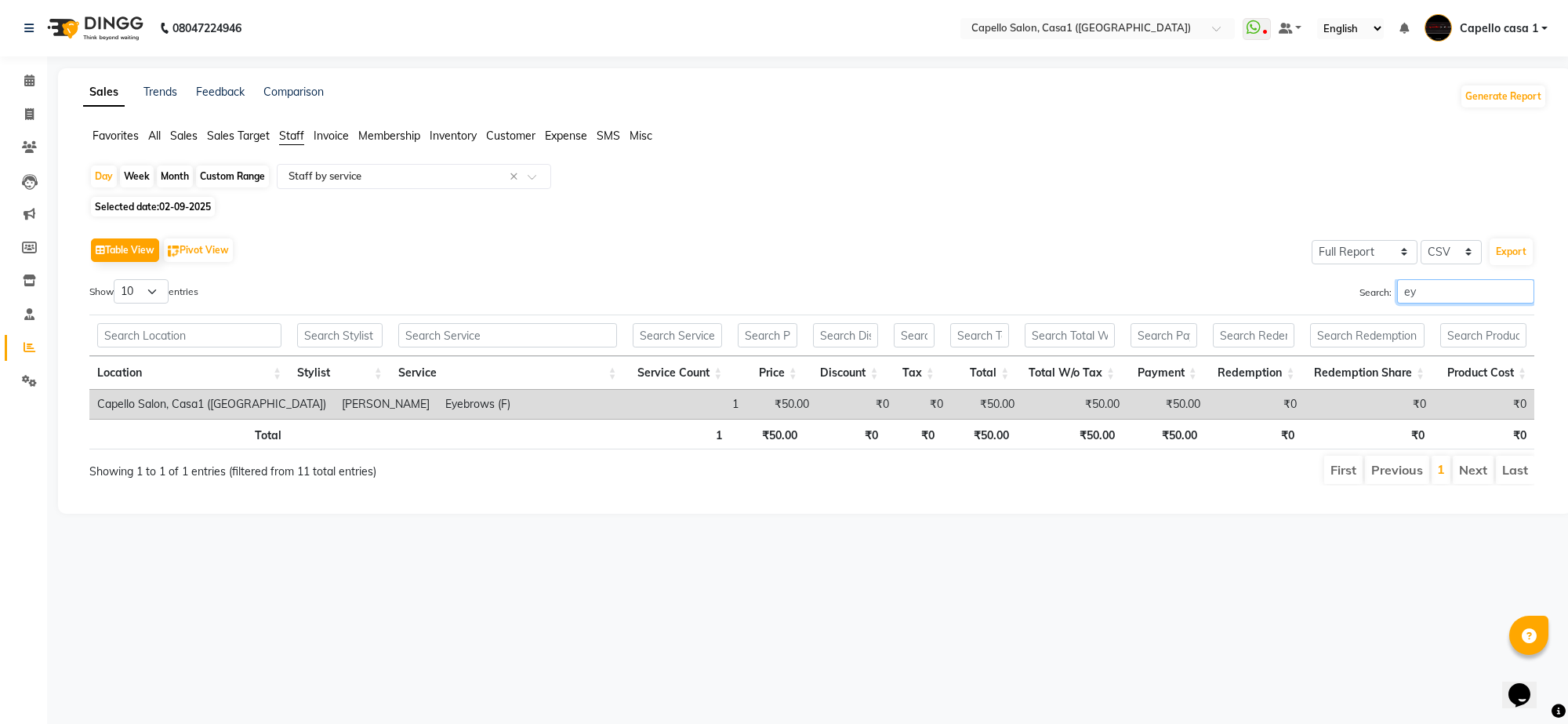
click at [1420, 300] on input "ey" at bounding box center [1465, 291] width 137 height 25
type input "e"
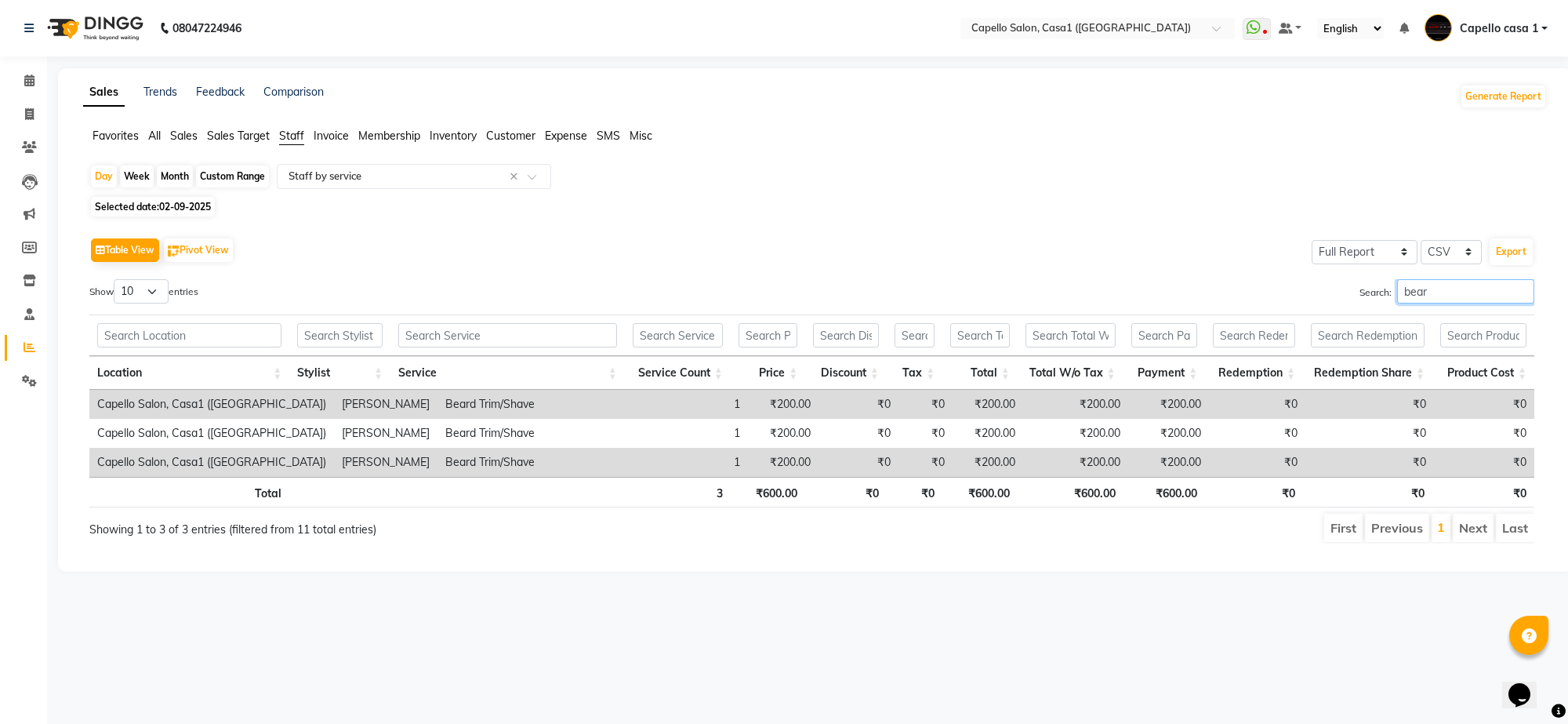
click at [1440, 295] on input "bear" at bounding box center [1465, 291] width 137 height 25
type input "b"
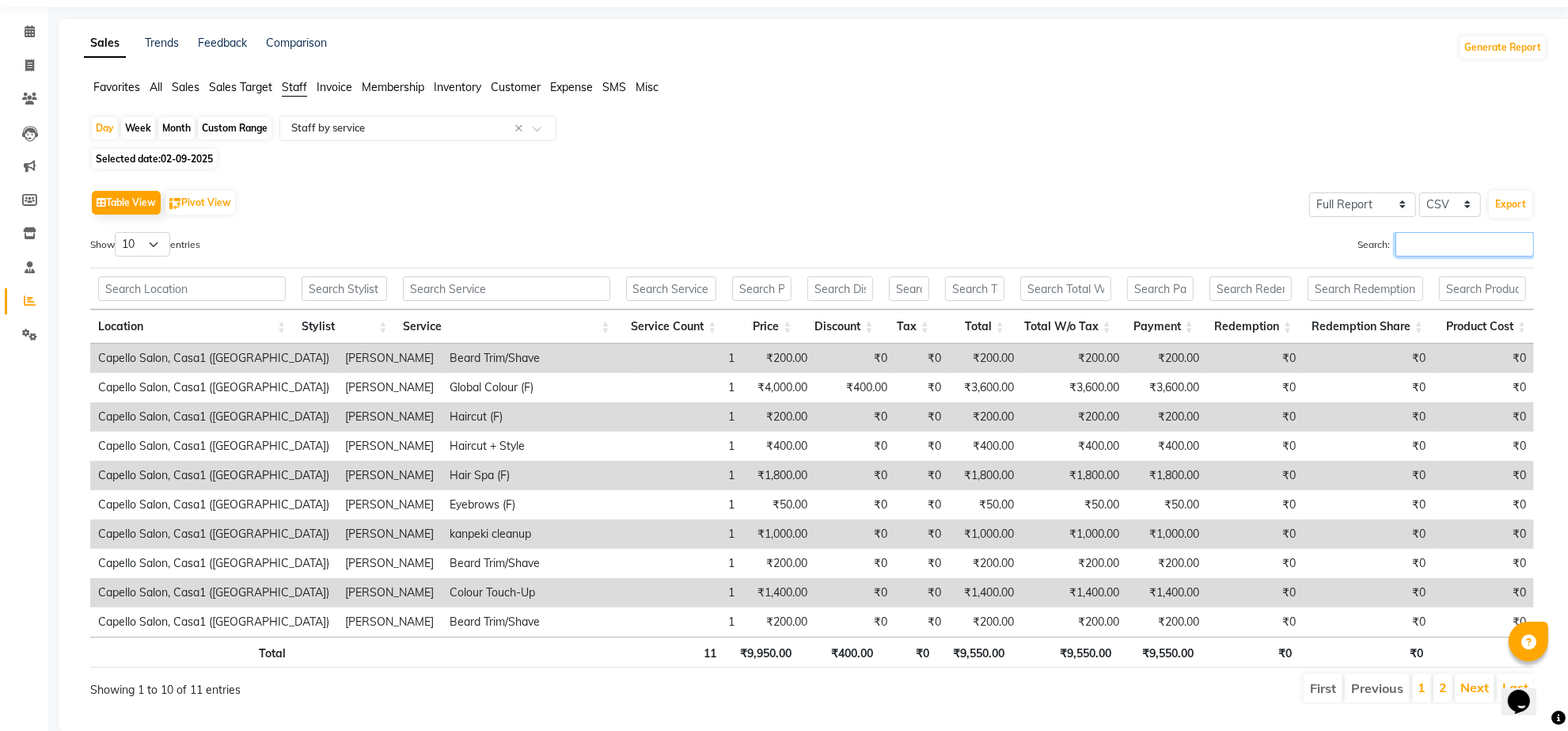
scroll to position [92, 0]
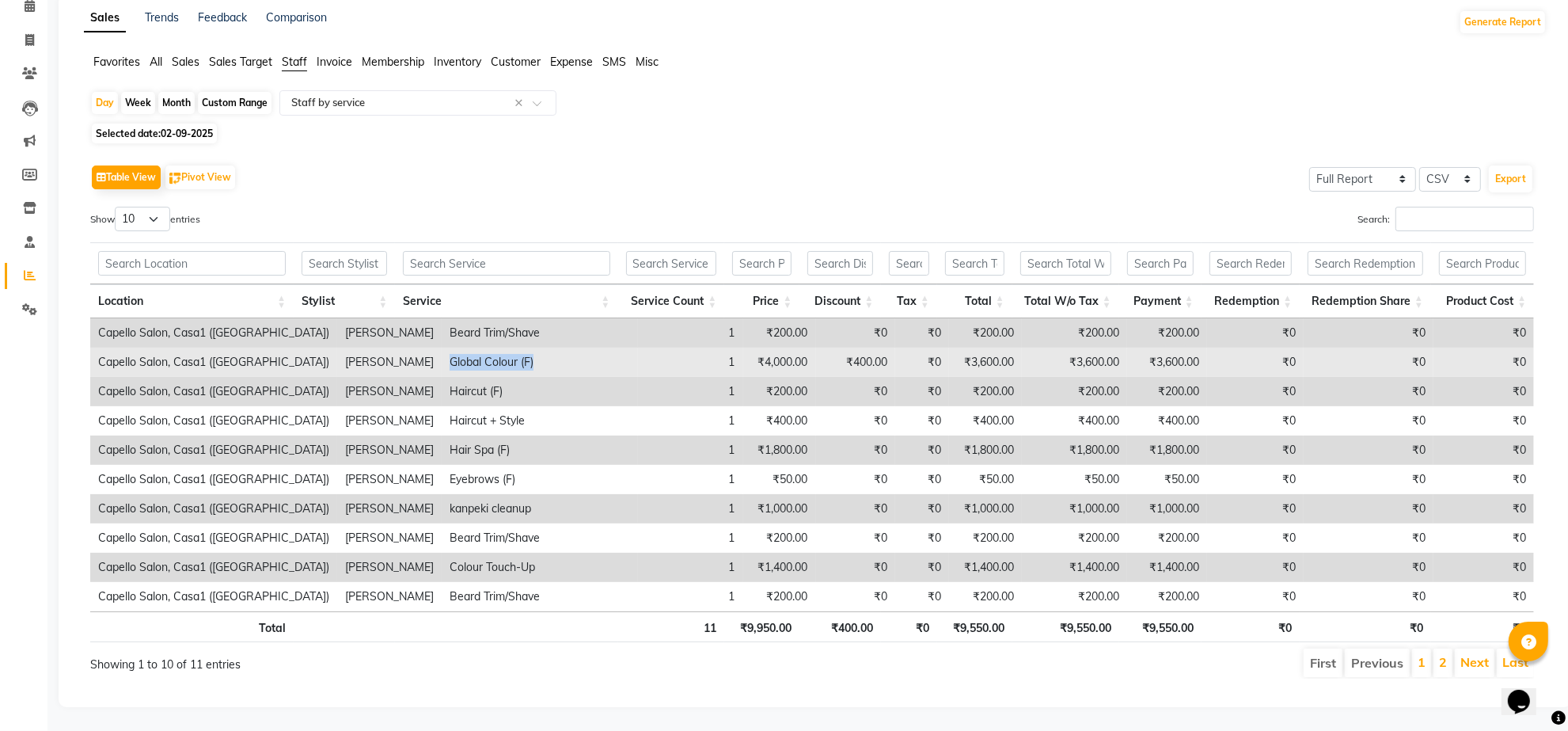
drag, startPoint x: 405, startPoint y: 345, endPoint x: 495, endPoint y: 347, distance: 90.0
click at [495, 347] on td "Global Colour (F)" at bounding box center [539, 362] width 196 height 30
copy td "Global Colour (F)"
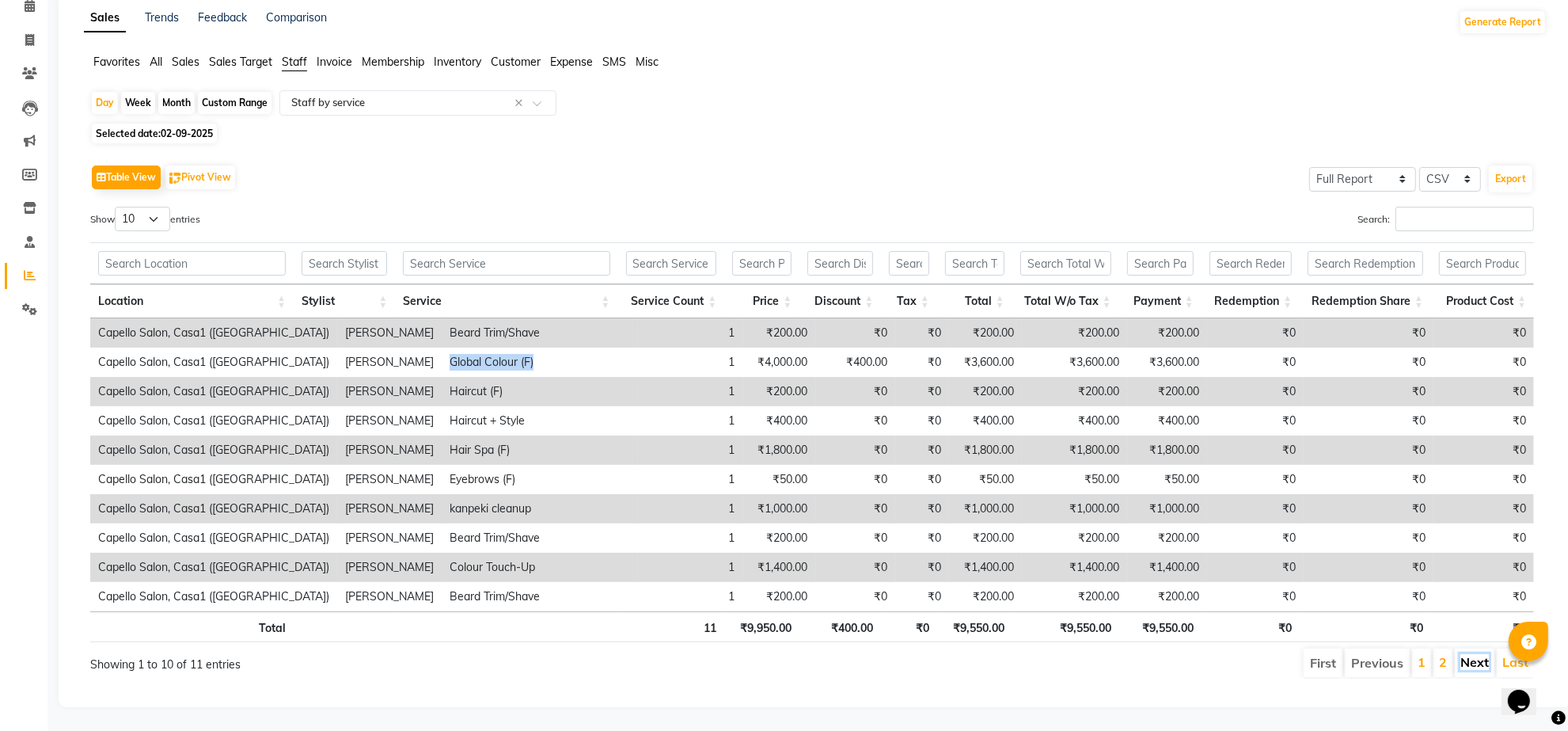
click at [1478, 654] on link "Next" at bounding box center [1475, 662] width 29 height 16
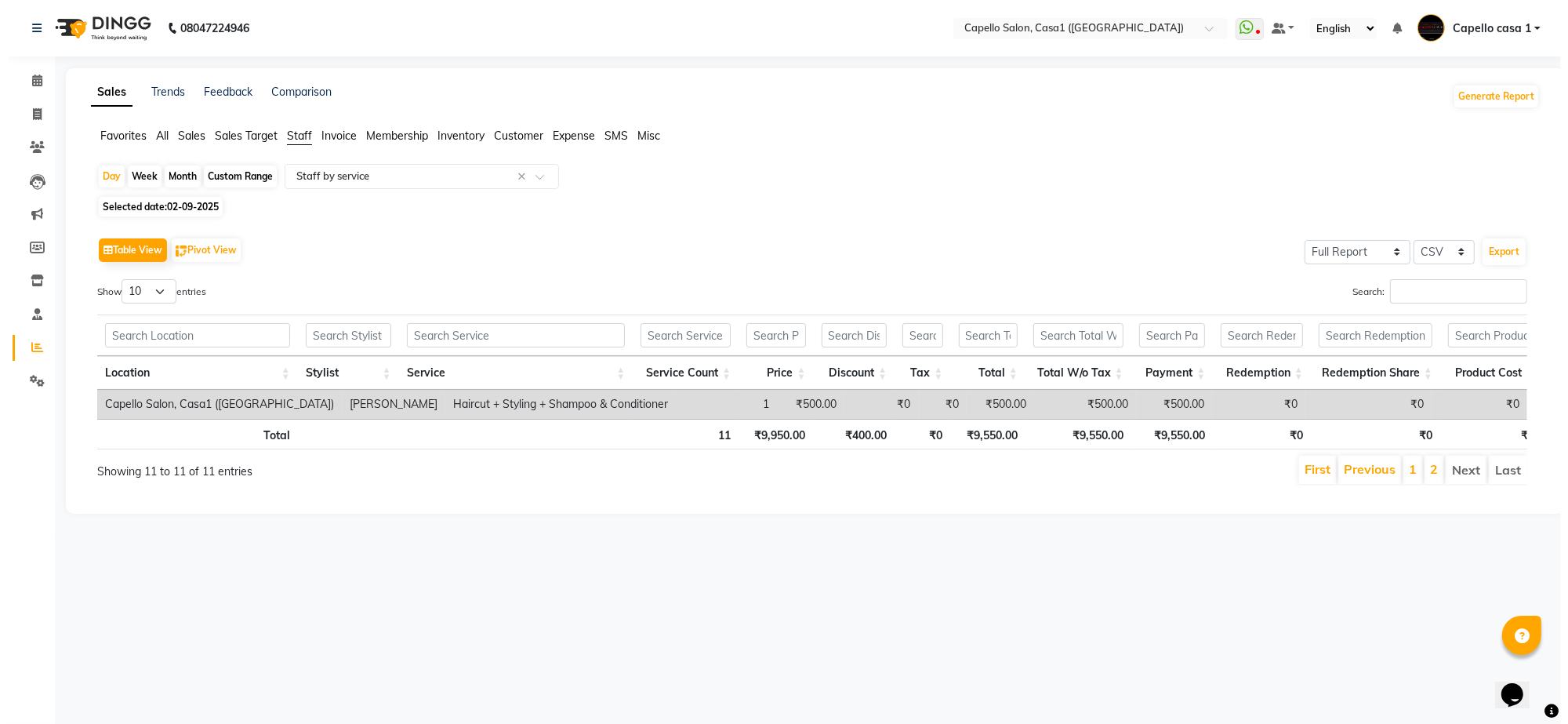
scroll to position [0, 0]
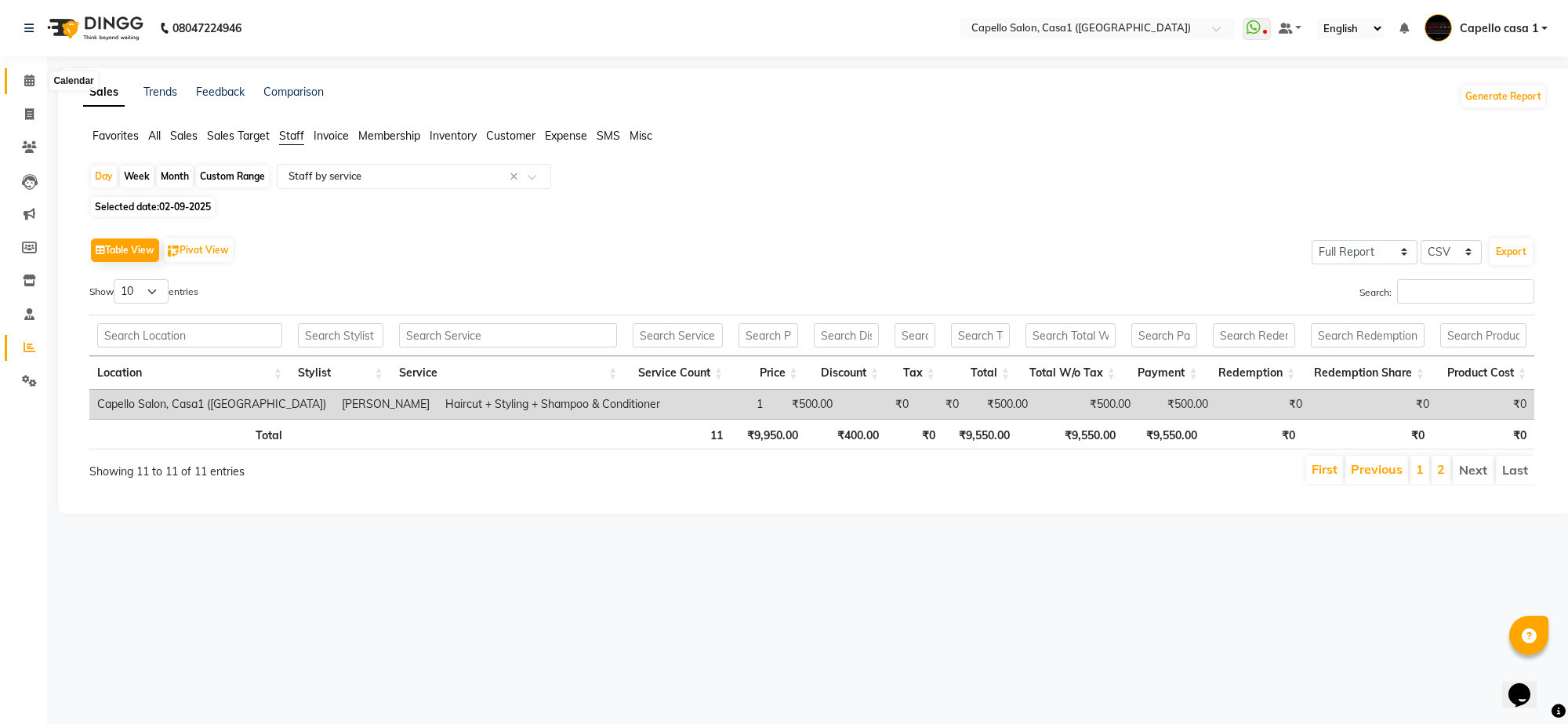
click at [29, 72] on span at bounding box center [29, 81] width 28 height 18
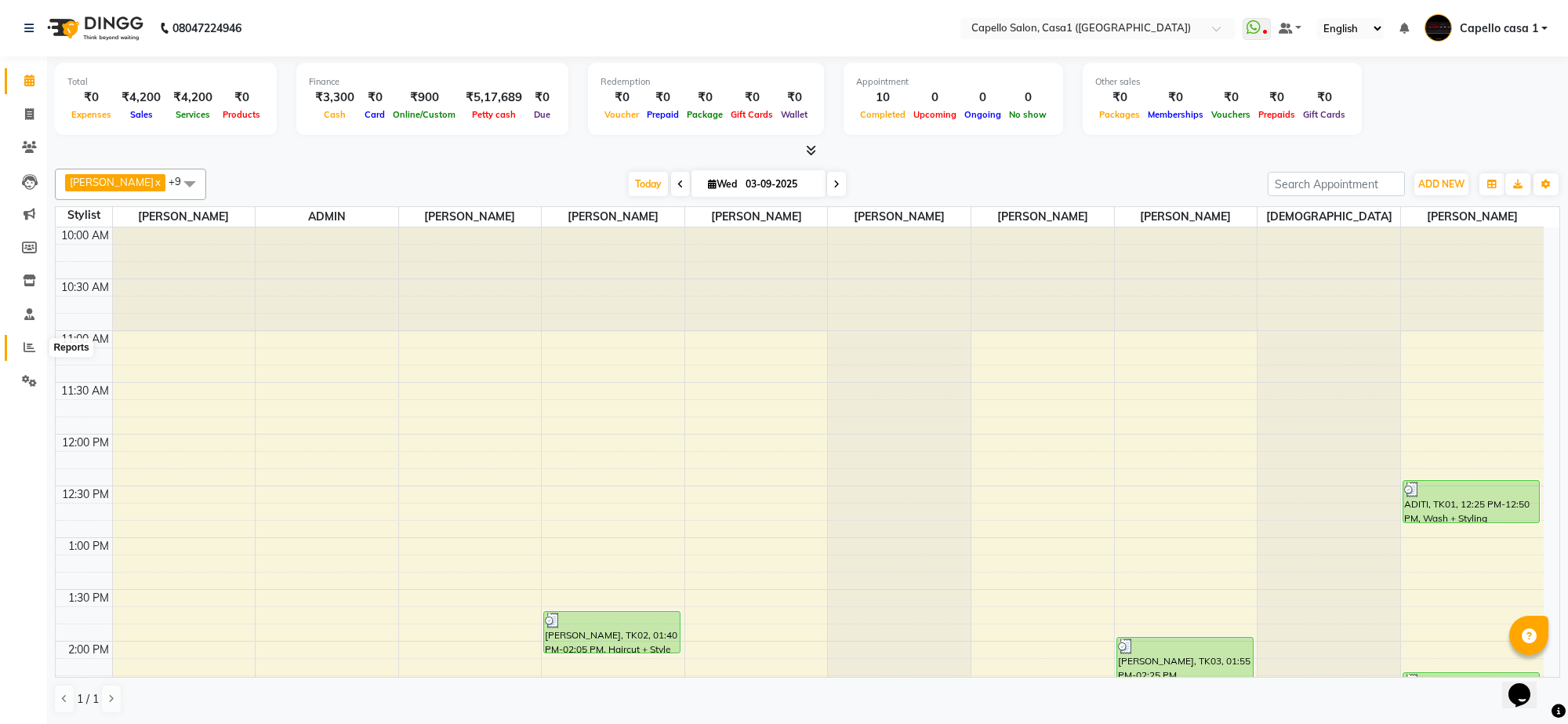
click at [29, 345] on icon at bounding box center [29, 347] width 12 height 12
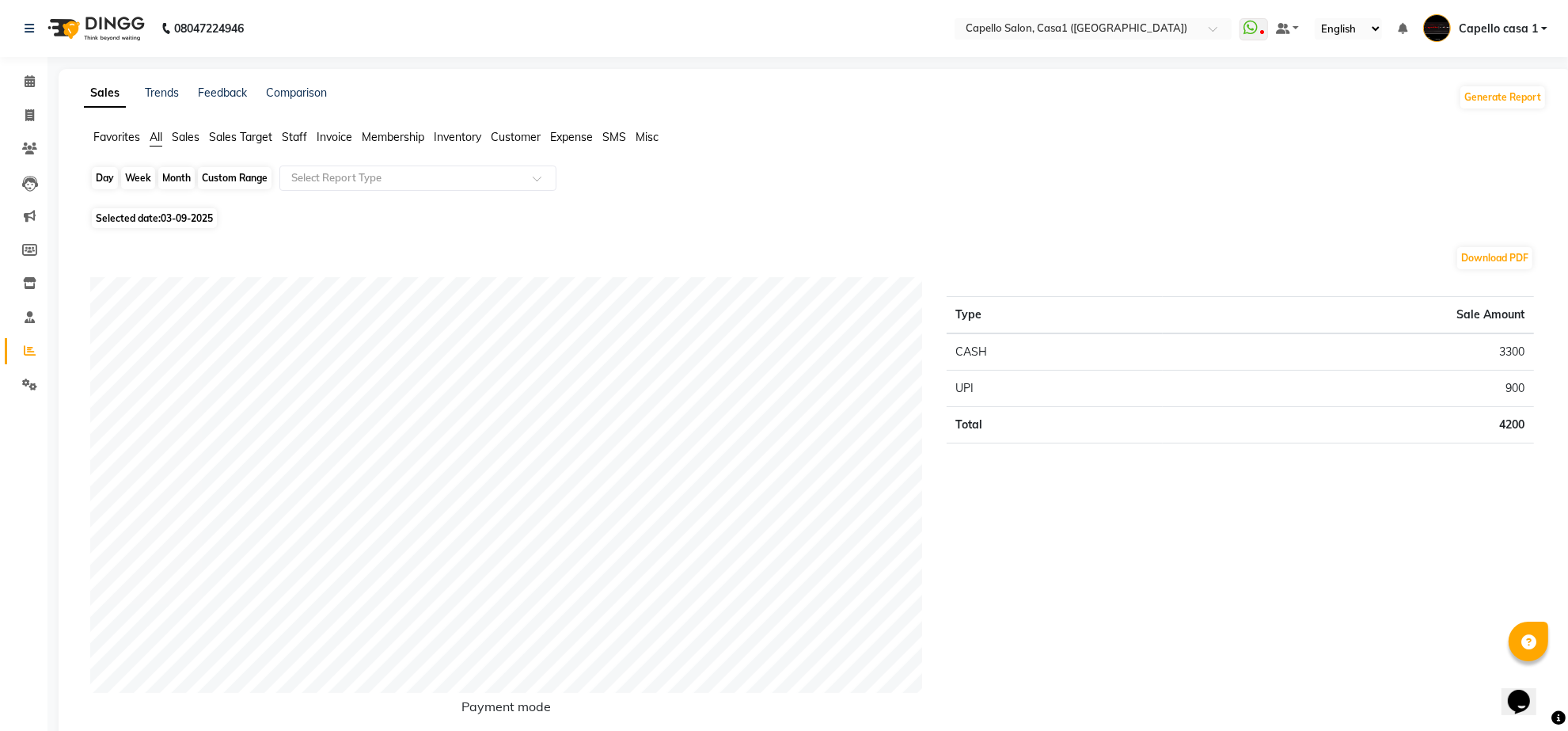
click at [104, 176] on div "Day" at bounding box center [105, 179] width 26 height 22
select select "9"
select select "2025"
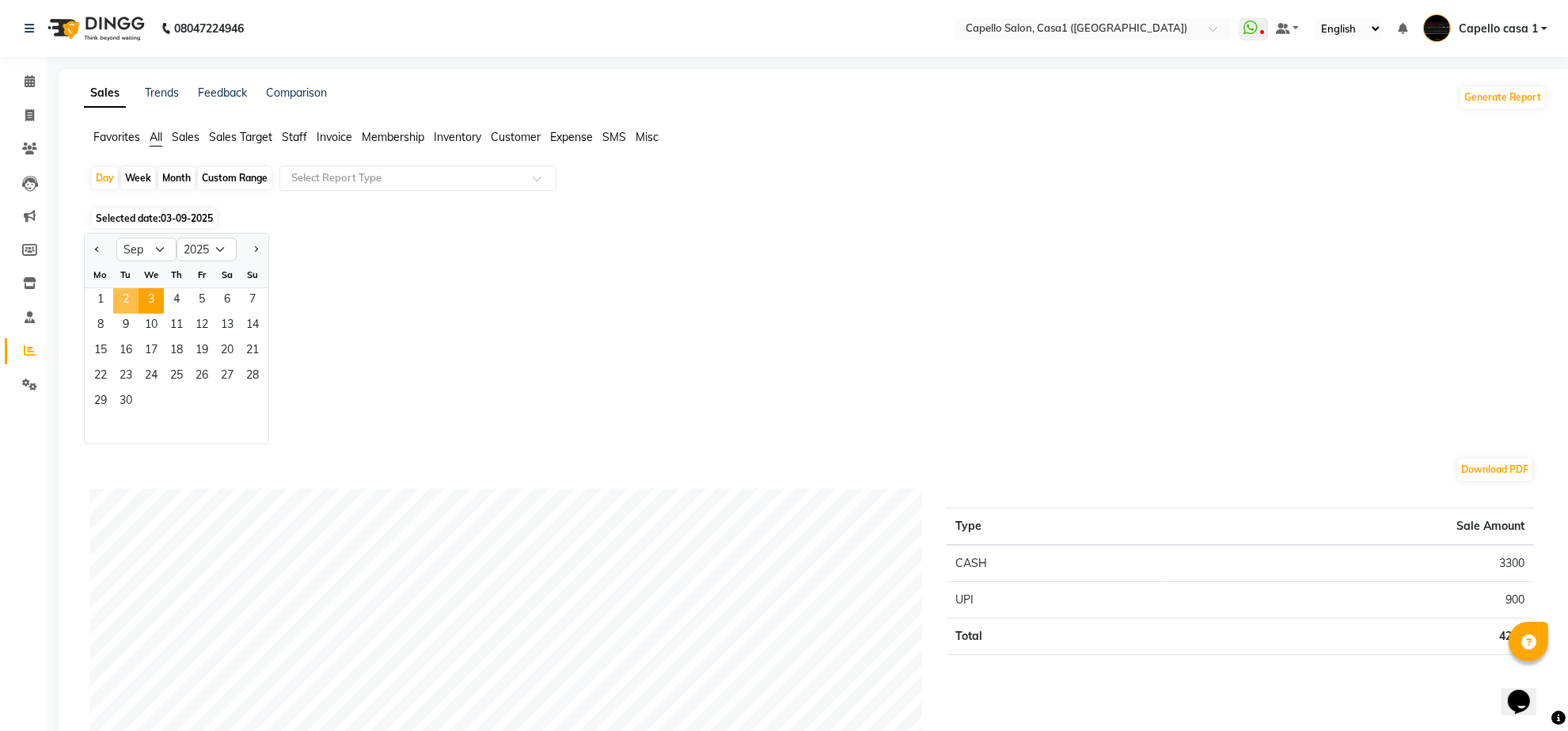
click at [120, 306] on span "2" at bounding box center [126, 301] width 26 height 26
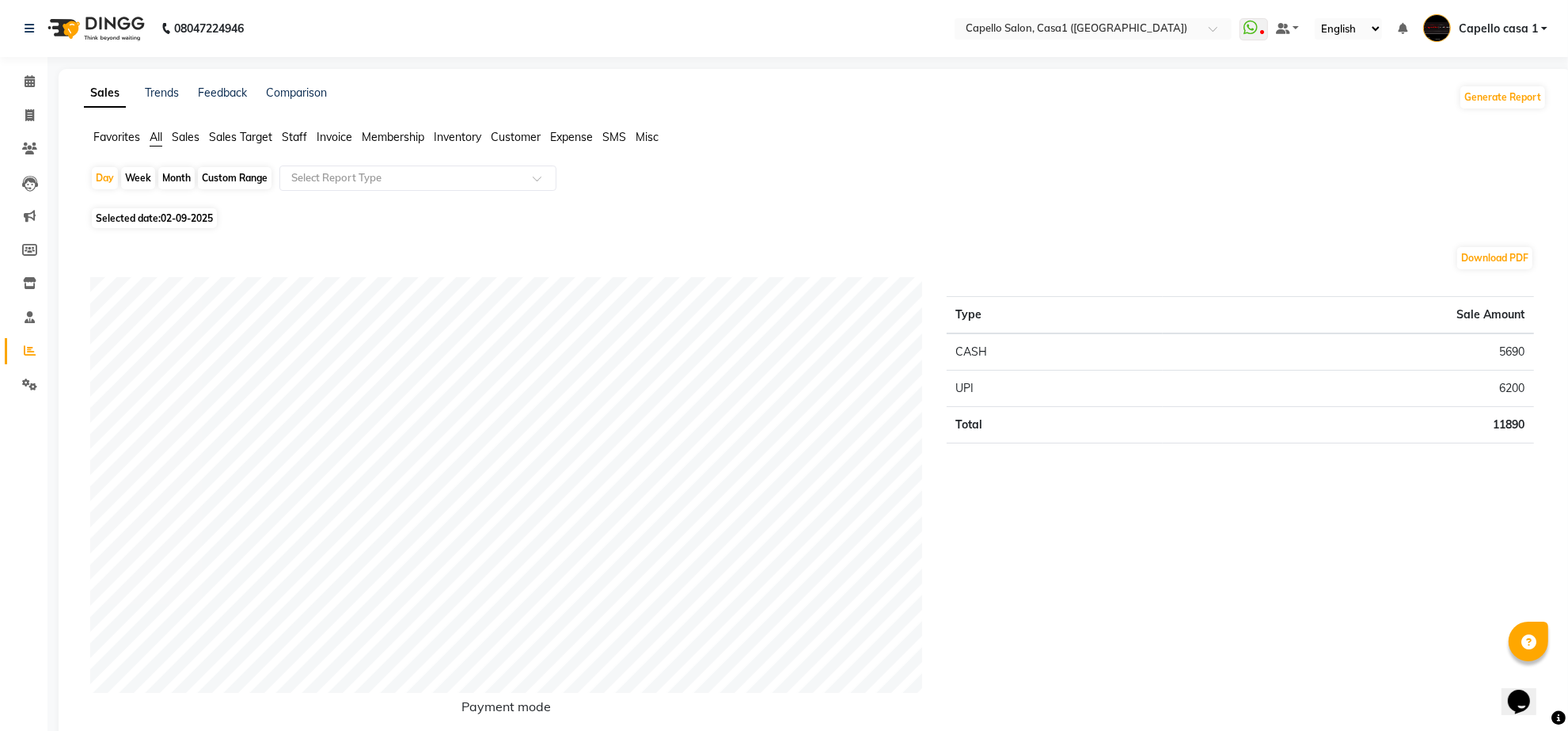
click at [291, 132] on span "Staff" at bounding box center [295, 137] width 26 height 14
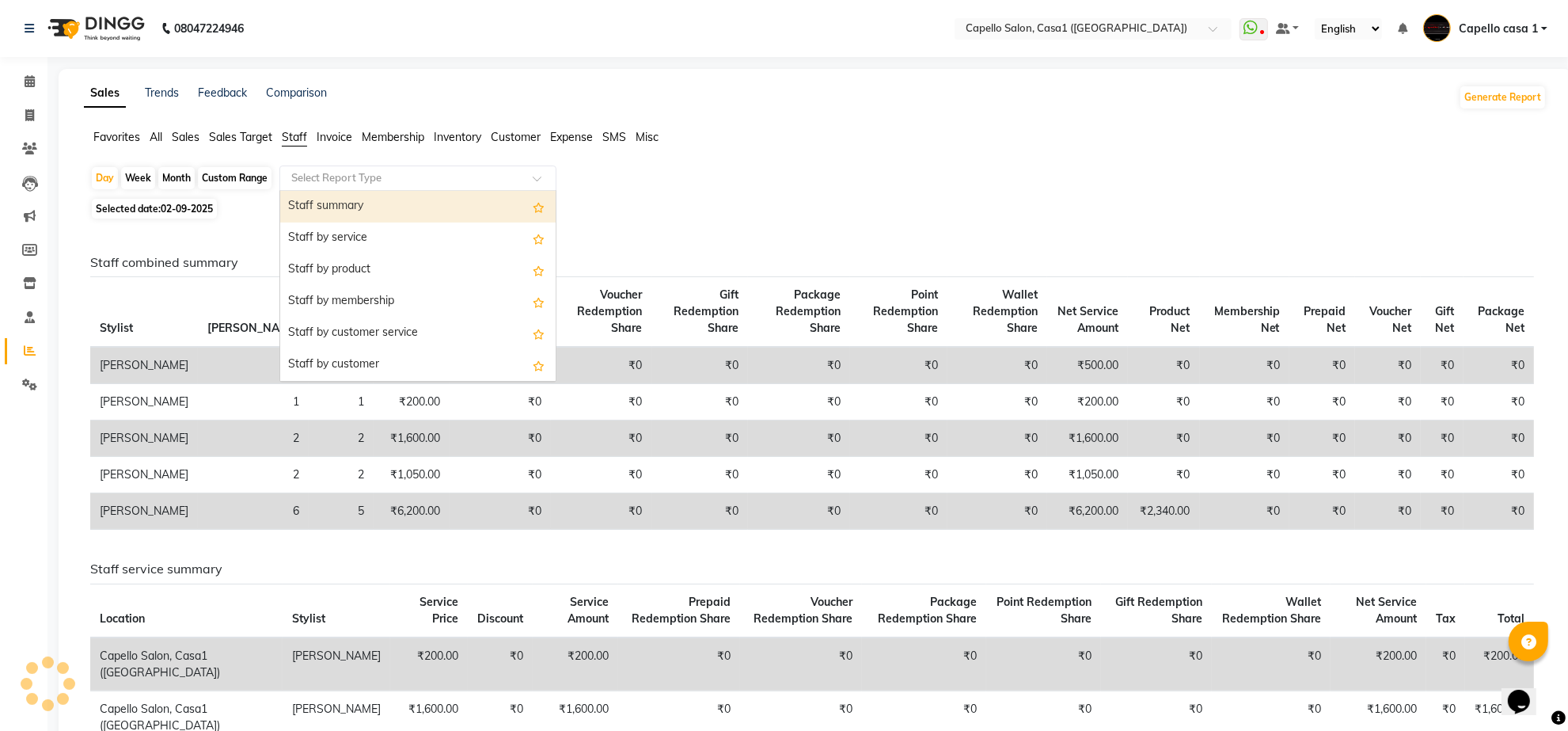
drag, startPoint x: 340, startPoint y: 179, endPoint x: 342, endPoint y: 200, distance: 21.1
click at [341, 179] on input "text" at bounding box center [402, 179] width 228 height 16
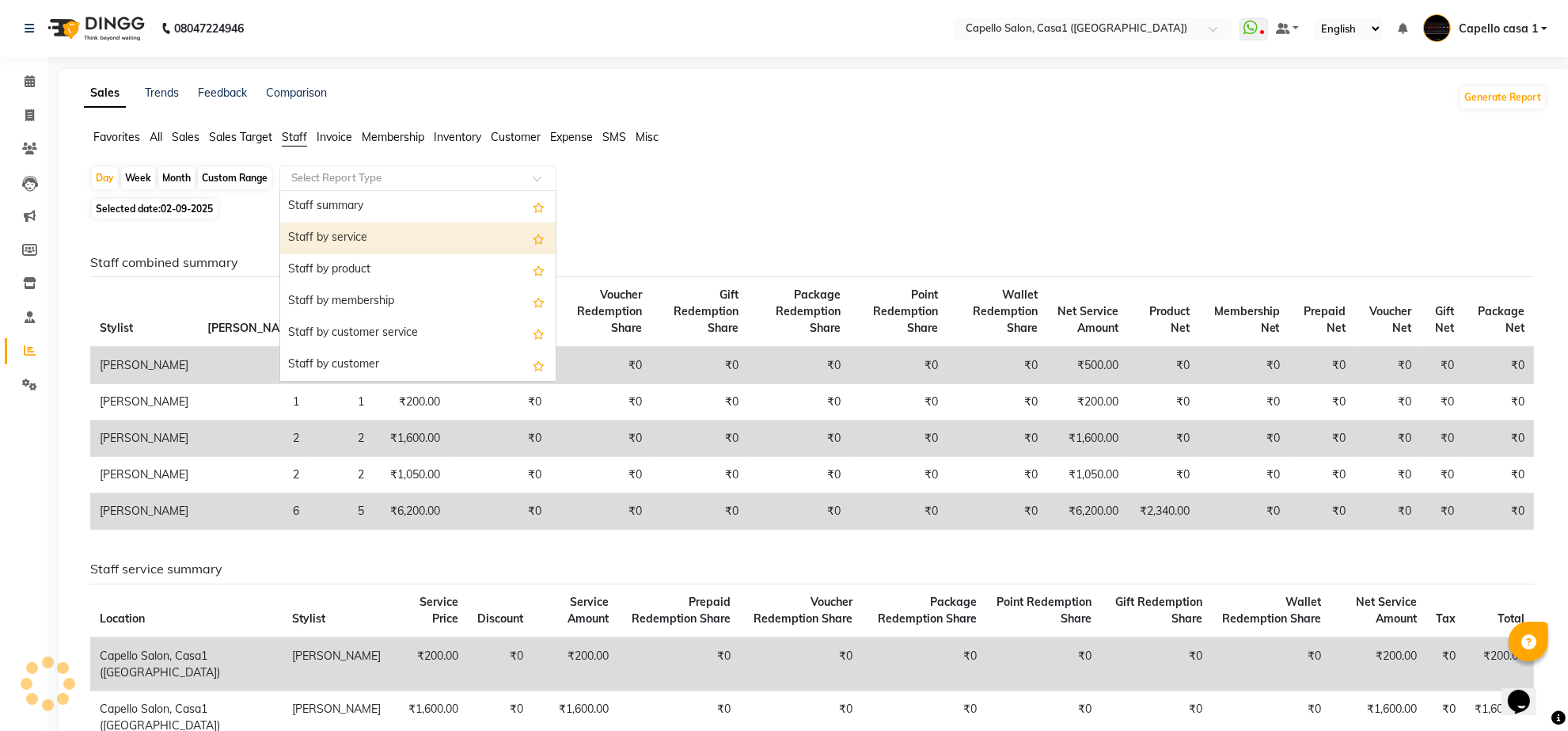
click at [360, 235] on div "Staff by service" at bounding box center [418, 239] width 275 height 32
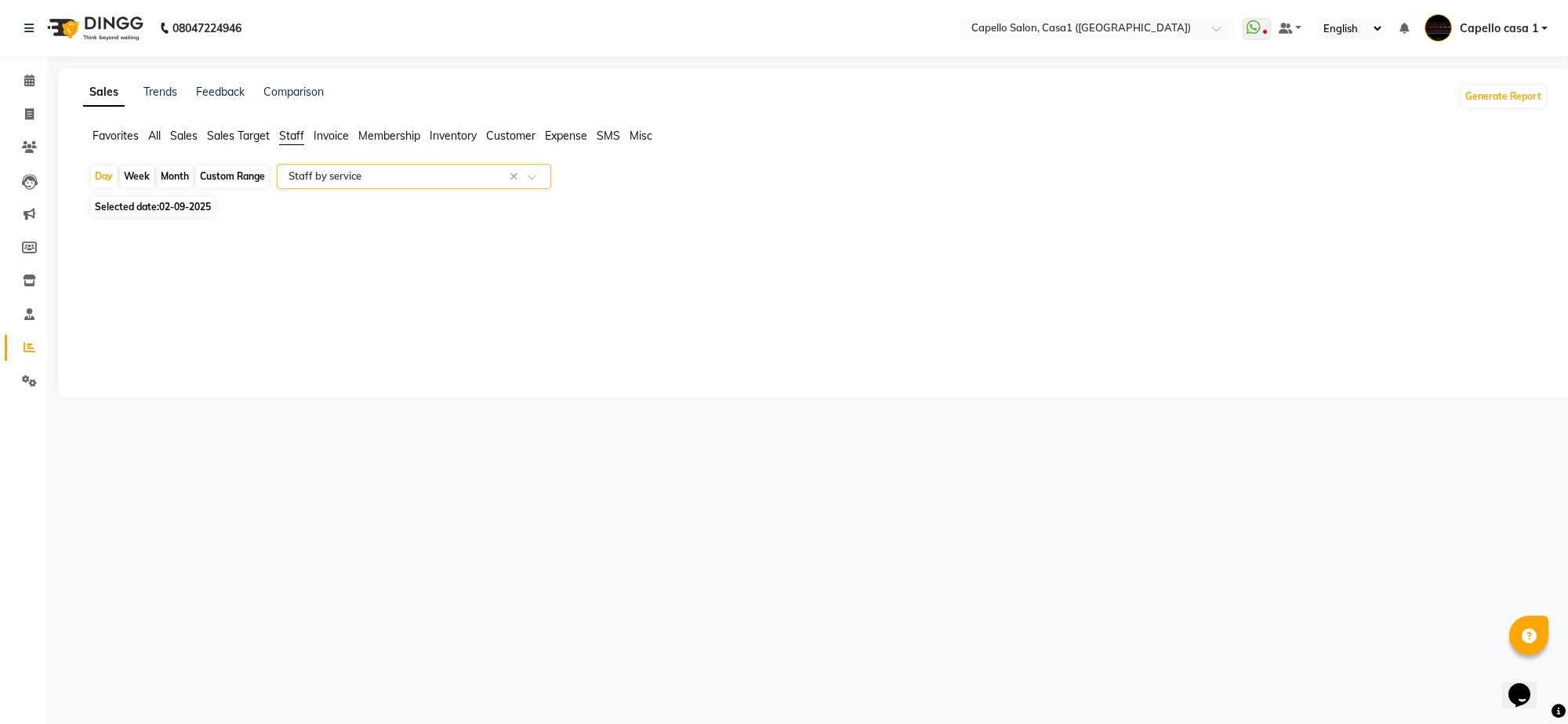
select select "full_report"
select select "csv"
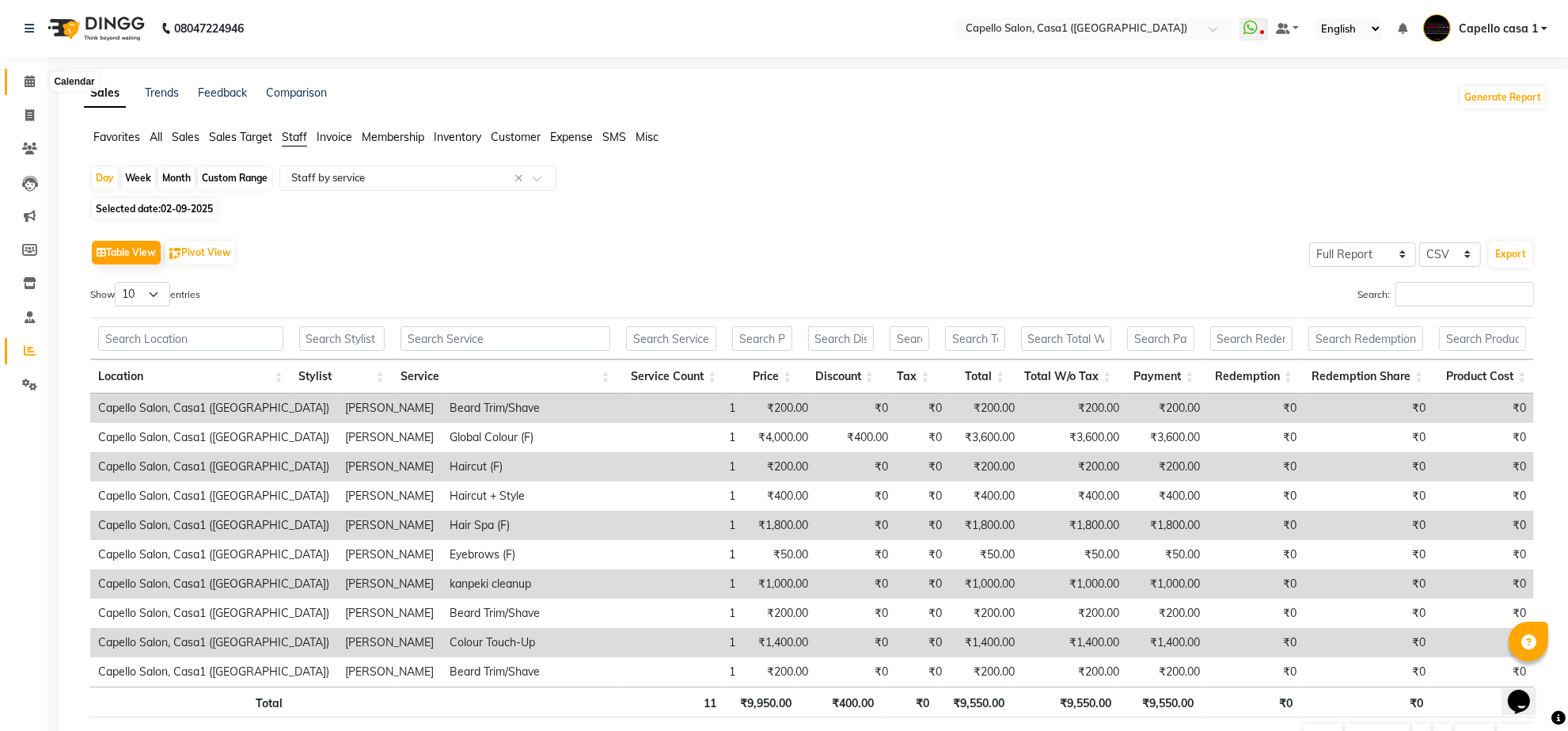
click at [20, 81] on span at bounding box center [30, 82] width 28 height 18
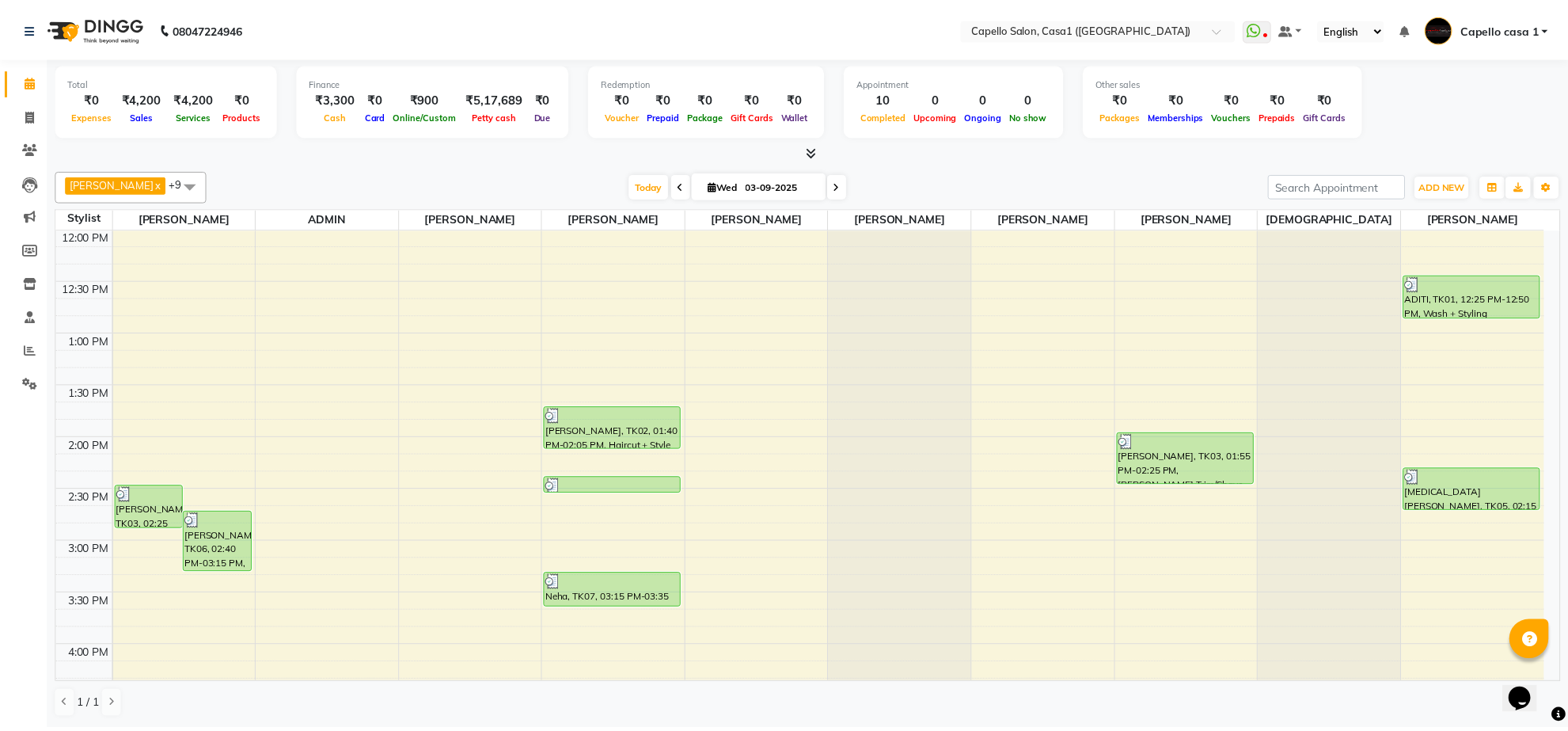
scroll to position [120, 0]
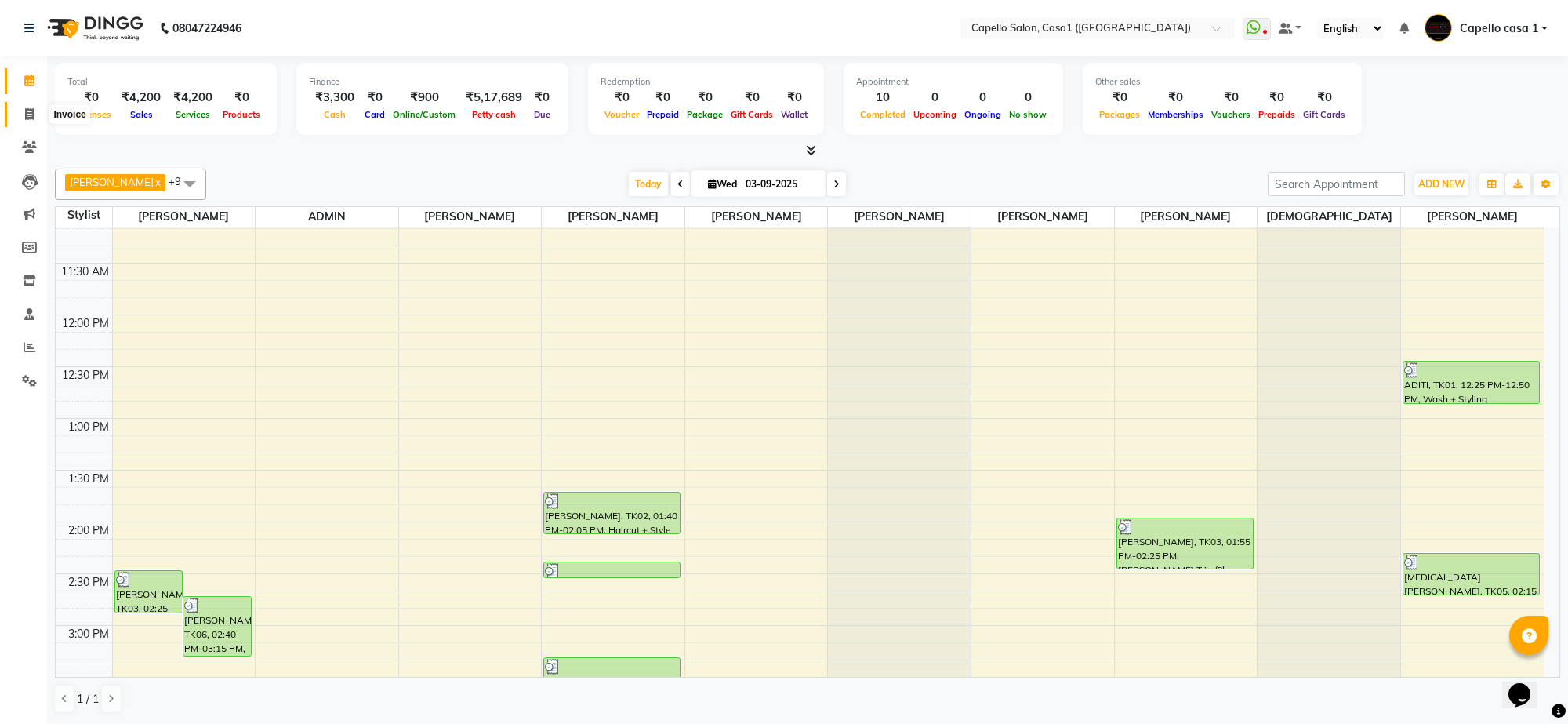
click at [25, 112] on icon at bounding box center [29, 113] width 9 height 12
select select "service"
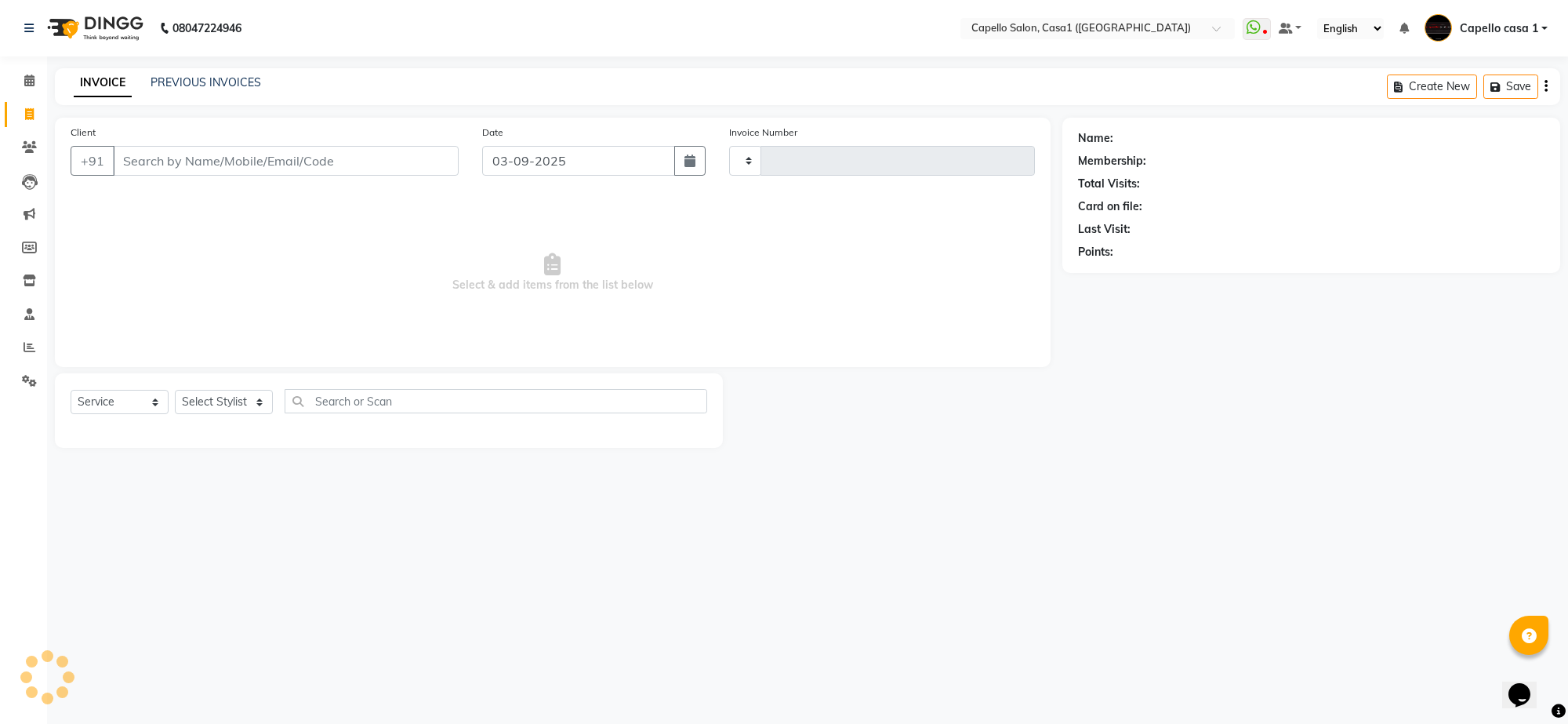
type input "3301"
select select "846"
click at [263, 162] on input "Client" at bounding box center [285, 161] width 346 height 30
drag, startPoint x: 114, startPoint y: 394, endPoint x: 110, endPoint y: 412, distance: 18.4
click at [114, 400] on select "Select Service Product Membership Package Voucher Prepaid Gift Card" at bounding box center [120, 402] width 98 height 25
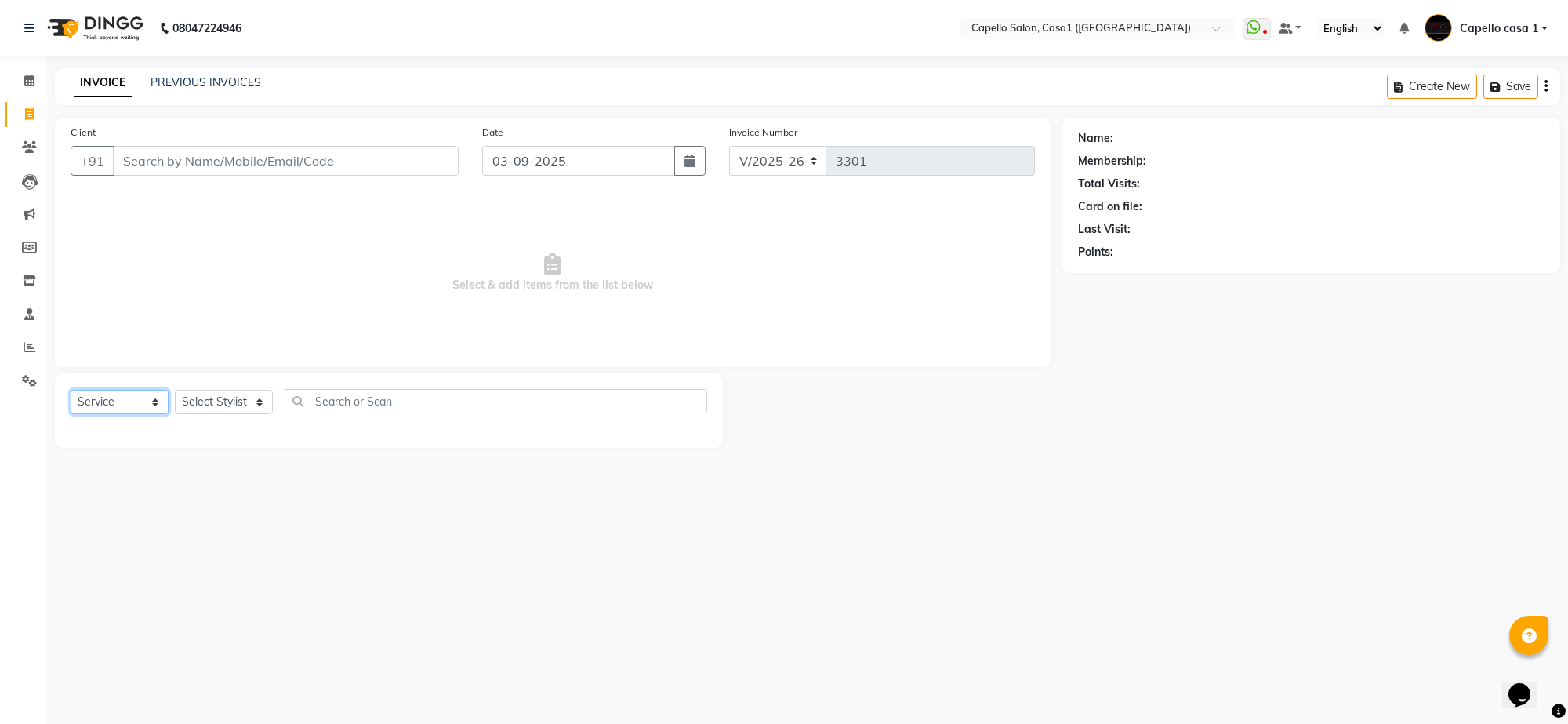
click at [71, 390] on select "Select Service Product Membership Package Voucher Prepaid Gift Card" at bounding box center [120, 402] width 98 height 25
click at [220, 401] on select "Select Stylist" at bounding box center [224, 402] width 98 height 25
click at [218, 406] on select "Select Stylist [PERSON_NAME] ADMIN Akash Chawale Capello casa 1 [PERSON_NAME] […" at bounding box center [225, 402] width 101 height 25
click at [141, 155] on input "Client" at bounding box center [285, 161] width 346 height 30
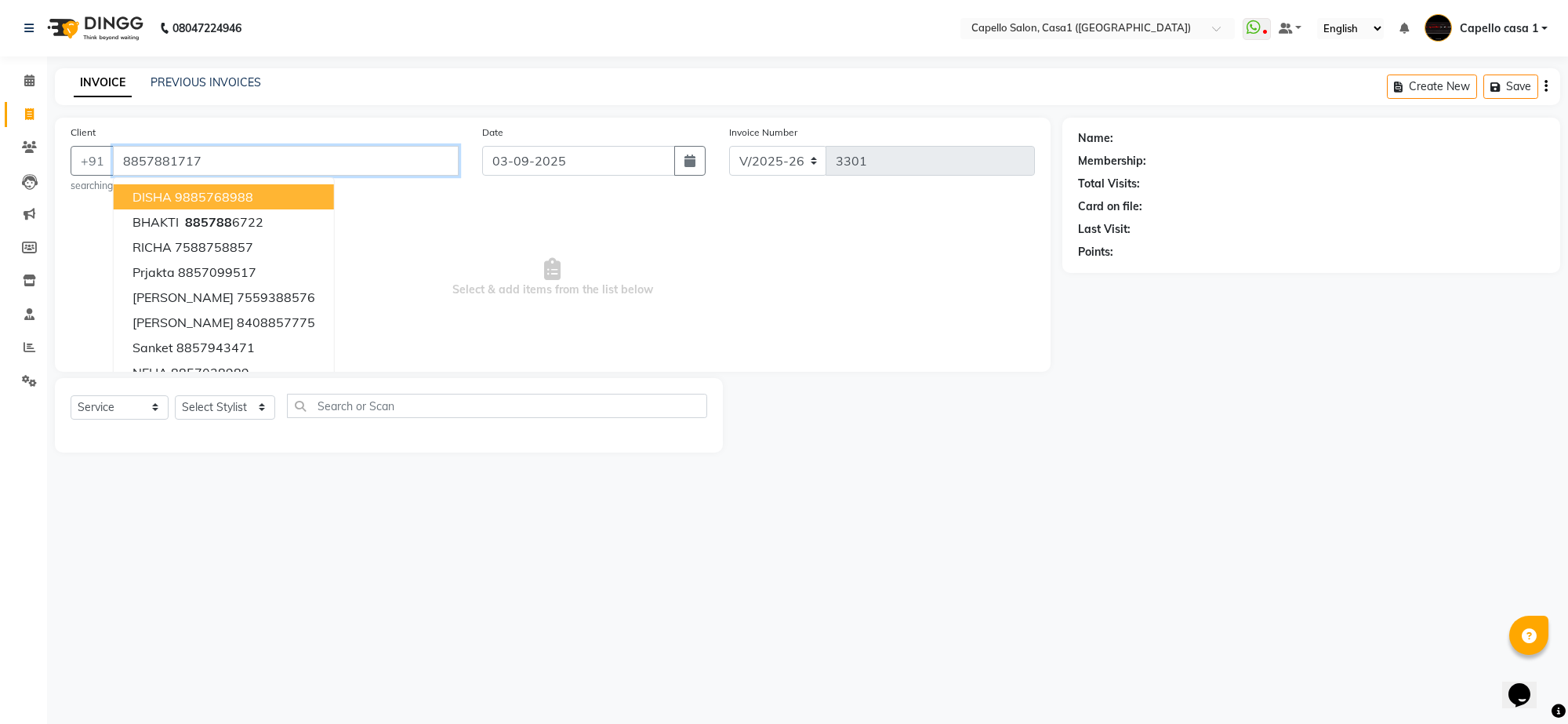
type input "8857881717"
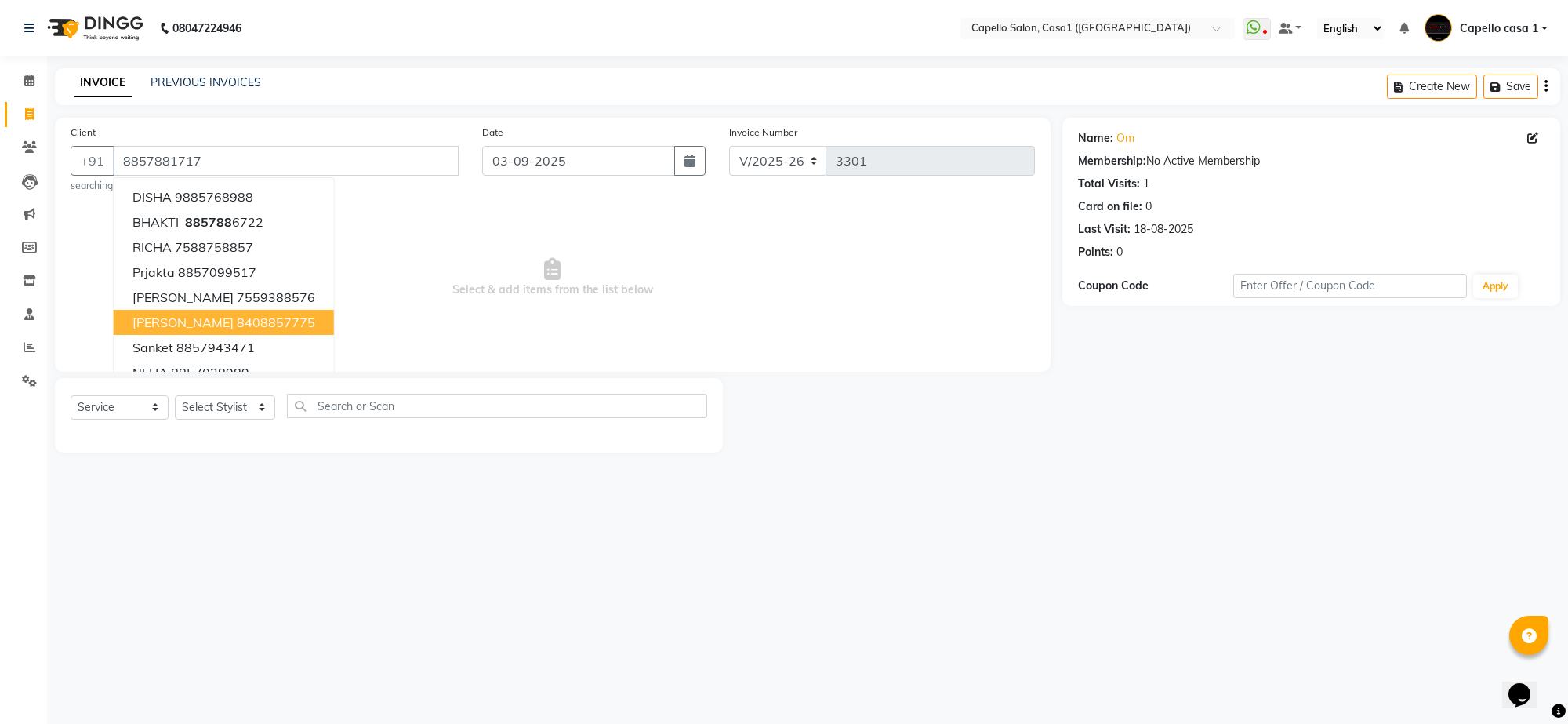
click at [475, 310] on span "Select & add items from the list below" at bounding box center [553, 278] width 965 height 157
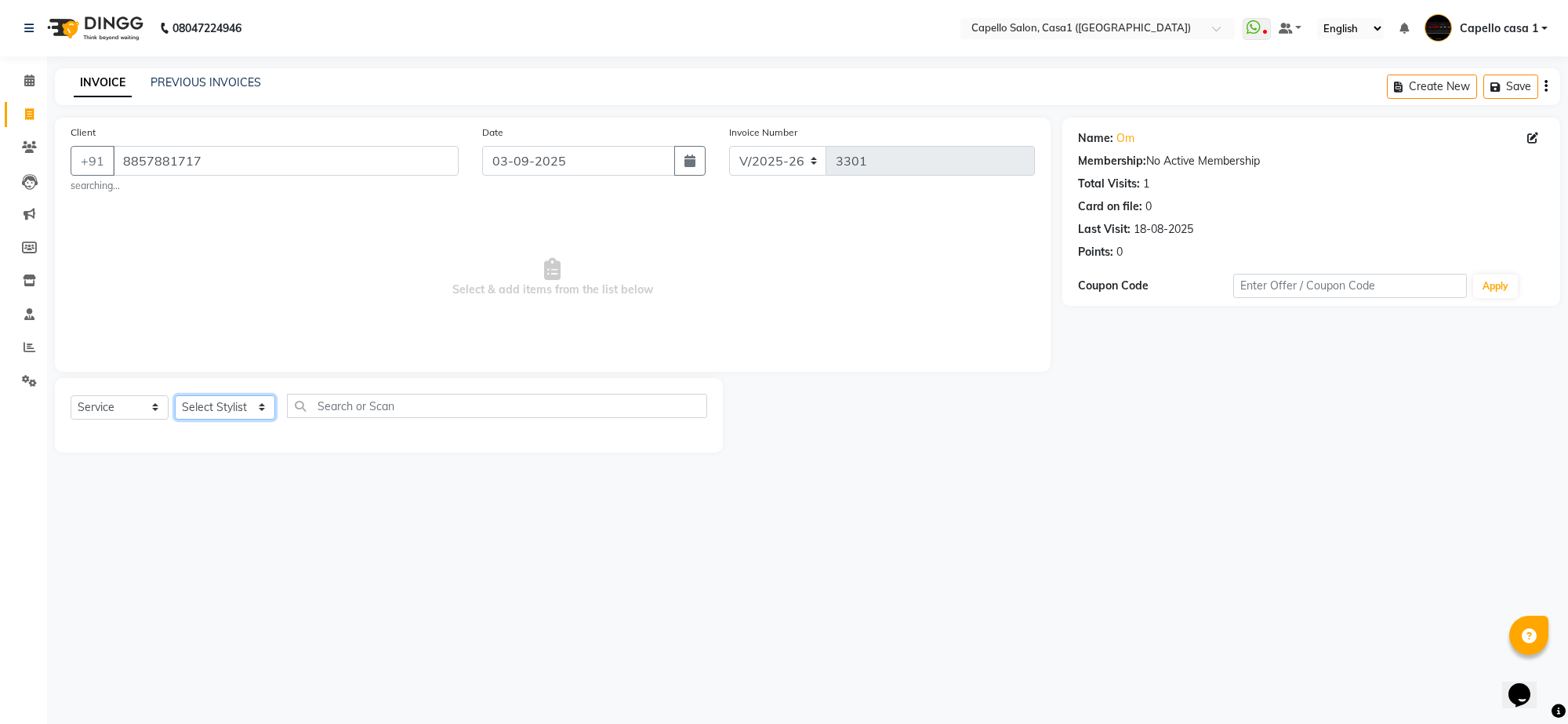
click at [213, 404] on select "Select Stylist [PERSON_NAME] ADMIN Akash Chawale Capello casa 1 [PERSON_NAME] […" at bounding box center [225, 407] width 101 height 25
select select "89438"
click at [175, 395] on select "Select Stylist [PERSON_NAME] ADMIN Akash Chawale Capello casa 1 [PERSON_NAME] […" at bounding box center [225, 407] width 101 height 25
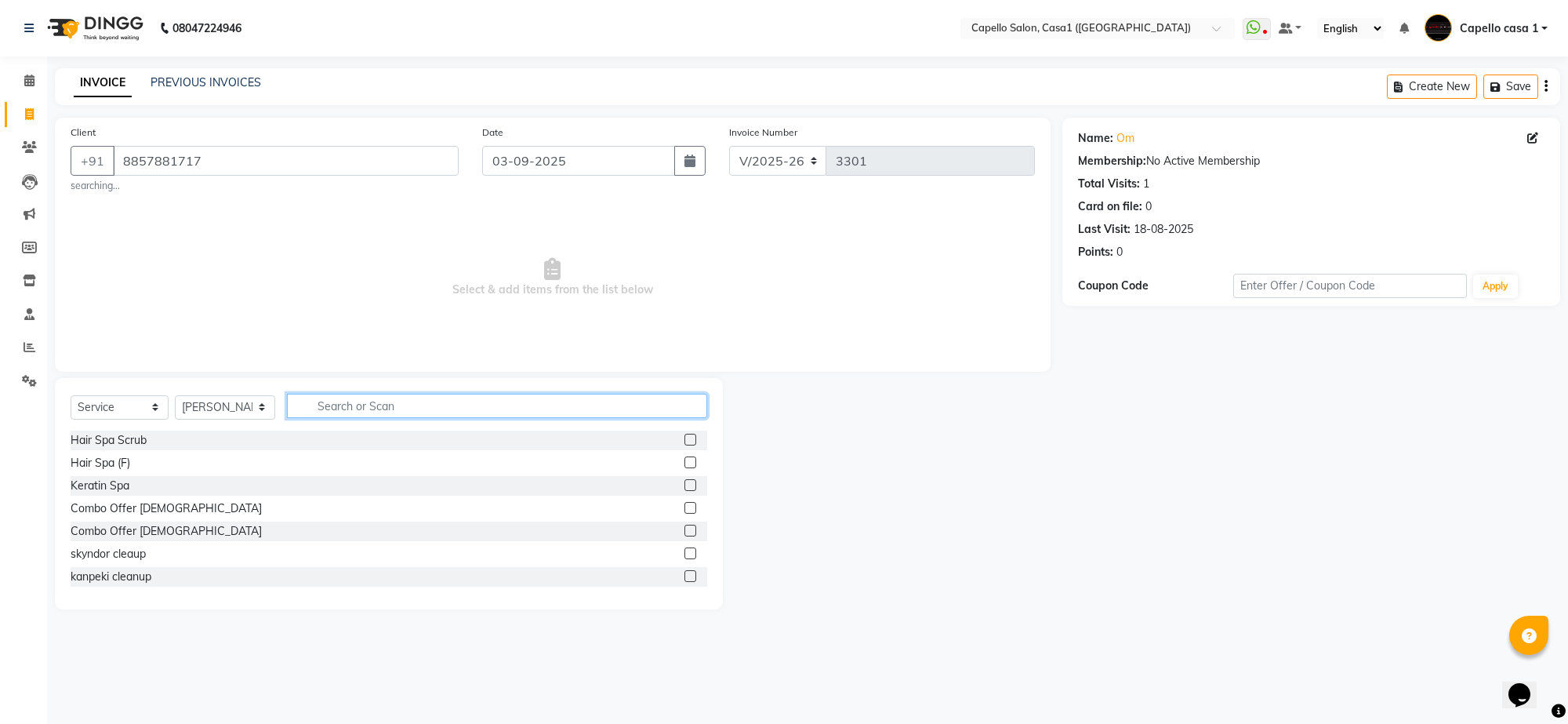
click at [350, 398] on input "text" at bounding box center [497, 406] width 420 height 25
type input "cut"
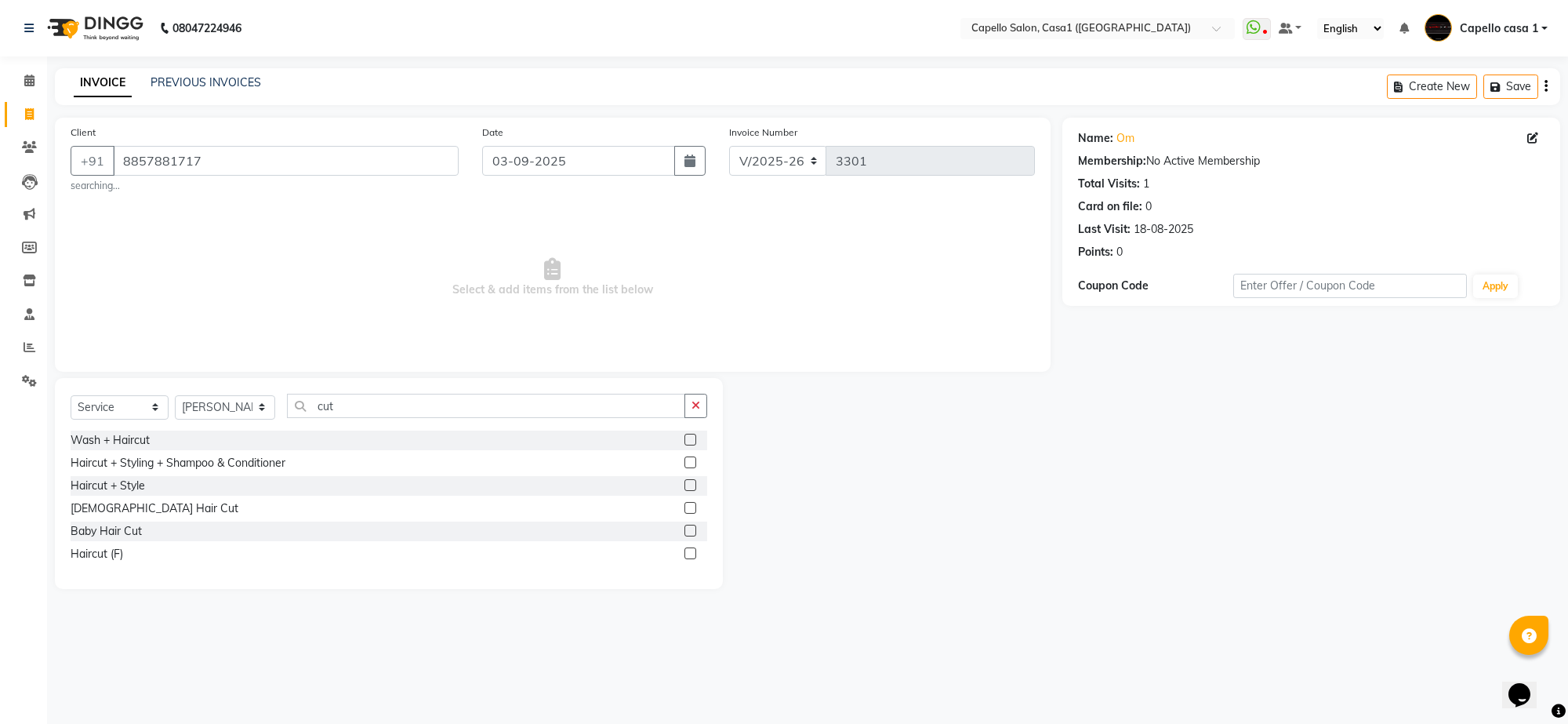
click at [688, 508] on label at bounding box center [690, 508] width 12 height 12
click at [688, 508] on input "checkbox" at bounding box center [689, 508] width 10 height 10
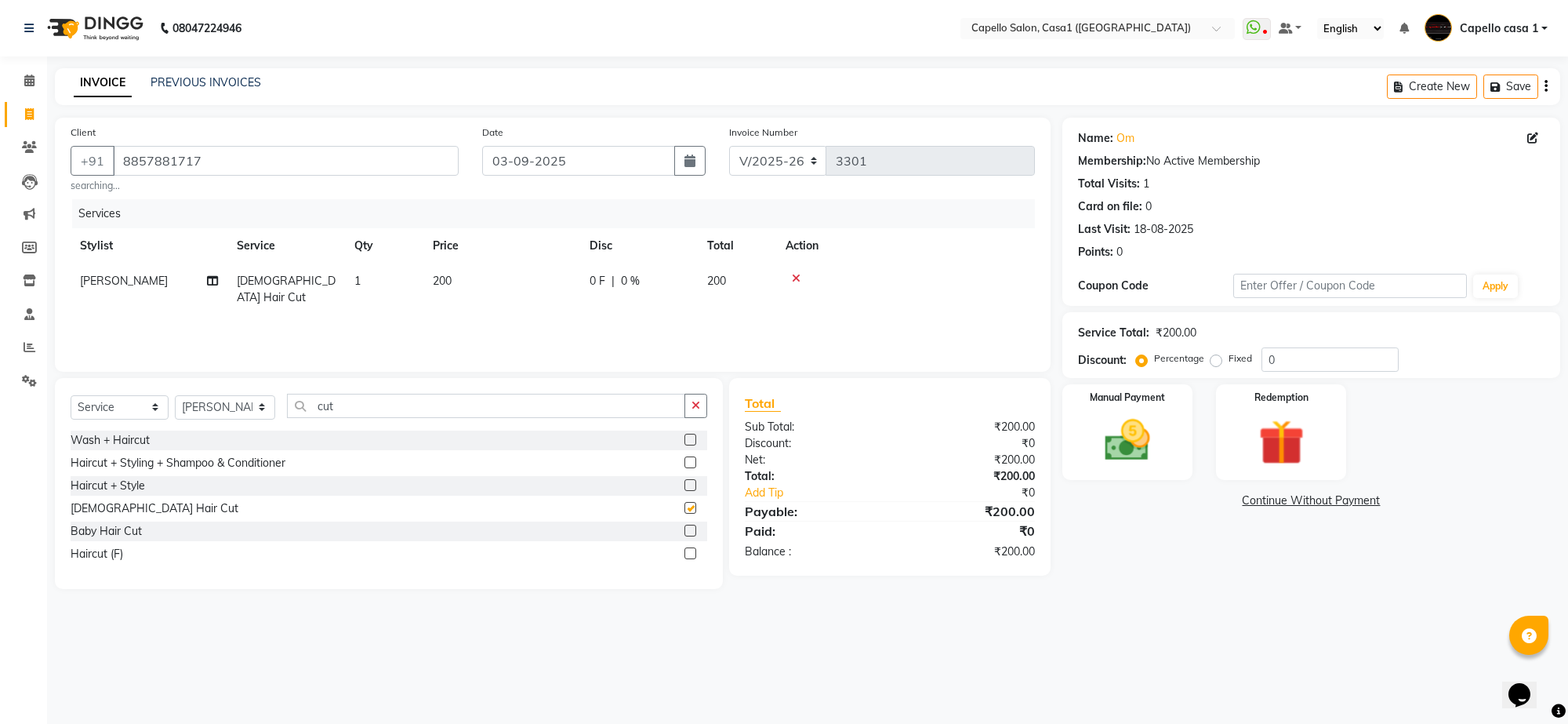
checkbox input "false"
click at [447, 413] on input "cut" at bounding box center [486, 406] width 398 height 25
type input "c"
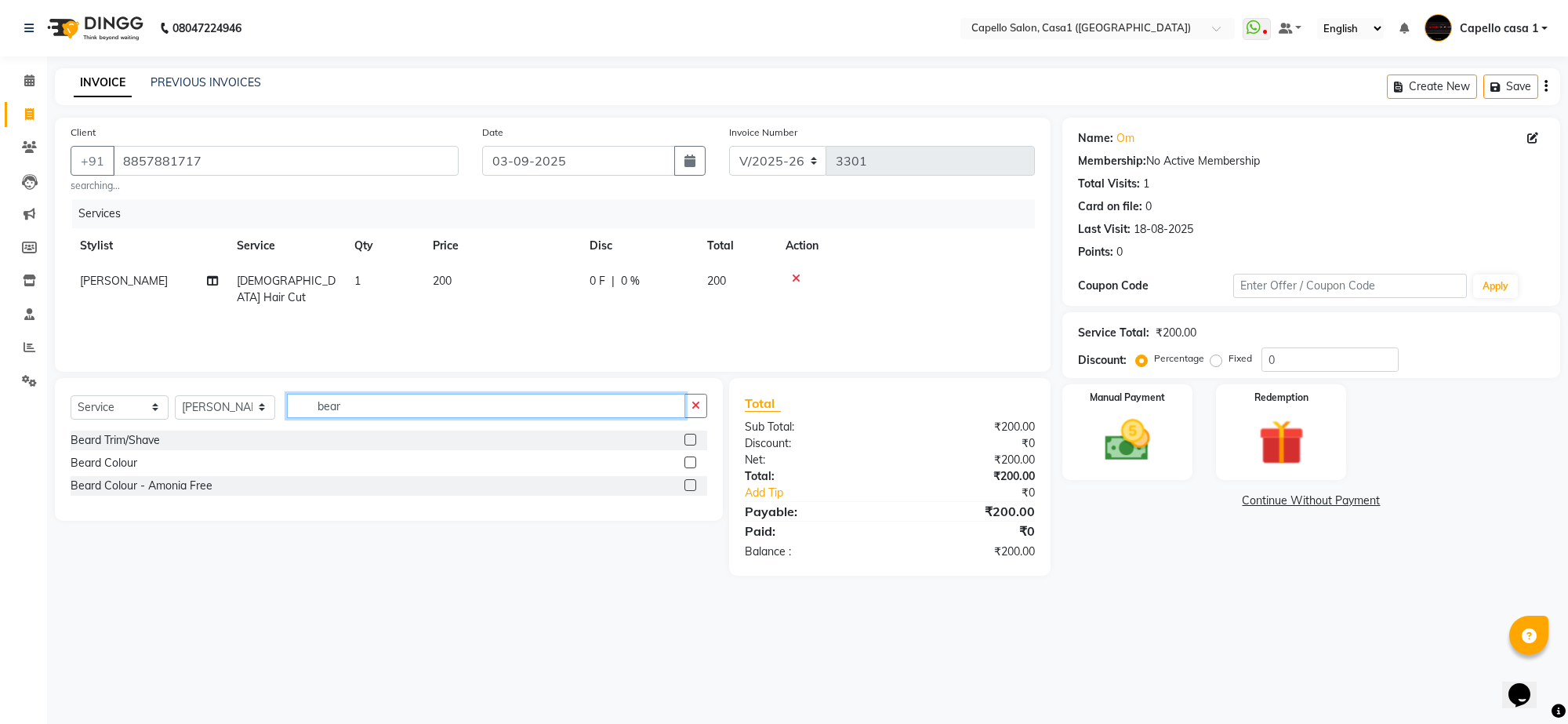
type input "bear"
click at [686, 438] on label at bounding box center [690, 439] width 12 height 12
click at [686, 438] on input "checkbox" at bounding box center [689, 440] width 10 height 10
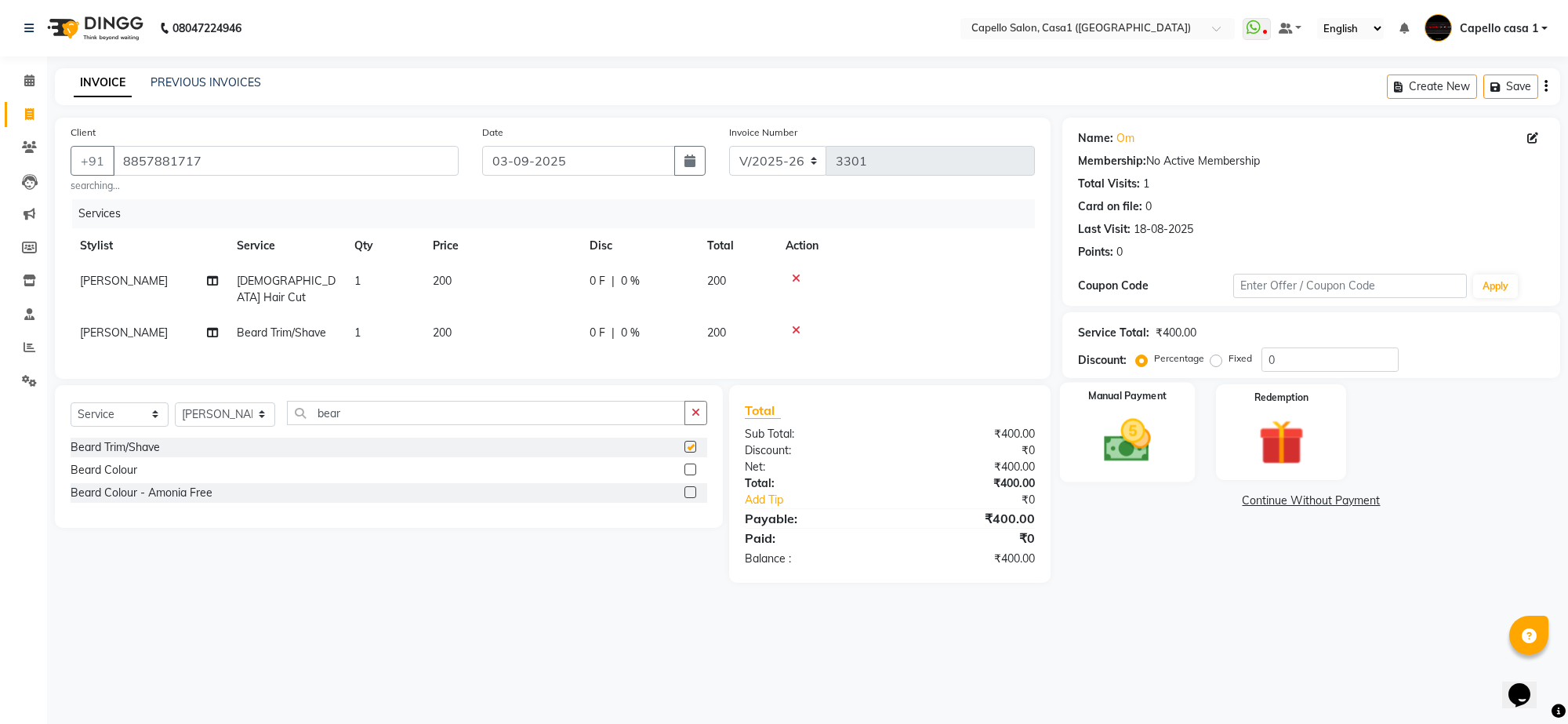
checkbox input "false"
click at [1126, 437] on img at bounding box center [1127, 440] width 77 height 55
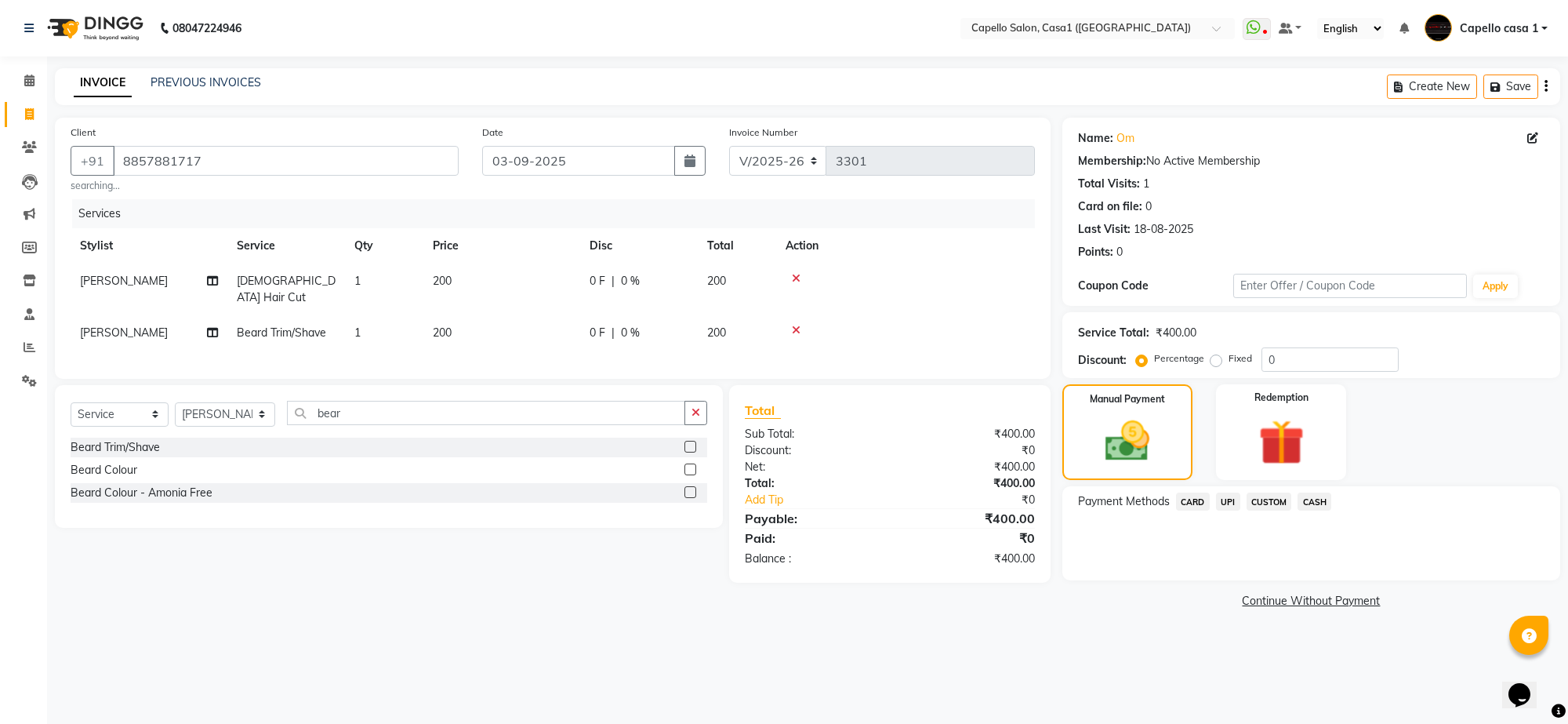
click at [1226, 504] on span "UPI" at bounding box center [1228, 501] width 25 height 18
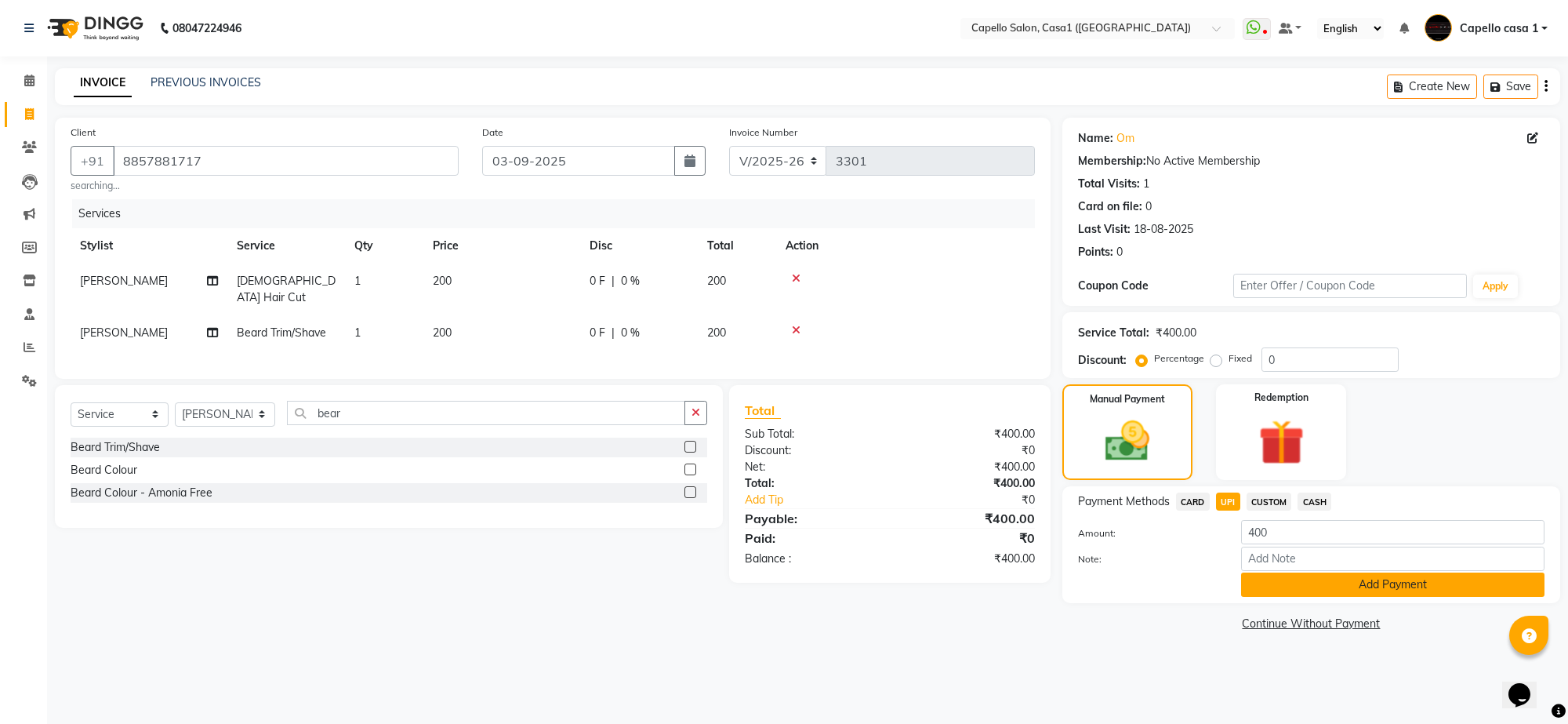
click at [1315, 584] on button "Add Payment" at bounding box center [1393, 584] width 304 height 25
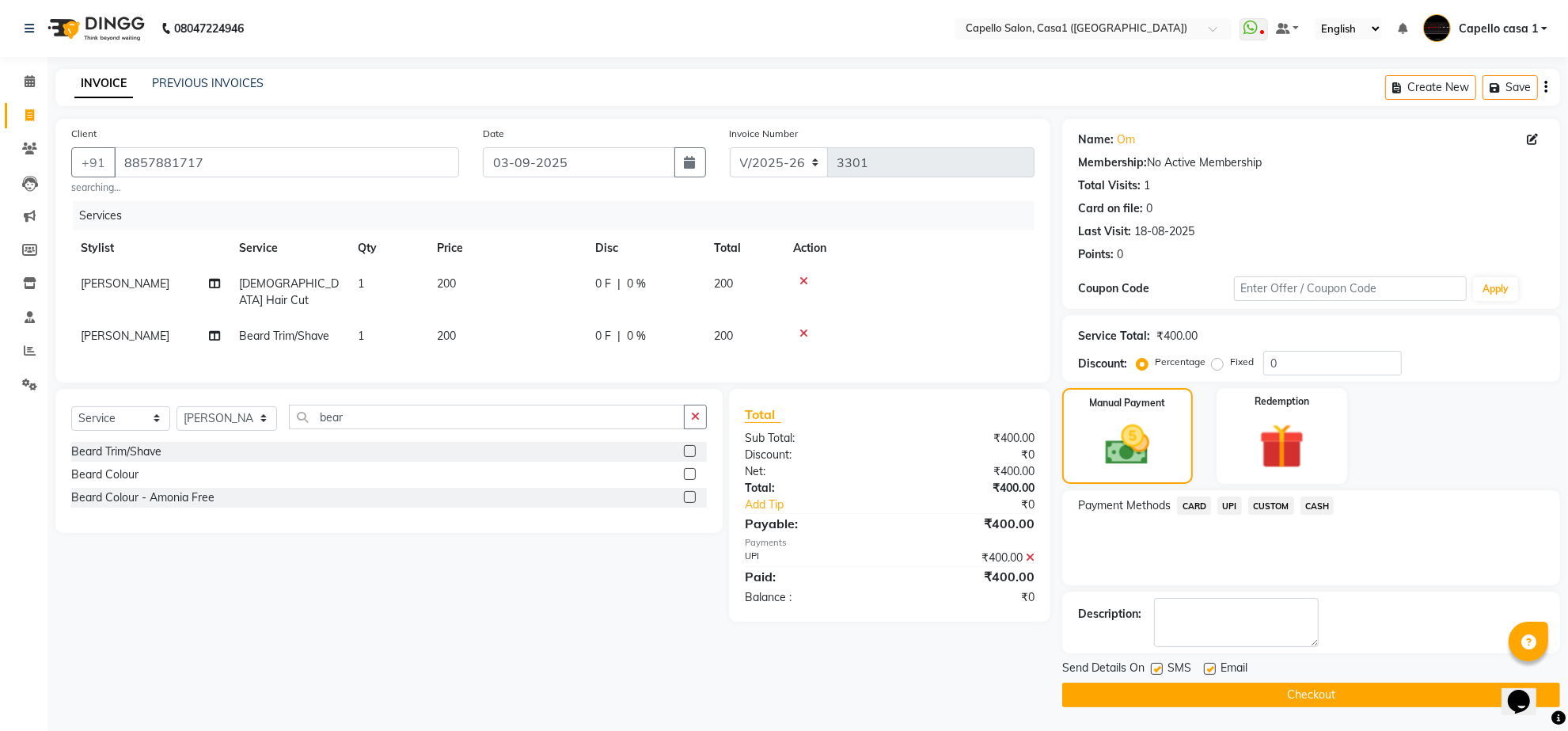
scroll to position [1, 0]
click at [1341, 689] on button "Checkout" at bounding box center [1311, 695] width 498 height 25
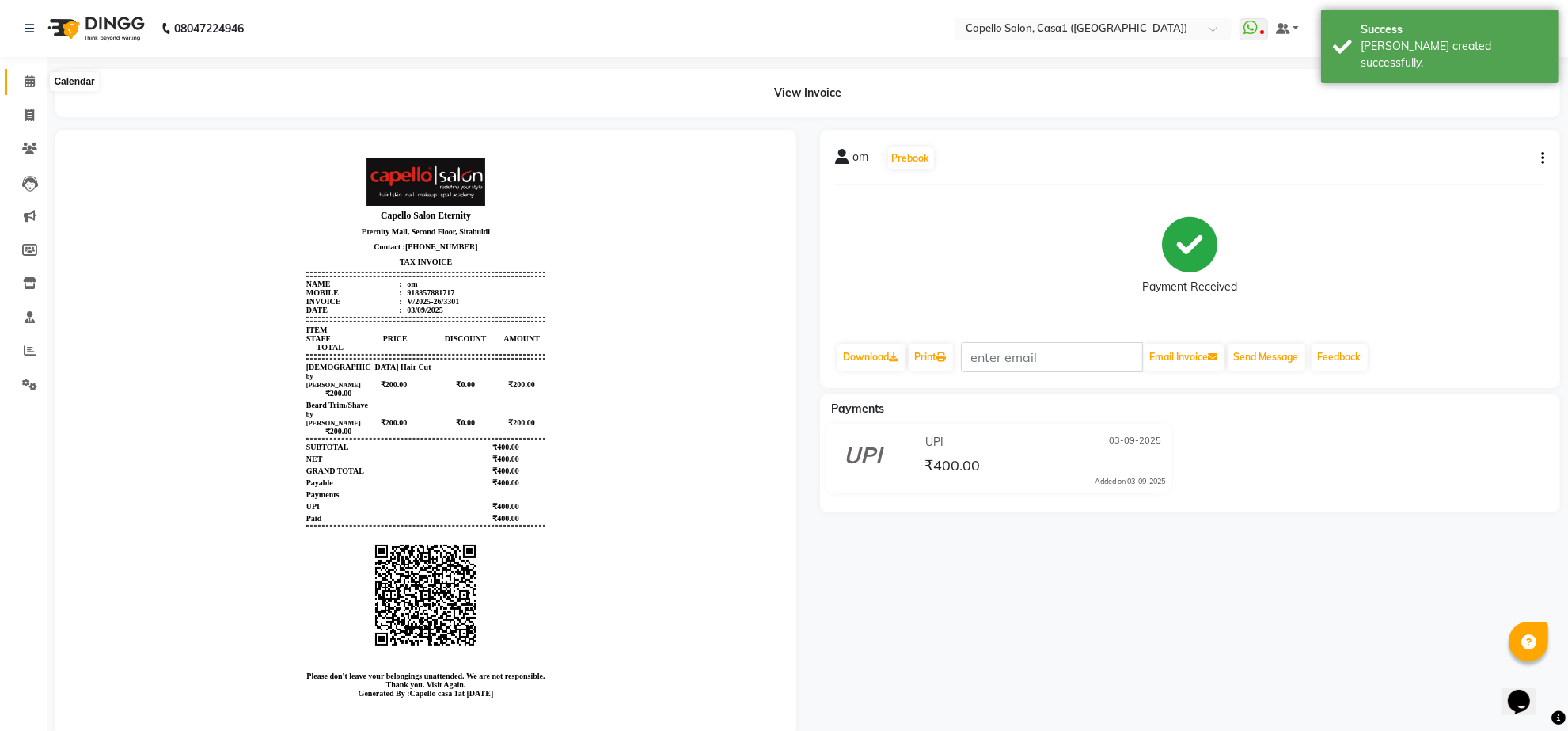
click at [34, 76] on icon at bounding box center [30, 81] width 10 height 12
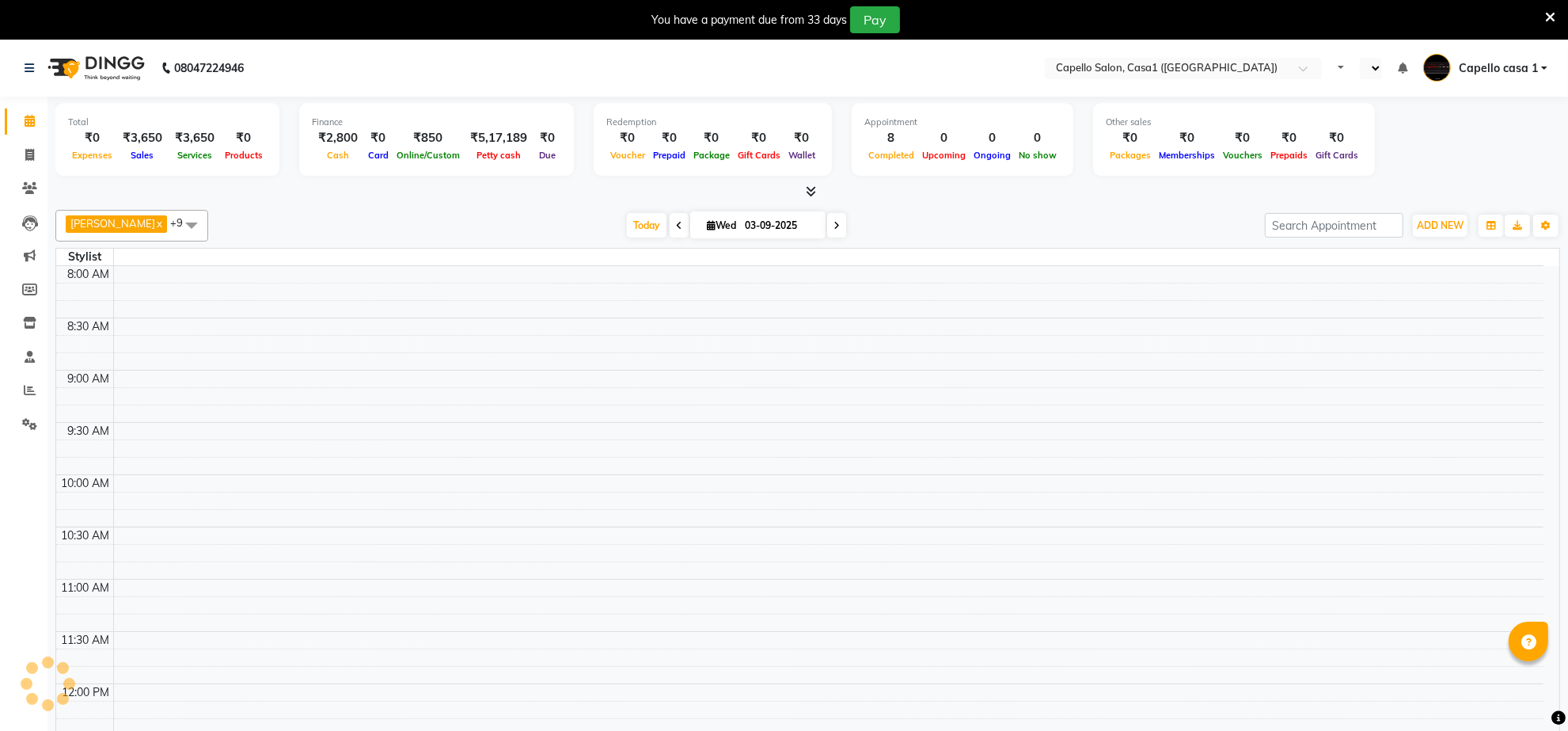
select select "en"
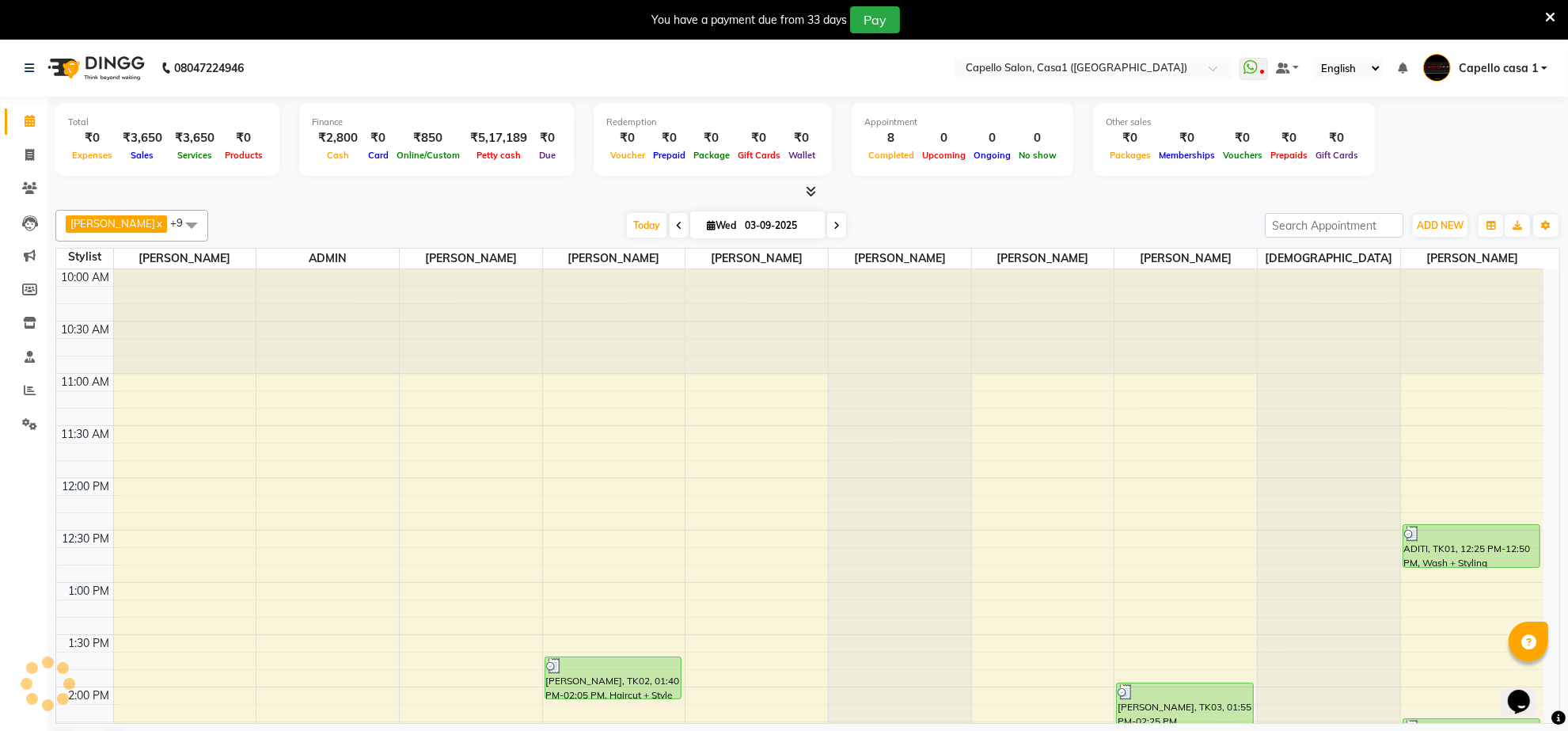
click at [1544, 12] on div "You have a payment due from 33 days Pay" at bounding box center [776, 20] width 1539 height 27
click at [1550, 13] on icon at bounding box center [1550, 18] width 10 height 14
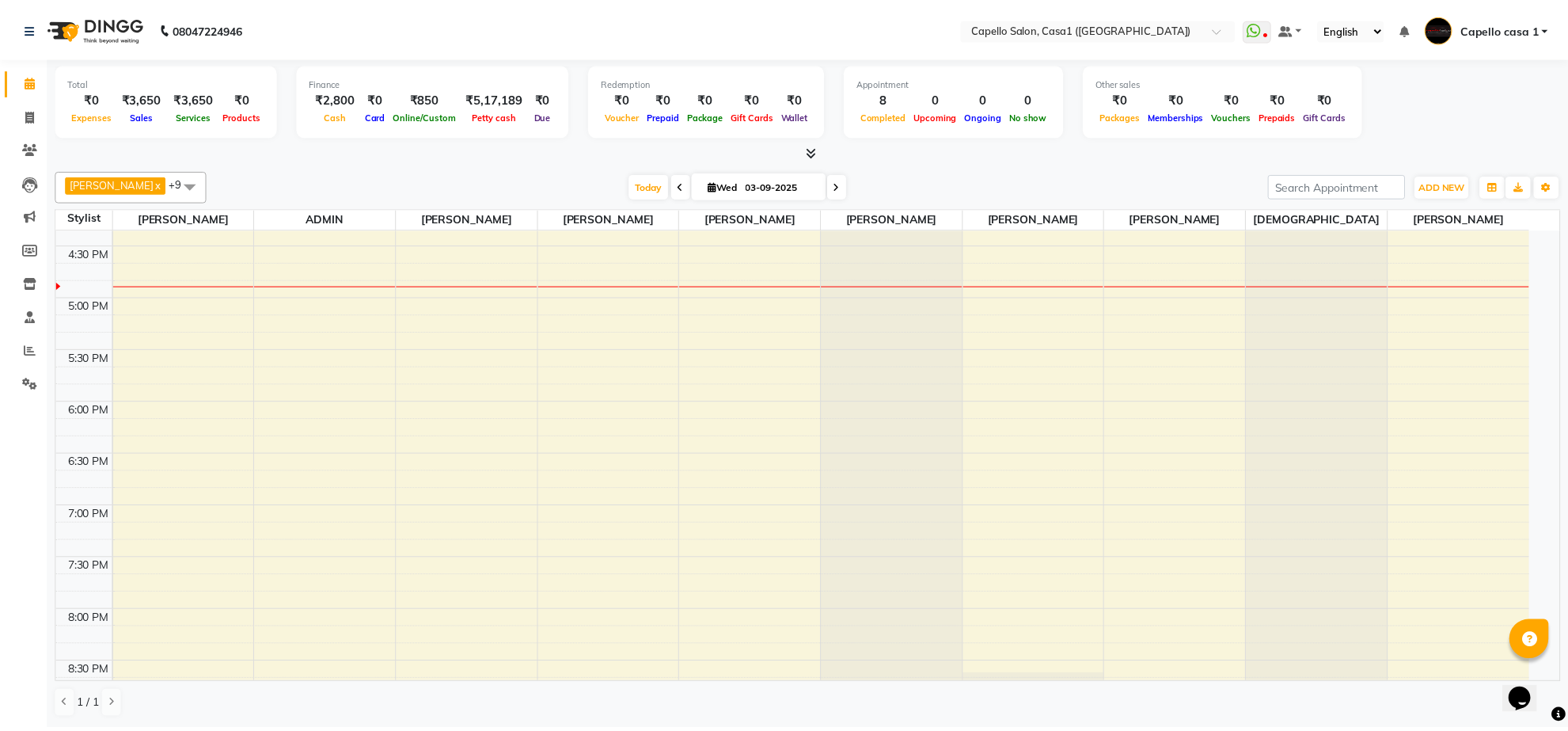
scroll to position [813, 0]
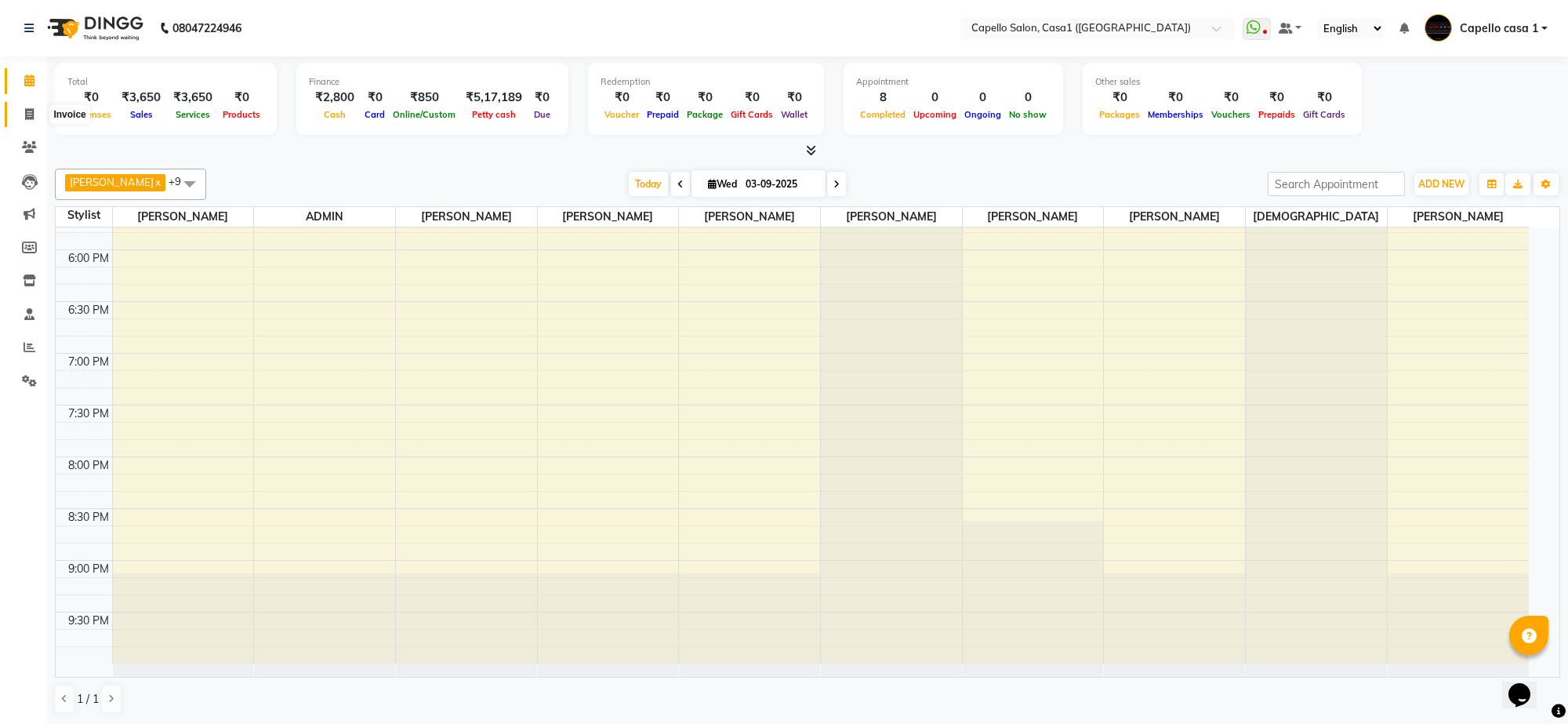
click at [36, 114] on span at bounding box center [29, 115] width 28 height 18
select select "service"
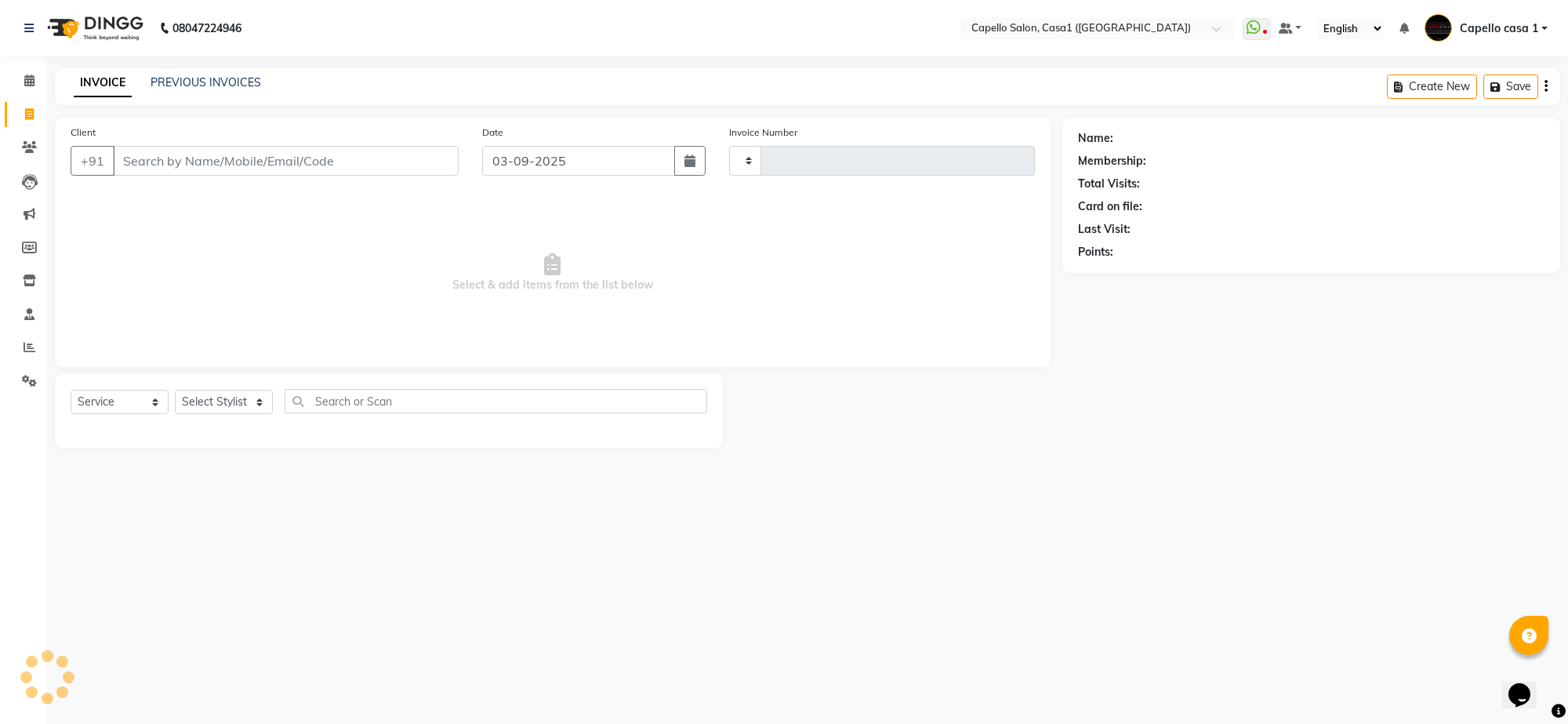
type input "3299"
select select "846"
drag, startPoint x: 134, startPoint y: 401, endPoint x: 132, endPoint y: 412, distance: 11.2
click at [134, 401] on select "Select Service Product Membership Package Voucher Prepaid Gift Card" at bounding box center [120, 402] width 98 height 25
click at [71, 390] on select "Select Service Product Membership Package Voucher Prepaid Gift Card" at bounding box center [120, 402] width 98 height 25
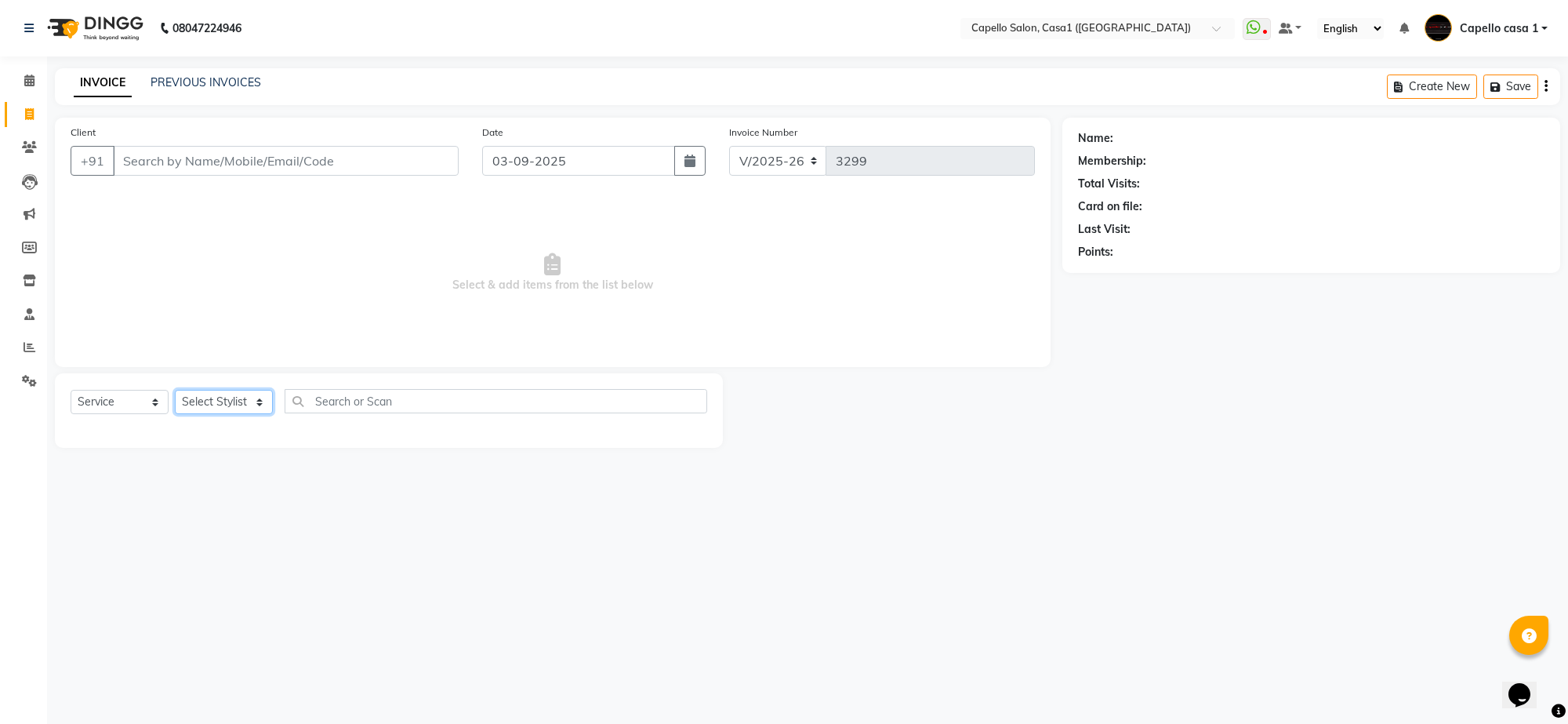
click at [222, 401] on select "Select Stylist" at bounding box center [224, 402] width 98 height 25
click at [222, 401] on select "Select Stylist [PERSON_NAME] ADMIN Akash Chawale Capello casa 1 [PERSON_NAME] […" at bounding box center [225, 402] width 101 height 25
select select "14395"
click at [175, 390] on select "Select Stylist [PERSON_NAME] ADMIN Akash Chawale Capello casa 1 [PERSON_NAME] […" at bounding box center [225, 402] width 101 height 25
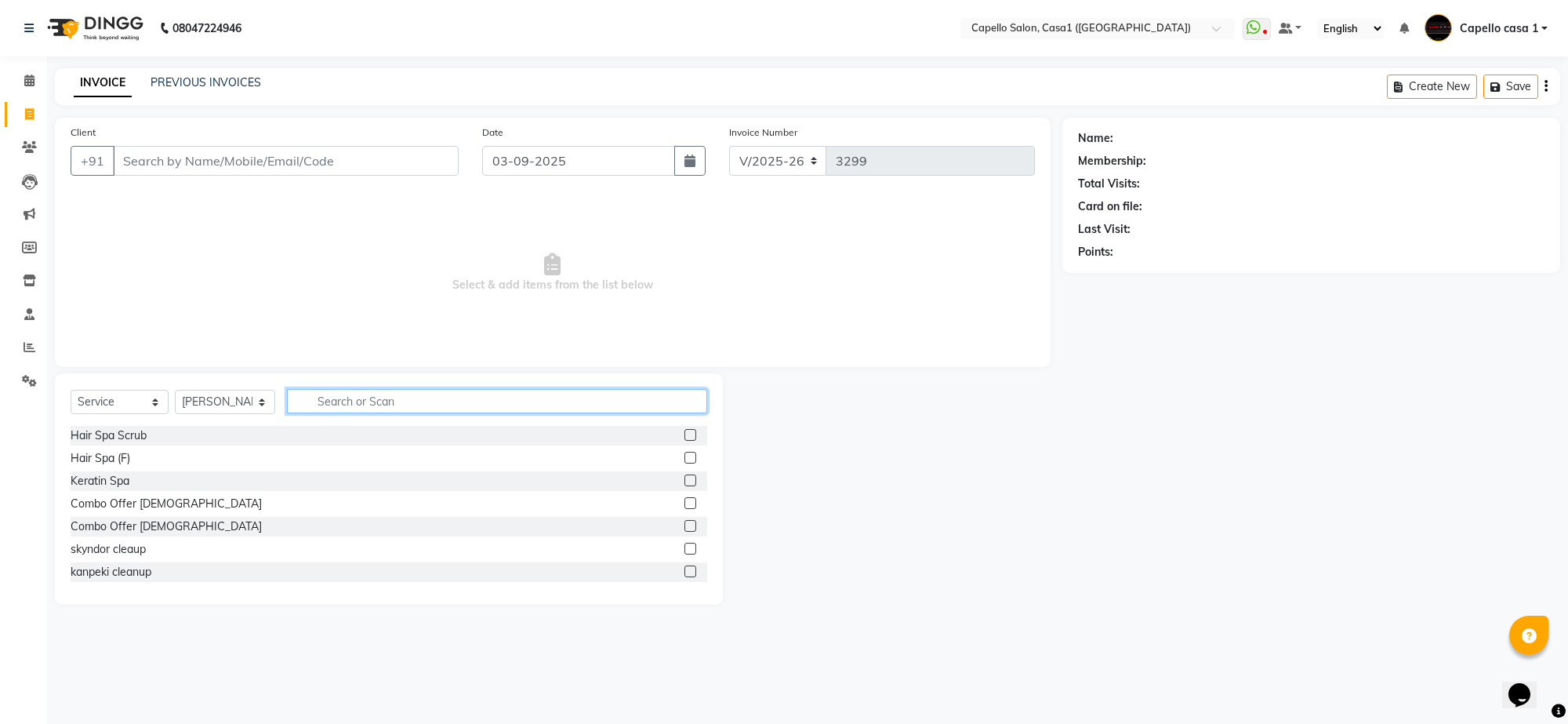
click at [330, 408] on input "text" at bounding box center [497, 401] width 420 height 25
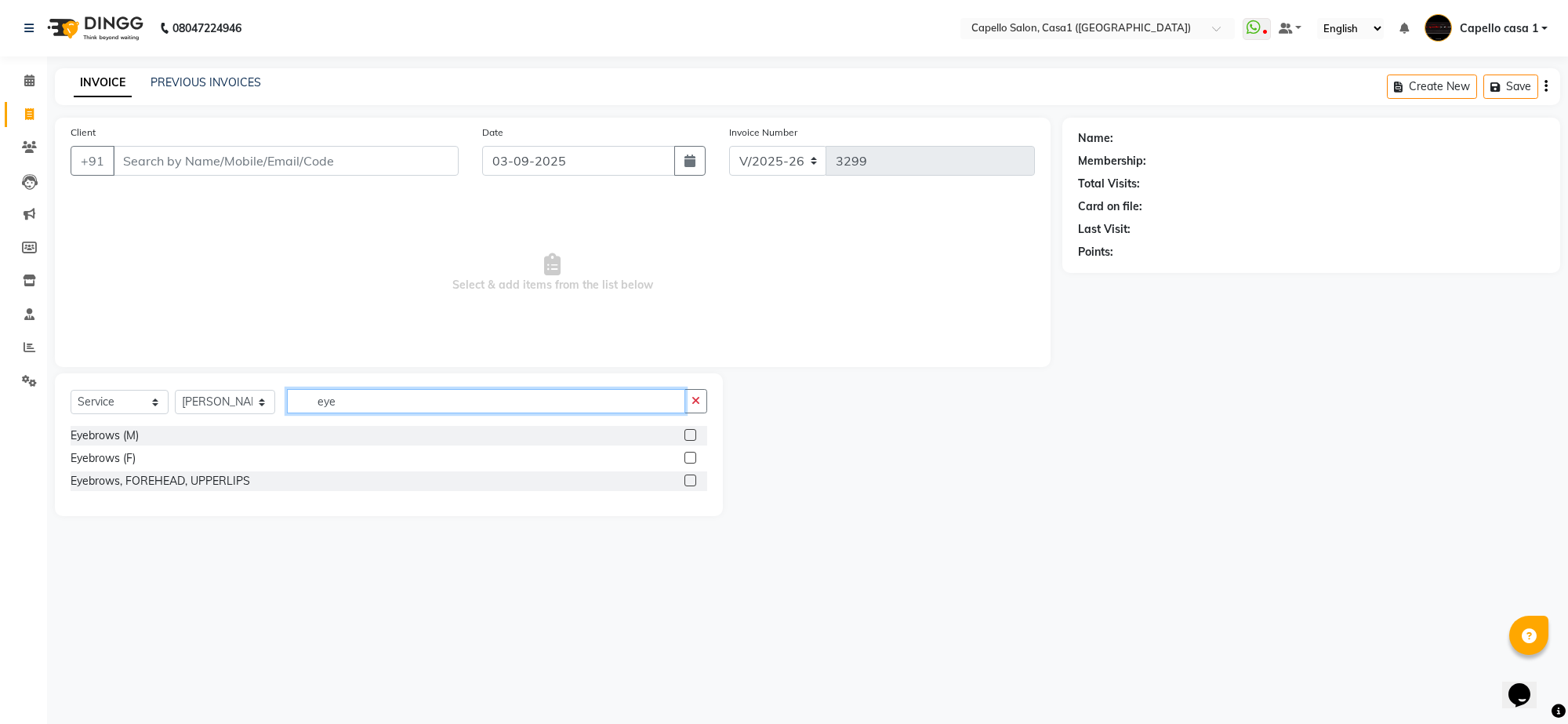
type input "eye"
click at [686, 461] on label at bounding box center [690, 458] width 12 height 12
click at [686, 461] on input "checkbox" at bounding box center [689, 458] width 10 height 10
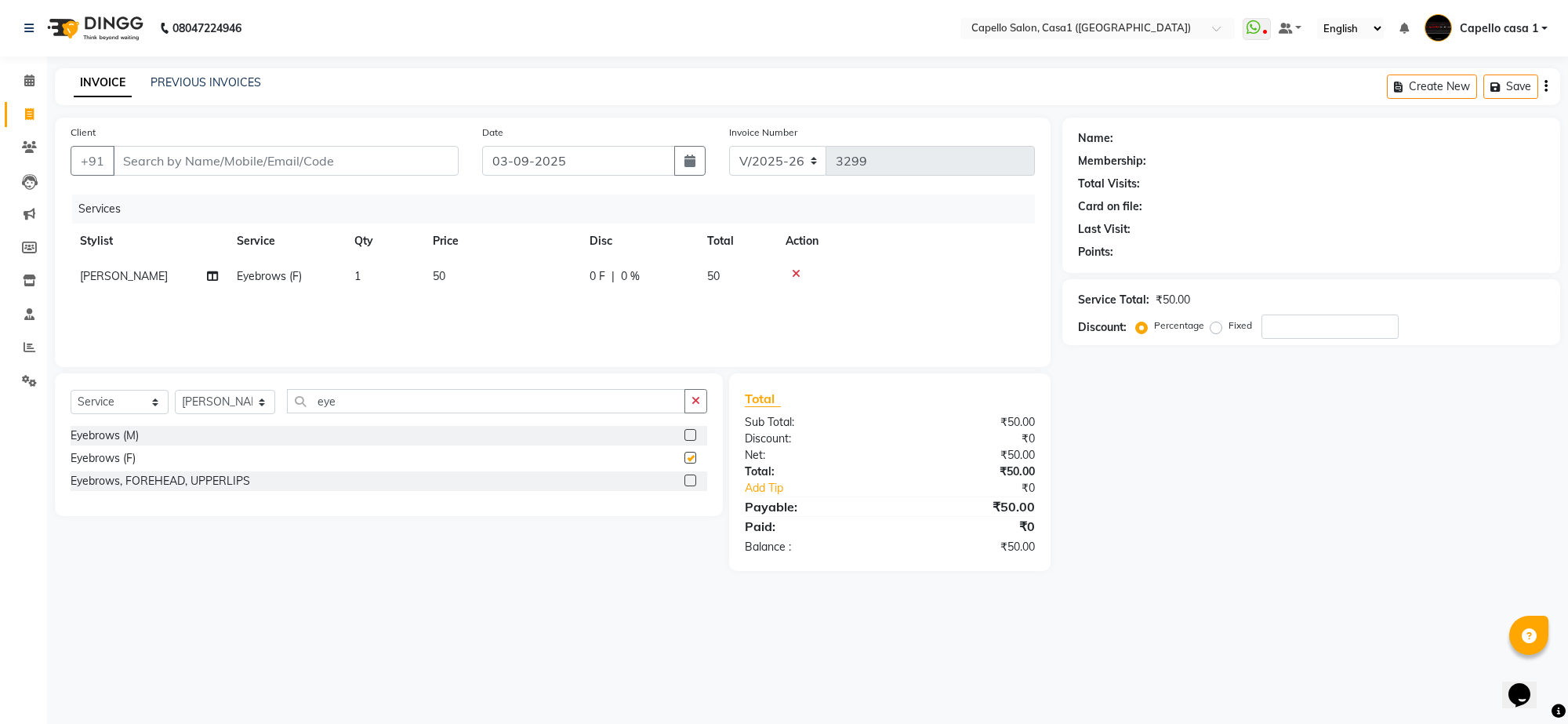
checkbox input "false"
click at [269, 151] on input "Client" at bounding box center [285, 161] width 346 height 30
click at [170, 159] on input "Client" at bounding box center [285, 161] width 346 height 30
type input "c"
type input "0"
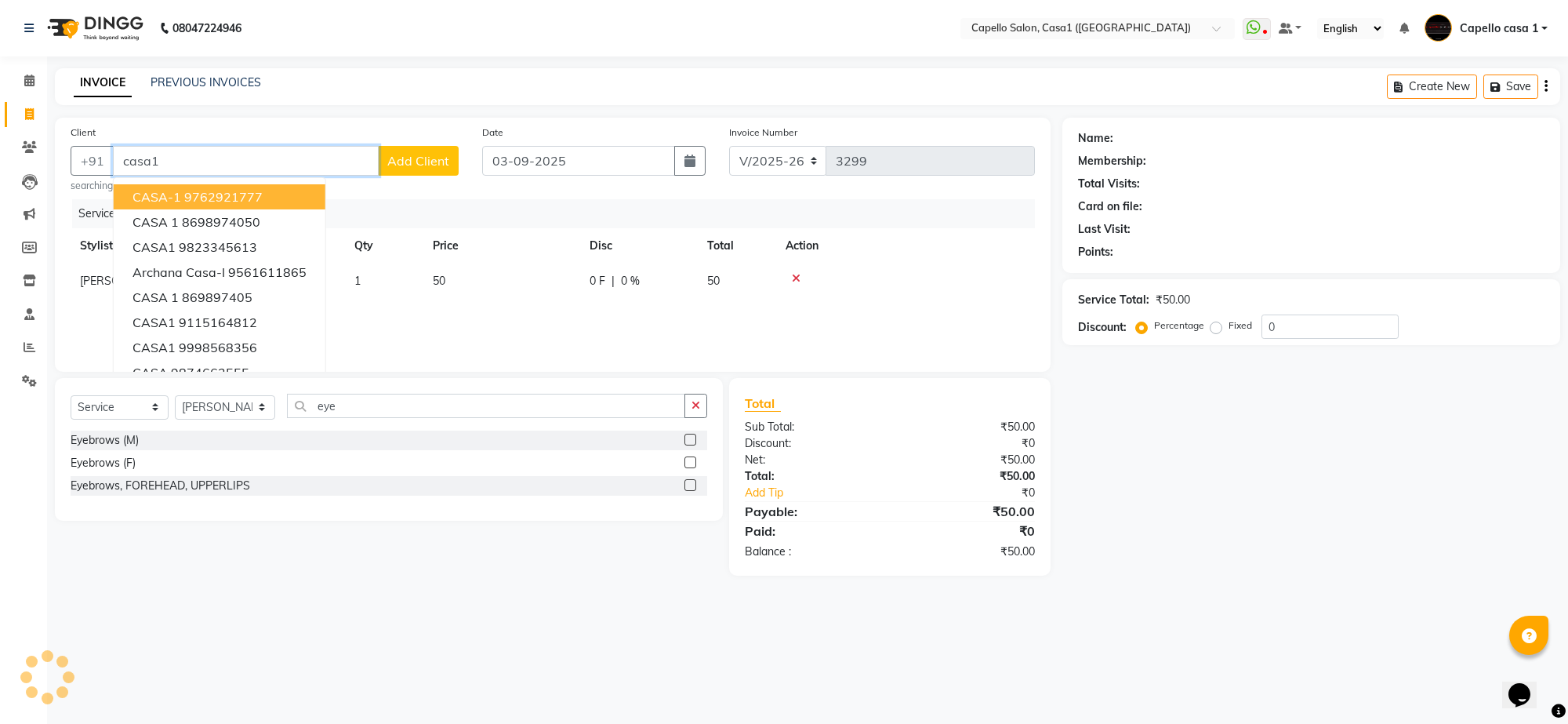
click at [201, 193] on ngb-highlight "9762921777" at bounding box center [223, 197] width 78 height 16
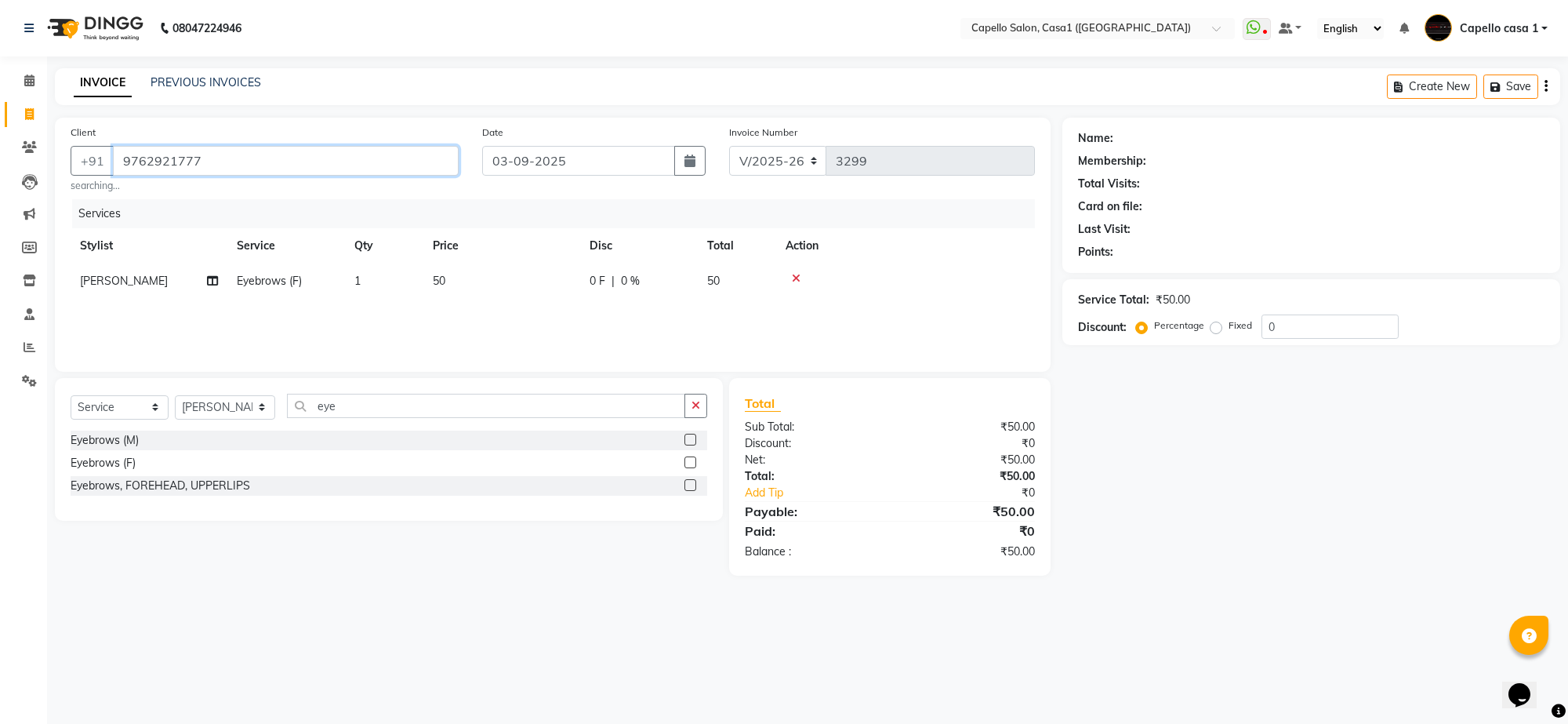
type input "9762921777"
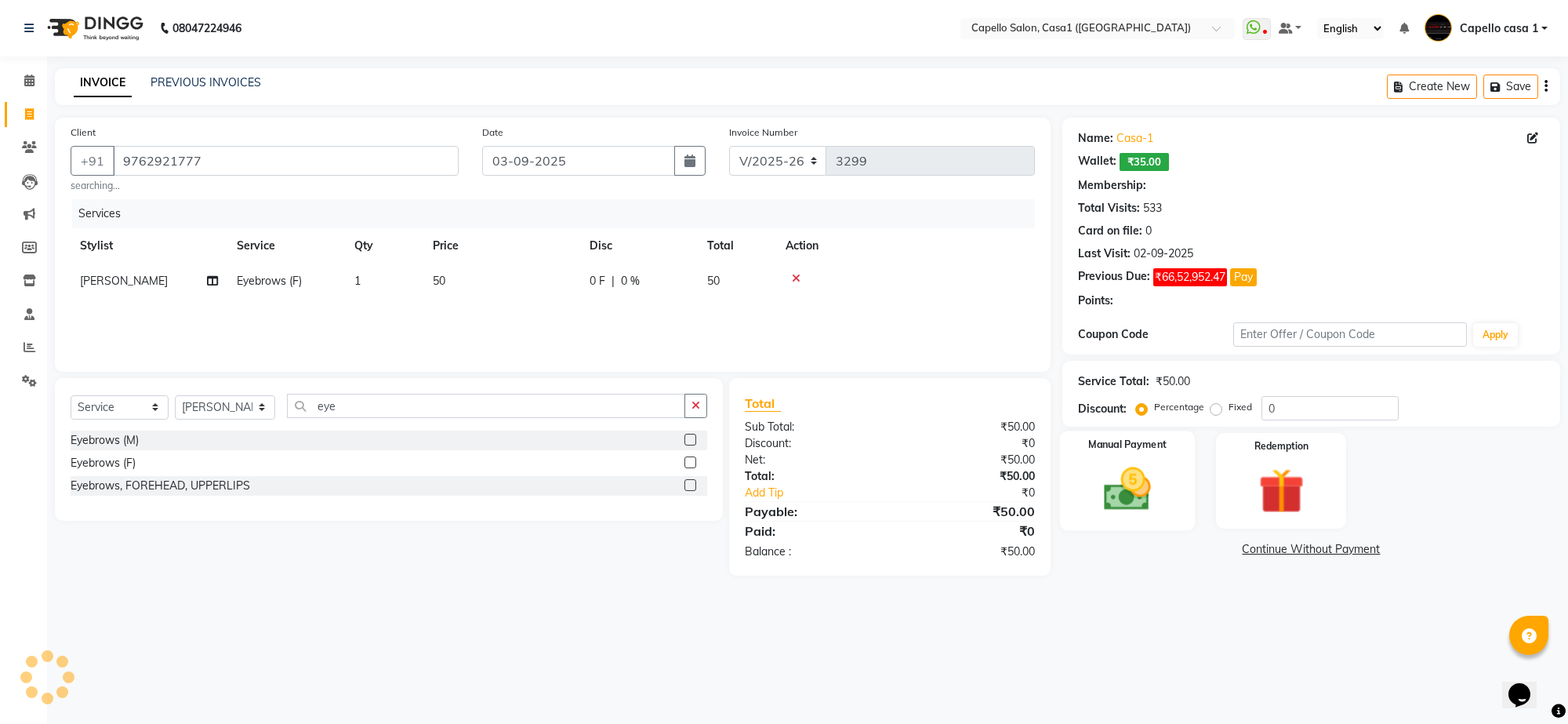
click at [1130, 491] on img at bounding box center [1127, 489] width 77 height 55
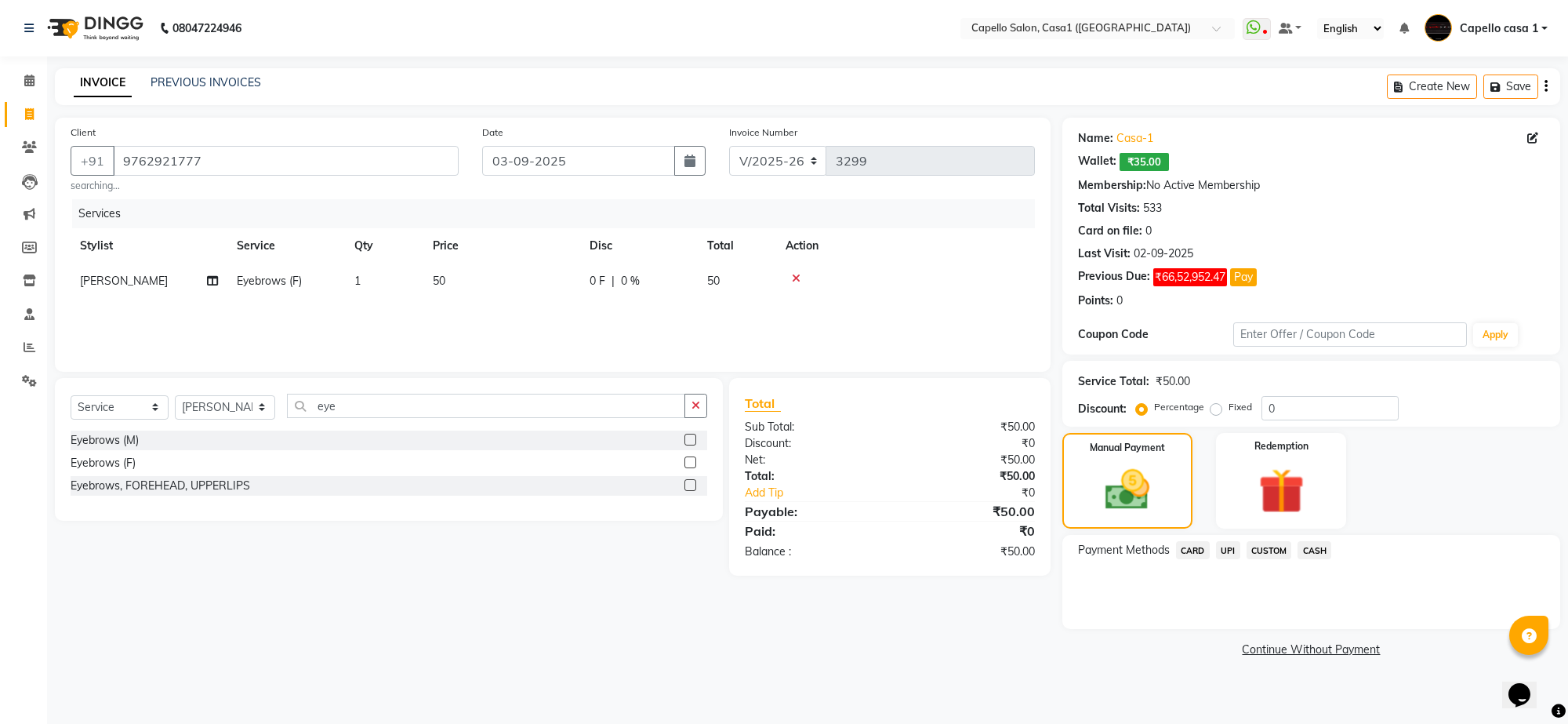
click at [1229, 550] on span "UPI" at bounding box center [1228, 550] width 25 height 18
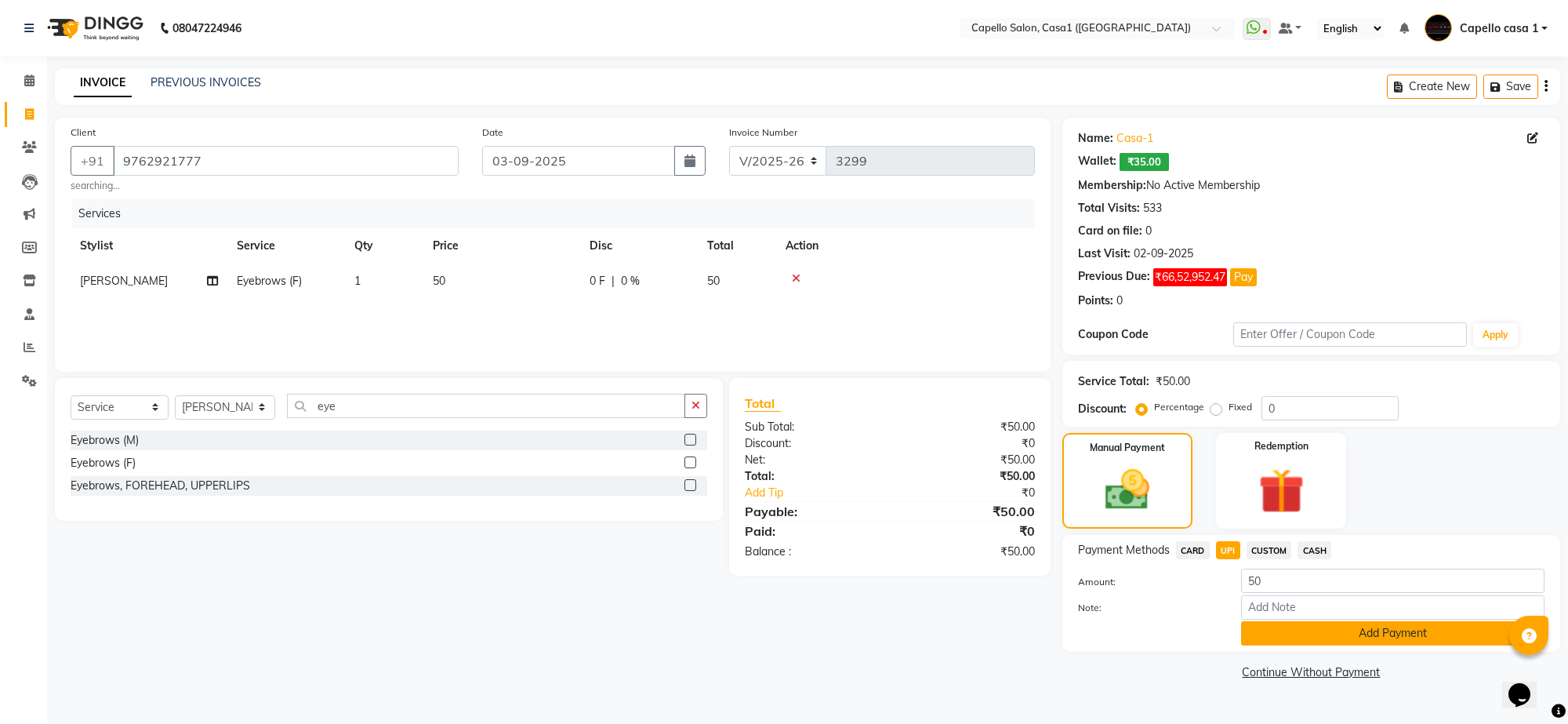
click at [1440, 632] on button "Add Payment" at bounding box center [1393, 633] width 304 height 25
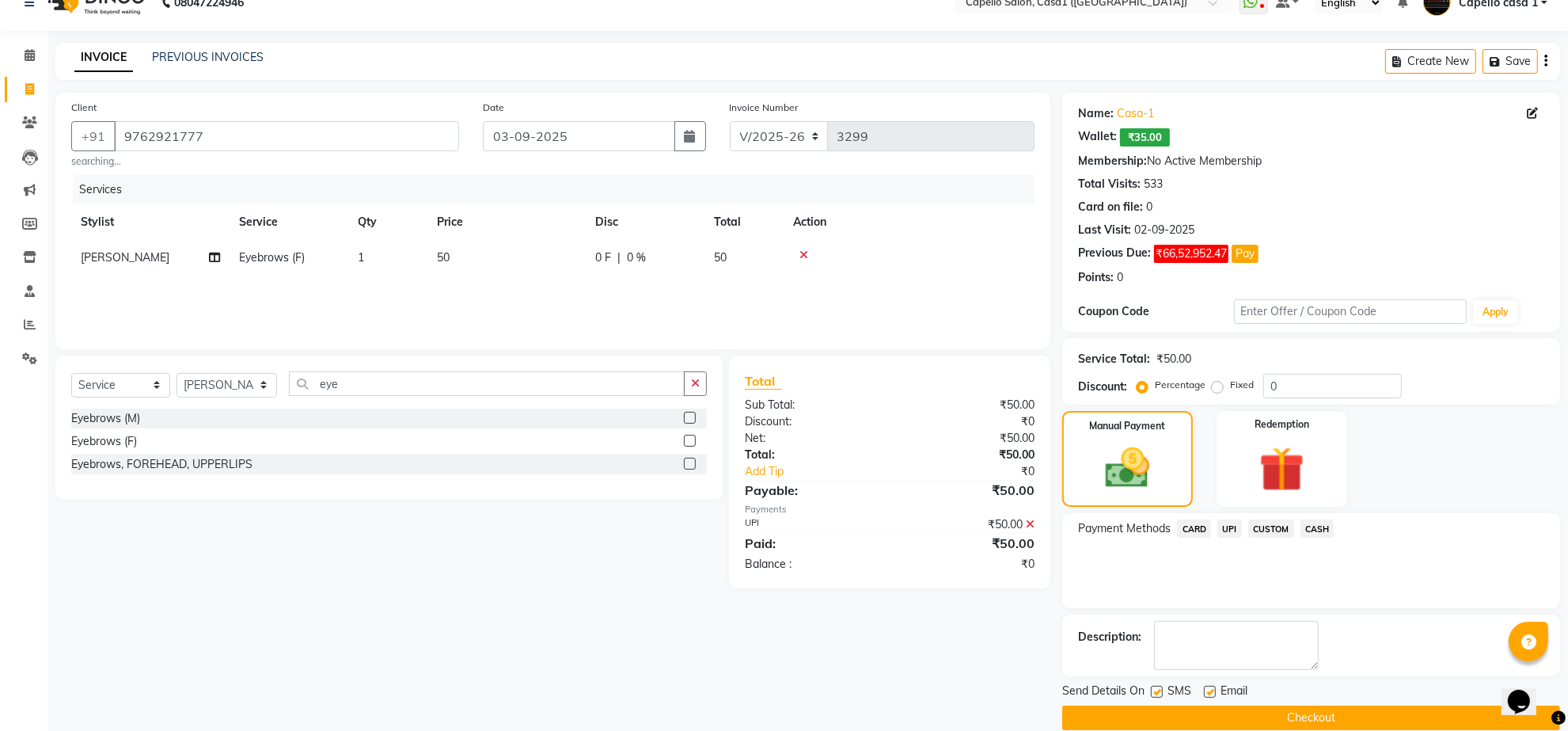
scroll to position [50, 0]
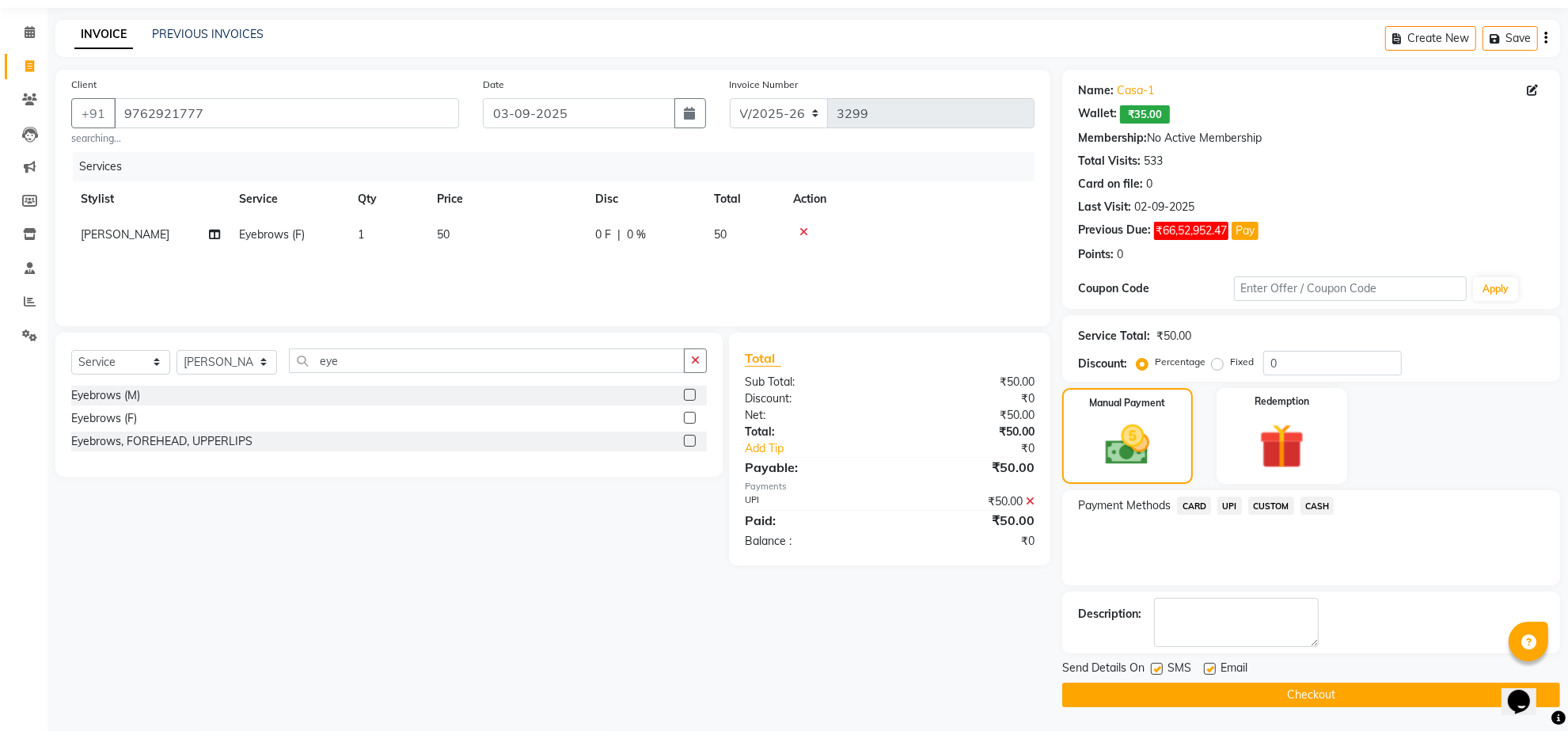
click at [1289, 690] on button "Checkout" at bounding box center [1311, 695] width 498 height 25
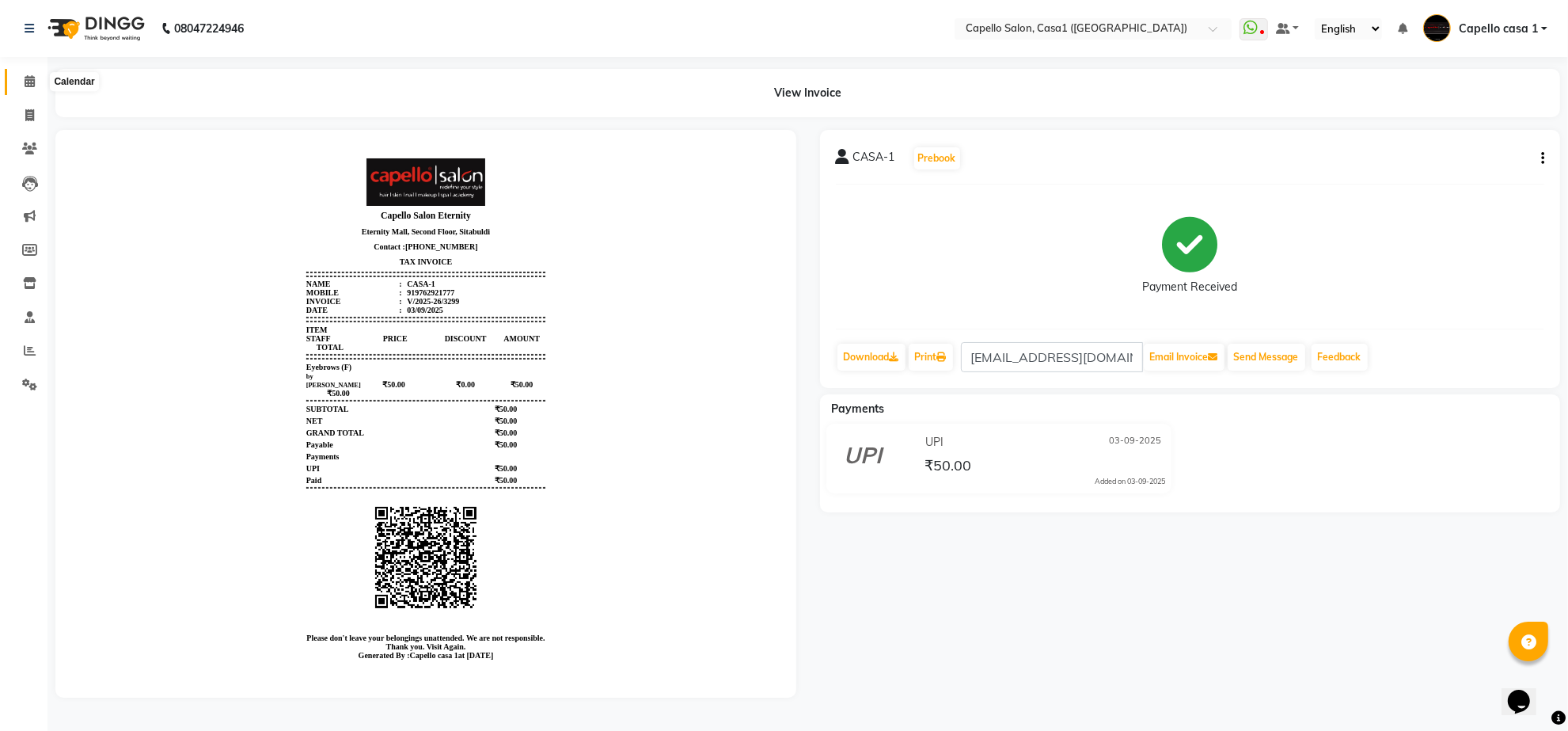
click at [25, 86] on icon at bounding box center [30, 81] width 10 height 12
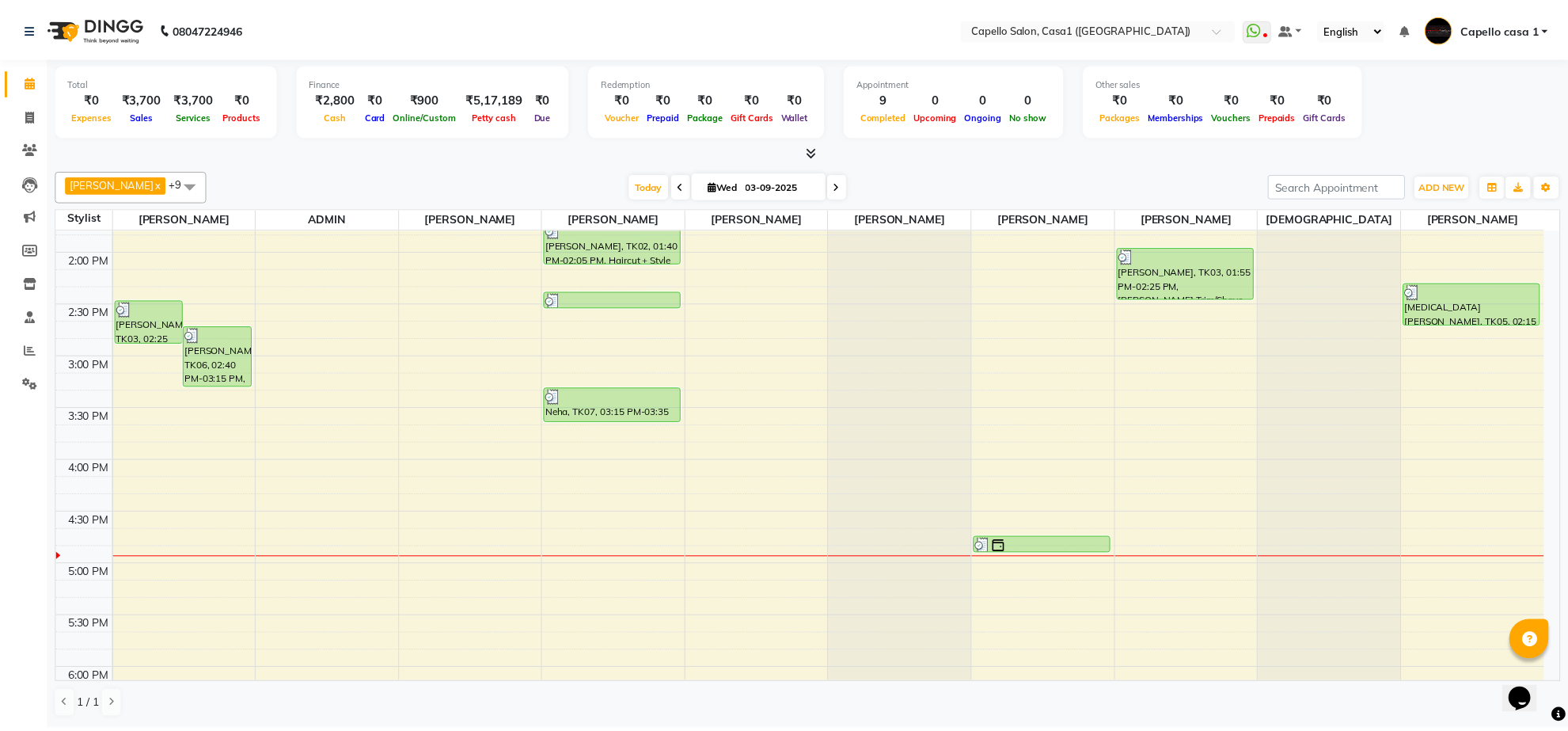
scroll to position [594, 0]
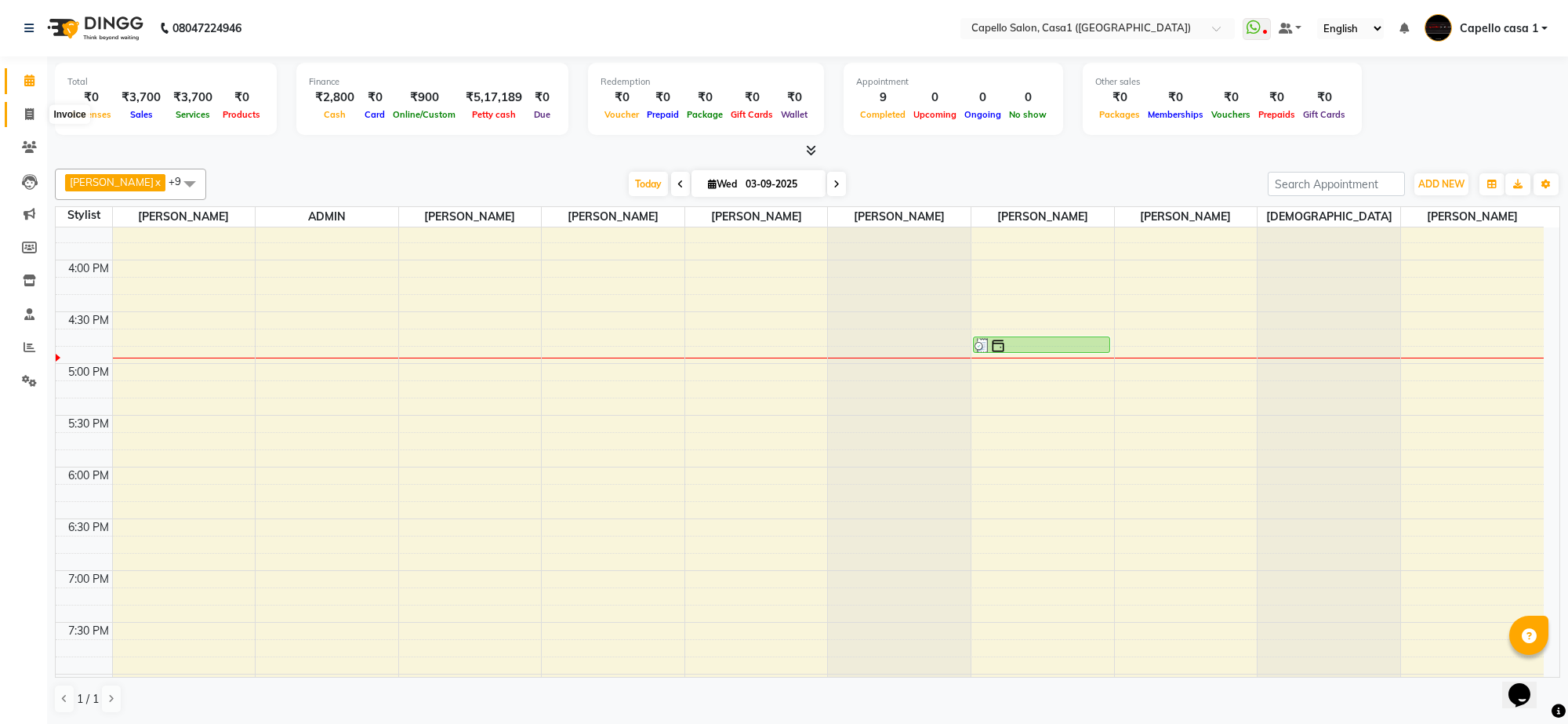
click at [30, 113] on icon at bounding box center [29, 113] width 9 height 12
select select "service"
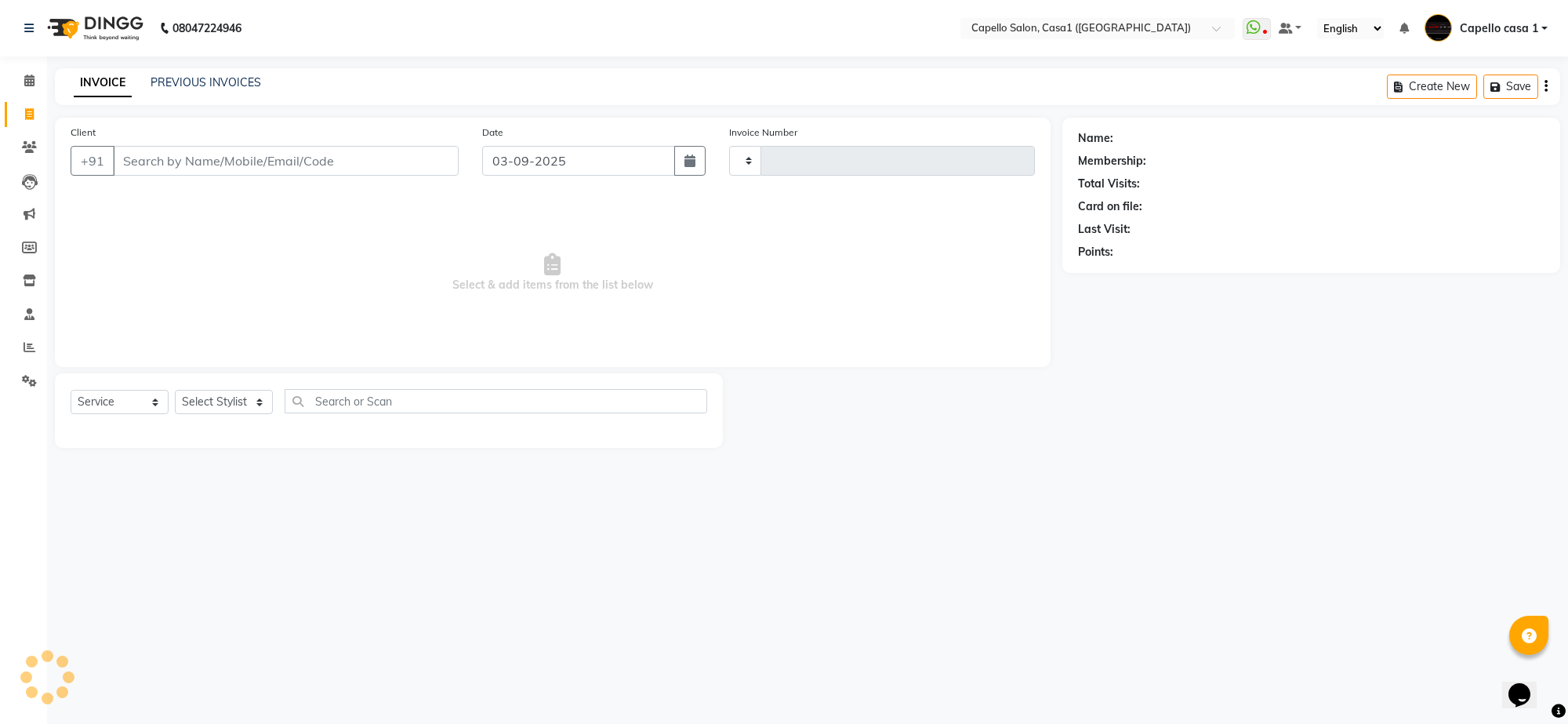
type input "3300"
select select "846"
click at [194, 161] on input "Client" at bounding box center [285, 161] width 346 height 30
type input "7038298623"
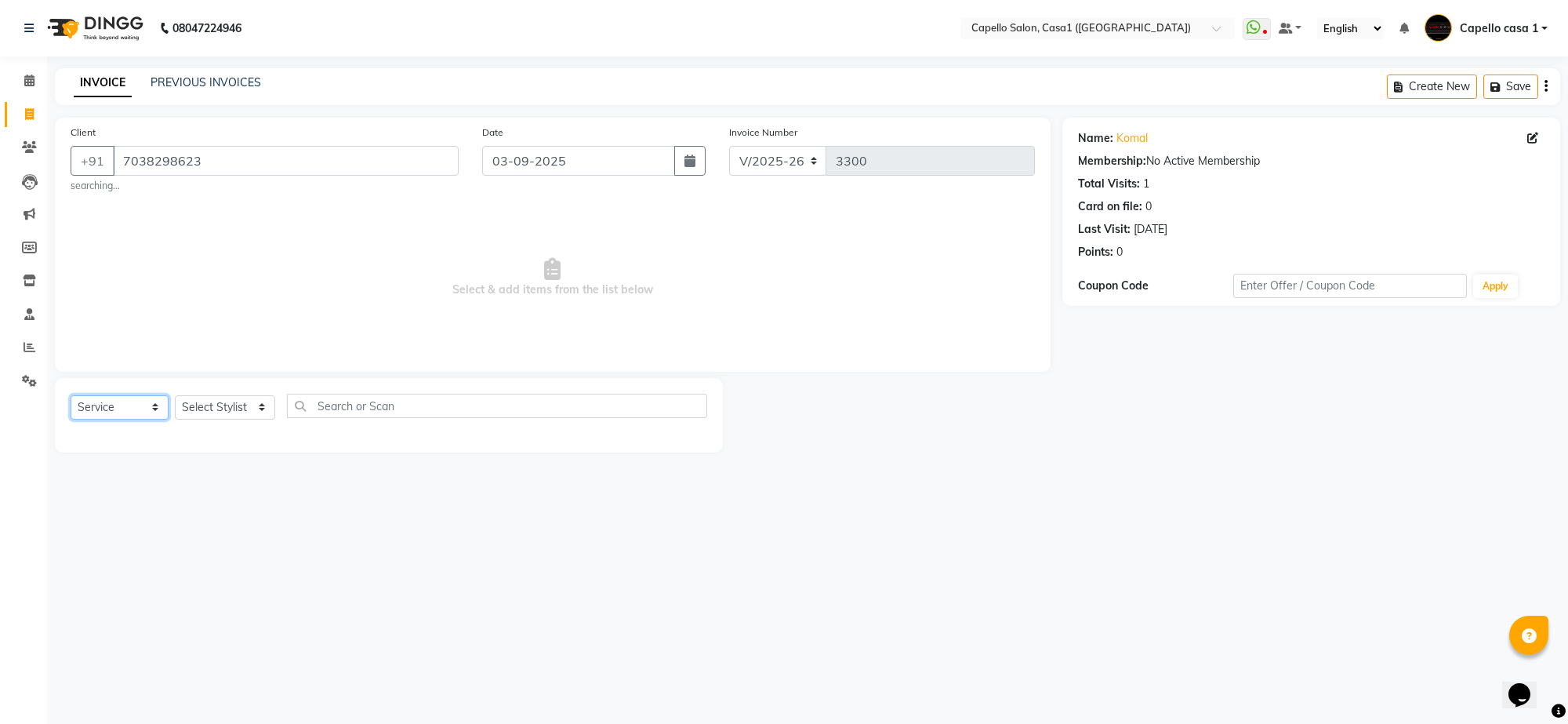
drag, startPoint x: 132, startPoint y: 409, endPoint x: 130, endPoint y: 417, distance: 8.2
click at [132, 409] on select "Select Service Product Membership Package Voucher Prepaid Gift Card" at bounding box center [120, 407] width 98 height 25
click at [71, 395] on select "Select Service Product Membership Package Voucher Prepaid Gift Card" at bounding box center [120, 407] width 98 height 25
click at [204, 398] on select "Select Stylist [PERSON_NAME] ADMIN Akash Chawale Capello casa 1 [PERSON_NAME] […" at bounding box center [225, 407] width 101 height 25
select select "59000"
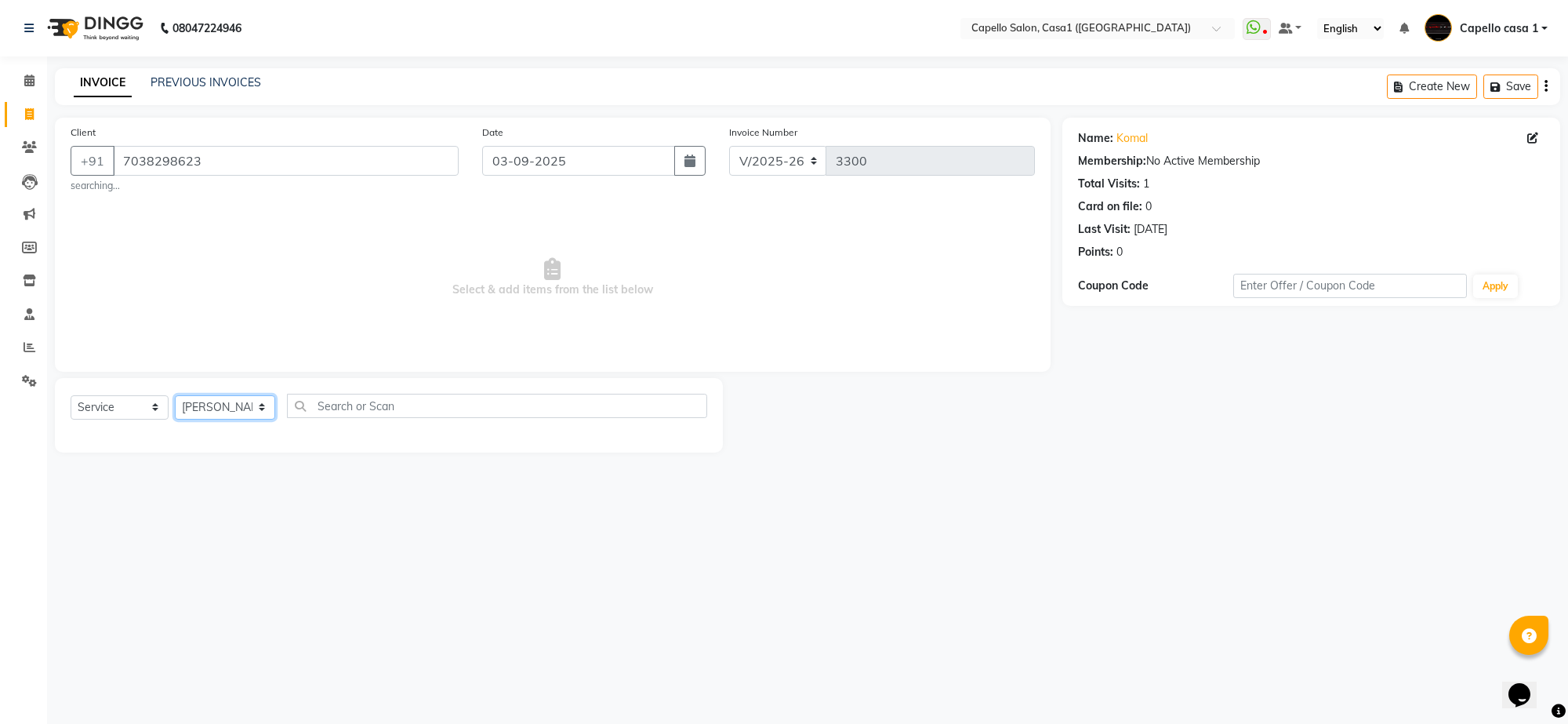
click at [175, 395] on select "Select Stylist [PERSON_NAME] ADMIN Akash Chawale Capello casa 1 [PERSON_NAME] […" at bounding box center [225, 407] width 101 height 25
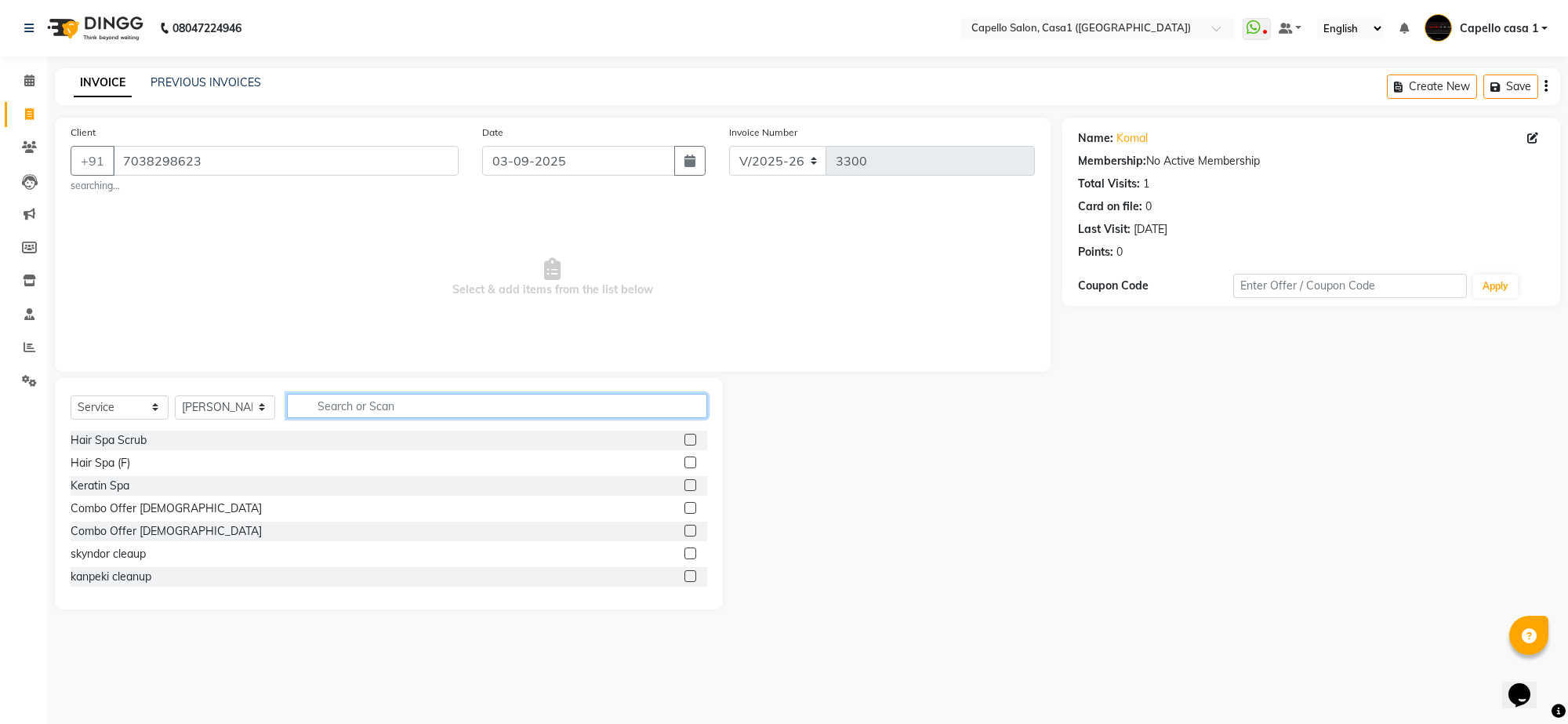
click at [386, 404] on input "text" at bounding box center [497, 406] width 420 height 25
type input "cut"
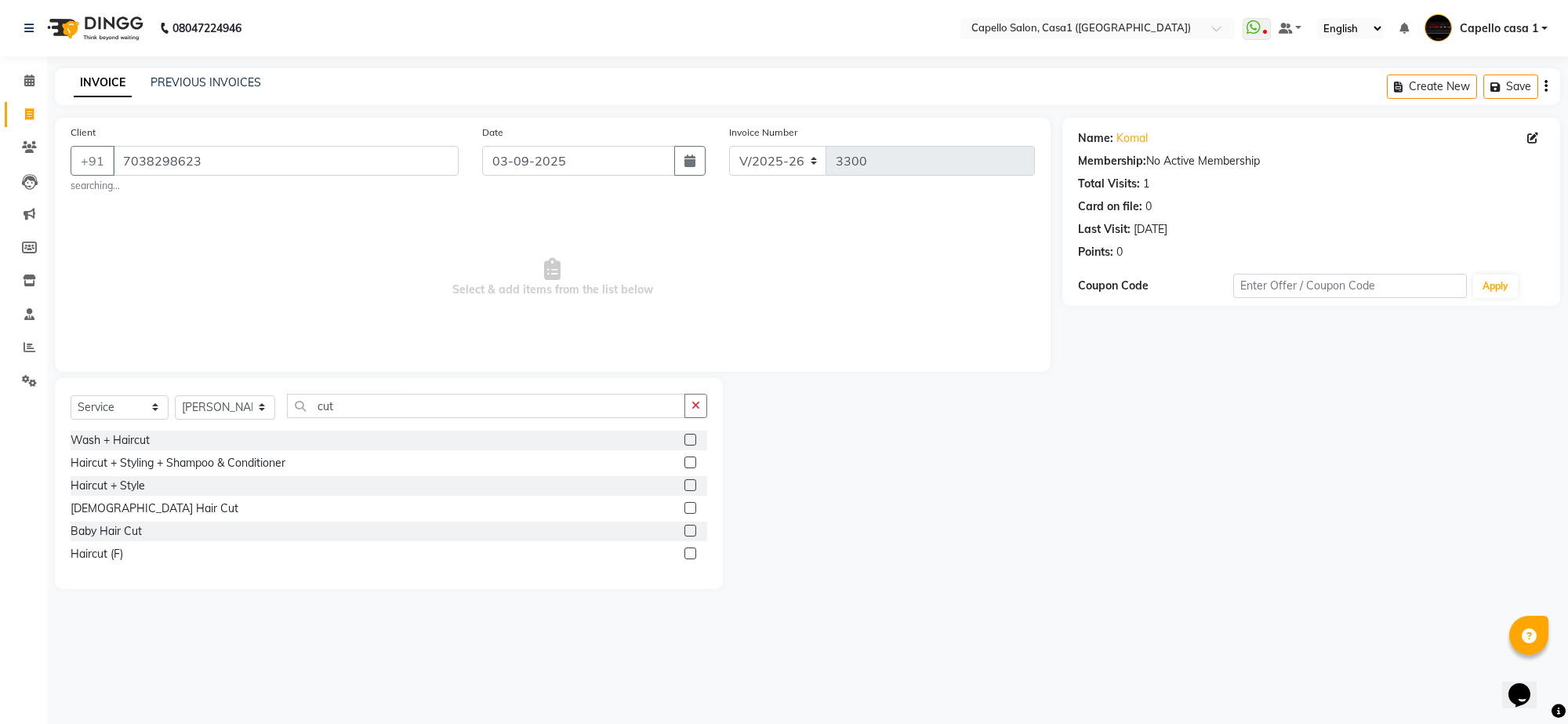
click at [694, 462] on label at bounding box center [690, 462] width 12 height 12
click at [694, 462] on input "checkbox" at bounding box center [689, 463] width 10 height 10
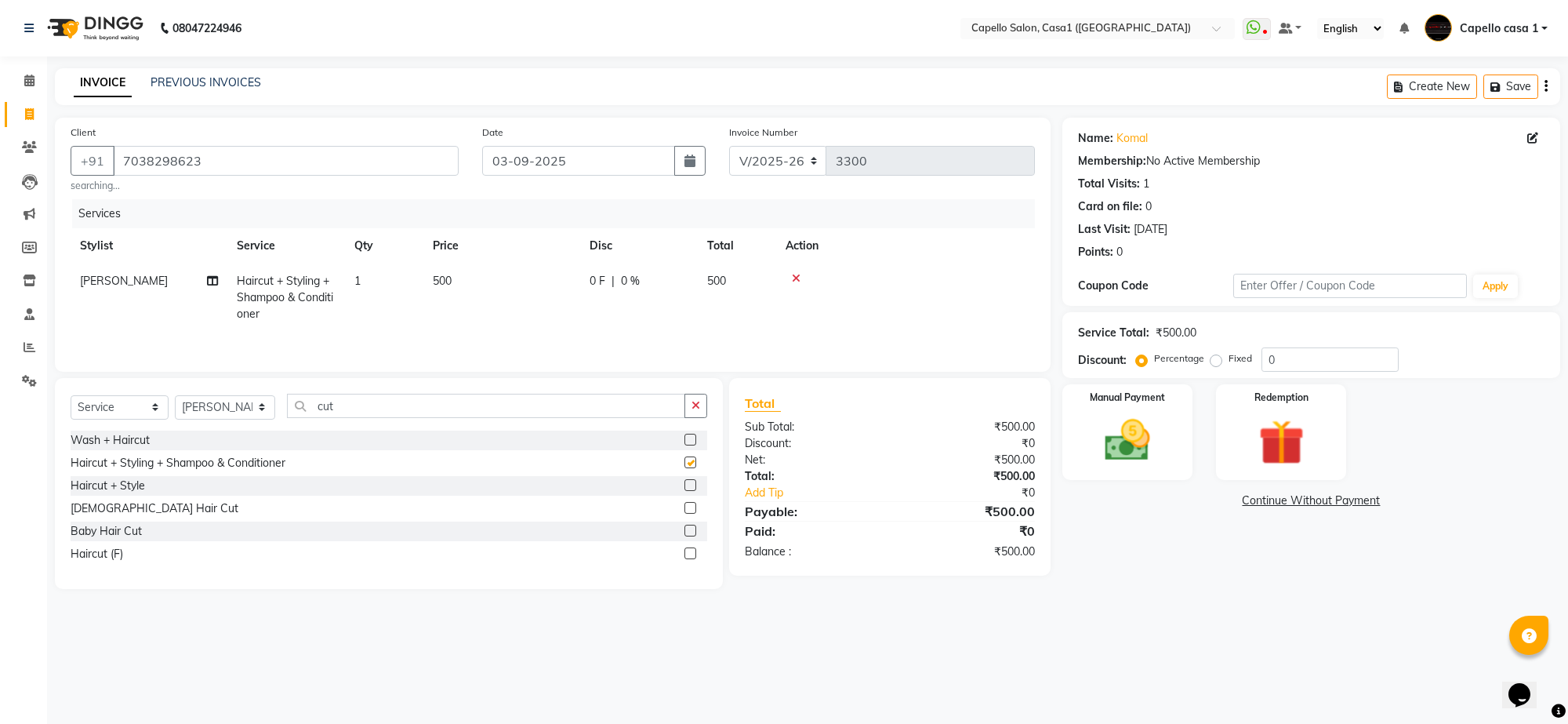
checkbox input "false"
click at [1146, 457] on img at bounding box center [1127, 440] width 77 height 55
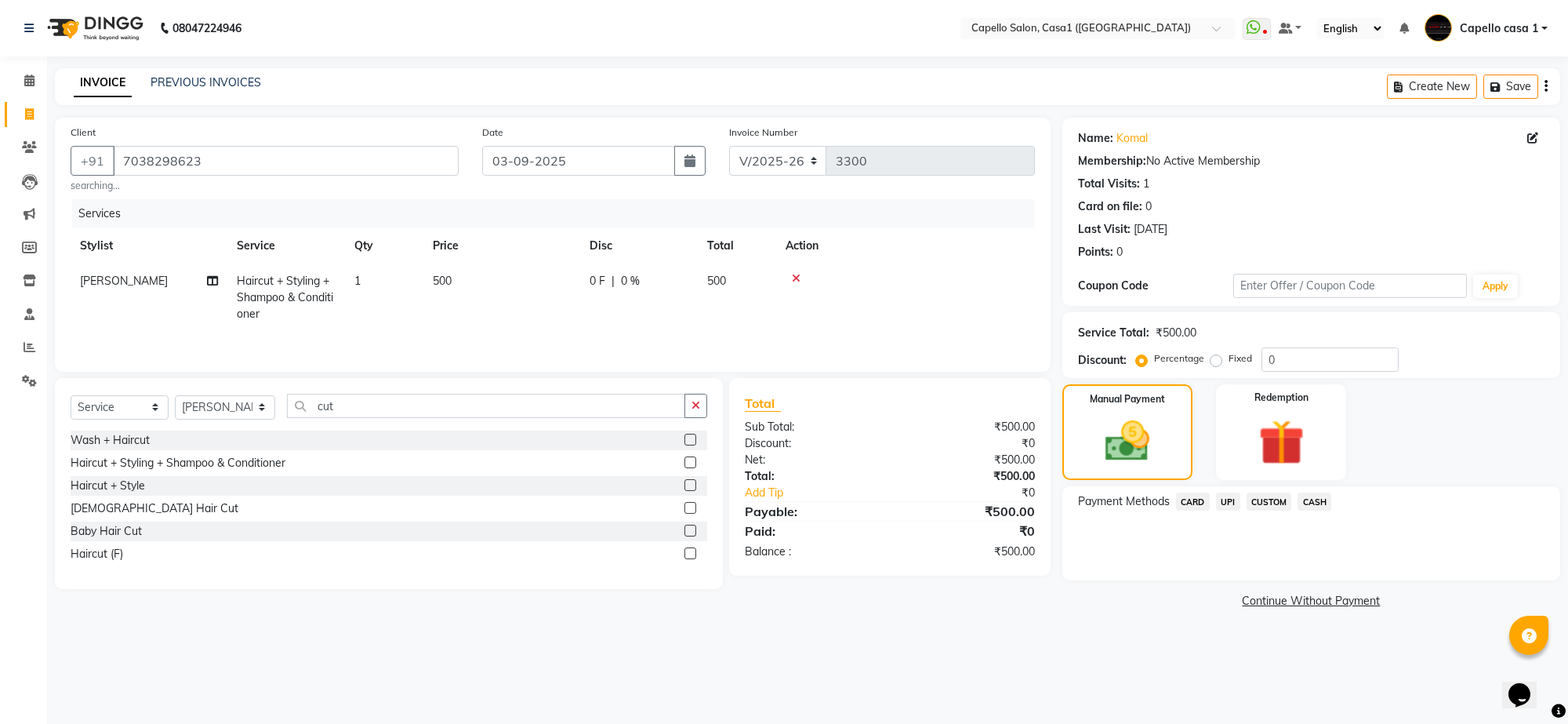
click at [1314, 503] on span "CASH" at bounding box center [1314, 501] width 34 height 18
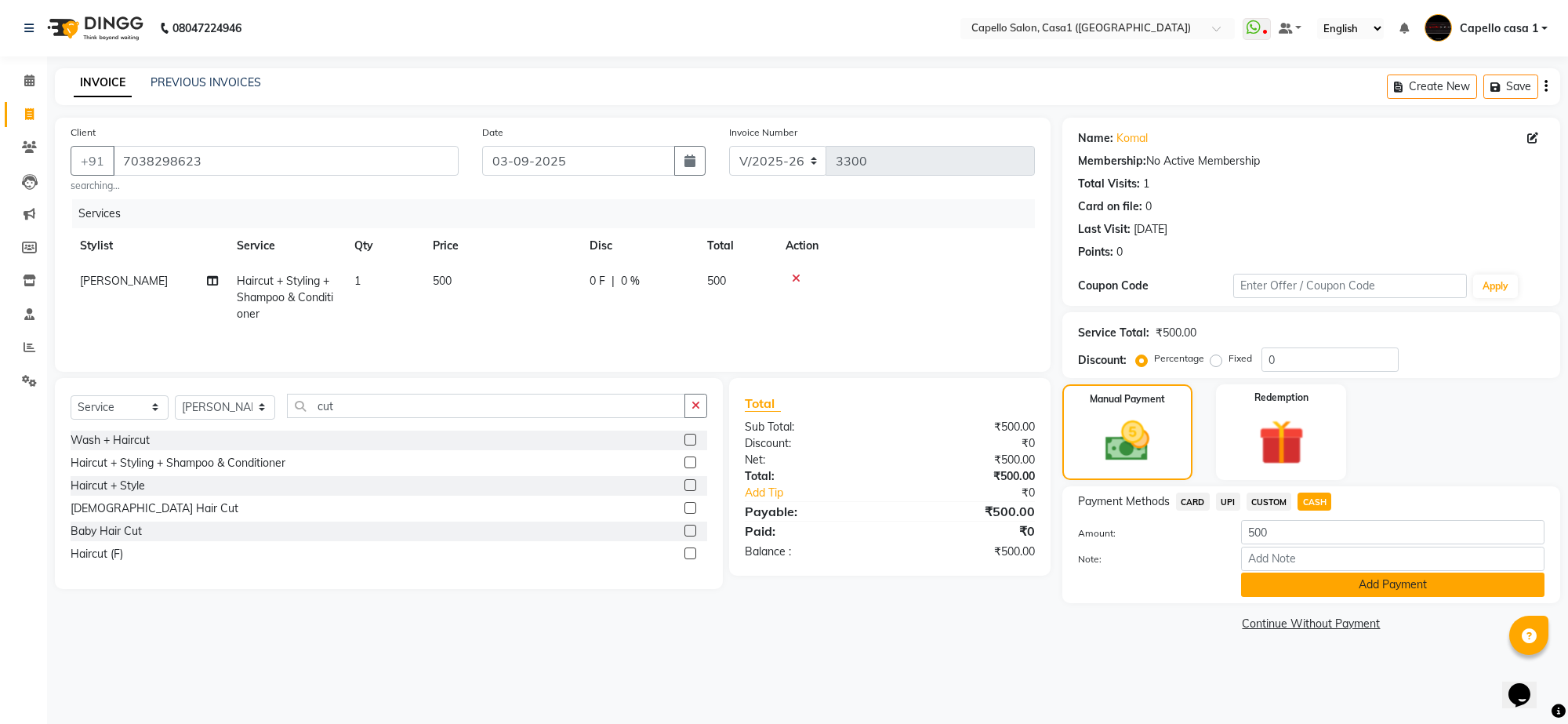
click at [1334, 585] on button "Add Payment" at bounding box center [1393, 584] width 304 height 25
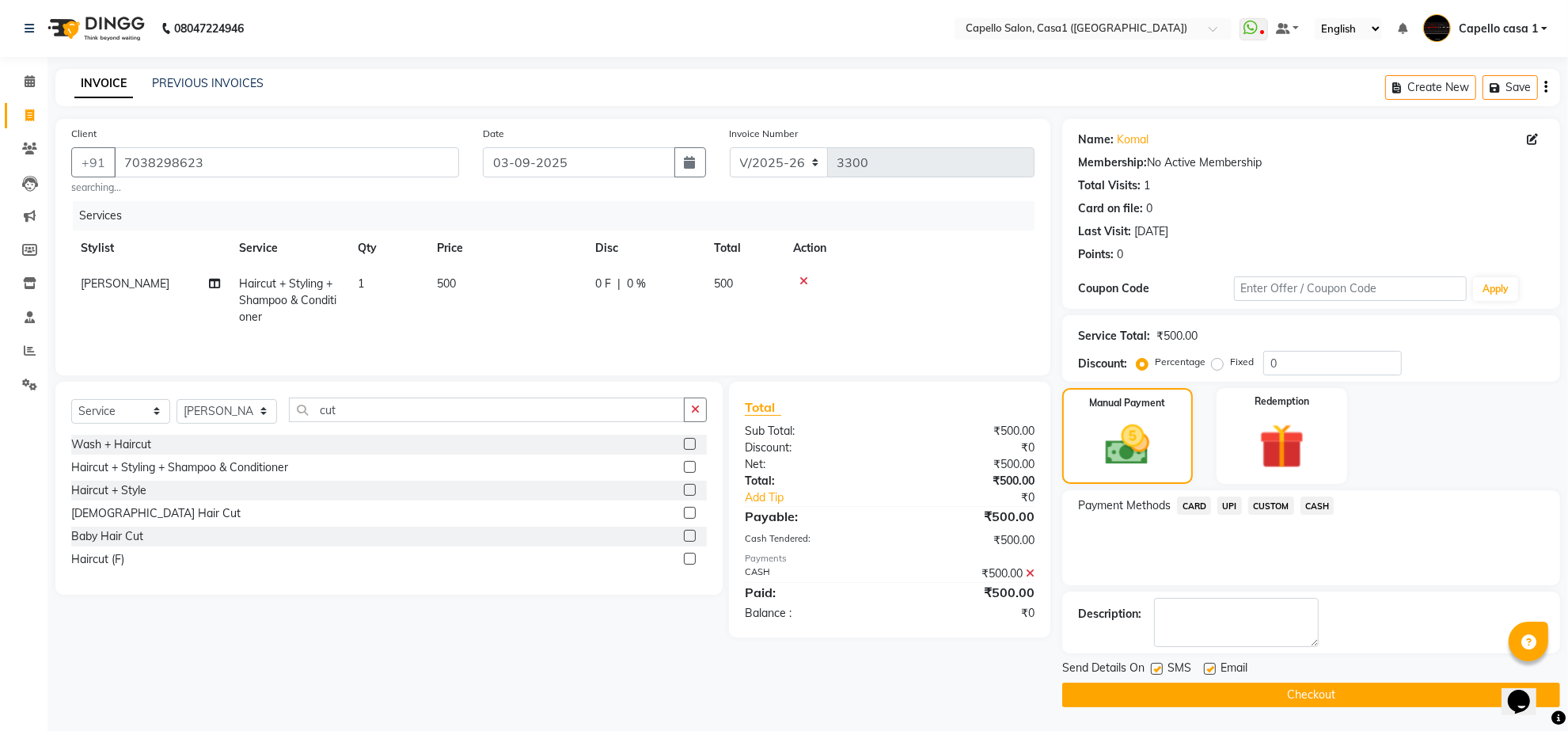
scroll to position [1, 0]
click at [1277, 693] on button "Checkout" at bounding box center [1311, 695] width 498 height 25
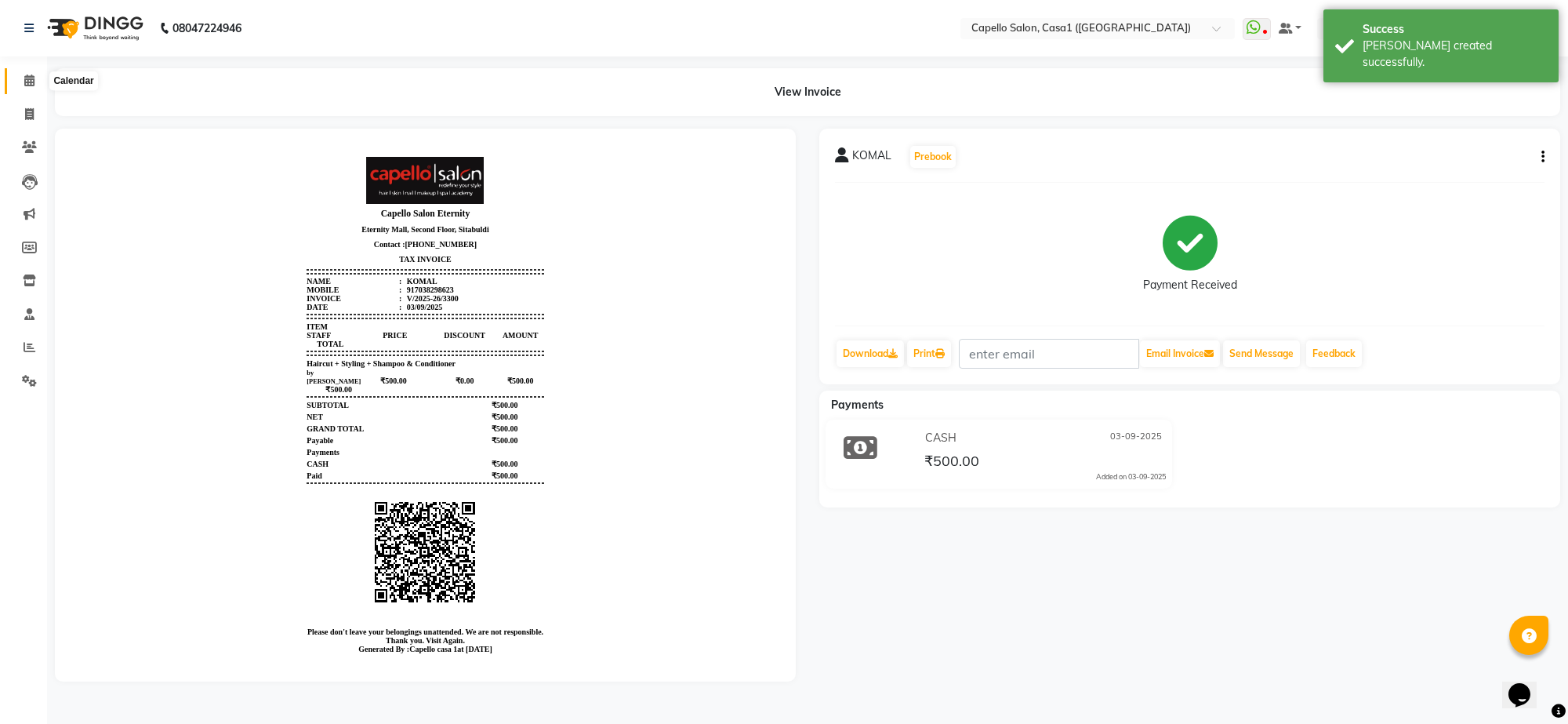
click at [25, 81] on icon at bounding box center [29, 80] width 10 height 12
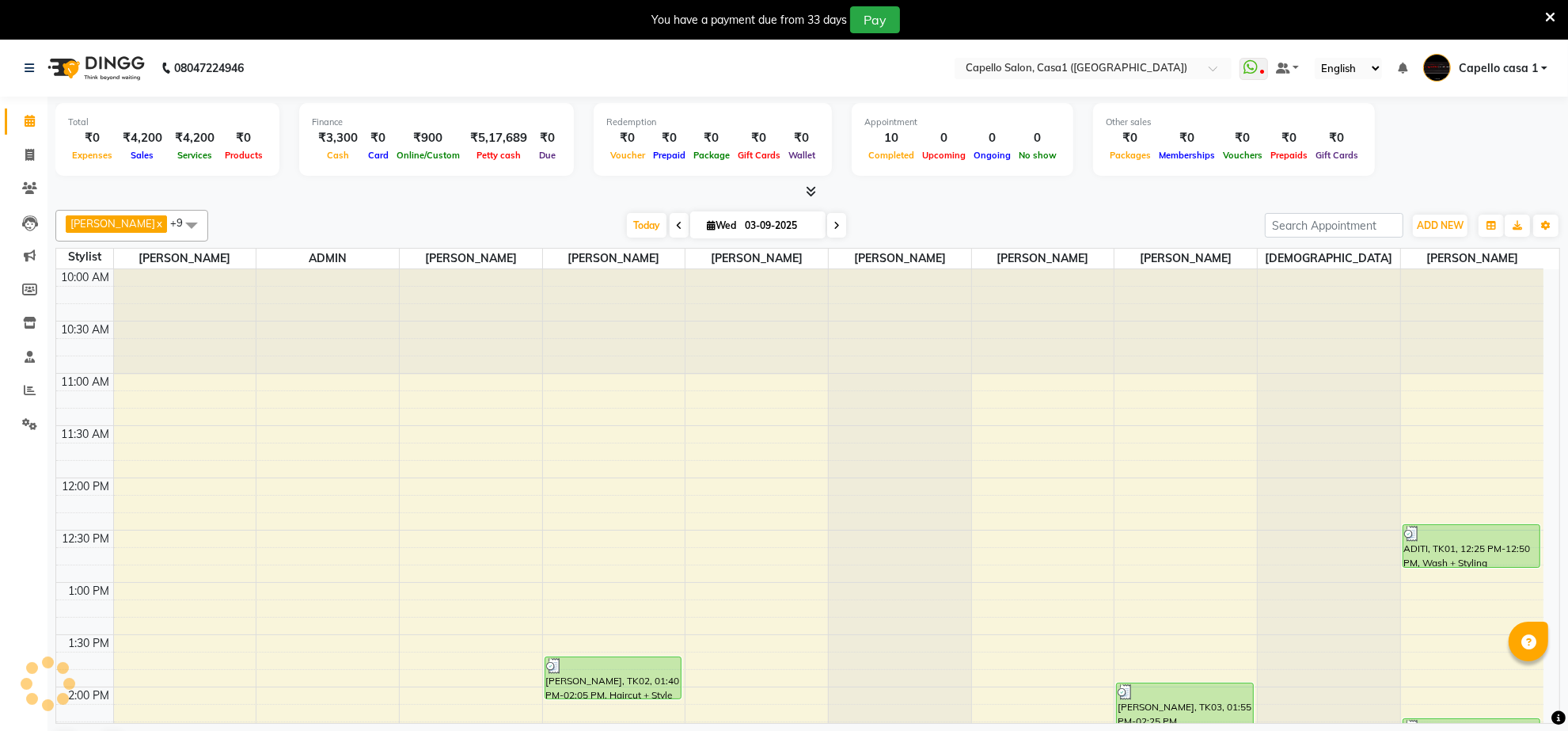
click at [1552, 16] on icon at bounding box center [1550, 18] width 10 height 14
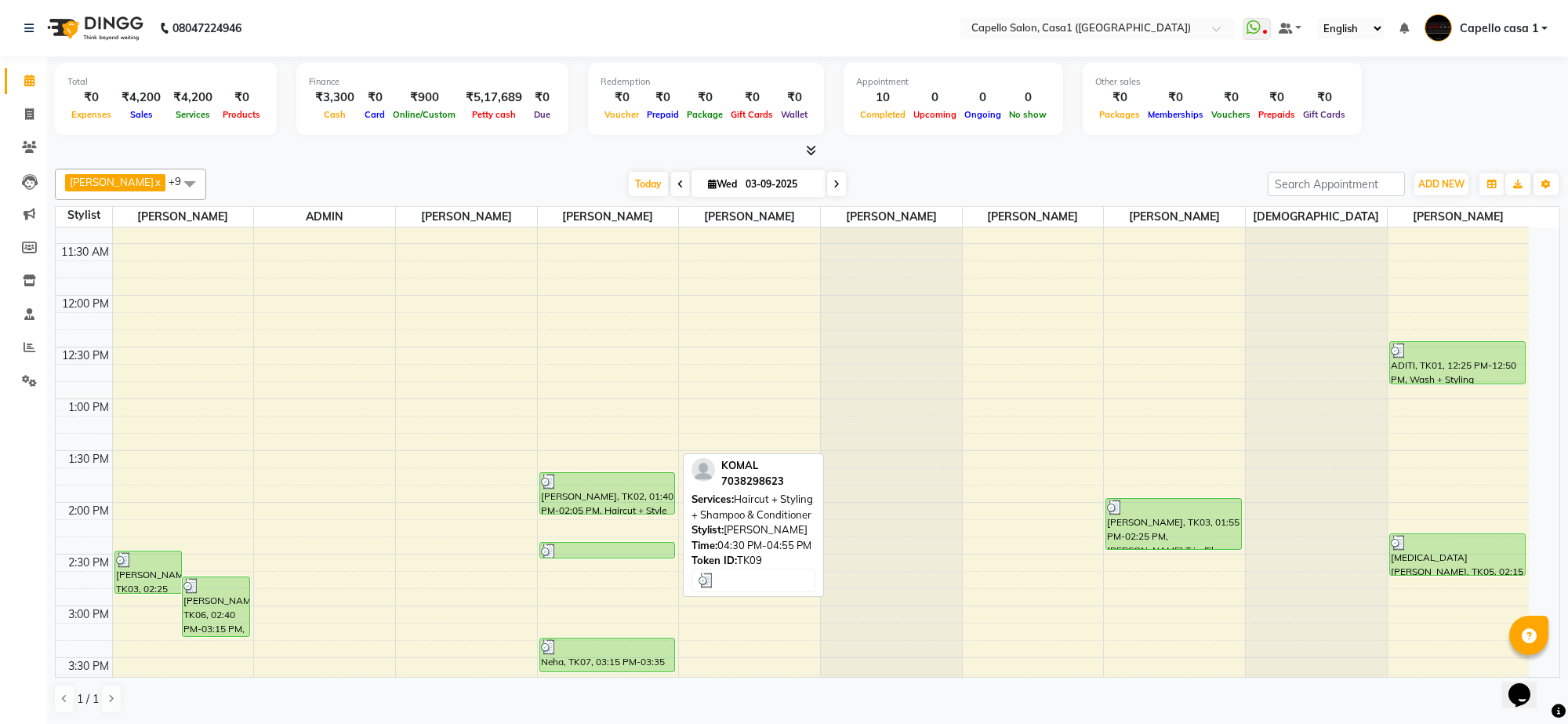
scroll to position [98, 0]
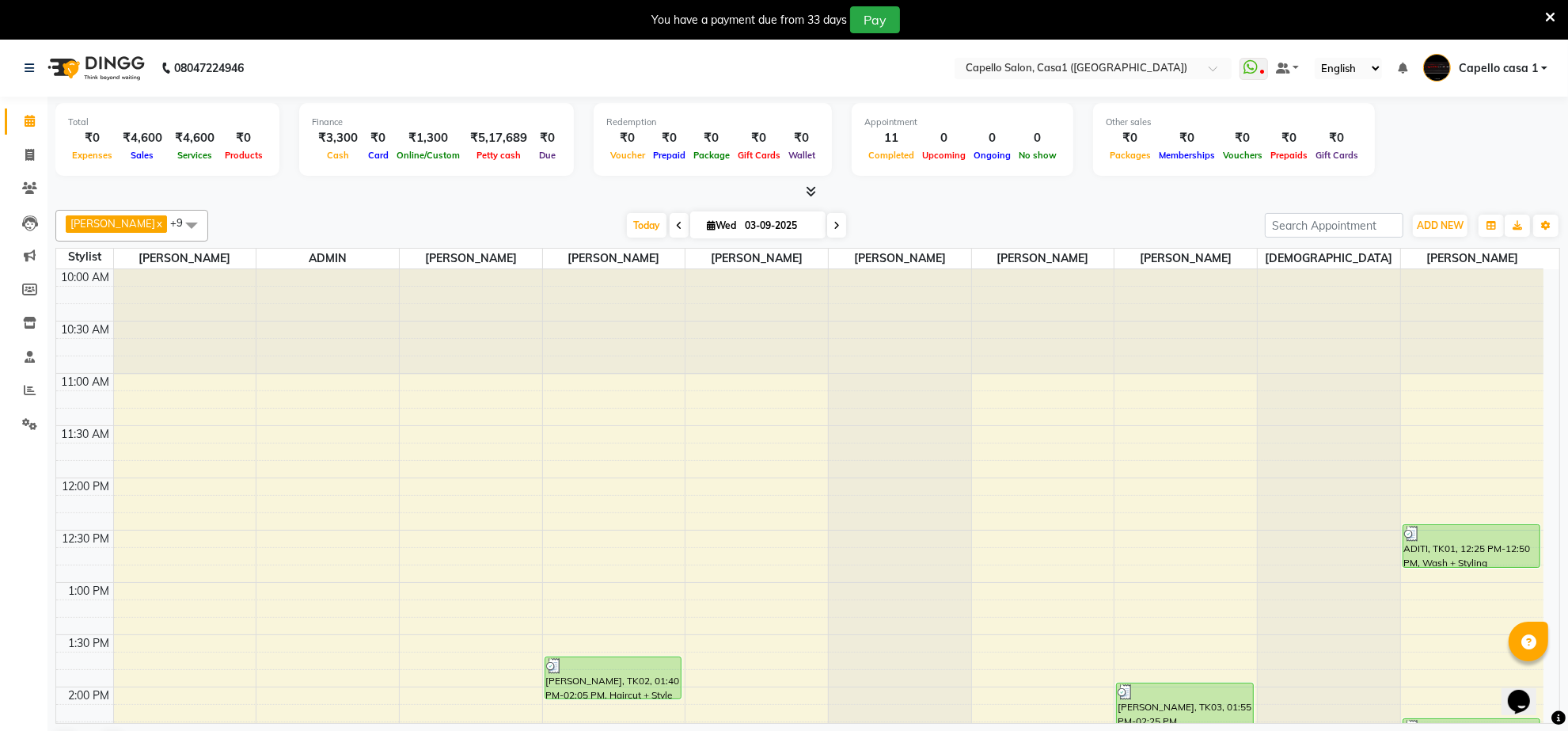
click at [1548, 14] on icon at bounding box center [1550, 18] width 10 height 14
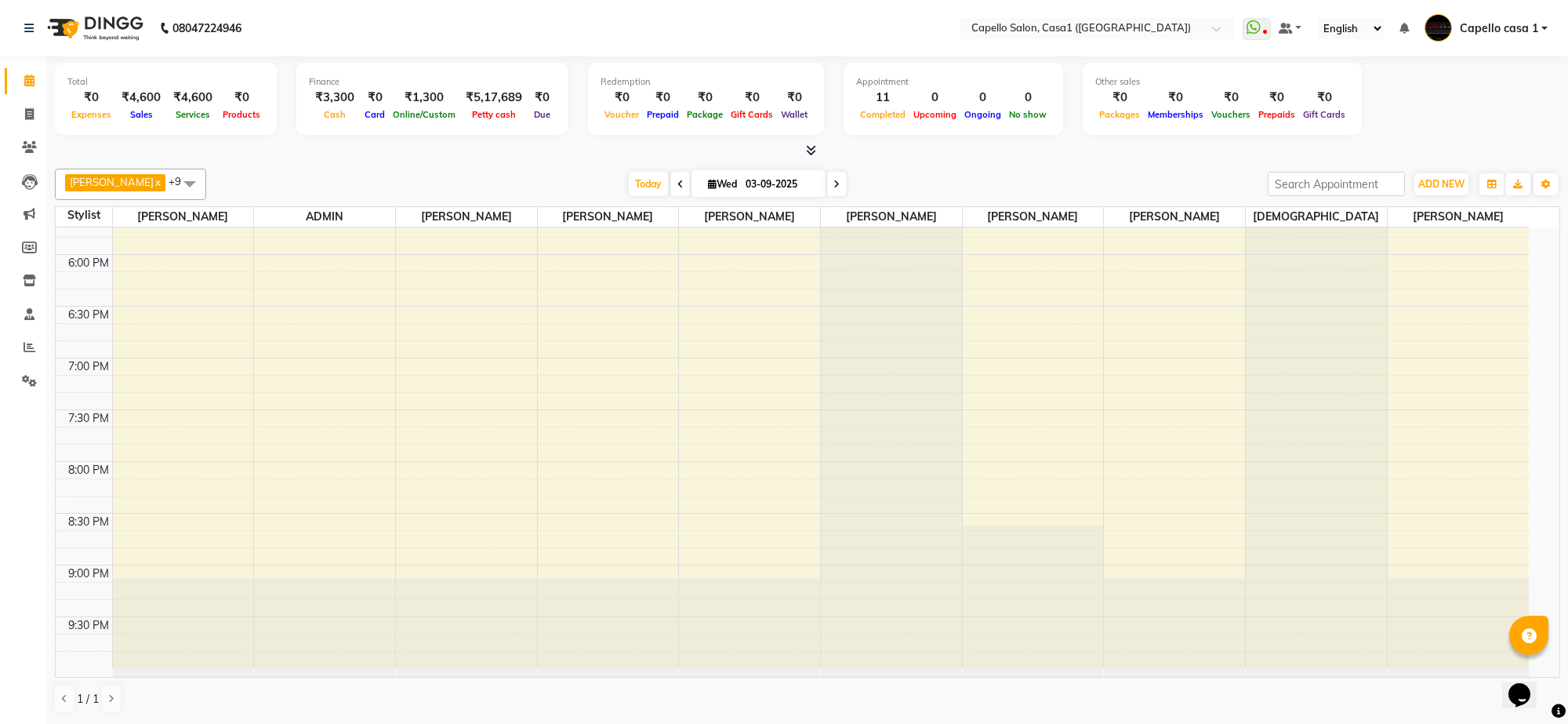
scroll to position [806, 0]
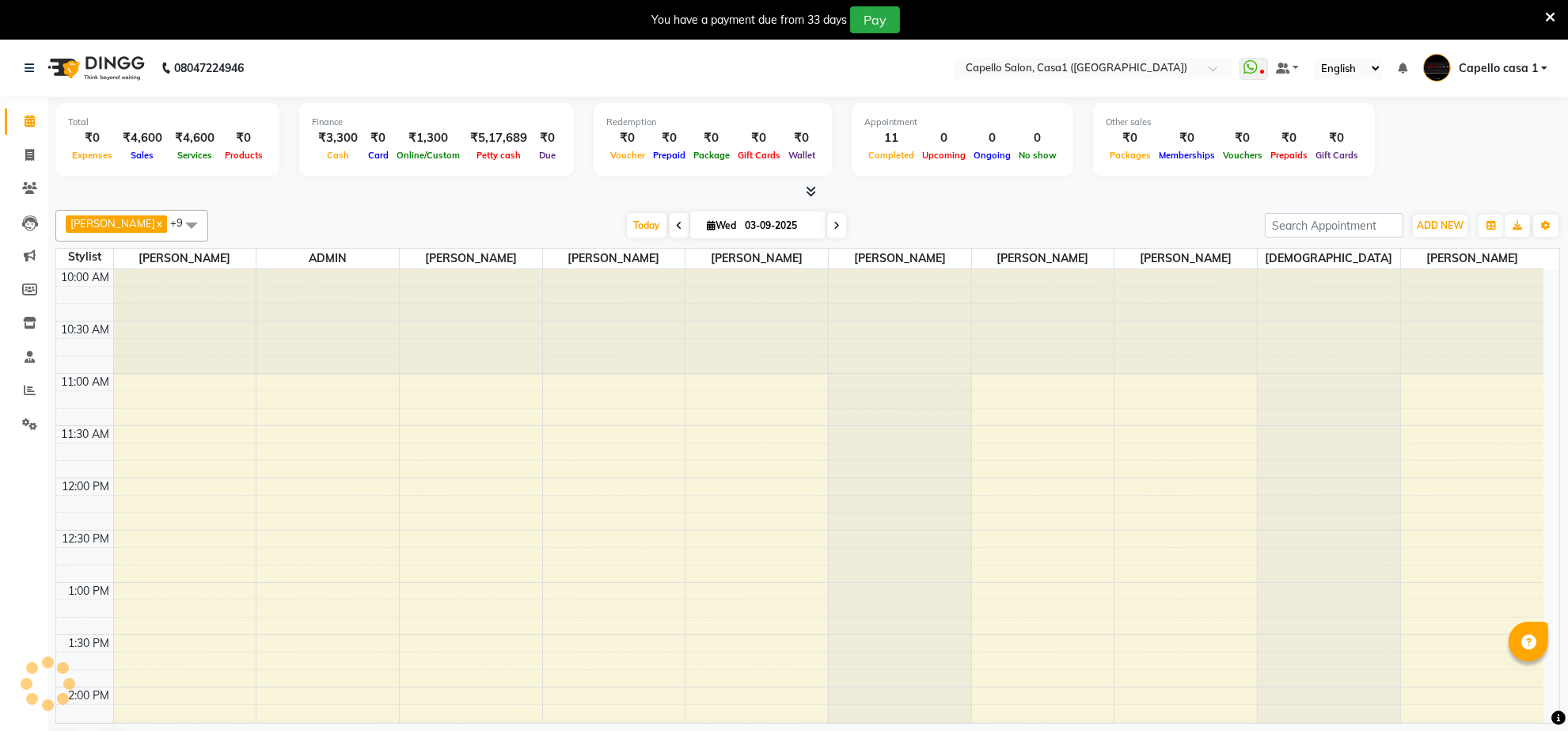
select select "en"
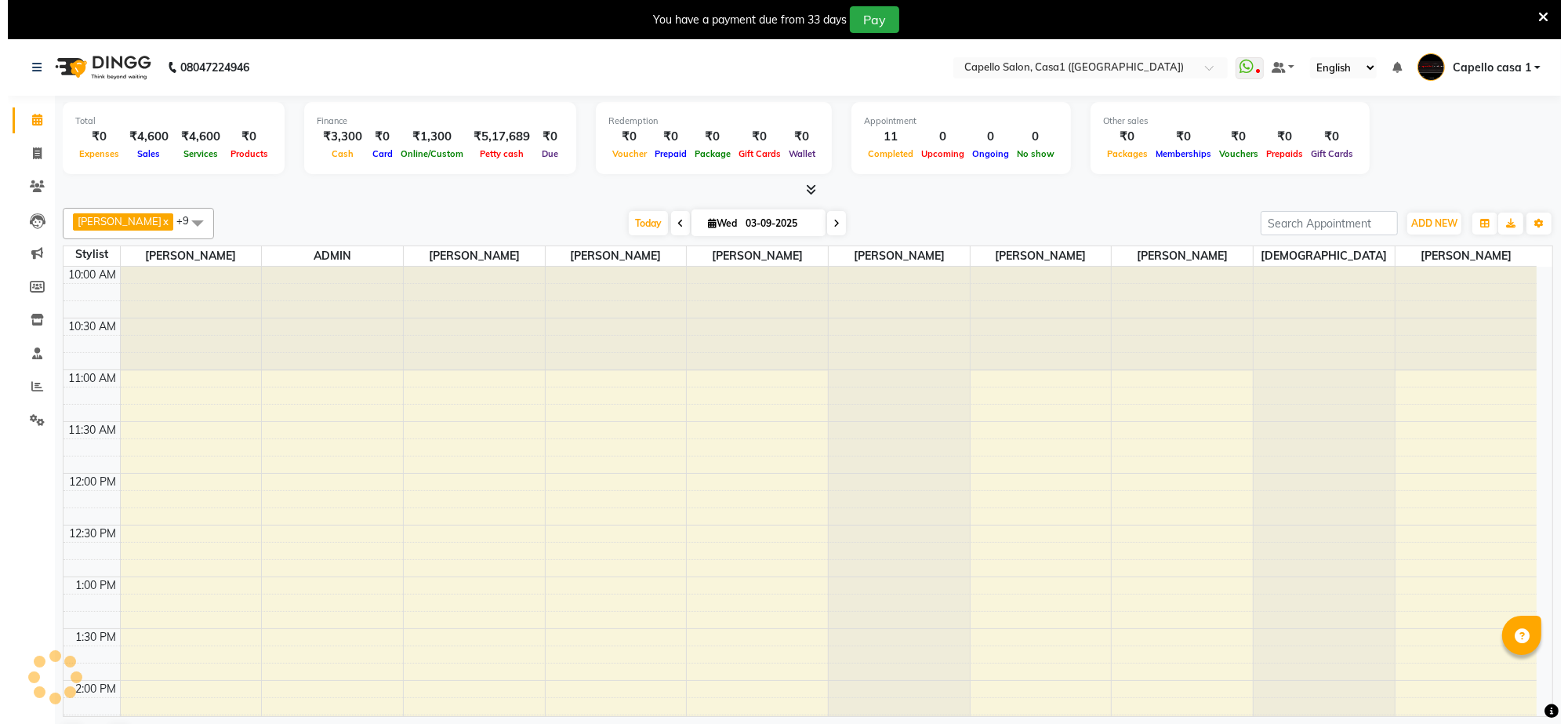
scroll to position [734, 0]
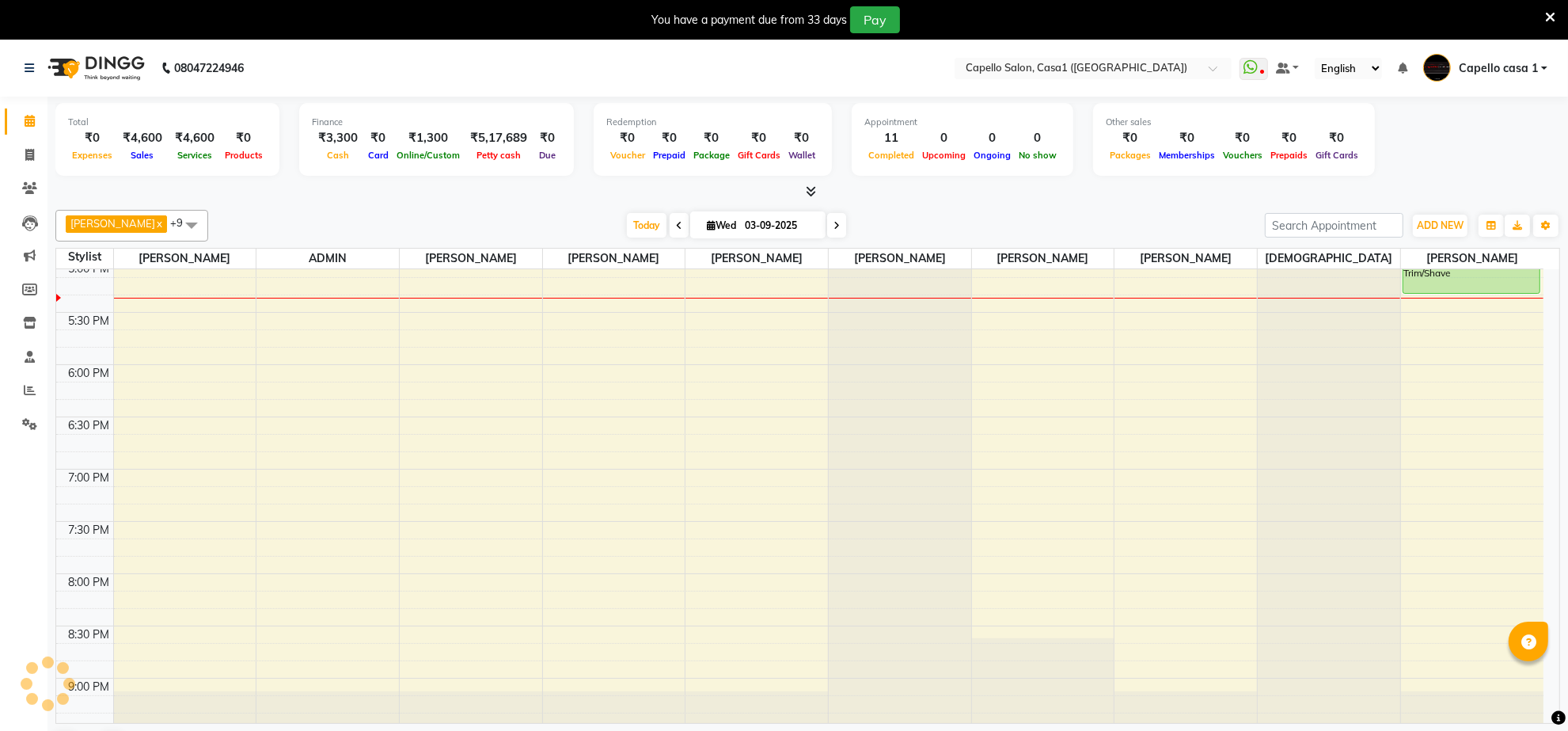
click at [1550, 22] on icon at bounding box center [1550, 18] width 10 height 14
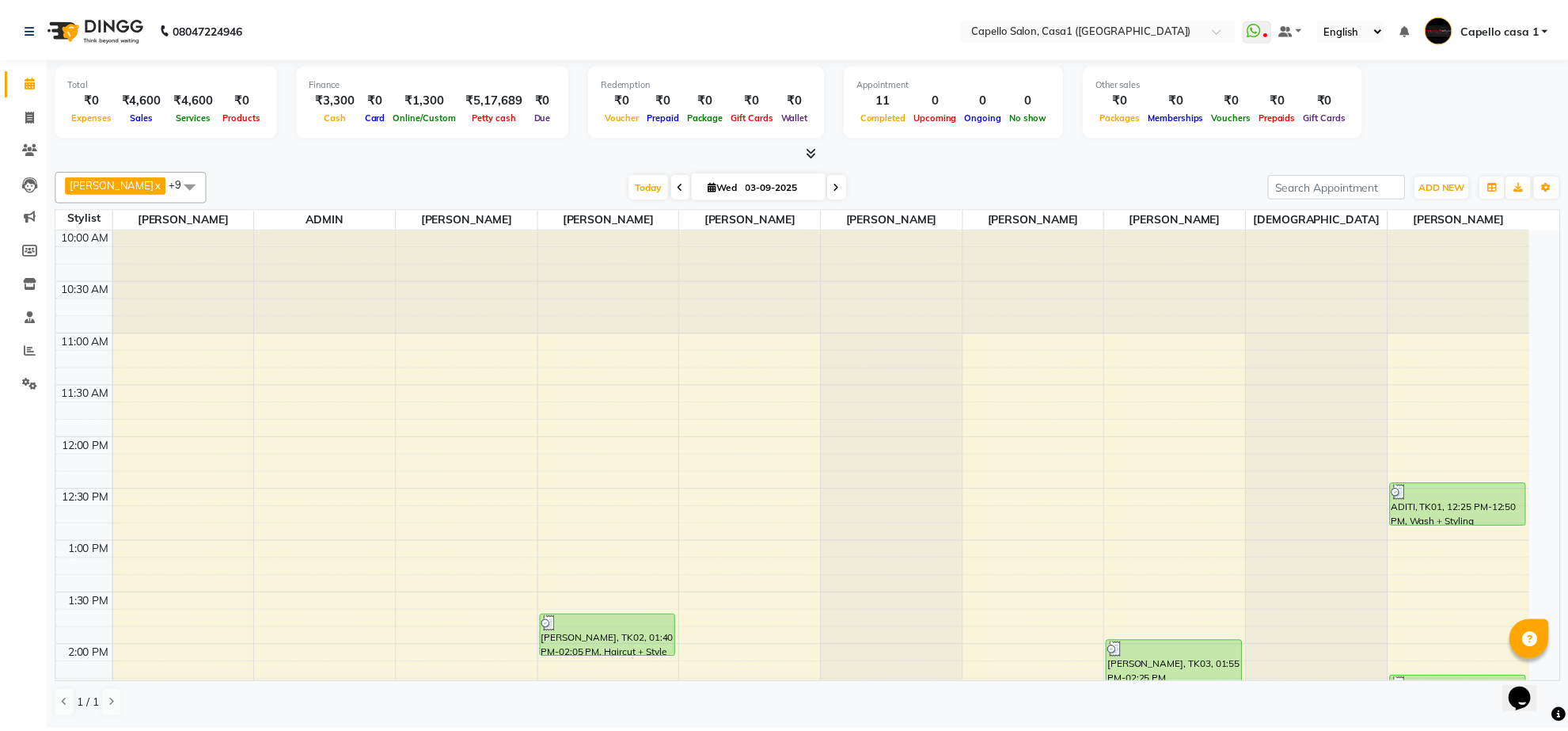
scroll to position [0, 0]
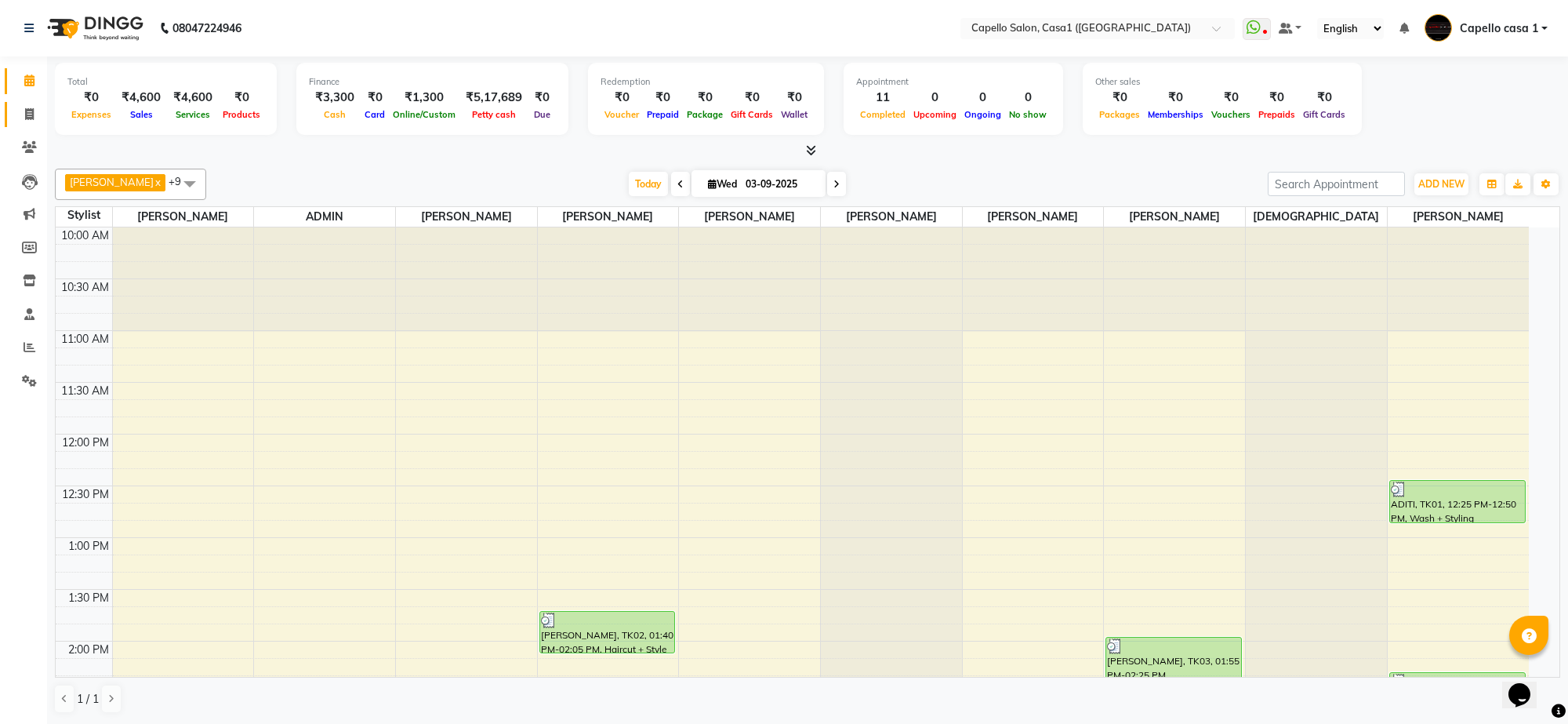
click at [25, 124] on link "Invoice" at bounding box center [23, 115] width 37 height 26
select select "service"
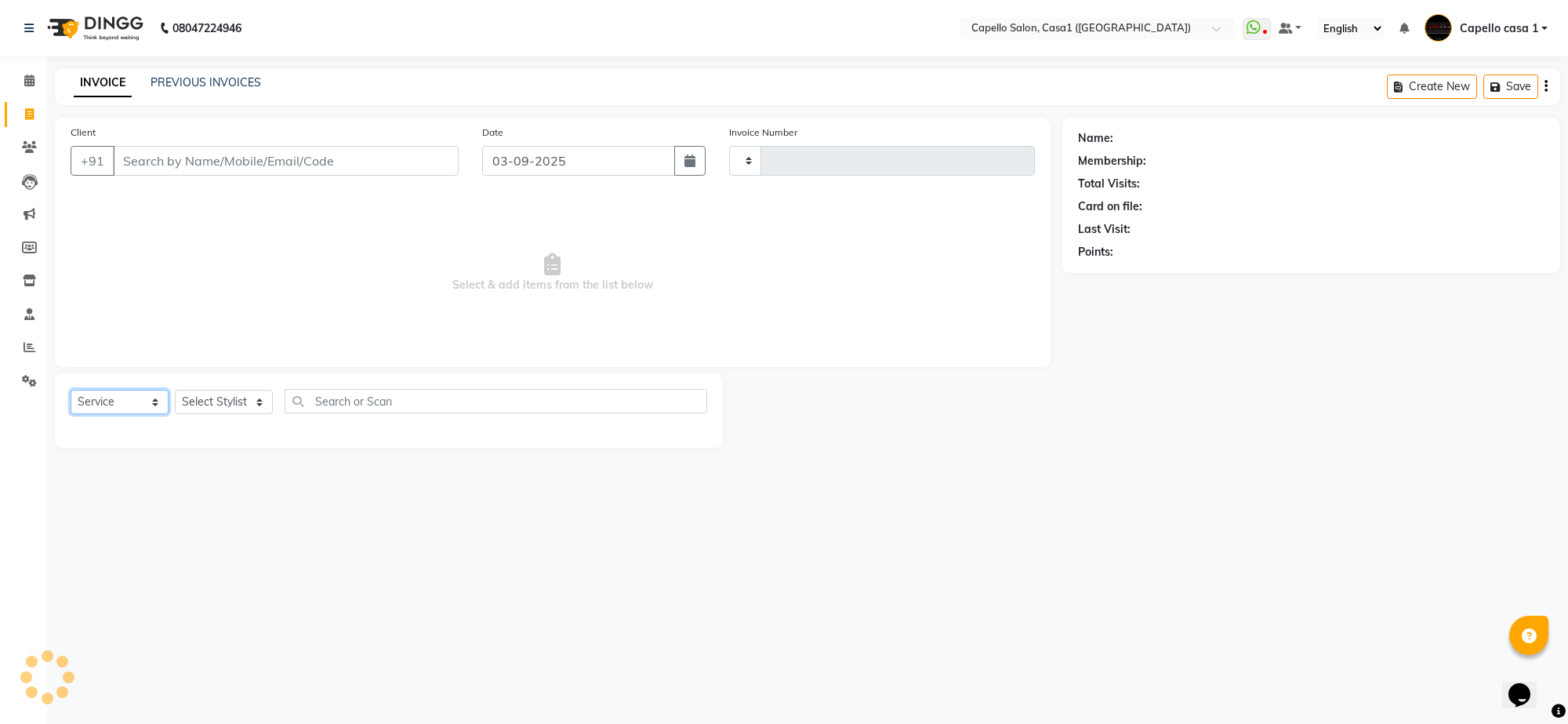
click at [163, 396] on select "Select Service Product Membership Package Voucher Prepaid Gift Card" at bounding box center [120, 402] width 98 height 25
type input "3302"
select select "846"
click at [71, 390] on select "Select Service Product Membership Package Voucher Prepaid Gift Card" at bounding box center [120, 402] width 98 height 25
click at [232, 391] on select "Select Stylist [PERSON_NAME] ADMIN Akash Chawale Capello casa 1 [PERSON_NAME] […" at bounding box center [225, 402] width 101 height 25
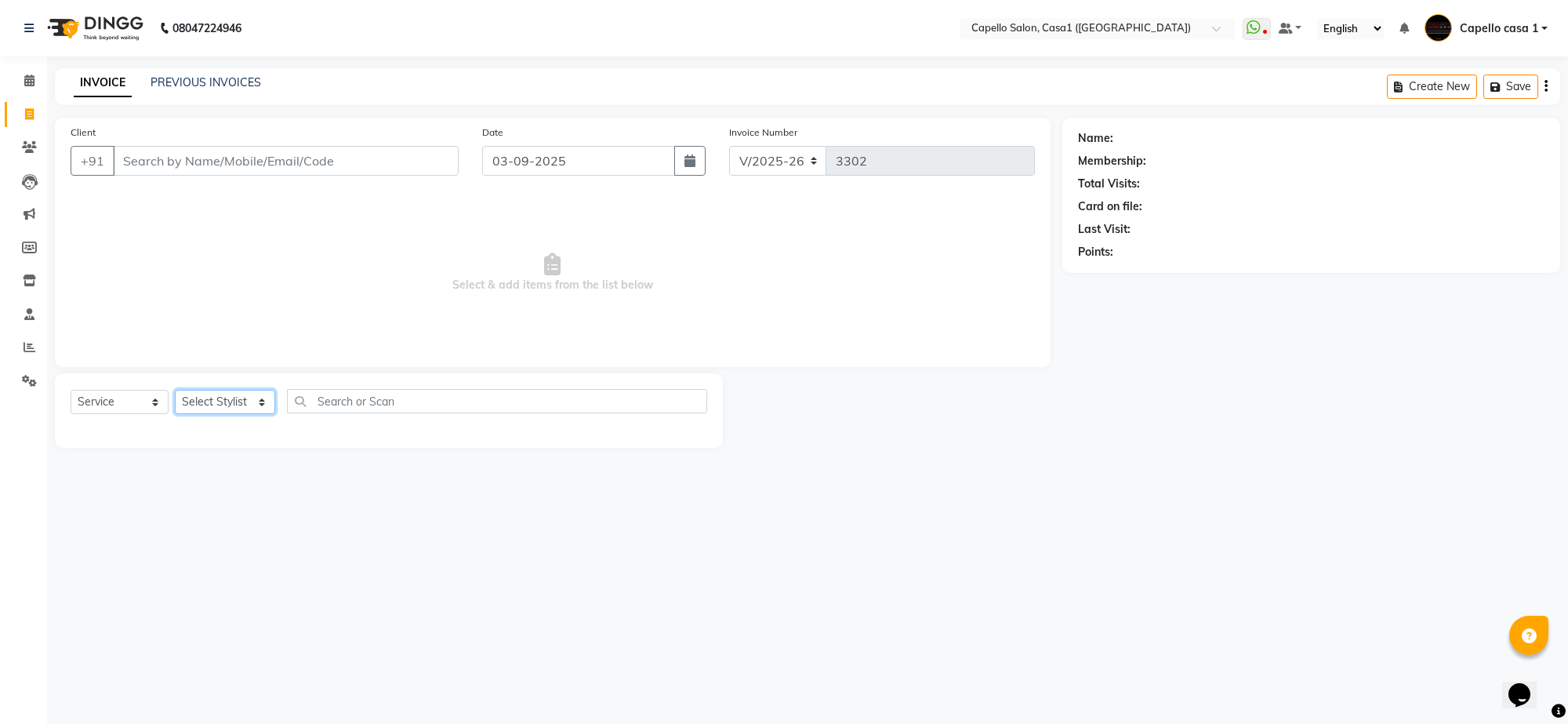
select select "61009"
click at [175, 390] on select "Select Stylist [PERSON_NAME] ADMIN Akash Chawale Capello casa 1 [PERSON_NAME] […" at bounding box center [225, 402] width 101 height 25
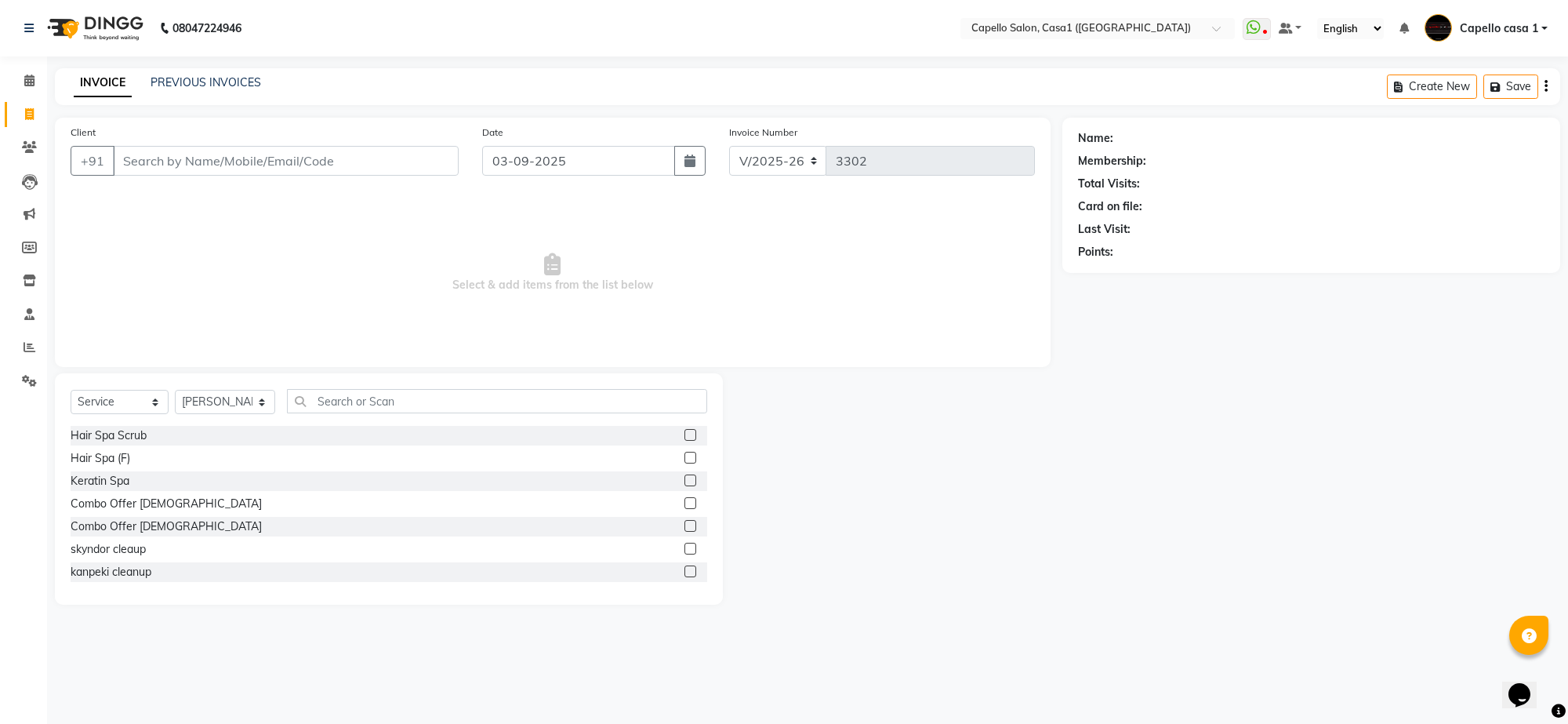
click at [334, 412] on div "Select Service Product Membership Package Voucher Prepaid Gift Card Select Styl…" at bounding box center [388, 408] width 637 height 36
click at [334, 394] on input "text" at bounding box center [497, 401] width 420 height 25
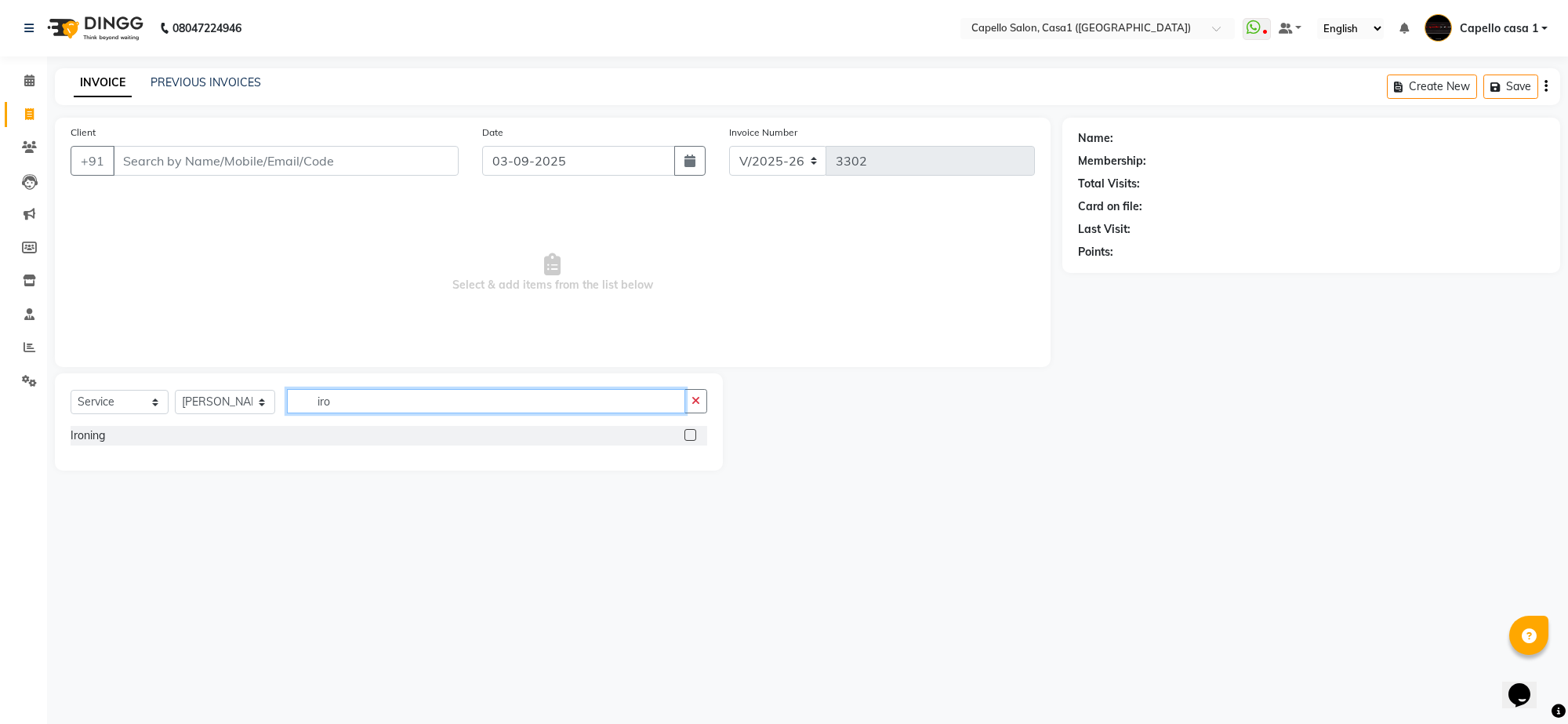
type input "iro"
click at [687, 429] on label at bounding box center [690, 435] width 12 height 12
click at [687, 431] on input "checkbox" at bounding box center [689, 435] width 10 height 10
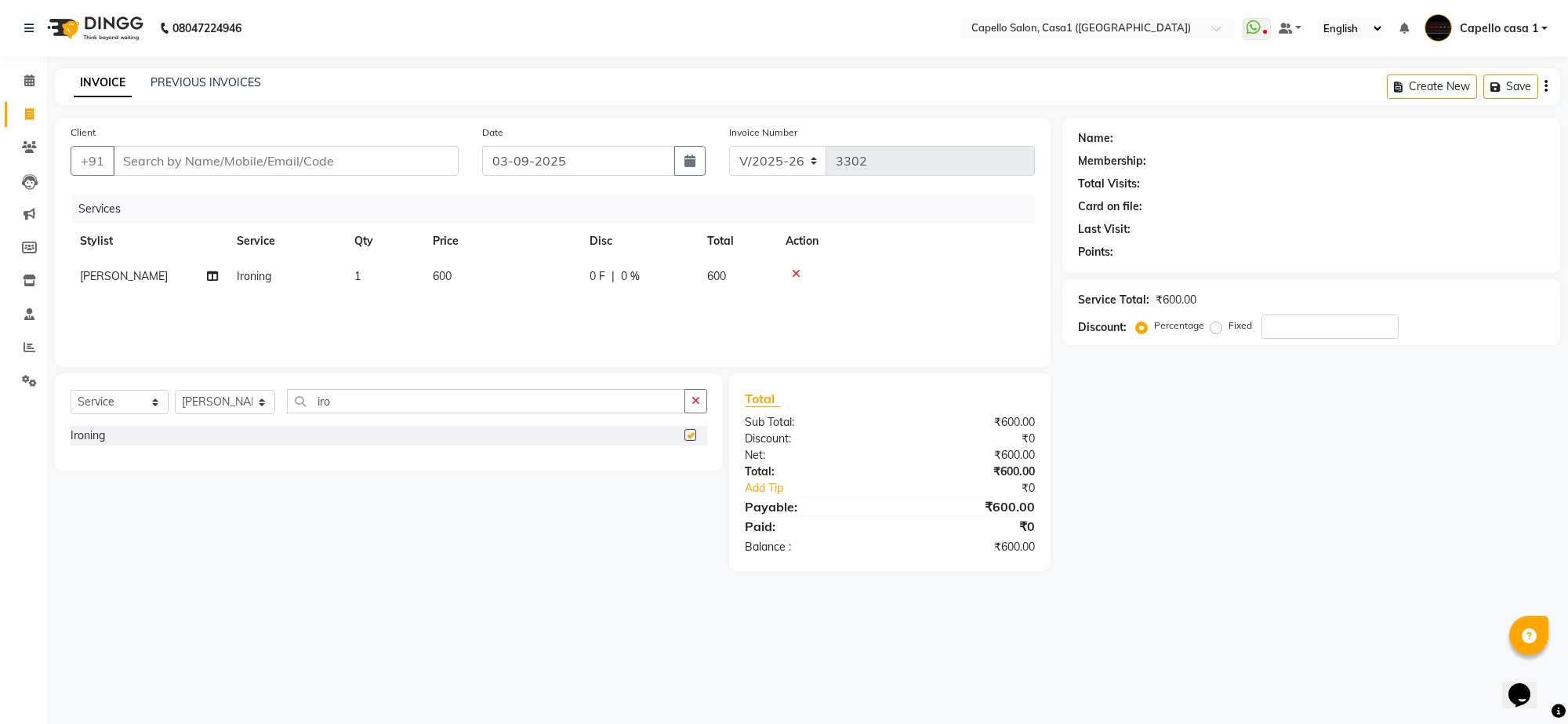
checkbox input "false"
click at [472, 273] on td "600" at bounding box center [502, 276] width 157 height 36
select select "61009"
click at [542, 287] on input "600" at bounding box center [576, 280] width 138 height 25
type input "6"
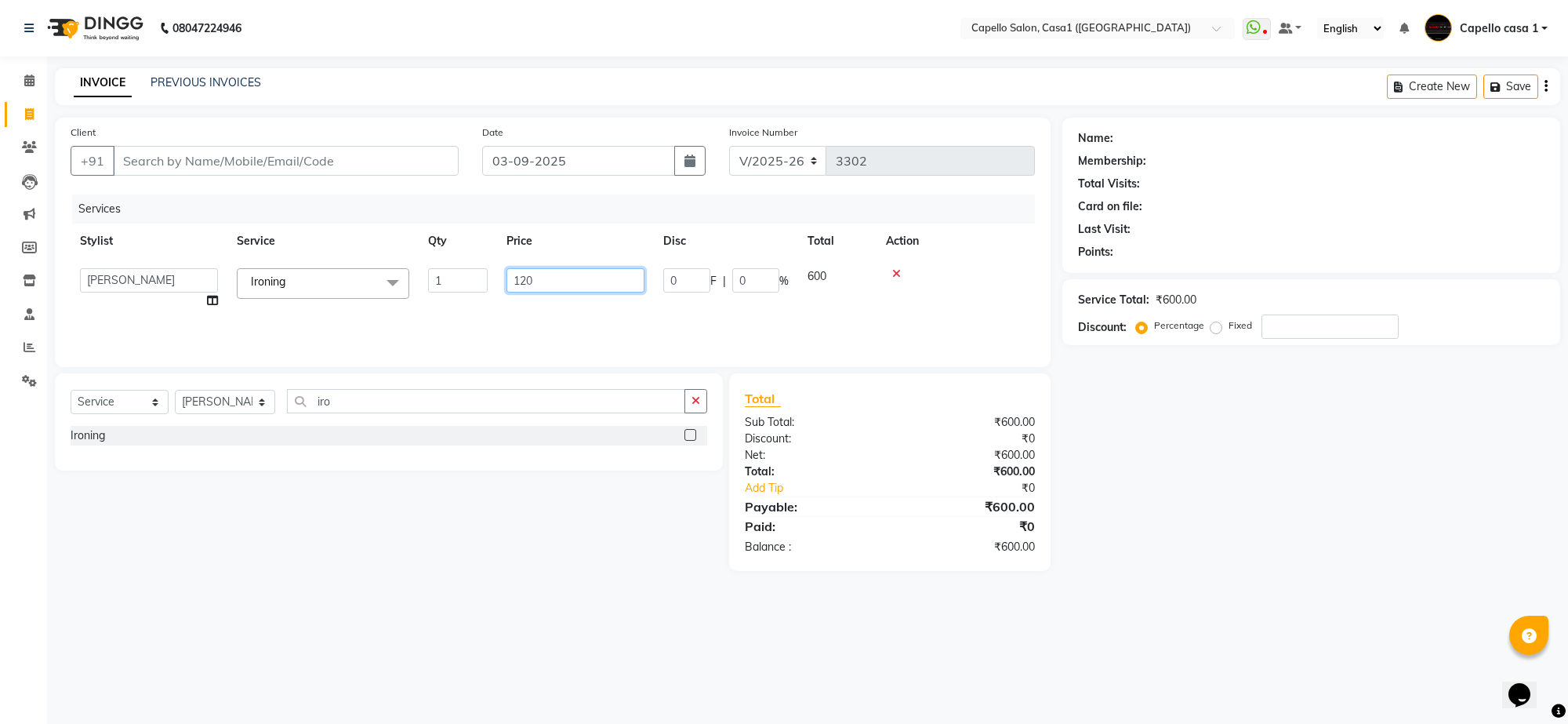
type input "1200"
click at [1287, 538] on div "Name: Membership: Total Visits: Card on file: Last Visit: Points: Service Total…" at bounding box center [1317, 344] width 510 height 454
click at [225, 161] on input "Client" at bounding box center [285, 161] width 346 height 30
type input "9"
type input "0"
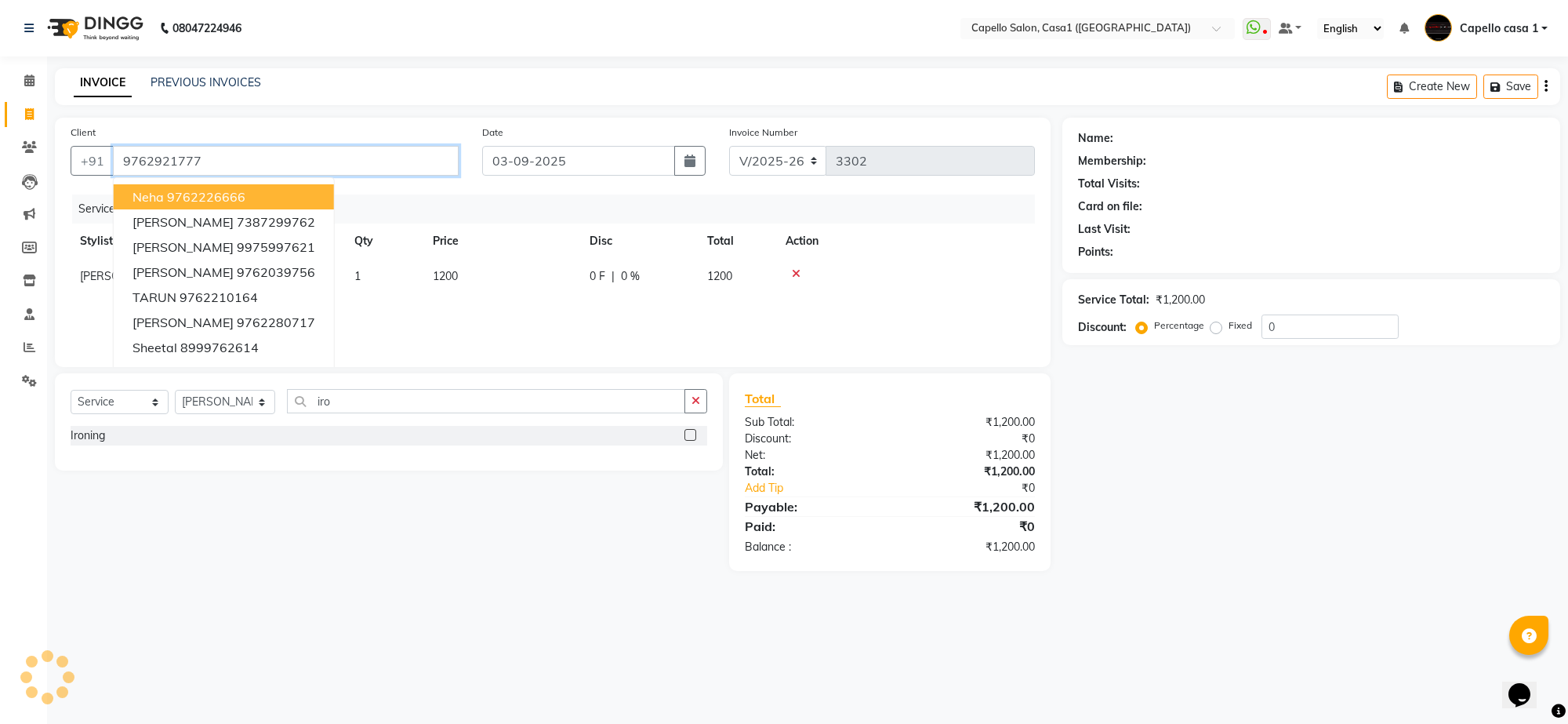
type input "9762921777"
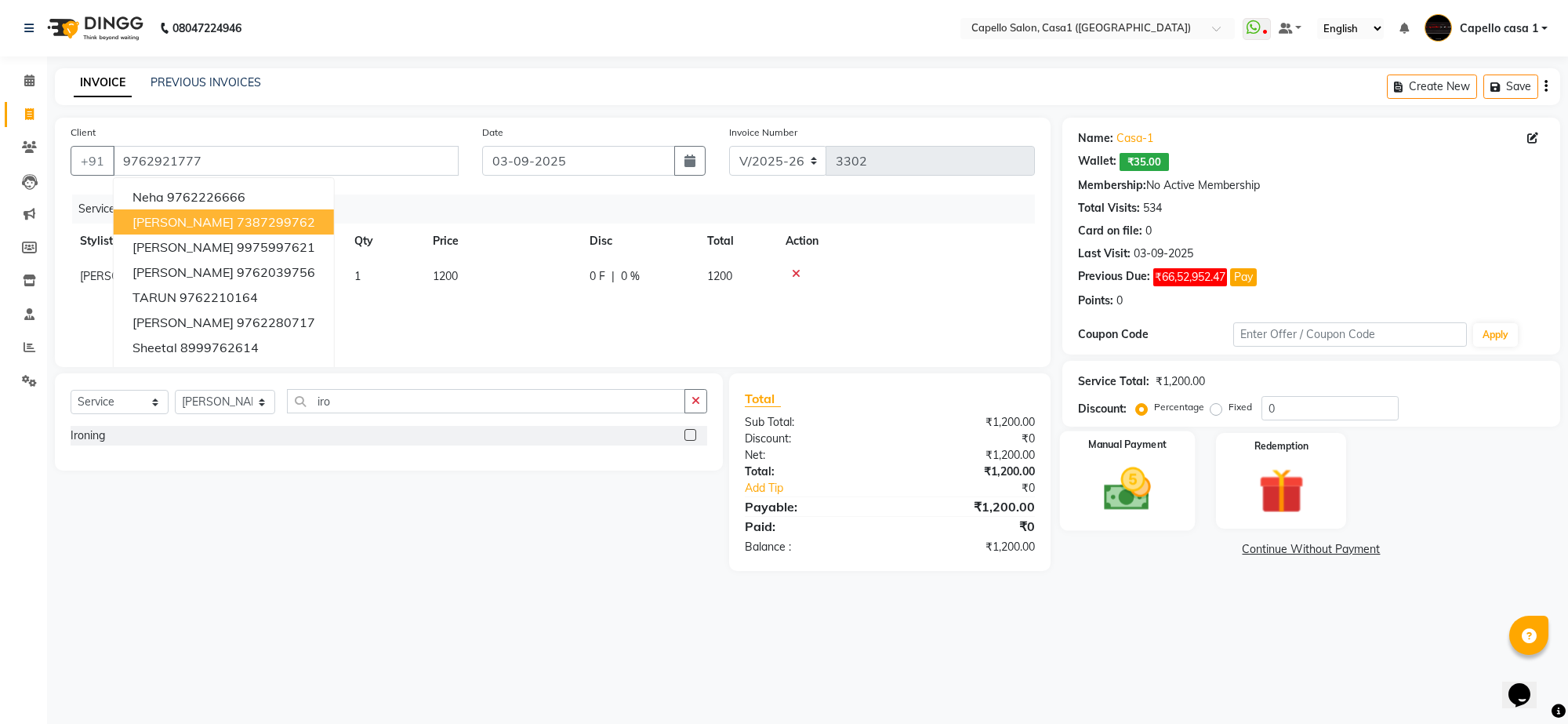
click at [1129, 499] on img at bounding box center [1127, 489] width 77 height 55
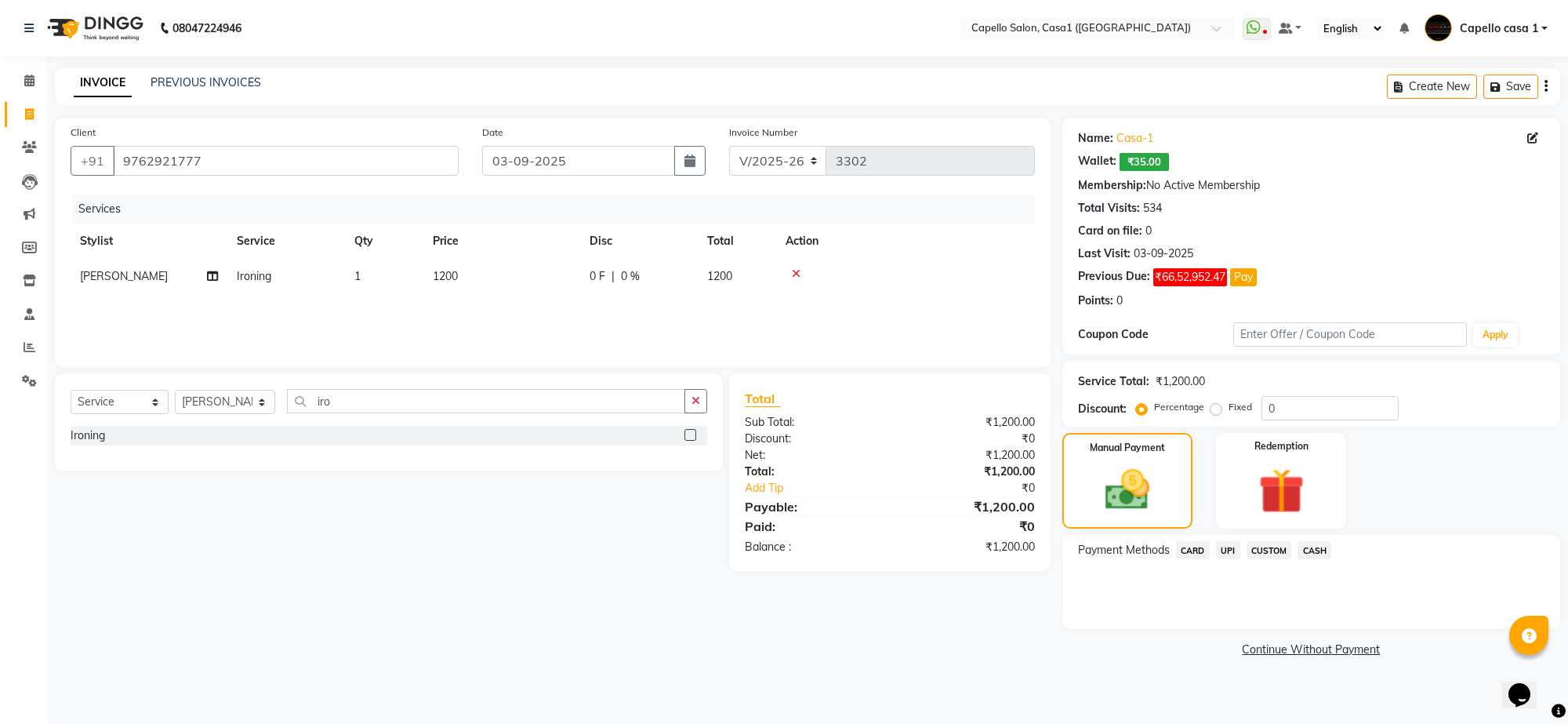
click at [1314, 551] on span "CASH" at bounding box center [1314, 550] width 34 height 18
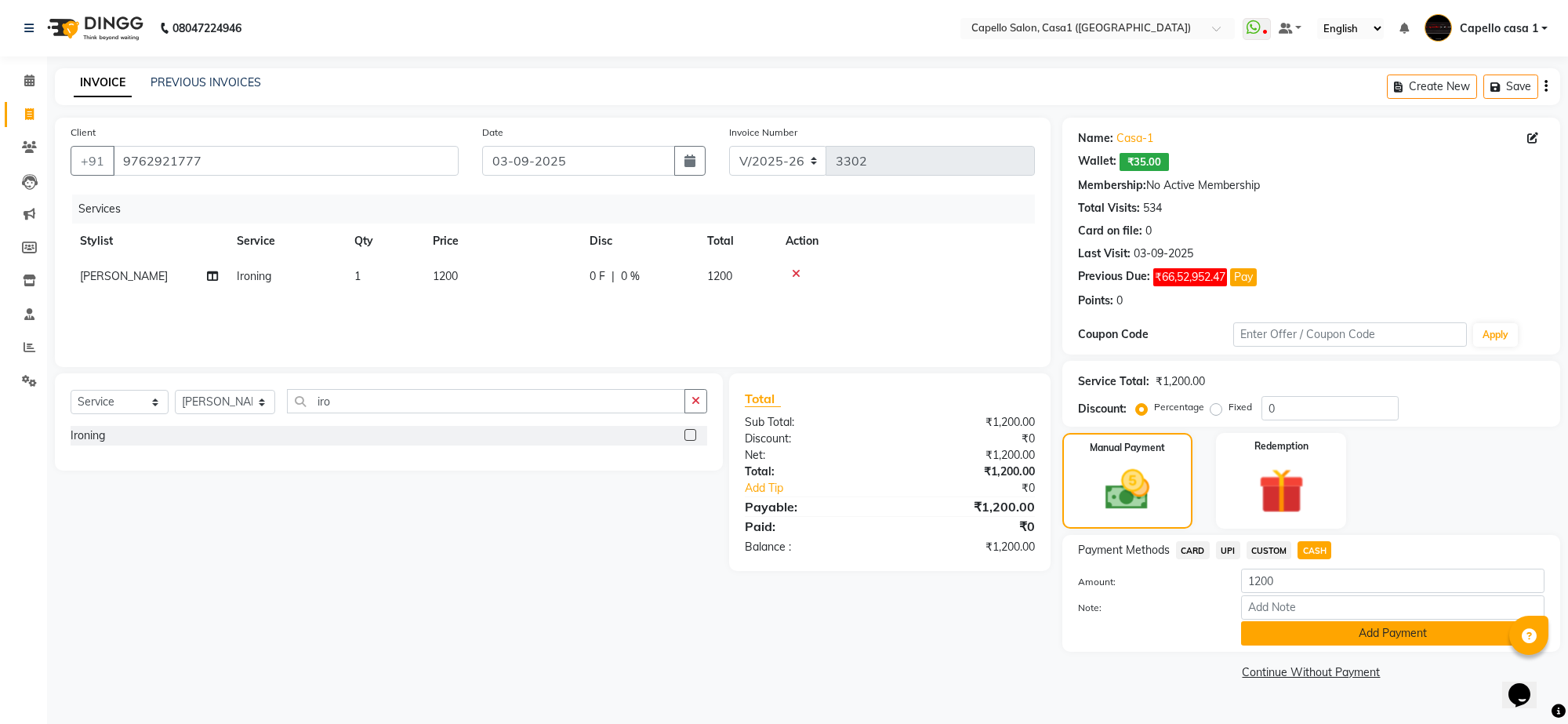
click at [1310, 634] on button "Add Payment" at bounding box center [1393, 633] width 304 height 25
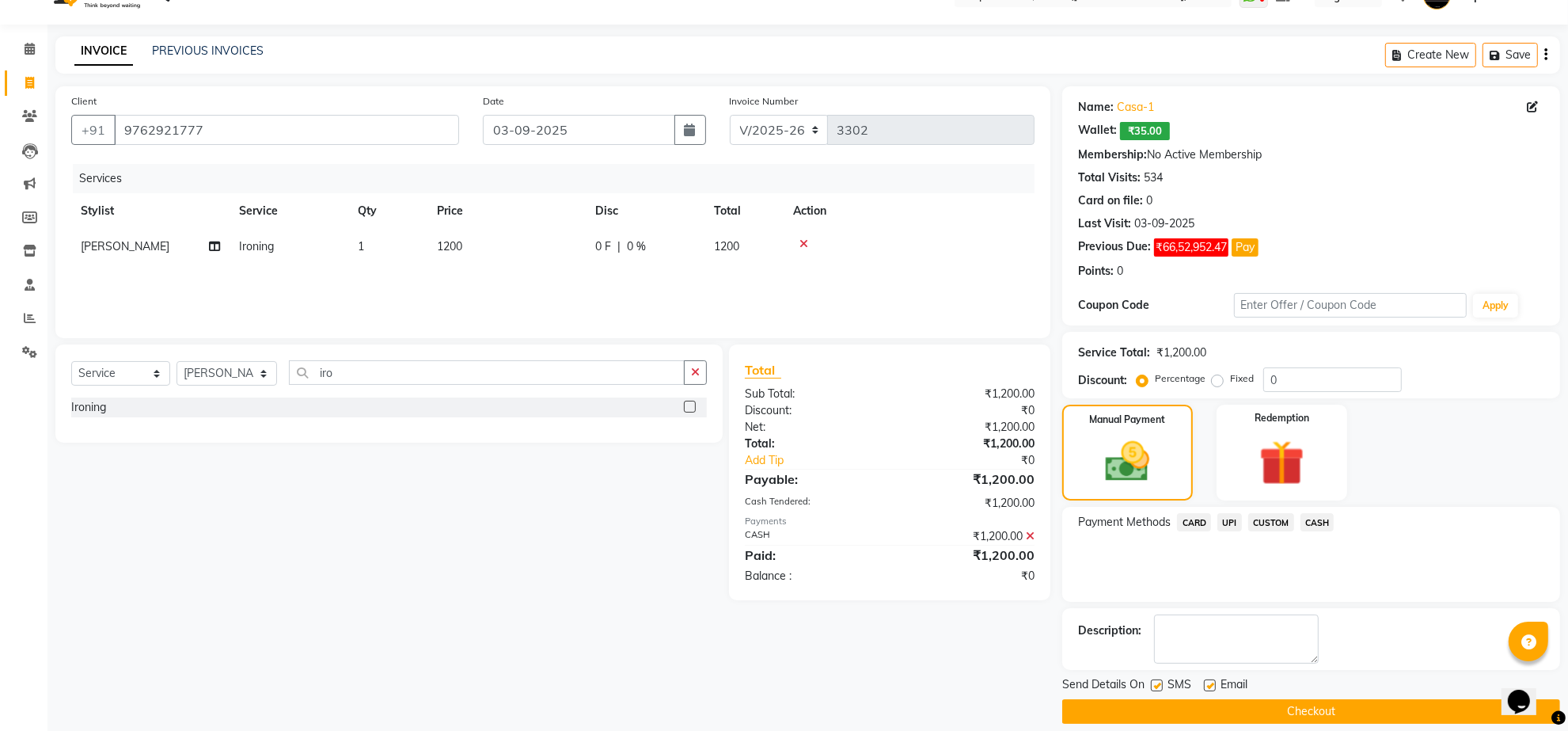
scroll to position [50, 0]
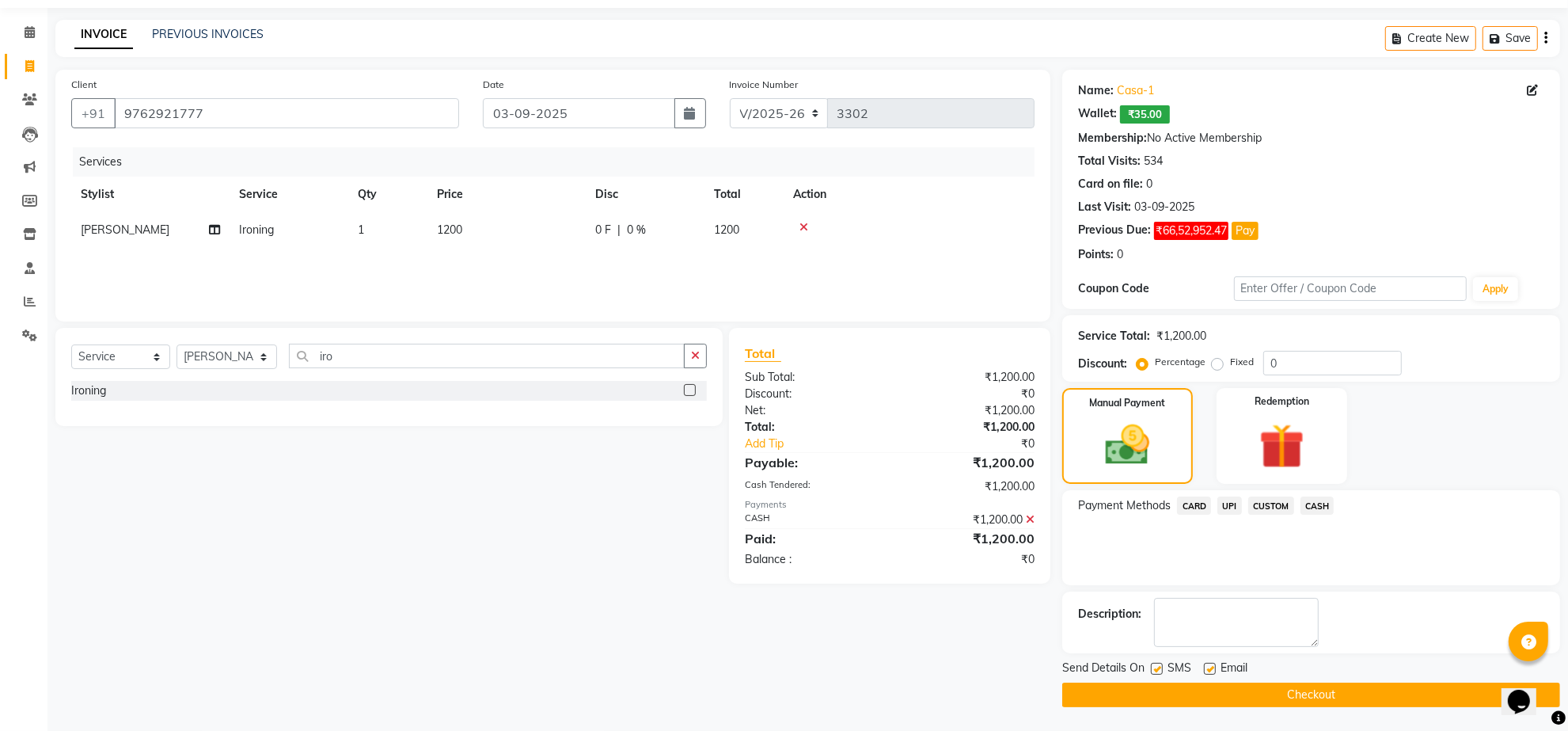
click at [1200, 693] on button "Checkout" at bounding box center [1311, 695] width 498 height 25
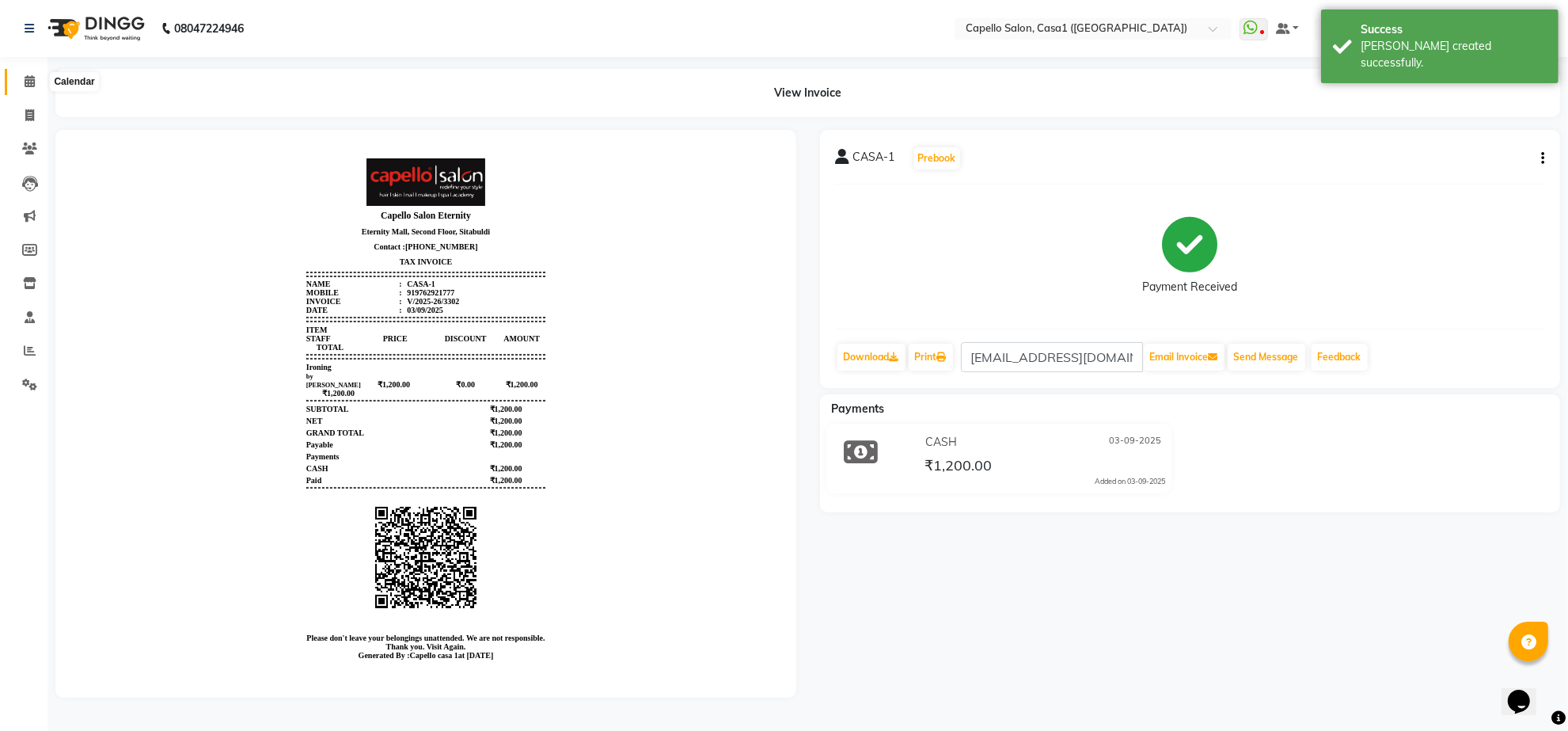
click at [30, 84] on icon at bounding box center [30, 81] width 10 height 12
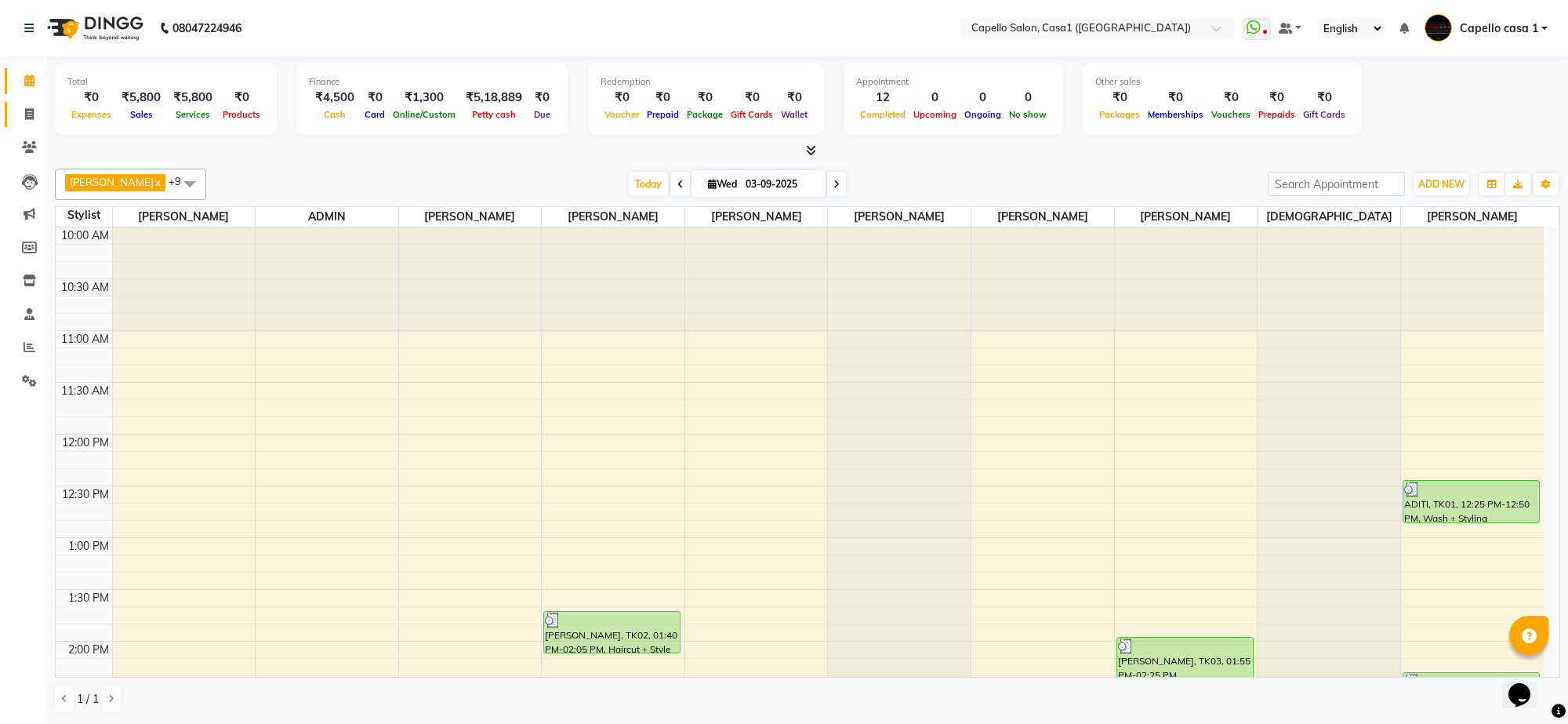
click at [33, 124] on link "Invoice" at bounding box center [23, 115] width 37 height 26
select select "service"
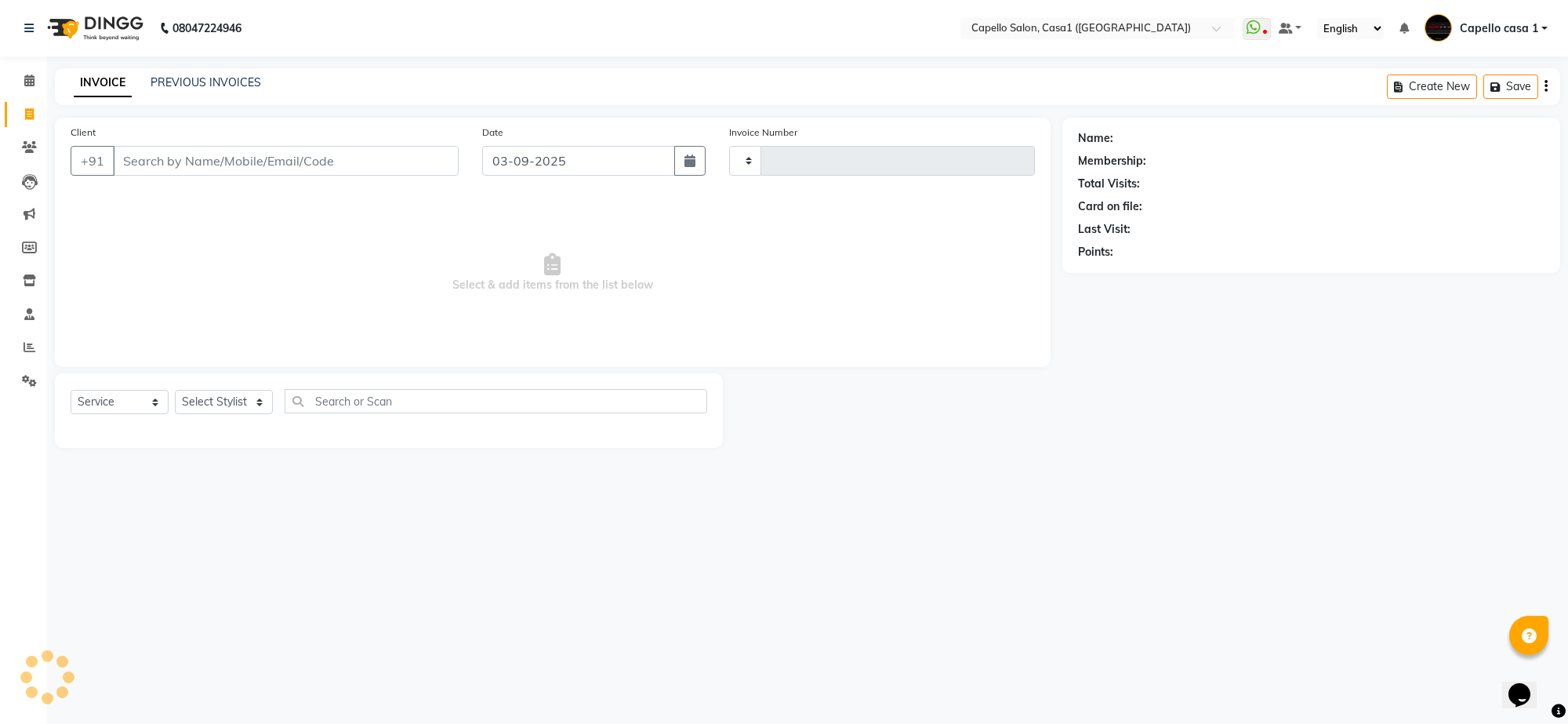
type input "3303"
select select "846"
click at [151, 398] on select "Select Service Product Membership Package Voucher Prepaid Gift Card" at bounding box center [120, 402] width 98 height 25
click at [71, 390] on select "Select Service Product Membership Package Voucher Prepaid Gift Card" at bounding box center [120, 402] width 98 height 25
click at [192, 391] on select "Select Stylist [PERSON_NAME] ADMIN Akash Chawale Capello casa 1 [PERSON_NAME] […" at bounding box center [225, 402] width 101 height 25
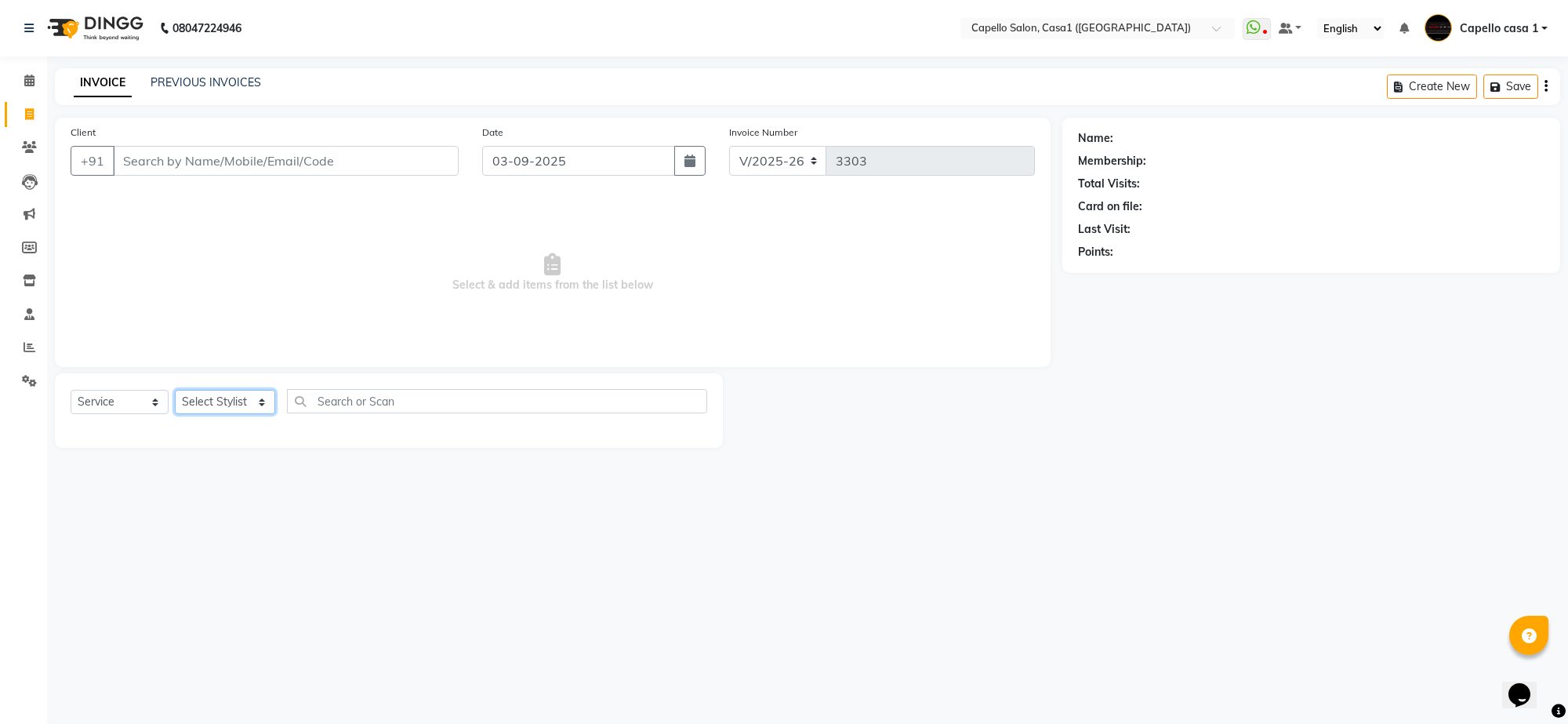
select select "16020"
click at [175, 390] on select "Select Stylist [PERSON_NAME] ADMIN Akash Chawale Capello casa 1 [PERSON_NAME] […" at bounding box center [225, 402] width 101 height 25
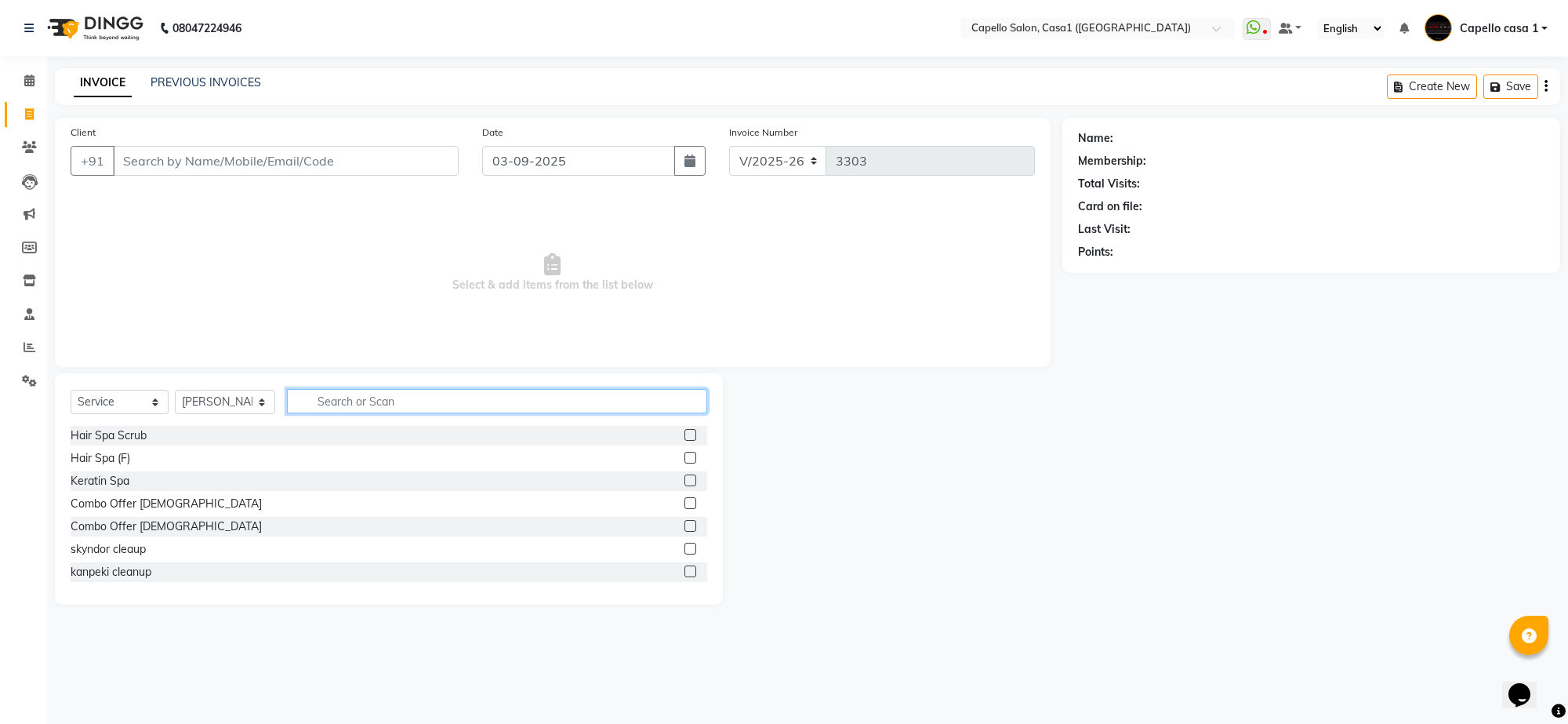
click at [325, 405] on input "text" at bounding box center [497, 401] width 420 height 25
type input "cu"
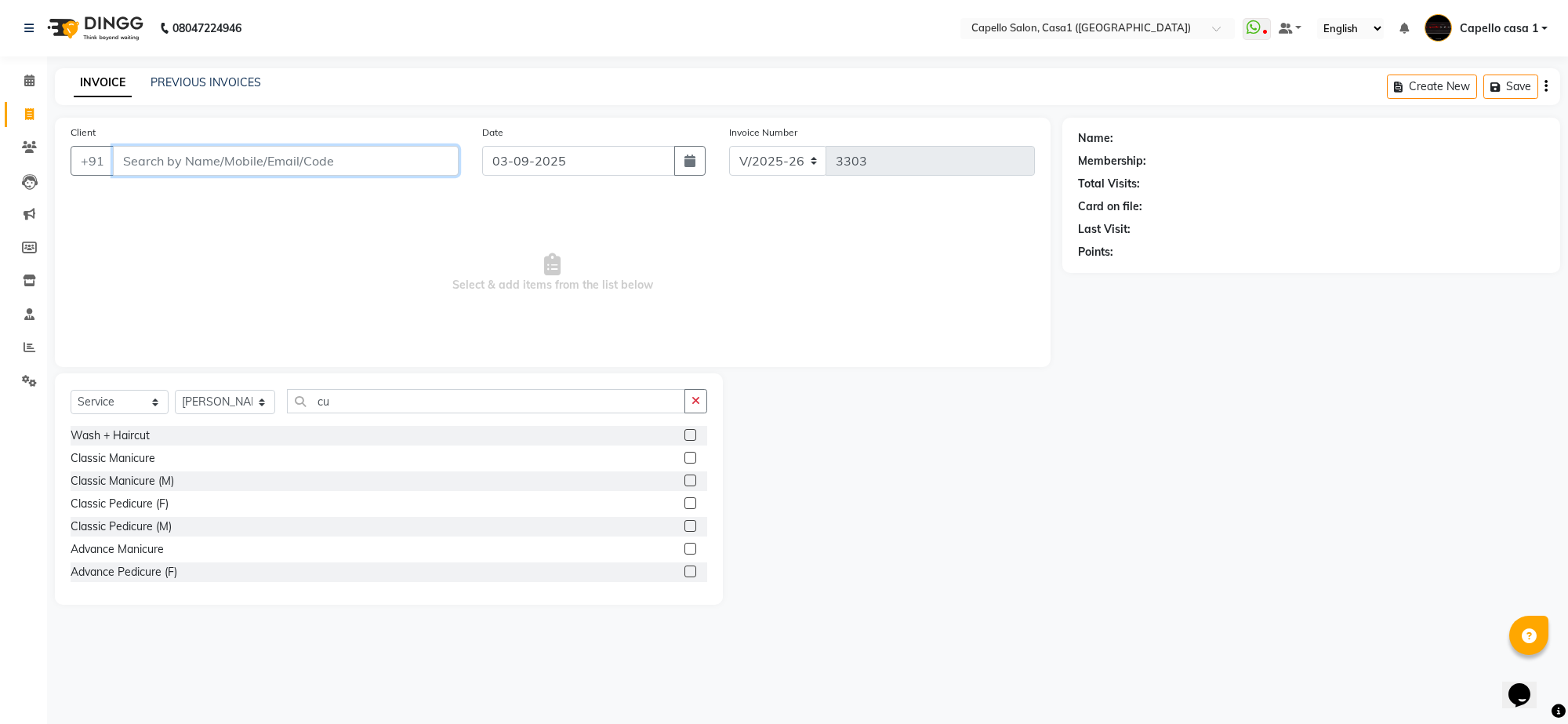
click at [197, 162] on input "Client" at bounding box center [285, 161] width 346 height 30
type input "8698443322"
click at [400, 391] on div "Select Service Product Membership Package Voucher Prepaid Gift Card Select Styl…" at bounding box center [388, 494] width 668 height 232
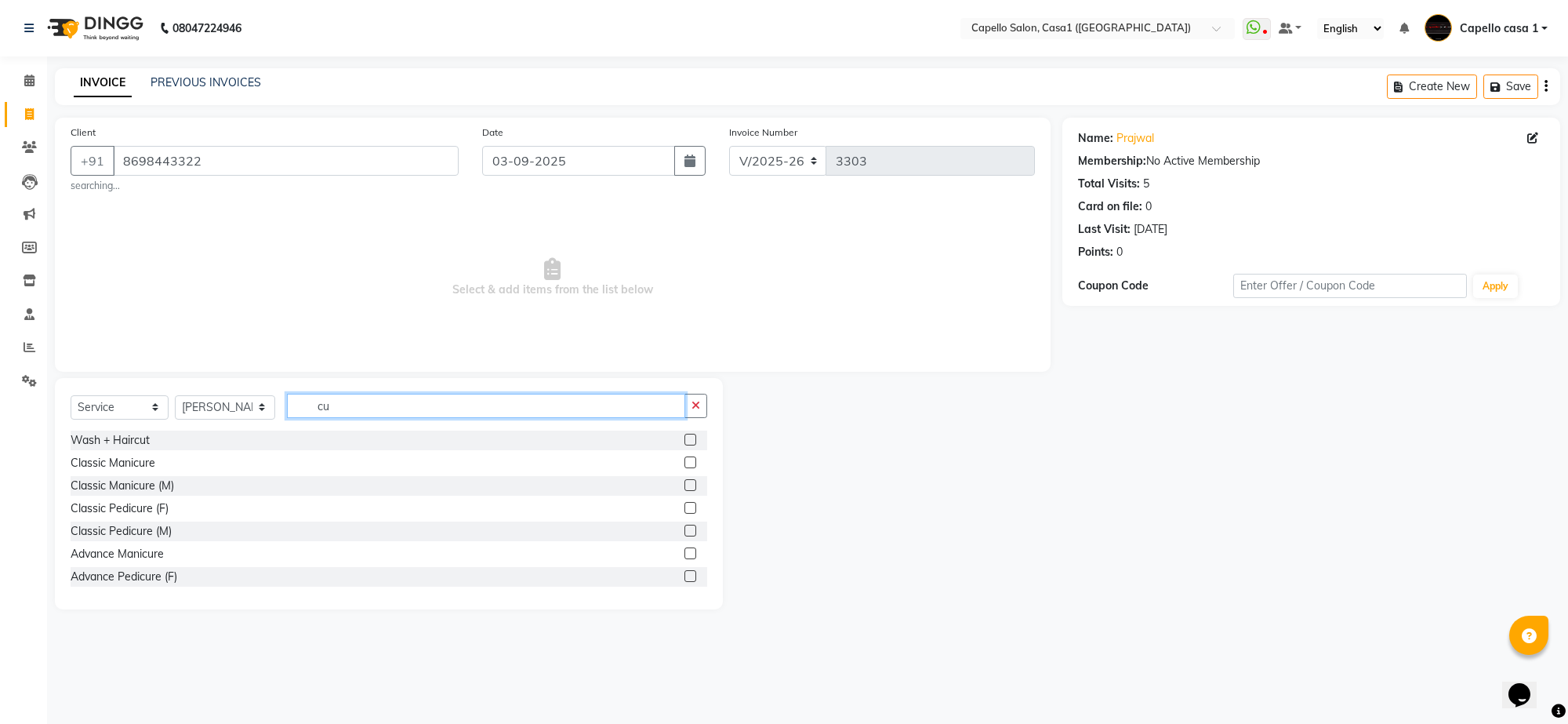
click at [362, 409] on input "cu" at bounding box center [486, 406] width 398 height 25
type input "cut"
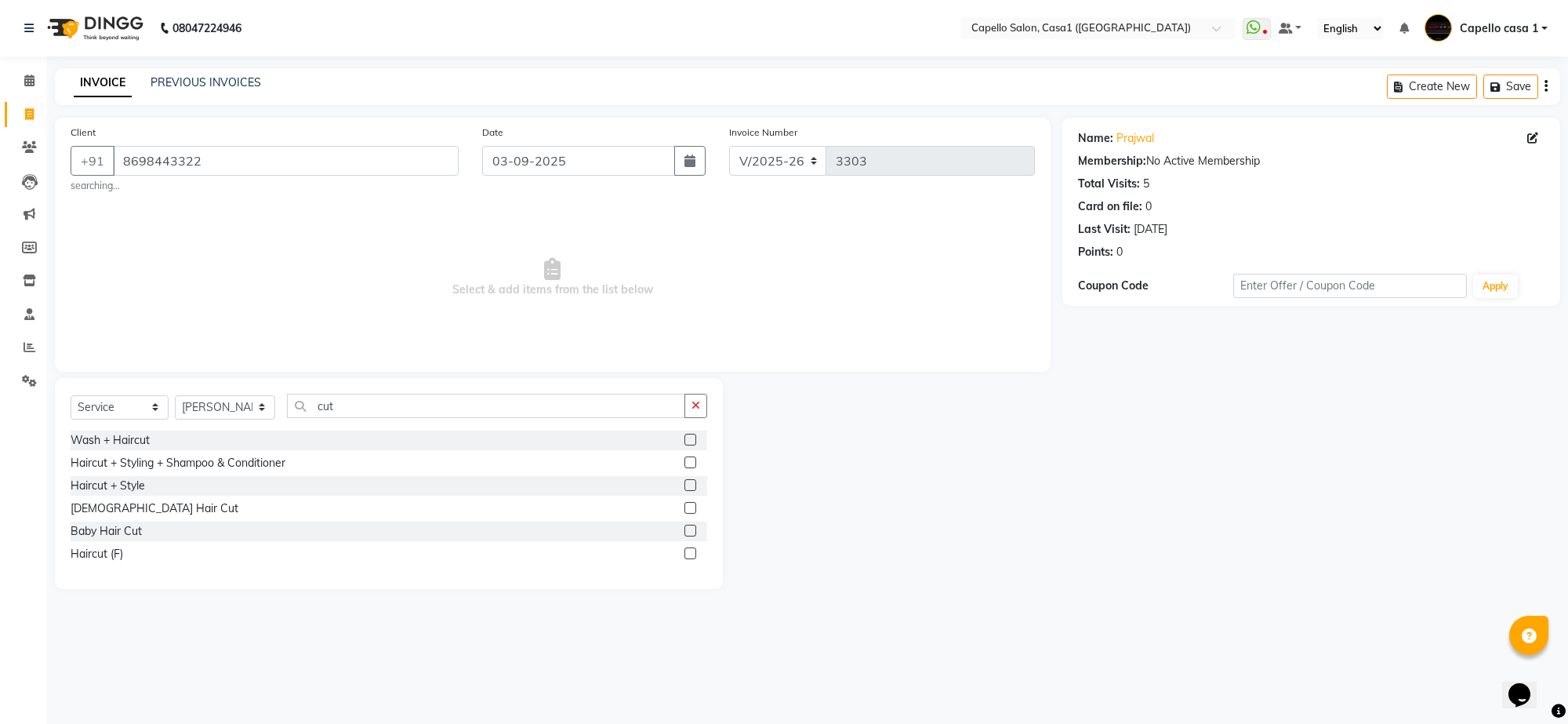
click at [694, 506] on label at bounding box center [690, 508] width 12 height 12
click at [694, 506] on input "checkbox" at bounding box center [689, 508] width 10 height 10
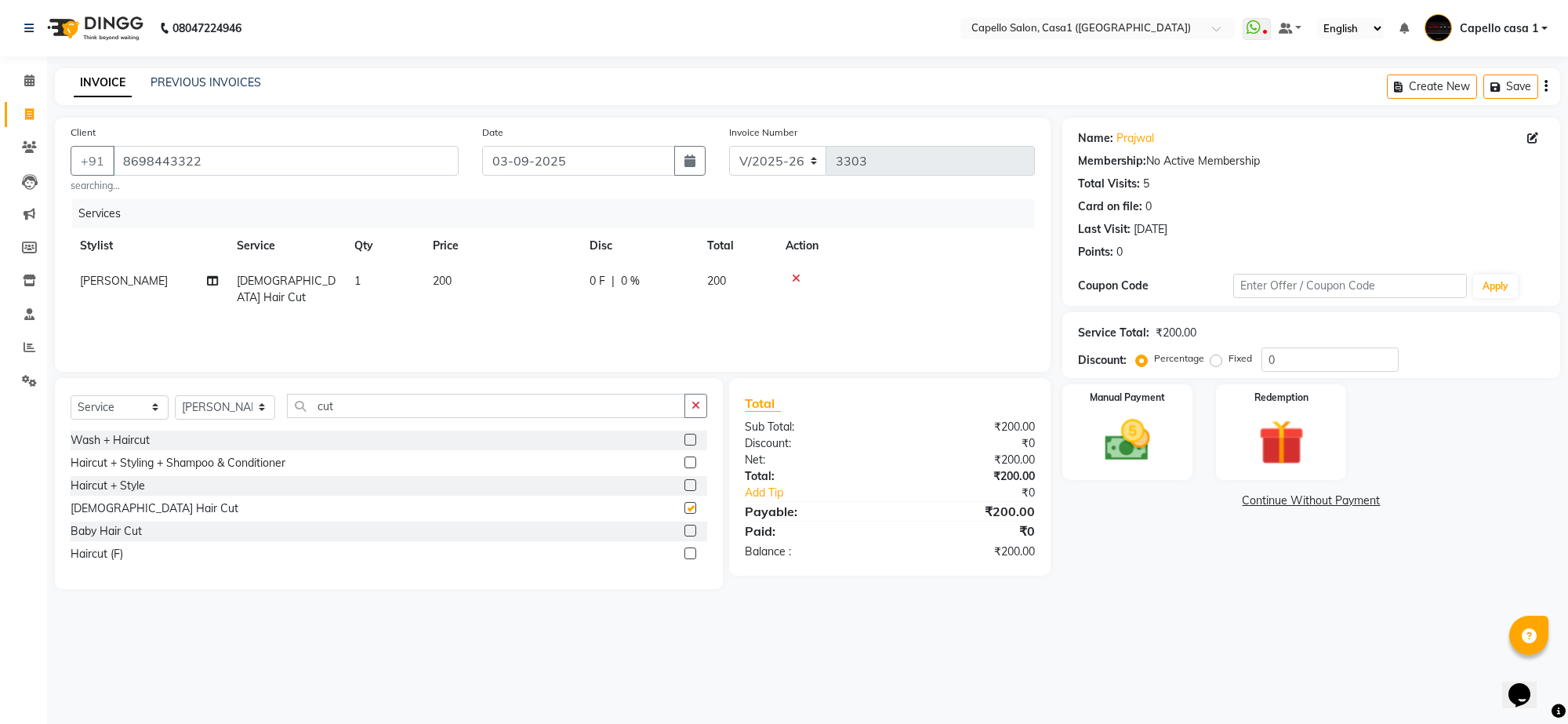
checkbox input "false"
click at [476, 288] on td "200" at bounding box center [502, 289] width 157 height 52
select select "16020"
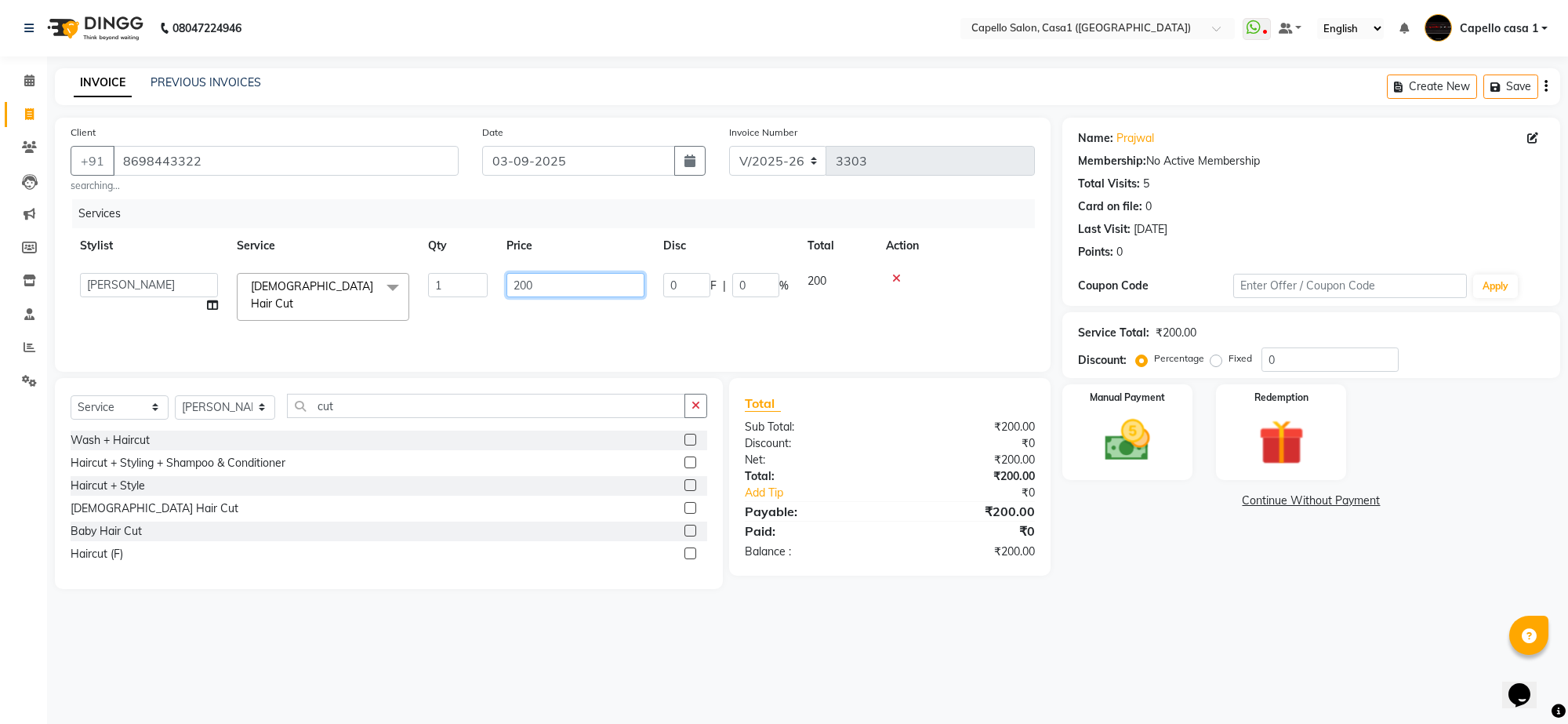
click at [574, 279] on input "200" at bounding box center [576, 285] width 138 height 25
click at [549, 282] on input "200" at bounding box center [576, 285] width 138 height 25
type input "2"
type input "300"
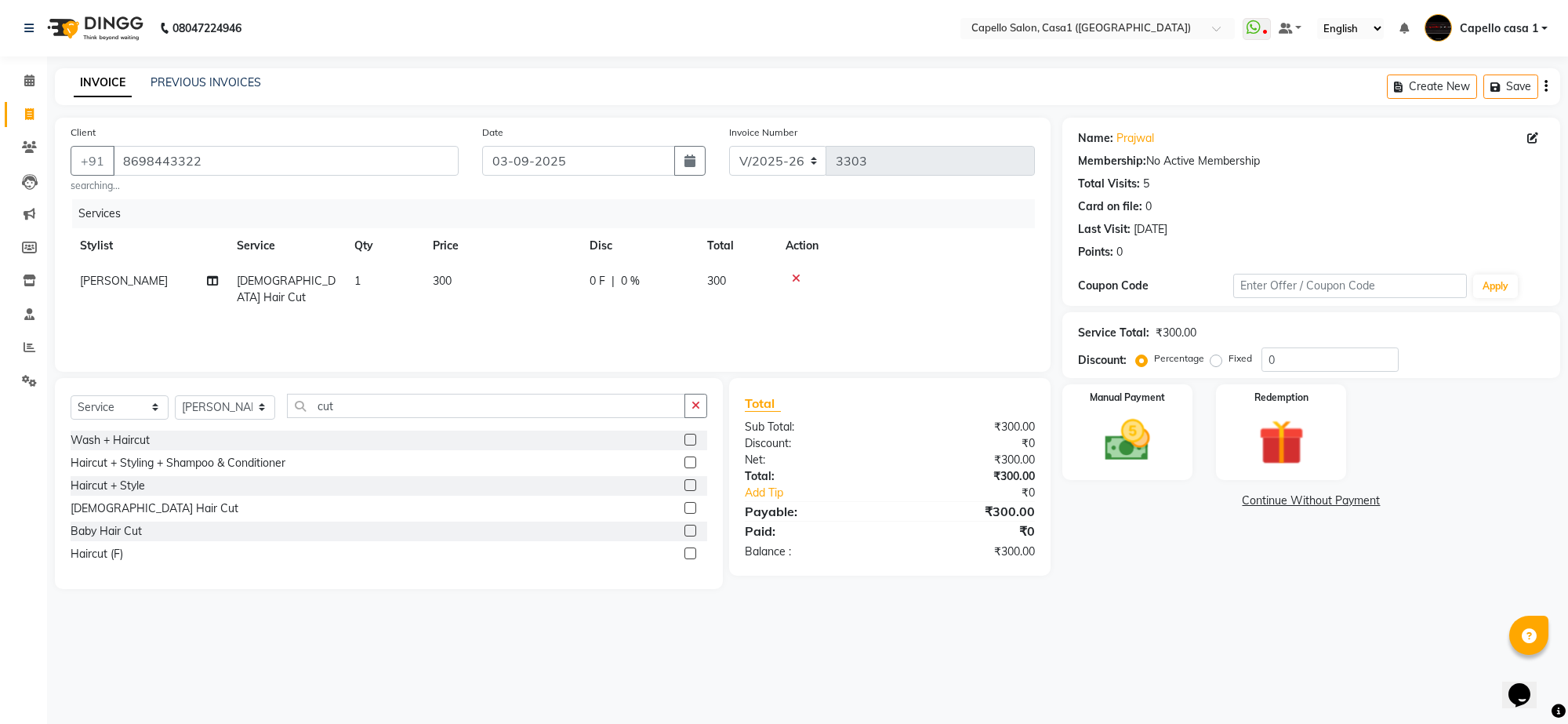
click at [1235, 577] on div "Name: [PERSON_NAME] Membership: No Active Membership Total Visits: 5 Card on fi…" at bounding box center [1317, 353] width 510 height 471
click at [1139, 461] on img at bounding box center [1127, 440] width 77 height 55
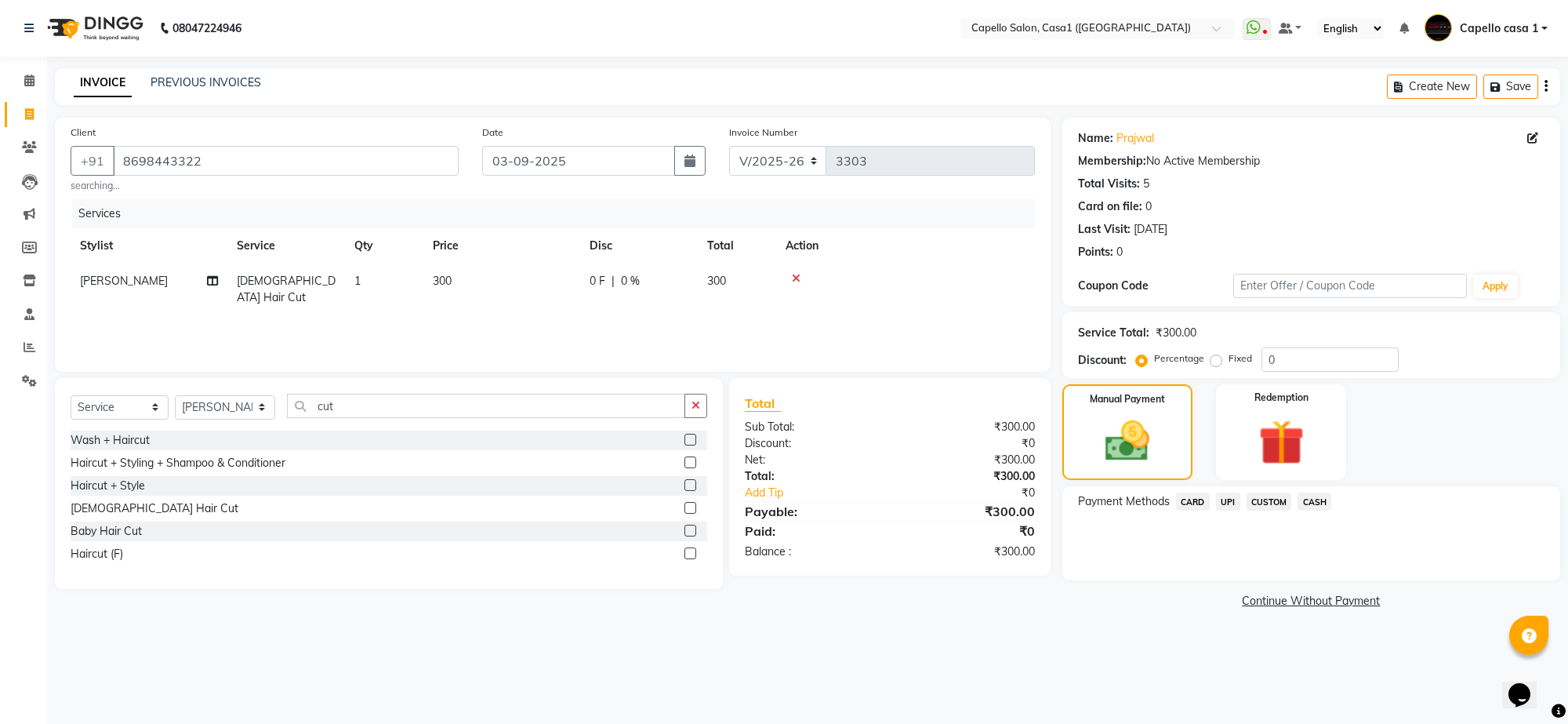
click at [1227, 500] on span "UPI" at bounding box center [1228, 501] width 25 height 18
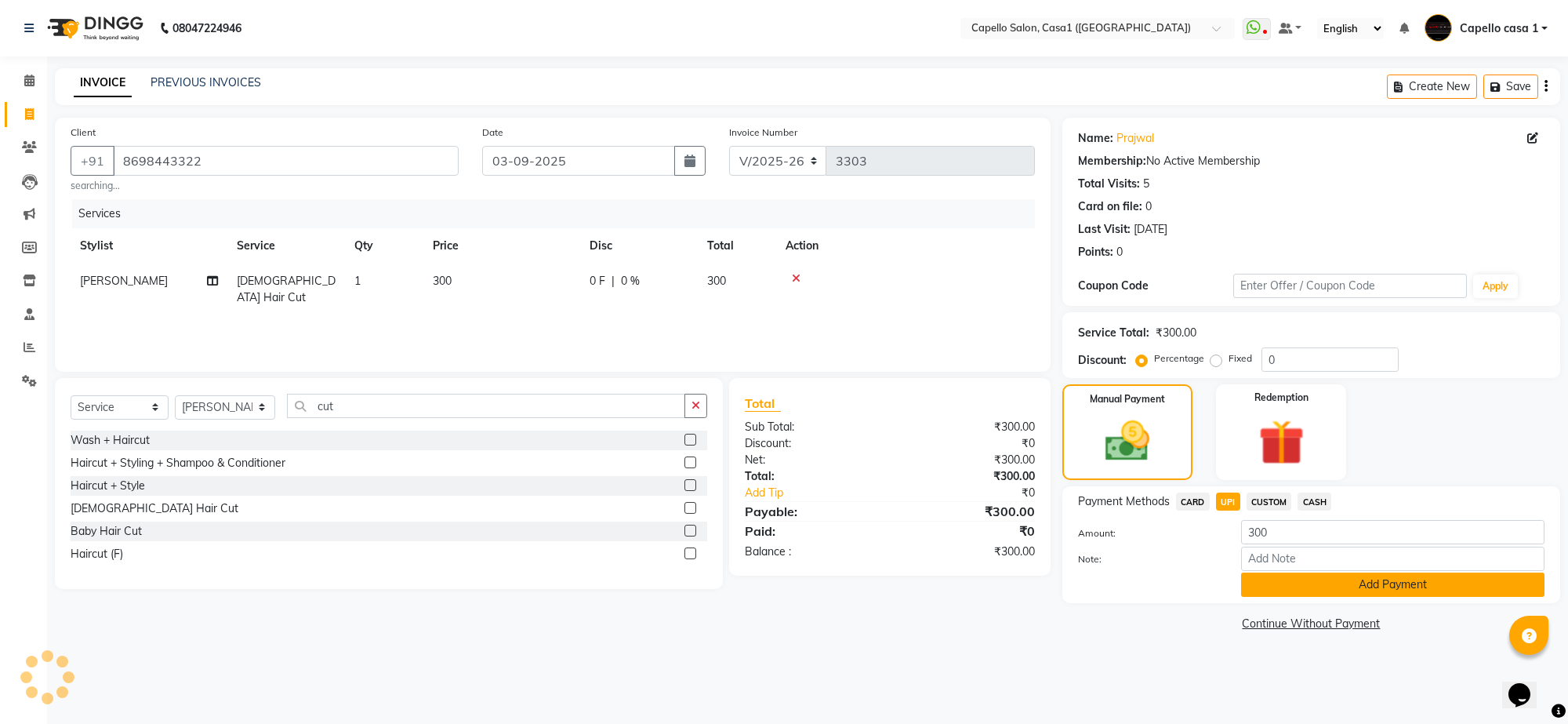
click at [1271, 594] on button "Add Payment" at bounding box center [1393, 584] width 304 height 25
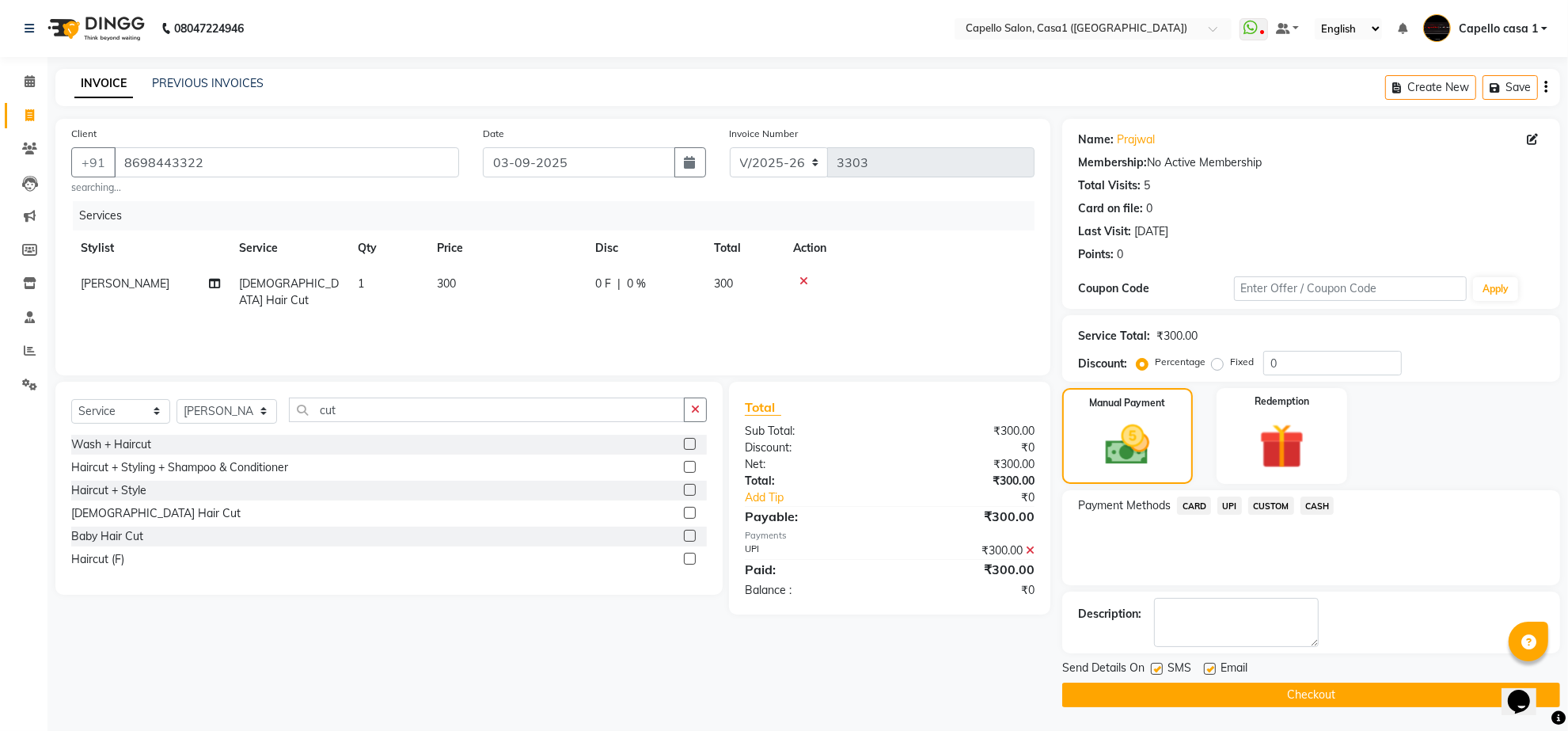
click at [1229, 709] on main "INVOICE PREVIOUS INVOICES Create New Save Client [PHONE_NUMBER] searching... Da…" at bounding box center [808, 400] width 1521 height 662
drag, startPoint x: 1236, startPoint y: 695, endPoint x: 1232, endPoint y: 685, distance: 10.8
click at [1236, 691] on button "Checkout" at bounding box center [1311, 695] width 498 height 25
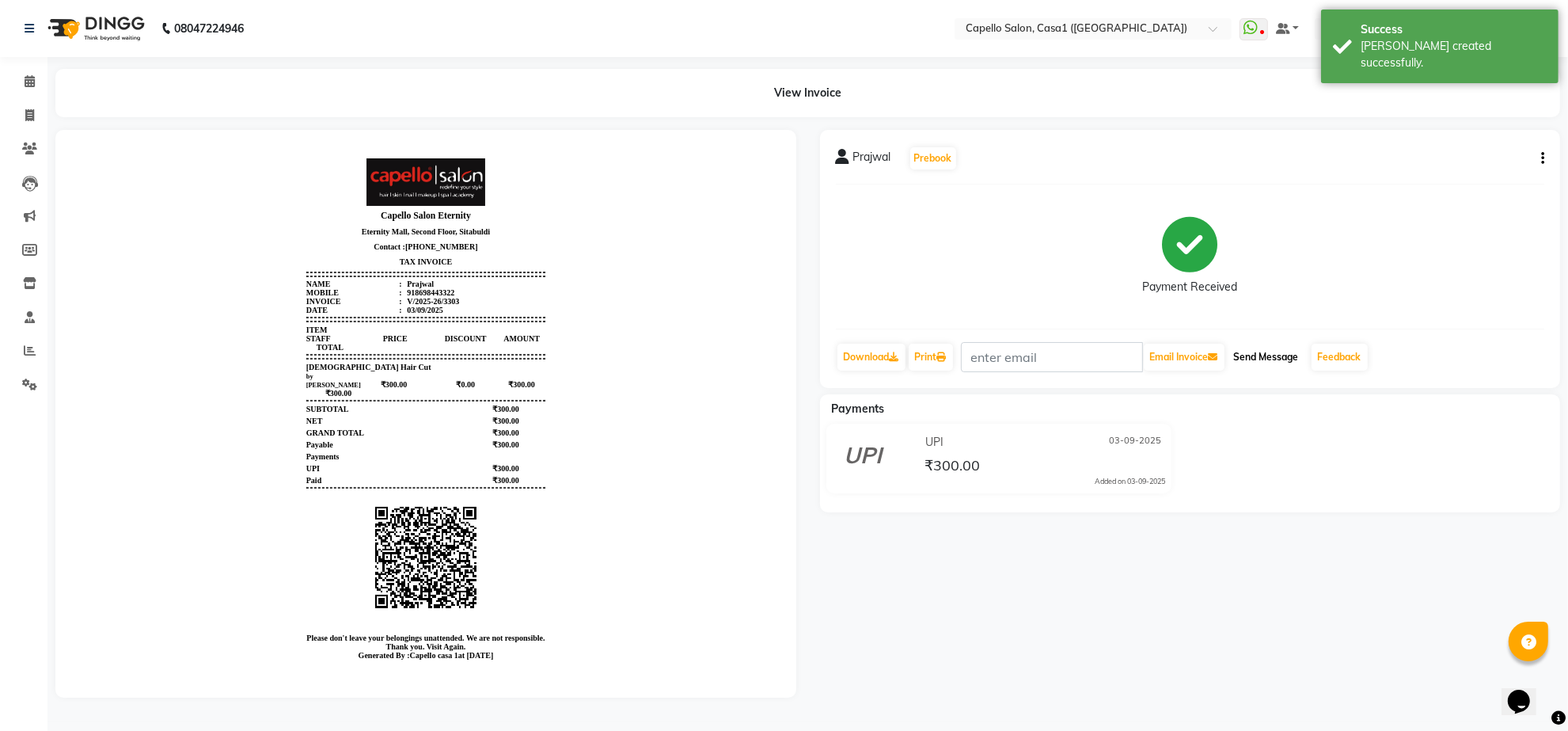
drag, startPoint x: 1241, startPoint y: 367, endPoint x: 1241, endPoint y: 357, distance: 10.0
click at [1241, 363] on button "Send Message" at bounding box center [1266, 357] width 78 height 27
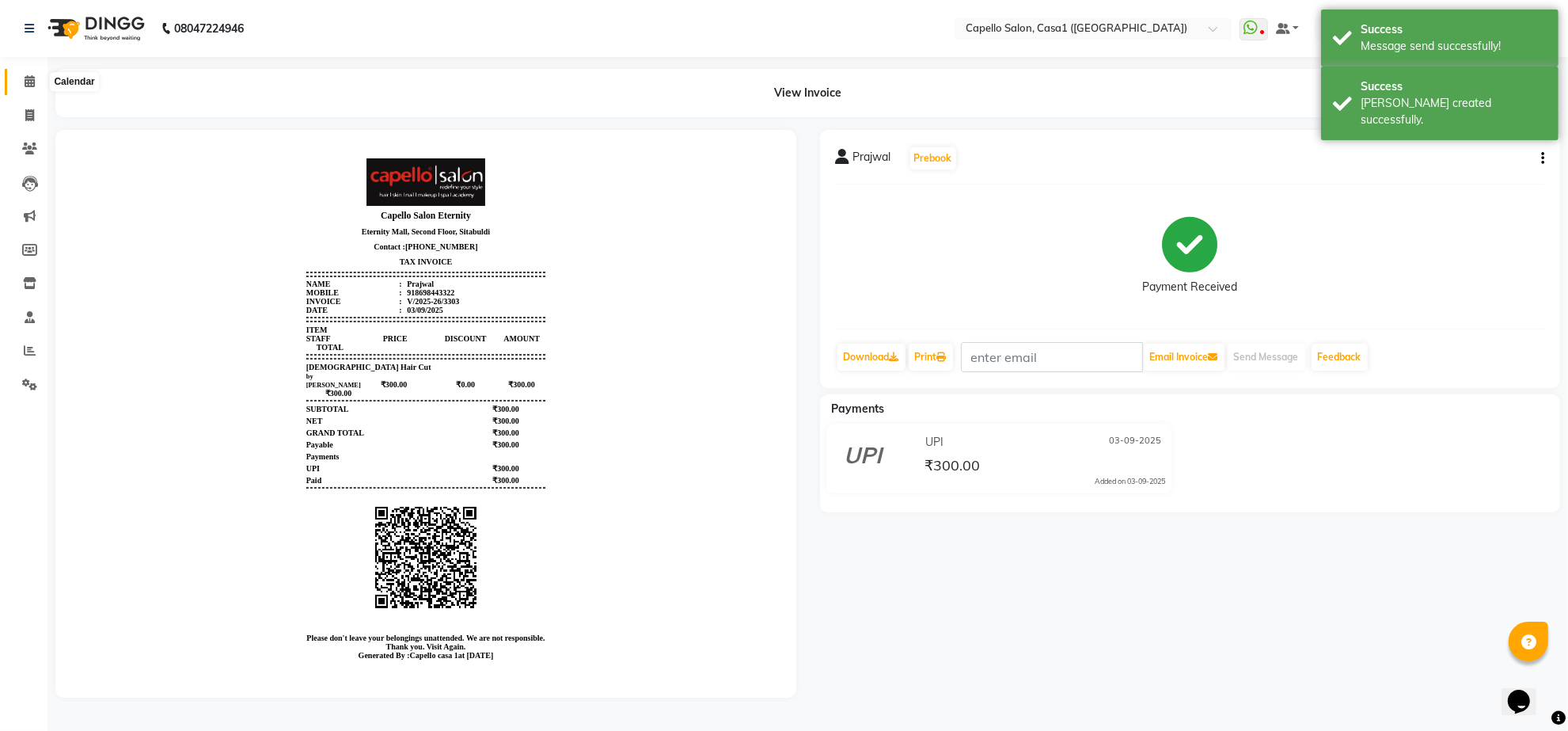
click at [30, 85] on icon at bounding box center [30, 81] width 10 height 12
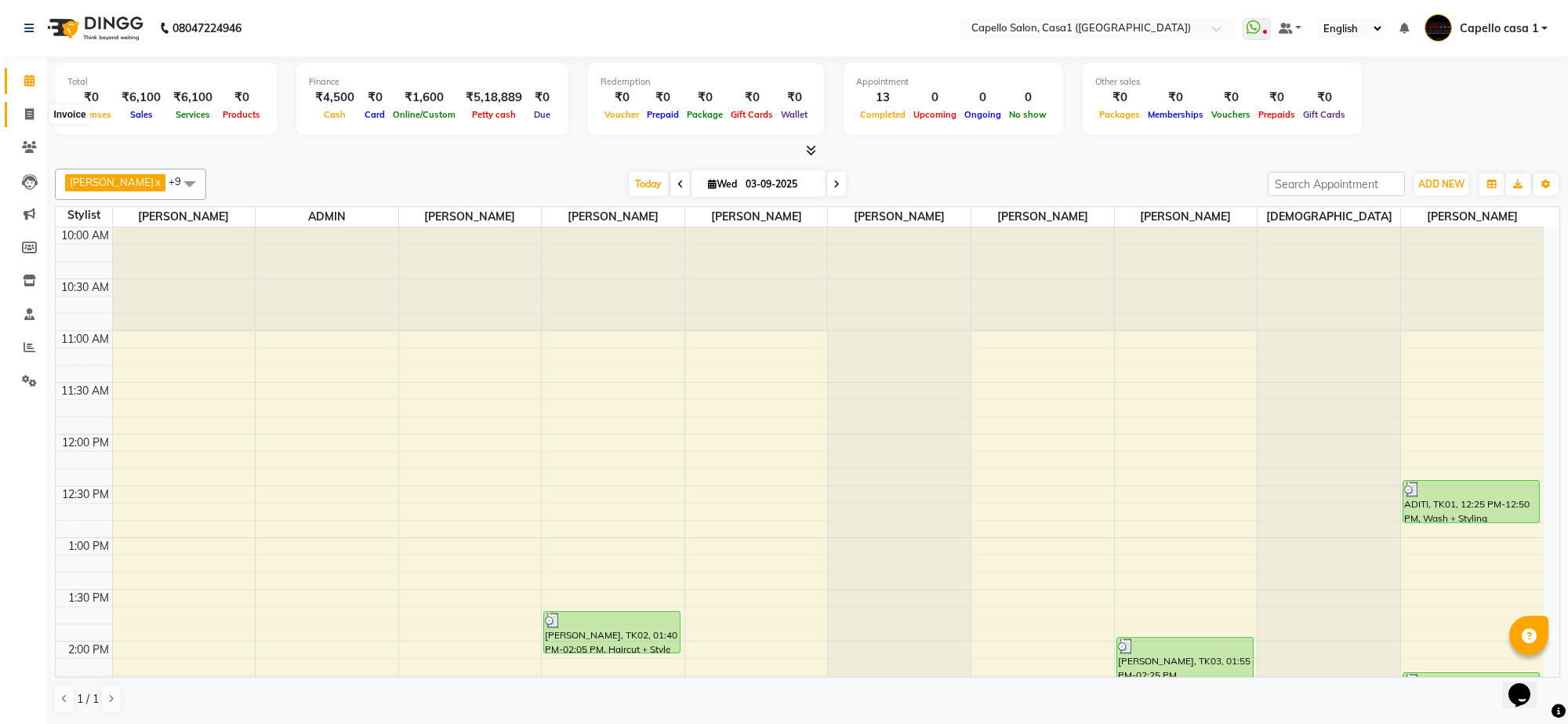
click at [25, 118] on icon at bounding box center [29, 113] width 9 height 12
select select "service"
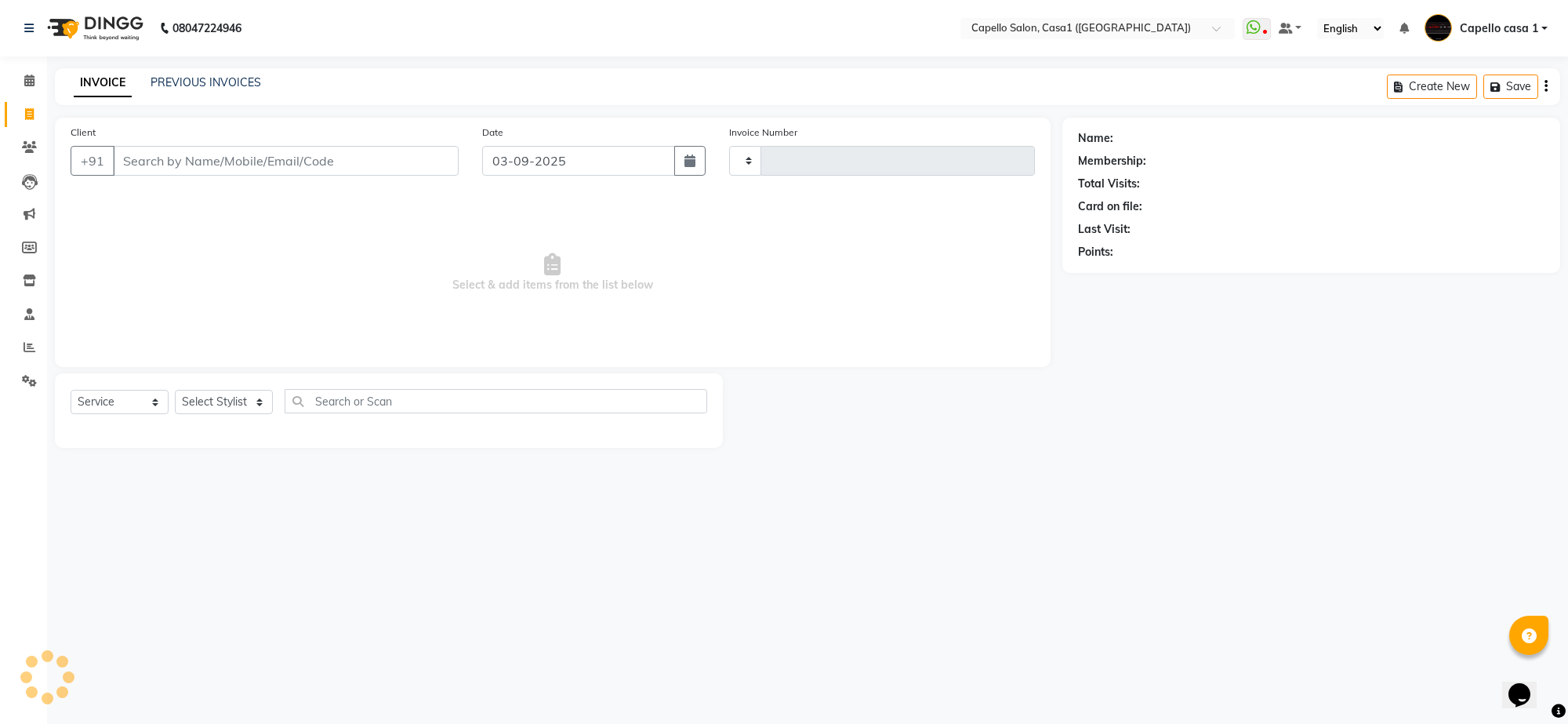
type input "3304"
select select "846"
click at [131, 402] on select "Select Service Product Membership Package Voucher Prepaid Gift Card" at bounding box center [120, 402] width 98 height 25
click at [71, 390] on select "Select Service Product Membership Package Voucher Prepaid Gift Card" at bounding box center [120, 402] width 98 height 25
drag, startPoint x: 208, startPoint y: 401, endPoint x: 220, endPoint y: 412, distance: 16.3
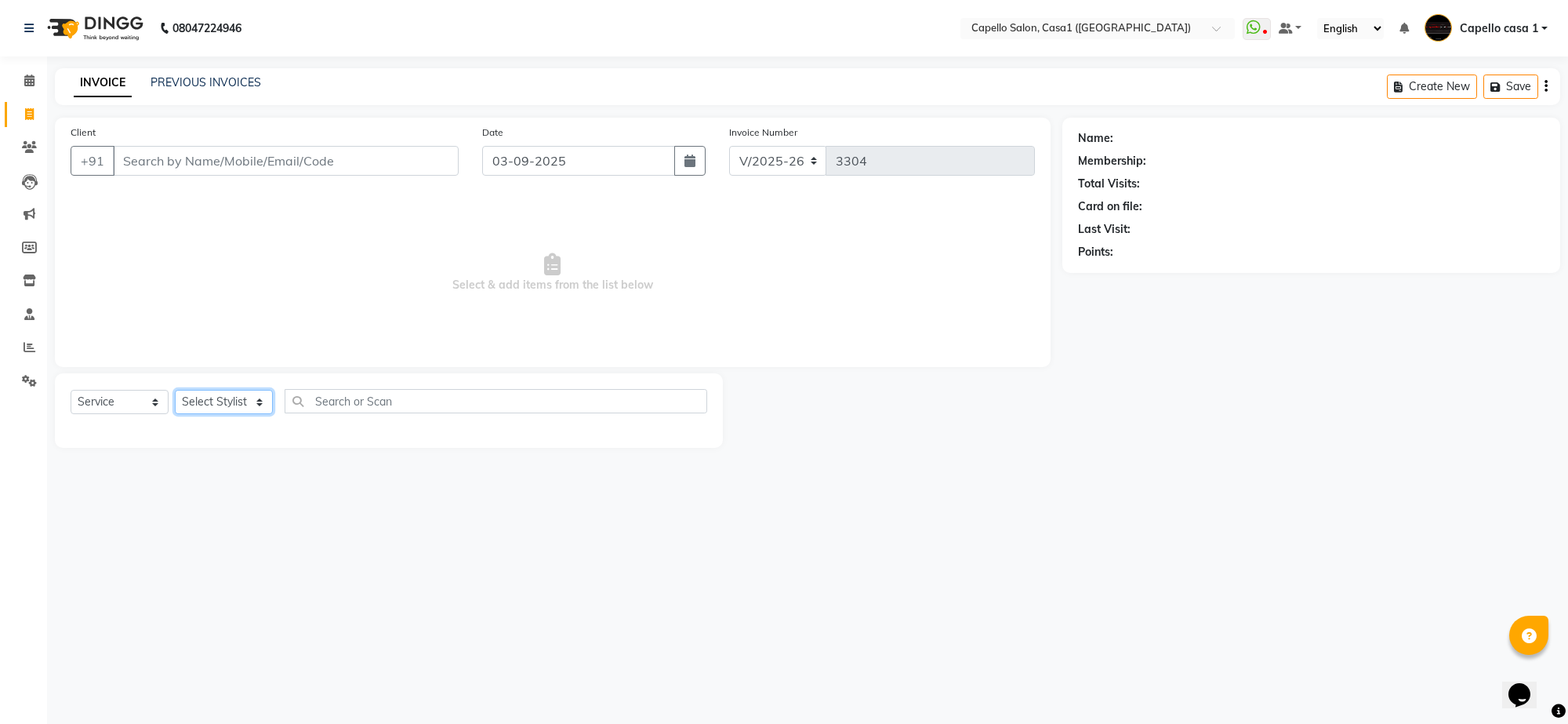
click at [208, 401] on select "Select Stylist" at bounding box center [224, 402] width 98 height 25
click at [175, 390] on select "Select Stylist [PERSON_NAME] ADMIN Akash Chawale Capello casa 1 [PERSON_NAME] […" at bounding box center [225, 402] width 101 height 25
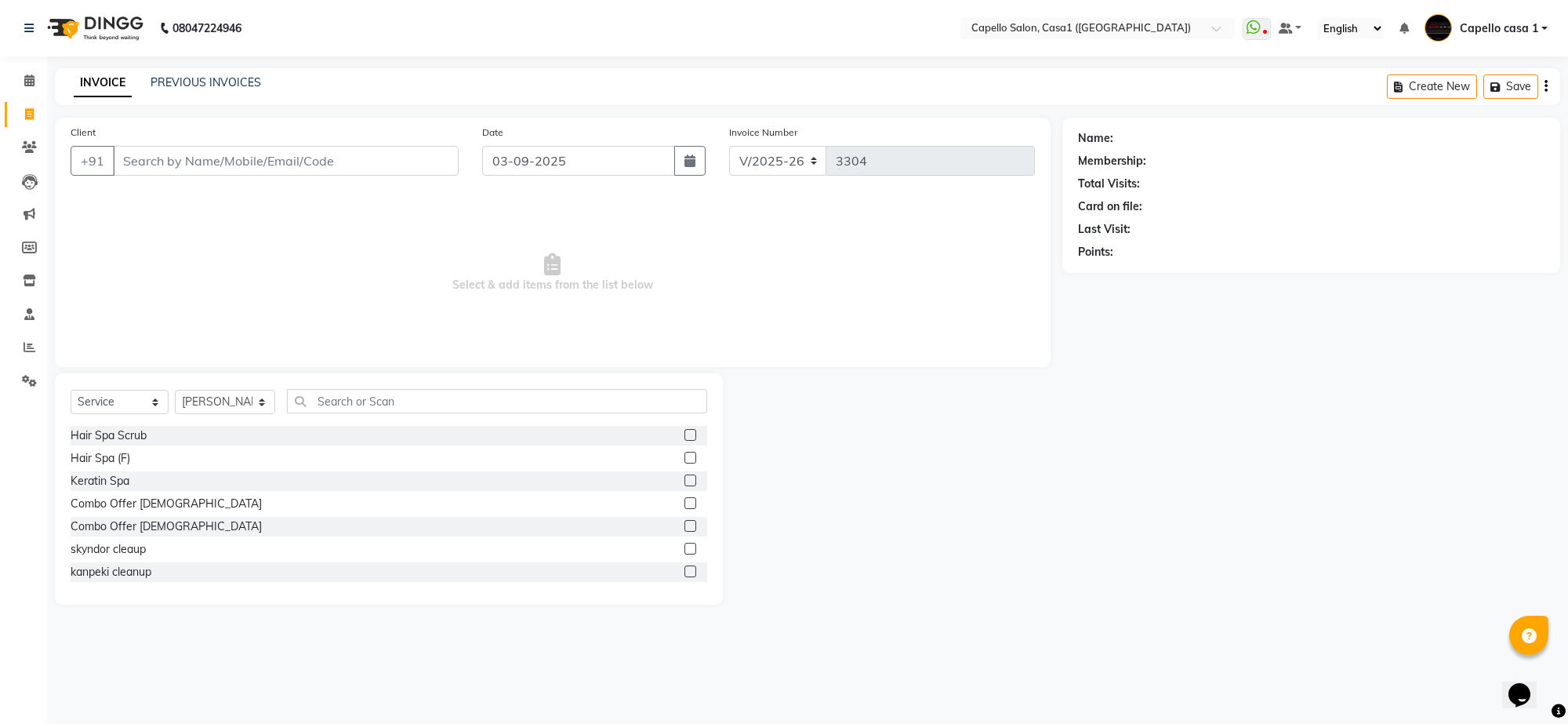
click at [346, 382] on div "Select Service Product Membership Package Voucher Prepaid Gift Card Select Styl…" at bounding box center [388, 489] width 668 height 232
click at [247, 404] on select "Select Stylist [PERSON_NAME] ADMIN Akash Chawale Capello casa 1 [PERSON_NAME] […" at bounding box center [225, 402] width 101 height 25
select select "14376"
click at [175, 390] on select "Select Stylist [PERSON_NAME] ADMIN Akash Chawale Capello casa 1 [PERSON_NAME] […" at bounding box center [225, 402] width 101 height 25
click at [329, 400] on input "text" at bounding box center [497, 401] width 420 height 25
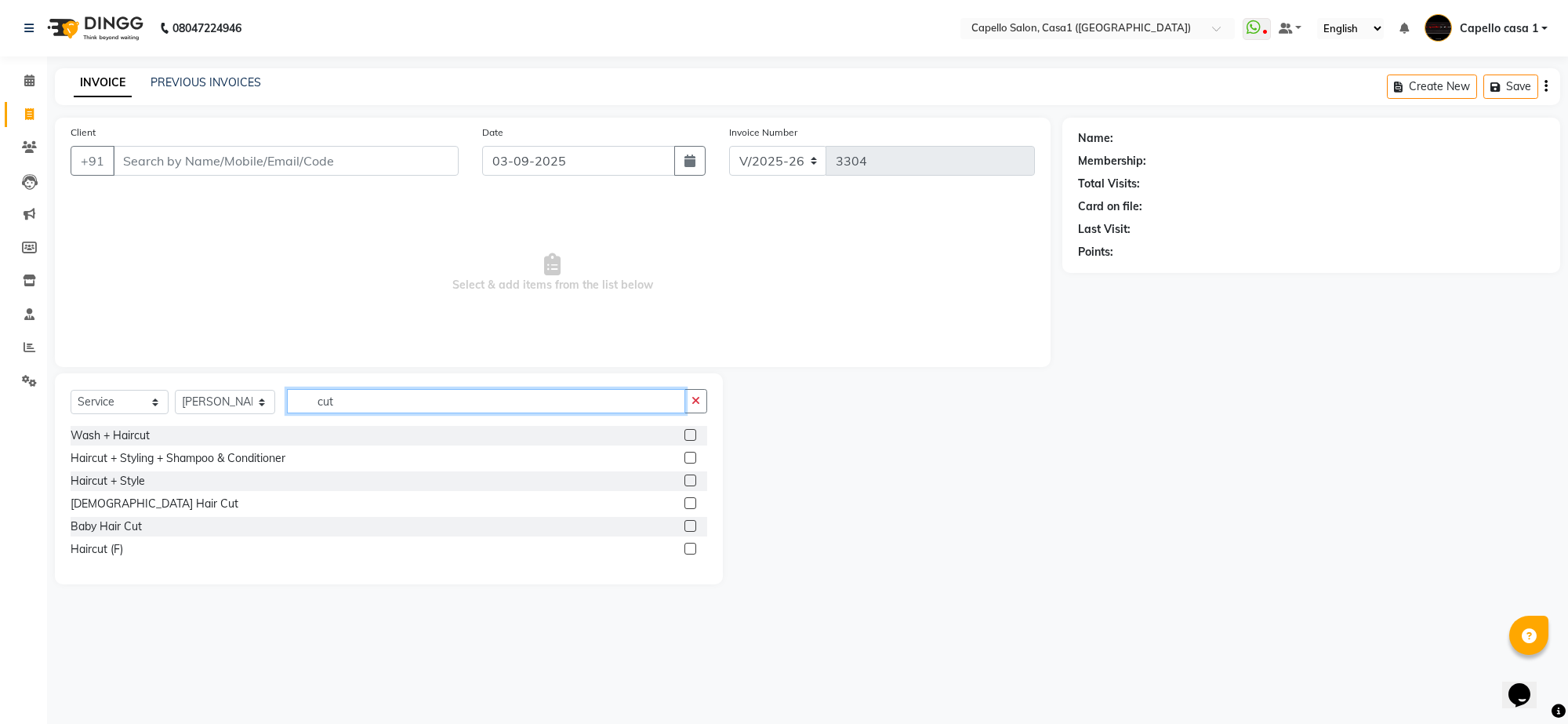
type input "cut"
drag, startPoint x: 690, startPoint y: 455, endPoint x: 687, endPoint y: 446, distance: 9.5
click at [687, 450] on div at bounding box center [695, 458] width 23 height 20
click at [690, 461] on label at bounding box center [690, 458] width 12 height 12
click at [690, 461] on input "checkbox" at bounding box center [689, 458] width 10 height 10
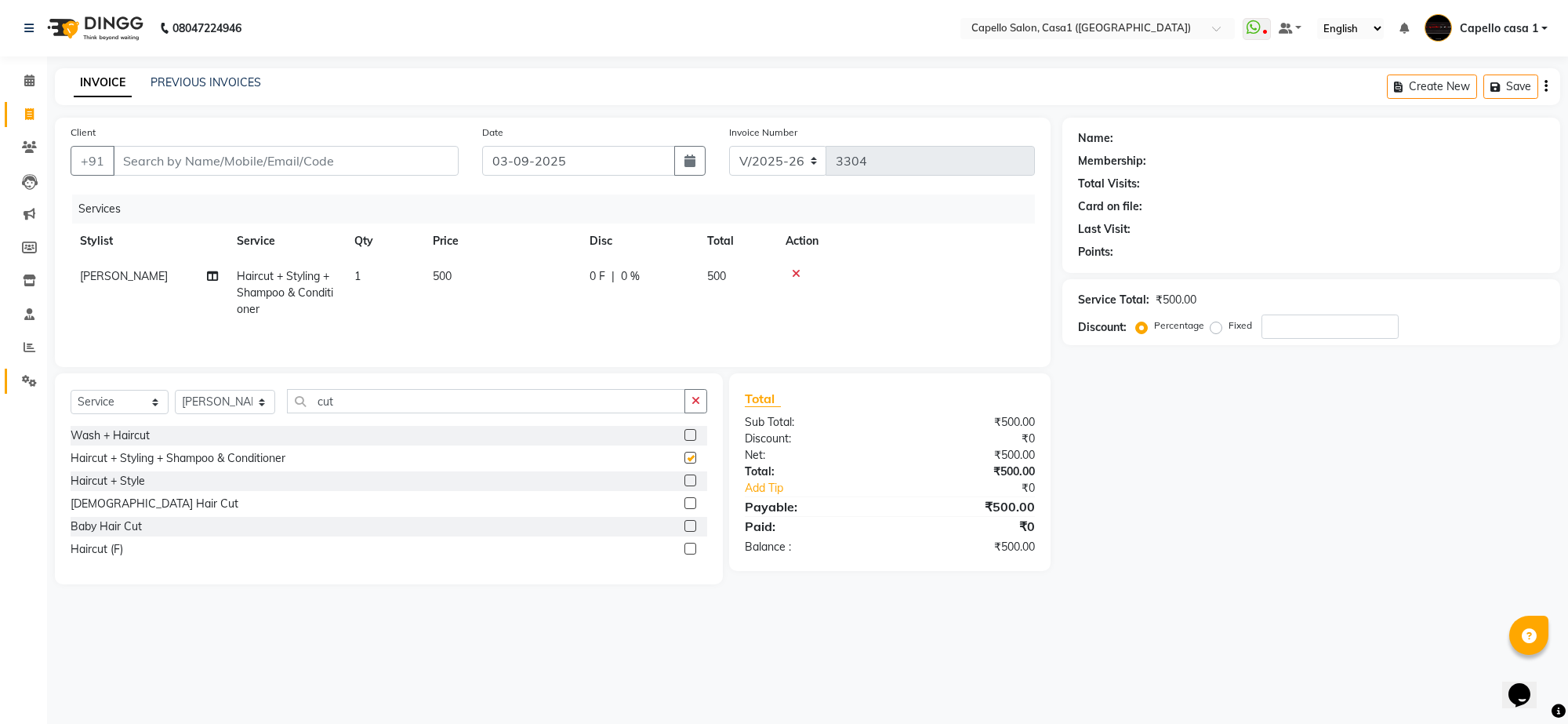
checkbox input "false"
click at [208, 165] on input "Client" at bounding box center [285, 161] width 346 height 30
type input "7"
type input "0"
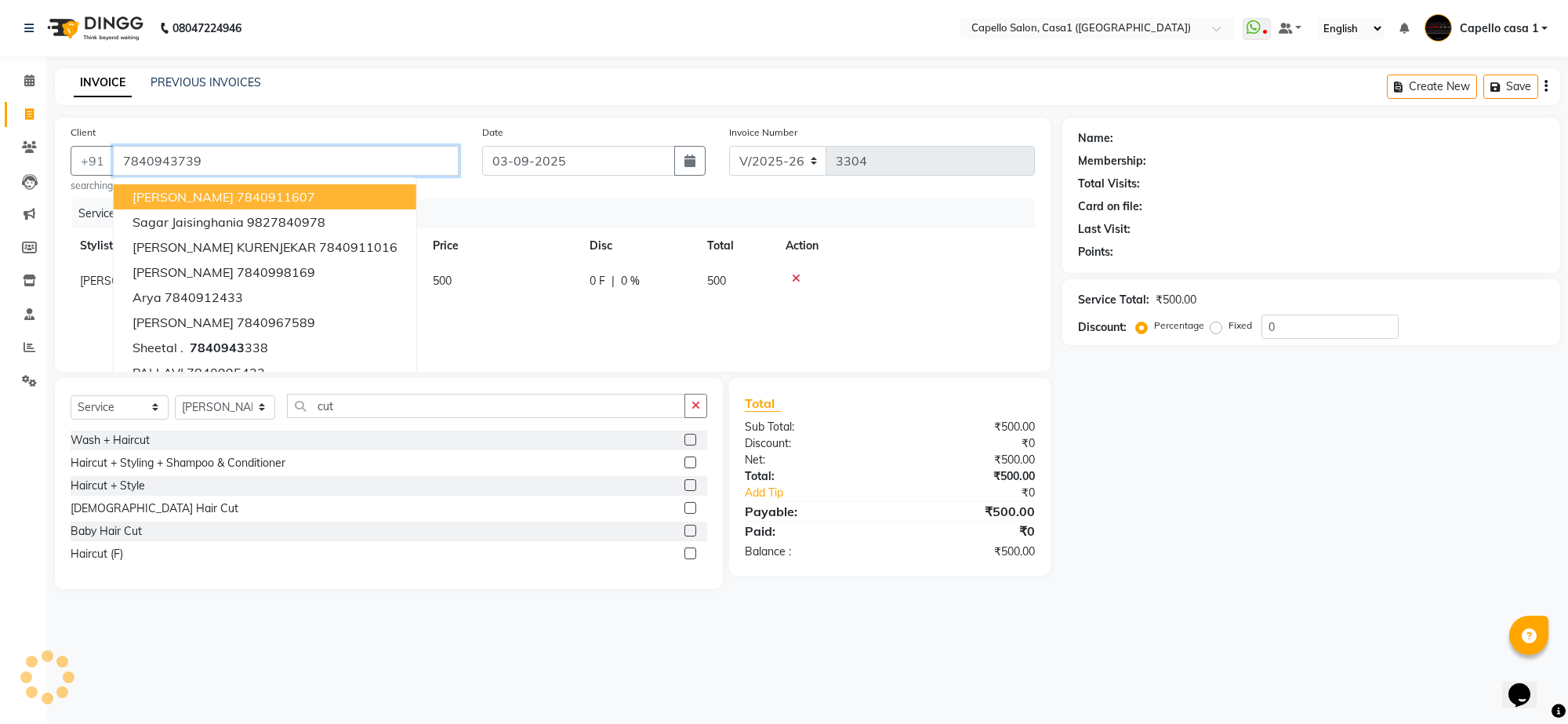
type input "7840943739"
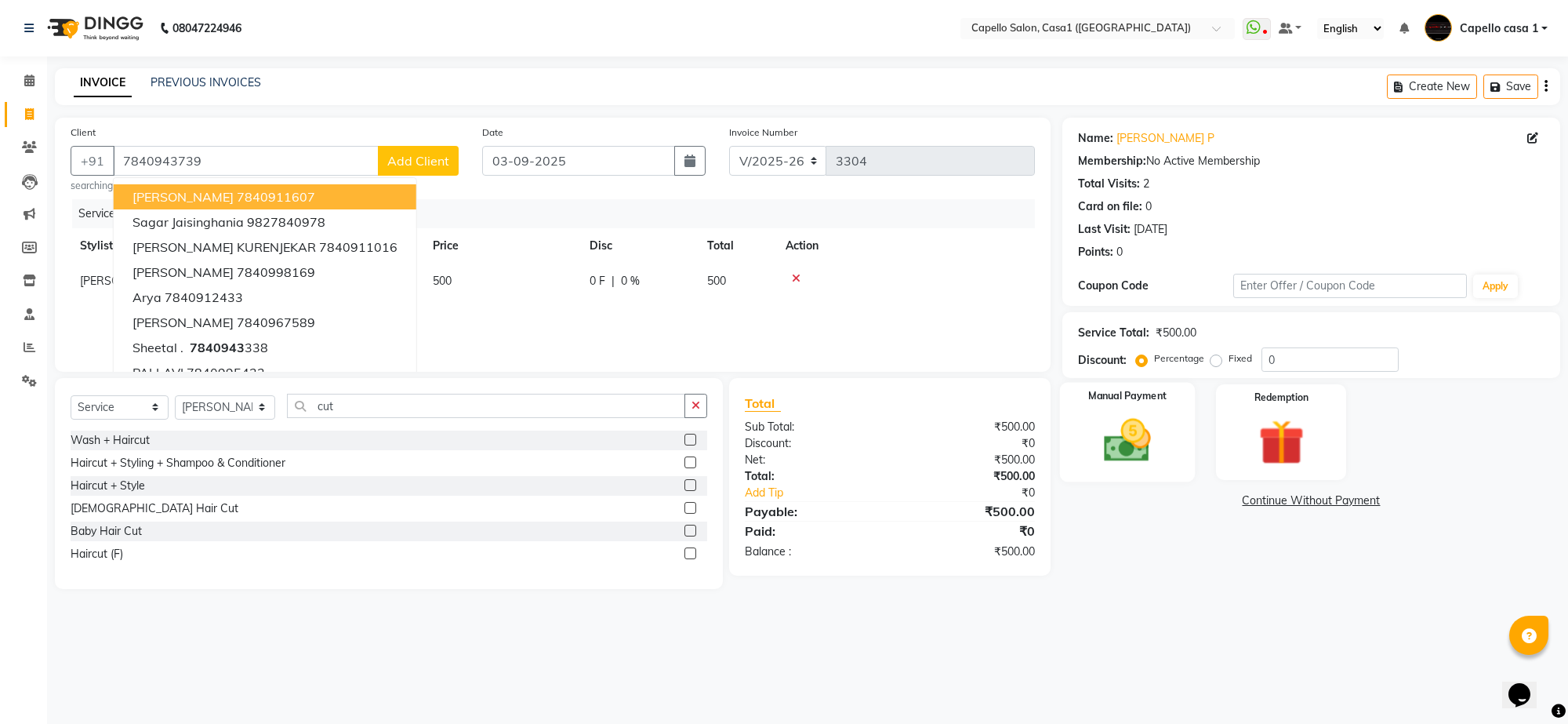
drag, startPoint x: 1142, startPoint y: 453, endPoint x: 1157, endPoint y: 458, distance: 15.8
click at [1145, 453] on img at bounding box center [1127, 440] width 77 height 55
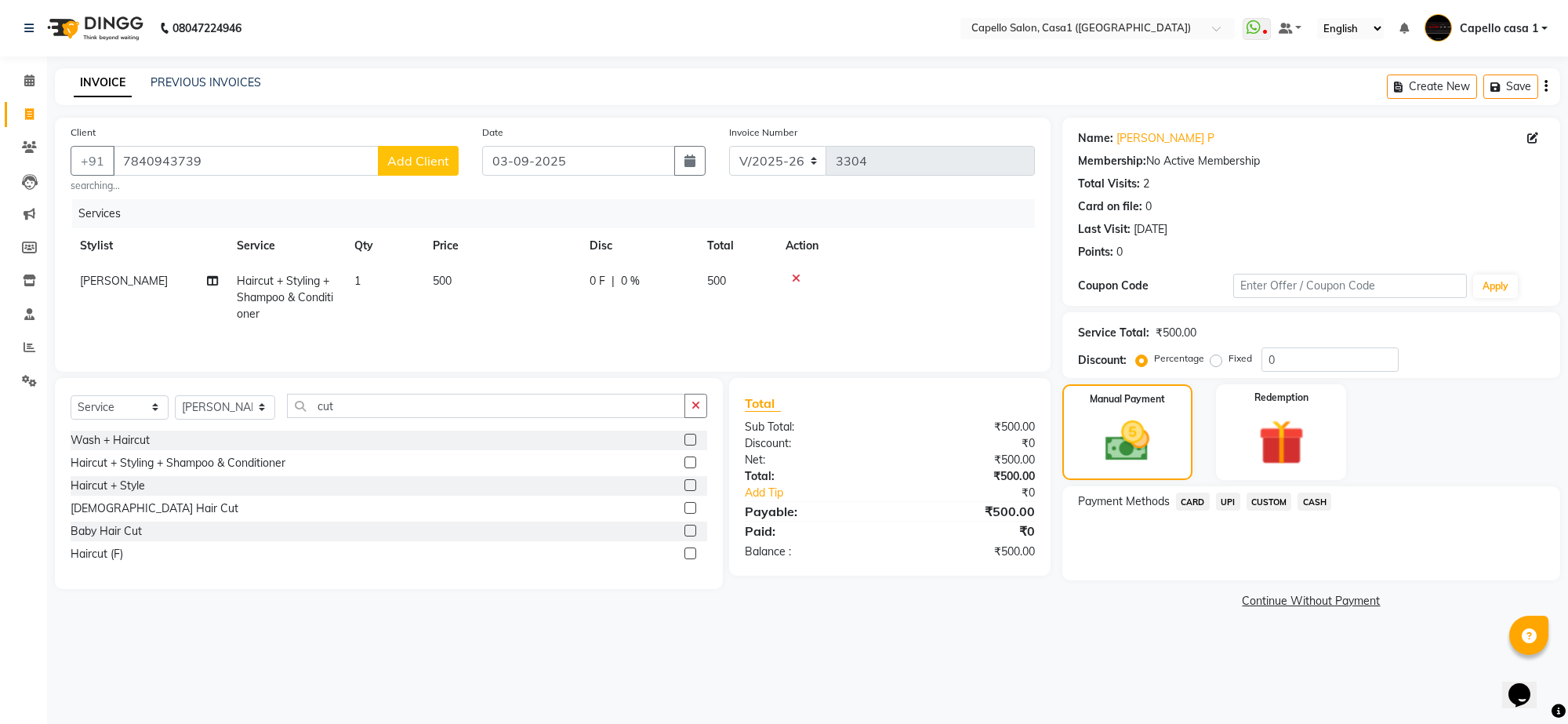
click at [1311, 499] on span "CASH" at bounding box center [1314, 501] width 34 height 18
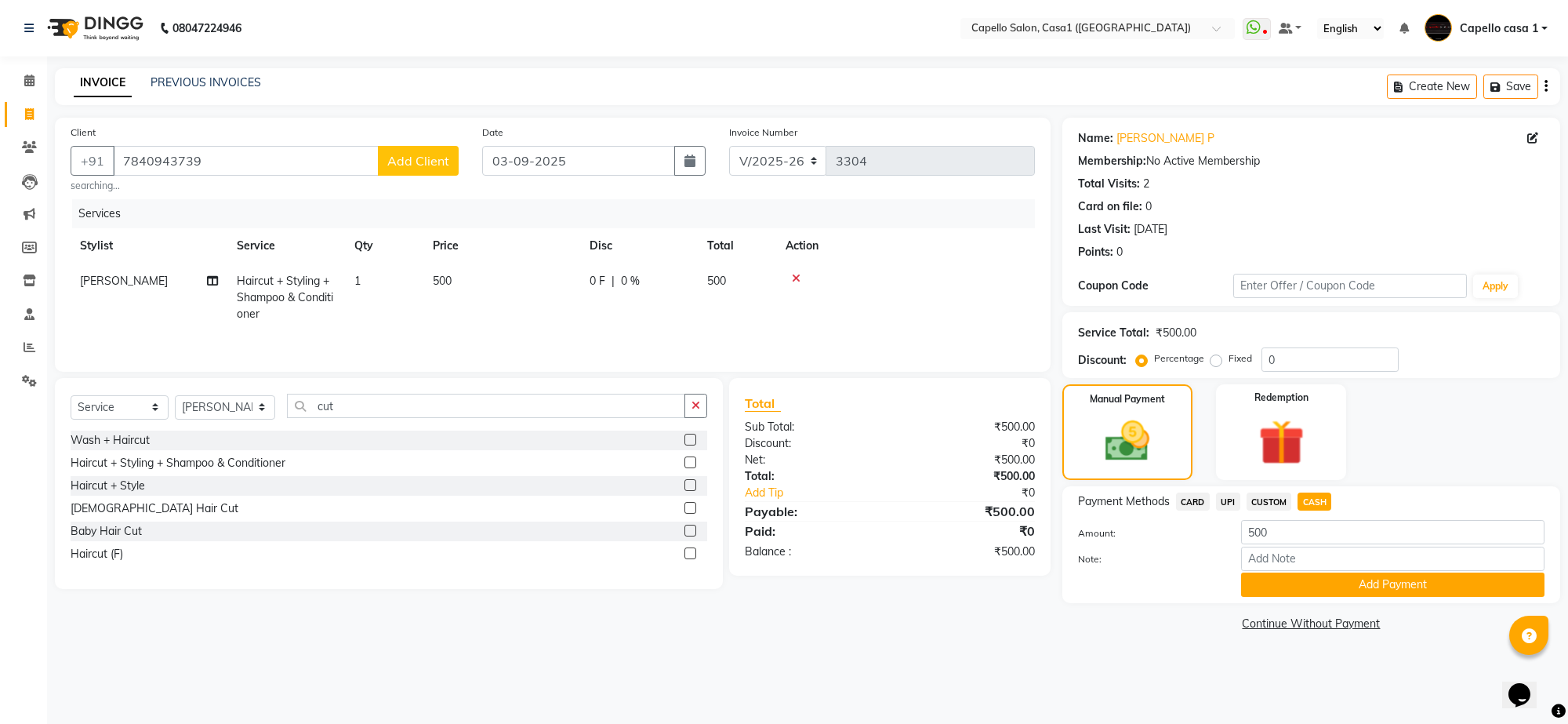
drag, startPoint x: 1326, startPoint y: 582, endPoint x: 1314, endPoint y: 651, distance: 70.0
click at [1314, 651] on main "INVOICE PREVIOUS INVOICES Create New Save Client [PHONE_NUMBER] Add Client sear…" at bounding box center [807, 363] width 1521 height 591
click at [1340, 584] on button "Add Payment" at bounding box center [1393, 584] width 304 height 25
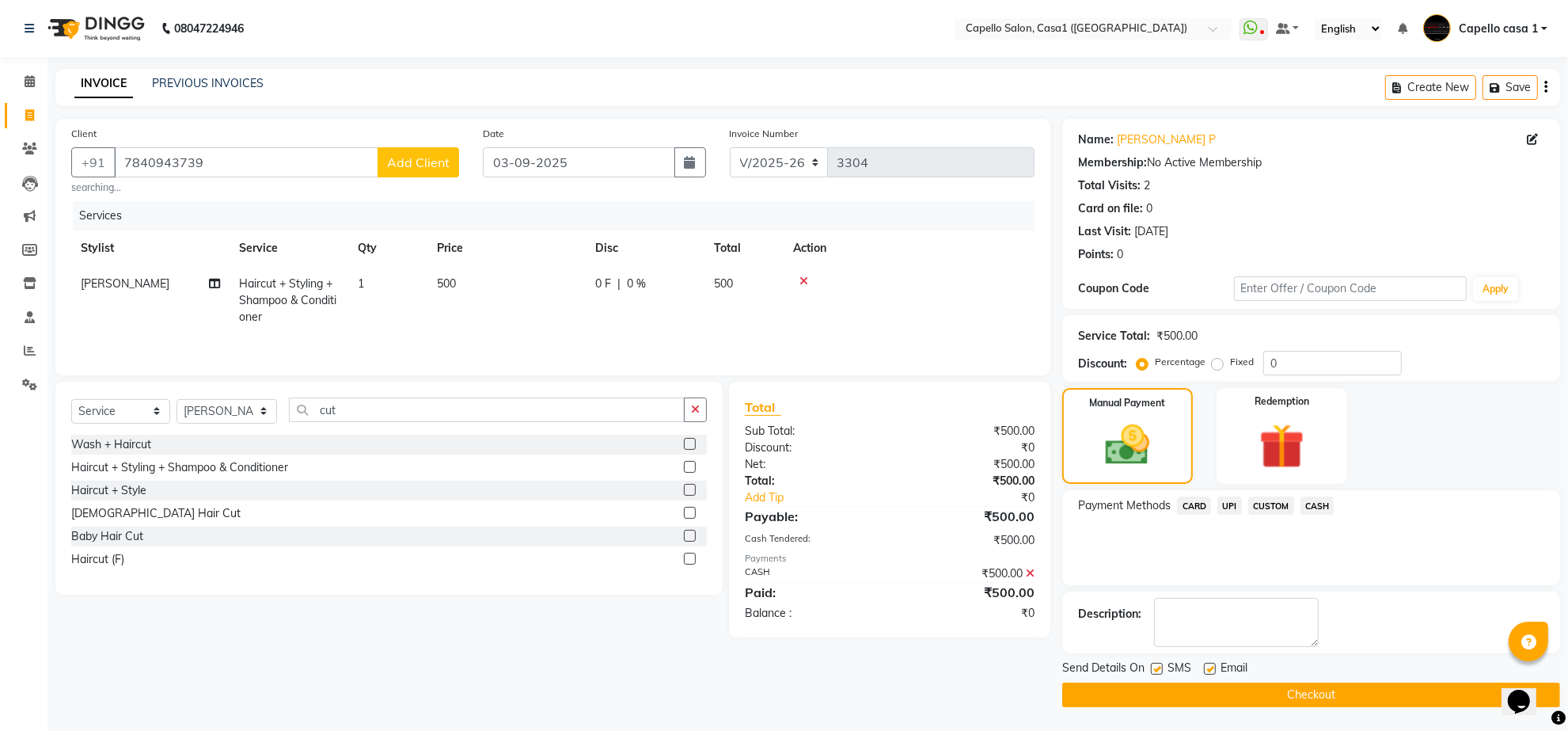
click at [1315, 687] on button "Checkout" at bounding box center [1311, 695] width 498 height 25
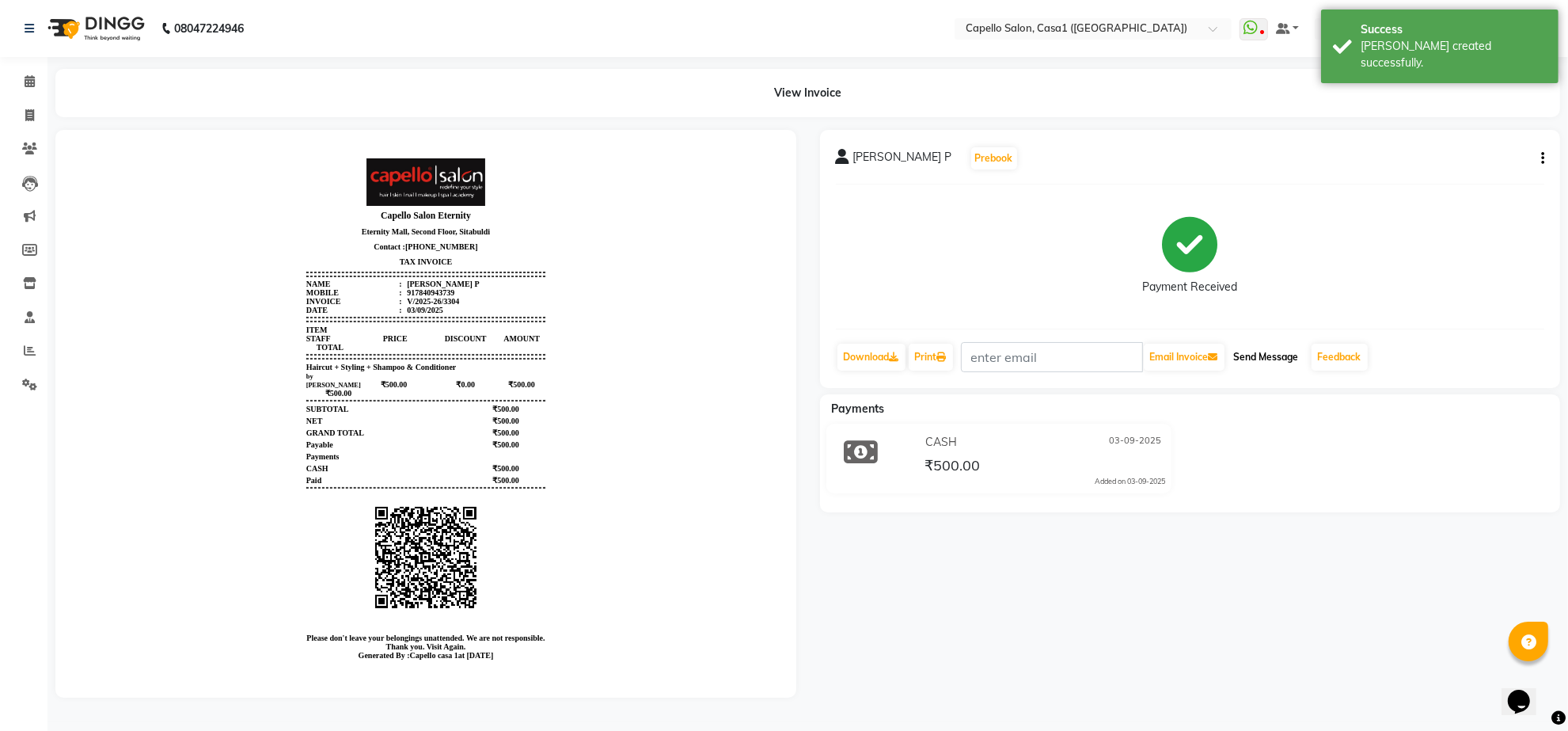
click at [1271, 353] on button "Send Message" at bounding box center [1266, 357] width 78 height 27
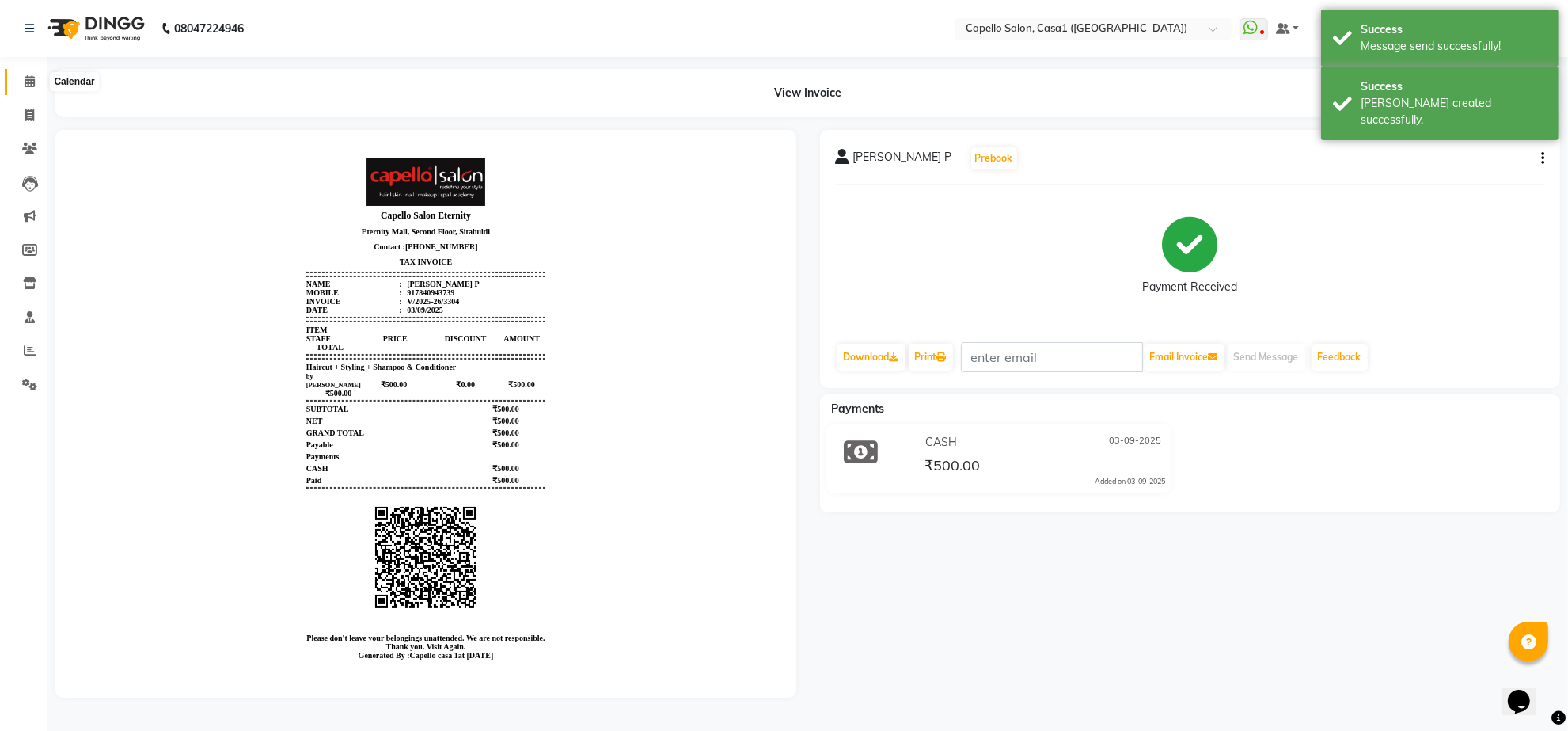
click at [28, 83] on icon at bounding box center [30, 81] width 10 height 12
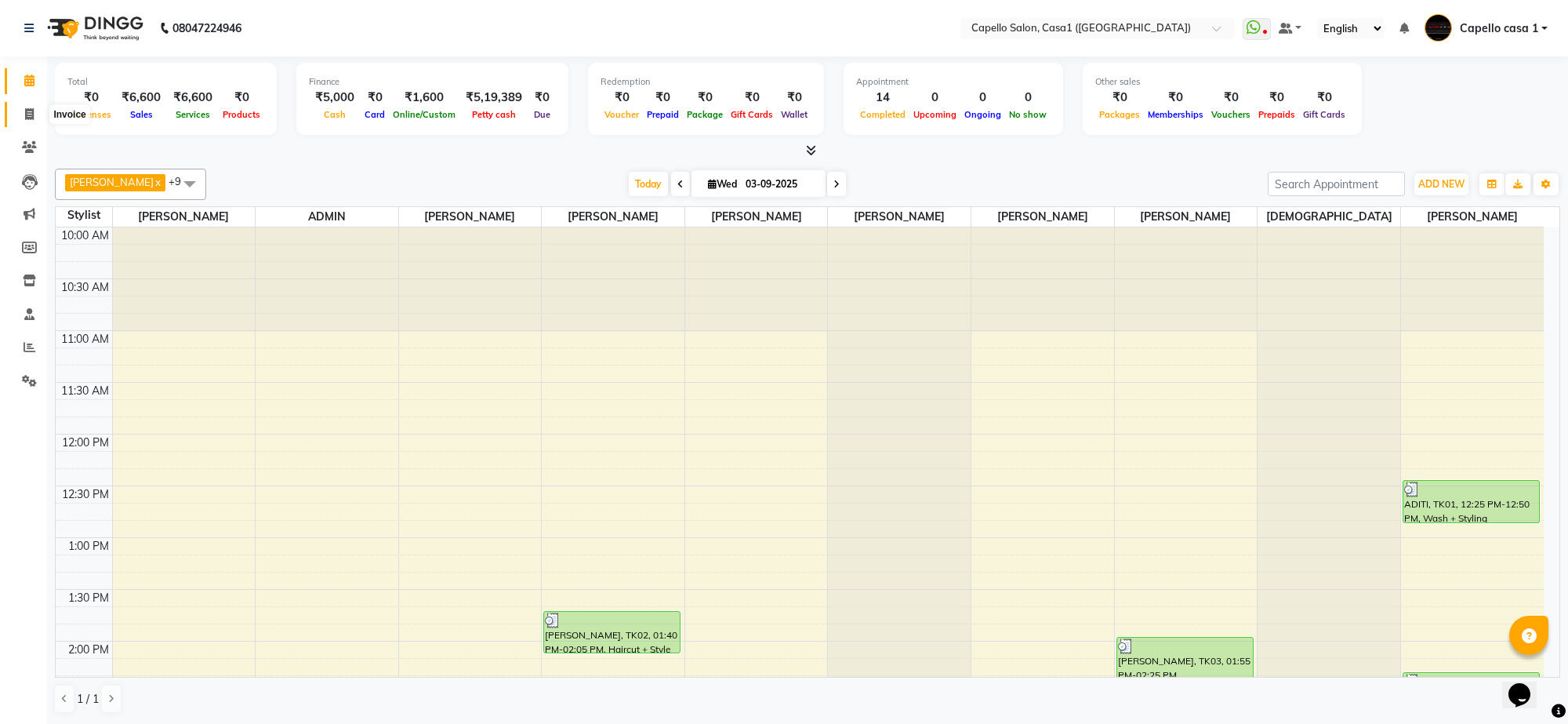
click at [24, 114] on span at bounding box center [29, 115] width 28 height 18
select select "service"
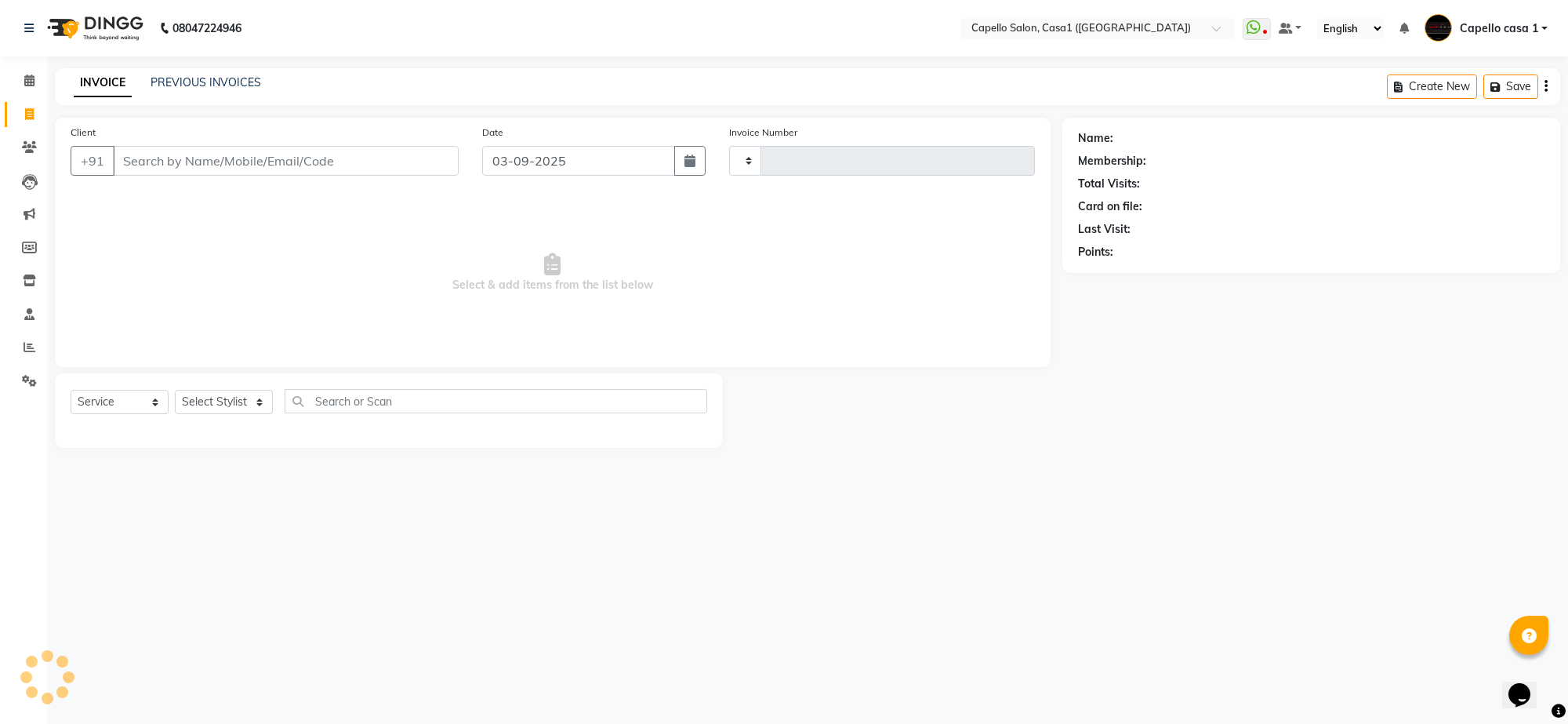
type input "3305"
select select "846"
click at [198, 158] on input "Client" at bounding box center [285, 161] width 346 height 30
click at [174, 154] on input "Client" at bounding box center [285, 161] width 346 height 30
click at [175, 155] on input "Client" at bounding box center [285, 161] width 346 height 30
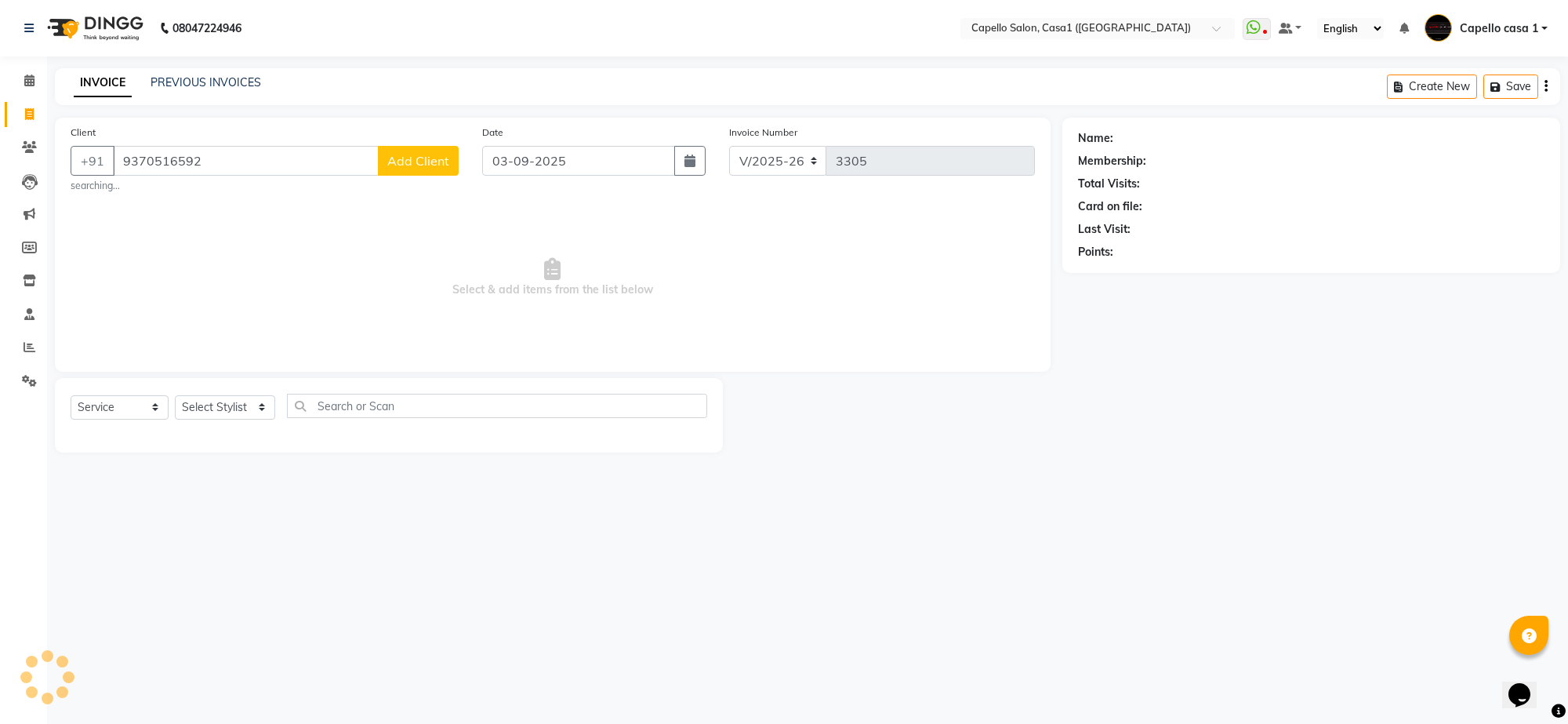
type input "9370516592"
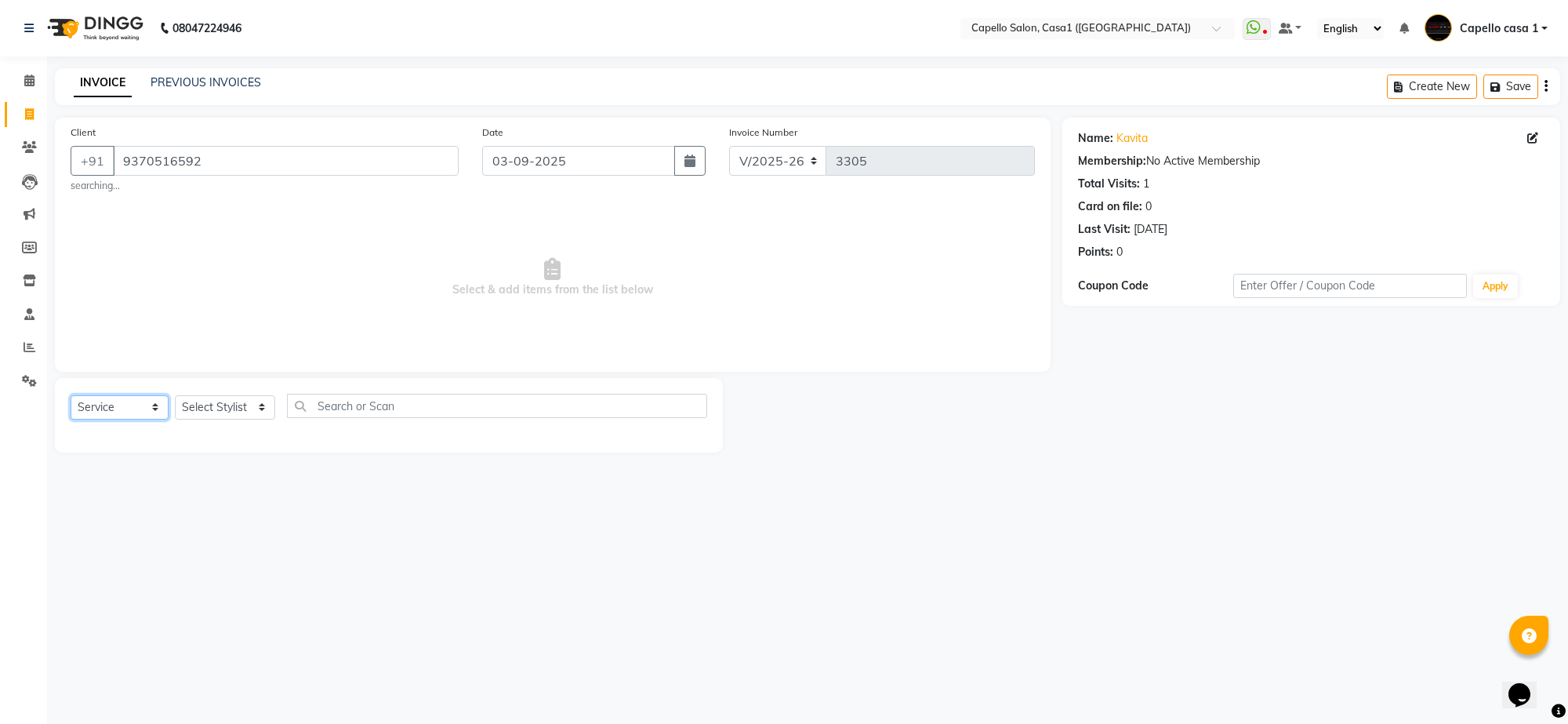
click at [139, 404] on select "Select Service Product Membership Package Voucher Prepaid Gift Card" at bounding box center [120, 407] width 98 height 25
click at [71, 395] on select "Select Service Product Membership Package Voucher Prepaid Gift Card" at bounding box center [120, 407] width 98 height 25
click at [251, 398] on select "Select Stylist [PERSON_NAME] ADMIN Akash Chawale Capello casa 1 [PERSON_NAME] […" at bounding box center [225, 407] width 101 height 25
select select "14395"
click at [175, 395] on select "Select Stylist [PERSON_NAME] ADMIN Akash Chawale Capello casa 1 [PERSON_NAME] […" at bounding box center [225, 407] width 101 height 25
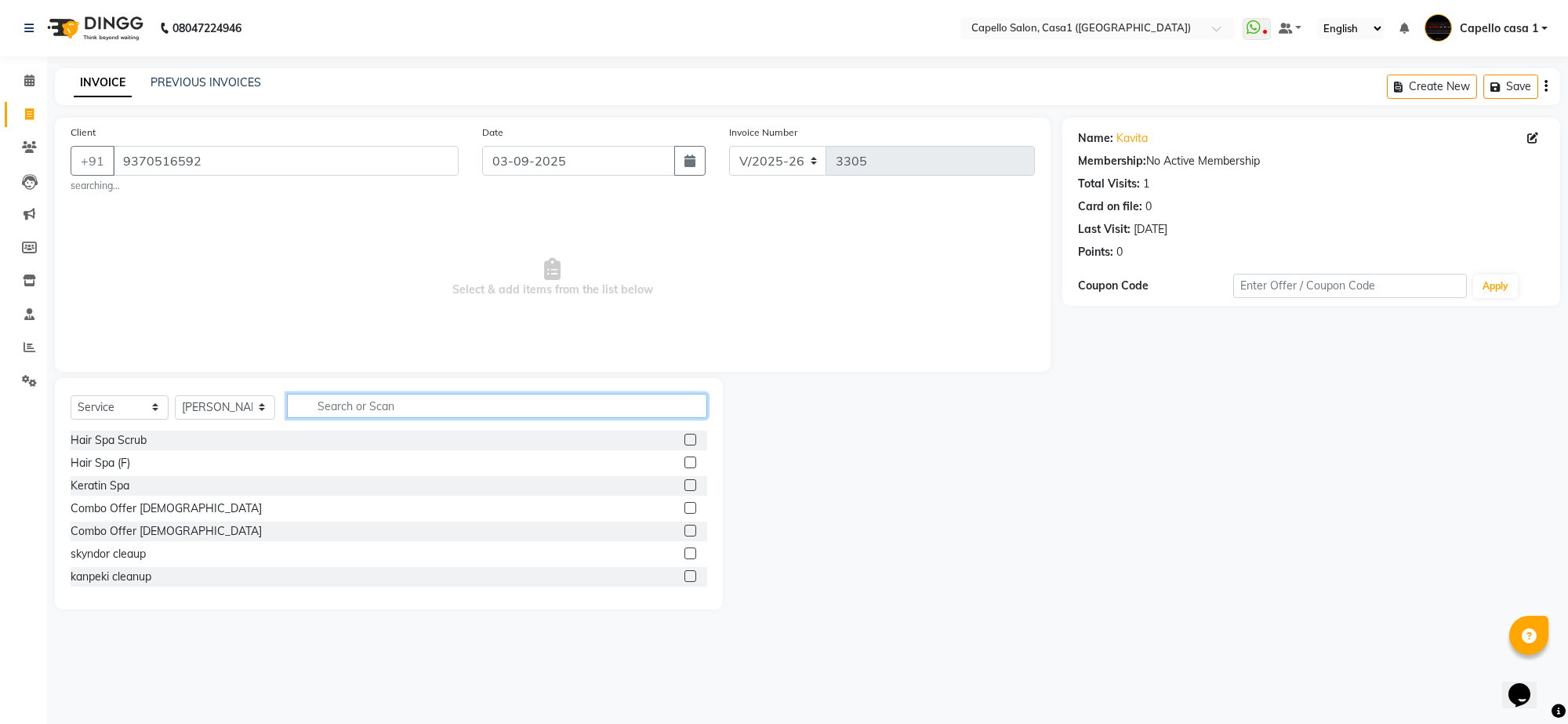
click at [394, 408] on input "text" at bounding box center [497, 406] width 420 height 25
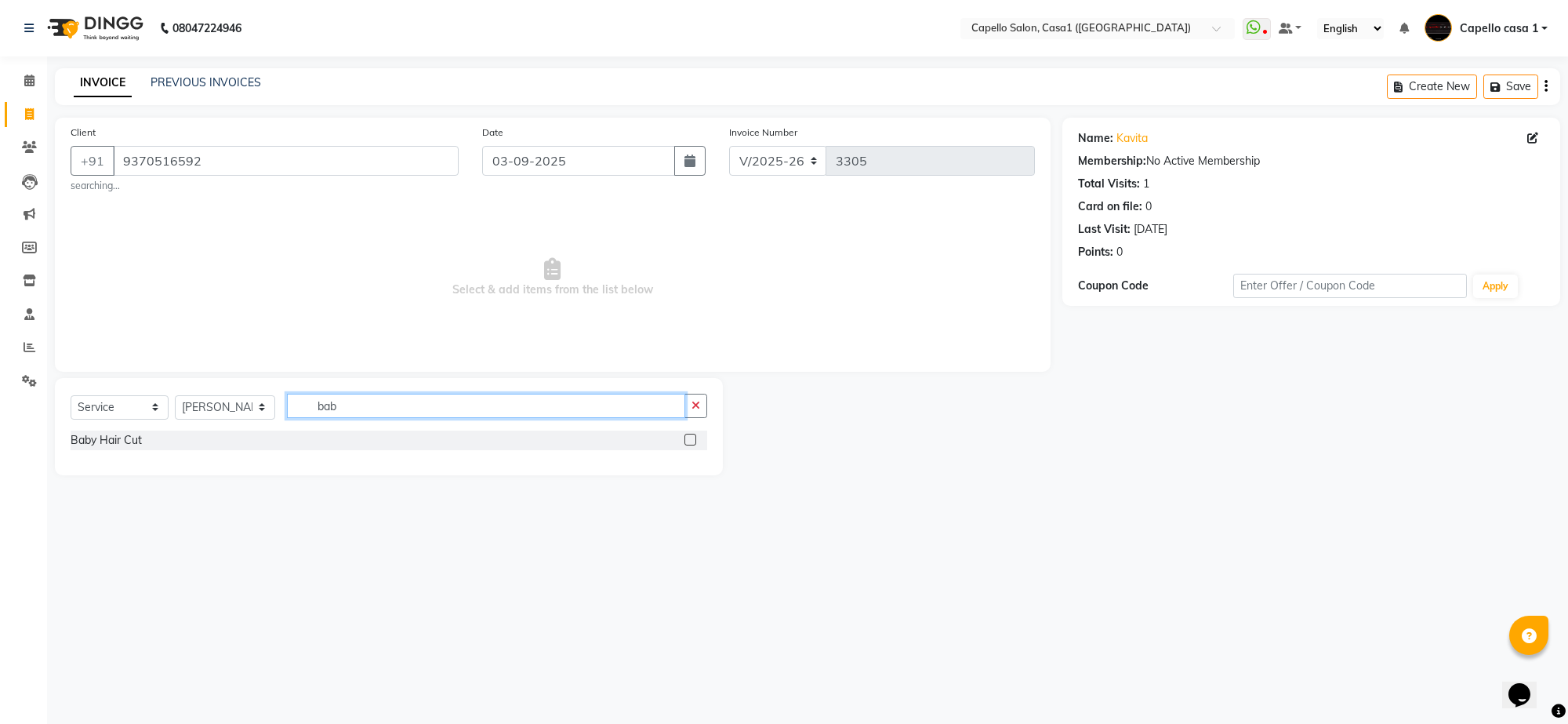
type input "bab"
click at [690, 440] on label at bounding box center [690, 439] width 12 height 12
click at [690, 440] on input "checkbox" at bounding box center [689, 440] width 10 height 10
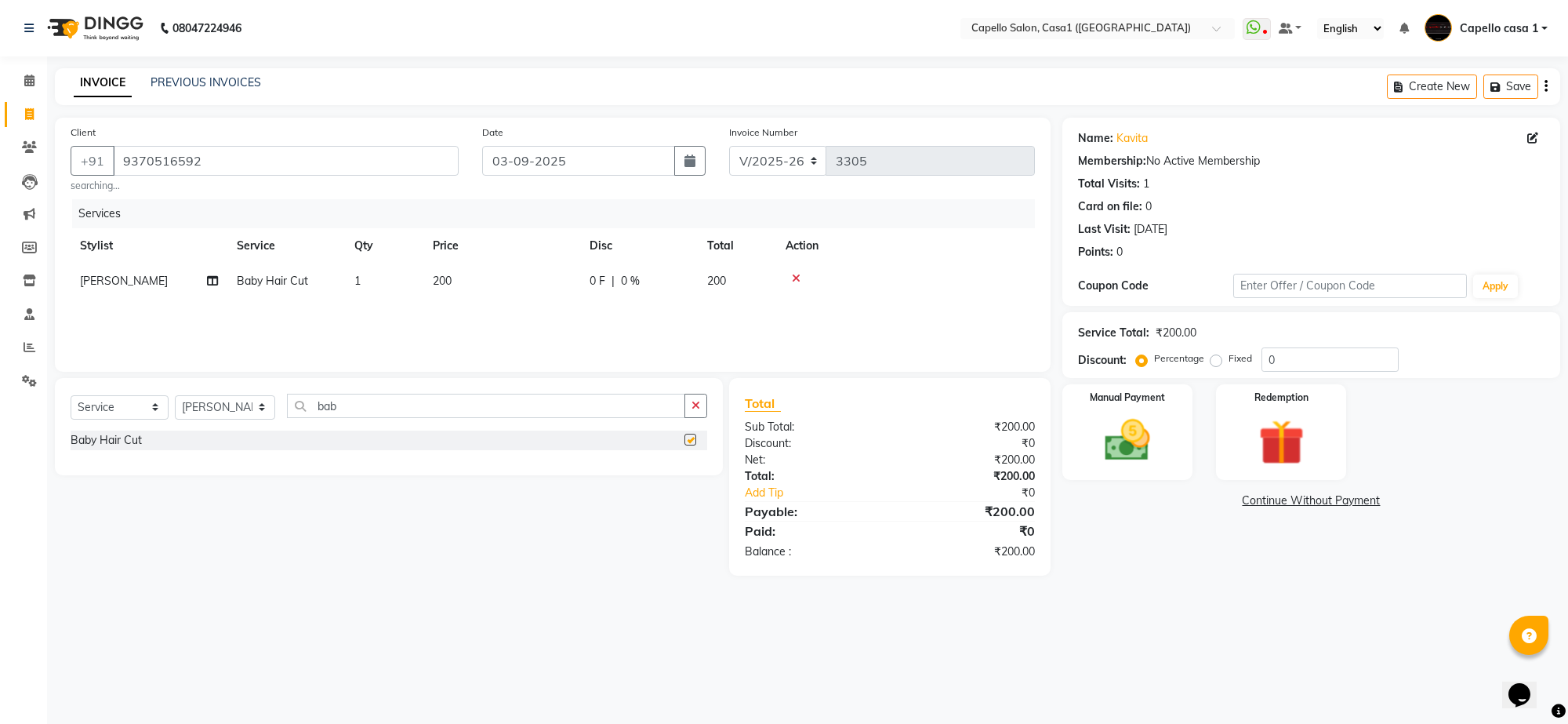
checkbox input "false"
click at [440, 289] on td "200" at bounding box center [502, 281] width 157 height 36
select select "14395"
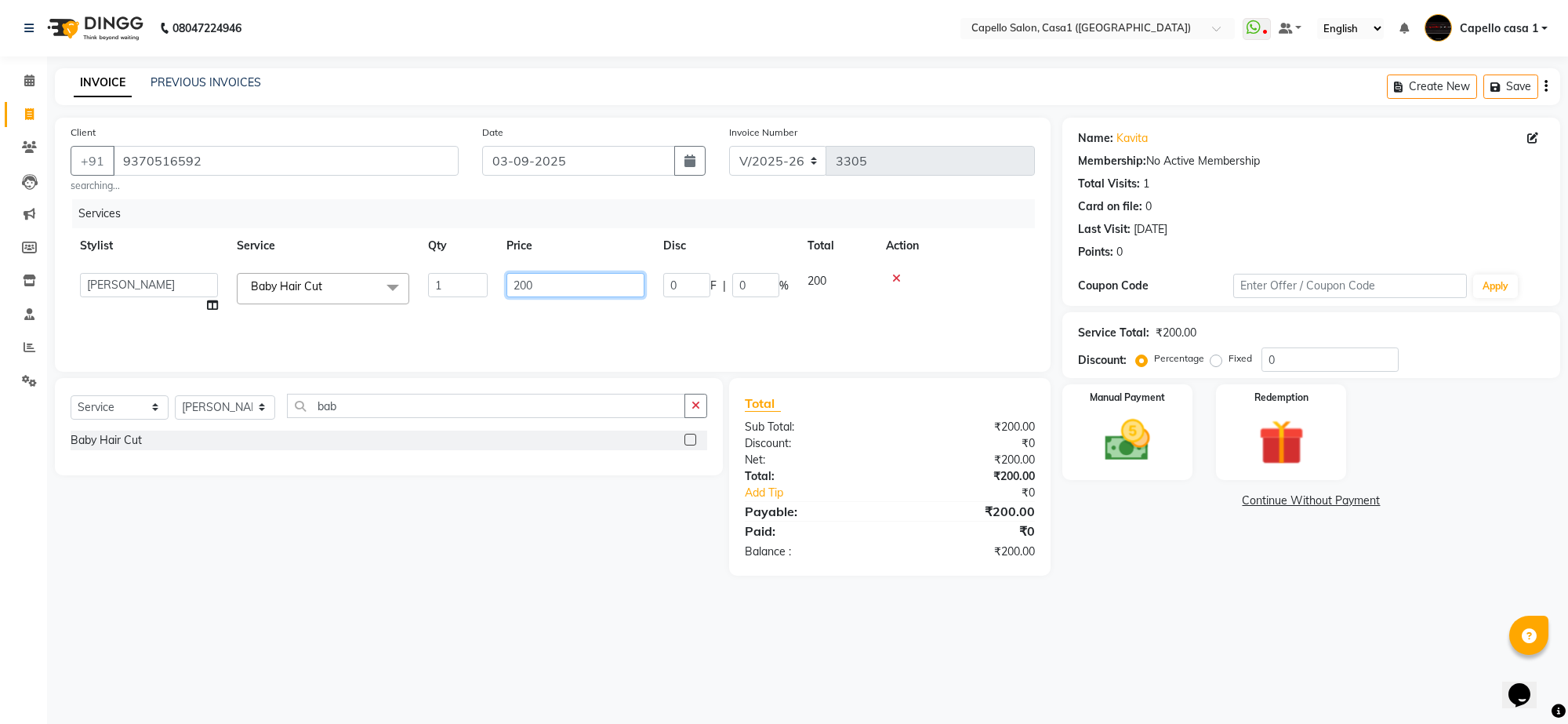
click at [522, 283] on input "200" at bounding box center [576, 285] width 138 height 25
type input "500"
click at [483, 400] on input "bab" at bounding box center [486, 406] width 398 height 25
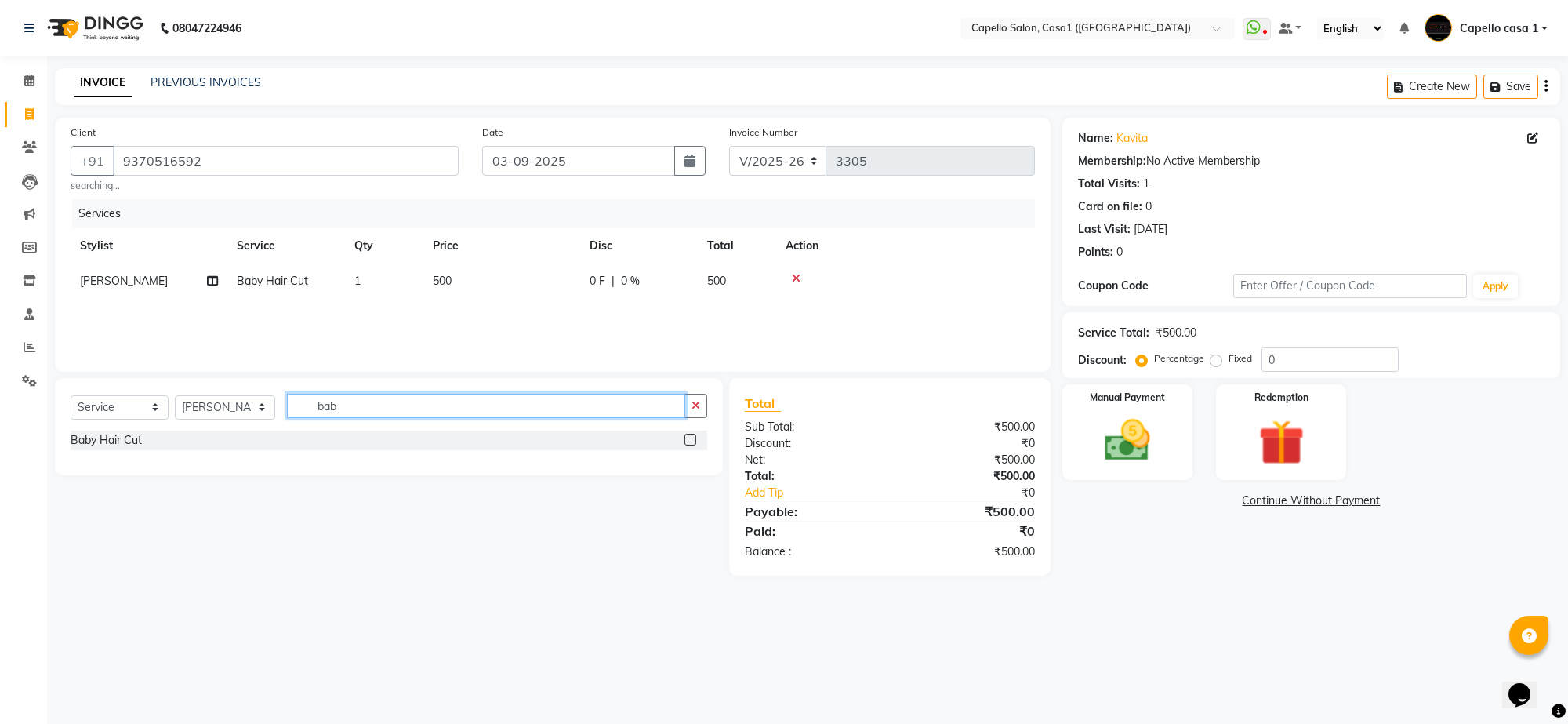
click at [375, 404] on input "bab" at bounding box center [486, 406] width 398 height 25
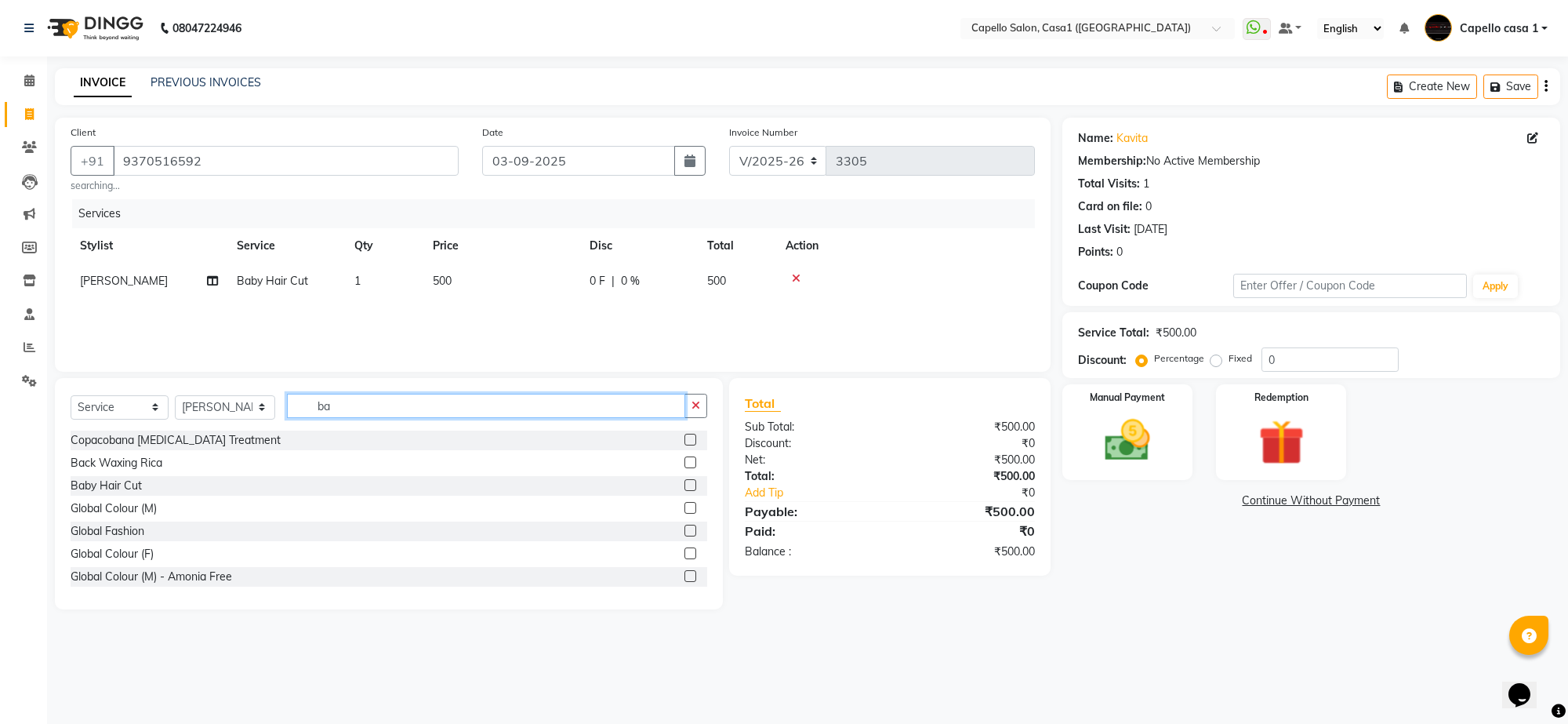
type input "b"
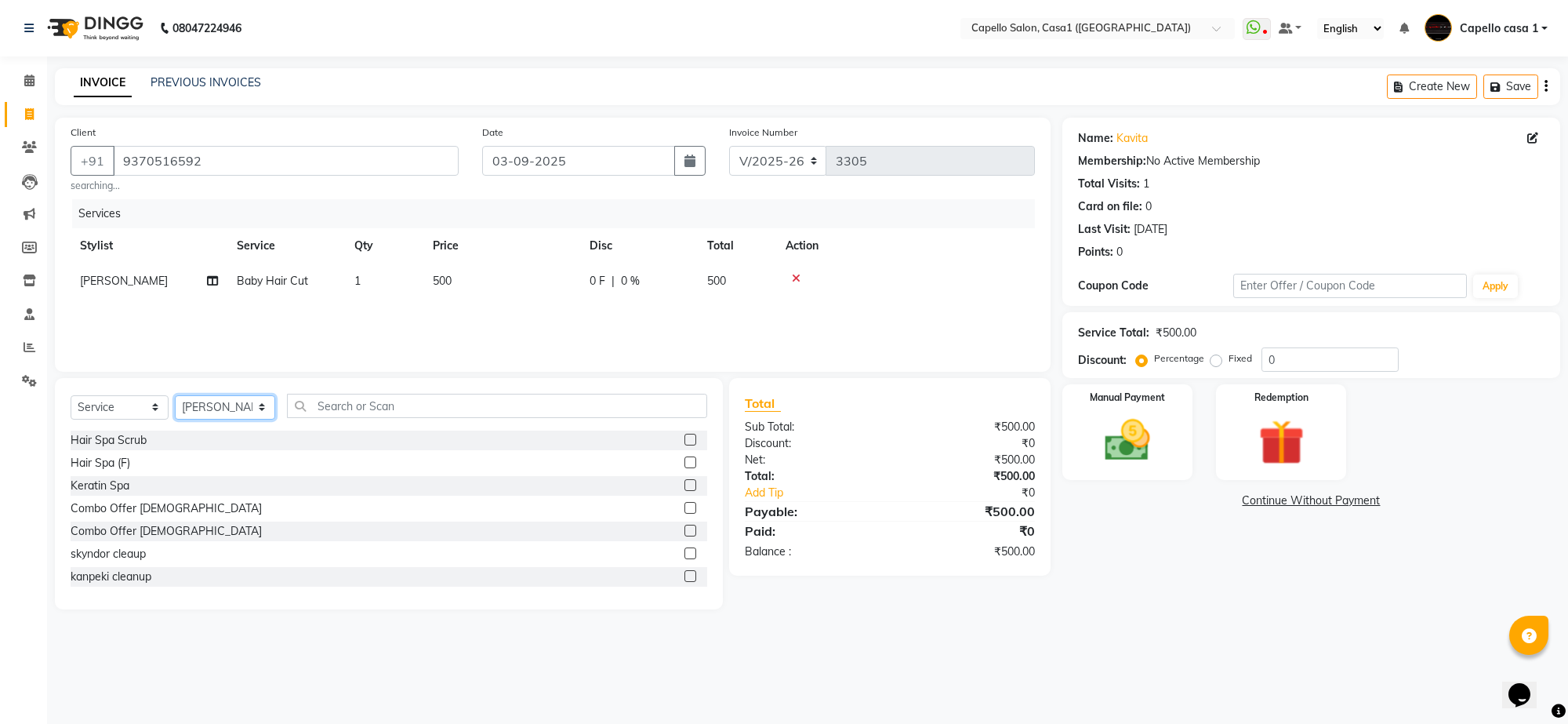
click at [185, 409] on select "Select Stylist [PERSON_NAME] ADMIN Akash Chawale Capello casa 1 [PERSON_NAME] […" at bounding box center [225, 407] width 101 height 25
select select "59000"
click at [175, 395] on select "Select Stylist [PERSON_NAME] ADMIN Akash Chawale Capello casa 1 [PERSON_NAME] […" at bounding box center [225, 407] width 101 height 25
click at [345, 400] on input "text" at bounding box center [497, 406] width 420 height 25
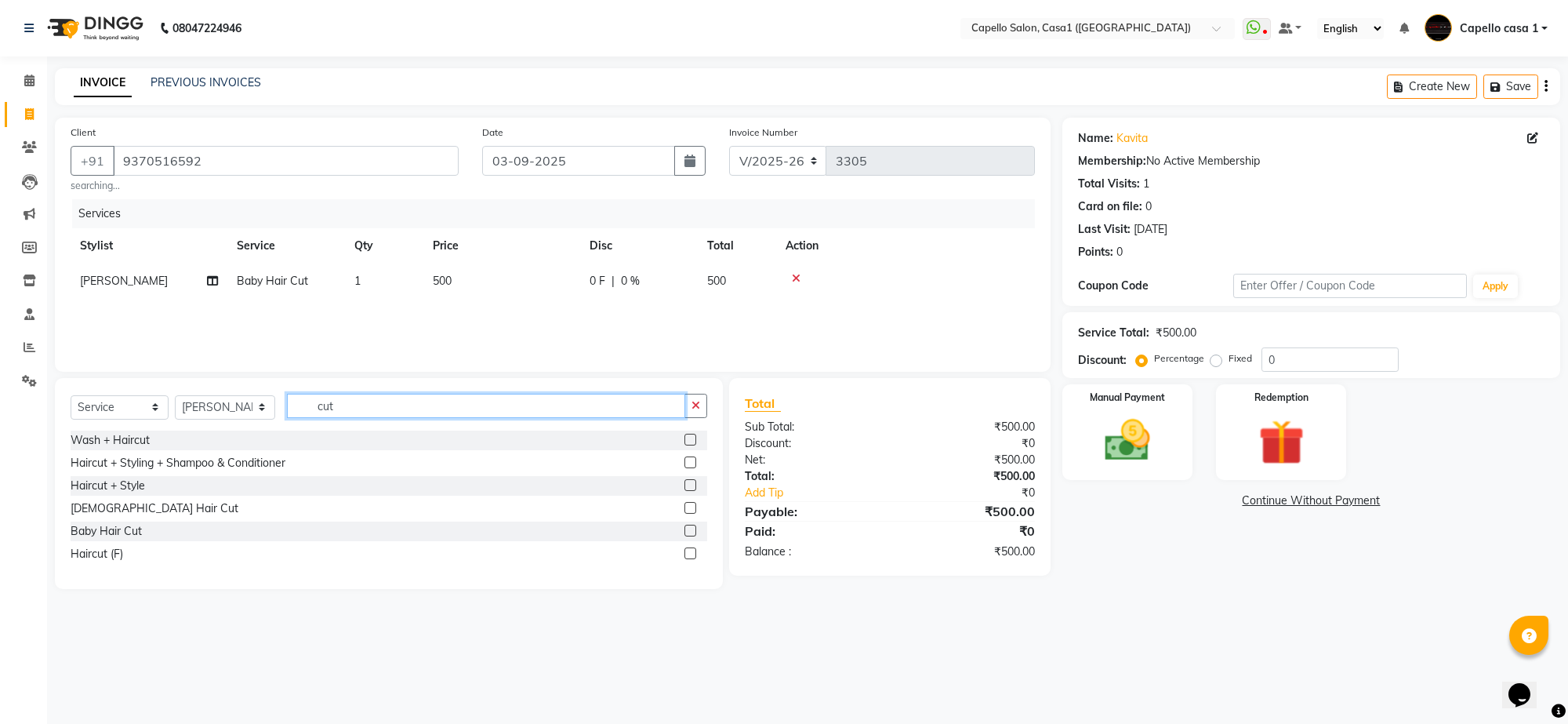
type input "cut"
click at [692, 462] on label at bounding box center [690, 462] width 12 height 12
click at [692, 462] on input "checkbox" at bounding box center [689, 463] width 10 height 10
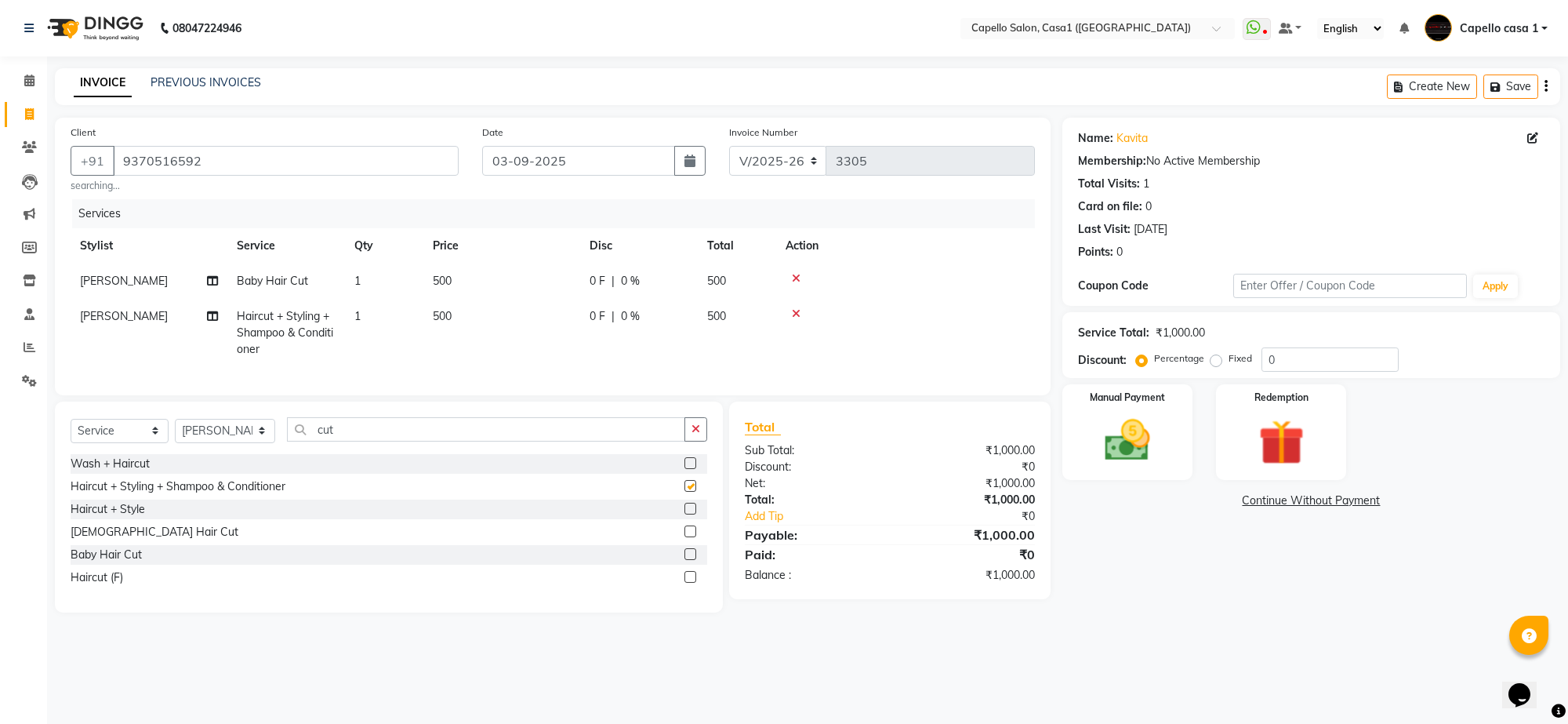
checkbox input "false"
click at [361, 442] on input "cut" at bounding box center [486, 429] width 398 height 25
type input "c"
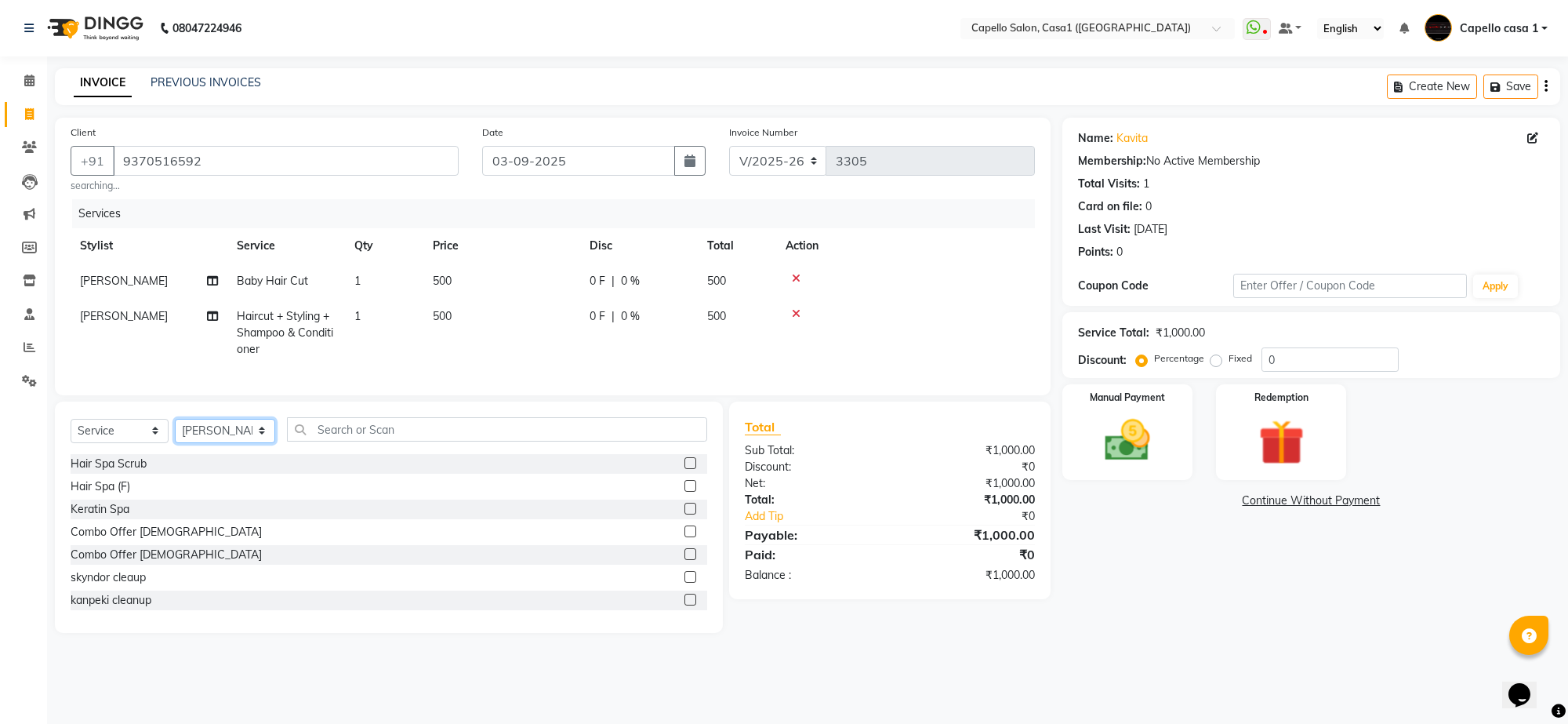
drag, startPoint x: 250, startPoint y: 451, endPoint x: 240, endPoint y: 433, distance: 20.6
click at [250, 443] on select "Select Stylist [PERSON_NAME] ADMIN Akash Chawale Capello casa 1 [PERSON_NAME] […" at bounding box center [225, 431] width 101 height 25
select select "89438"
click at [175, 433] on select "Select Stylist [PERSON_NAME] ADMIN Akash Chawale Capello casa 1 [PERSON_NAME] […" at bounding box center [225, 431] width 101 height 25
click at [354, 435] on input "text" at bounding box center [497, 429] width 420 height 25
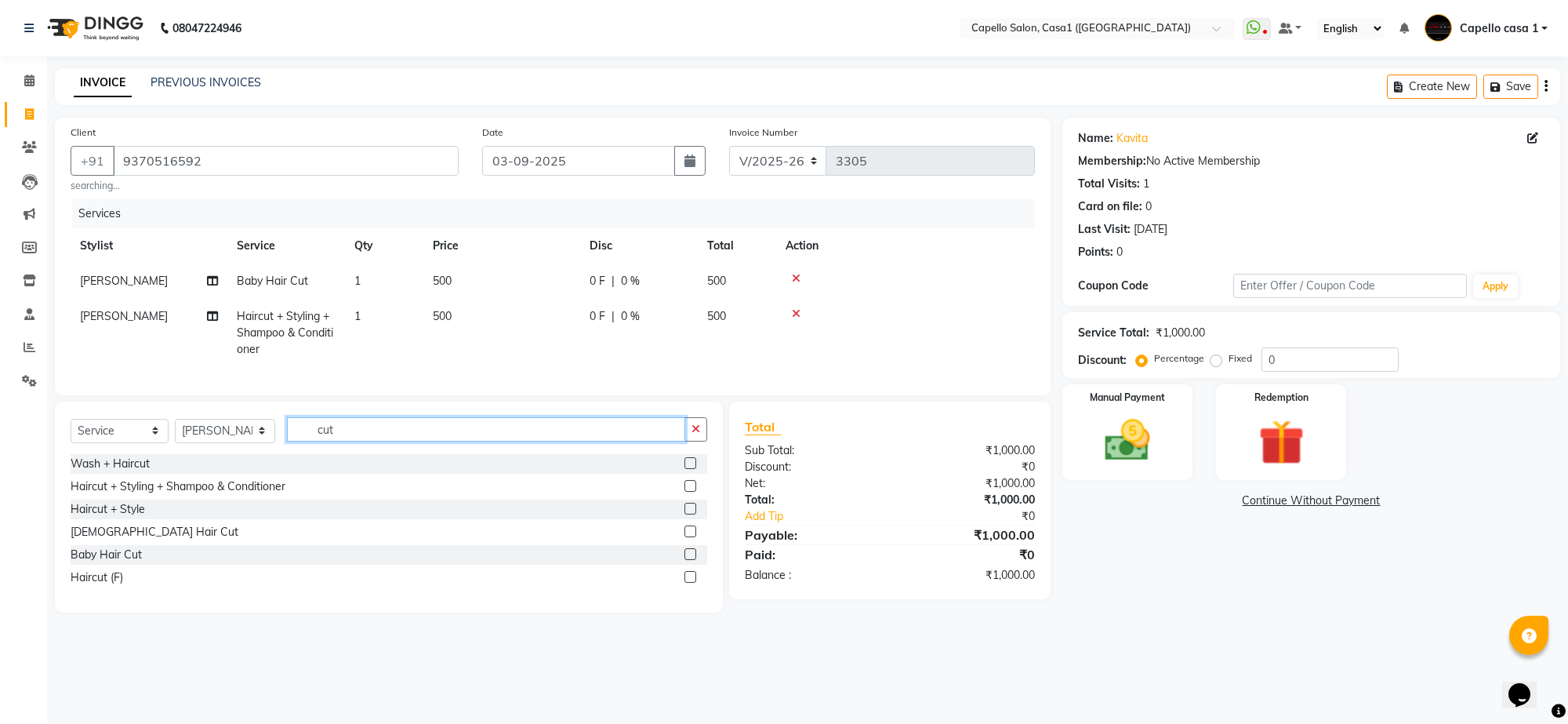
type input "cut"
click at [694, 537] on label at bounding box center [690, 531] width 12 height 12
click at [694, 537] on input "checkbox" at bounding box center [689, 532] width 10 height 10
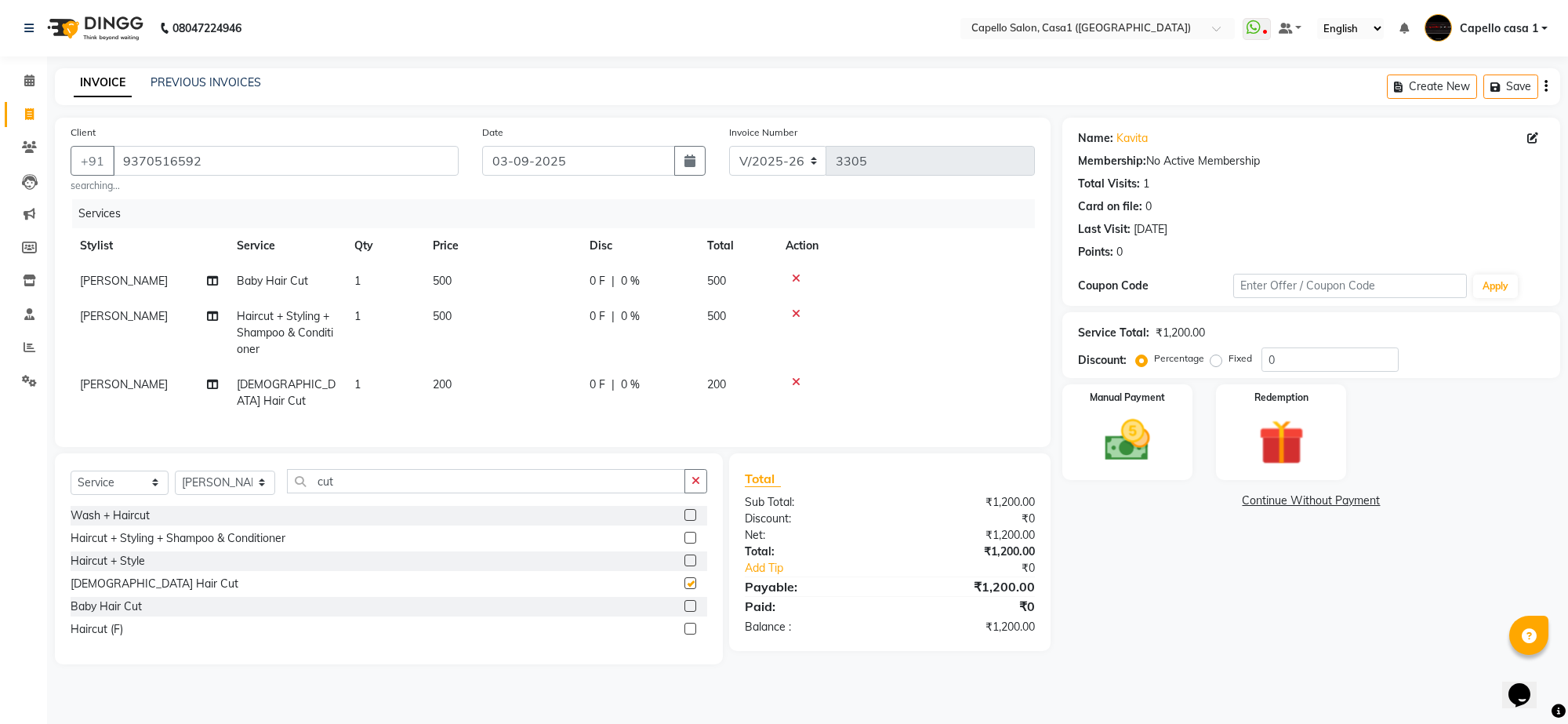
checkbox input "false"
click at [1119, 427] on img at bounding box center [1127, 440] width 77 height 55
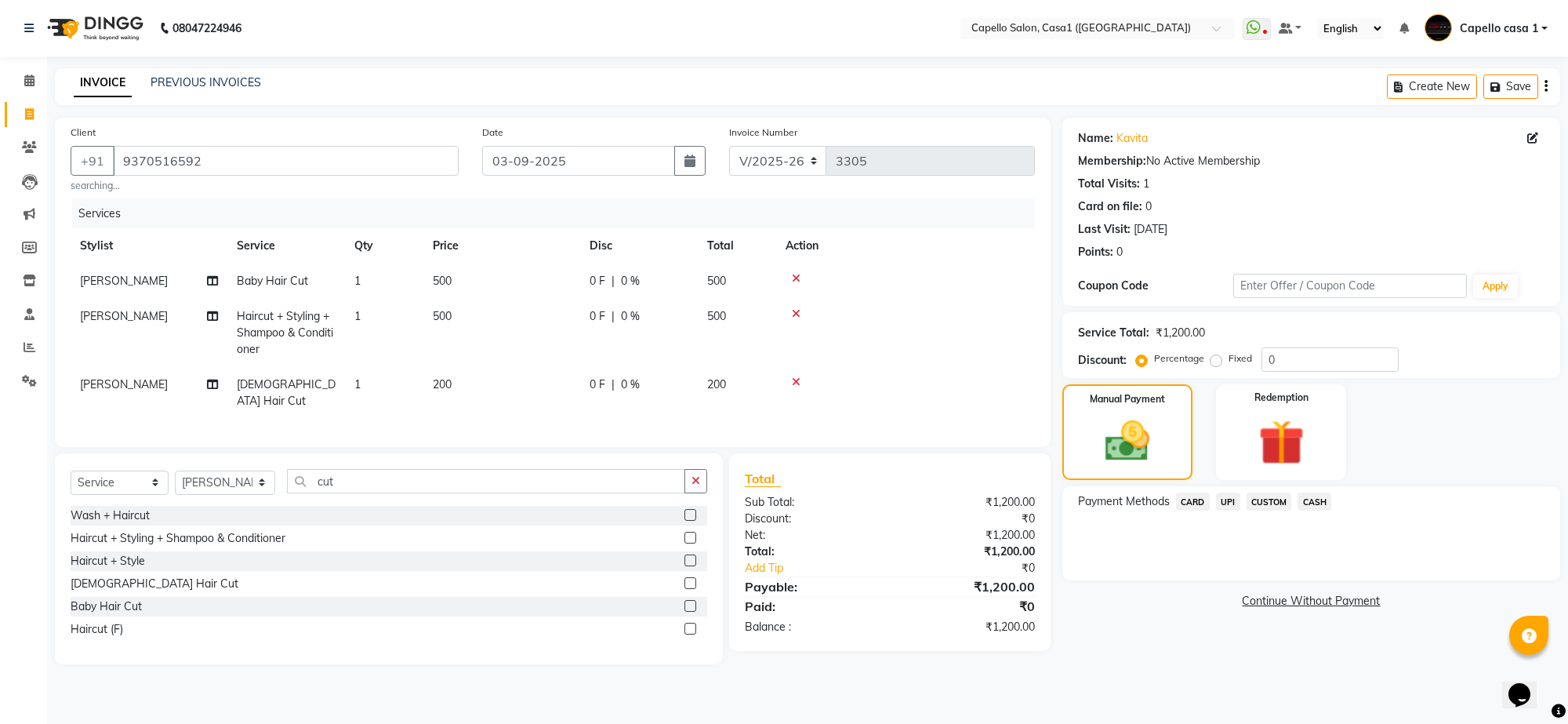
click at [1225, 500] on span "UPI" at bounding box center [1228, 501] width 25 height 18
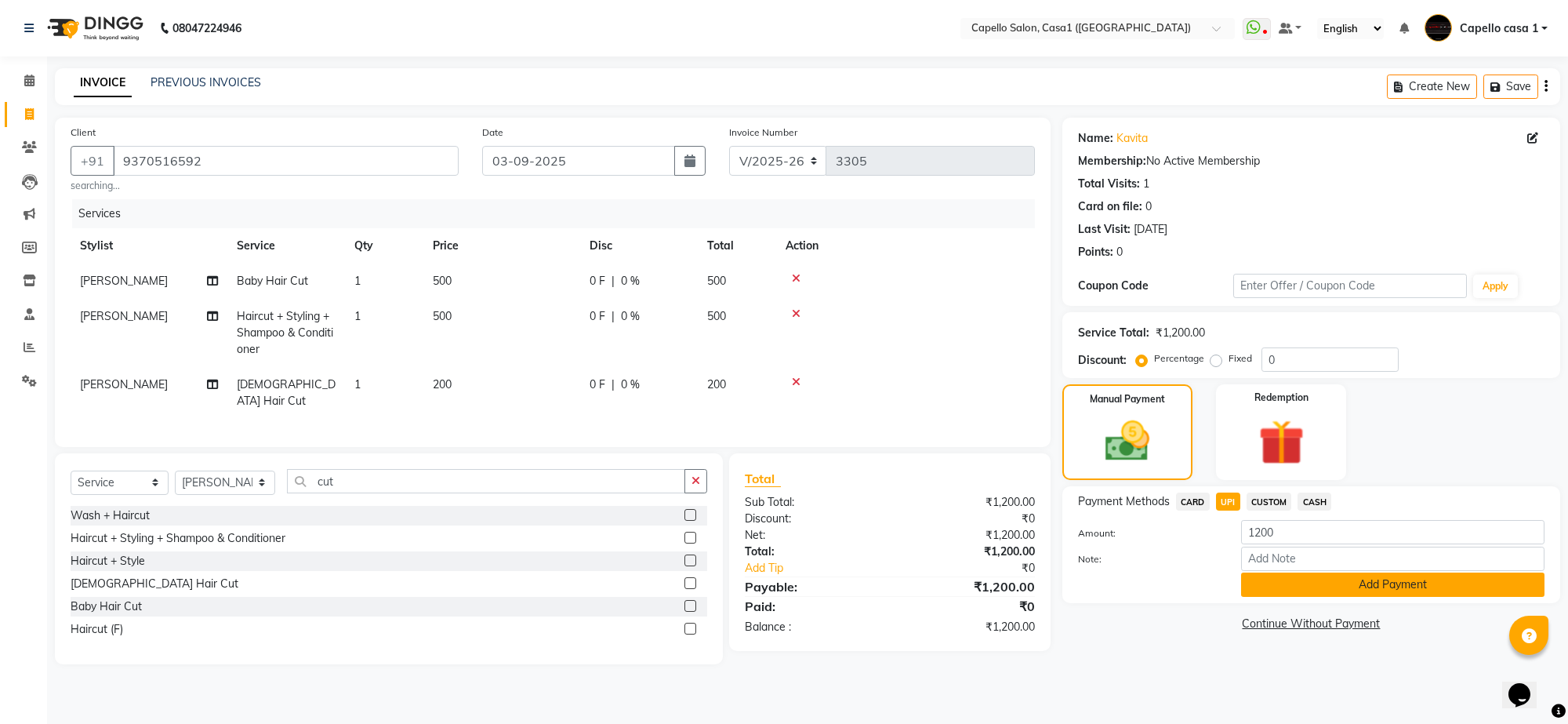
click at [1276, 583] on button "Add Payment" at bounding box center [1393, 584] width 304 height 25
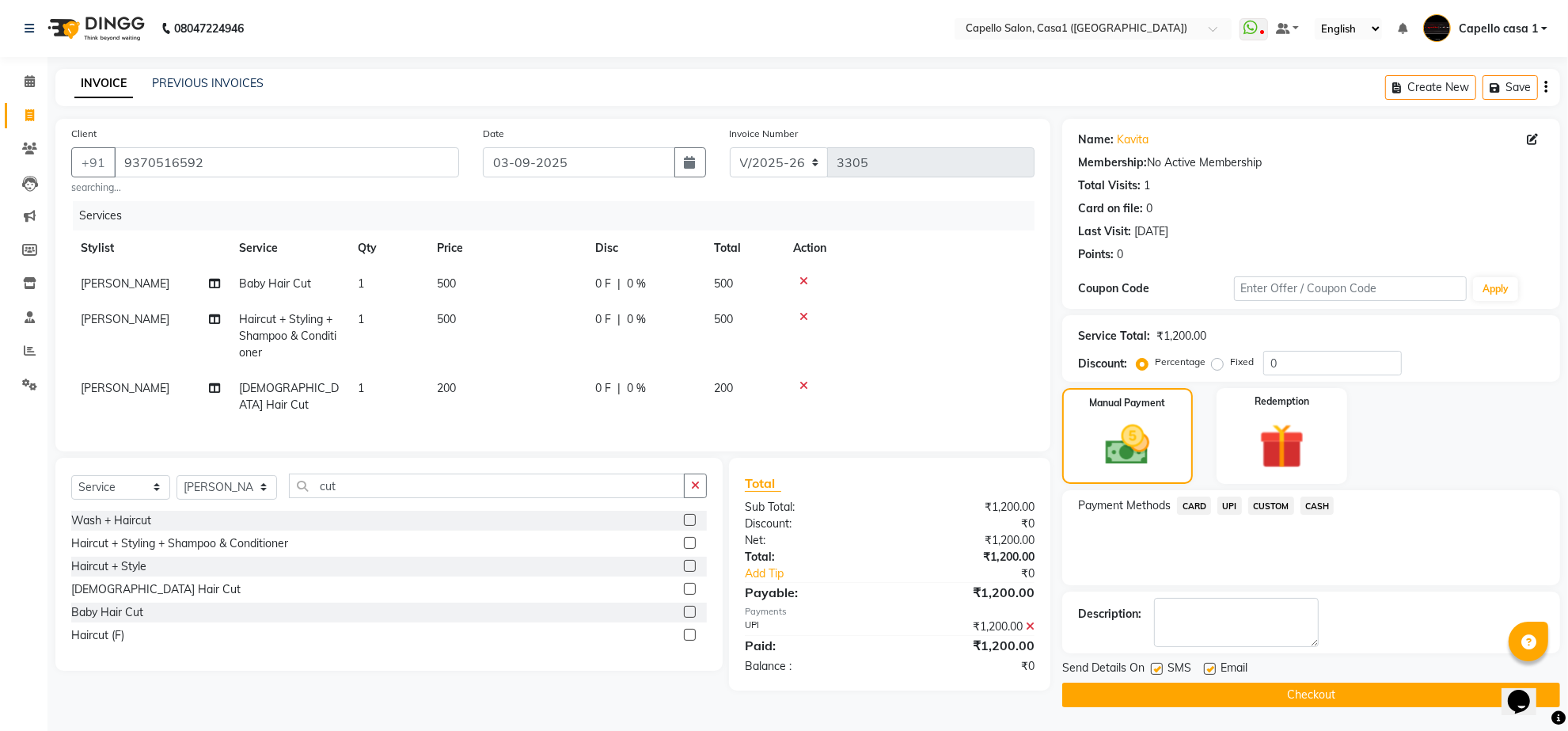
click at [1310, 690] on button "Checkout" at bounding box center [1311, 695] width 498 height 25
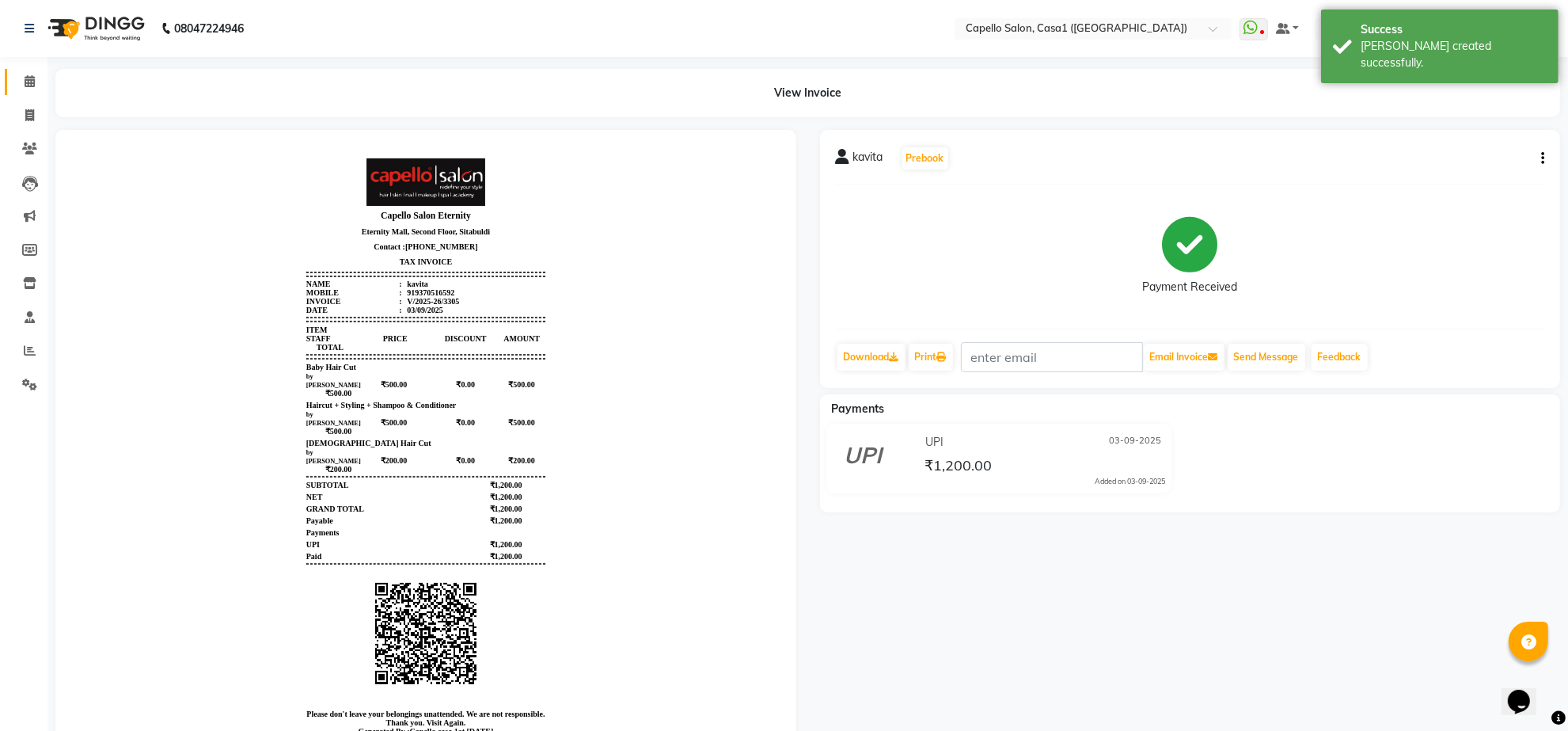
click at [34, 71] on link "Calendar" at bounding box center [23, 82] width 38 height 26
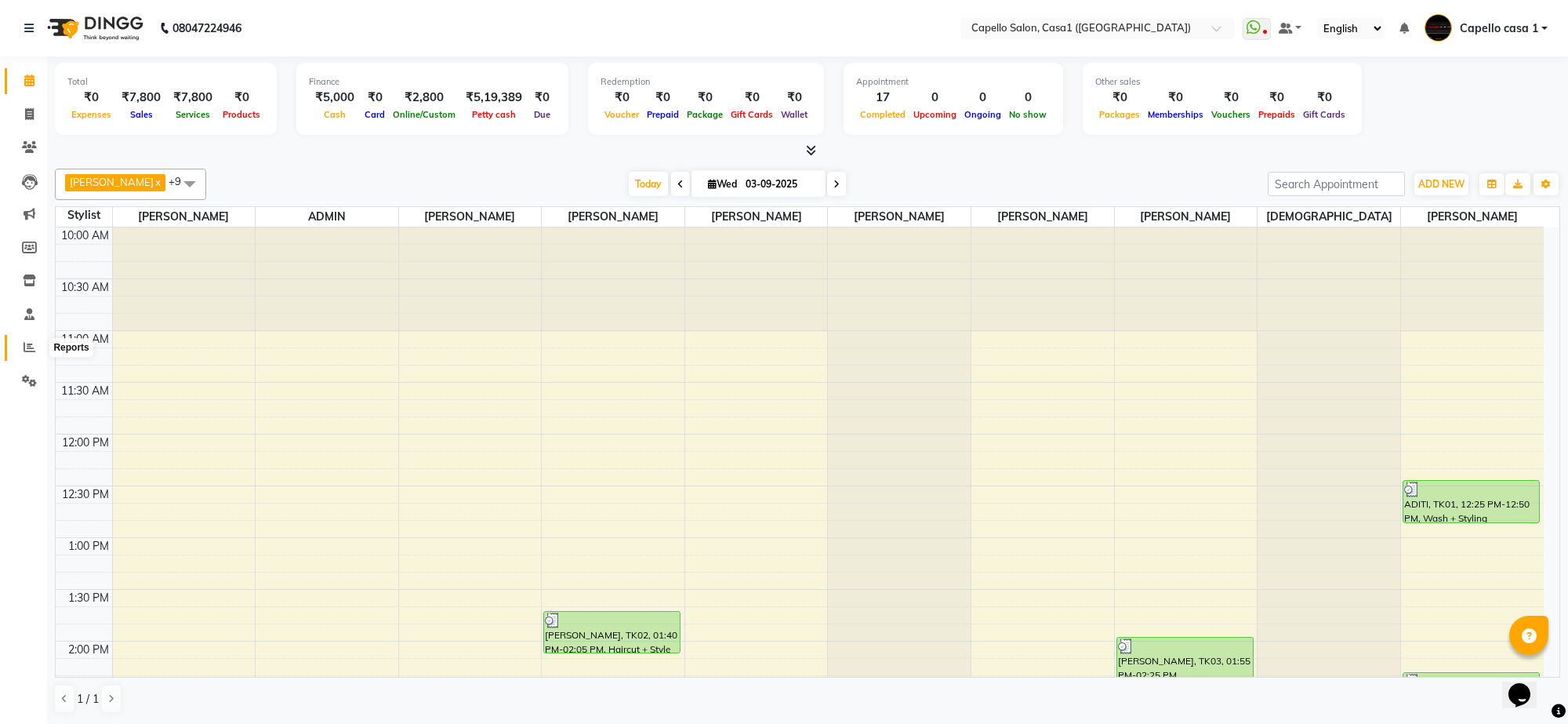
click at [30, 351] on icon at bounding box center [29, 347] width 12 height 12
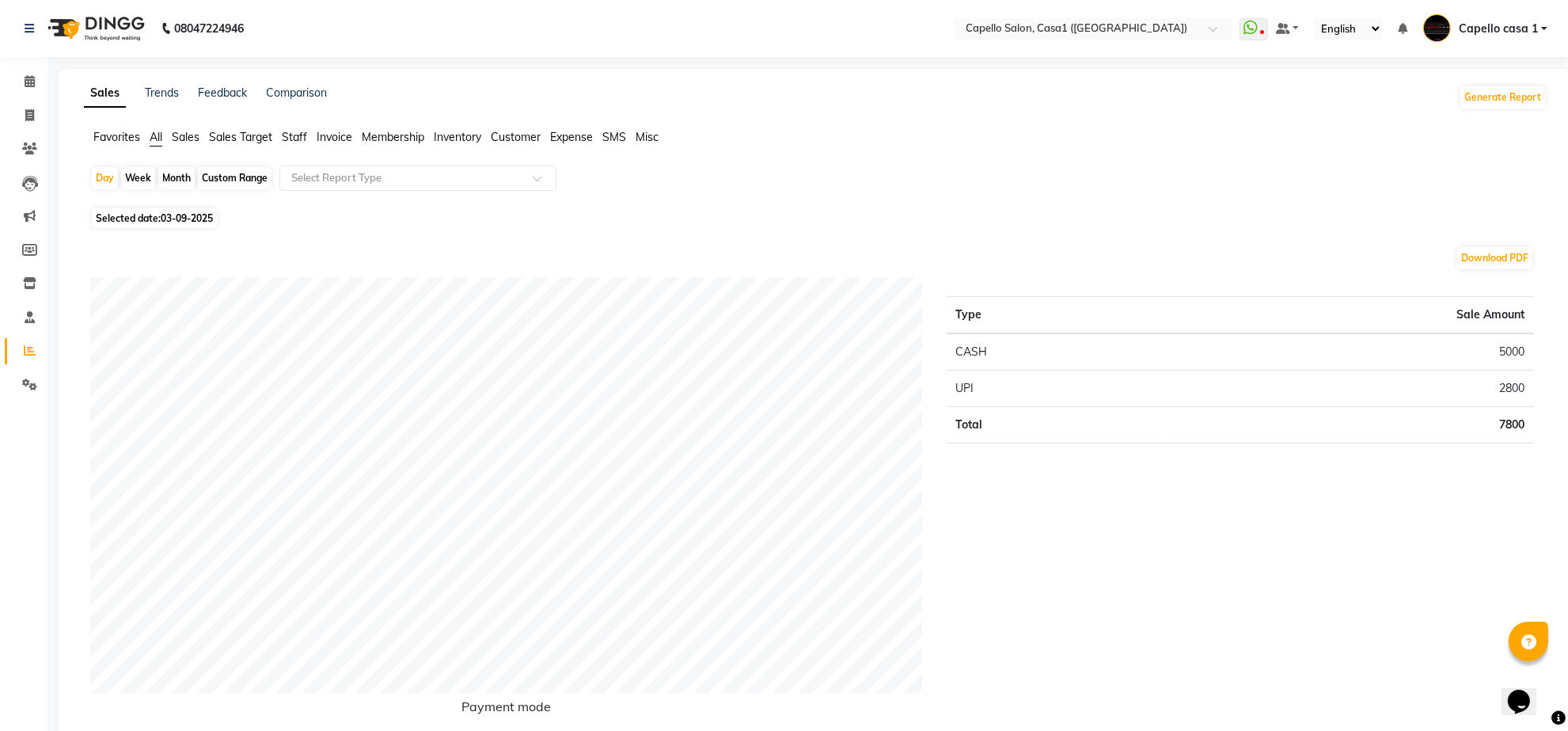
click at [176, 176] on div "Month" at bounding box center [176, 179] width 36 height 22
select select "9"
select select "2025"
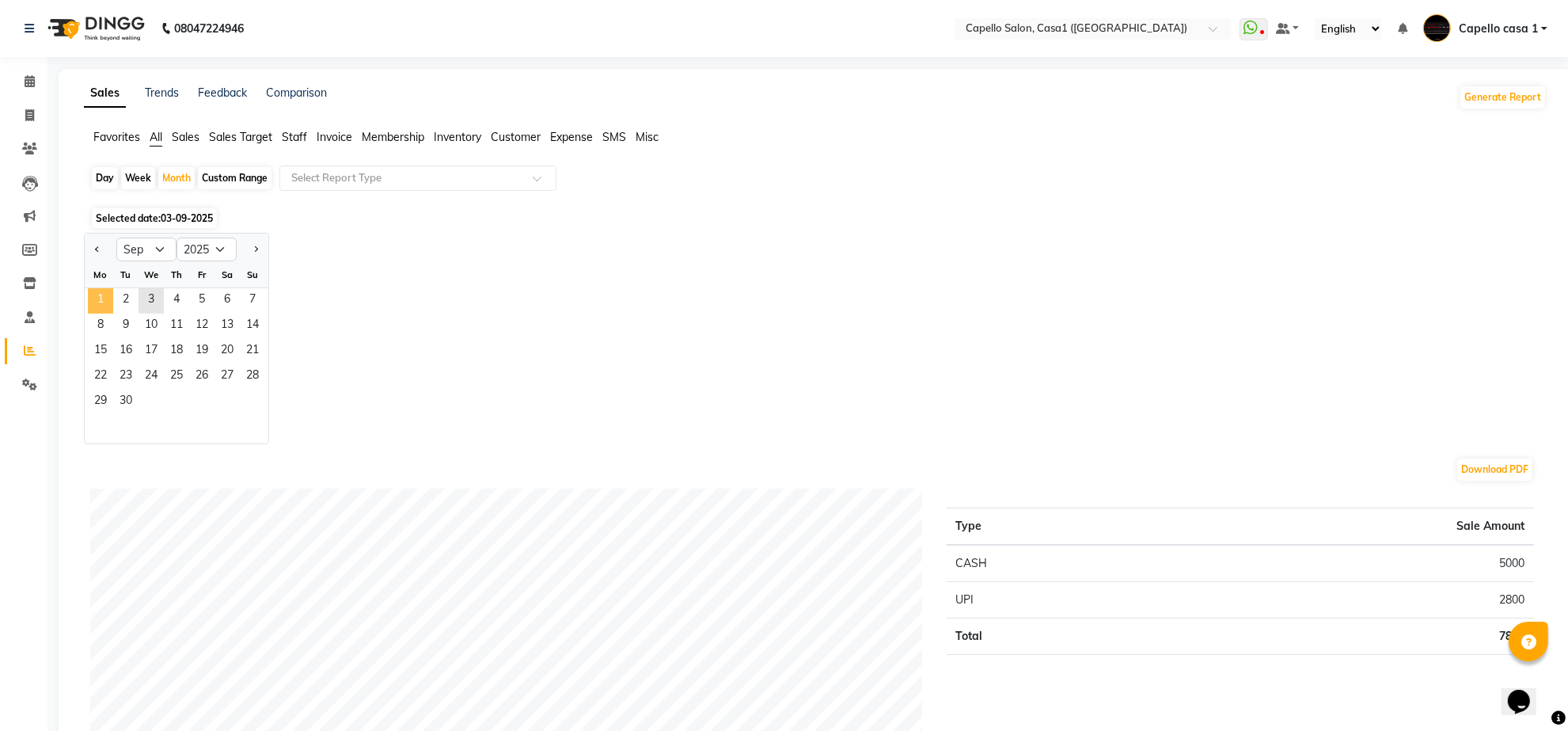
click at [99, 297] on span "1" at bounding box center [101, 301] width 26 height 26
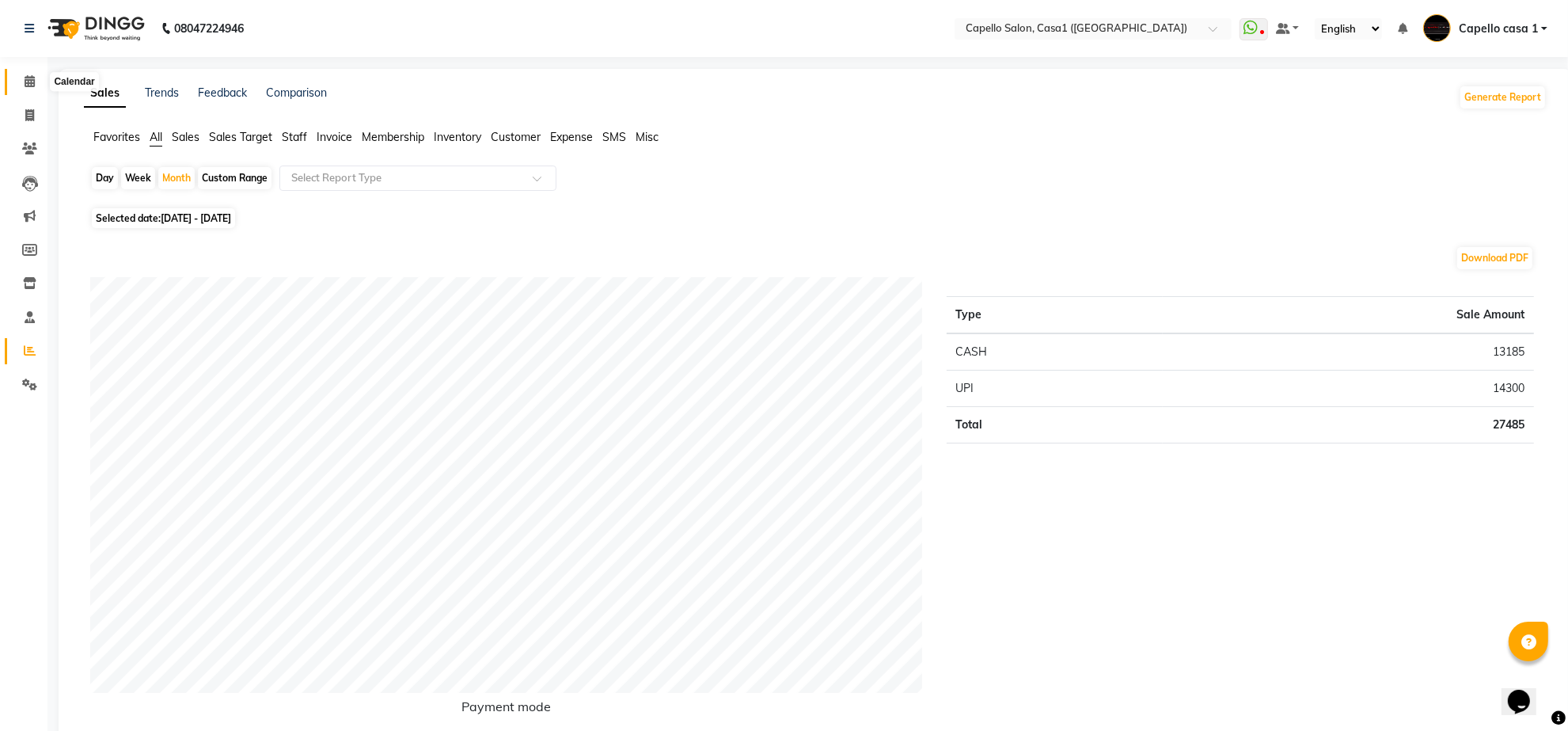
click at [21, 77] on span at bounding box center [30, 82] width 28 height 18
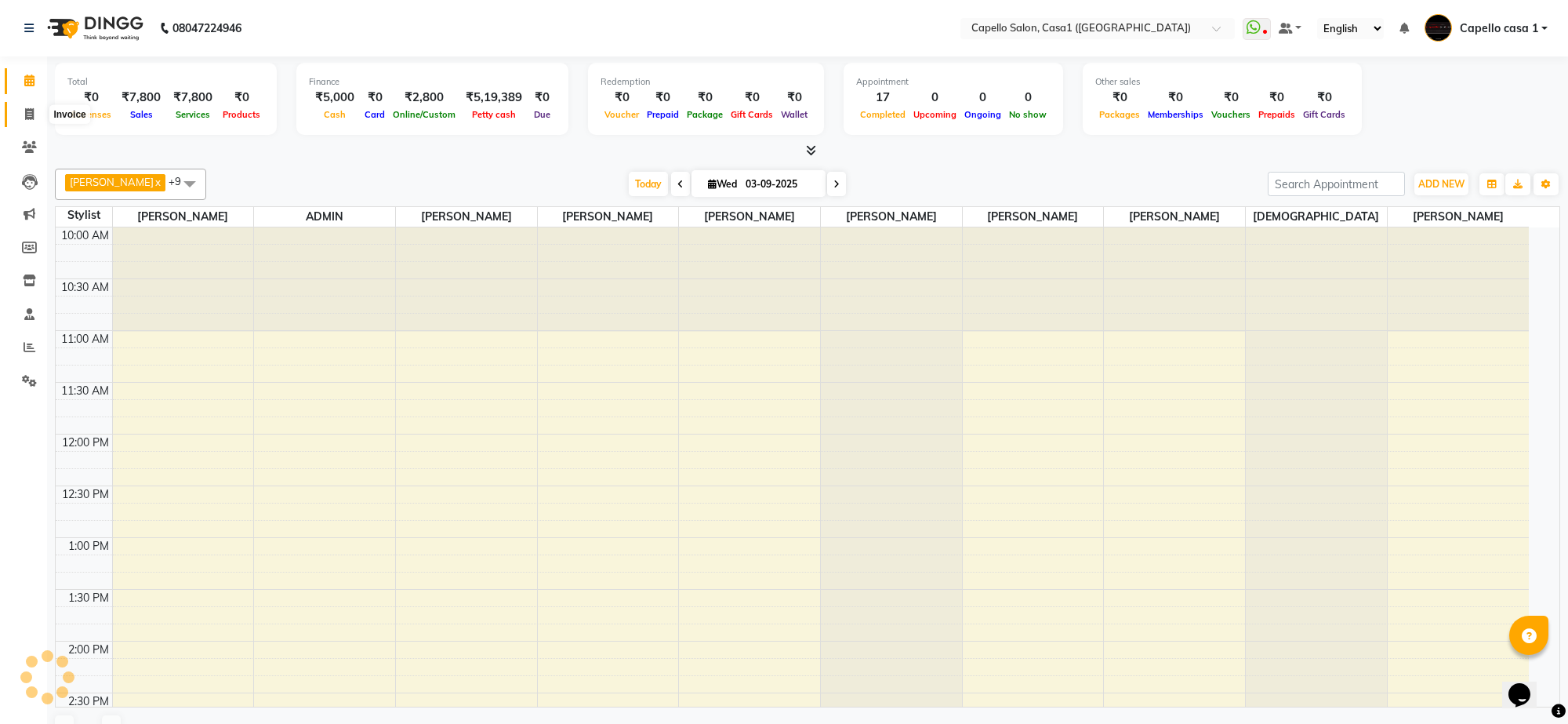
click at [24, 113] on span at bounding box center [29, 115] width 28 height 18
select select "service"
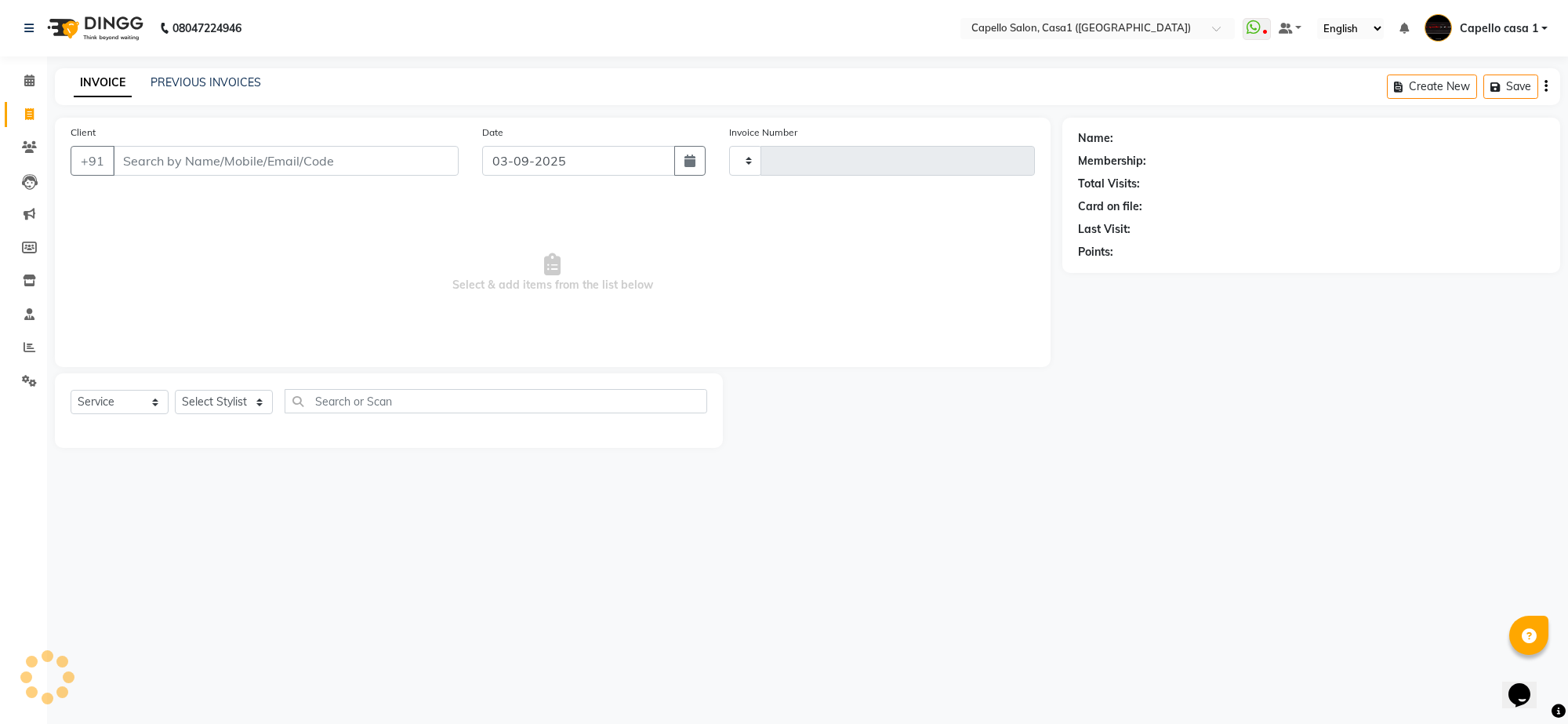
type input "3306"
select select "846"
click at [147, 167] on input "Client" at bounding box center [285, 161] width 346 height 30
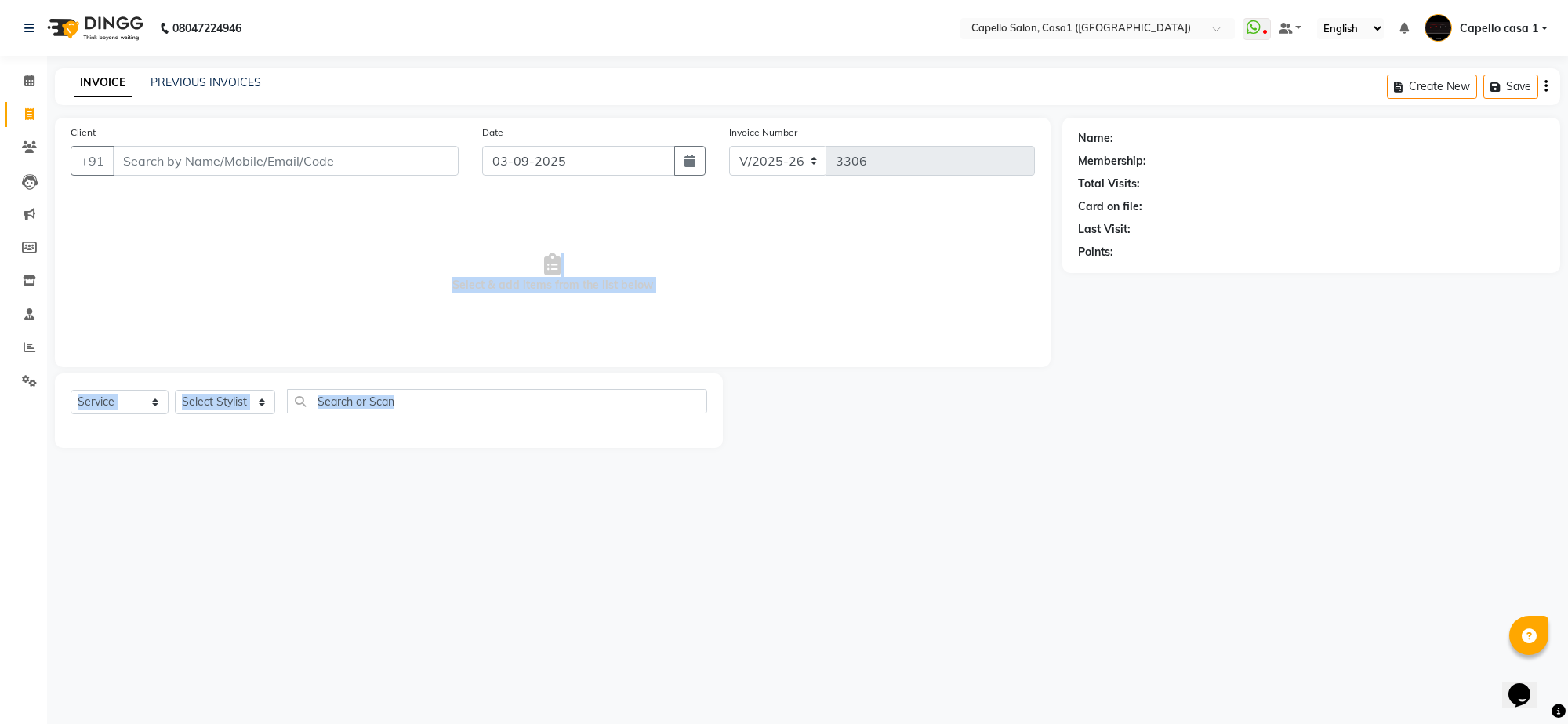
drag, startPoint x: 170, startPoint y: 281, endPoint x: 244, endPoint y: 554, distance: 282.9
click at [244, 554] on div "08047224946 Select Location × [GEOGRAPHIC_DATA] (Eternity Mall) WhatsApp Status…" at bounding box center [784, 362] width 1568 height 724
click at [1354, 722] on div "08047224946 Select Location × [GEOGRAPHIC_DATA] (Eternity Mall) WhatsApp Status…" at bounding box center [784, 362] width 1568 height 724
drag, startPoint x: 13, startPoint y: 73, endPoint x: 34, endPoint y: 92, distance: 28.3
click at [13, 73] on link "Calendar" at bounding box center [23, 81] width 37 height 26
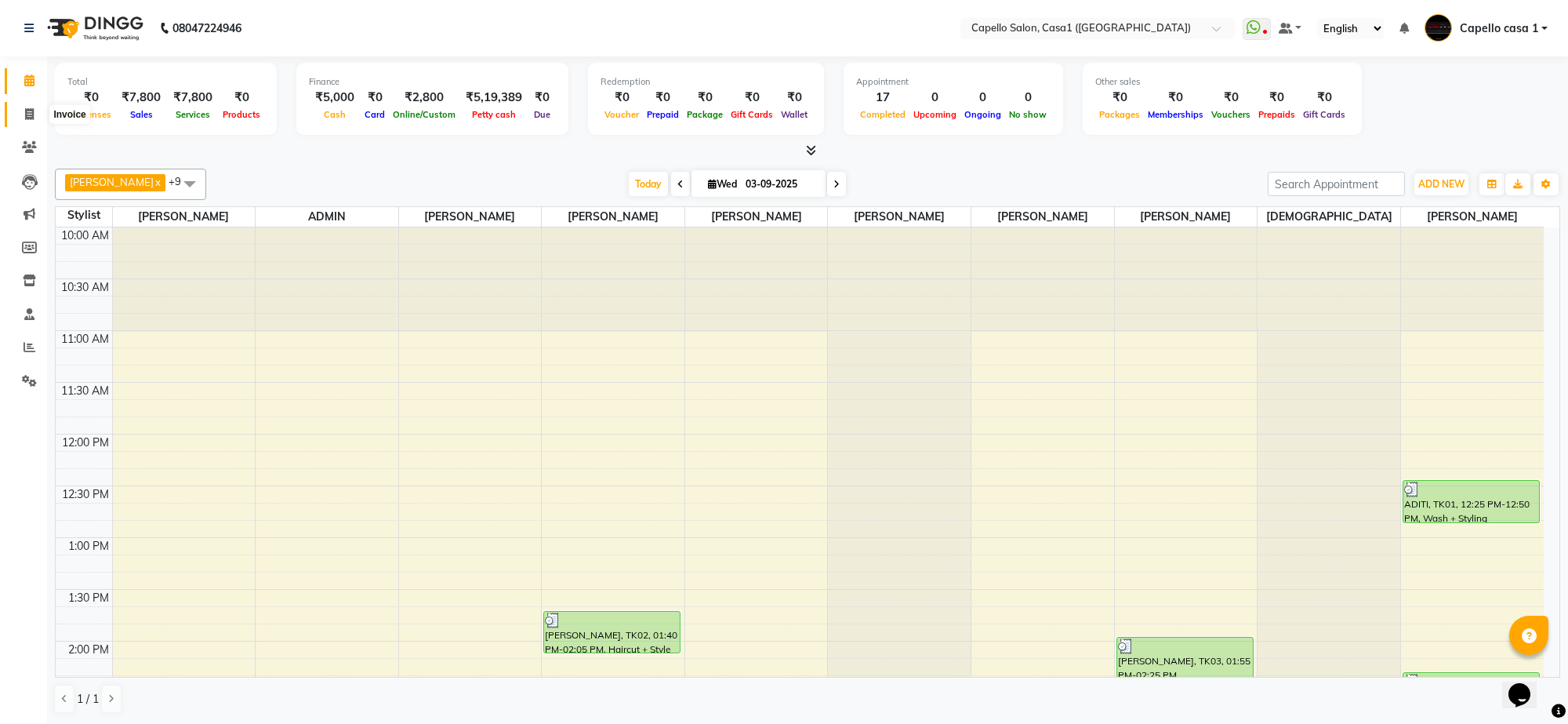
click at [30, 108] on icon at bounding box center [29, 113] width 9 height 12
select select "service"
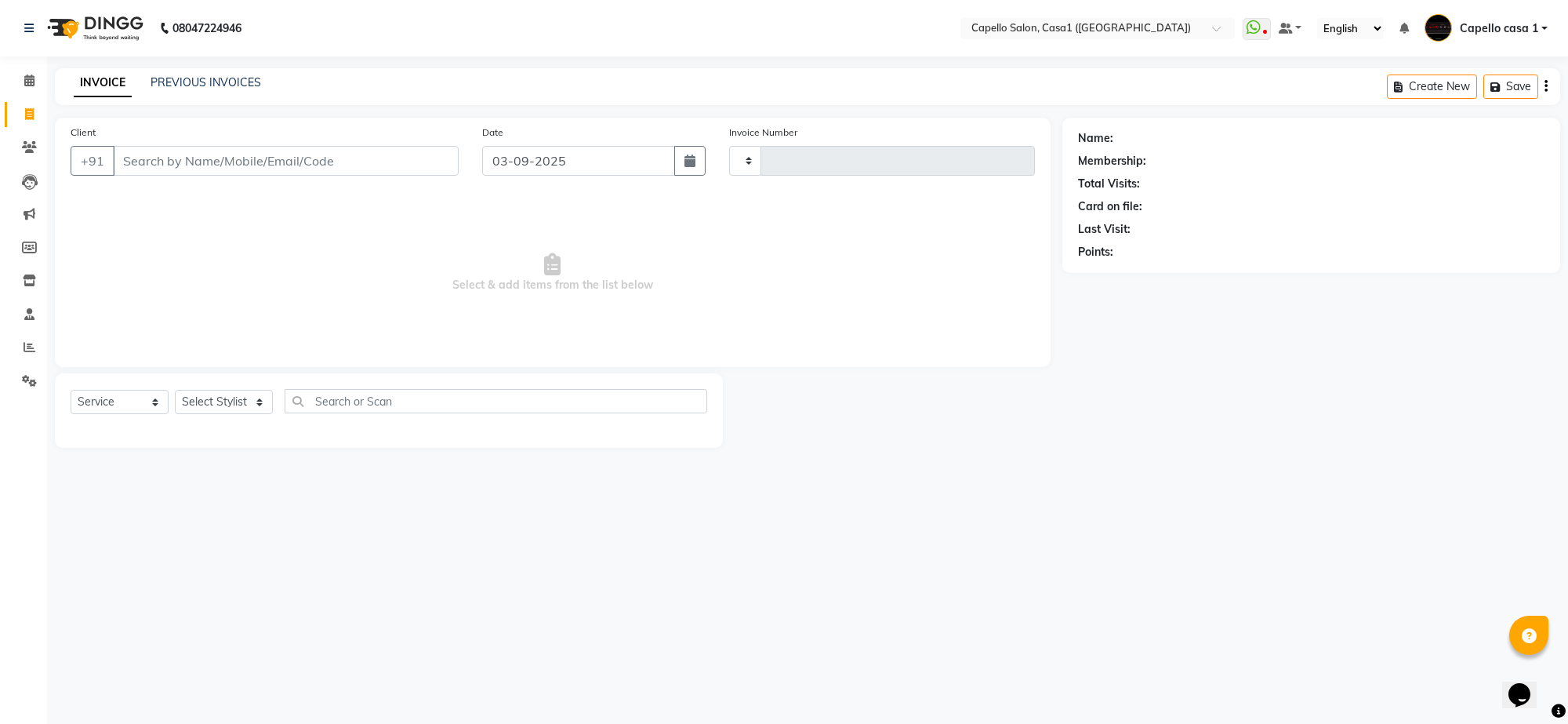
type input "3306"
select select "846"
click at [181, 153] on input "Client" at bounding box center [285, 161] width 346 height 30
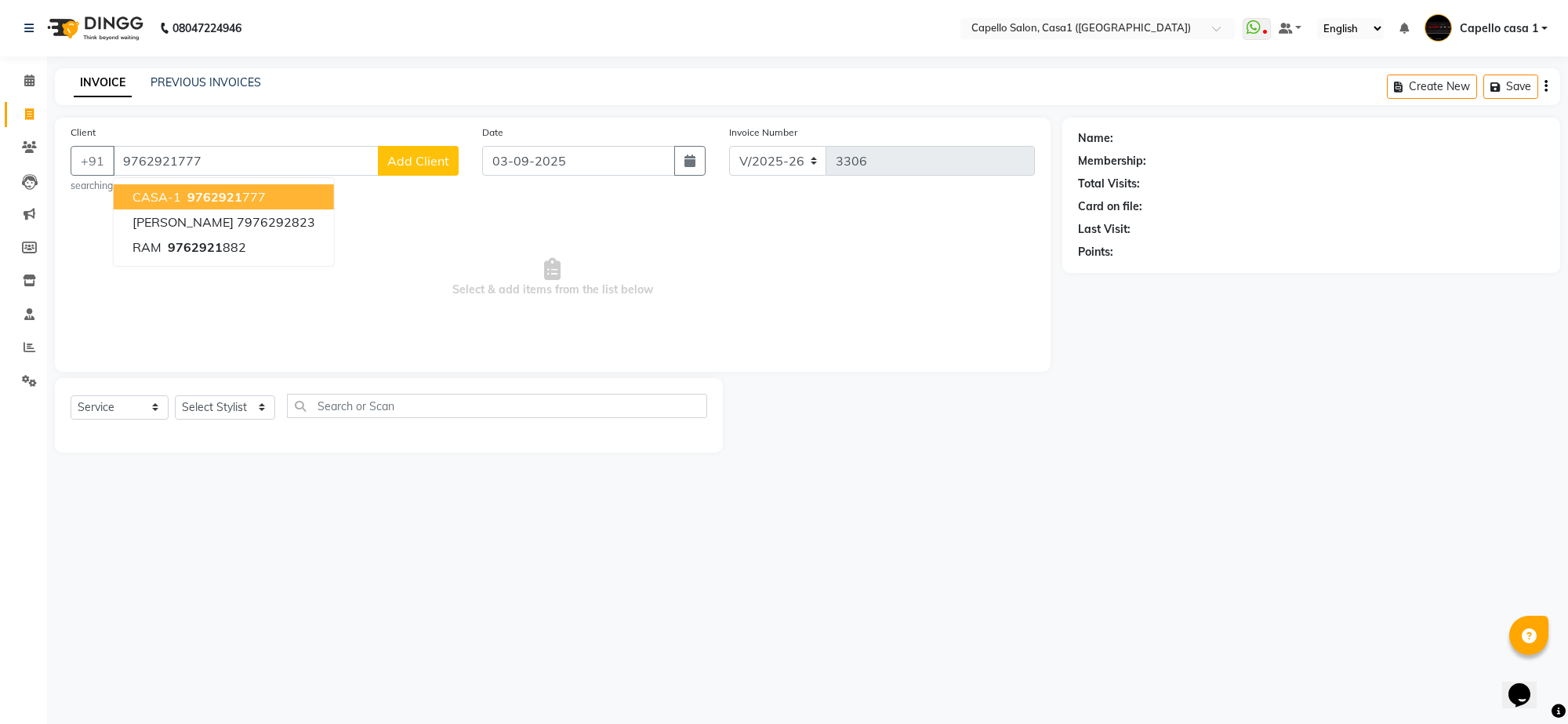
type input "9762921777"
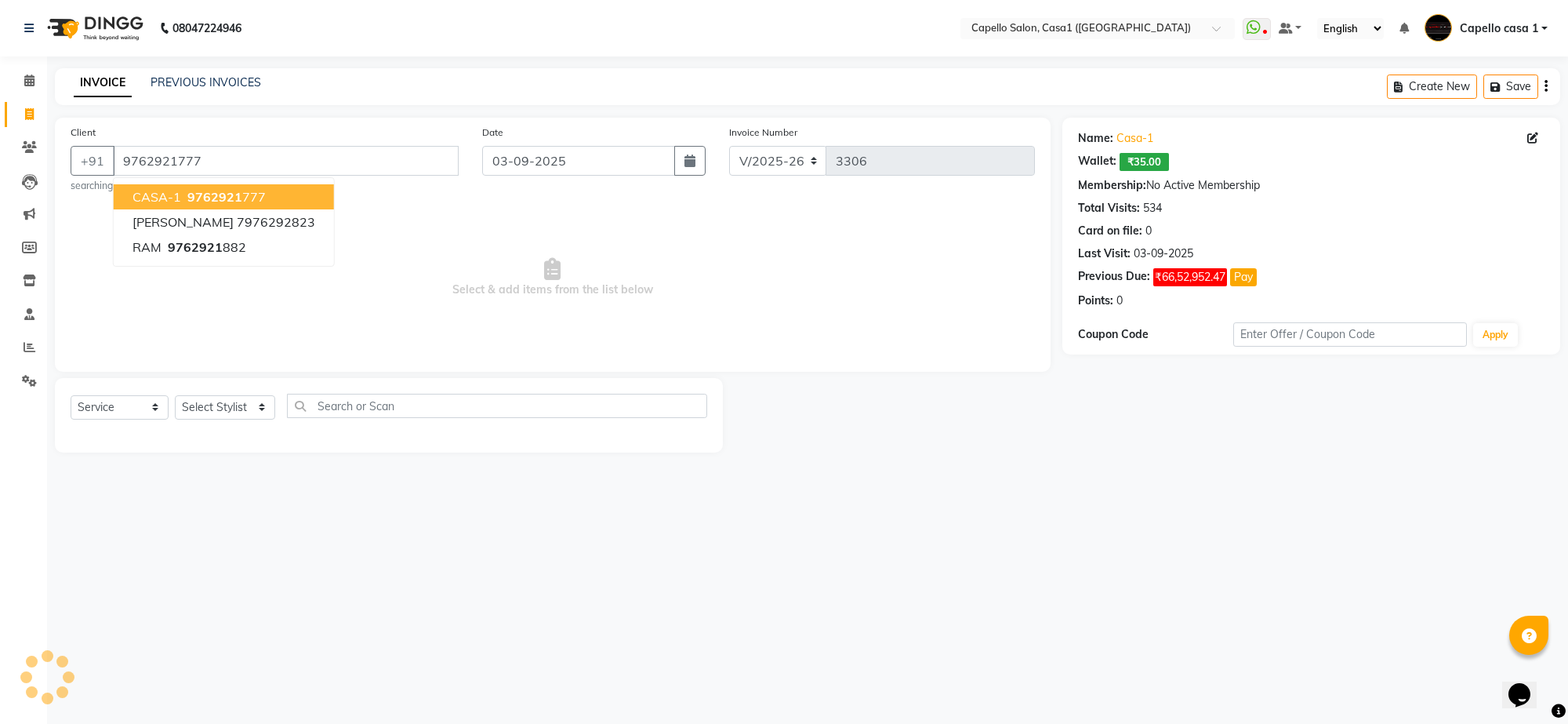
click at [274, 201] on button "CASA-1 9762921 777" at bounding box center [224, 197] width 220 height 25
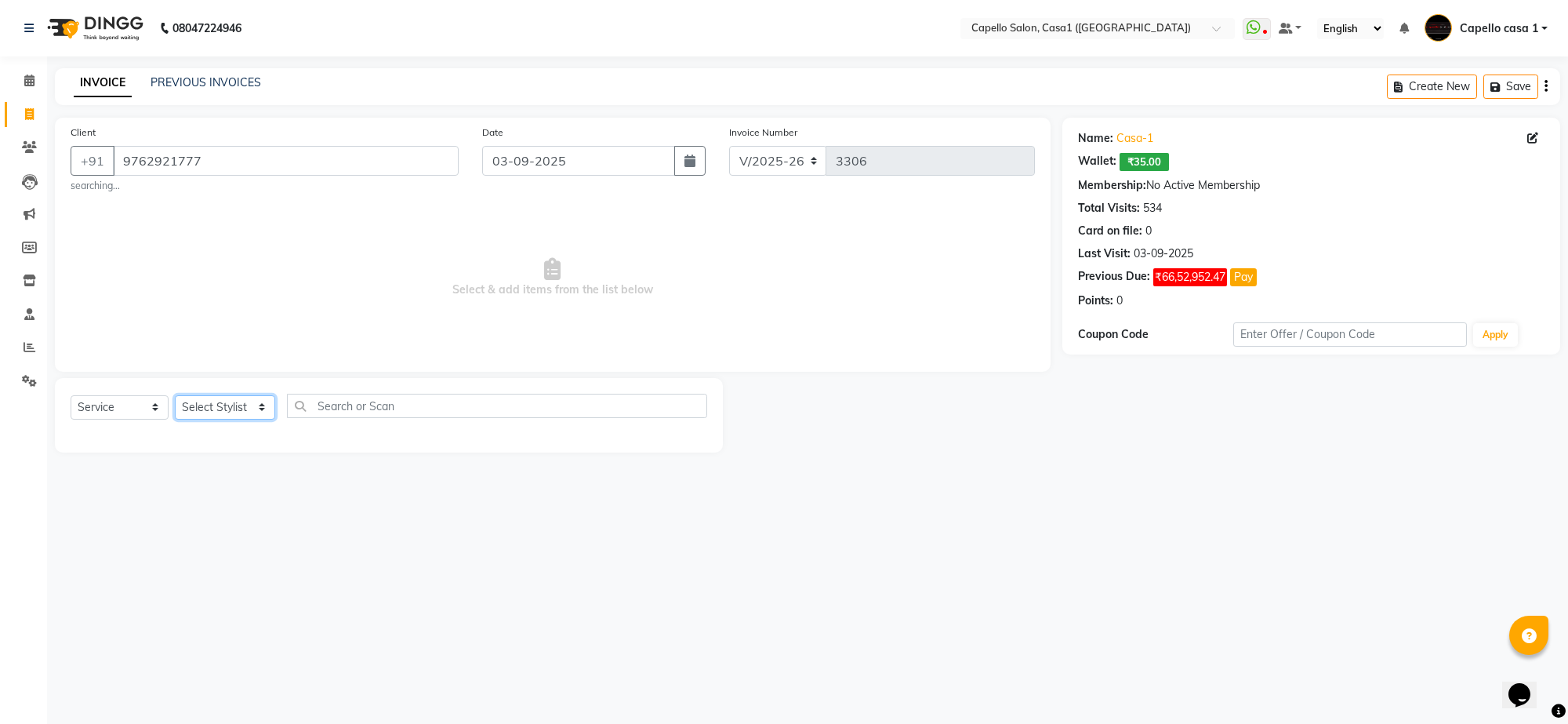
click at [184, 412] on select "Select Stylist [PERSON_NAME] ADMIN Akash Chawale Capello casa 1 [PERSON_NAME] […" at bounding box center [225, 407] width 101 height 25
select select "16020"
click at [175, 395] on select "Select Stylist [PERSON_NAME] ADMIN Akash Chawale Capello casa 1 [PERSON_NAME] […" at bounding box center [225, 407] width 101 height 25
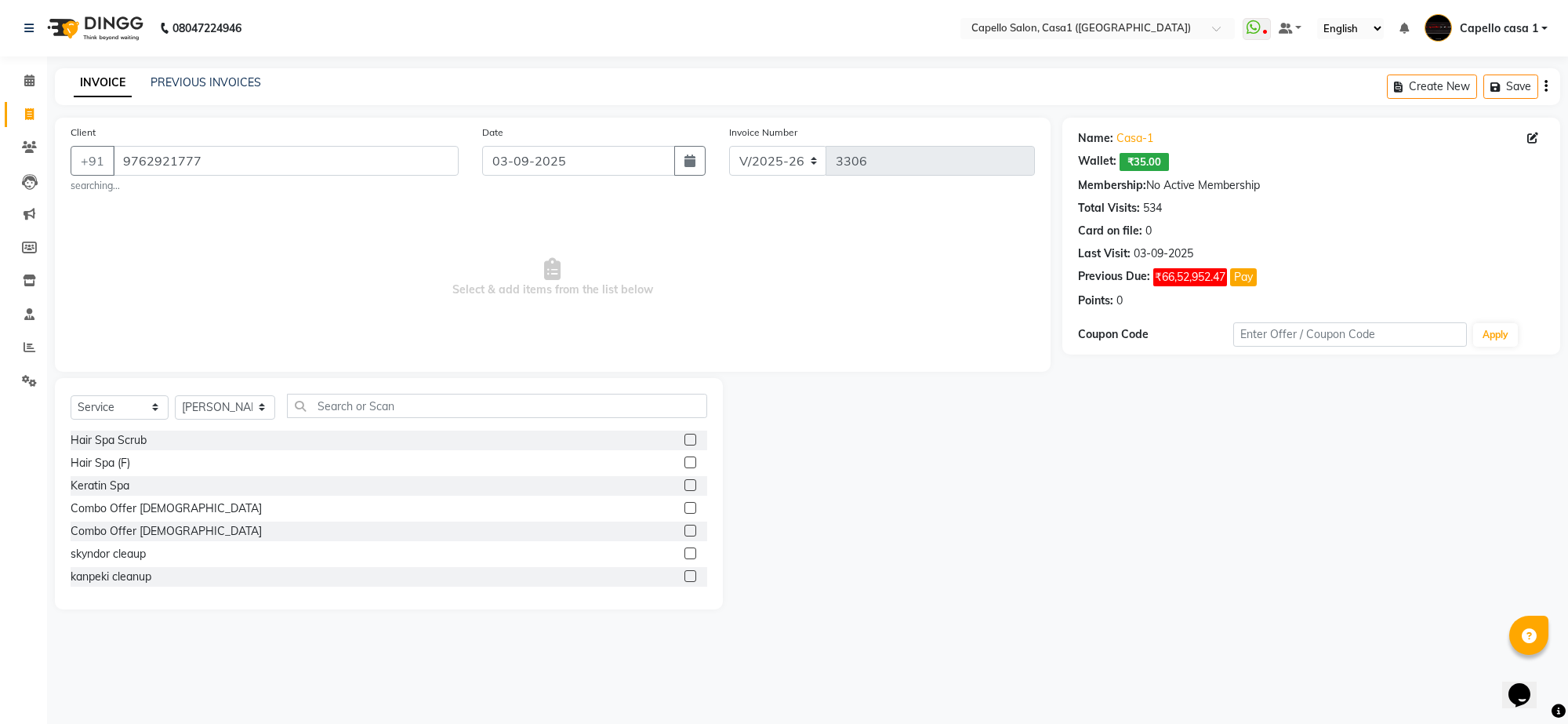
click at [381, 391] on div "Select Service Product Membership Package Voucher Prepaid Gift Card Select Styl…" at bounding box center [388, 494] width 668 height 232
click at [385, 408] on input "text" at bounding box center [497, 406] width 420 height 25
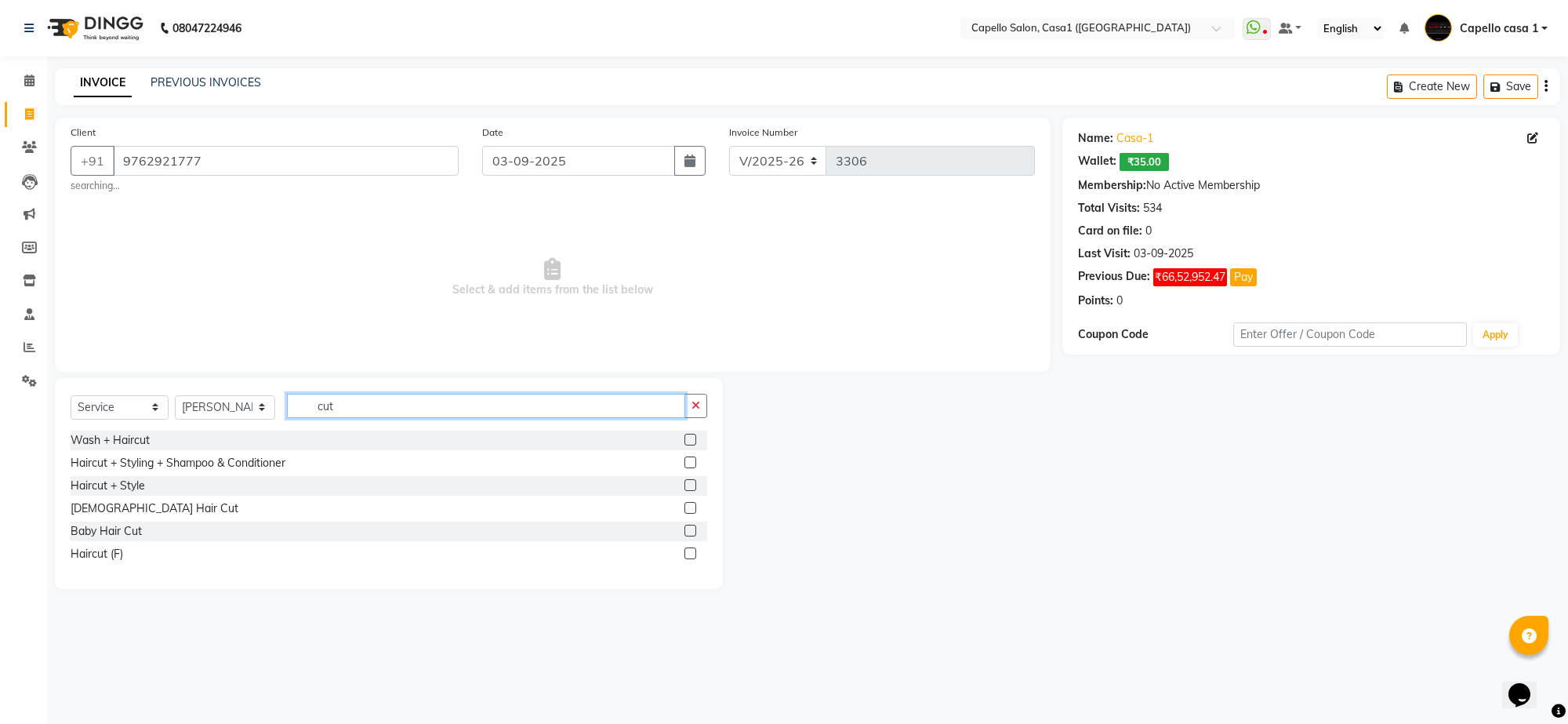
type input "cut"
click at [688, 434] on div at bounding box center [695, 440] width 23 height 20
click at [688, 434] on label at bounding box center [690, 439] width 12 height 12
click at [688, 435] on input "checkbox" at bounding box center [689, 440] width 10 height 10
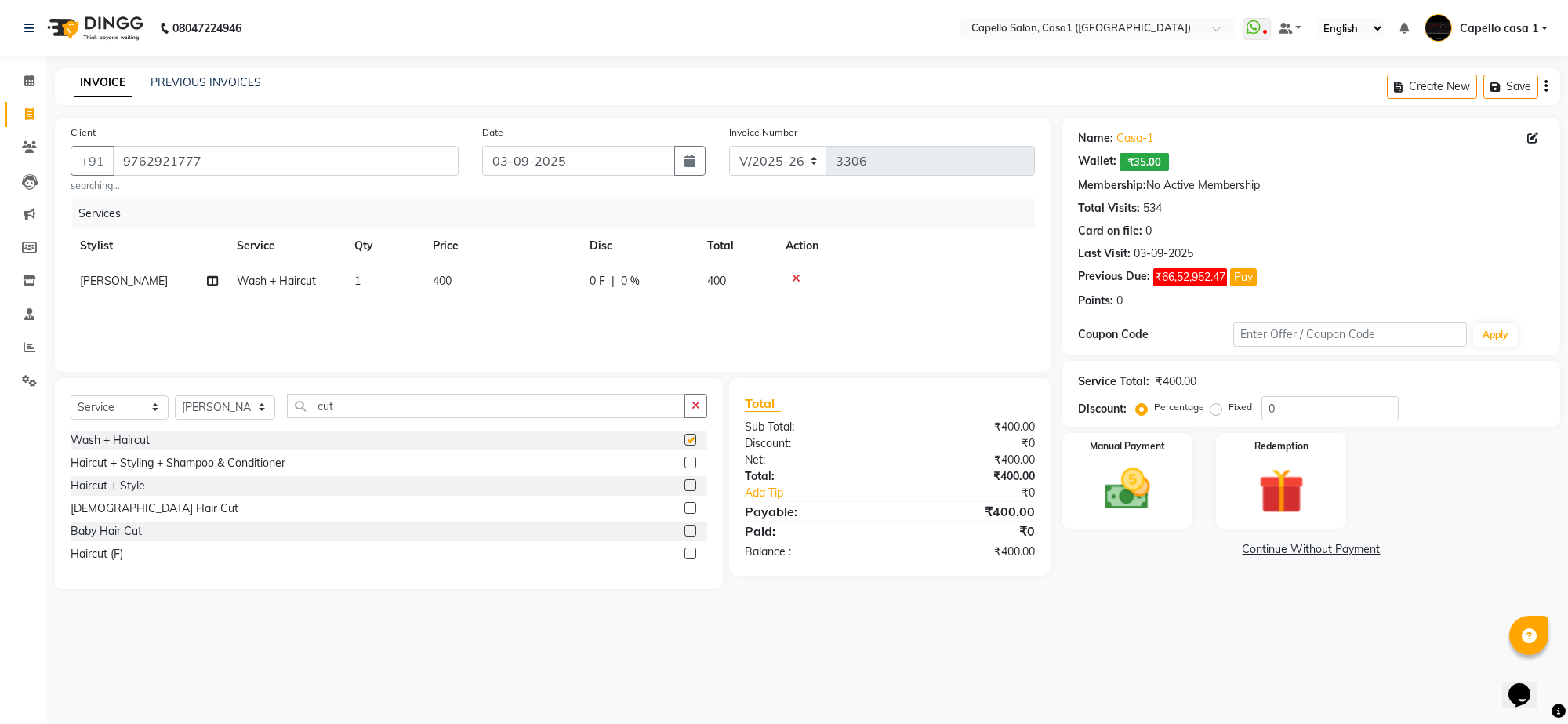
checkbox input "false"
click at [405, 291] on td "1" at bounding box center [384, 281] width 78 height 36
select select "16020"
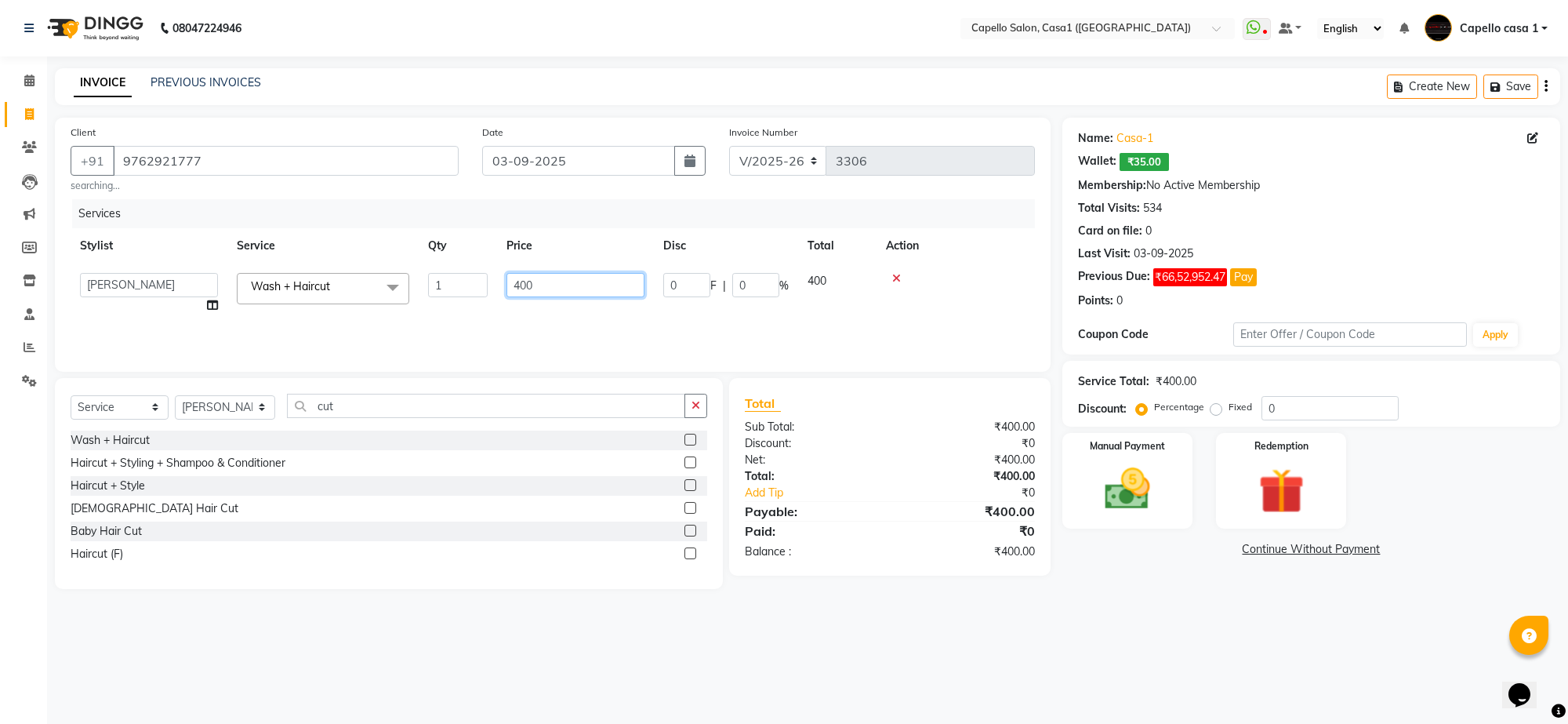
click at [553, 284] on input "400" at bounding box center [576, 285] width 138 height 25
type input "4"
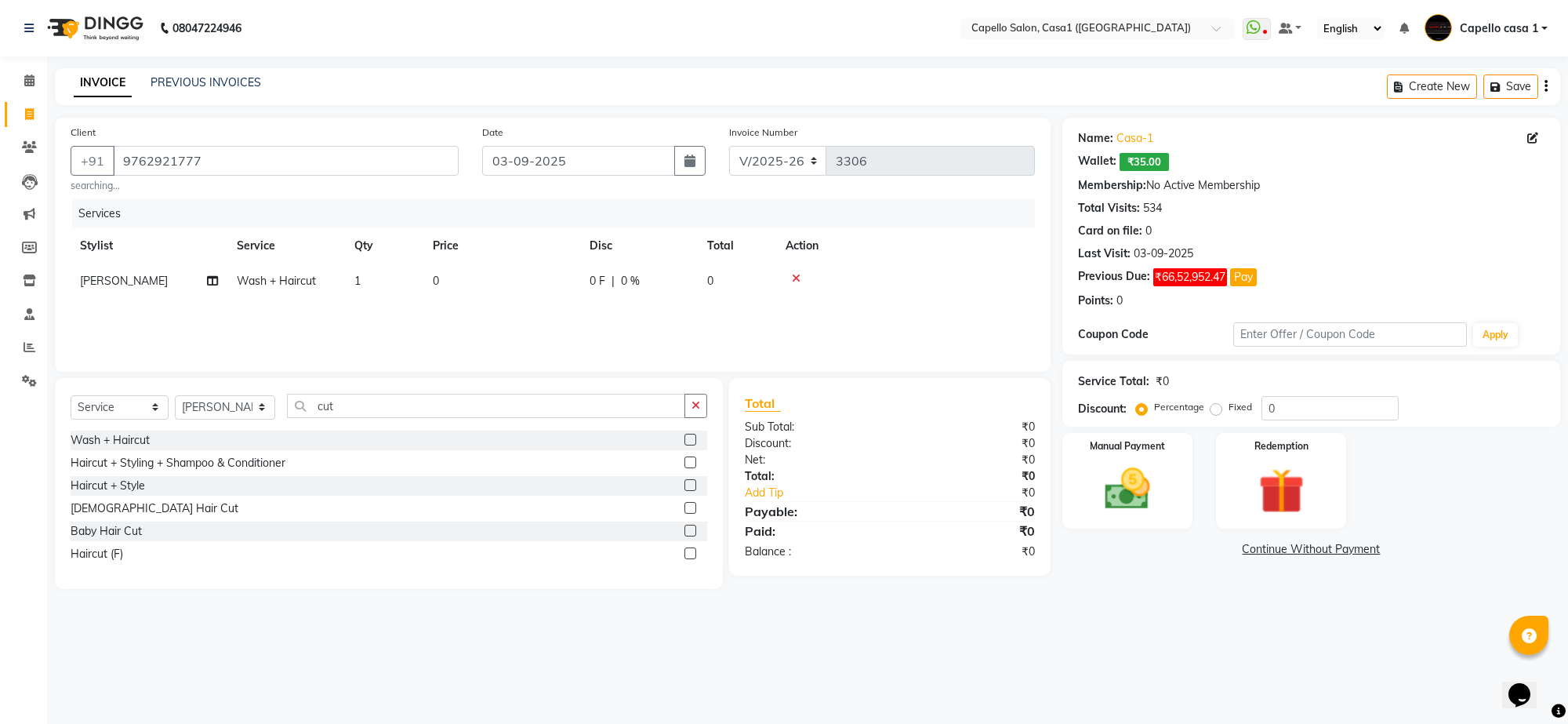
click at [377, 277] on td "1" at bounding box center [384, 281] width 78 height 36
select select "16020"
click at [358, 292] on span "Wash + Haircut x" at bounding box center [323, 288] width 173 height 31
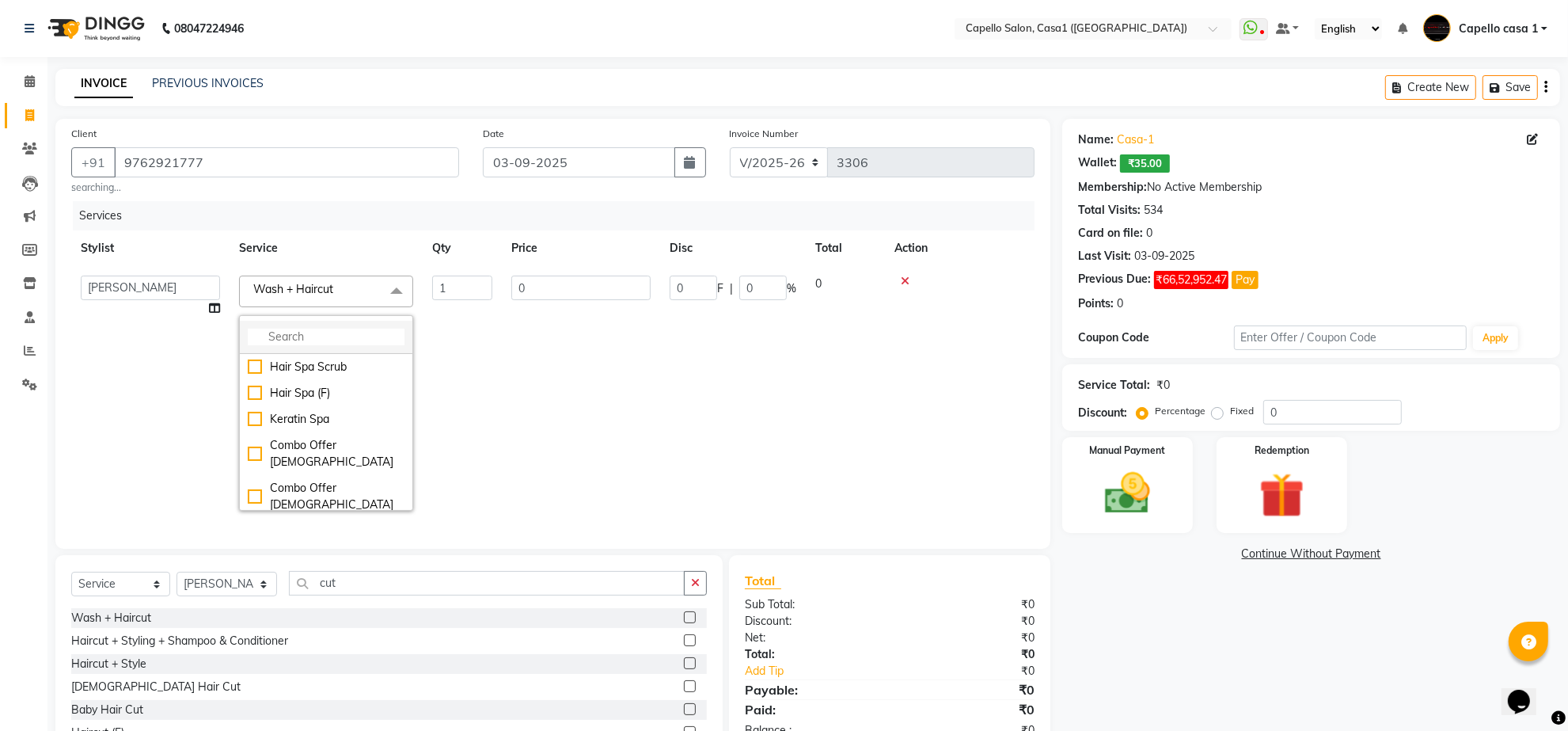
click at [330, 327] on li at bounding box center [327, 338] width 173 height 34
click at [267, 328] on input "multiselect-search" at bounding box center [327, 336] width 157 height 17
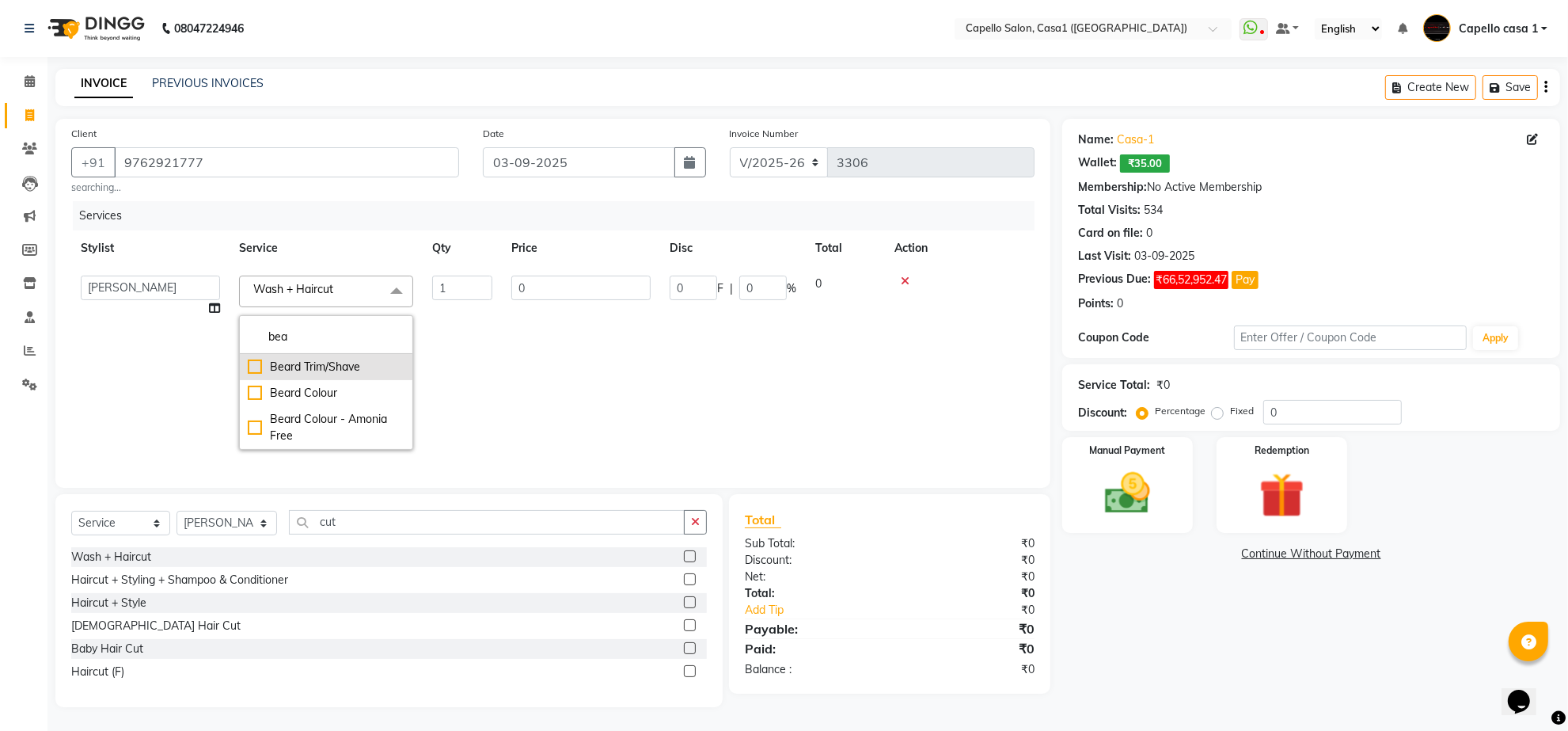
type input "bea"
click at [255, 365] on div "Beard Trim/Shave" at bounding box center [327, 367] width 157 height 17
checkbox input "true"
type input "200"
click at [479, 371] on td "1" at bounding box center [462, 362] width 79 height 192
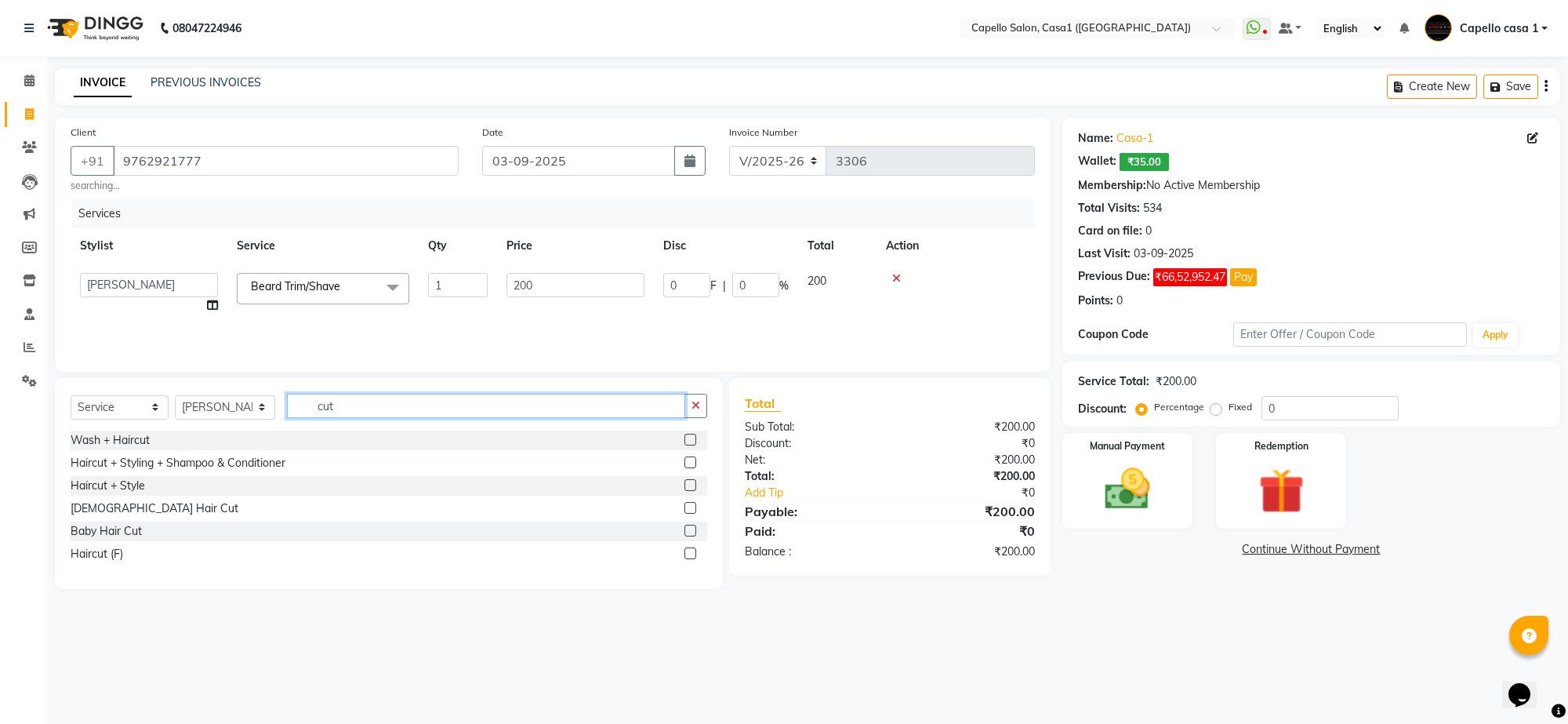
click at [343, 402] on input "cut" at bounding box center [486, 406] width 398 height 25
type input "c"
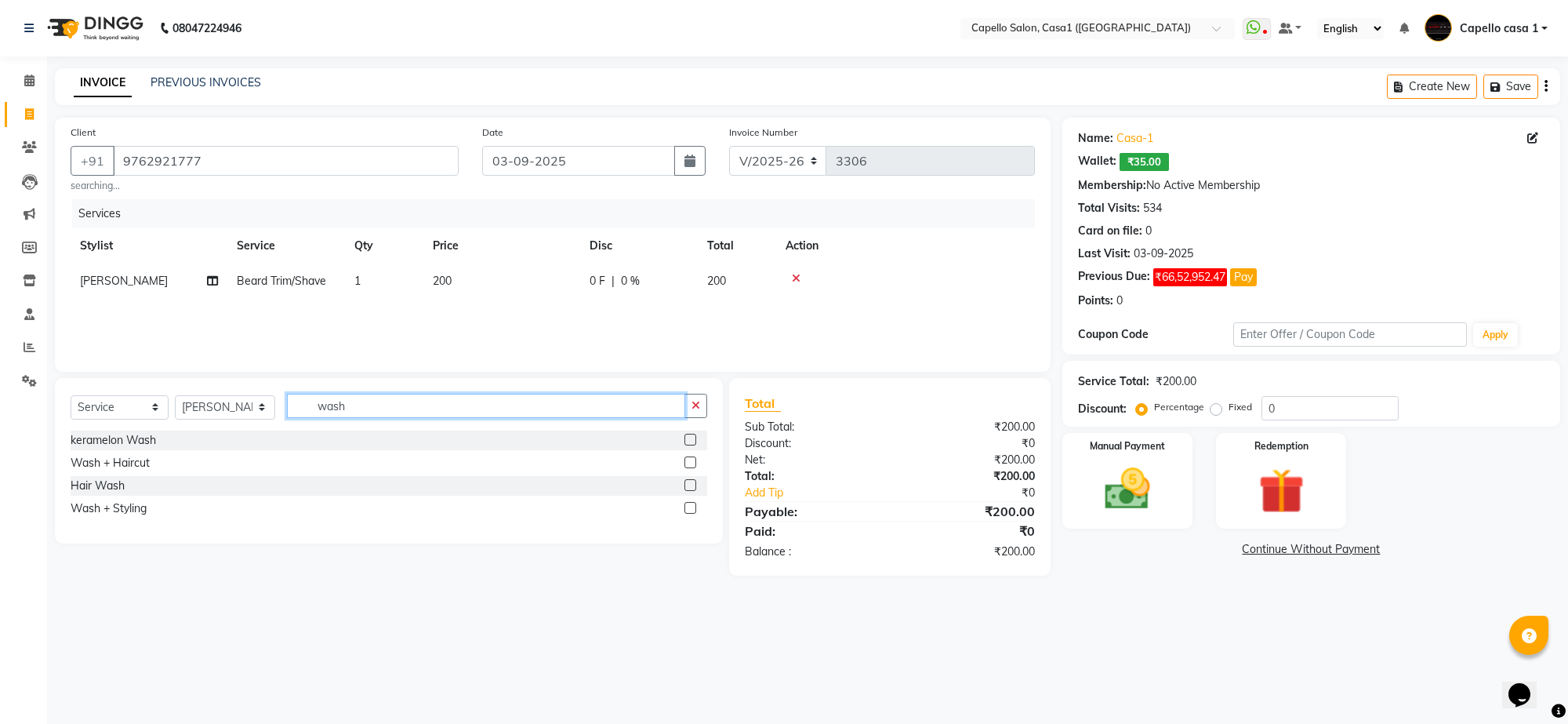
type input "wash"
click at [690, 484] on label at bounding box center [690, 485] width 12 height 12
click at [690, 484] on input "checkbox" at bounding box center [689, 485] width 10 height 10
checkbox input "false"
click at [467, 315] on td "200" at bounding box center [502, 316] width 157 height 36
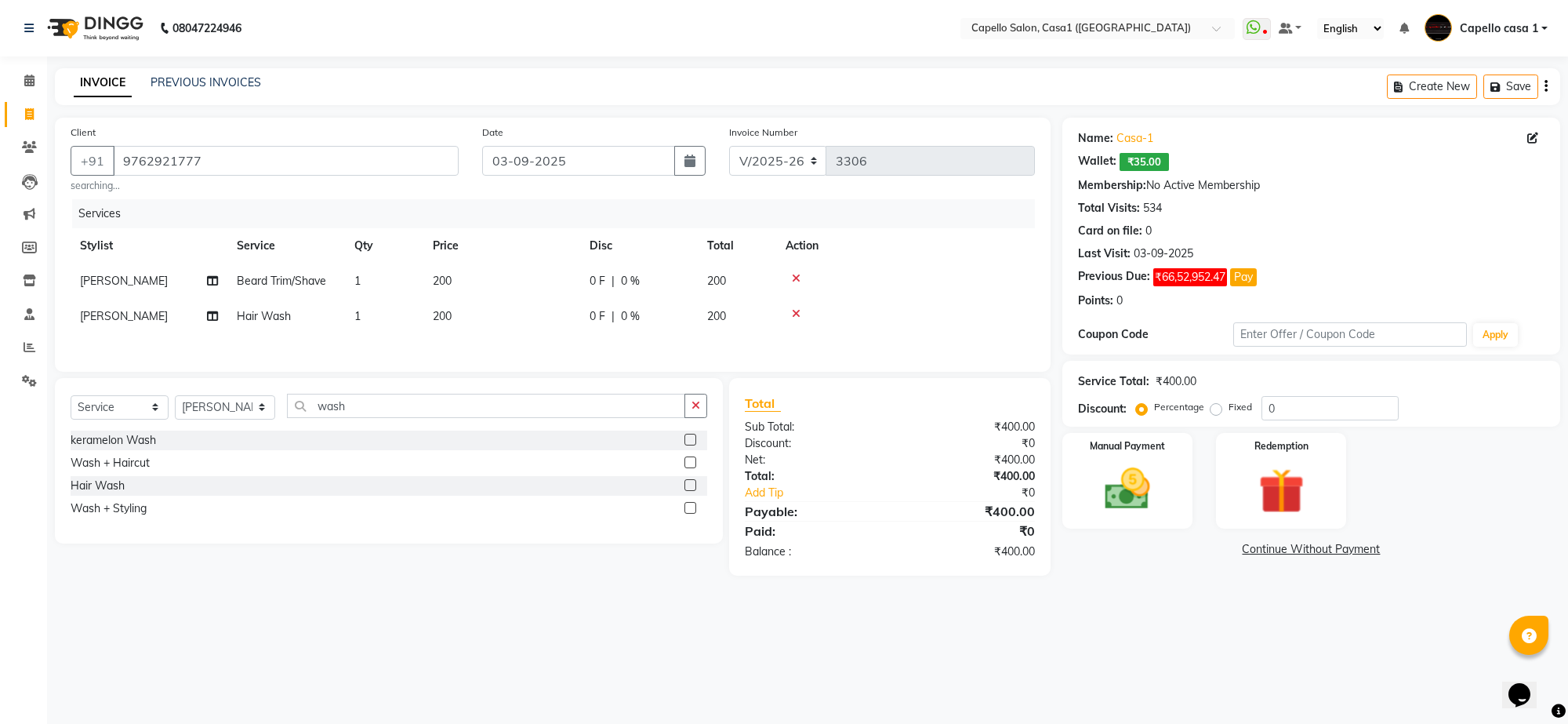
select select "16020"
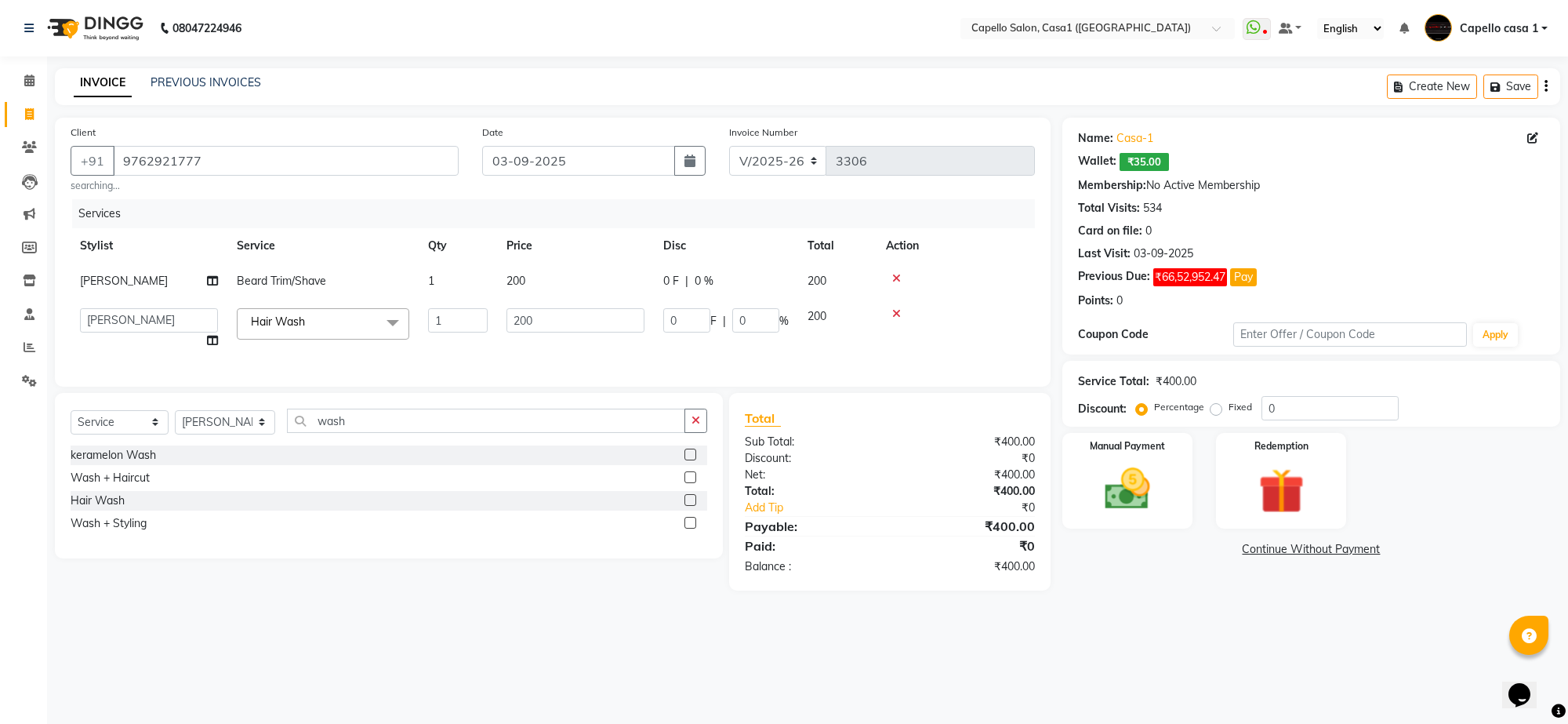
click at [582, 306] on td "200" at bounding box center [576, 328] width 157 height 59
click at [570, 316] on input "200" at bounding box center [576, 320] width 138 height 25
type input "2"
type input "100"
click at [966, 304] on td at bounding box center [956, 328] width 159 height 59
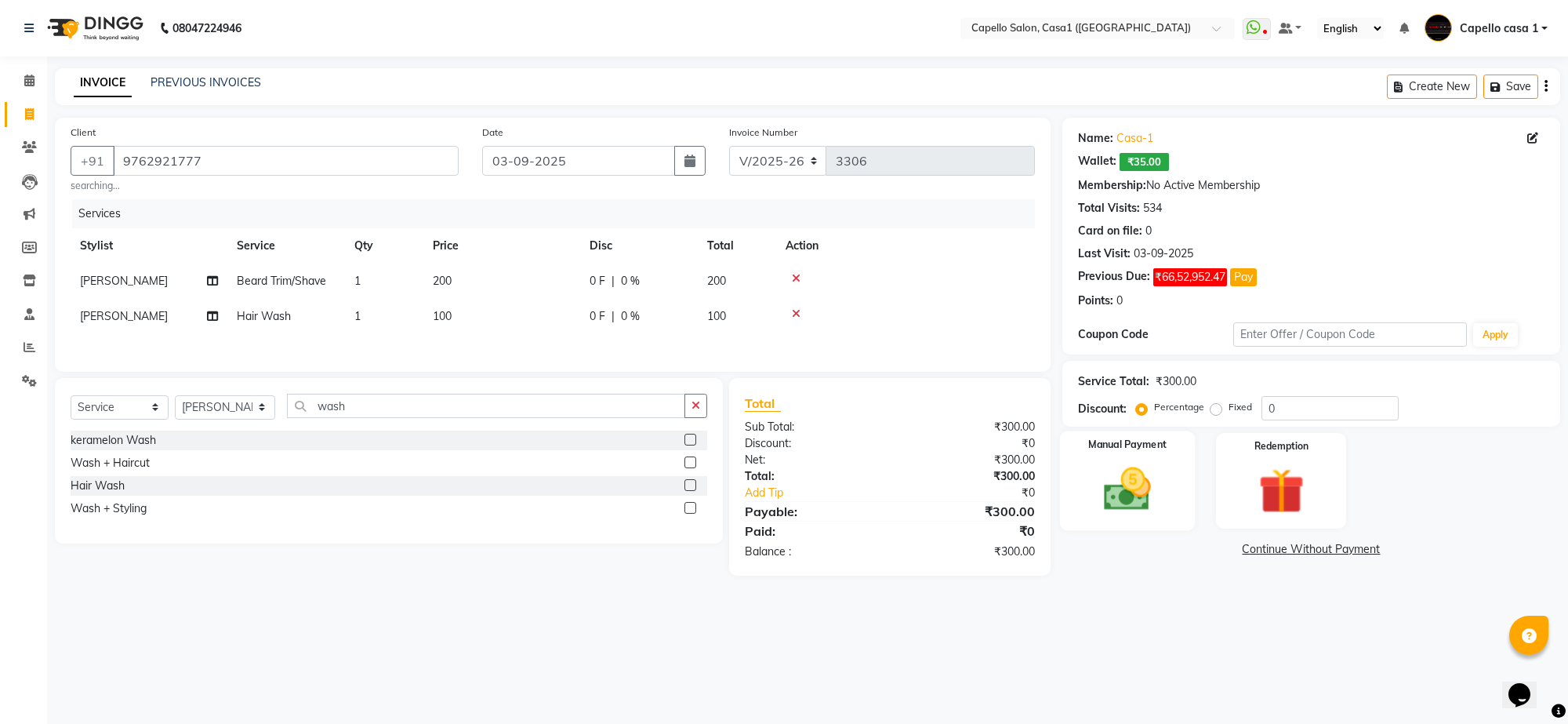
click at [1149, 504] on img at bounding box center [1127, 489] width 77 height 55
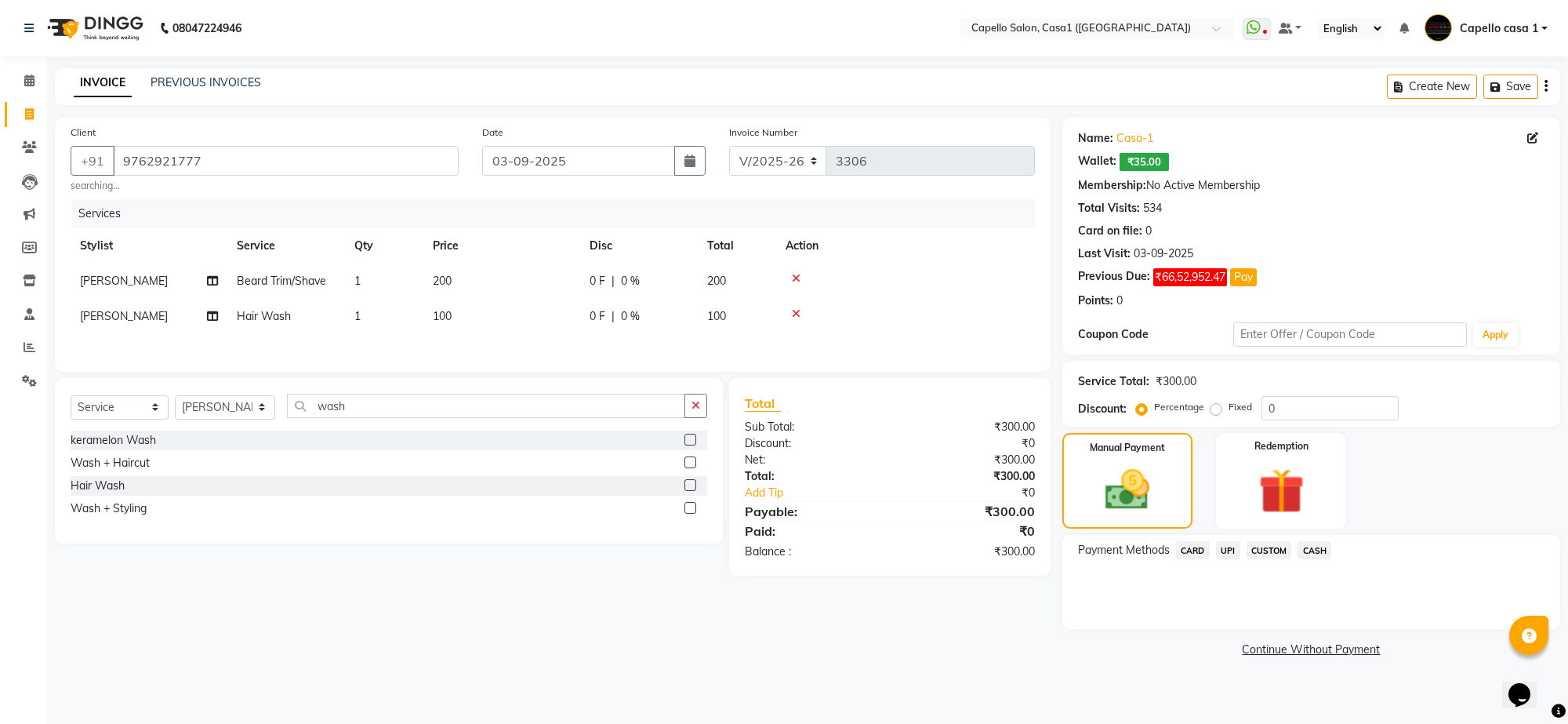
click at [1232, 546] on span "UPI" at bounding box center [1228, 550] width 25 height 18
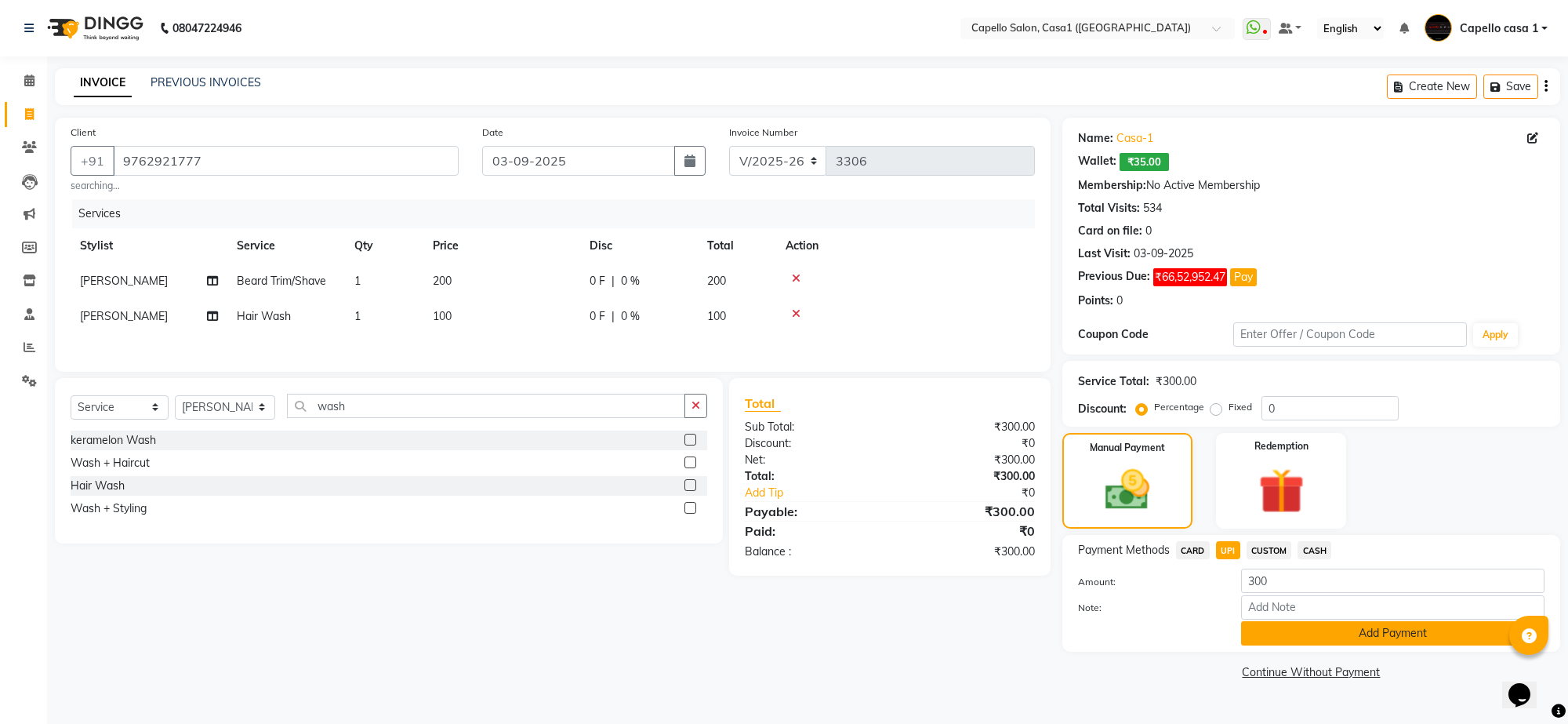
click at [1380, 637] on button "Add Payment" at bounding box center [1393, 633] width 304 height 25
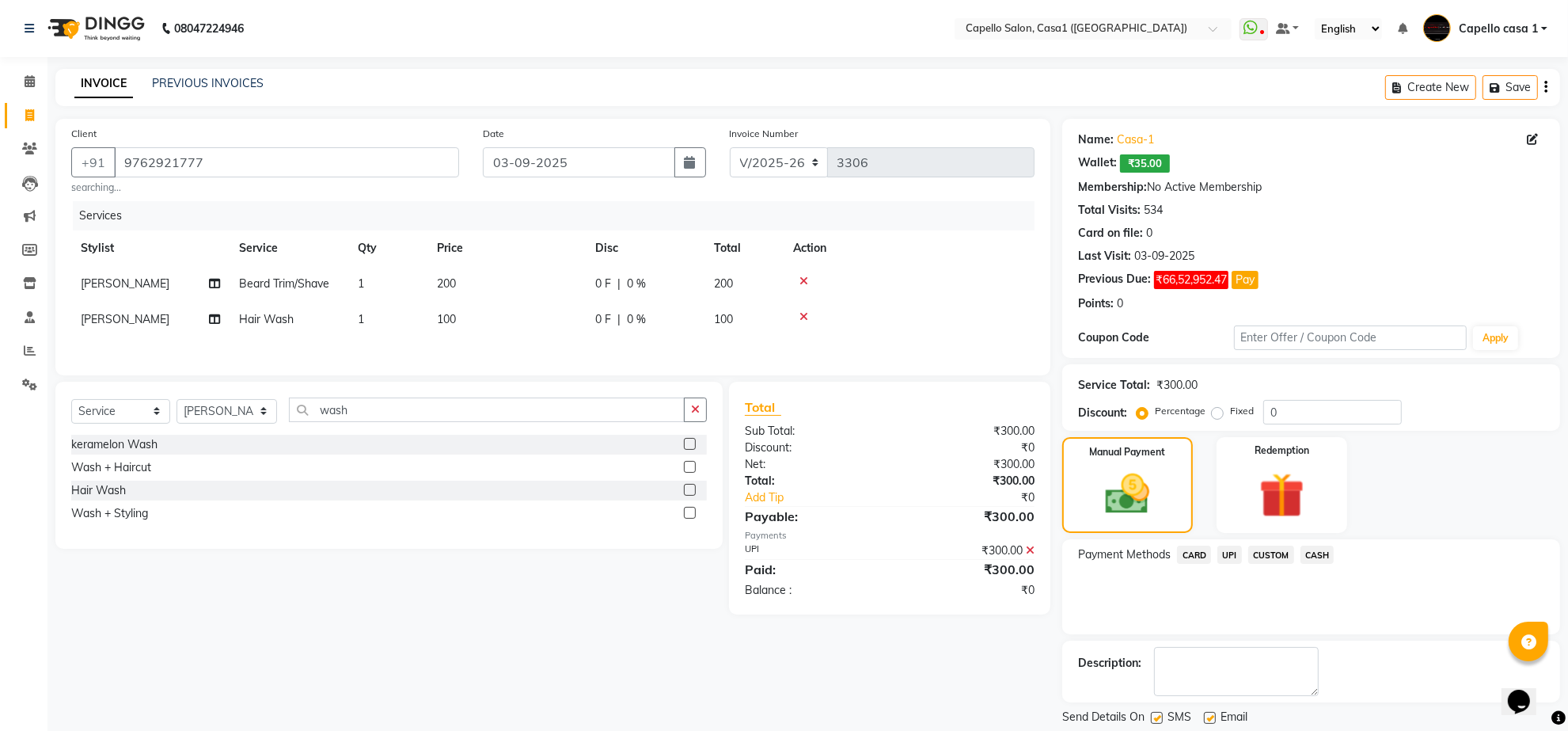
scroll to position [50, 0]
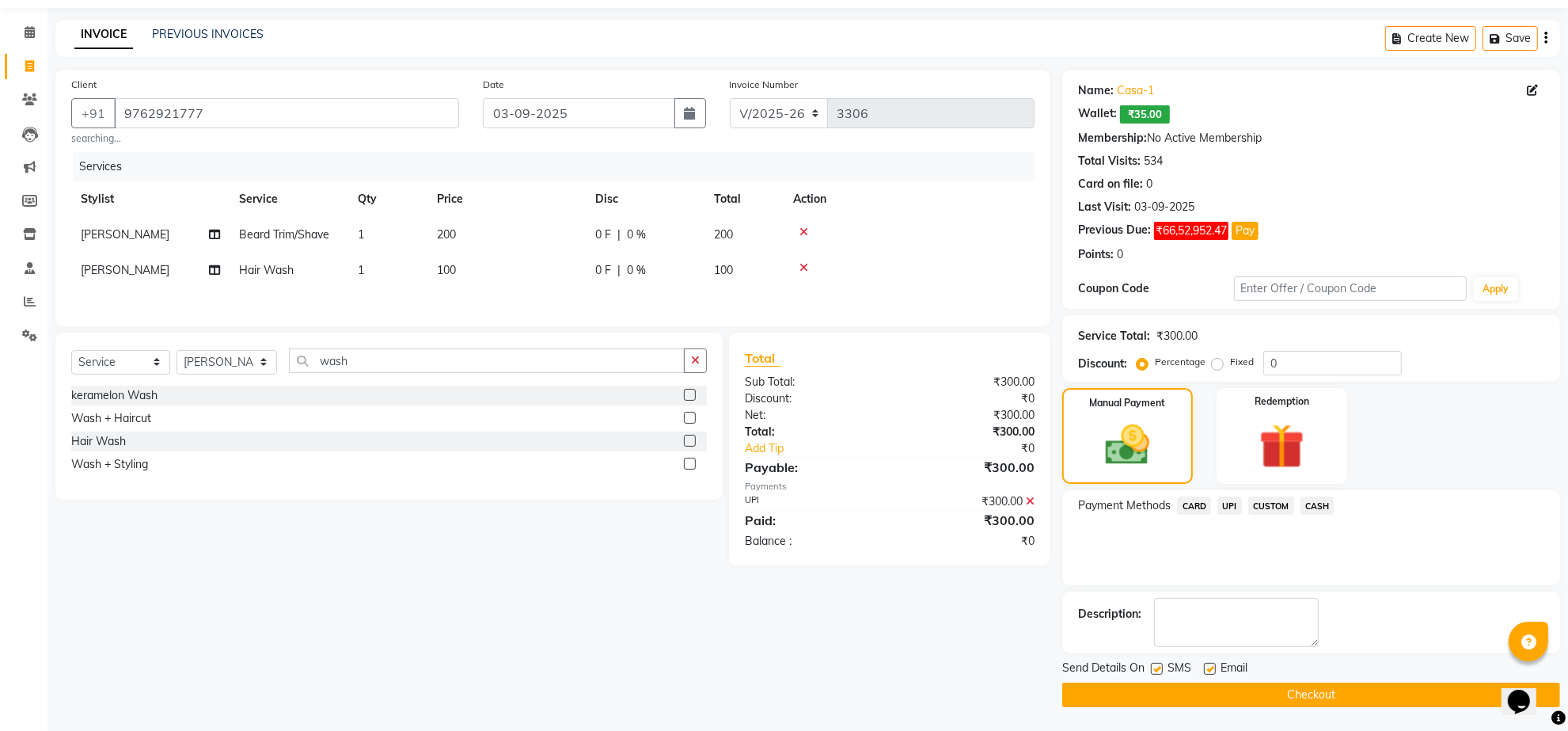
click at [1292, 689] on button "Checkout" at bounding box center [1311, 695] width 498 height 25
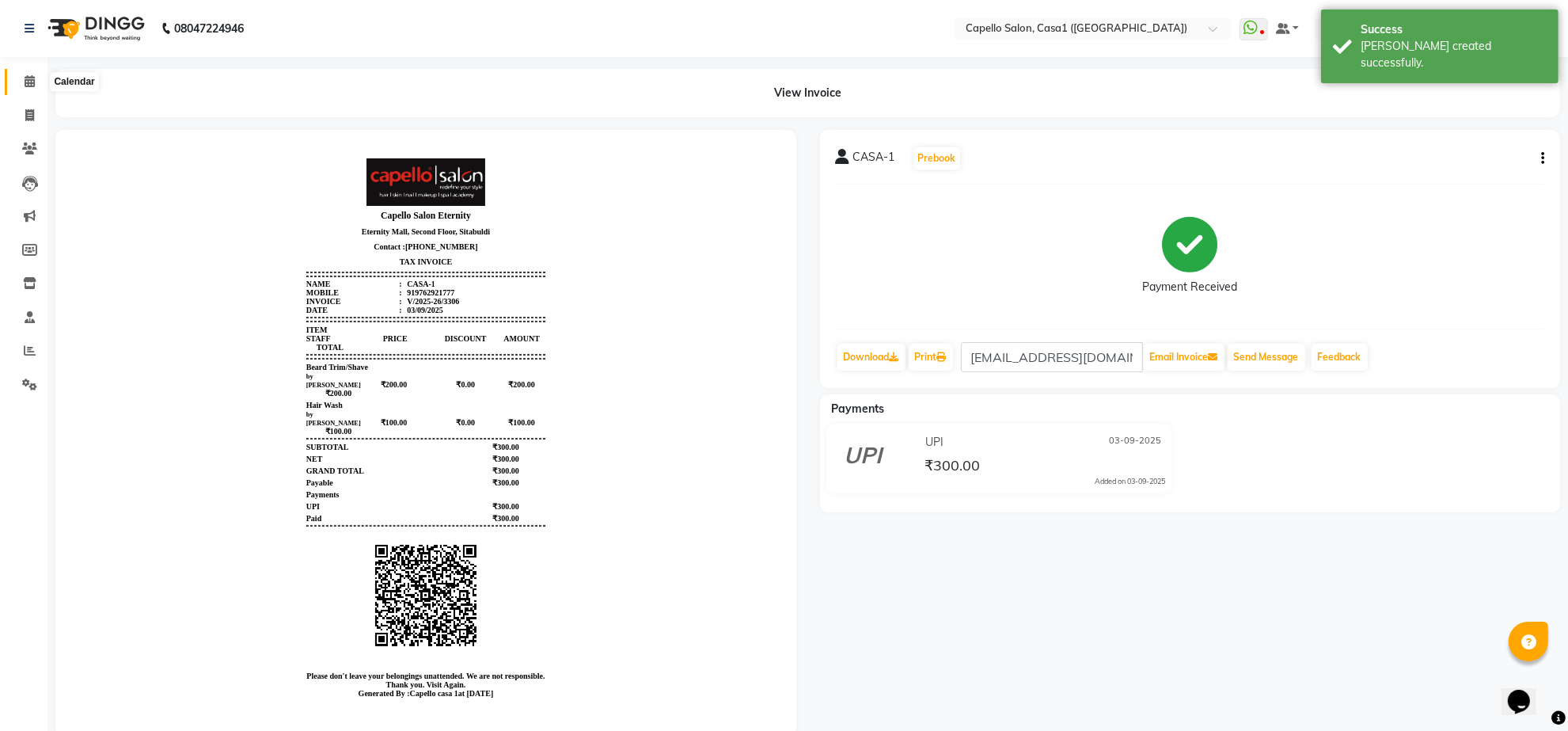
click at [30, 80] on icon at bounding box center [30, 81] width 10 height 12
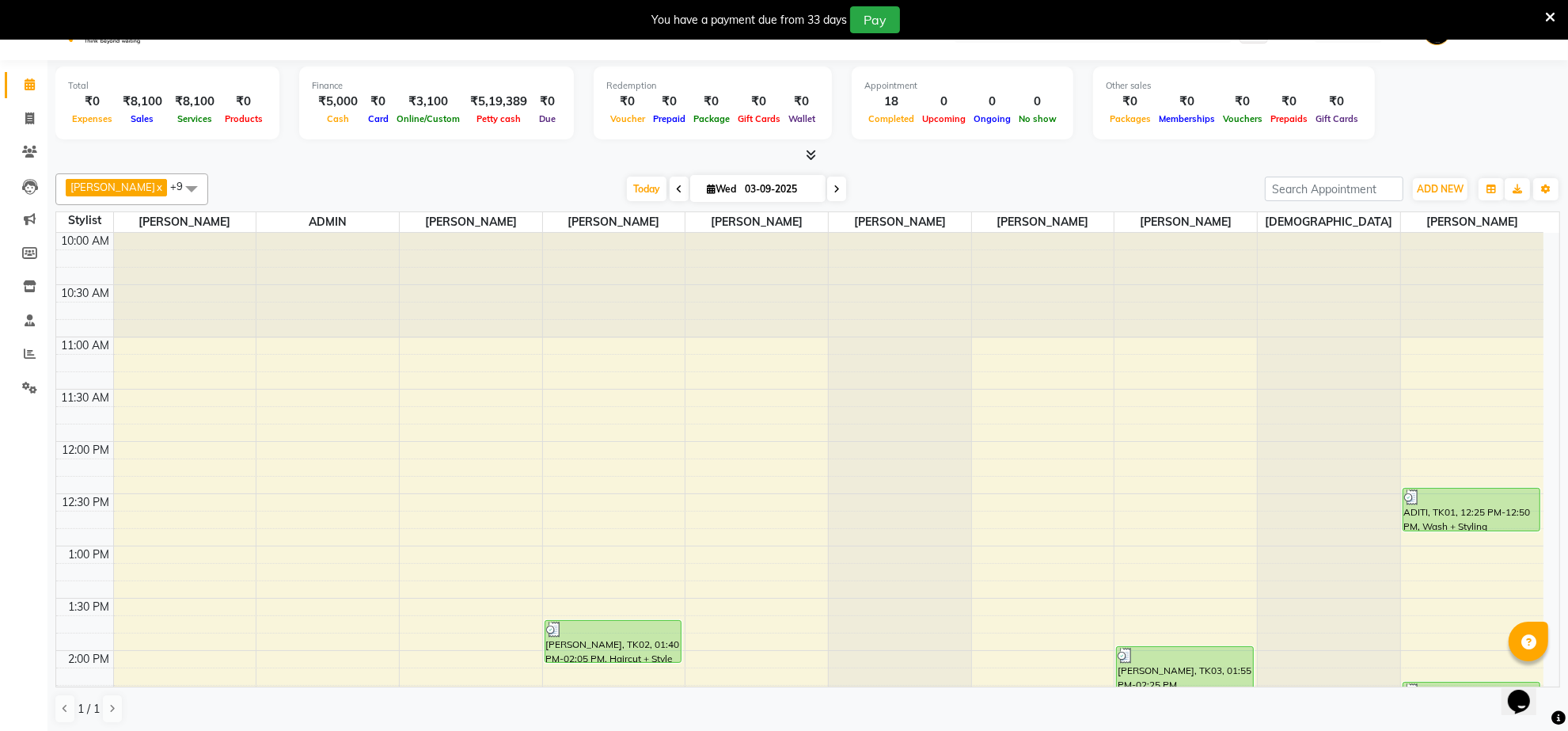
scroll to position [39, 0]
